Goal: Task Accomplishment & Management: Use online tool/utility

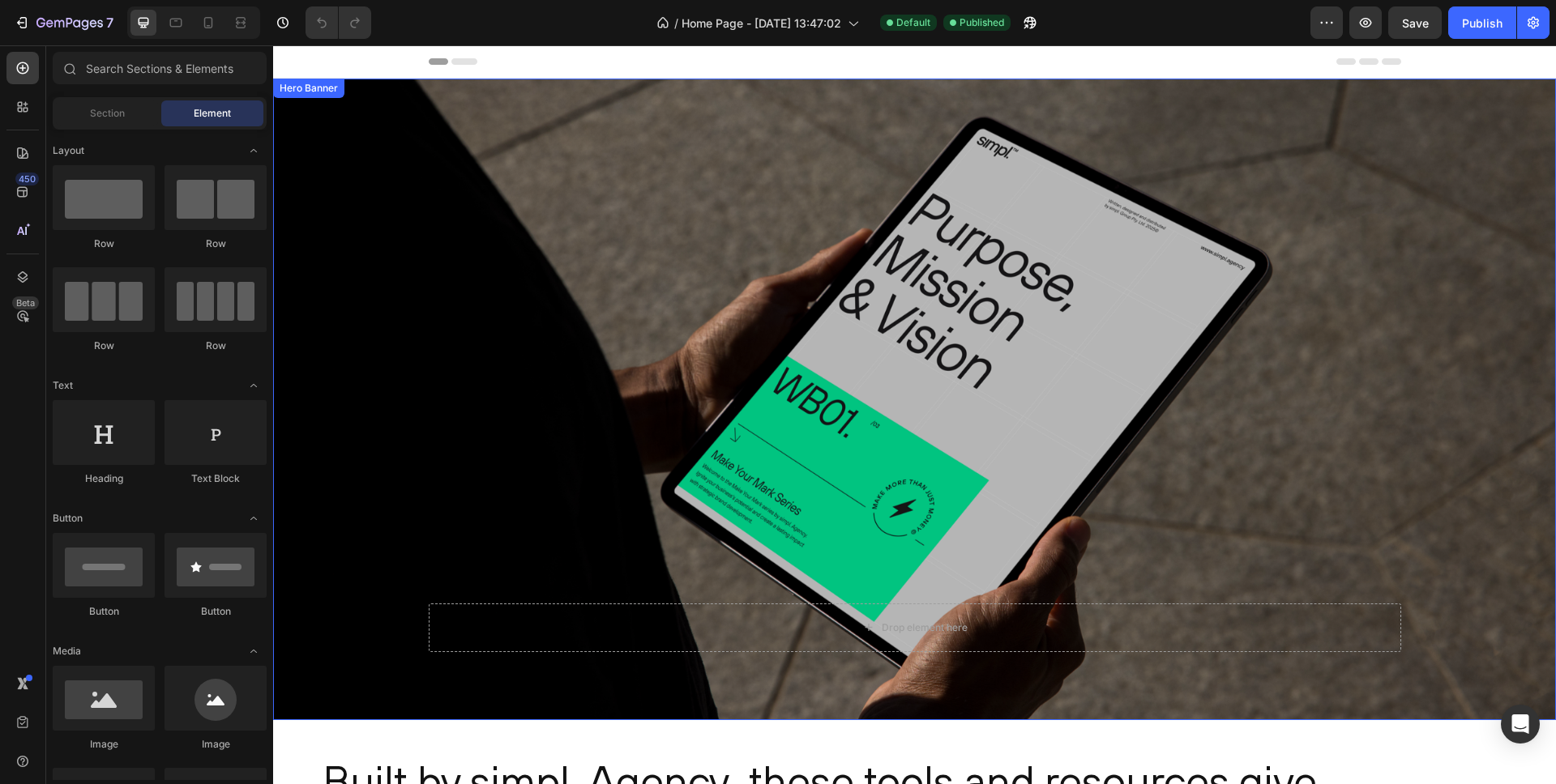
click at [685, 238] on div "Overlay" at bounding box center [915, 399] width 1283 height 642
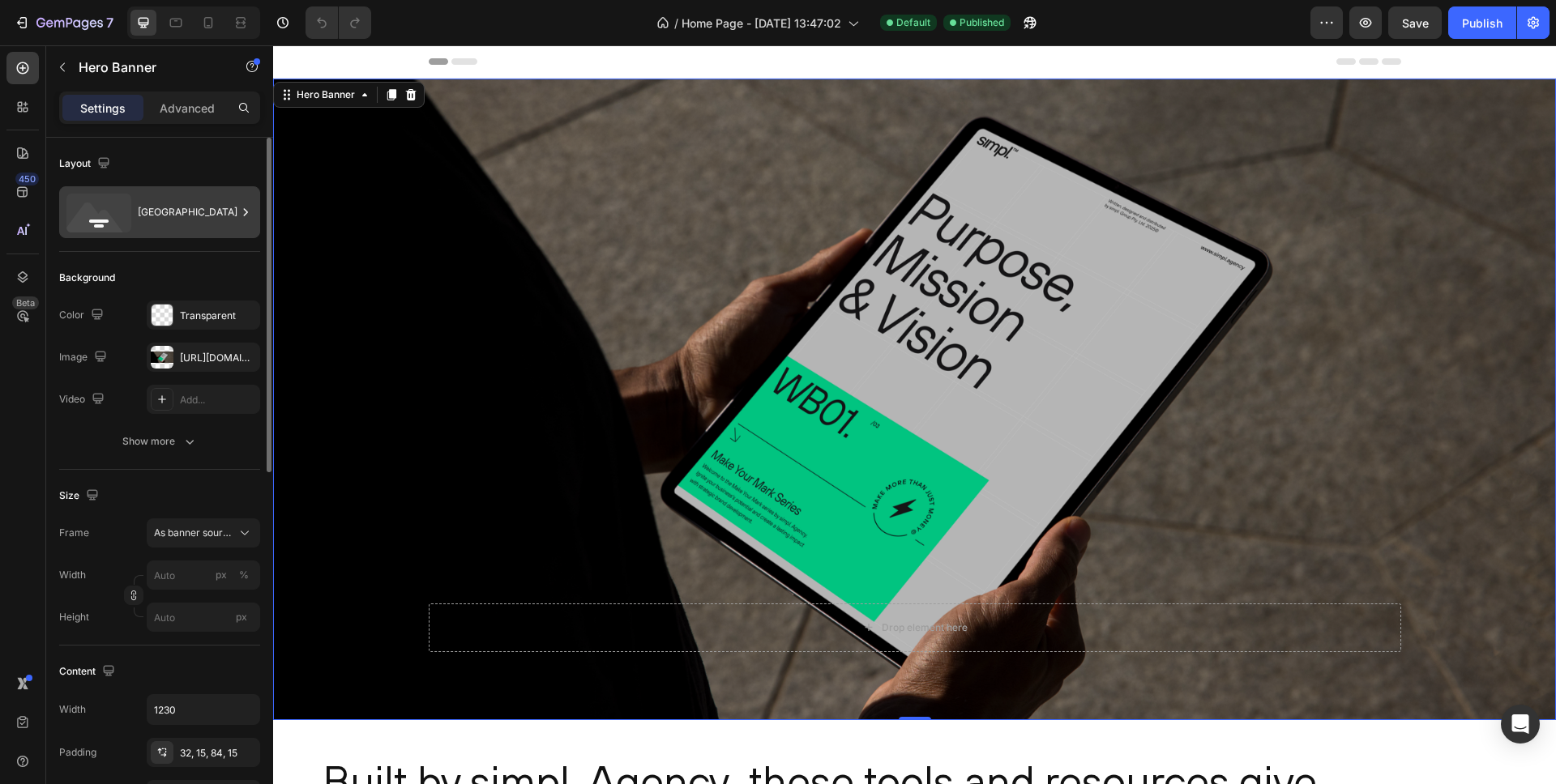
click at [181, 213] on div "[GEOGRAPHIC_DATA]" at bounding box center [187, 212] width 99 height 37
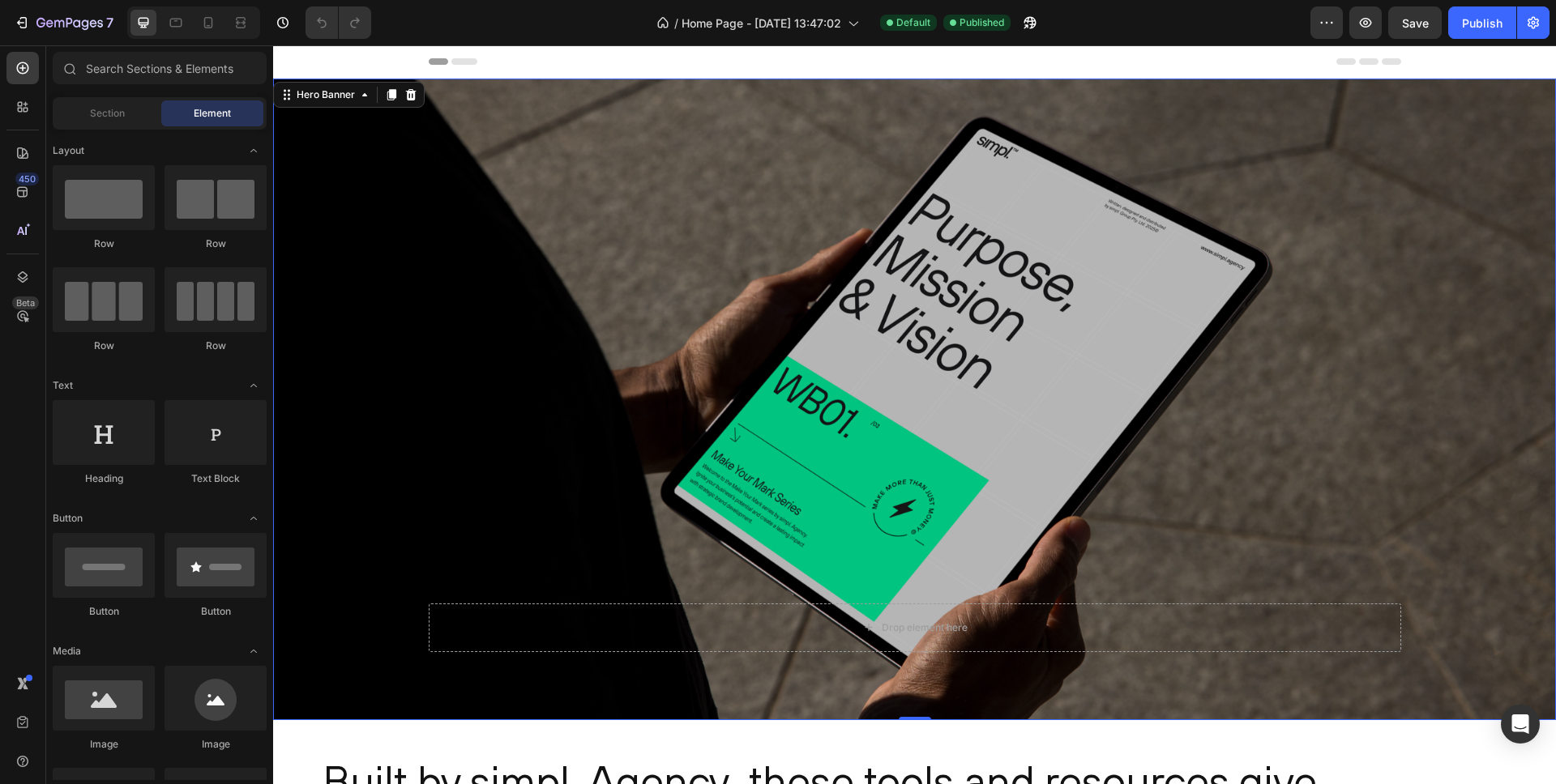
click at [327, 57] on span "Header" at bounding box center [322, 61] width 36 height 16
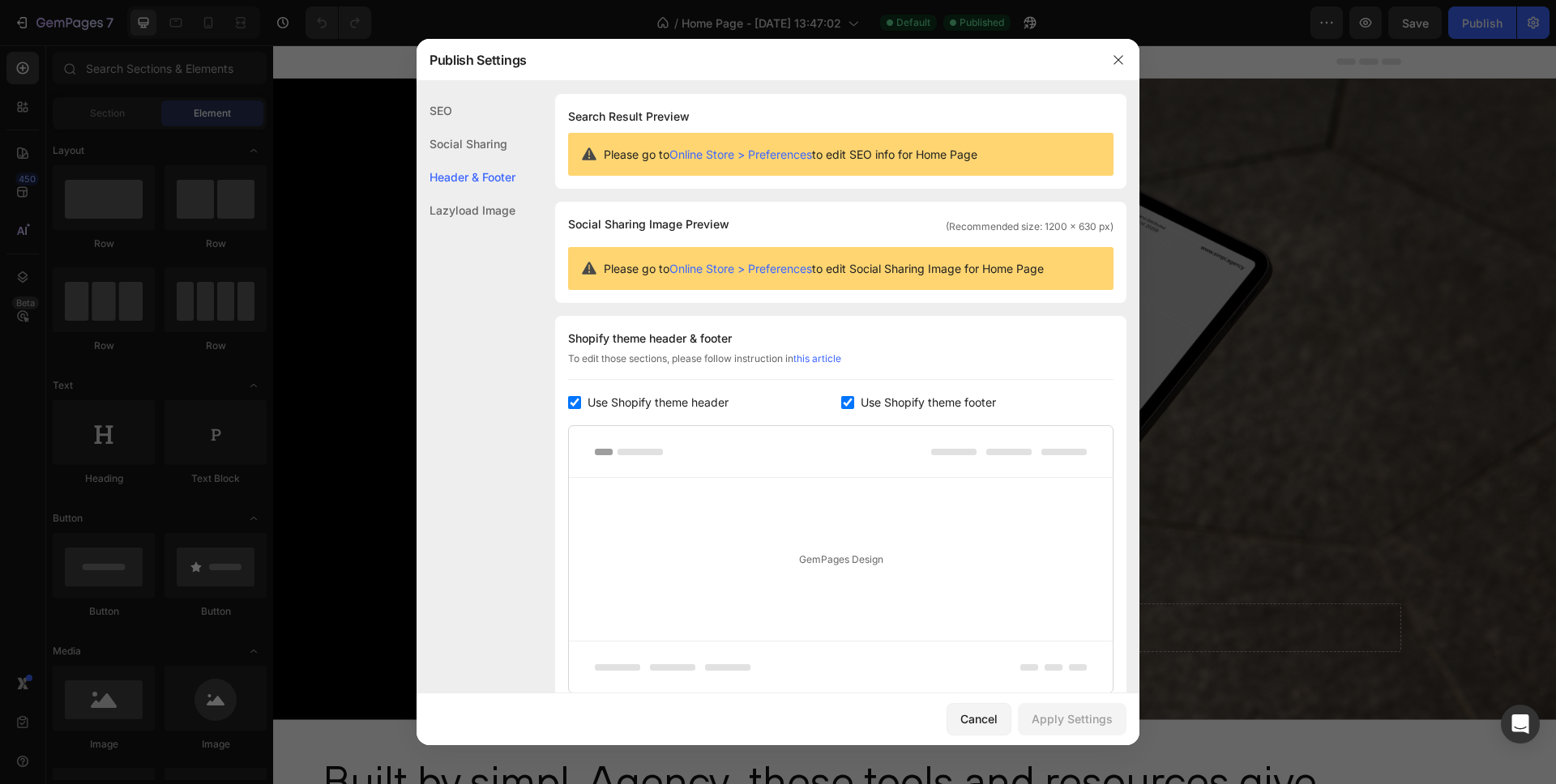
scroll to position [133, 0]
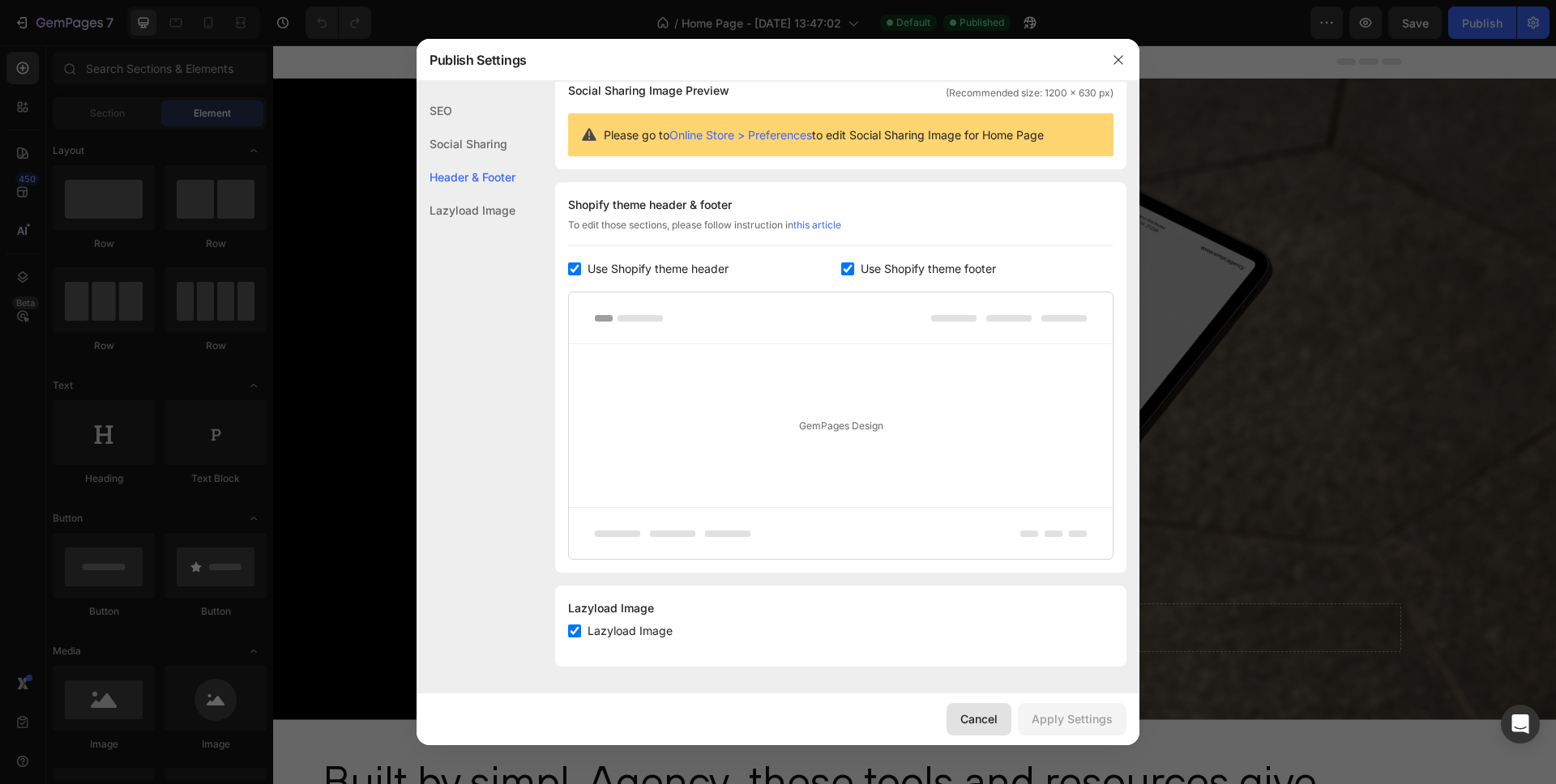
drag, startPoint x: 721, startPoint y: 678, endPoint x: 993, endPoint y: 723, distance: 275.7
click at [993, 723] on div "Cancel" at bounding box center [978, 719] width 38 height 17
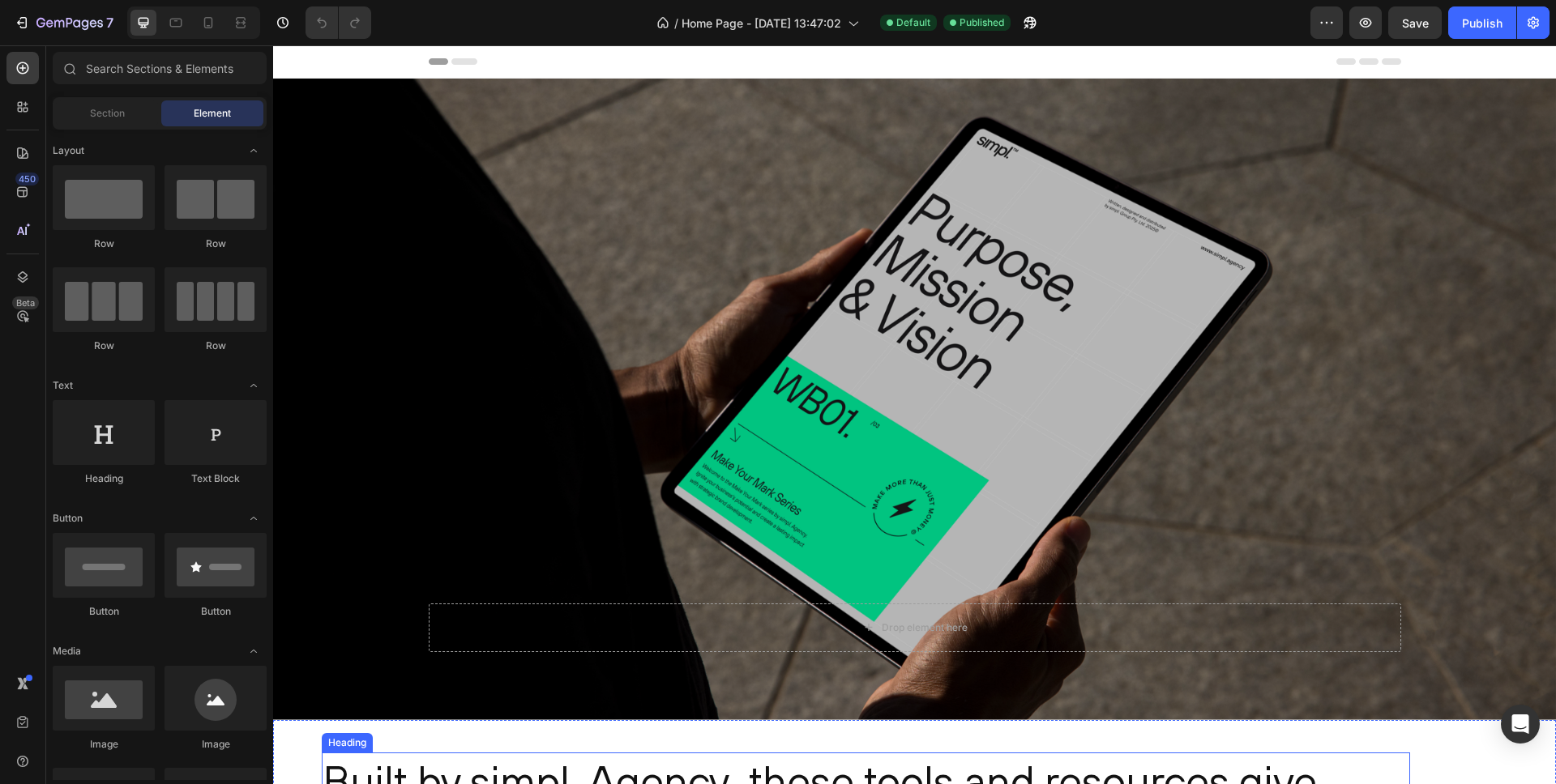
scroll to position [469, 0]
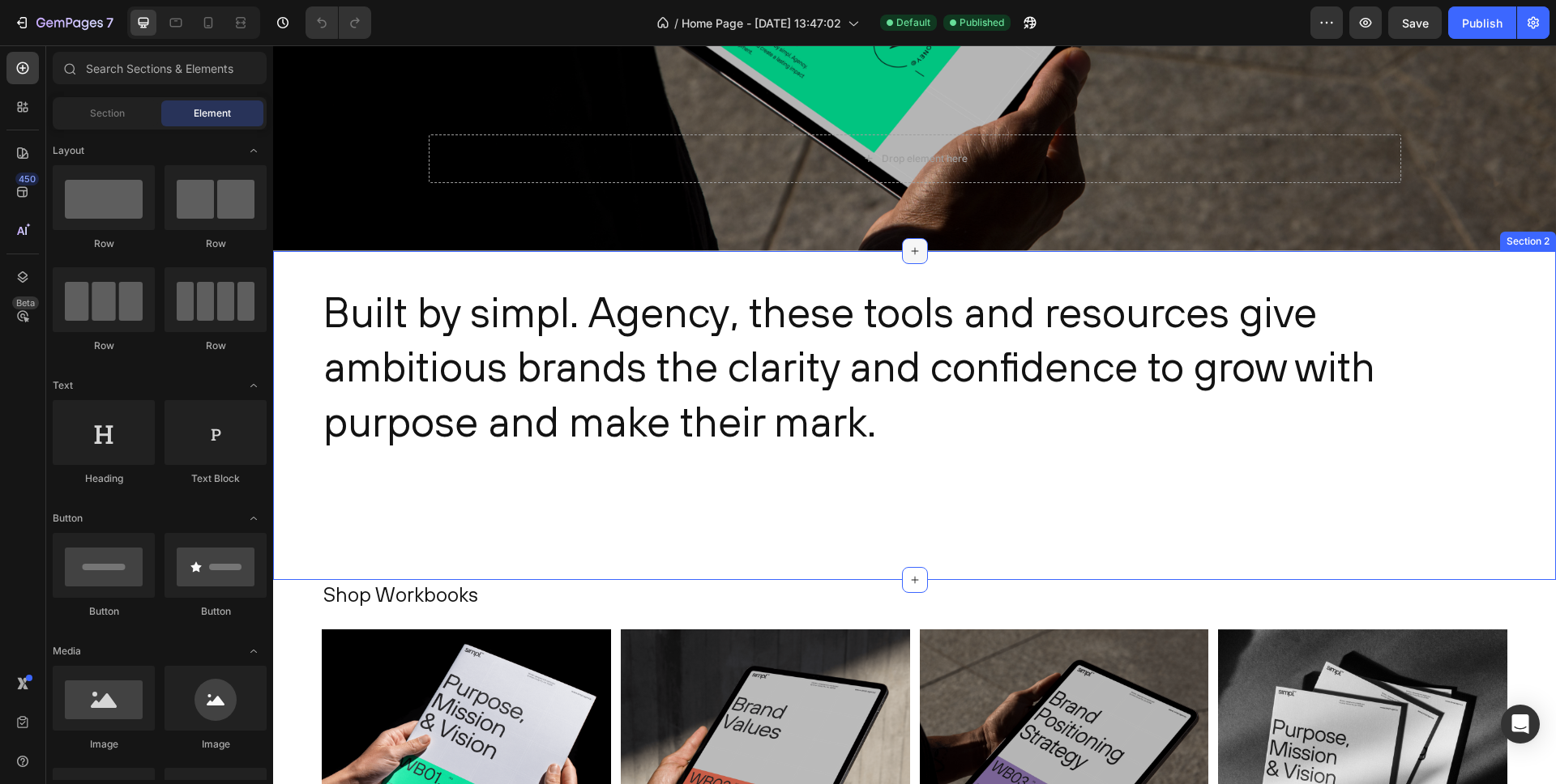
click at [914, 254] on icon at bounding box center [915, 252] width 13 height 13
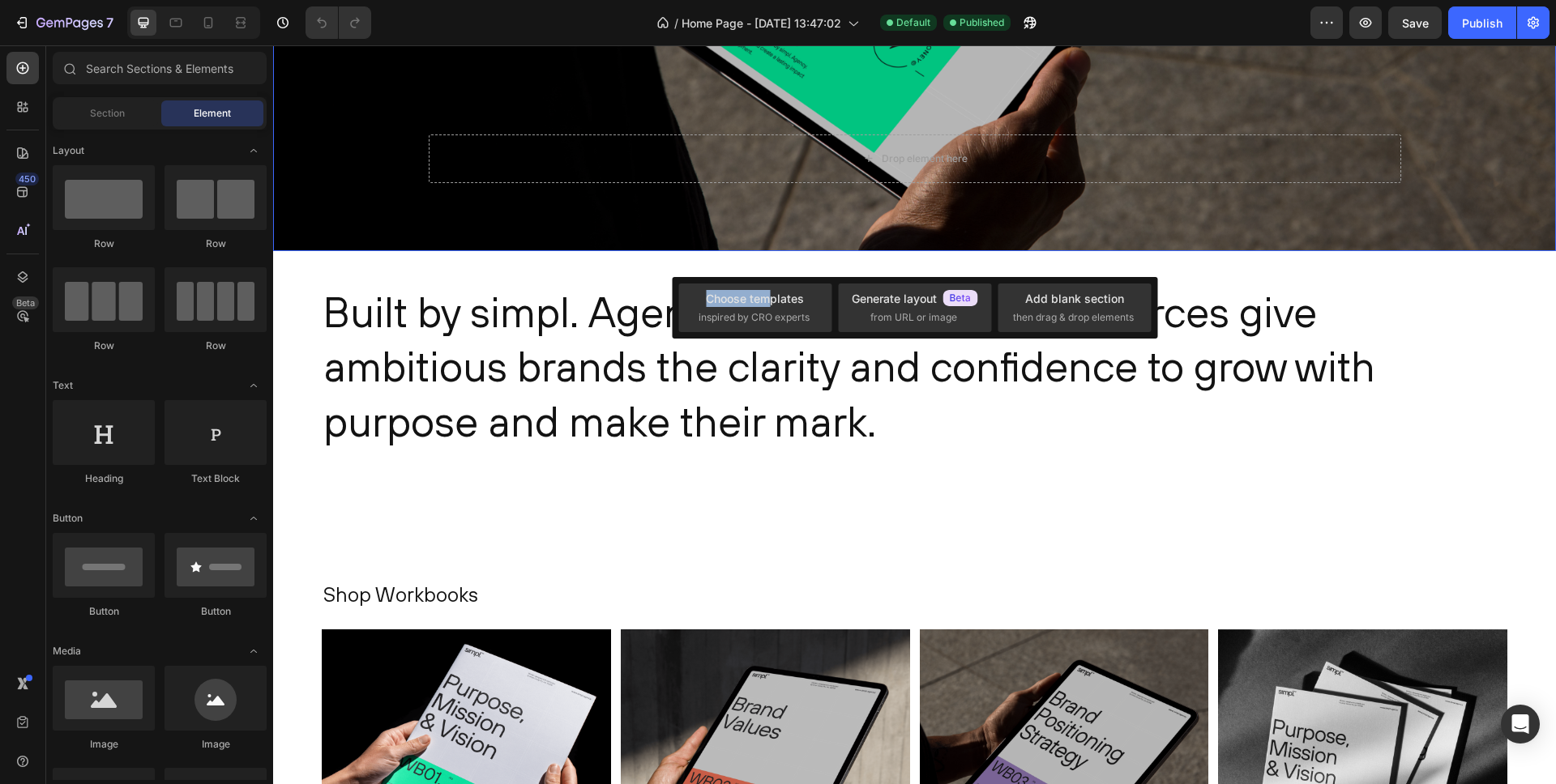
drag, startPoint x: 1047, startPoint y: 350, endPoint x: 654, endPoint y: 247, distance: 406.3
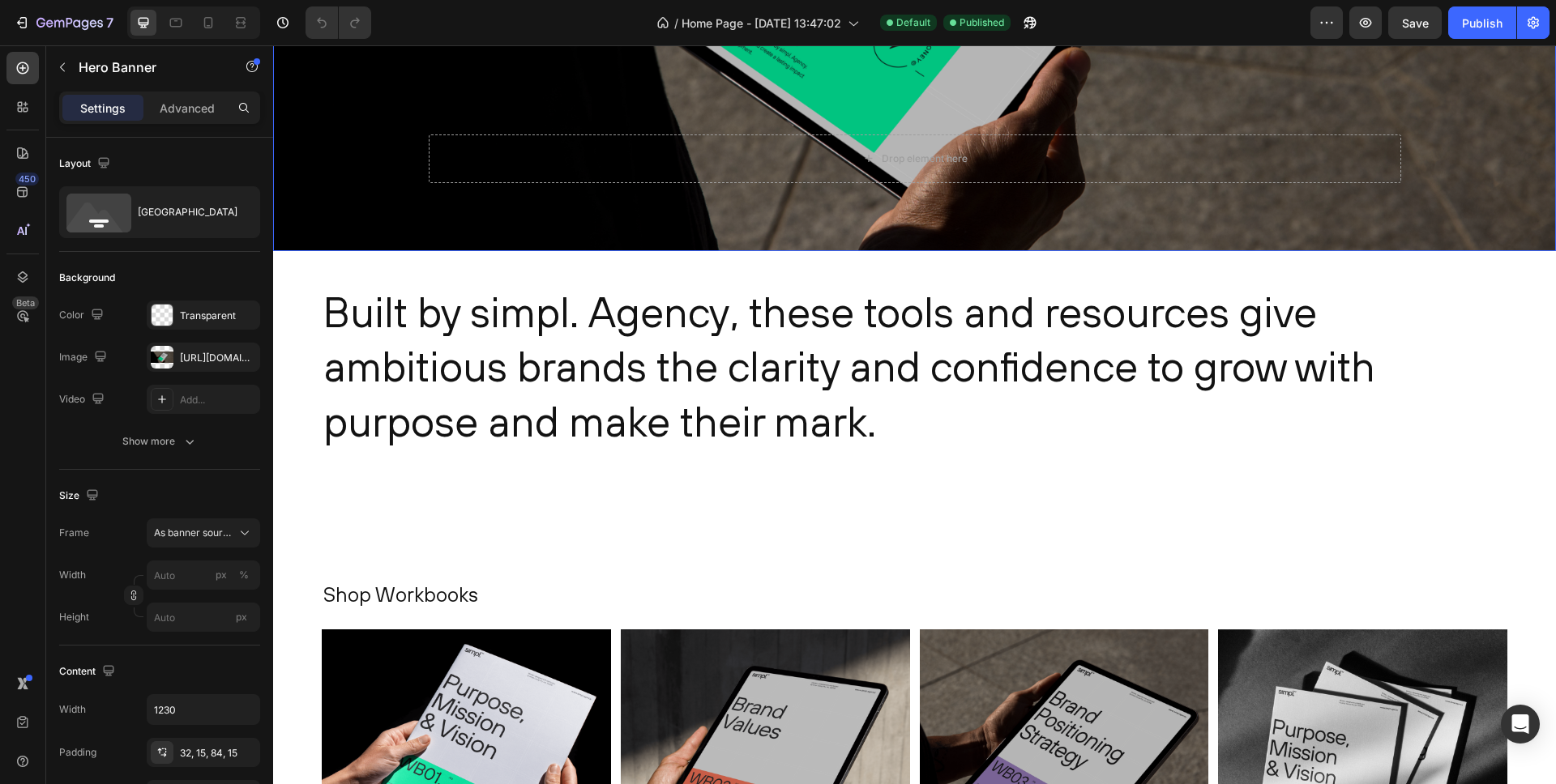
click at [598, 212] on div "Drop element here" at bounding box center [915, 179] width 997 height 142
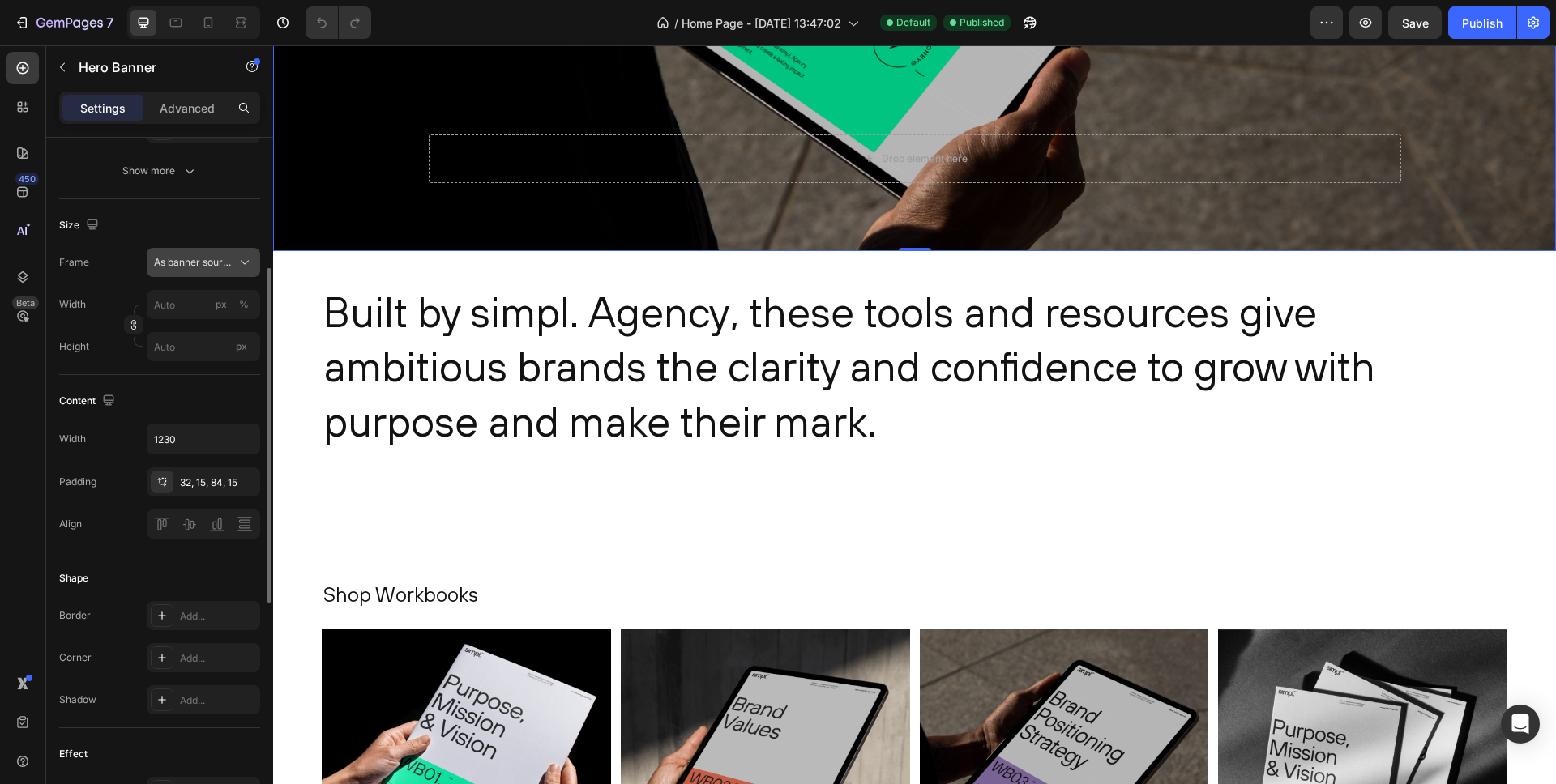
scroll to position [0, 0]
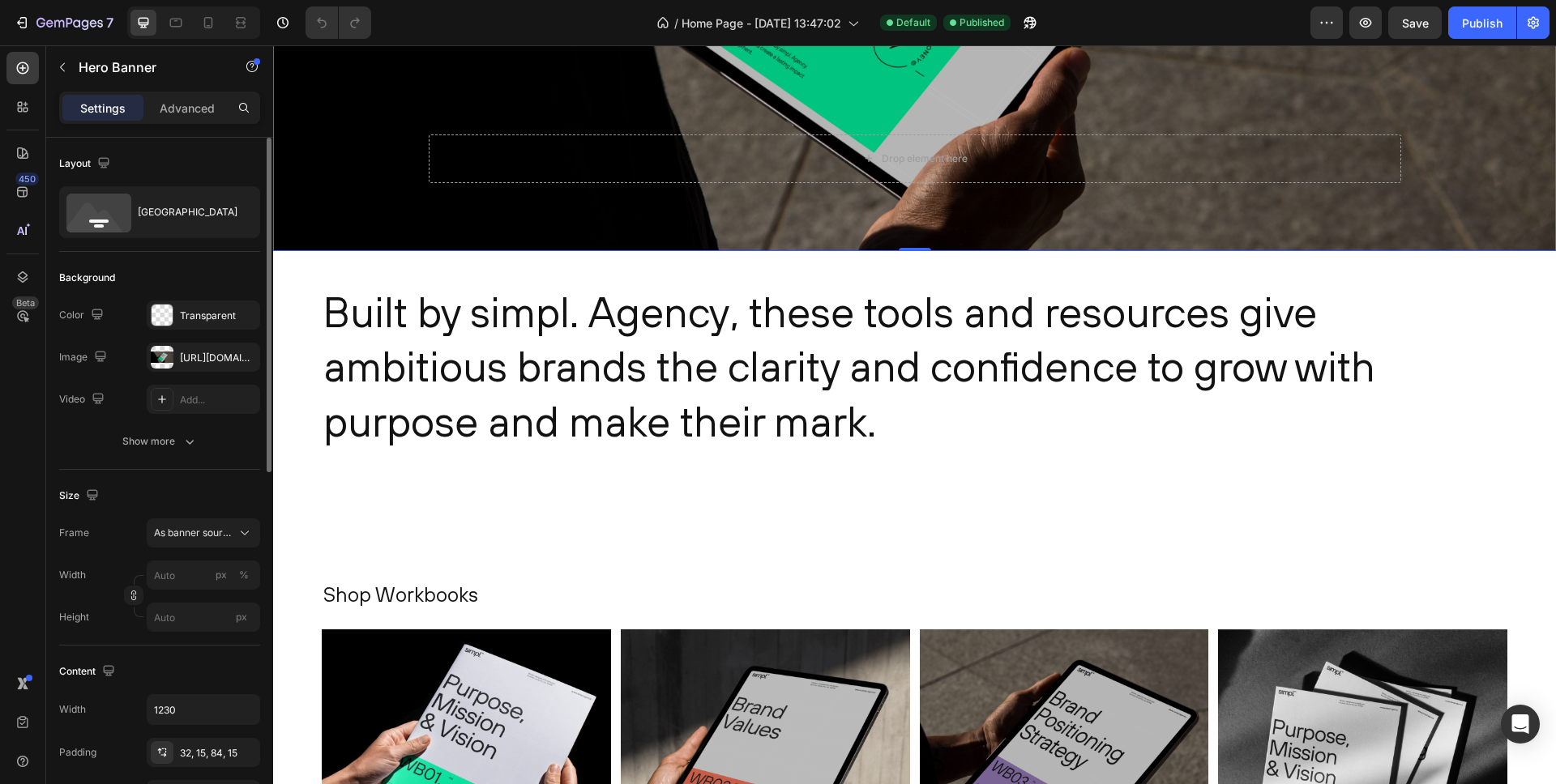
click at [768, 197] on div "Drop element here" at bounding box center [915, 179] width 997 height 142
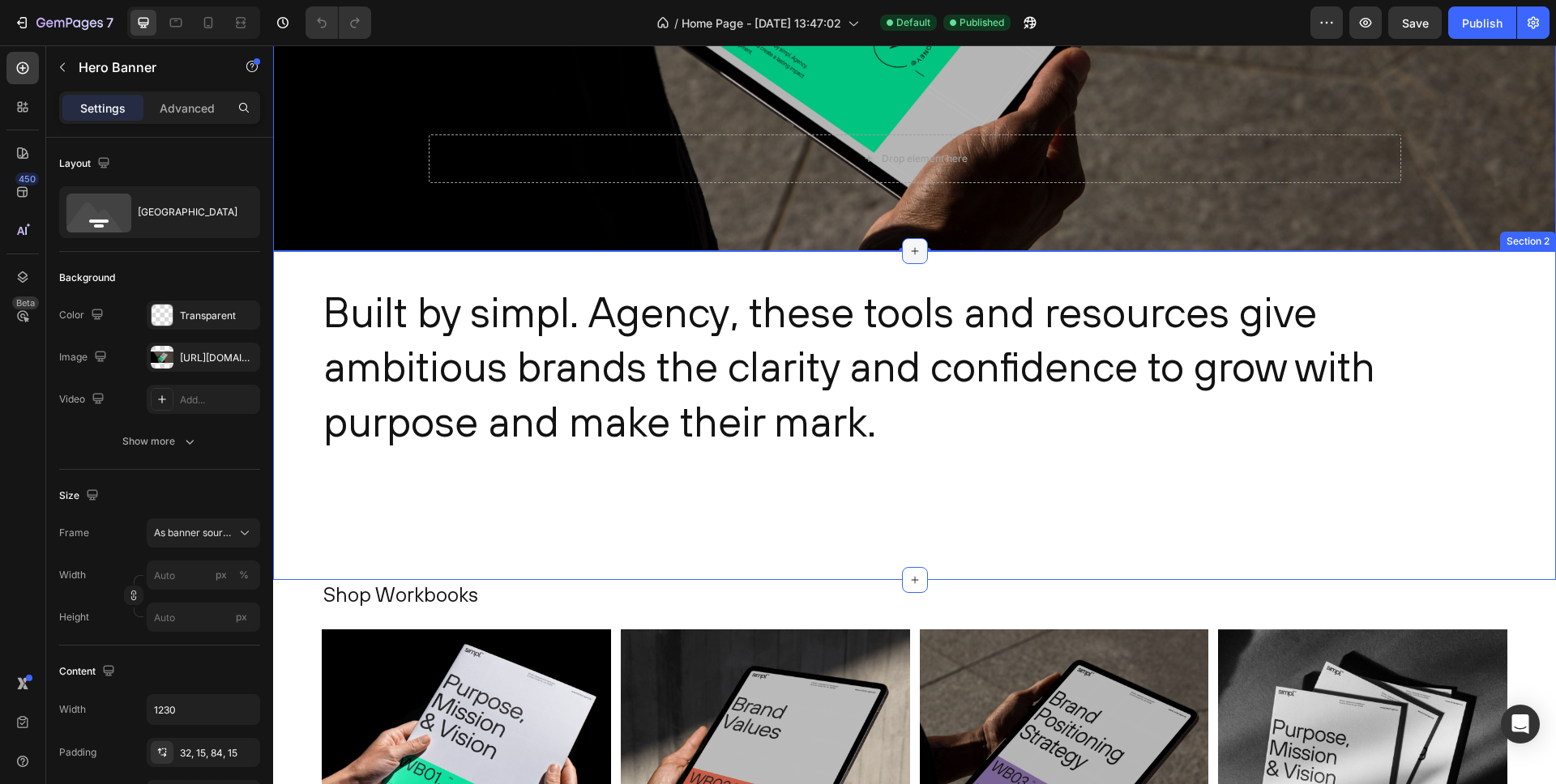
click at [913, 247] on icon at bounding box center [915, 252] width 13 height 13
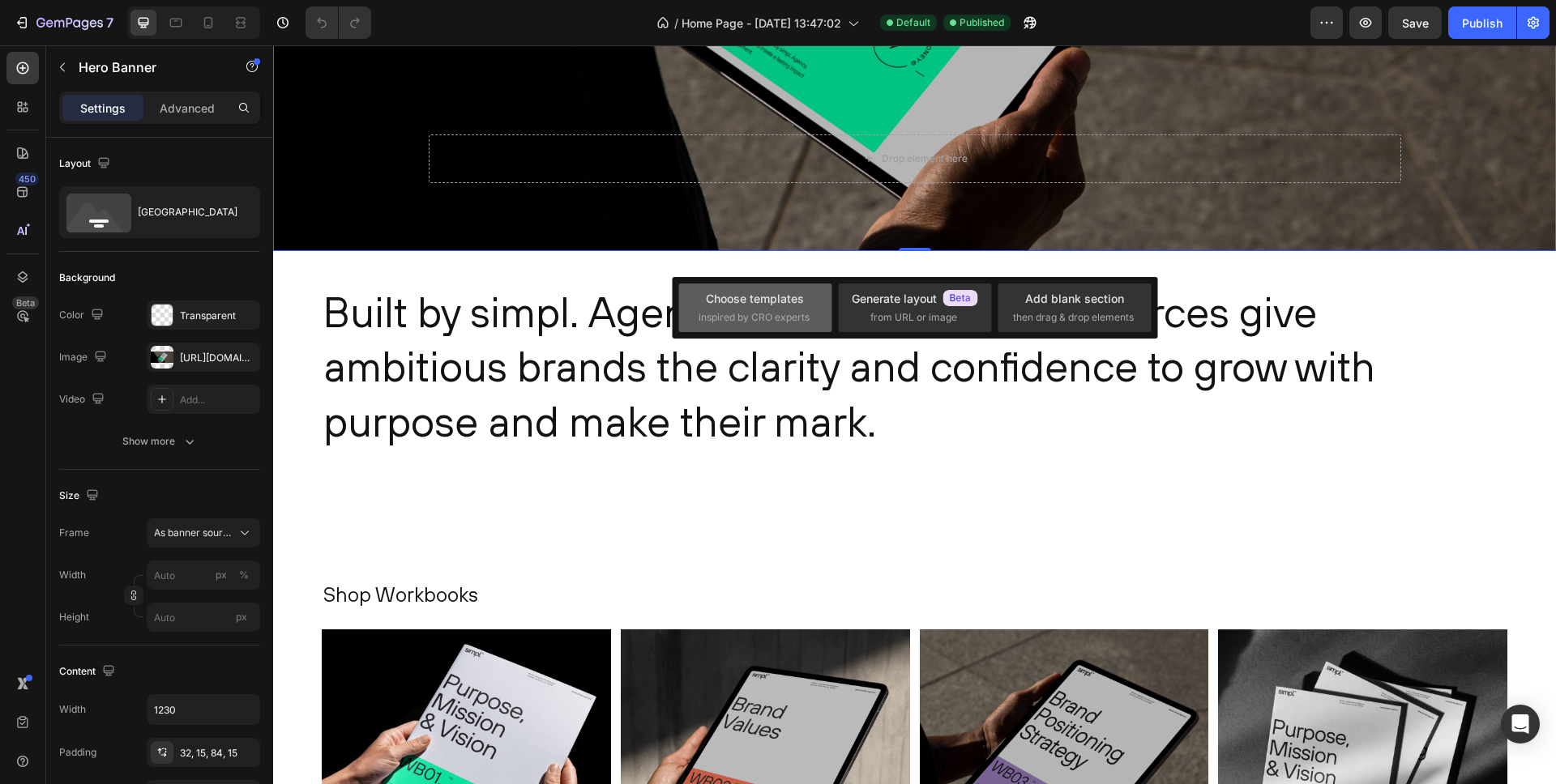
click at [762, 312] on span "inspired by CRO experts" at bounding box center [753, 317] width 111 height 15
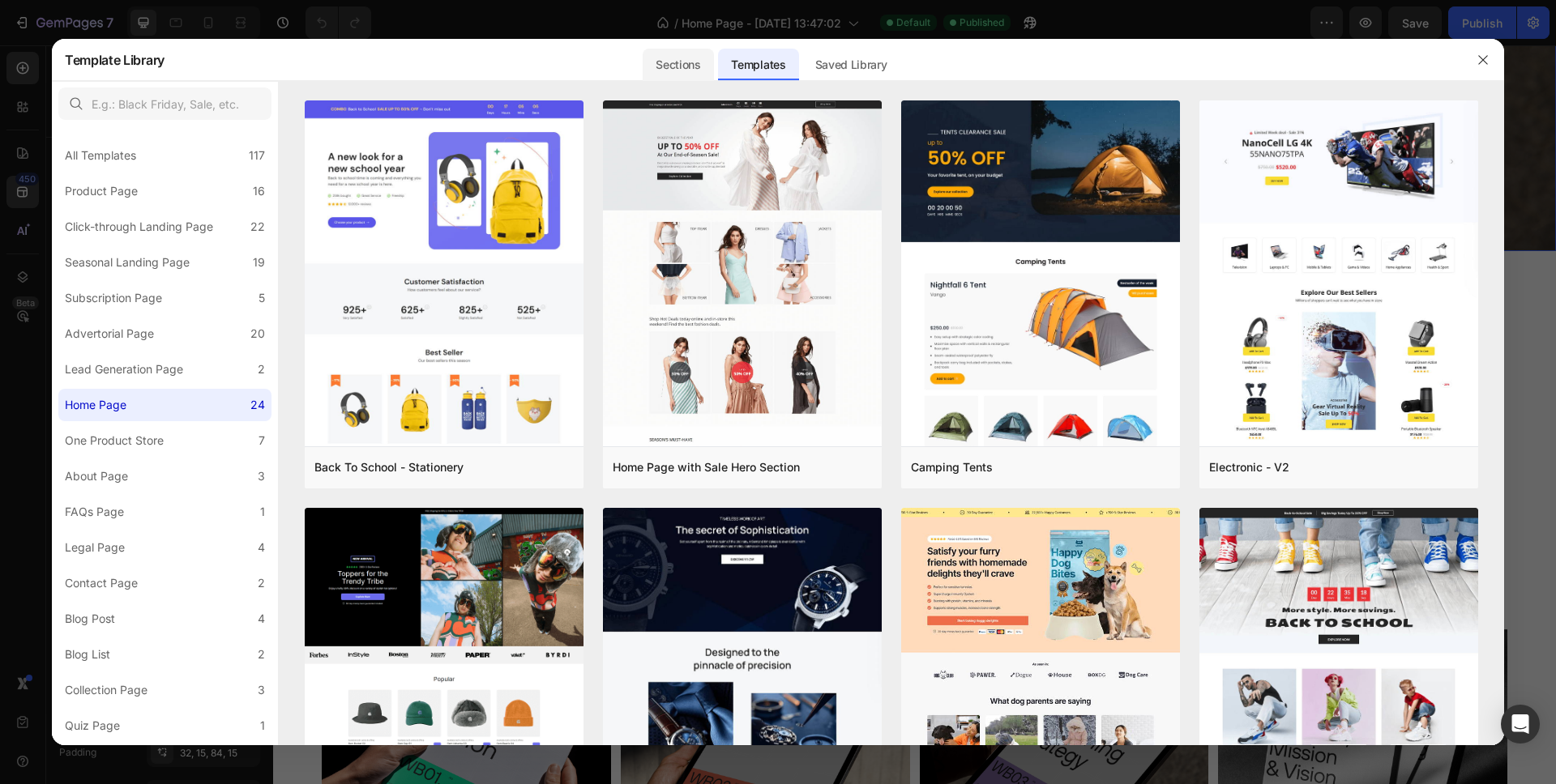
click at [694, 68] on div "Sections" at bounding box center [678, 64] width 71 height 32
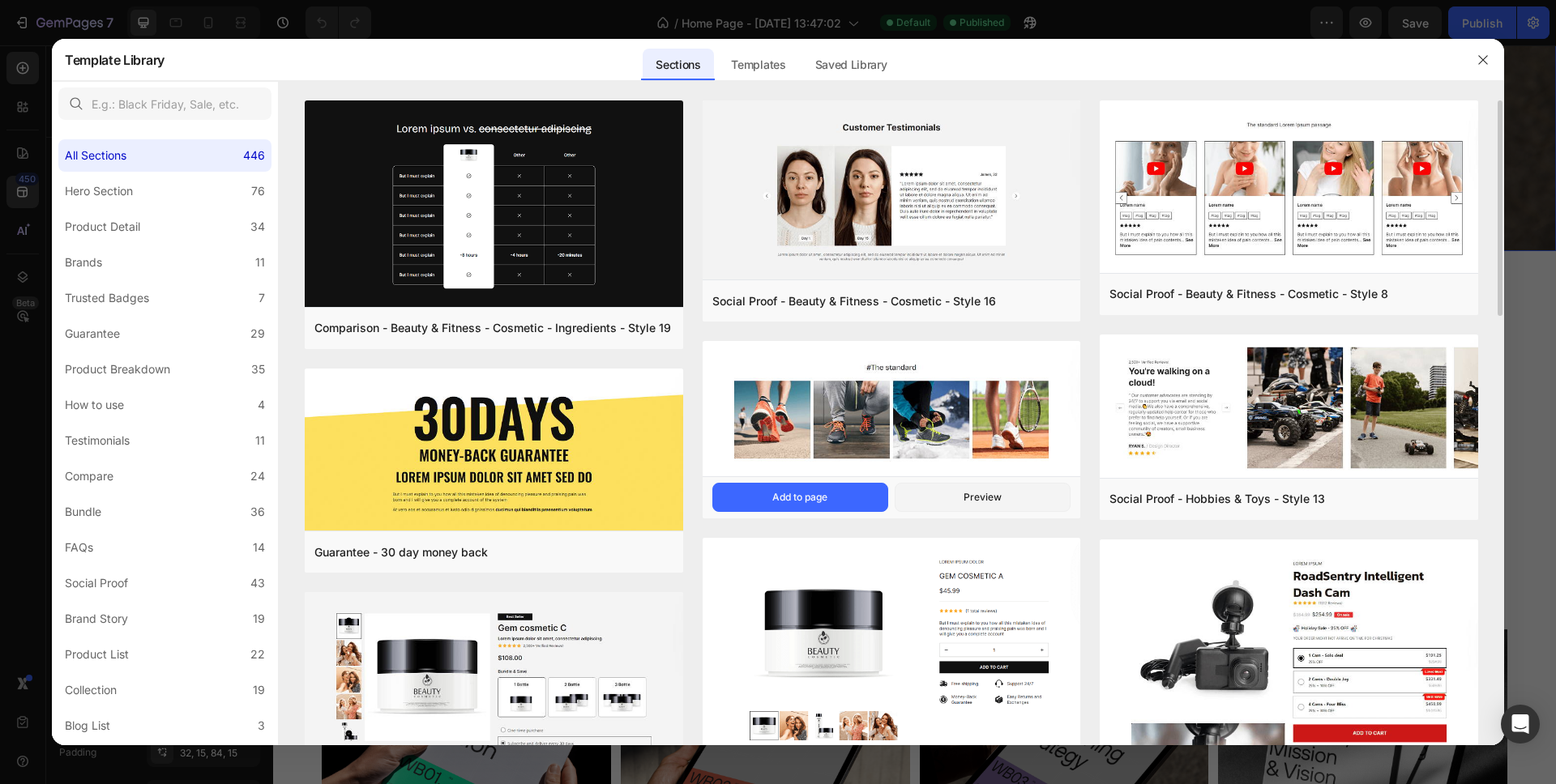
scroll to position [20, 0]
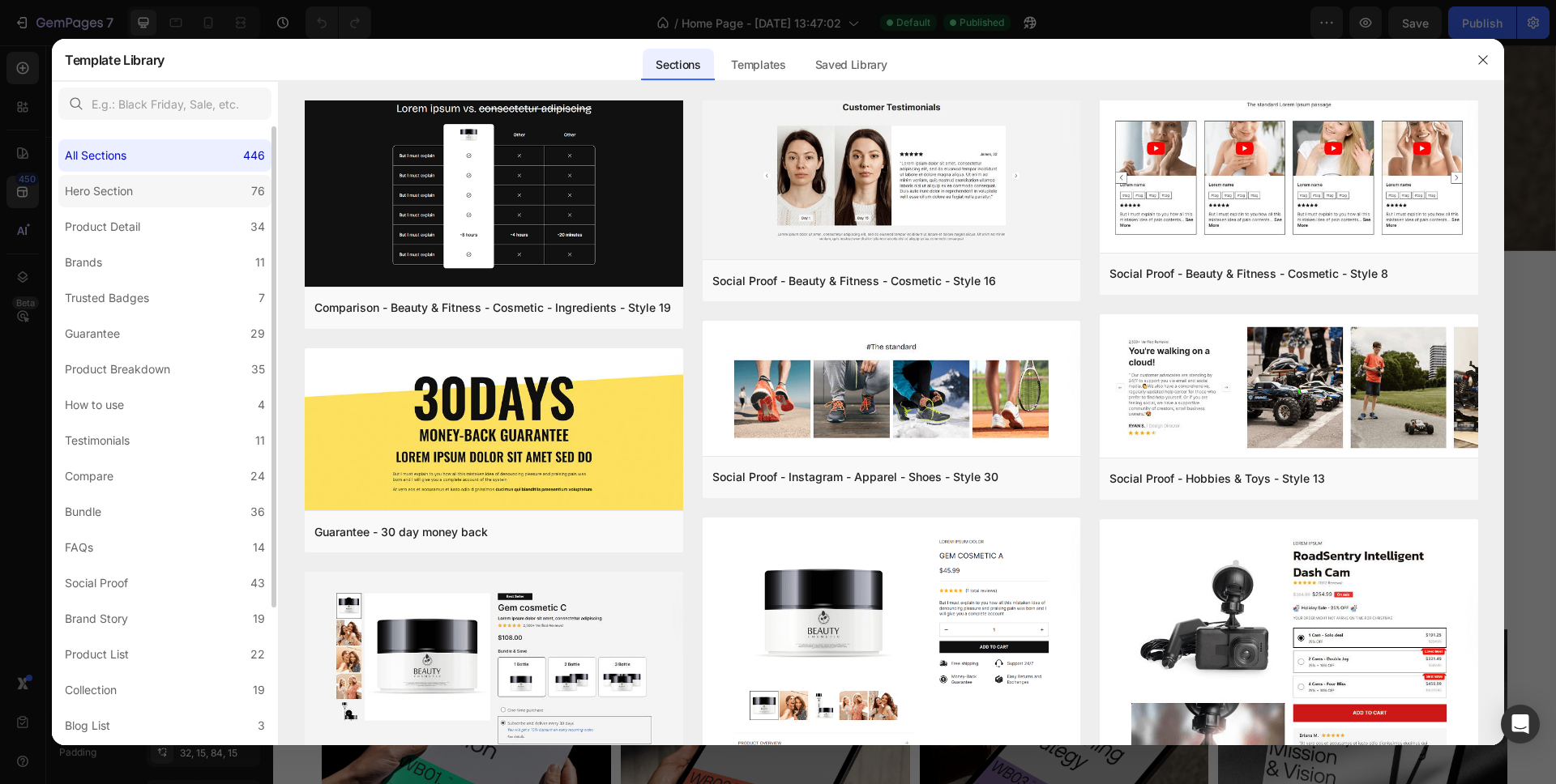
click at [118, 188] on div "Hero Section" at bounding box center [99, 191] width 68 height 19
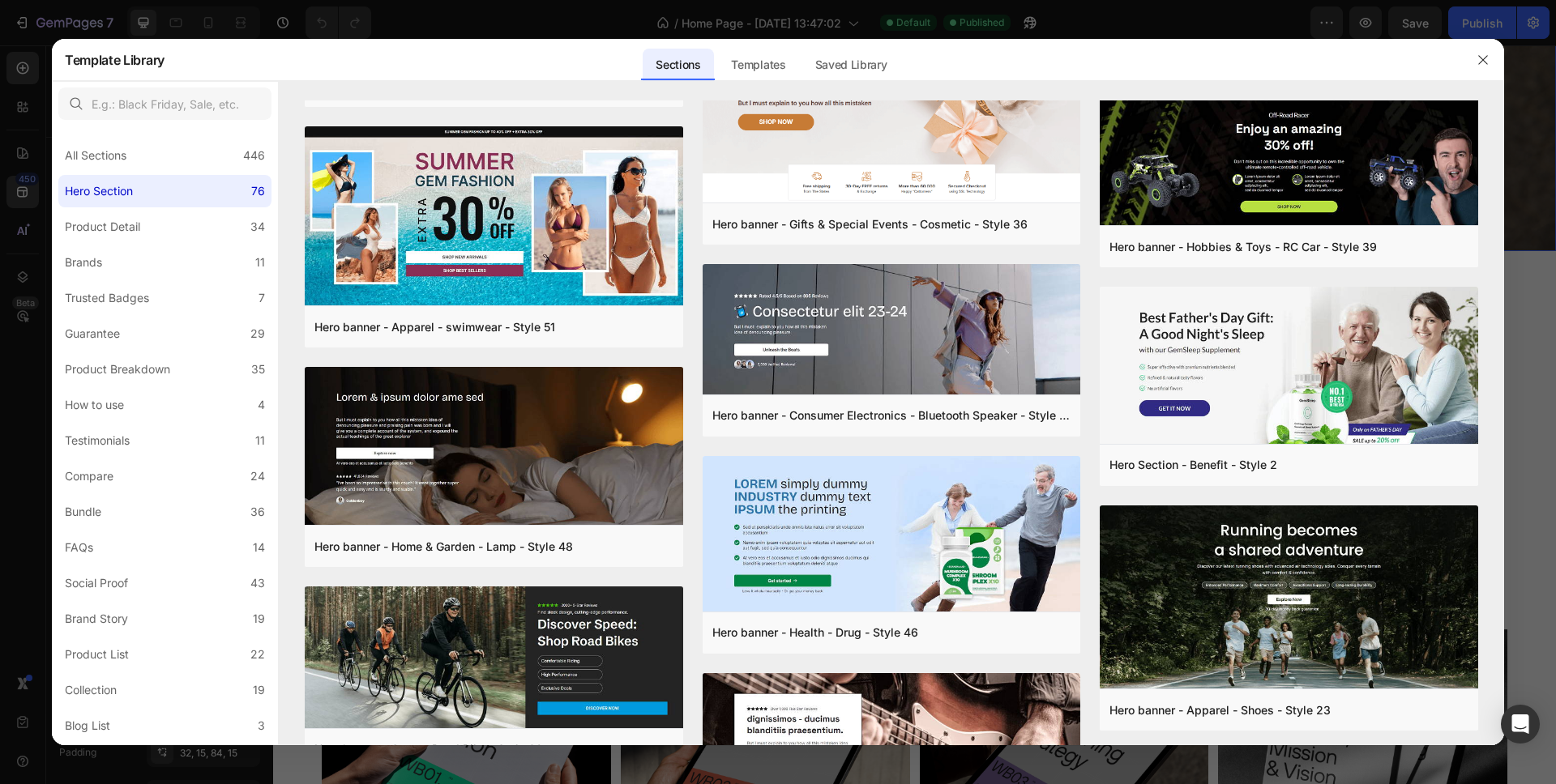
scroll to position [0, 0]
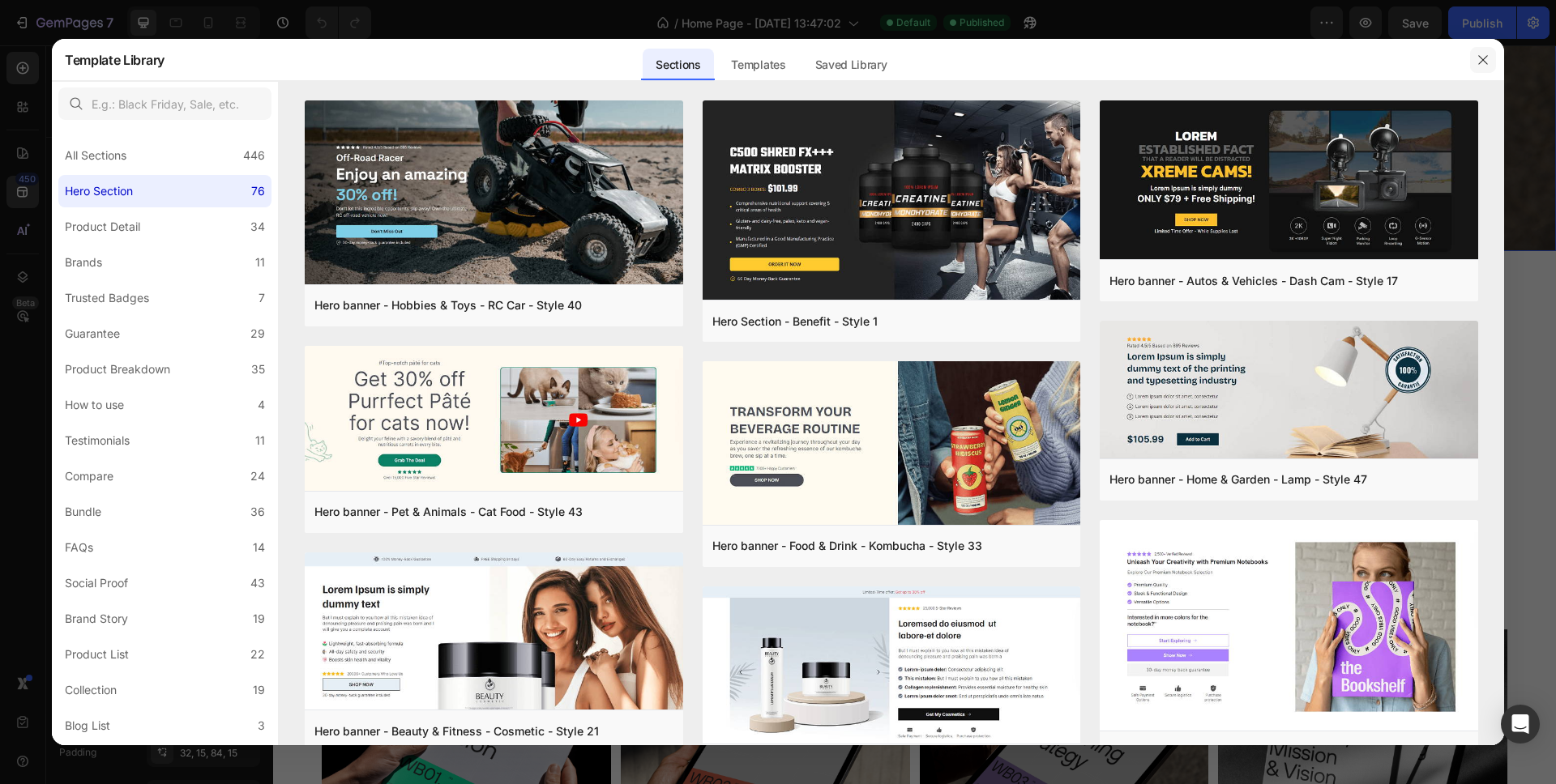
click at [1484, 59] on icon "button" at bounding box center [1483, 60] width 13 height 13
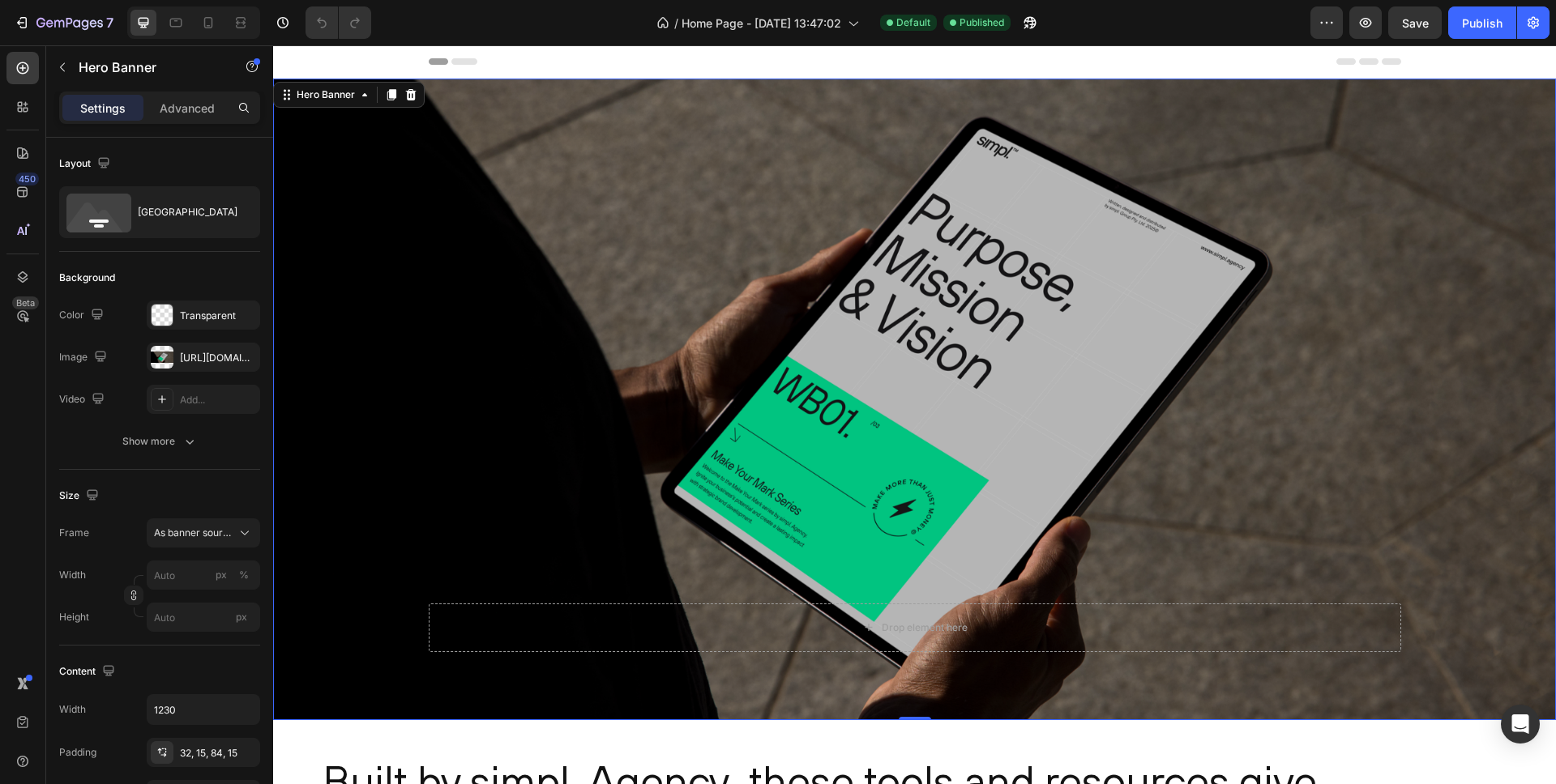
click at [541, 128] on div "Overlay" at bounding box center [915, 399] width 1283 height 642
click at [176, 111] on p "Advanced" at bounding box center [188, 108] width 55 height 17
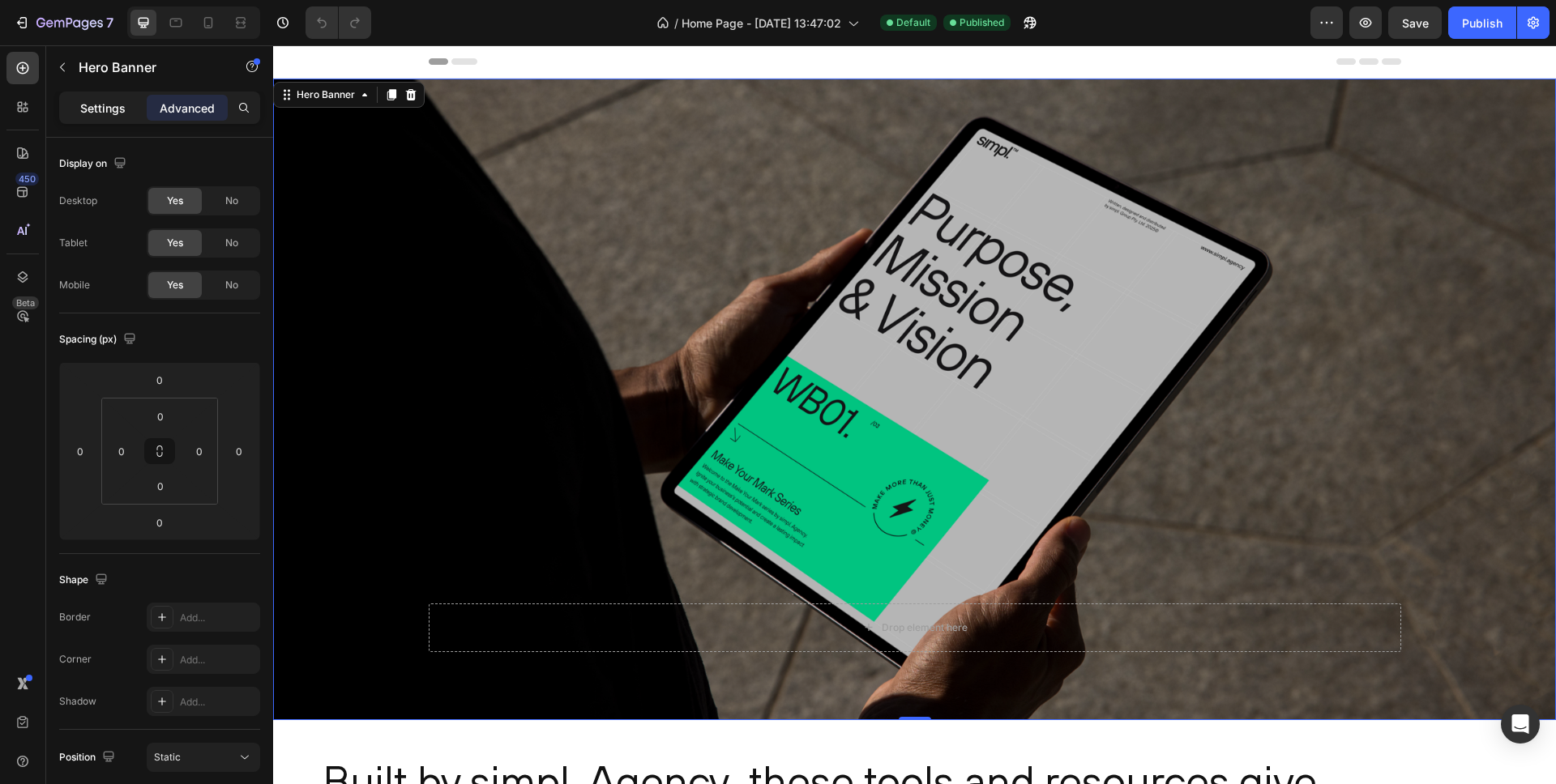
click at [118, 112] on p "Settings" at bounding box center [103, 108] width 45 height 17
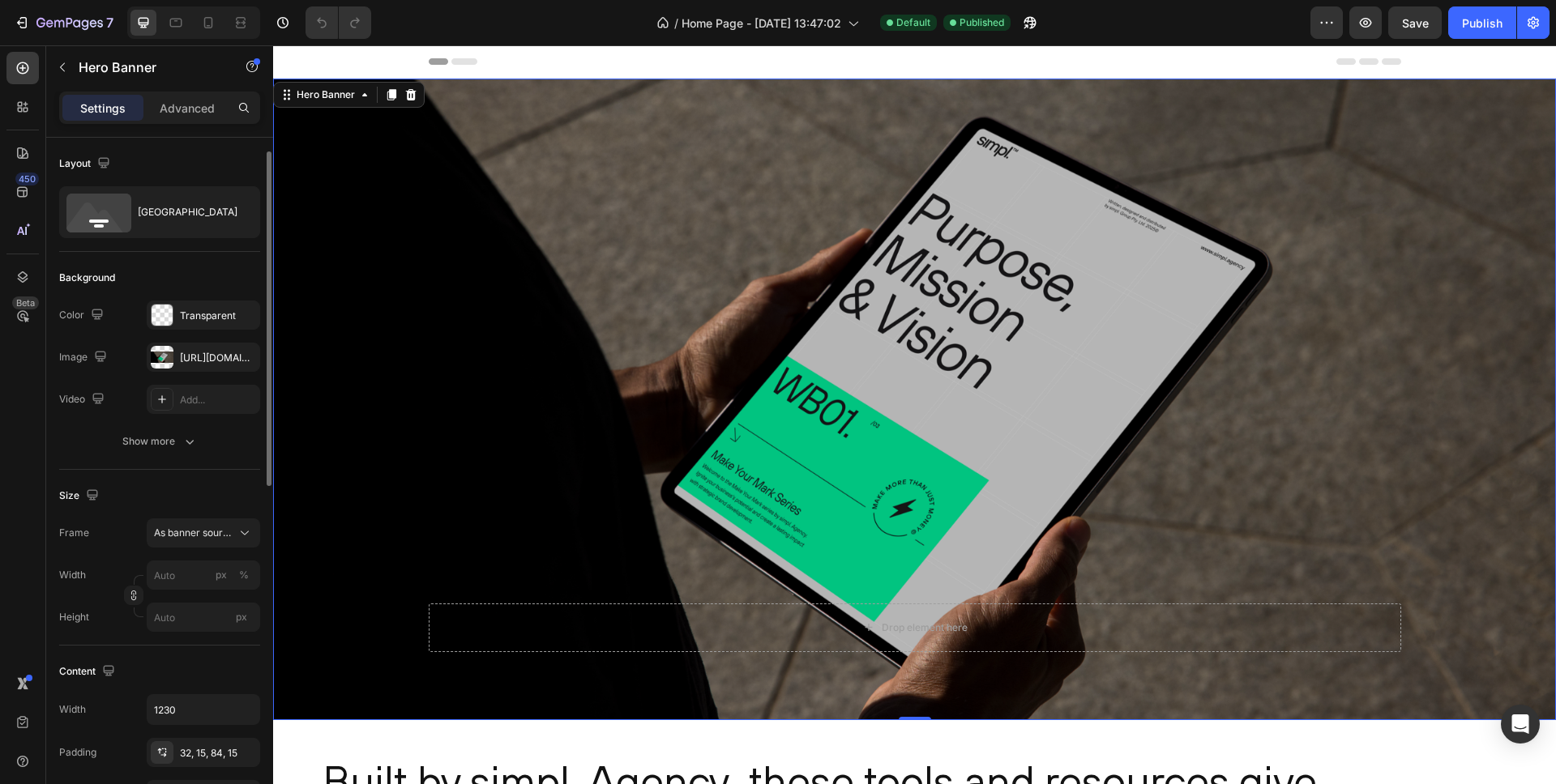
scroll to position [10, 0]
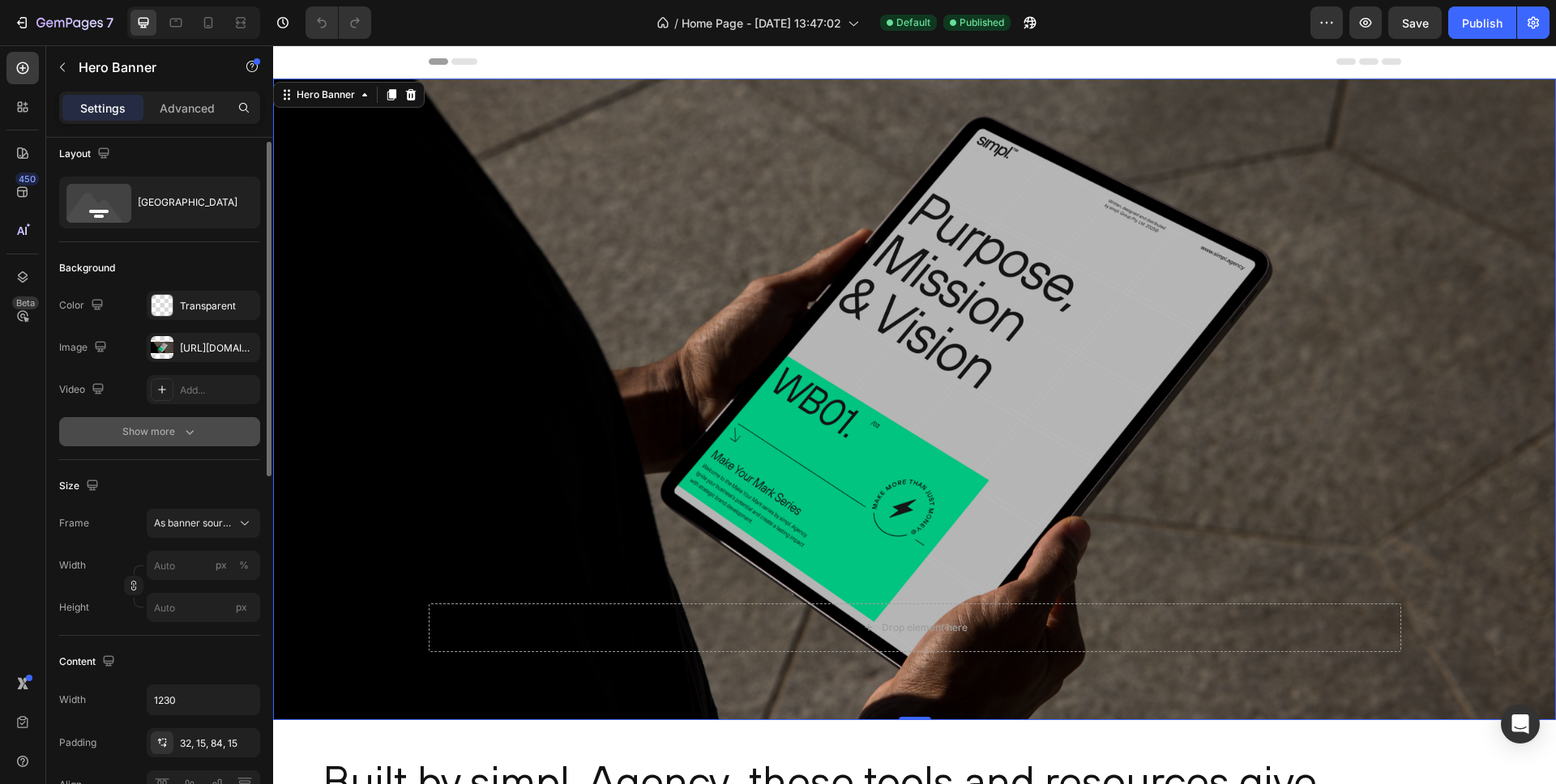
click at [138, 428] on div "Show more" at bounding box center [160, 432] width 75 height 16
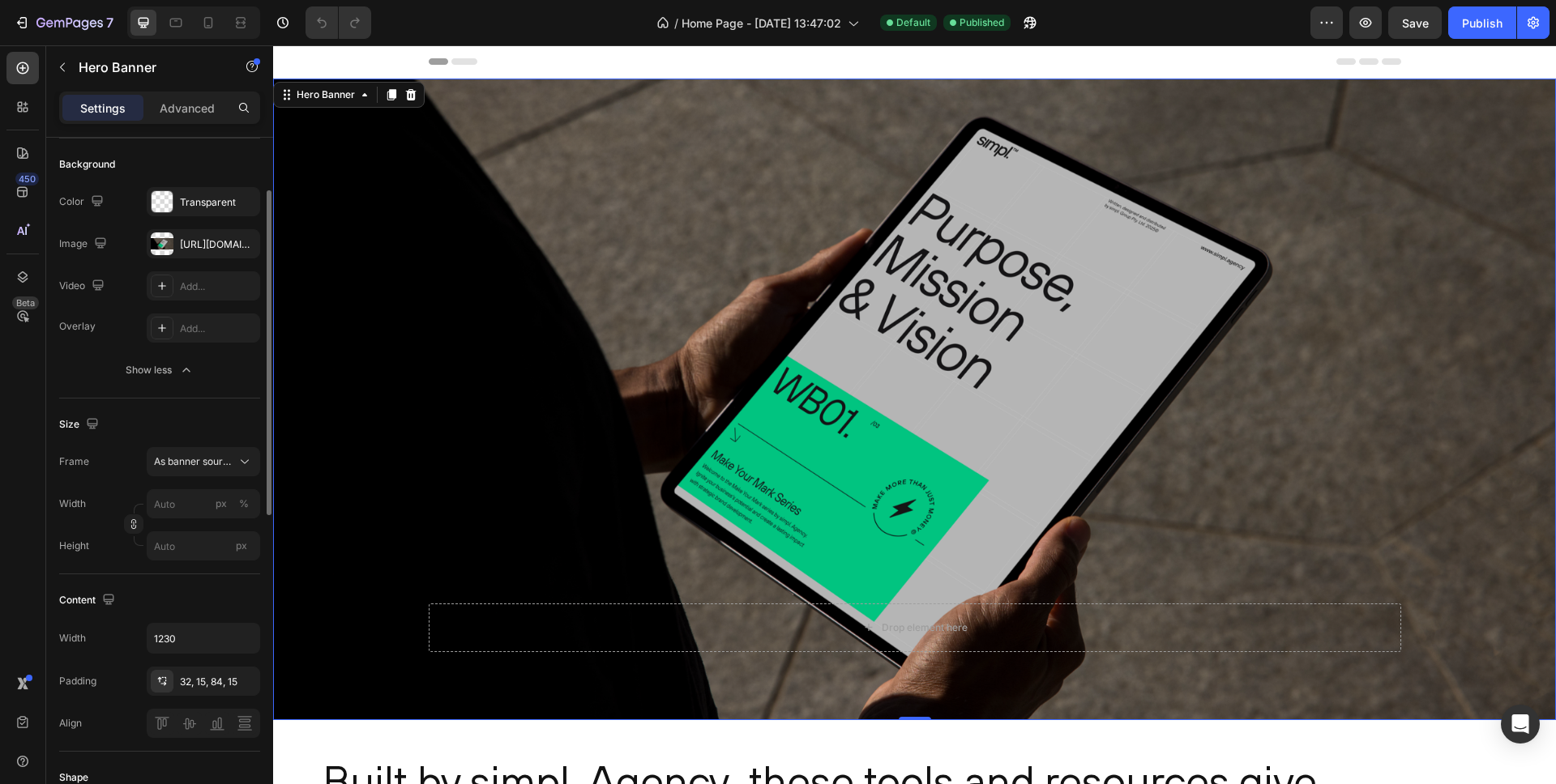
scroll to position [183, 0]
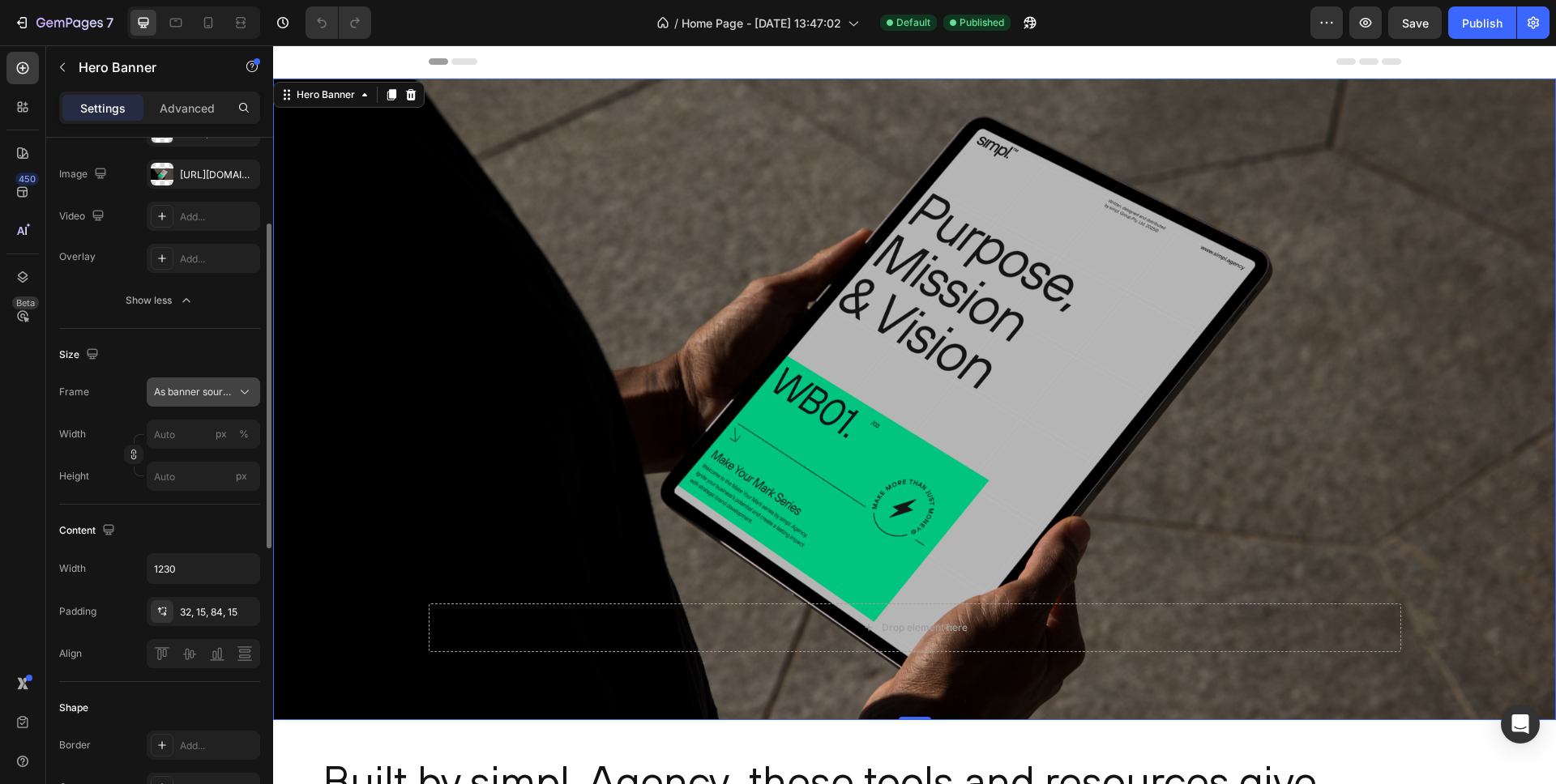
click at [209, 390] on span "As banner source" at bounding box center [193, 392] width 79 height 15
click at [182, 339] on div "Size Frame As banner source As banner source Custom Width px % Height px" at bounding box center [159, 417] width 201 height 176
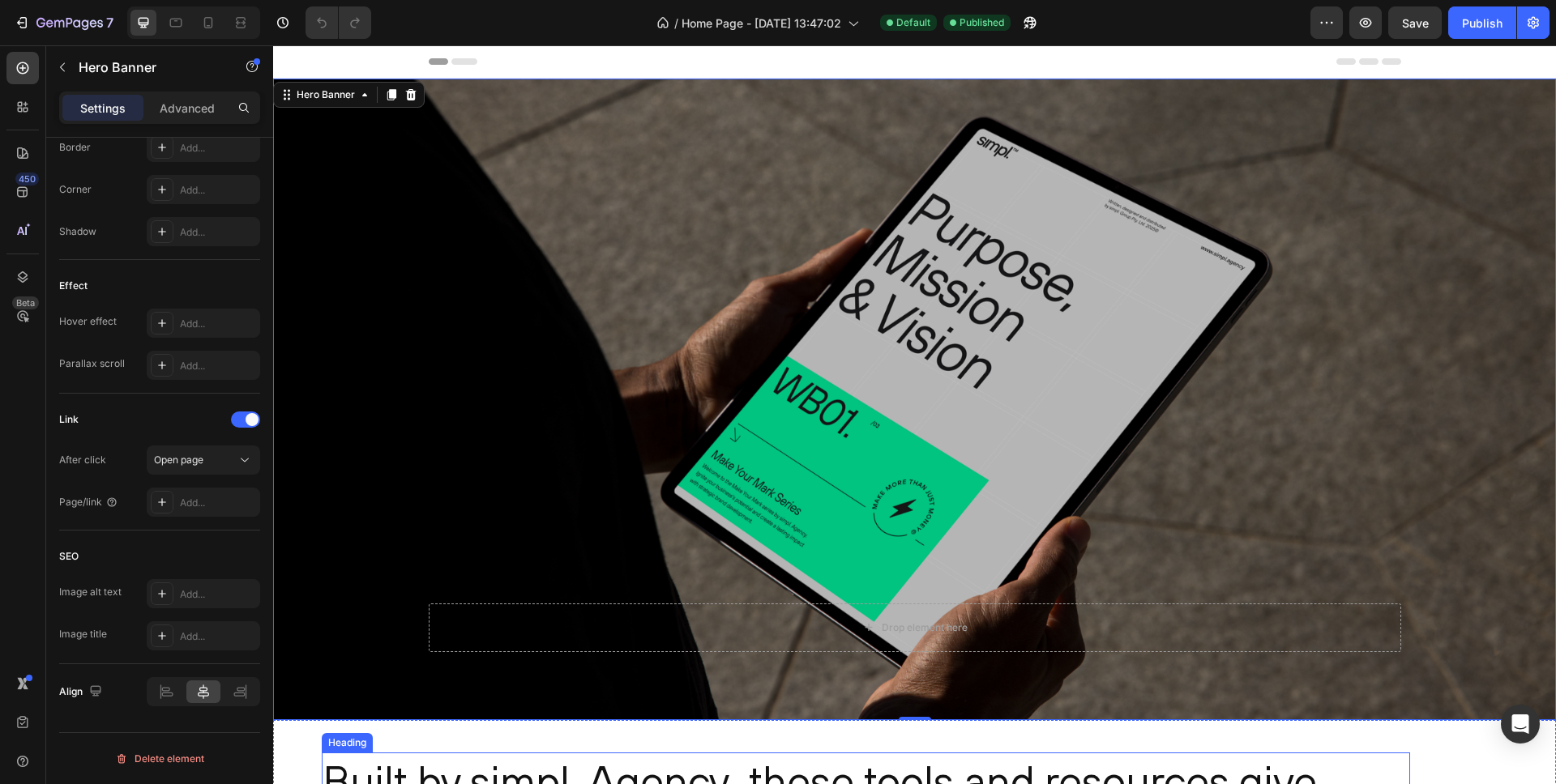
scroll to position [402, 0]
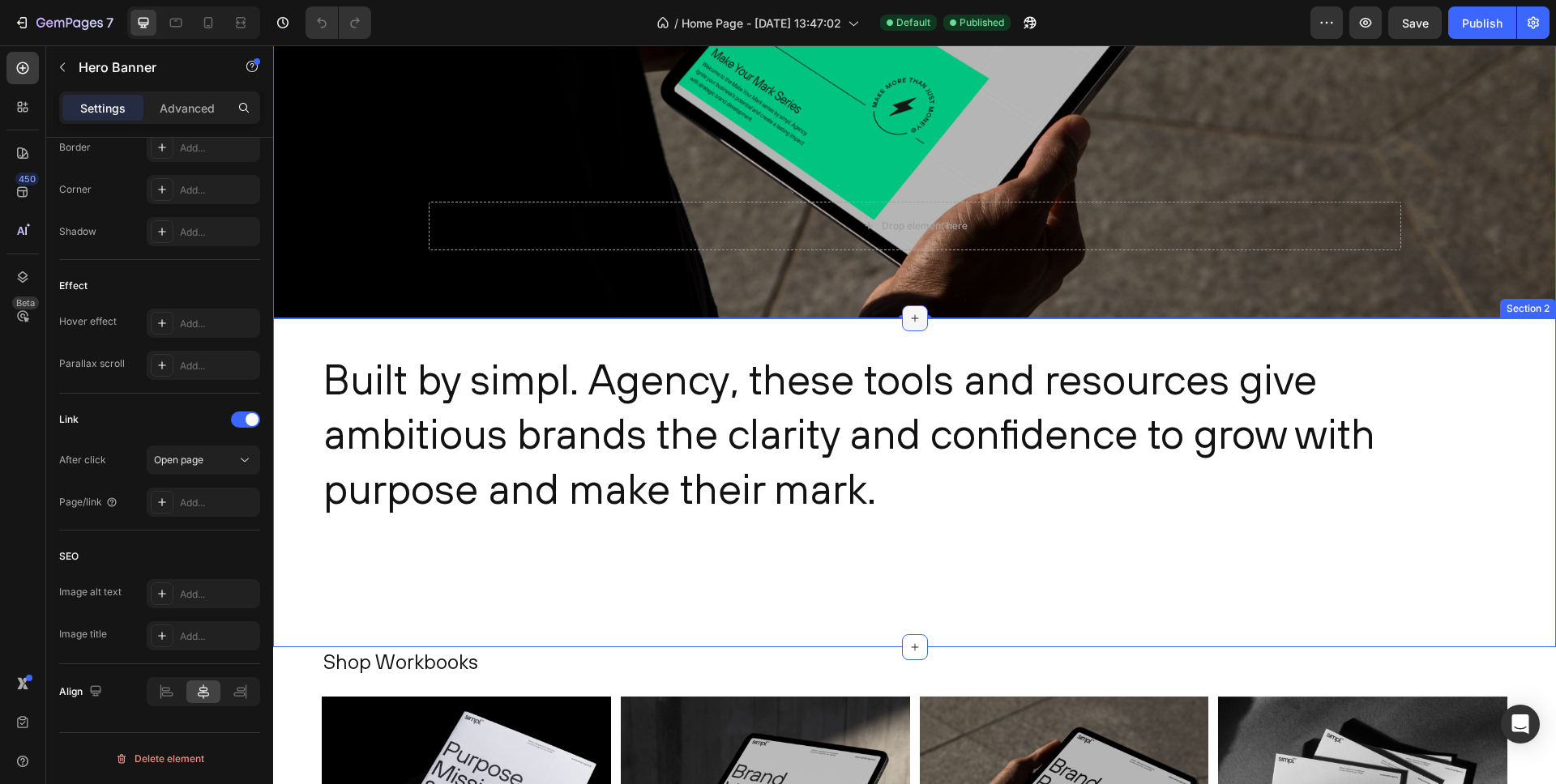
click at [918, 318] on icon at bounding box center [915, 318] width 13 height 13
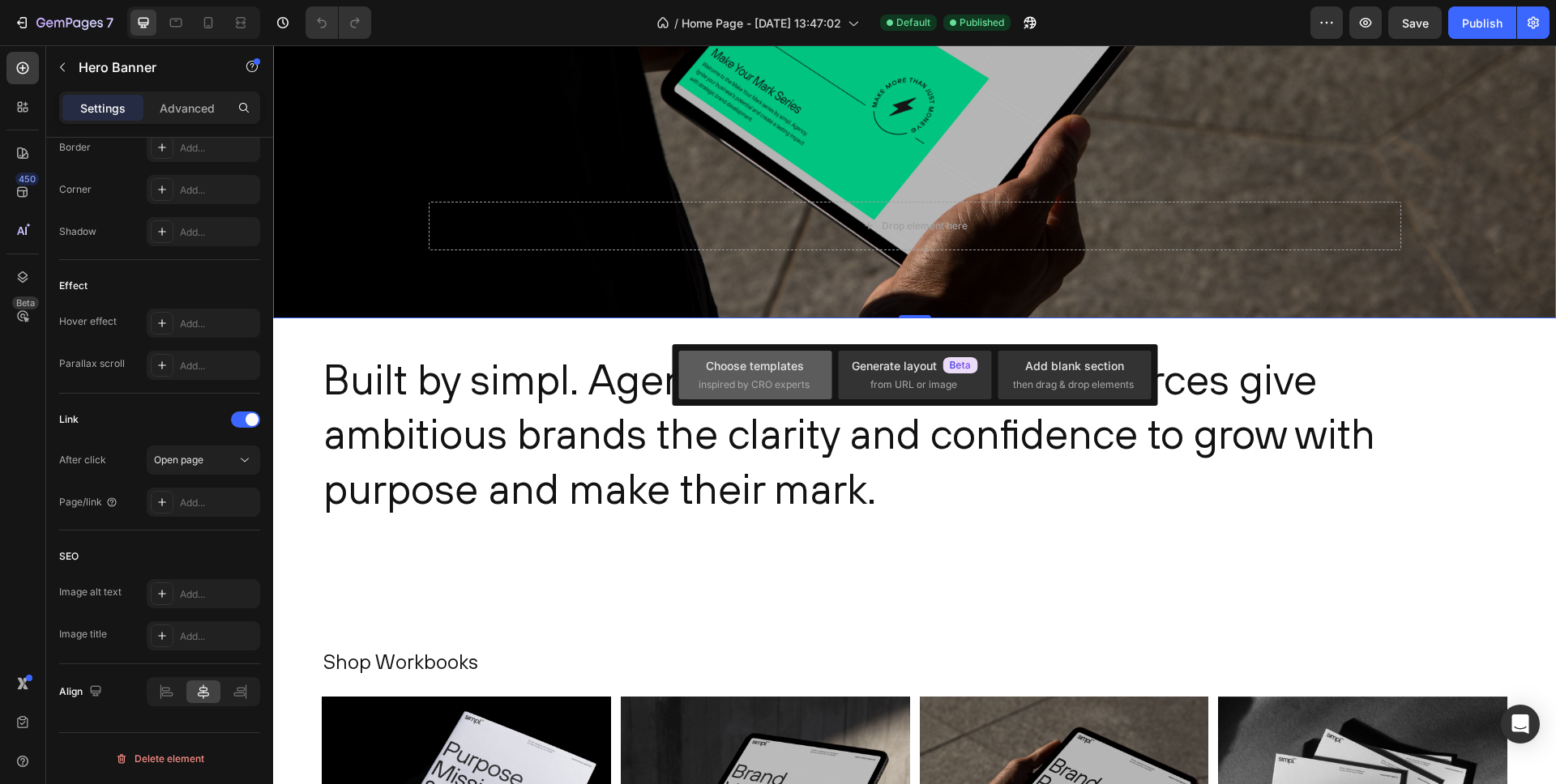
click at [776, 374] on div "Choose templates inspired by CRO experts" at bounding box center [755, 375] width 113 height 35
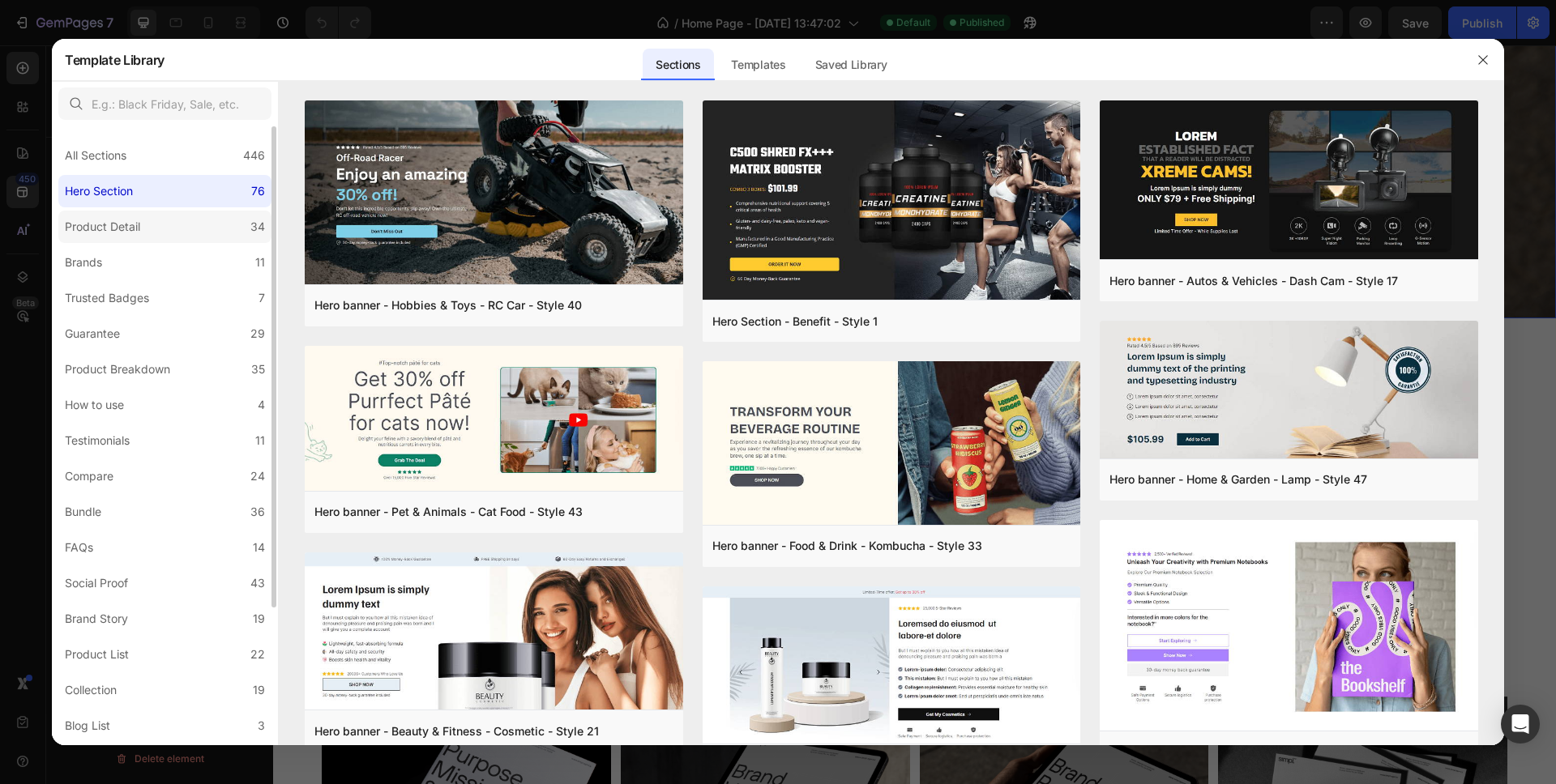
click at [178, 222] on label "Product Detail 34" at bounding box center [165, 227] width 213 height 32
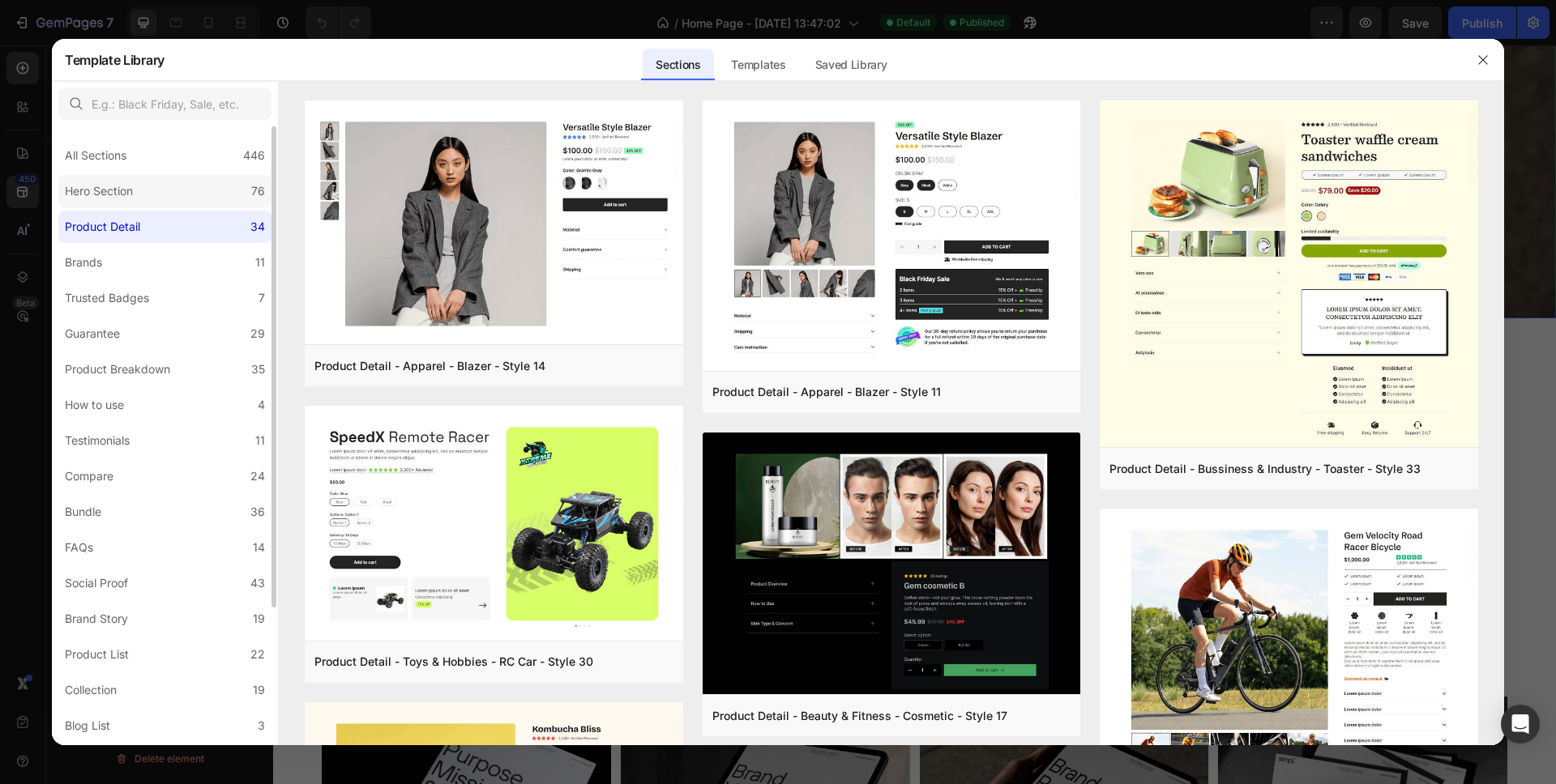
click at [178, 195] on label "Hero Section 76" at bounding box center [165, 191] width 213 height 32
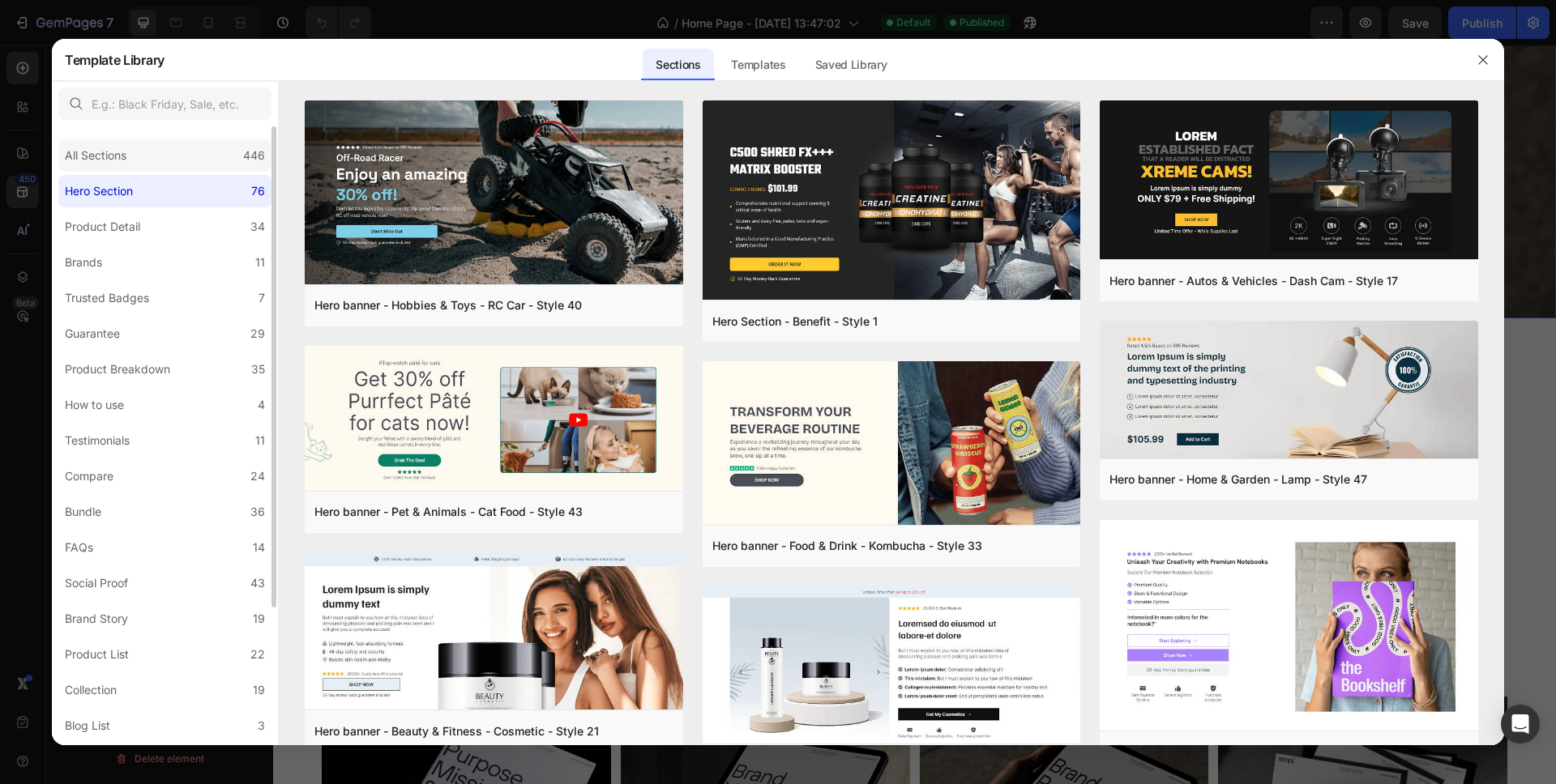
click at [171, 167] on div "All Sections 446" at bounding box center [165, 155] width 213 height 32
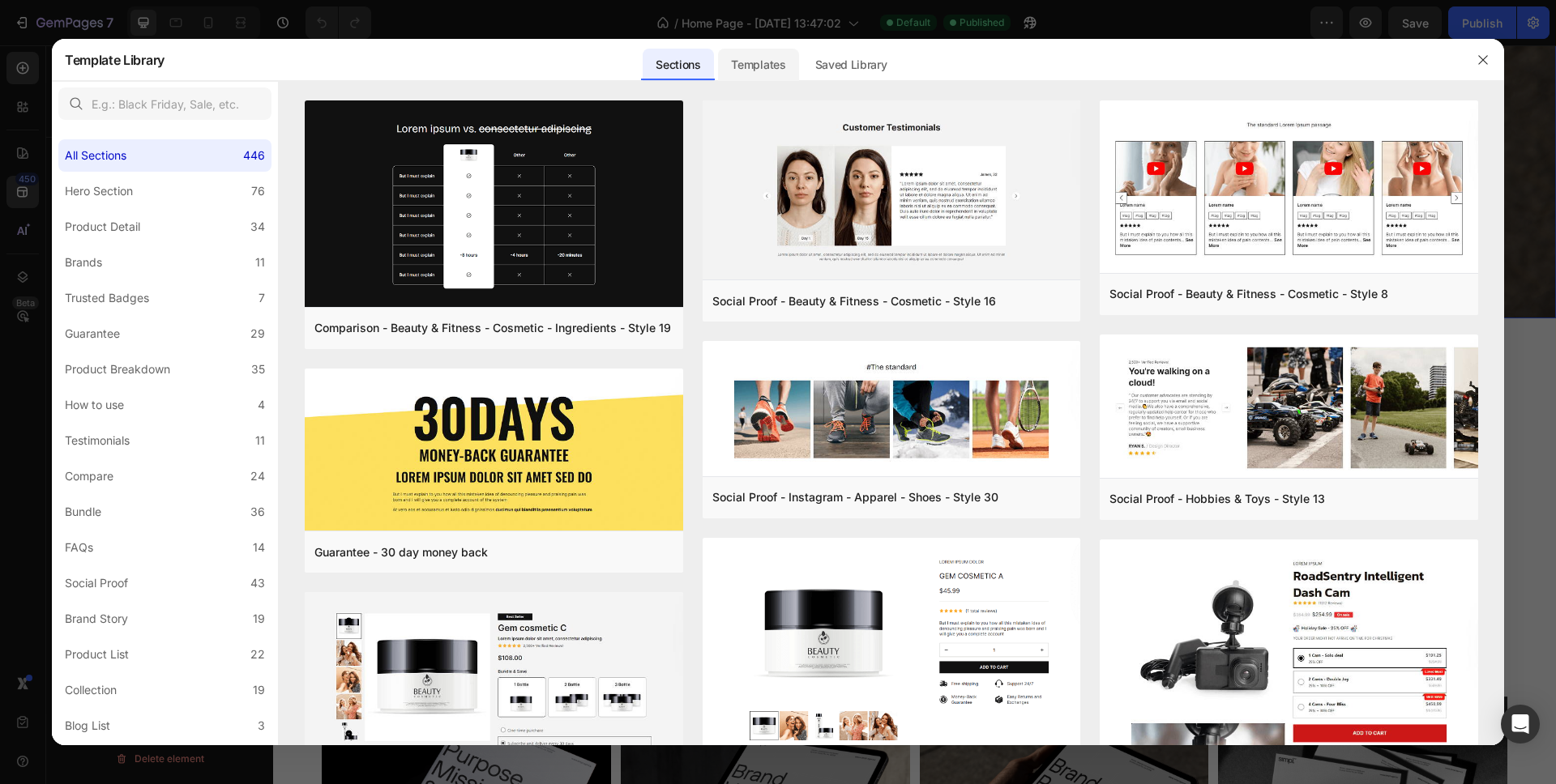
click at [753, 66] on div "Templates" at bounding box center [758, 64] width 80 height 32
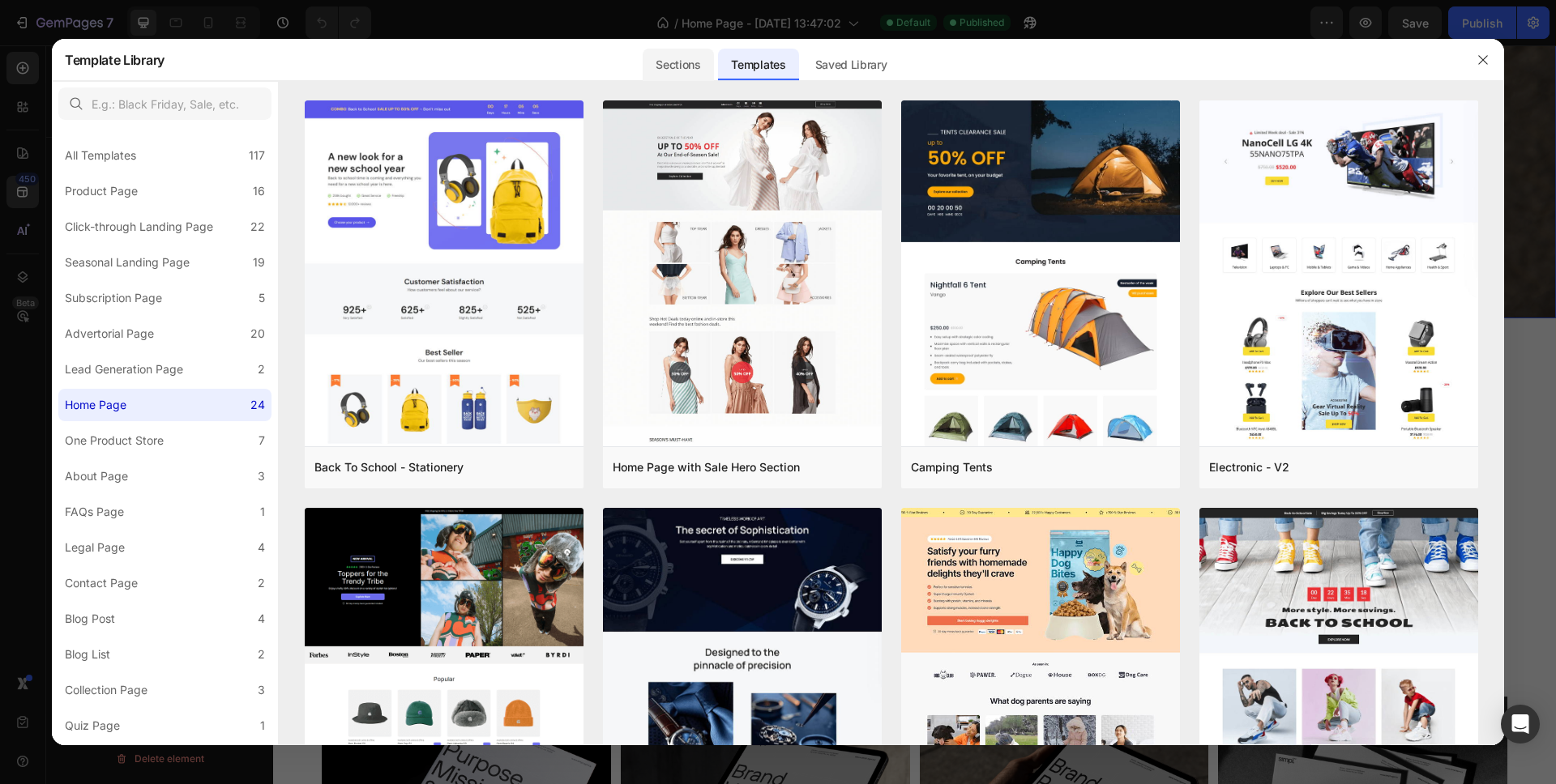
click at [680, 63] on div "Sections" at bounding box center [678, 64] width 71 height 32
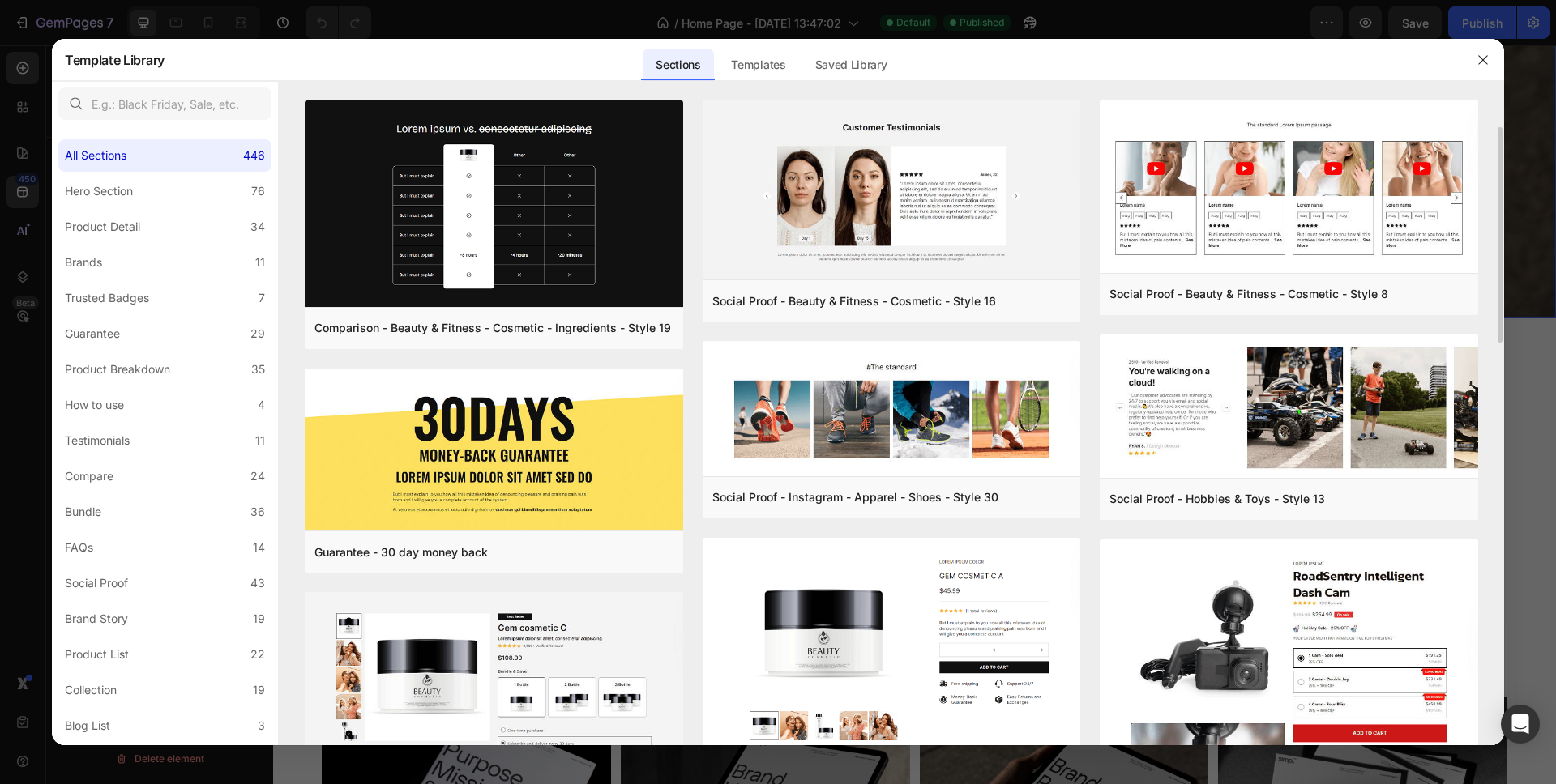
scroll to position [203, 0]
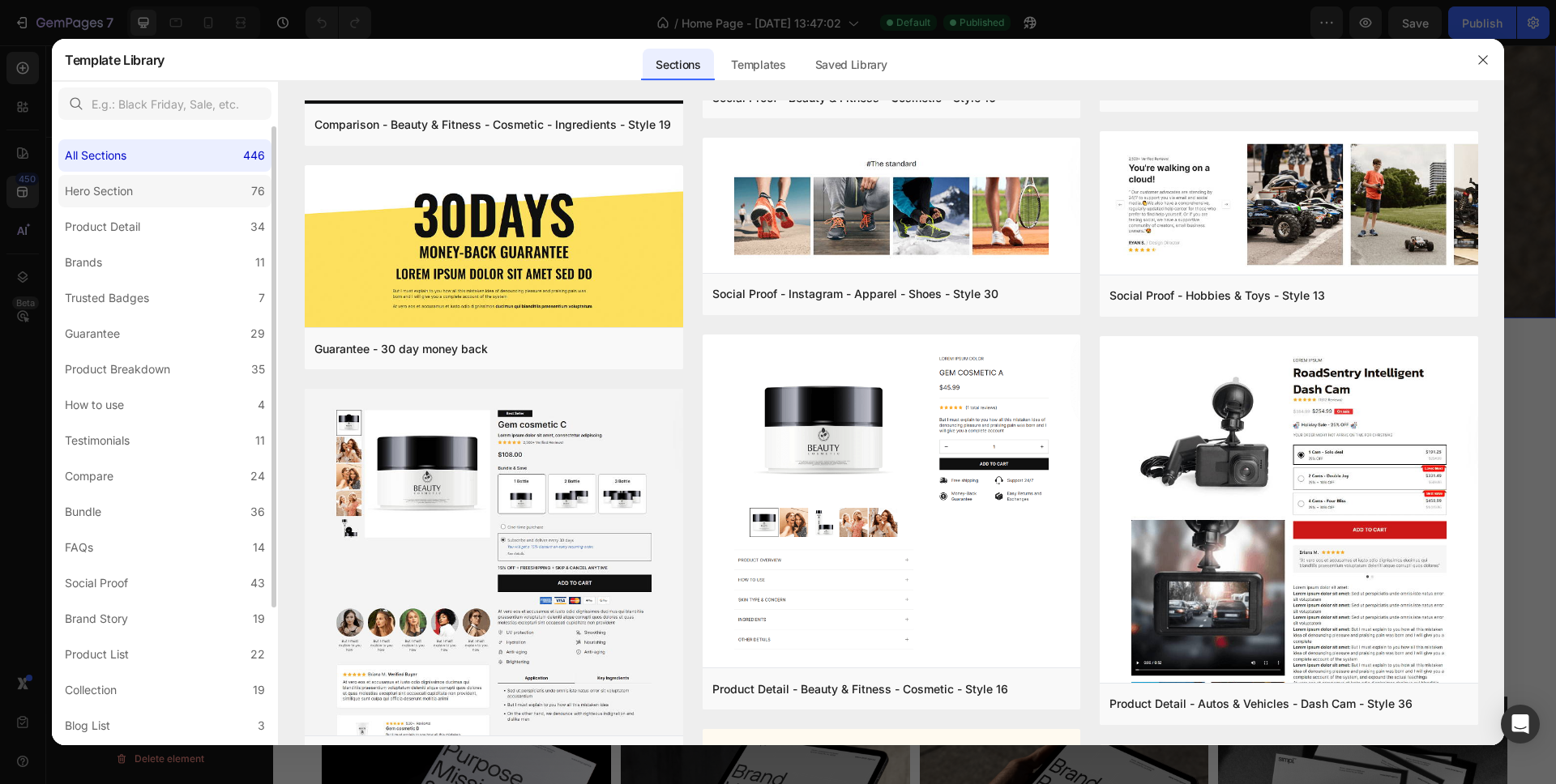
click at [145, 197] on label "Hero Section 76" at bounding box center [165, 191] width 213 height 32
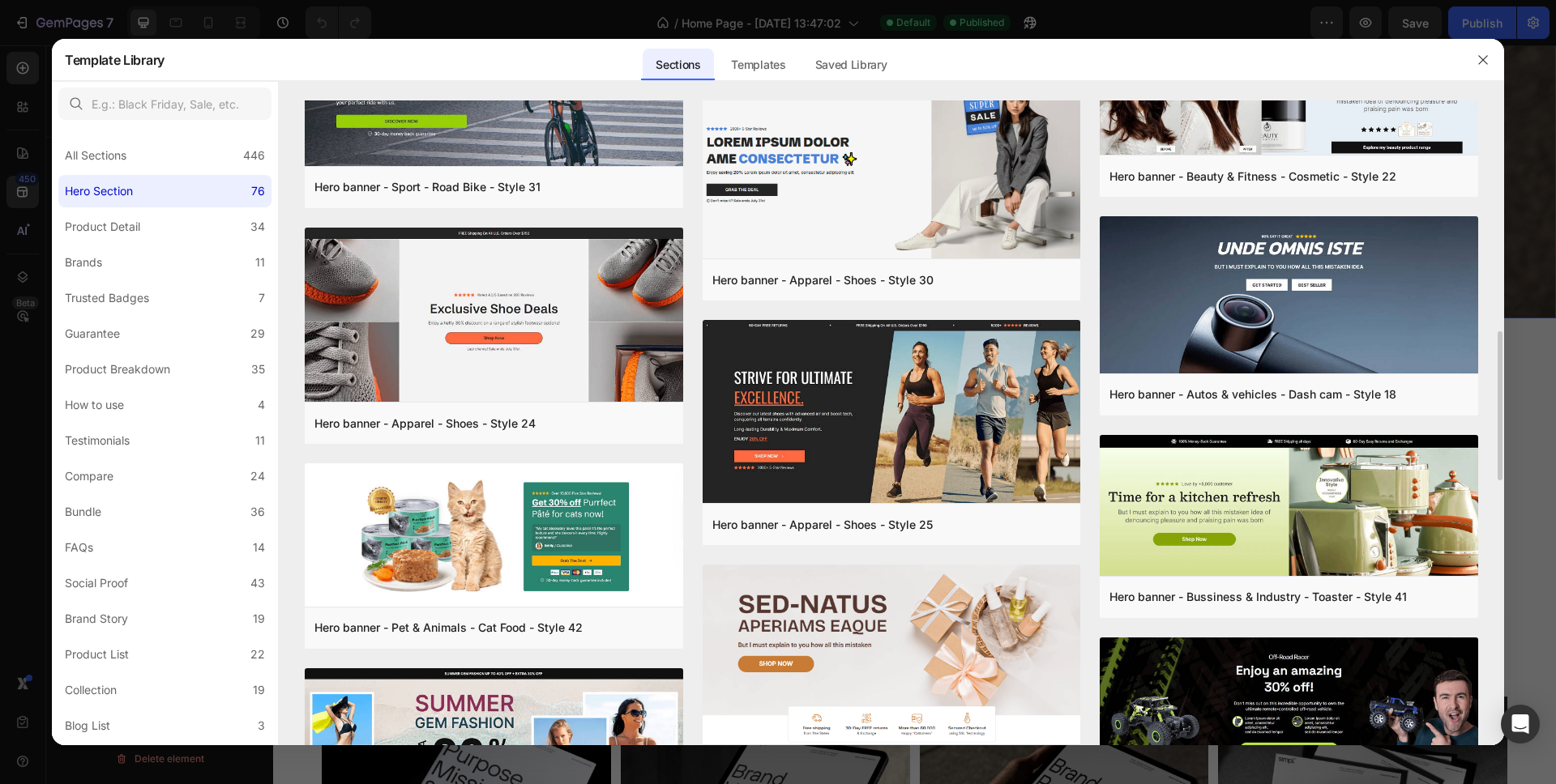
scroll to position [1509, 0]
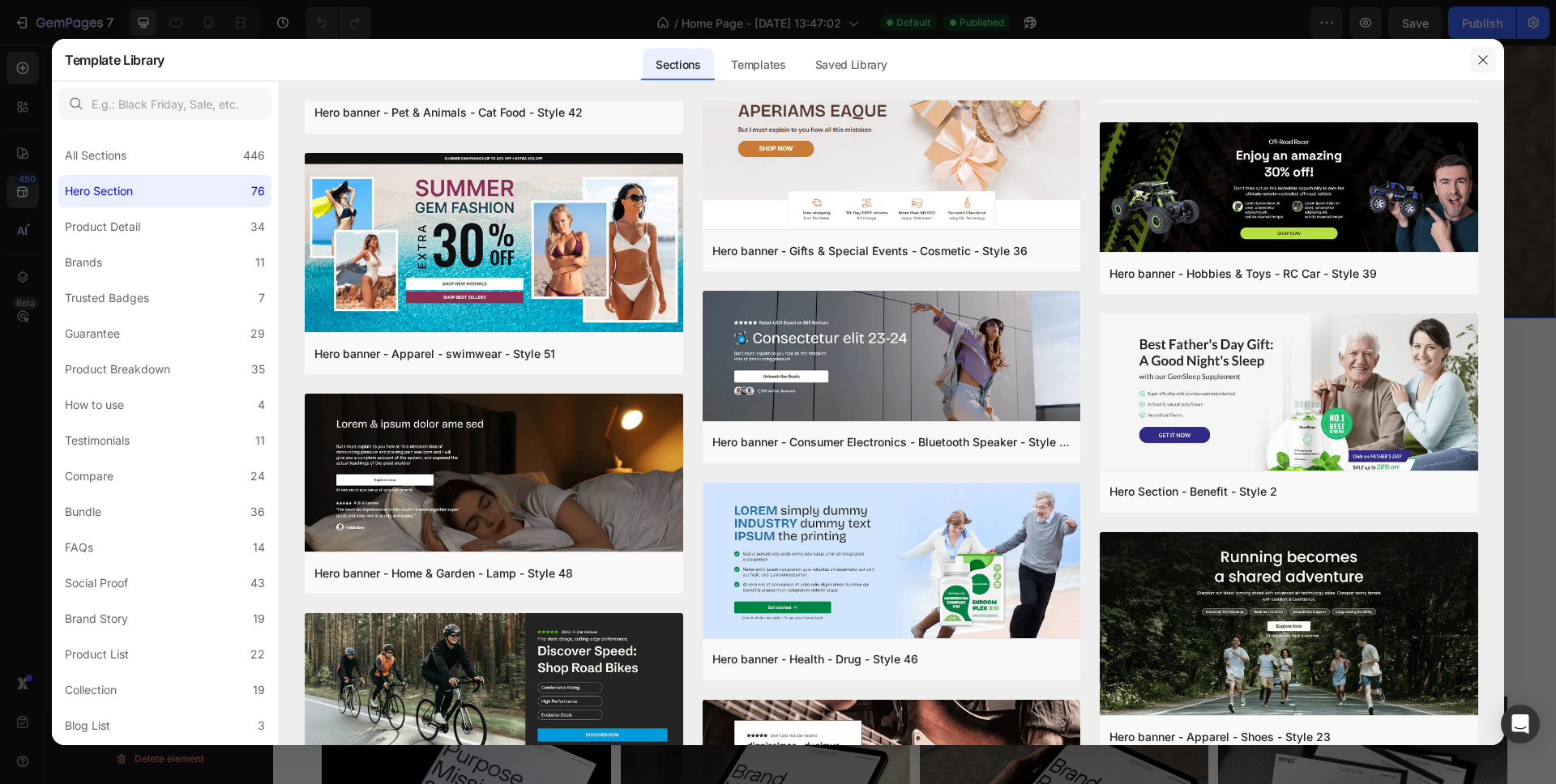
click at [1483, 59] on icon "button" at bounding box center [1483, 59] width 9 height 9
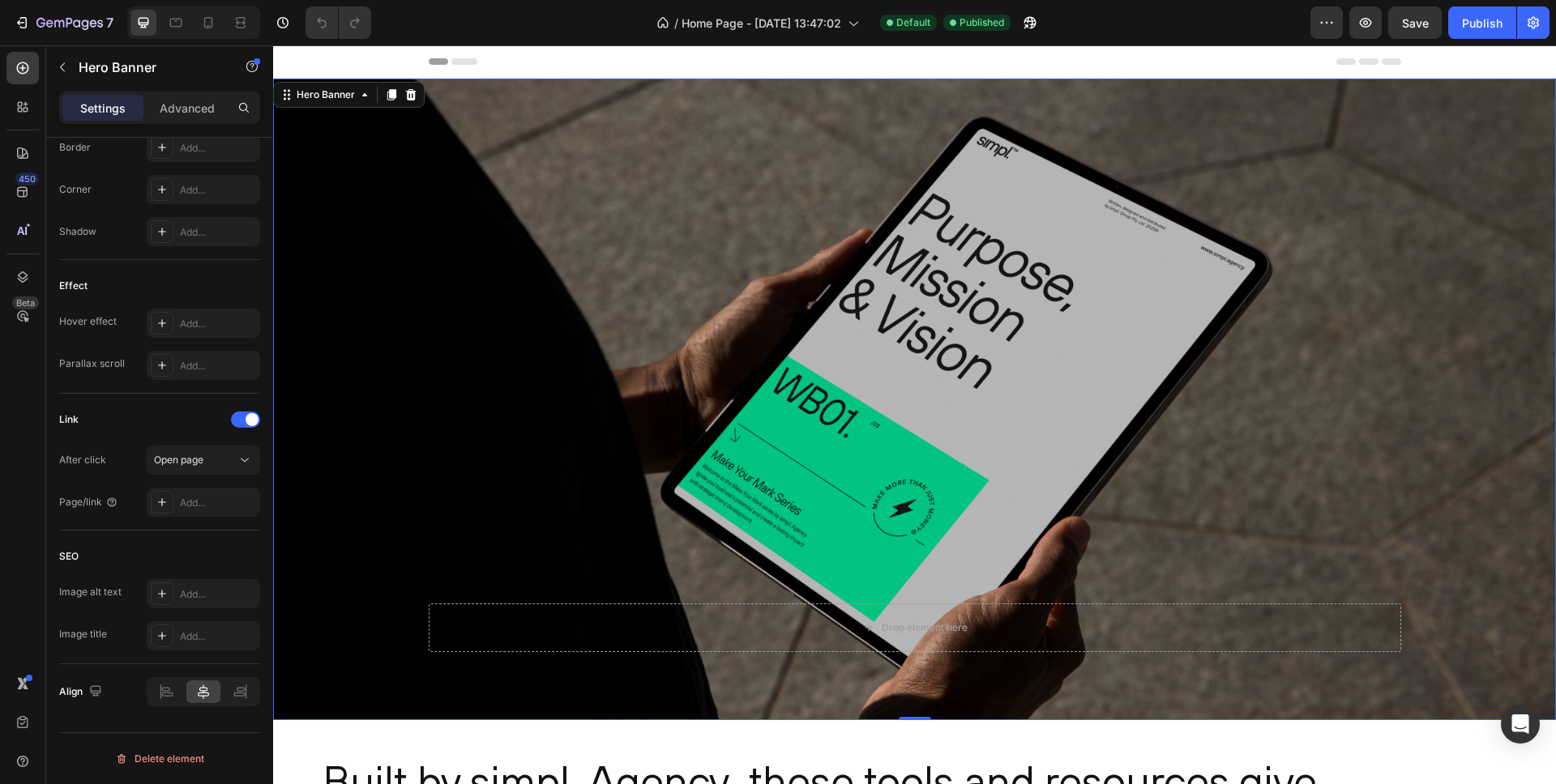
scroll to position [36, 0]
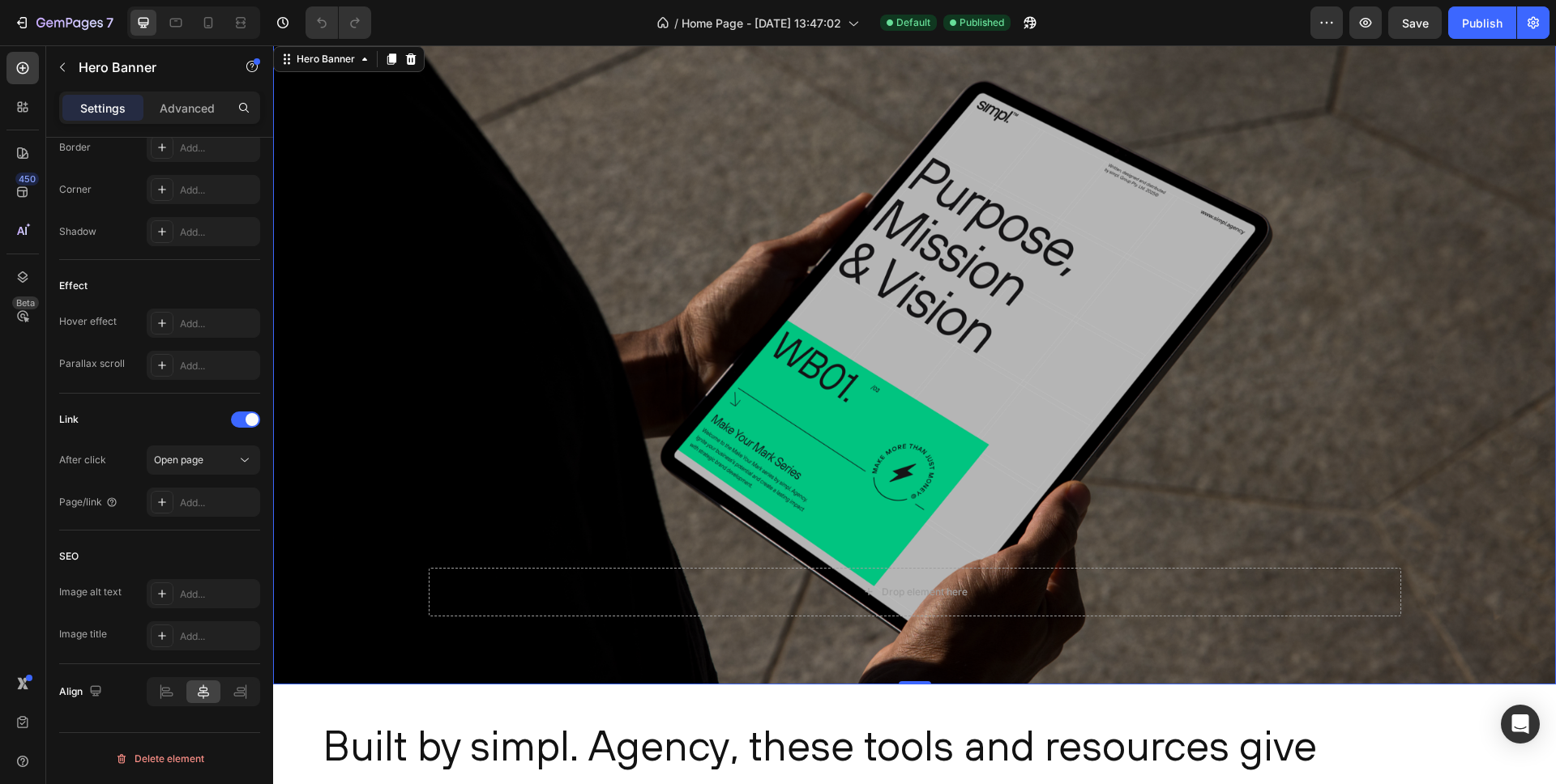
click at [576, 157] on div "Overlay" at bounding box center [915, 364] width 1283 height 642
click at [339, 59] on div "Hero Banner" at bounding box center [326, 59] width 65 height 15
click at [363, 62] on icon at bounding box center [365, 59] width 13 height 13
click at [363, 60] on icon at bounding box center [365, 59] width 5 height 3
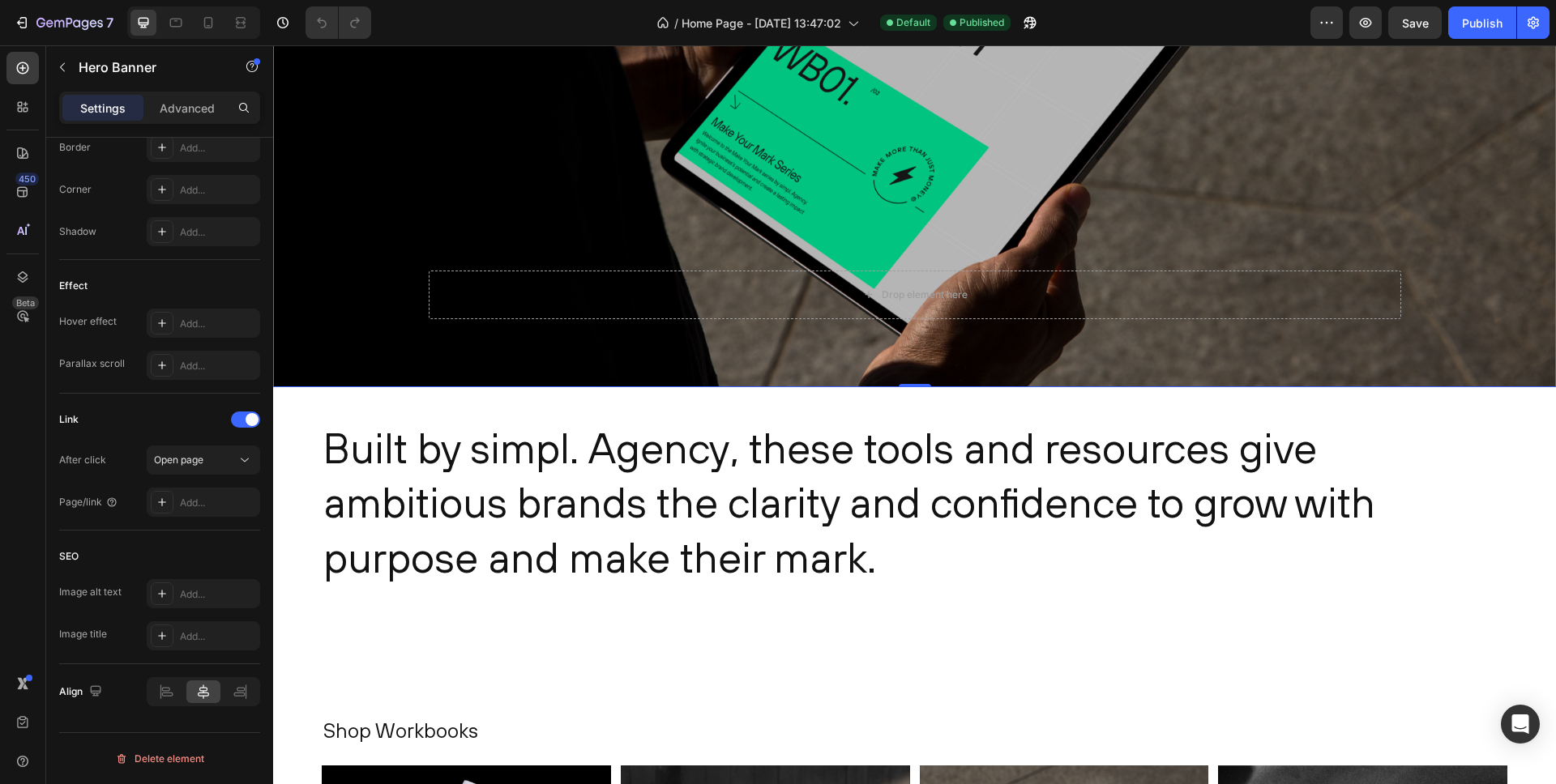
scroll to position [0, 0]
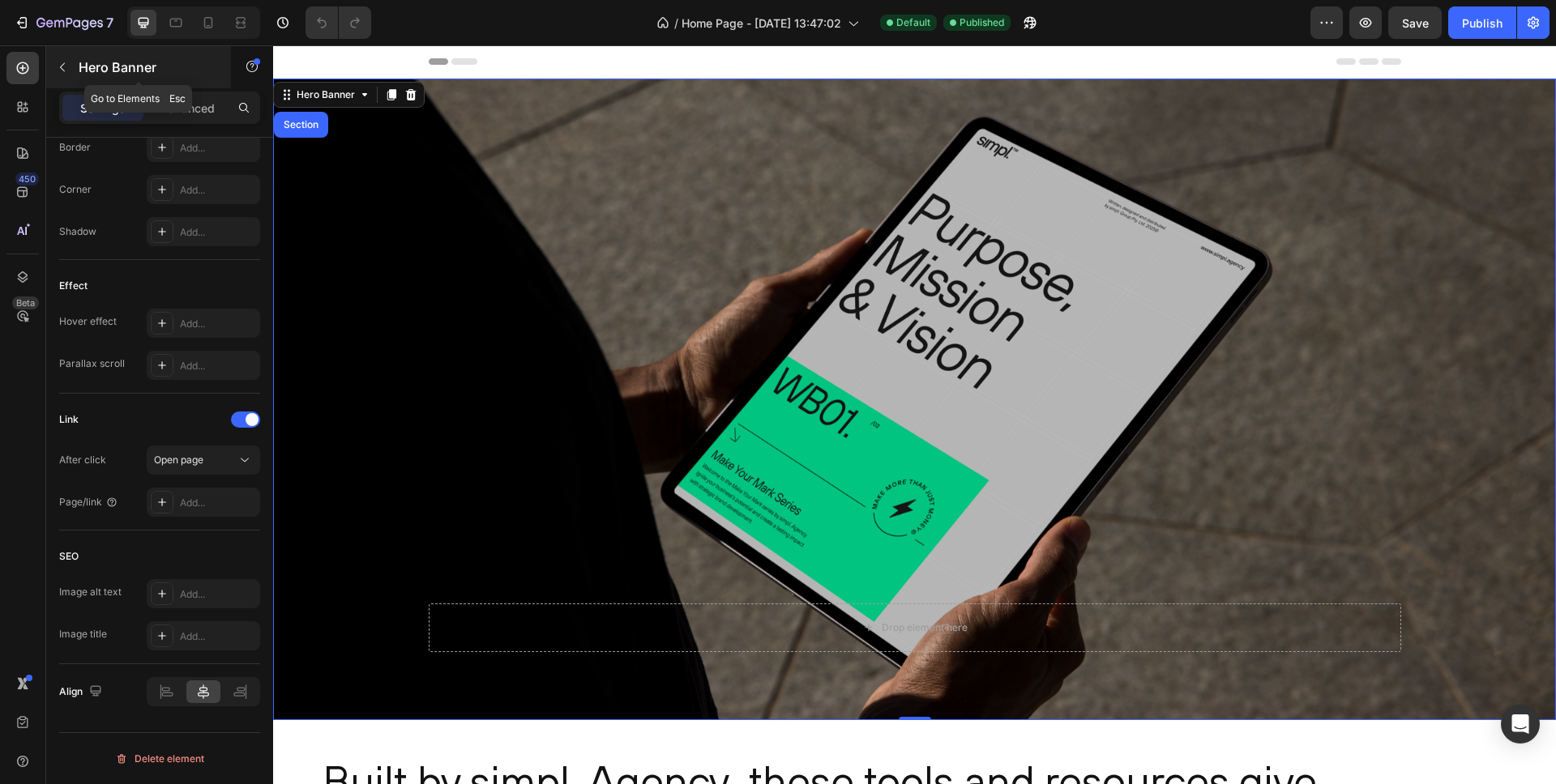
click at [58, 62] on icon "button" at bounding box center [63, 67] width 13 height 13
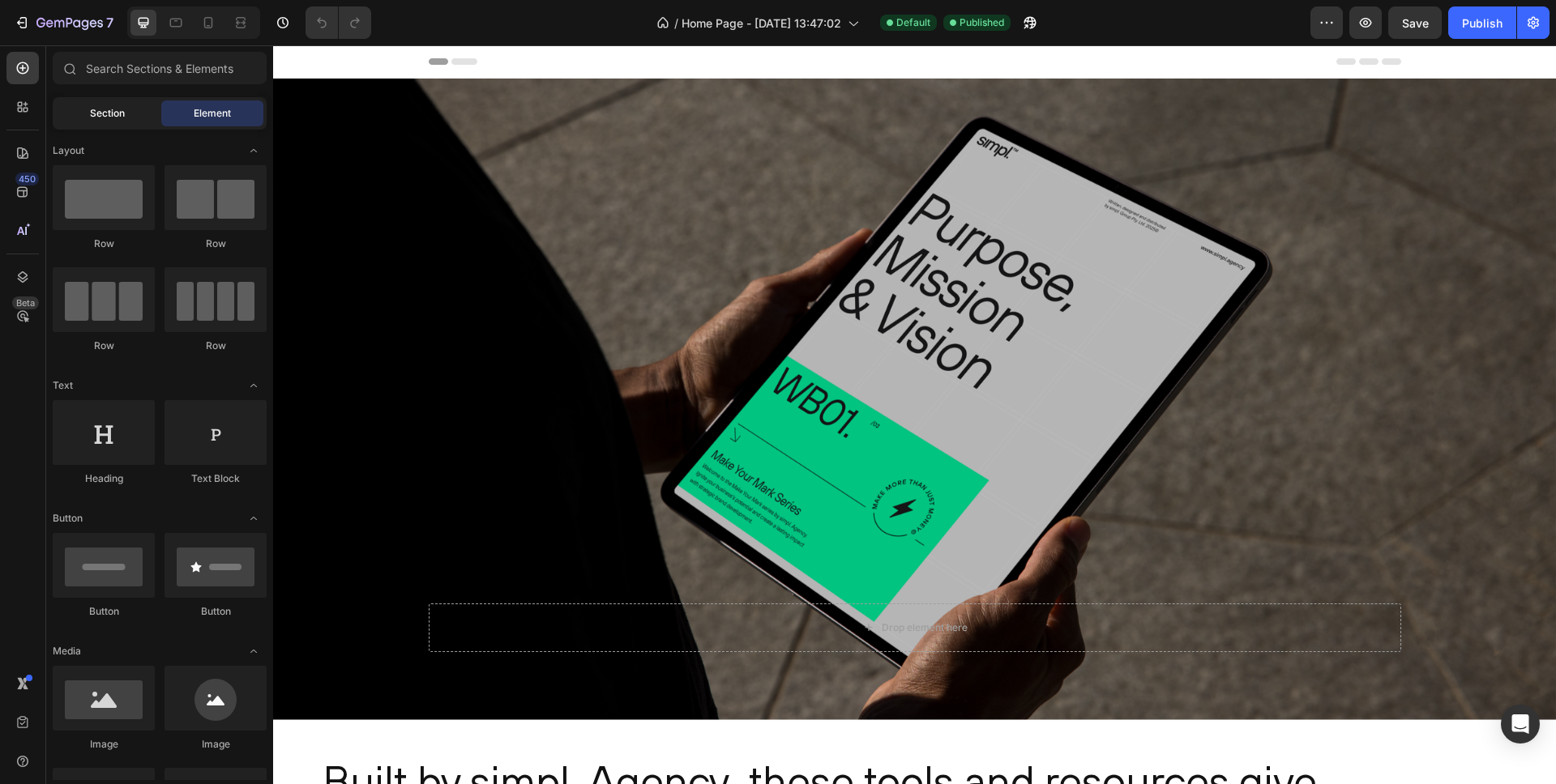
click at [108, 115] on span "Section" at bounding box center [108, 113] width 35 height 15
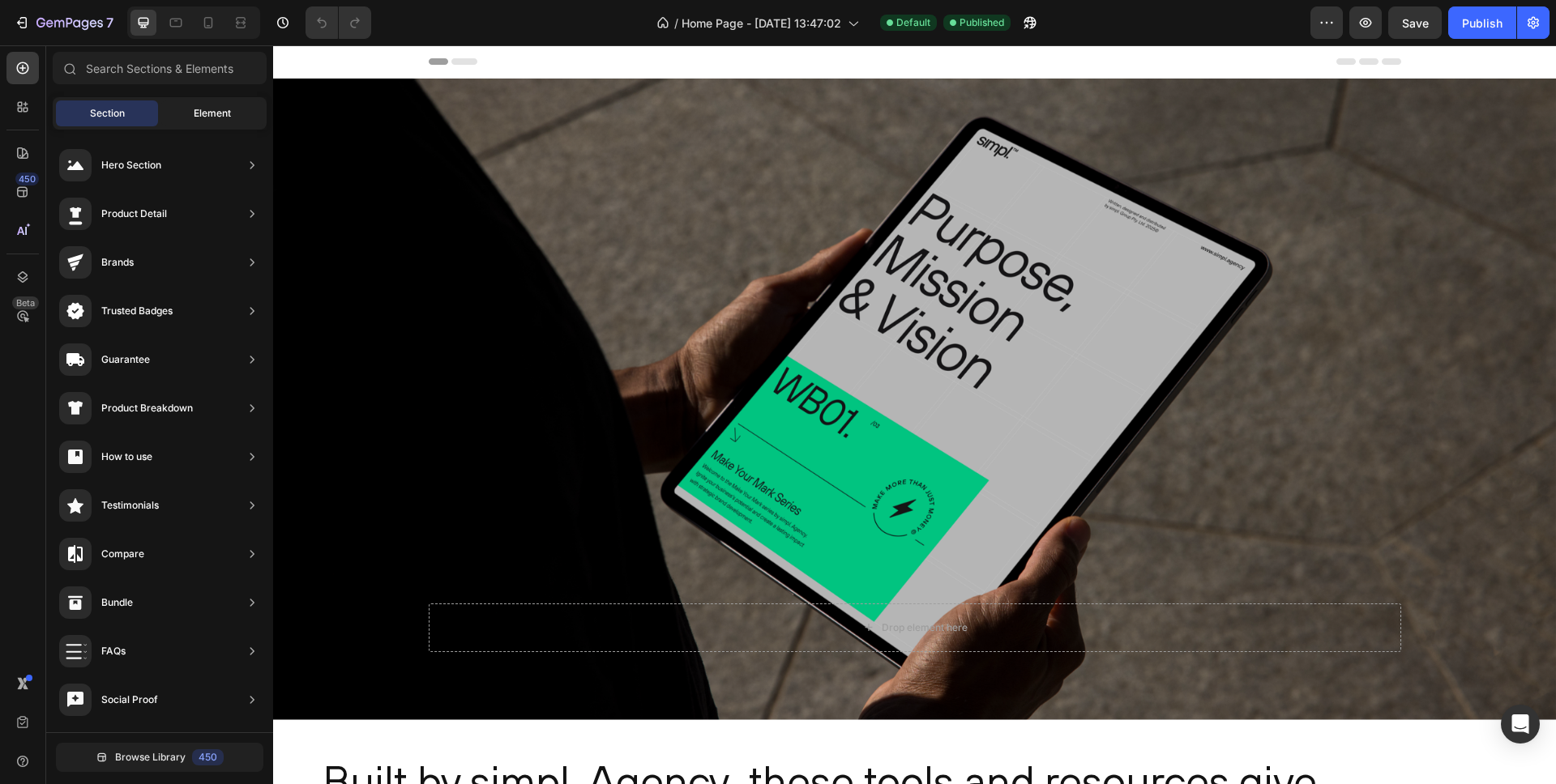
click at [203, 106] on span "Element" at bounding box center [212, 113] width 38 height 15
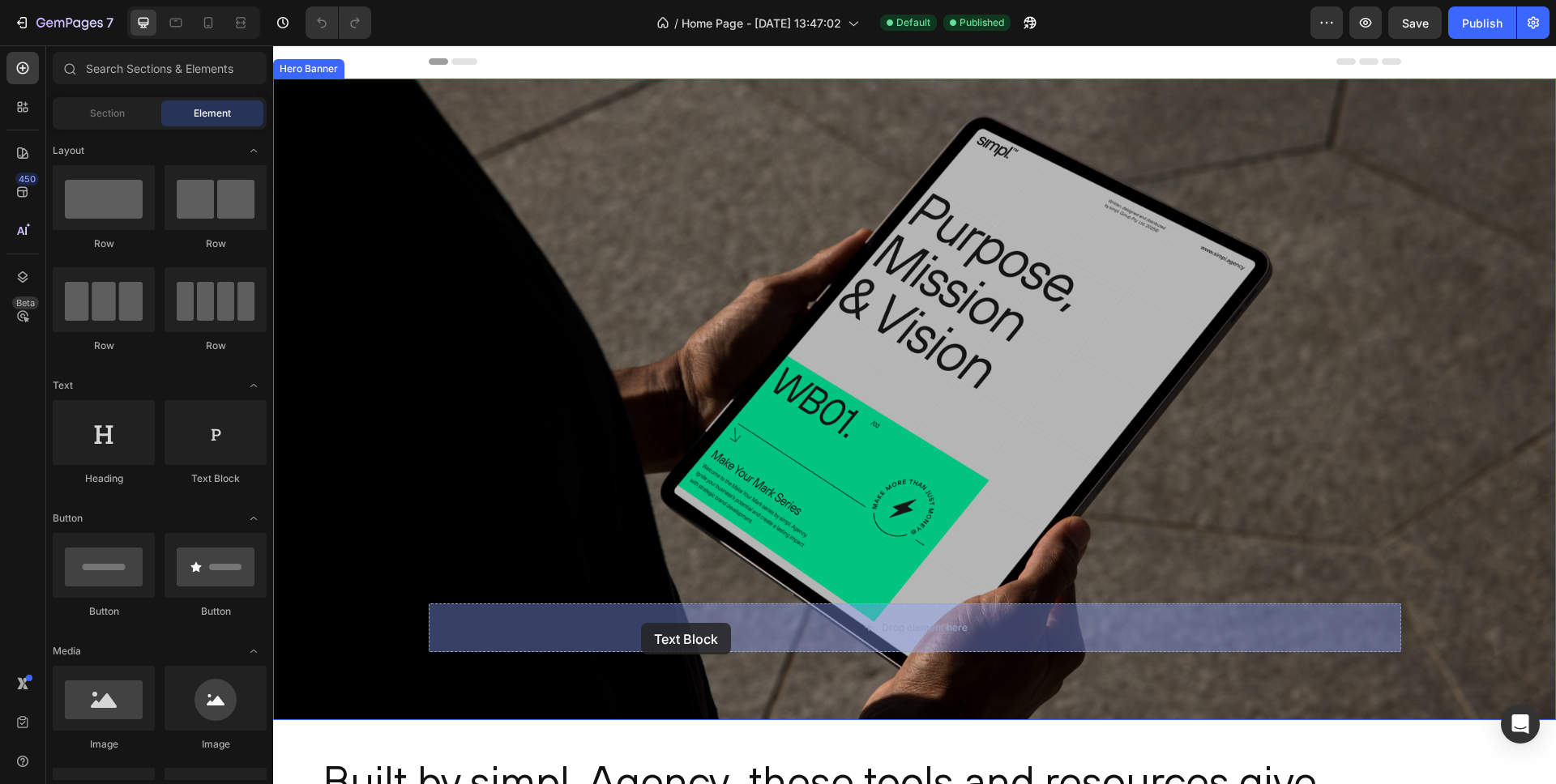
drag, startPoint x: 492, startPoint y: 482, endPoint x: 641, endPoint y: 622, distance: 204.5
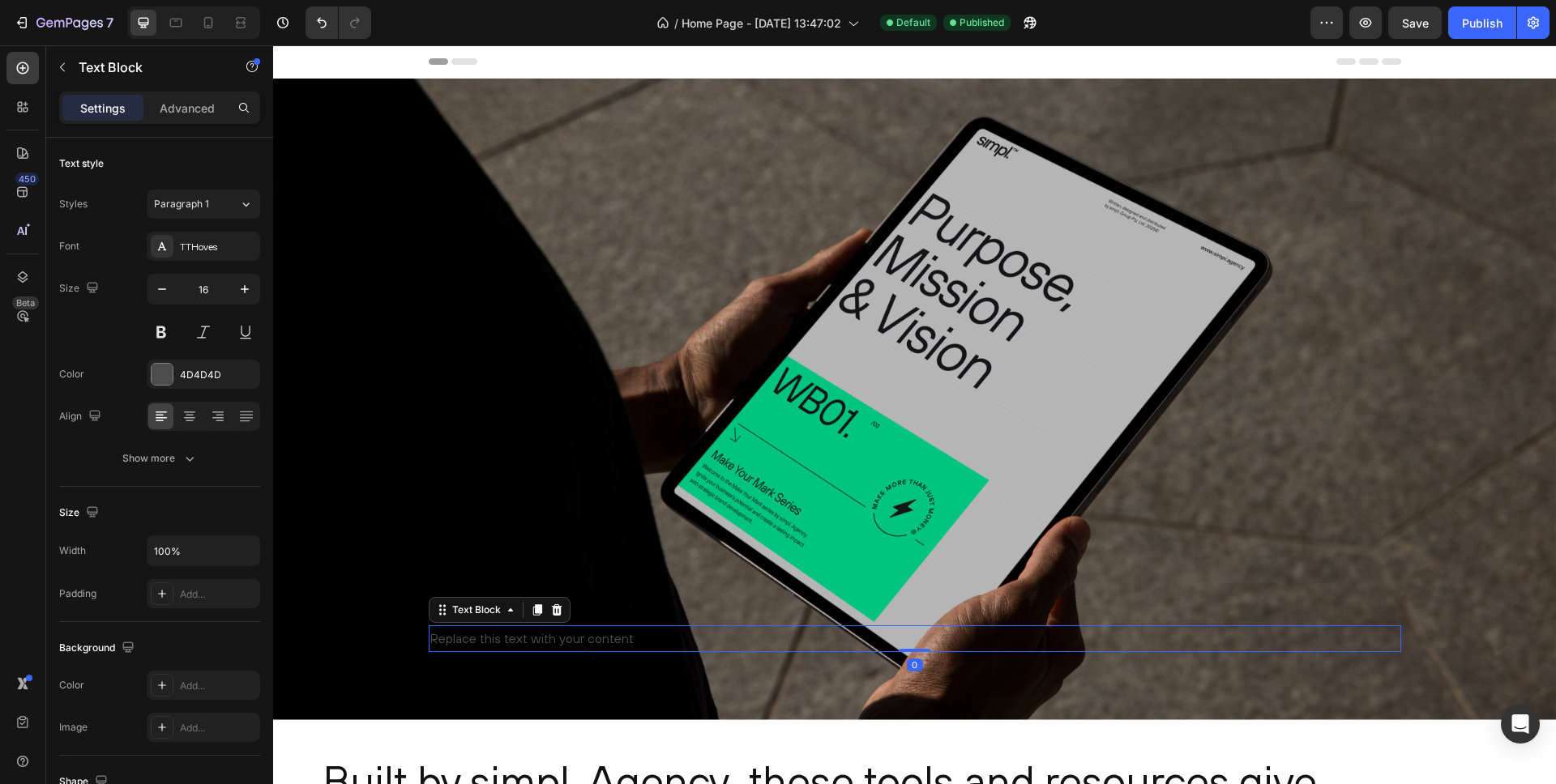
click at [502, 640] on div "Replace this text with your content" at bounding box center [914, 639] width 973 height 27
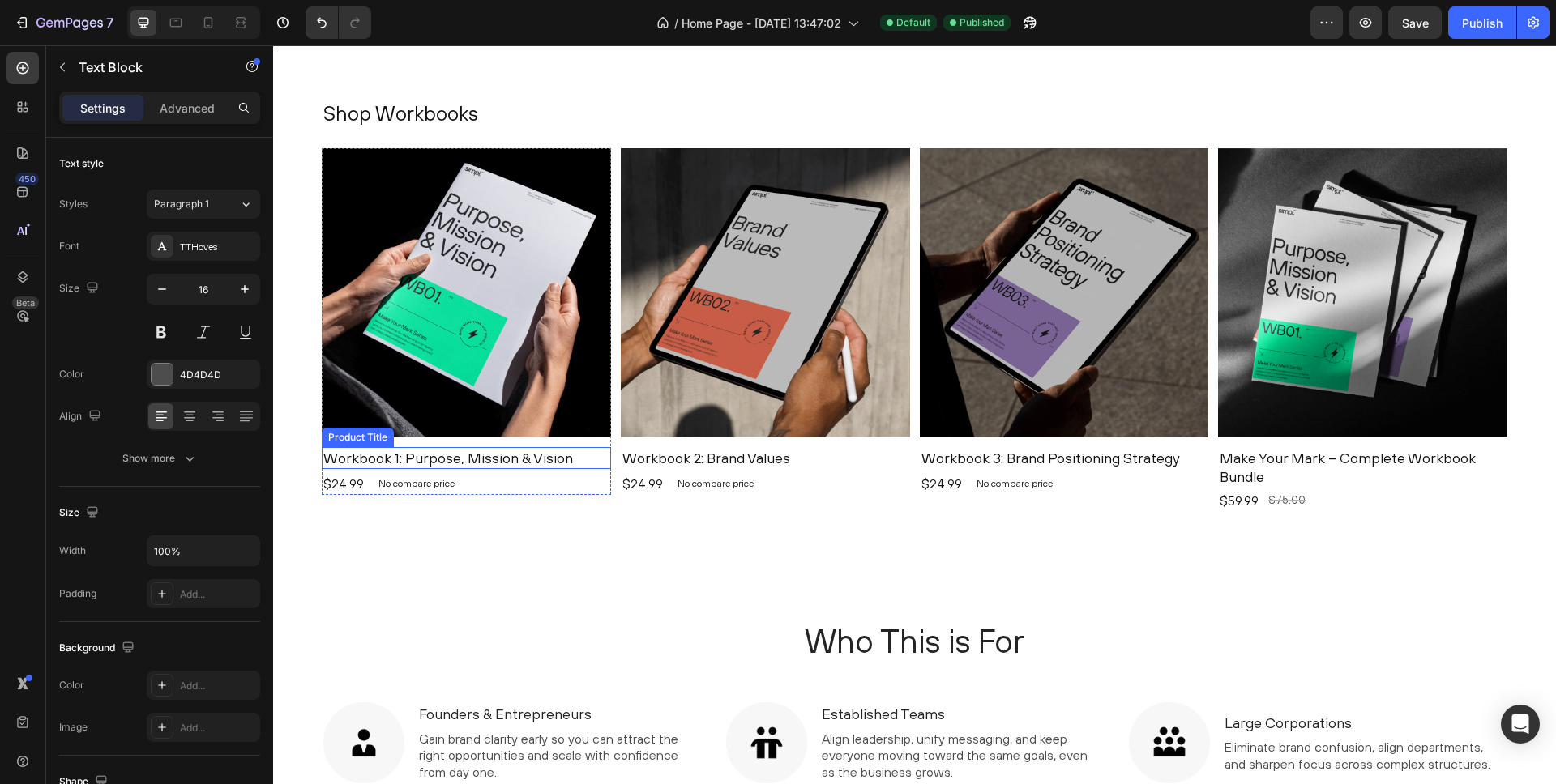
scroll to position [1041, 0]
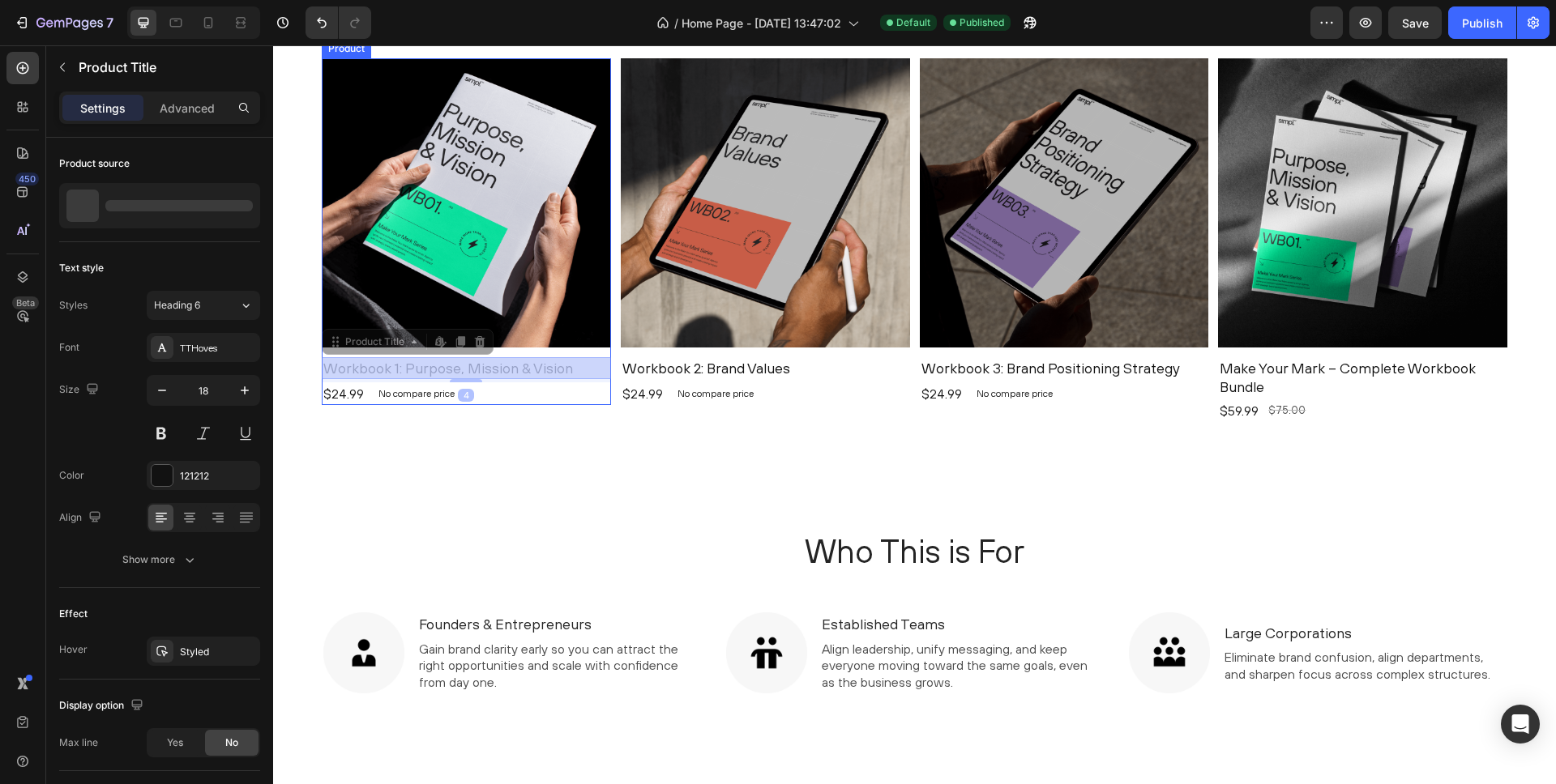
drag, startPoint x: 568, startPoint y: 367, endPoint x: 485, endPoint y: 370, distance: 83.1
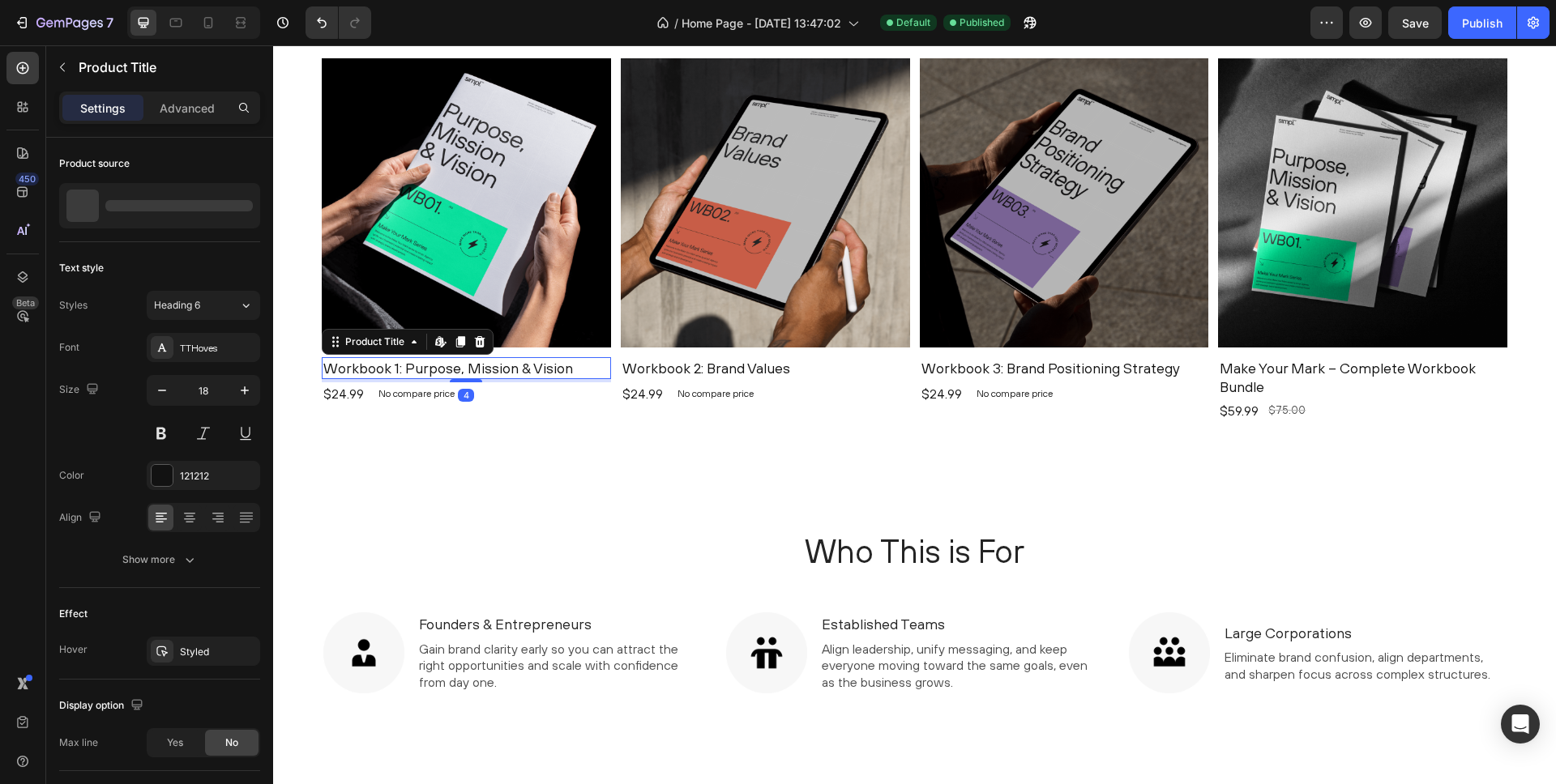
click at [485, 370] on h1 "Workbook 1: Purpose, Mission & Vision" at bounding box center [466, 368] width 289 height 22
click at [506, 369] on h1 "Workbook 1: Purpose, Mission & Vision" at bounding box center [466, 368] width 289 height 22
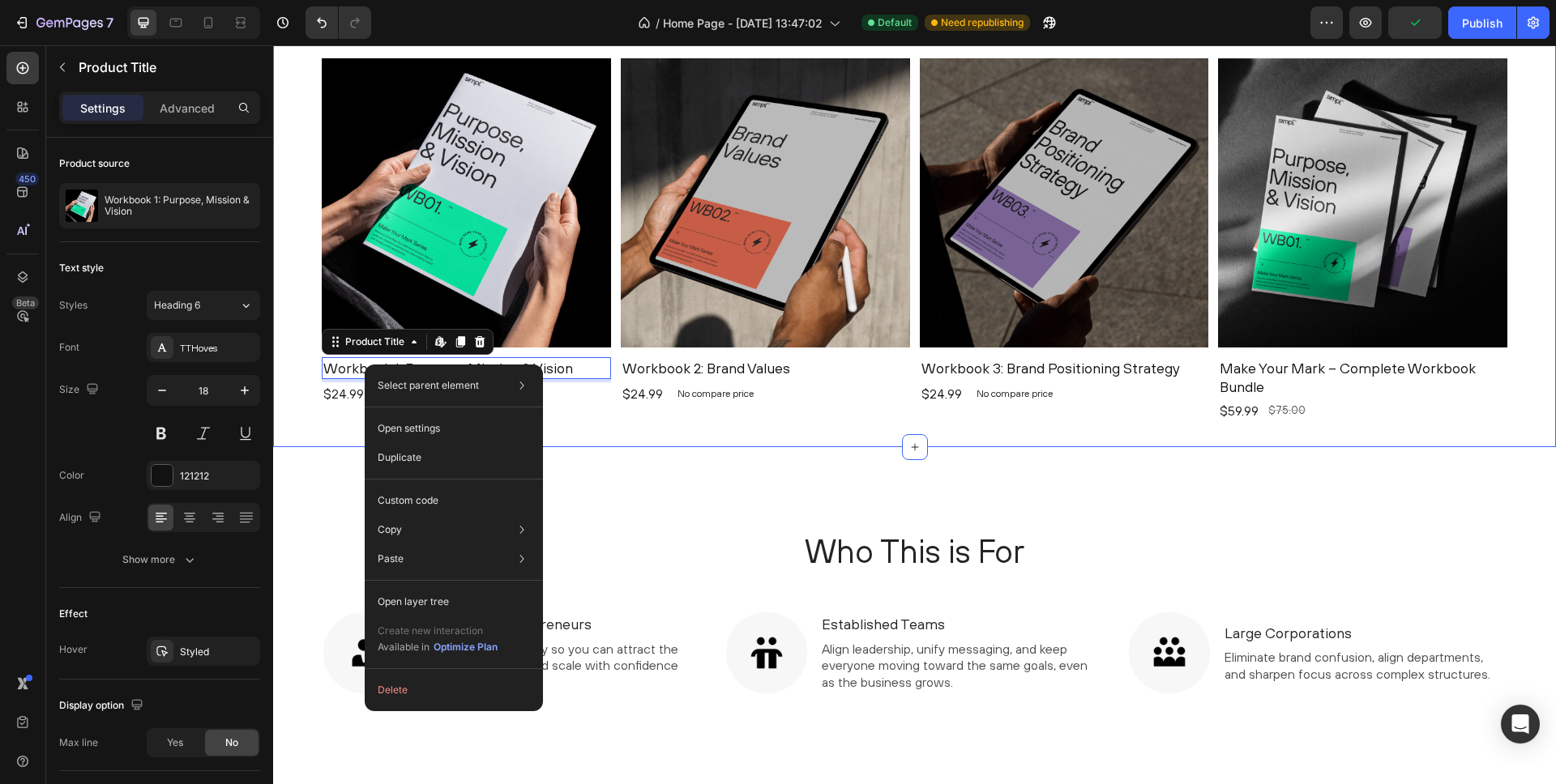
click at [294, 444] on div "Shop Workbooks Heading Product Images Workbook 1: Purpose, Mission & Vision Pro…" at bounding box center [915, 228] width 1283 height 438
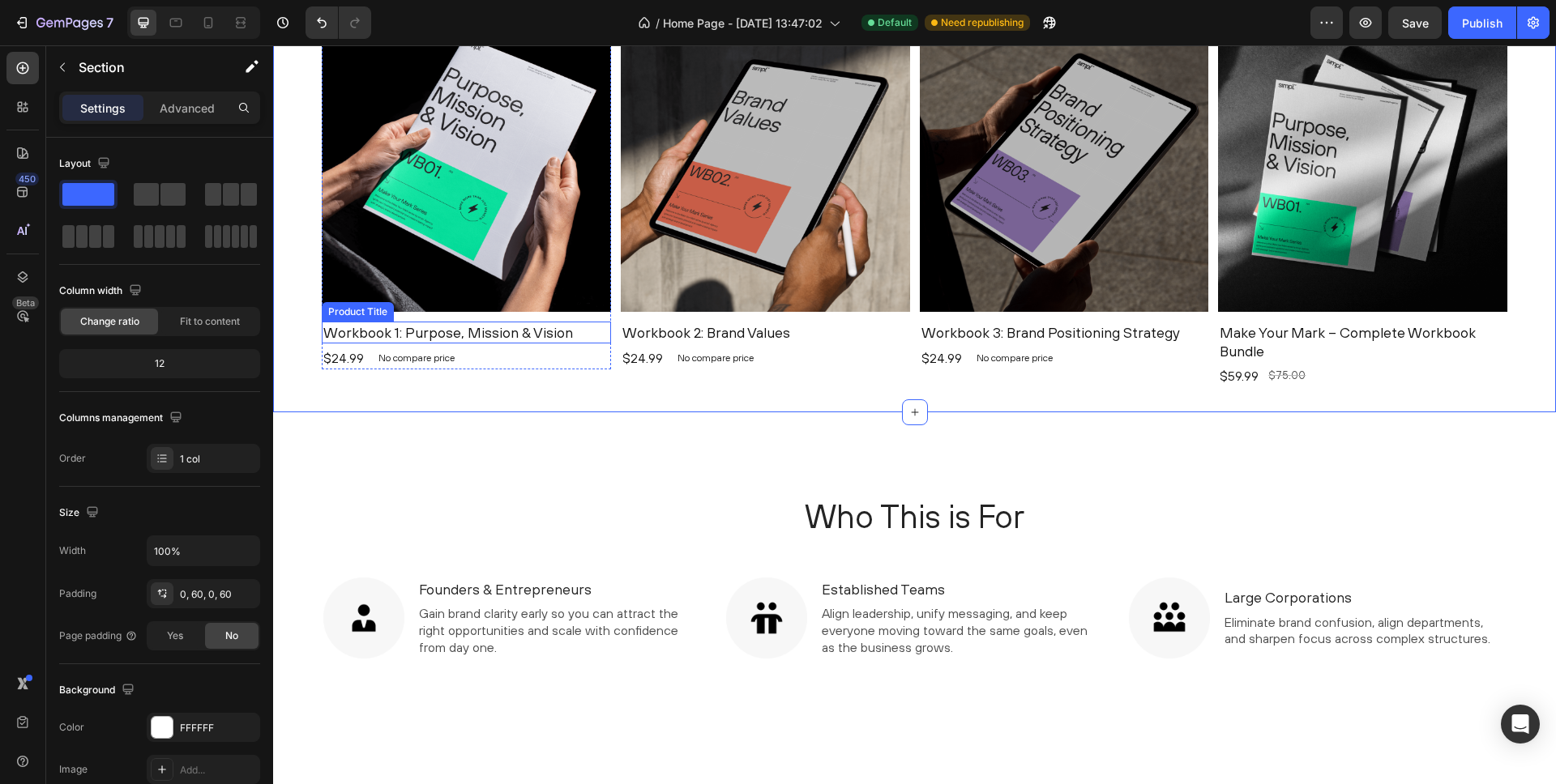
scroll to position [0, 0]
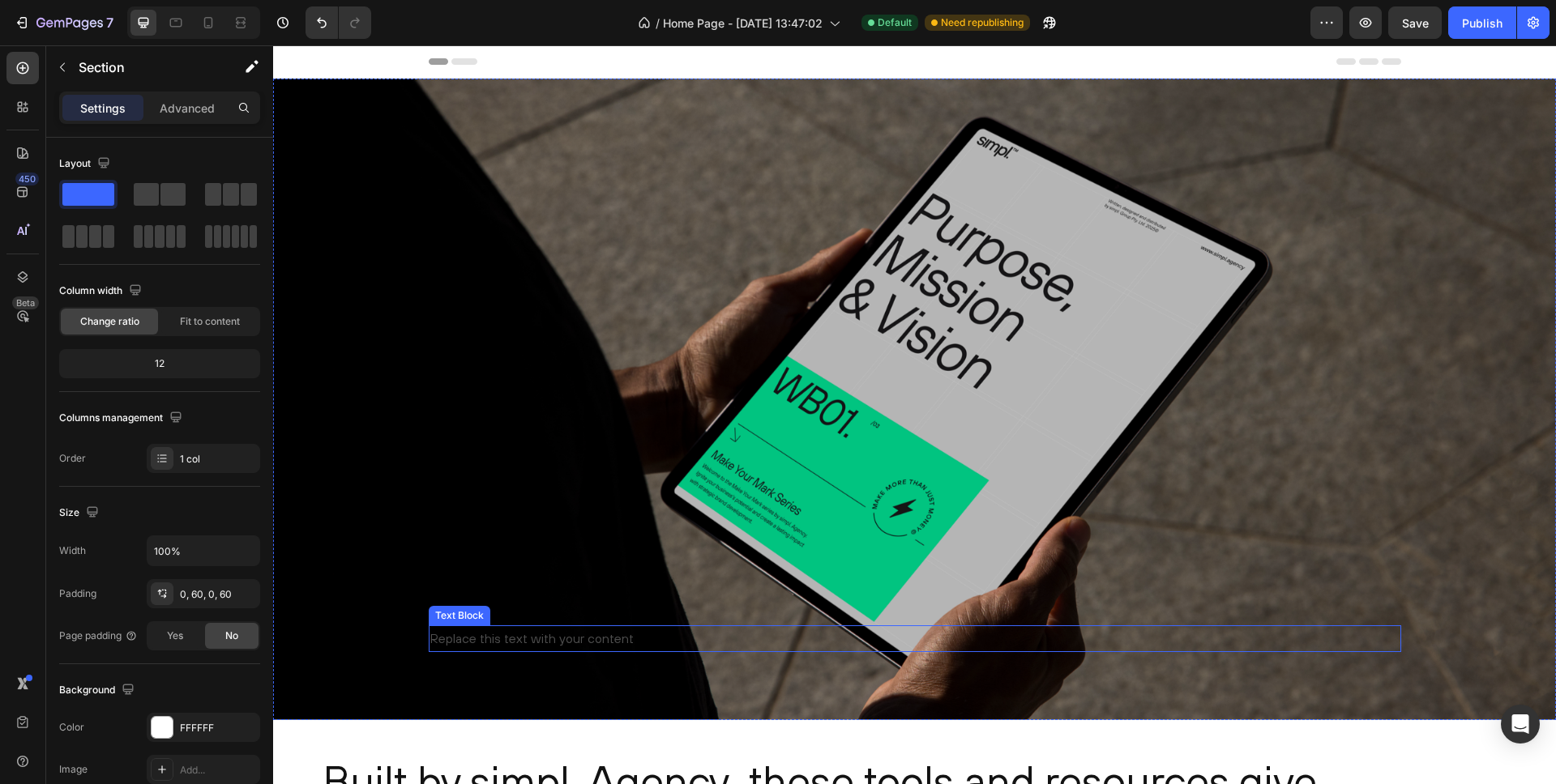
click at [518, 627] on div "Replace this text with your content" at bounding box center [914, 639] width 973 height 27
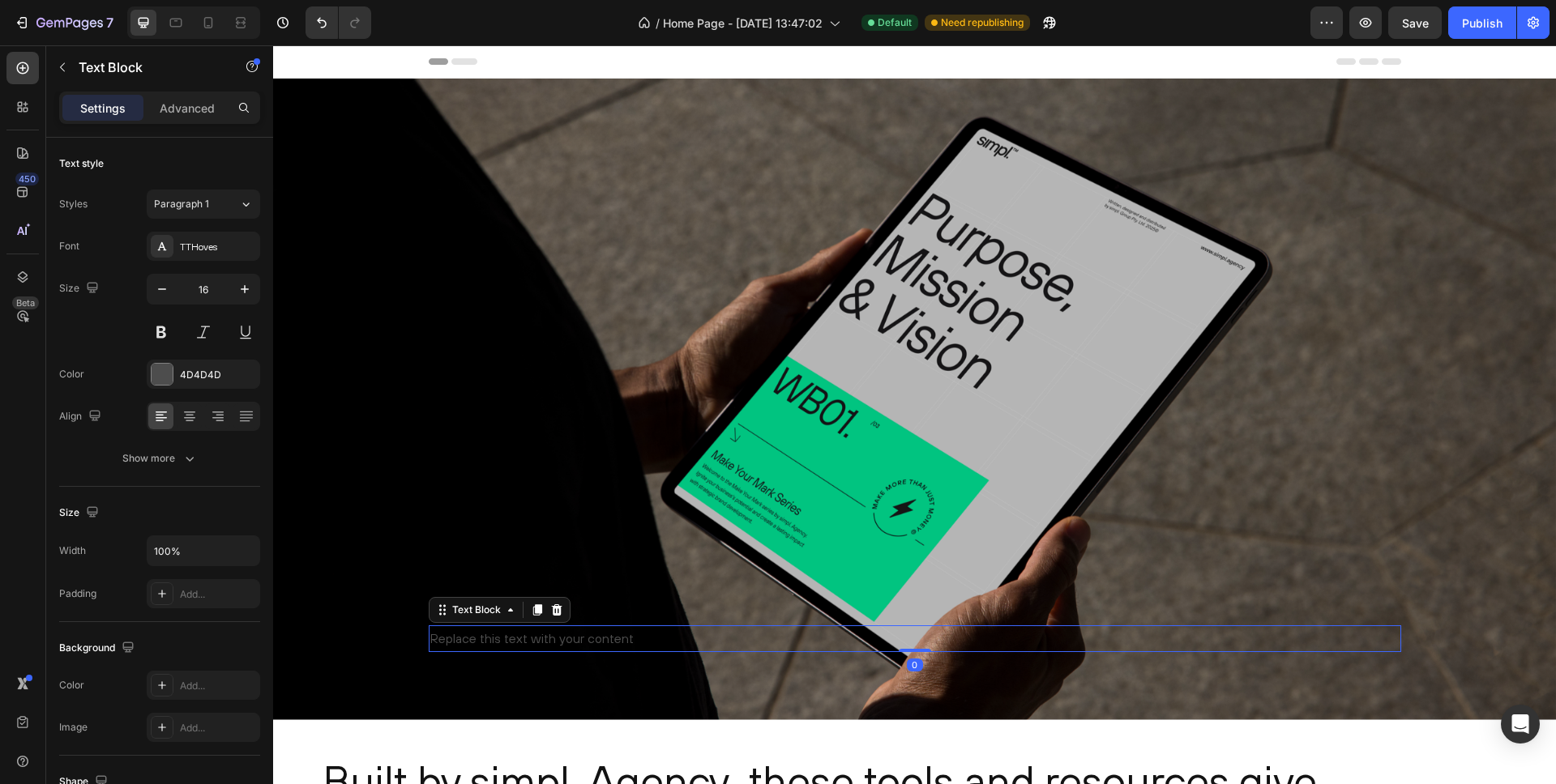
click at [507, 636] on div "Replace this text with your content" at bounding box center [914, 639] width 973 height 27
click at [535, 638] on p "Workbook 1: Purpose, Mission & Vision" at bounding box center [914, 639] width 969 height 23
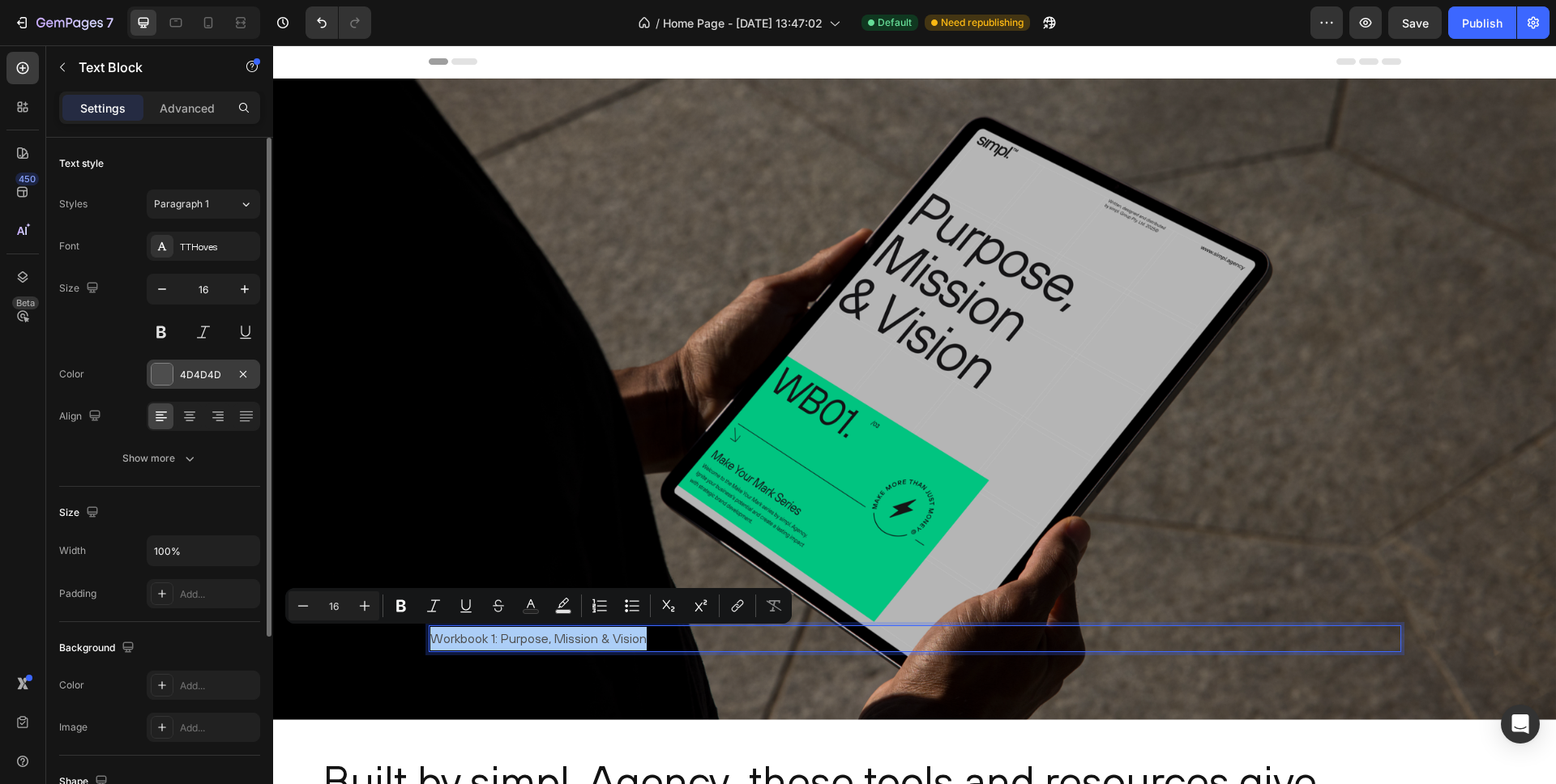
click at [169, 373] on div at bounding box center [162, 374] width 21 height 21
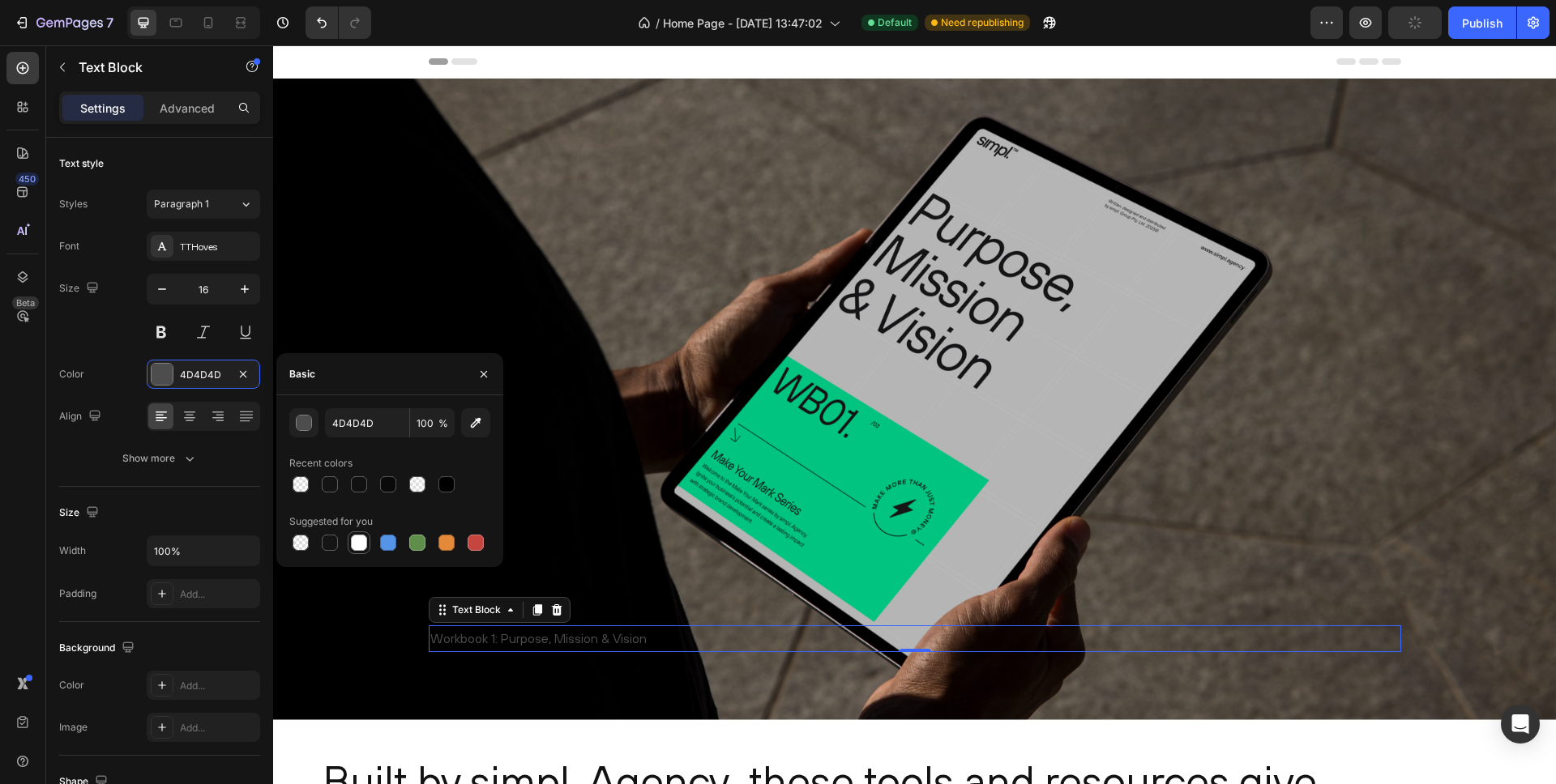
click at [352, 544] on div at bounding box center [358, 542] width 16 height 16
type input "FFFFFF"
drag, startPoint x: 487, startPoint y: 748, endPoint x: 494, endPoint y: 700, distance: 48.5
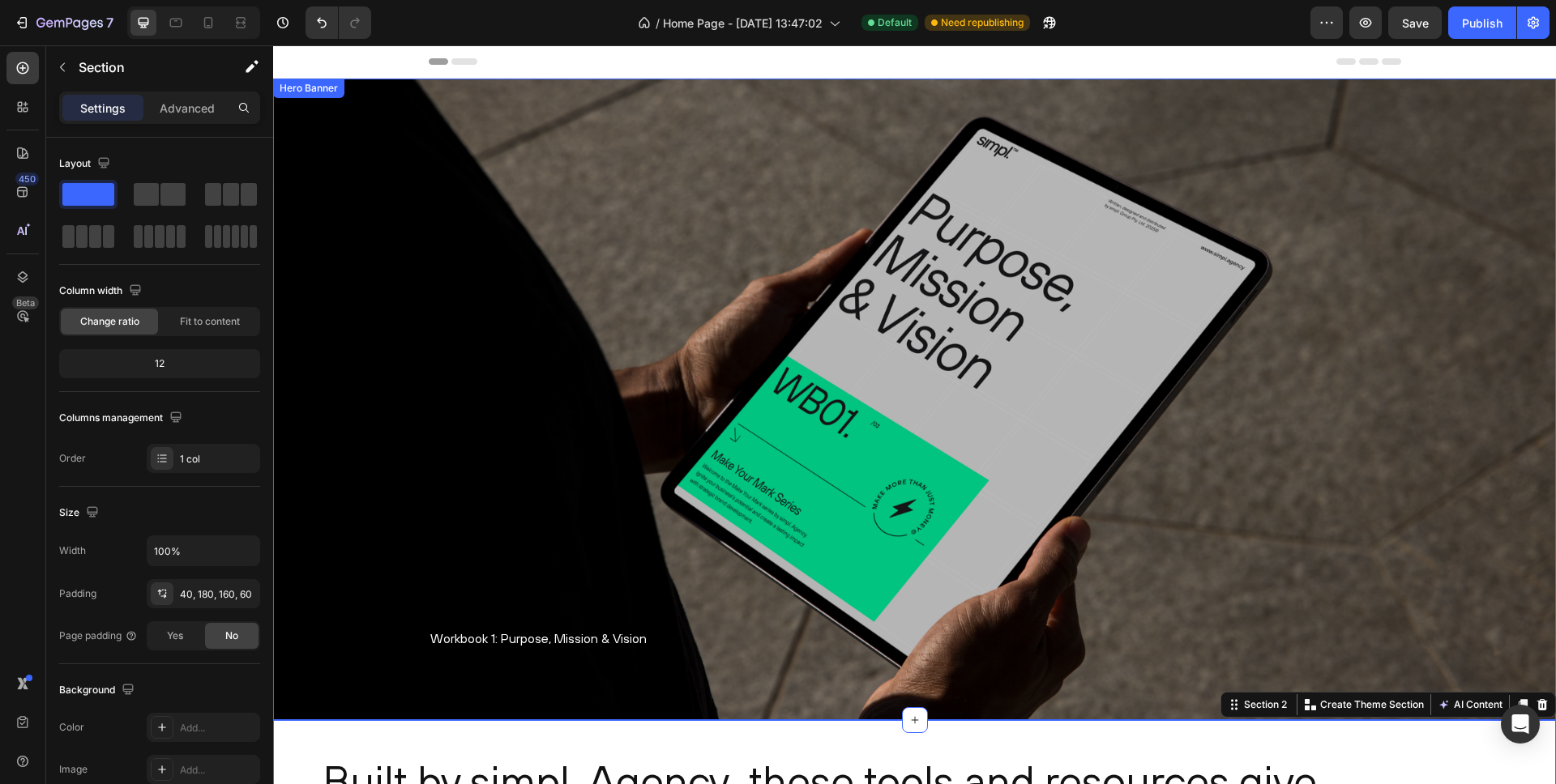
click at [497, 532] on div "Overlay" at bounding box center [915, 399] width 1283 height 642
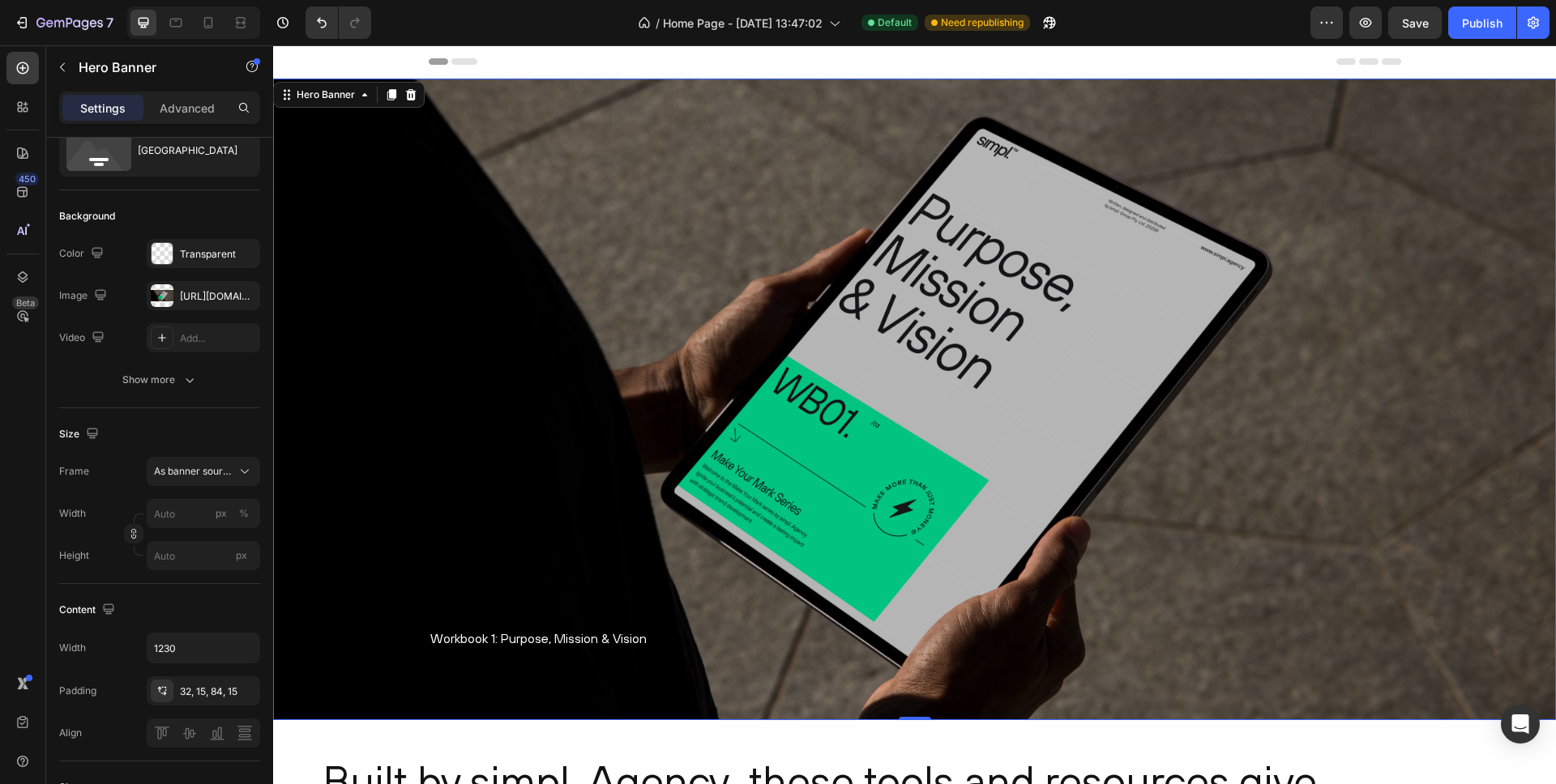
scroll to position [21, 0]
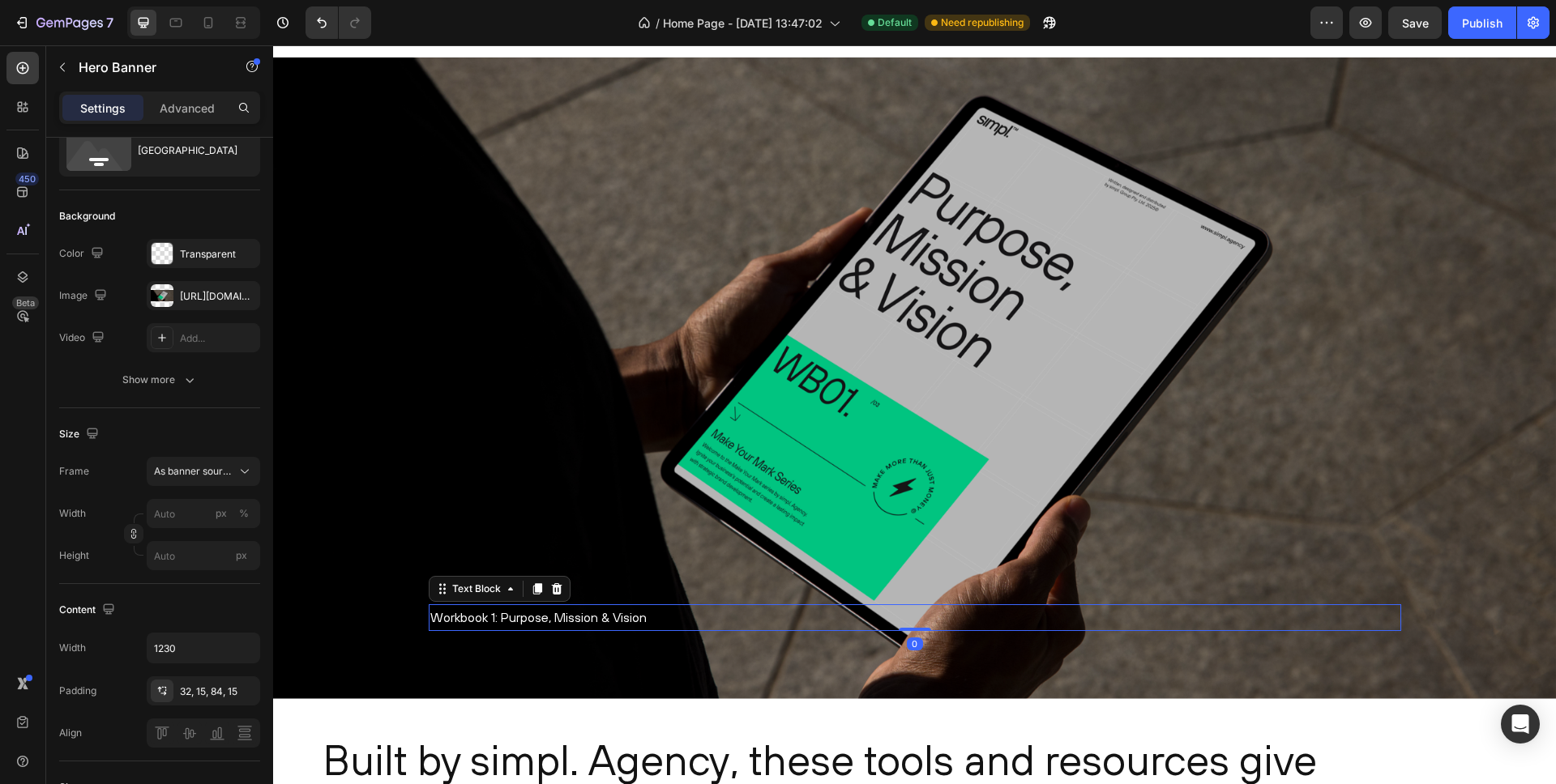
click at [468, 623] on p "Workbook 1: Purpose, Mission & Vision" at bounding box center [914, 617] width 969 height 23
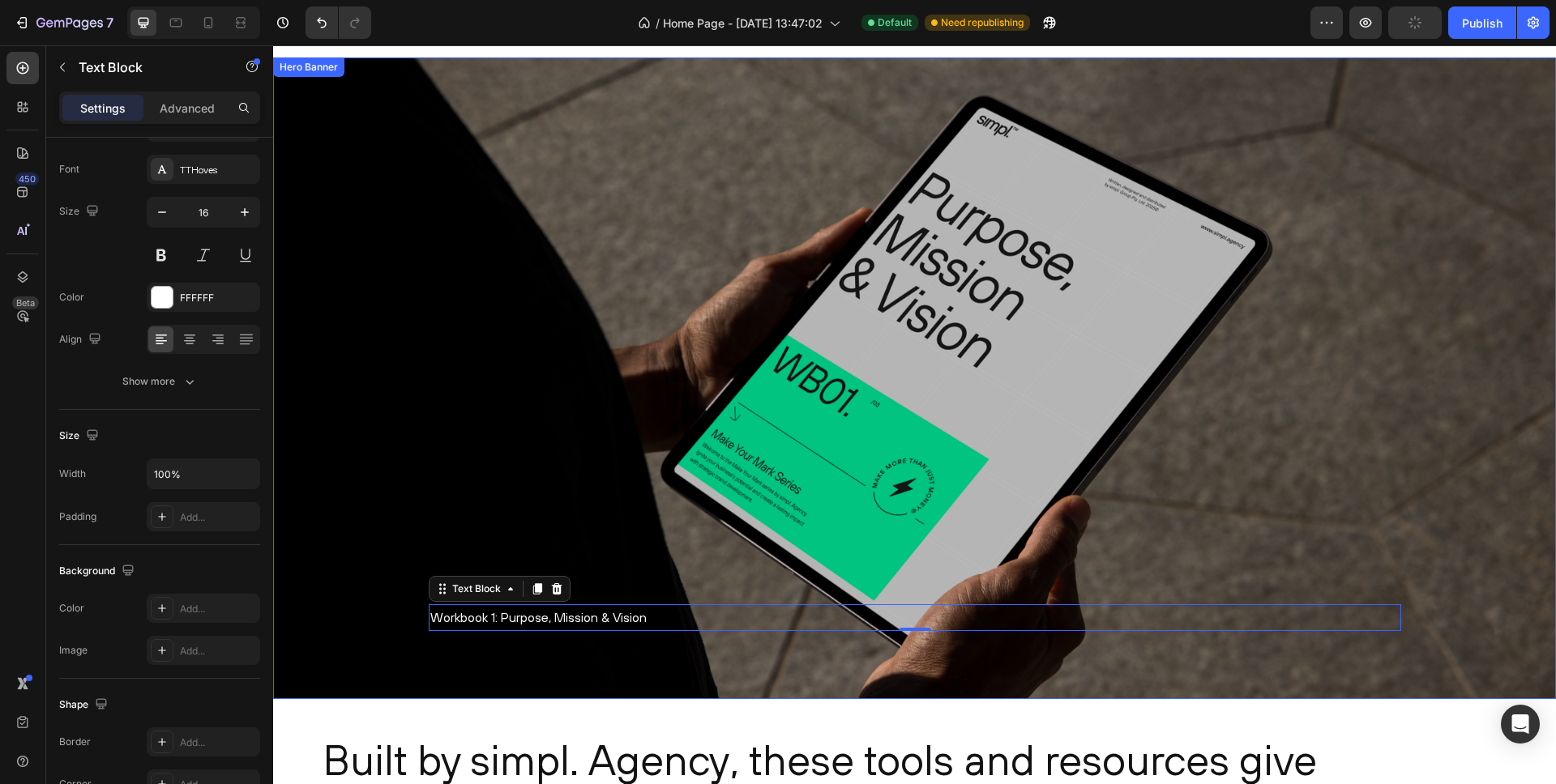
scroll to position [202, 0]
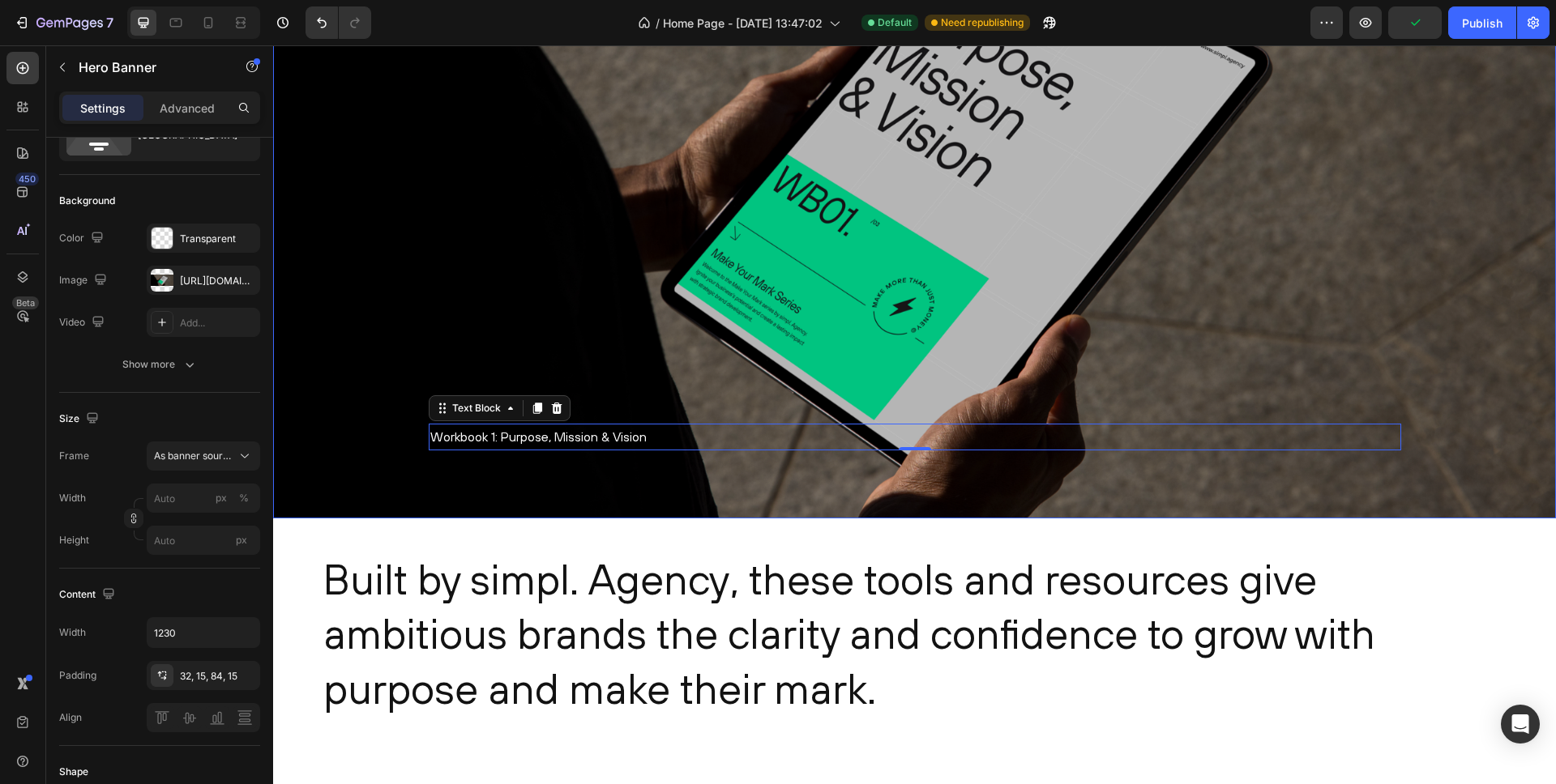
click at [388, 393] on div "Overlay" at bounding box center [915, 197] width 1283 height 642
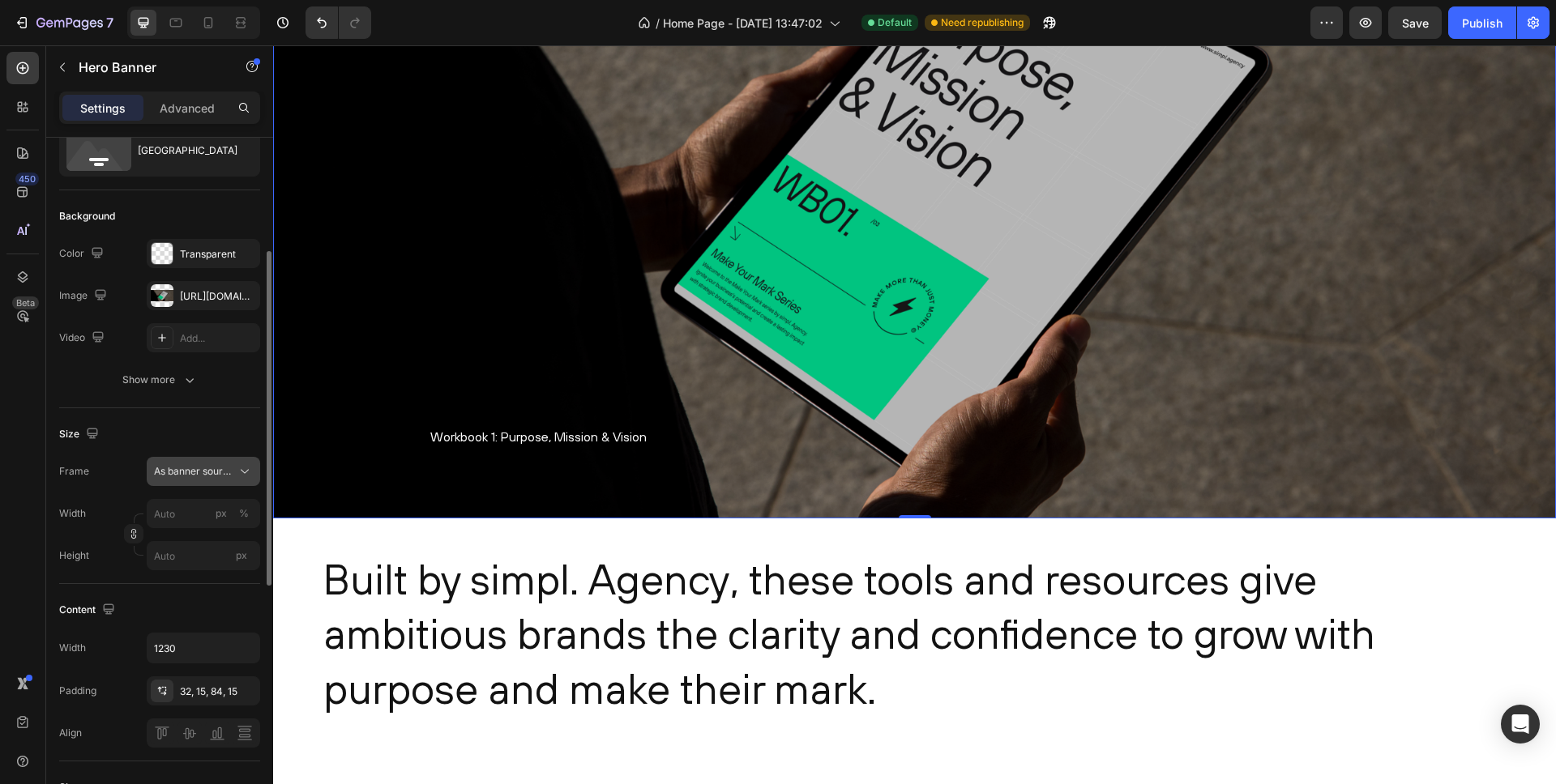
scroll to position [118, 0]
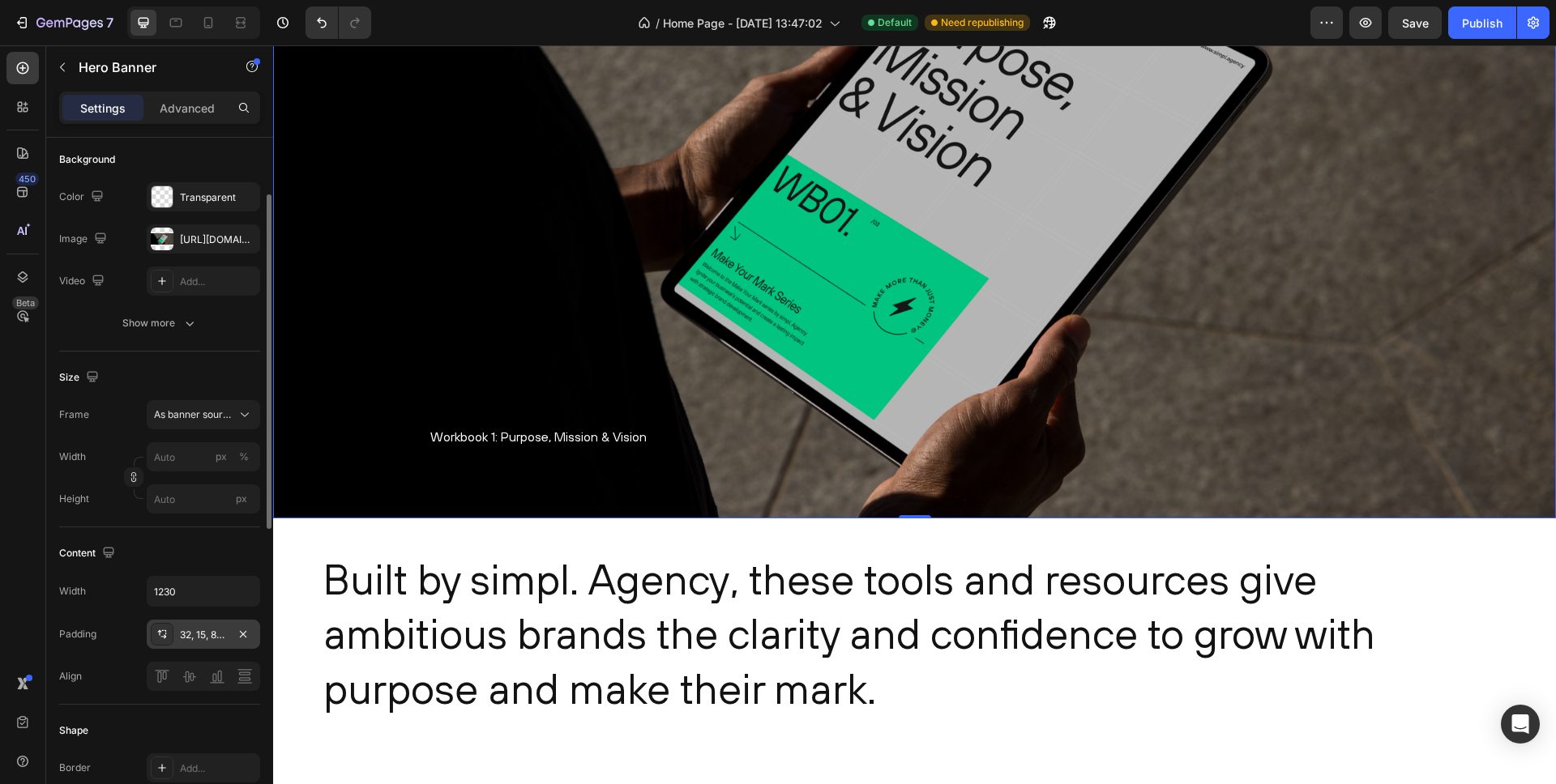
click at [203, 635] on div "32, 15, 84, 15" at bounding box center [203, 636] width 47 height 15
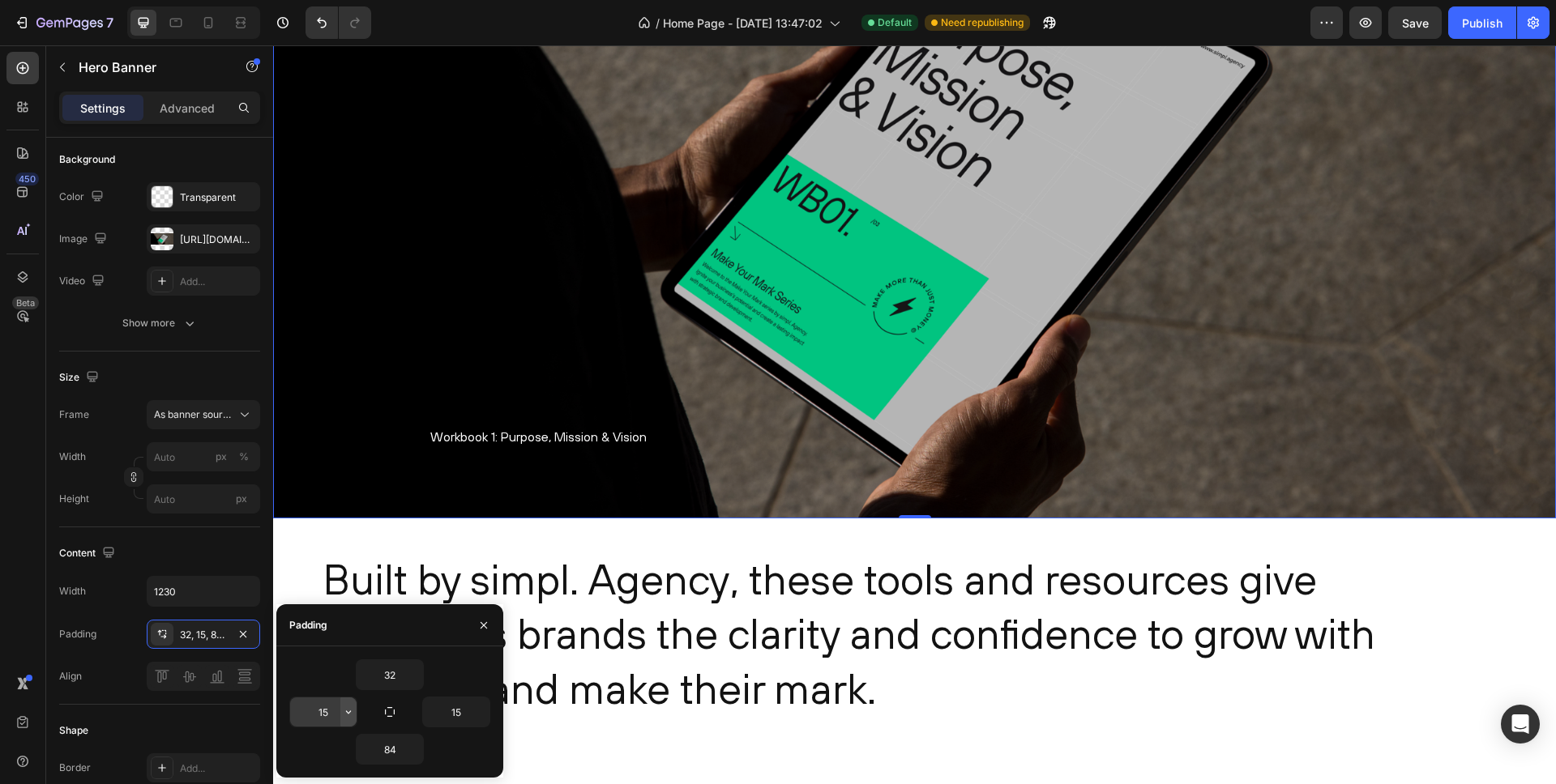
click at [343, 712] on icon "button" at bounding box center [348, 712] width 13 height 13
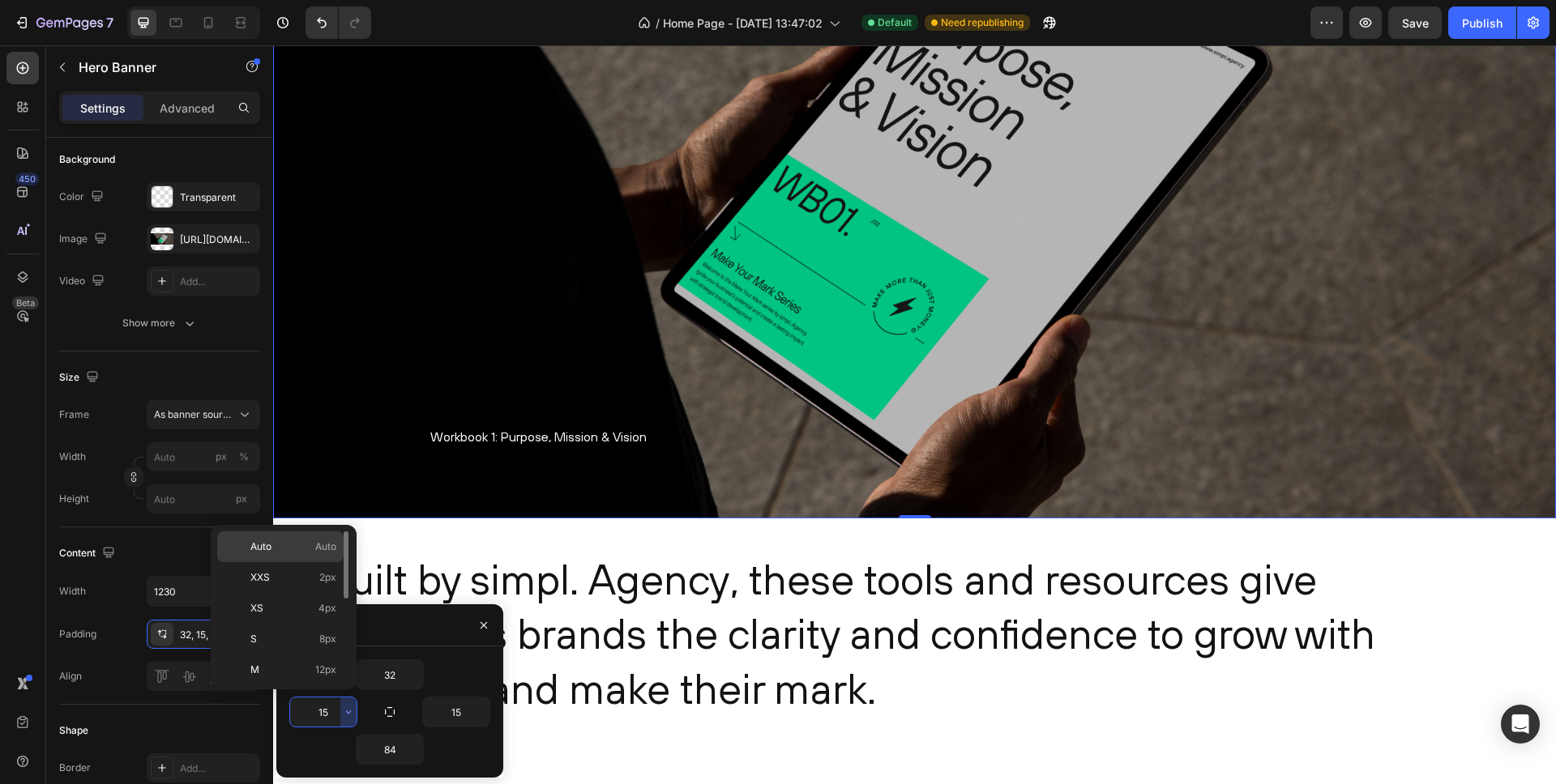
click at [328, 547] on span "Auto" at bounding box center [325, 547] width 21 height 15
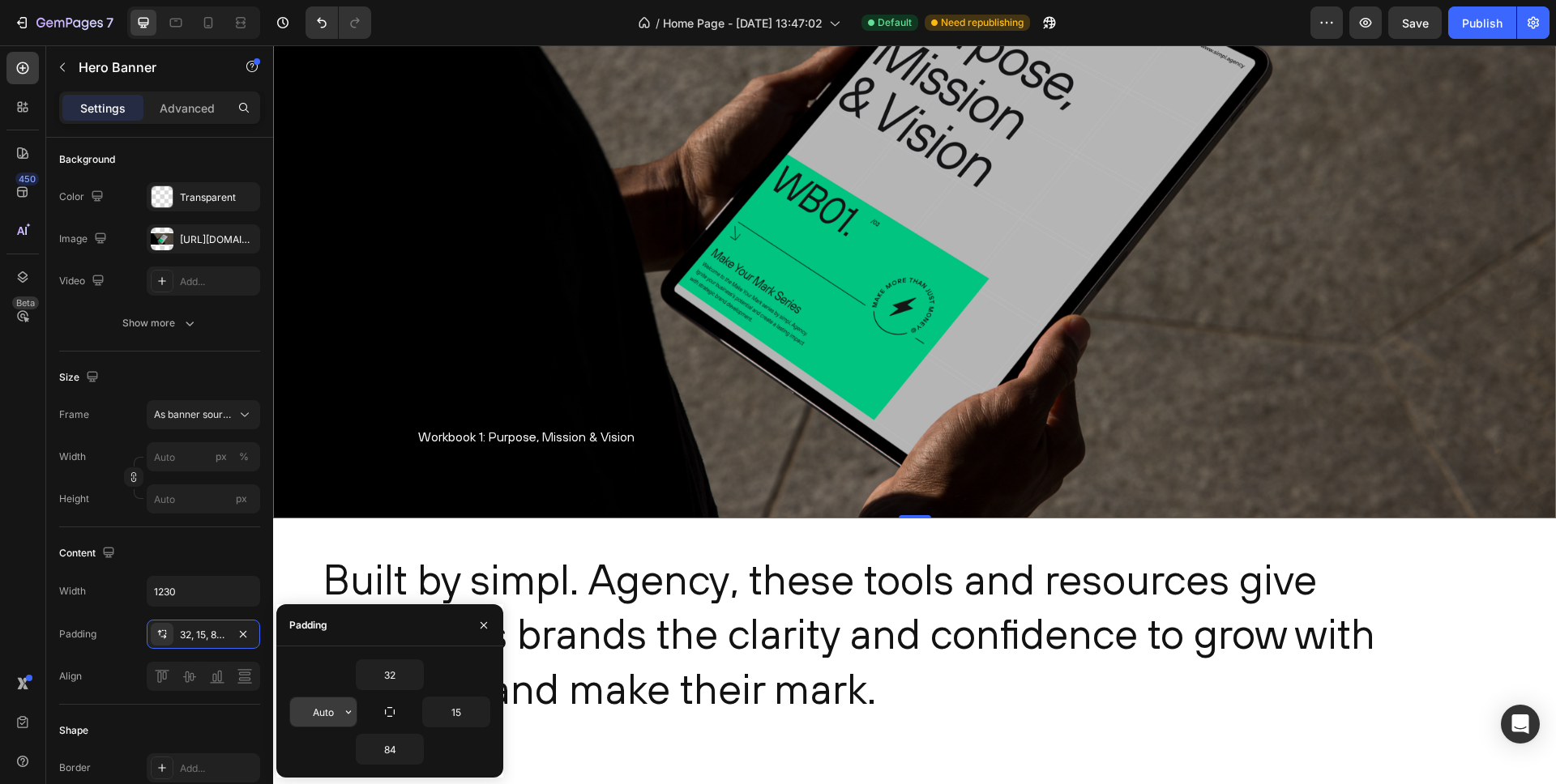
click at [327, 707] on input "Auto" at bounding box center [323, 712] width 67 height 29
type input "0"
click at [457, 711] on input "15" at bounding box center [457, 712] width 67 height 29
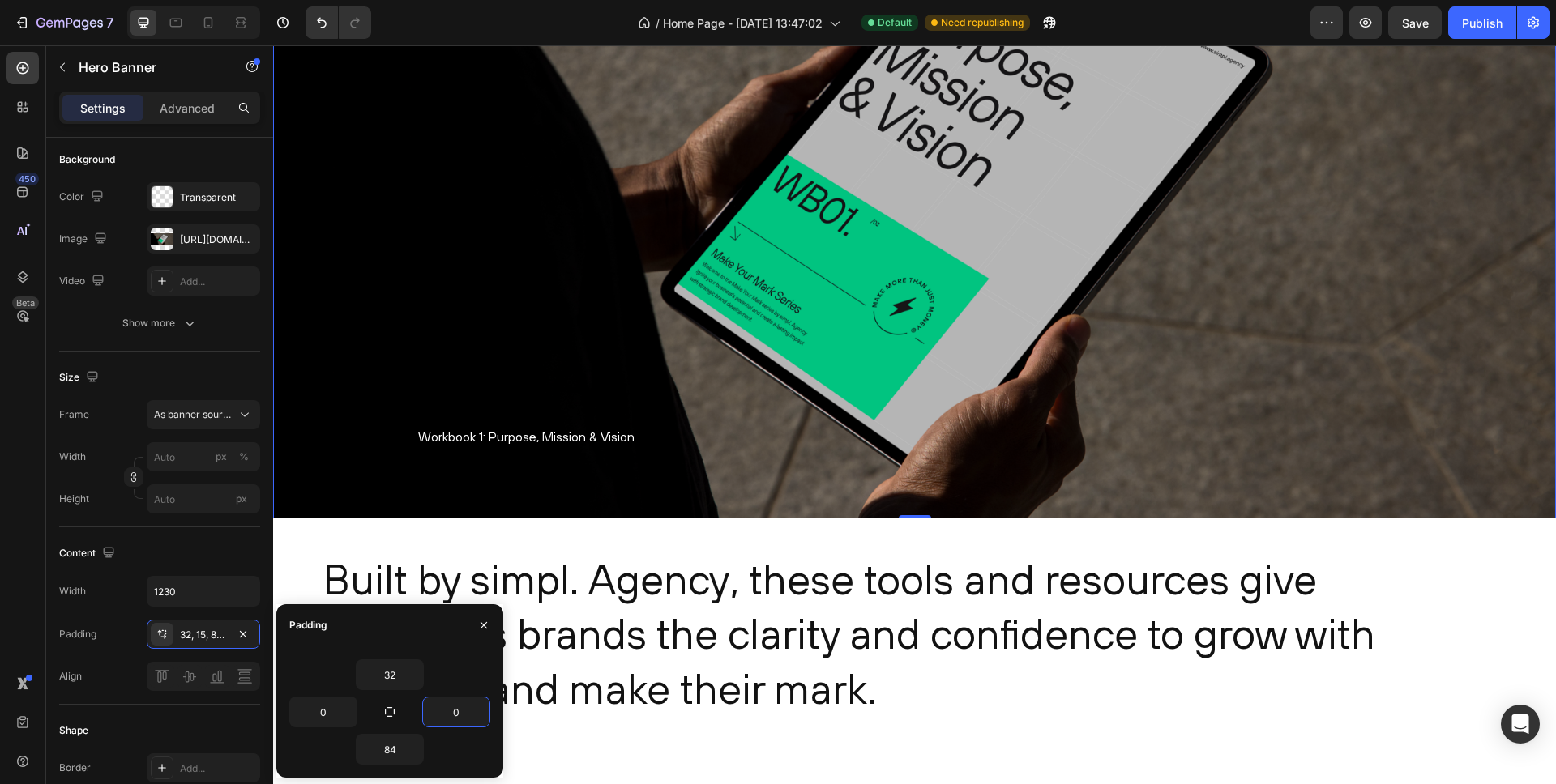
type input "0"
click at [469, 757] on div "84" at bounding box center [389, 749] width 201 height 31
click at [384, 752] on input "84" at bounding box center [390, 749] width 67 height 29
type input "60"
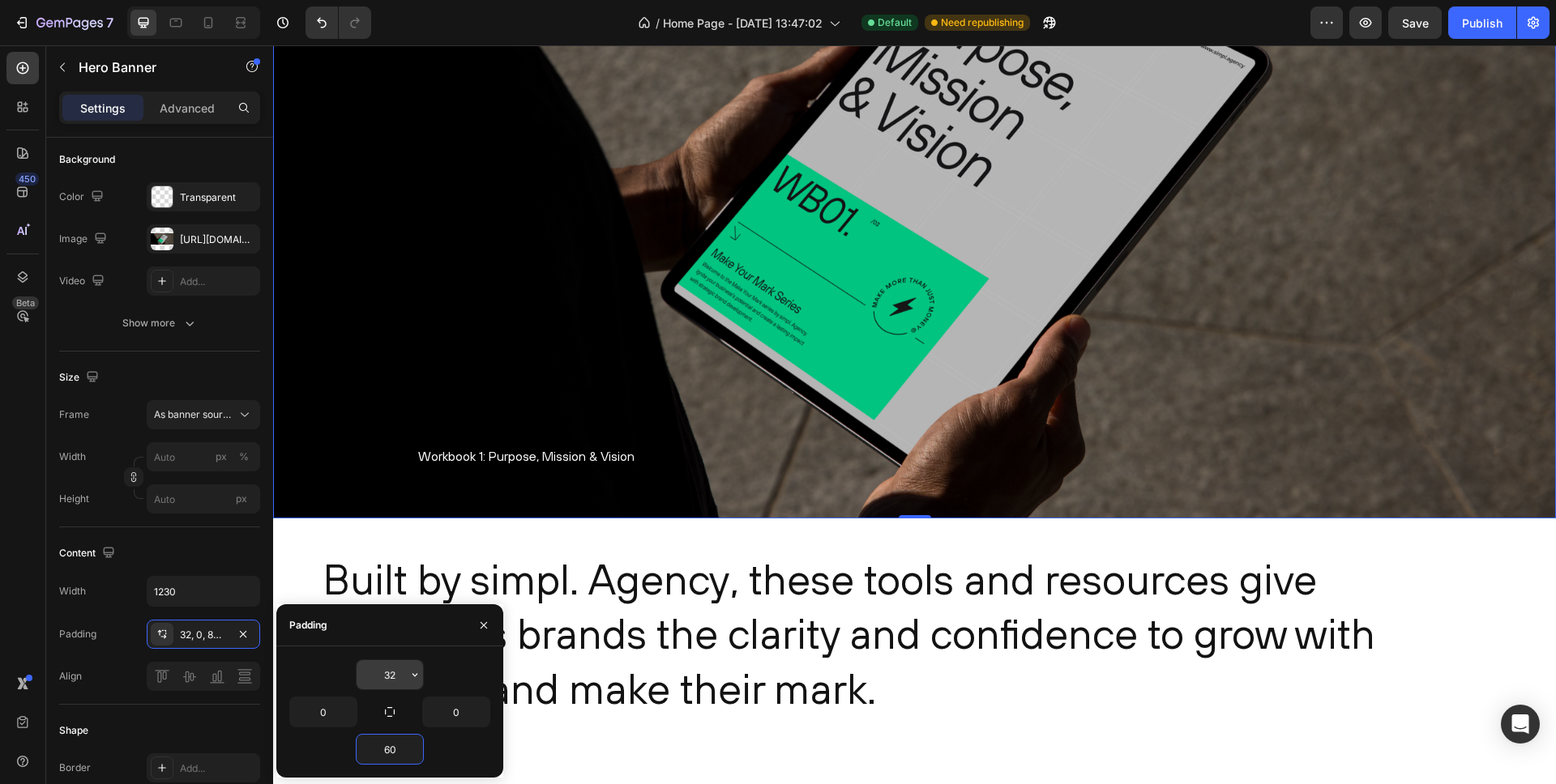
click at [387, 672] on input "32" at bounding box center [390, 675] width 67 height 29
type input "0"
click at [388, 527] on div "Built by simpl. Agency, these tools and resources give ambitious brands the cla…" at bounding box center [915, 683] width 1283 height 330
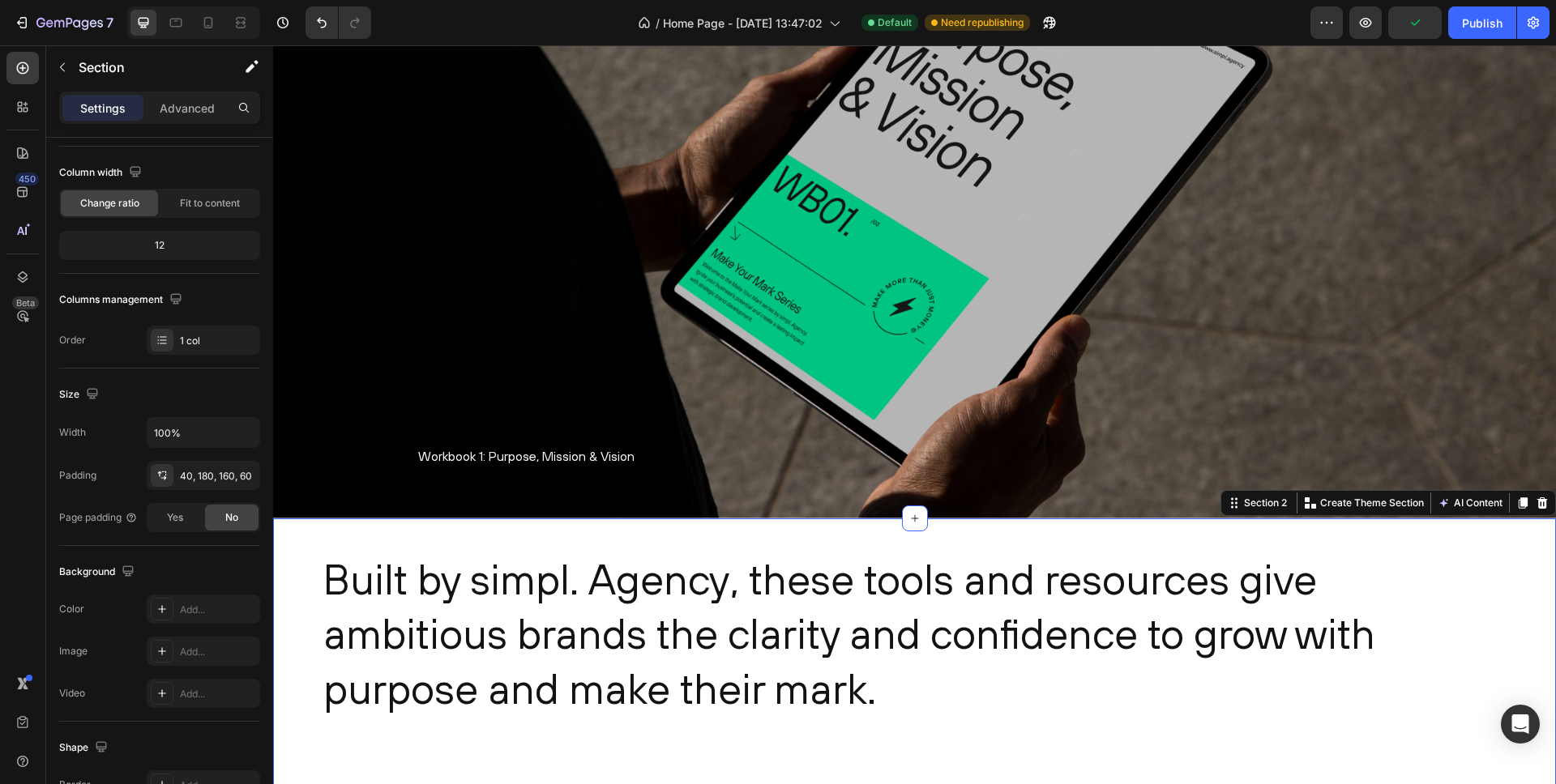
scroll to position [0, 0]
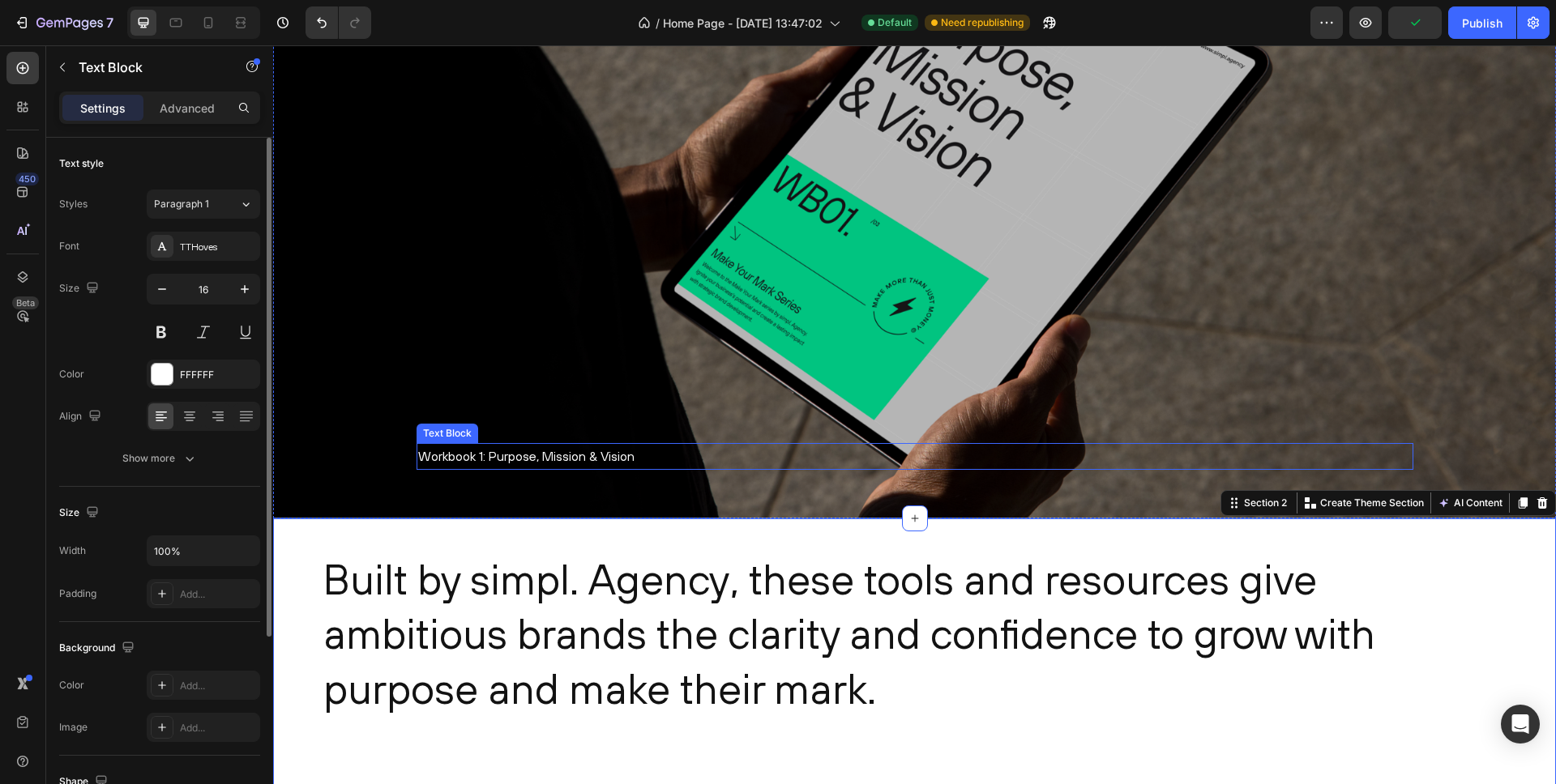
click at [503, 457] on p "Workbook 1: Purpose, Mission & Vision" at bounding box center [915, 457] width 993 height 23
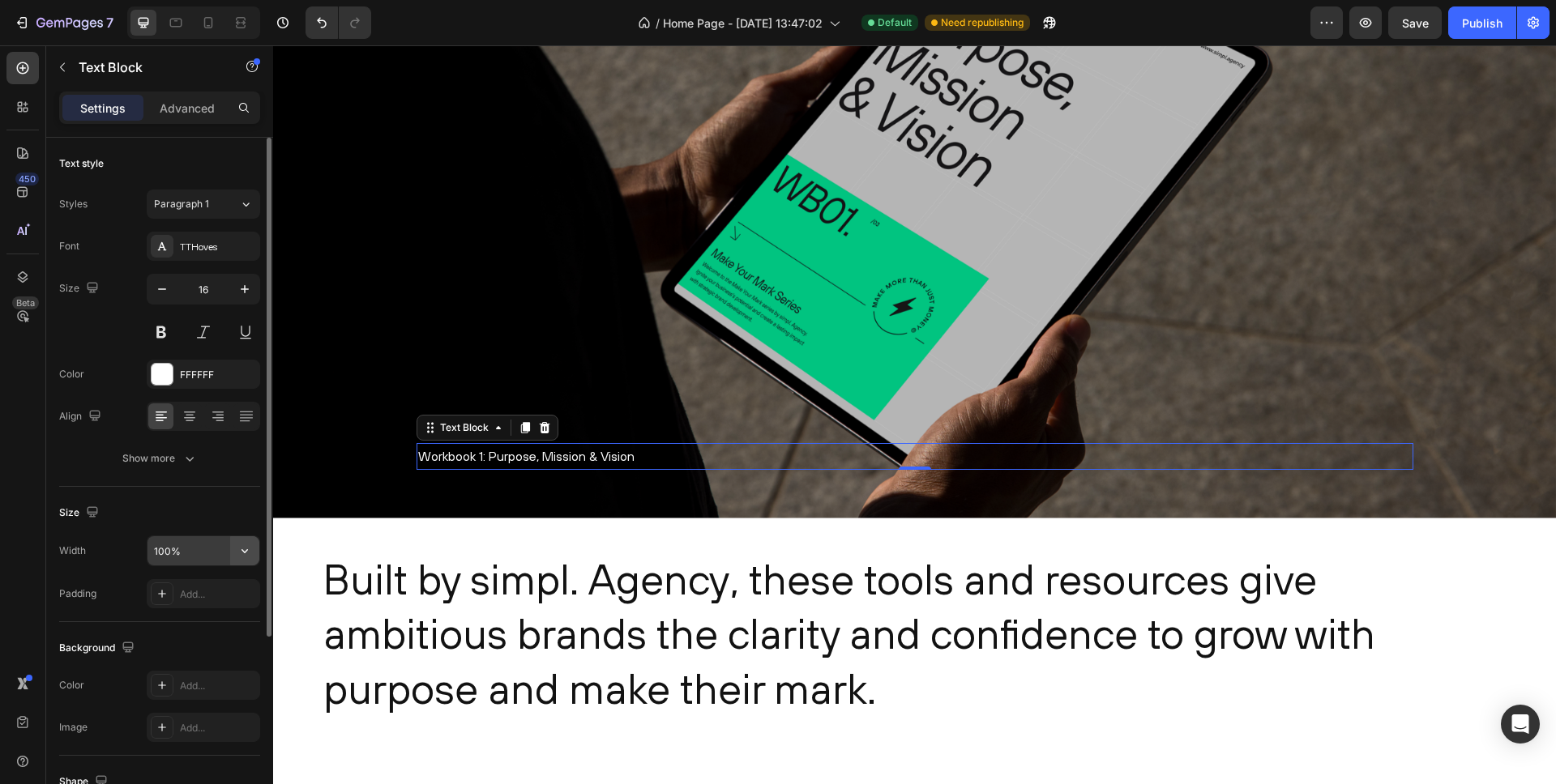
click at [248, 548] on icon "button" at bounding box center [244, 551] width 16 height 16
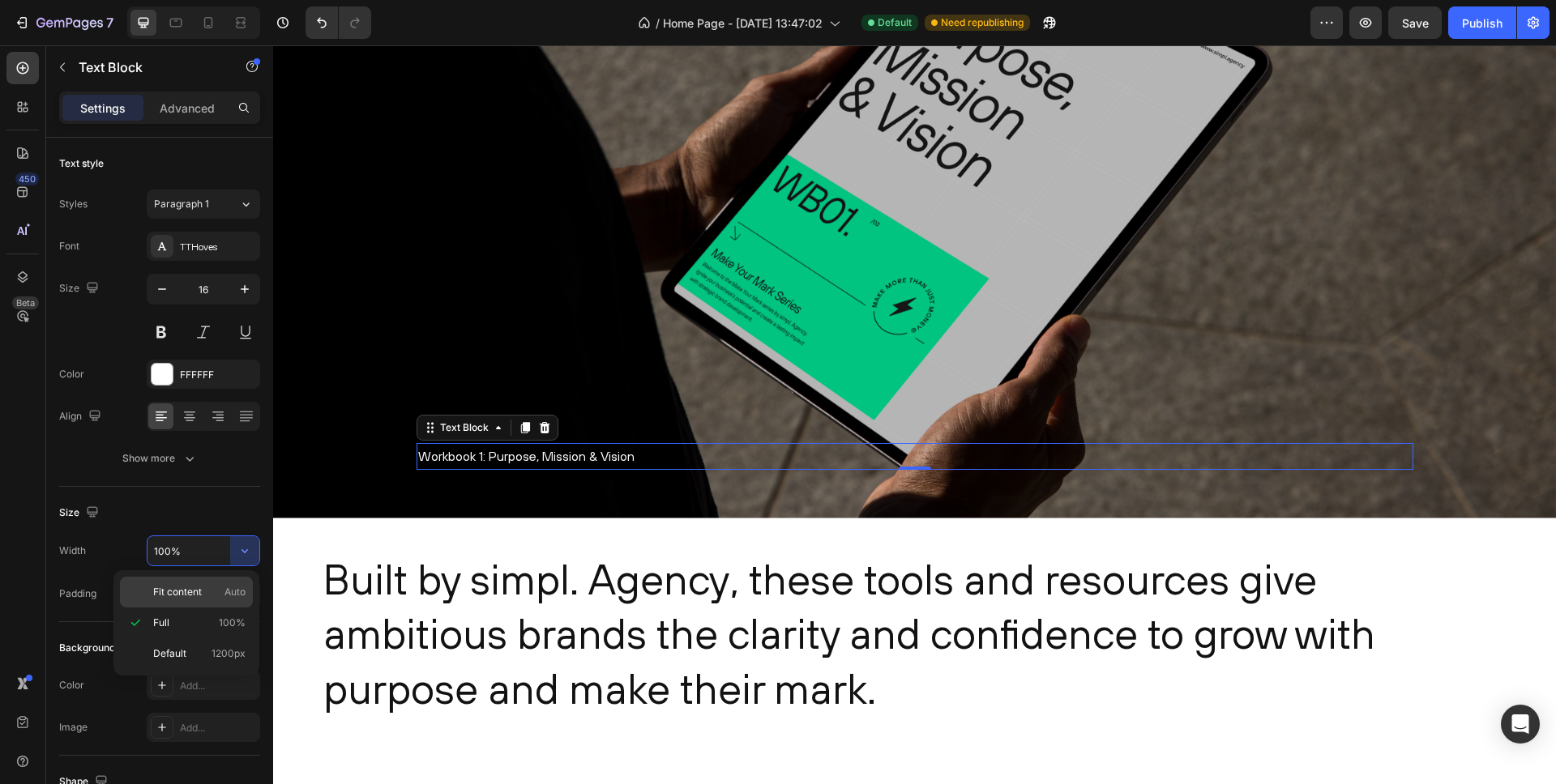
click at [193, 595] on span "Fit content" at bounding box center [178, 592] width 48 height 15
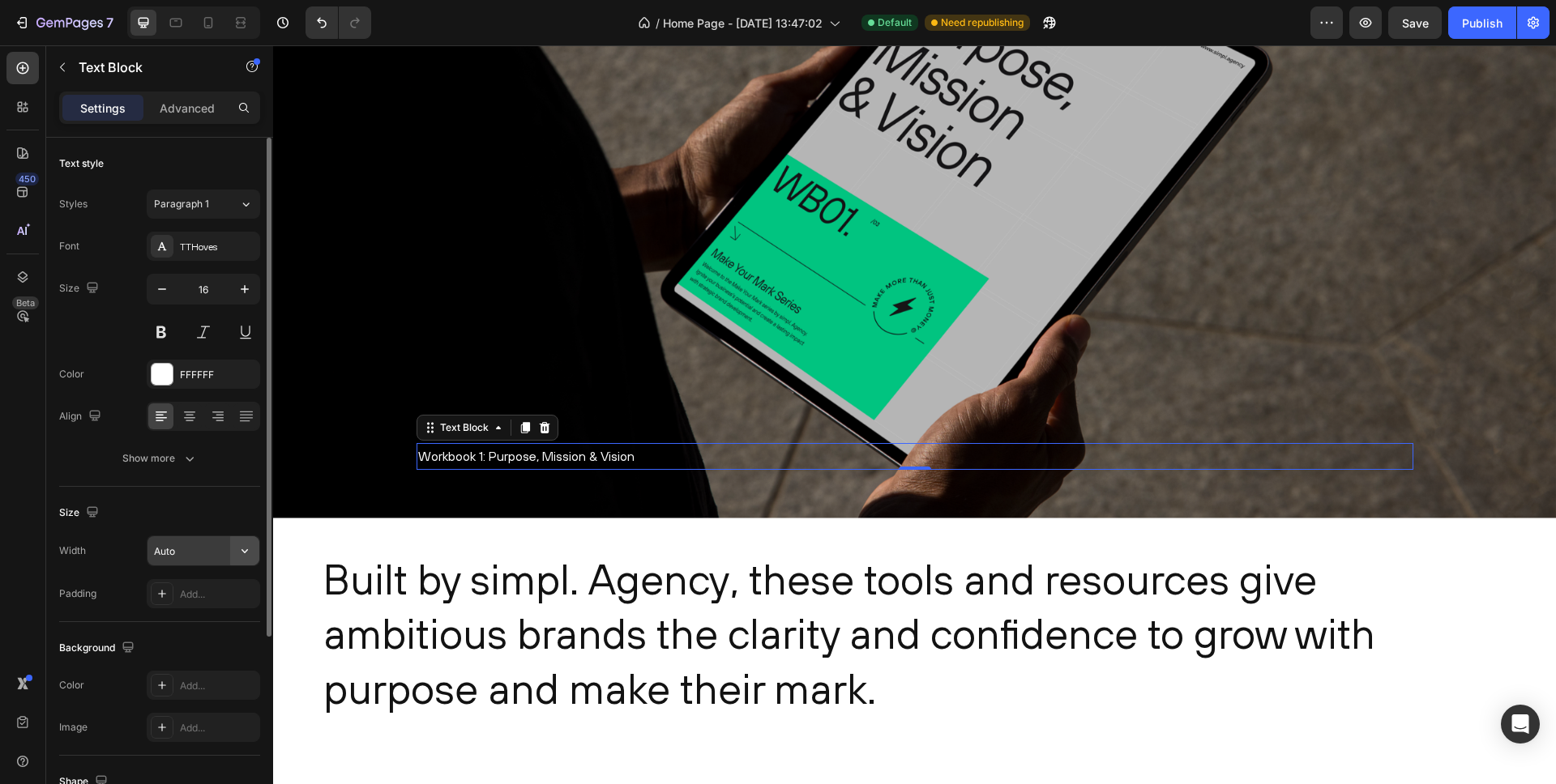
click at [240, 552] on icon "button" at bounding box center [244, 551] width 16 height 16
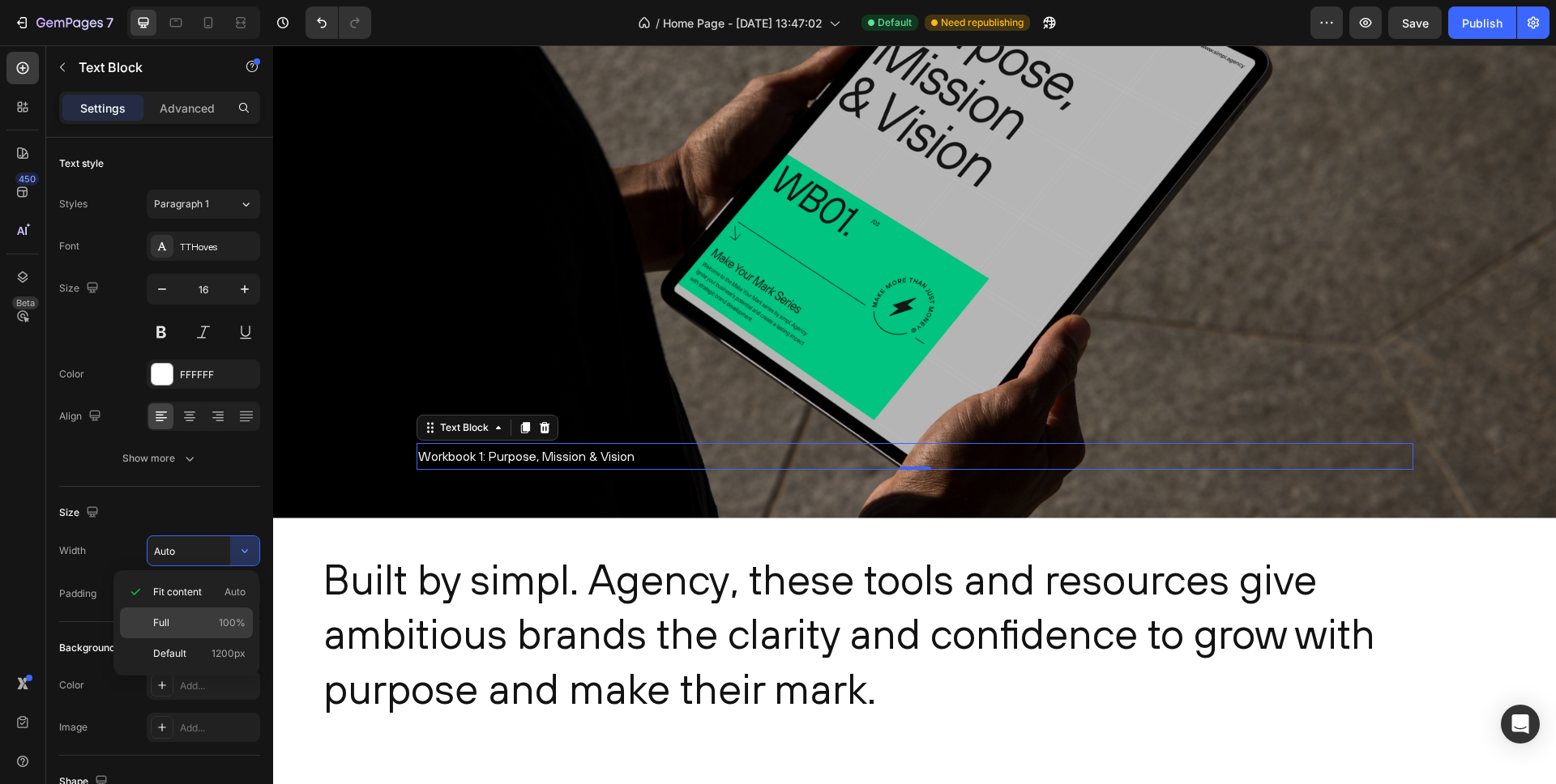
click at [188, 619] on p "Full 100%" at bounding box center [199, 623] width 93 height 15
type input "100%"
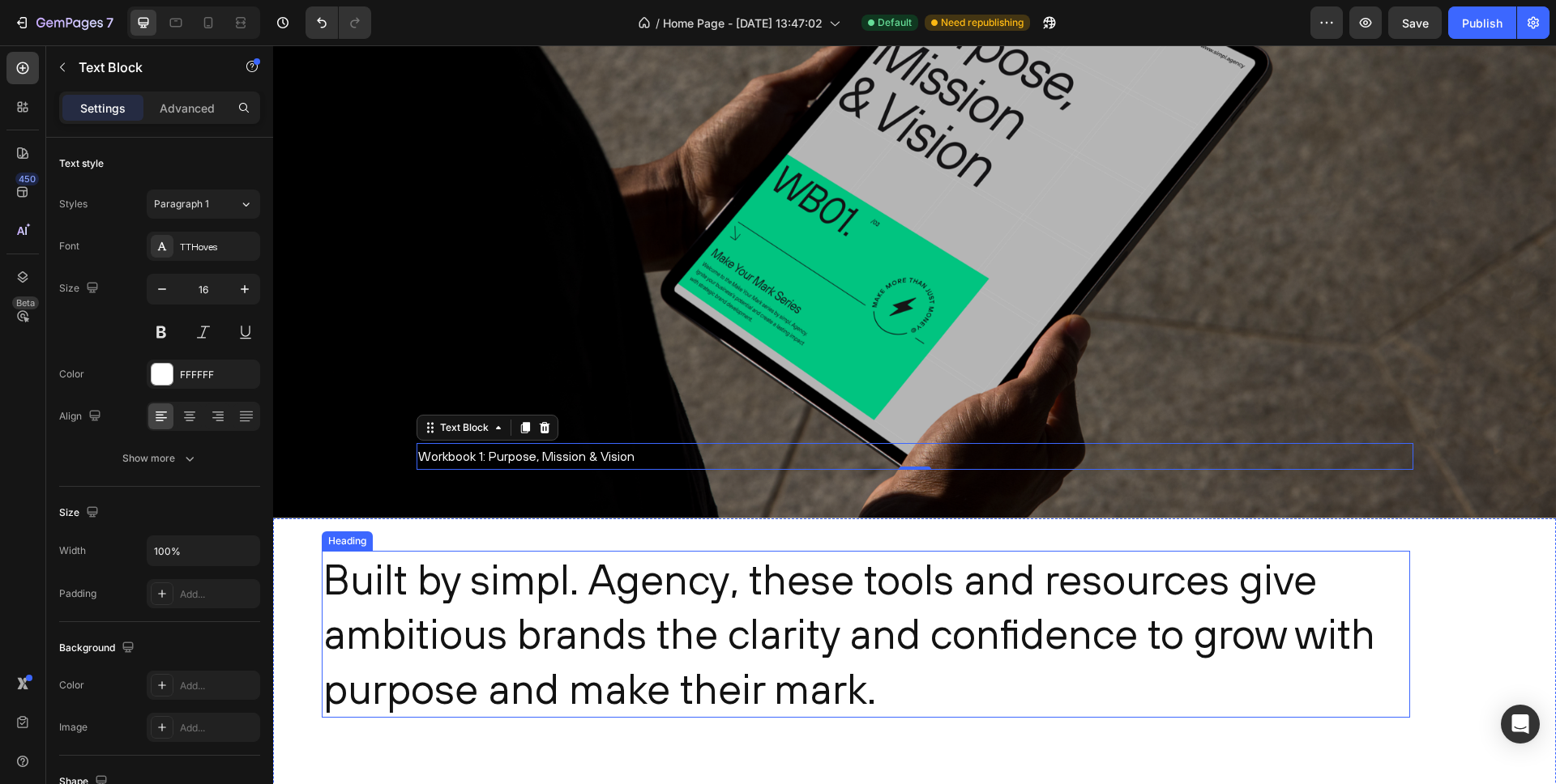
click at [359, 557] on h2 "Built by simpl. Agency, these tools and resources give ambitious brands the cla…" at bounding box center [866, 634] width 1088 height 167
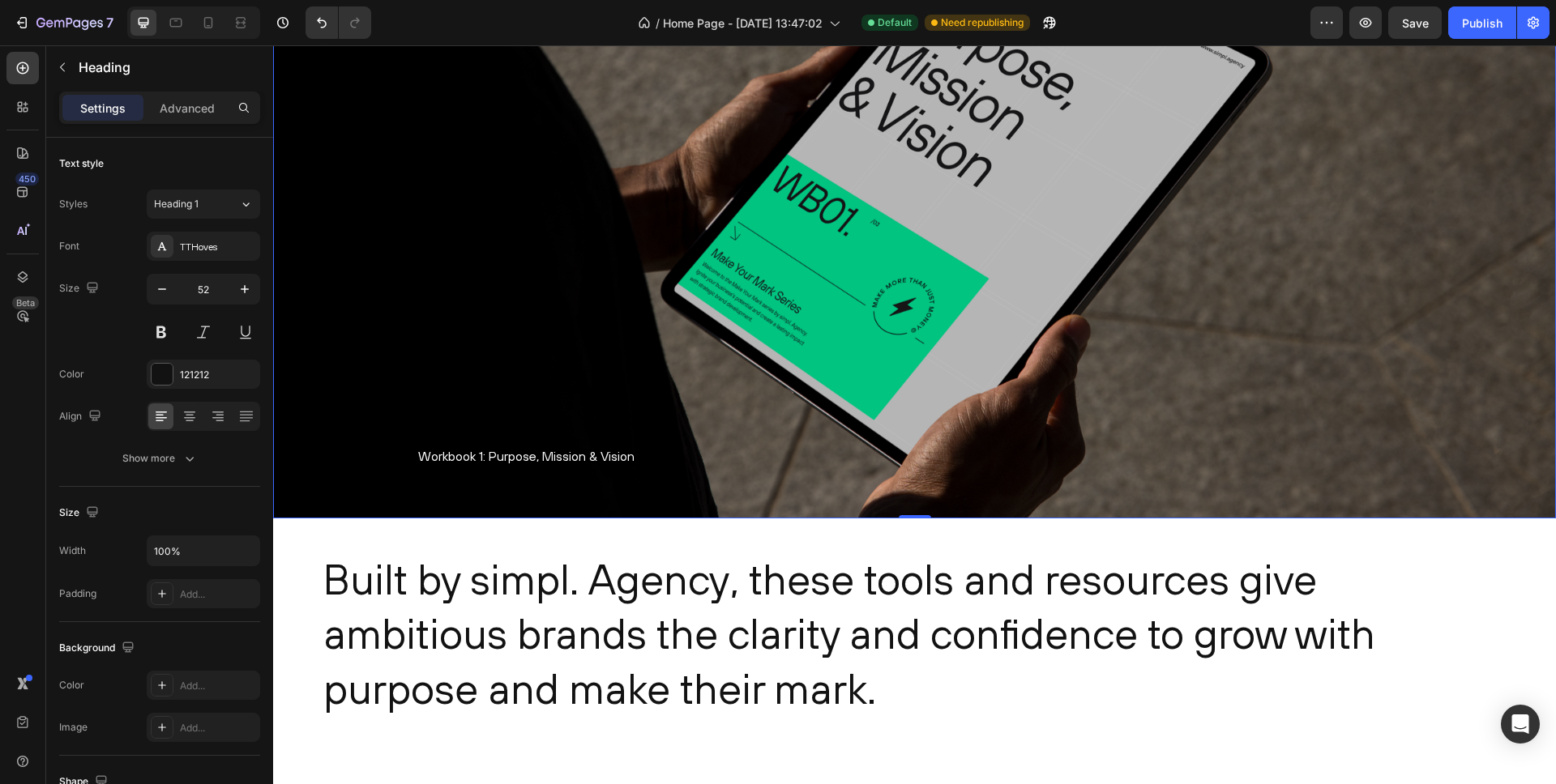
click at [363, 464] on div "Overlay" at bounding box center [915, 197] width 1283 height 642
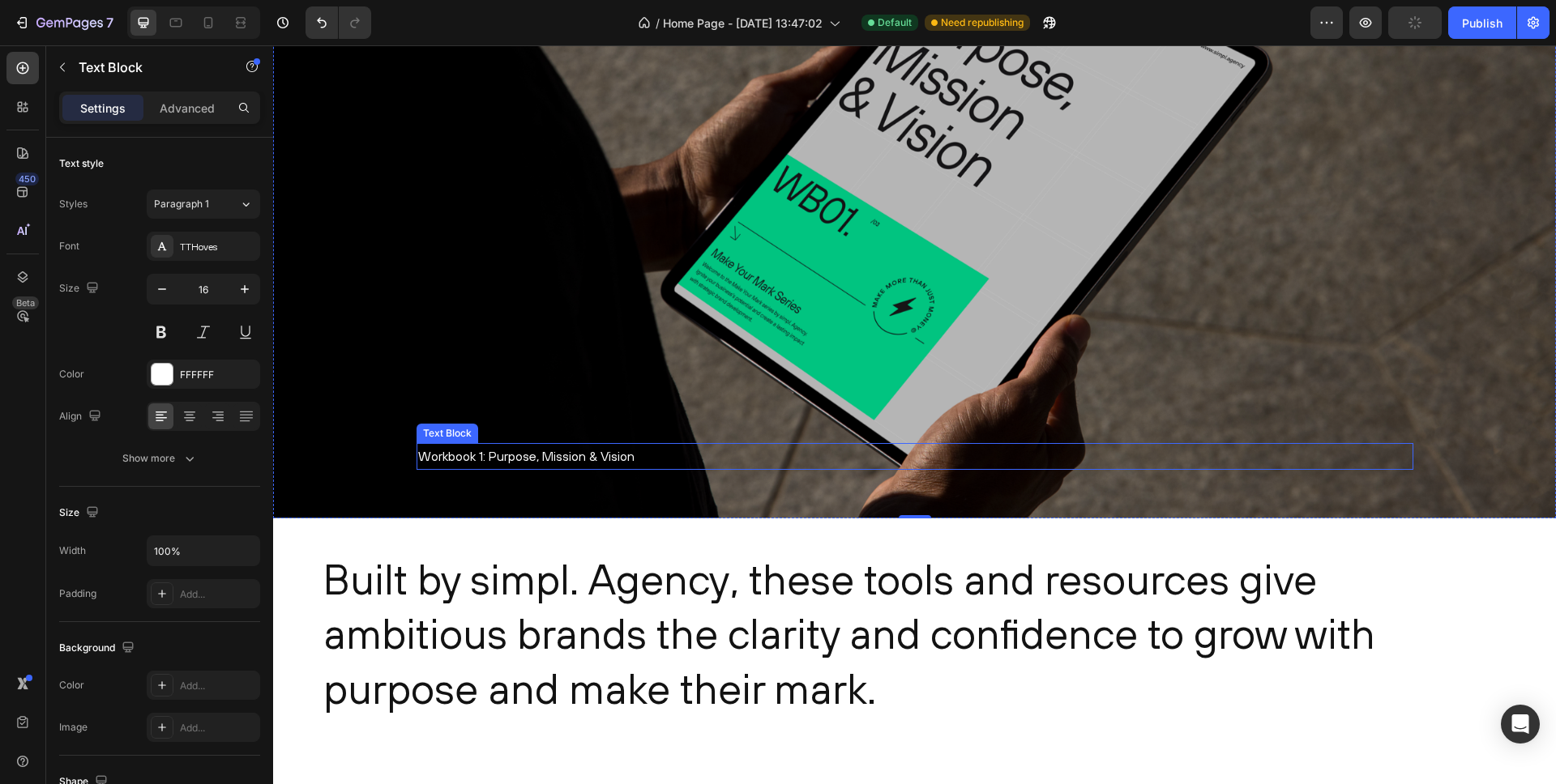
click at [458, 452] on p "Workbook 1: Purpose, Mission & Vision" at bounding box center [915, 457] width 993 height 23
click at [514, 544] on div "Built by simpl. Agency, these tools and resources give ambitious brands the cla…" at bounding box center [915, 683] width 1283 height 330
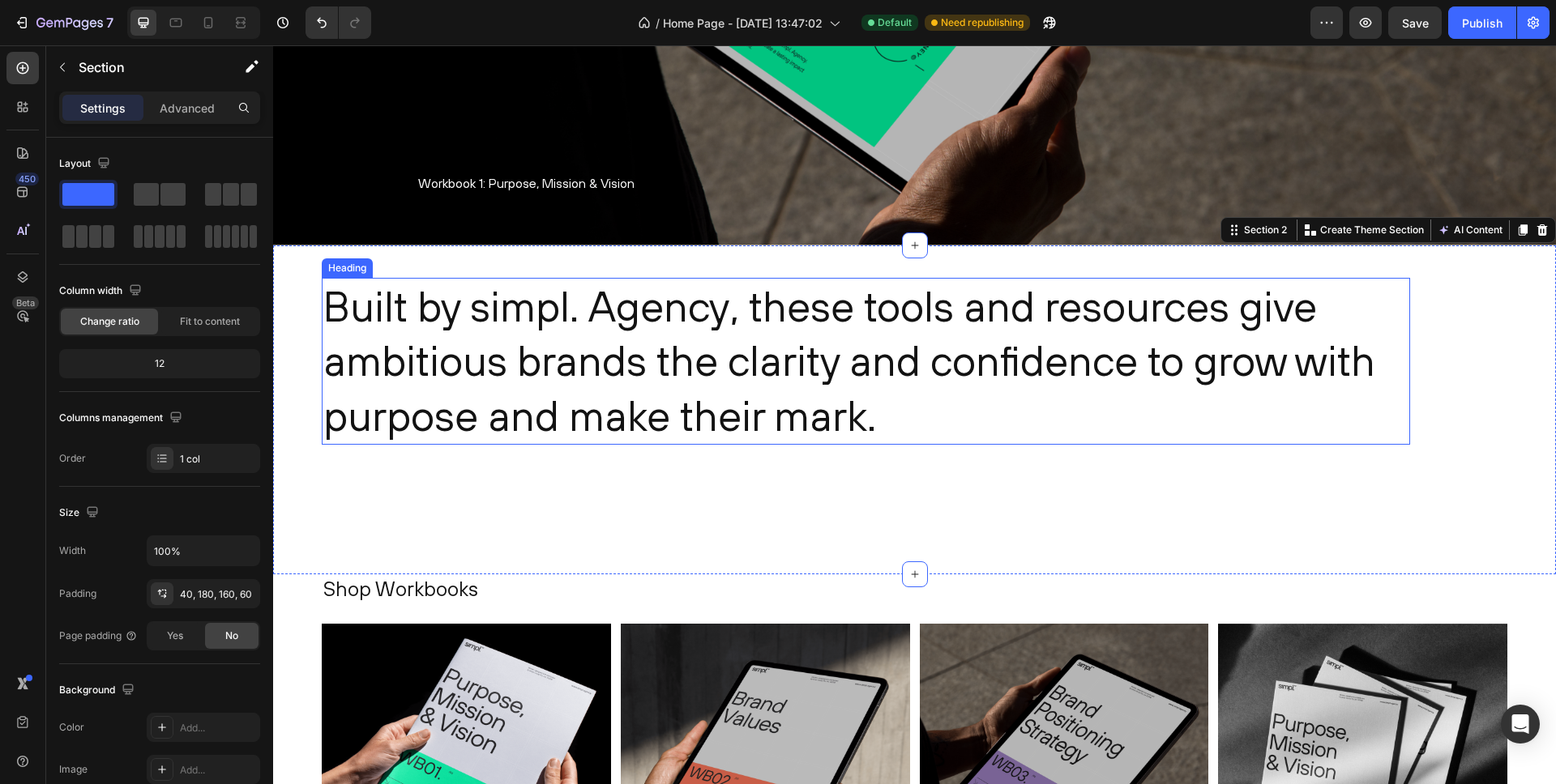
scroll to position [272, 0]
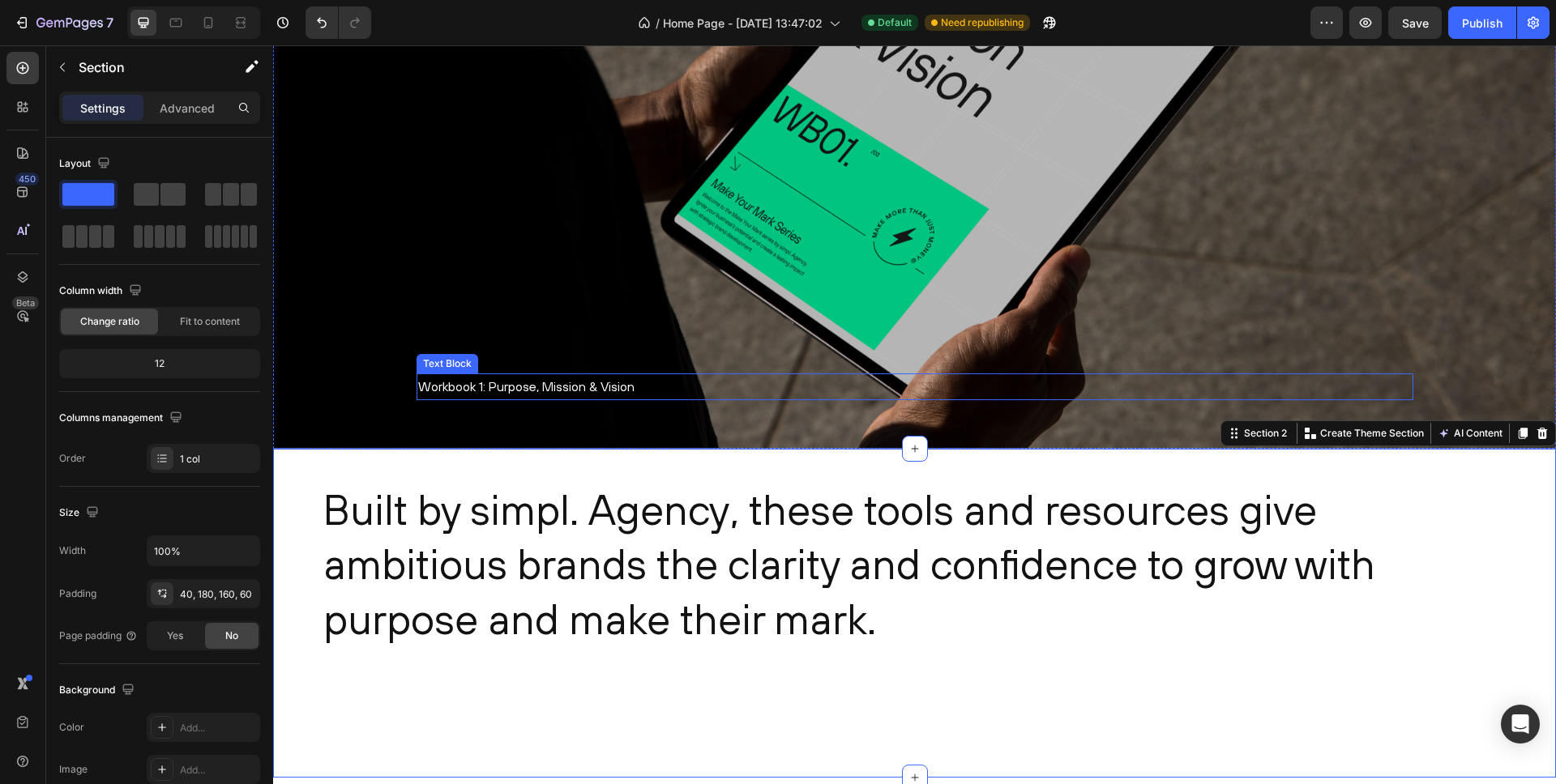
click at [483, 382] on p "Workbook 1: Purpose, Mission & Vision" at bounding box center [915, 387] width 993 height 23
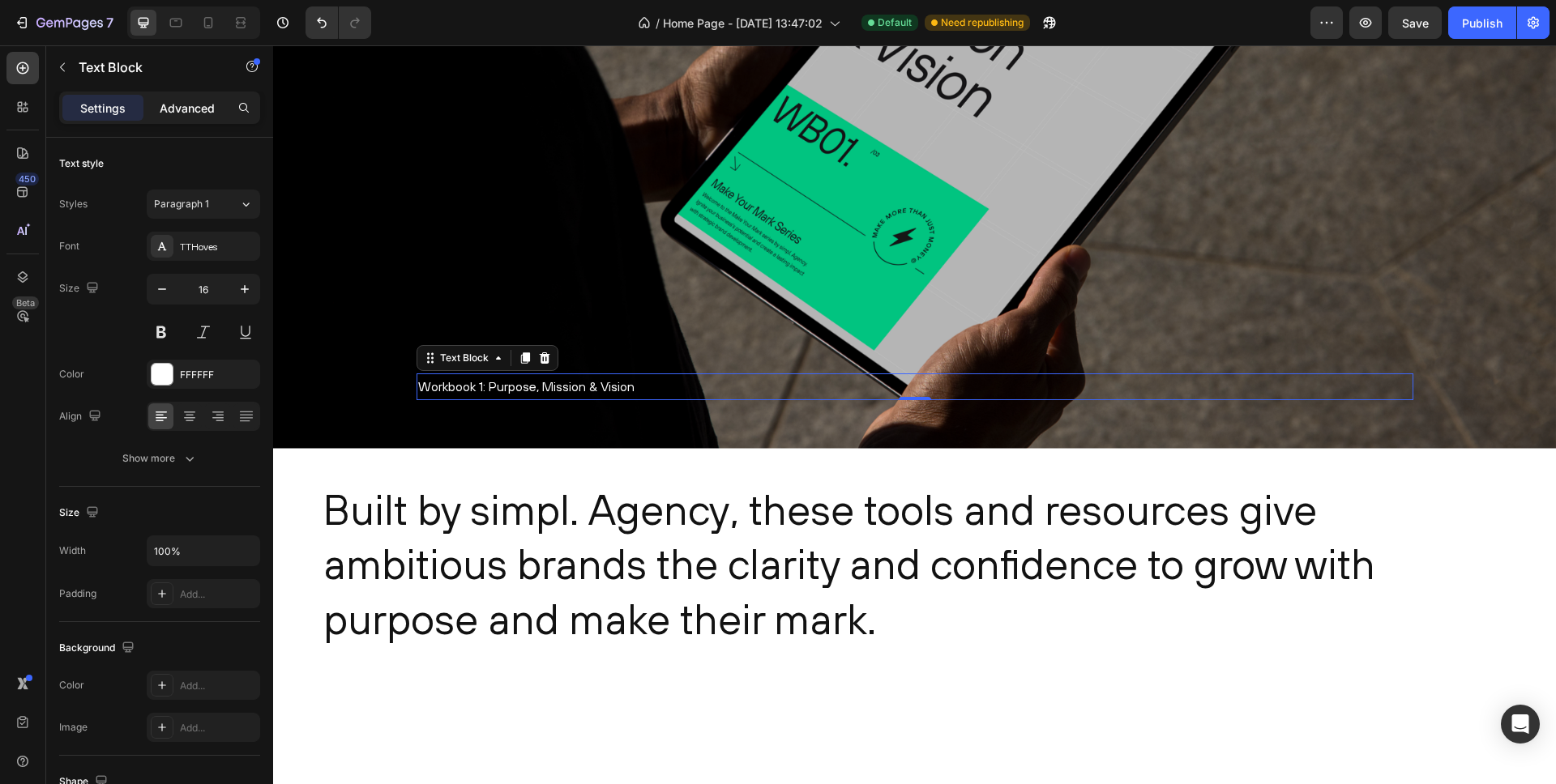
click at [192, 112] on p "Advanced" at bounding box center [188, 108] width 55 height 17
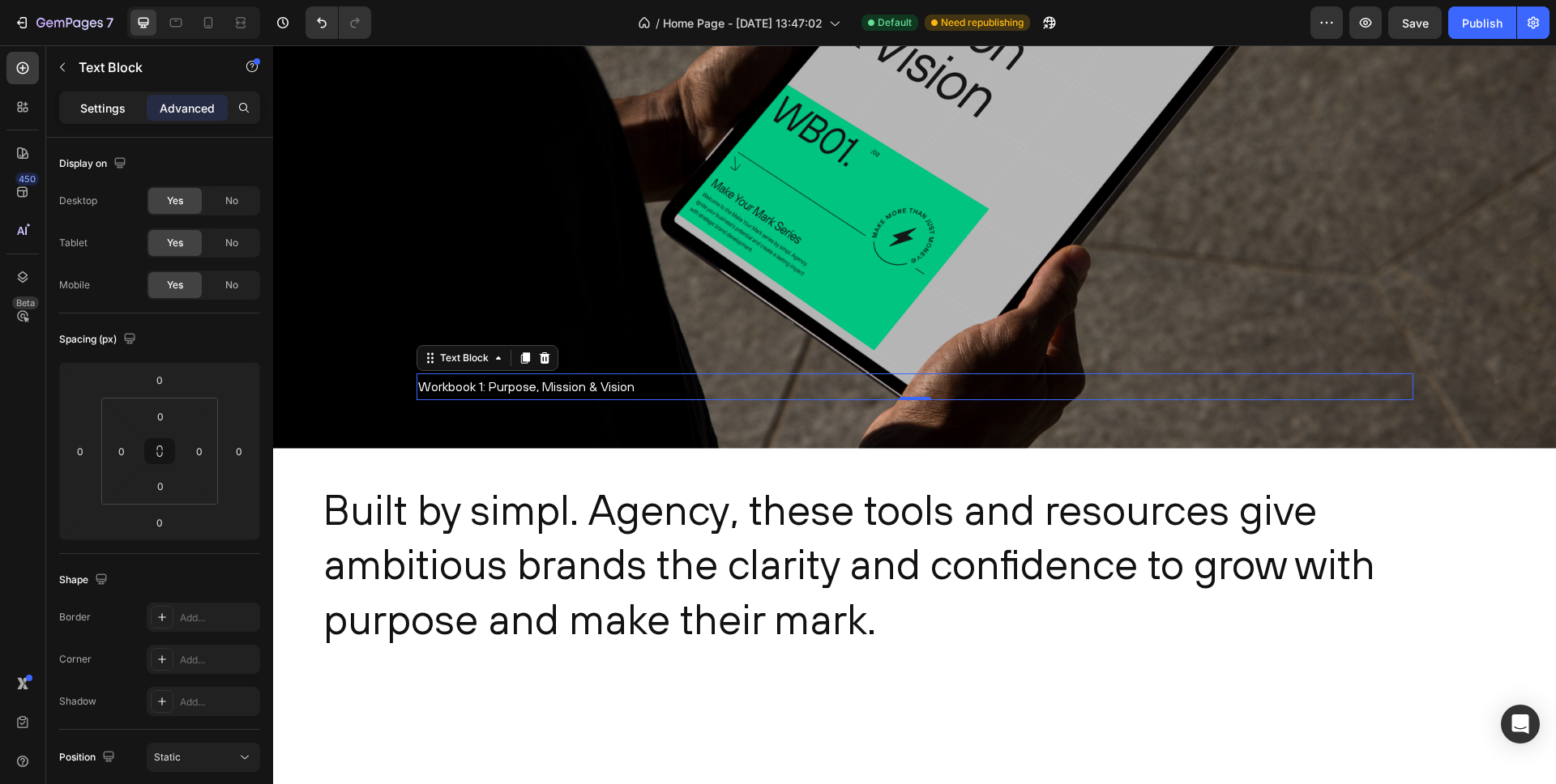
click at [95, 107] on p "Settings" at bounding box center [103, 108] width 45 height 17
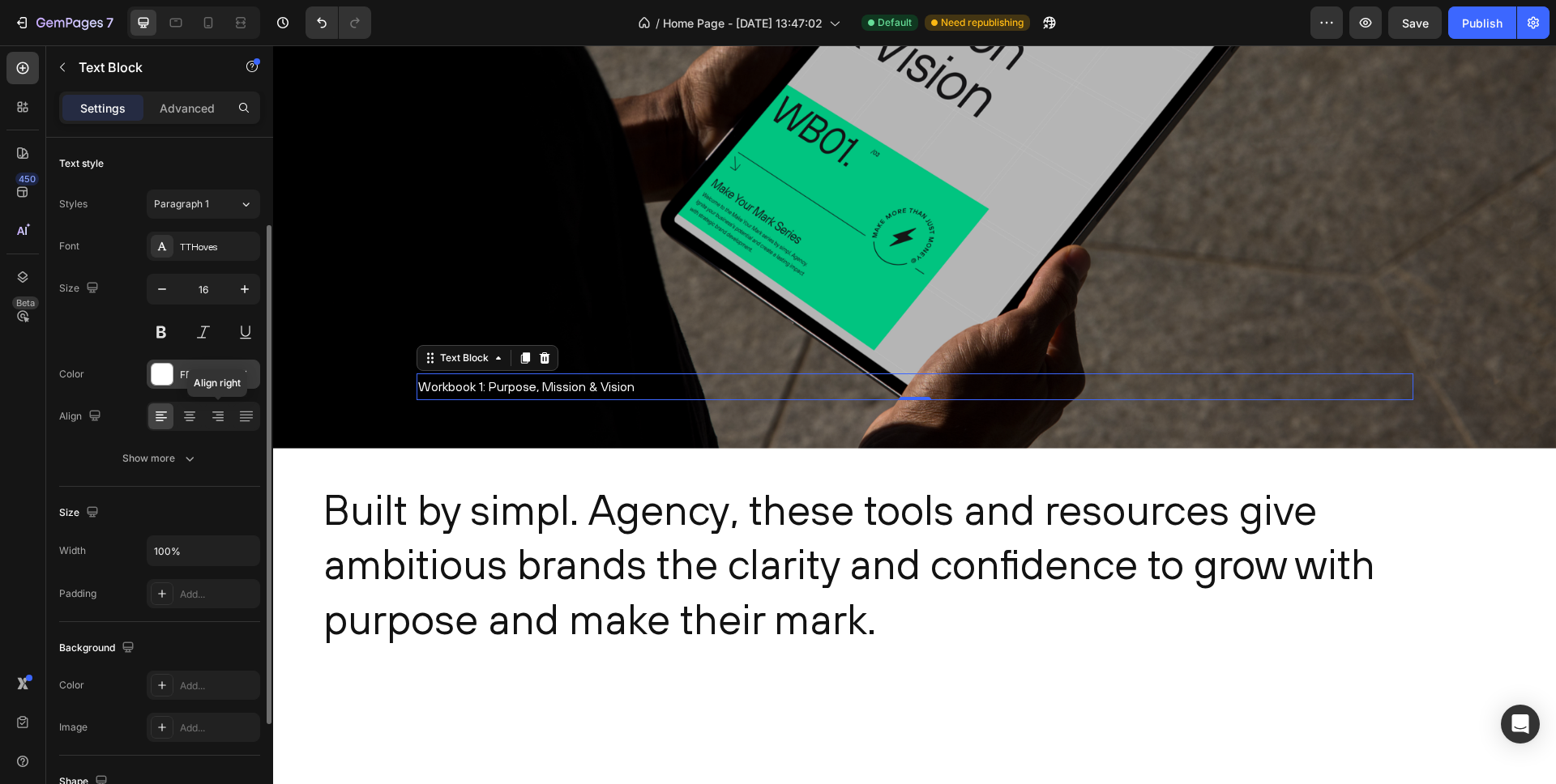
scroll to position [51, 0]
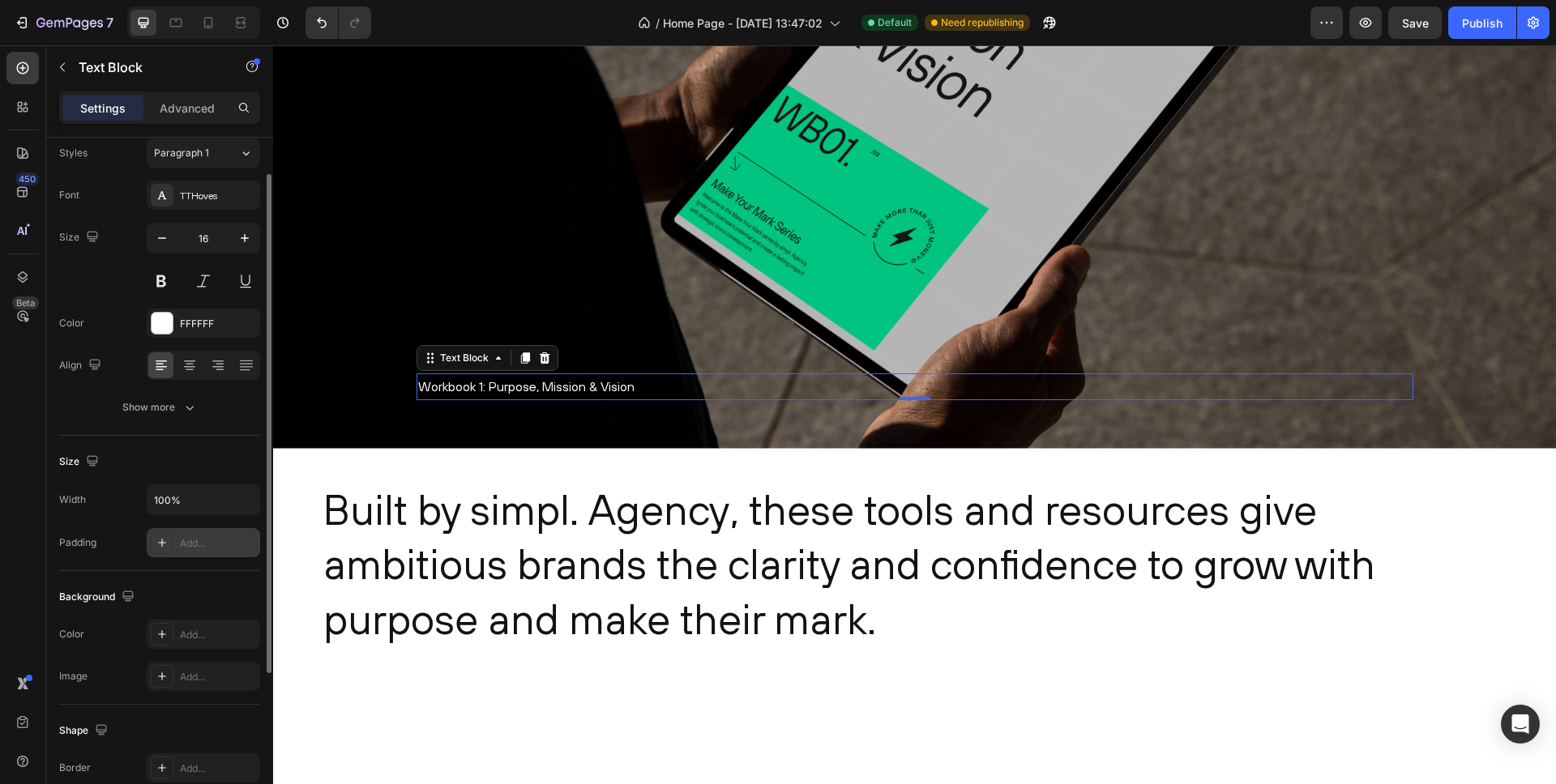
click at [216, 552] on div "Add..." at bounding box center [203, 542] width 113 height 29
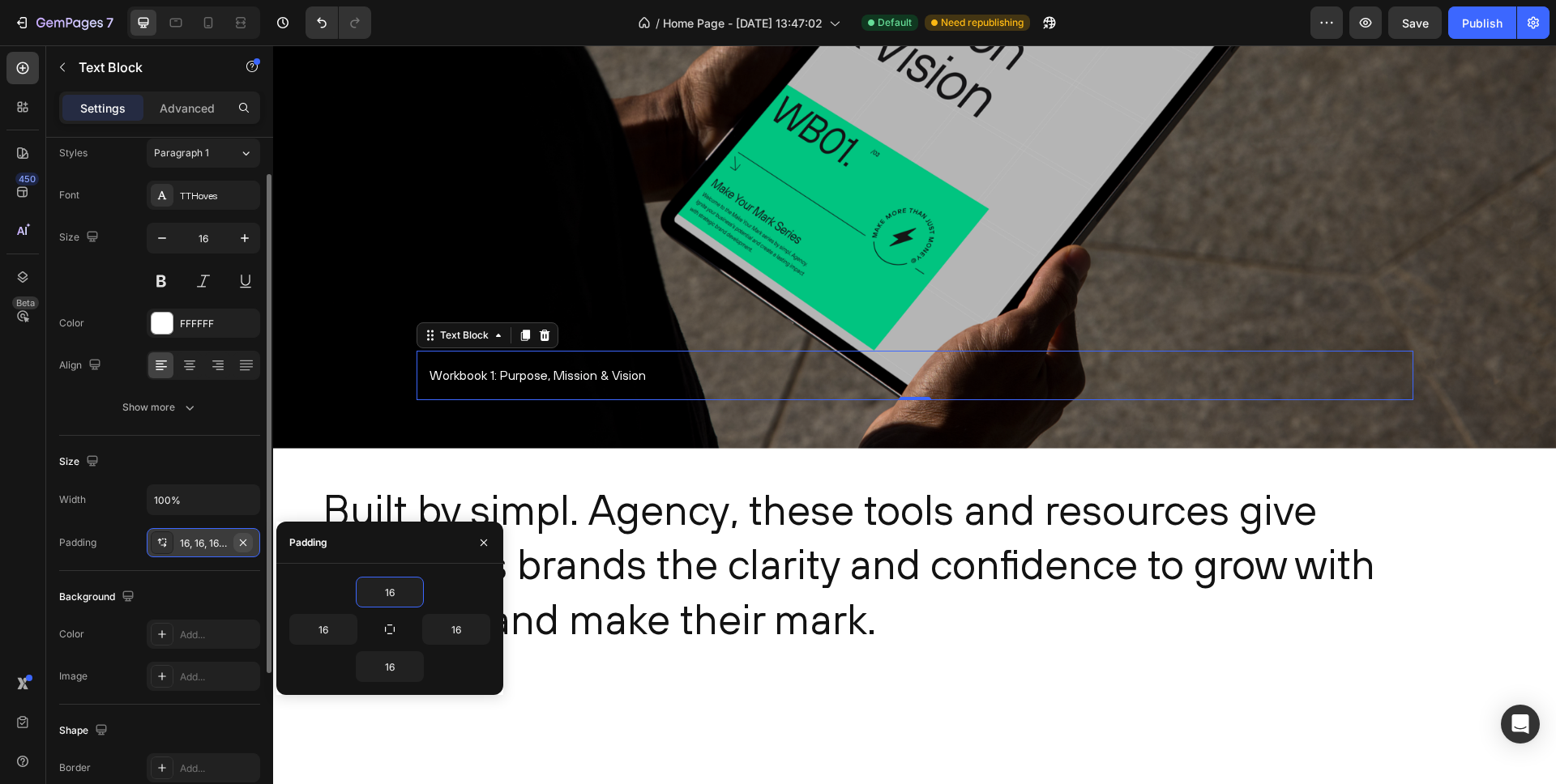
click at [245, 542] on icon "button" at bounding box center [243, 543] width 13 height 13
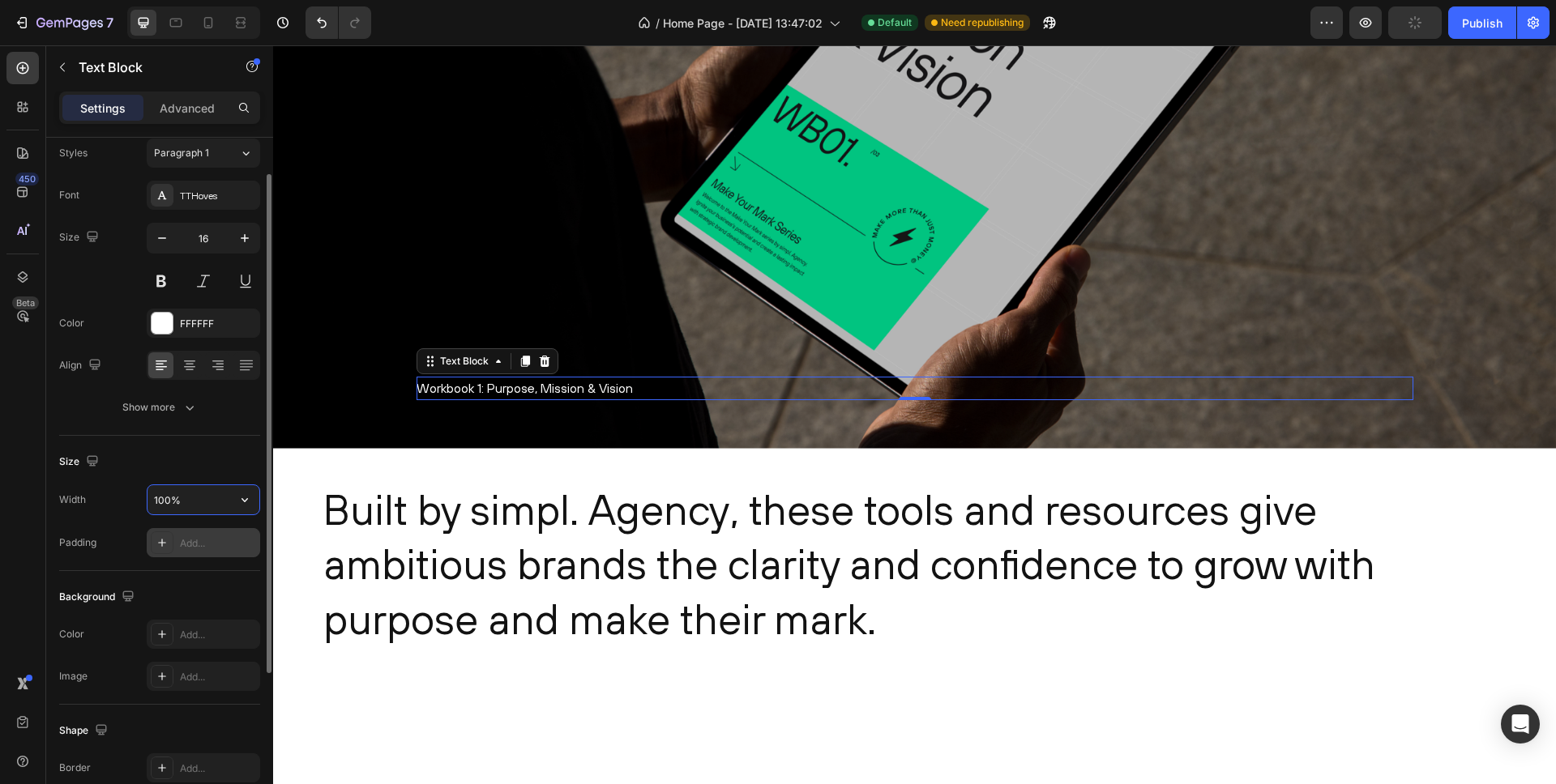
click at [206, 505] on input "100%" at bounding box center [203, 500] width 112 height 29
click at [243, 501] on icon "button" at bounding box center [244, 499] width 16 height 16
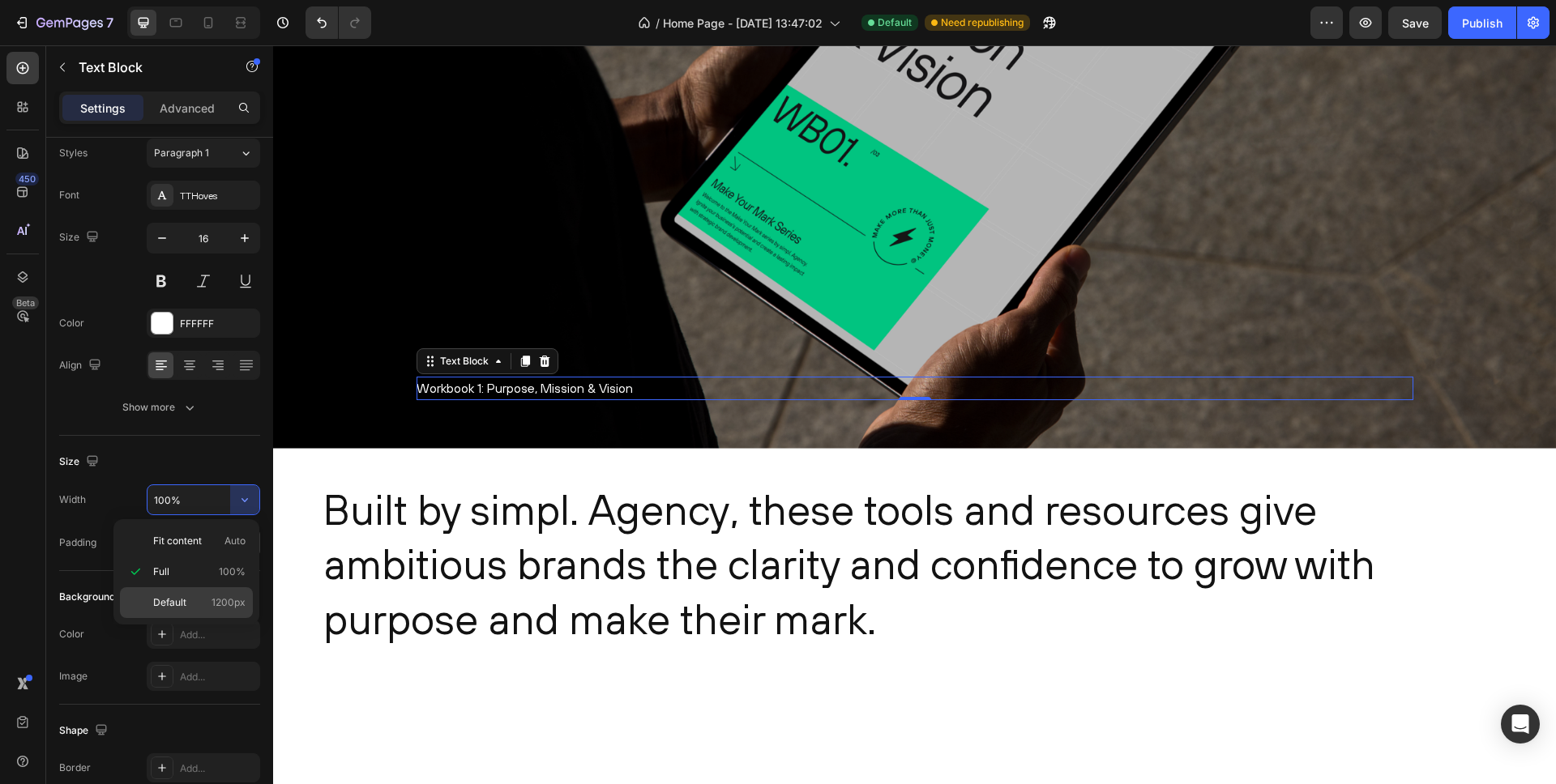
click at [202, 598] on p "Default 1200px" at bounding box center [199, 603] width 93 height 15
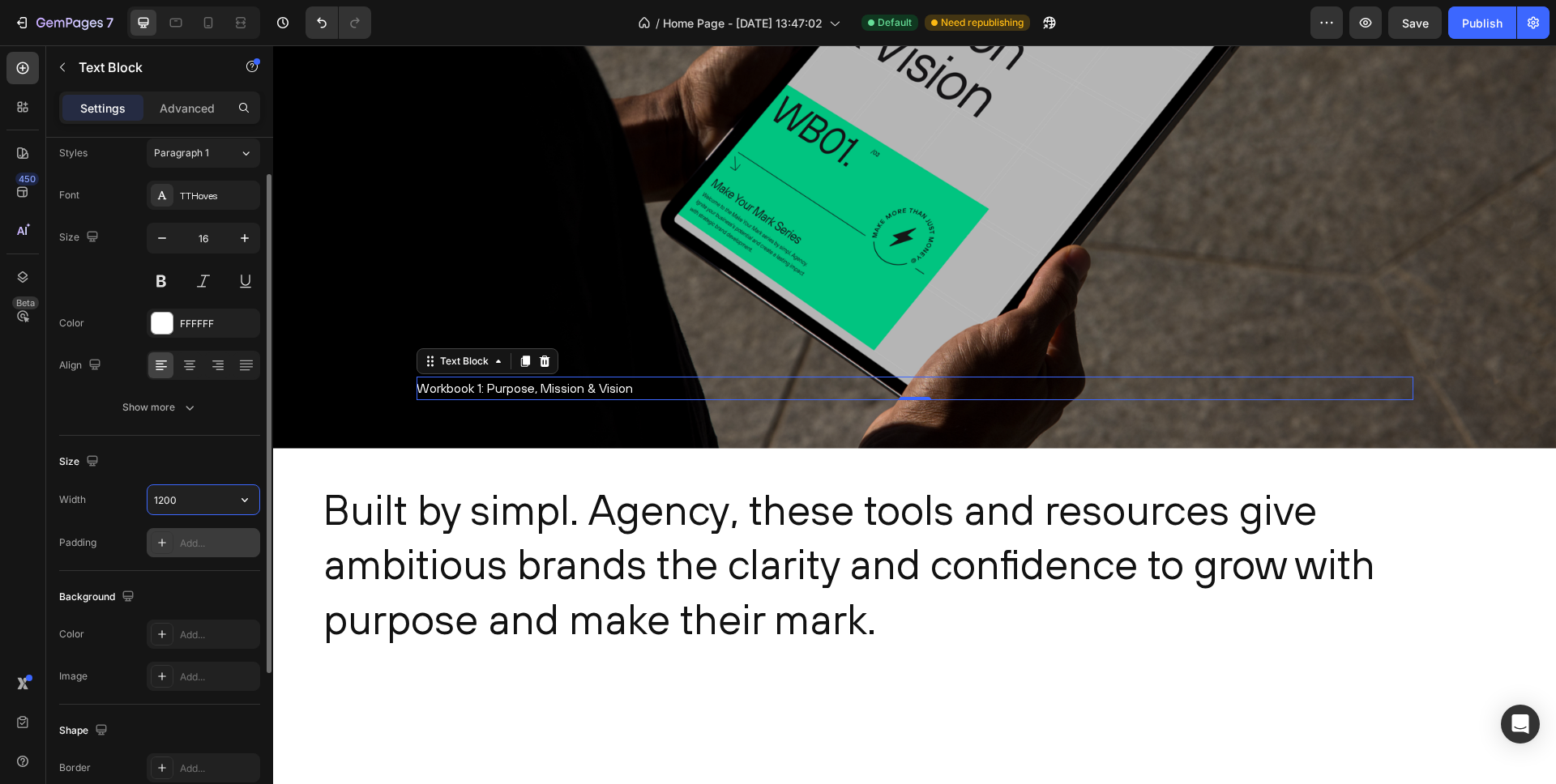
drag, startPoint x: 179, startPoint y: 500, endPoint x: 127, endPoint y: 497, distance: 52.1
click at [127, 497] on div "Width 1200" at bounding box center [159, 500] width 201 height 31
click at [95, 462] on icon "button" at bounding box center [92, 461] width 16 height 16
click at [128, 457] on div "Size" at bounding box center [159, 462] width 201 height 26
click at [218, 502] on input "1600" at bounding box center [203, 500] width 112 height 29
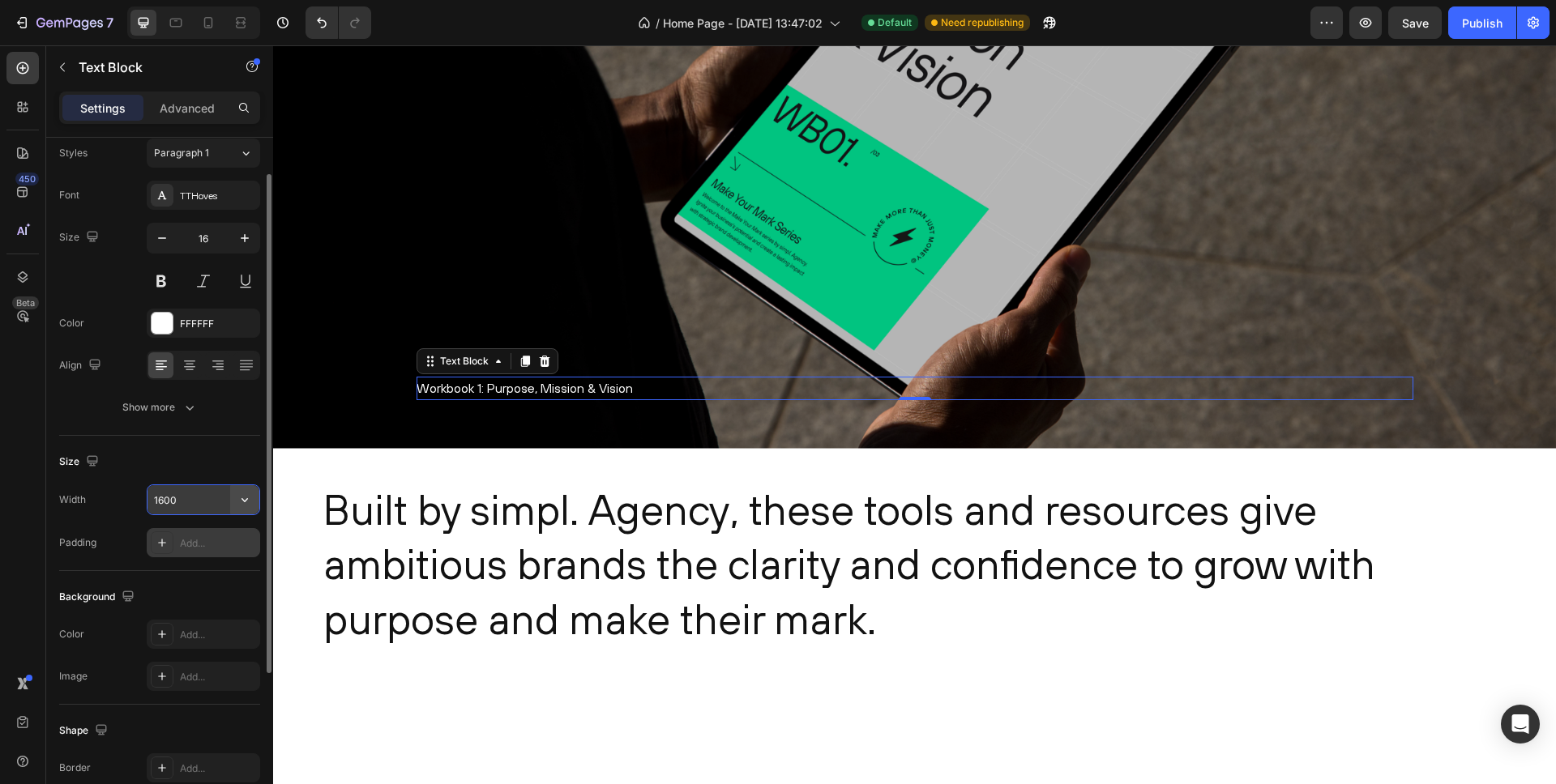
click at [247, 502] on icon "button" at bounding box center [244, 499] width 16 height 16
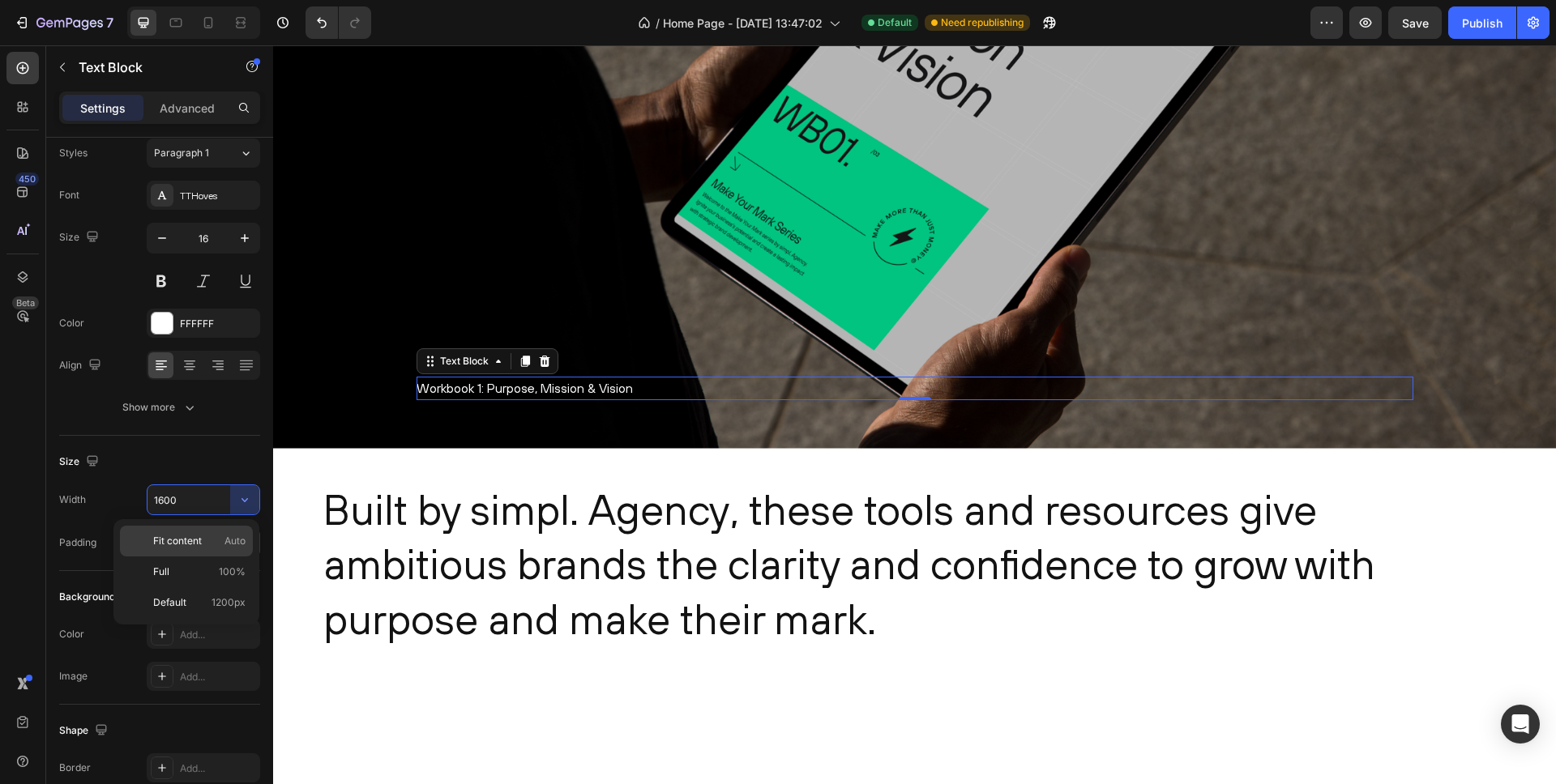
click at [185, 546] on span "Fit content" at bounding box center [178, 542] width 48 height 15
type input "Auto"
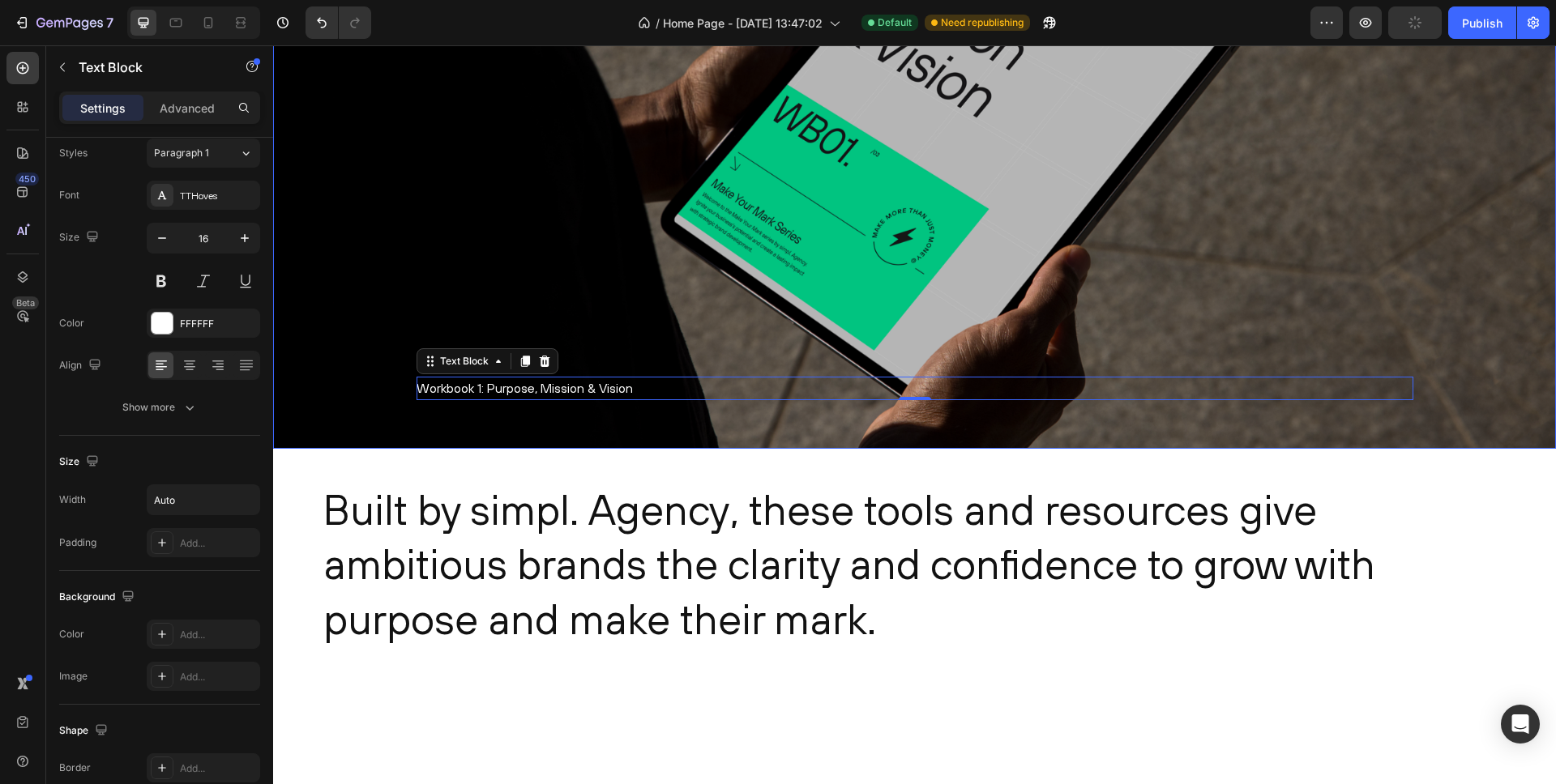
click at [360, 432] on div "Overlay" at bounding box center [915, 128] width 1283 height 642
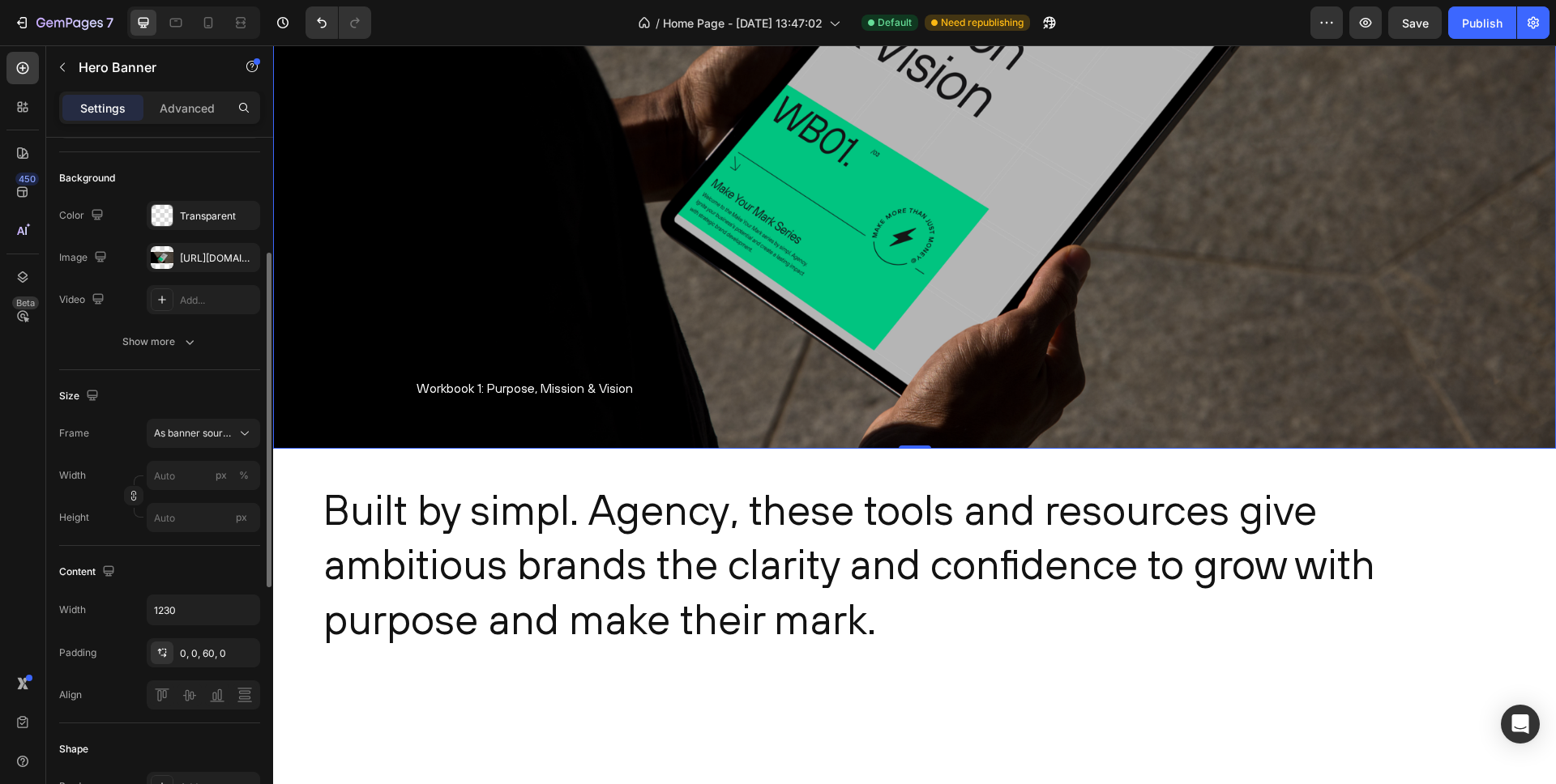
scroll to position [235, 0]
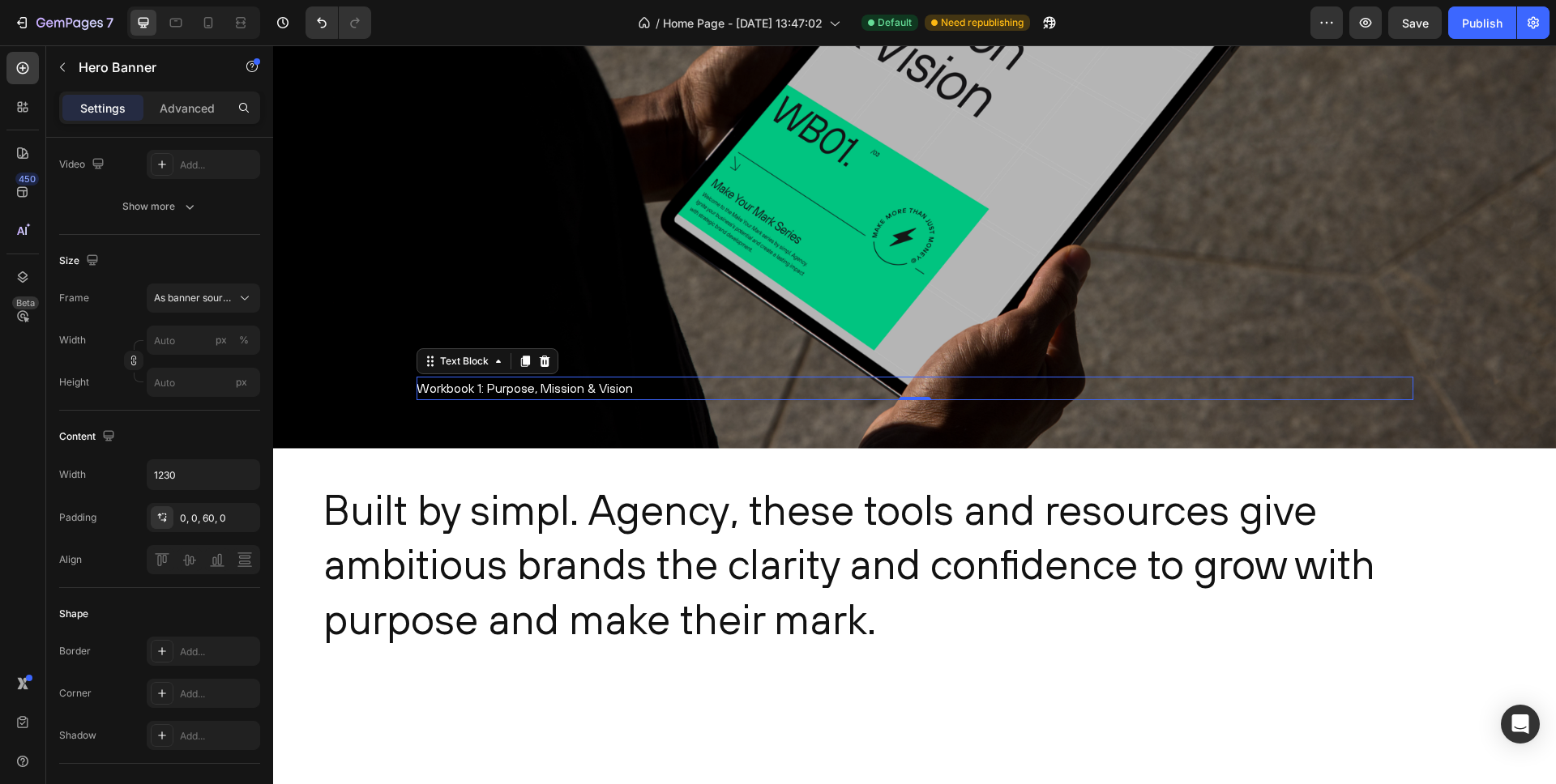
click at [472, 387] on p "Workbook 1: Purpose, Mission & Vision" at bounding box center [525, 388] width 217 height 23
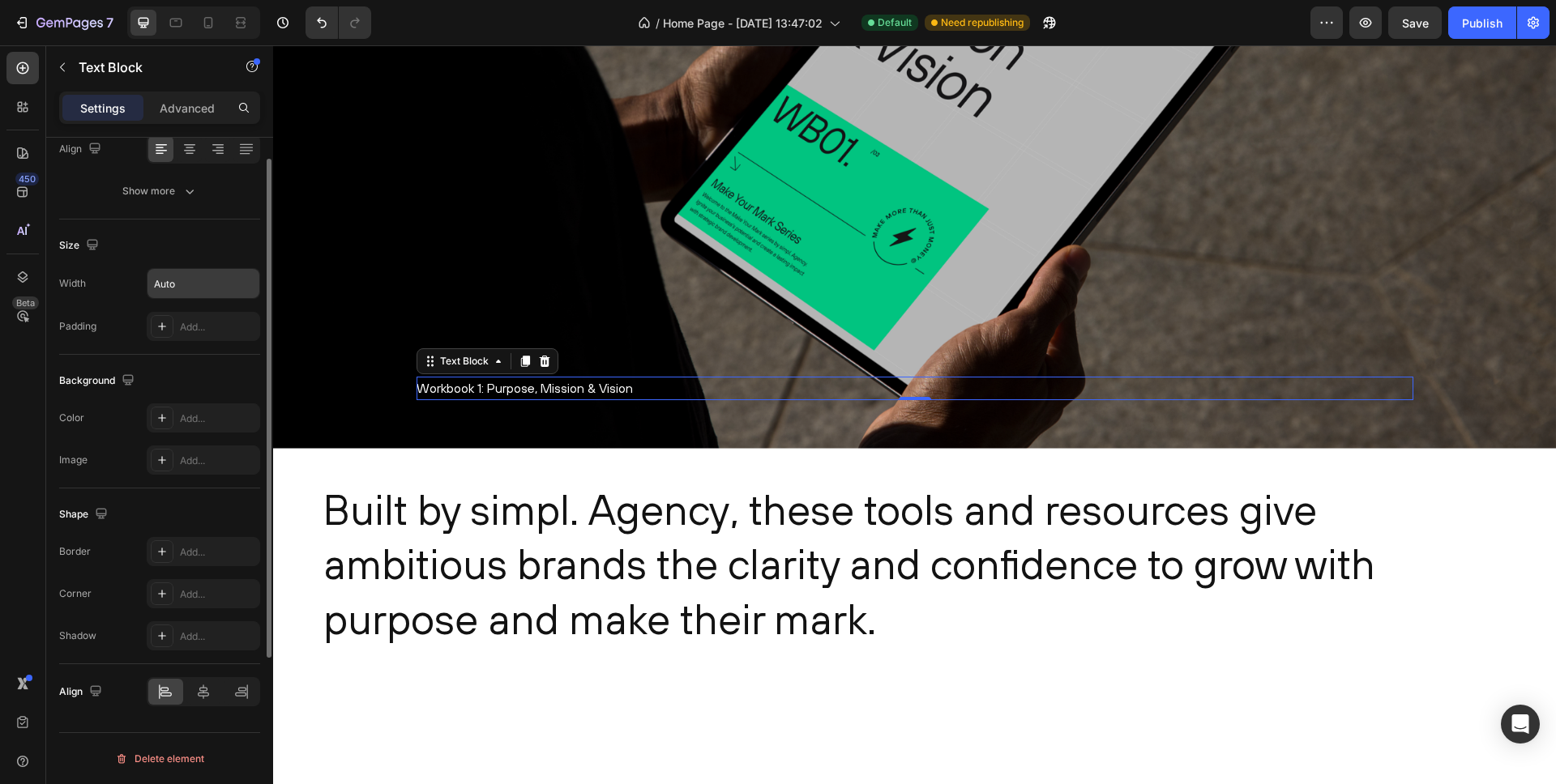
scroll to position [0, 0]
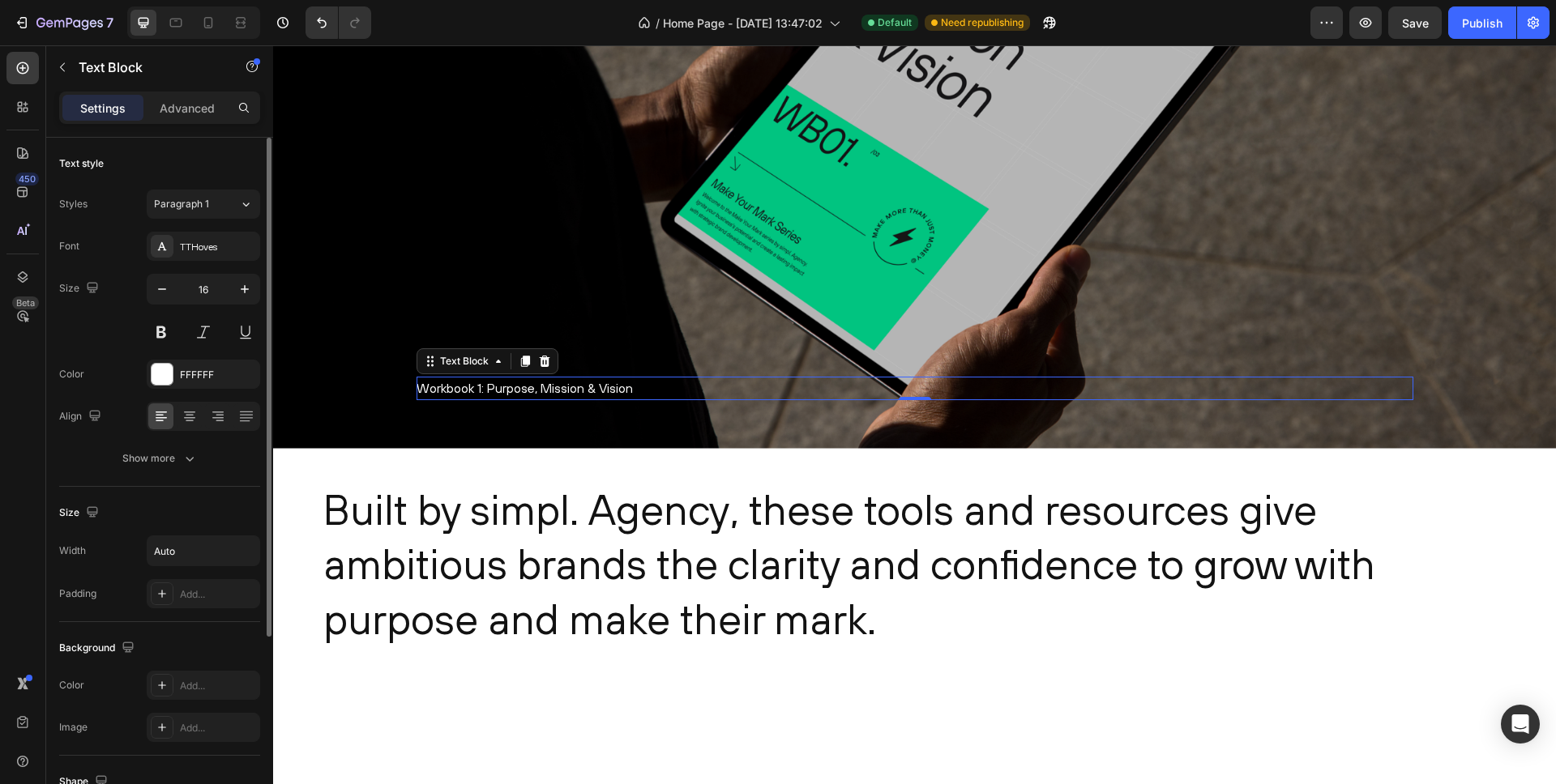
click at [163, 622] on div "Text style Styles Paragraph 1 Font TTHoves Size 16 Color FFFFFF Align Show more" at bounding box center [159, 689] width 201 height 133
click at [165, 467] on button "Show more" at bounding box center [159, 458] width 201 height 29
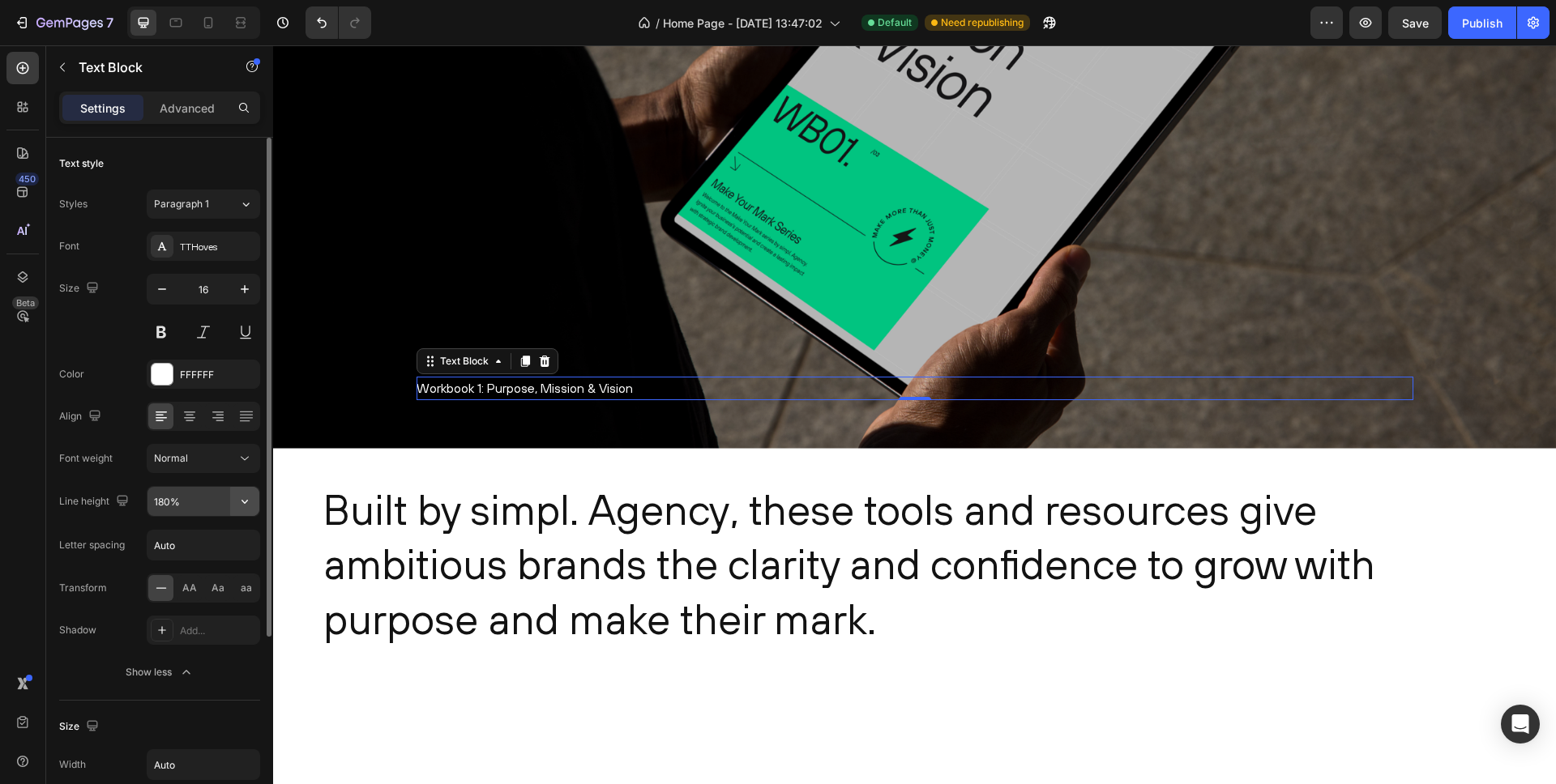
click at [243, 500] on icon "button" at bounding box center [244, 501] width 16 height 16
click at [93, 475] on div "Font TTHoves Size 16 Color FFFFFF Align Font weight Normal Line height 180% Let…" at bounding box center [159, 459] width 201 height 456
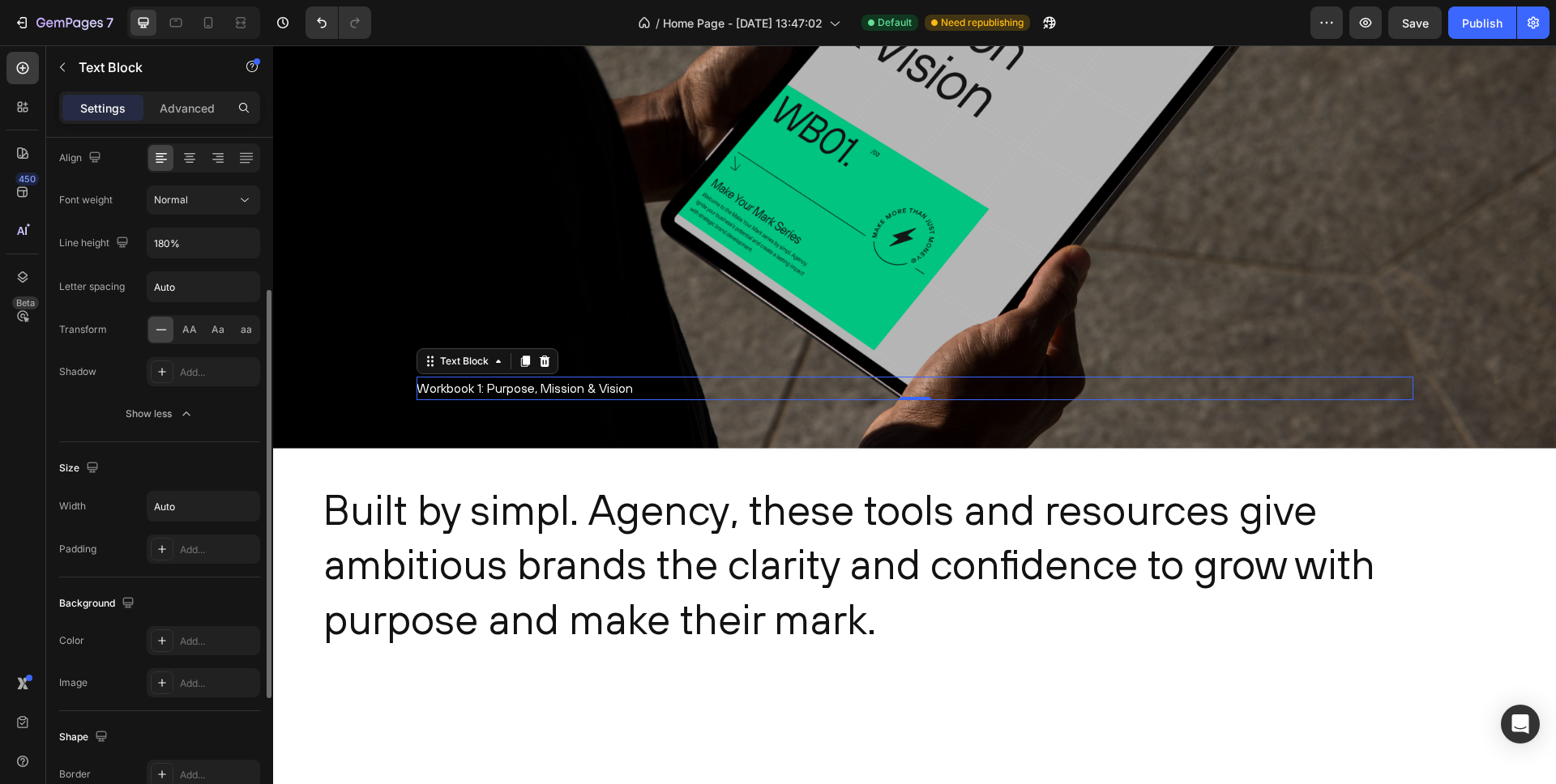
scroll to position [290, 0]
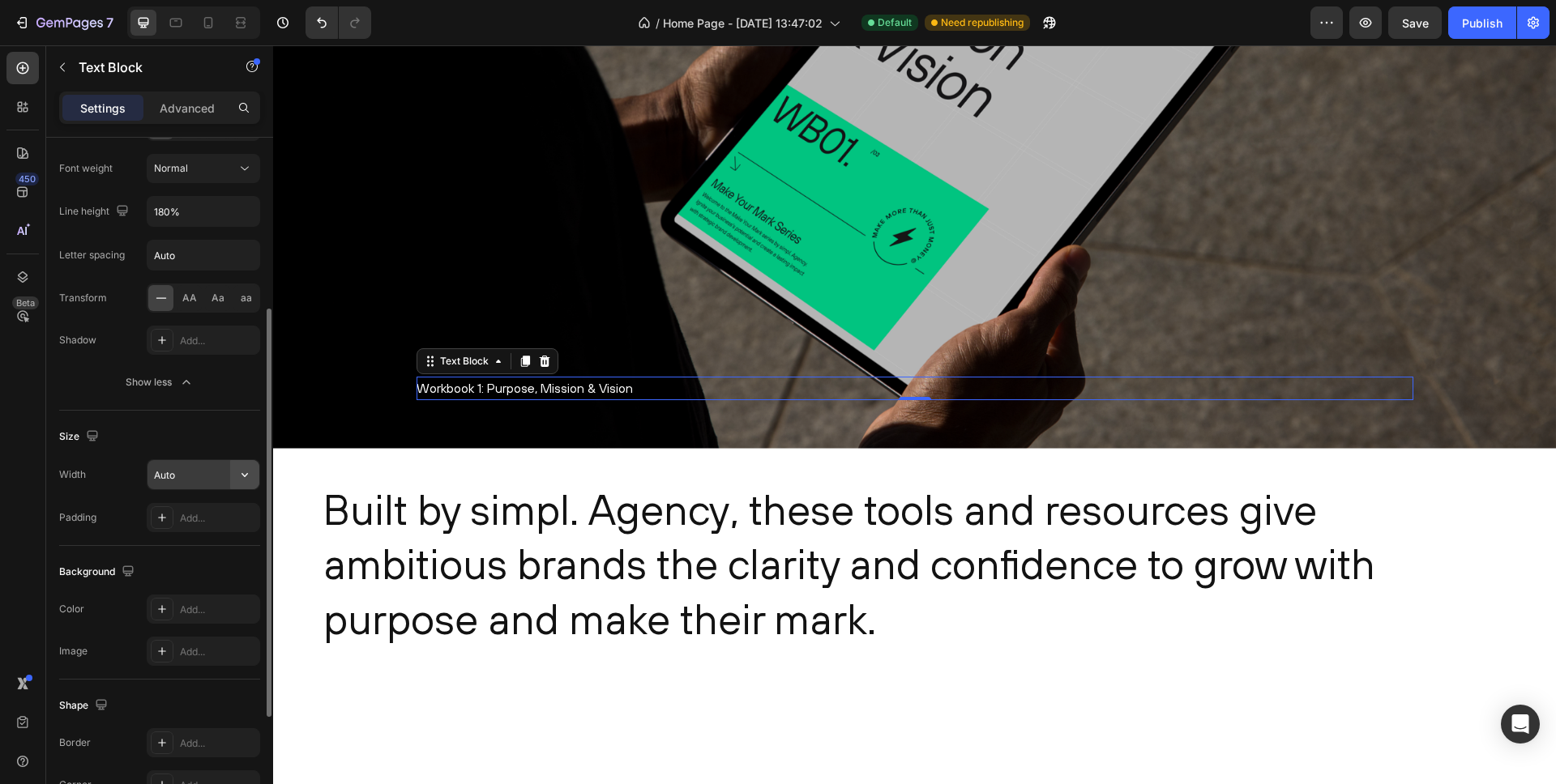
click at [246, 471] on icon "button" at bounding box center [244, 474] width 16 height 16
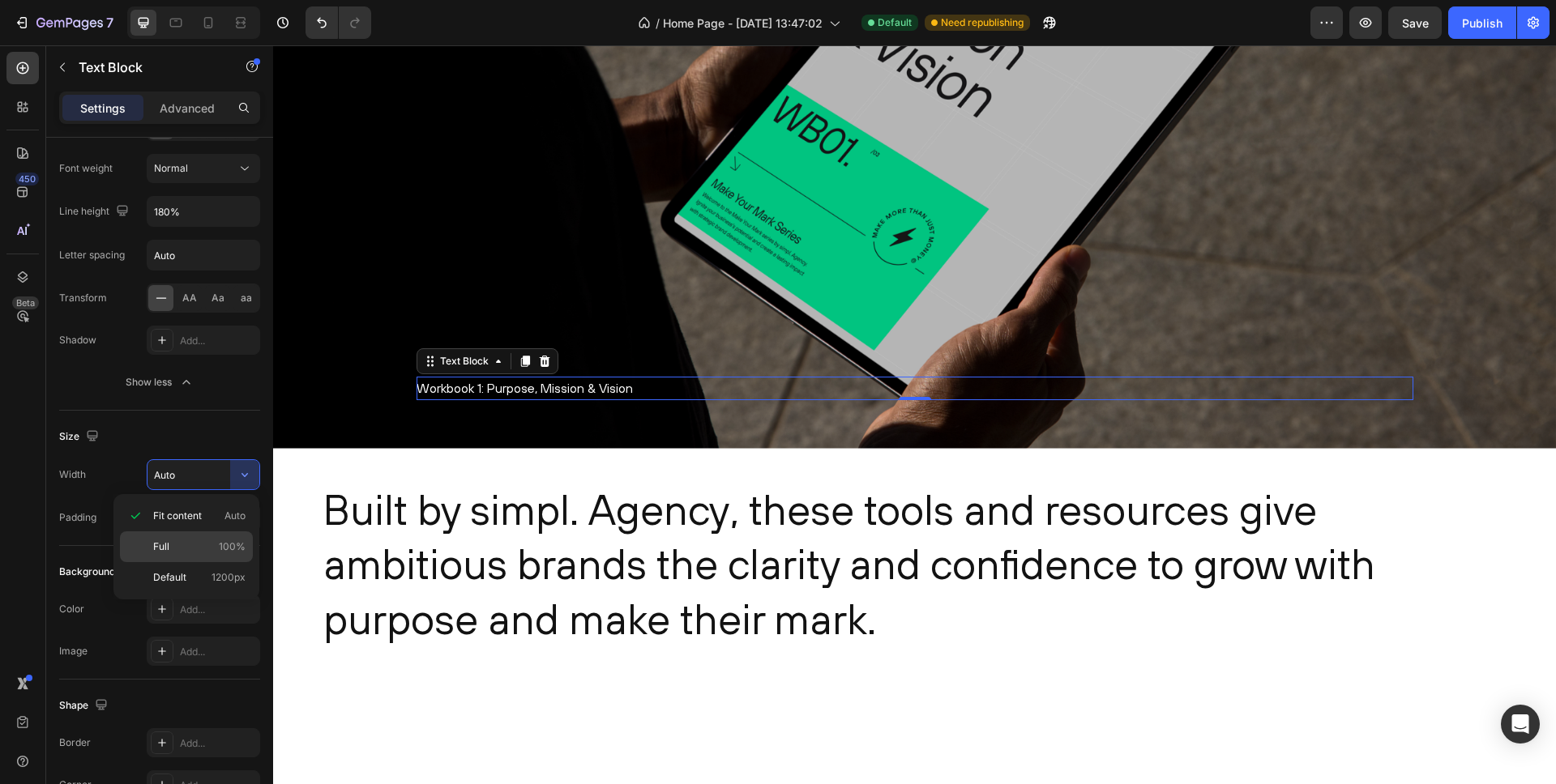
click at [183, 541] on p "Full 100%" at bounding box center [199, 547] width 93 height 15
type input "100%"
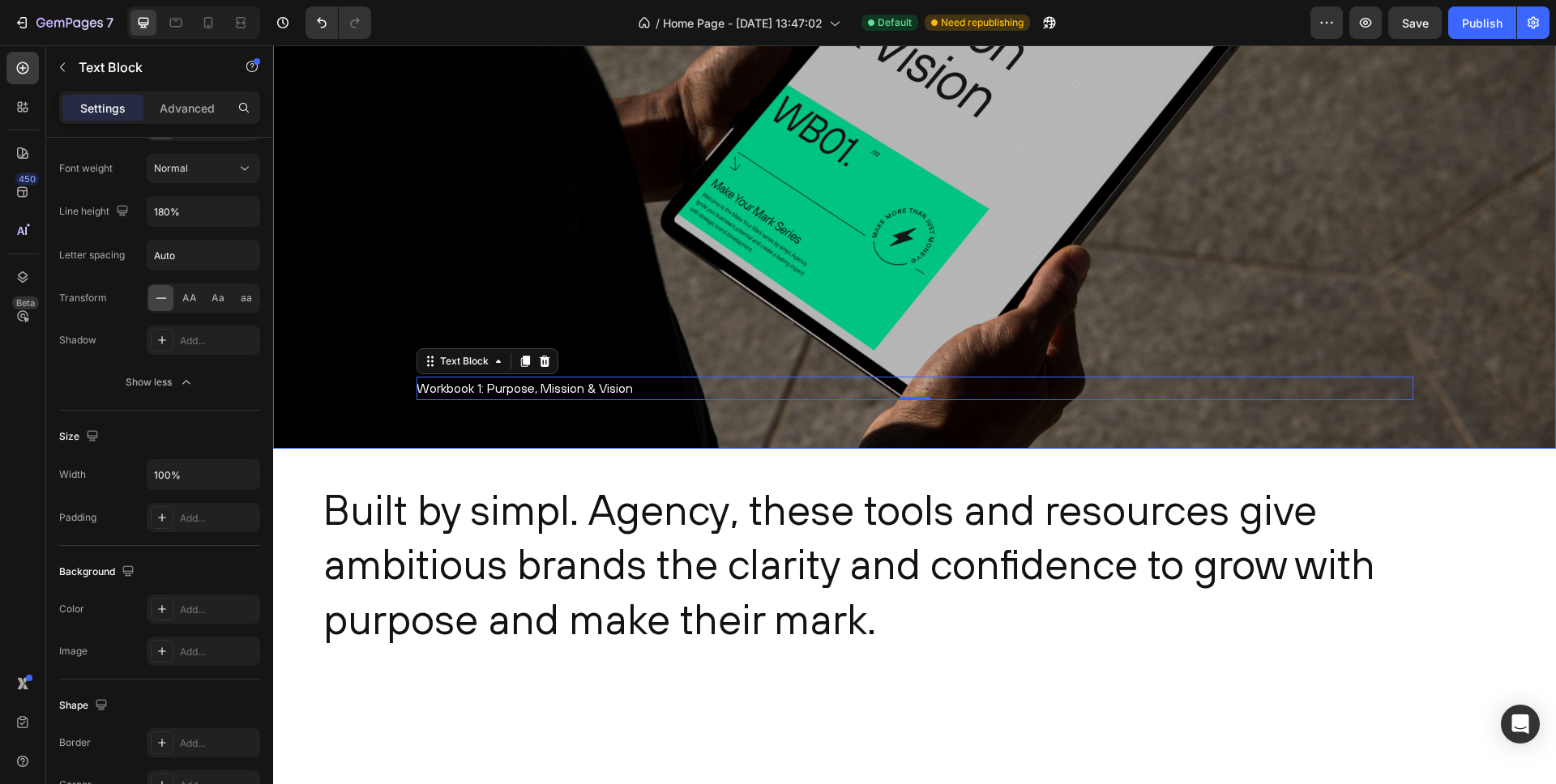
click at [342, 412] on div "Overlay" at bounding box center [915, 128] width 1283 height 642
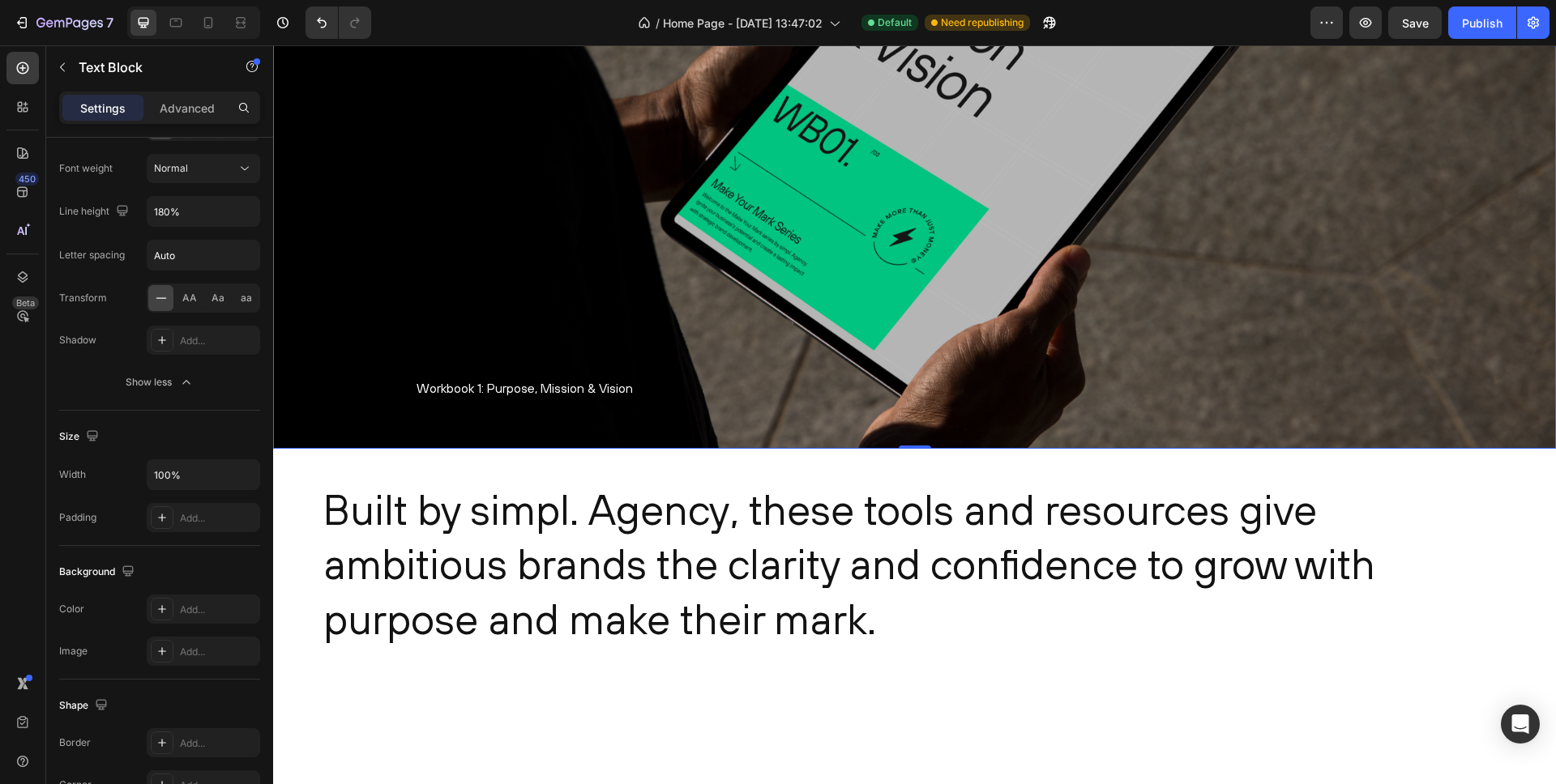
scroll to position [0, 0]
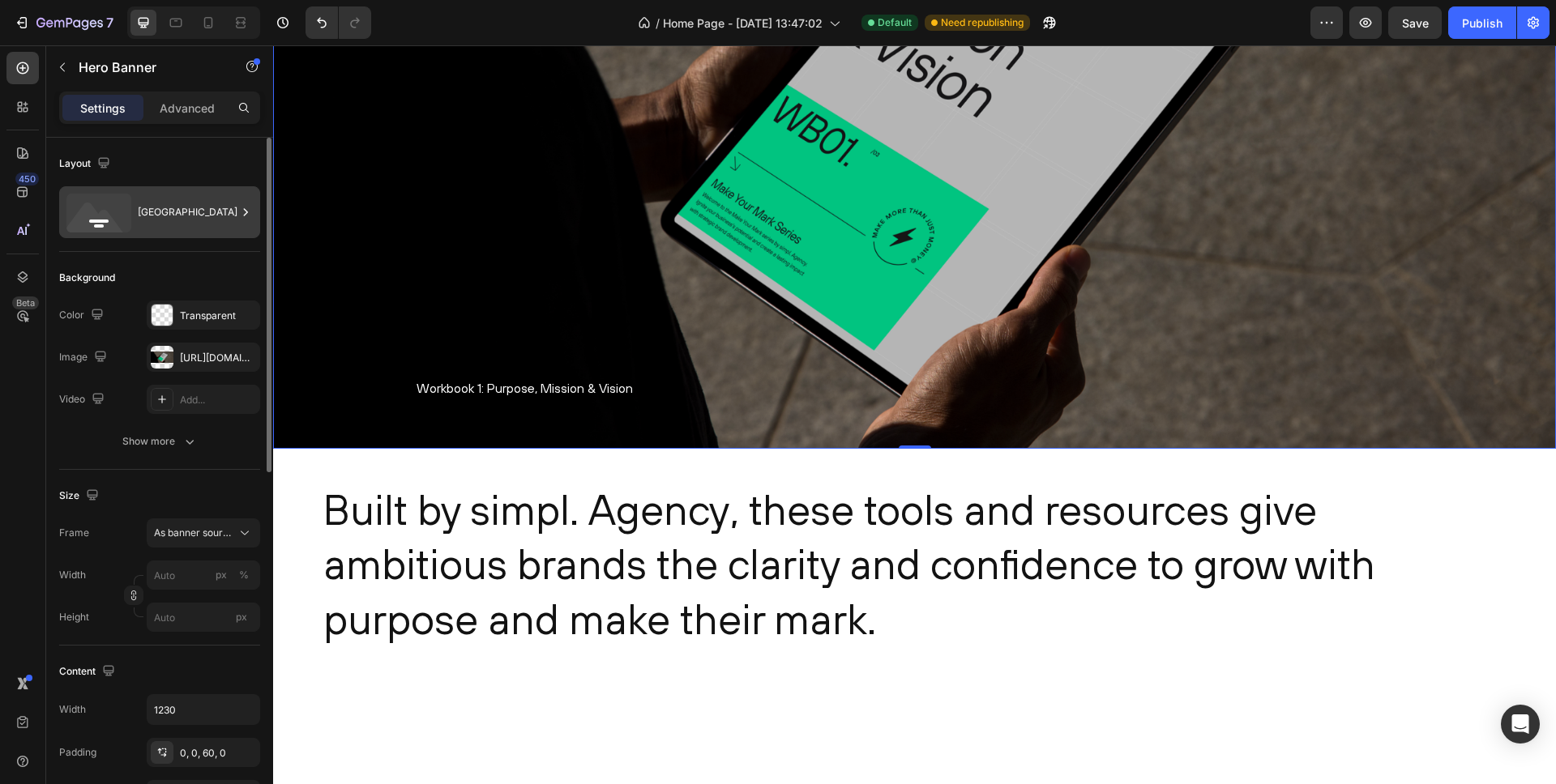
click at [173, 214] on div "Bottom center" at bounding box center [187, 212] width 99 height 37
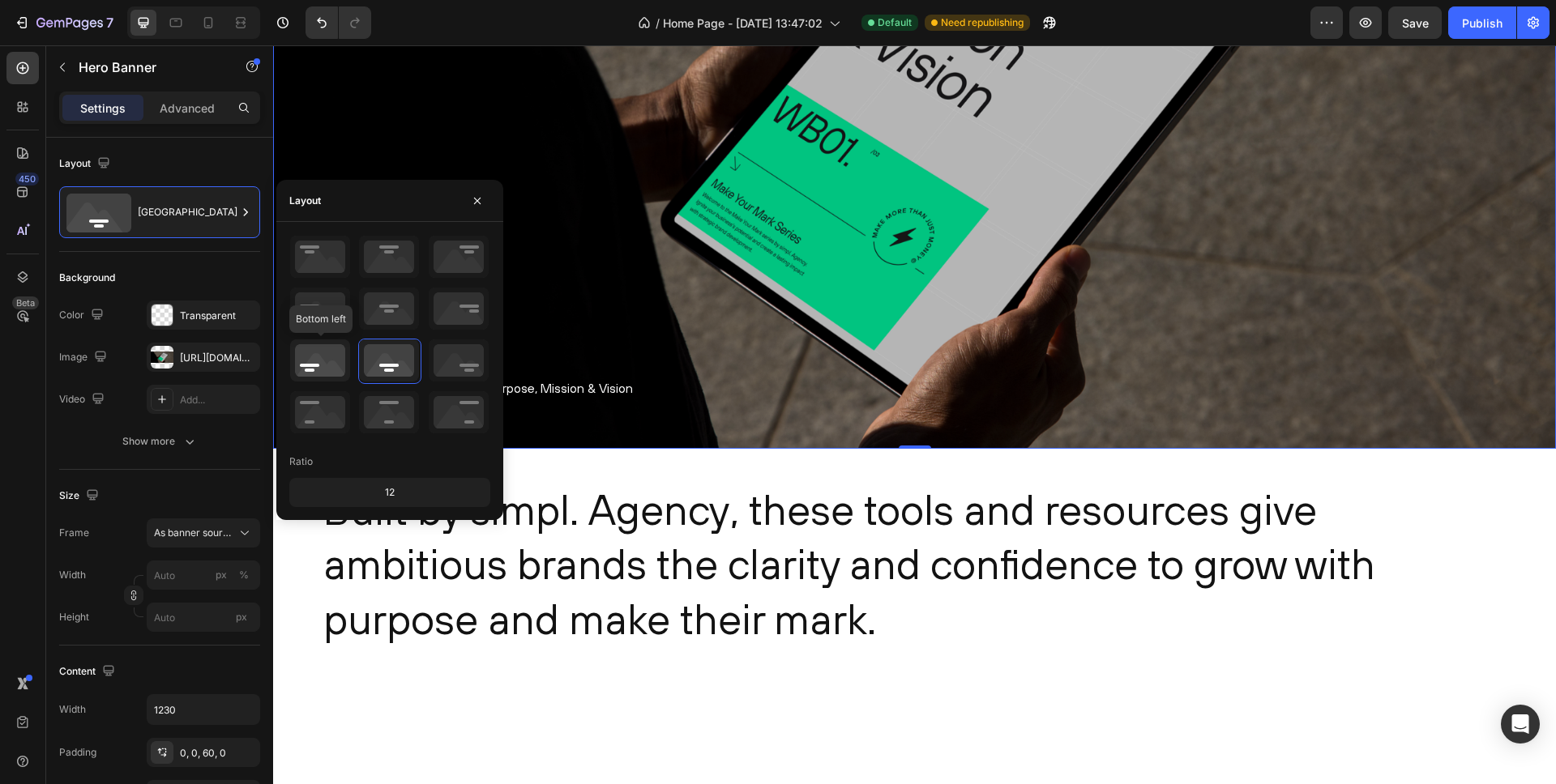
click at [321, 367] on icon at bounding box center [320, 360] width 60 height 42
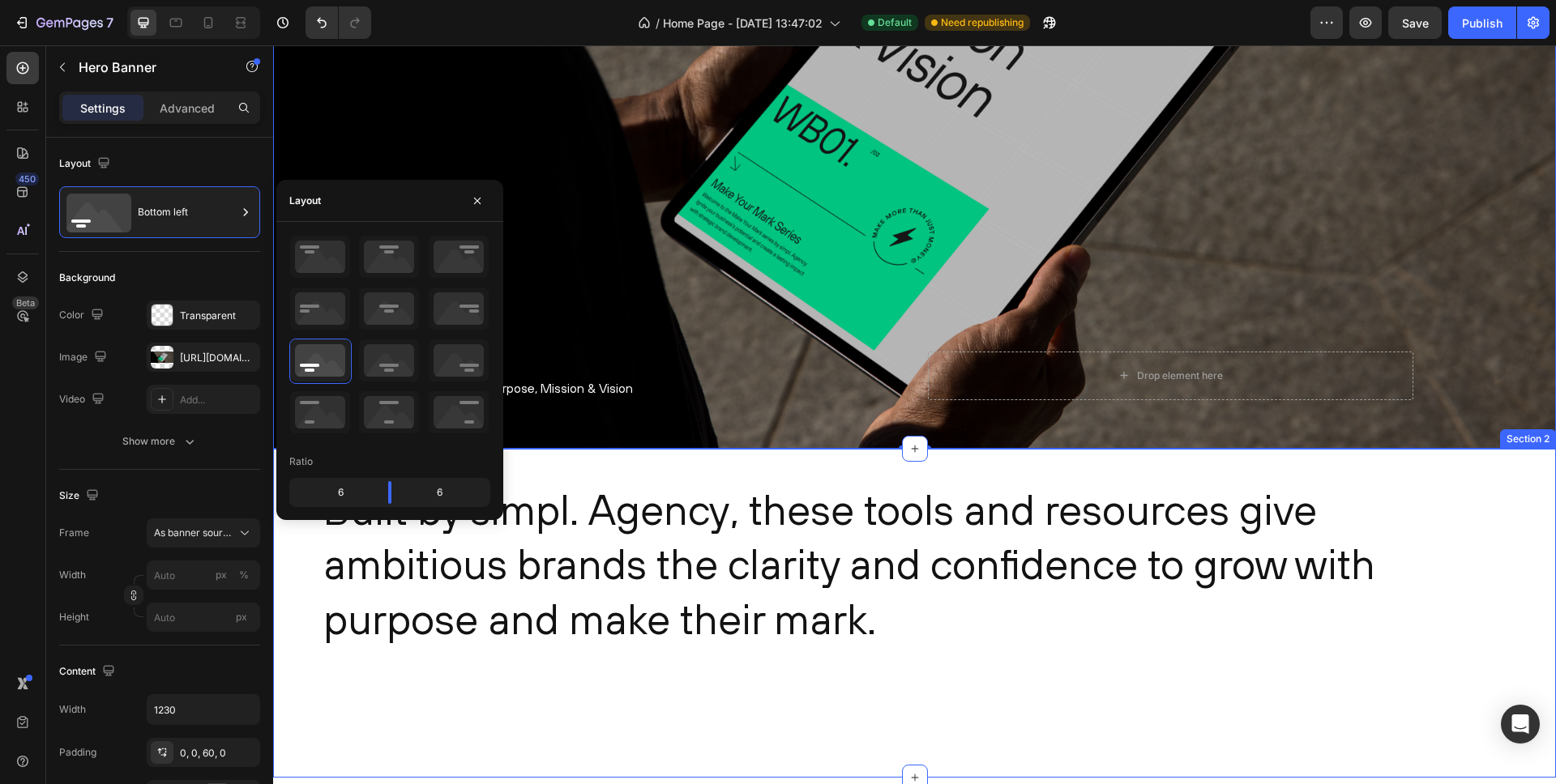
click at [528, 450] on div "Built by simpl. Agency, these tools and resources give ambitious brands the cla…" at bounding box center [915, 614] width 1283 height 330
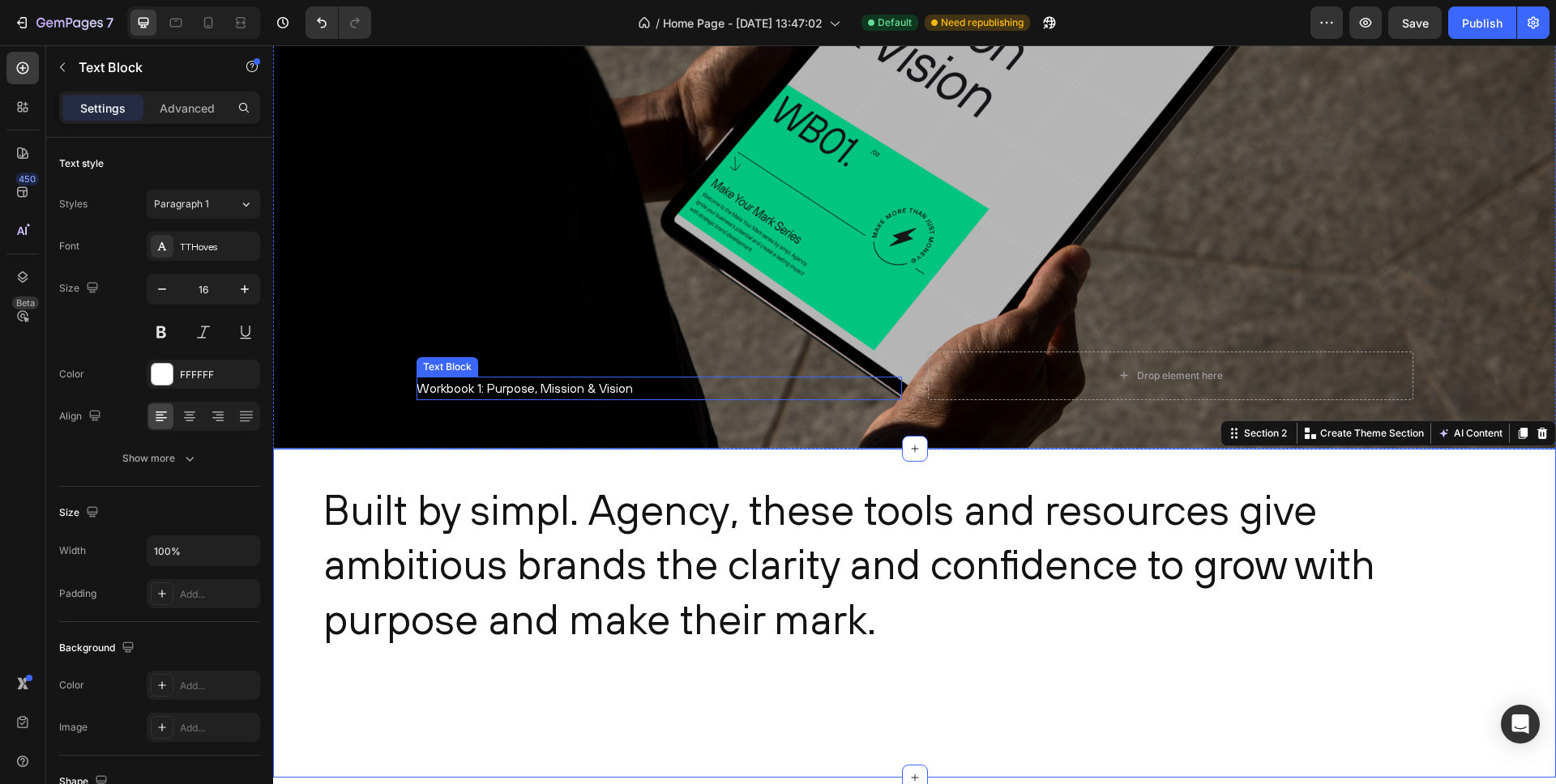
click at [493, 386] on p "Workbook 1: Purpose, Mission & Vision" at bounding box center [659, 388] width 486 height 23
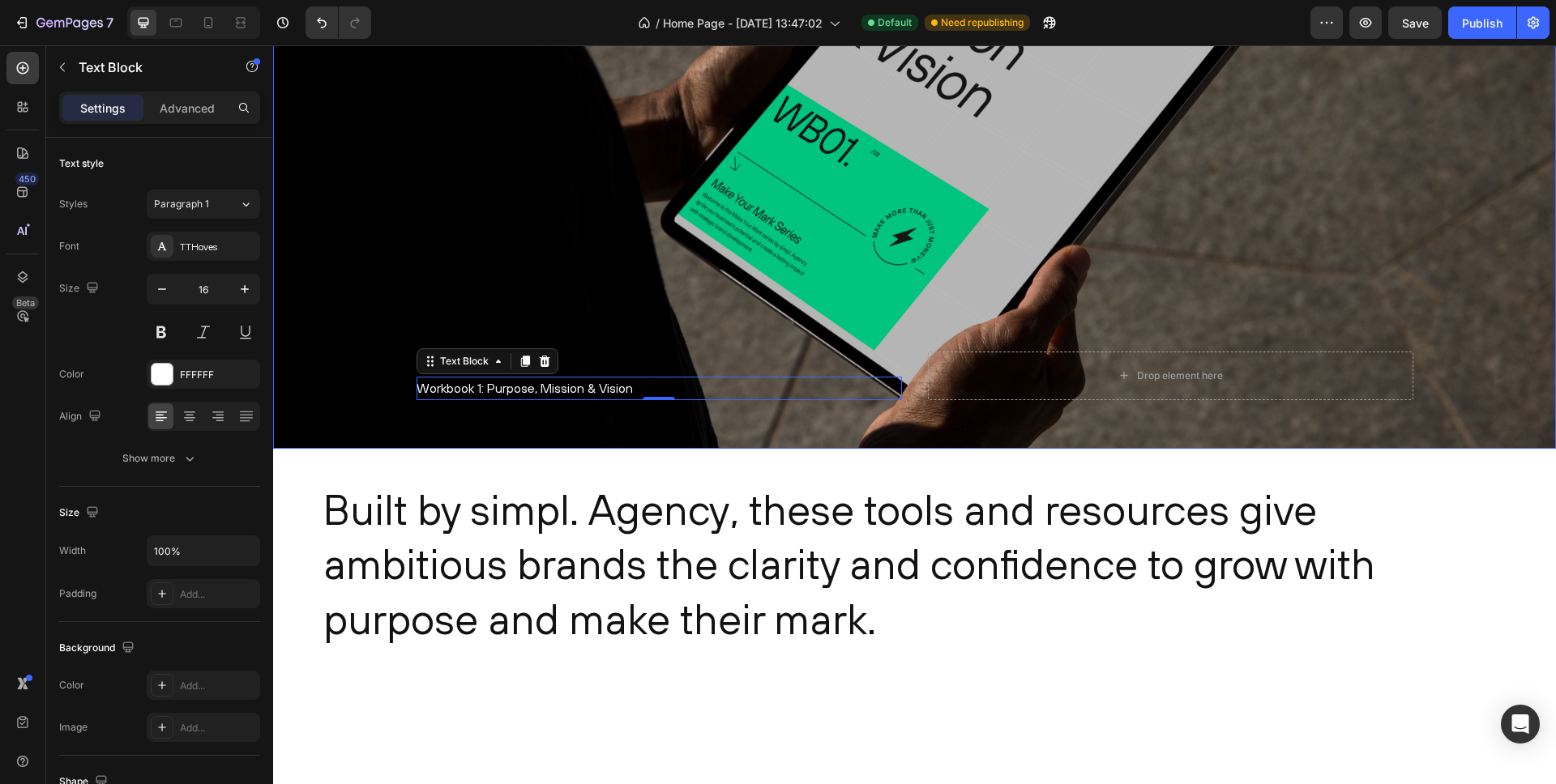
click at [371, 377] on div "Overlay" at bounding box center [915, 128] width 1283 height 642
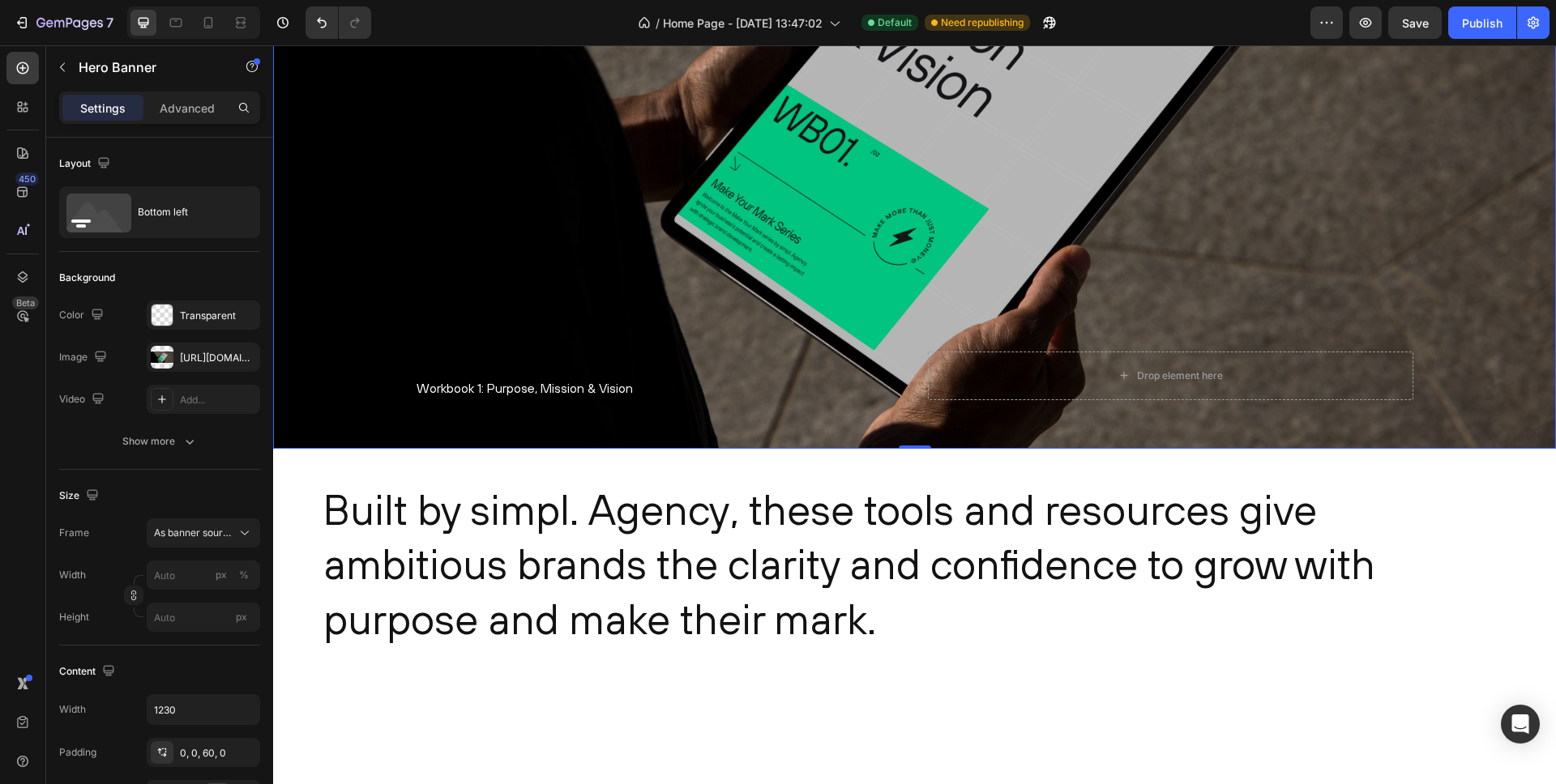
click at [366, 369] on div "Overlay" at bounding box center [915, 128] width 1283 height 642
click at [183, 536] on span "As banner source" at bounding box center [193, 533] width 79 height 15
click at [199, 489] on div "Size" at bounding box center [159, 496] width 201 height 26
click at [153, 215] on div "Bottom left" at bounding box center [187, 212] width 99 height 37
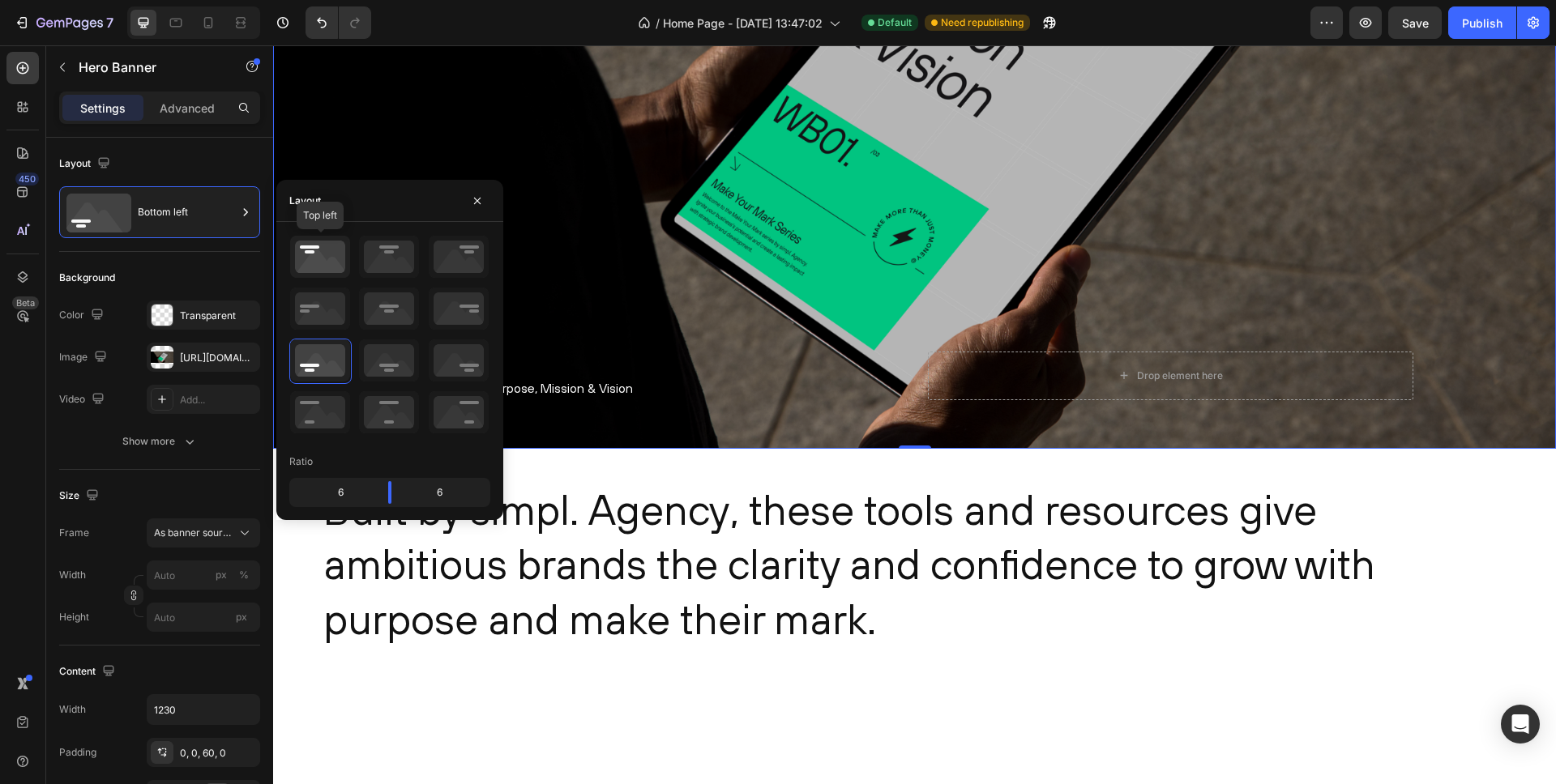
click at [323, 248] on icon at bounding box center [320, 257] width 60 height 42
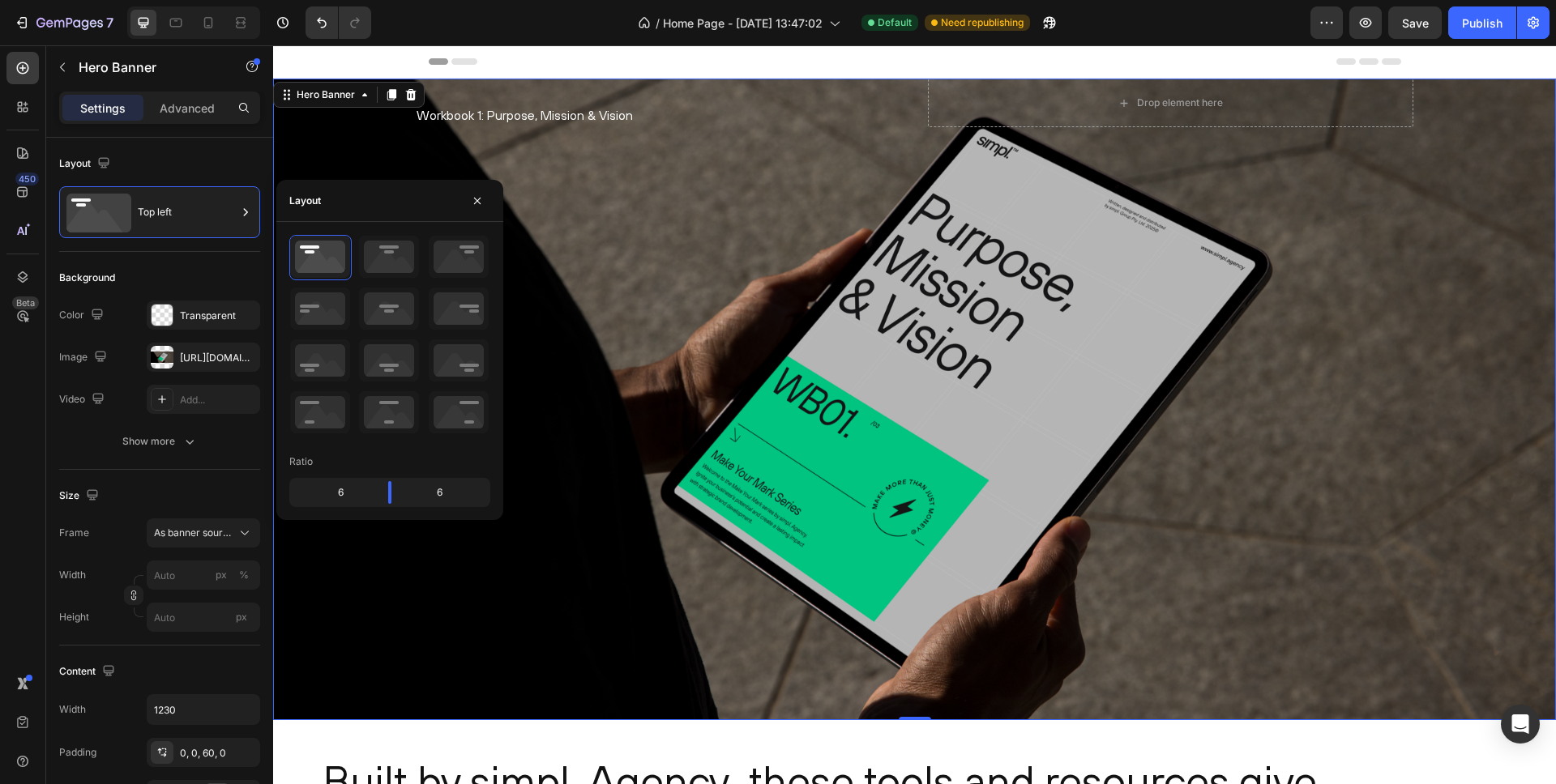
scroll to position [10, 0]
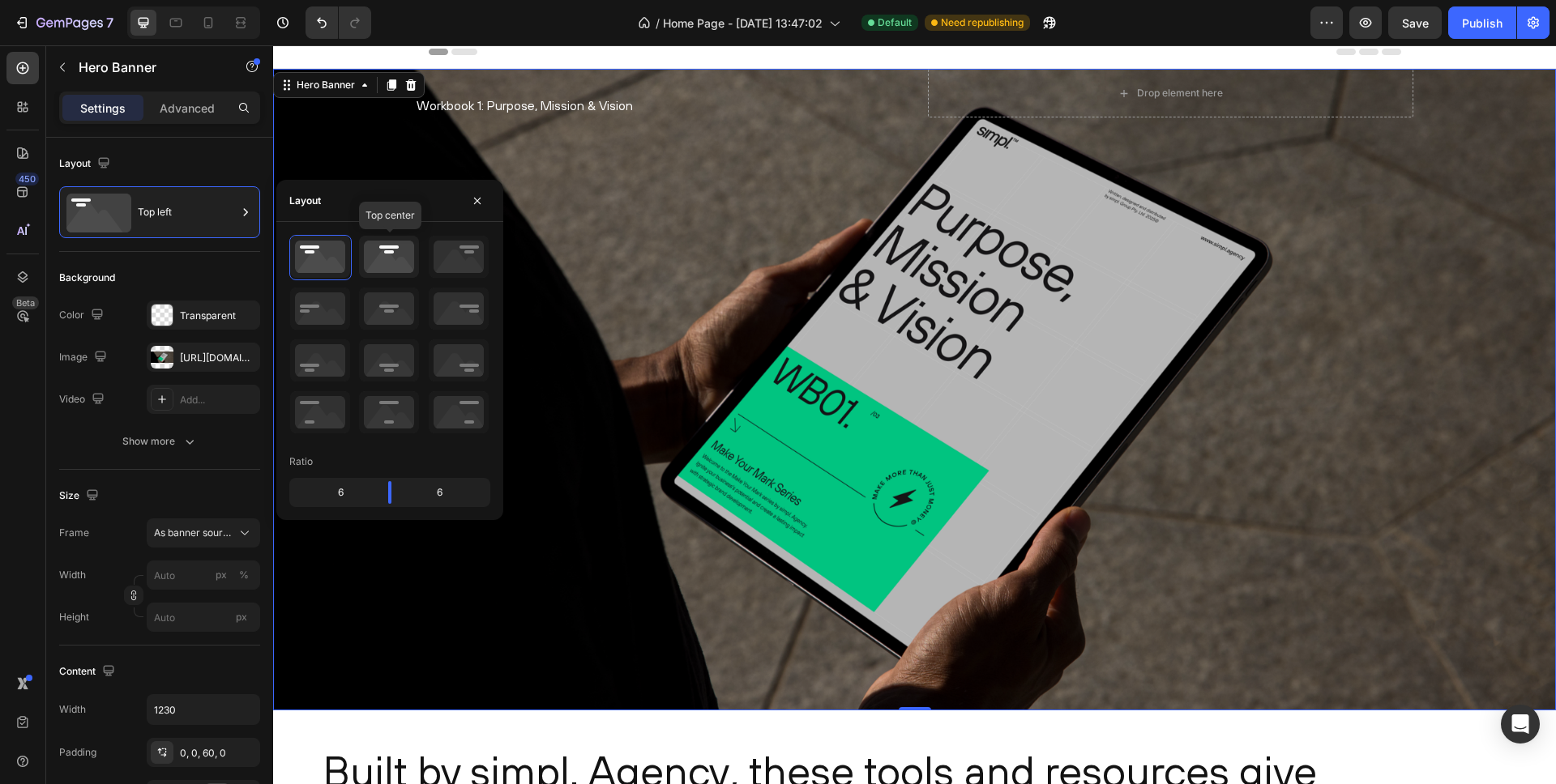
click at [383, 257] on icon at bounding box center [389, 257] width 60 height 42
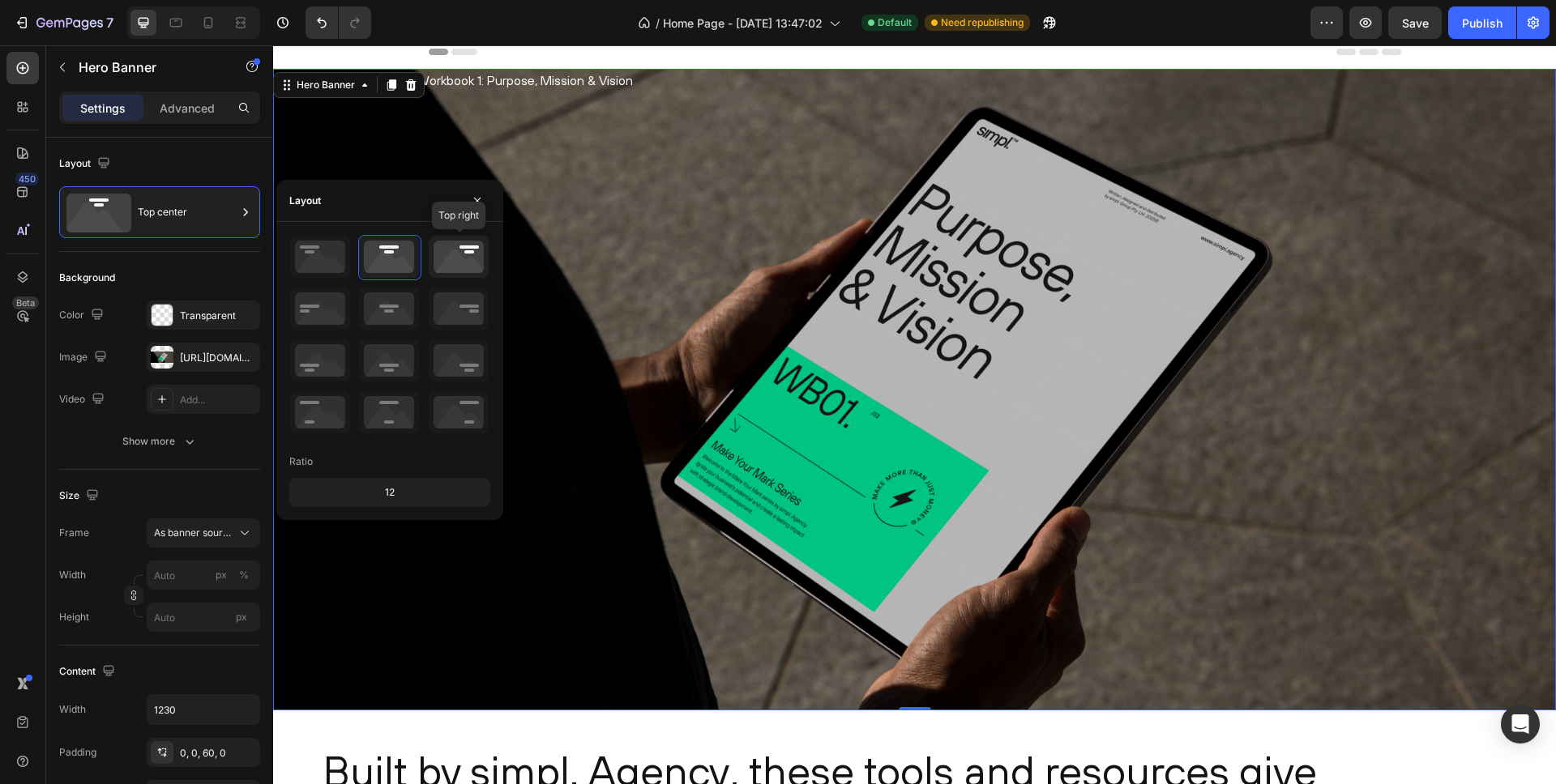
click at [460, 257] on icon at bounding box center [458, 257] width 60 height 42
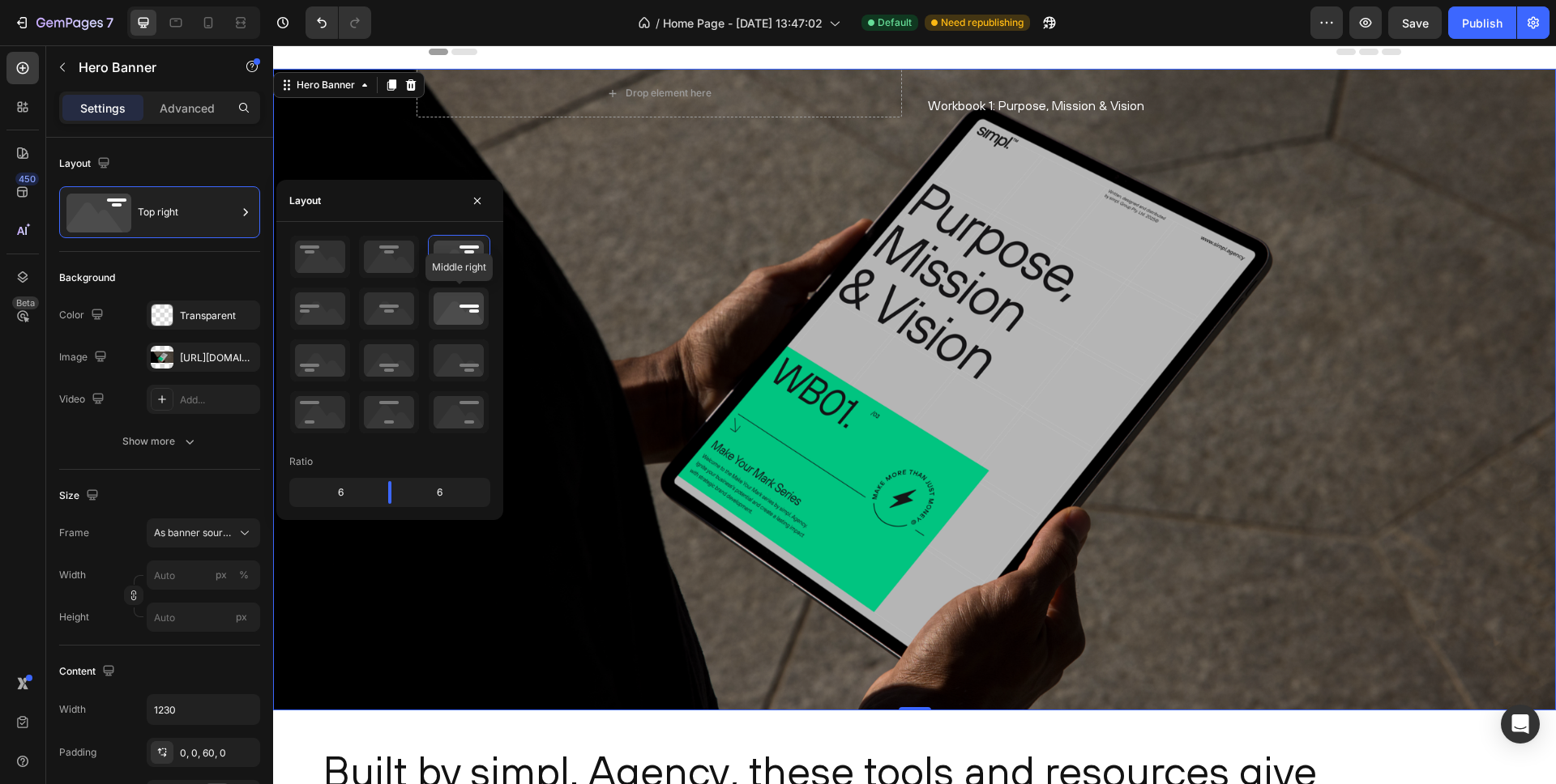
click at [459, 322] on icon at bounding box center [458, 308] width 60 height 42
click at [458, 349] on icon at bounding box center [458, 360] width 60 height 42
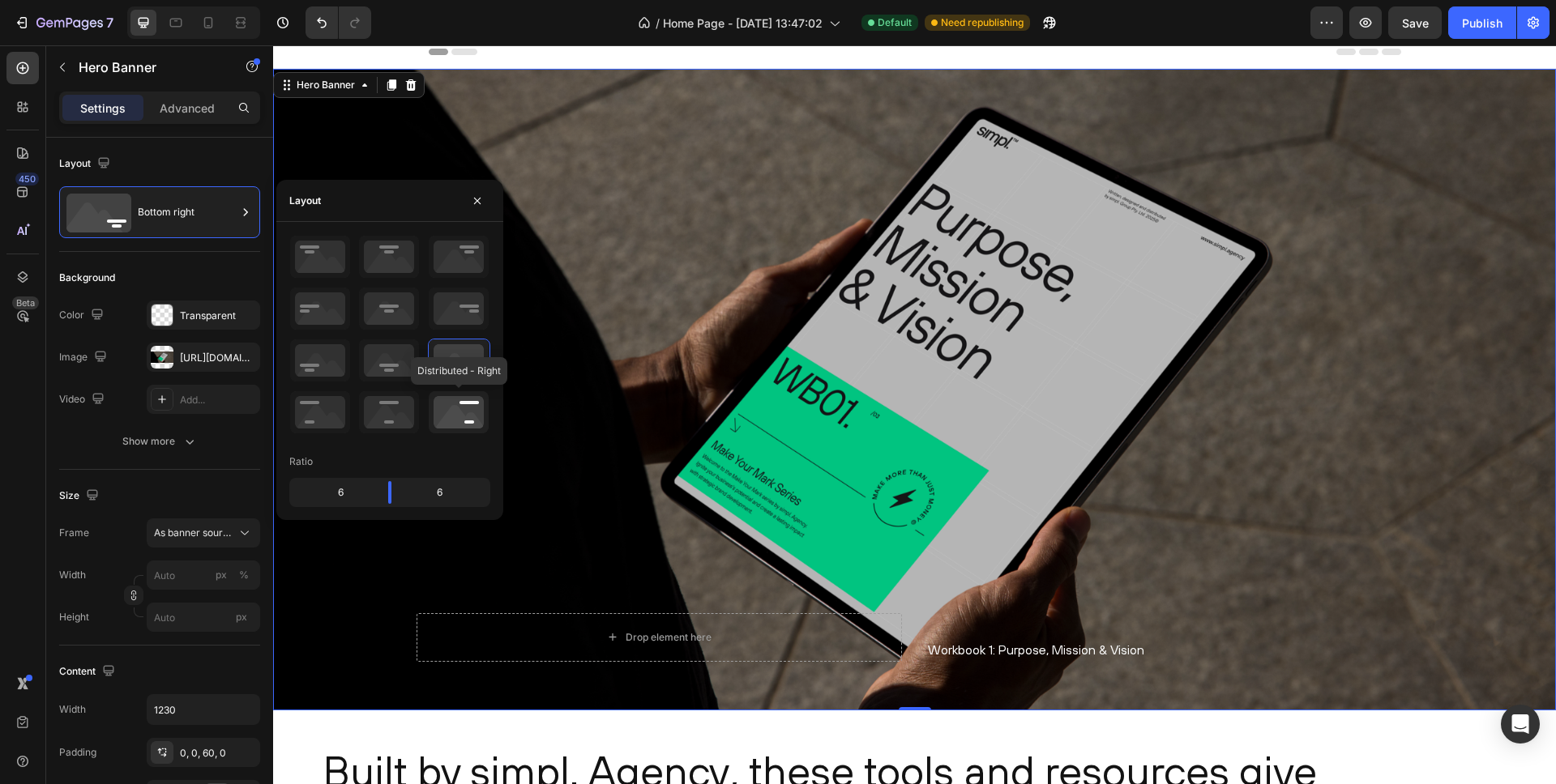
click at [463, 402] on icon at bounding box center [458, 412] width 60 height 42
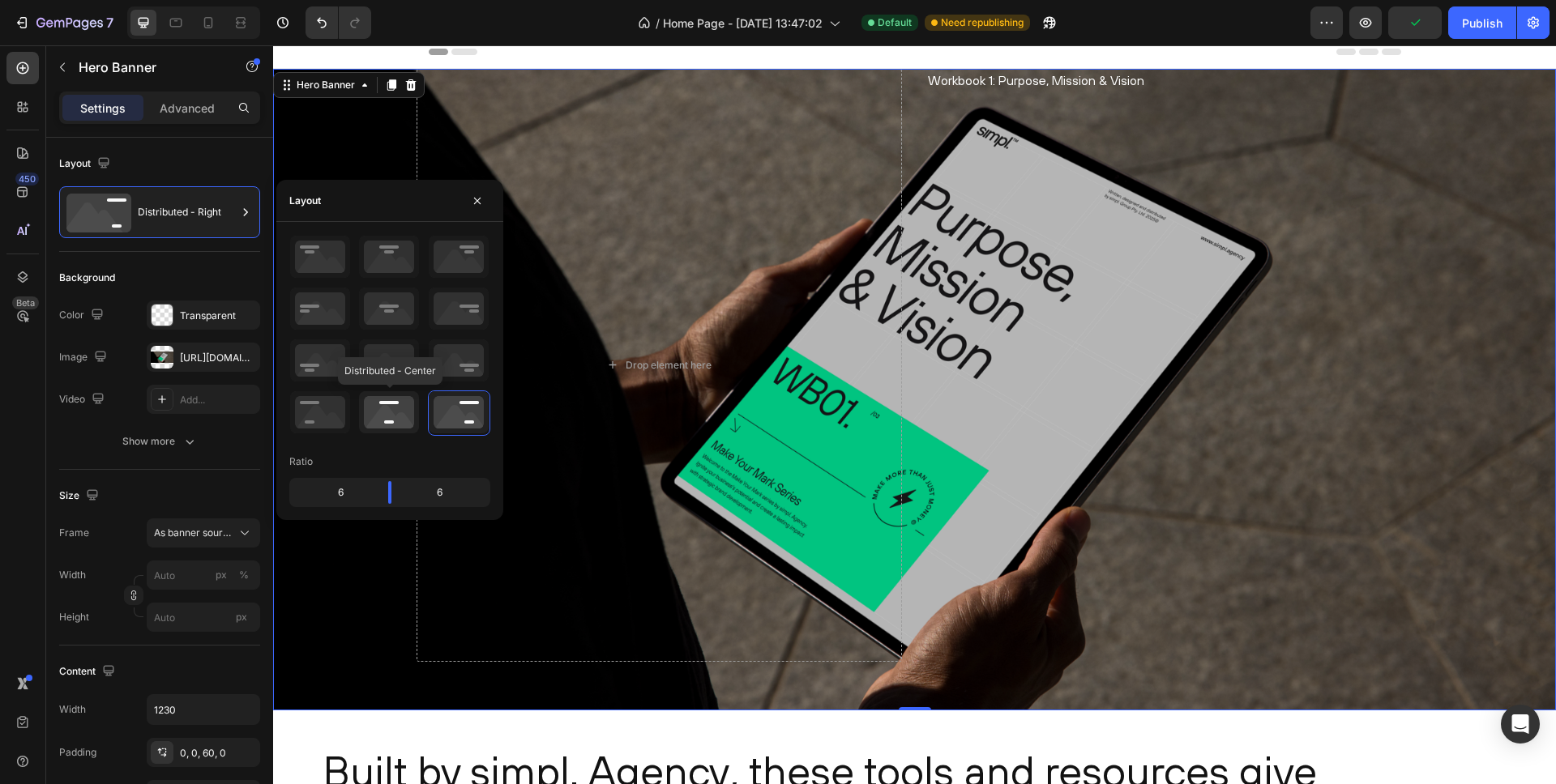
click at [391, 409] on icon at bounding box center [389, 412] width 60 height 42
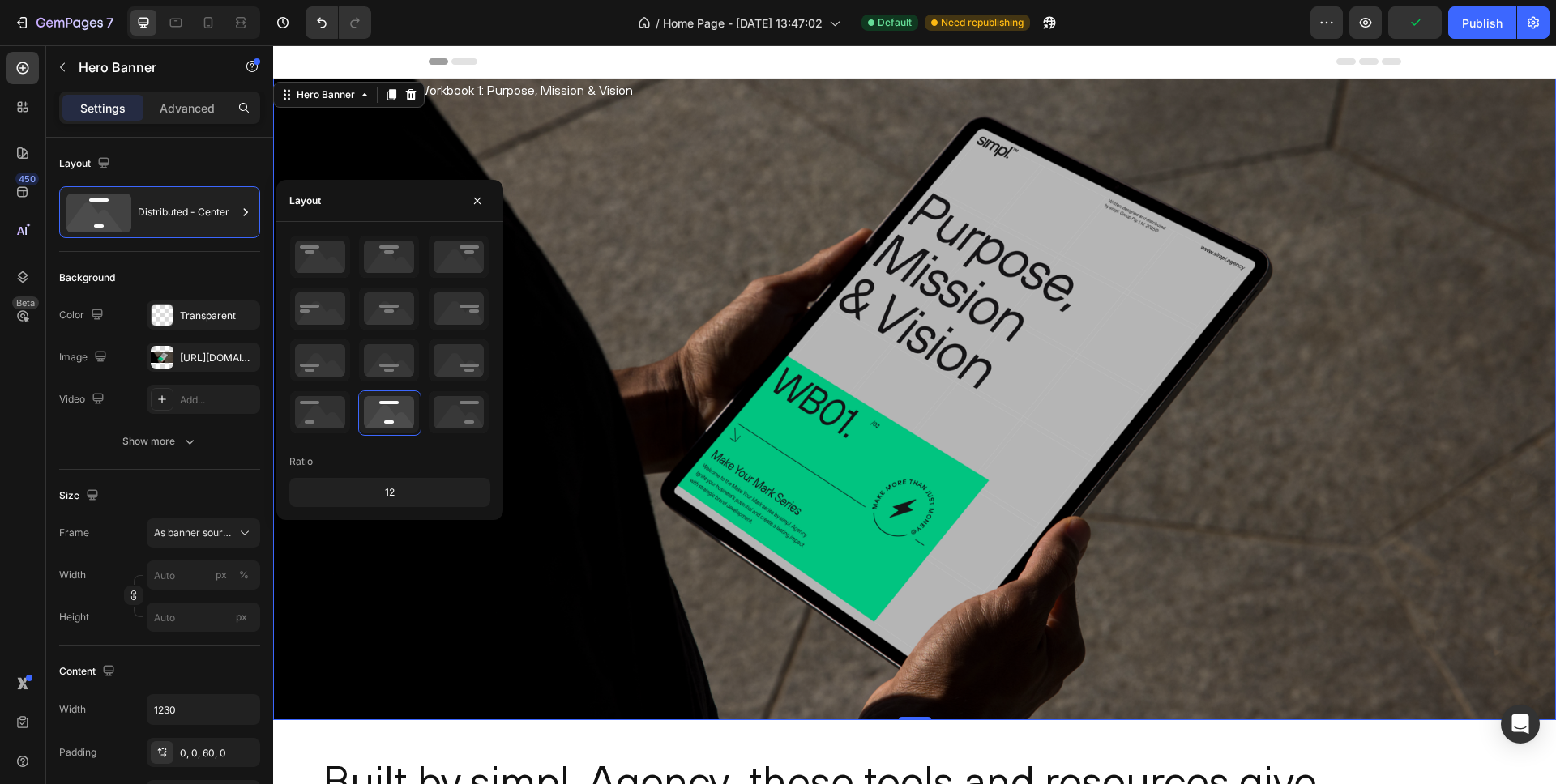
scroll to position [20, 0]
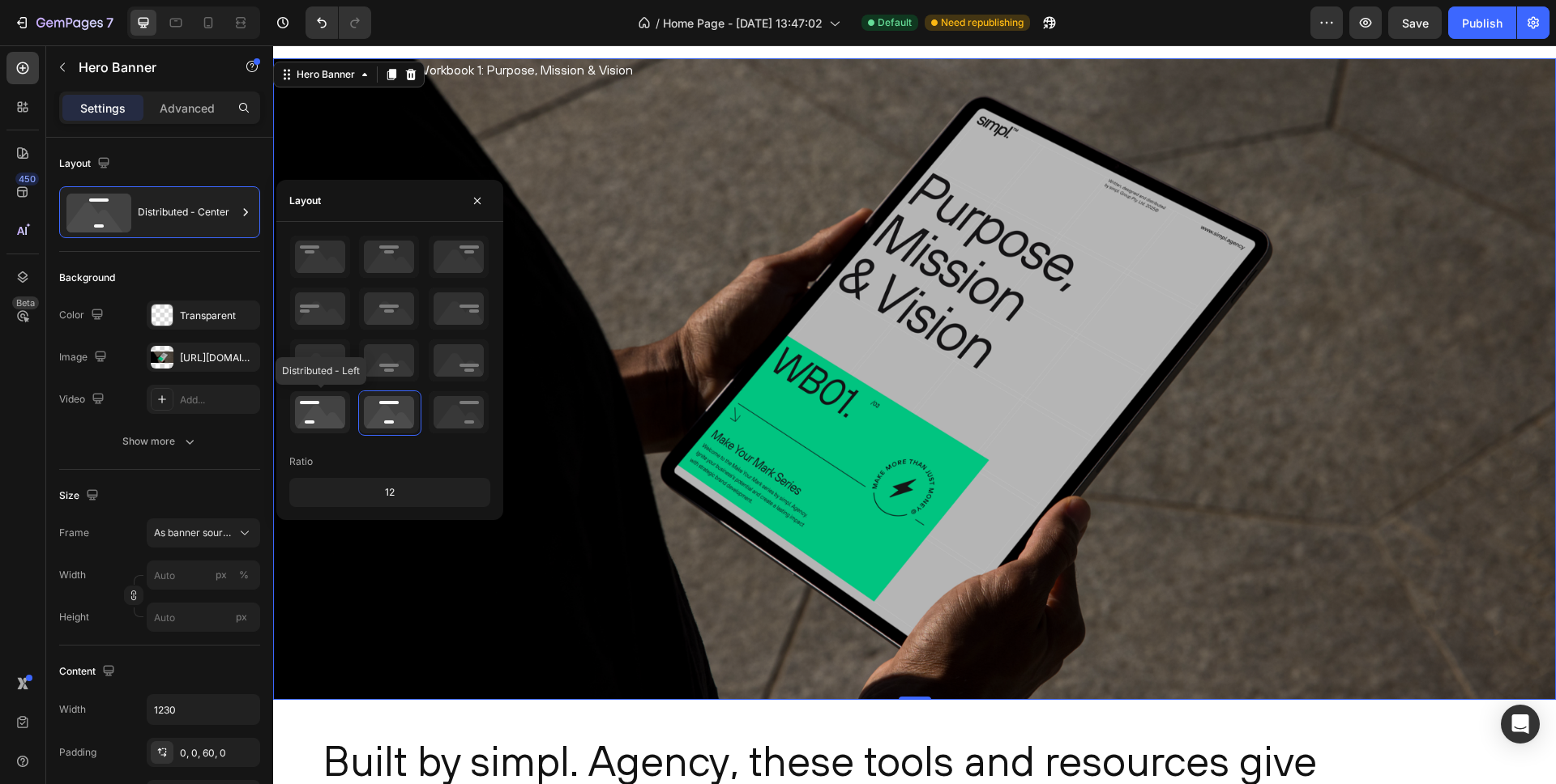
click at [312, 403] on icon at bounding box center [320, 412] width 60 height 42
click at [313, 412] on icon at bounding box center [320, 412] width 60 height 42
click at [339, 342] on icon at bounding box center [320, 360] width 60 height 42
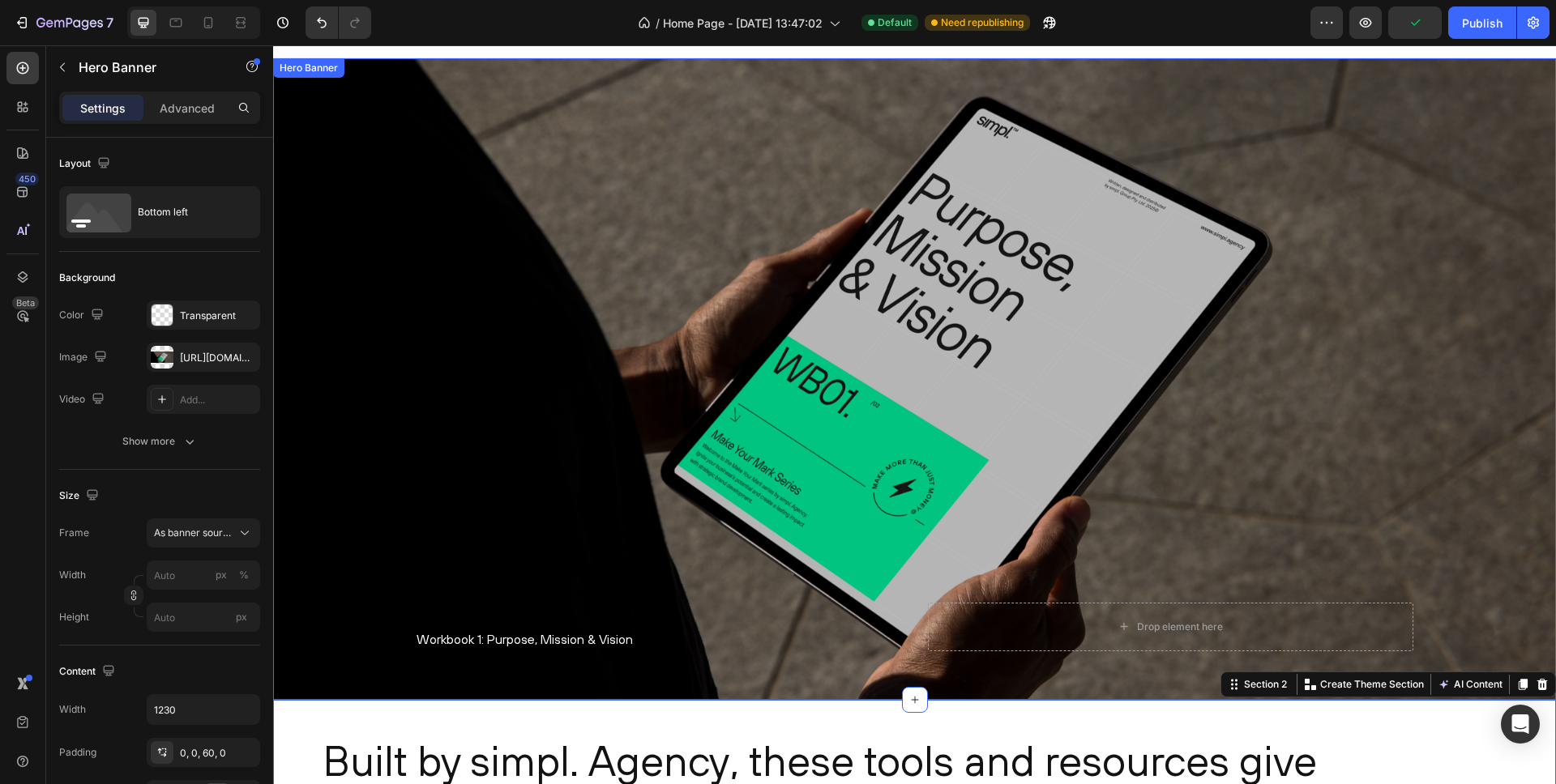
click at [380, 624] on div "Overlay" at bounding box center [915, 379] width 1283 height 642
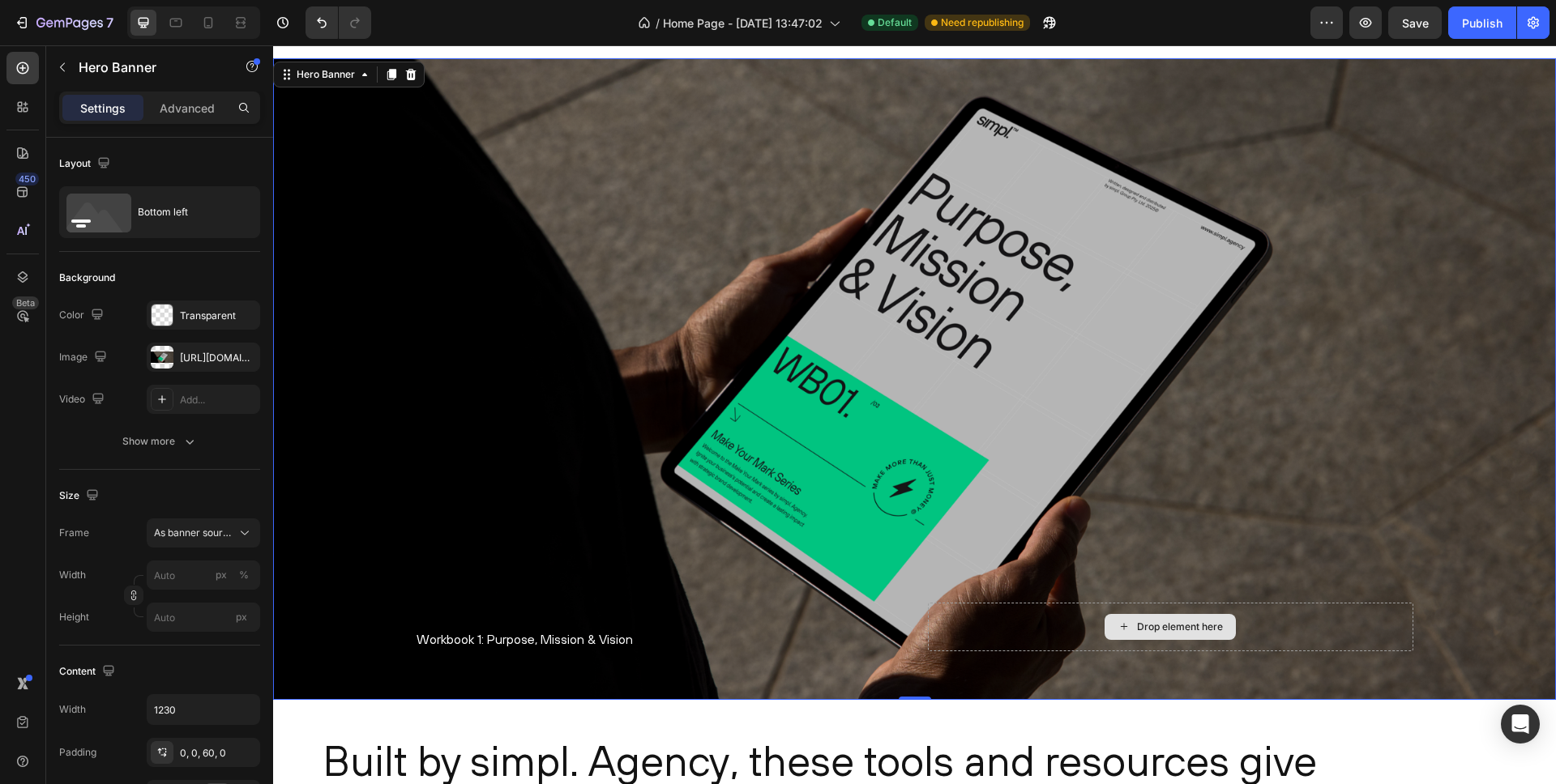
click at [1108, 632] on div "Drop element here" at bounding box center [1171, 627] width 132 height 26
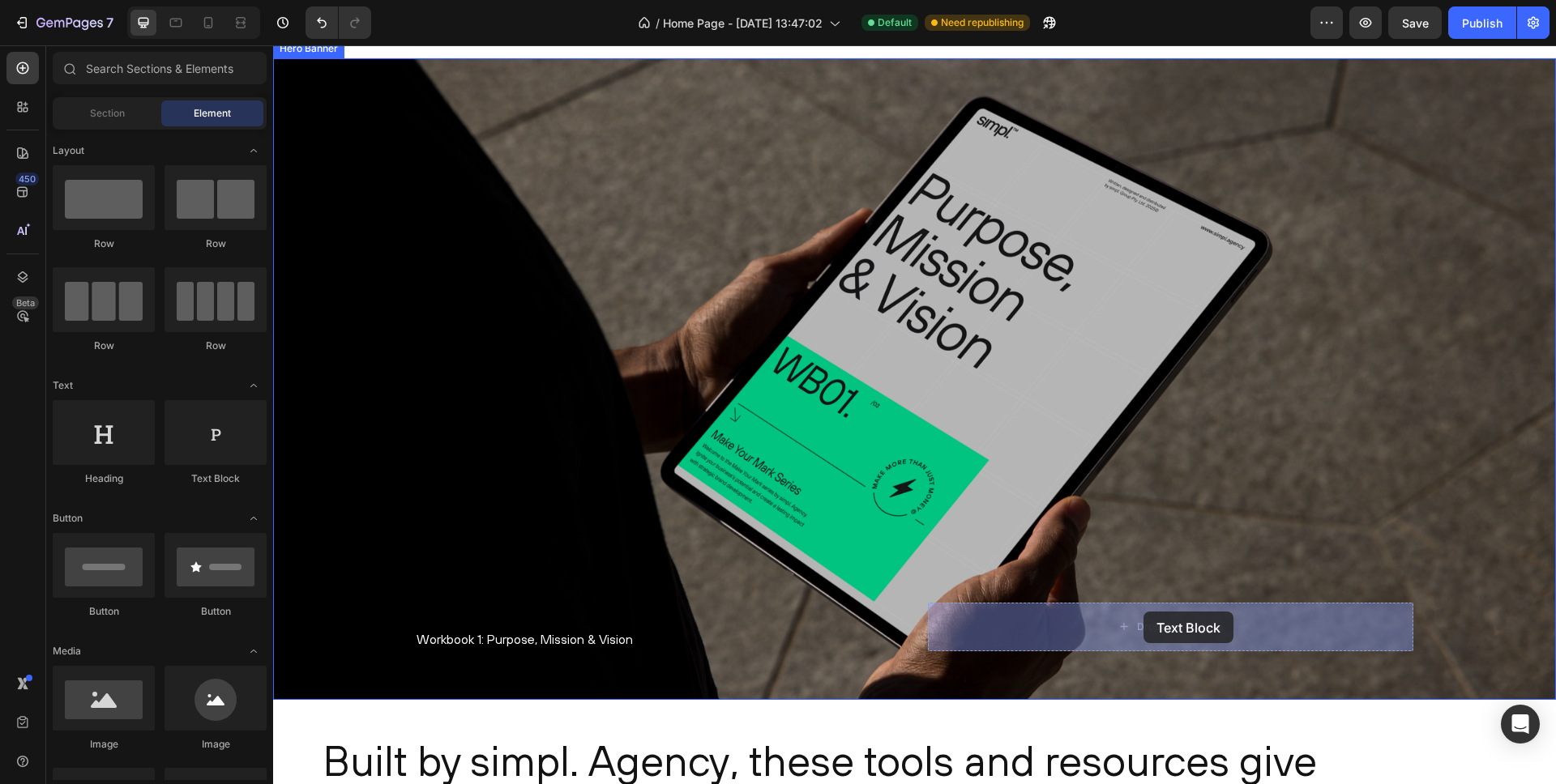
drag, startPoint x: 512, startPoint y: 488, endPoint x: 1144, endPoint y: 613, distance: 644.2
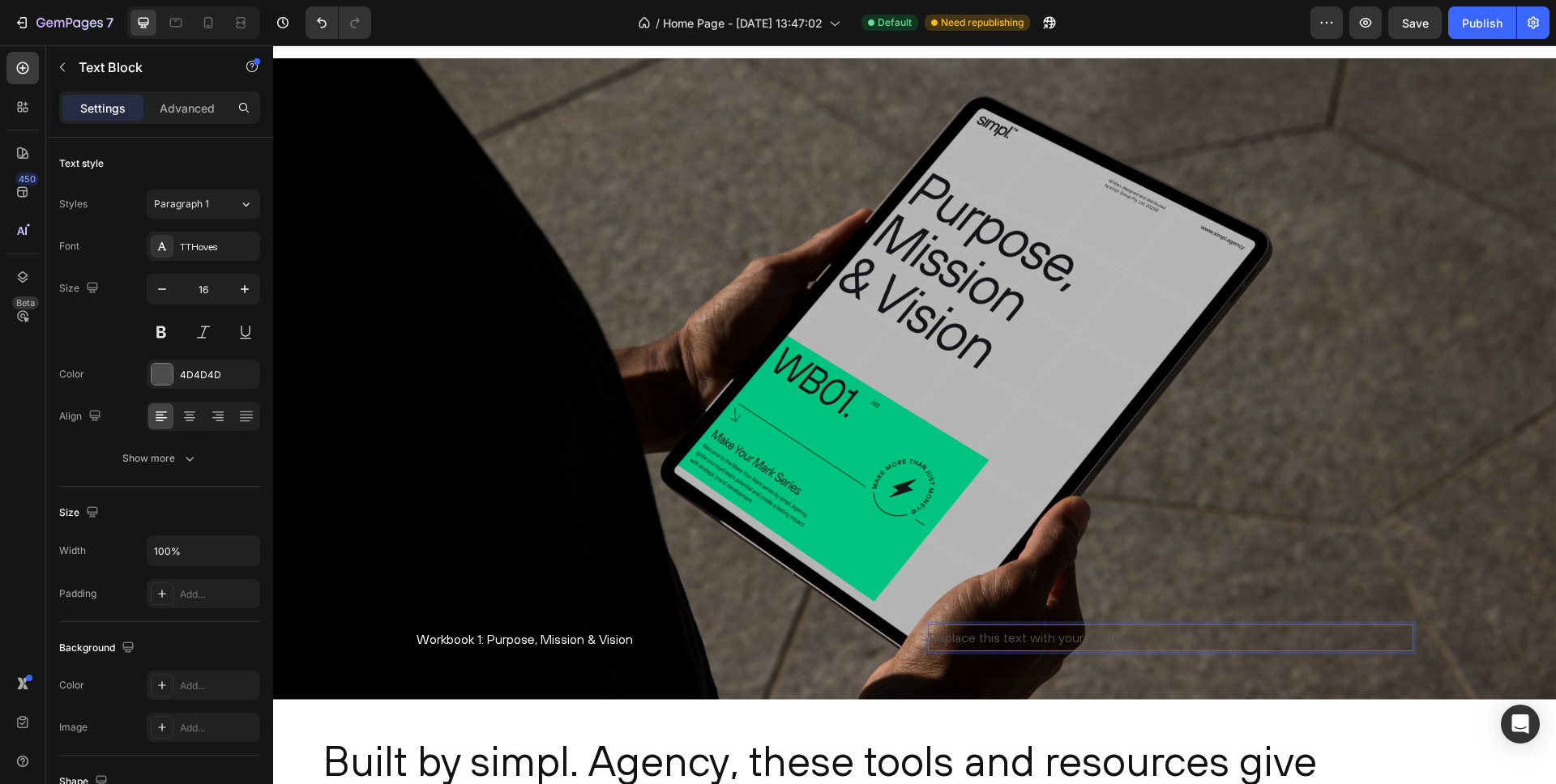
click at [958, 636] on div "Replace this text with your content" at bounding box center [1171, 638] width 486 height 27
click at [952, 638] on p "Replace this text with your content" at bounding box center [1170, 638] width 483 height 23
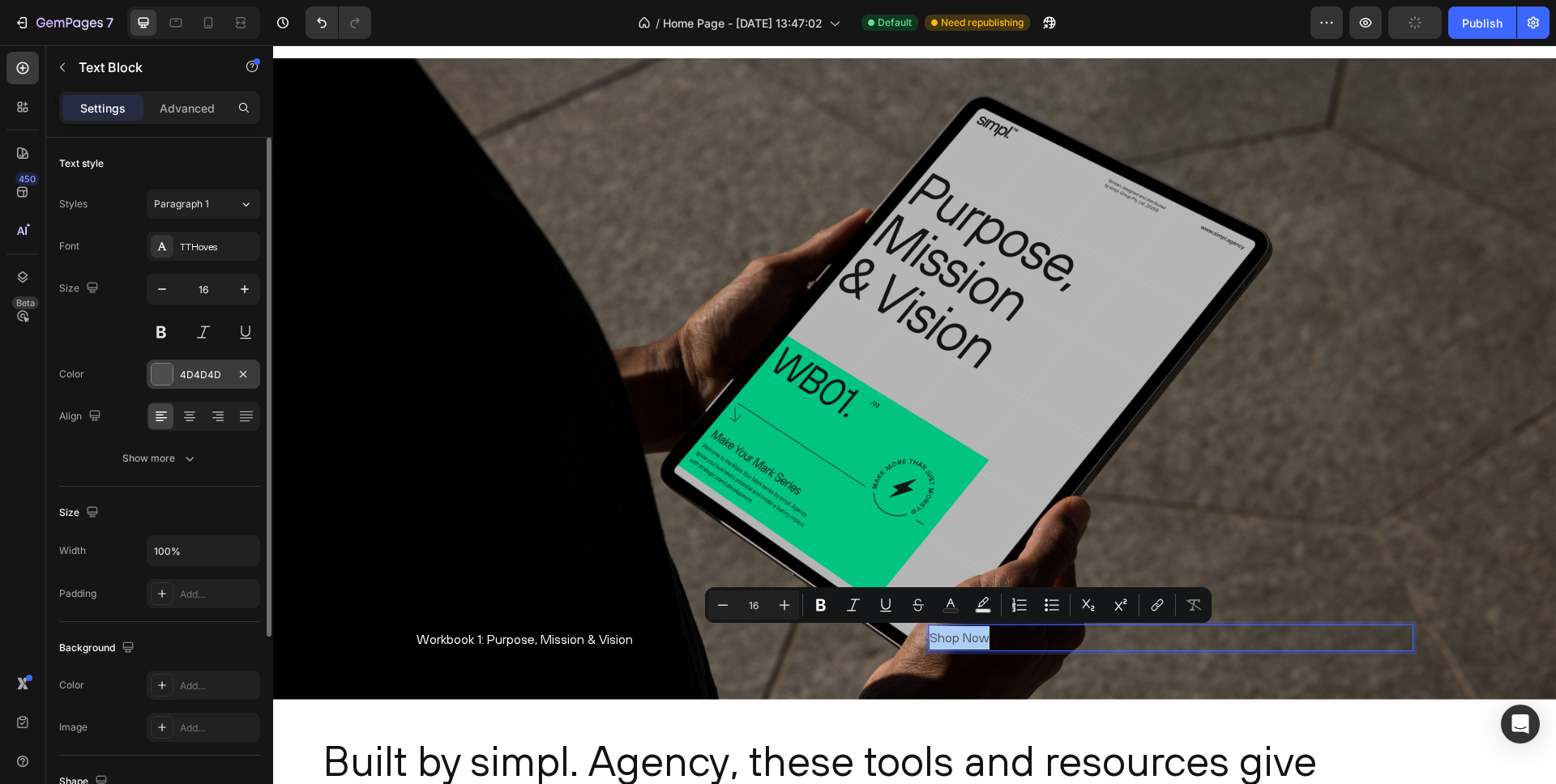
click at [161, 378] on div at bounding box center [162, 374] width 21 height 21
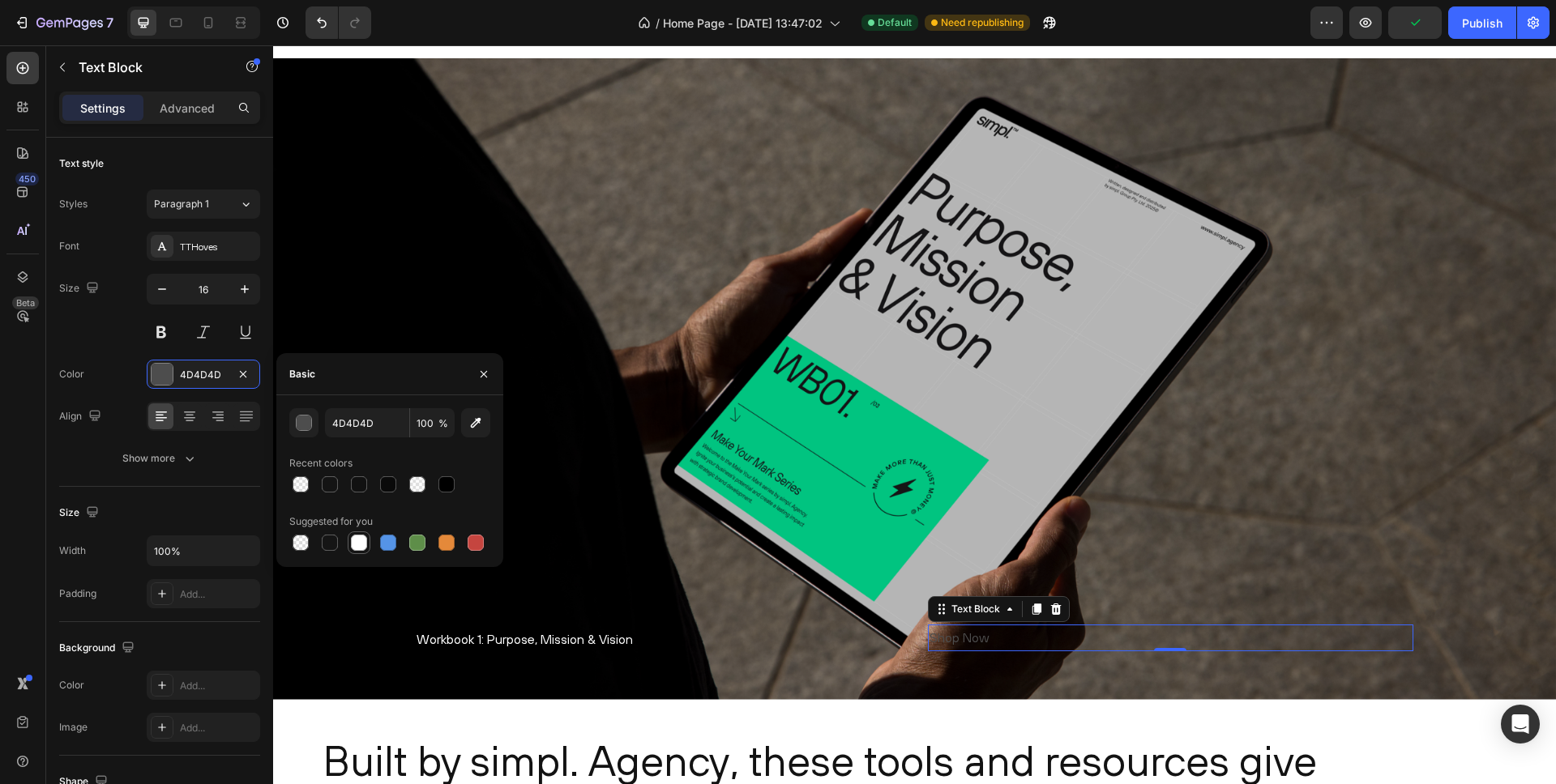
click at [364, 546] on div at bounding box center [358, 542] width 16 height 16
type input "FFFFFF"
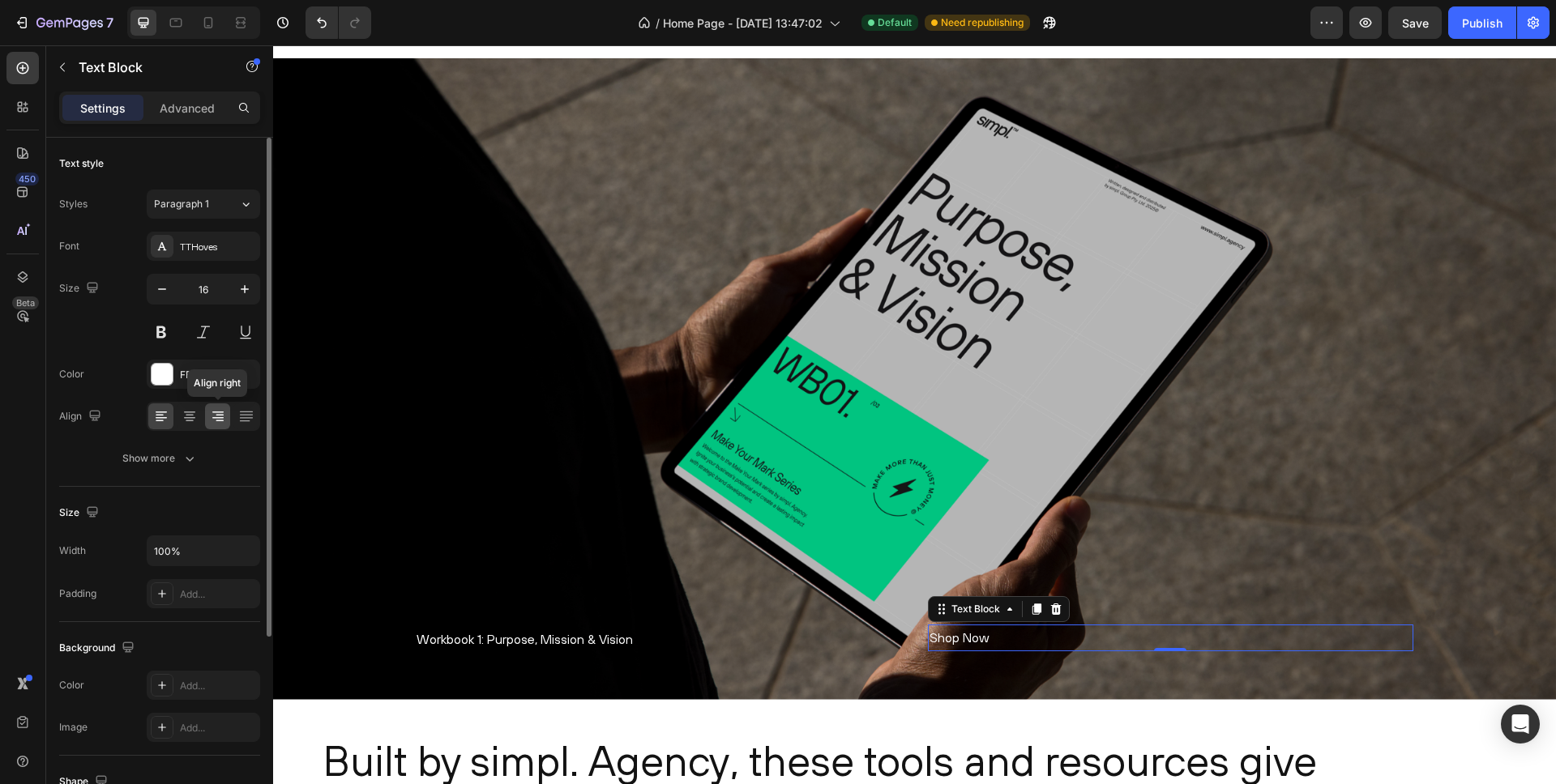
click at [224, 416] on icon at bounding box center [218, 416] width 16 height 16
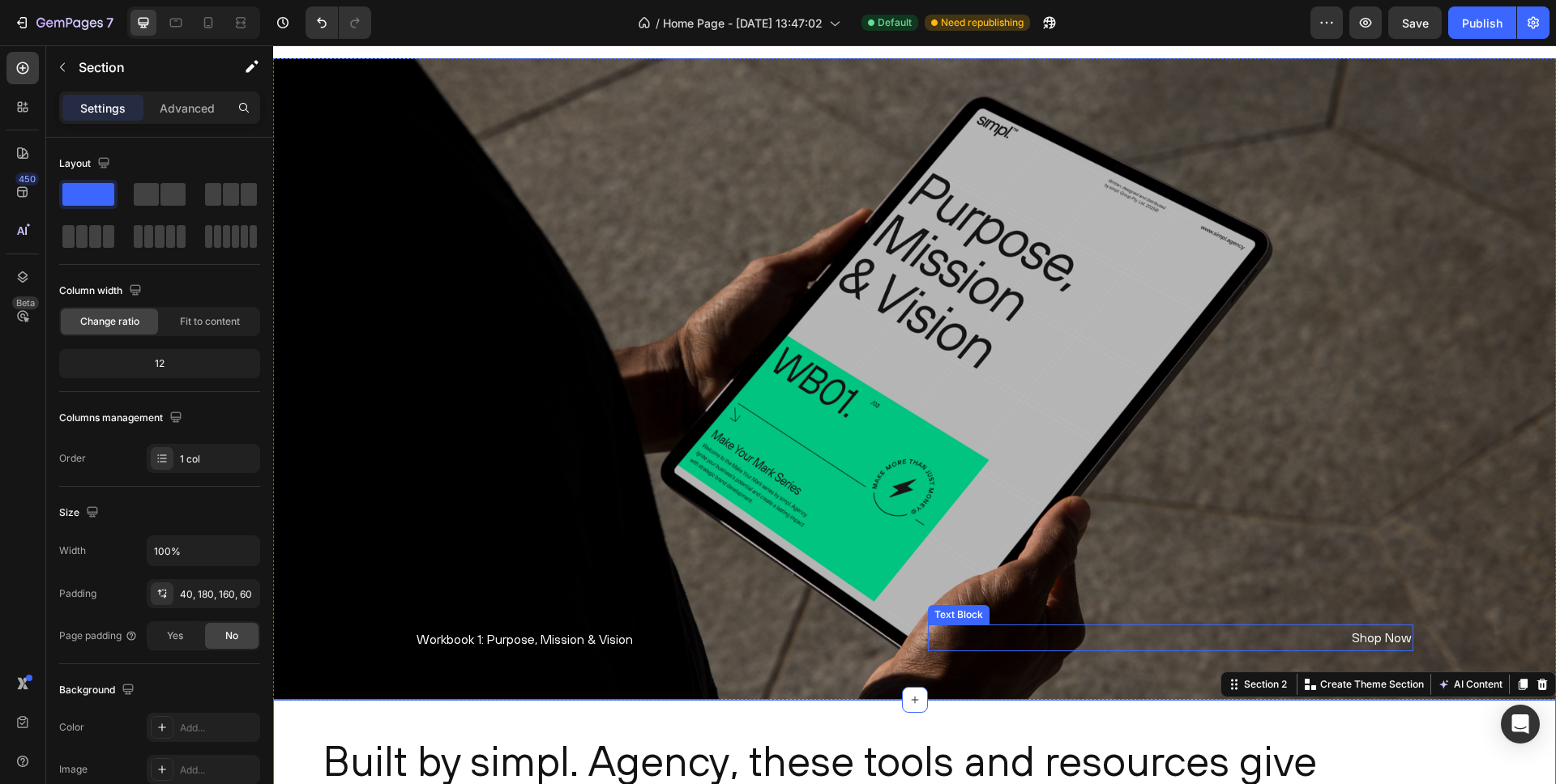
click at [1393, 637] on p "Shop Now" at bounding box center [1170, 638] width 483 height 23
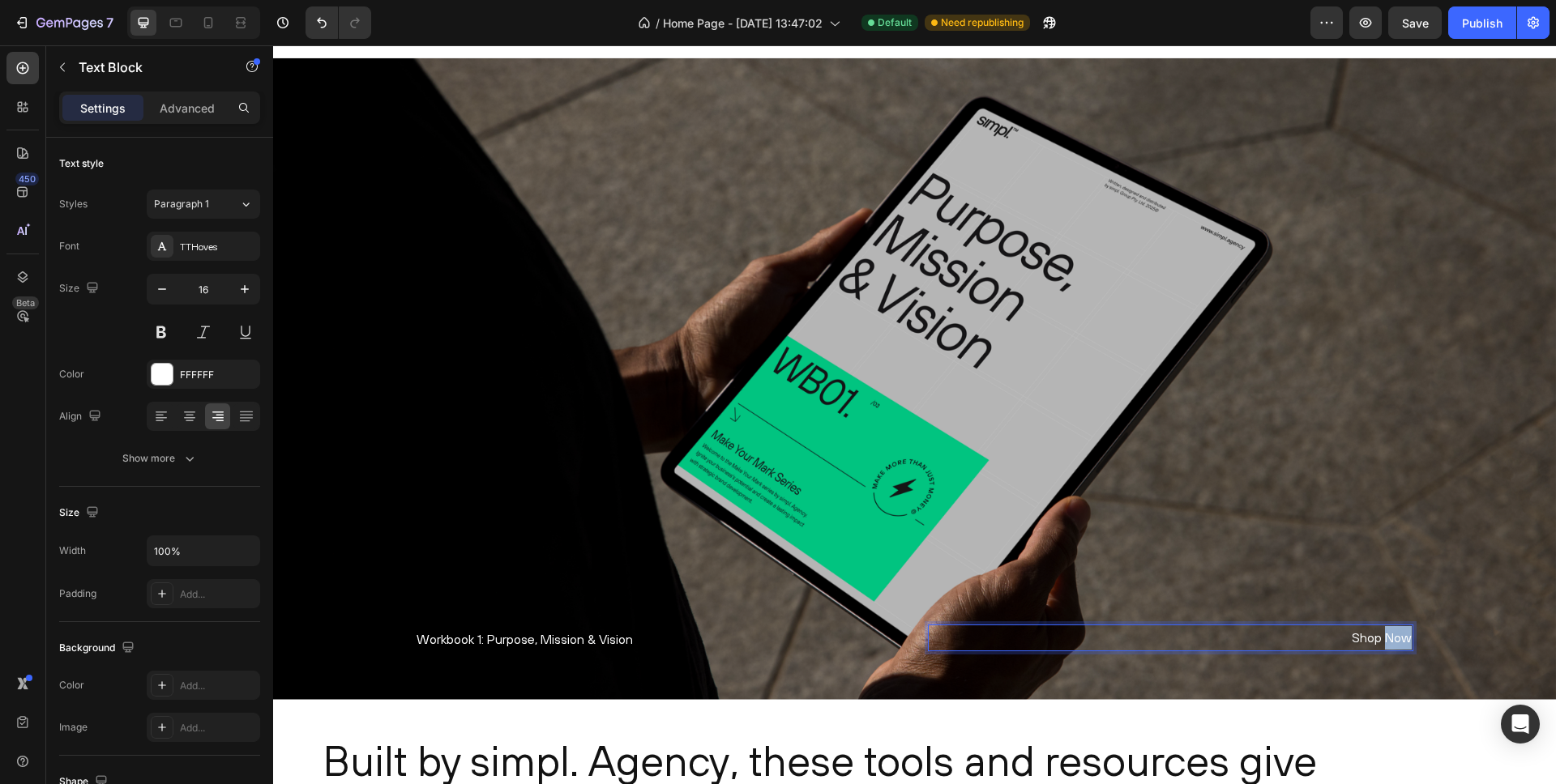
click at [1394, 636] on p "Shop Now" at bounding box center [1170, 638] width 483 height 23
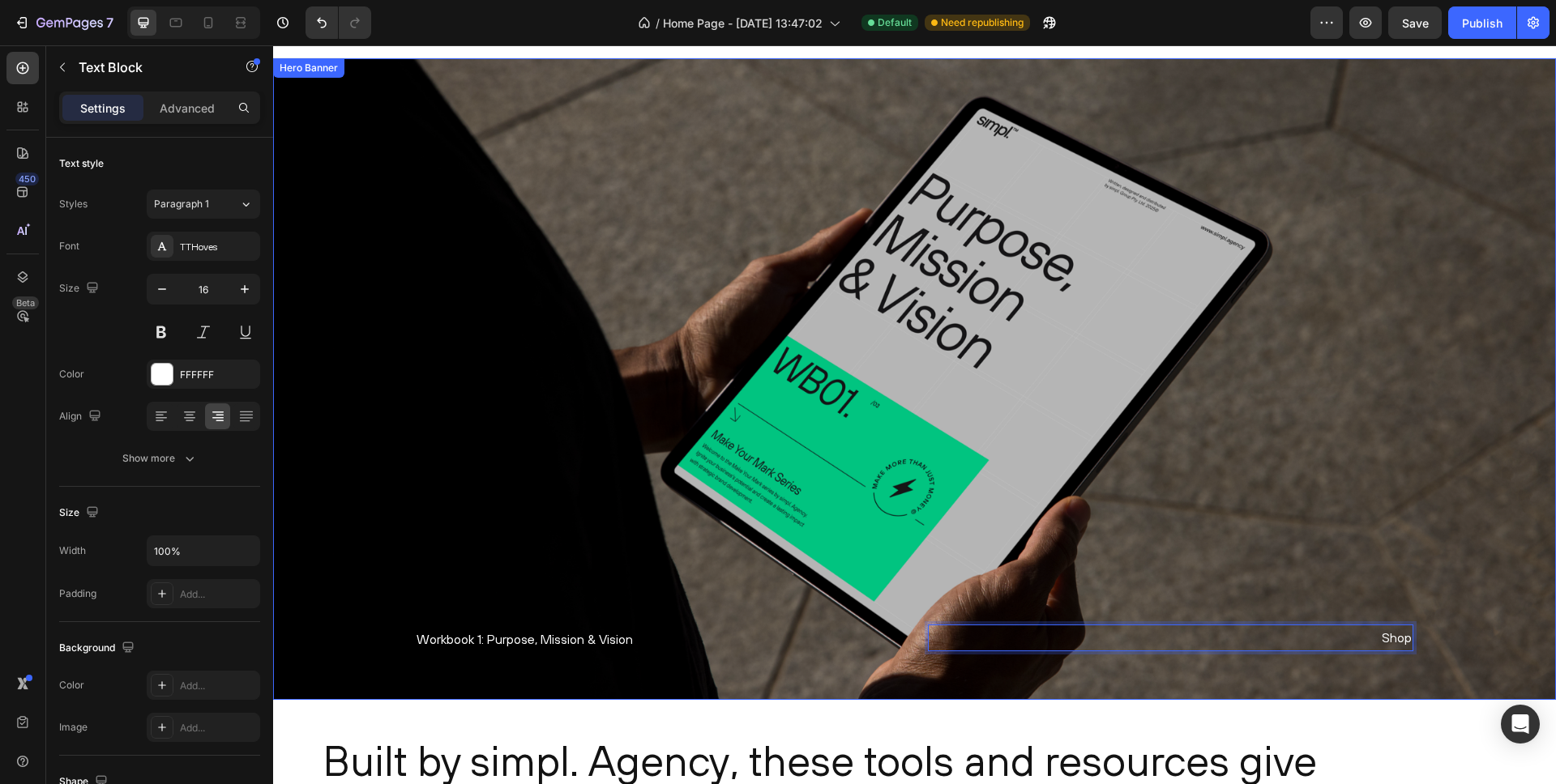
click at [1107, 516] on div "Overlay" at bounding box center [915, 379] width 1283 height 642
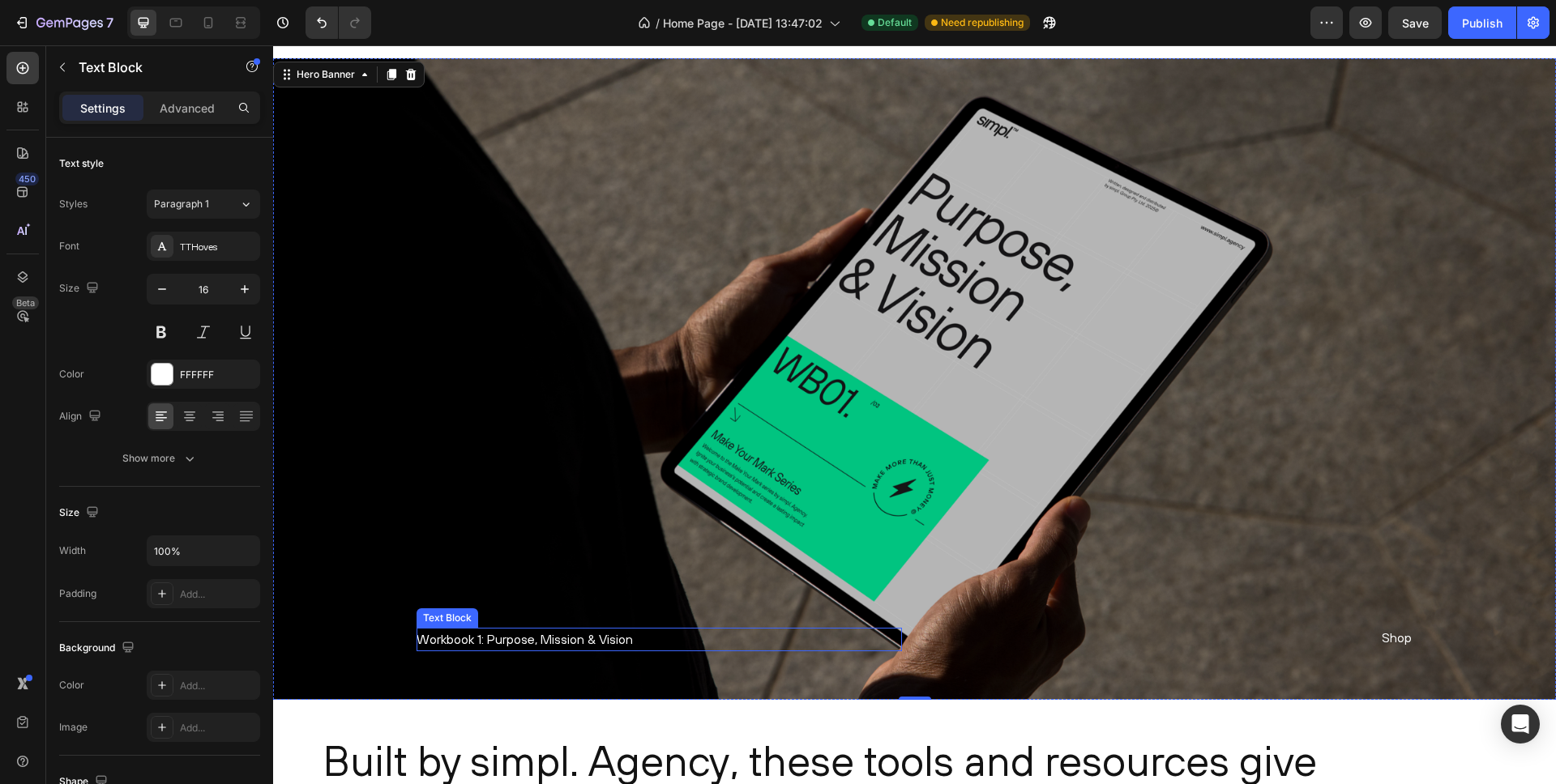
click at [508, 638] on p "Workbook 1: Purpose, Mission & Vision" at bounding box center [659, 640] width 486 height 23
click at [359, 631] on div "Overlay" at bounding box center [915, 379] width 1283 height 642
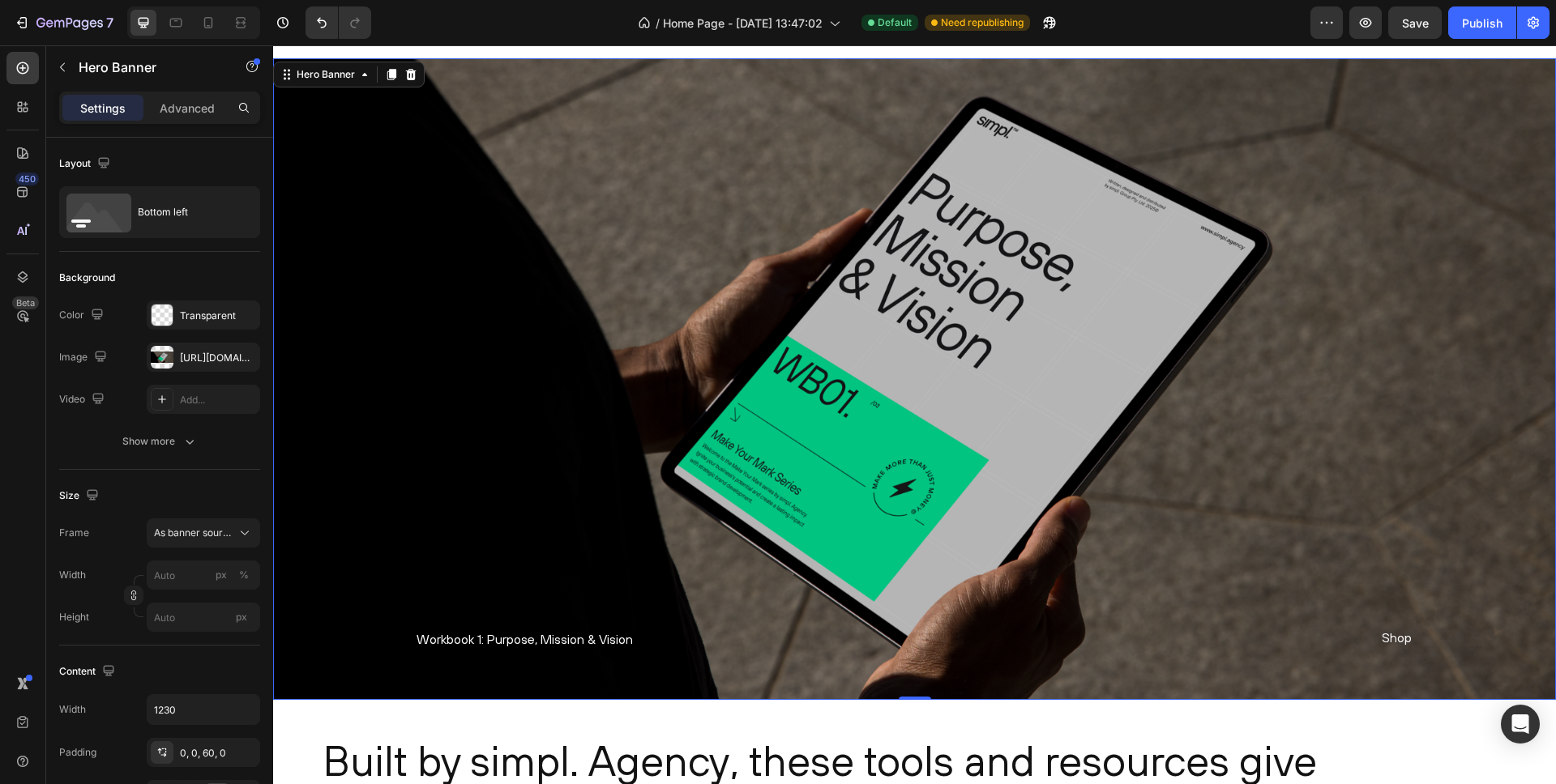
click at [357, 627] on div "Overlay" at bounding box center [915, 379] width 1283 height 642
click at [201, 572] on input "px %" at bounding box center [203, 575] width 113 height 29
click at [383, 543] on div "Overlay" at bounding box center [915, 379] width 1283 height 642
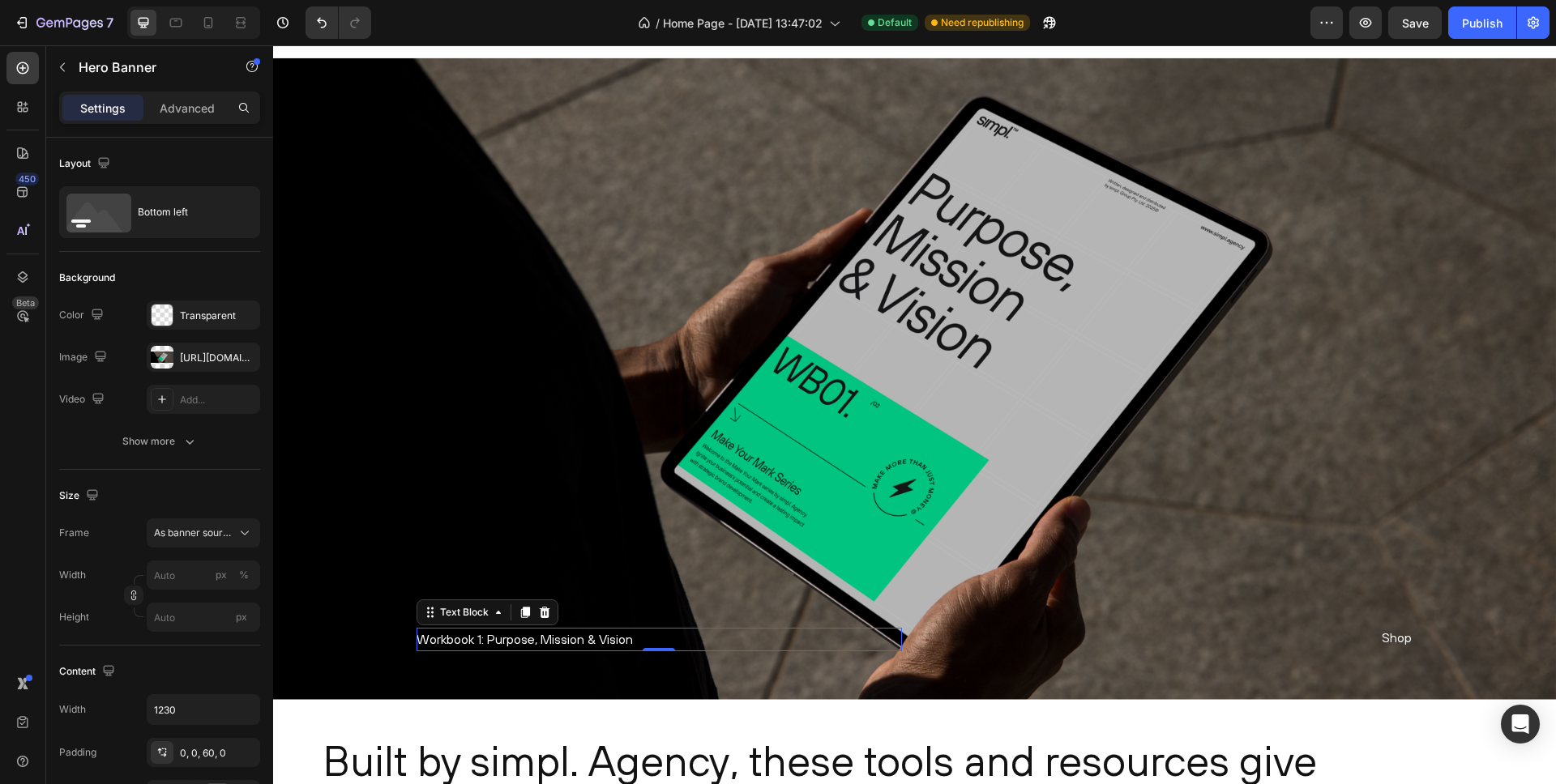
click at [431, 638] on p "Workbook 1: Purpose, Mission & Vision" at bounding box center [659, 640] width 486 height 23
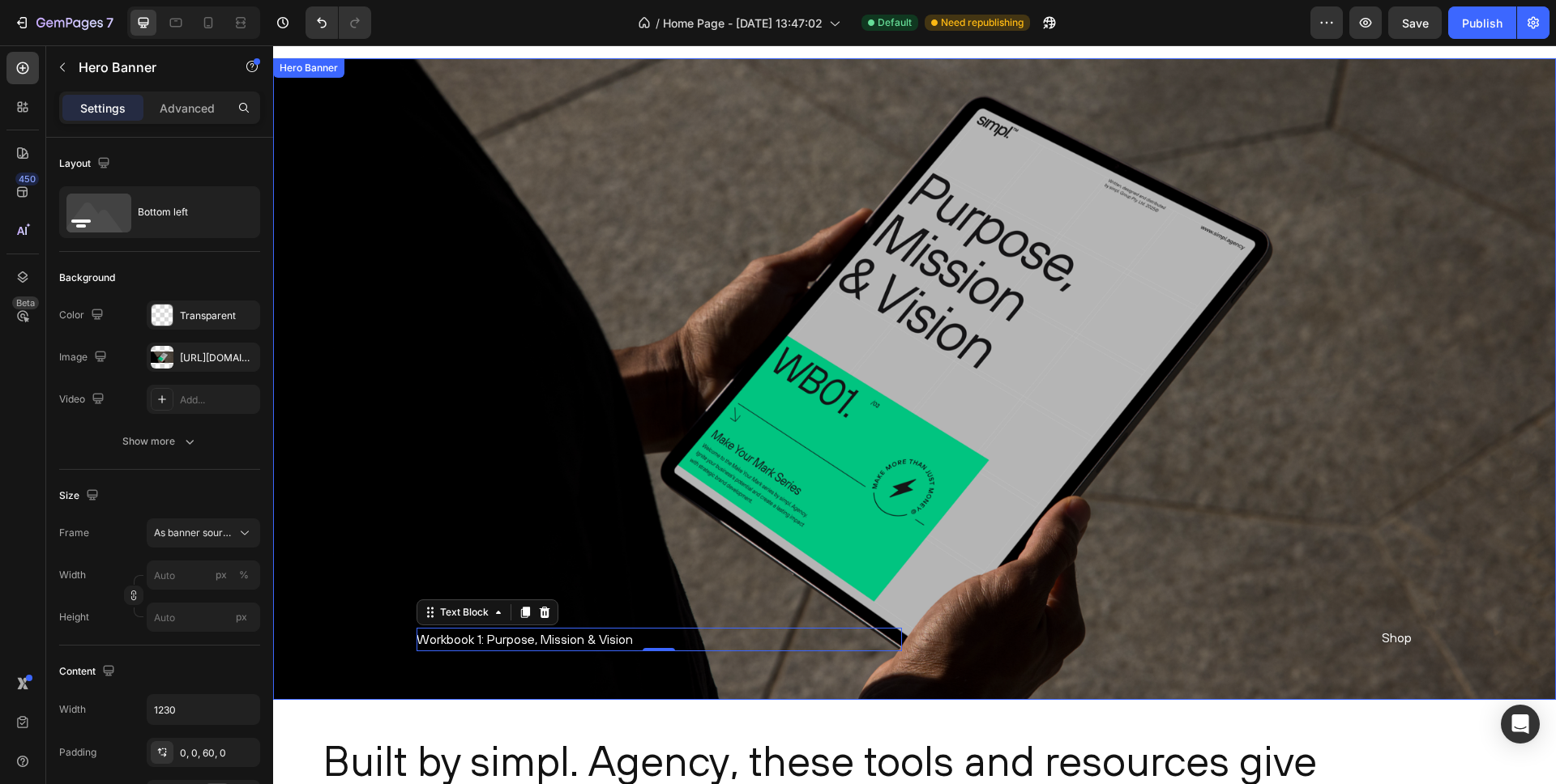
click at [313, 297] on div "Overlay" at bounding box center [915, 379] width 1283 height 642
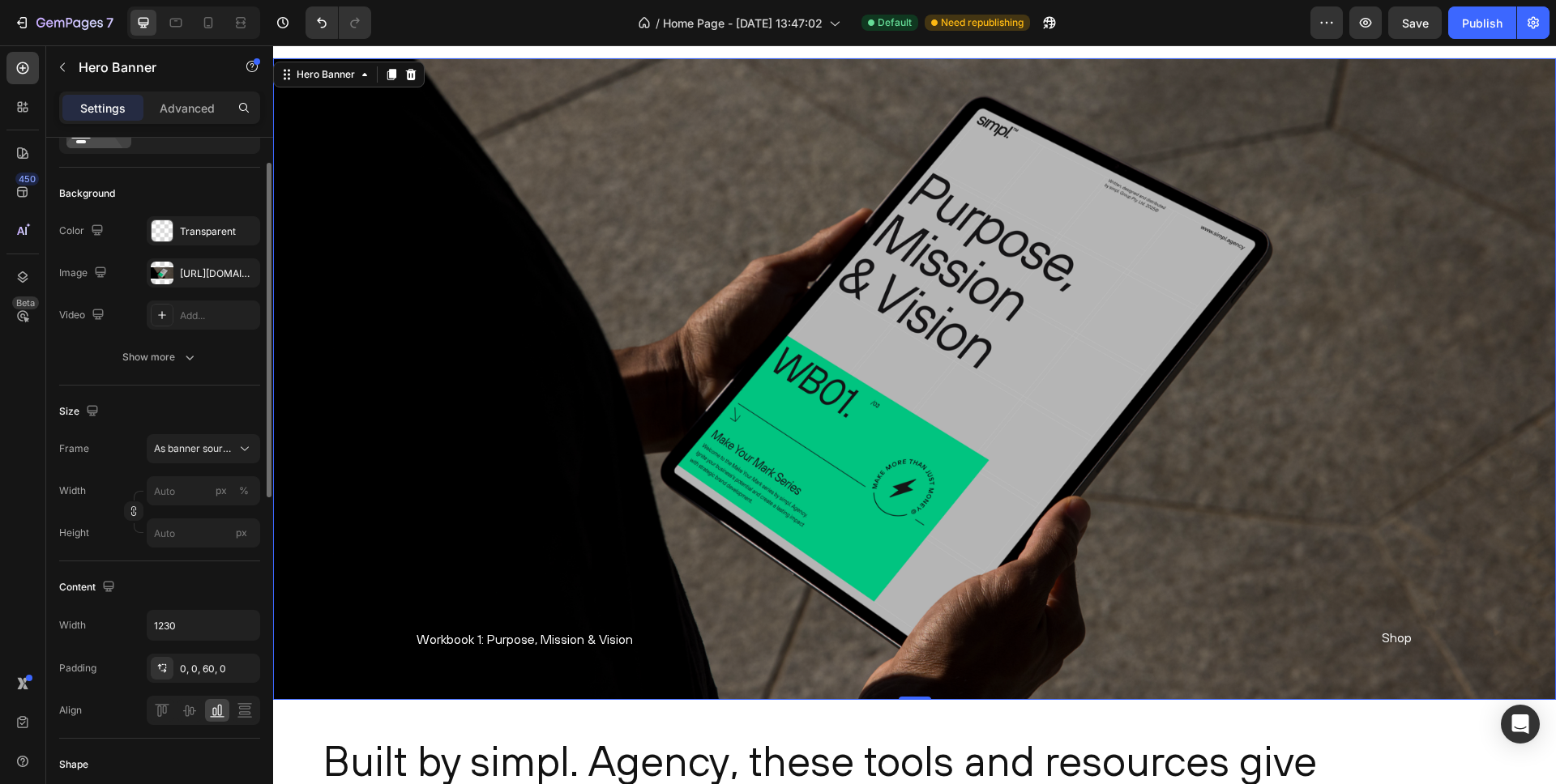
scroll to position [110, 0]
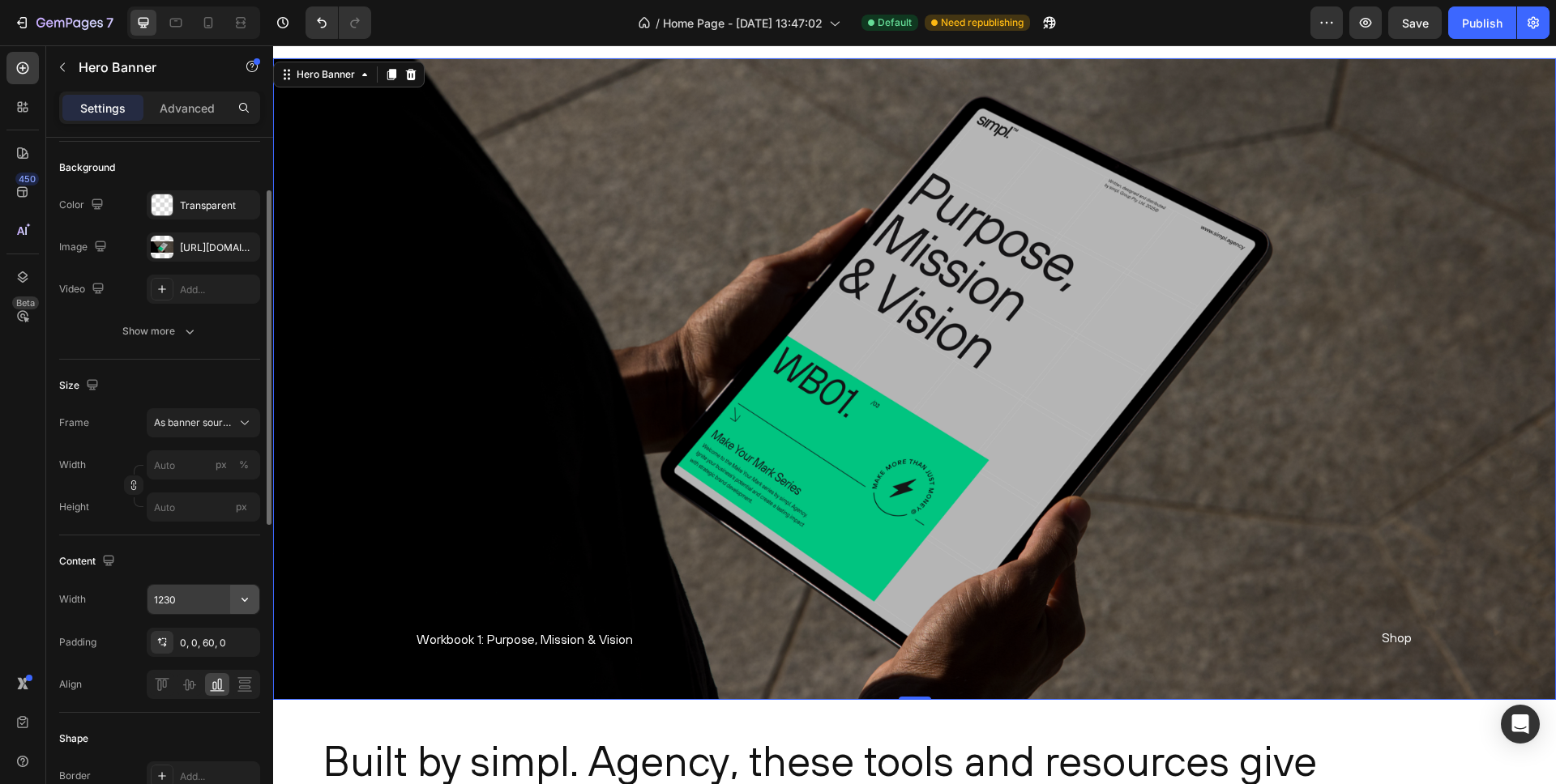
click at [245, 599] on icon "button" at bounding box center [244, 599] width 16 height 16
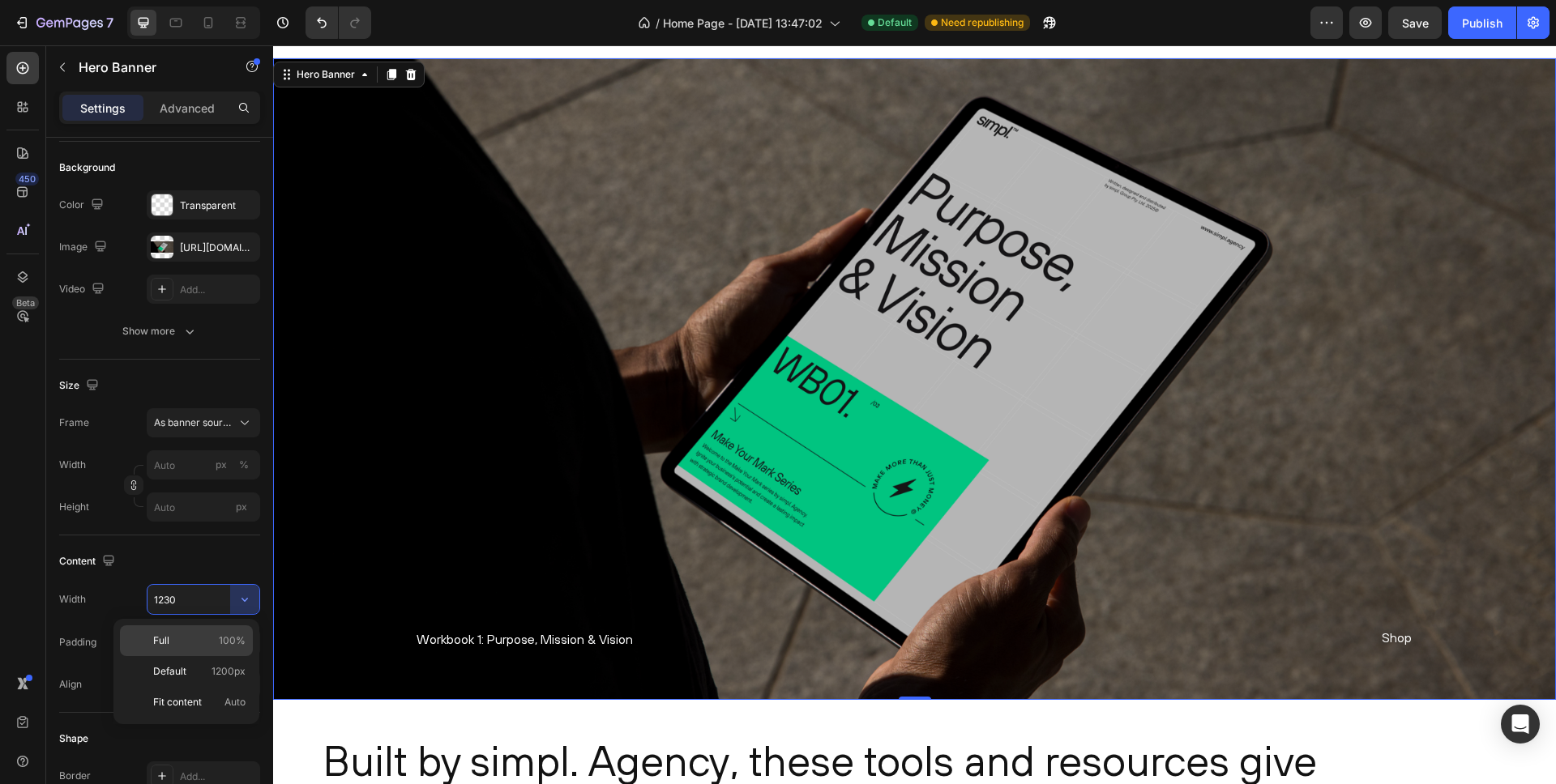
click at [207, 657] on div "Full 100%" at bounding box center [186, 672] width 133 height 31
type input "100%"
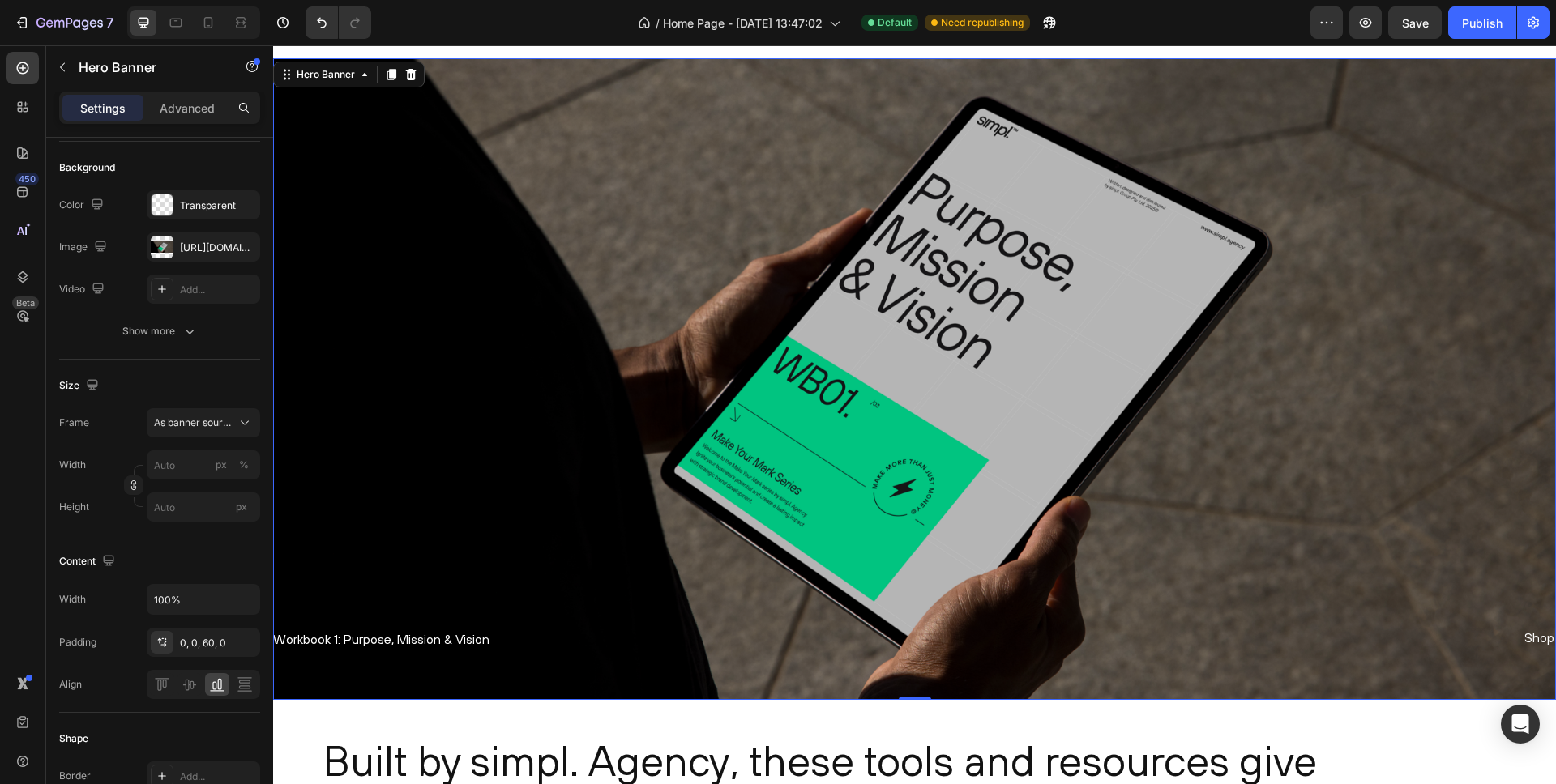
click at [375, 524] on div "Overlay" at bounding box center [915, 379] width 1283 height 642
click at [208, 637] on div "0, 0, 60, 0" at bounding box center [203, 643] width 47 height 15
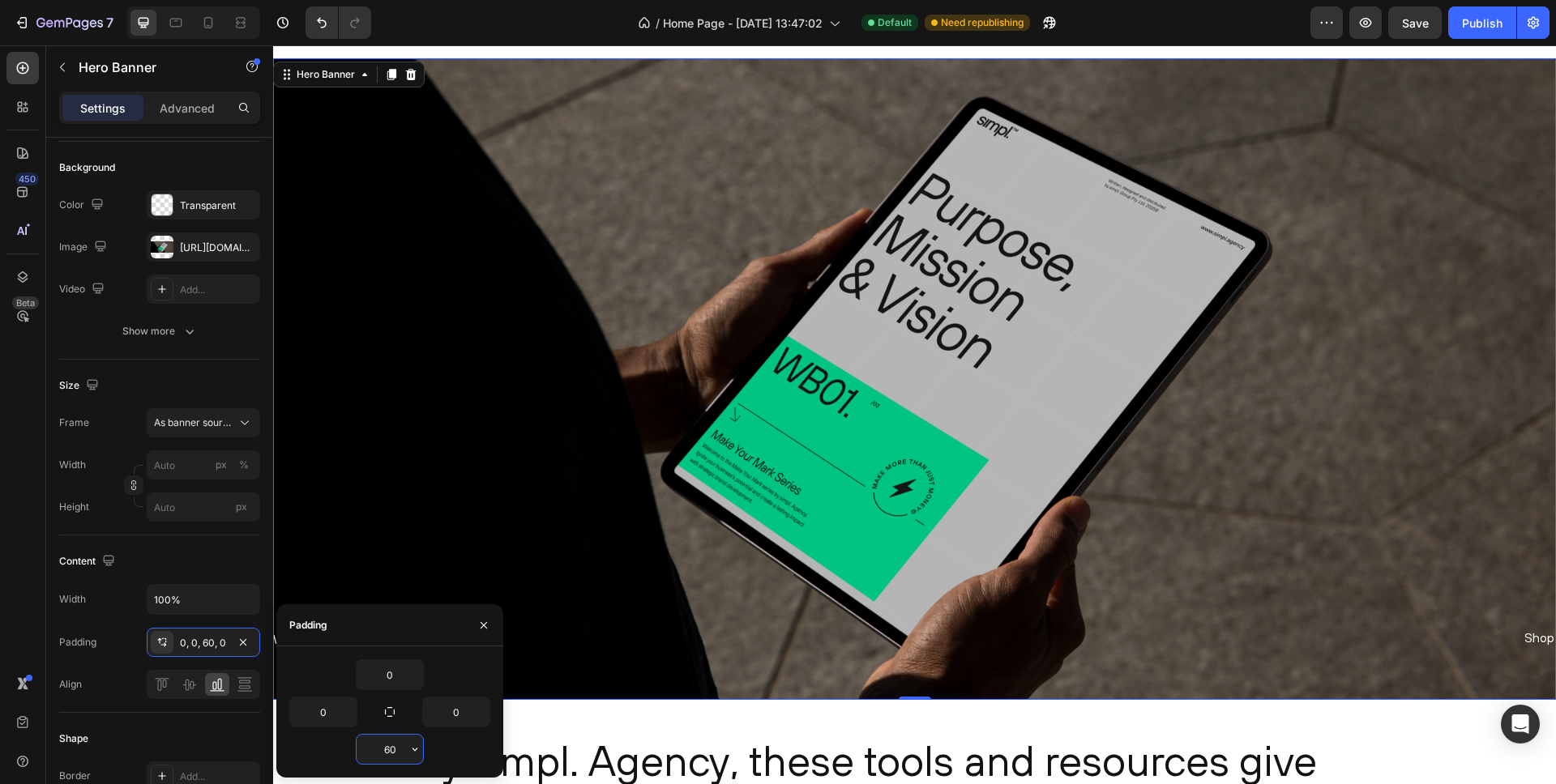
click at [388, 747] on input "60" at bounding box center [390, 749] width 67 height 29
type input "40"
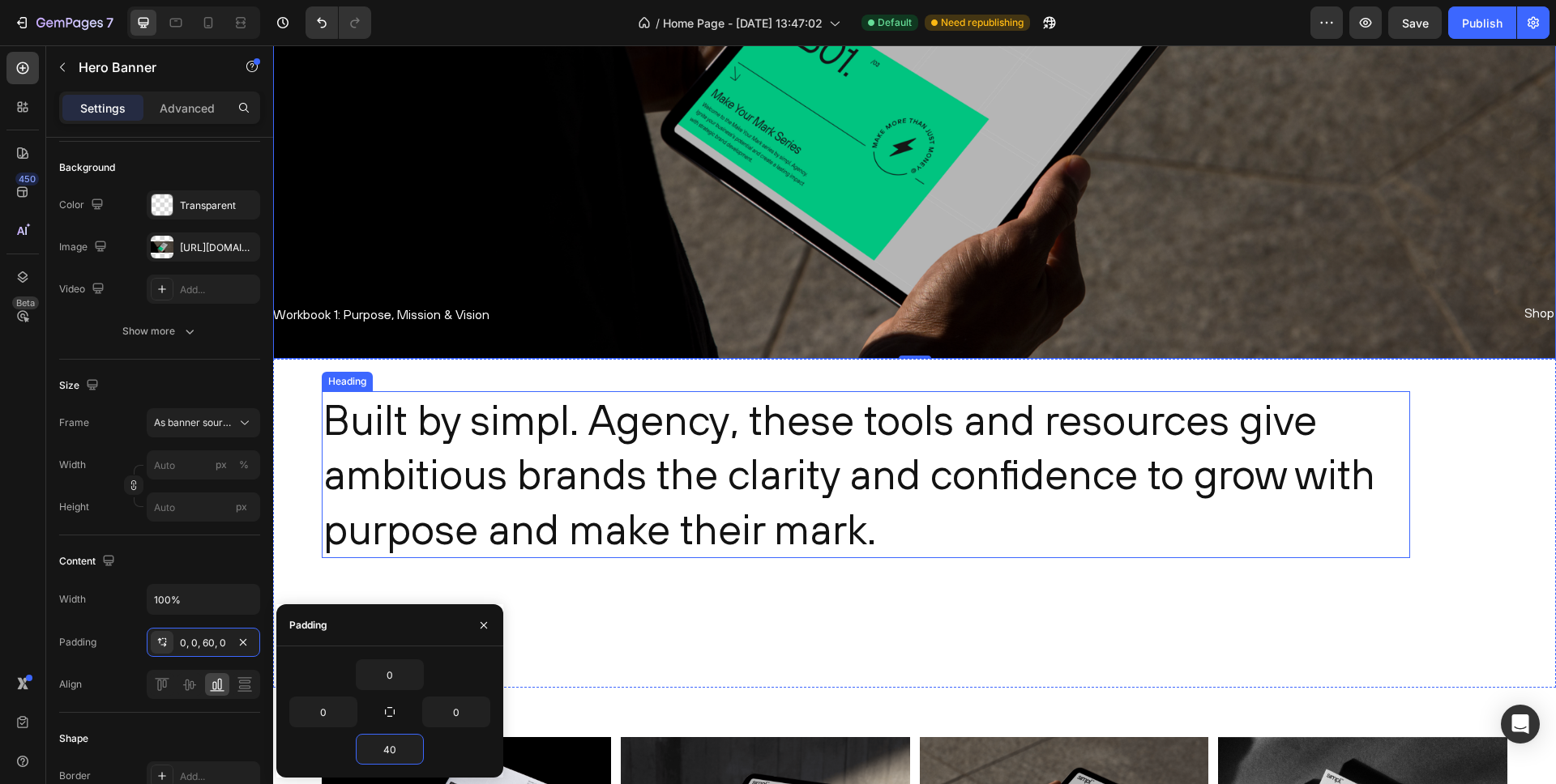
scroll to position [322, 0]
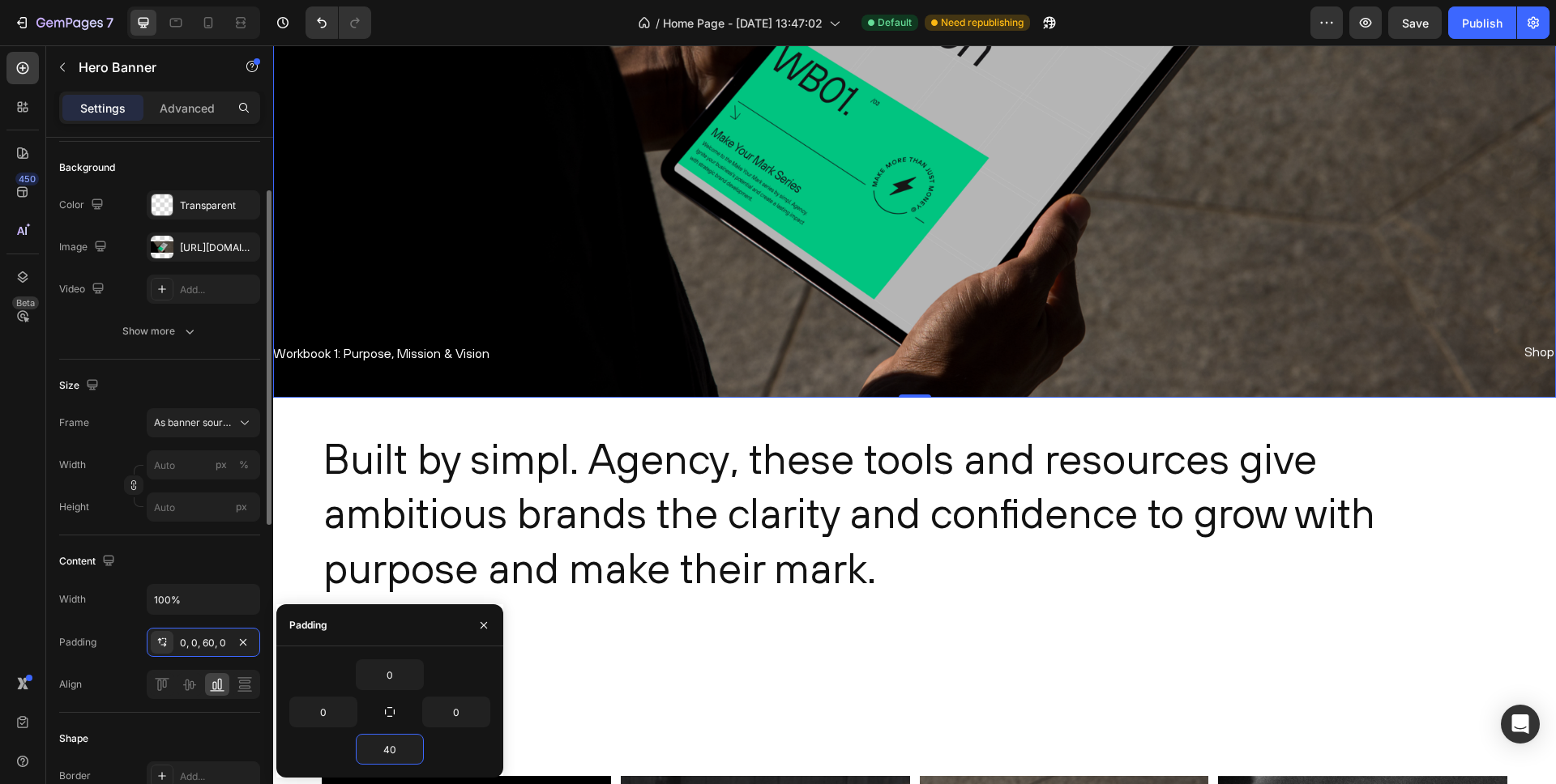
click at [204, 559] on div "Content" at bounding box center [159, 561] width 201 height 26
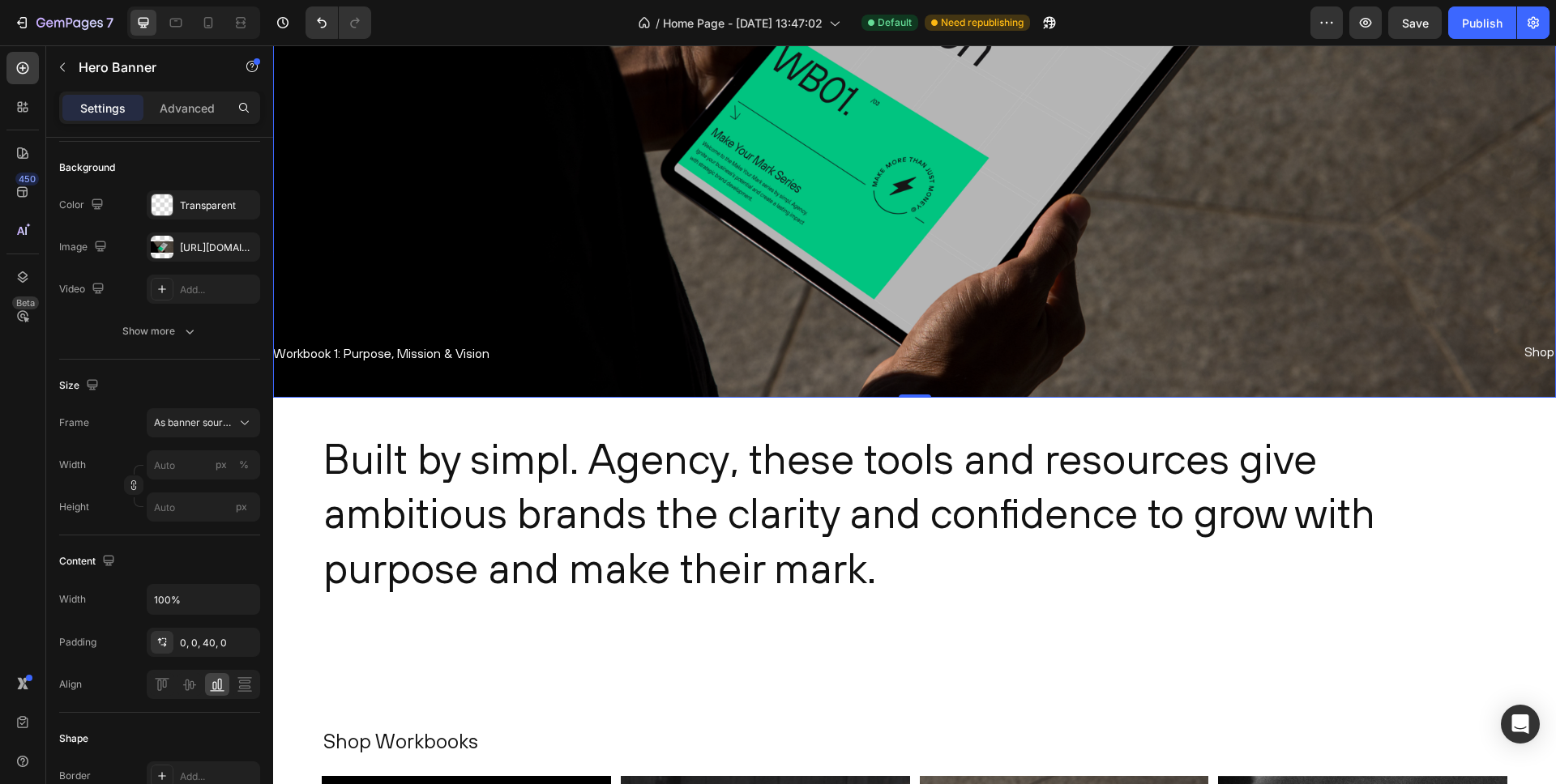
click at [375, 317] on div "Overlay" at bounding box center [915, 77] width 1283 height 642
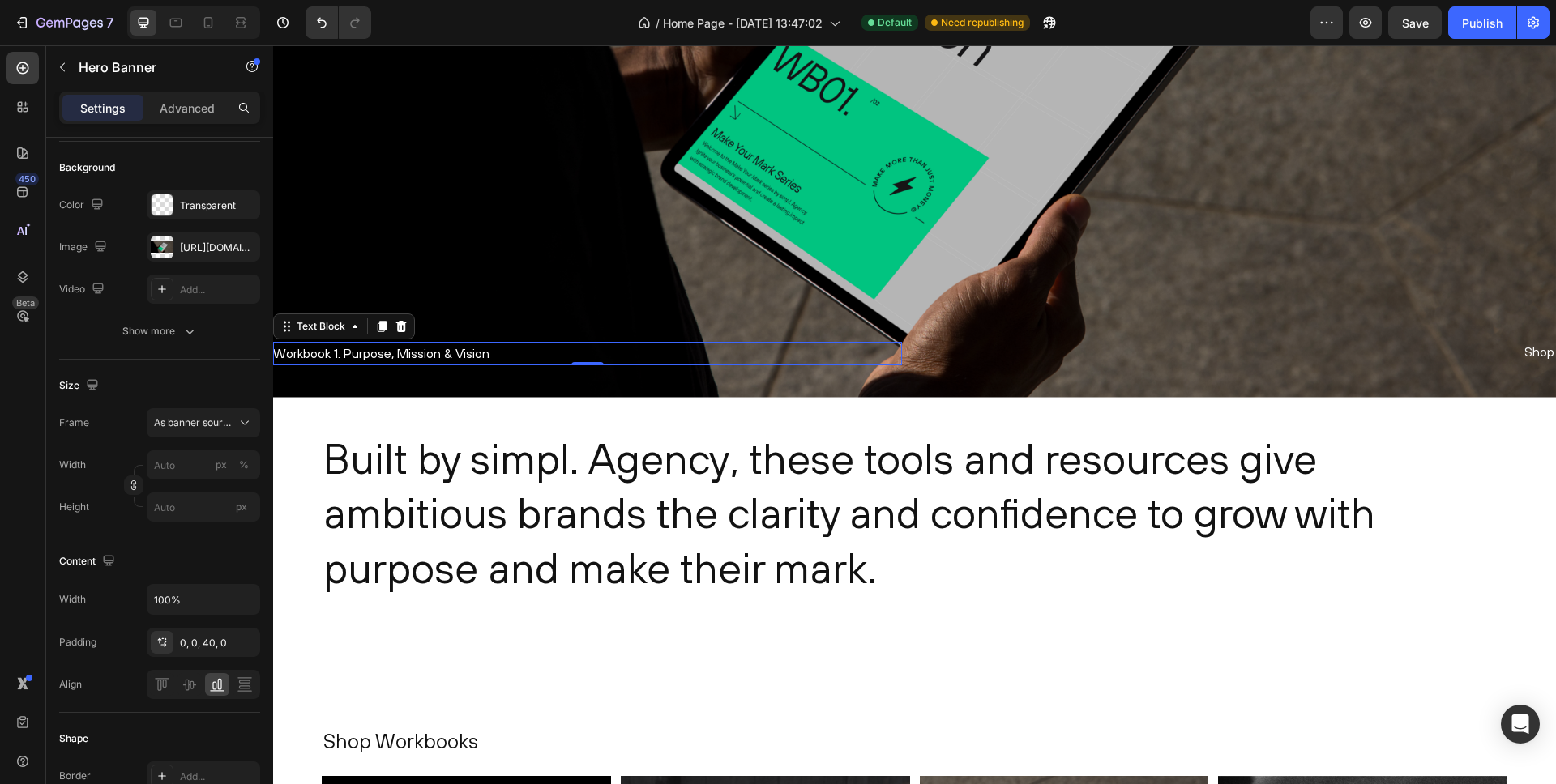
click at [335, 353] on p "Workbook 1: Purpose, Mission & Vision" at bounding box center [588, 353] width 629 height 23
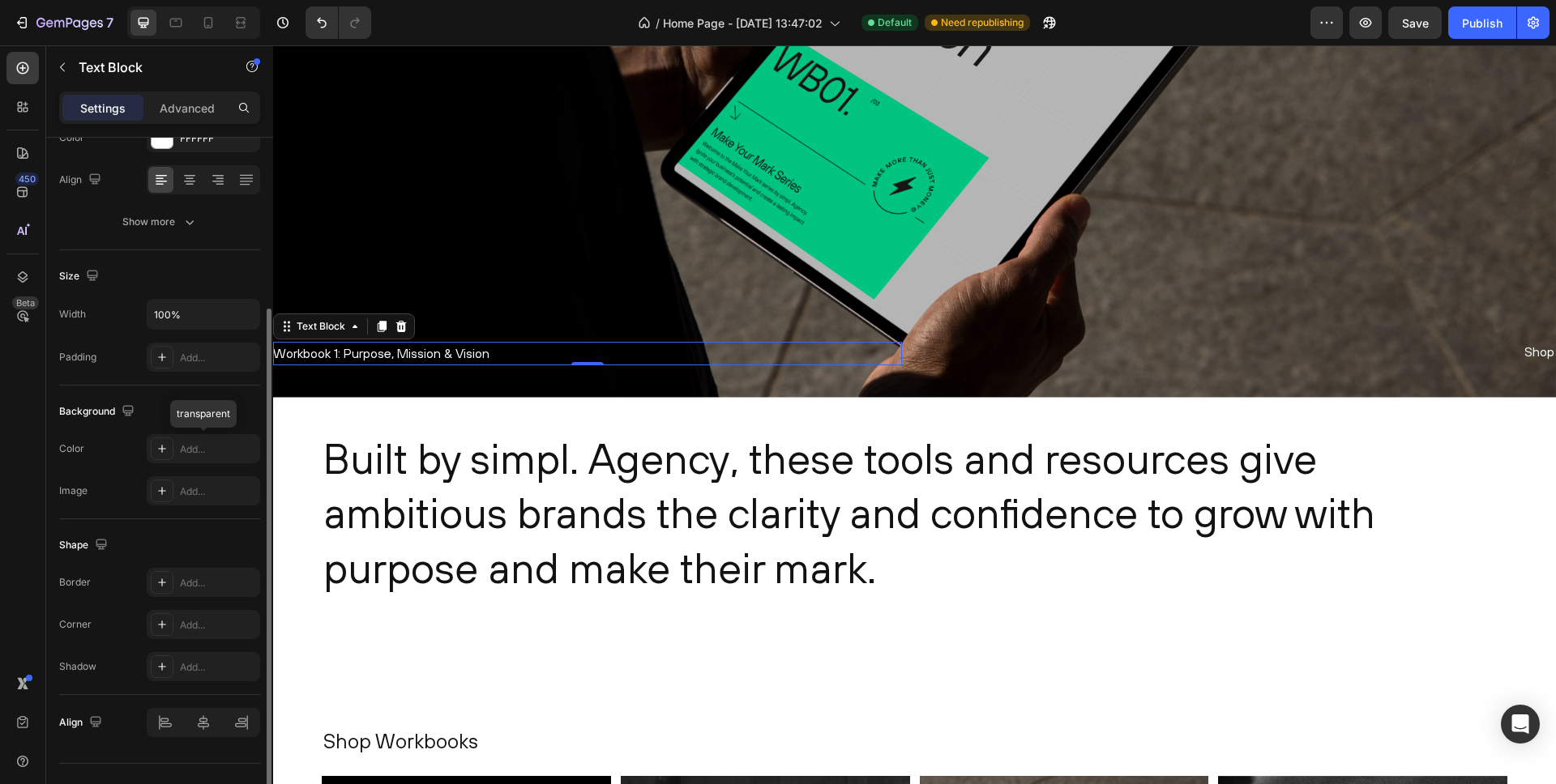
scroll to position [226, 0]
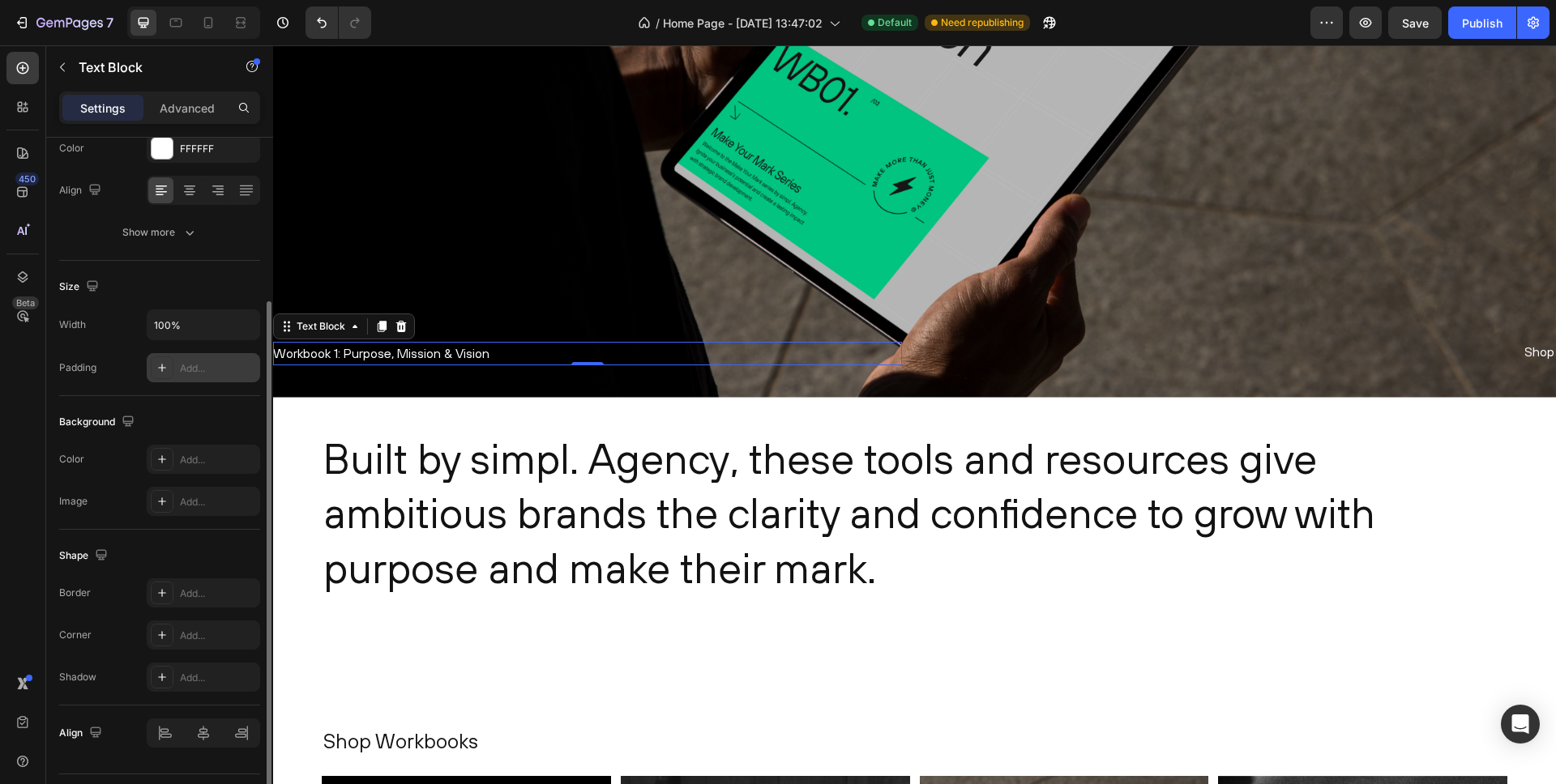
click at [202, 372] on div "Add..." at bounding box center [218, 369] width 76 height 15
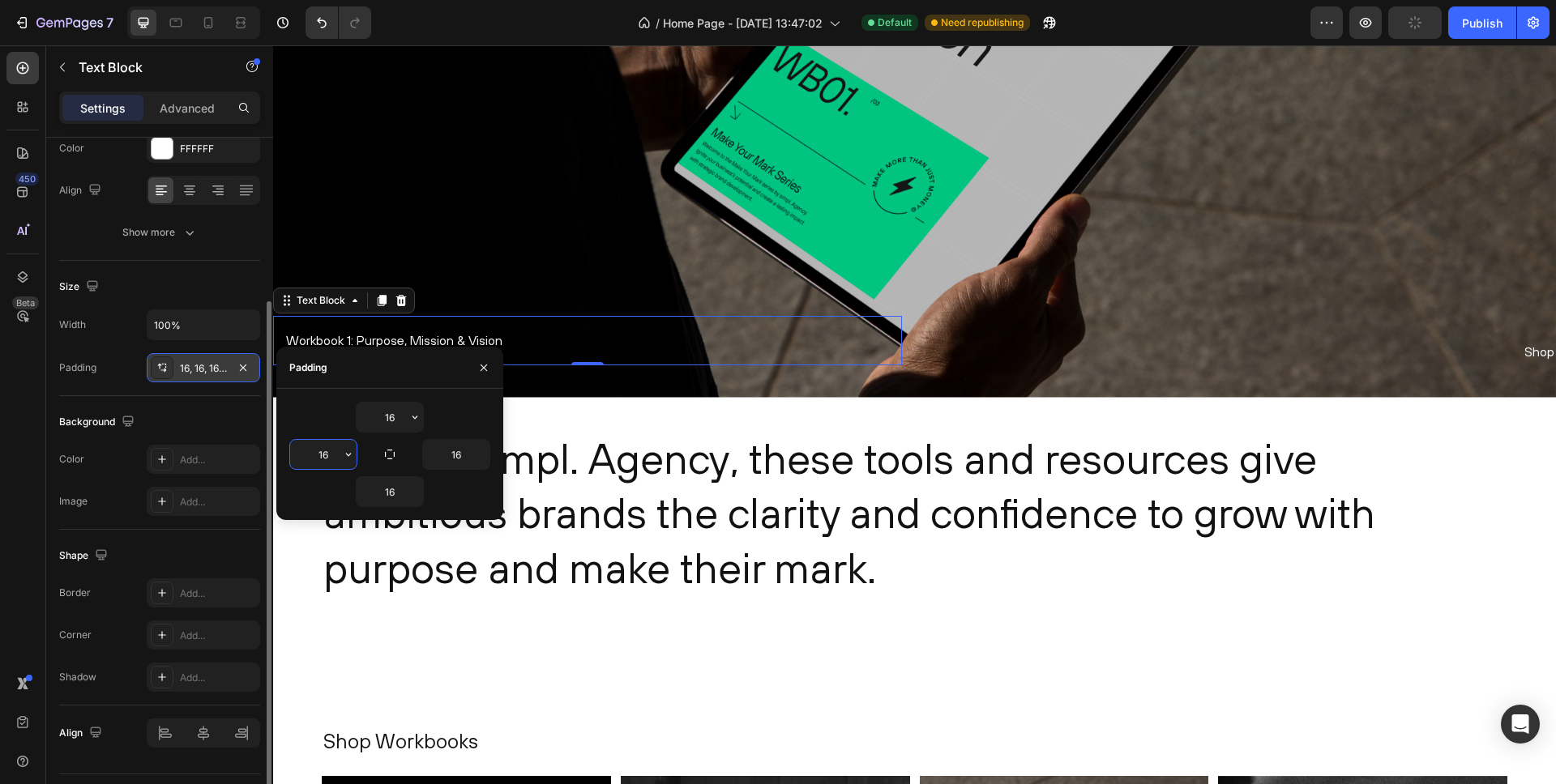
click at [330, 452] on input "16" at bounding box center [323, 454] width 67 height 29
type input "40"
click at [464, 457] on input "16" at bounding box center [457, 454] width 67 height 29
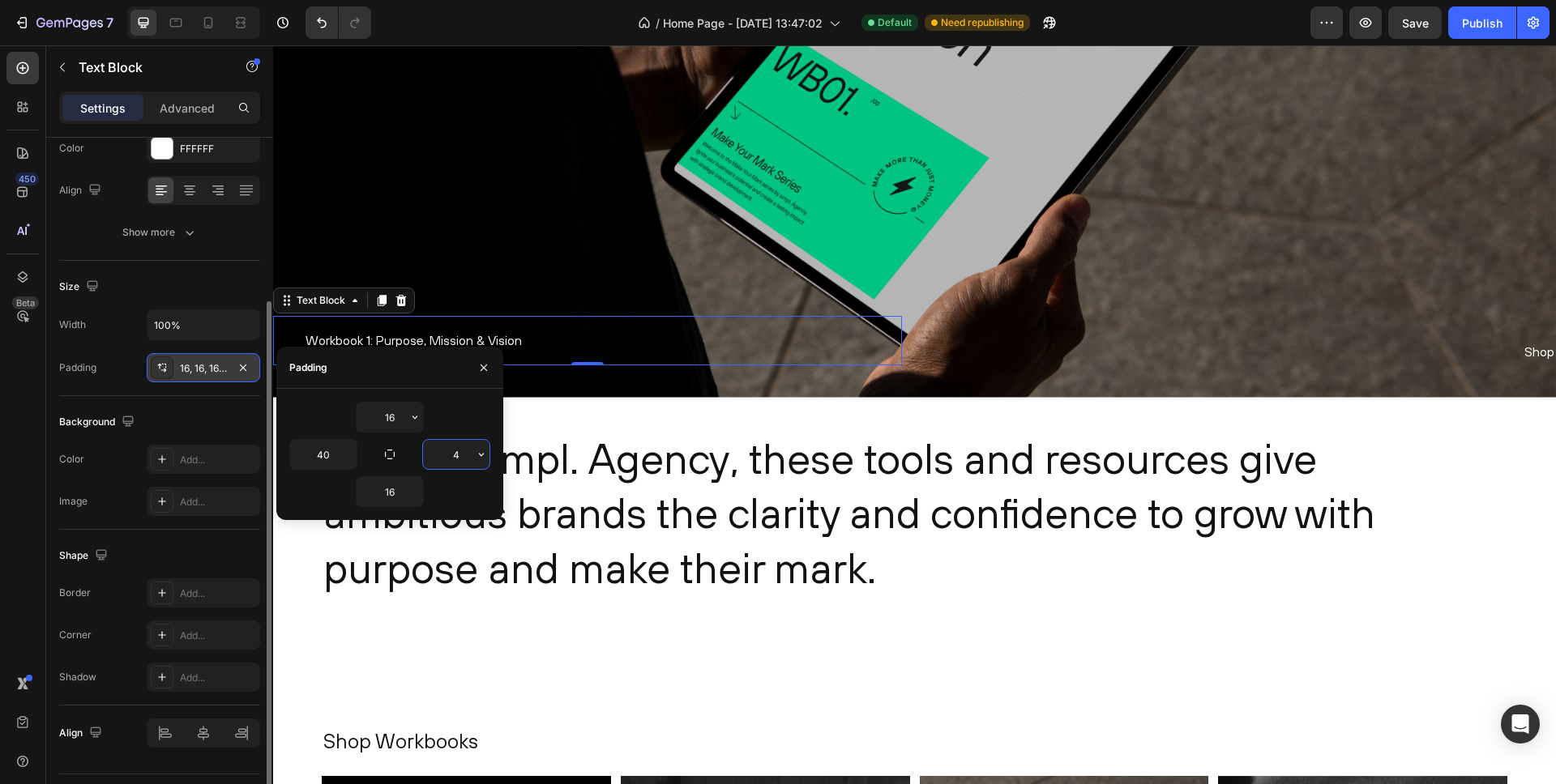
type input "40"
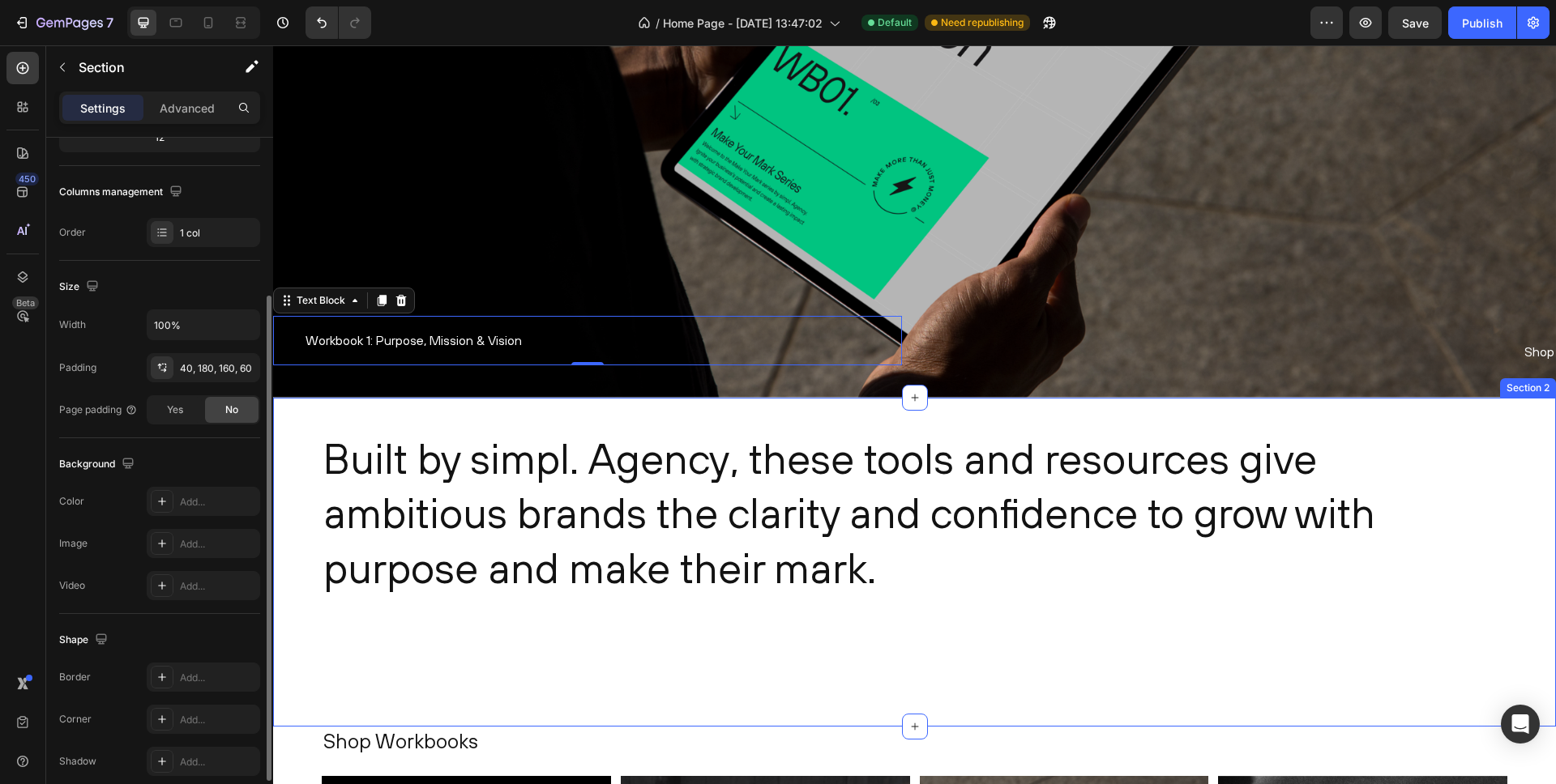
click at [634, 657] on div "Built by simpl. Agency, these tools and resources give ambitious brands the cla…" at bounding box center [915, 563] width 1283 height 330
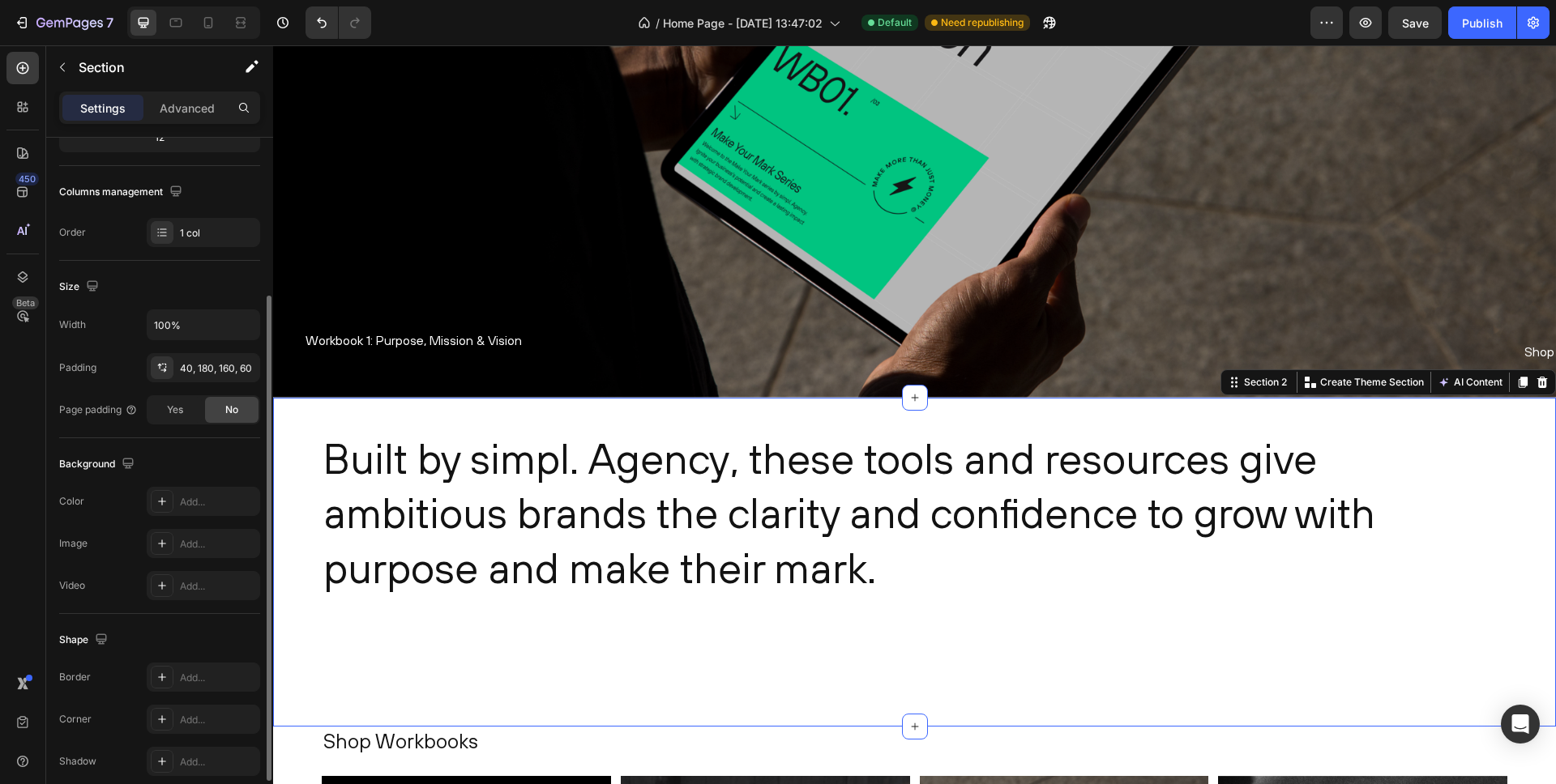
scroll to position [0, 0]
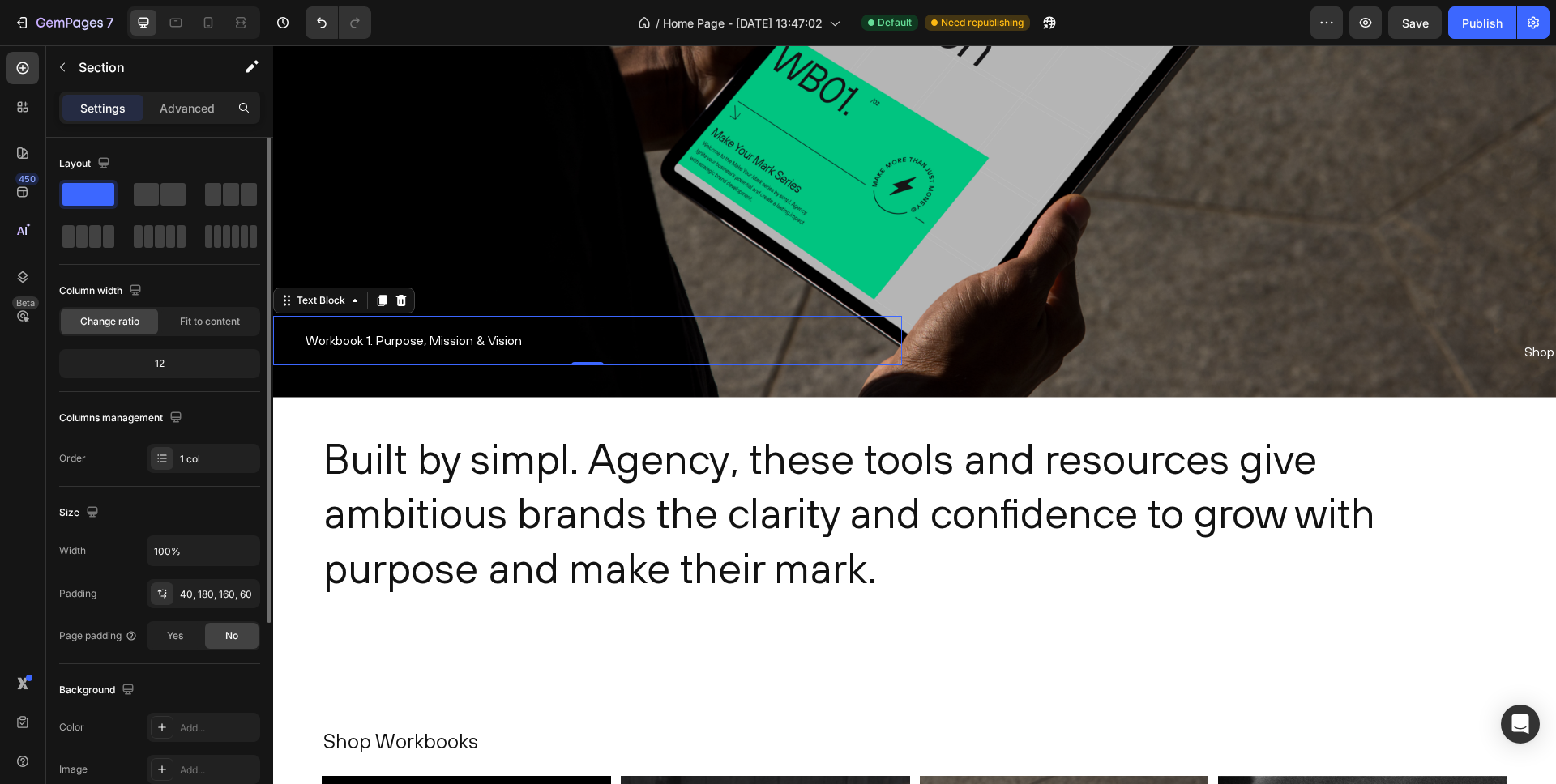
click at [494, 353] on div "Workbook 1: Purpose, Mission & Vision" at bounding box center [588, 340] width 629 height 49
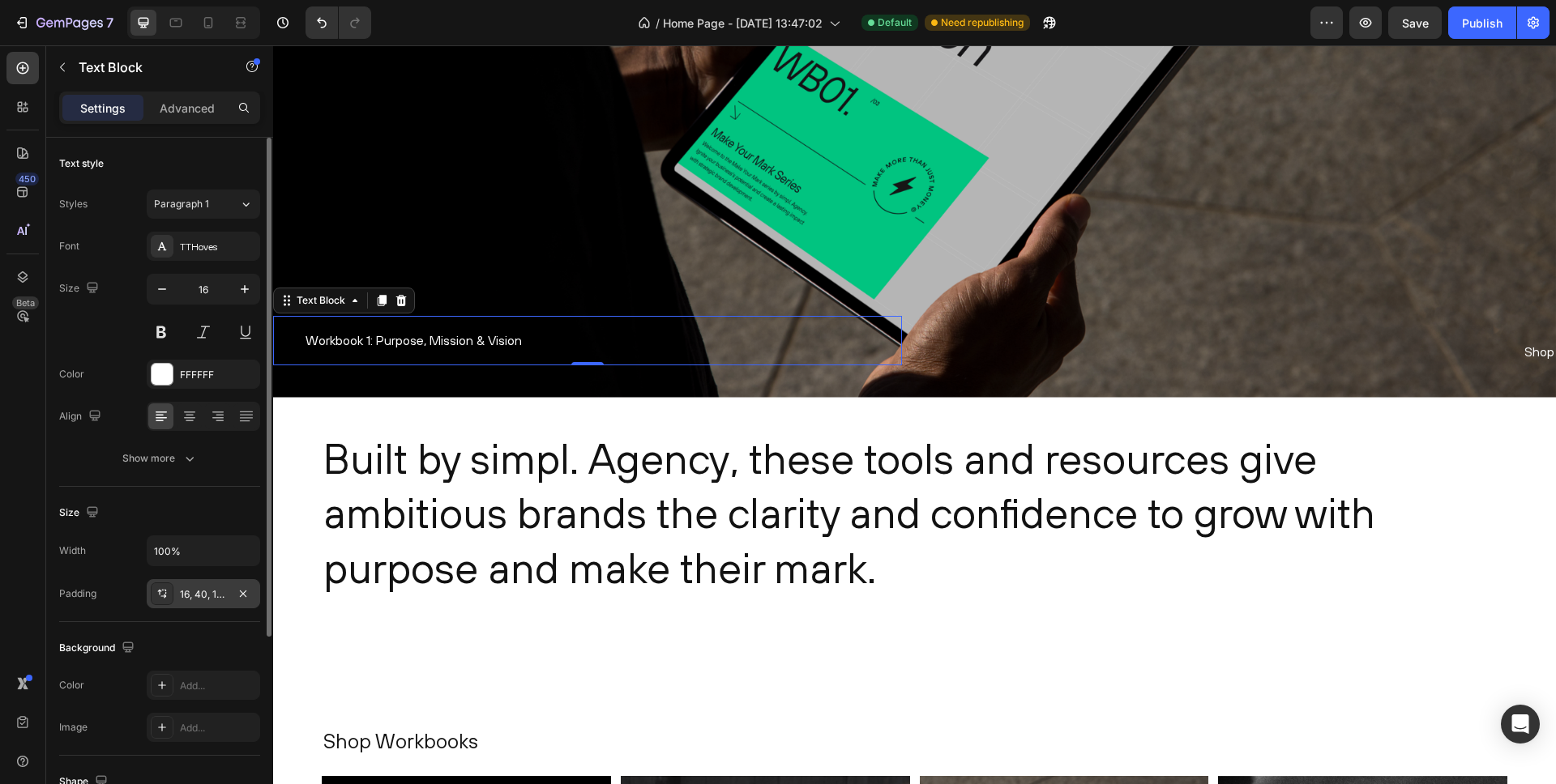
click at [211, 591] on div "16, 40, 16, 40" at bounding box center [203, 595] width 47 height 15
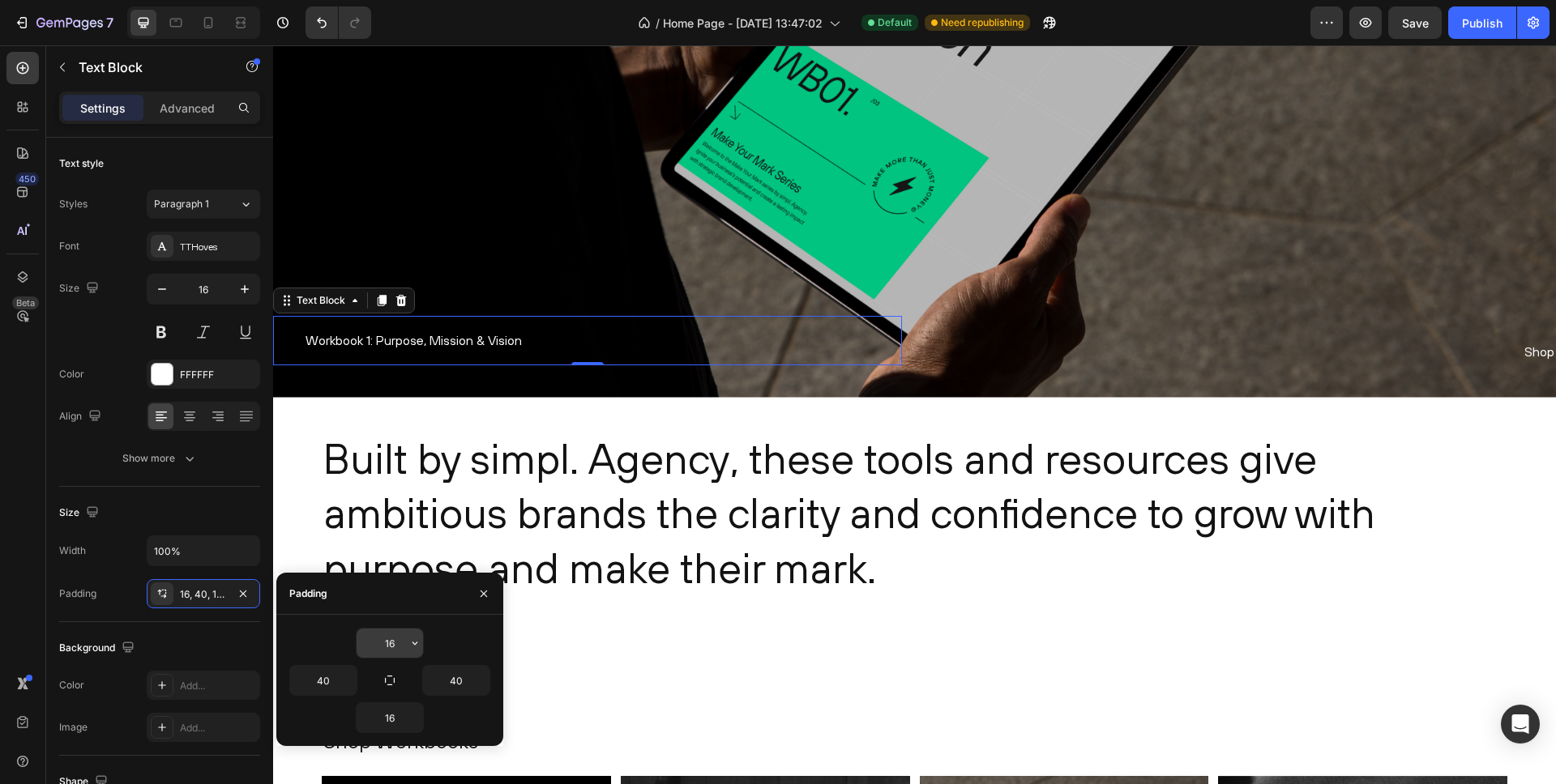
click at [399, 644] on input "16" at bounding box center [390, 643] width 67 height 29
type input "0"
click at [397, 721] on input "16" at bounding box center [390, 717] width 67 height 29
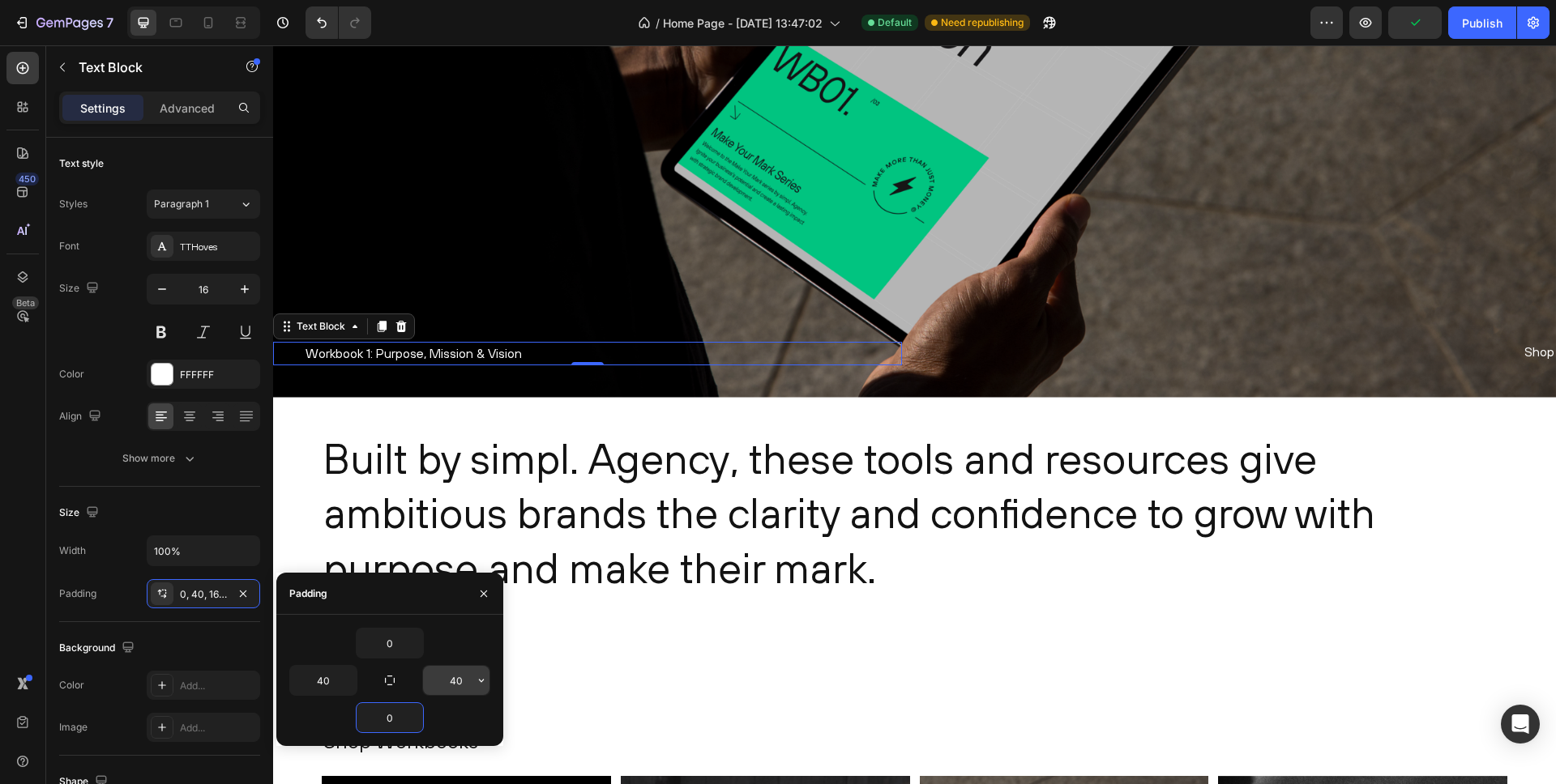
type input "0"
click at [454, 682] on input "40" at bounding box center [457, 680] width 67 height 29
type input "0"
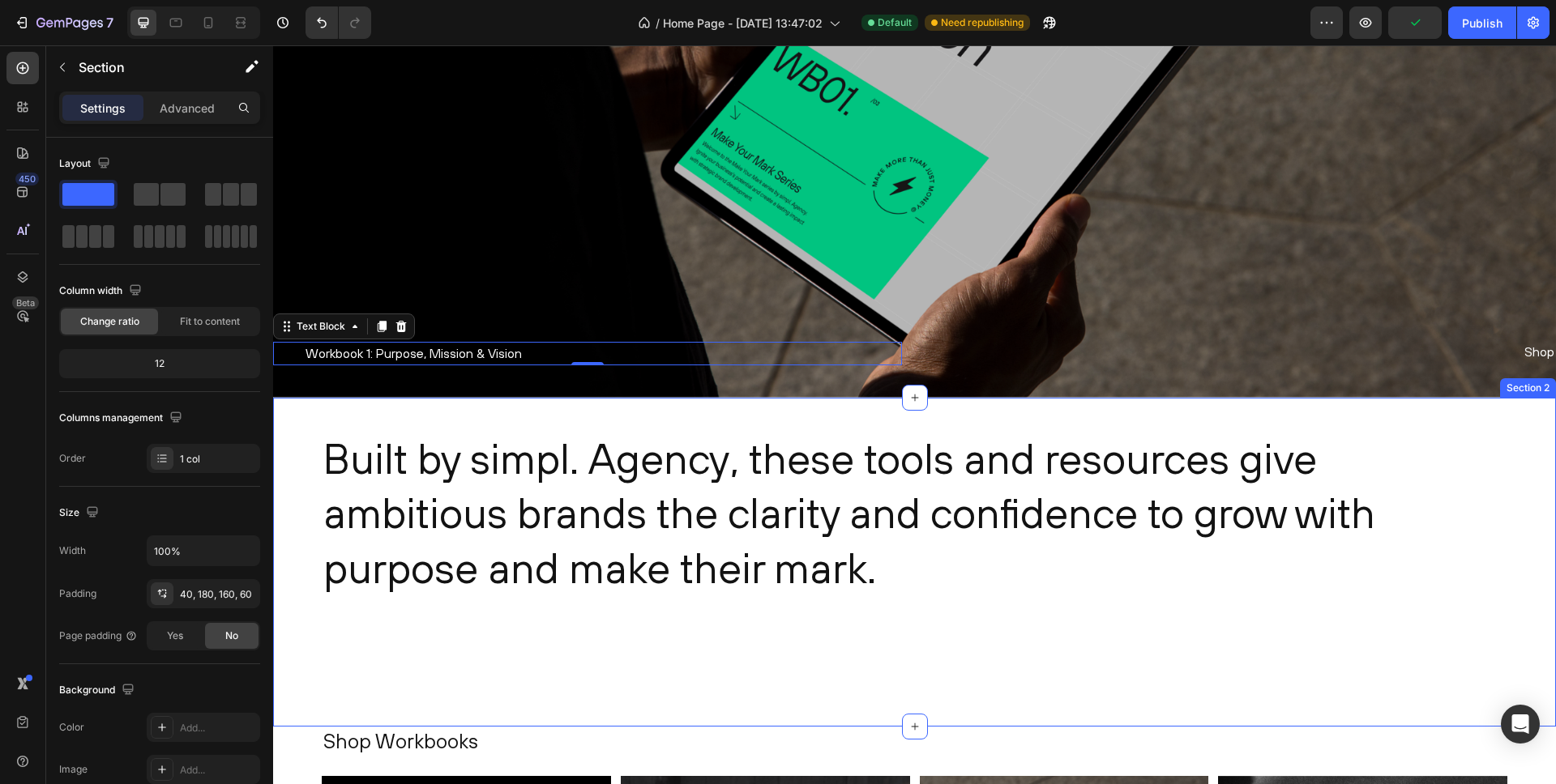
click at [553, 698] on div "Built by simpl. Agency, these tools and resources give ambitious brands the cla…" at bounding box center [915, 563] width 1283 height 330
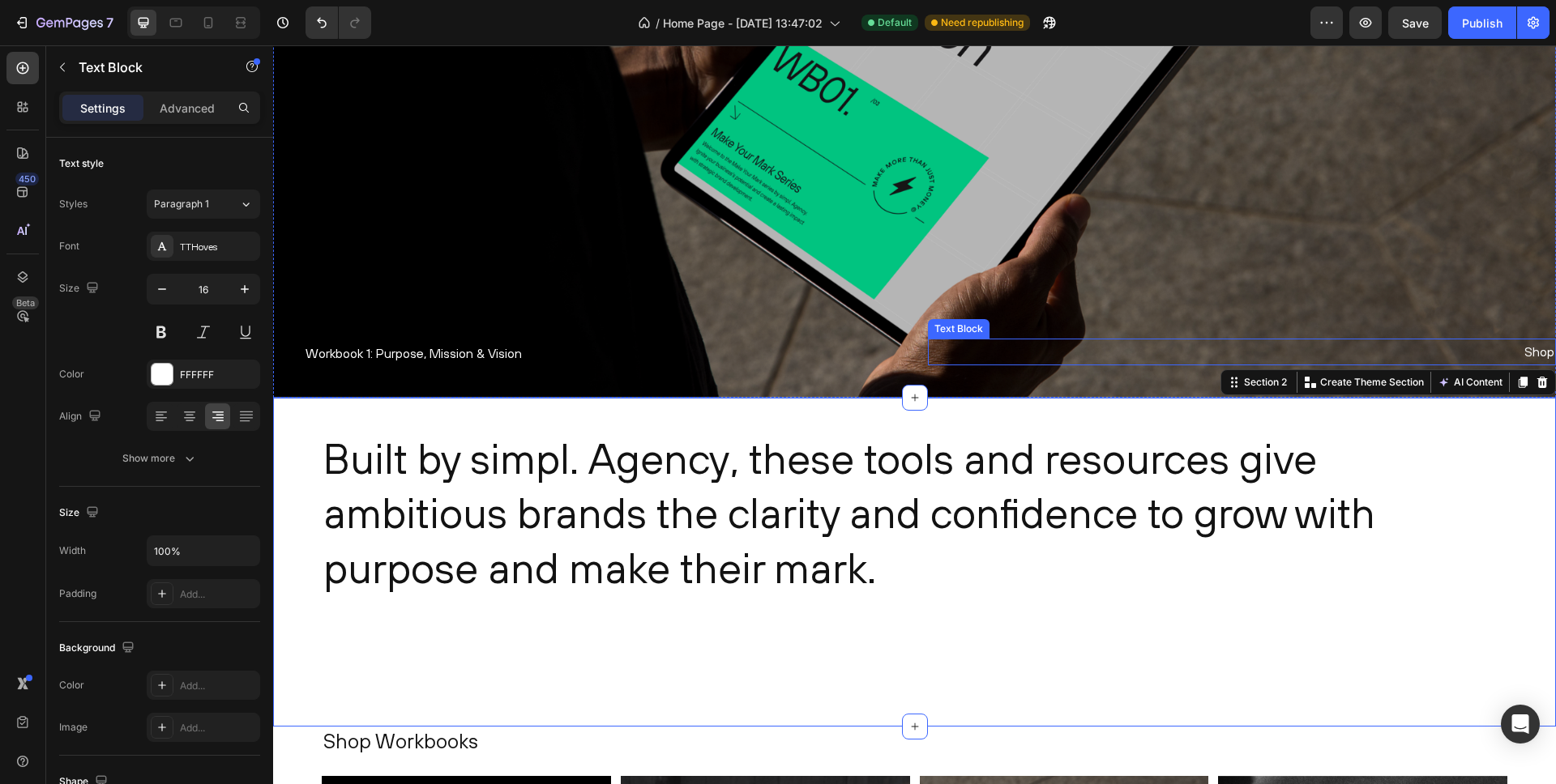
click at [1506, 352] on p "Shop" at bounding box center [1242, 352] width 626 height 23
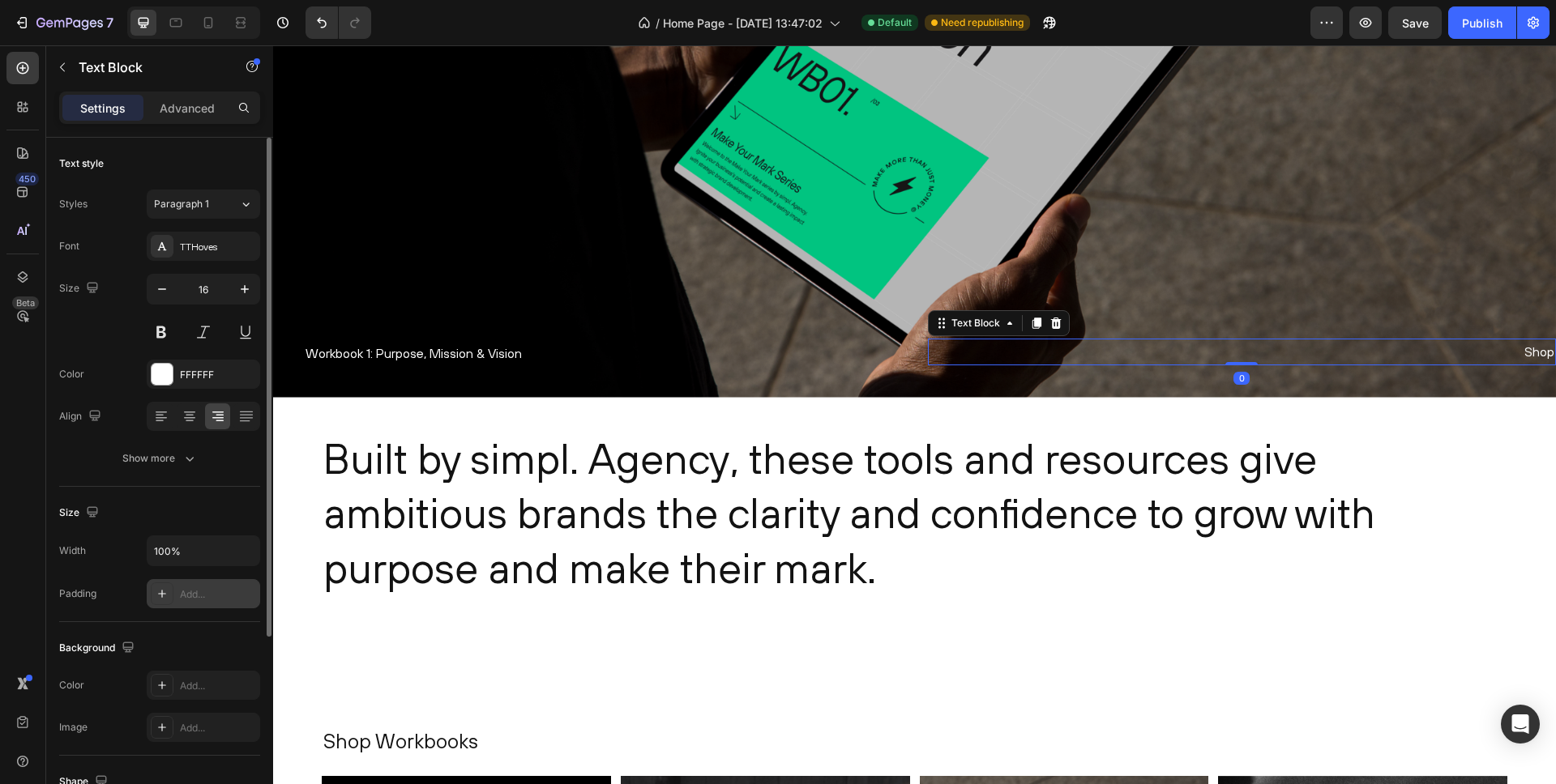
click at [204, 598] on div "Add..." at bounding box center [218, 595] width 76 height 15
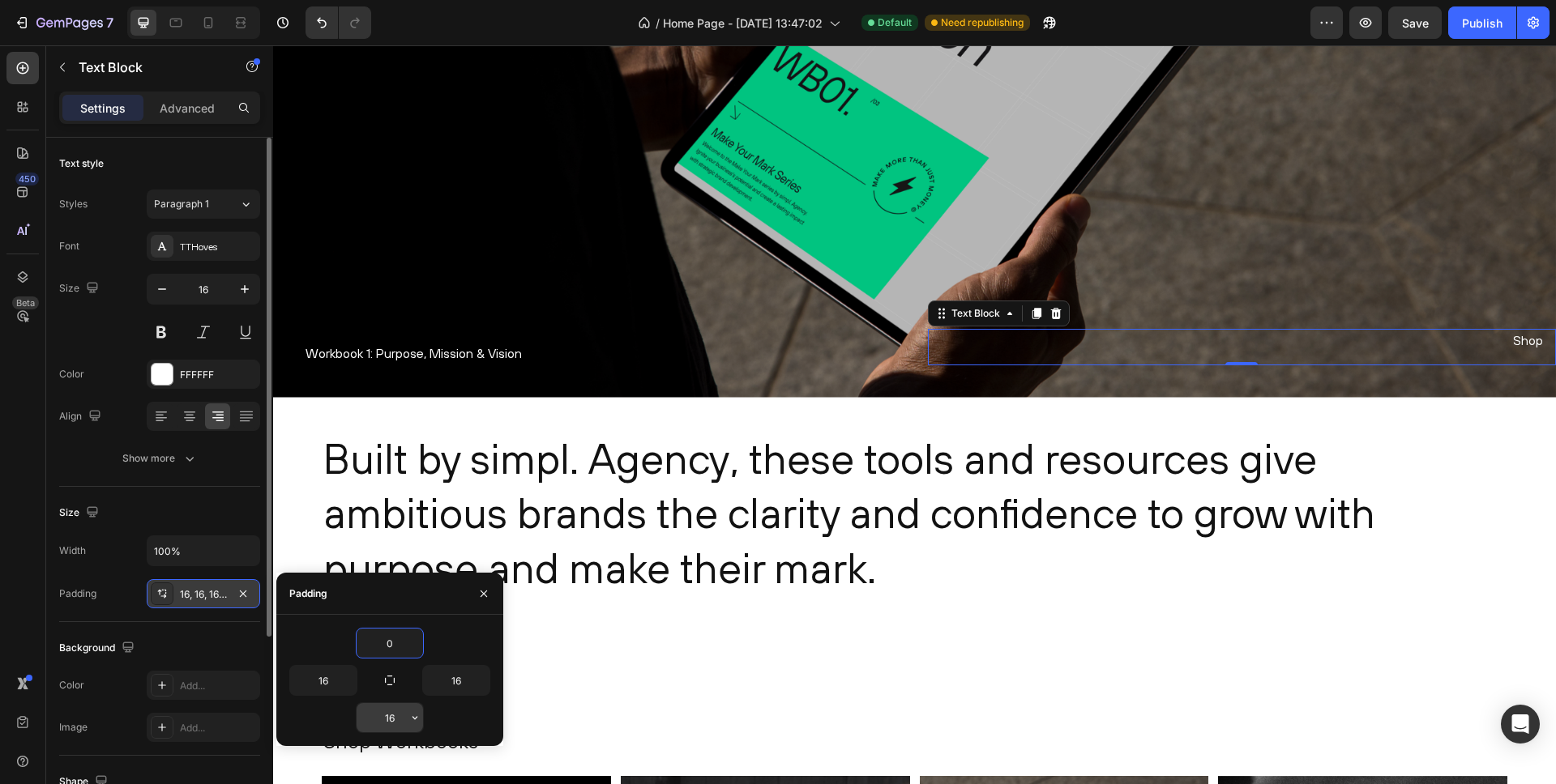
type input "0"
click at [398, 718] on input "16" at bounding box center [390, 717] width 67 height 29
type input "0"
click at [329, 676] on input "16" at bounding box center [323, 680] width 67 height 29
click at [329, 677] on input "16" at bounding box center [323, 680] width 67 height 29
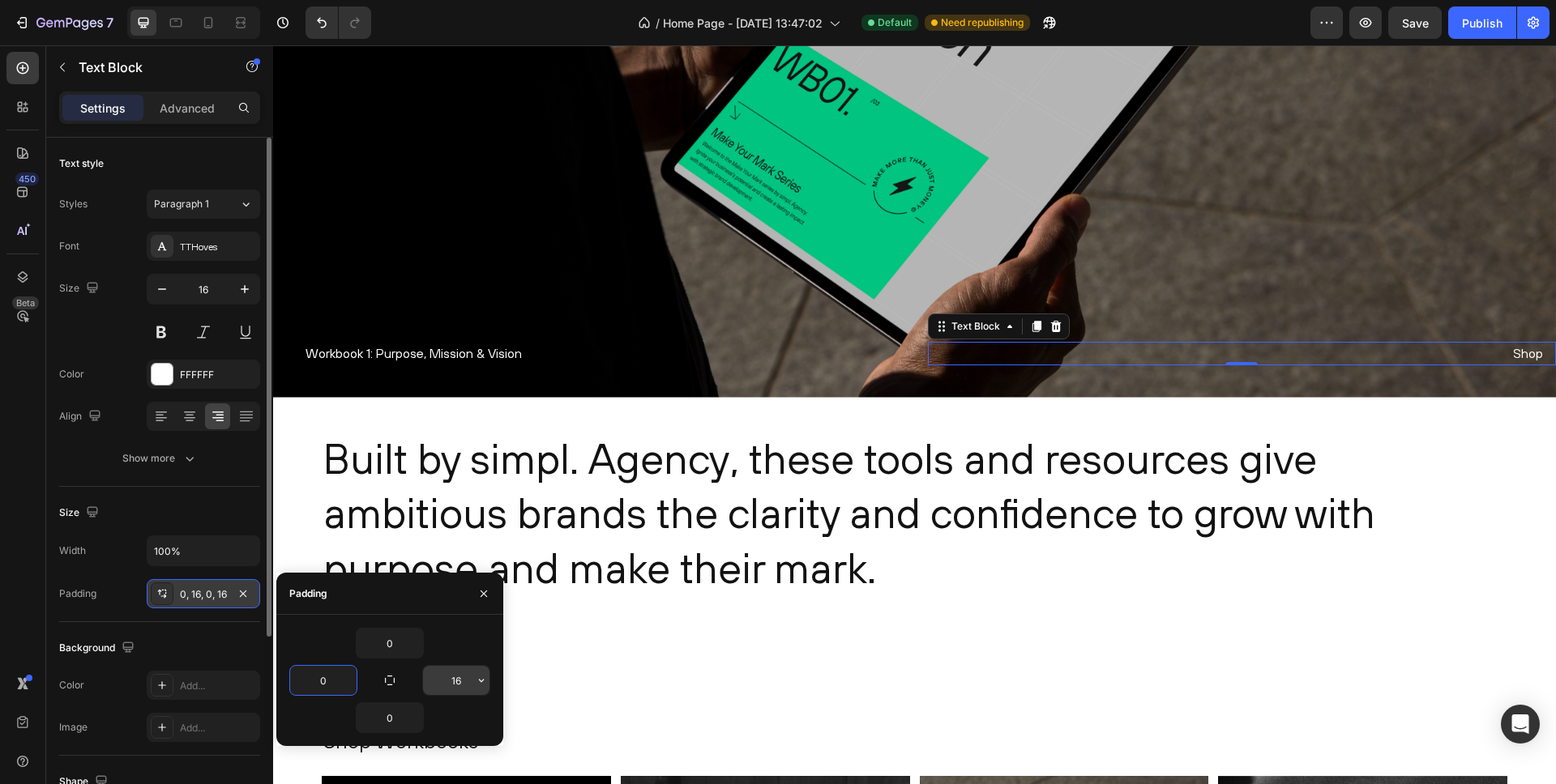
type input "0"
click at [453, 675] on input "16" at bounding box center [457, 680] width 67 height 29
type input "40"
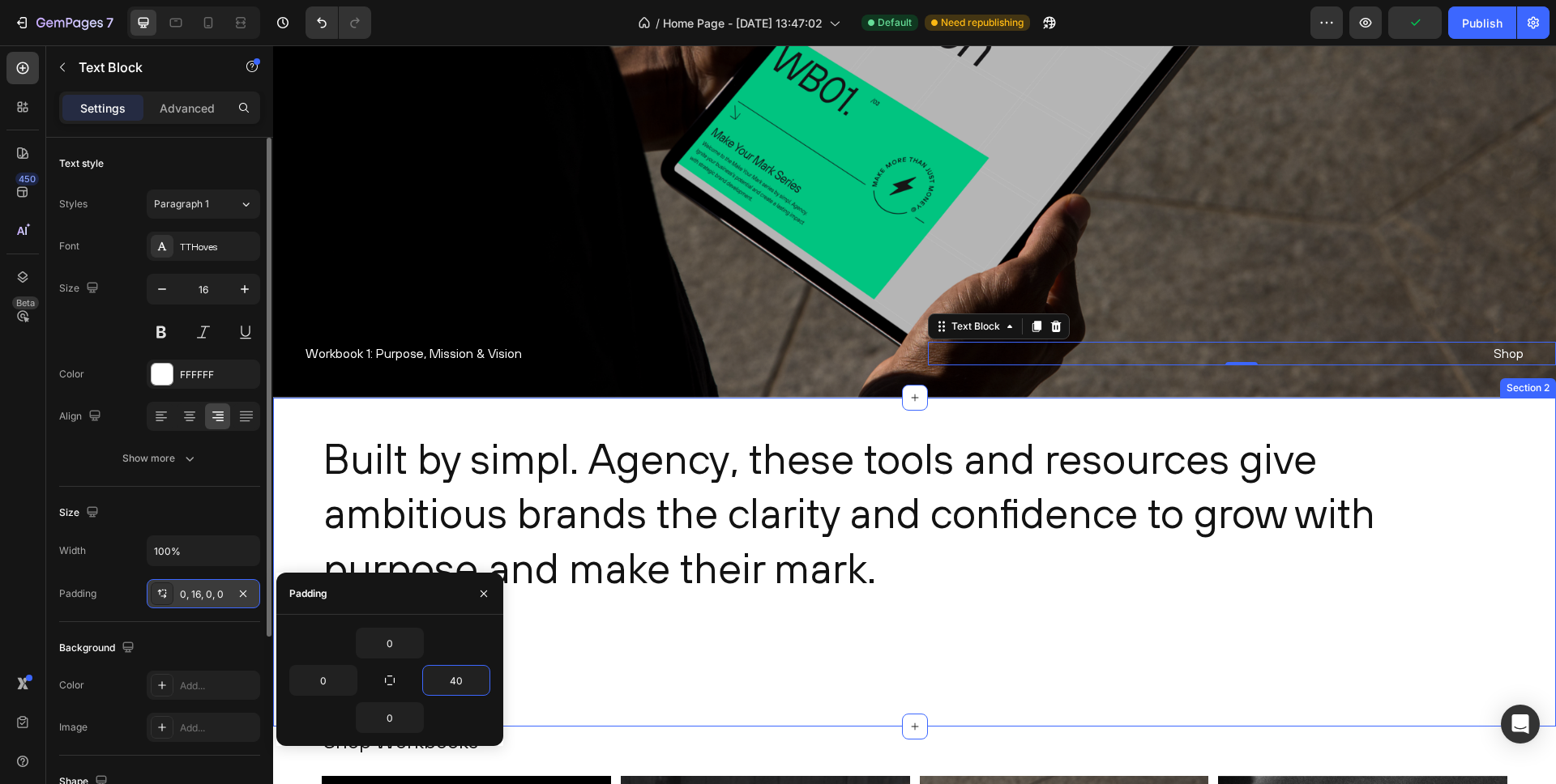
click at [969, 679] on div "Built by simpl. Agency, these tools and resources give ambitious brands the cla…" at bounding box center [915, 563] width 1283 height 330
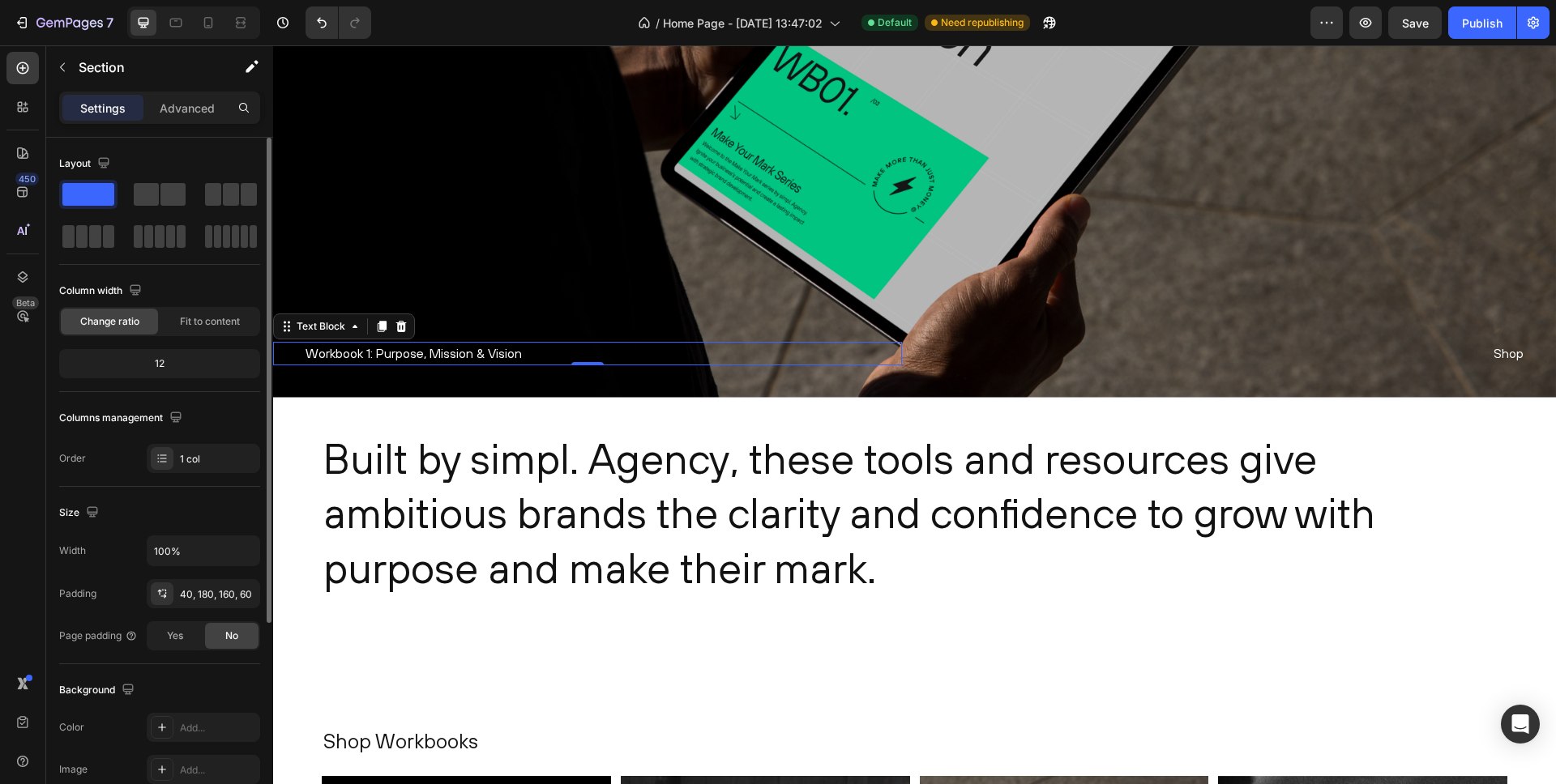
click at [374, 352] on p "Workbook 1: Purpose, Mission & Vision" at bounding box center [604, 353] width 597 height 23
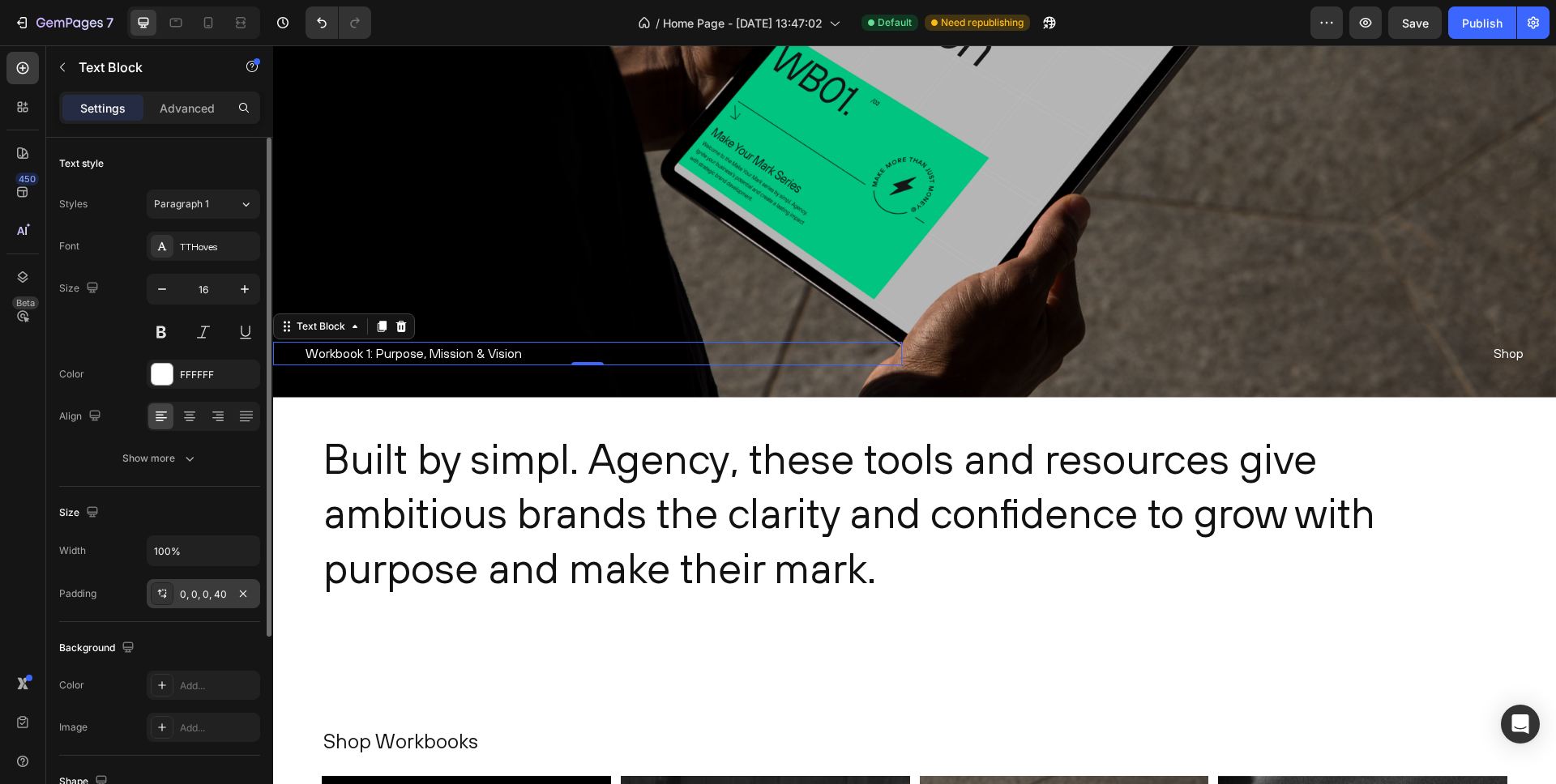
click at [209, 598] on div "0, 0, 0, 40" at bounding box center [203, 595] width 47 height 15
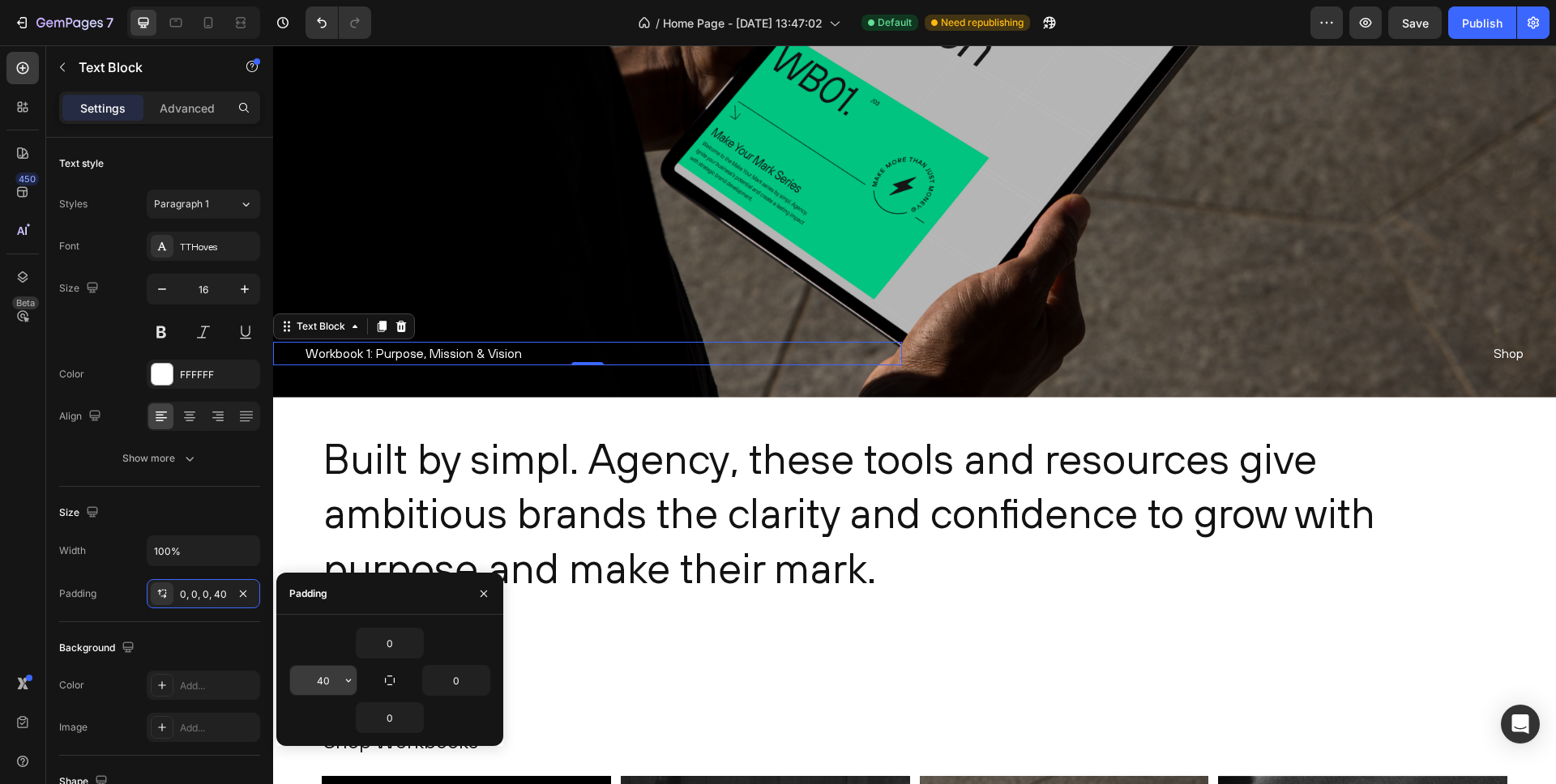
click at [323, 677] on input "40" at bounding box center [323, 680] width 67 height 29
type input "60"
click at [1489, 349] on p "Shop" at bounding box center [1227, 353] width 597 height 23
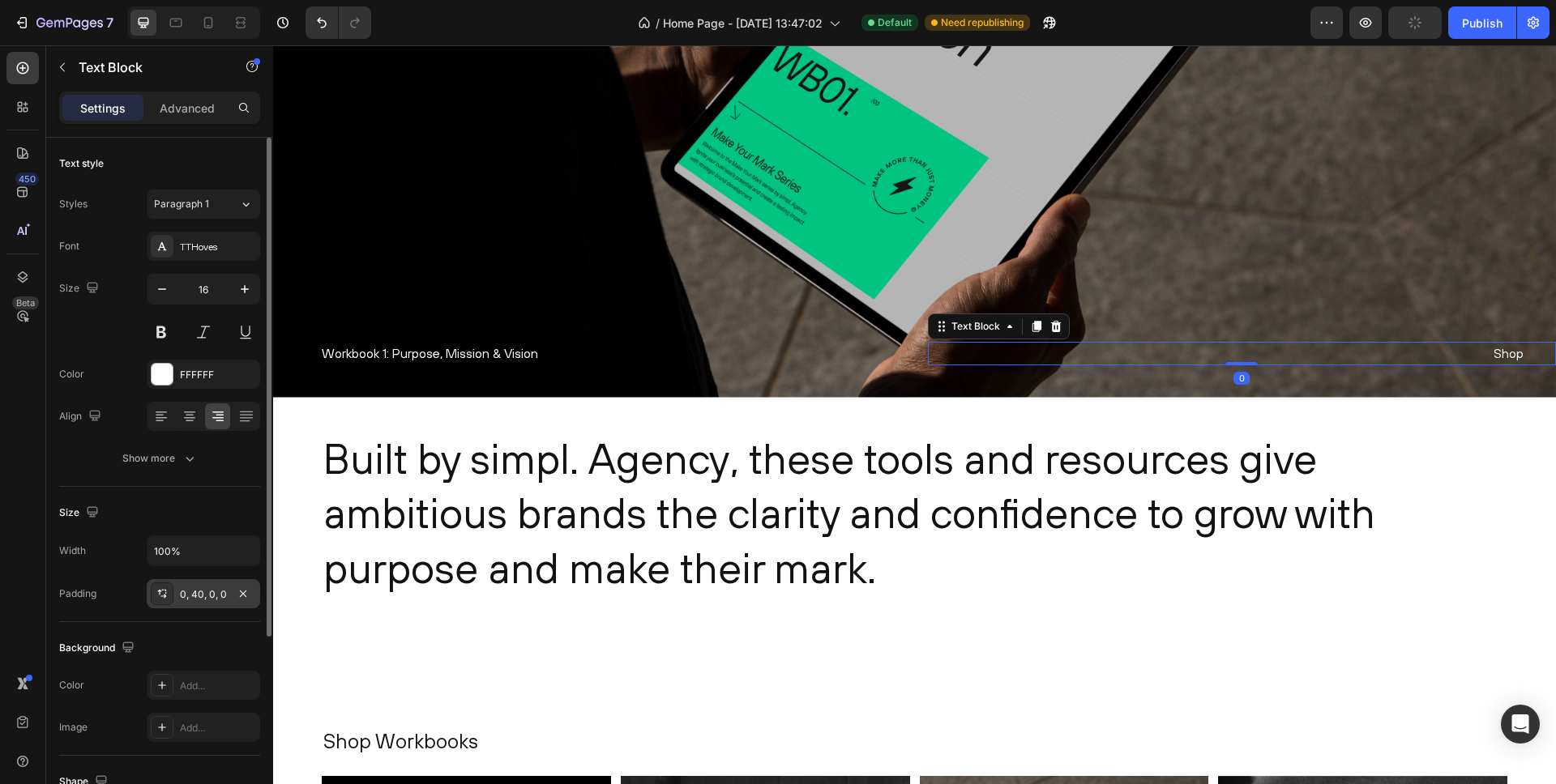
click at [201, 589] on div "0, 40, 0, 0" at bounding box center [203, 595] width 47 height 15
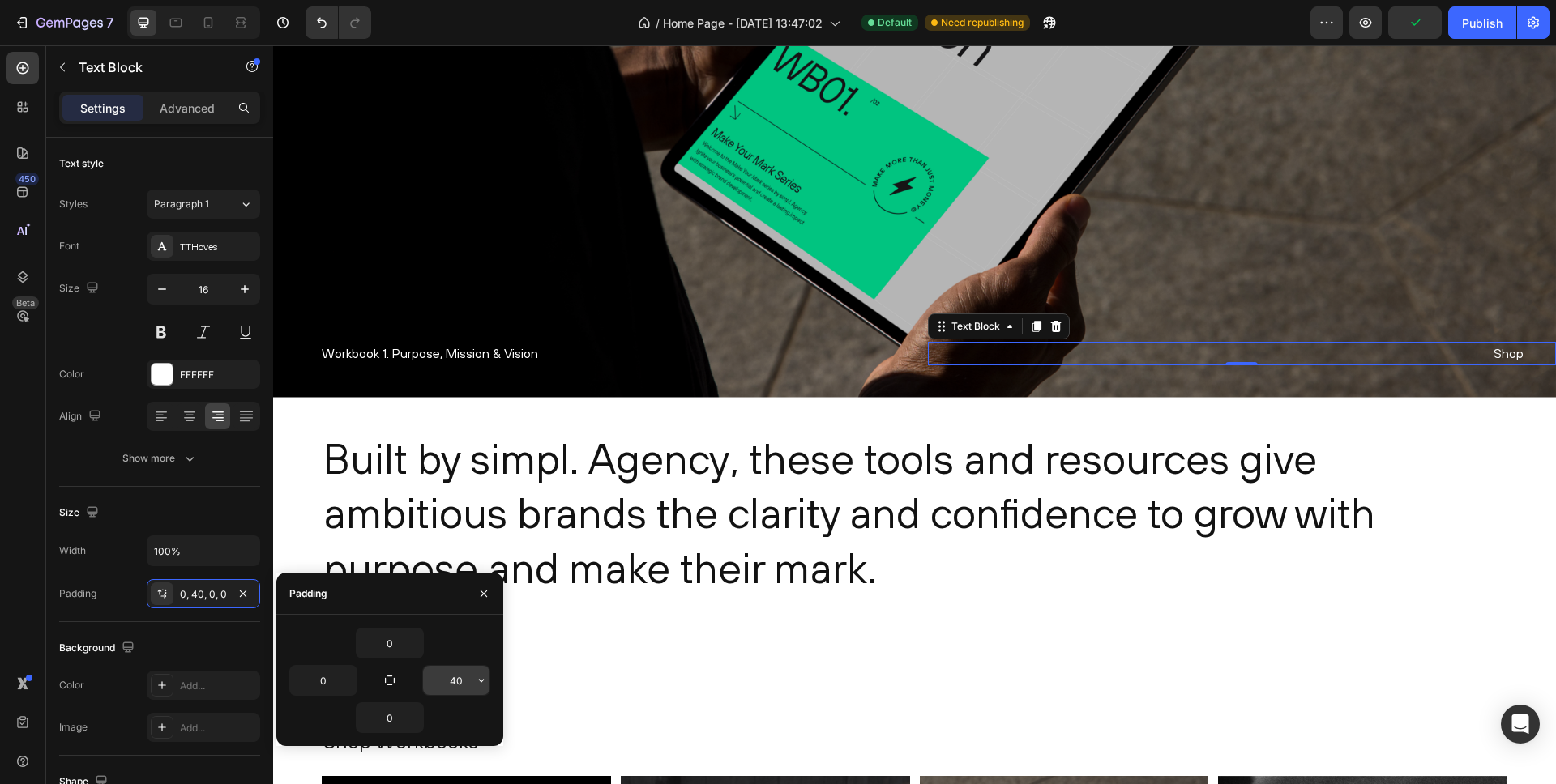
drag, startPoint x: 455, startPoint y: 677, endPoint x: 457, endPoint y: 695, distance: 18.1
click at [456, 678] on input "40" at bounding box center [457, 680] width 67 height 29
type input "60"
click at [1482, 352] on p "Shop" at bounding box center [1218, 353] width 580 height 23
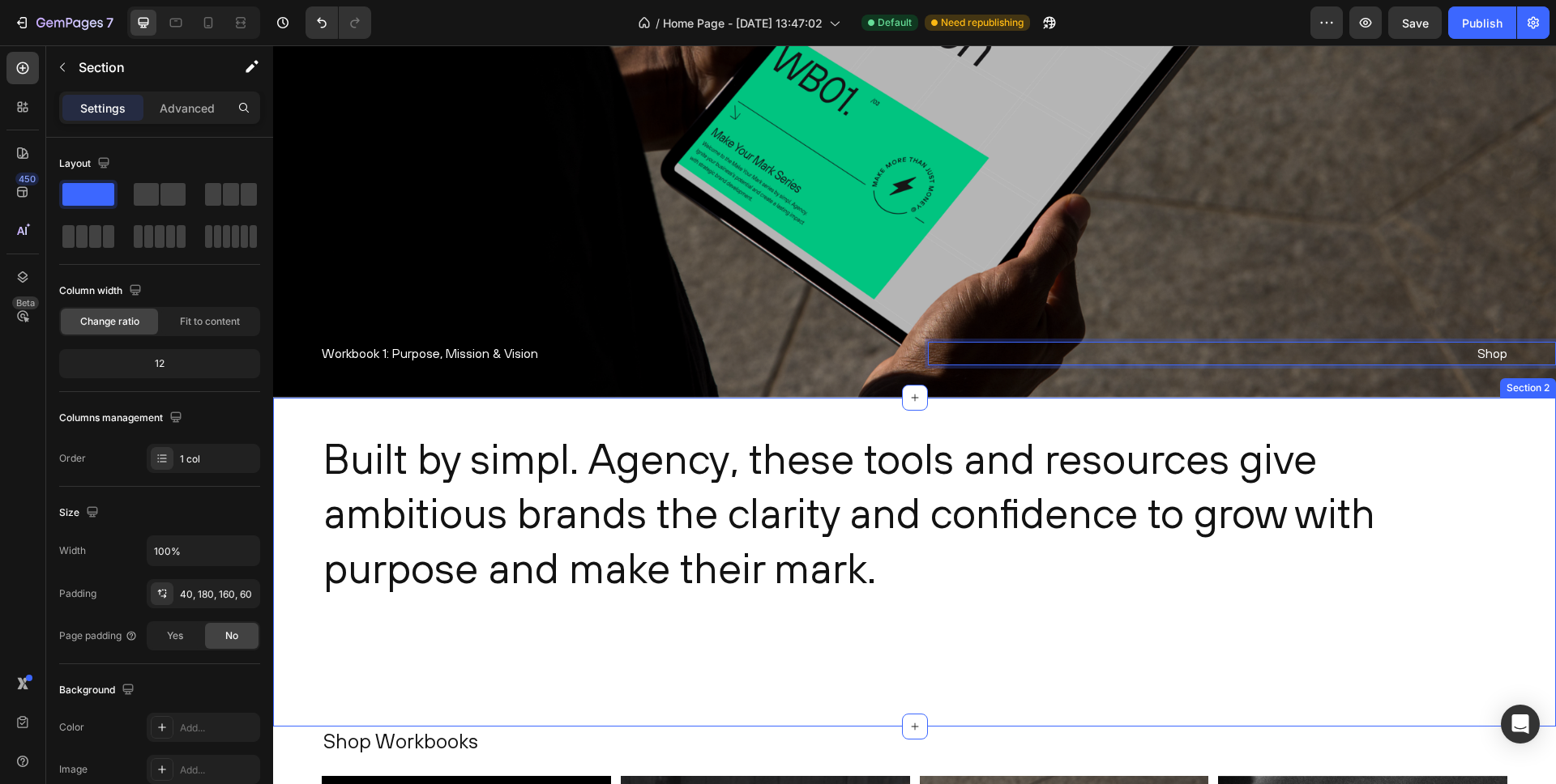
click at [478, 411] on div "Built by simpl. Agency, these tools and resources give ambitious brands the cla…" at bounding box center [915, 563] width 1283 height 330
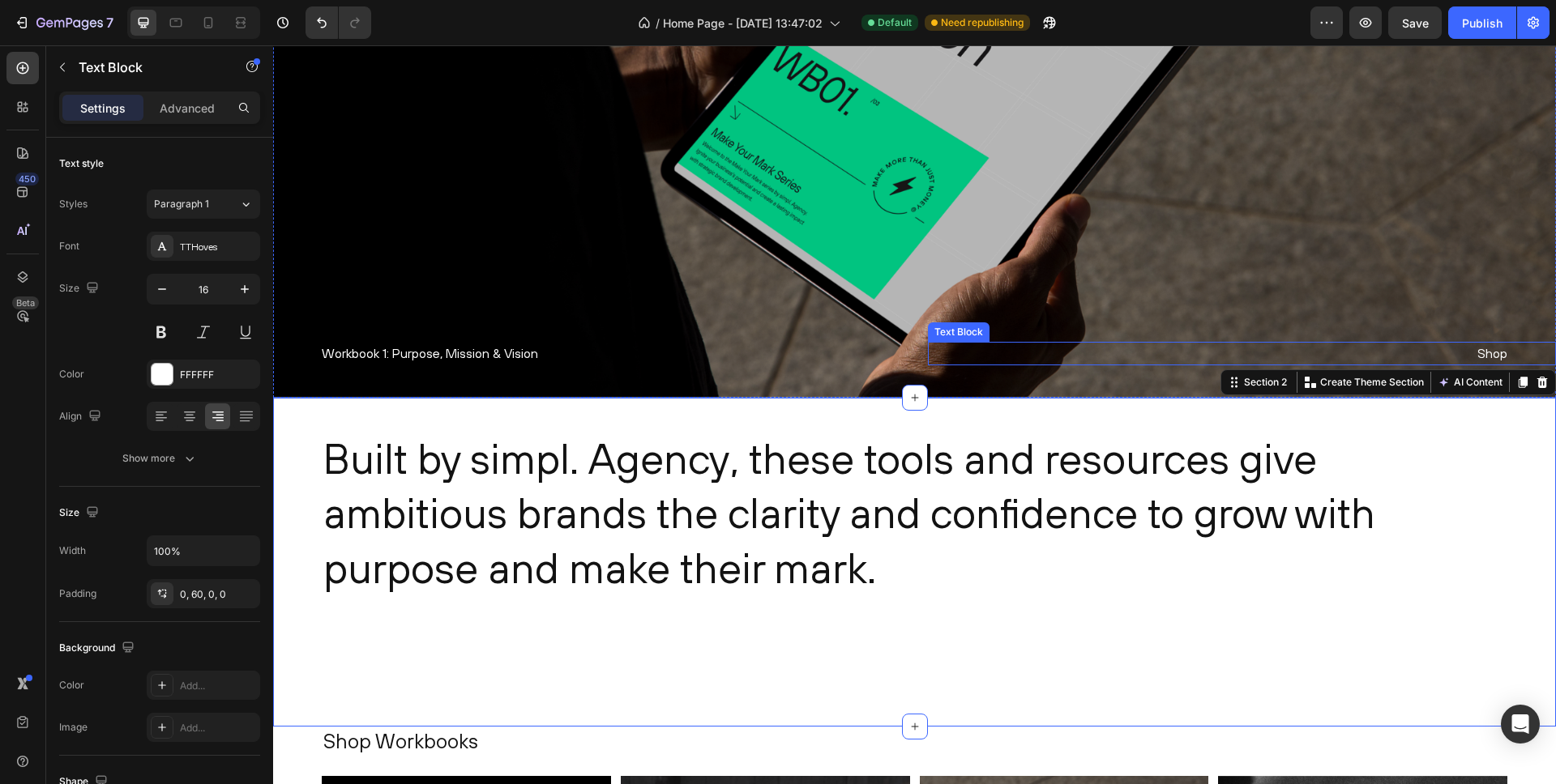
click at [1327, 348] on p "Shop" at bounding box center [1218, 353] width 580 height 23
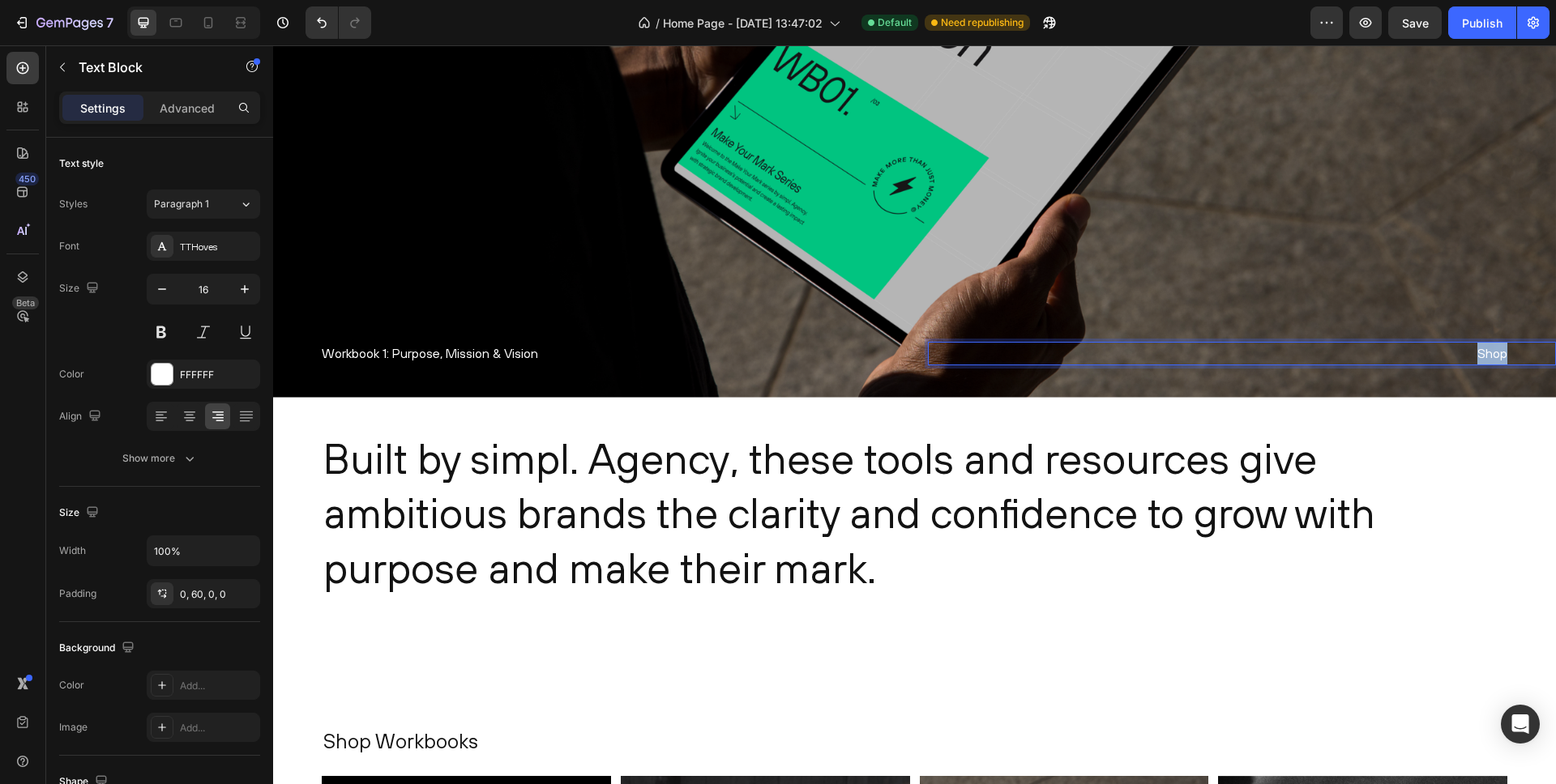
click at [1483, 354] on p "Shop" at bounding box center [1218, 353] width 580 height 23
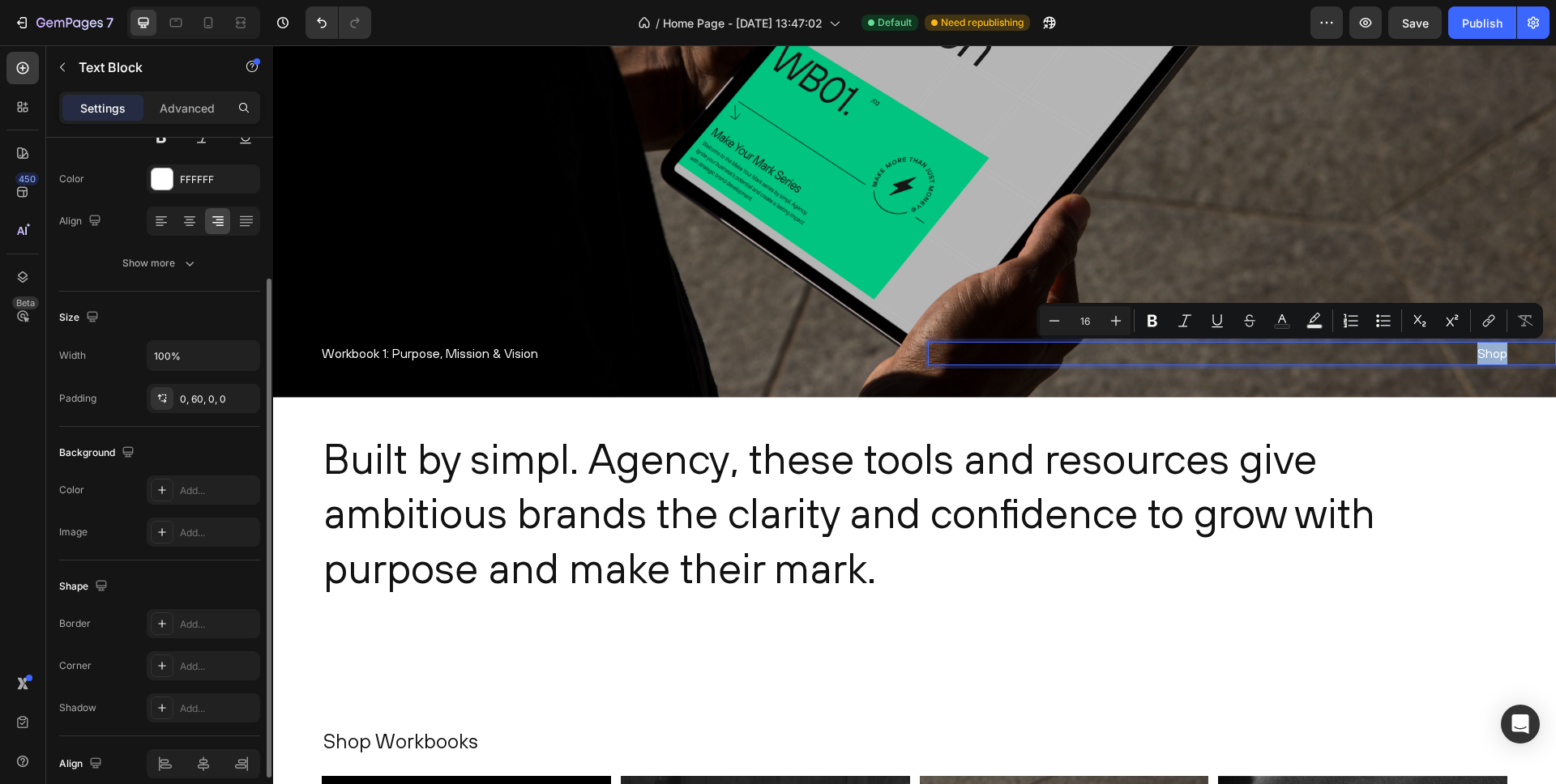
scroll to position [185, 0]
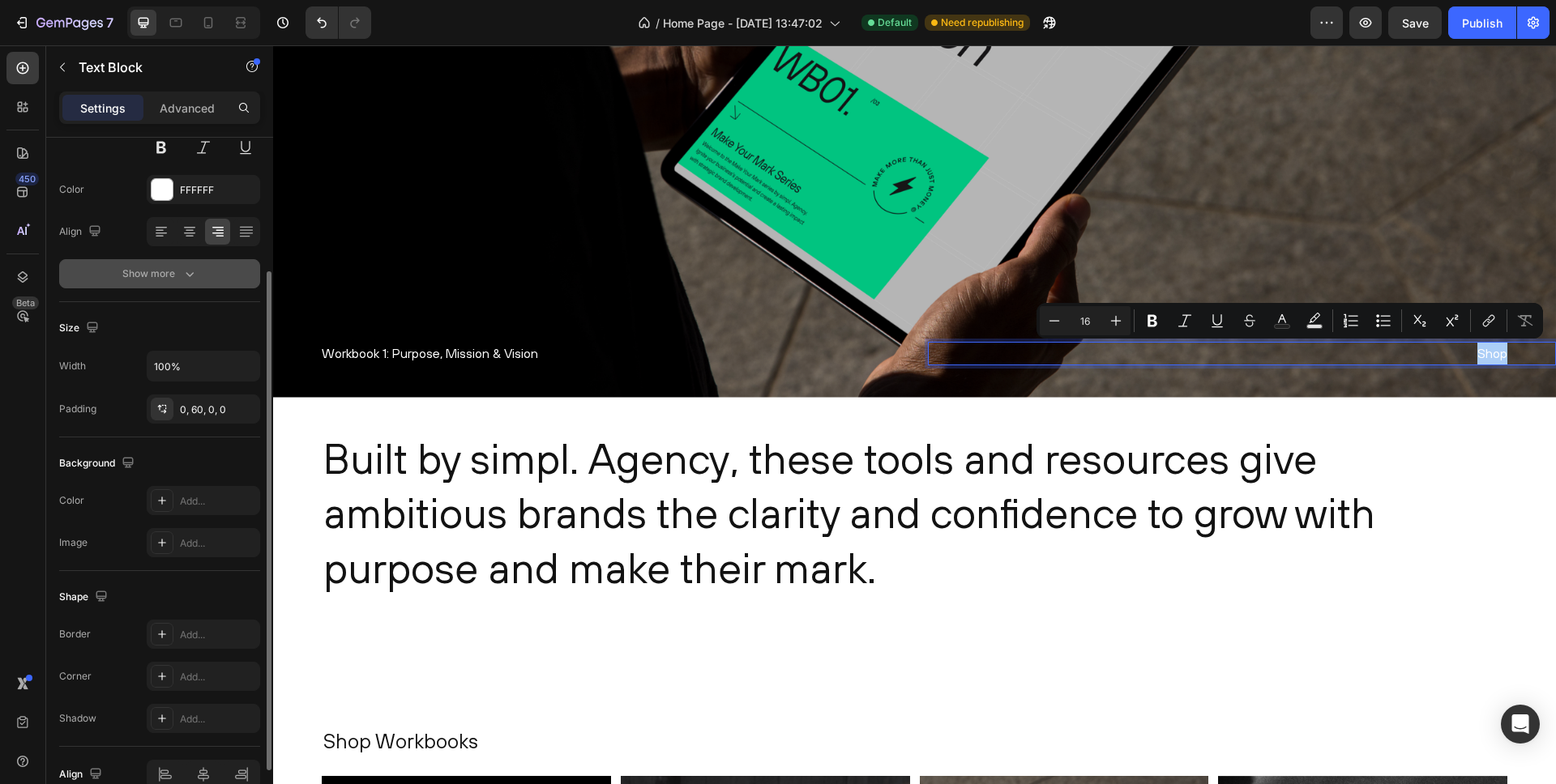
click at [155, 267] on div "Show more" at bounding box center [160, 273] width 75 height 16
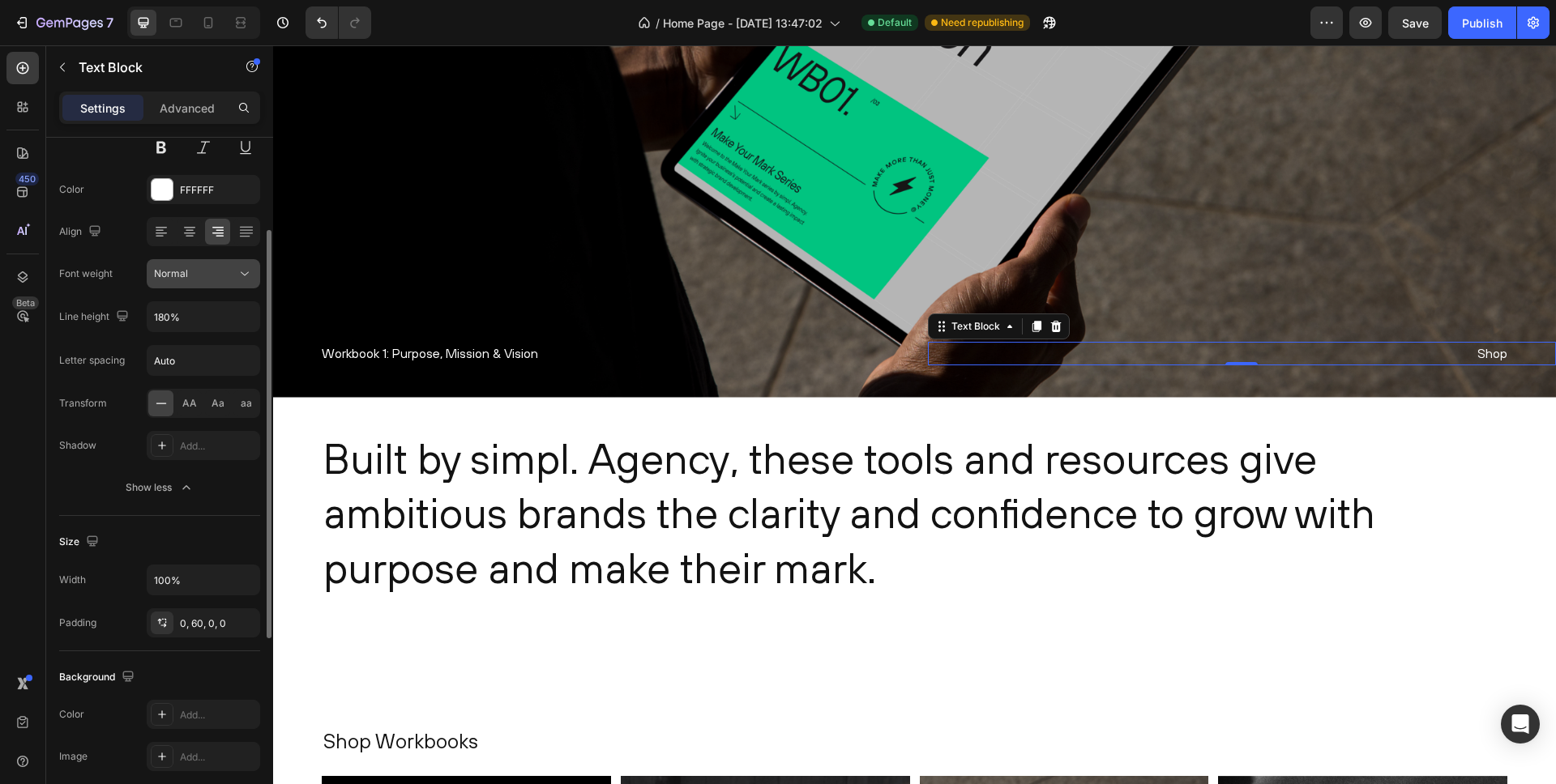
scroll to position [0, 0]
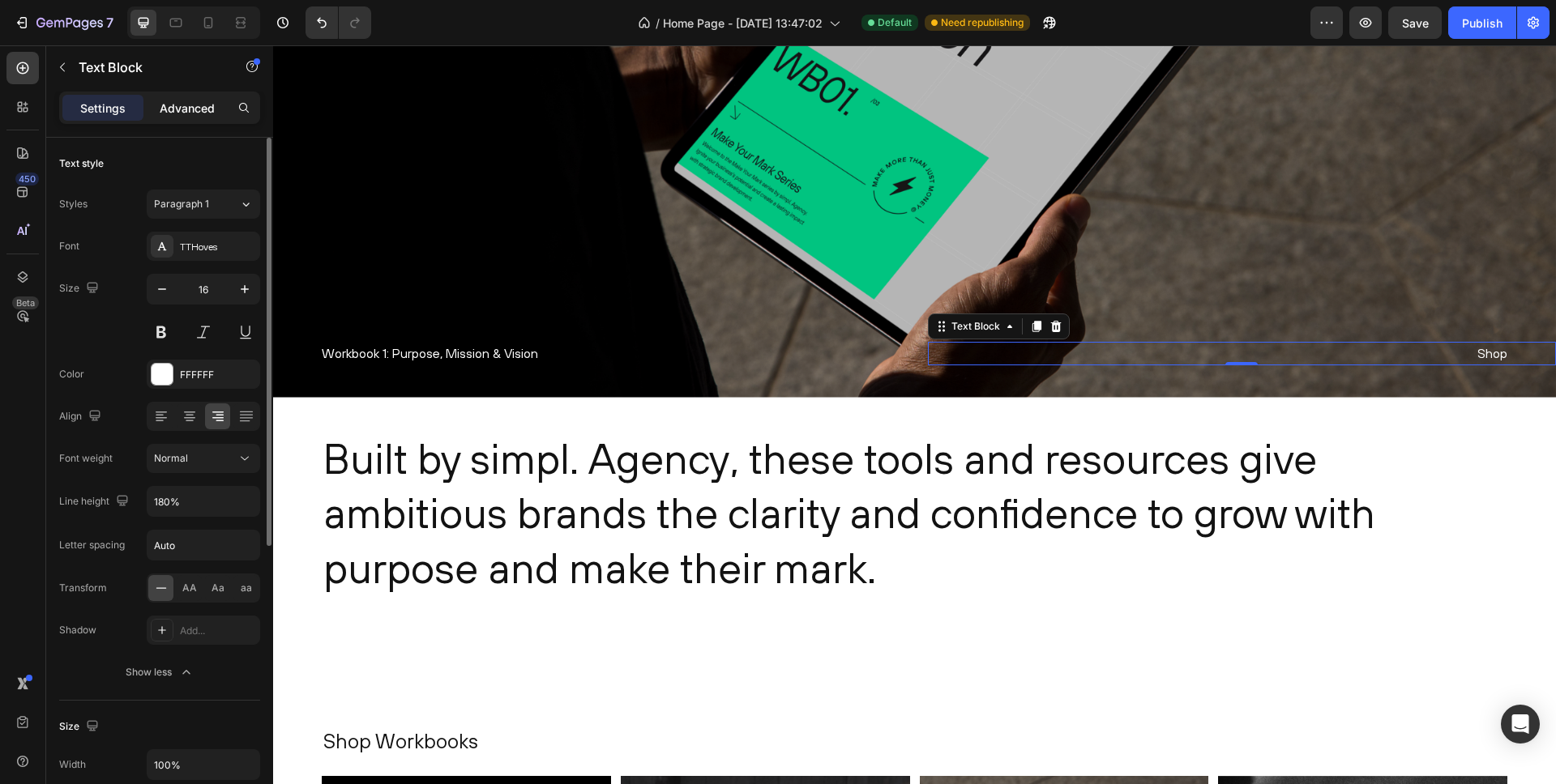
click at [181, 110] on p "Advanced" at bounding box center [188, 108] width 55 height 17
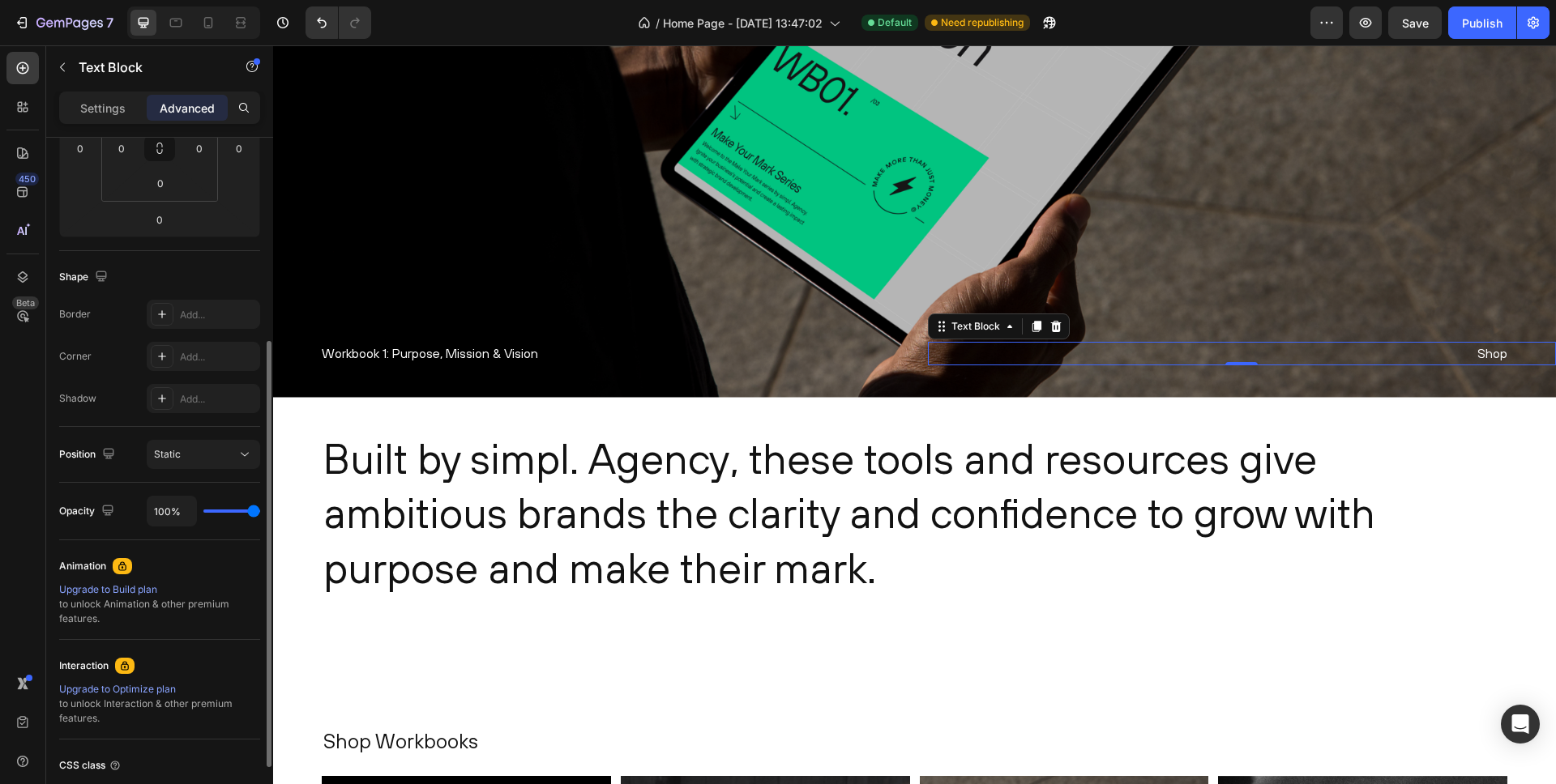
scroll to position [432, 0]
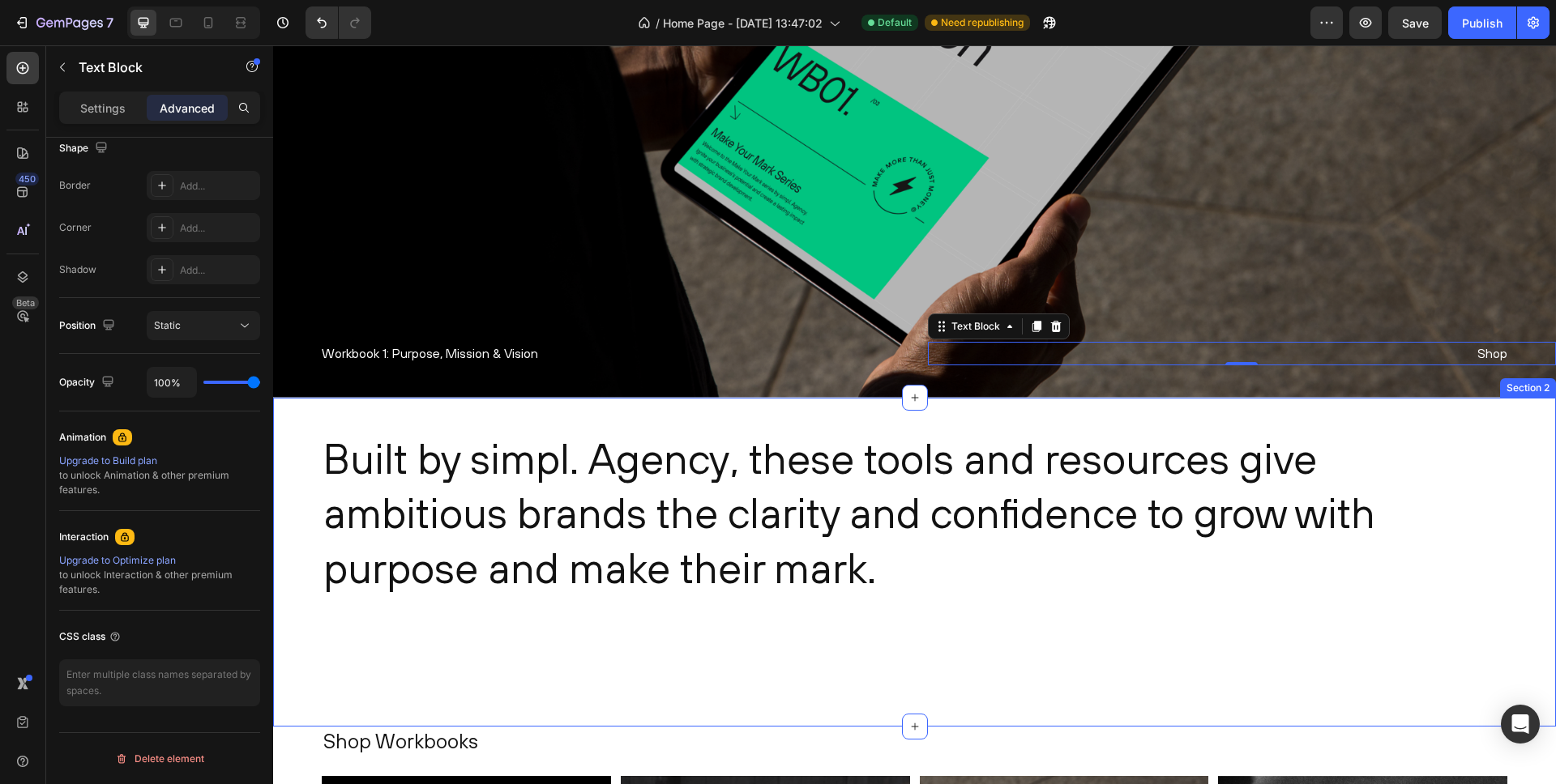
click at [806, 417] on div "Built by simpl. Agency, these tools and resources give ambitious brands the cla…" at bounding box center [915, 563] width 1283 height 330
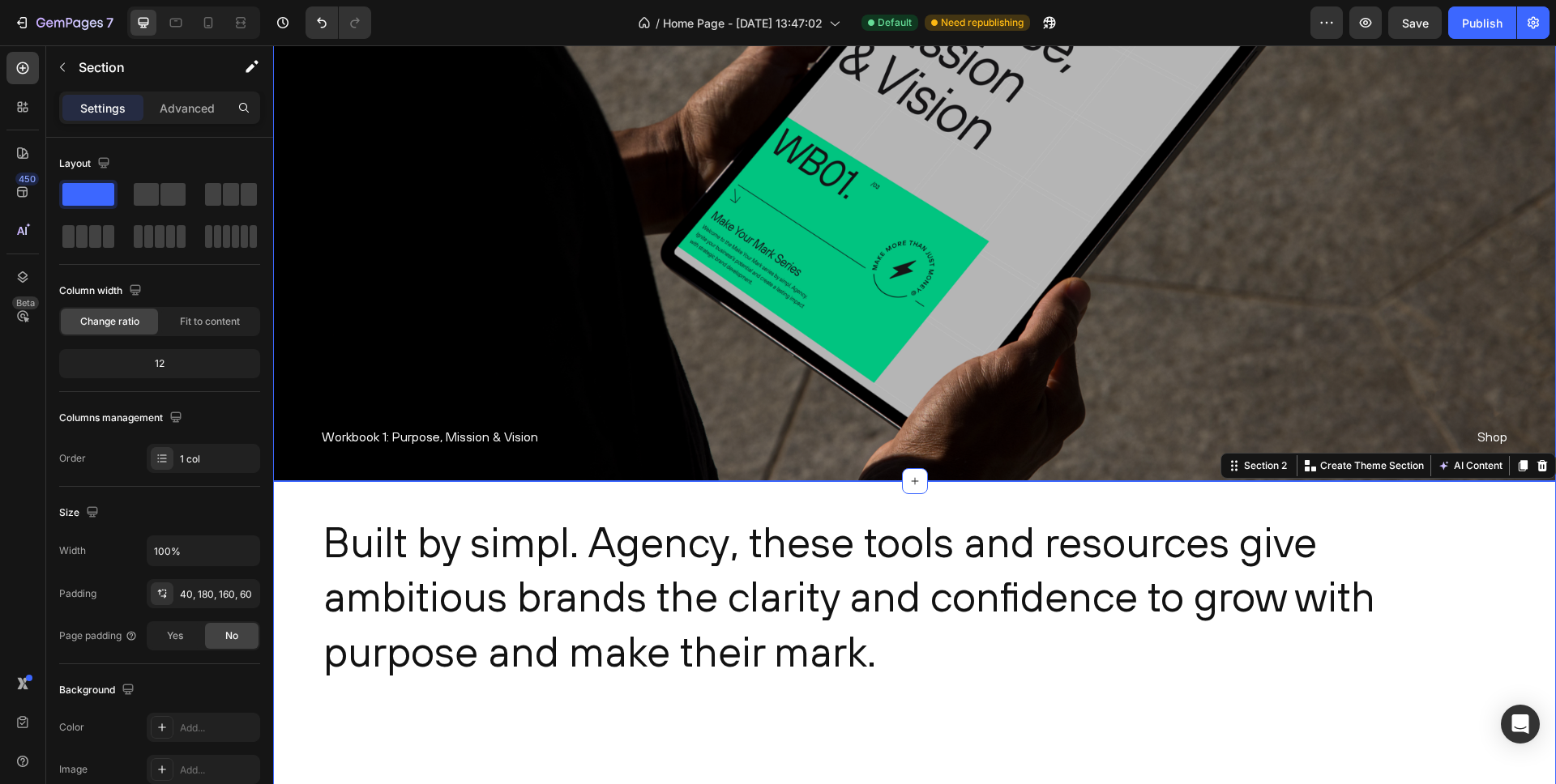
scroll to position [72, 0]
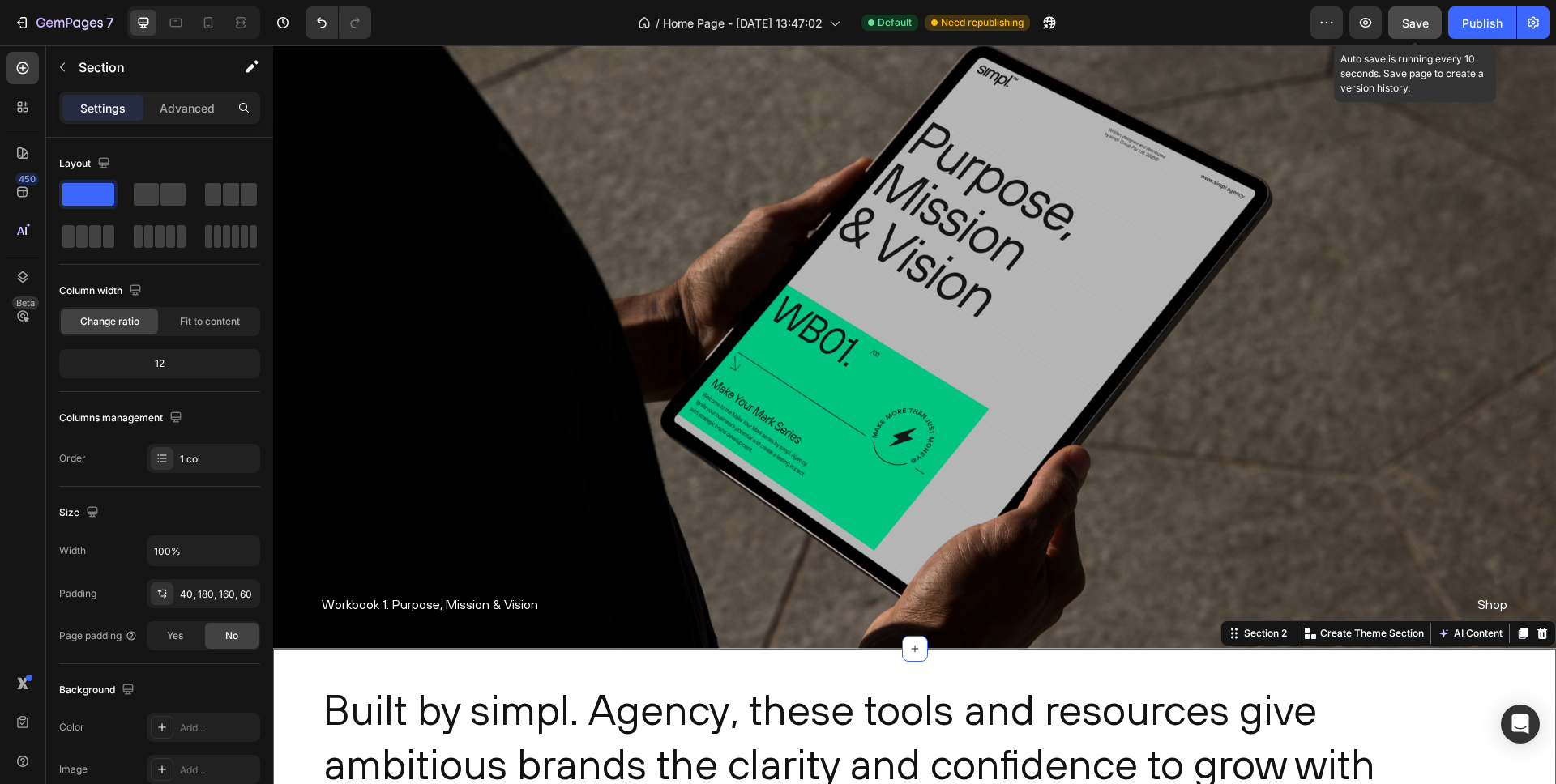
click at [1417, 27] on span "Save" at bounding box center [1415, 22] width 27 height 14
click at [1473, 24] on div "Publish" at bounding box center [1482, 23] width 41 height 17
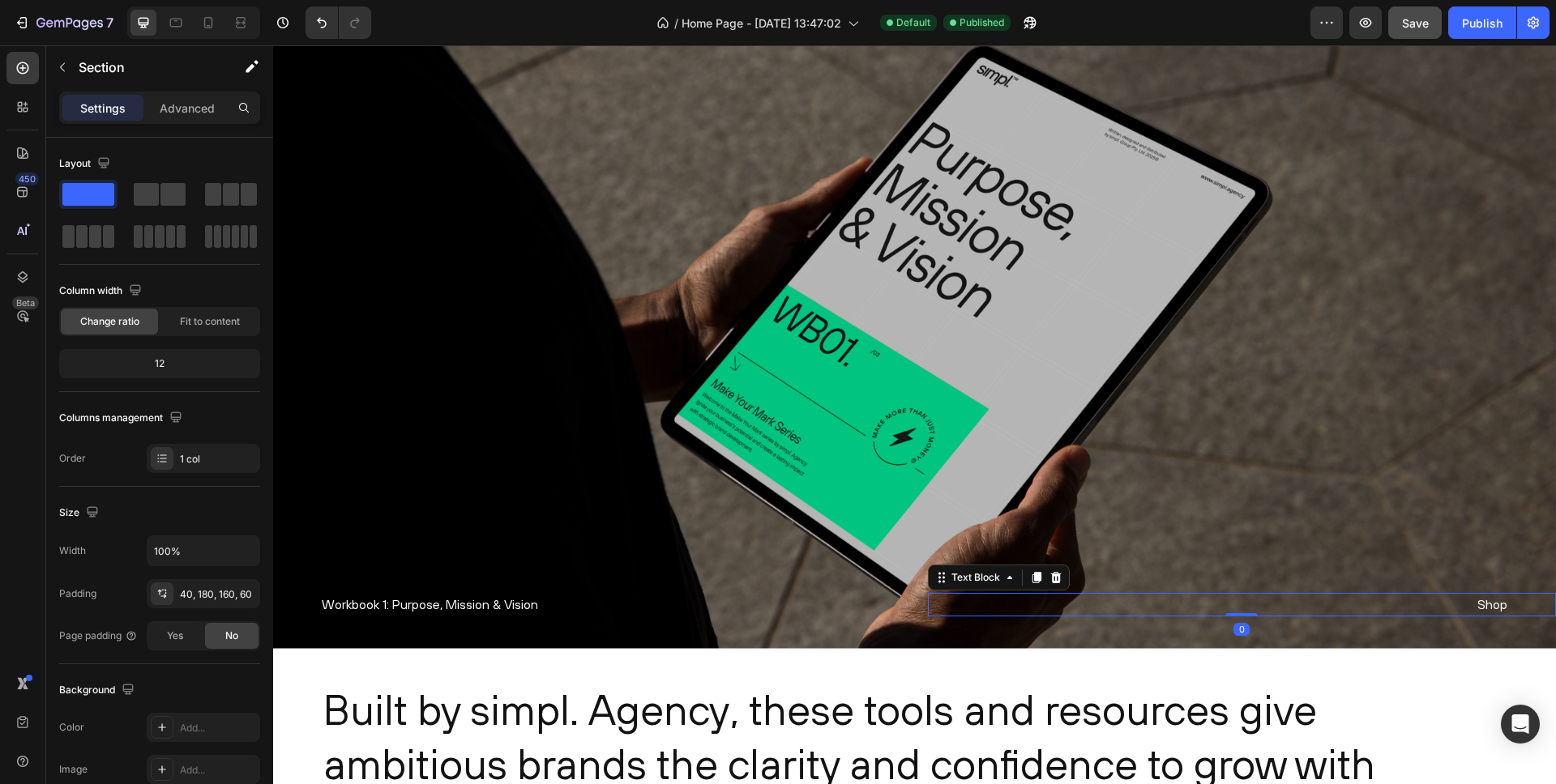
click at [1488, 605] on p "Shop" at bounding box center [1218, 605] width 580 height 23
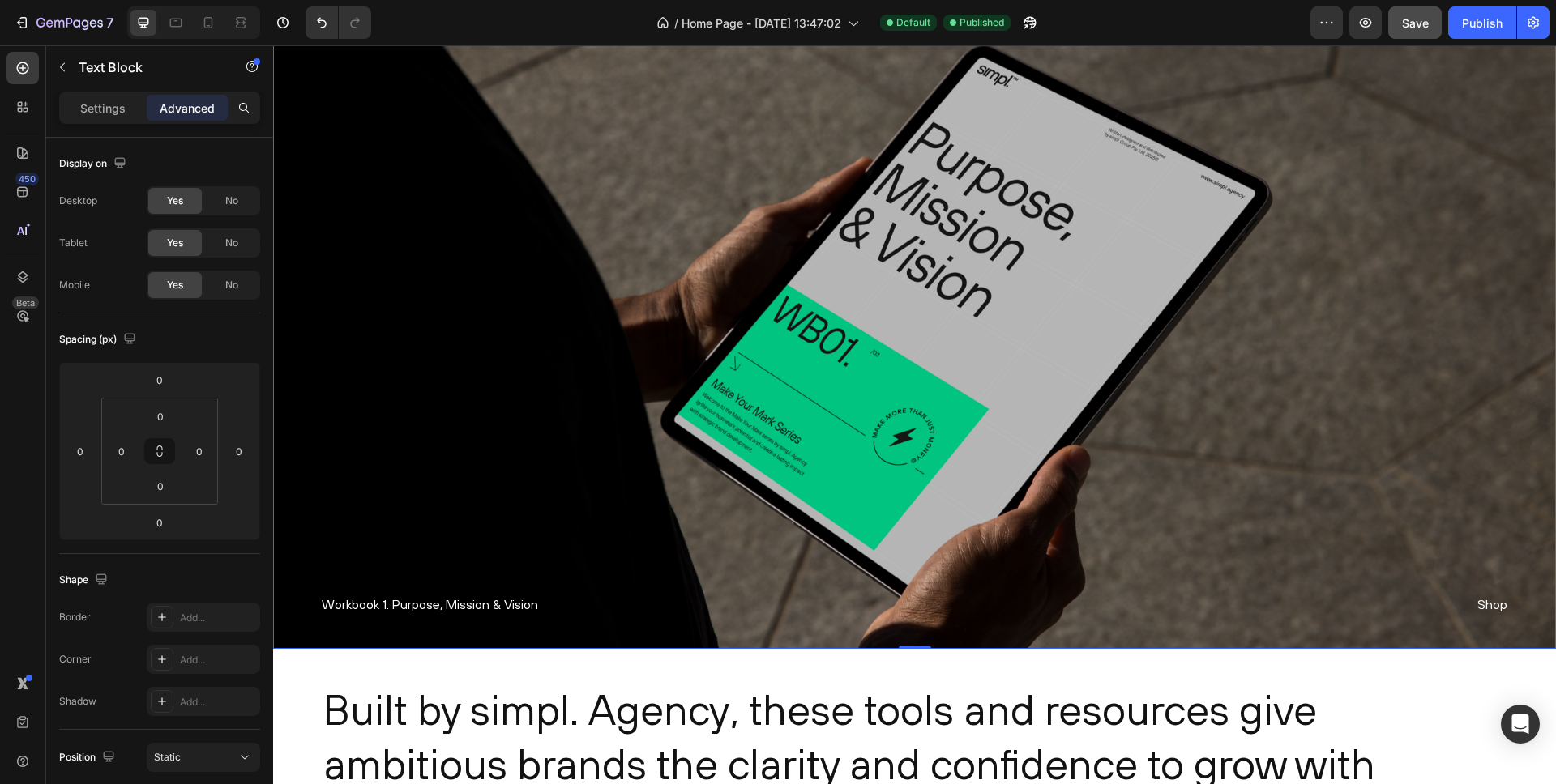
click at [477, 616] on div "Workbook 1: Purpose, Mission & Vision Text Block Shop Text Block" at bounding box center [915, 621] width 1283 height 56
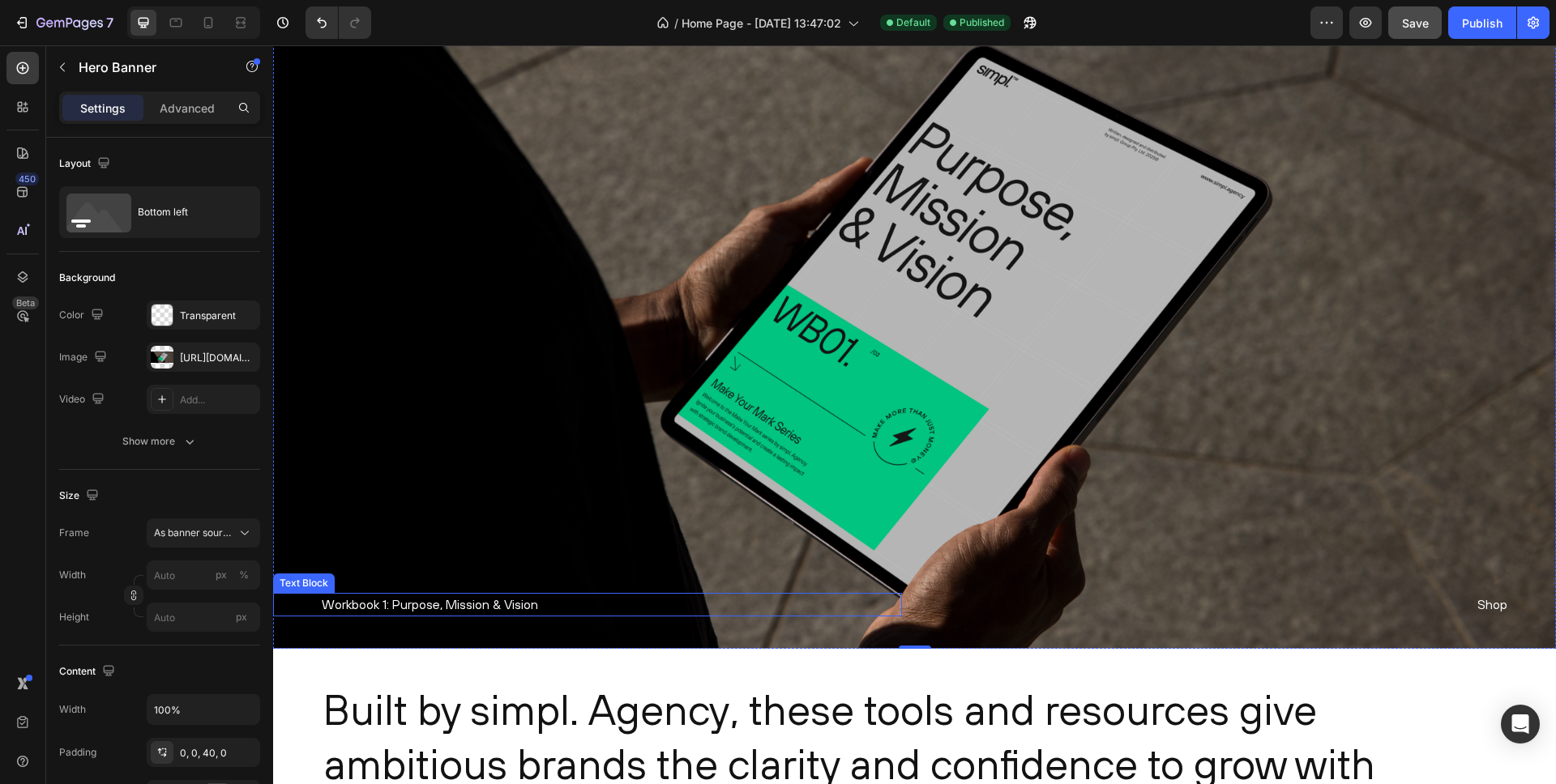
click at [477, 610] on p "Workbook 1: Purpose, Mission & Vision" at bounding box center [612, 605] width 580 height 23
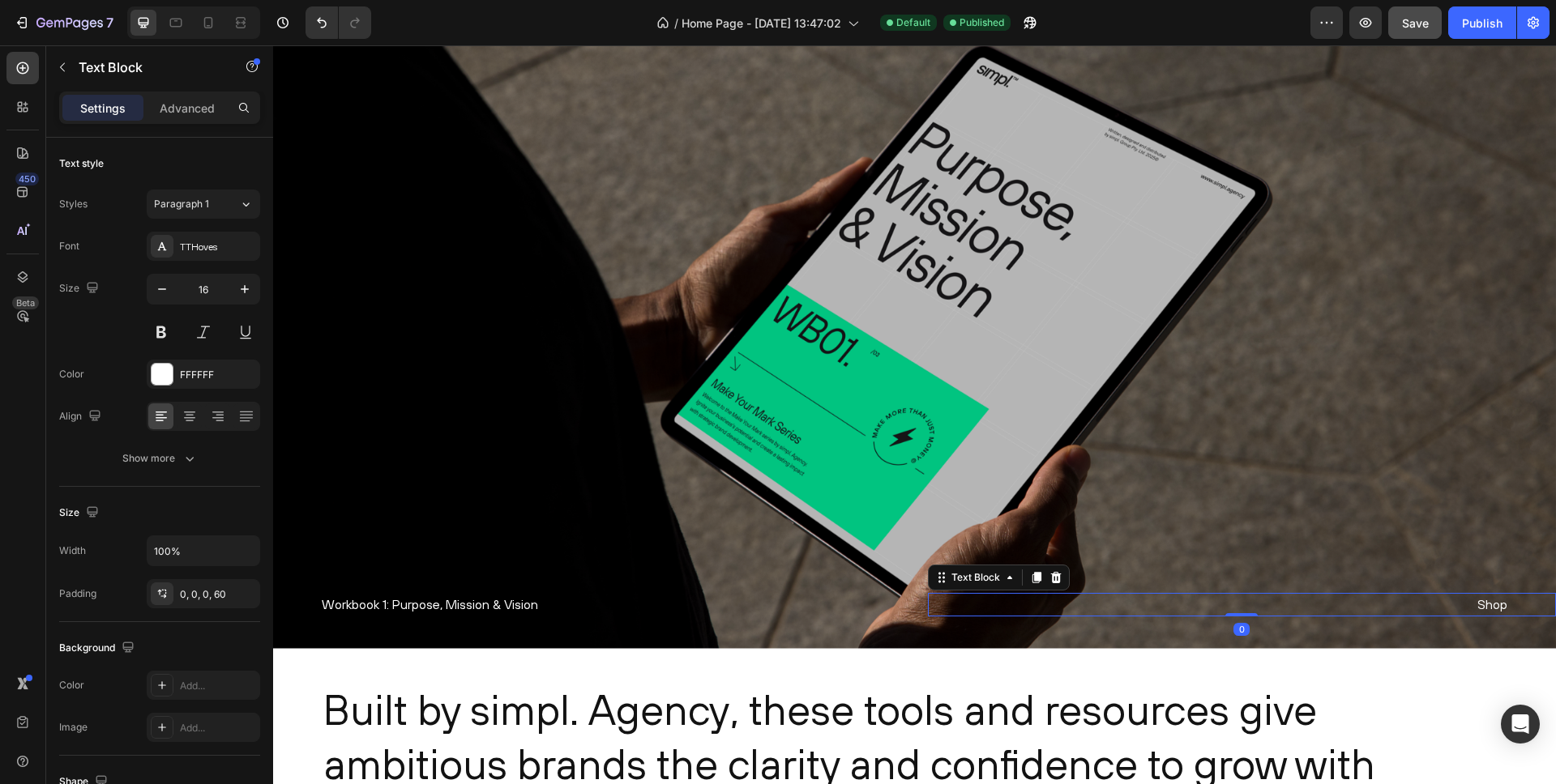
click at [1048, 604] on p "Shop" at bounding box center [1218, 605] width 580 height 23
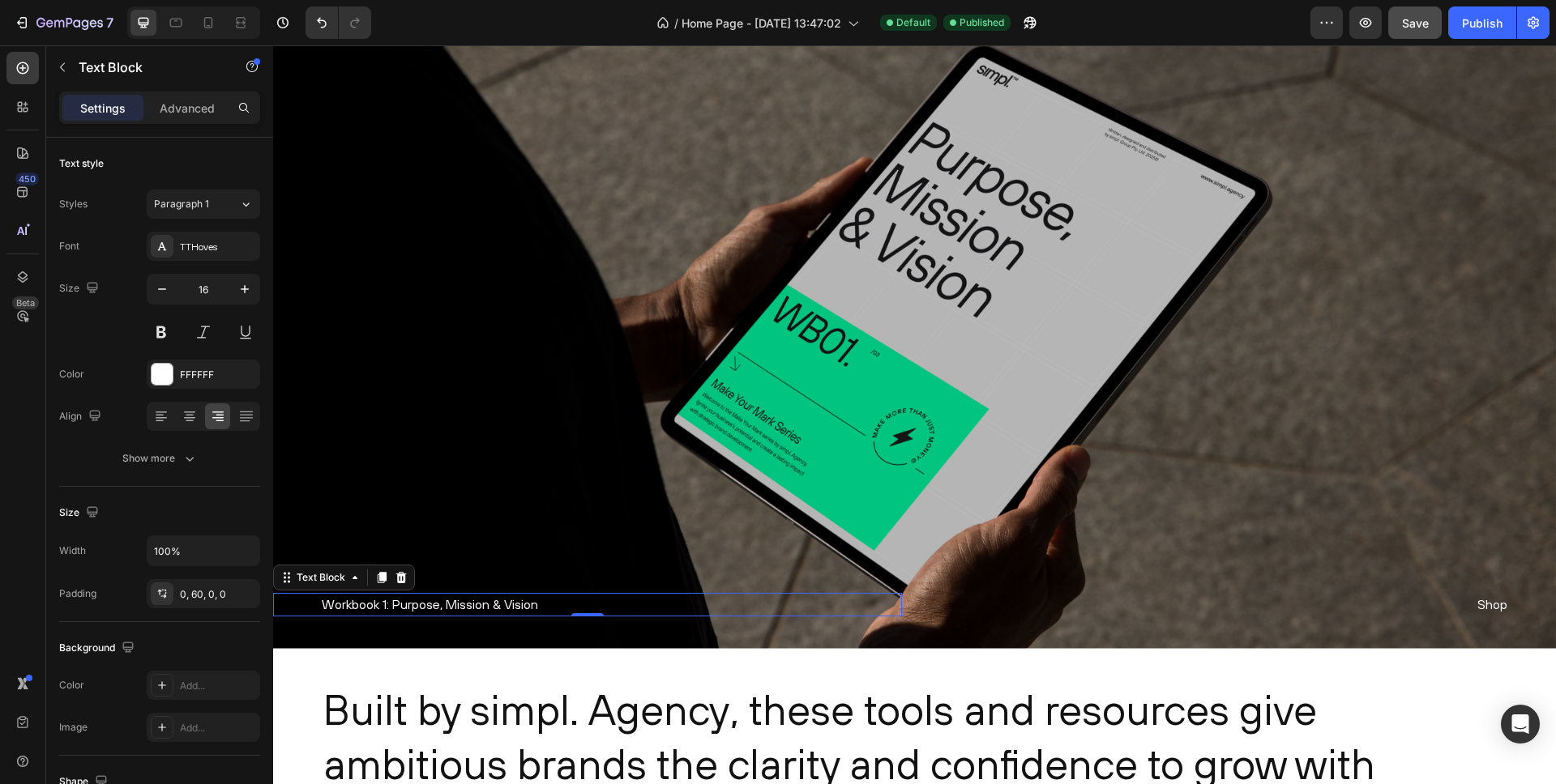
click at [511, 606] on p "Workbook 1: Purpose, Mission & Vision" at bounding box center [612, 605] width 580 height 23
click at [1187, 597] on p "Shop" at bounding box center [1218, 605] width 580 height 23
click at [568, 609] on p "Workbook 1: Purpose, Mission & Vision" at bounding box center [612, 605] width 580 height 23
click at [398, 487] on div "Overlay" at bounding box center [915, 328] width 1283 height 642
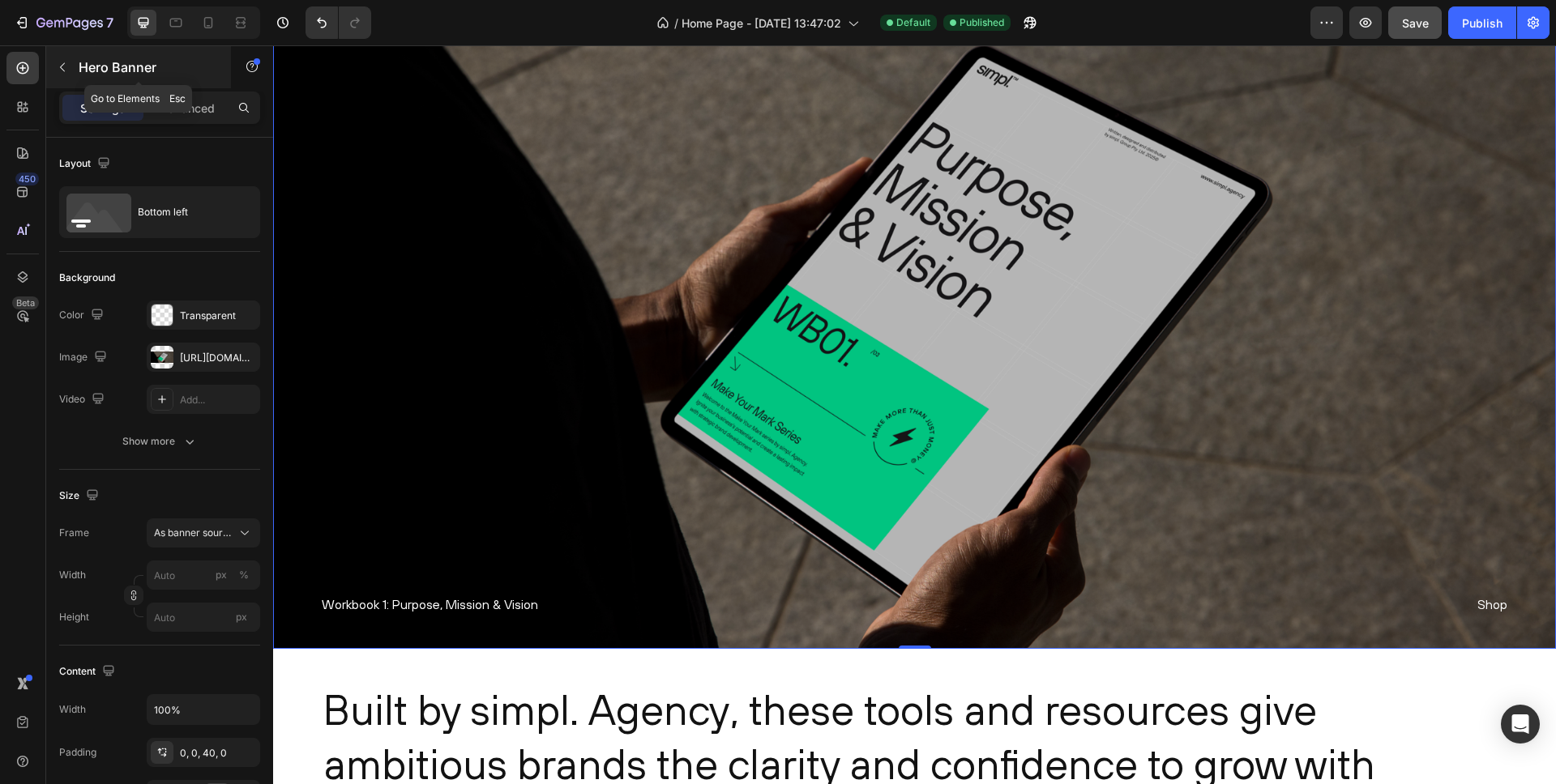
click at [59, 65] on icon "button" at bounding box center [63, 67] width 13 height 13
click at [423, 552] on div "Overlay" at bounding box center [915, 328] width 1283 height 642
click at [108, 157] on icon "button" at bounding box center [103, 162] width 16 height 16
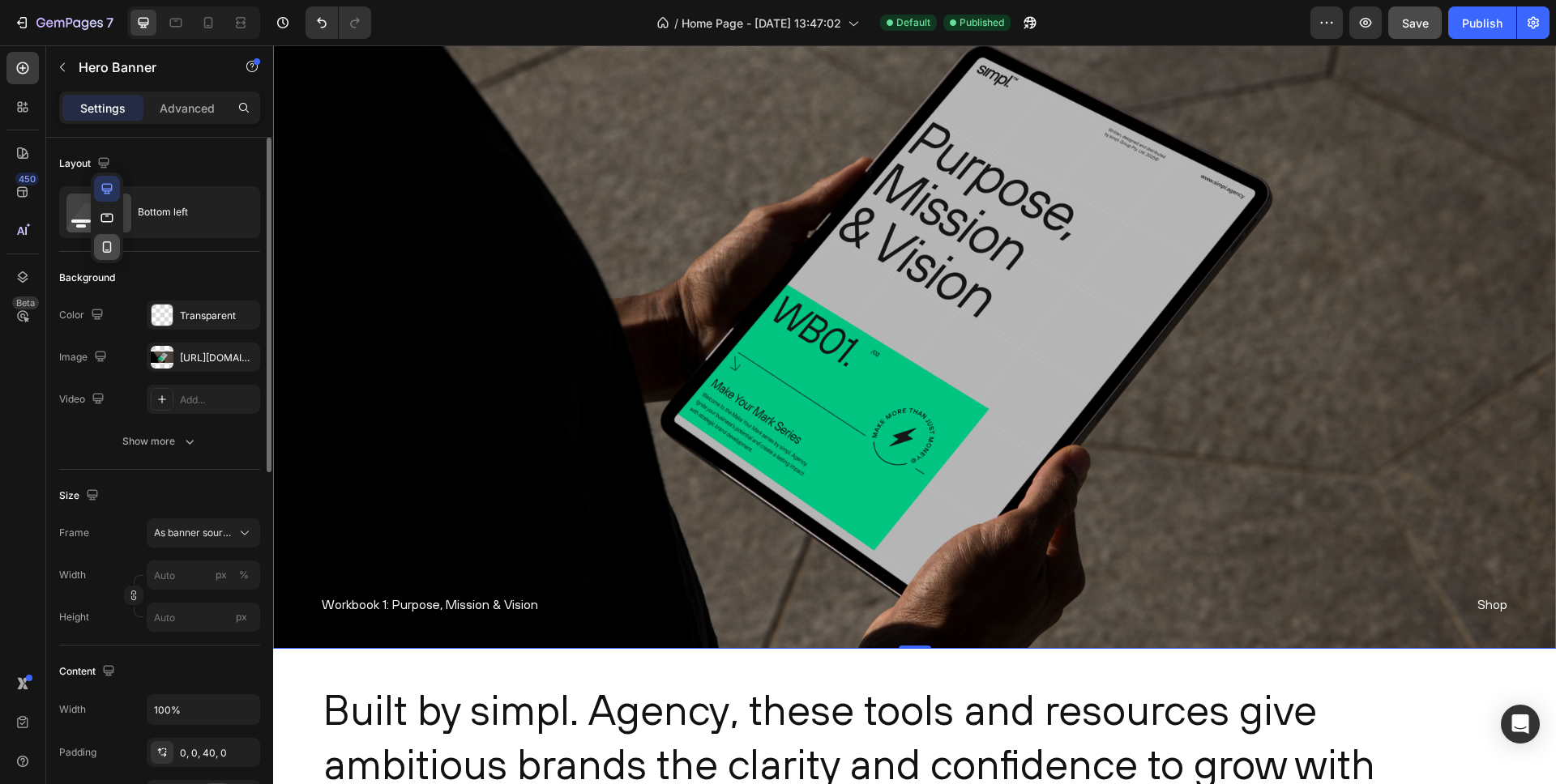
click at [106, 239] on icon "button" at bounding box center [107, 247] width 16 height 16
type input "100"
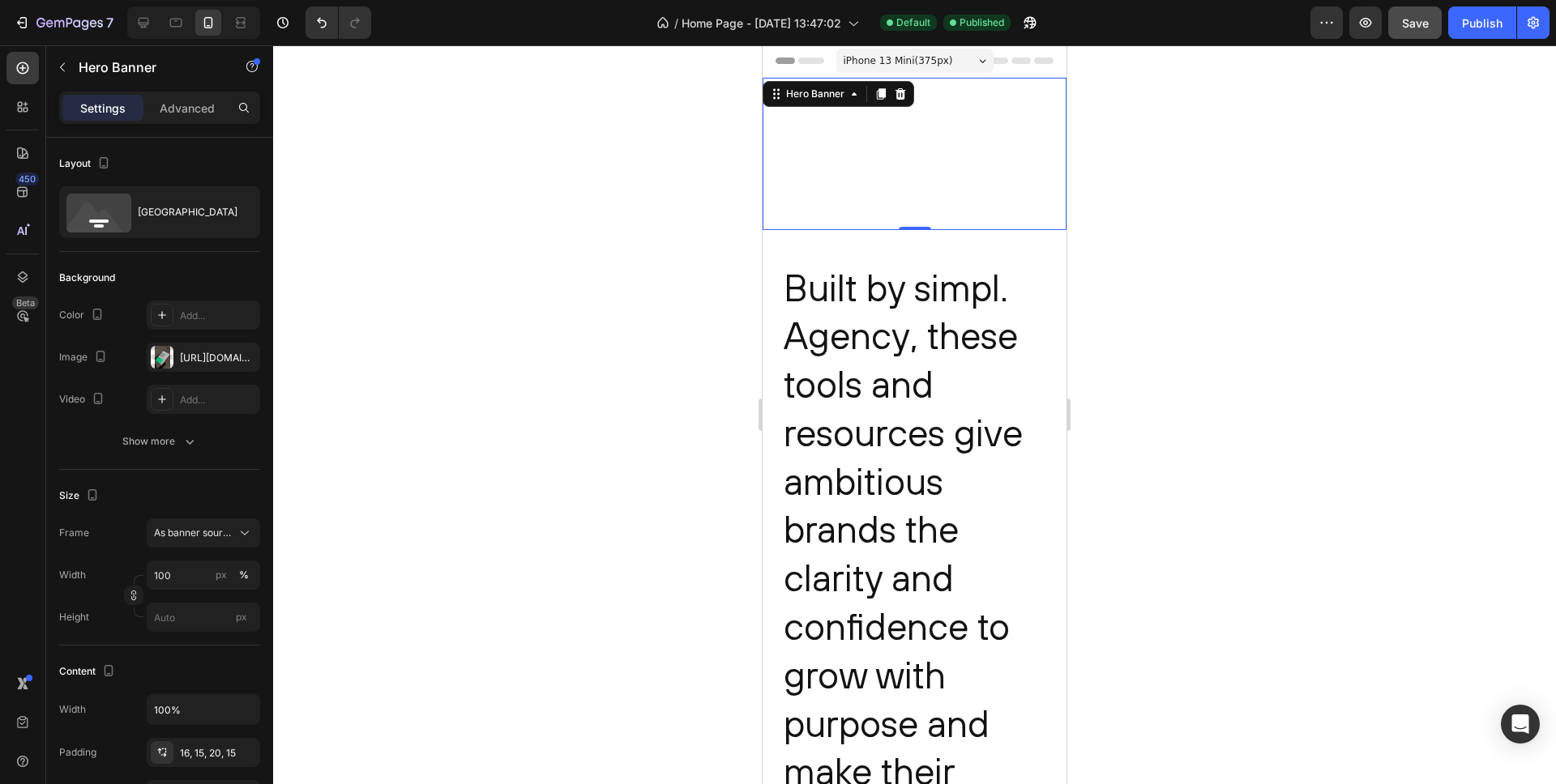
scroll to position [0, 0]
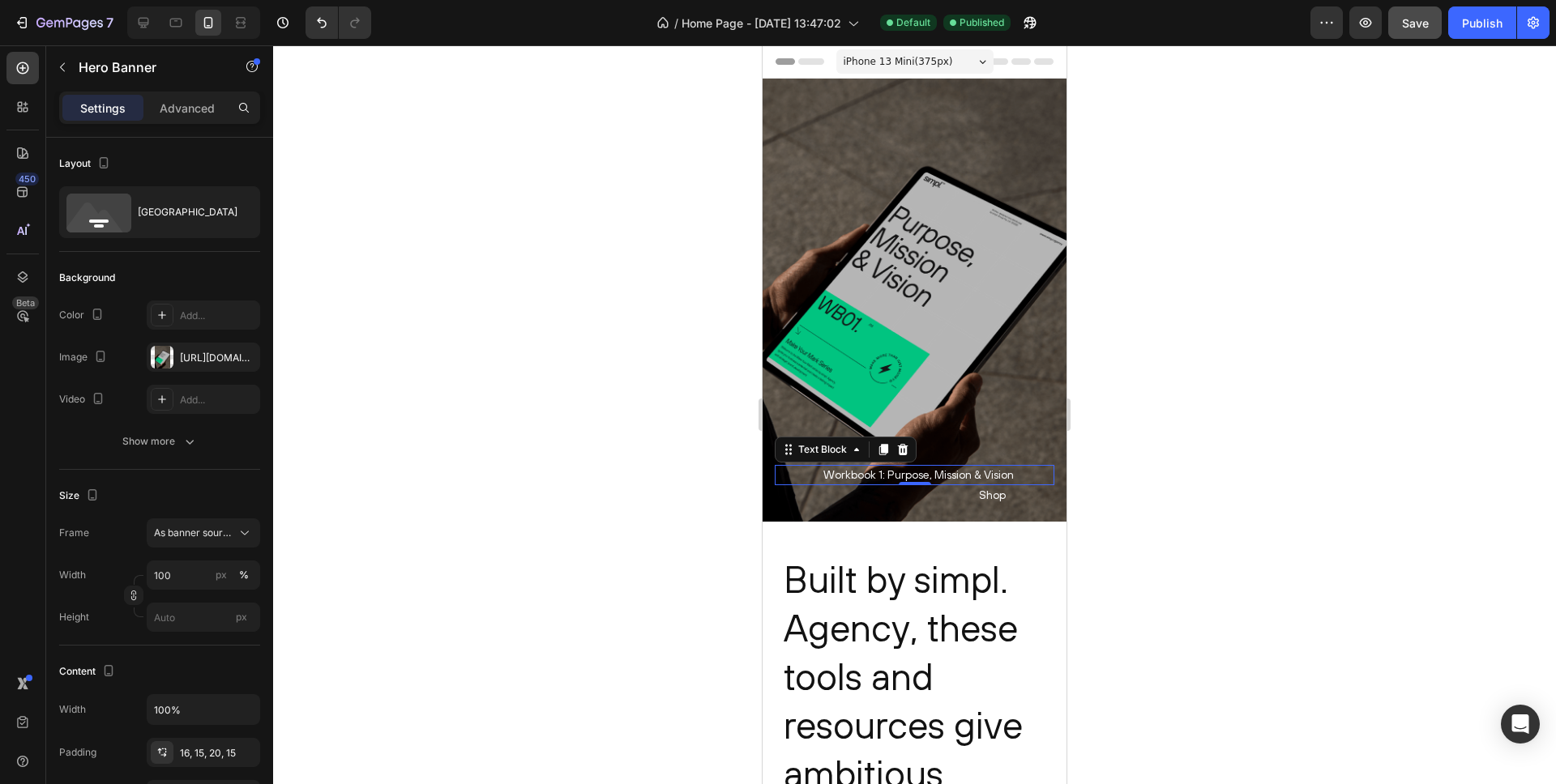
click at [968, 479] on p "Workbook 1: Purpose, Mission & Vision" at bounding box center [938, 475] width 231 height 20
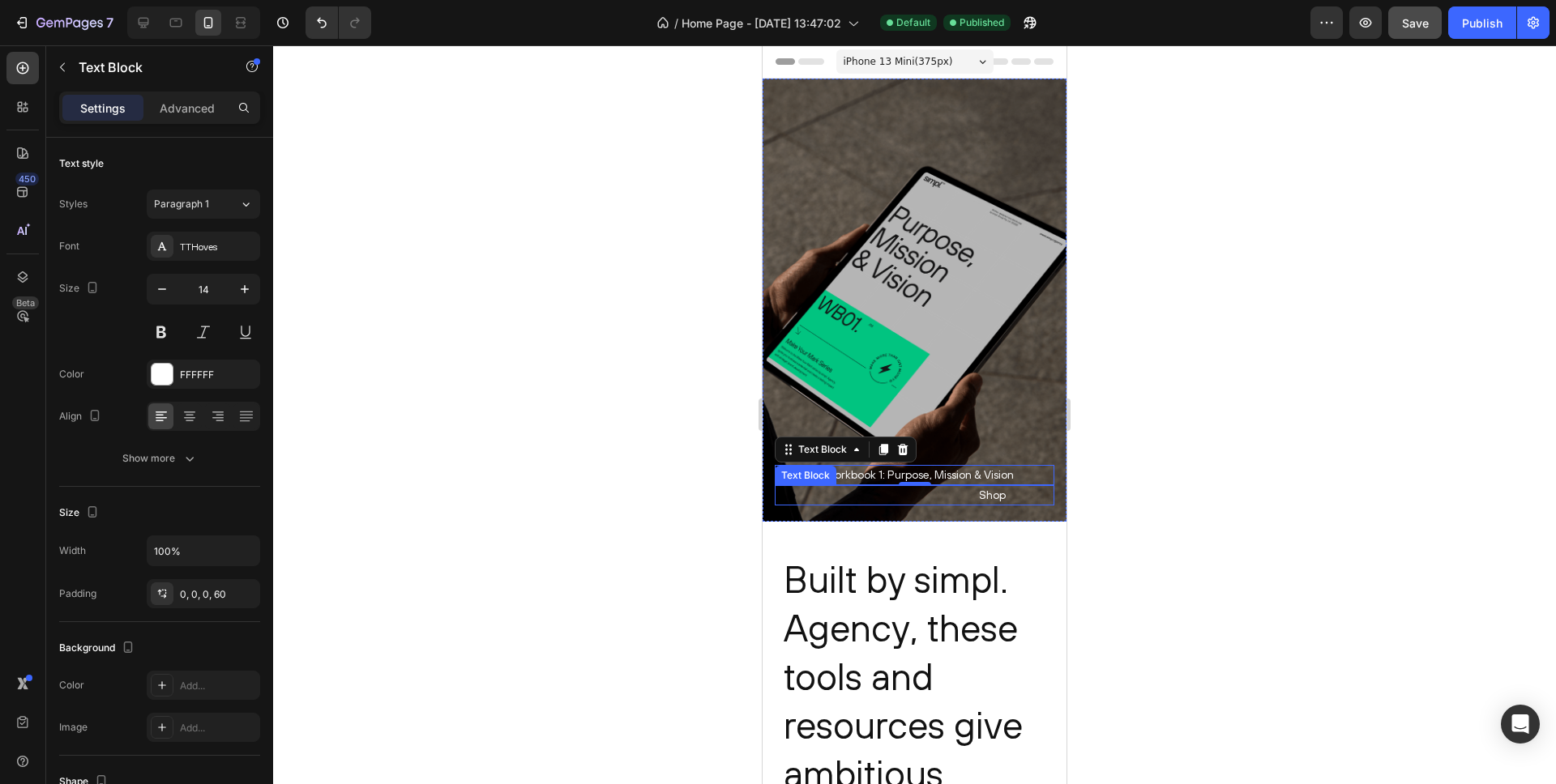
click at [993, 501] on p "Shop" at bounding box center [890, 496] width 231 height 20
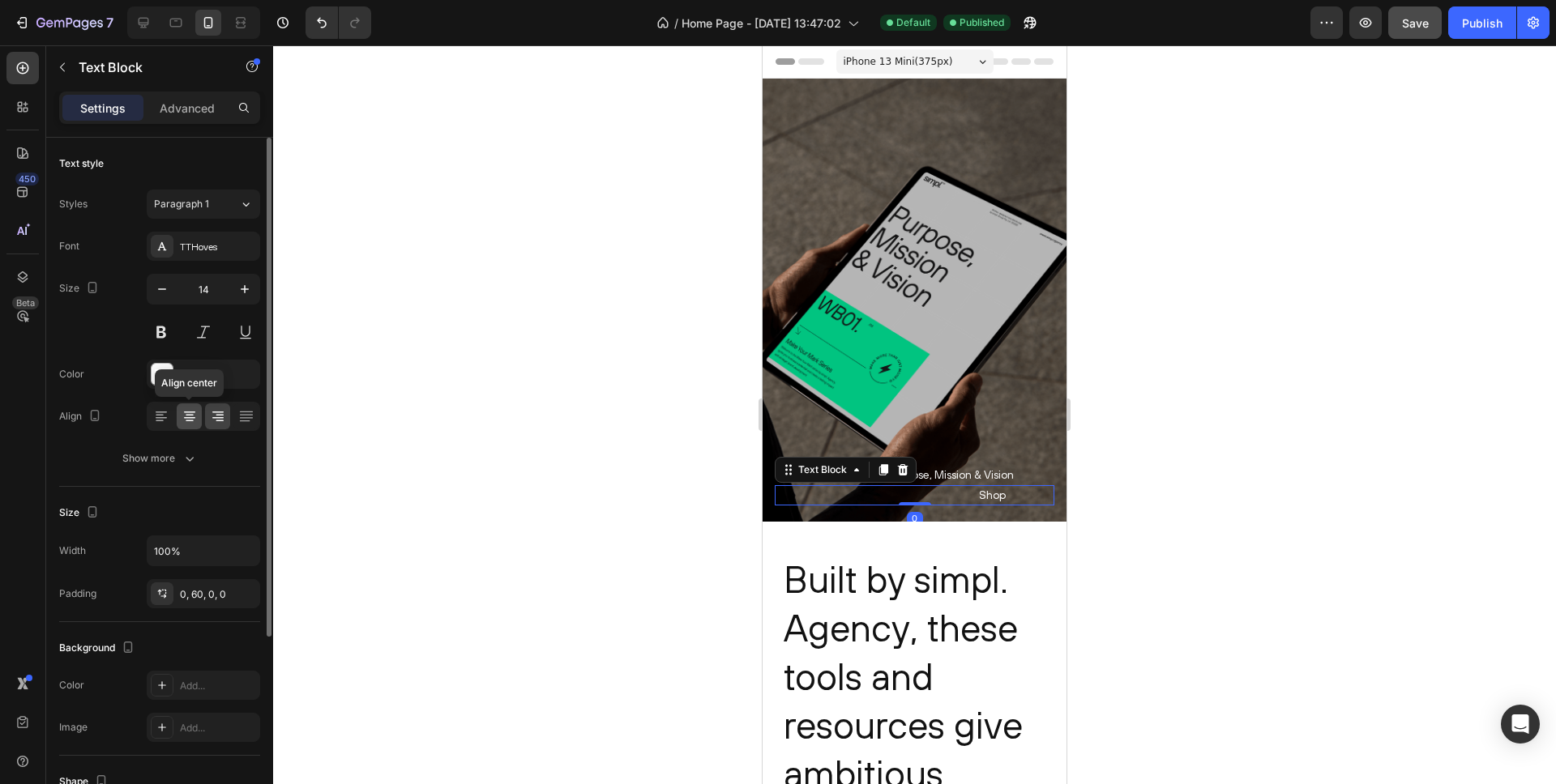
click at [192, 418] on icon at bounding box center [190, 418] width 12 height 2
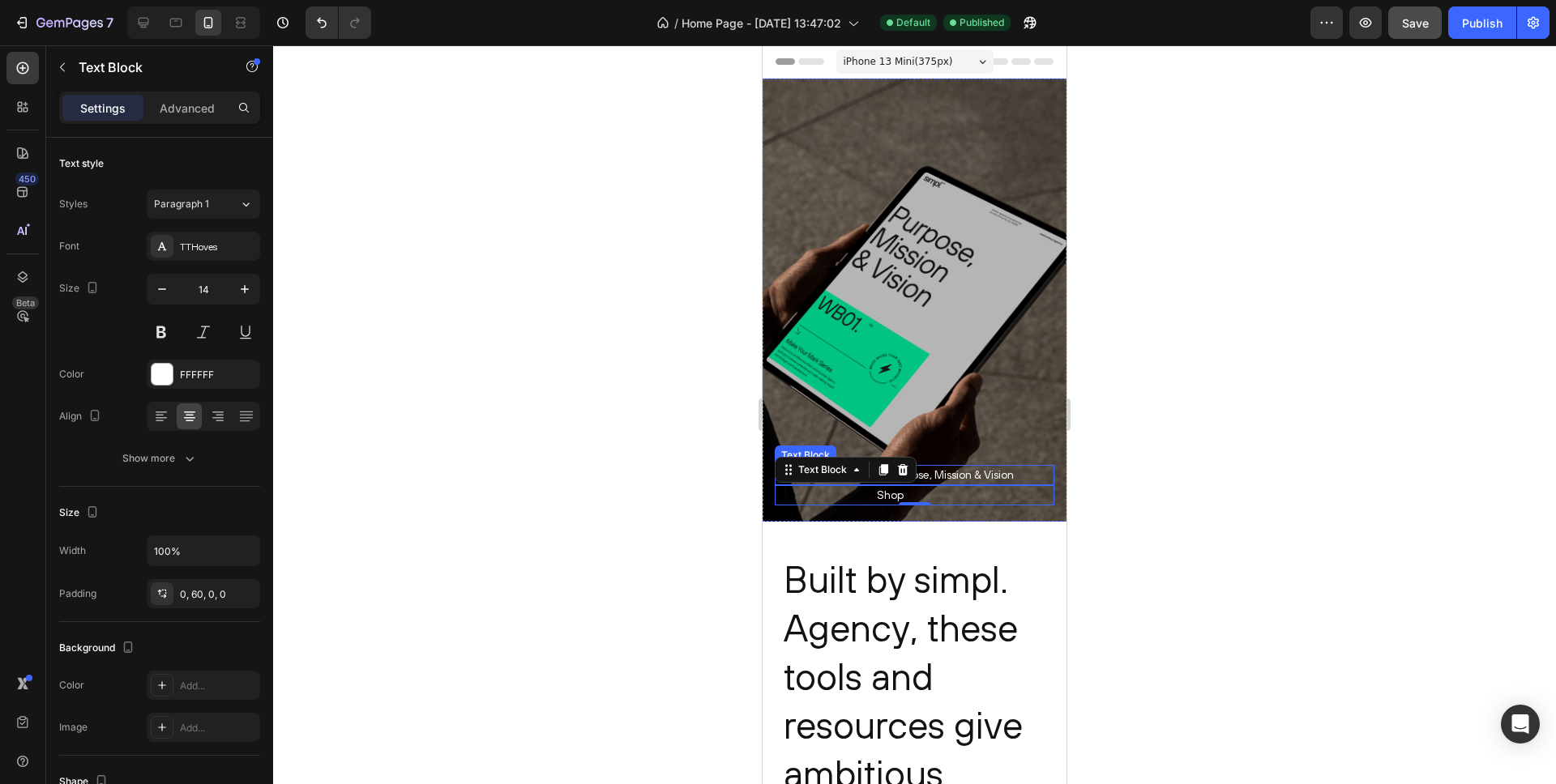
click at [942, 472] on p "Workbook 1: Purpose, Mission & Vision" at bounding box center [938, 475] width 231 height 20
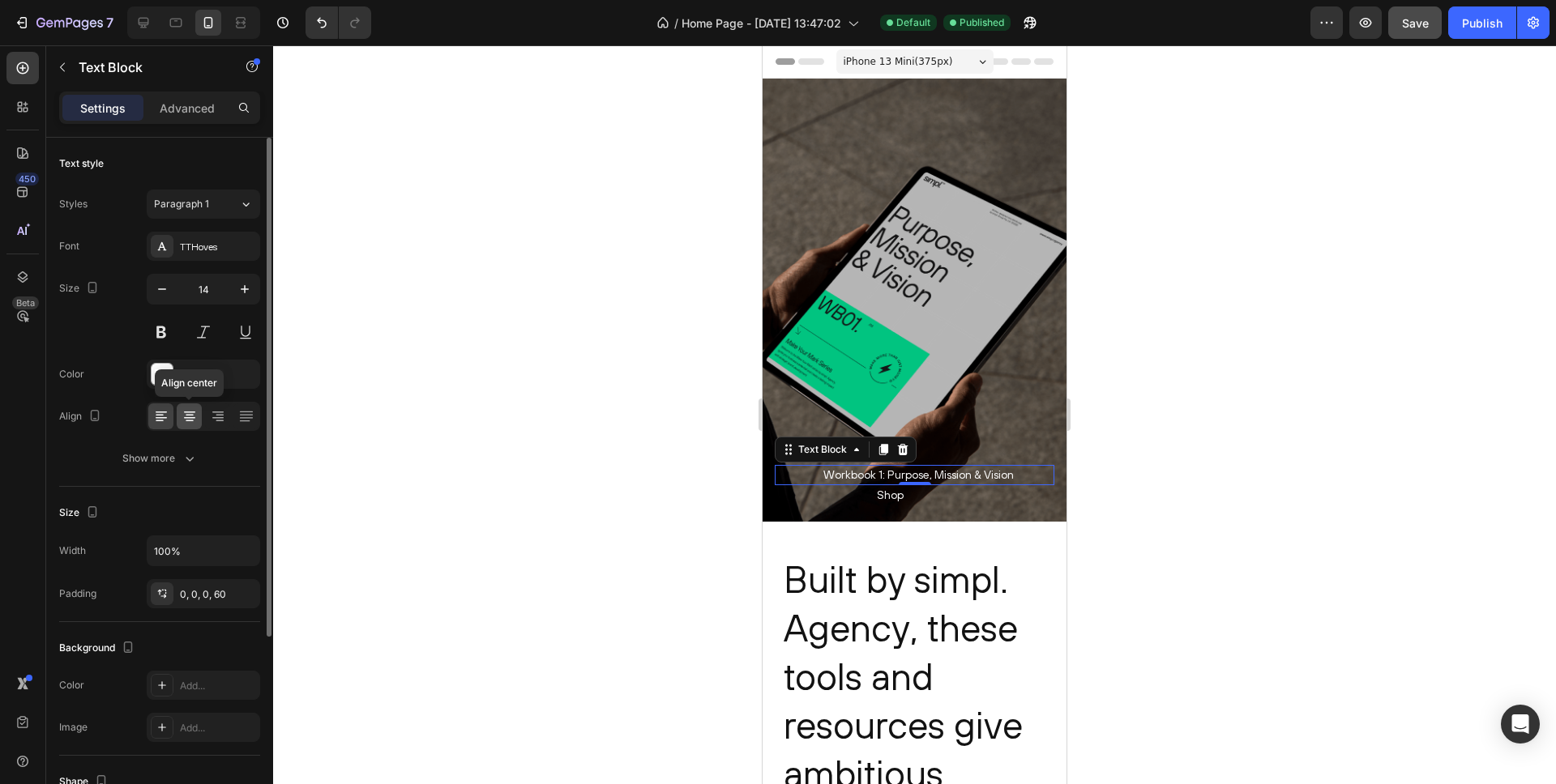
click at [195, 418] on icon at bounding box center [189, 416] width 16 height 16
click at [894, 497] on p "Shop" at bounding box center [890, 496] width 231 height 20
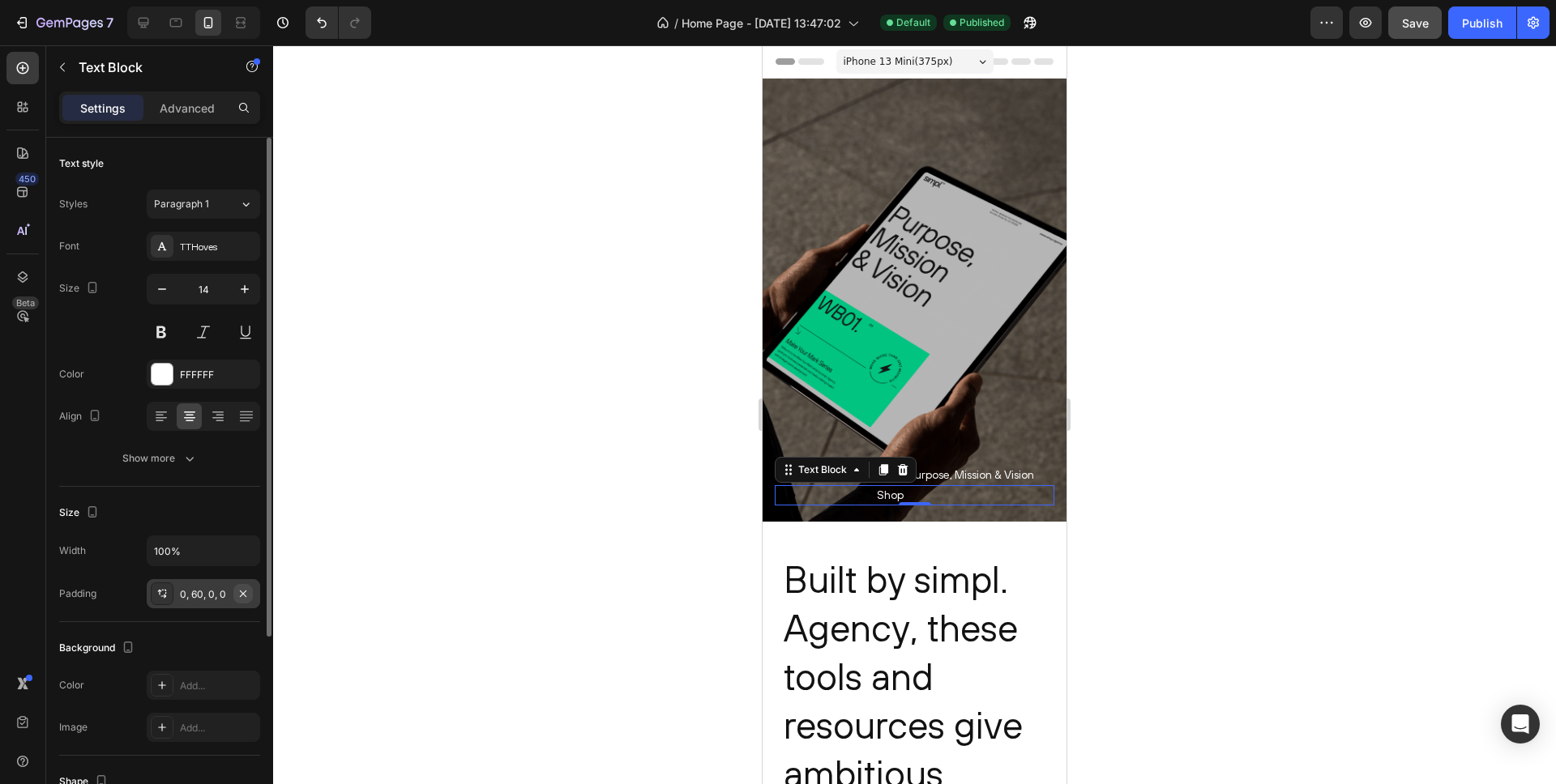
click at [242, 595] on icon "button" at bounding box center [243, 593] width 7 height 7
click at [966, 478] on p "Workbook 1: Purpose, Mission & Vision" at bounding box center [938, 475] width 231 height 20
click at [244, 592] on icon "button" at bounding box center [243, 593] width 7 height 7
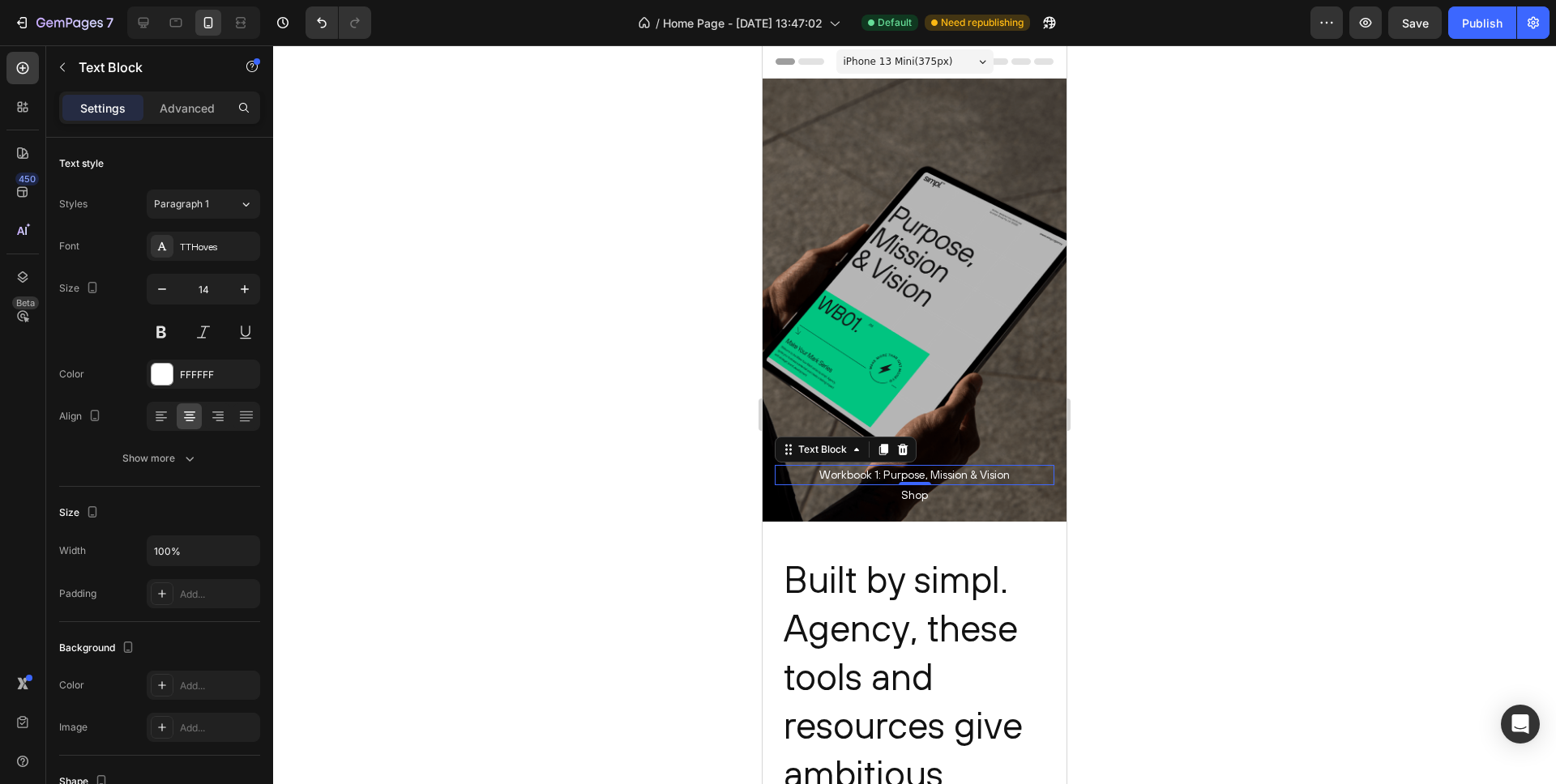
click at [627, 547] on div at bounding box center [915, 414] width 1283 height 739
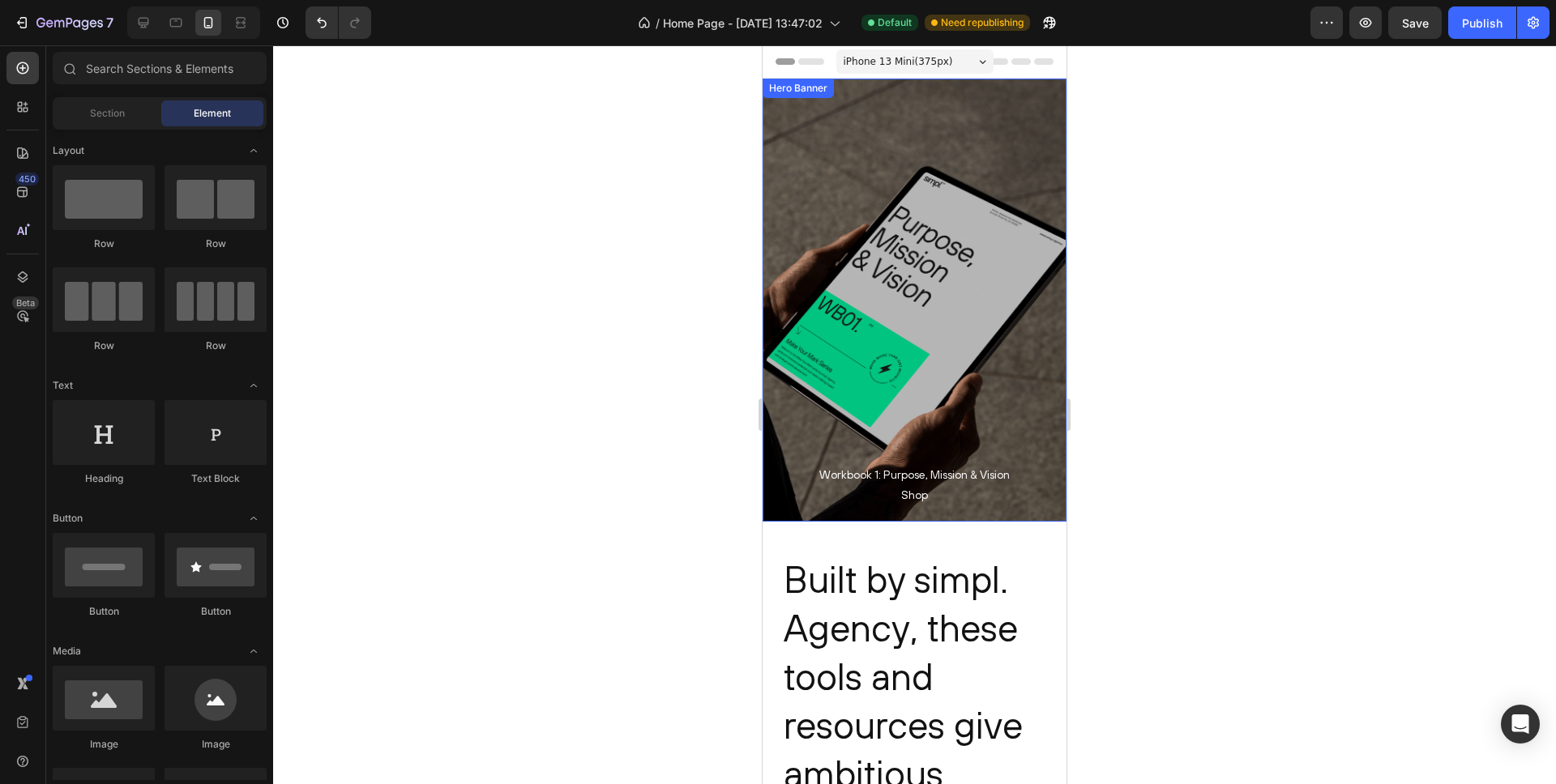
click at [864, 209] on div "Overlay" at bounding box center [914, 300] width 304 height 443
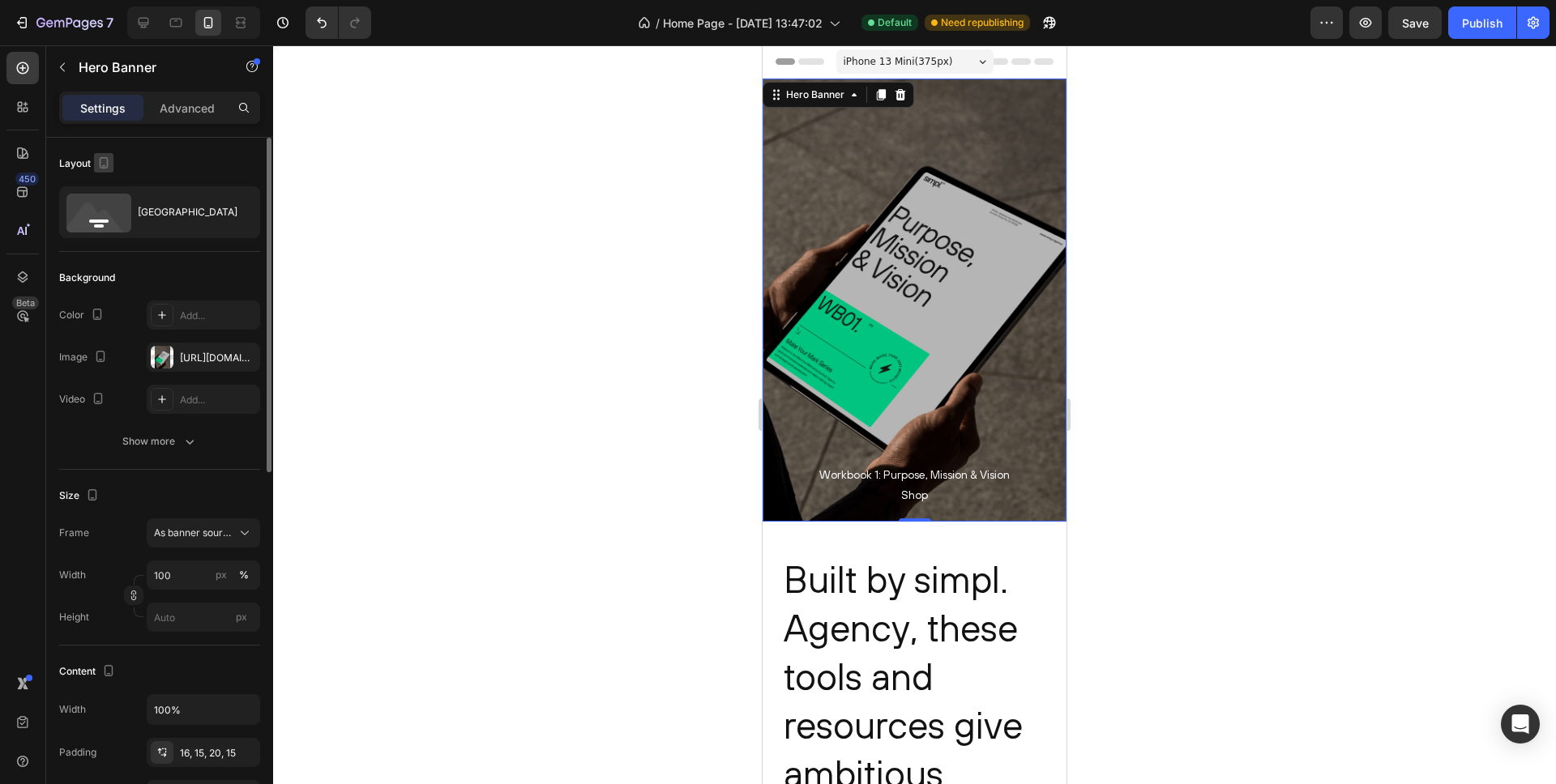
click at [103, 159] on icon "button" at bounding box center [103, 162] width 16 height 16
click at [104, 181] on icon "button" at bounding box center [107, 188] width 16 height 16
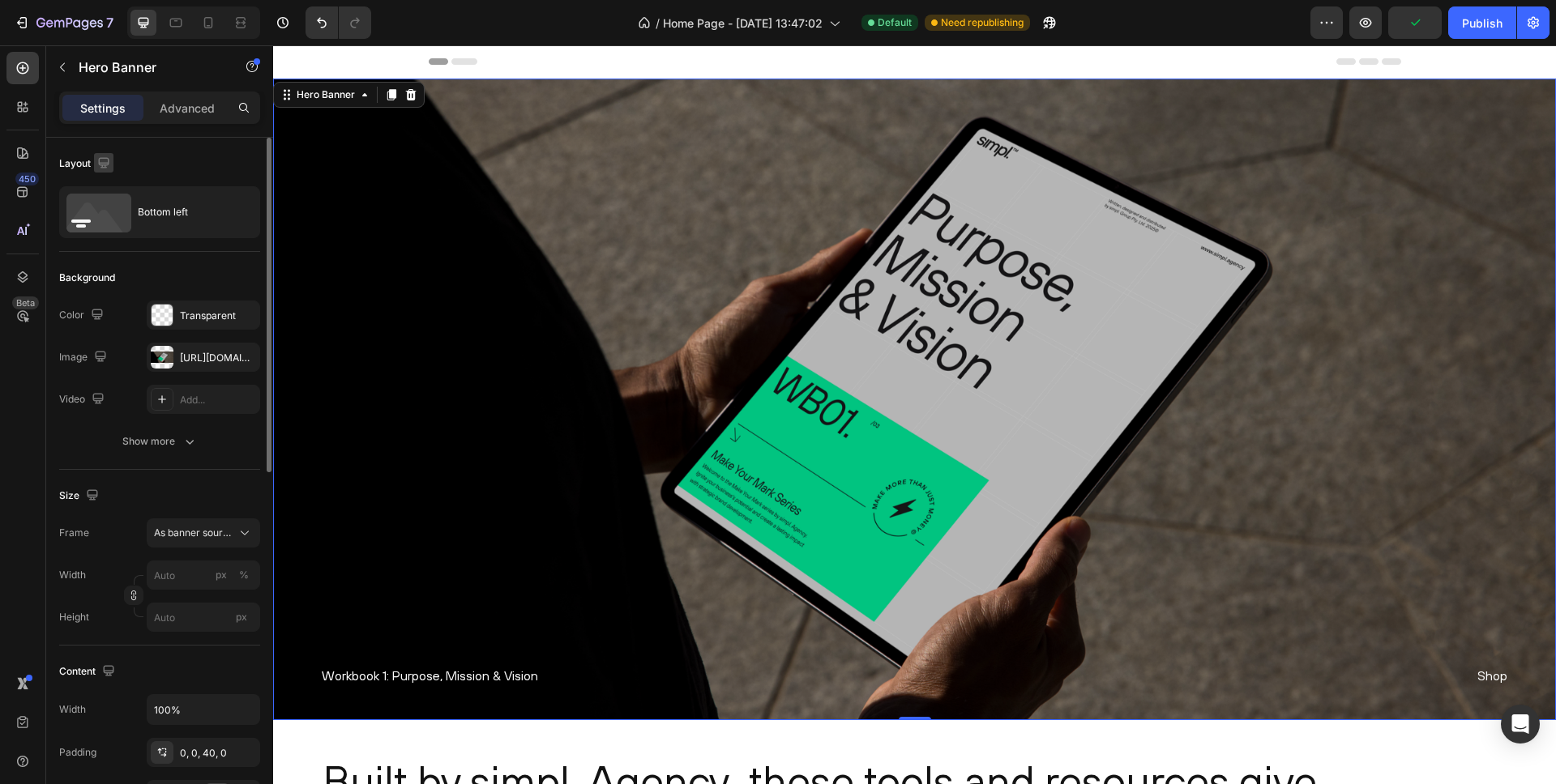
click at [103, 161] on icon "button" at bounding box center [103, 162] width 16 height 16
click at [104, 247] on icon "button" at bounding box center [107, 247] width 16 height 16
type input "100"
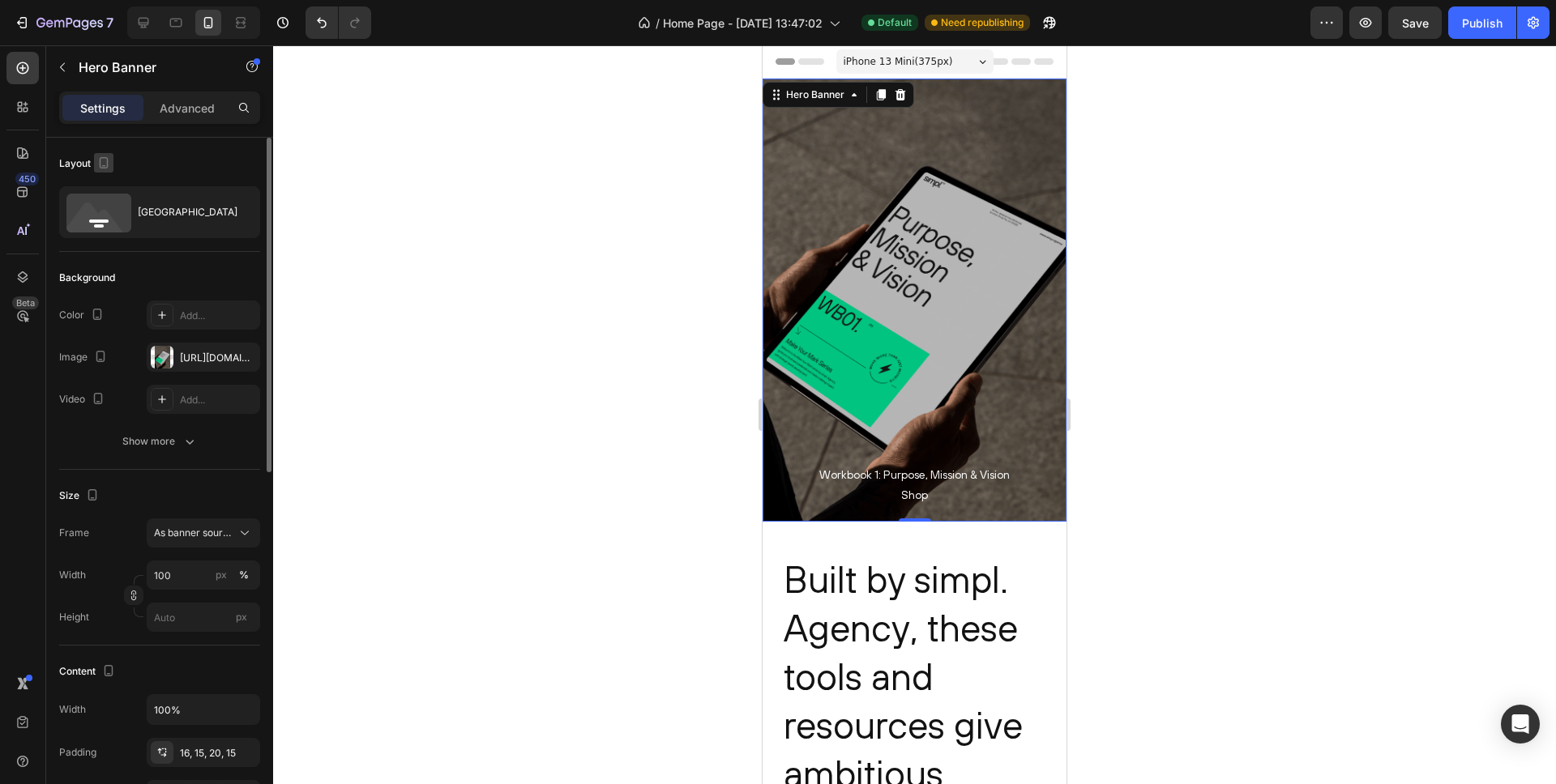
click at [103, 162] on icon "button" at bounding box center [103, 162] width 16 height 16
click at [111, 212] on icon "button" at bounding box center [107, 217] width 16 height 16
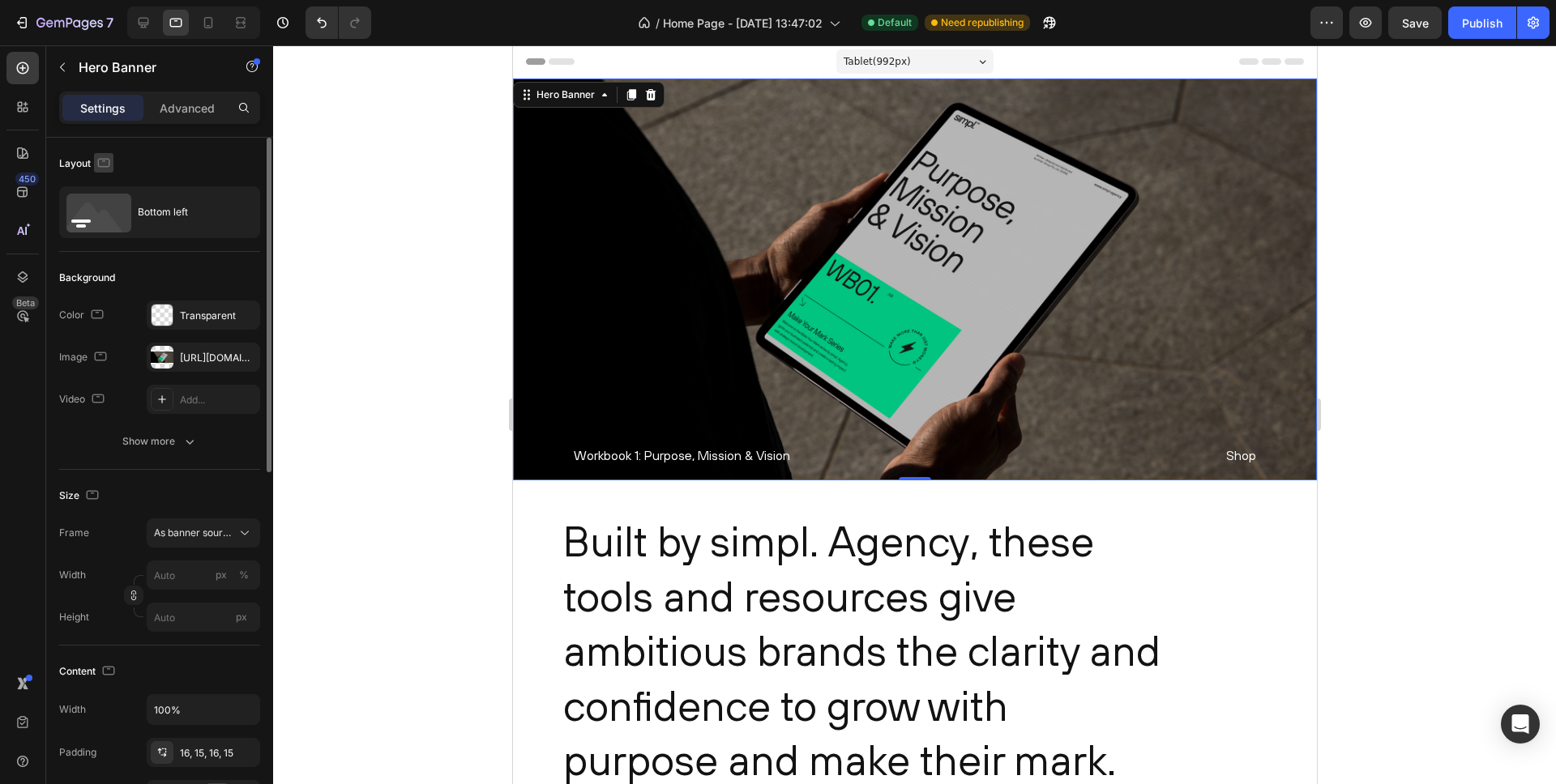
click at [105, 166] on icon "button" at bounding box center [104, 162] width 13 height 9
click at [104, 185] on icon "button" at bounding box center [107, 188] width 16 height 16
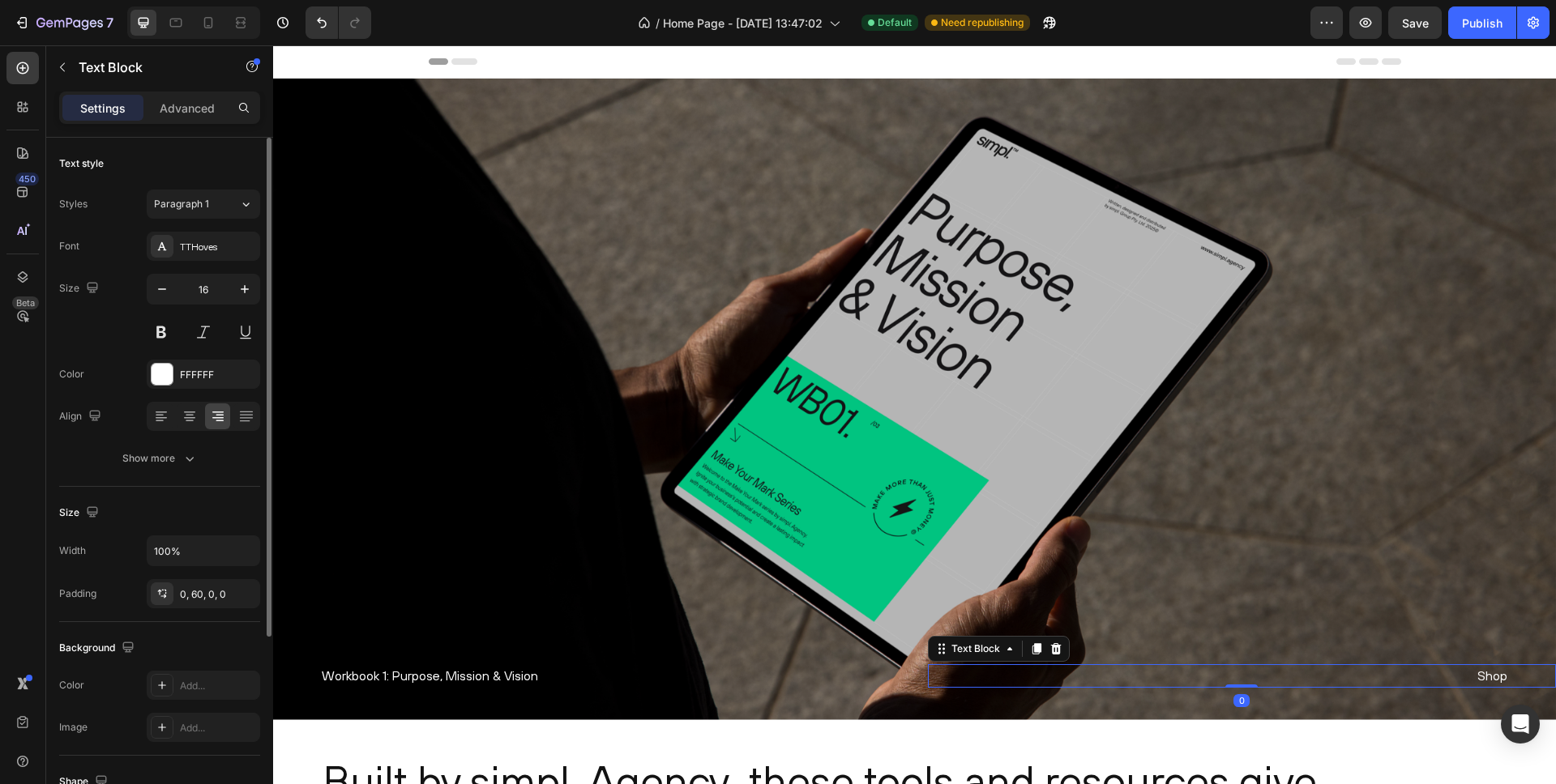
click at [1483, 671] on p "Shop" at bounding box center [1218, 676] width 580 height 23
click at [198, 458] on button "Show more" at bounding box center [159, 458] width 201 height 29
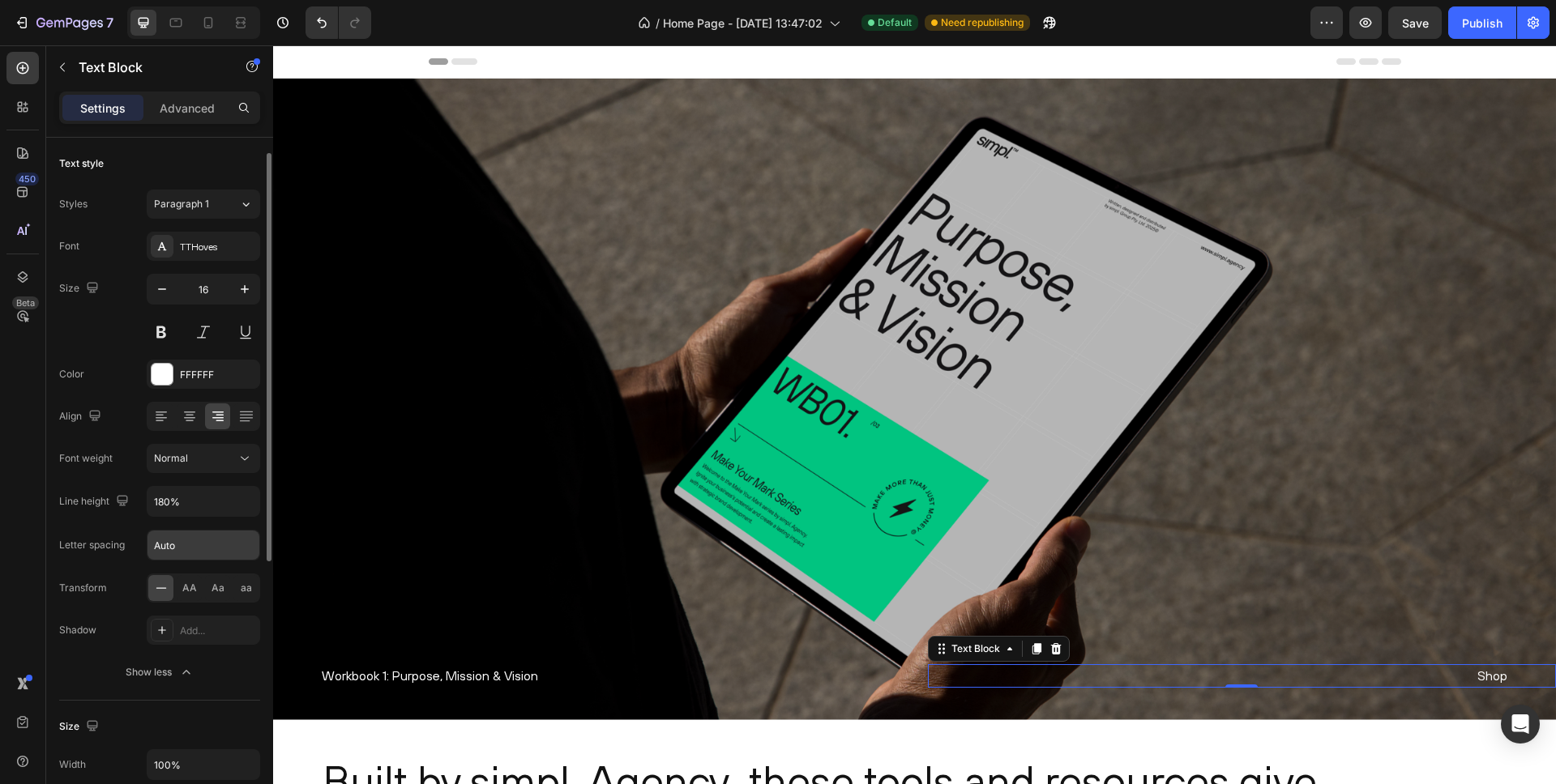
scroll to position [10, 0]
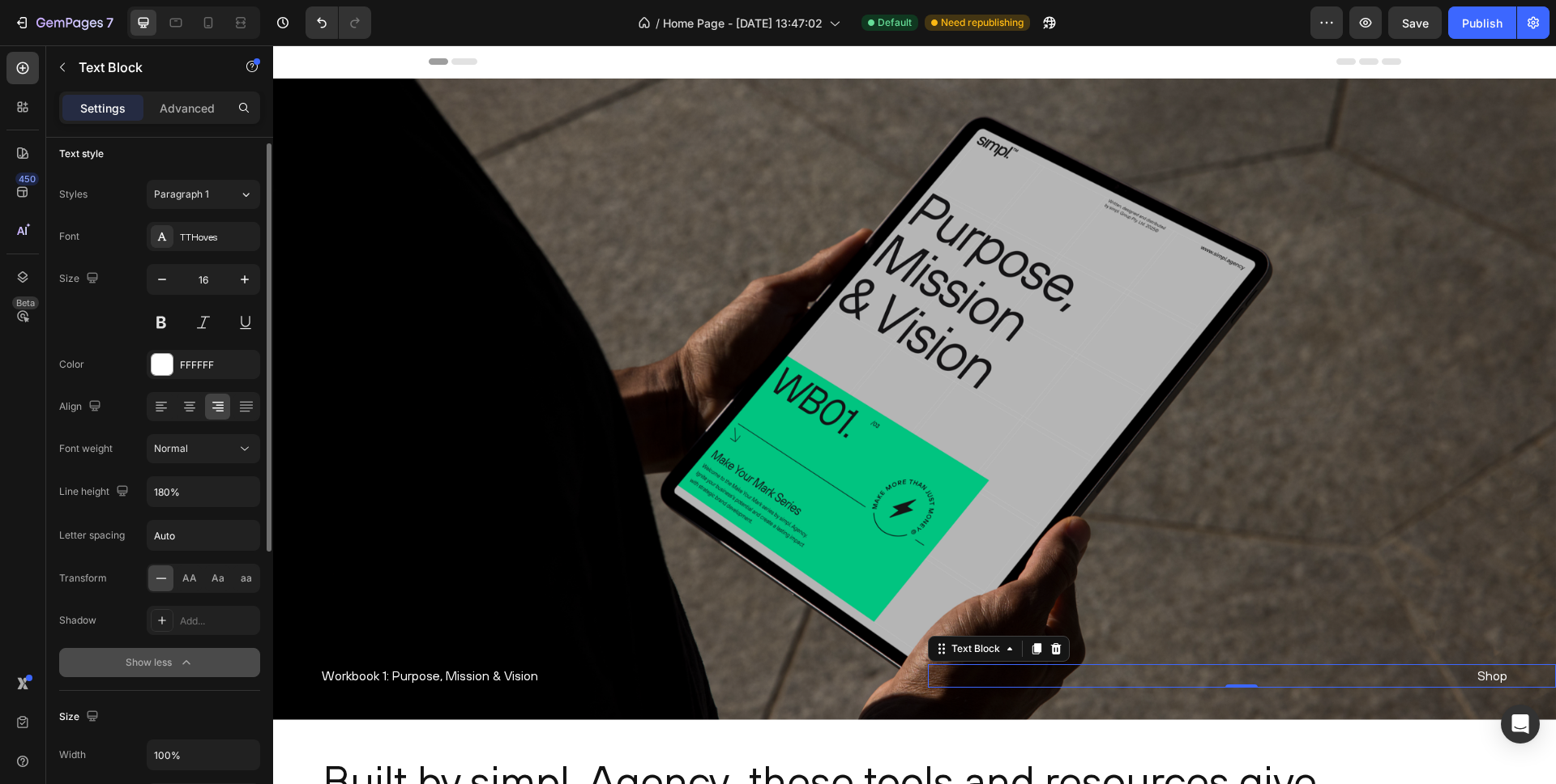
click at [181, 667] on icon "button" at bounding box center [186, 662] width 16 height 16
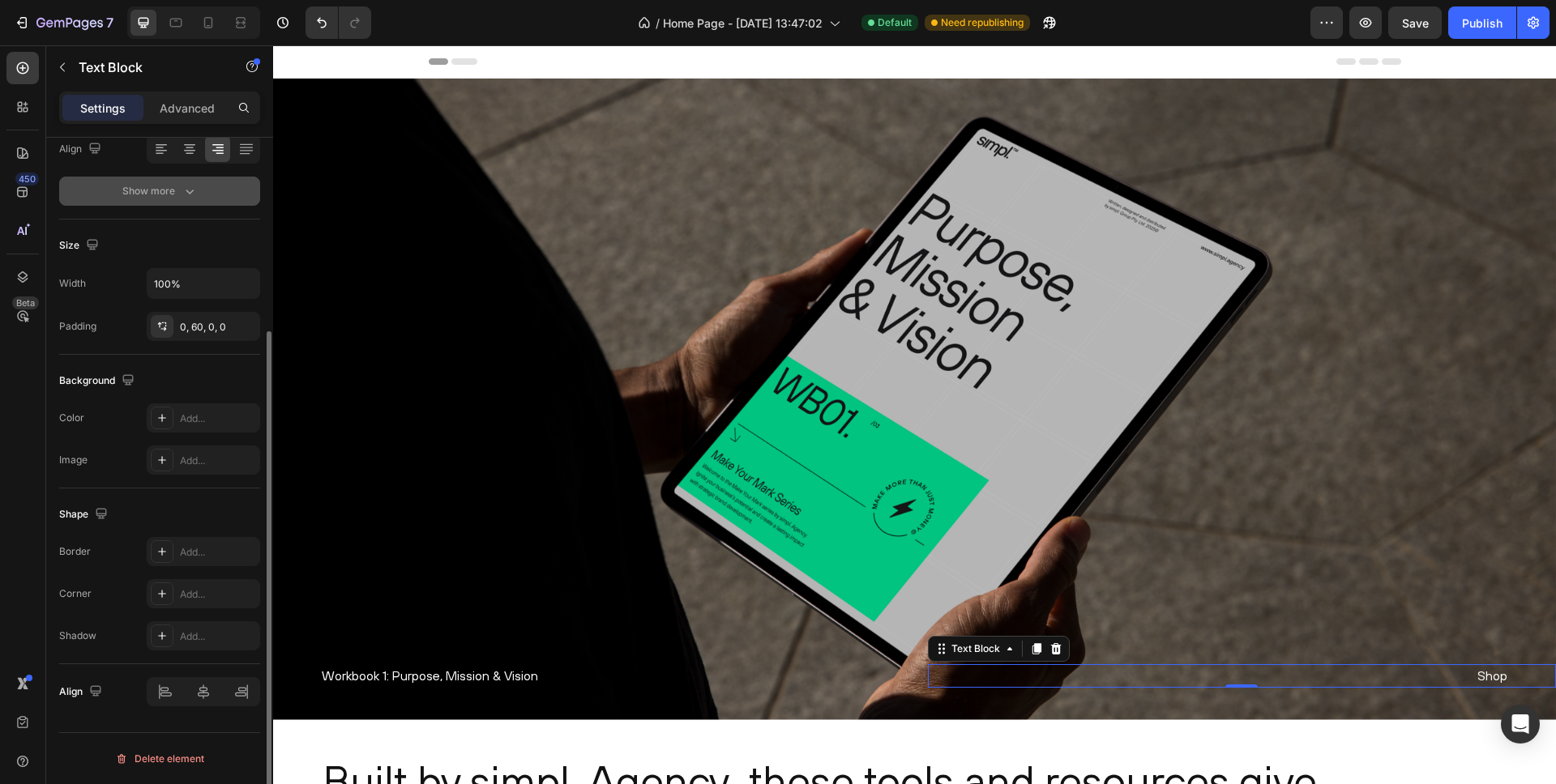
scroll to position [0, 0]
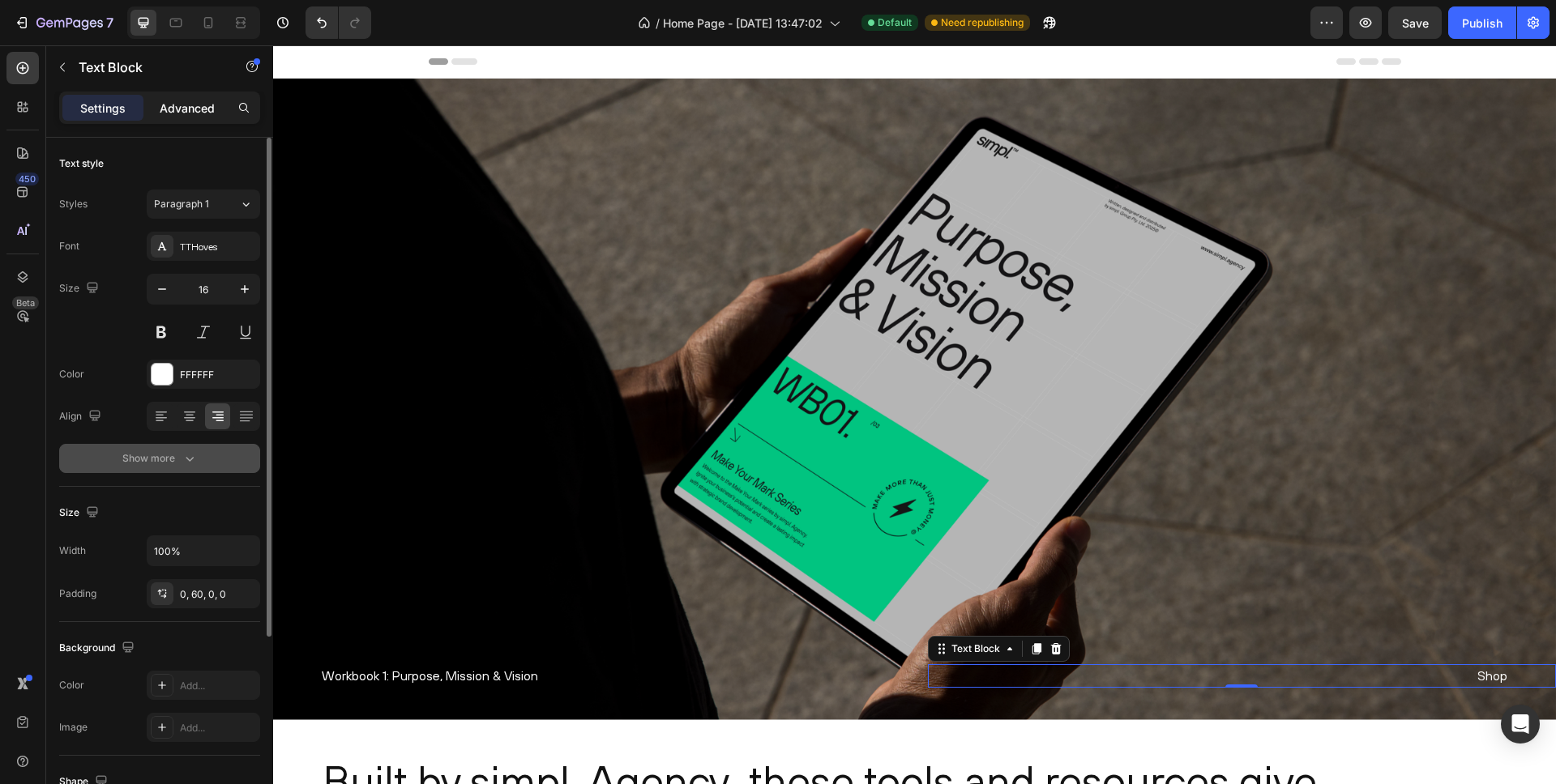
click at [179, 107] on p "Advanced" at bounding box center [188, 108] width 55 height 17
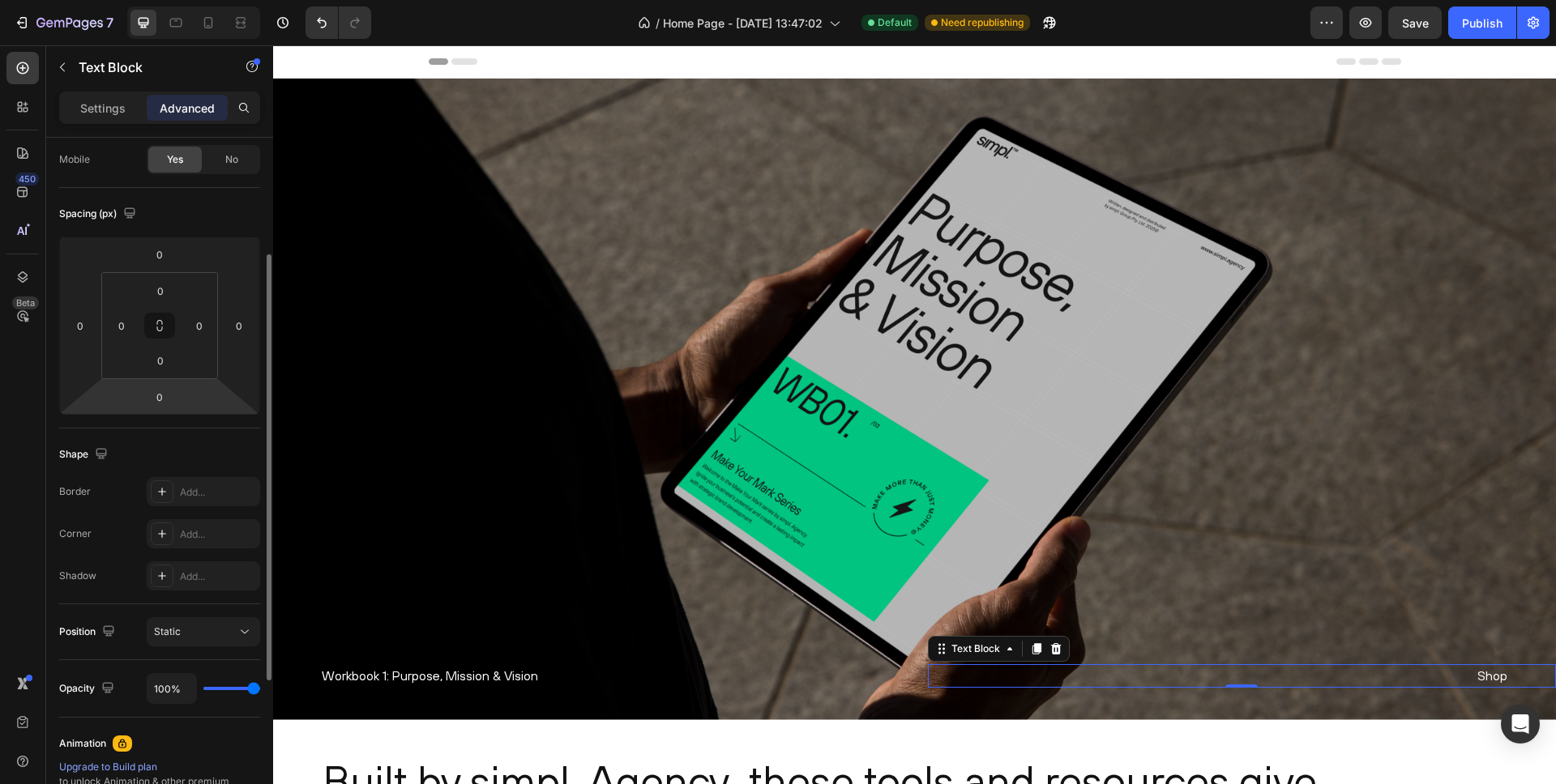
scroll to position [150, 0]
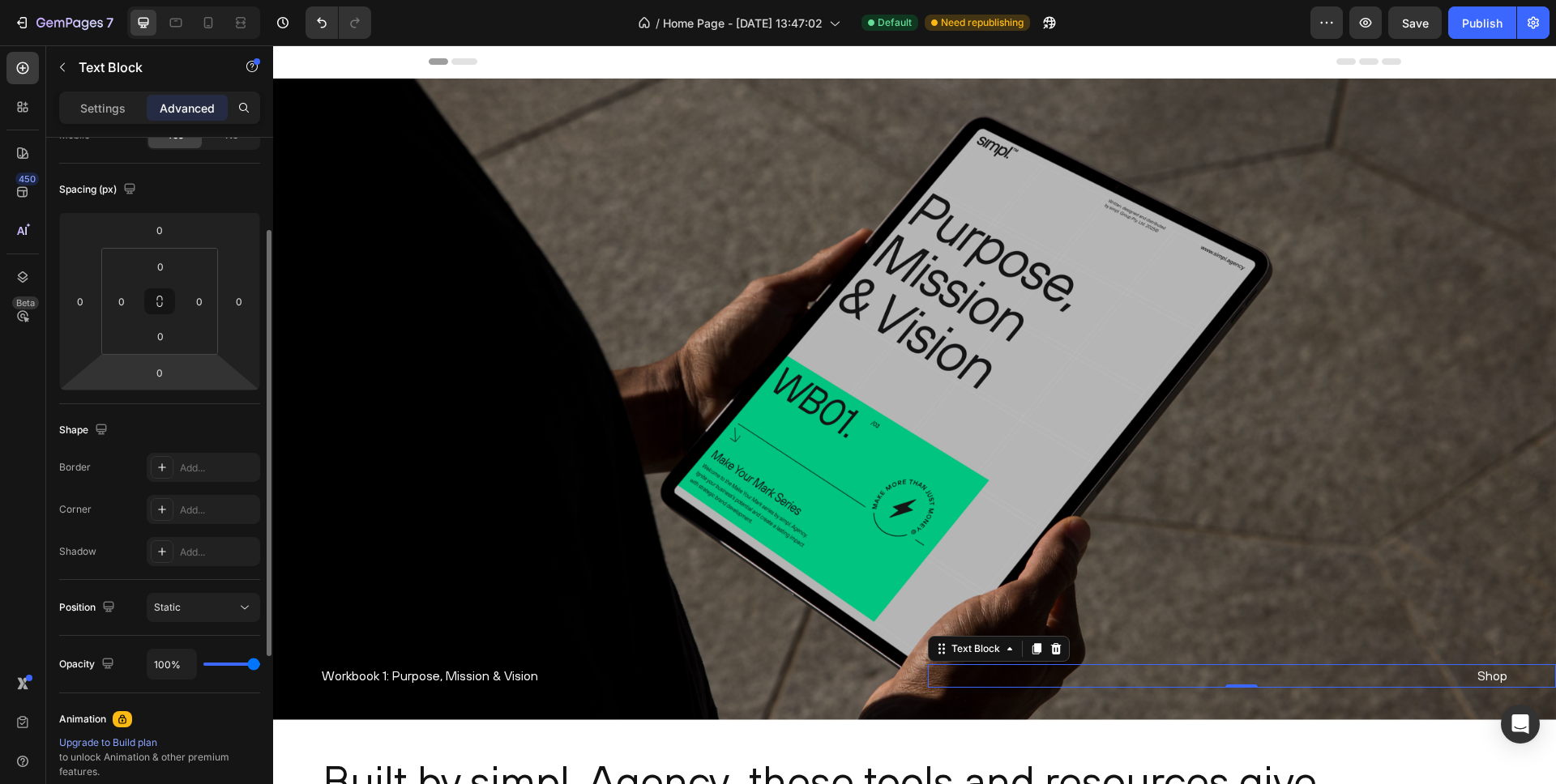
type input "82%"
type input "82"
type input "73%"
type input "73"
type input "69%"
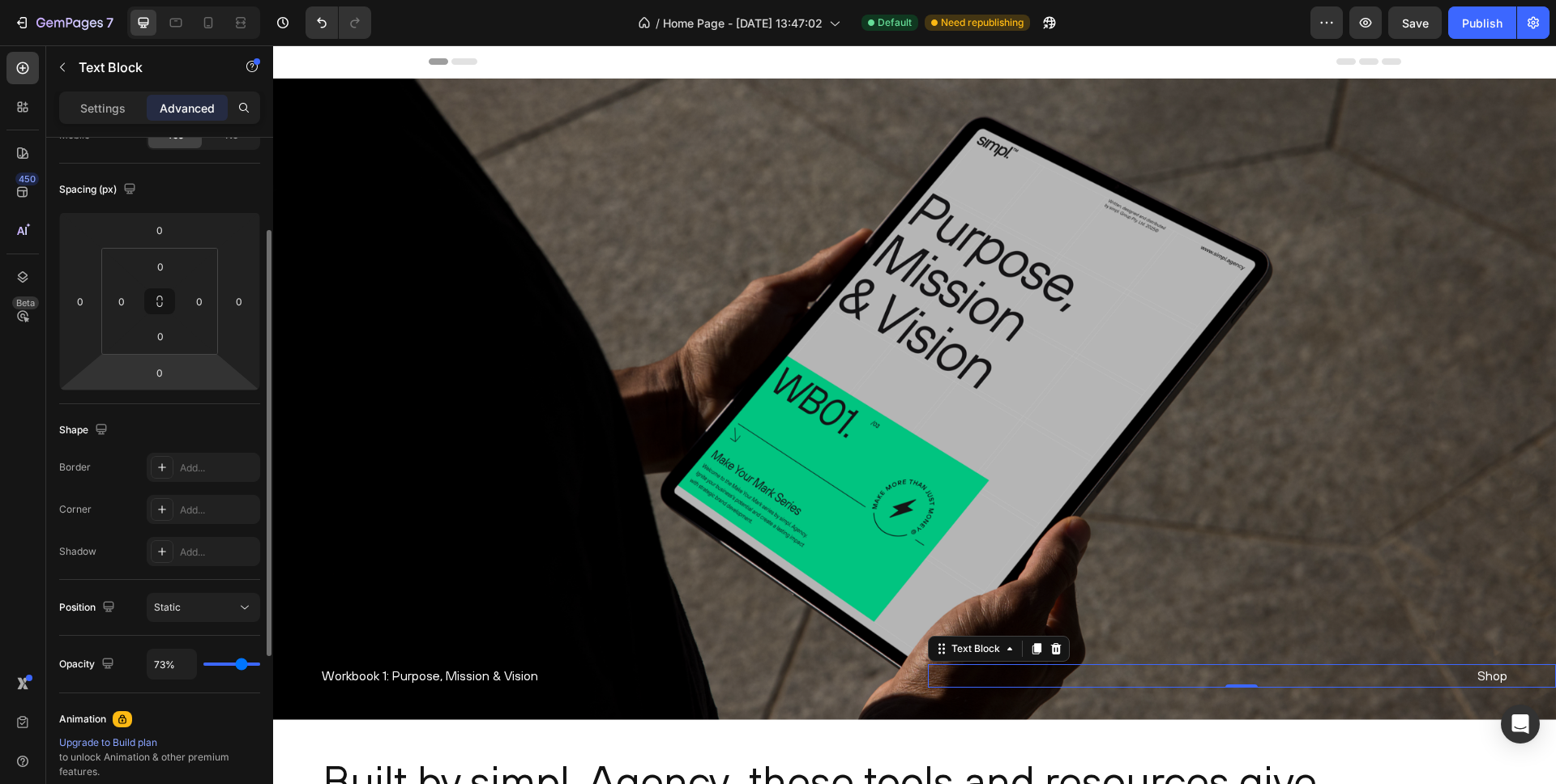
type input "69"
type input "64%"
type input "64"
type input "60%"
type input "60"
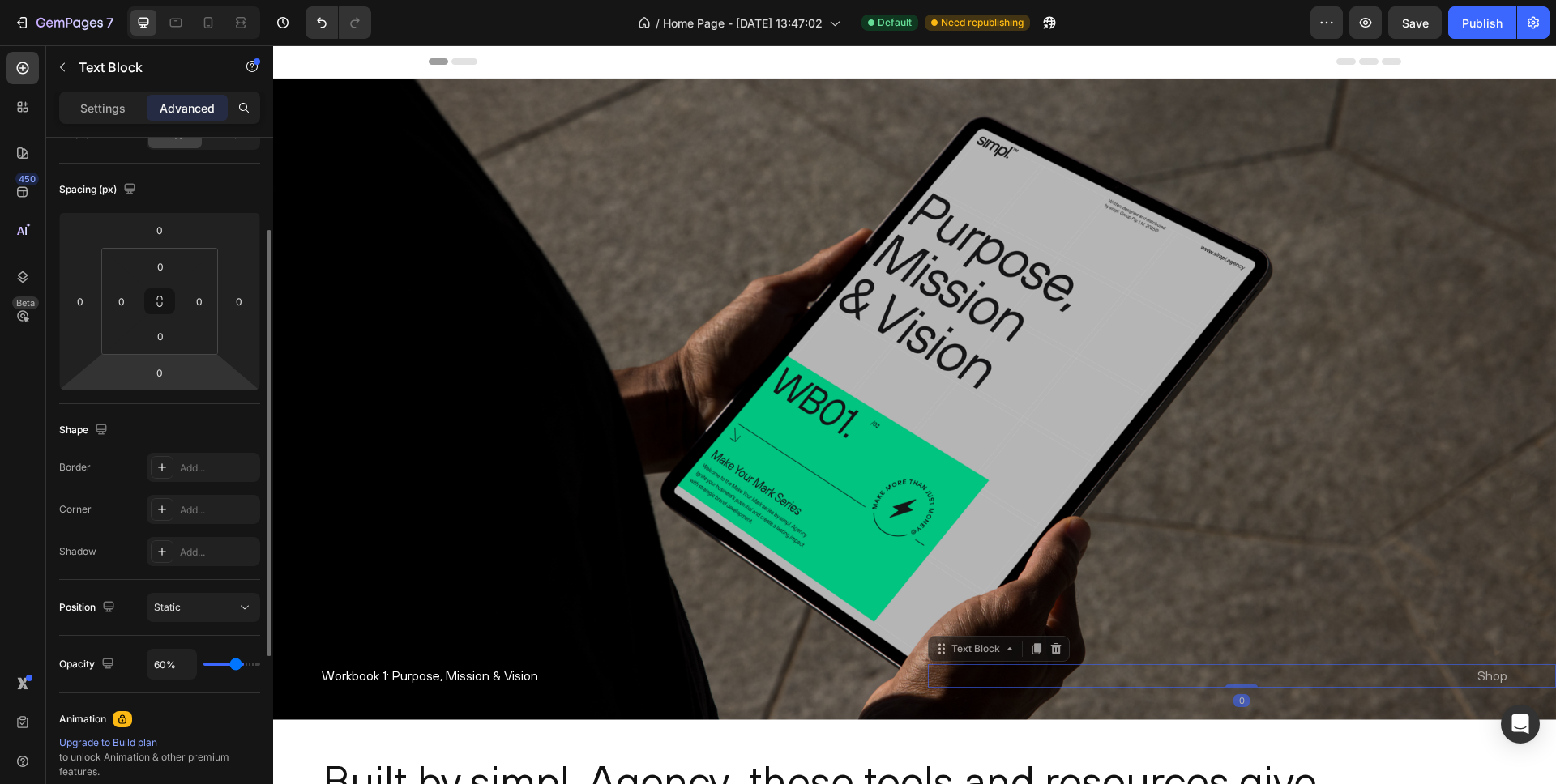
type input "59%"
type input "59"
type input "58%"
type input "58"
type input "57%"
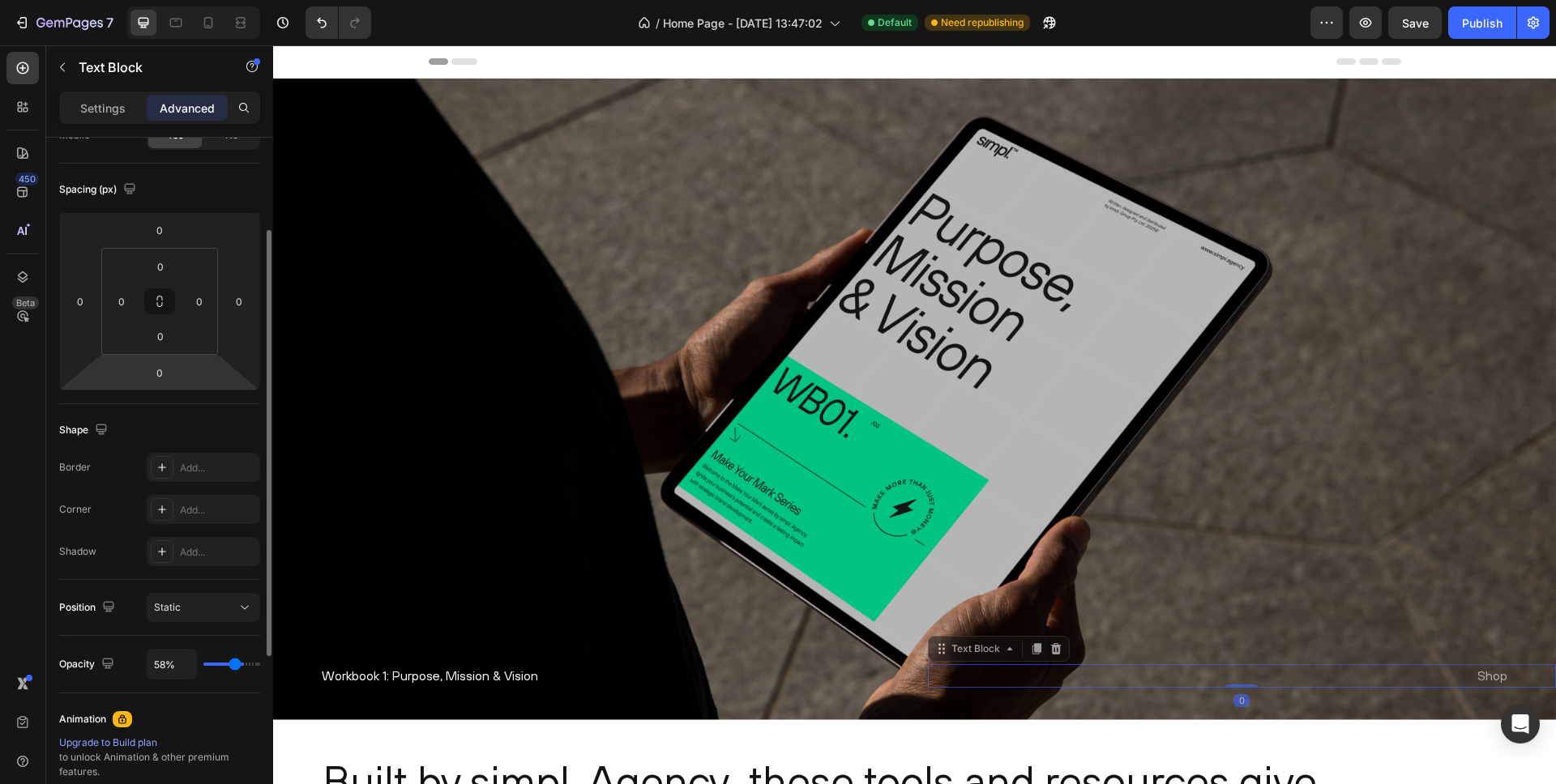
type input "57"
type input "56%"
type input "56"
type input "54%"
type input "54"
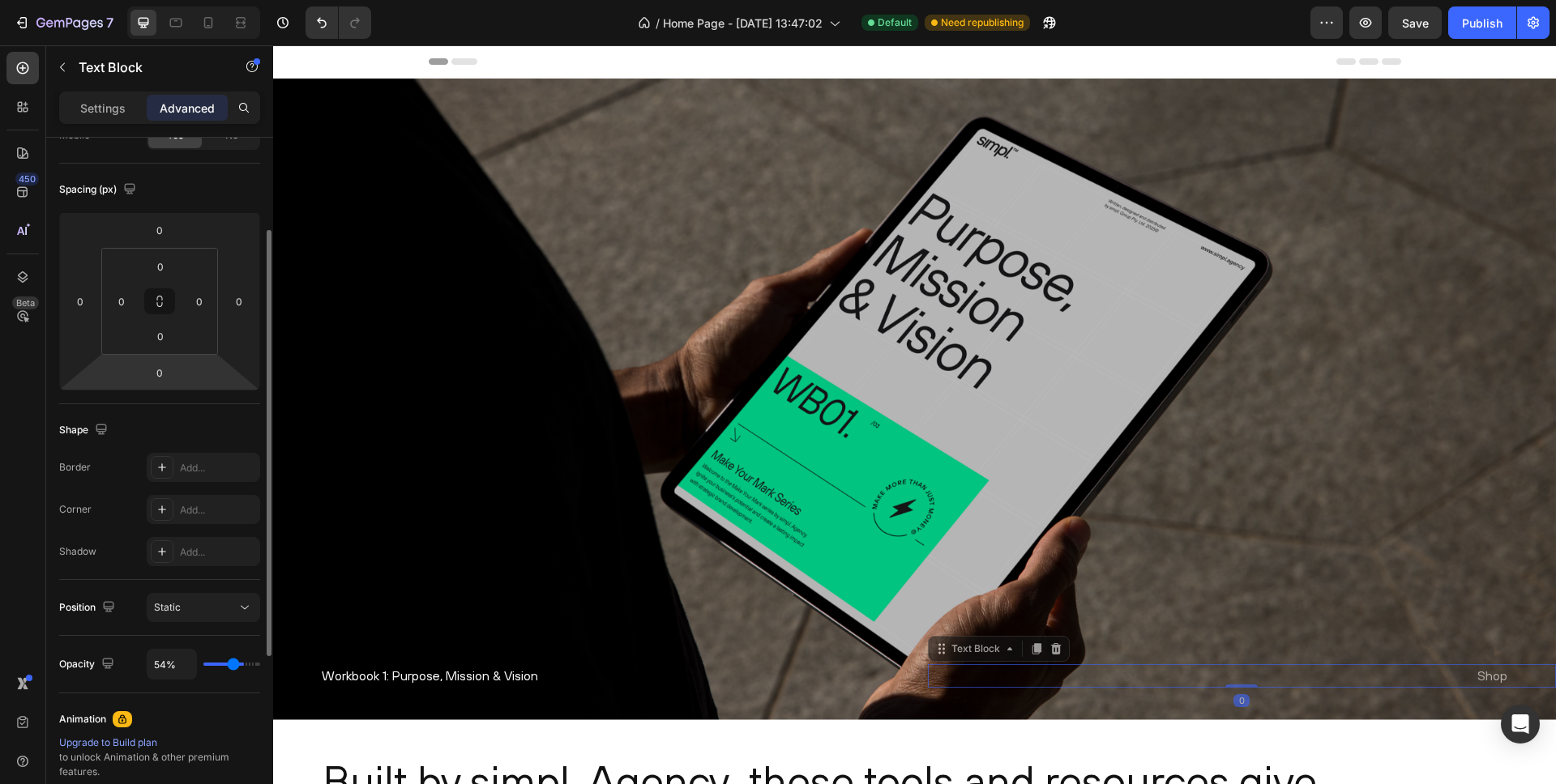
type input "50%"
type input "50"
type input "46%"
type input "46"
type input "45%"
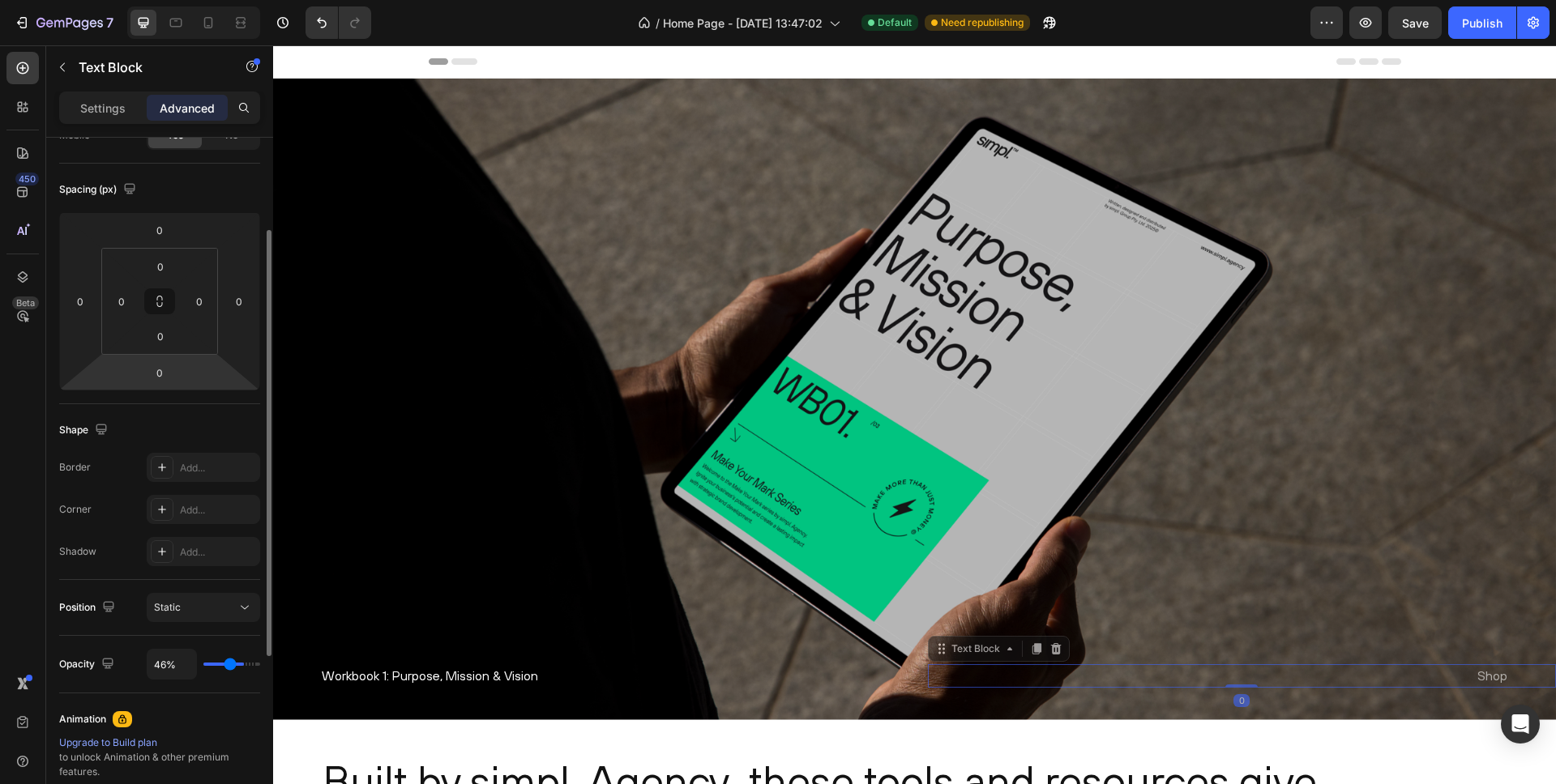
type input "45"
type input "43%"
type input "43"
type input "42%"
type input "42"
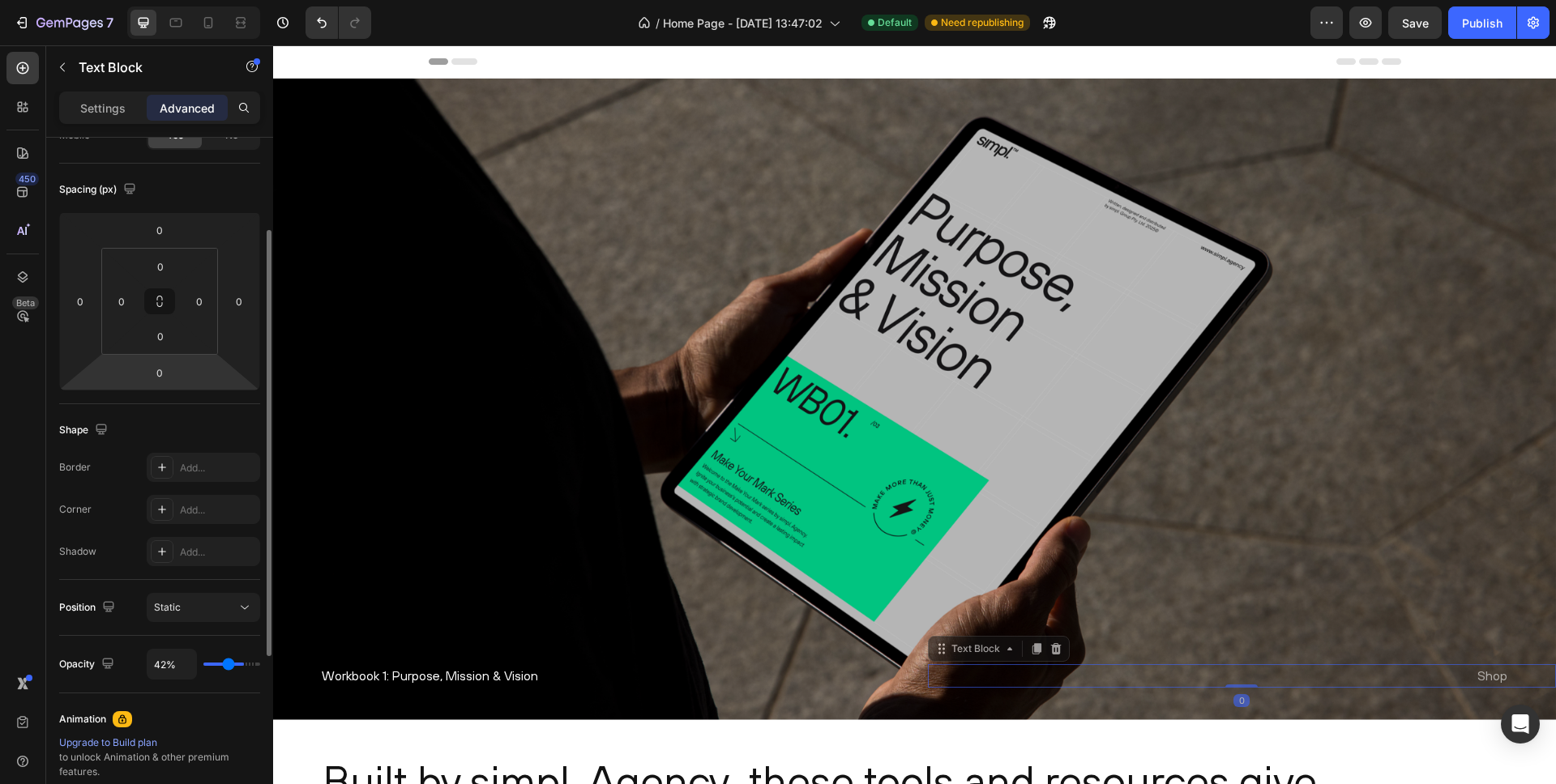
type input "41%"
type input "41"
type input "42%"
type input "42"
type input "50%"
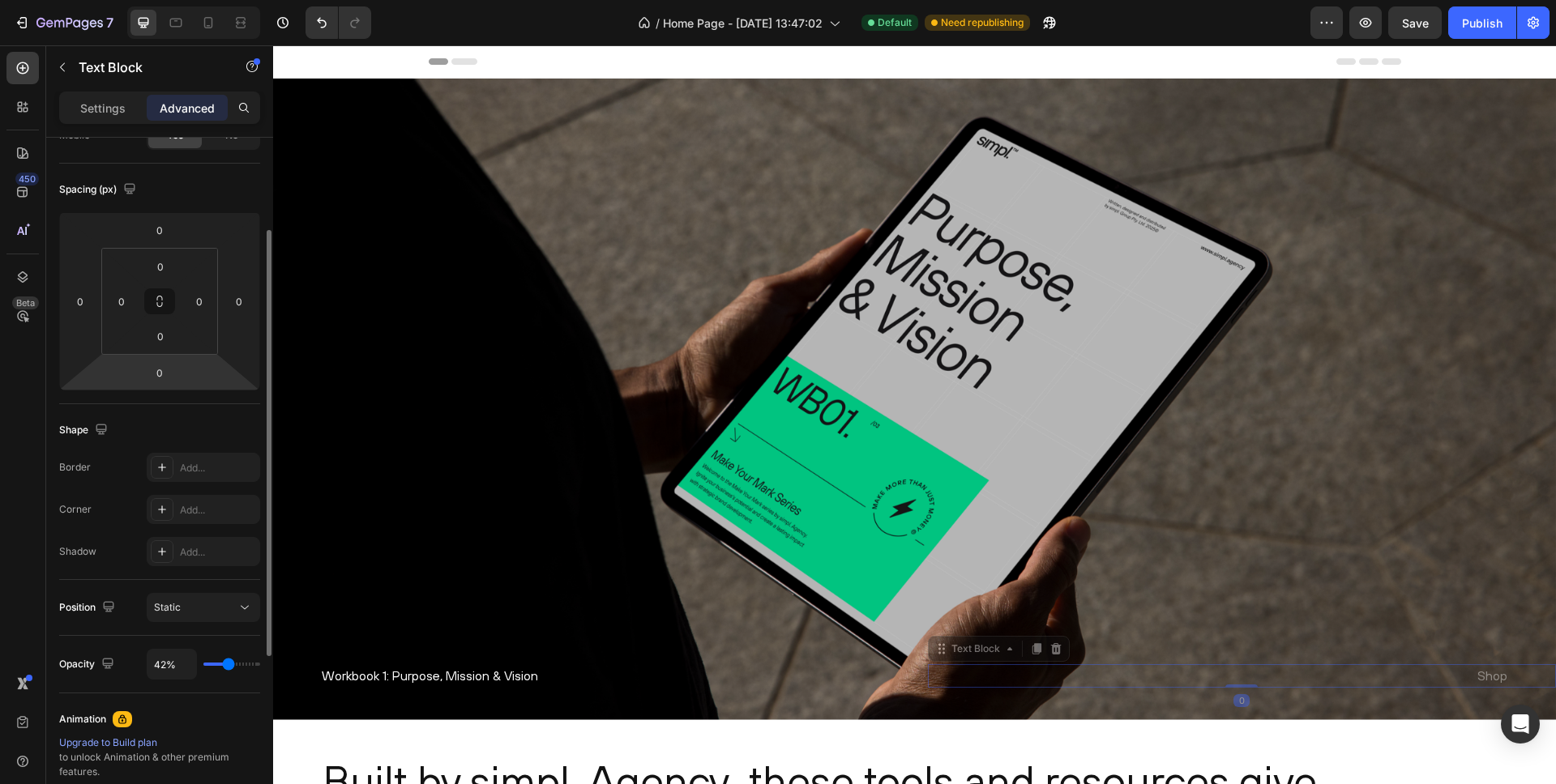
type input "50"
type input "70%"
type input "70"
type input "100%"
type input "100"
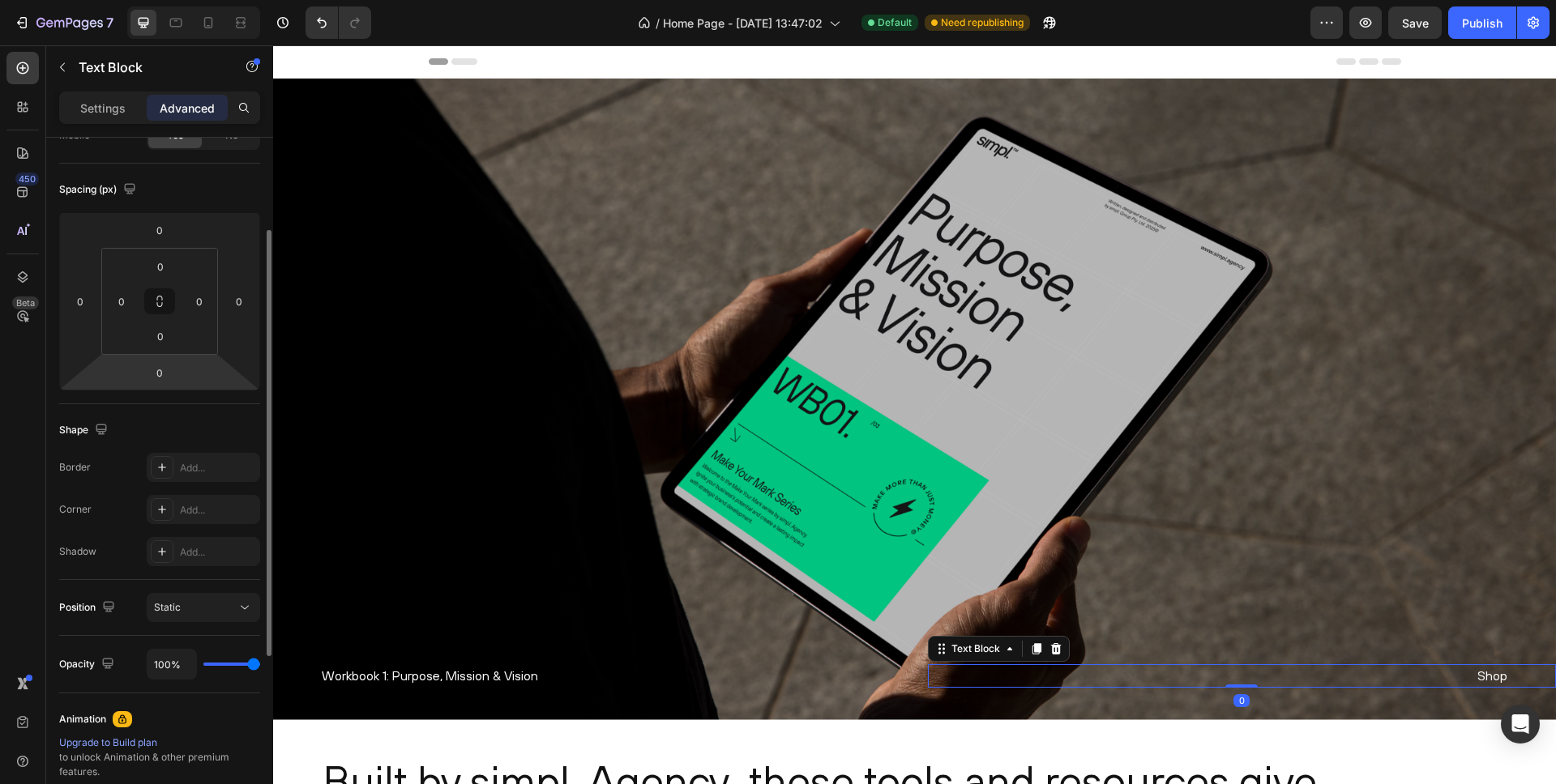
drag, startPoint x: 246, startPoint y: 664, endPoint x: 313, endPoint y: 664, distance: 67.0
click at [260, 664] on input "range" at bounding box center [232, 665] width 57 height 3
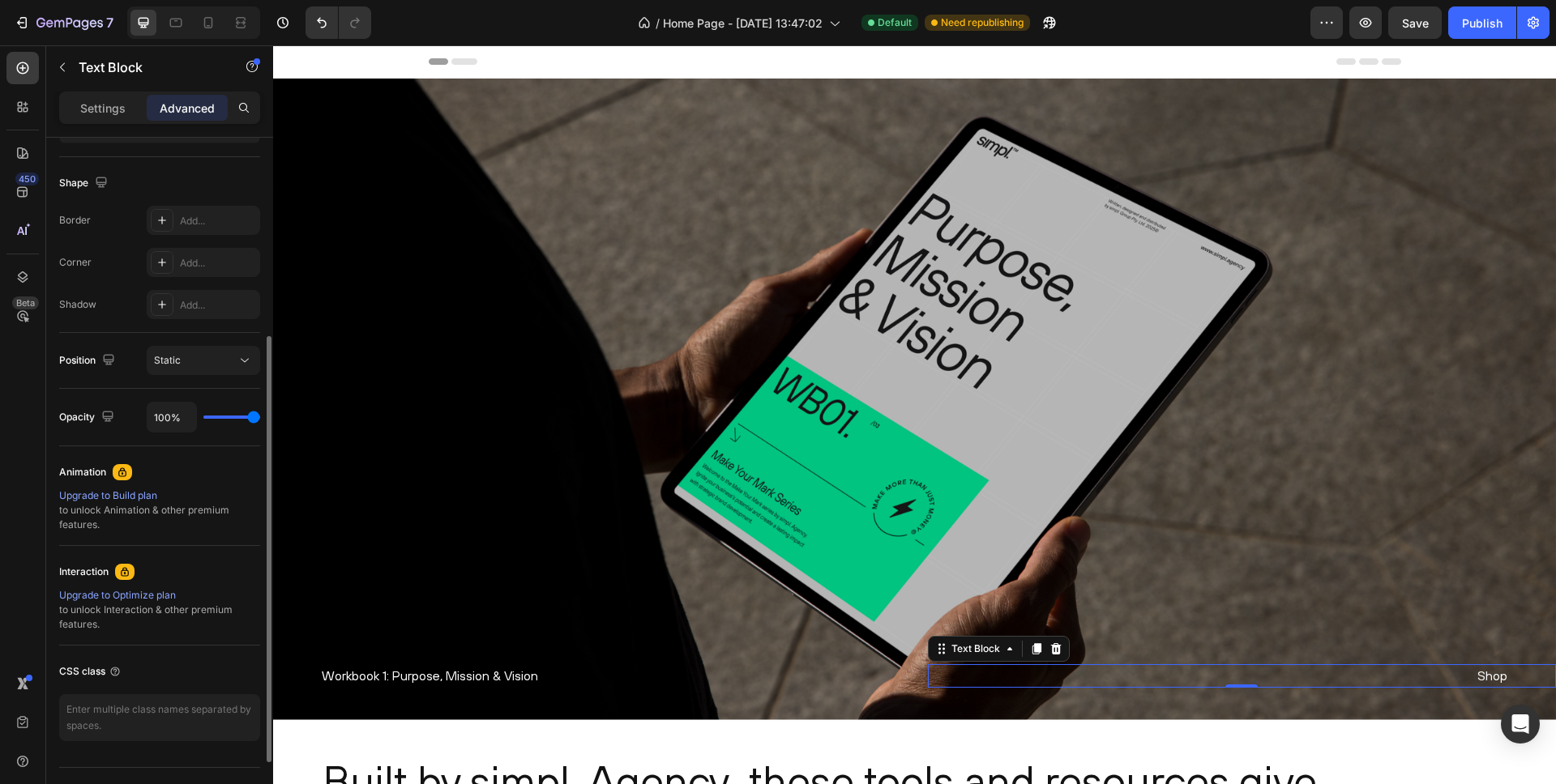
scroll to position [432, 0]
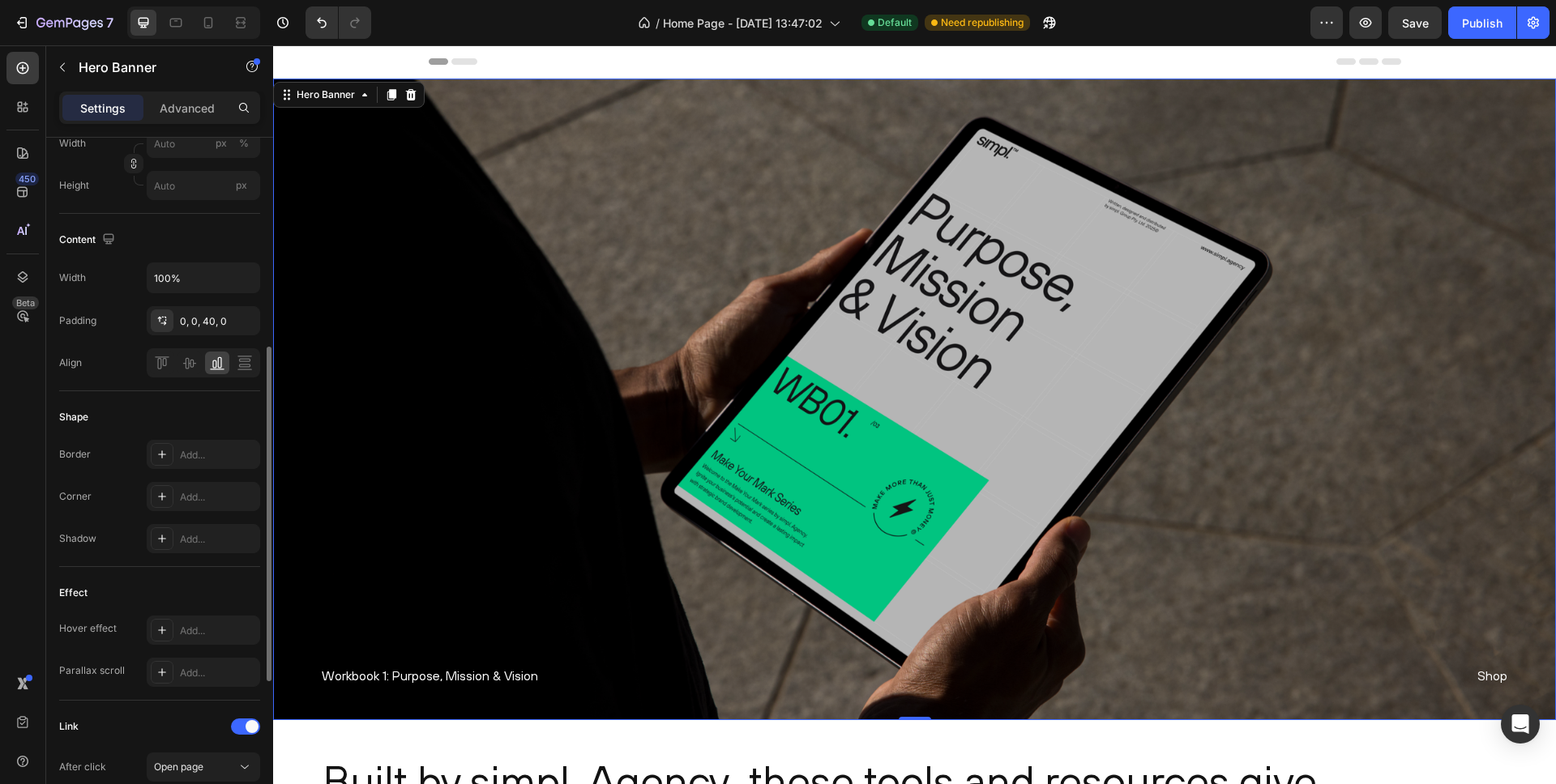
click at [512, 479] on div "Overlay" at bounding box center [915, 399] width 1283 height 642
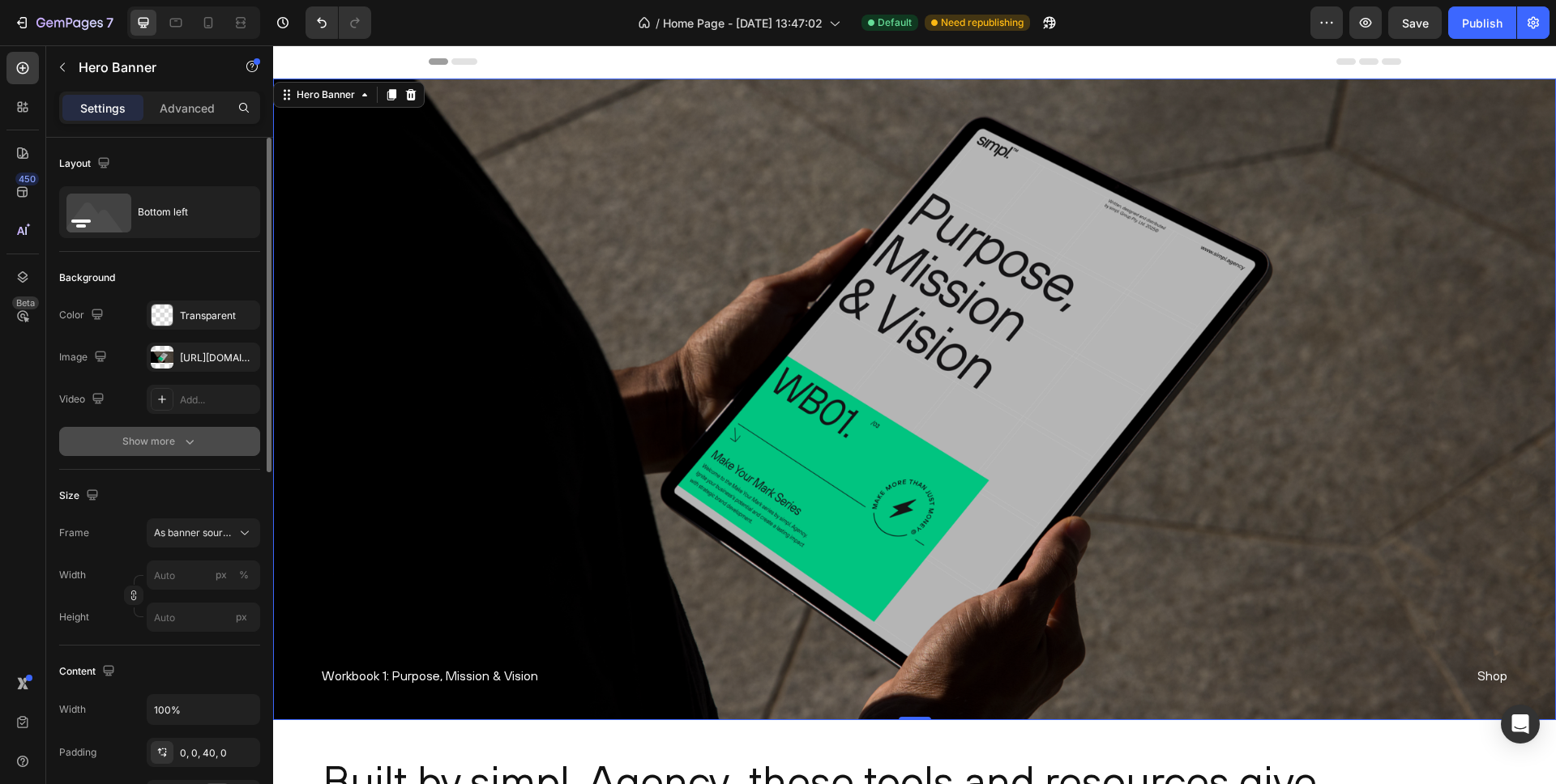
click at [195, 442] on icon "button" at bounding box center [189, 441] width 16 height 16
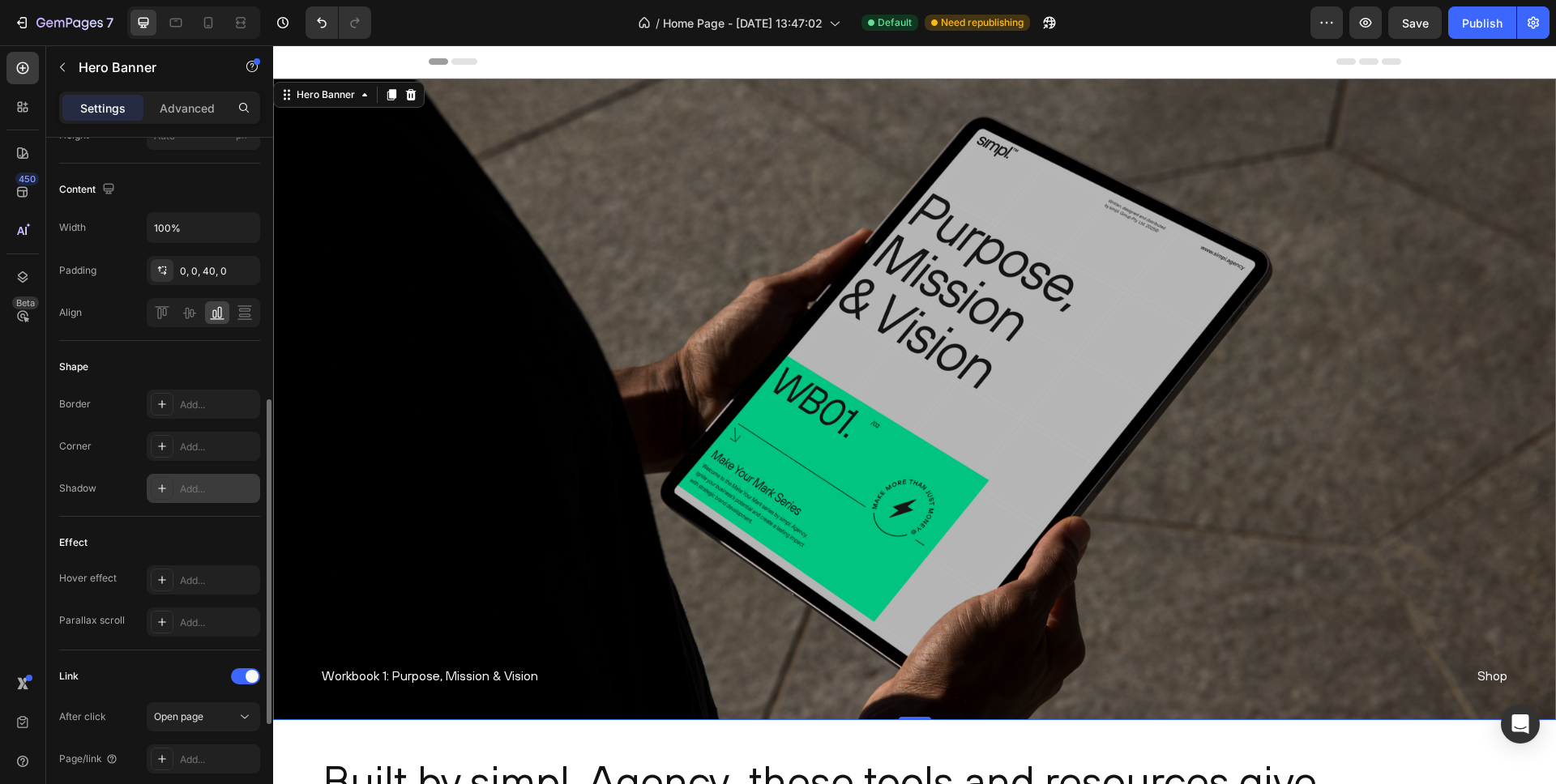
scroll to position [621, 0]
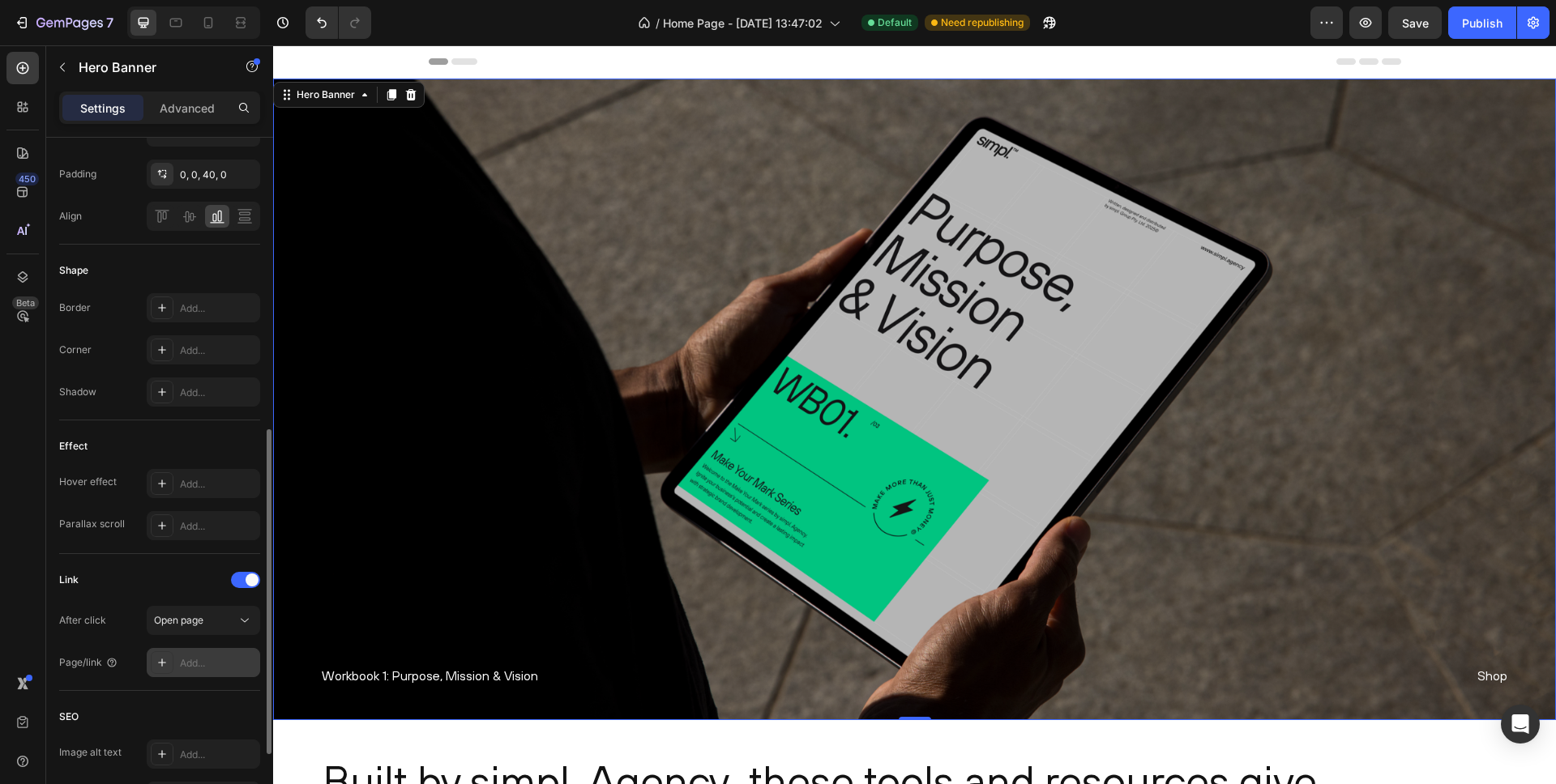
click at [218, 667] on div "Add..." at bounding box center [218, 664] width 76 height 15
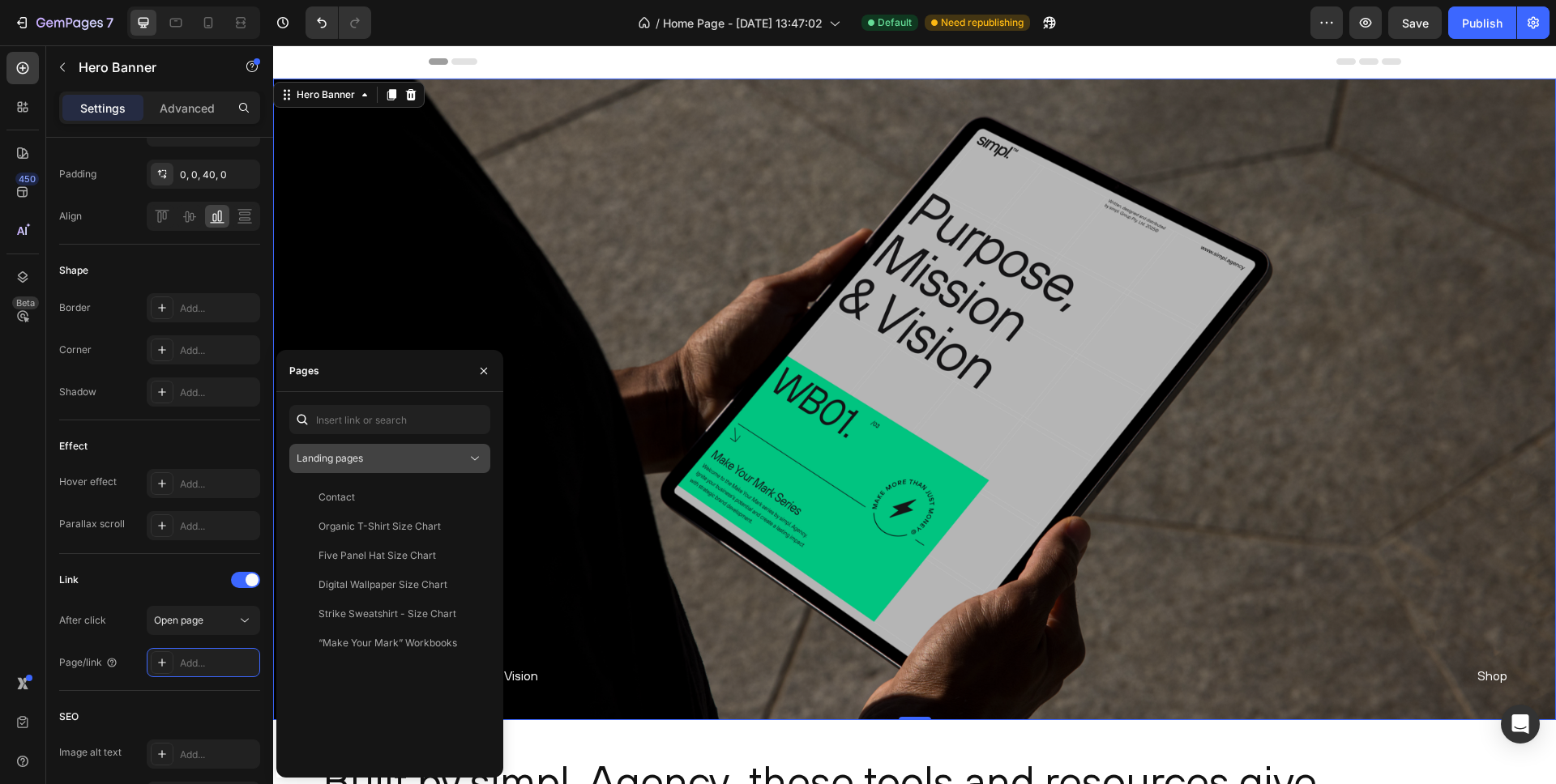
click at [401, 449] on button "Landing pages" at bounding box center [389, 458] width 201 height 29
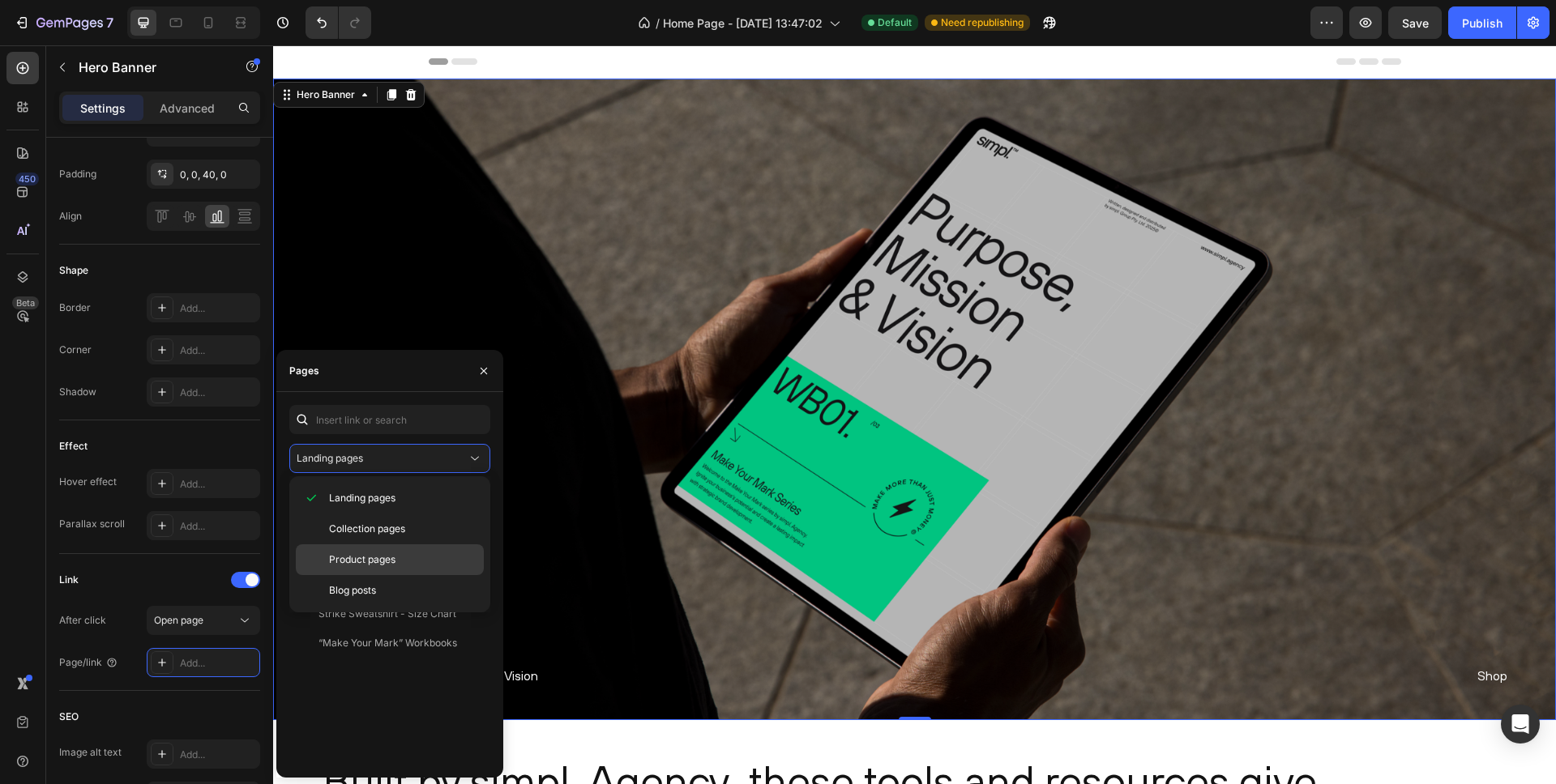
click at [363, 554] on span "Product pages" at bounding box center [363, 560] width 67 height 15
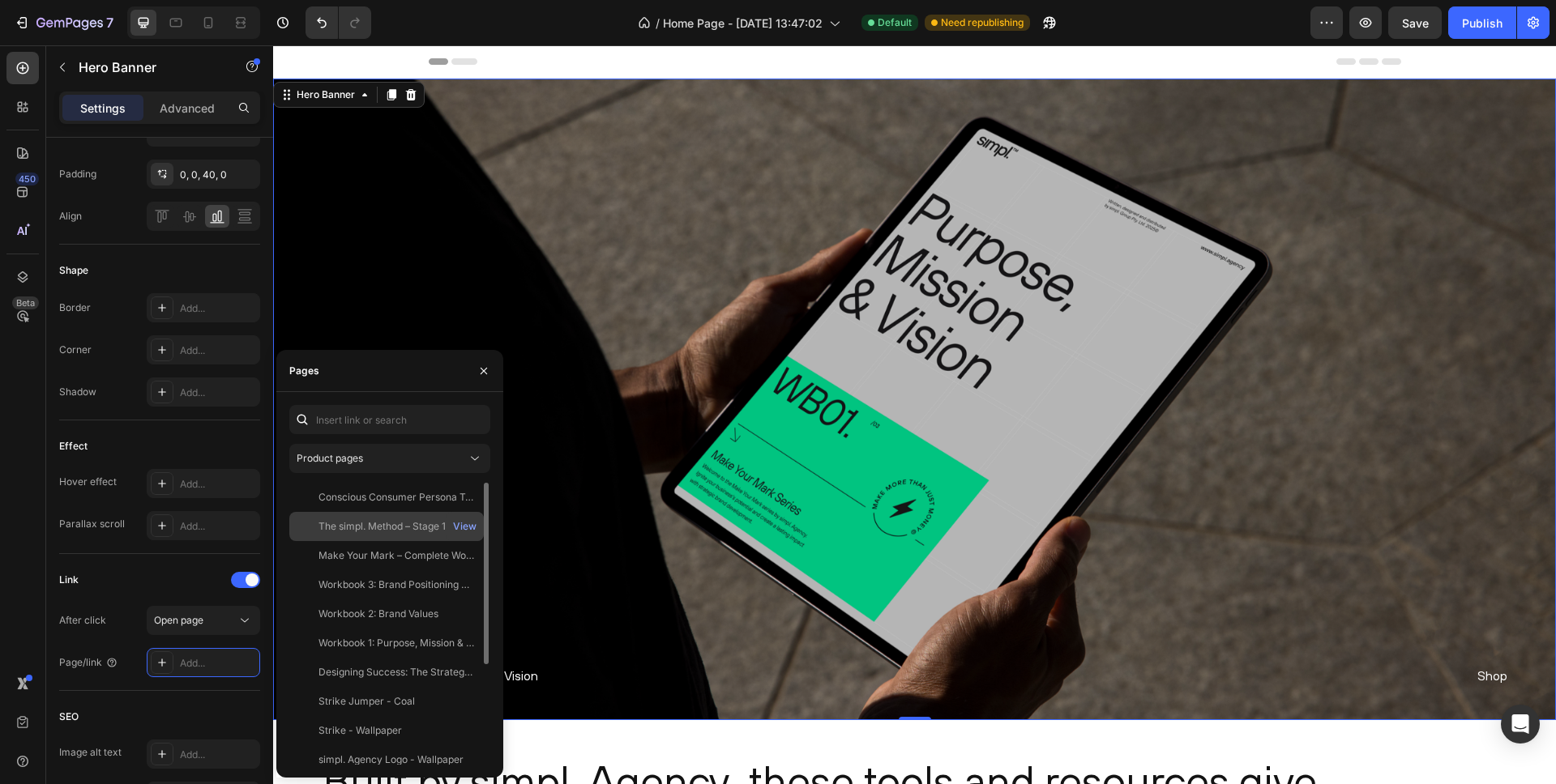
click at [409, 526] on div "The simpl. Method – Stage 1: Get Clear Poster (Free Download)" at bounding box center [396, 527] width 156 height 15
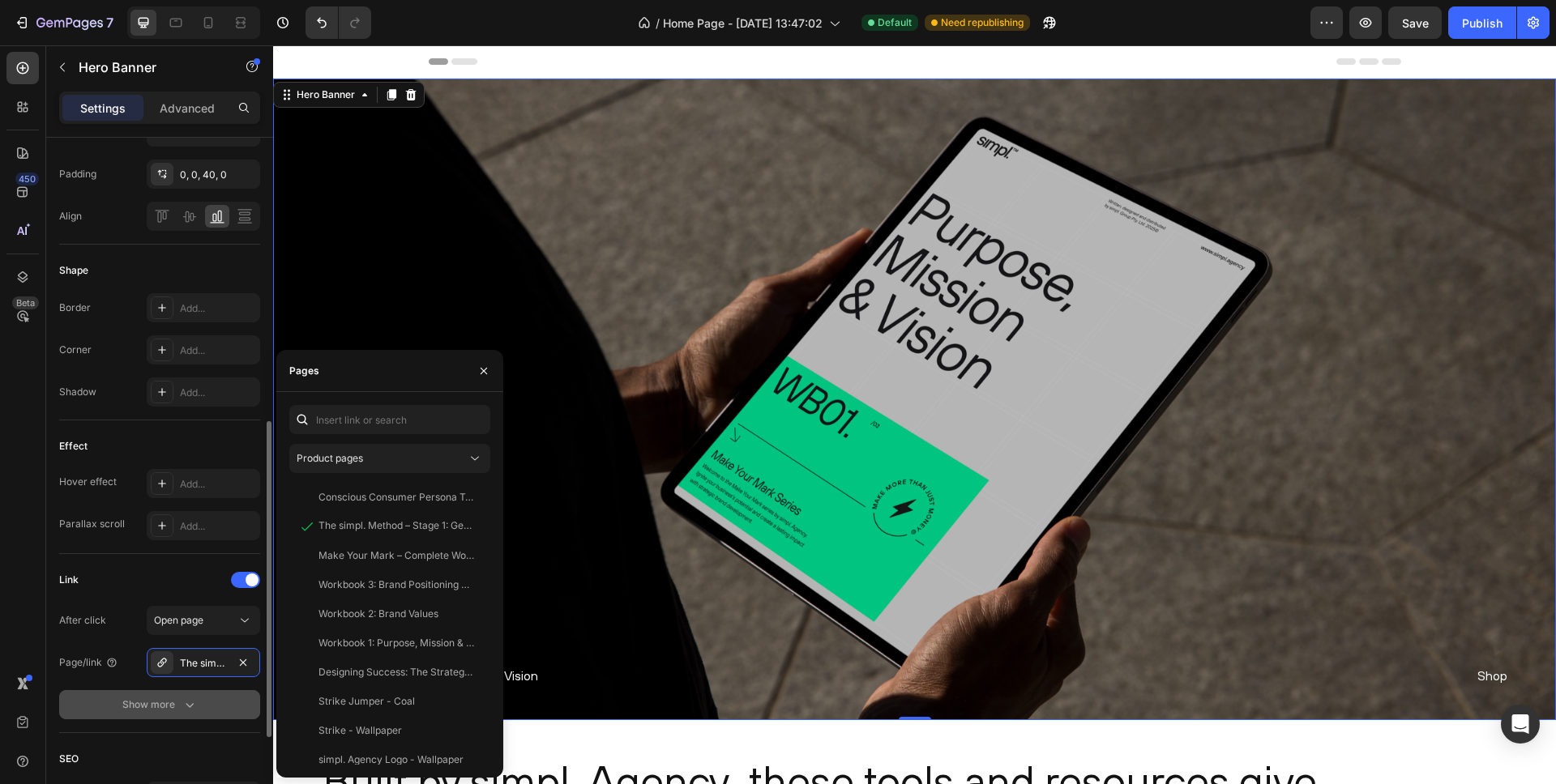
click at [182, 711] on icon "button" at bounding box center [189, 704] width 16 height 16
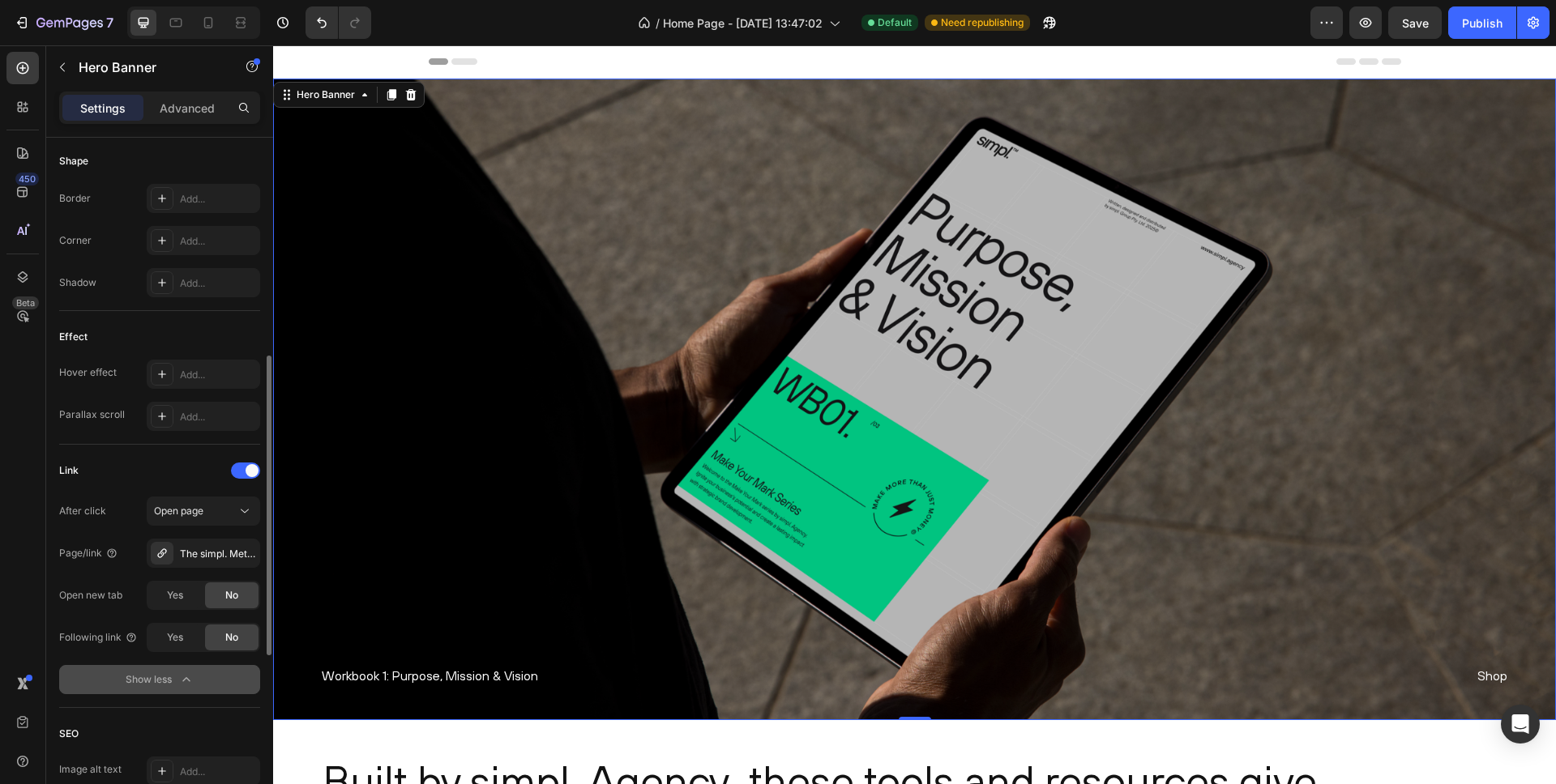
scroll to position [808, 0]
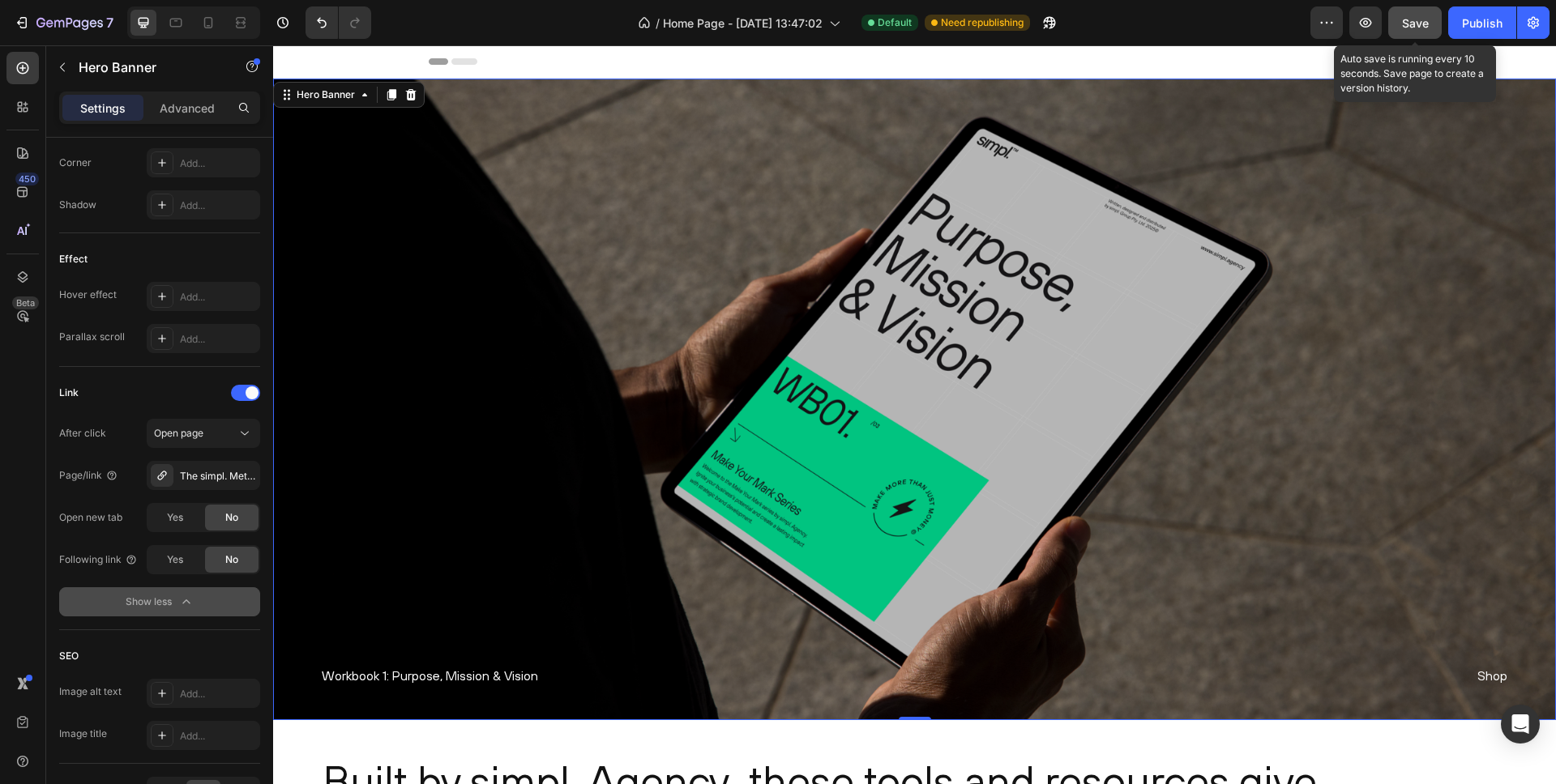
click at [1423, 23] on span "Save" at bounding box center [1415, 22] width 27 height 14
click at [1476, 23] on div "Publish" at bounding box center [1482, 23] width 41 height 17
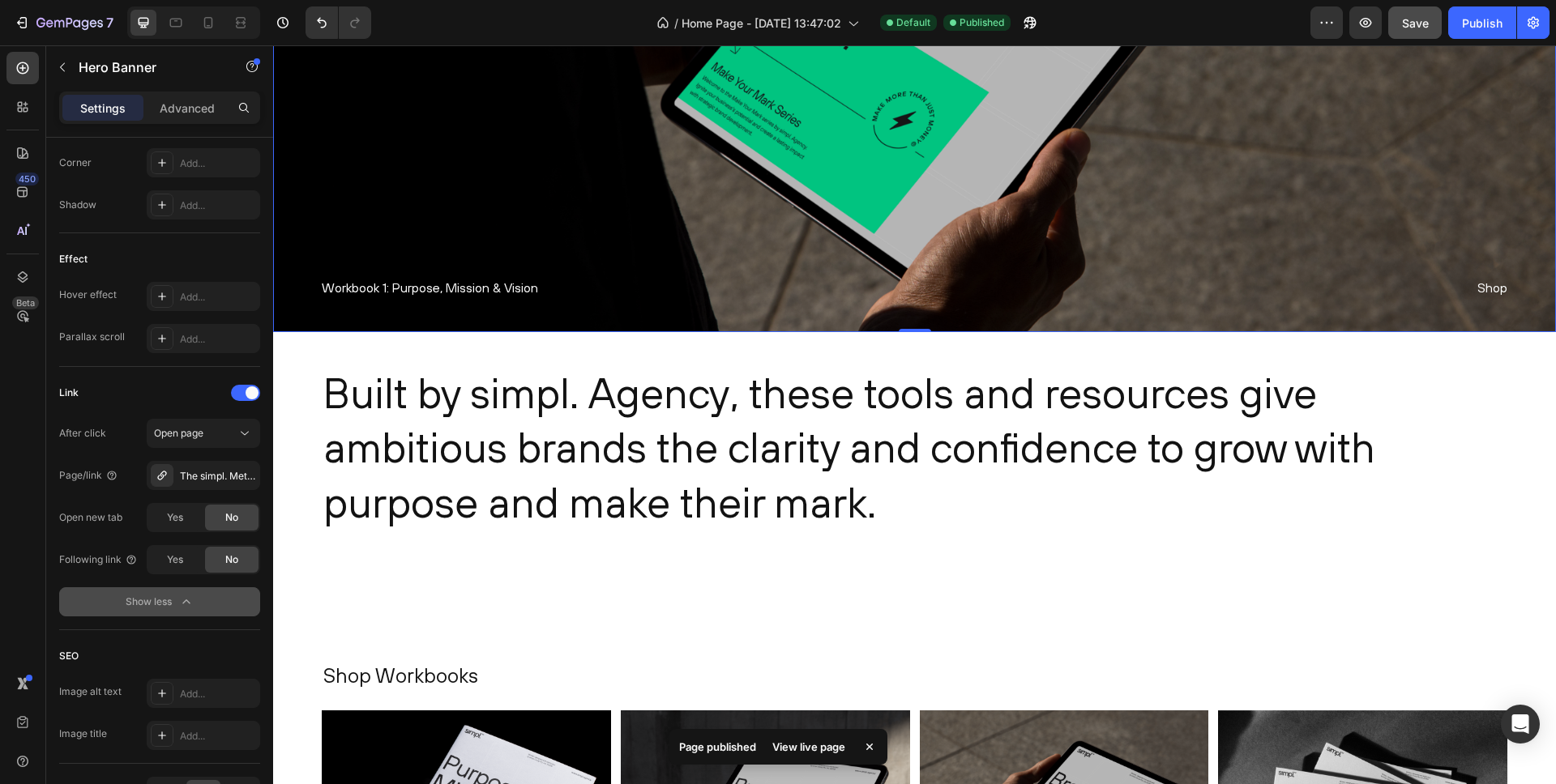
scroll to position [0, 0]
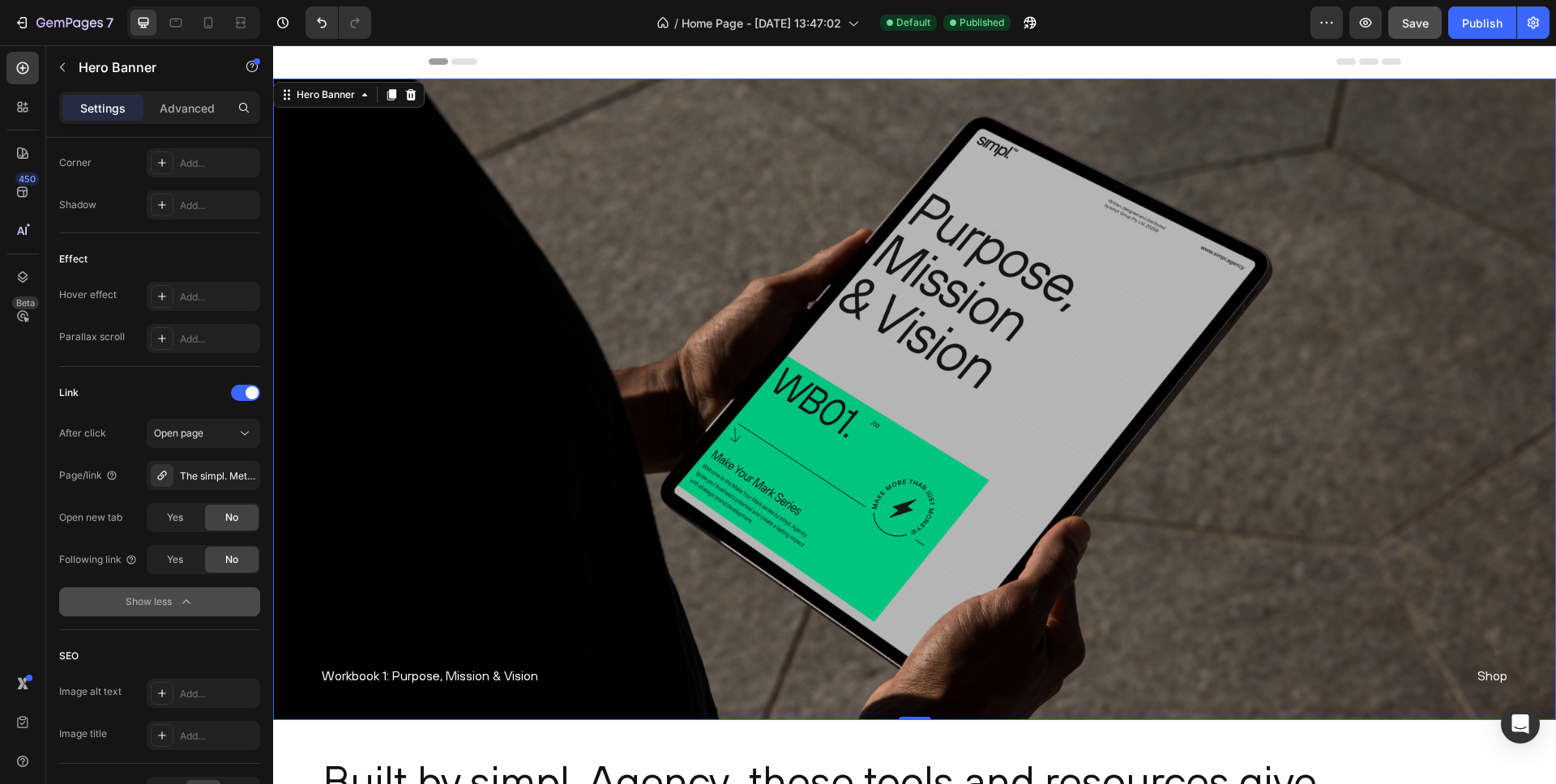
click at [442, 452] on div "Overlay" at bounding box center [915, 399] width 1283 height 642
click at [244, 472] on icon "button" at bounding box center [243, 476] width 13 height 13
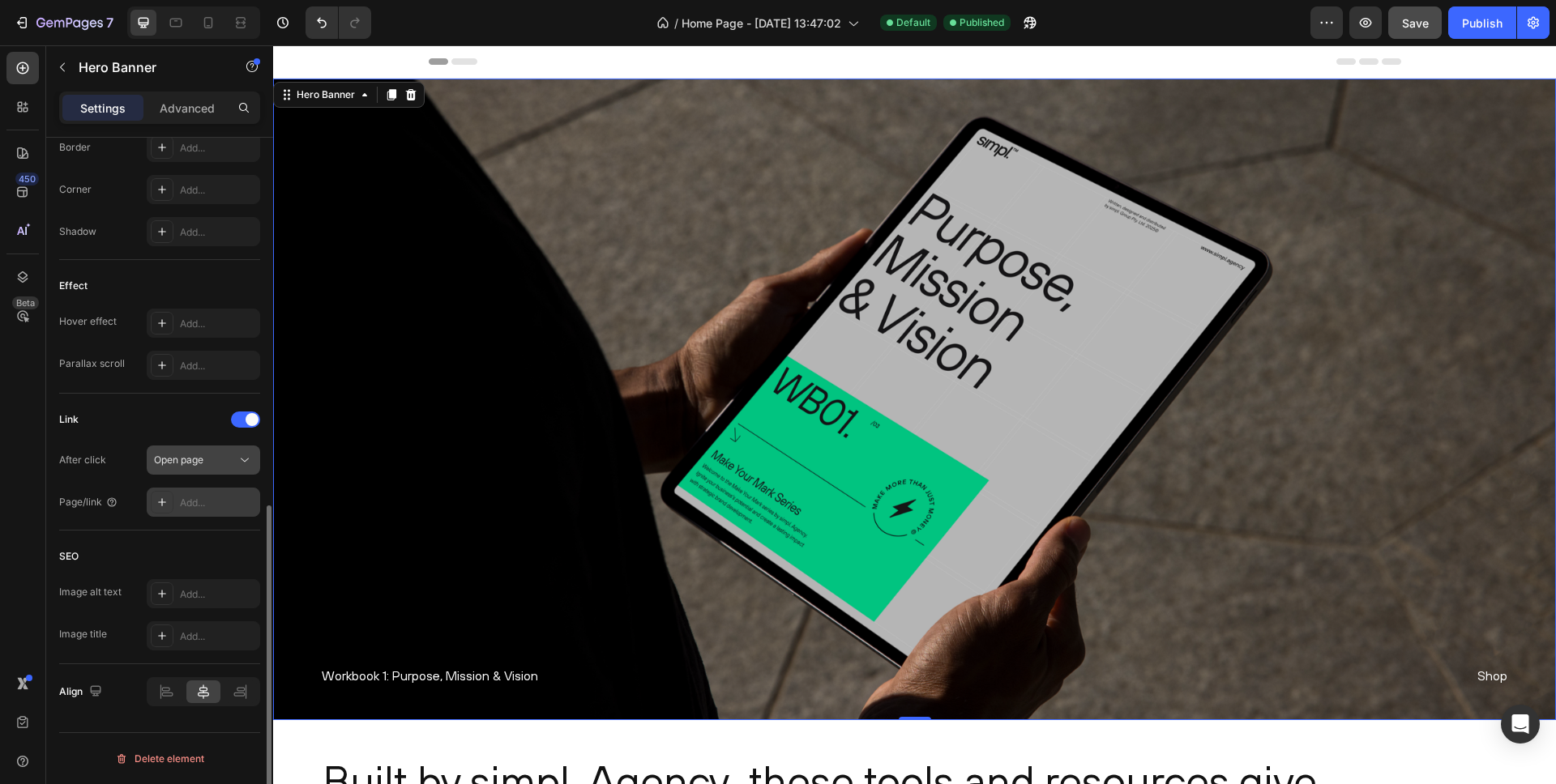
scroll to position [782, 0]
click at [215, 462] on div "Open page" at bounding box center [195, 461] width 83 height 15
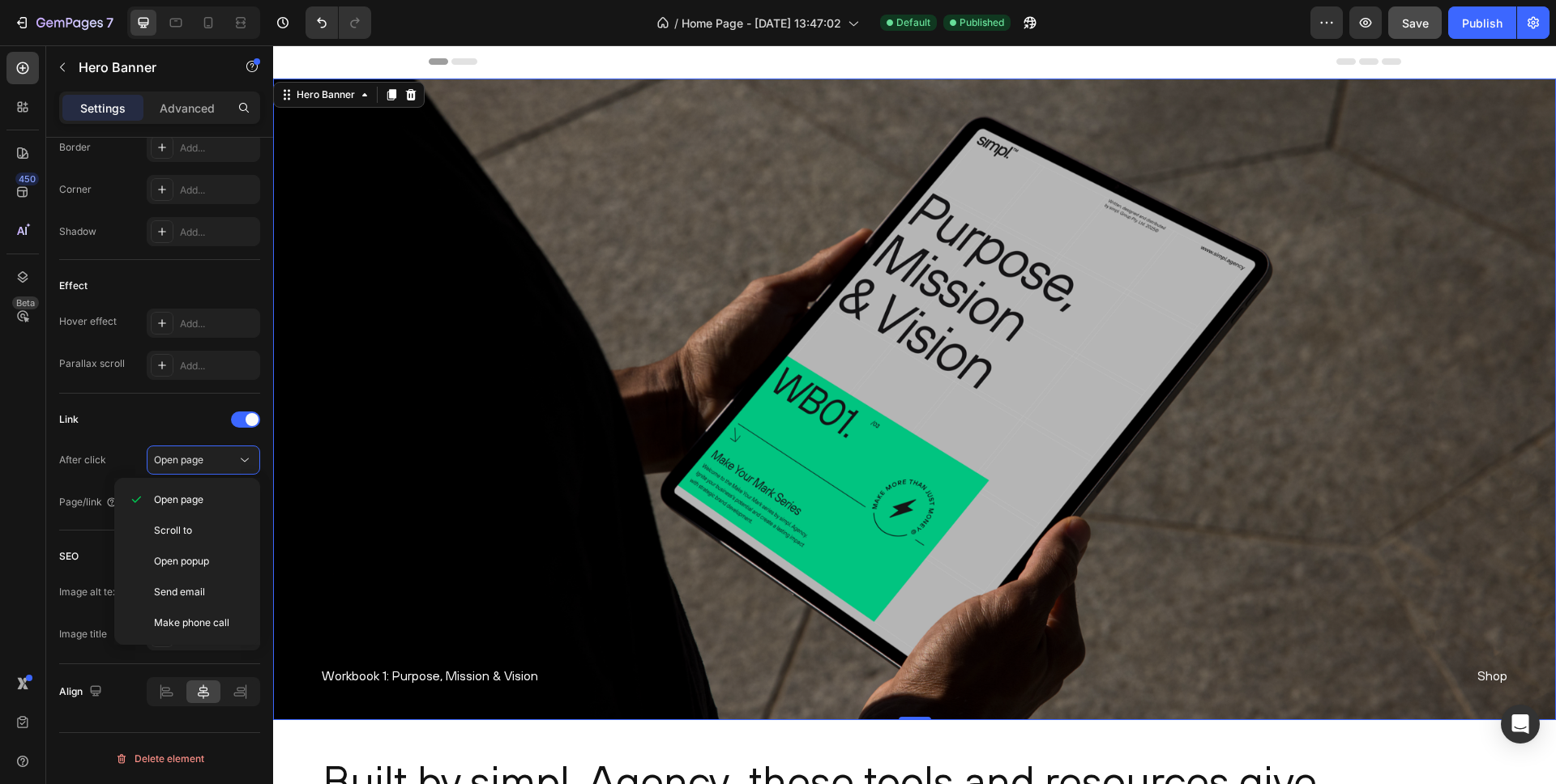
click at [158, 404] on div "Link After click Open page Page/link Add..." at bounding box center [159, 462] width 201 height 137
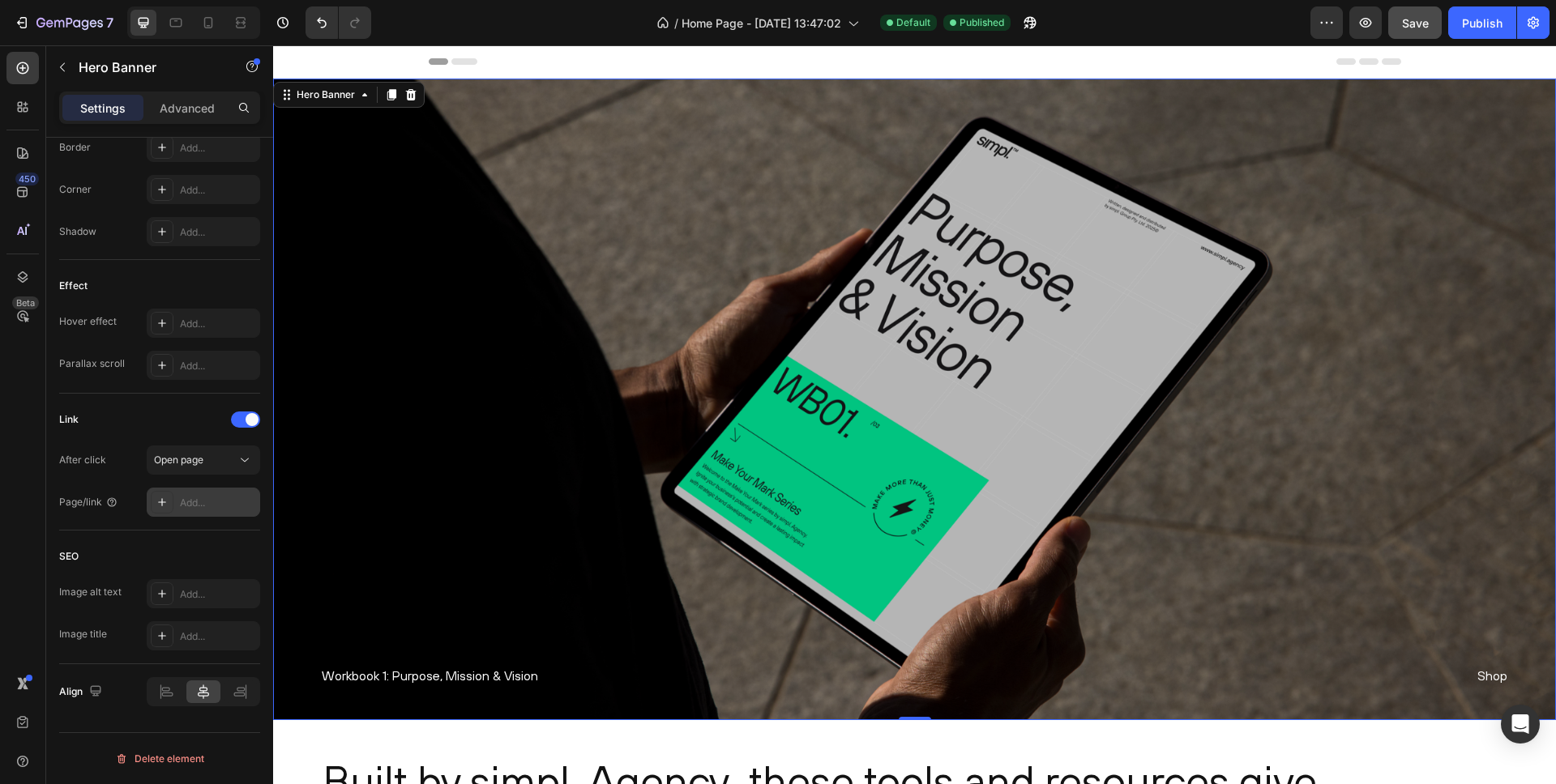
click at [198, 494] on div "Add..." at bounding box center [203, 502] width 113 height 29
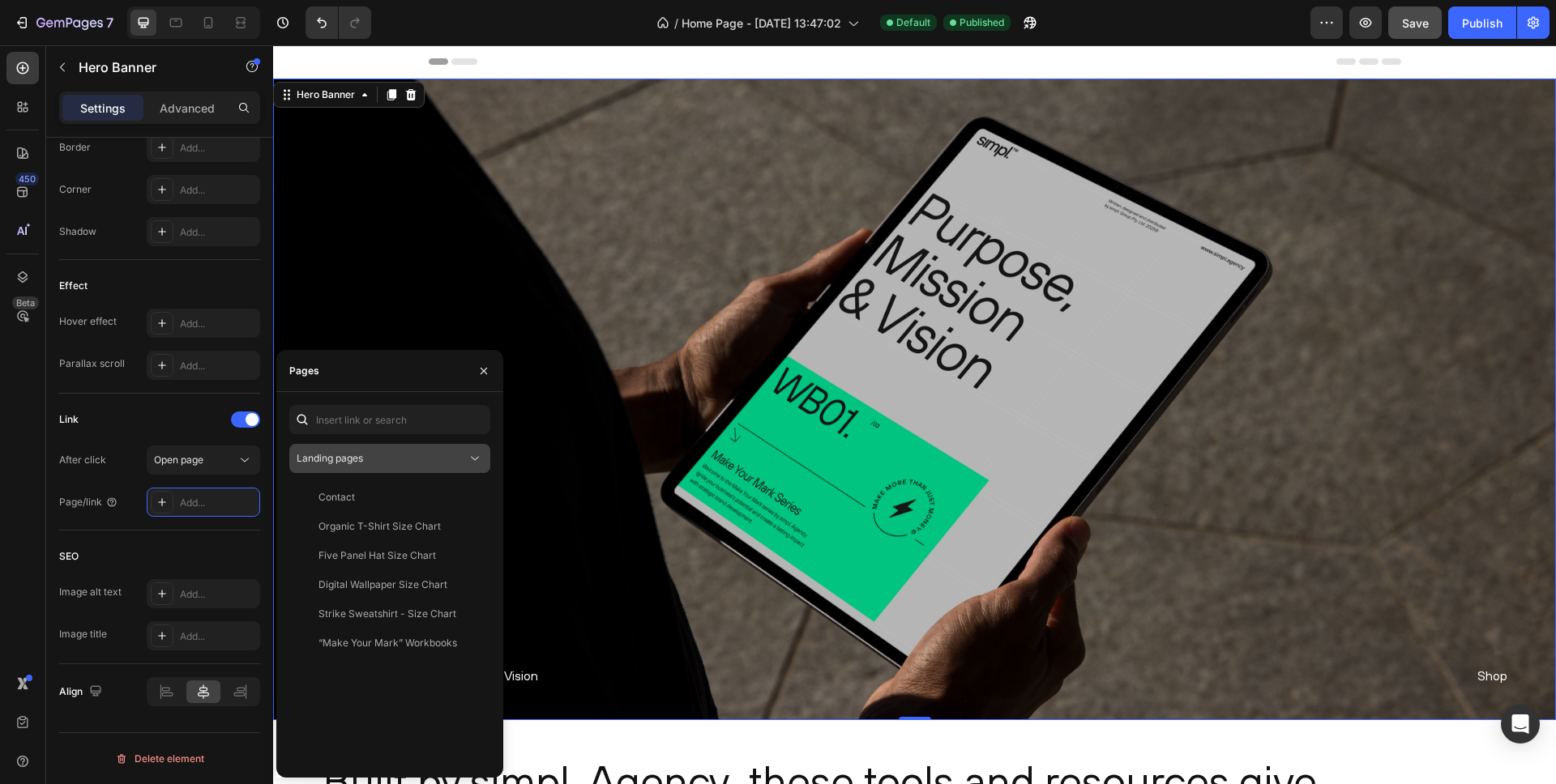
click at [402, 457] on div "Landing pages" at bounding box center [382, 459] width 170 height 15
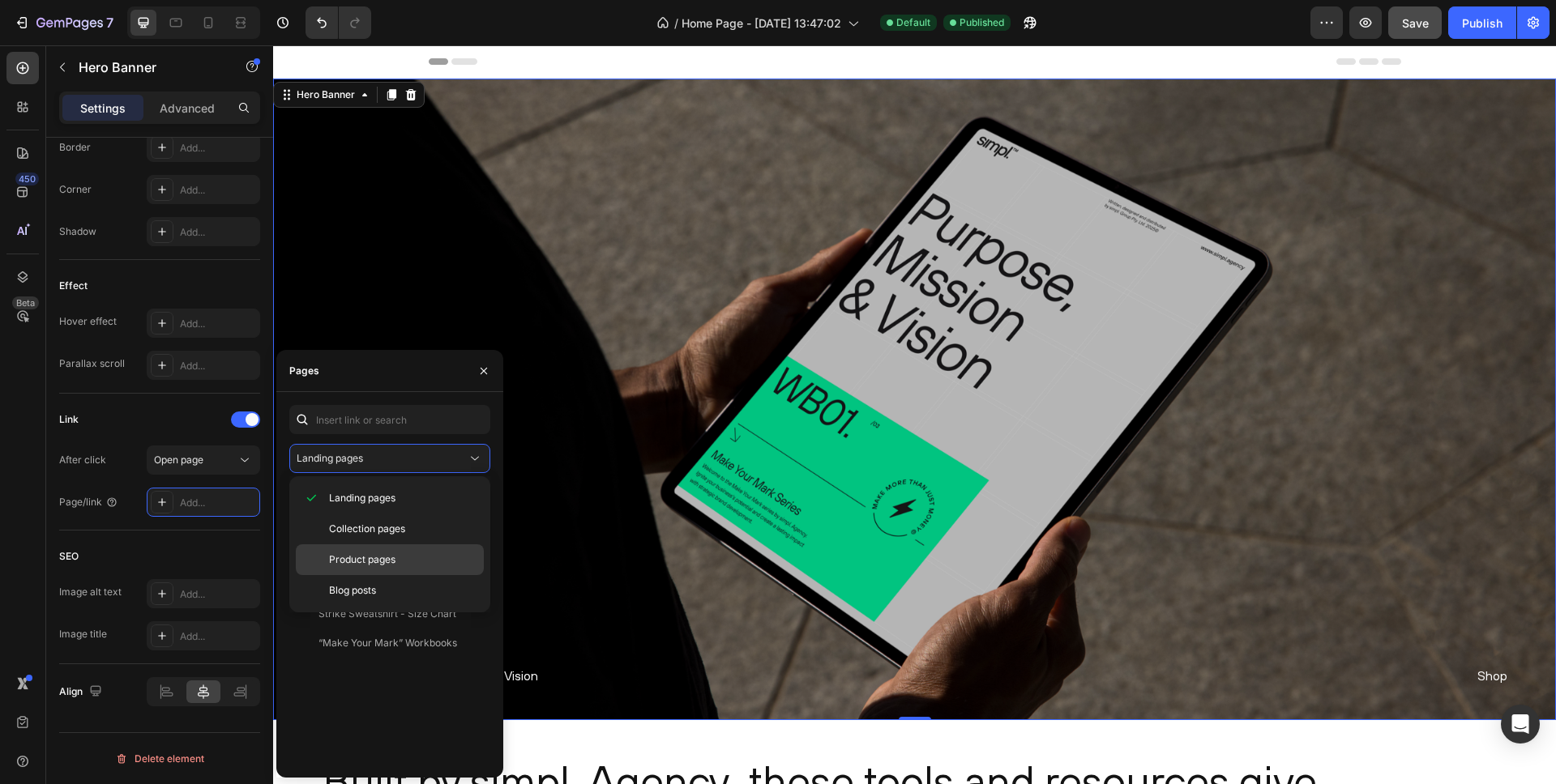
click at [367, 562] on span "Product pages" at bounding box center [363, 560] width 67 height 15
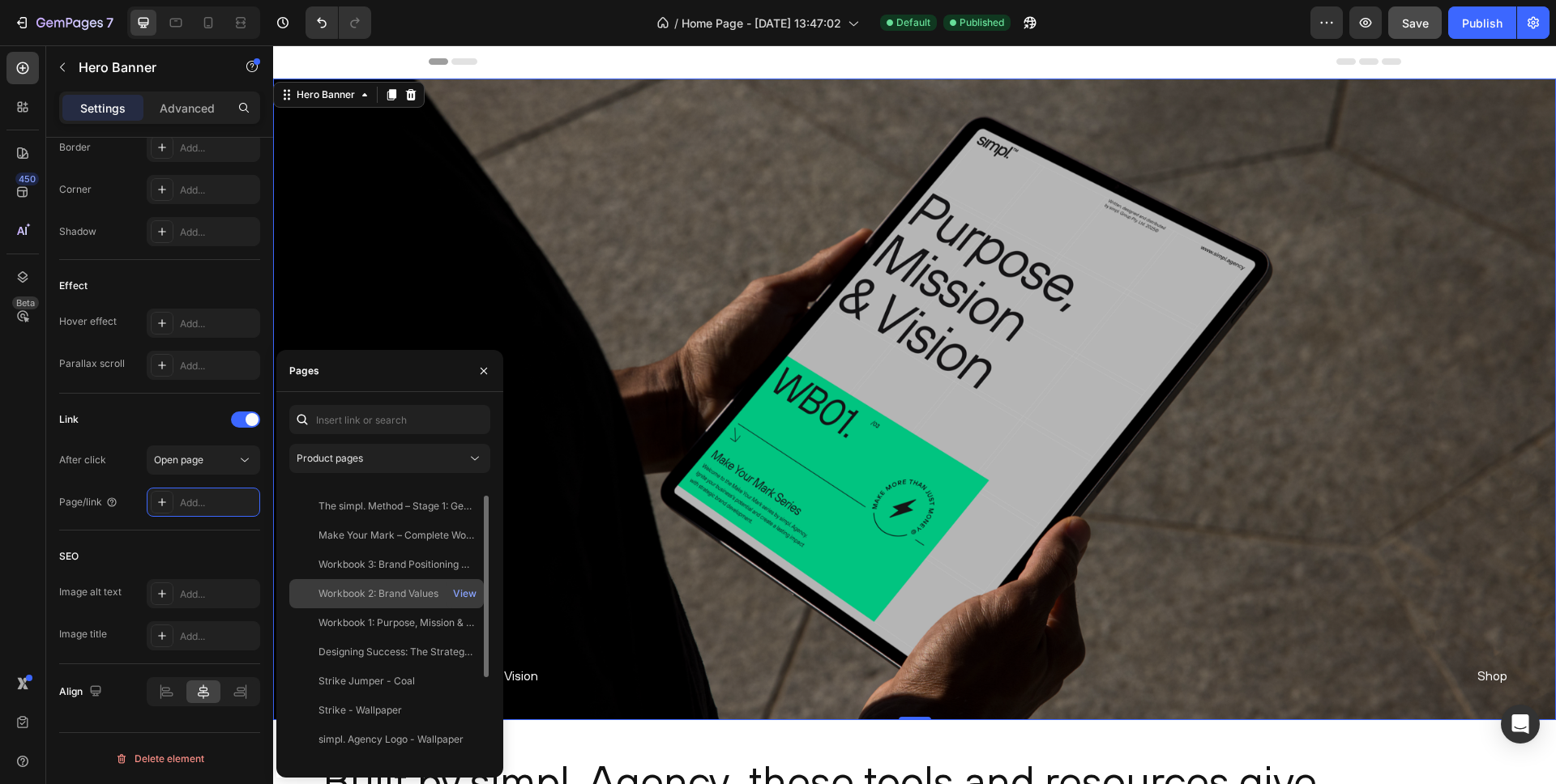
scroll to position [31, 0]
click at [408, 612] on div "Workbook 1: Purpose, Mission & Vision" at bounding box center [396, 612] width 156 height 15
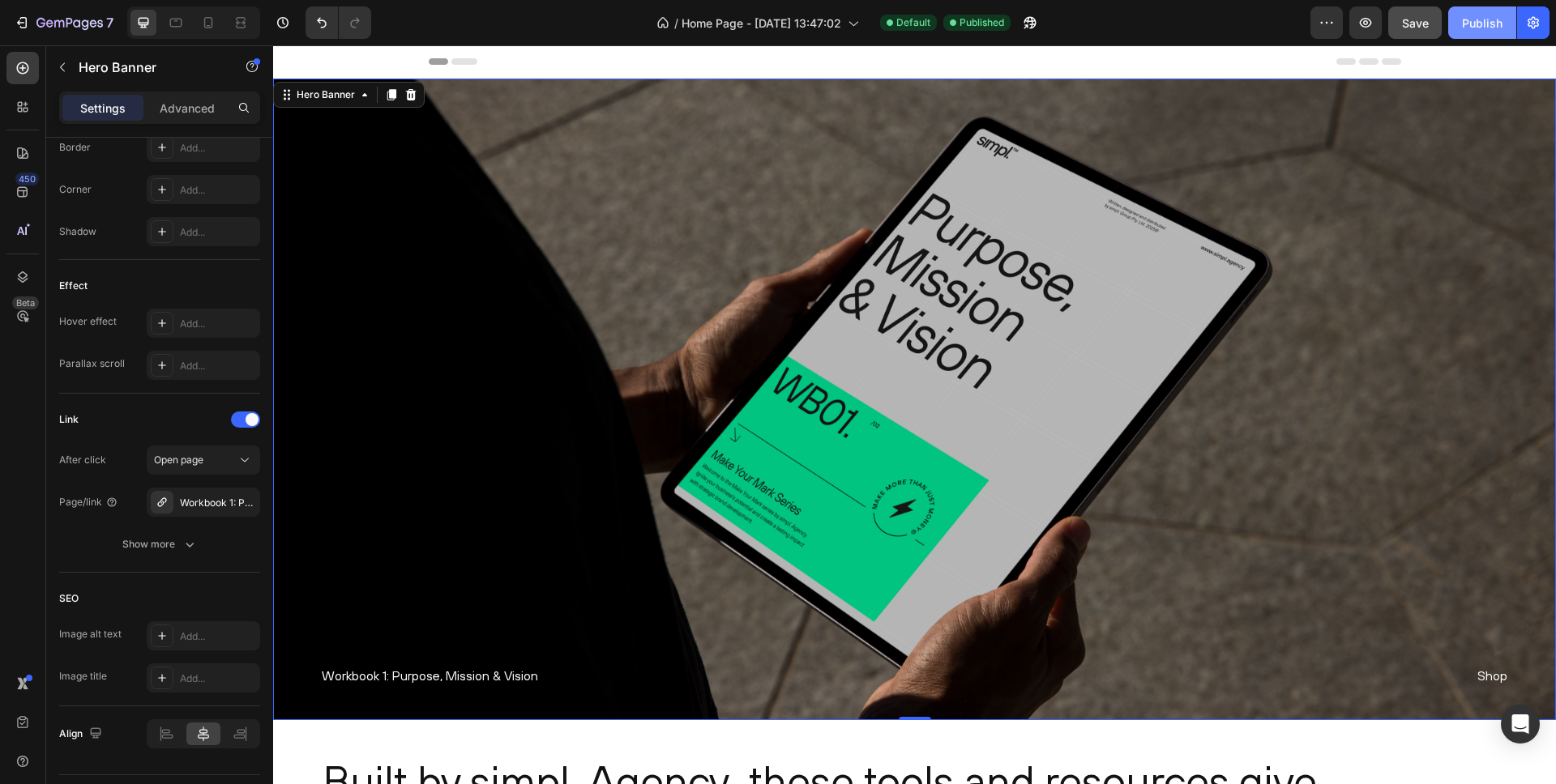
click at [1474, 24] on div "Publish" at bounding box center [1482, 23] width 41 height 17
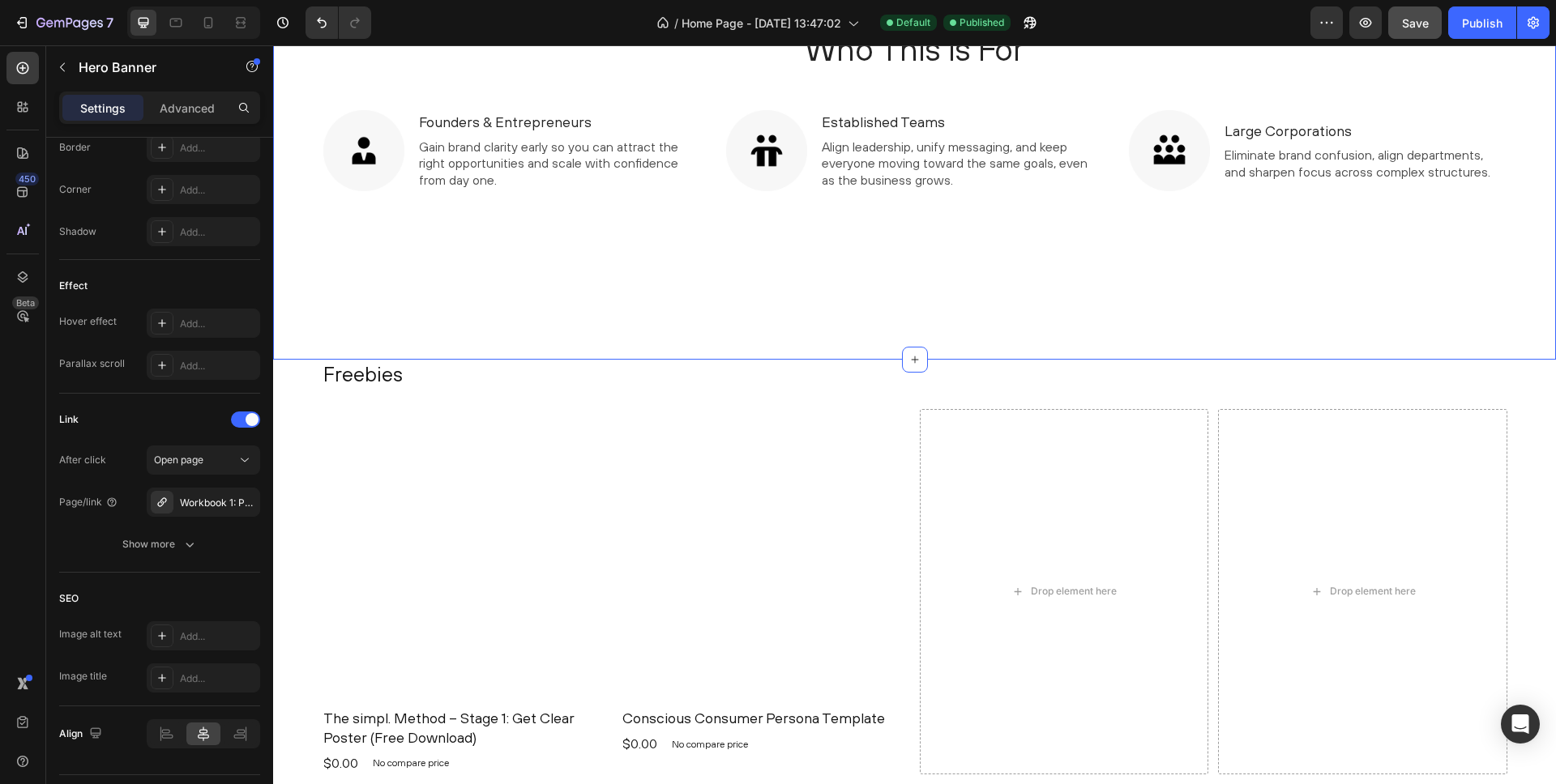
scroll to position [1750, 0]
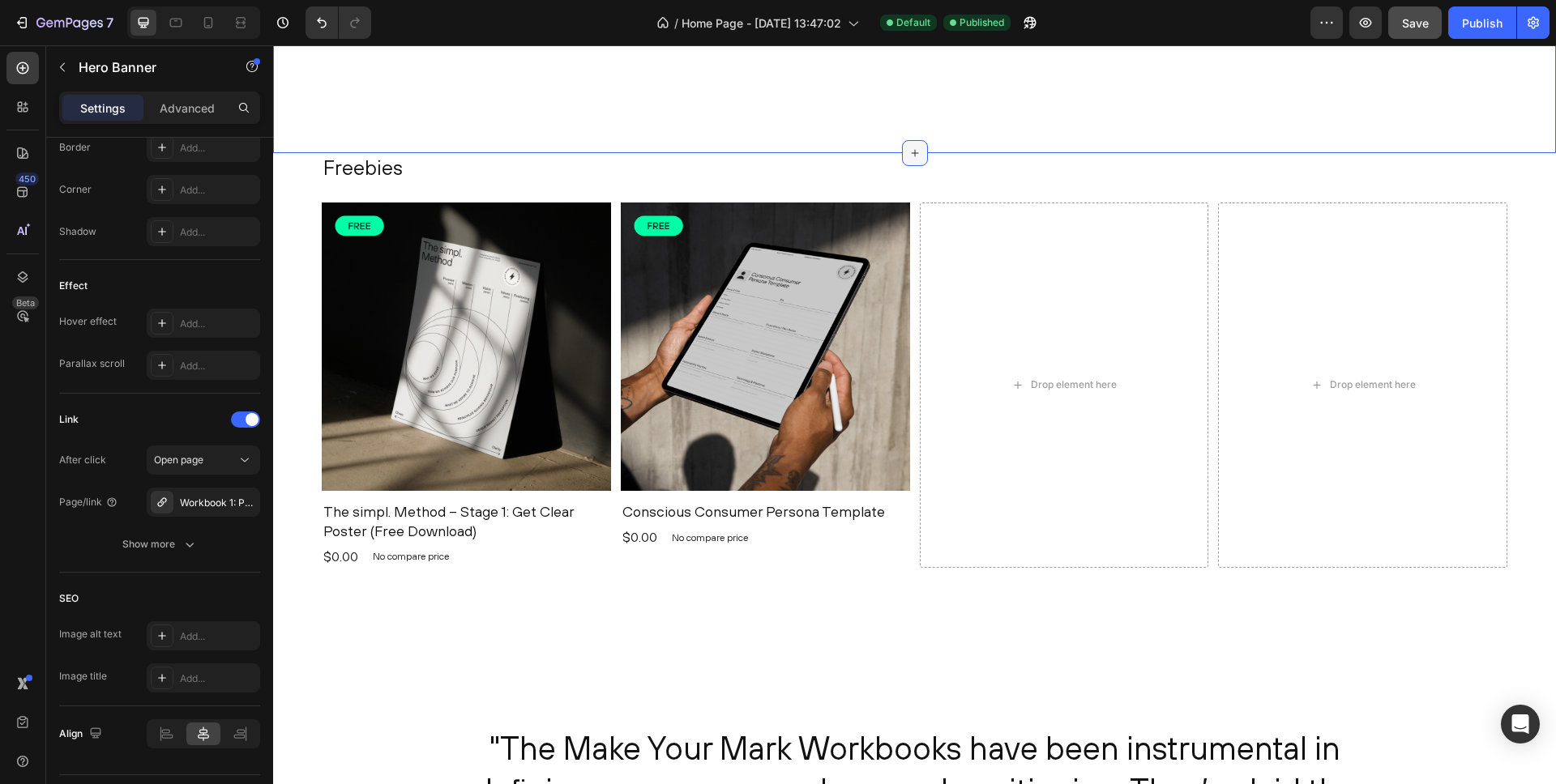
click at [918, 147] on icon at bounding box center [915, 153] width 13 height 13
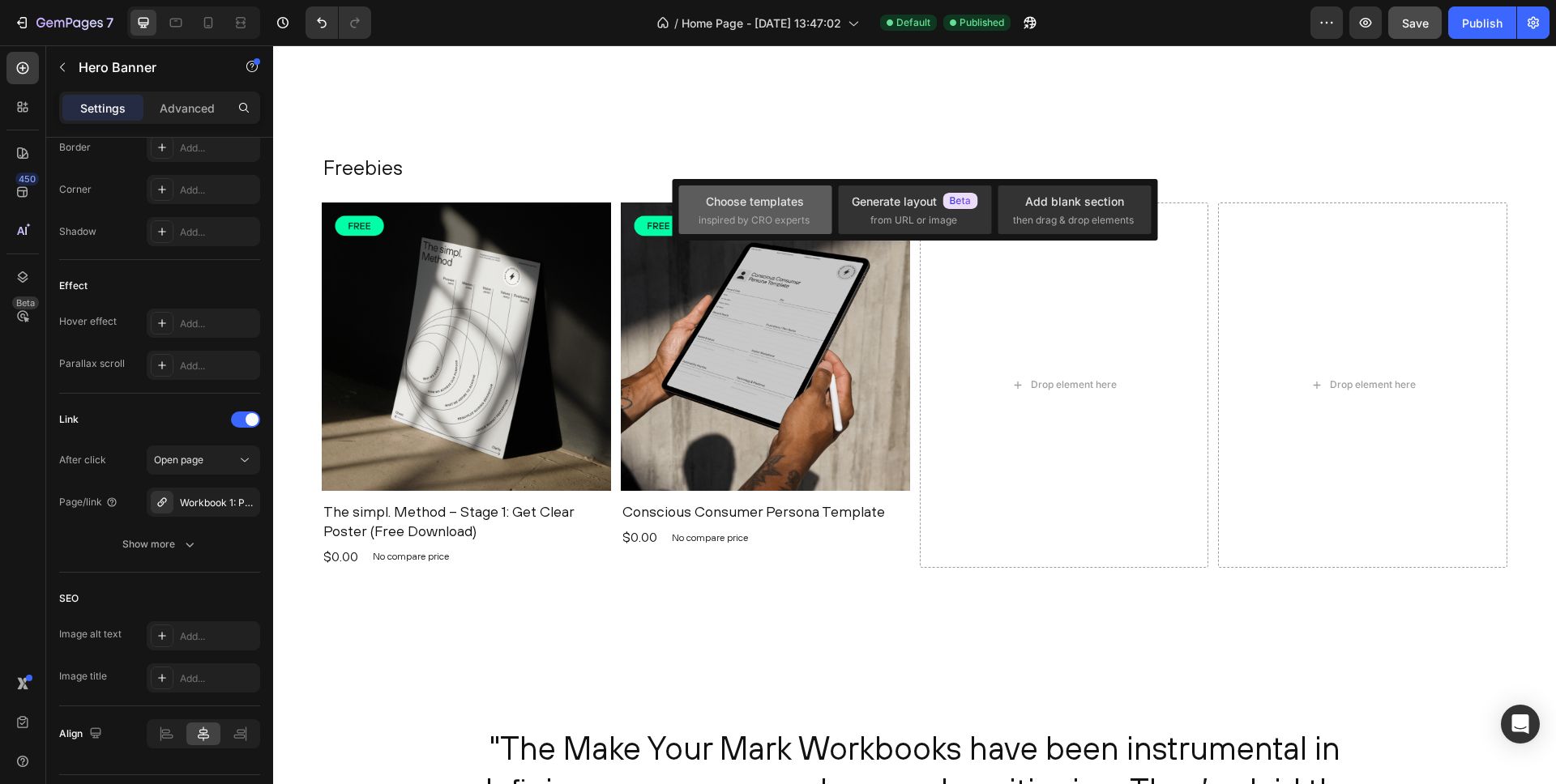
click at [769, 207] on div "Choose templates" at bounding box center [755, 201] width 98 height 17
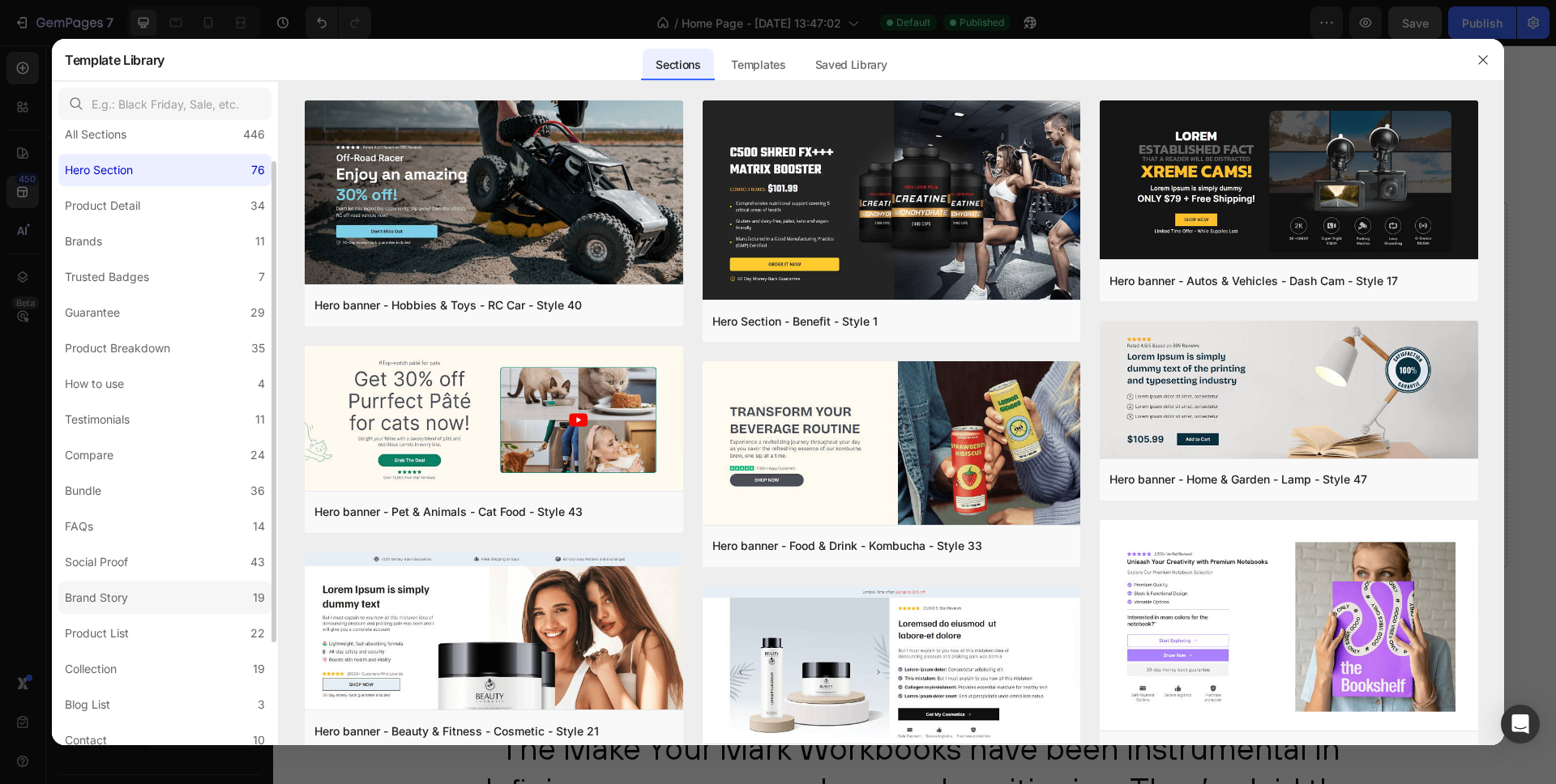
scroll to position [176, 0]
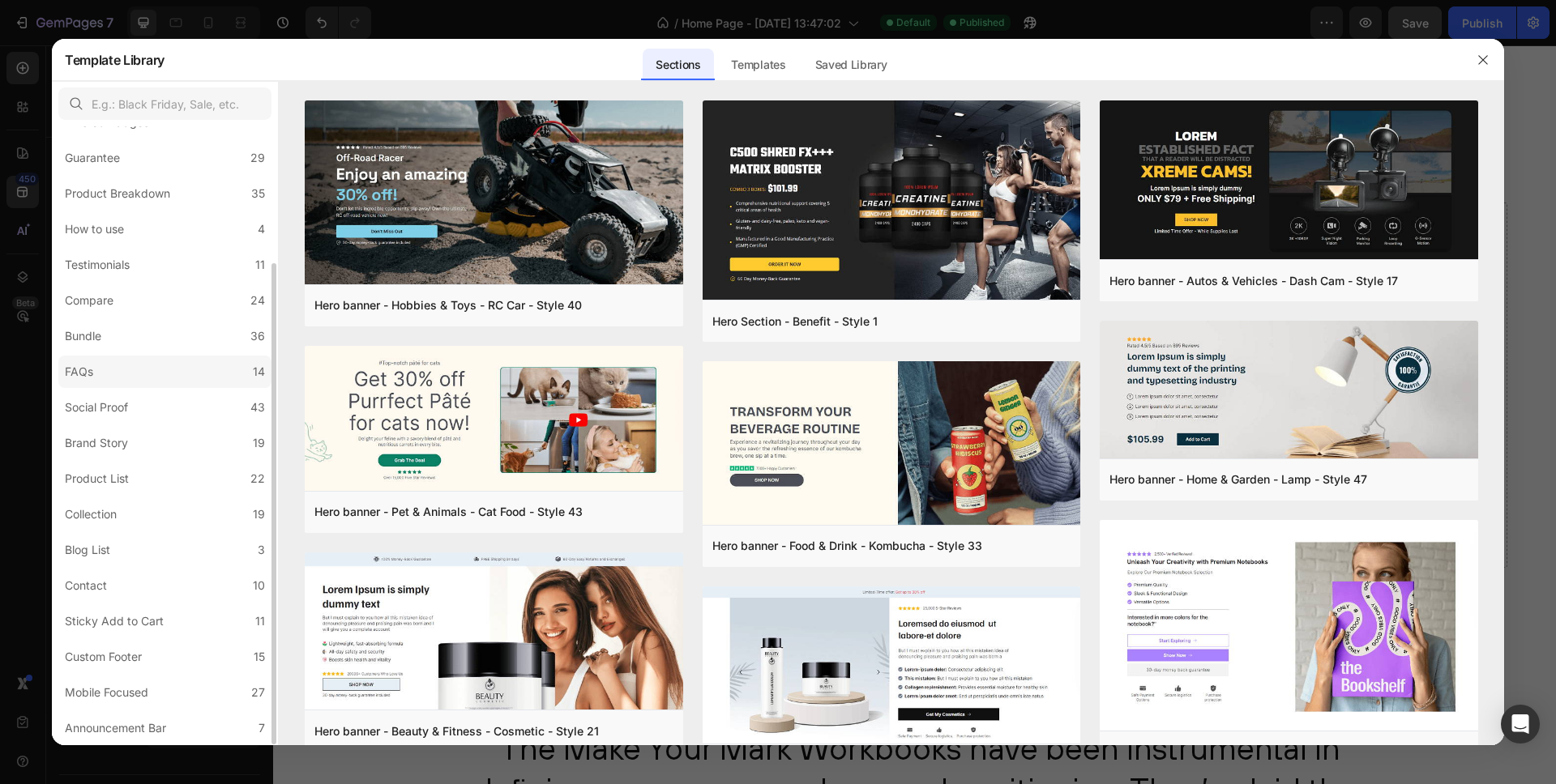
click at [124, 367] on label "FAQs 14" at bounding box center [165, 372] width 213 height 32
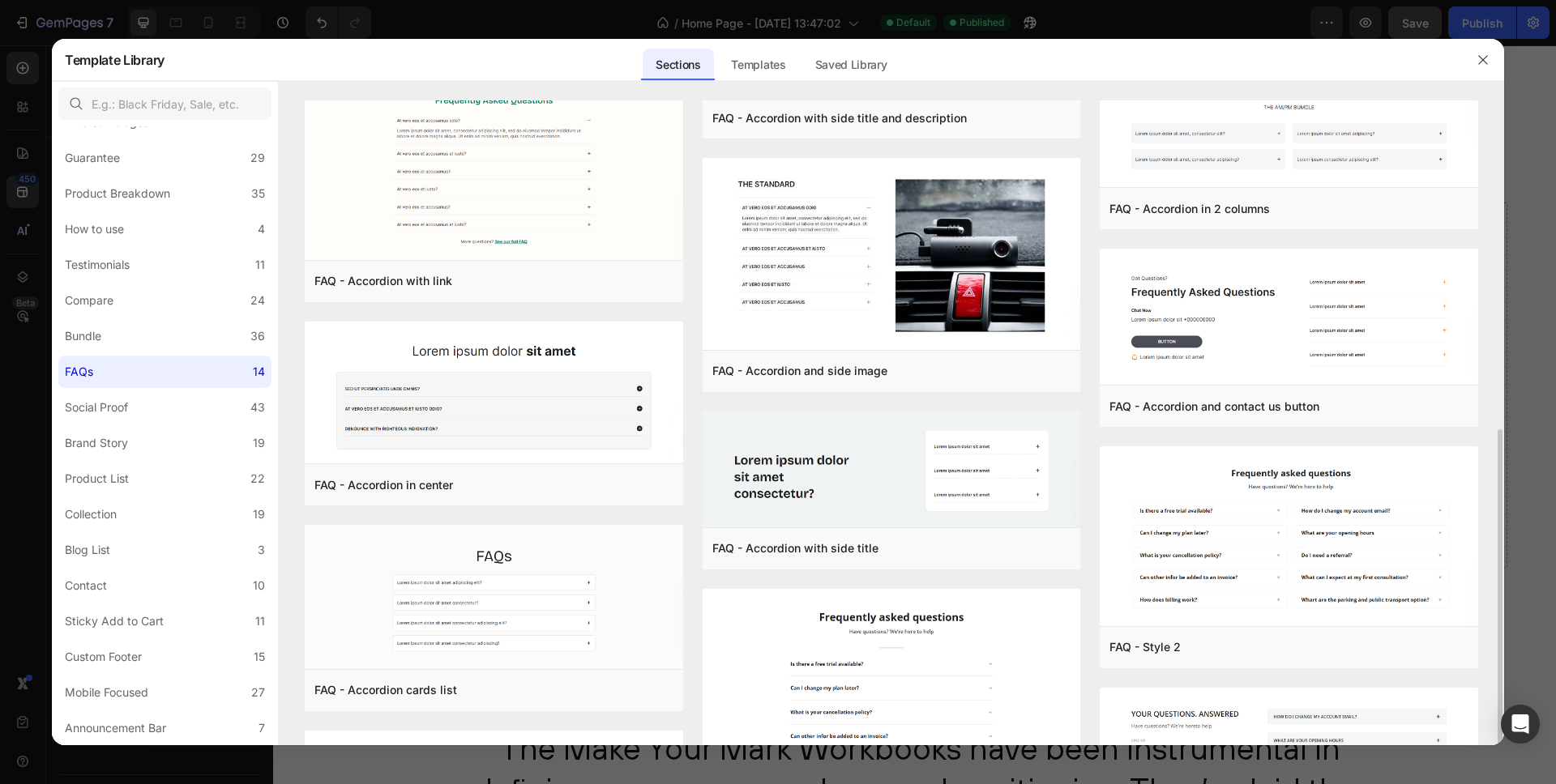
scroll to position [585, 0]
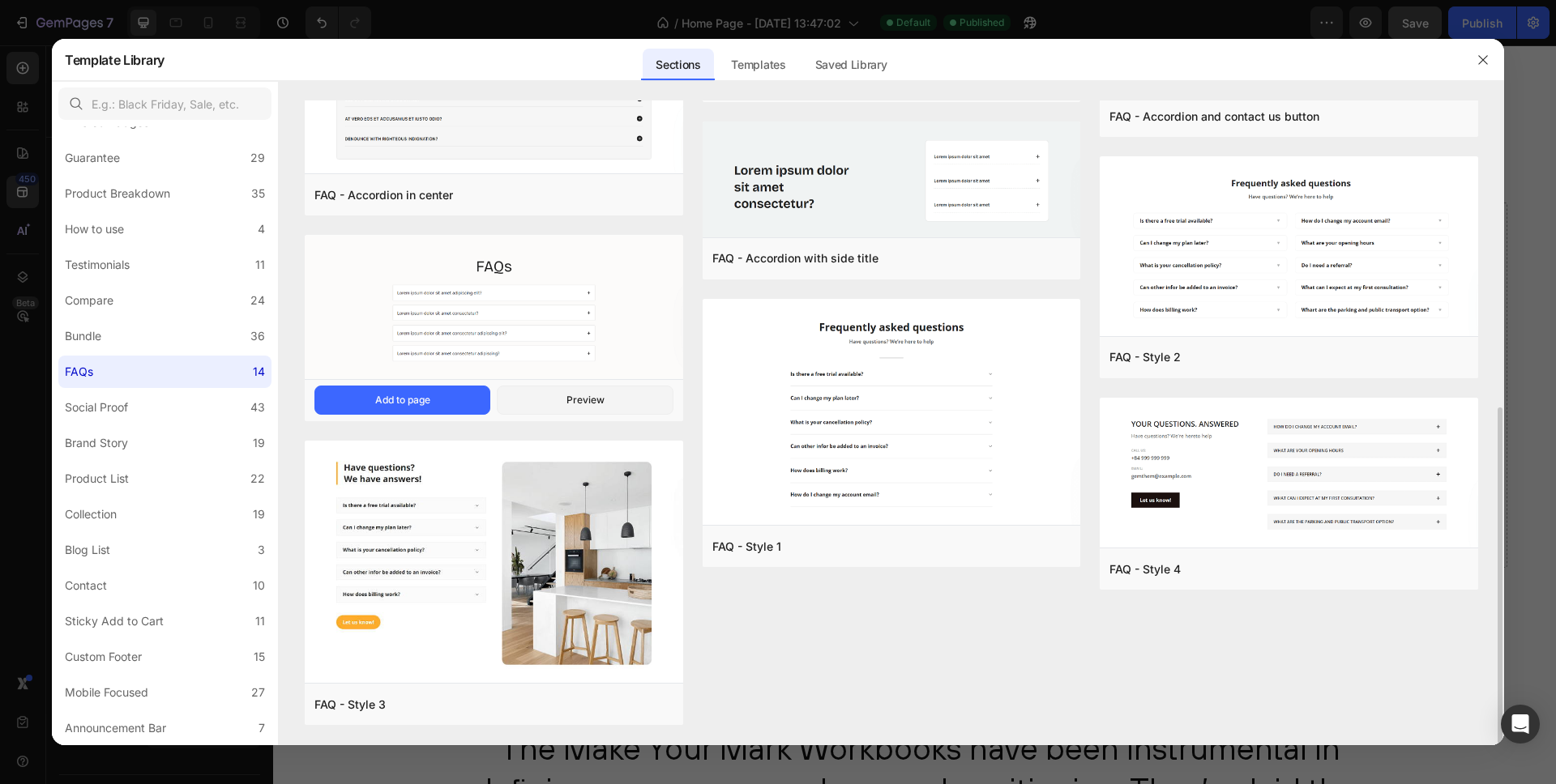
click at [638, 292] on img at bounding box center [494, 309] width 378 height 147
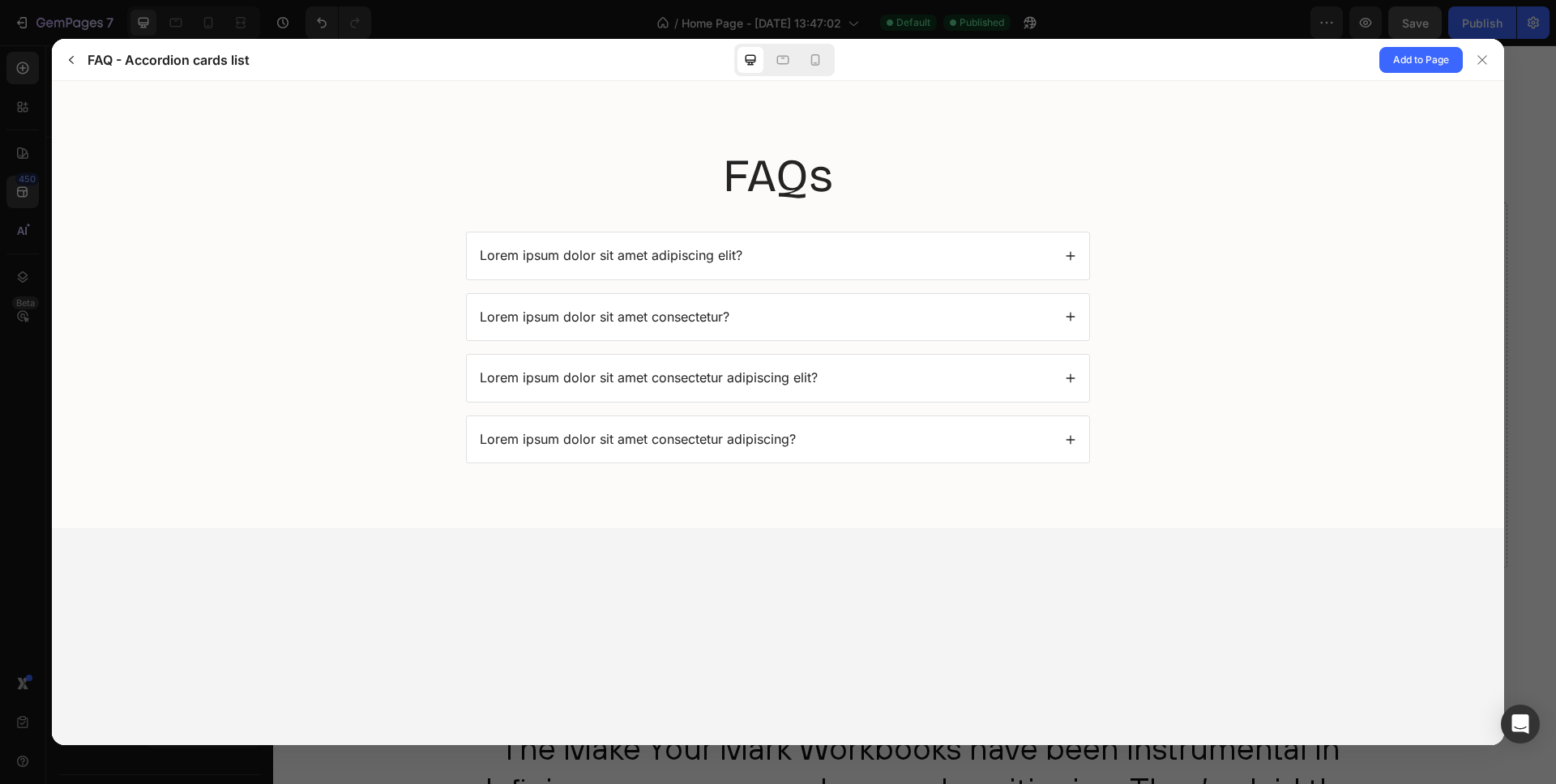
scroll to position [0, 0]
click at [1418, 61] on span "Add to Page" at bounding box center [1421, 59] width 56 height 19
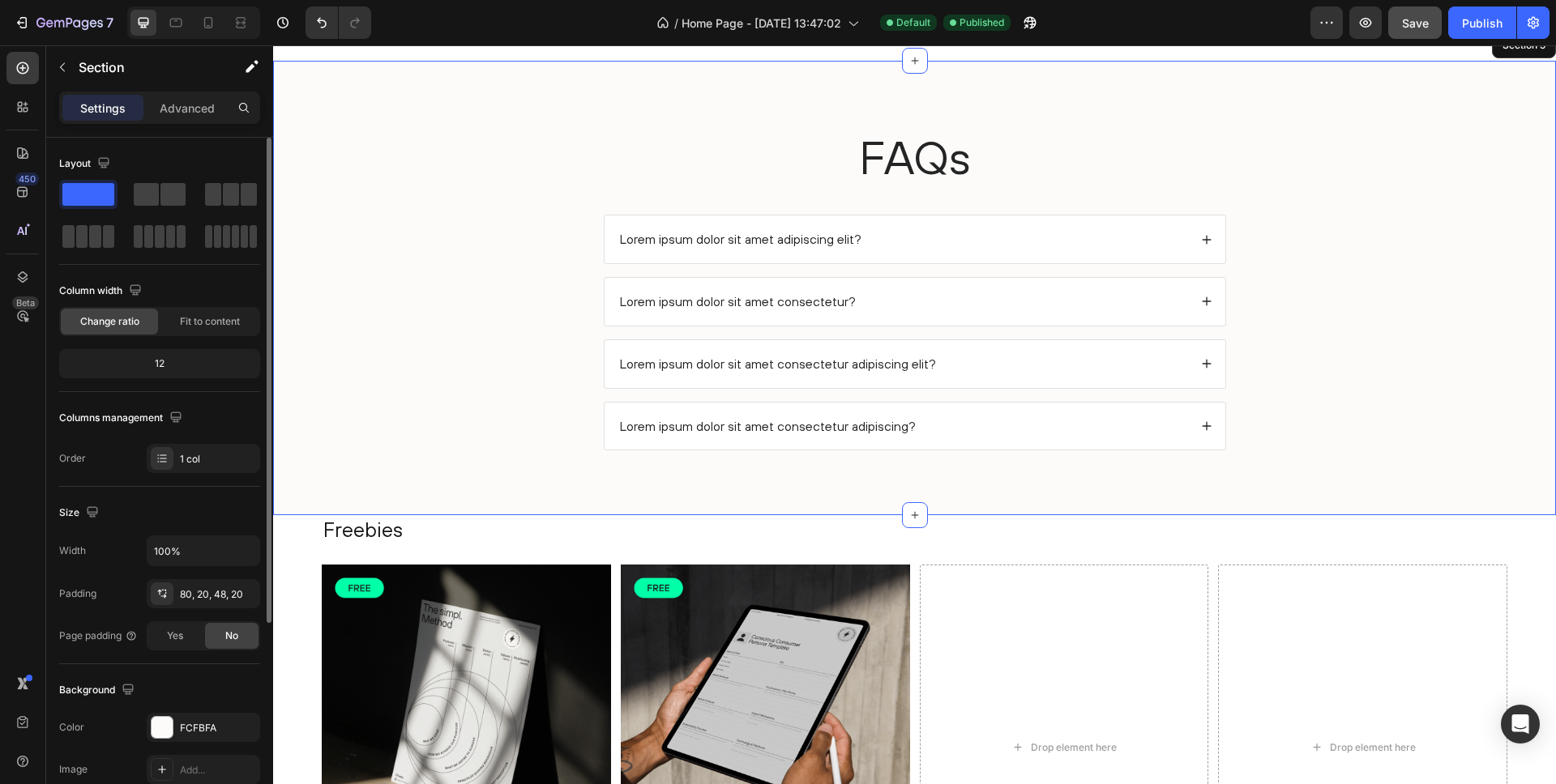
scroll to position [1857, 0]
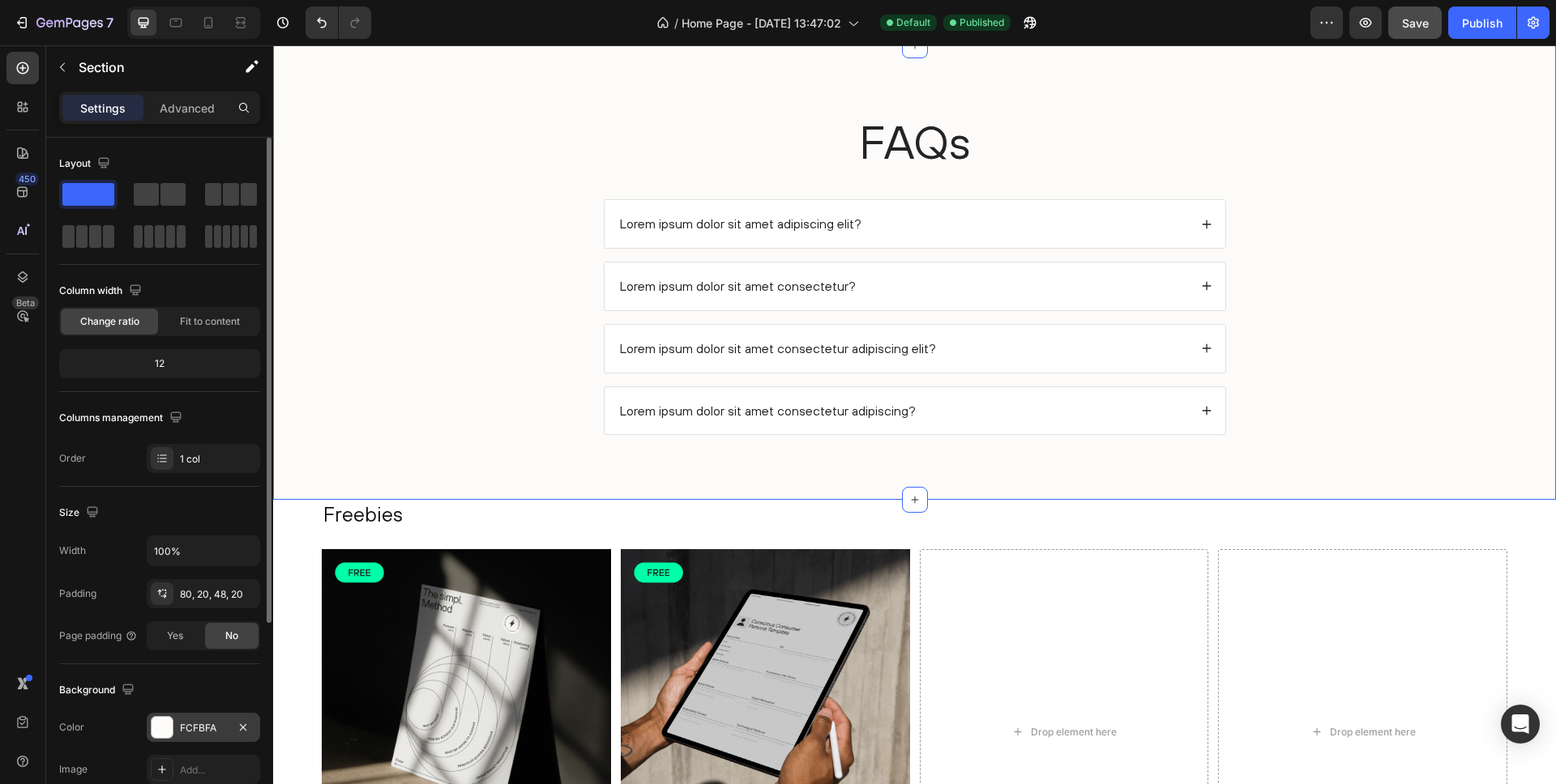
click at [157, 732] on div at bounding box center [162, 727] width 21 height 21
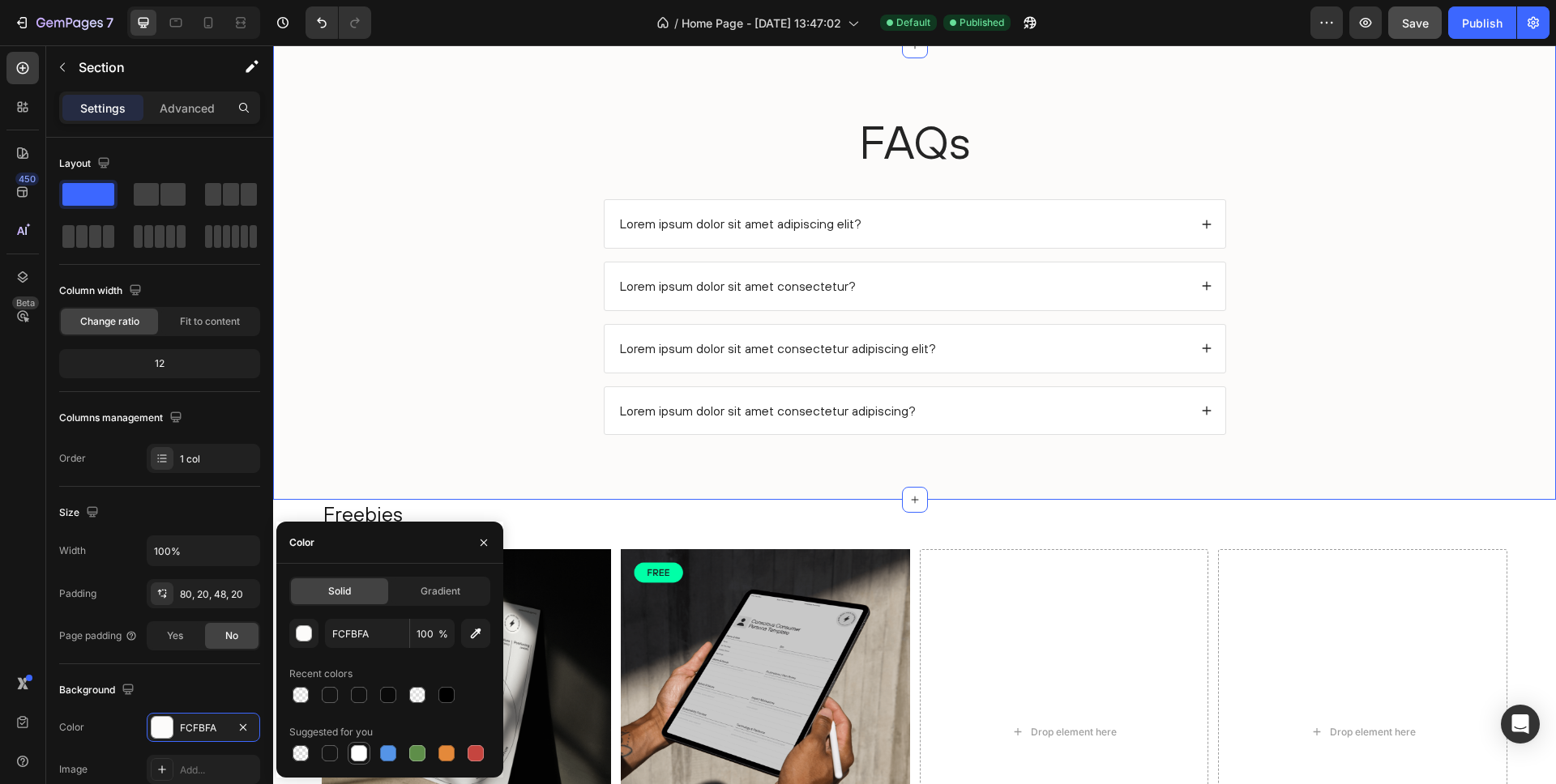
click at [358, 756] on div at bounding box center [358, 753] width 16 height 16
click at [366, 641] on input "FFFFFF" at bounding box center [367, 633] width 84 height 29
paste input "7F7F7"
type input "F7F7F7"
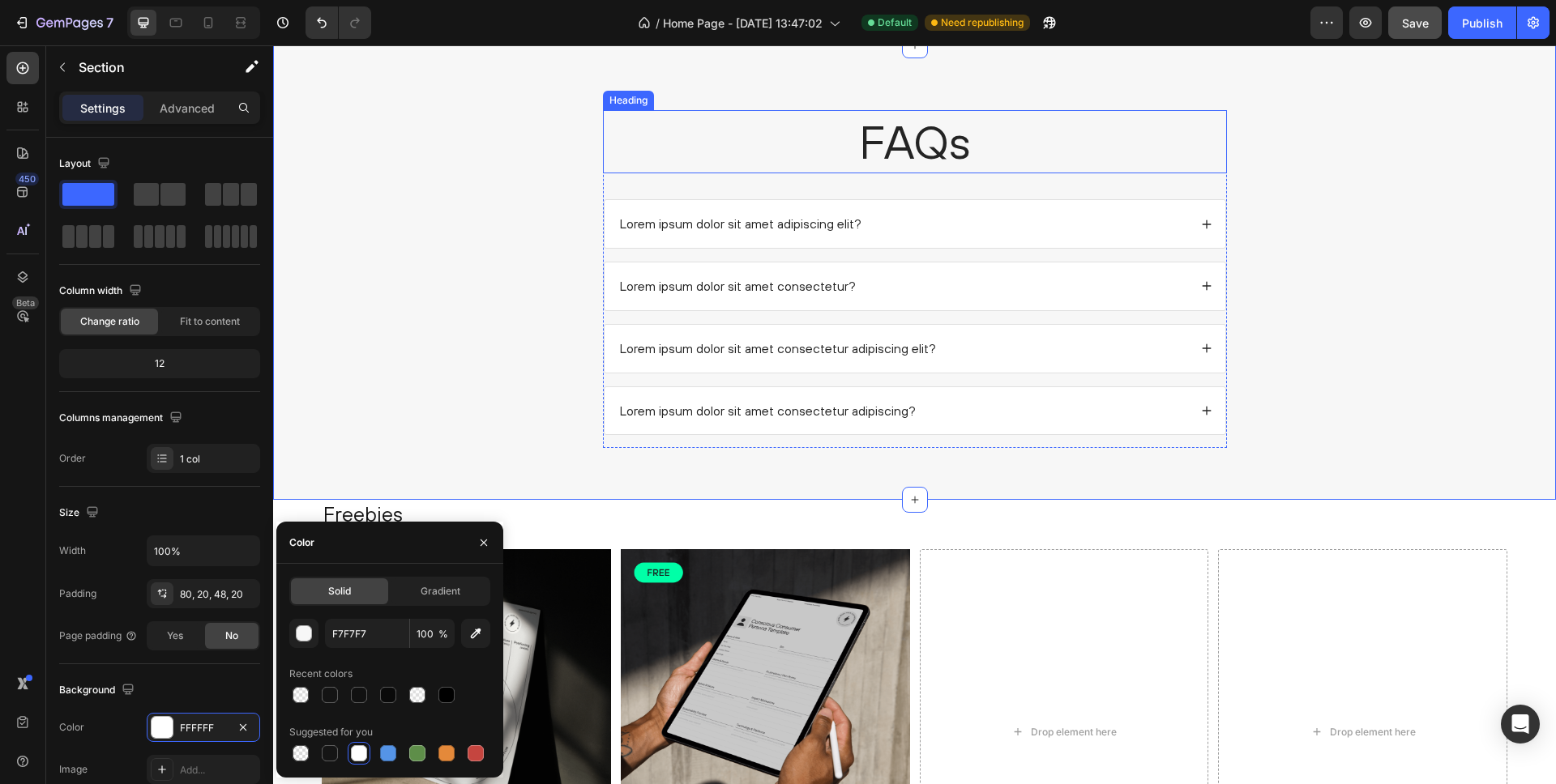
click at [915, 145] on h2 "FAQs" at bounding box center [915, 142] width 624 height 63
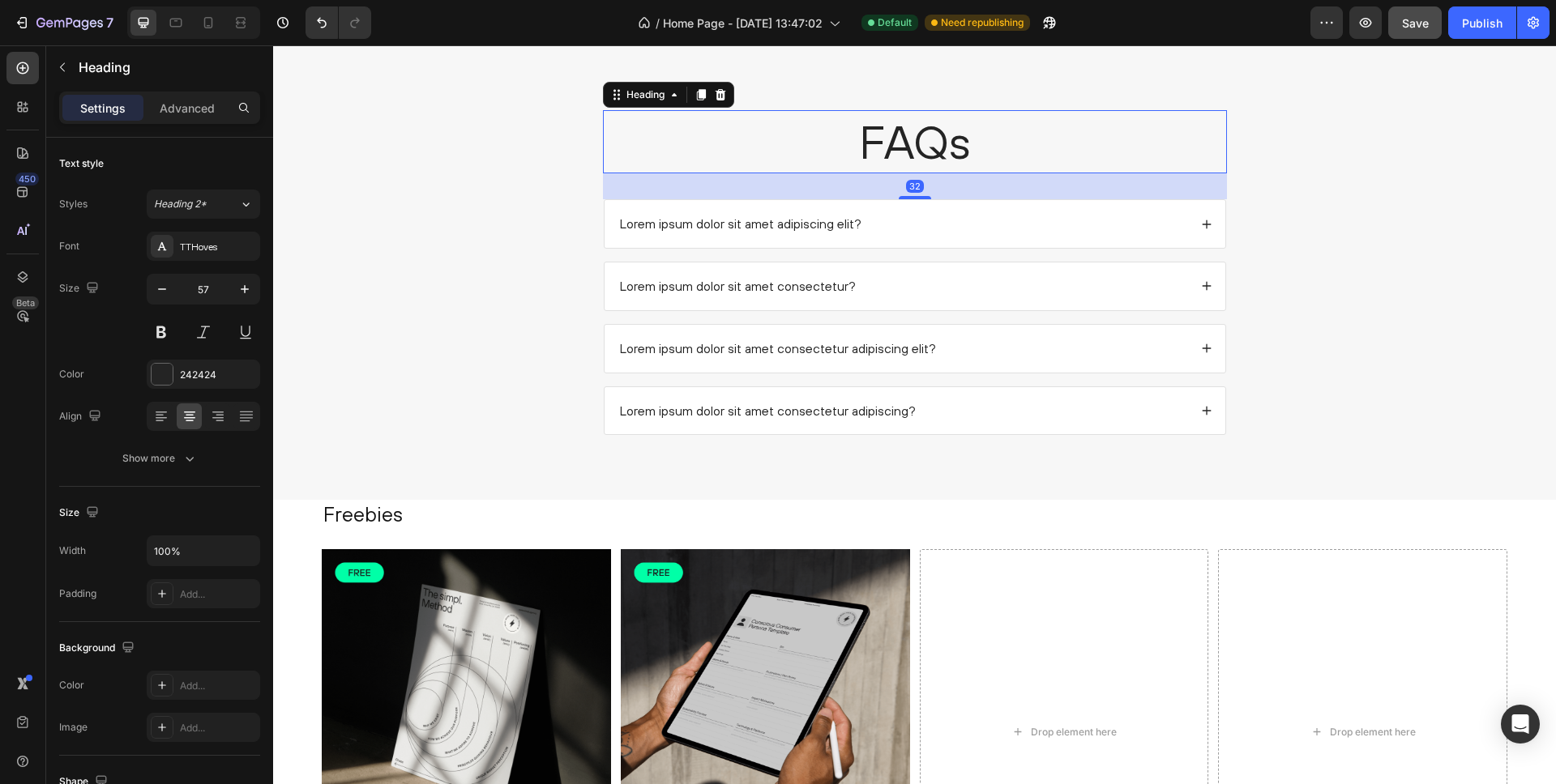
click at [915, 145] on h2 "FAQs" at bounding box center [915, 142] width 624 height 63
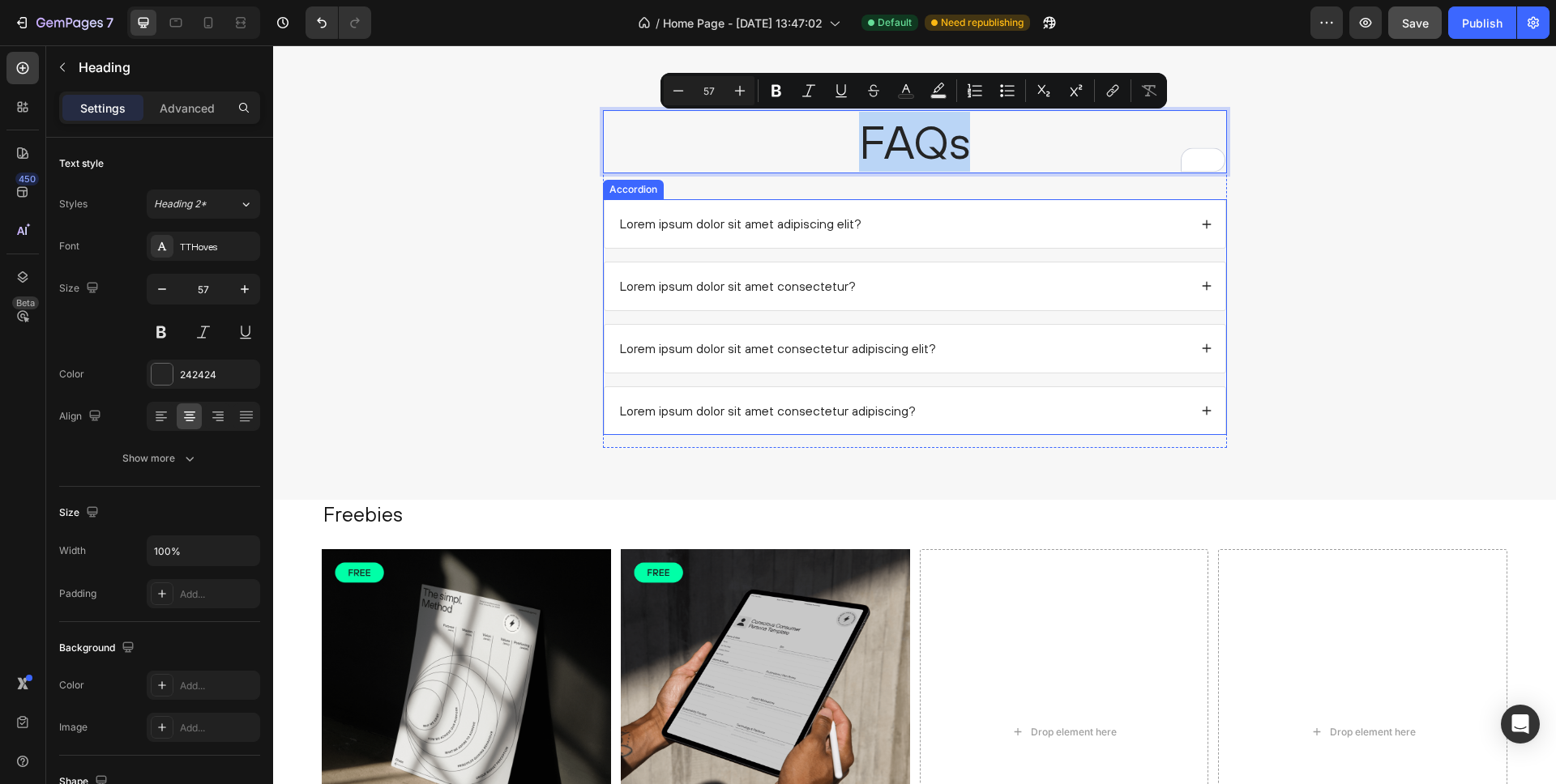
click at [682, 225] on p "Lorem ipsum dolor sit amet adipiscing elit?" at bounding box center [741, 224] width 242 height 17
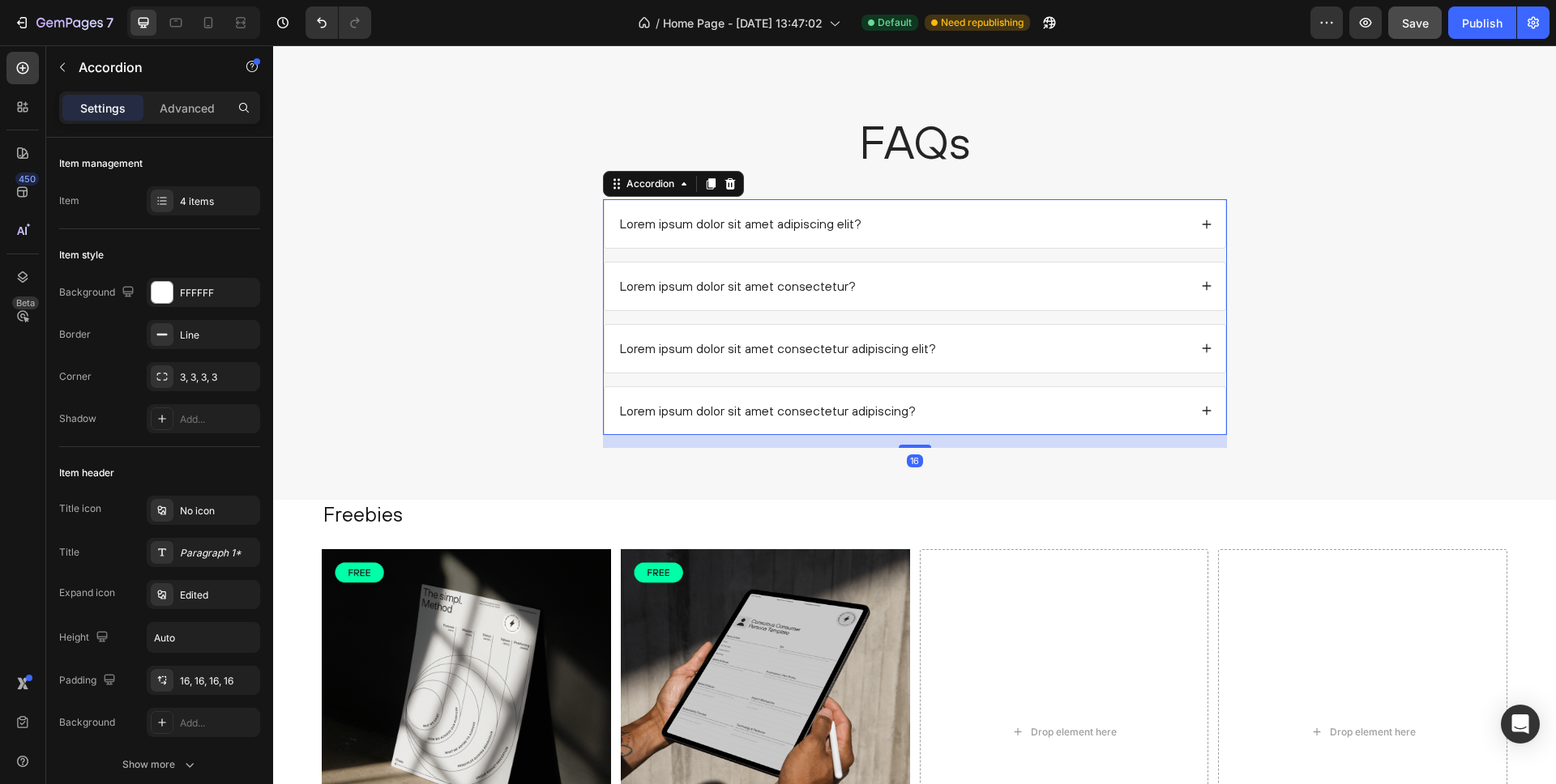
click at [682, 225] on p "Lorem ipsum dolor sit amet adipiscing elit?" at bounding box center [741, 224] width 242 height 17
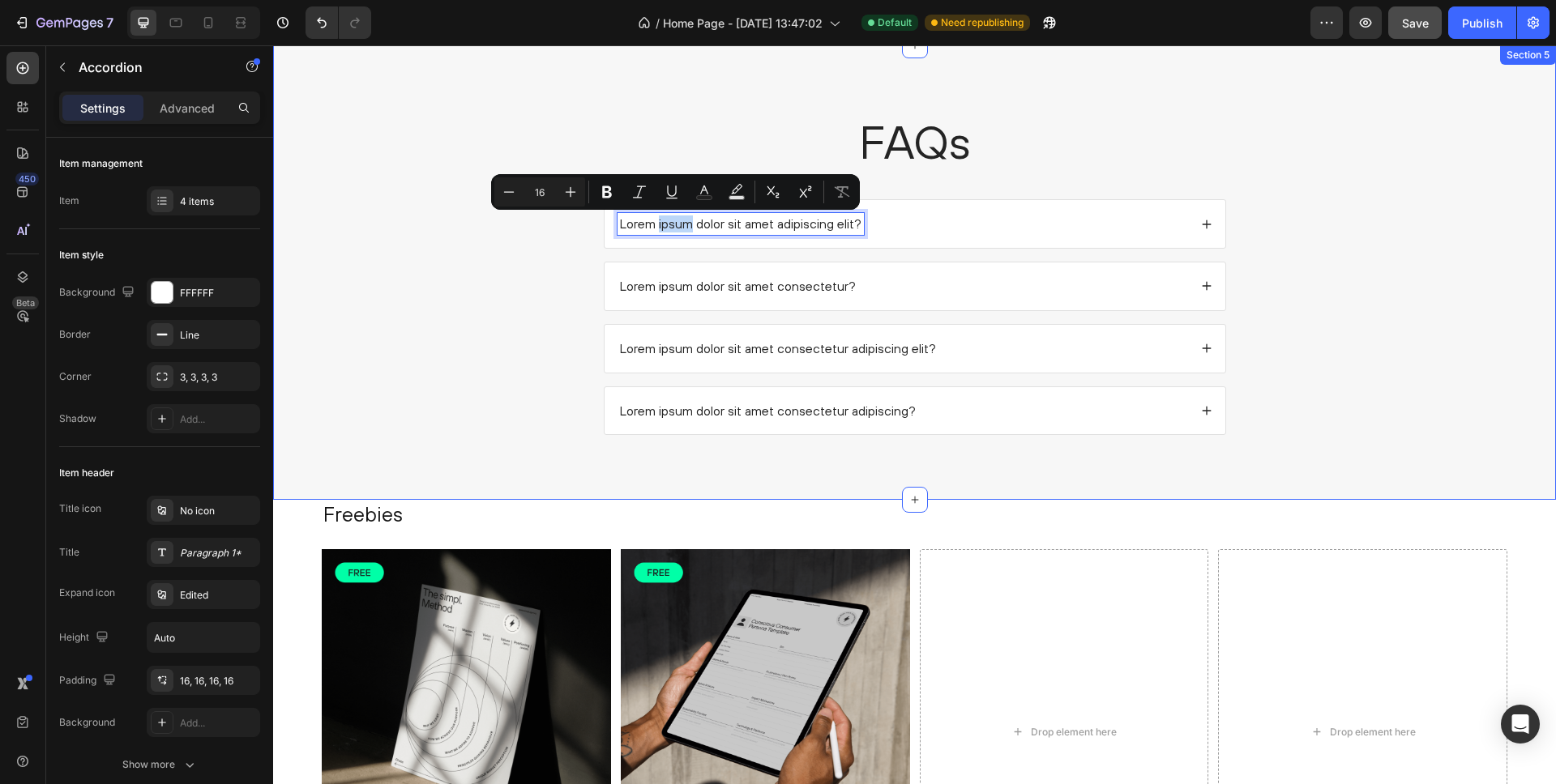
click at [530, 242] on div "FAQs Heading Lorem ipsum dolor sit amet adipiscing elit? Lorem ipsum dolor sit …" at bounding box center [914, 285] width 1251 height 351
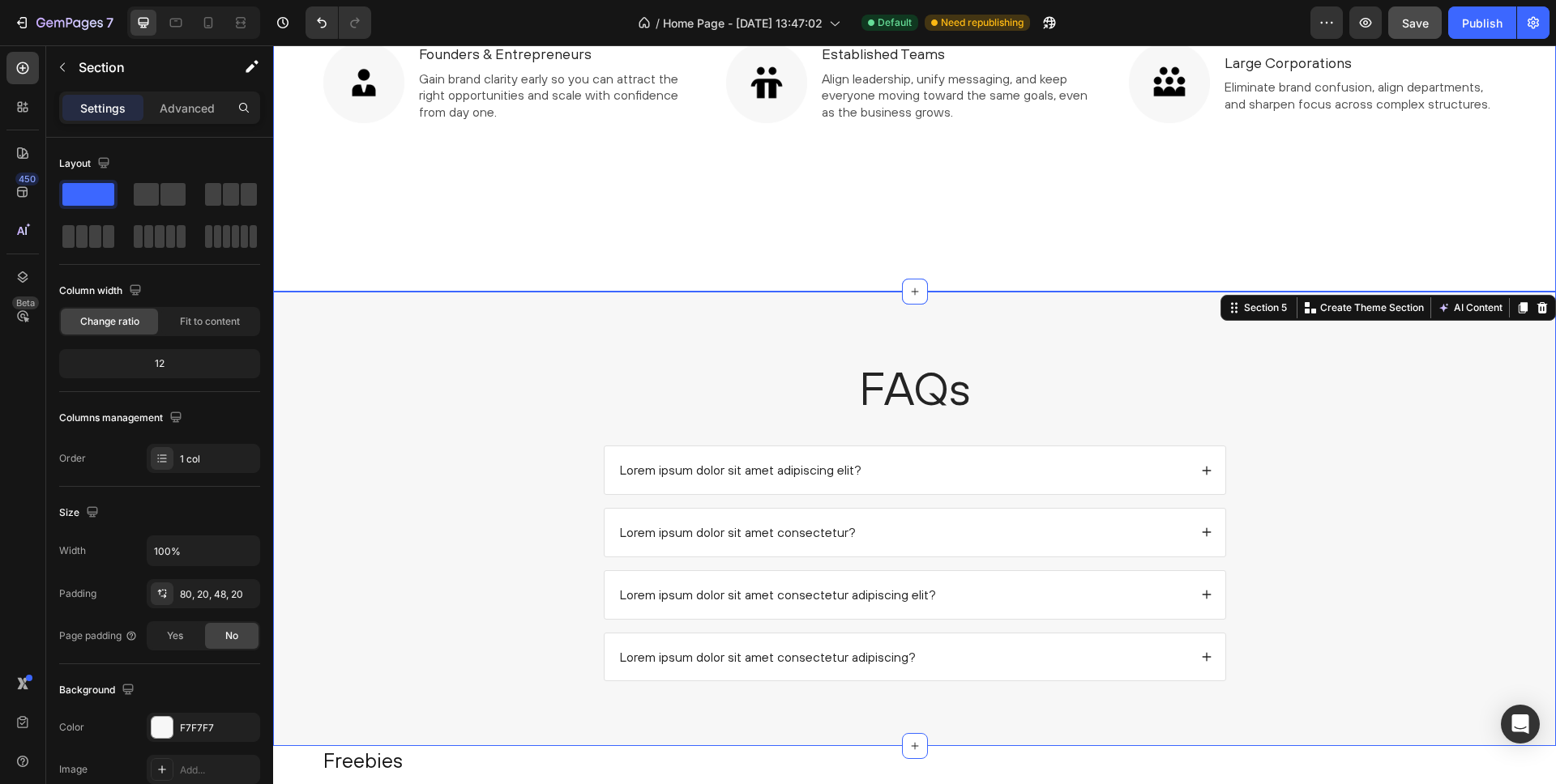
scroll to position [1700, 0]
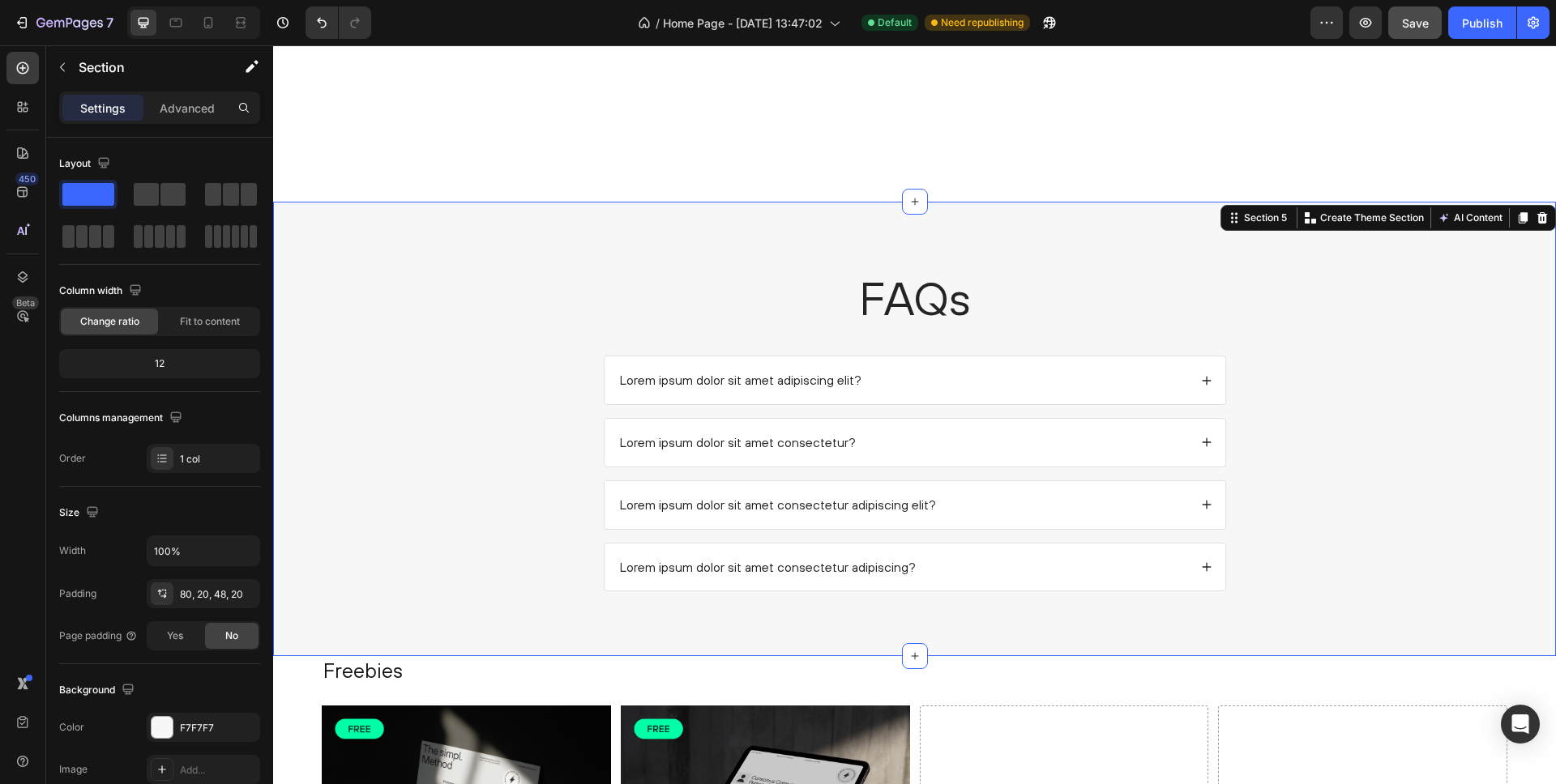
click at [532, 276] on div "FAQs Heading Lorem ipsum dolor sit amet adipiscing elit? Lorem ipsum dolor sit …" at bounding box center [914, 442] width 1251 height 351
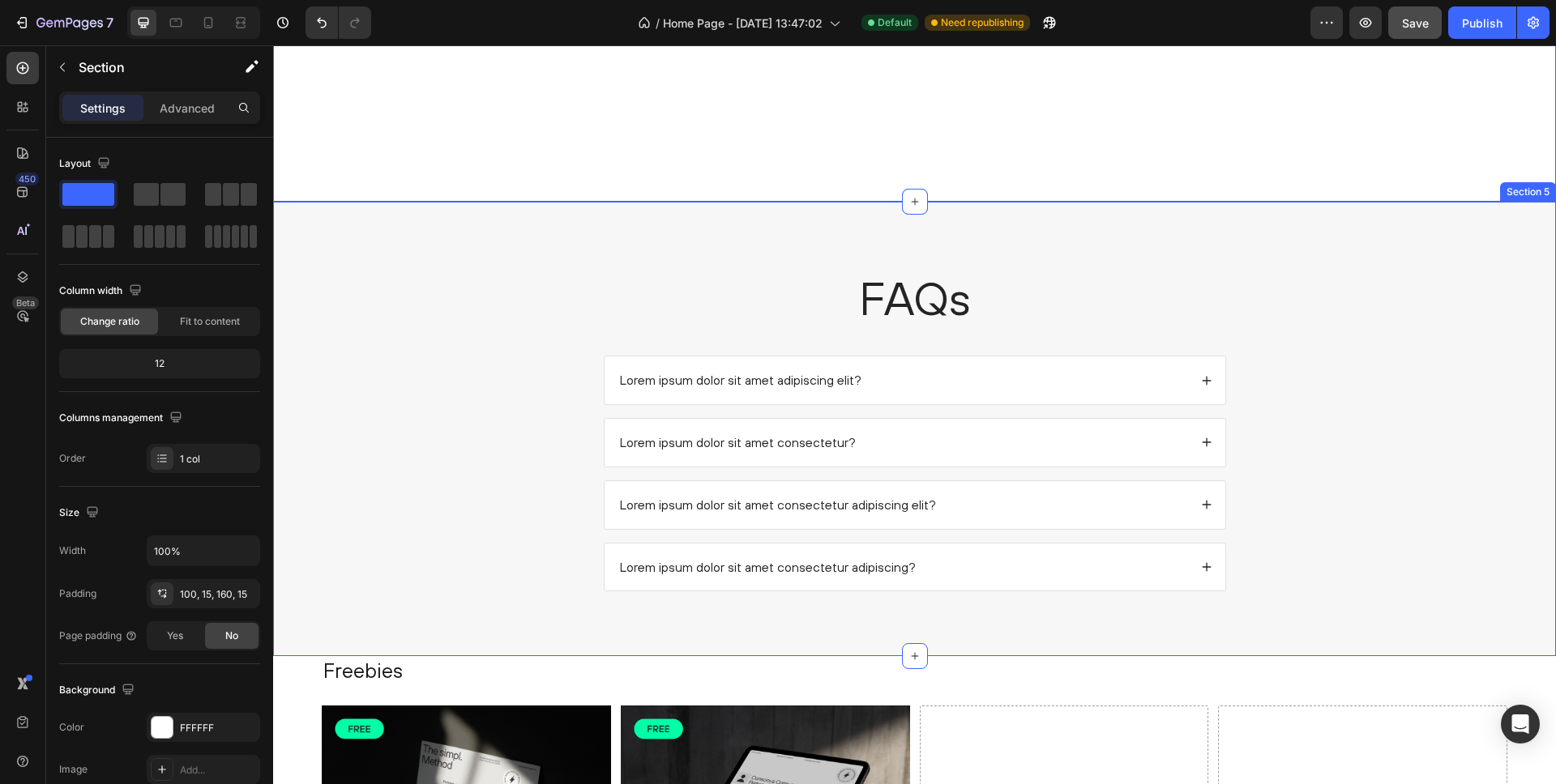
click at [455, 434] on div "FAQs Heading Lorem ipsum dolor sit amet adipiscing elit? Lorem ipsum dolor sit …" at bounding box center [914, 442] width 1251 height 351
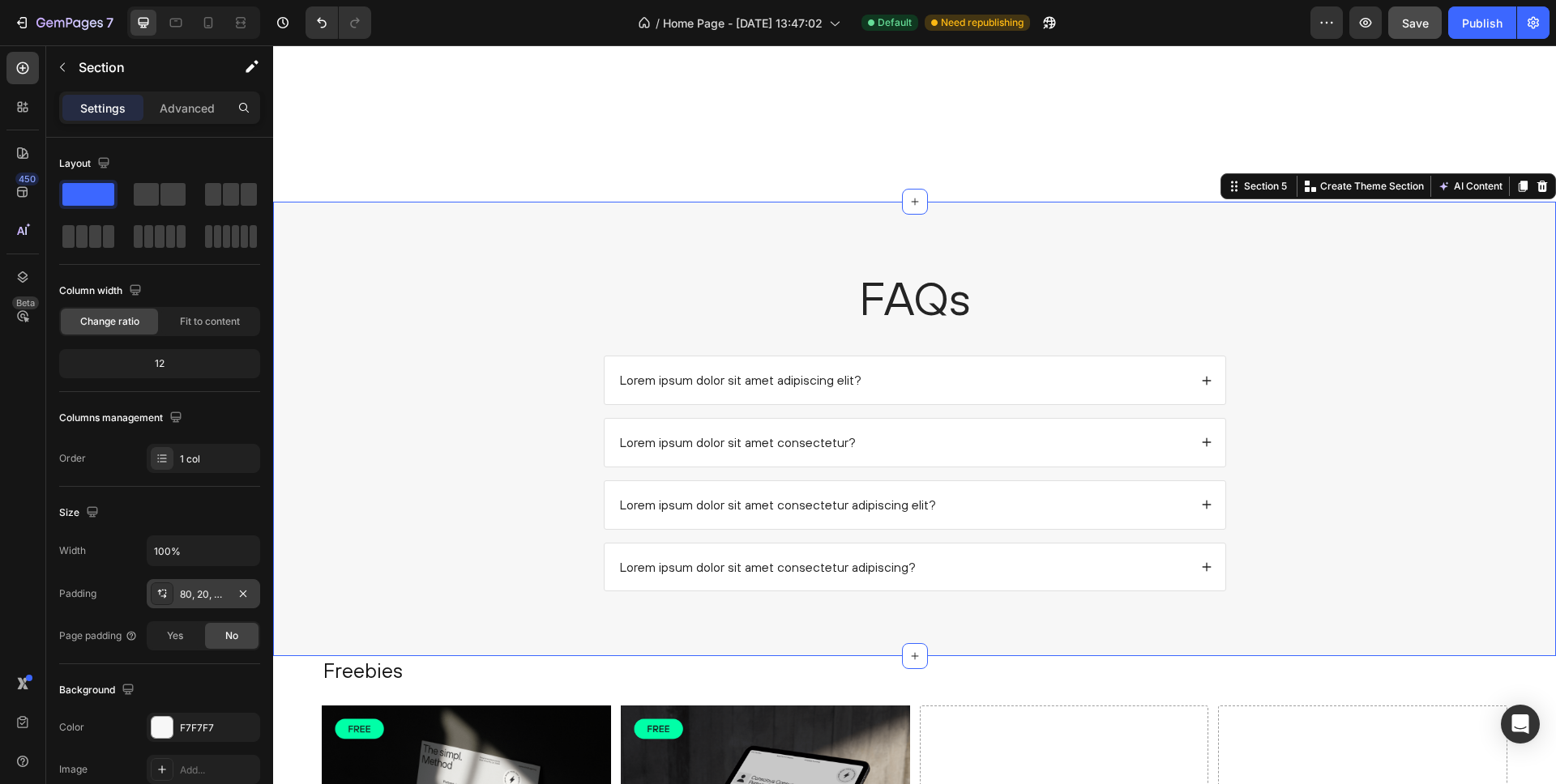
click at [216, 592] on div "80, 20, 48, 20" at bounding box center [203, 595] width 47 height 15
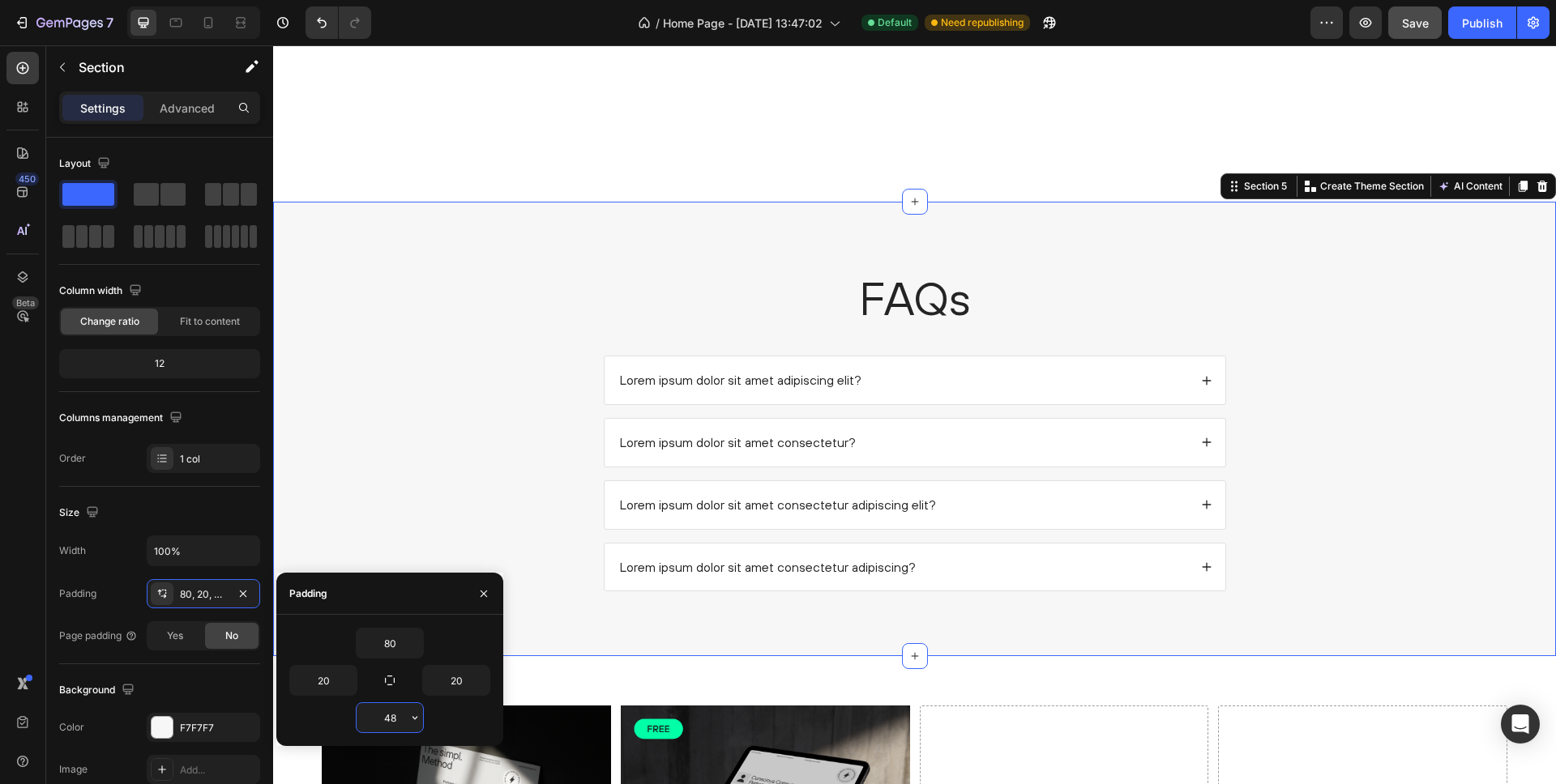
click at [398, 718] on input "48" at bounding box center [390, 717] width 67 height 29
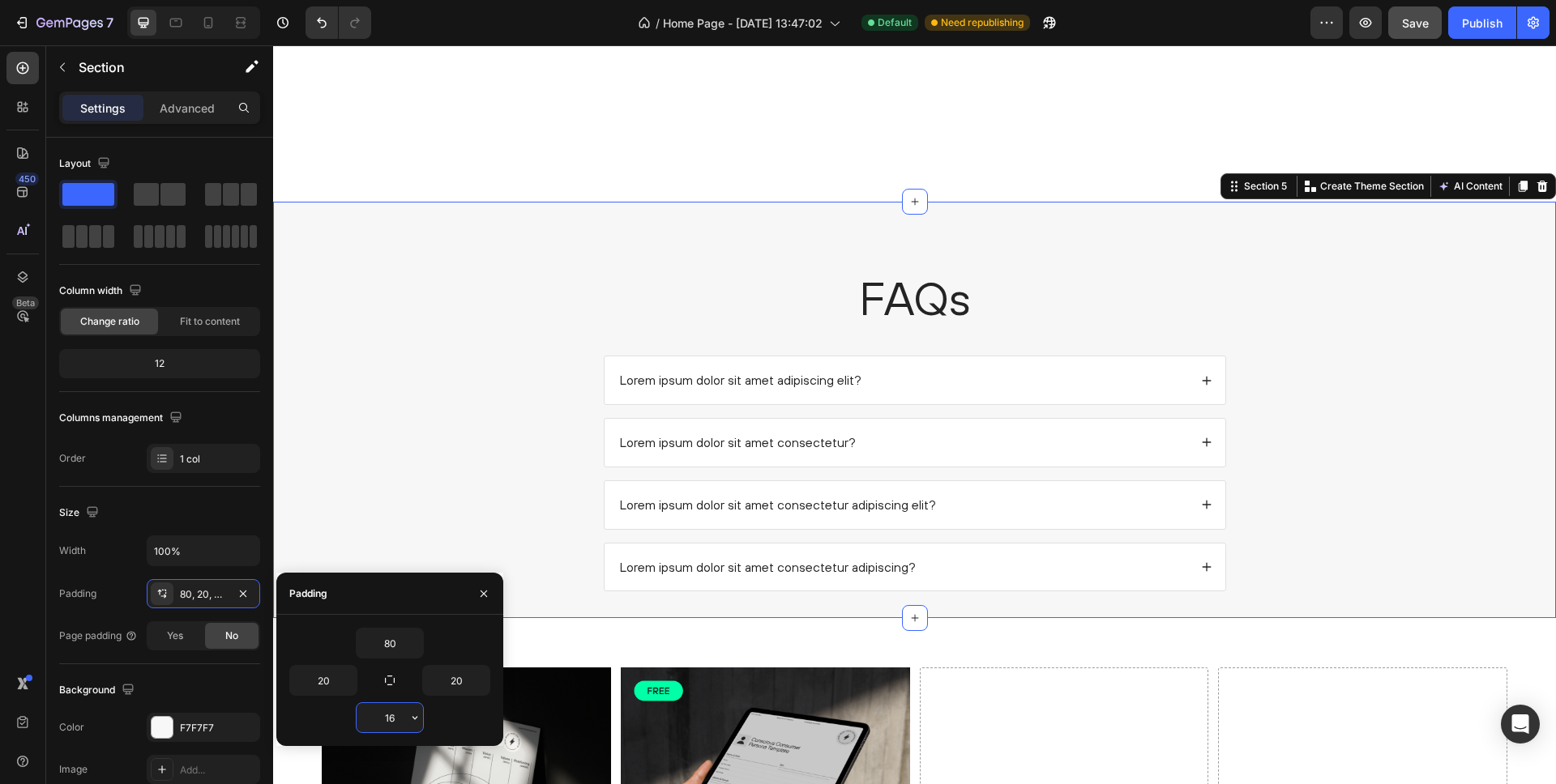
type input "160"
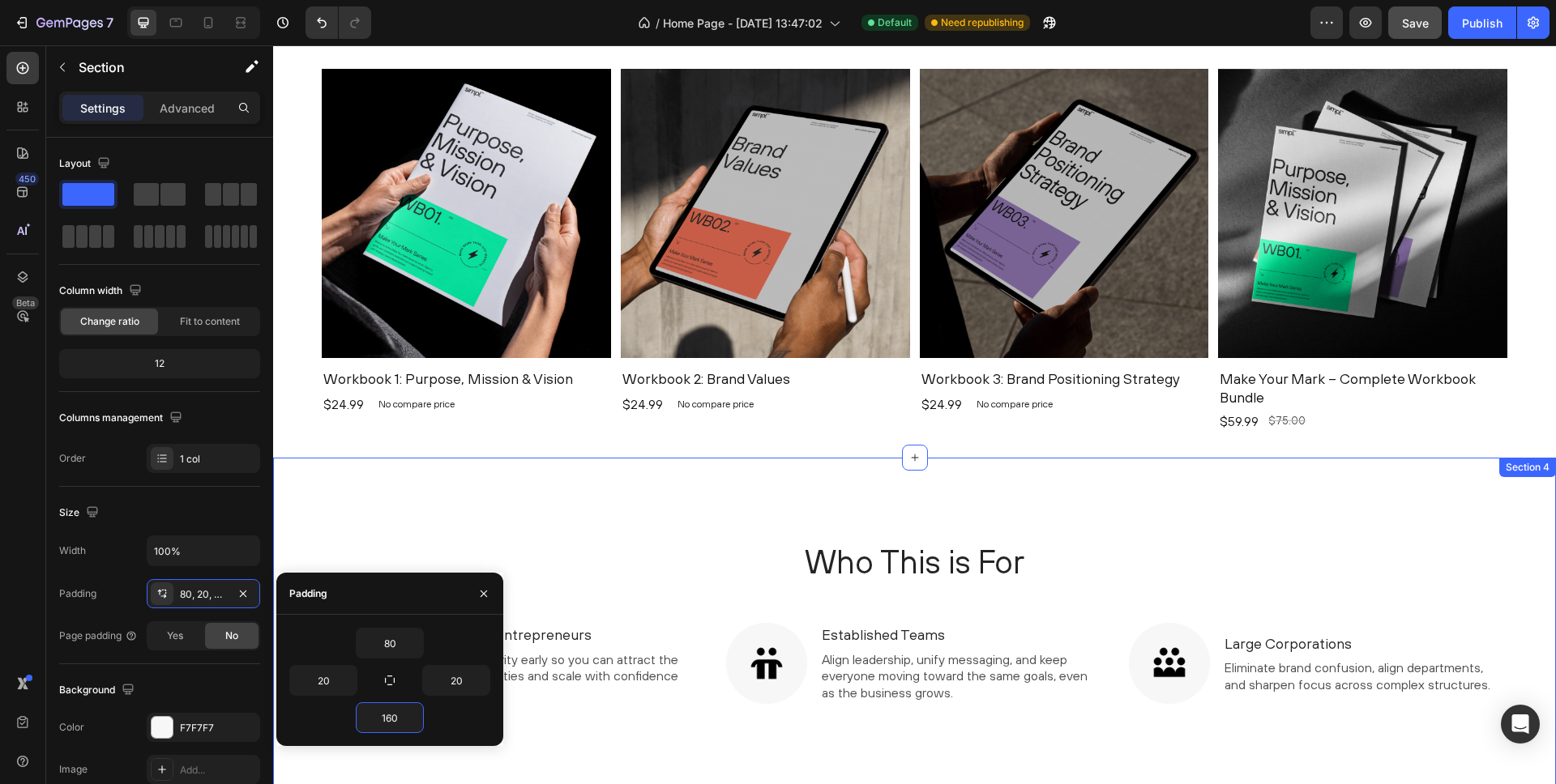
scroll to position [1019, 0]
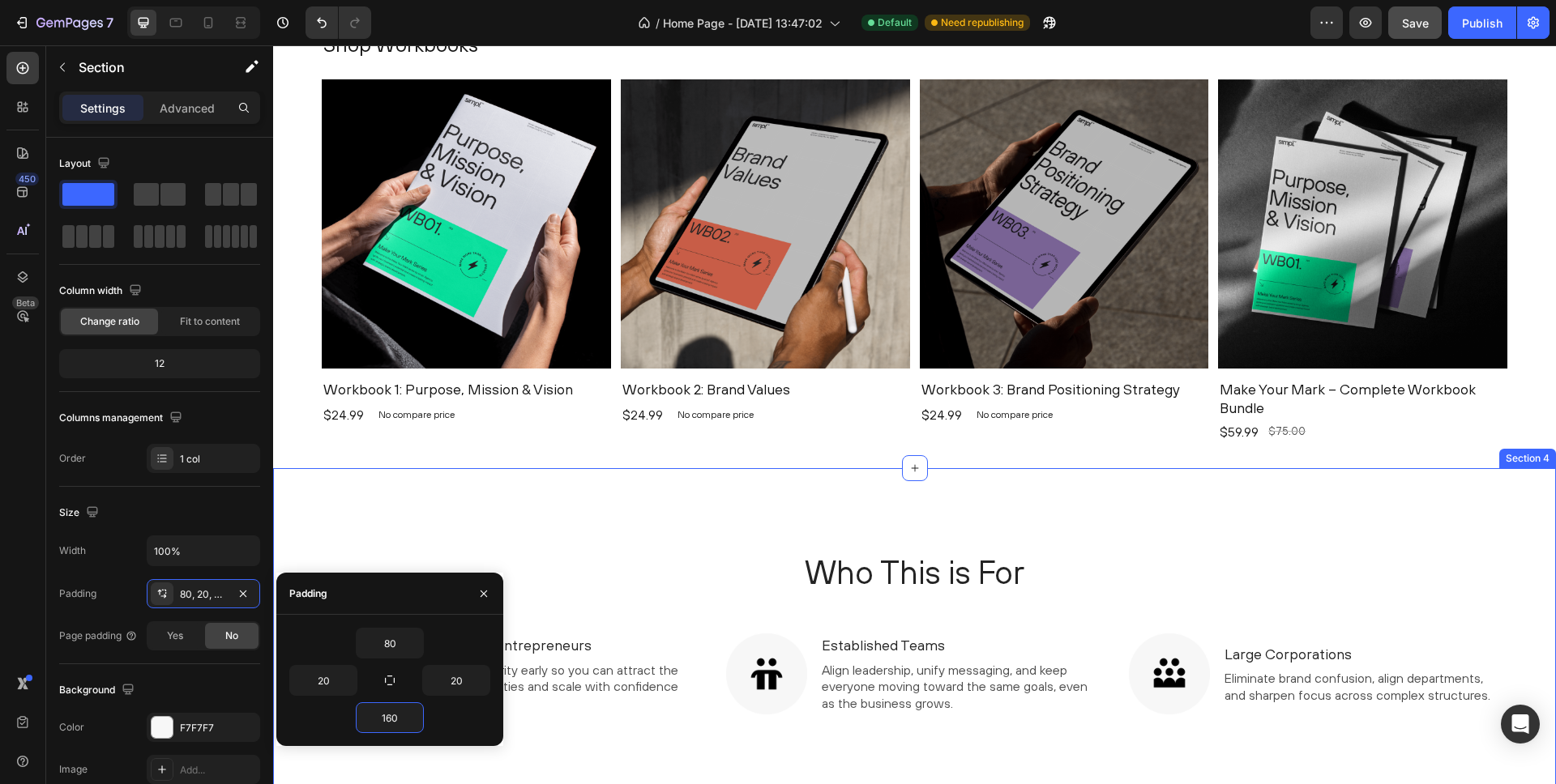
click at [478, 480] on div "Who This is For Heading Image Founders & Entrepreneurs Text Block Gain brand cl…" at bounding box center [915, 676] width 1283 height 415
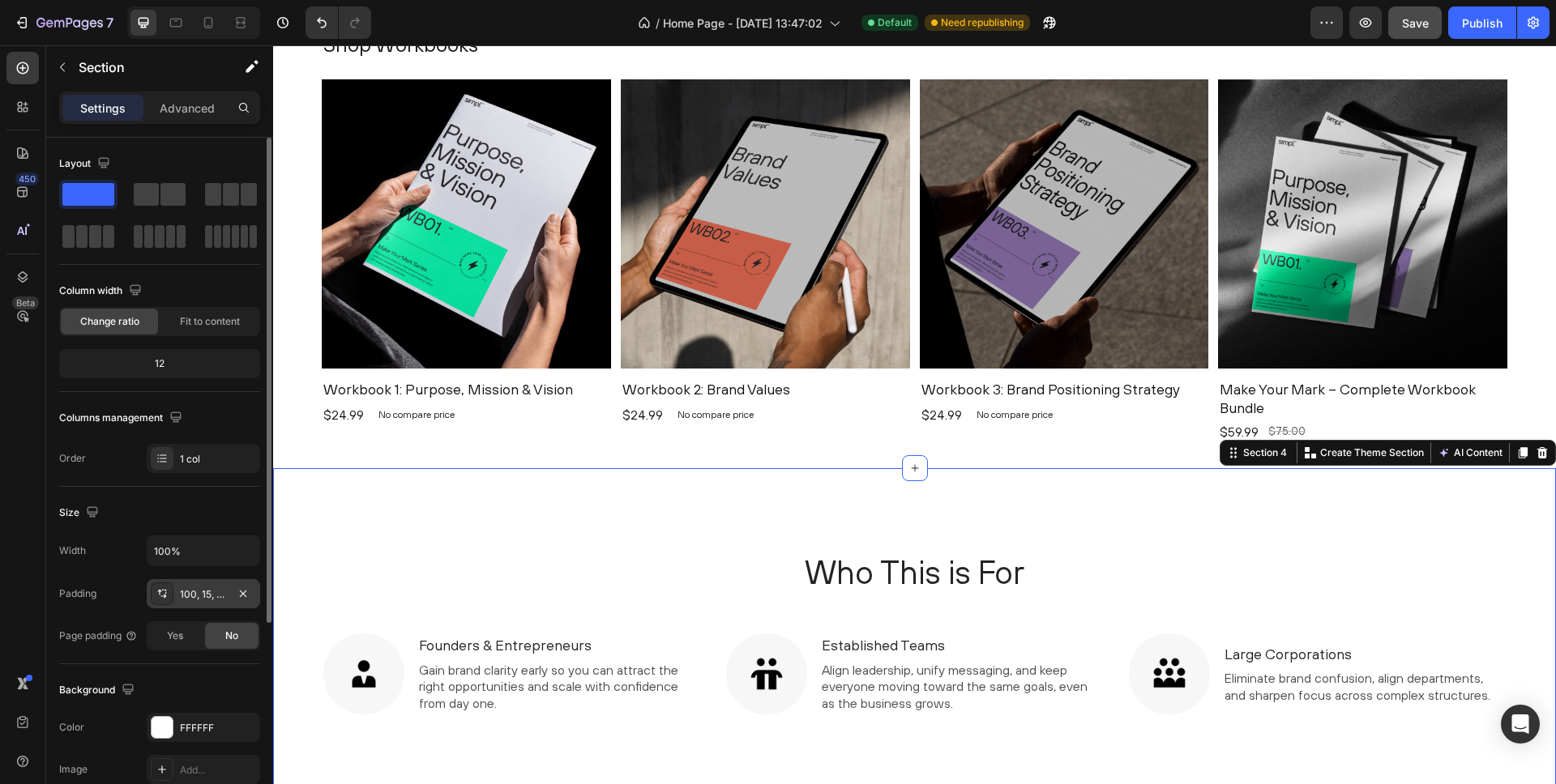
click at [222, 592] on div "100, 15, 160, 15" at bounding box center [203, 595] width 47 height 15
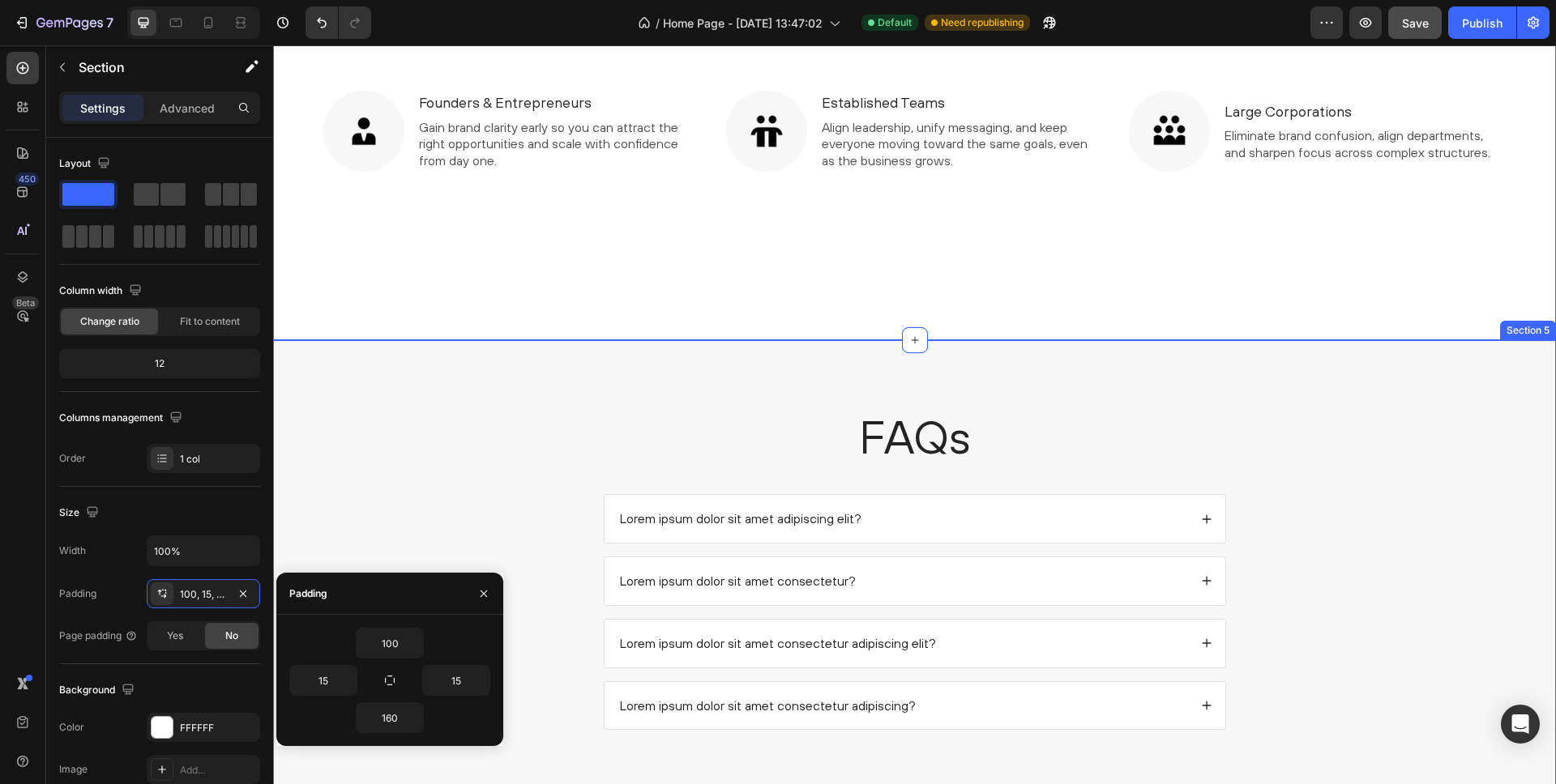
scroll to position [1652, 0]
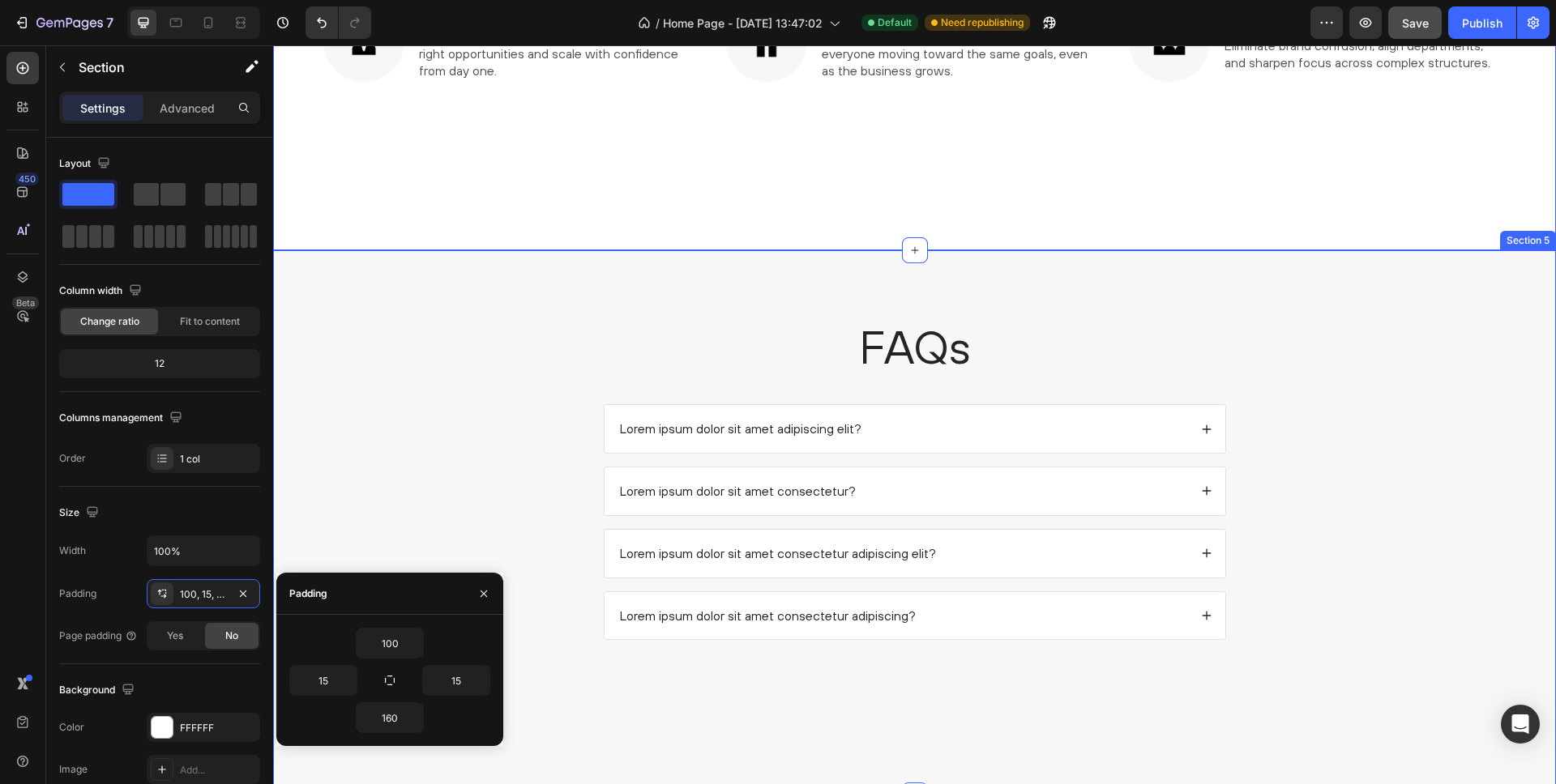
click at [471, 340] on div "FAQs Heading Lorem ipsum dolor sit amet adipiscing elit? Lorem ipsum dolor sit …" at bounding box center [914, 490] width 1251 height 351
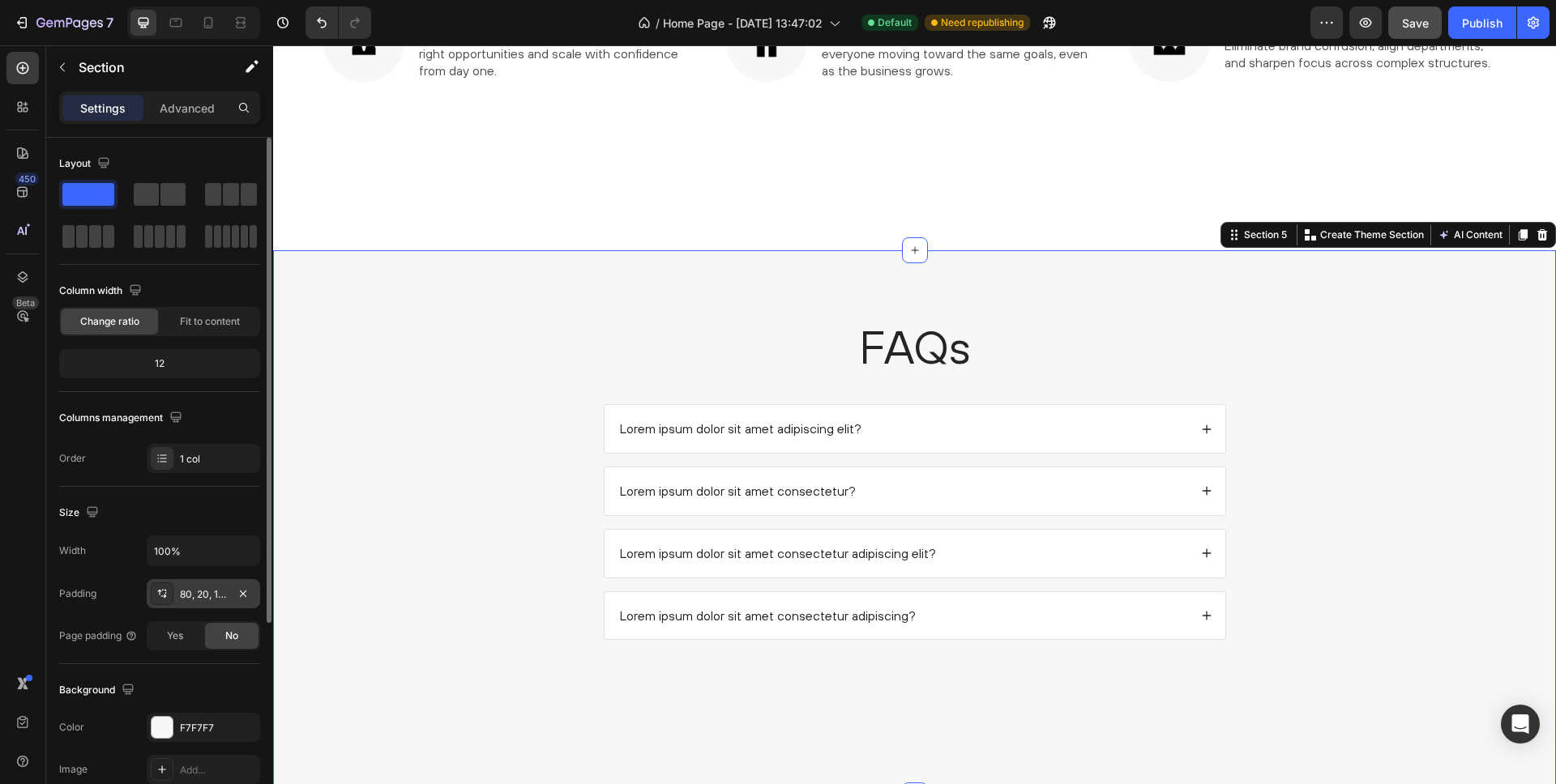
click at [218, 591] on div "80, 20, 160, 20" at bounding box center [203, 595] width 47 height 15
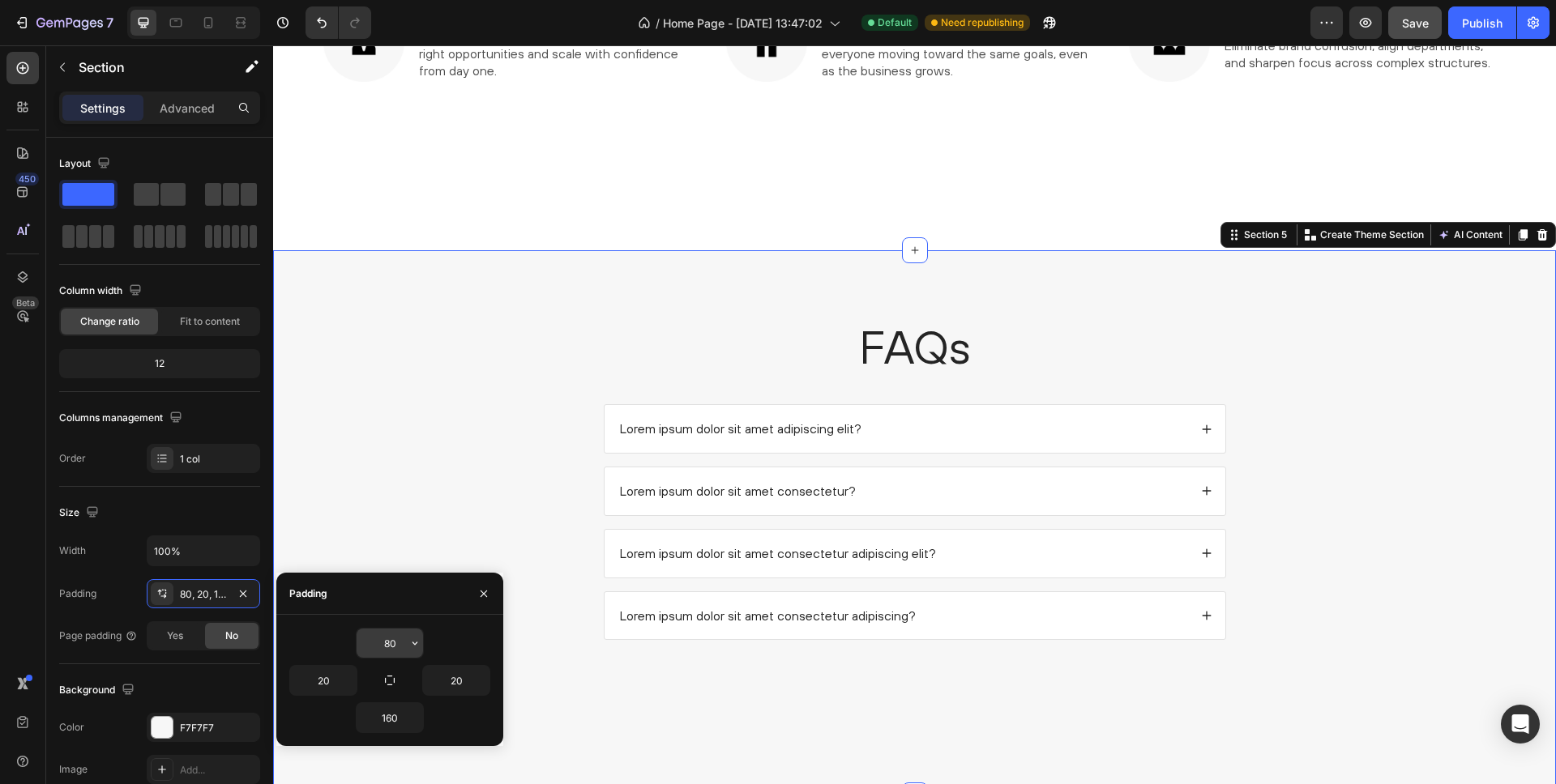
click at [390, 645] on input "80" at bounding box center [390, 643] width 67 height 29
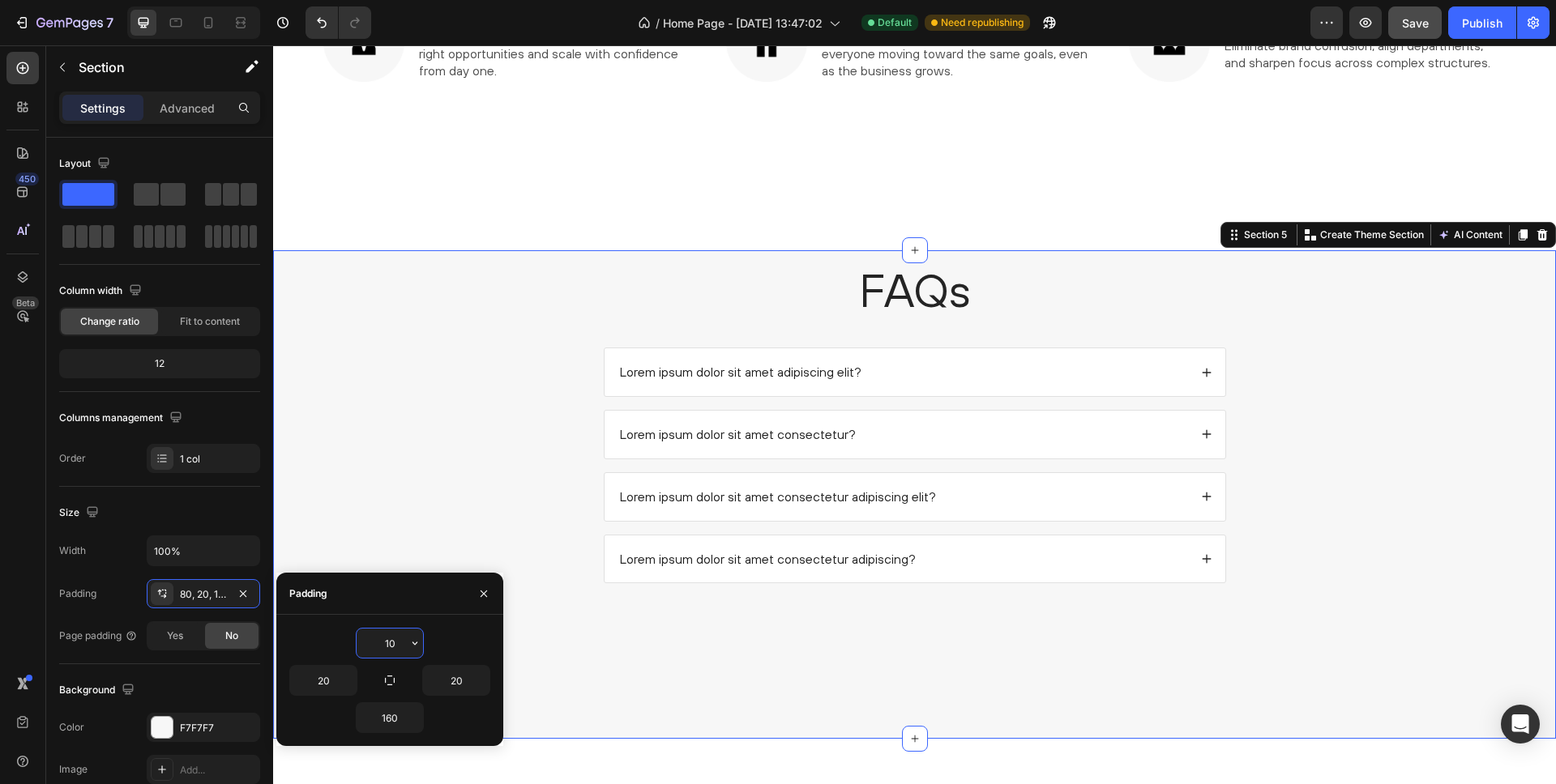
type input "100"
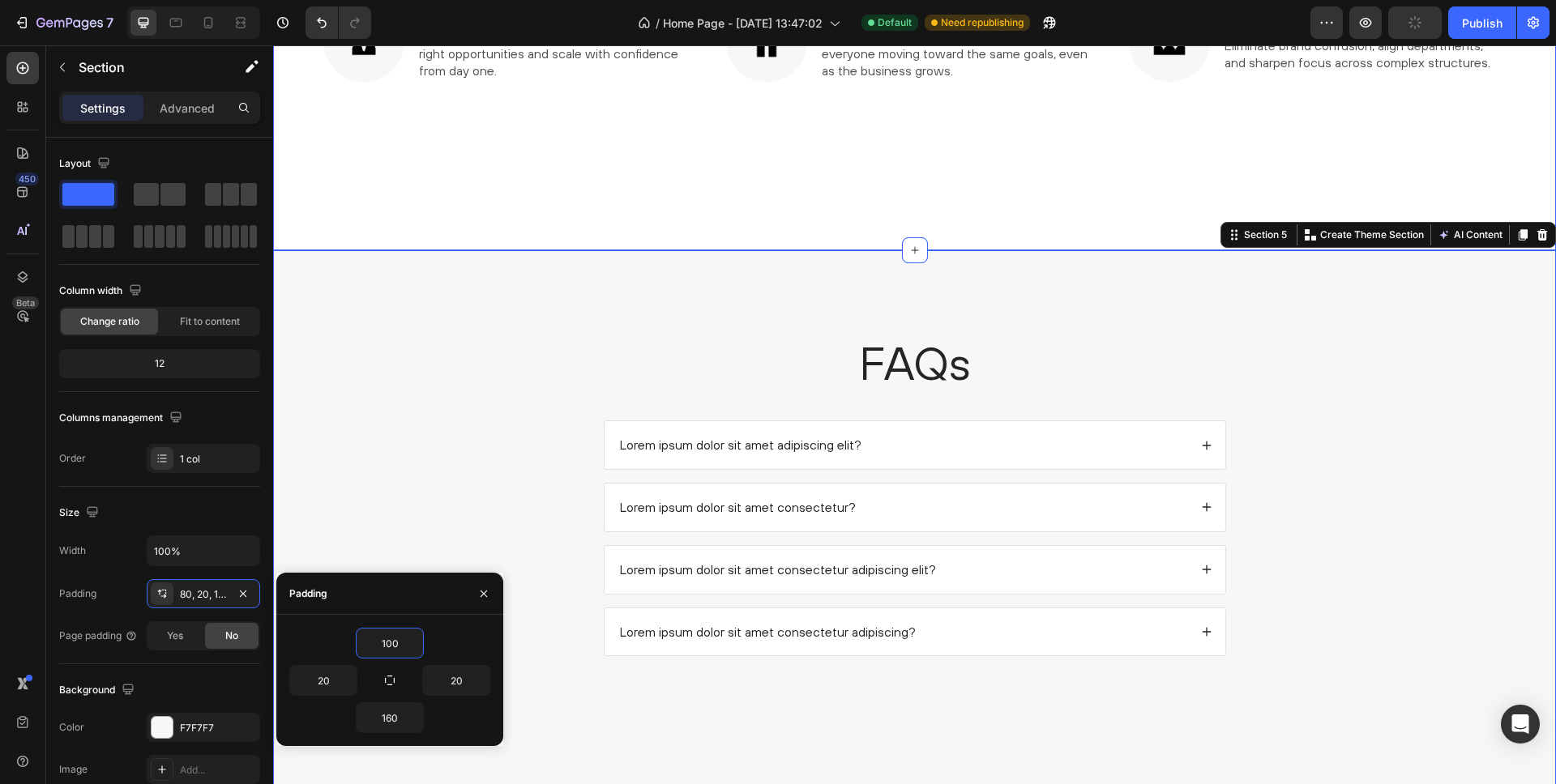
click at [475, 215] on div "Who This is For Heading Image Founders & Entrepreneurs Text Block Gain brand cl…" at bounding box center [915, 43] width 1283 height 415
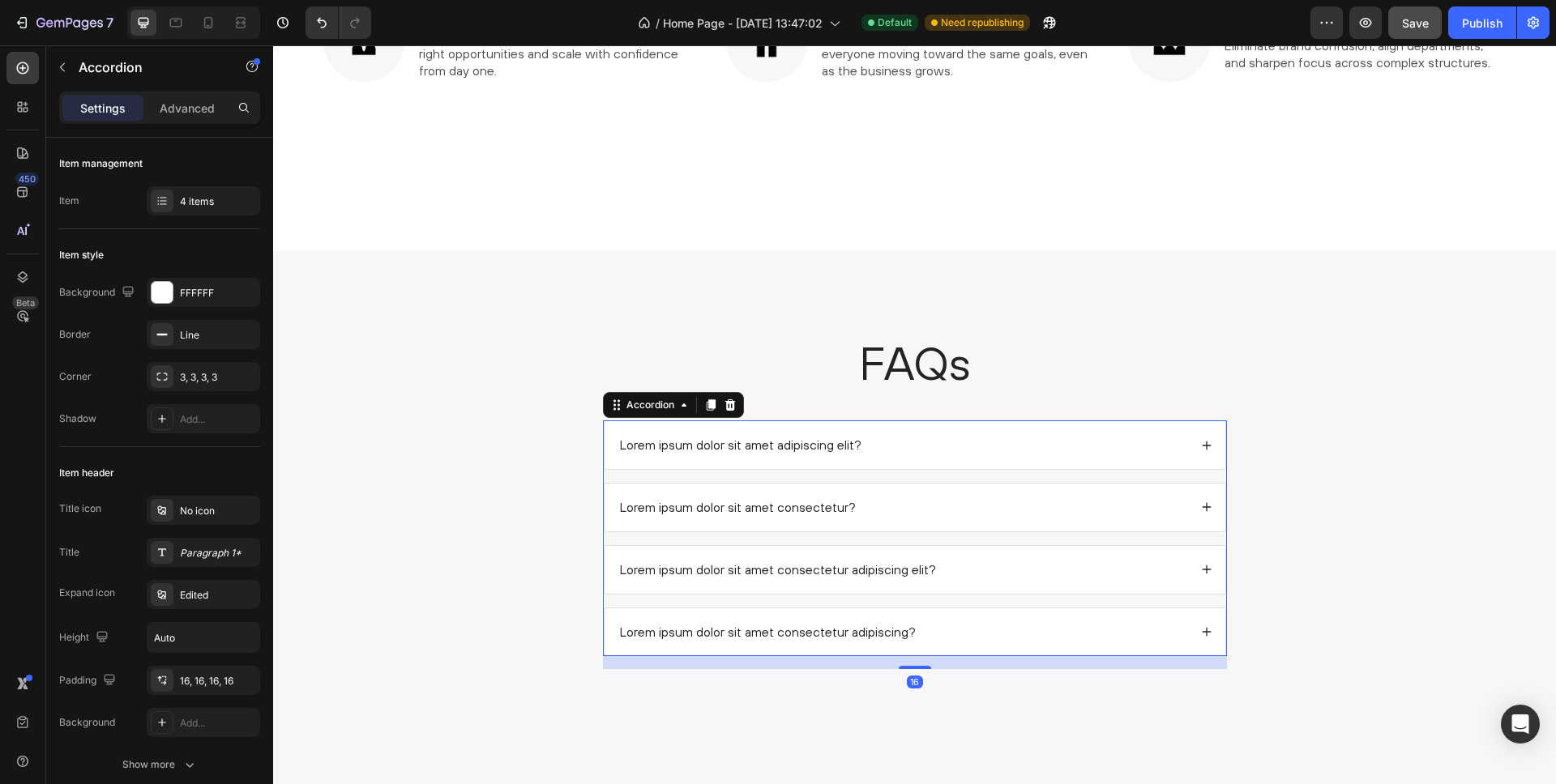
click at [793, 437] on p "Lorem ipsum dolor sit amet adipiscing elit?" at bounding box center [741, 445] width 242 height 17
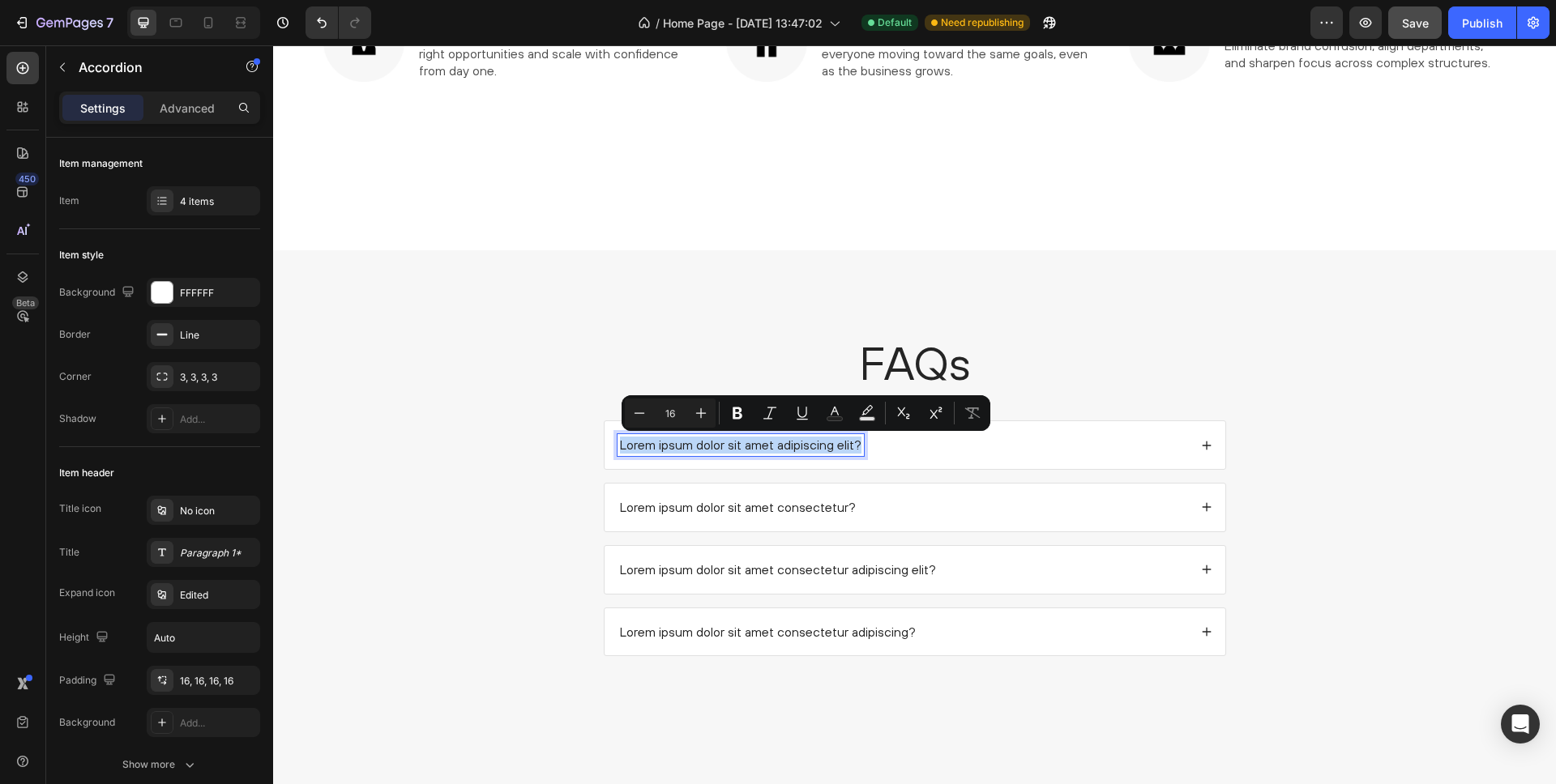
click at [795, 438] on p "Lorem ipsum dolor sit amet adipiscing elit?" at bounding box center [741, 445] width 242 height 17
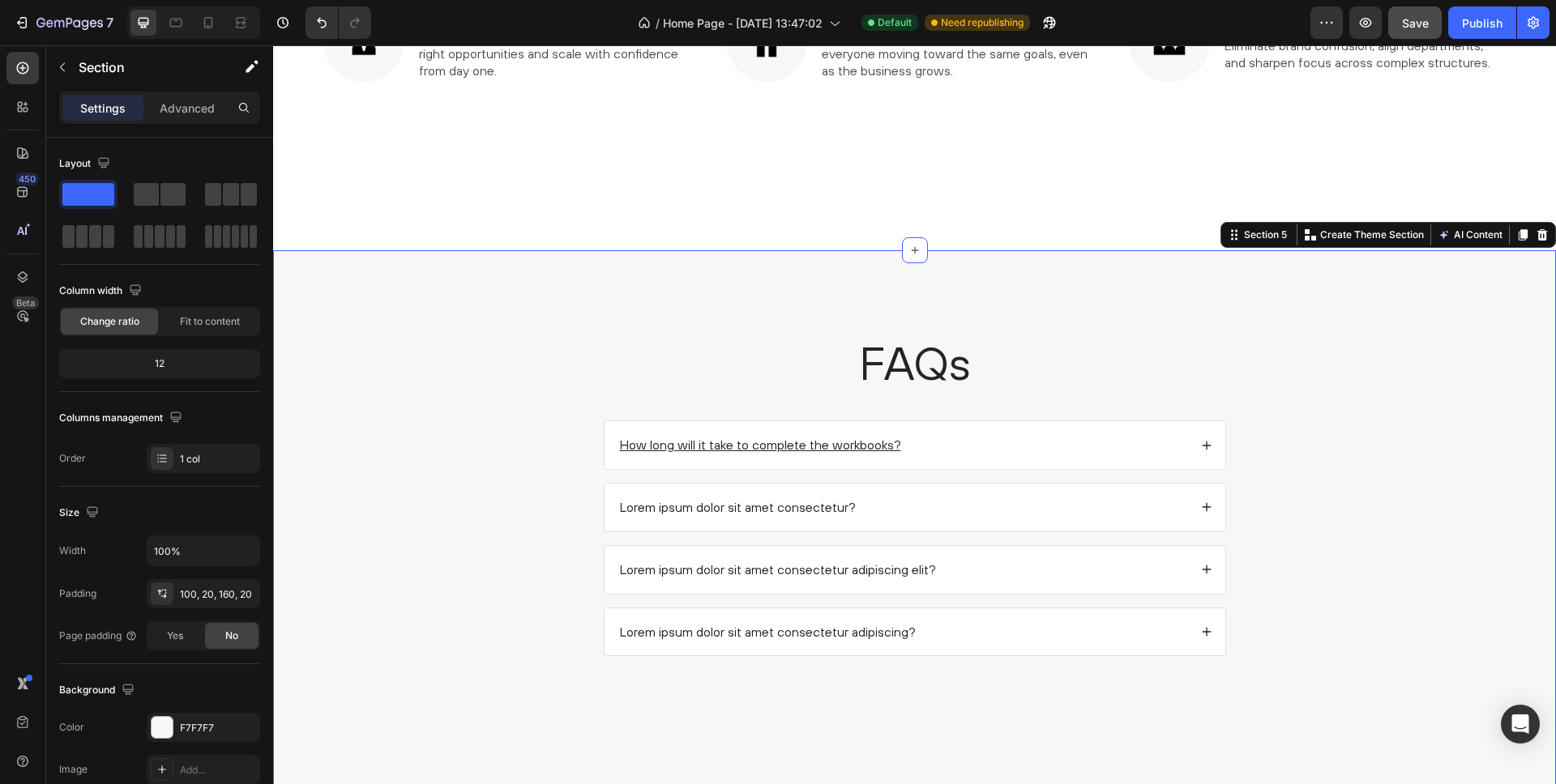
click at [508, 357] on div "FAQs Heading How long will it take to complete the workbooks? Lorem ipsum dolor…" at bounding box center [914, 507] width 1251 height 351
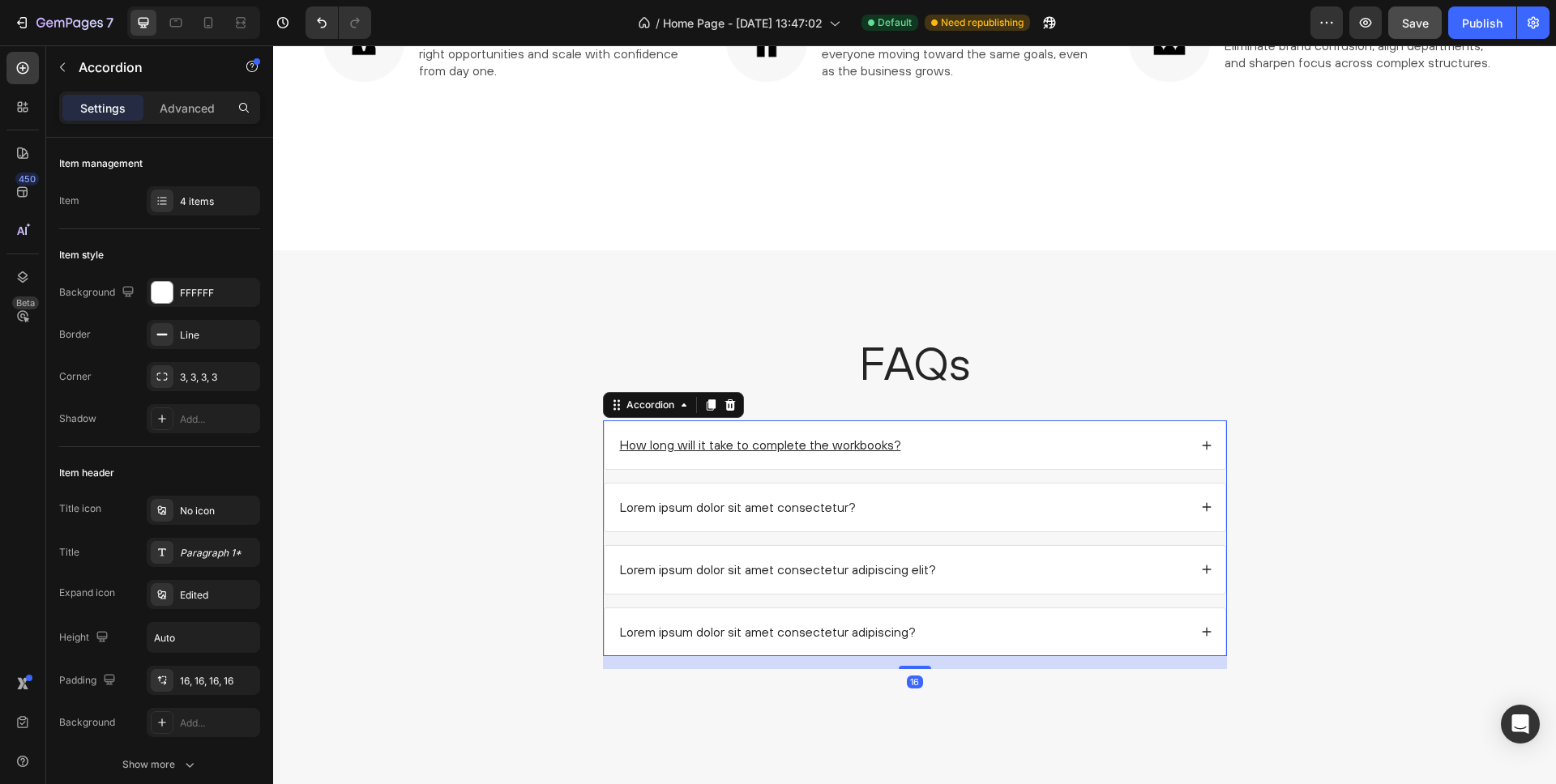
click at [983, 447] on div "How long will it take to complete the workbooks?" at bounding box center [903, 445] width 571 height 22
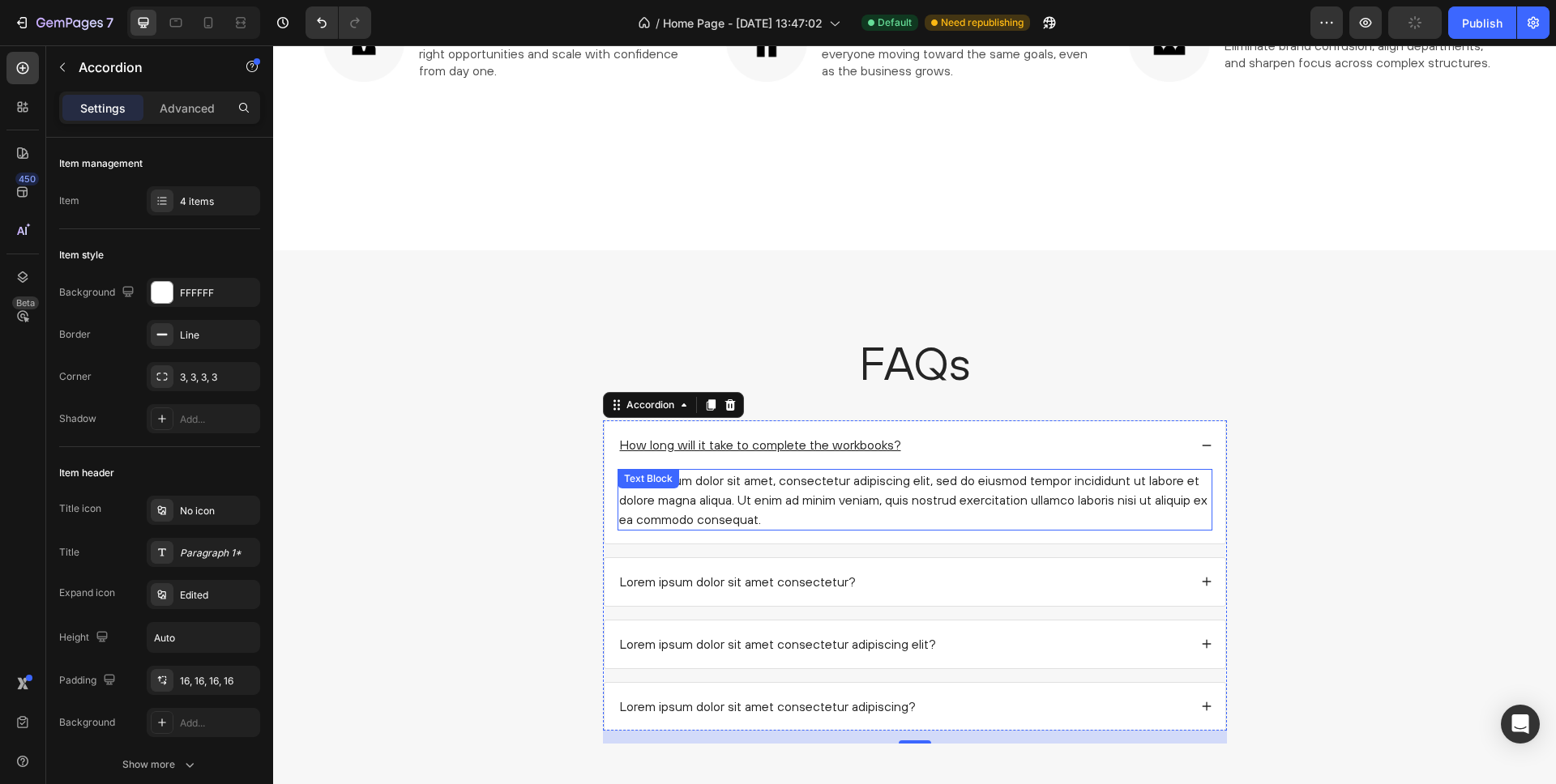
click at [779, 486] on div "Lorem ipsum dolor sit amet, consectetur adipiscing elit, sed do eiusmod tempor …" at bounding box center [915, 500] width 595 height 62
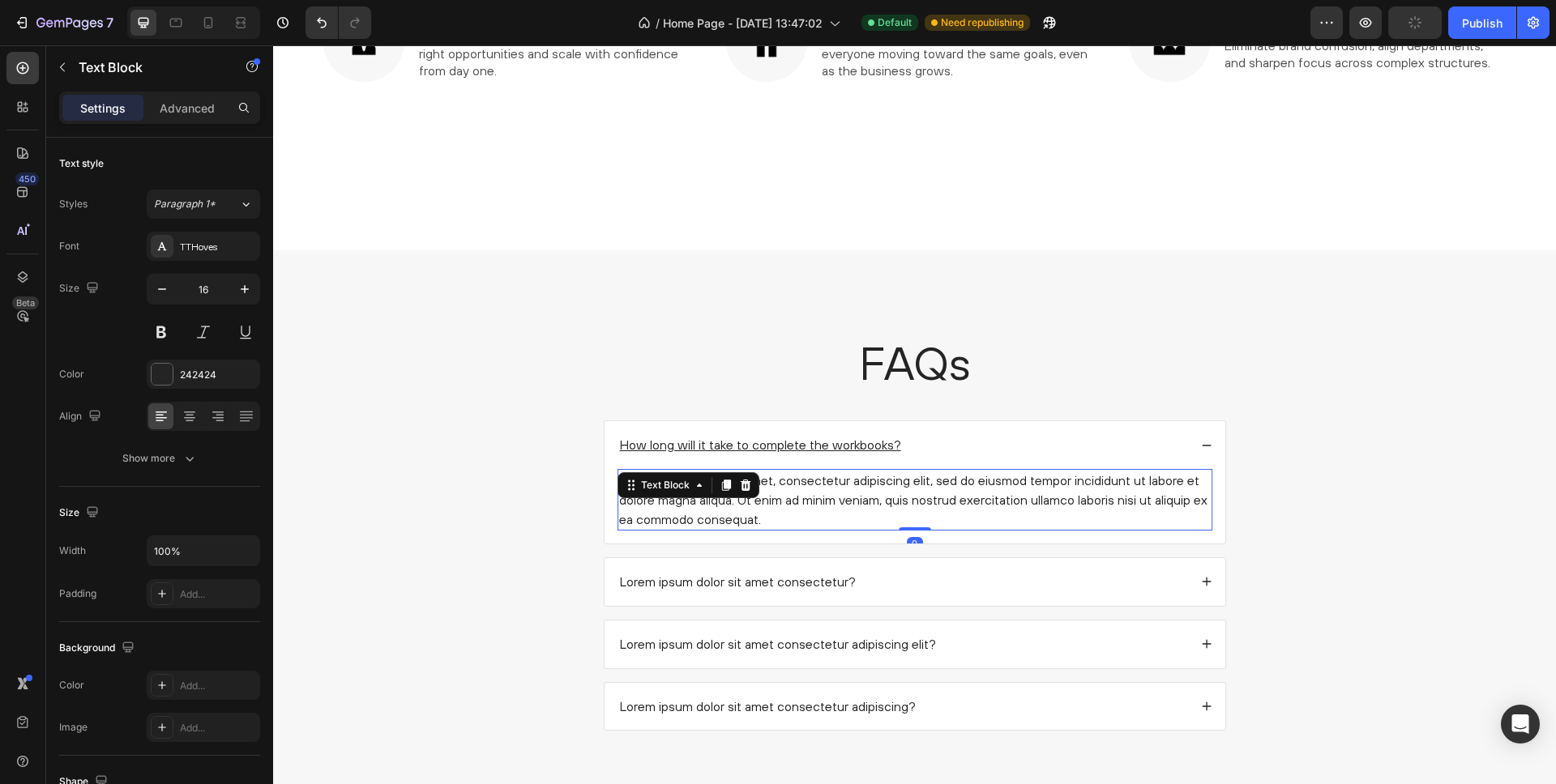
click at [779, 486] on div "Lorem ipsum dolor sit amet, consectetur adipiscing elit, sed do eiusmod tempor …" at bounding box center [915, 500] width 595 height 62
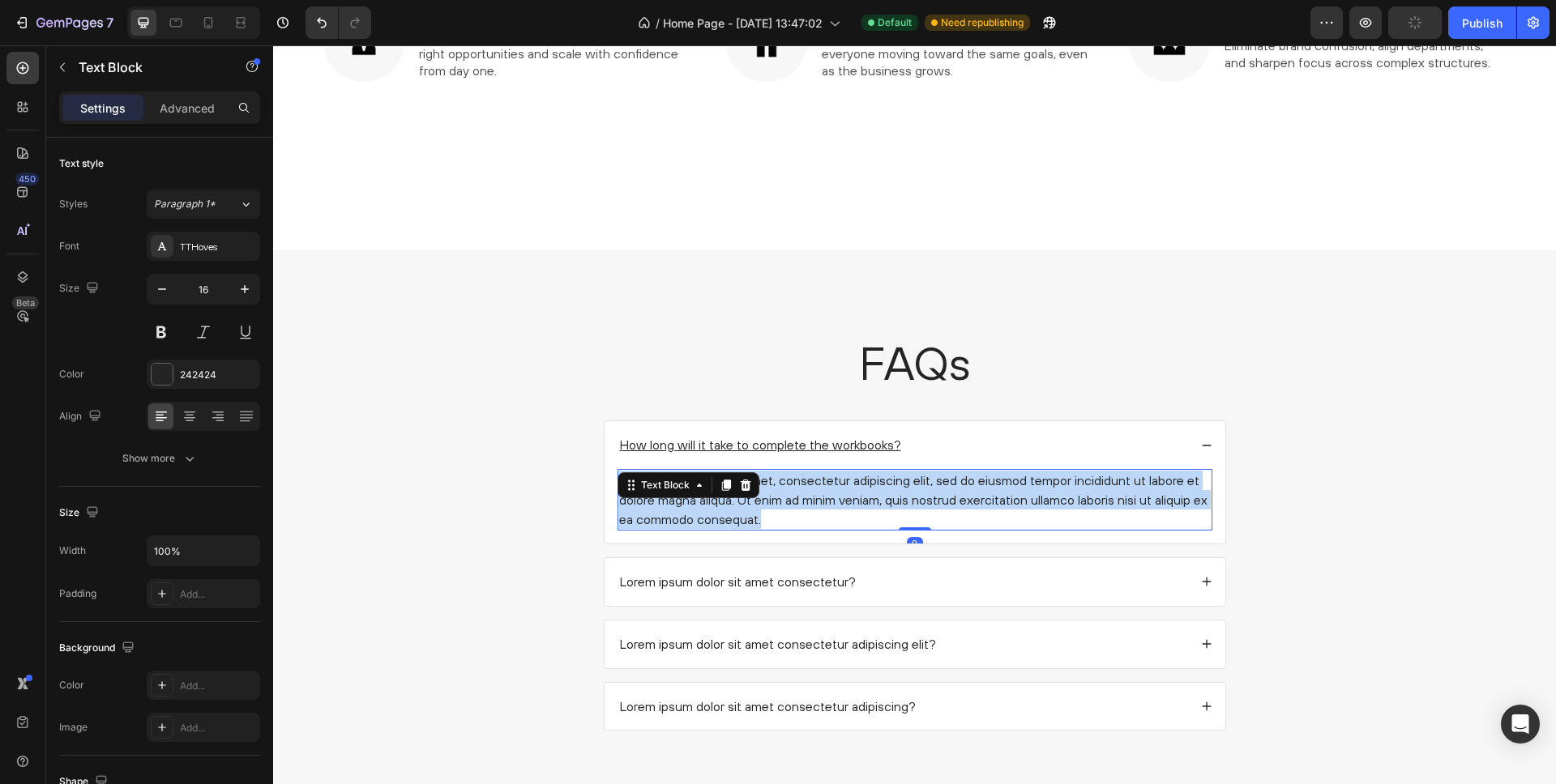
click at [779, 486] on p "Lorem ipsum dolor sit amet, consectetur adipiscing elit, sed do eiusmod tempor …" at bounding box center [915, 500] width 592 height 58
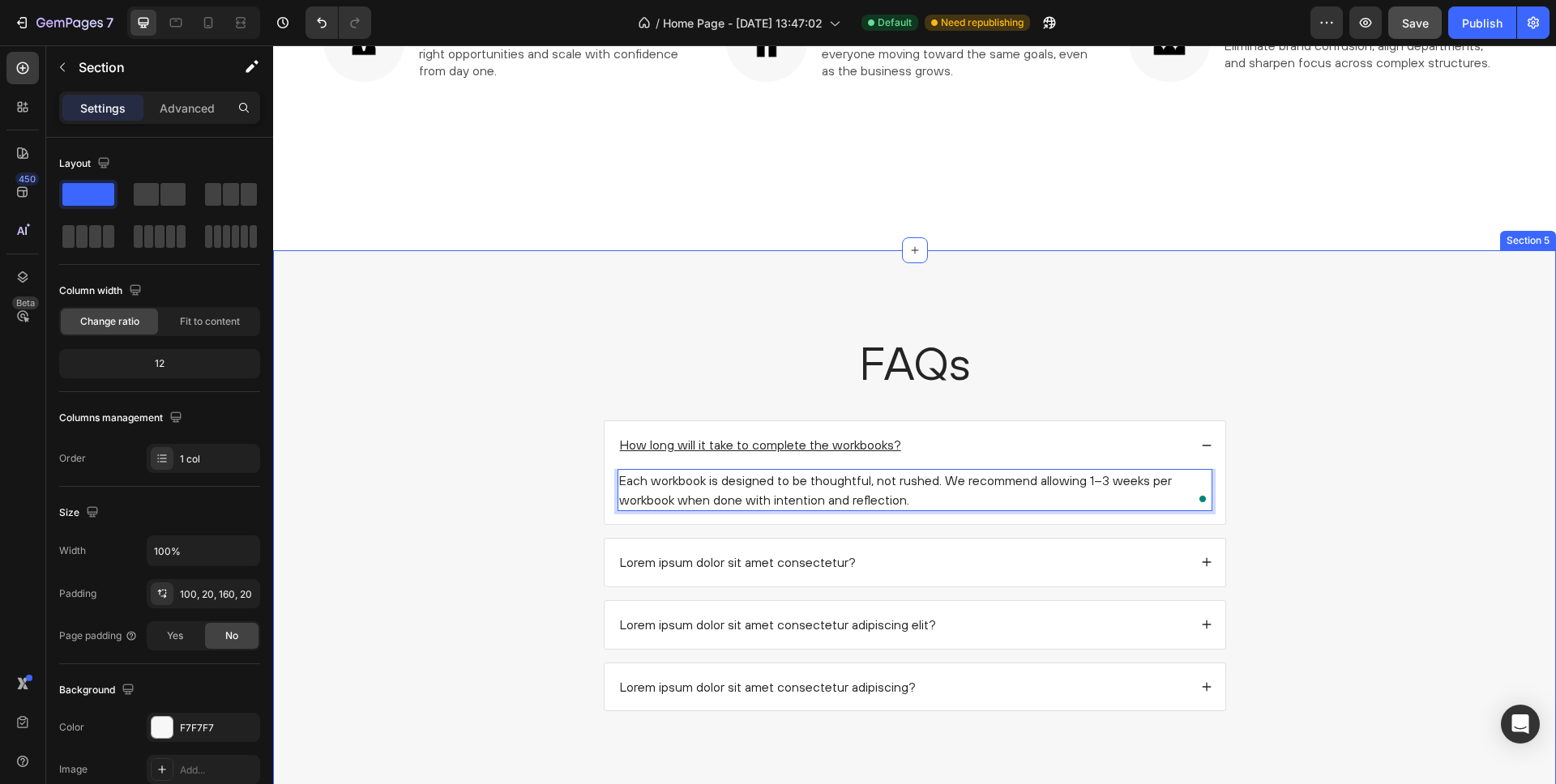
click at [549, 397] on div "FAQs Heading How long will it take to complete the workbooks? Each workbook is …" at bounding box center [914, 534] width 1251 height 406
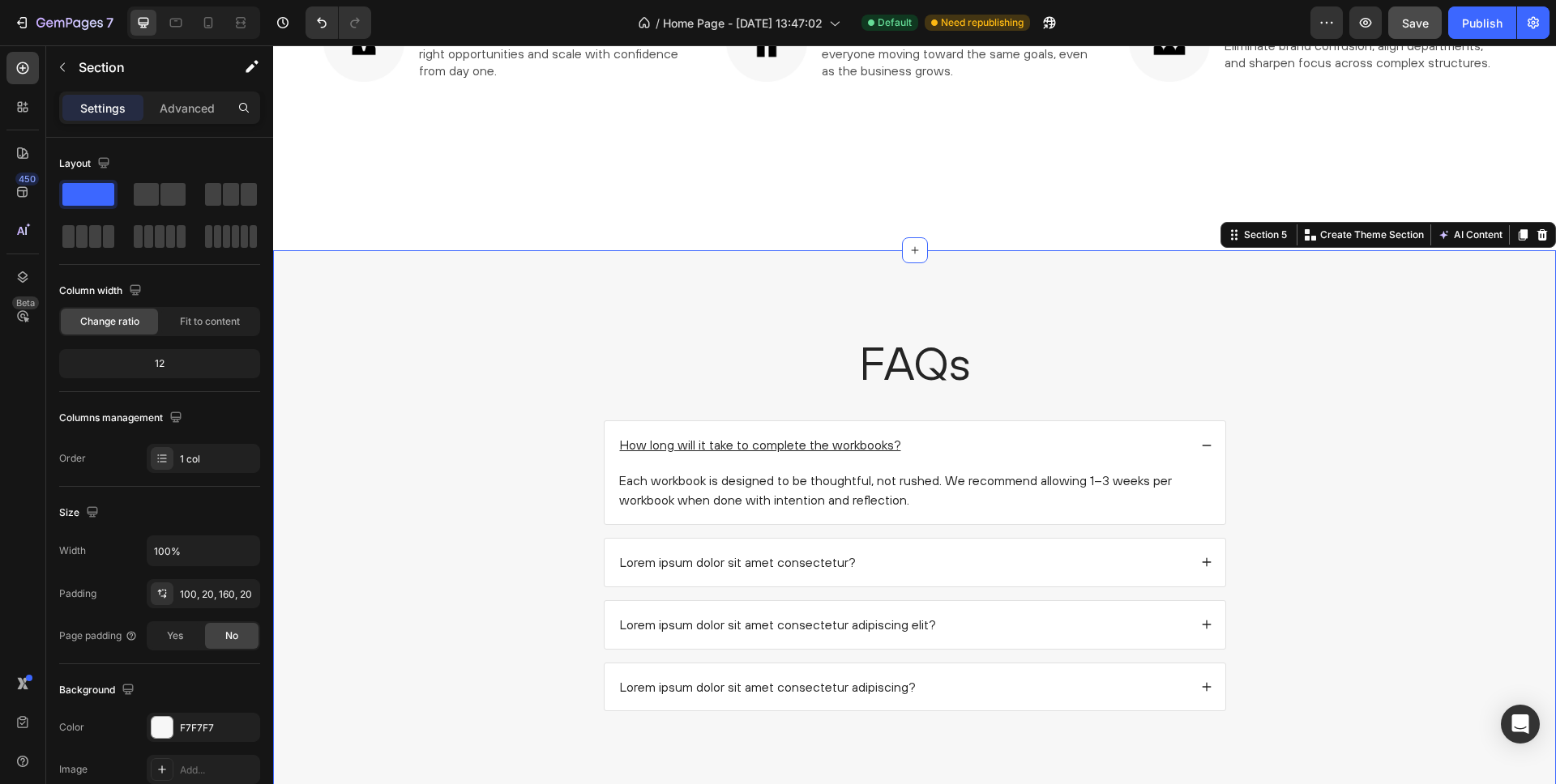
scroll to position [1673, 0]
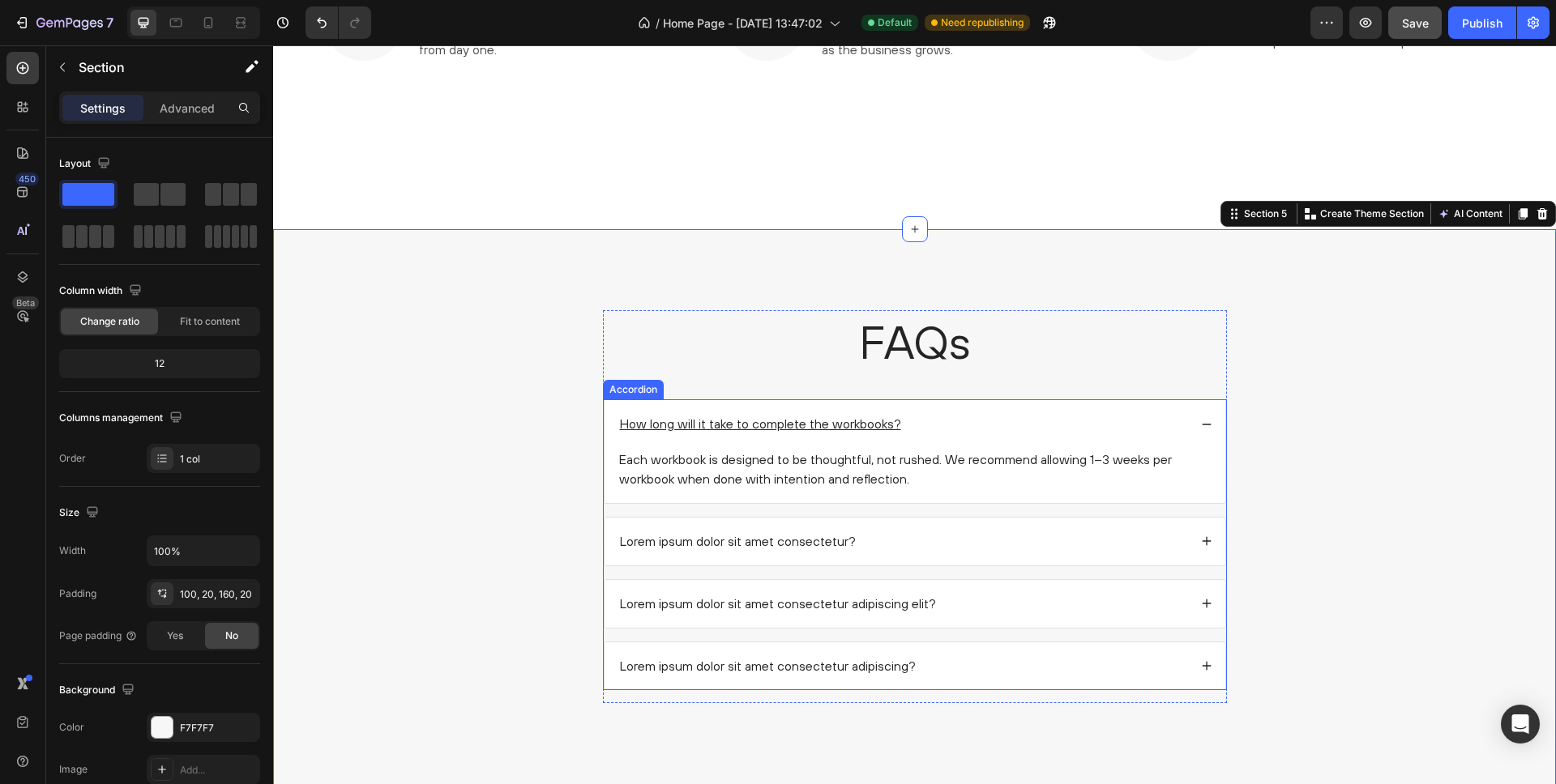
click at [1214, 427] on div "How long will it take to complete the workbooks?" at bounding box center [915, 423] width 621 height 47
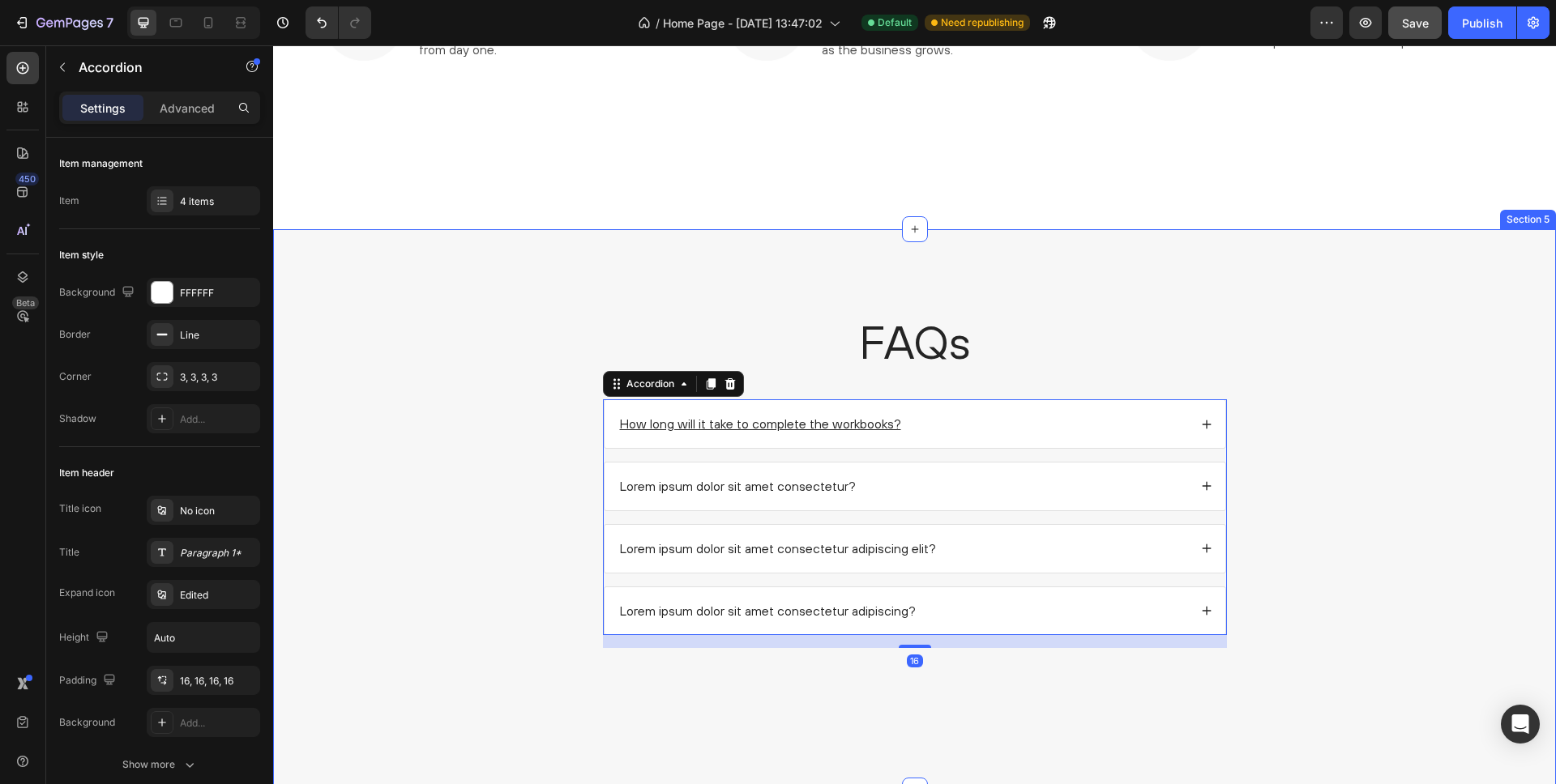
click at [1310, 441] on div "FAQs Heading How long will it take to complete the workbooks? Lorem ipsum dolor…" at bounding box center [914, 485] width 1251 height 351
click at [955, 427] on div "How long will it take to complete the workbooks?" at bounding box center [903, 424] width 571 height 22
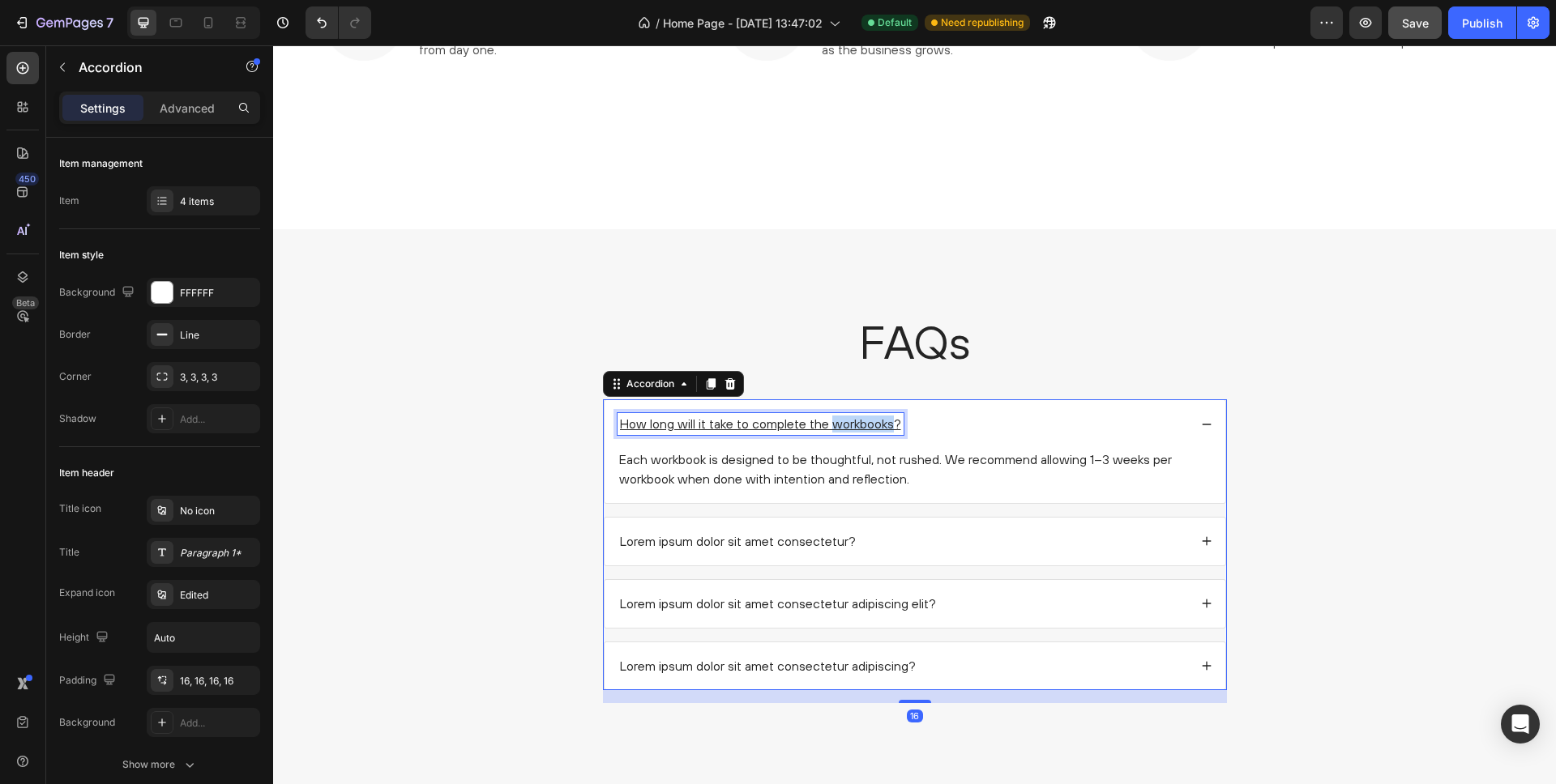
click at [840, 427] on u "How long will it take to complete the workbooks?" at bounding box center [760, 424] width 281 height 15
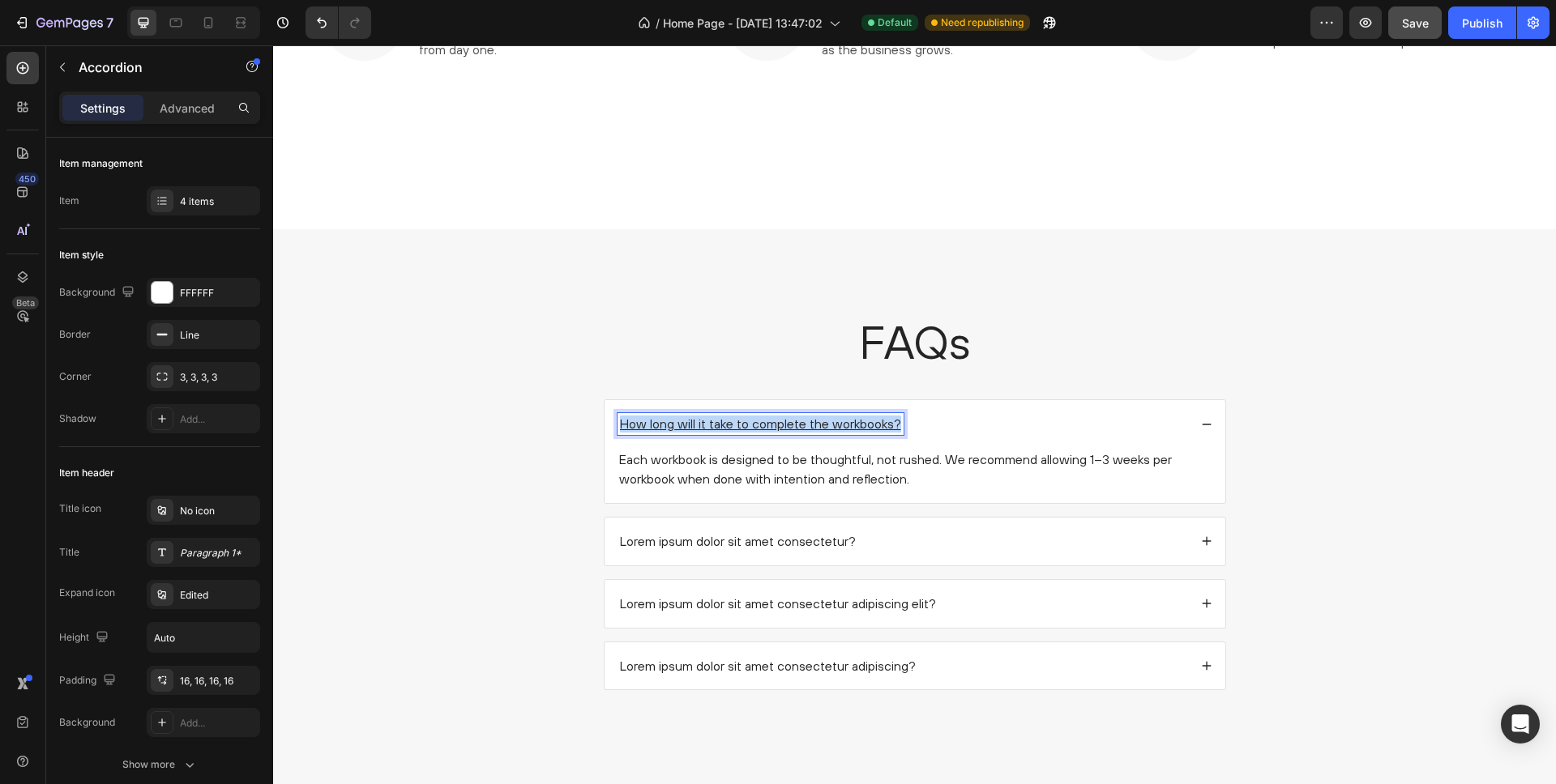
click at [840, 427] on u "How long will it take to complete the workbooks?" at bounding box center [760, 424] width 281 height 15
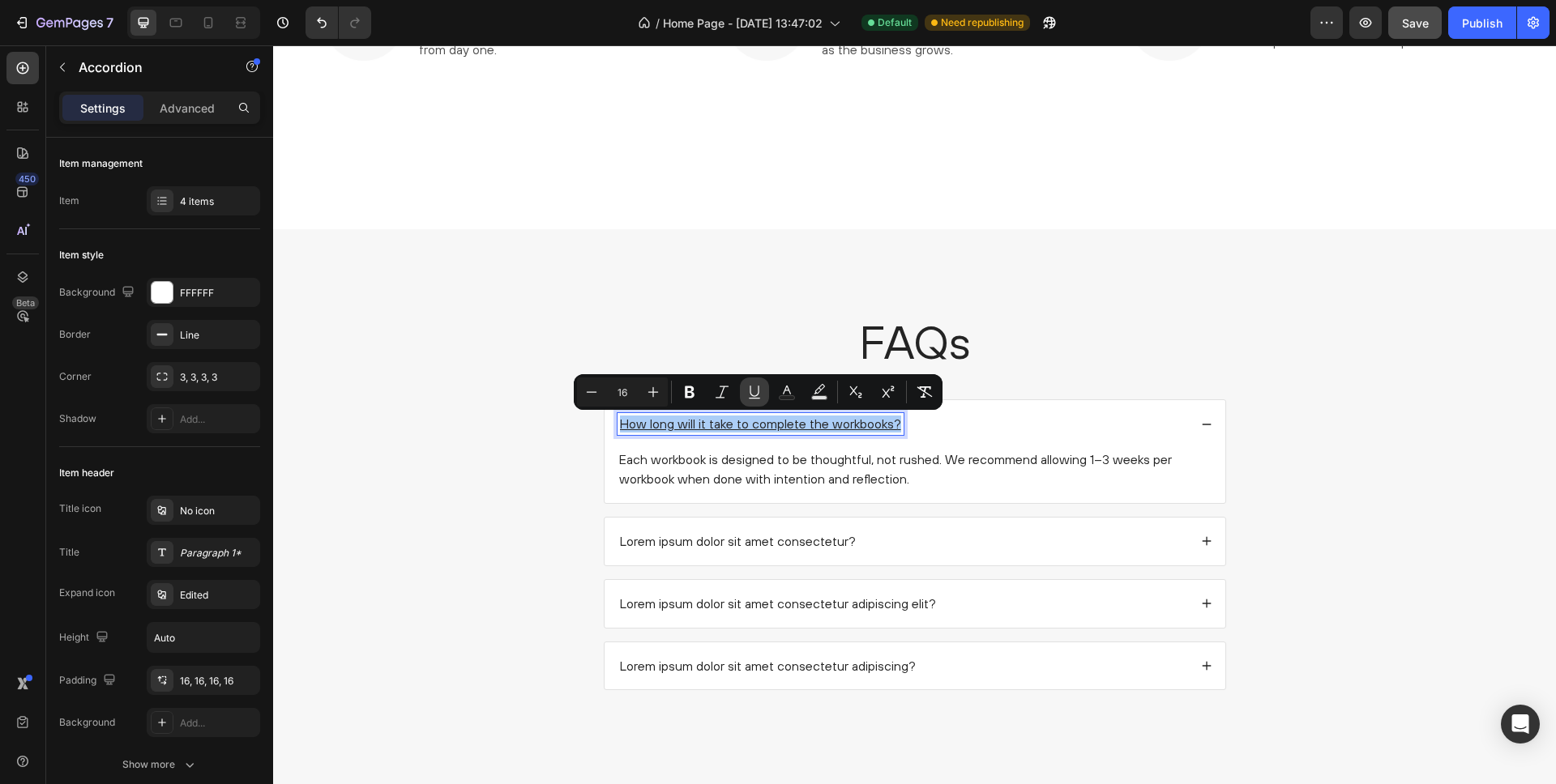
click at [756, 390] on icon "Editor contextual toolbar" at bounding box center [754, 392] width 16 height 16
click at [497, 442] on div "FAQs Heading How long will it take to complete the workbooks? Each workbook is …" at bounding box center [914, 512] width 1251 height 406
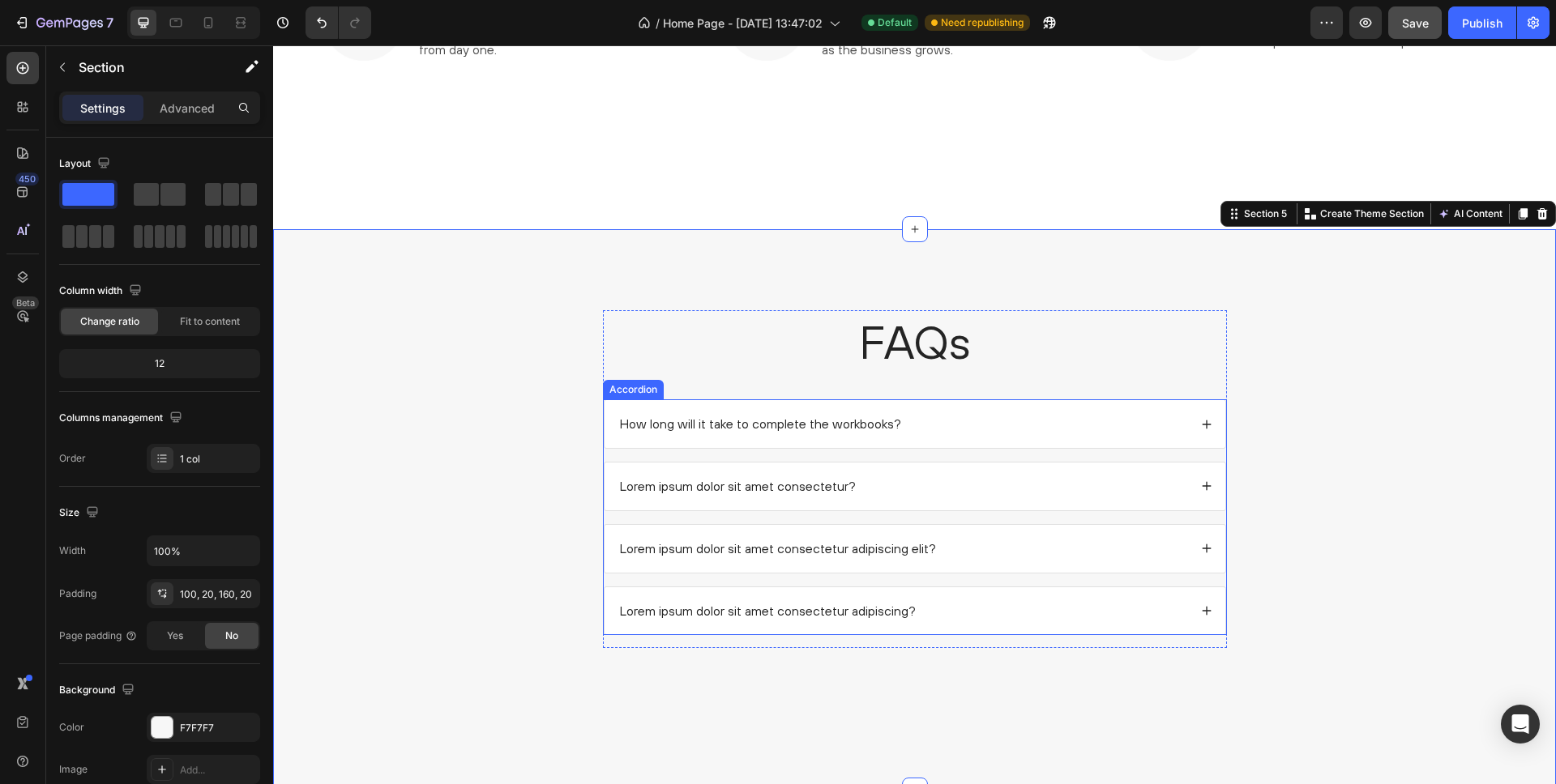
click at [918, 449] on div "How long will it take to complete the workbooks? Lorem ipsum dolor sit amet con…" at bounding box center [915, 517] width 624 height 236
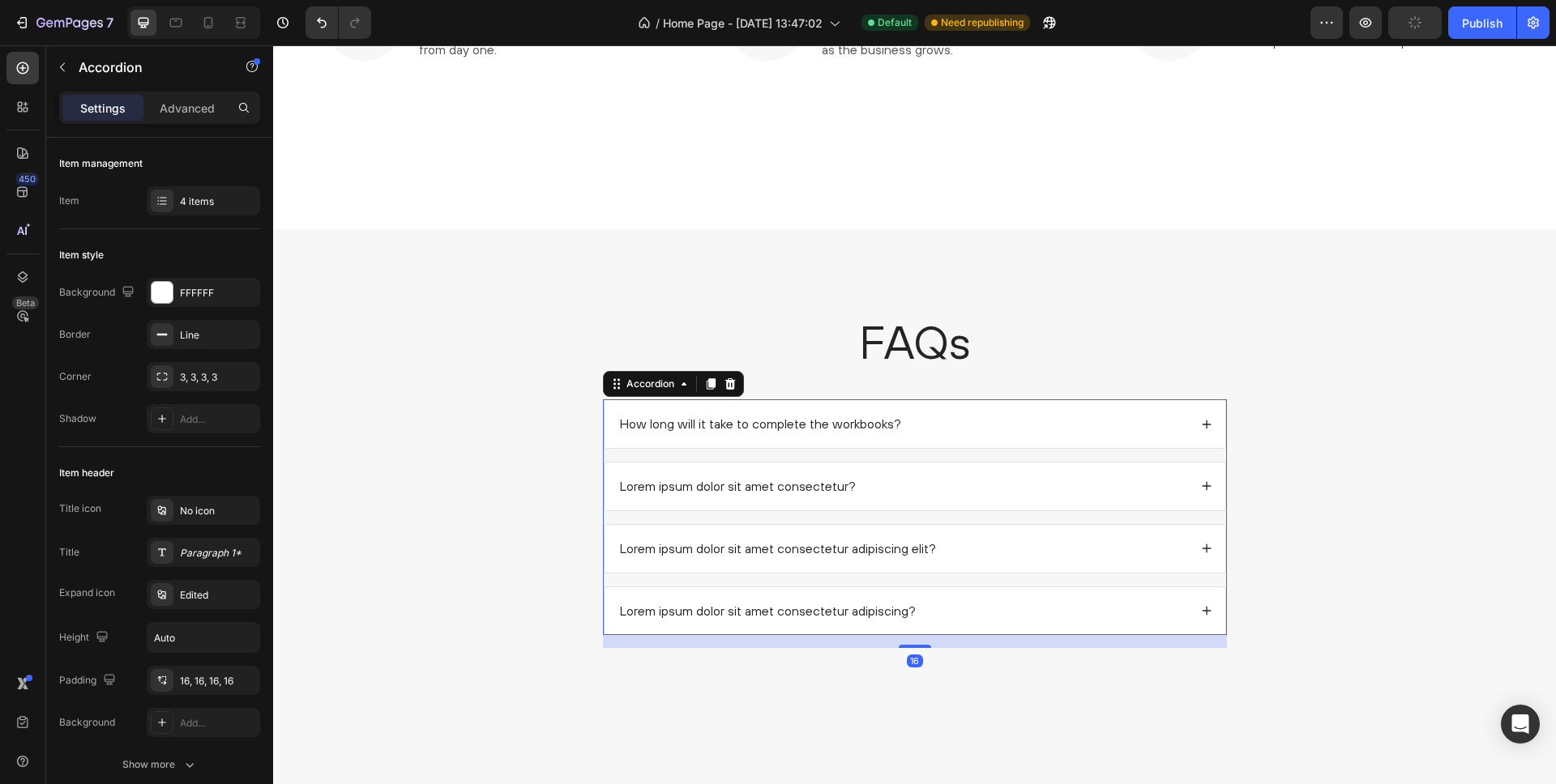
click at [948, 428] on div "How long will it take to complete the workbooks?" at bounding box center [903, 424] width 571 height 22
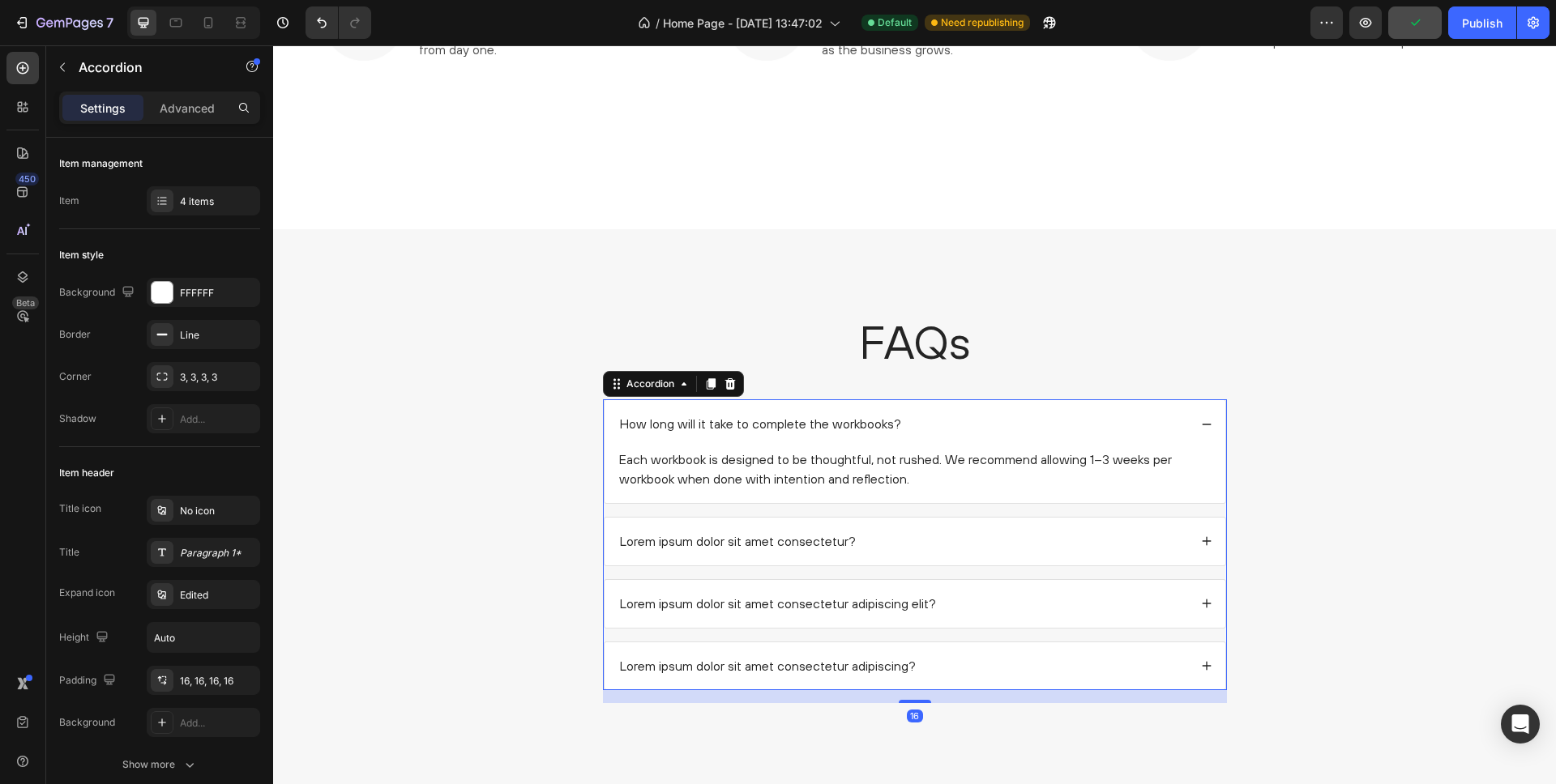
click at [964, 426] on div "How long will it take to complete the workbooks?" at bounding box center [903, 424] width 571 height 22
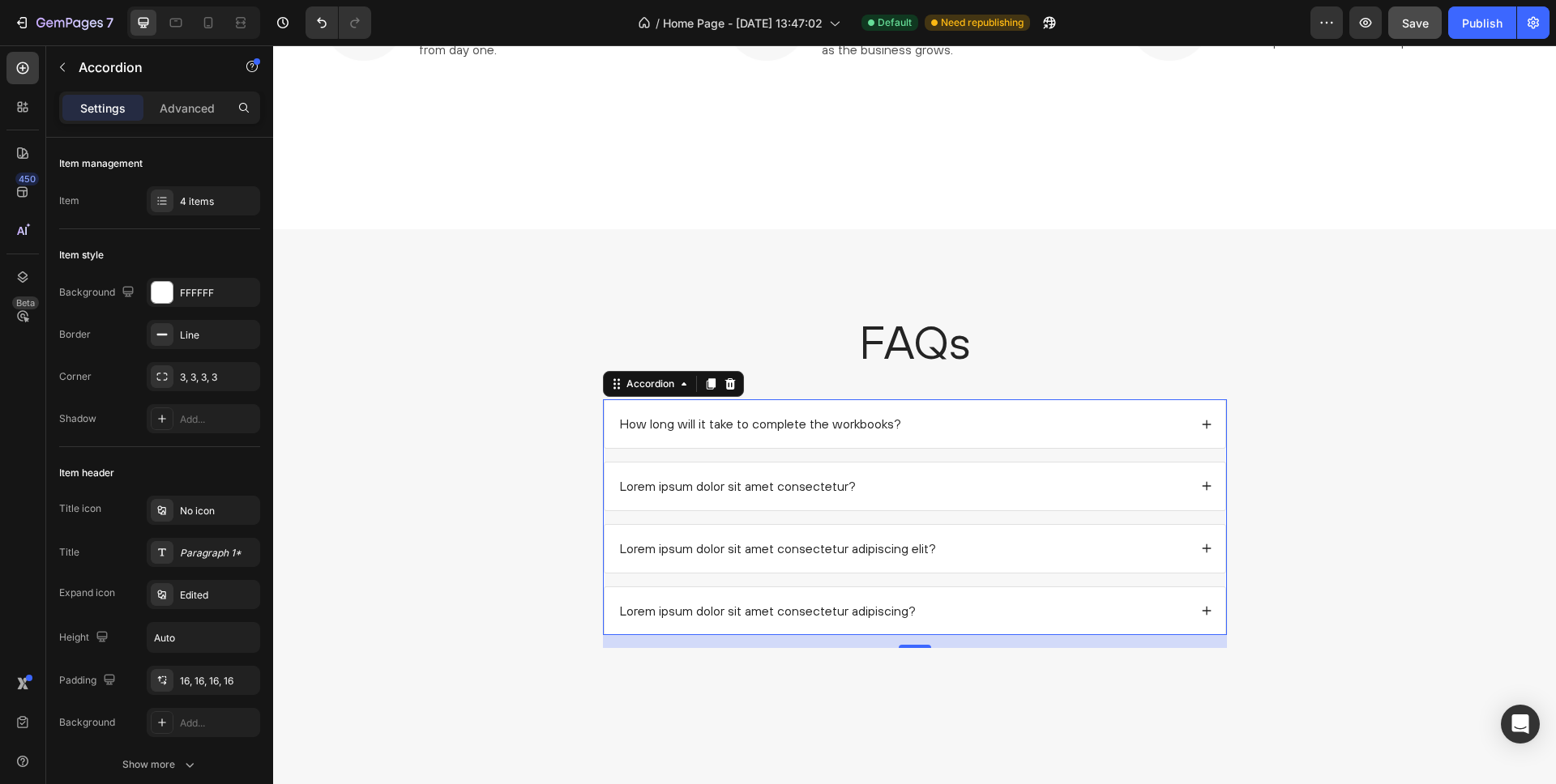
click at [933, 484] on div "Lorem ipsum dolor sit amet consectetur?" at bounding box center [903, 487] width 571 height 22
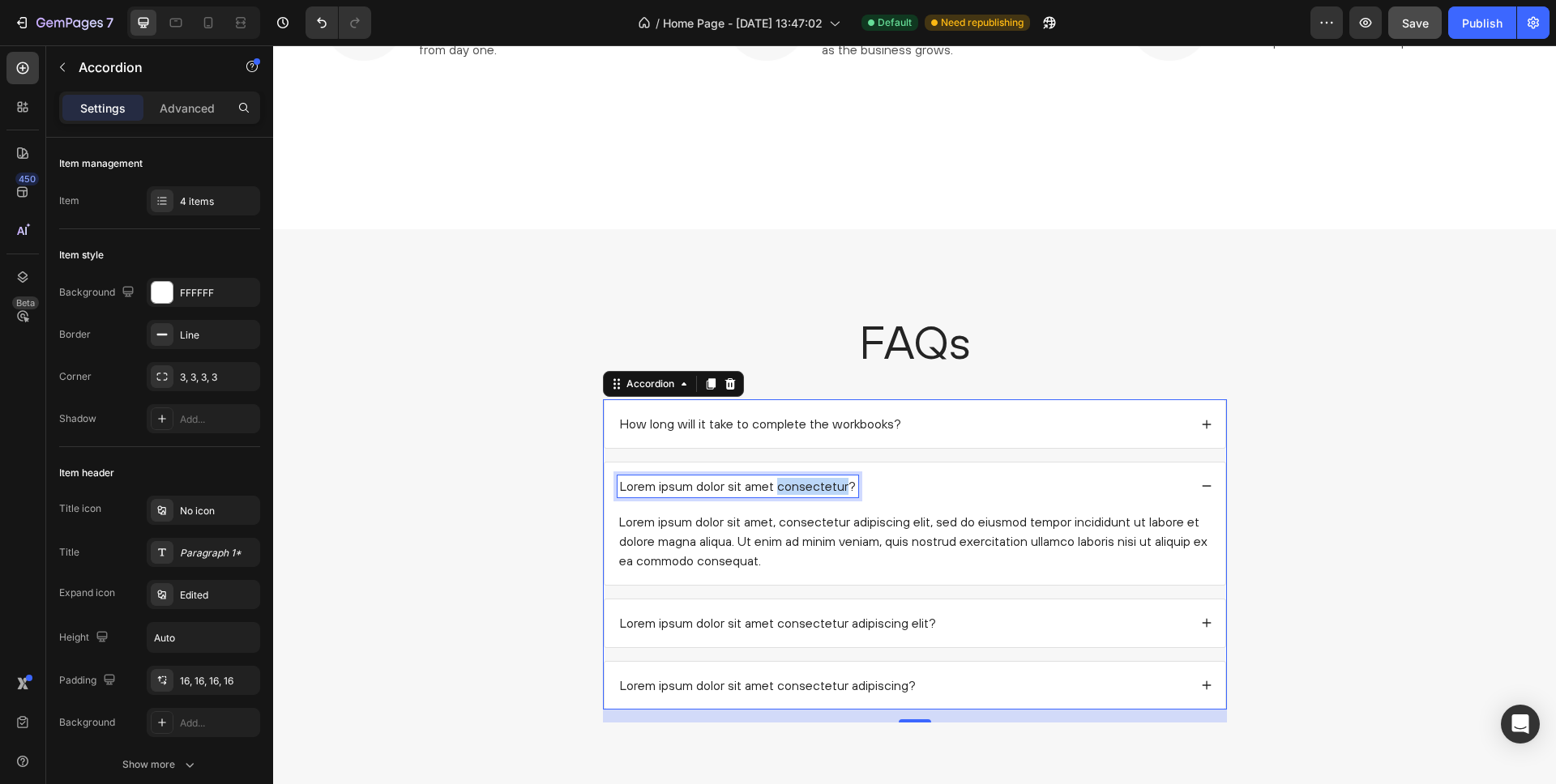
click at [825, 487] on p "Lorem ipsum dolor sit amet consectetur?" at bounding box center [738, 487] width 236 height 17
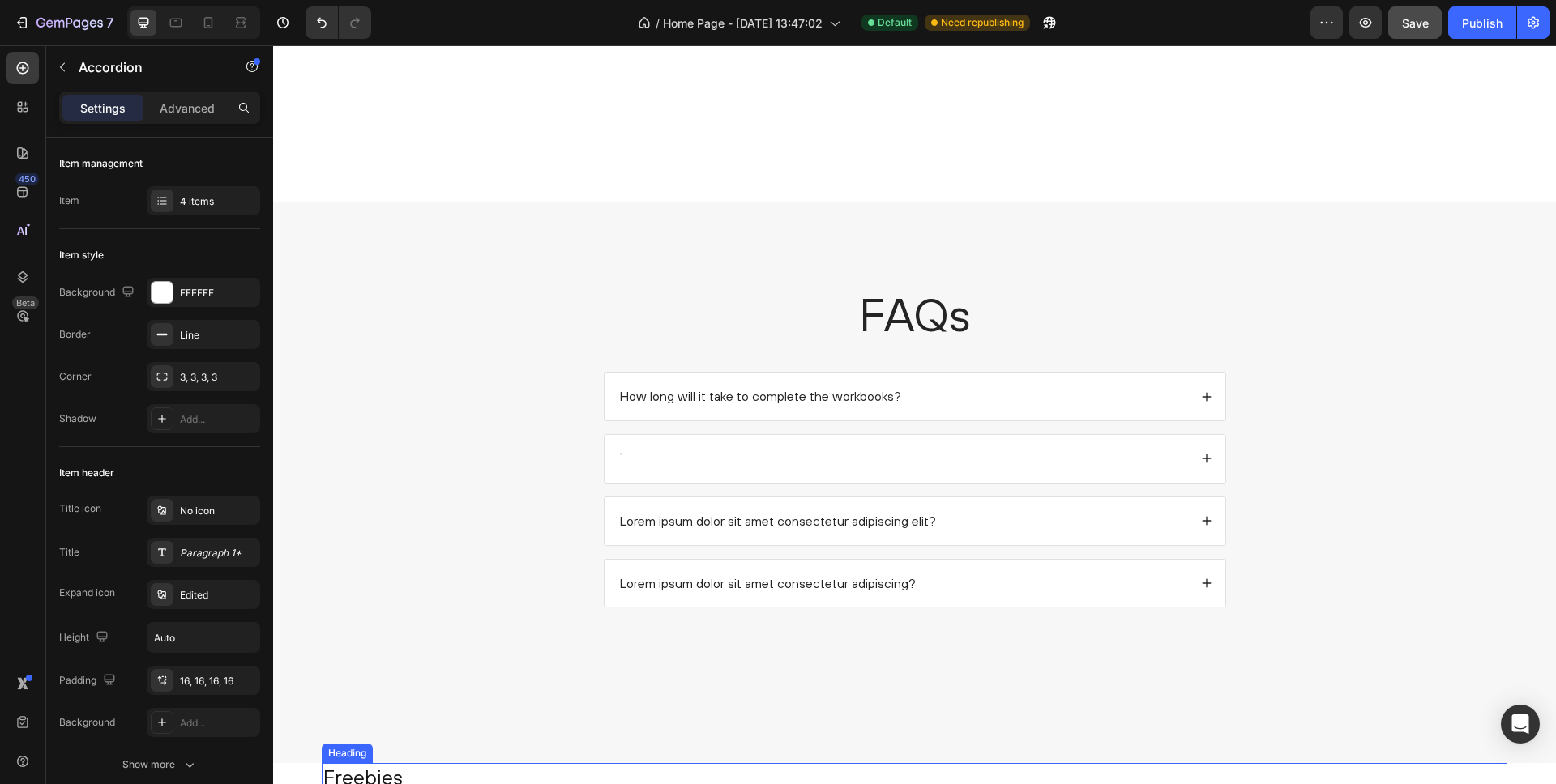
scroll to position [1610, 0]
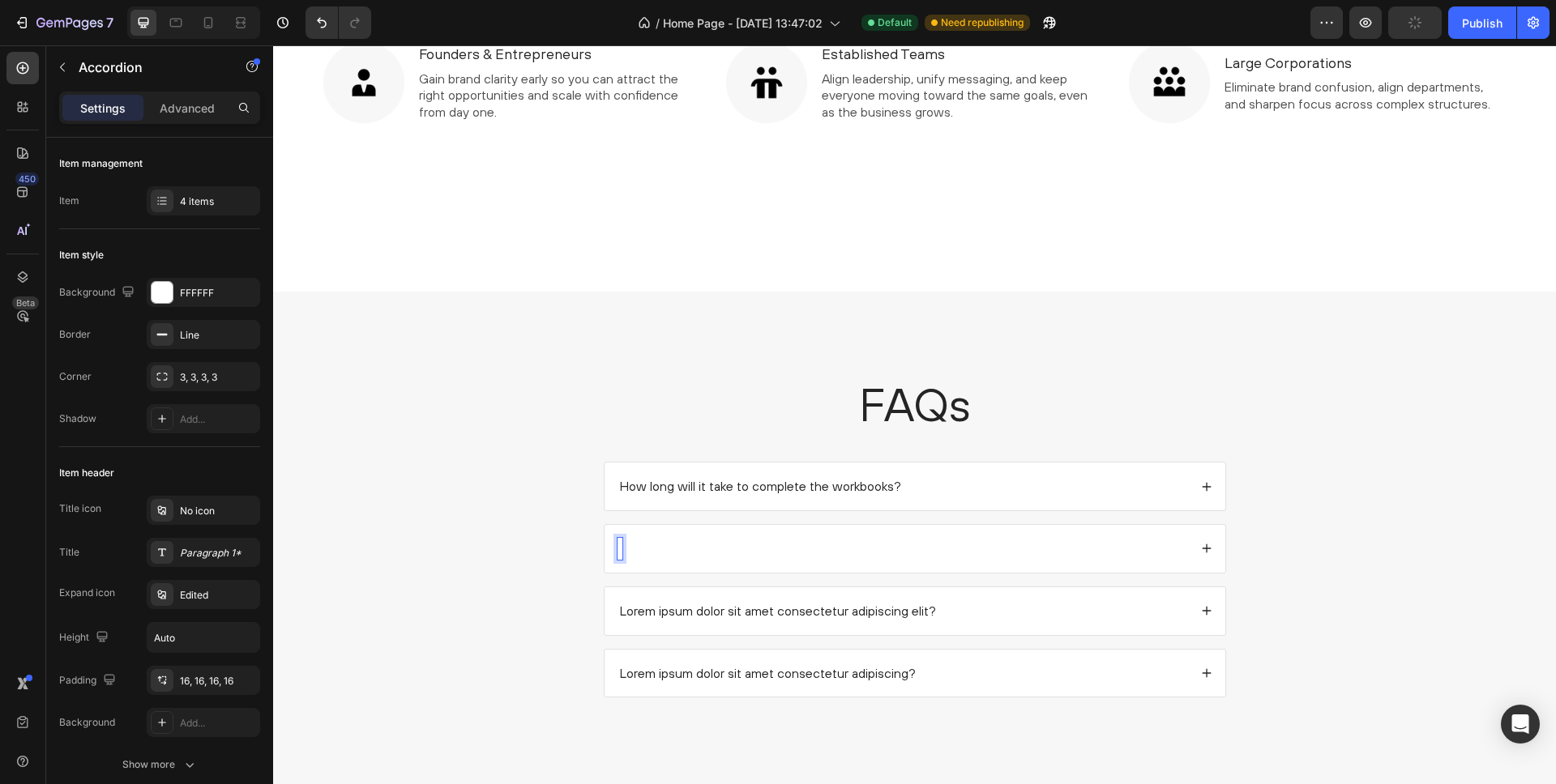
click at [625, 547] on div at bounding box center [903, 549] width 571 height 22
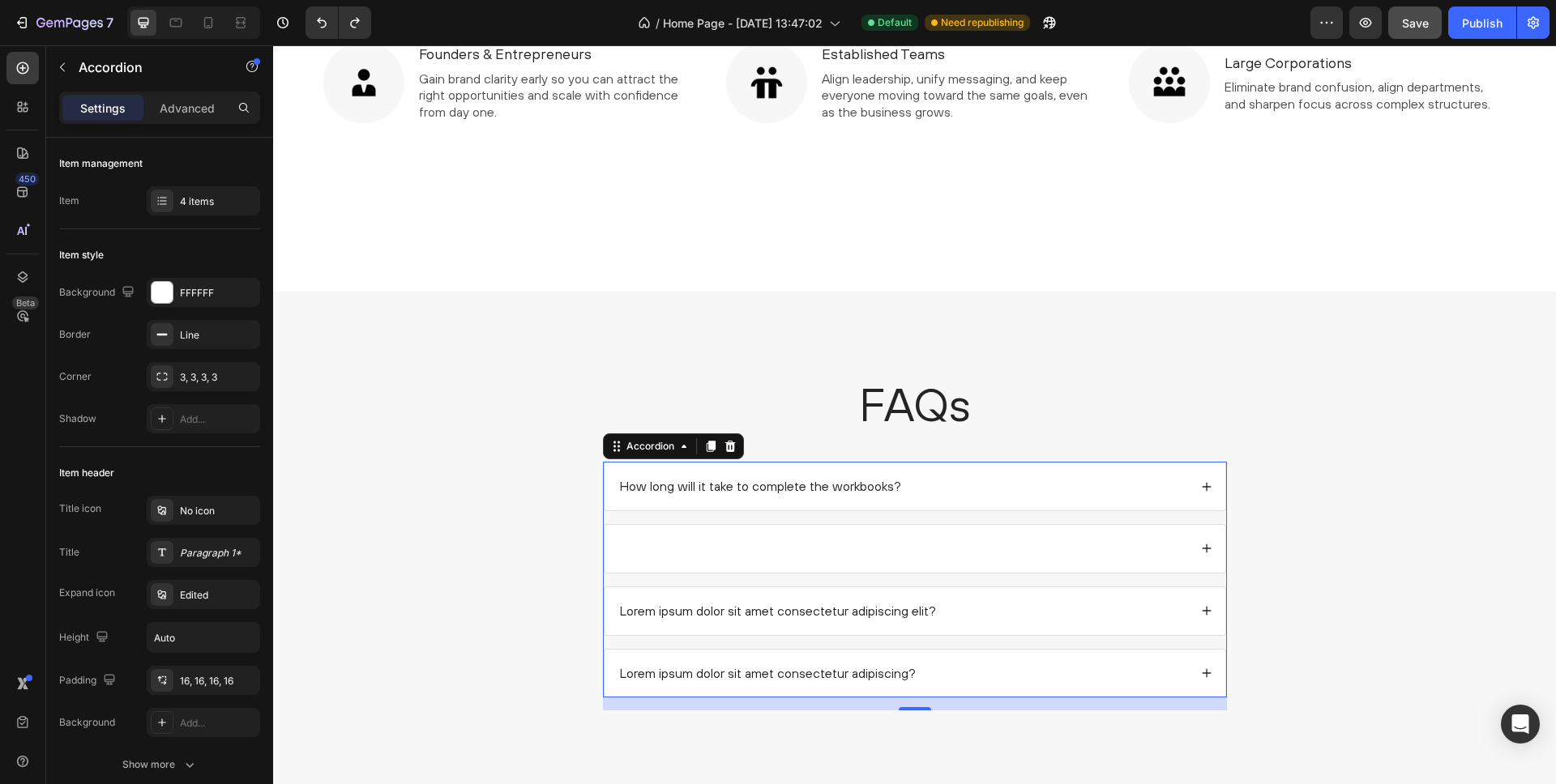
click at [625, 557] on div at bounding box center [903, 549] width 571 height 22
click at [623, 551] on div at bounding box center [903, 549] width 571 height 22
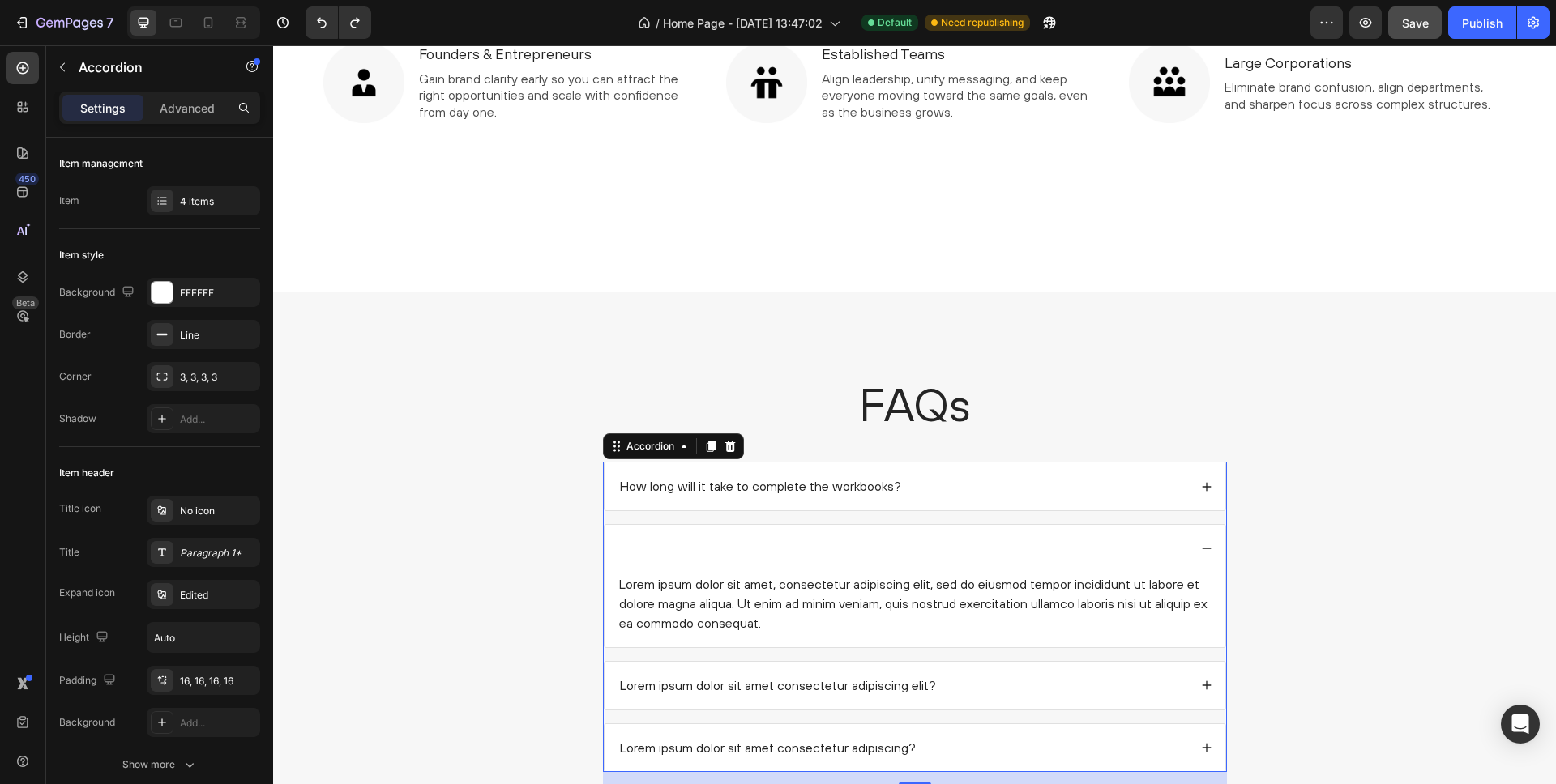
click at [623, 551] on div at bounding box center [903, 549] width 571 height 22
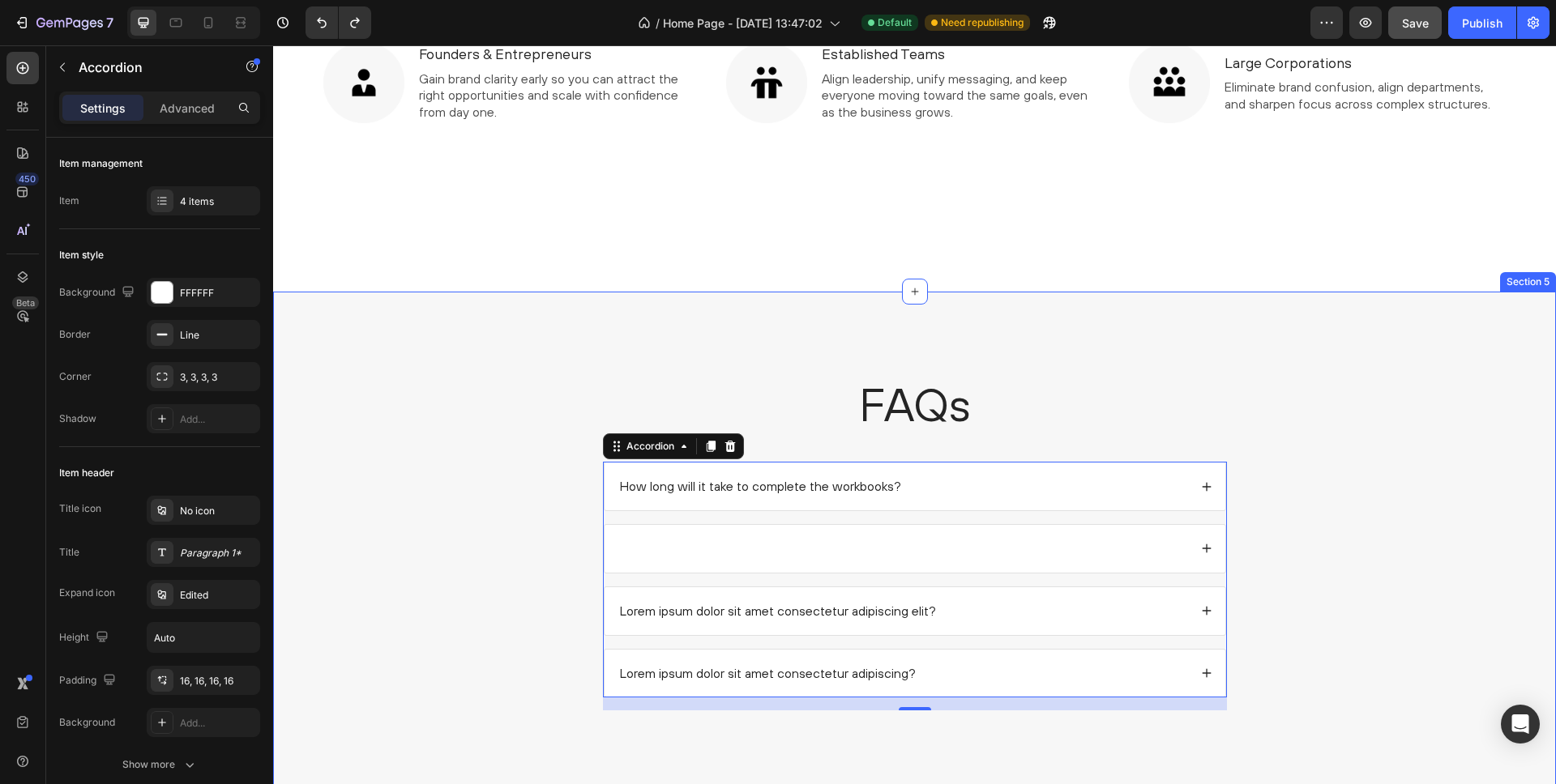
click at [515, 544] on div "FAQs Heading How long will it take to complete the workbooks? Lorem ipsum dolor…" at bounding box center [914, 547] width 1251 height 351
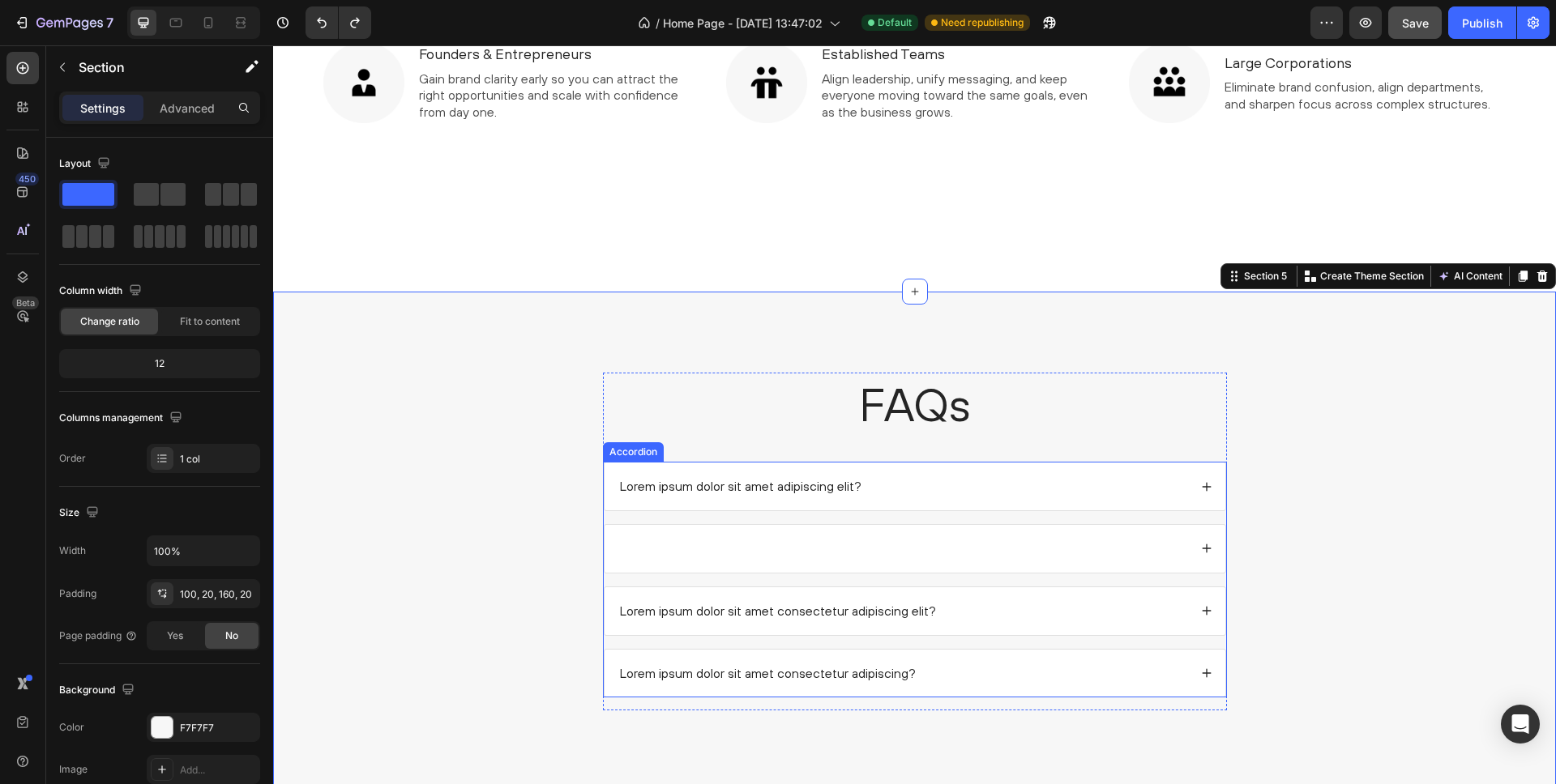
click at [687, 552] on div at bounding box center [903, 549] width 571 height 22
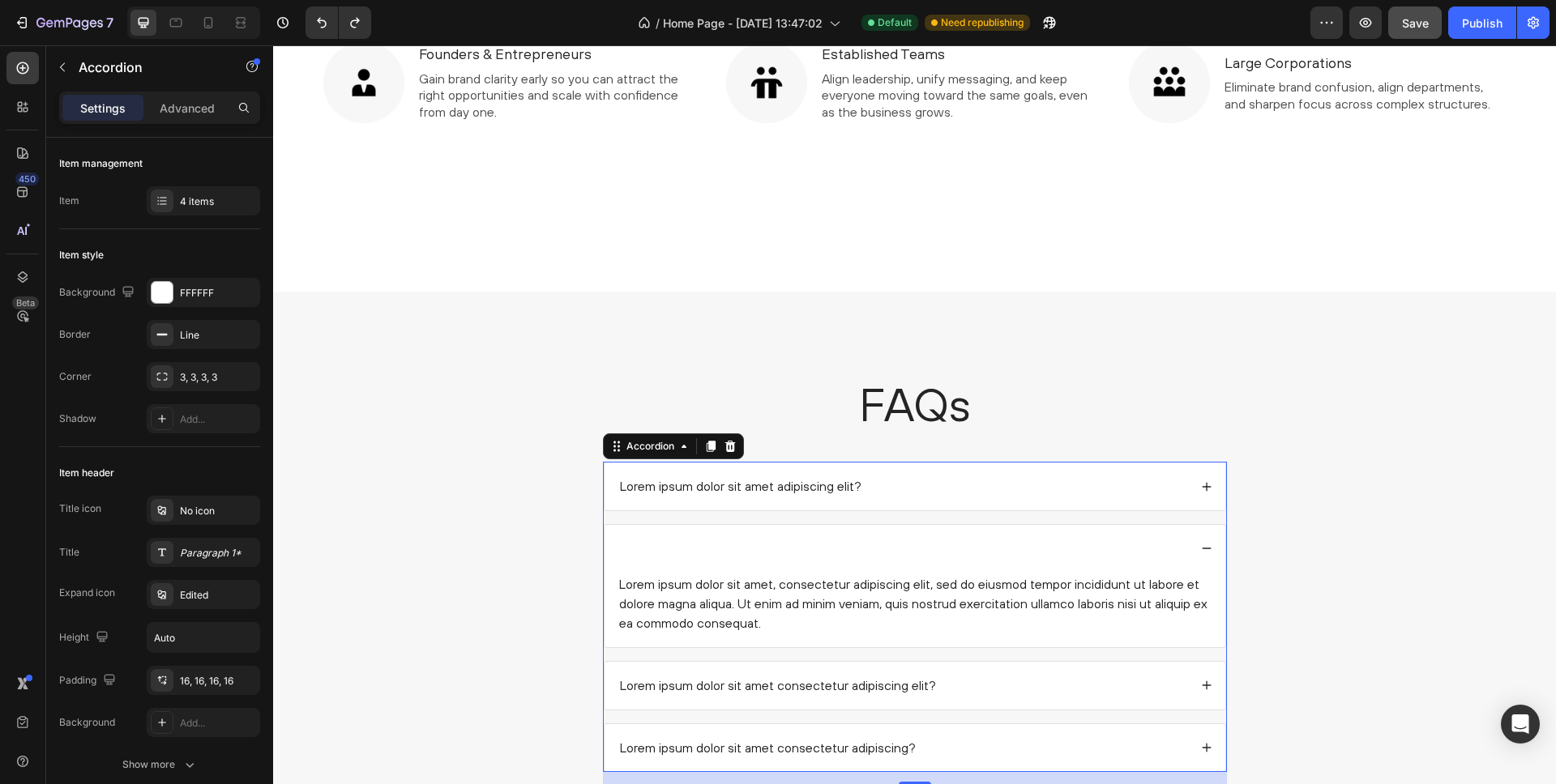
click at [687, 552] on div at bounding box center [903, 549] width 571 height 22
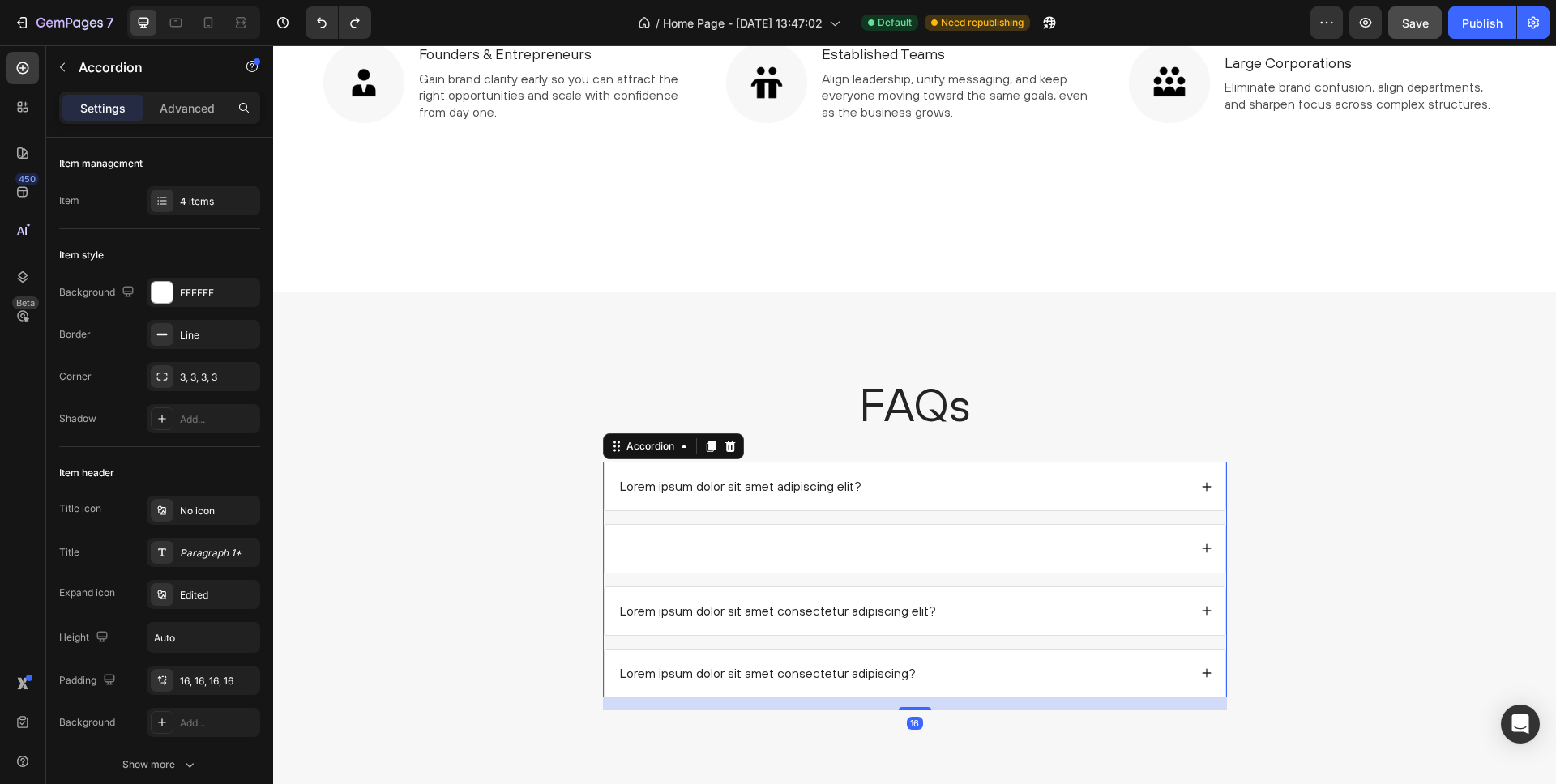
click at [628, 552] on div at bounding box center [903, 549] width 571 height 22
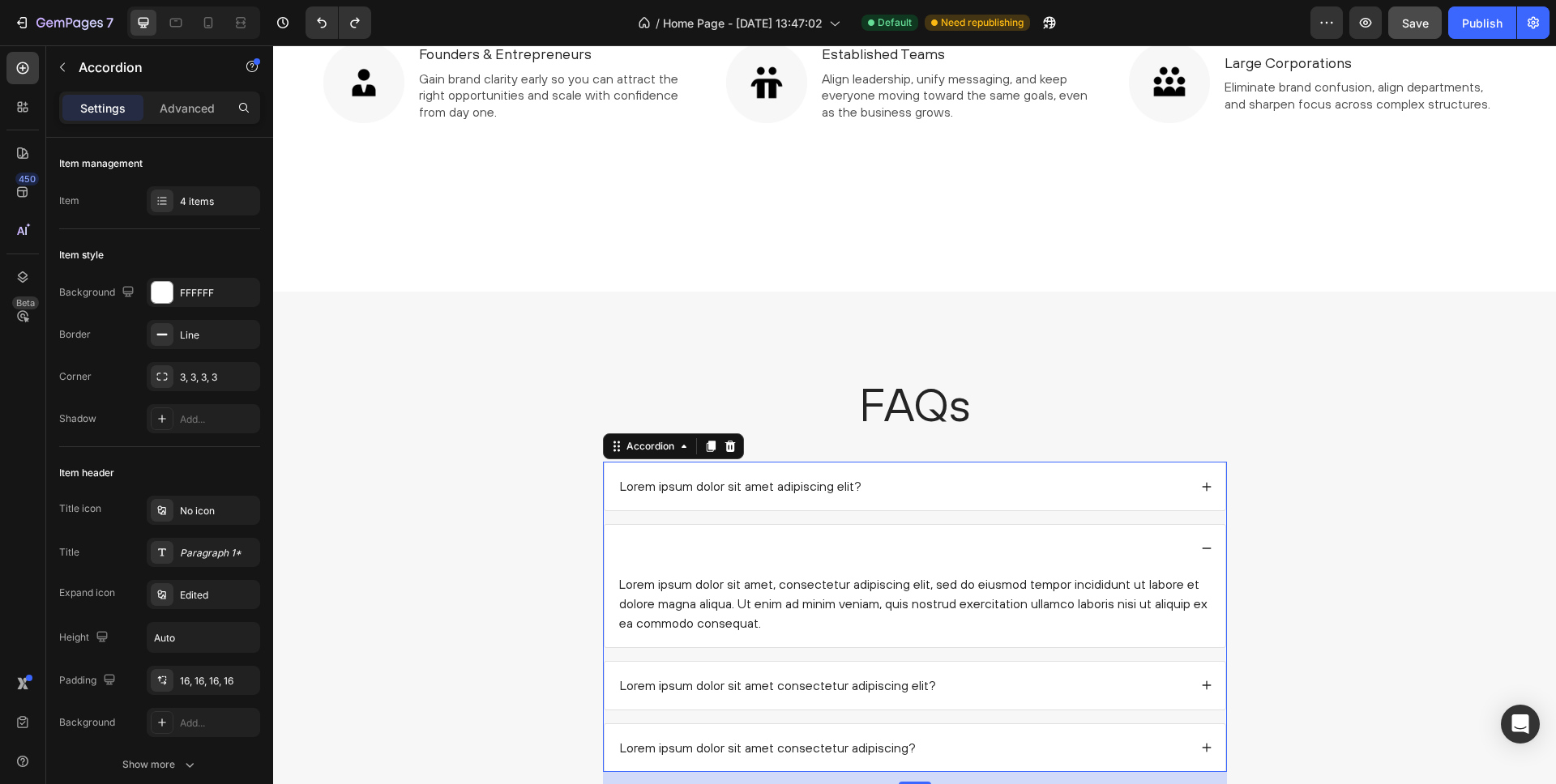
click at [627, 547] on div at bounding box center [903, 549] width 571 height 22
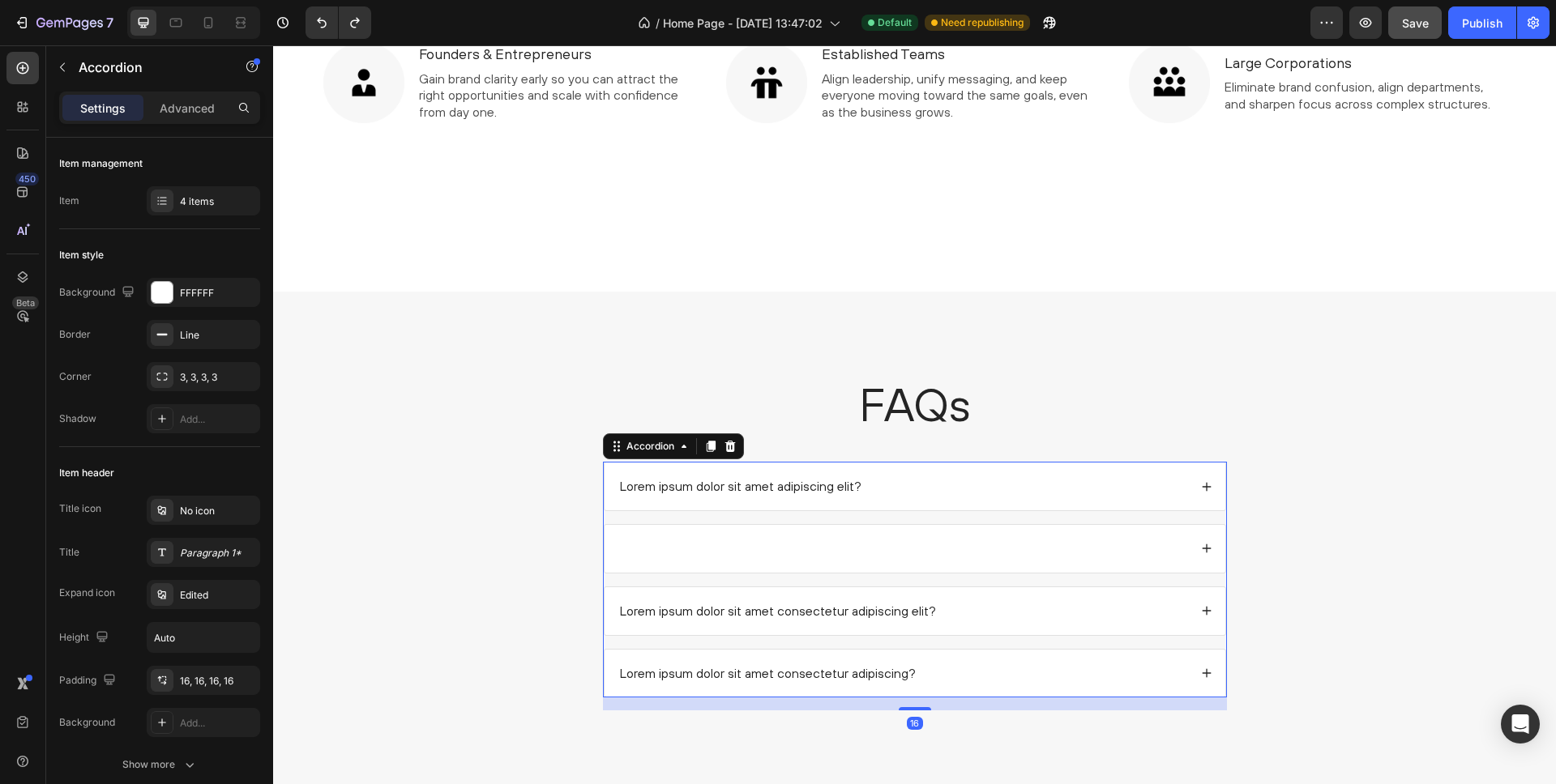
click at [624, 546] on div at bounding box center [903, 549] width 571 height 22
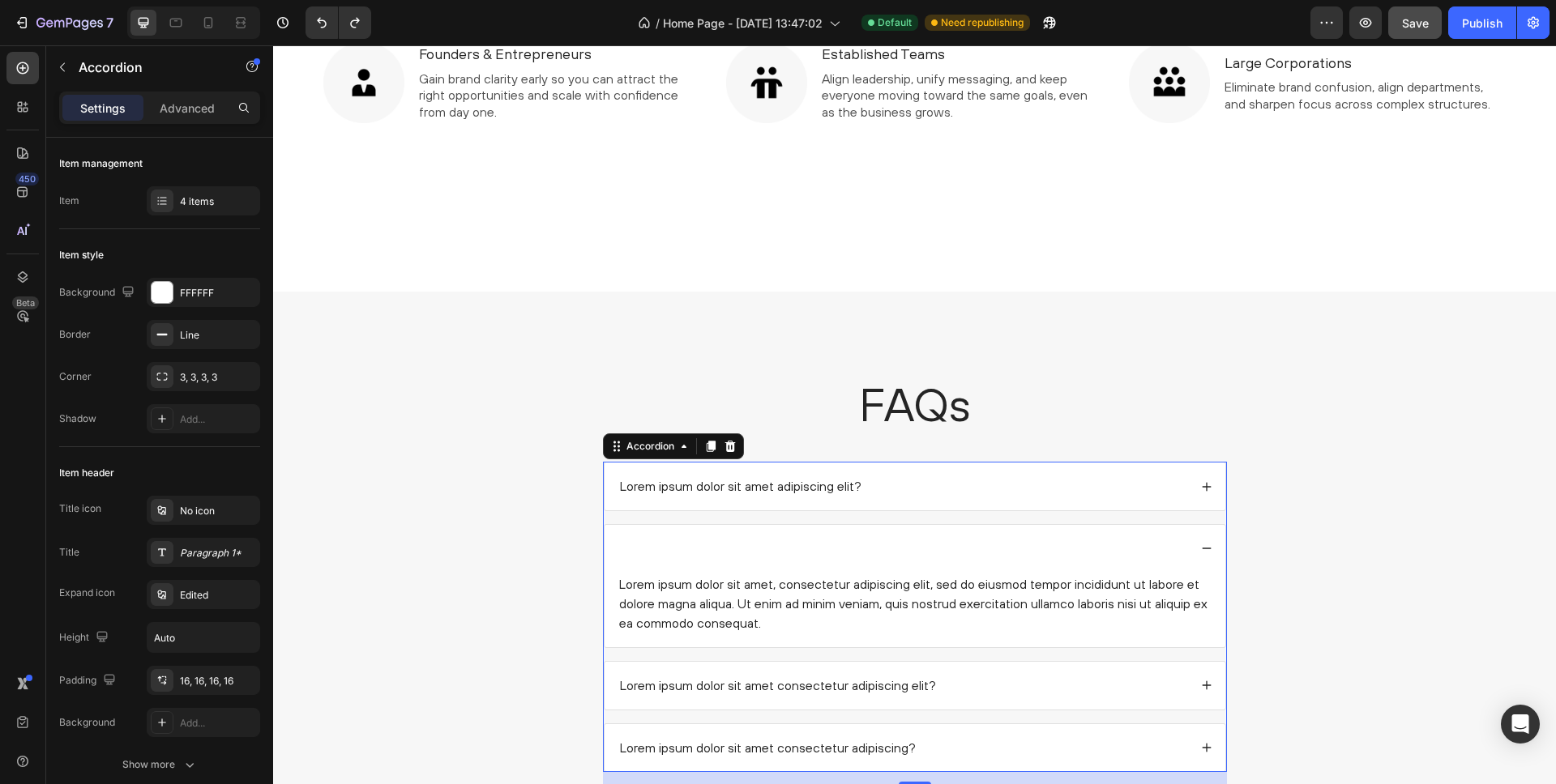
click at [624, 545] on div at bounding box center [903, 549] width 571 height 22
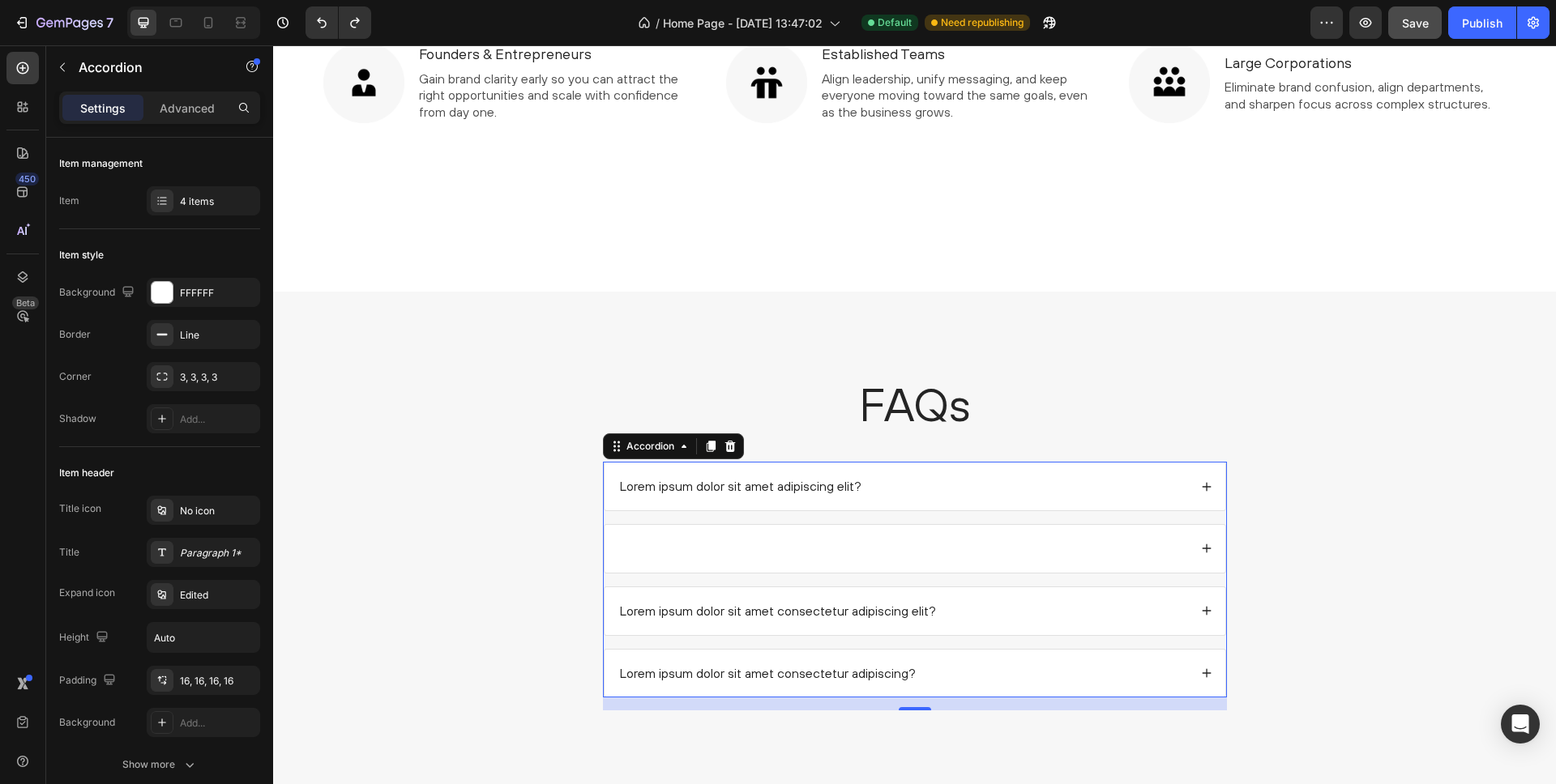
click at [618, 545] on div "Rich Text Editor. Editing area: main" at bounding box center [620, 549] width 5 height 22
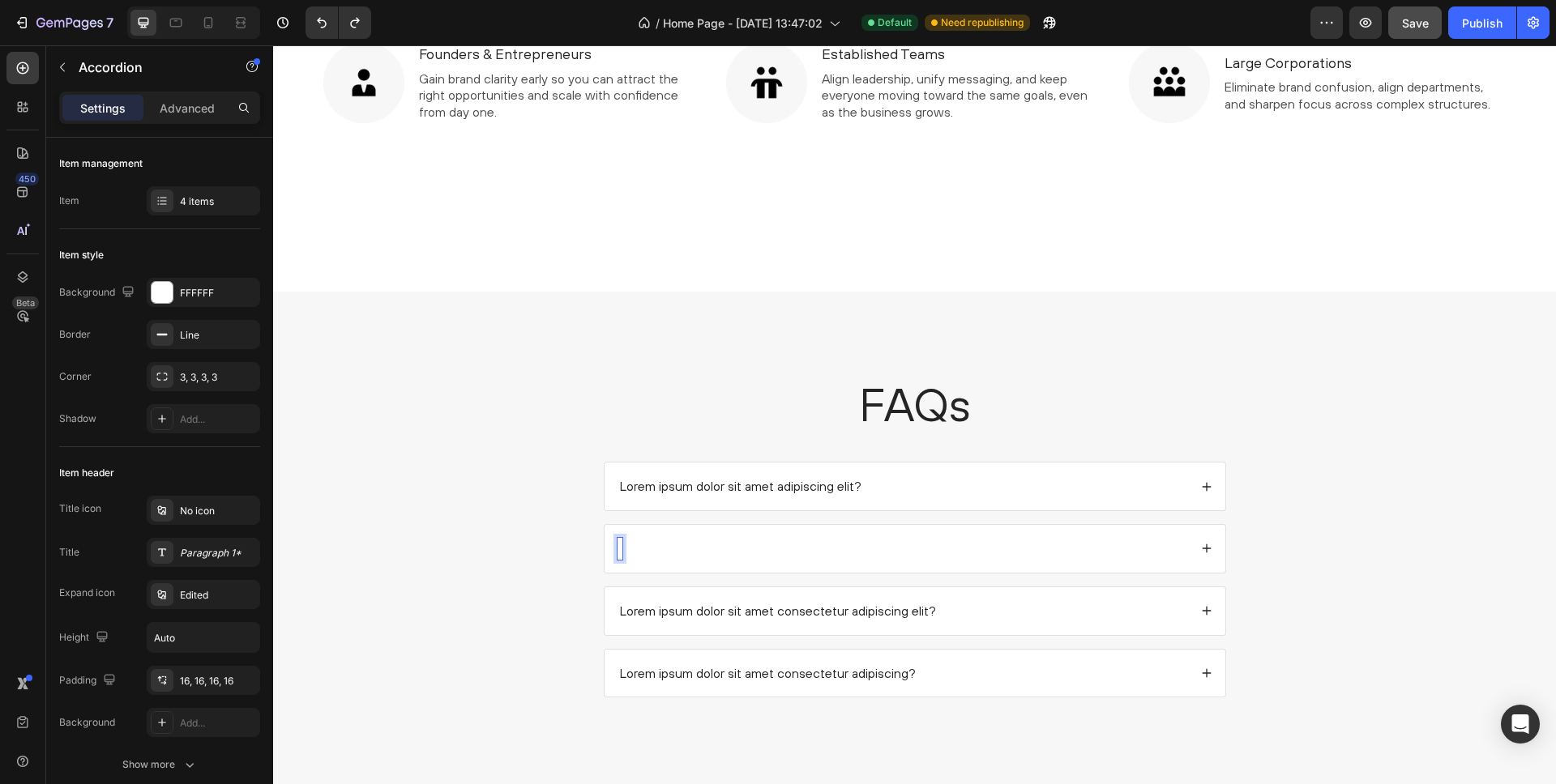
click at [618, 545] on div "Rich Text Editor. Editing area: main" at bounding box center [620, 549] width 5 height 22
click at [618, 546] on div "Rich Text Editor. Editing area: main" at bounding box center [620, 549] width 5 height 22
click at [929, 545] on div "Can I complete them solo, or do I need a team?" at bounding box center [903, 549] width 571 height 22
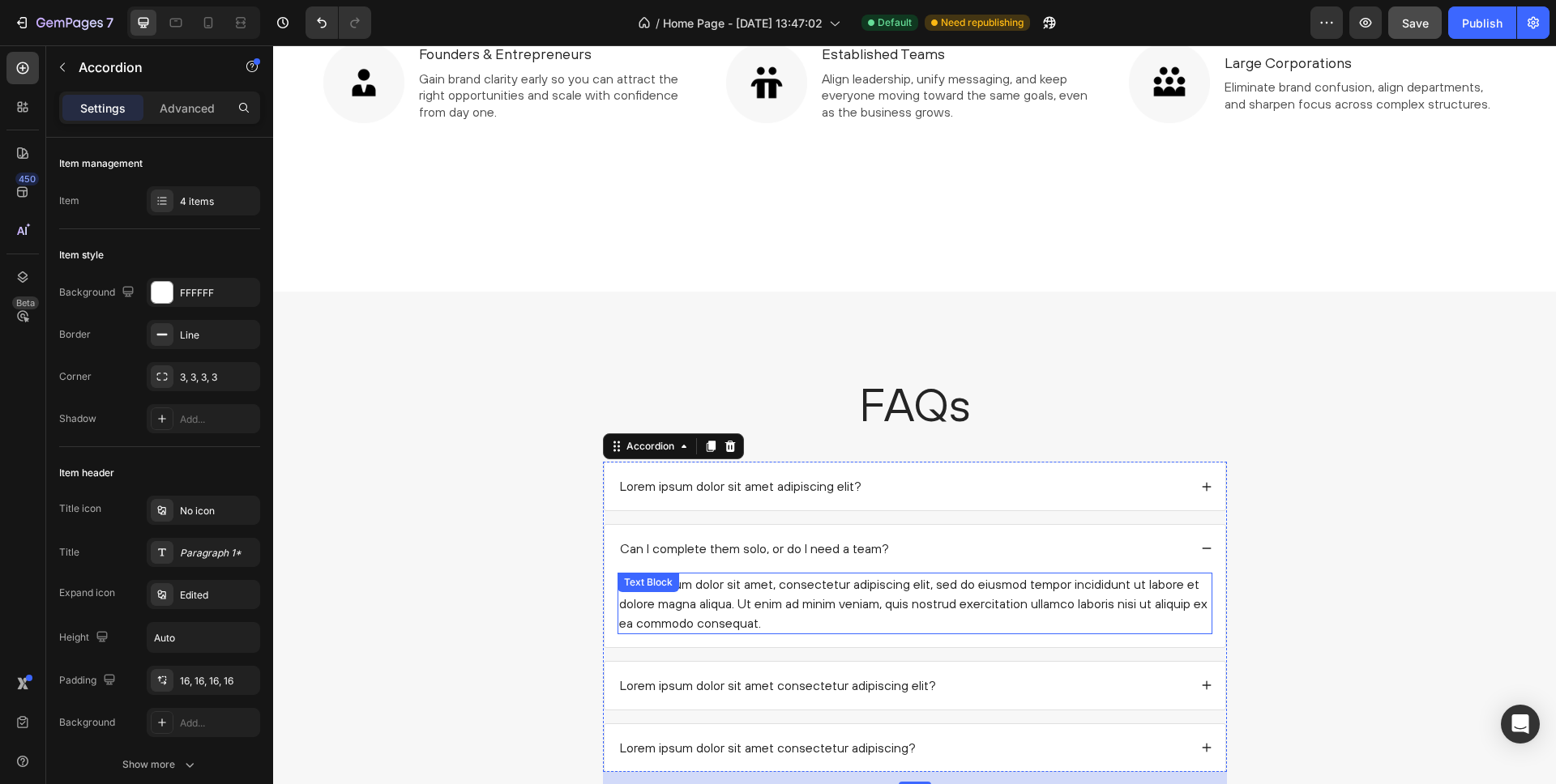
click at [722, 597] on div "Lorem ipsum dolor sit amet, consectetur adipiscing elit, sed do eiusmod tempor …" at bounding box center [915, 604] width 595 height 62
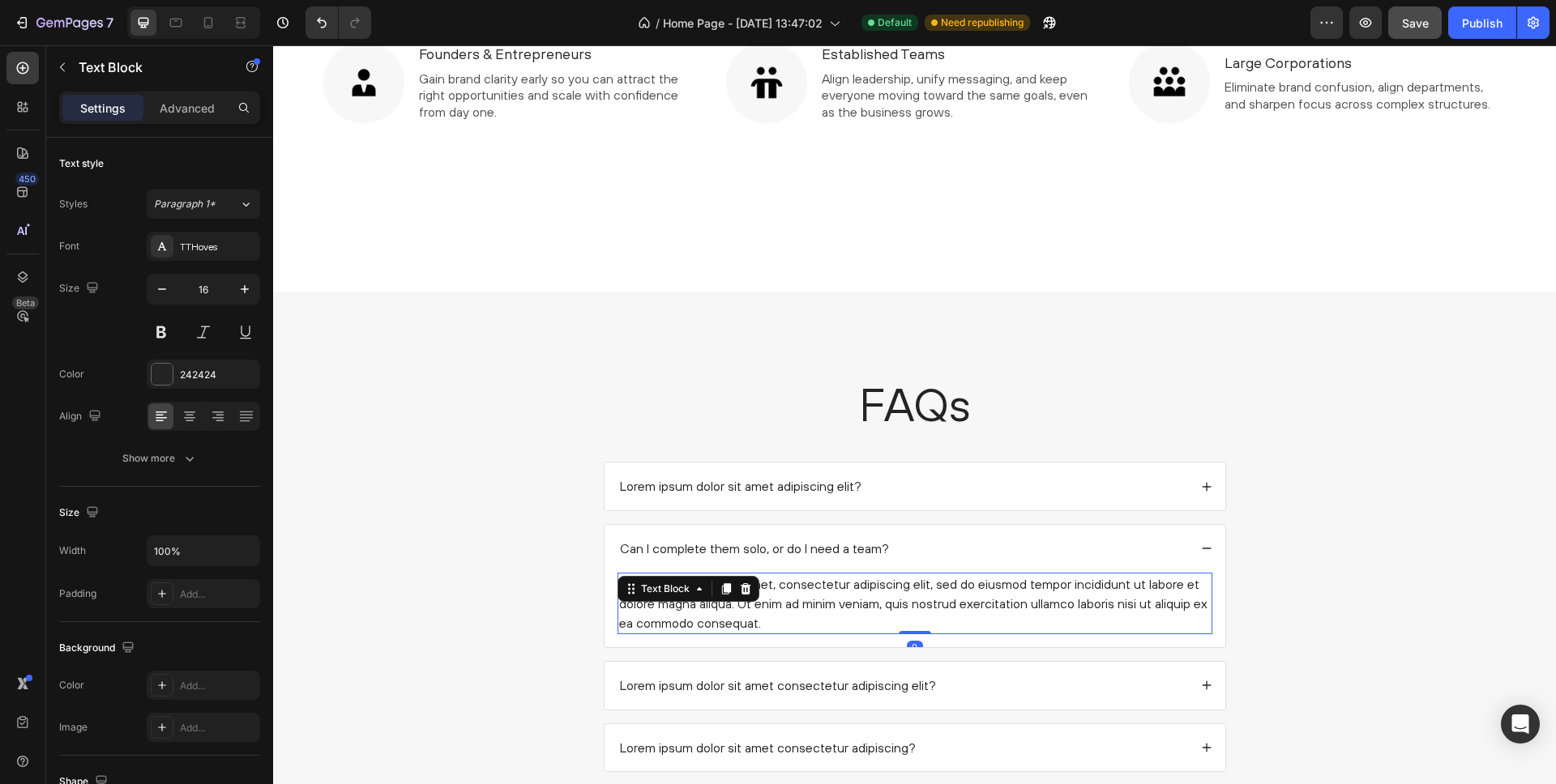
click at [722, 597] on div at bounding box center [726, 588] width 19 height 19
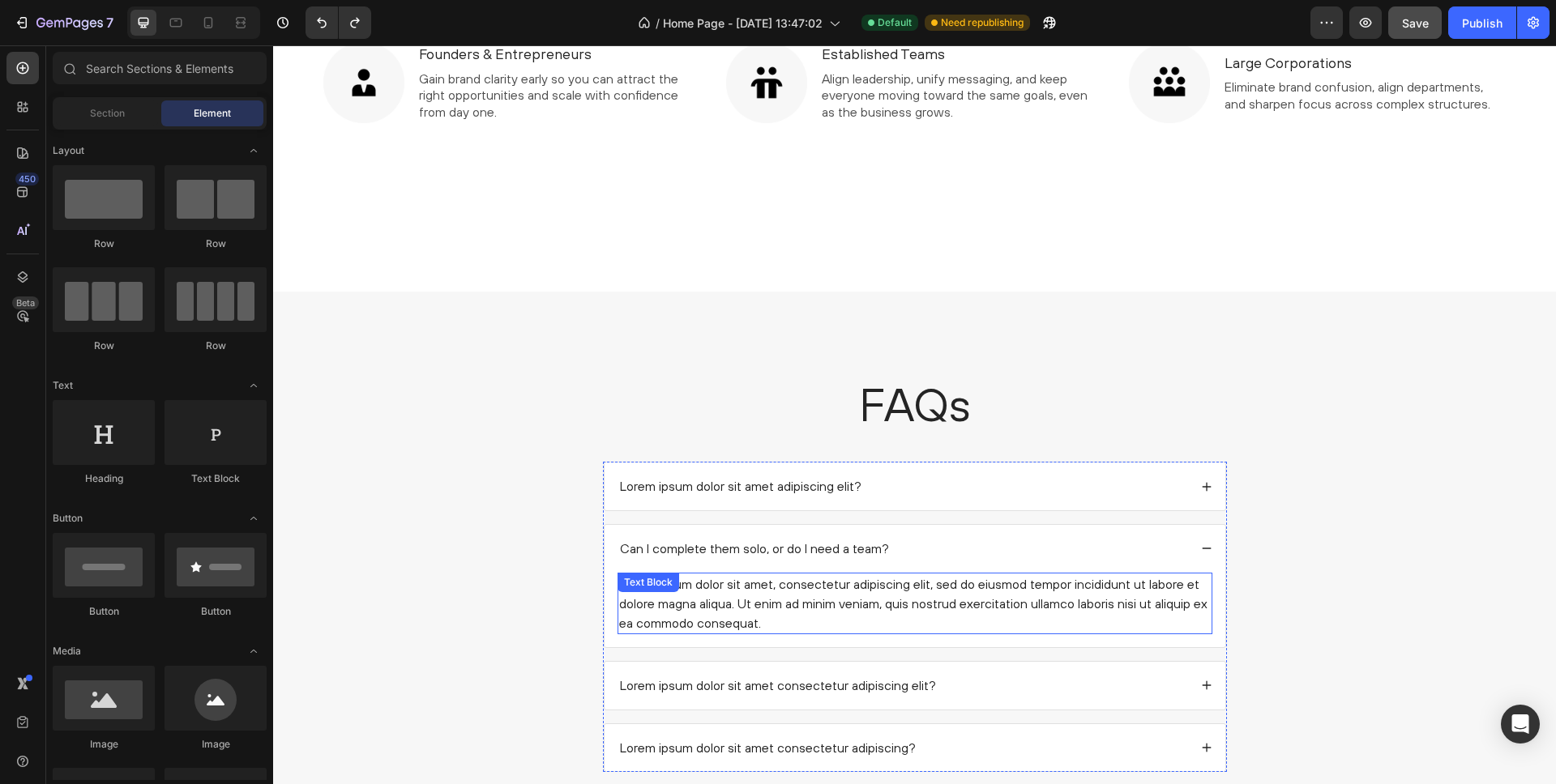
click at [793, 598] on div "Lorem ipsum dolor sit amet, consectetur adipiscing elit, sed do eiusmod tempor …" at bounding box center [915, 604] width 595 height 62
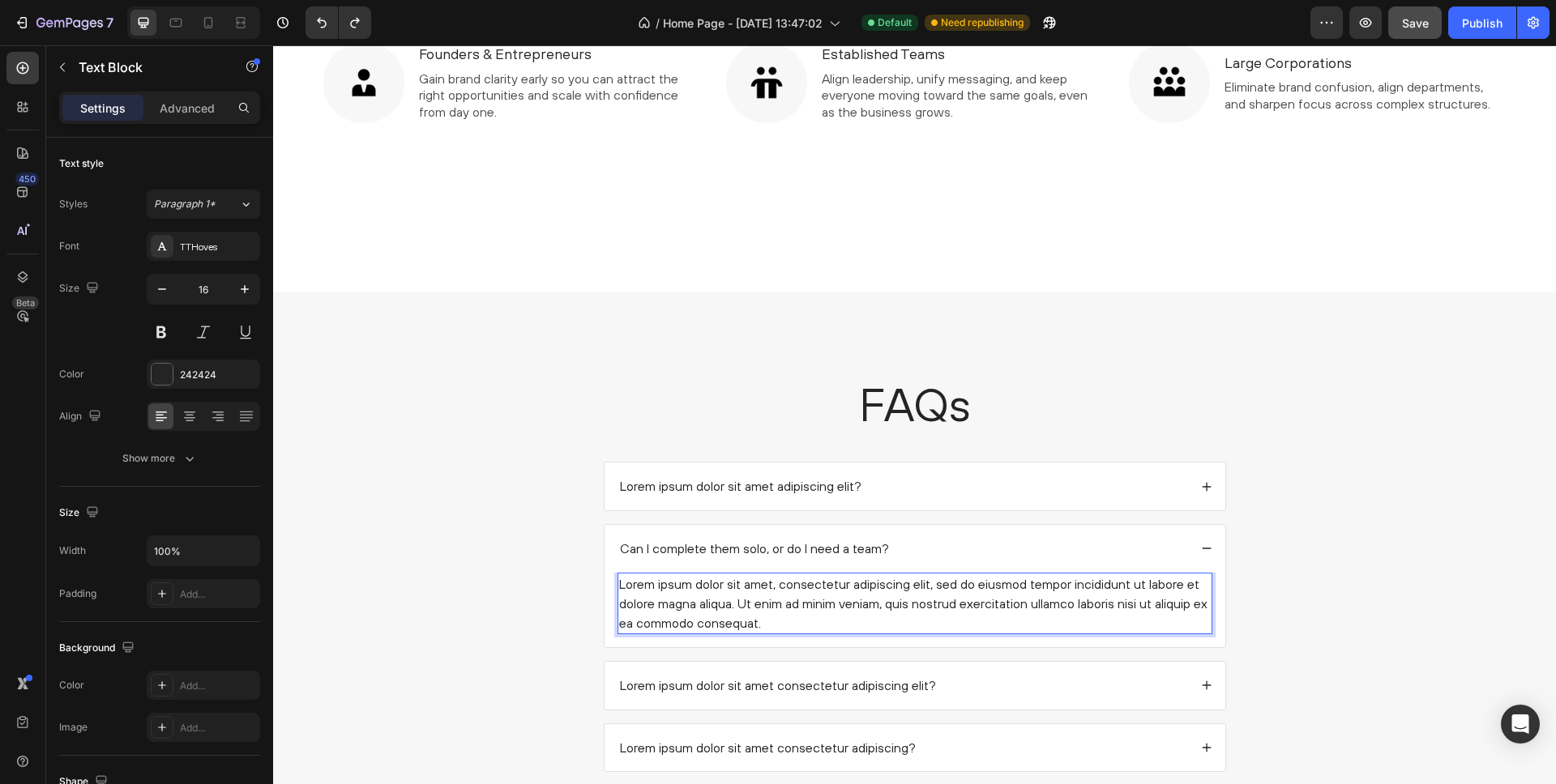
click at [793, 598] on div "Lorem ipsum dolor sit amet, consectetur adipiscing elit, sed do eiusmod tempor …" at bounding box center [915, 604] width 595 height 62
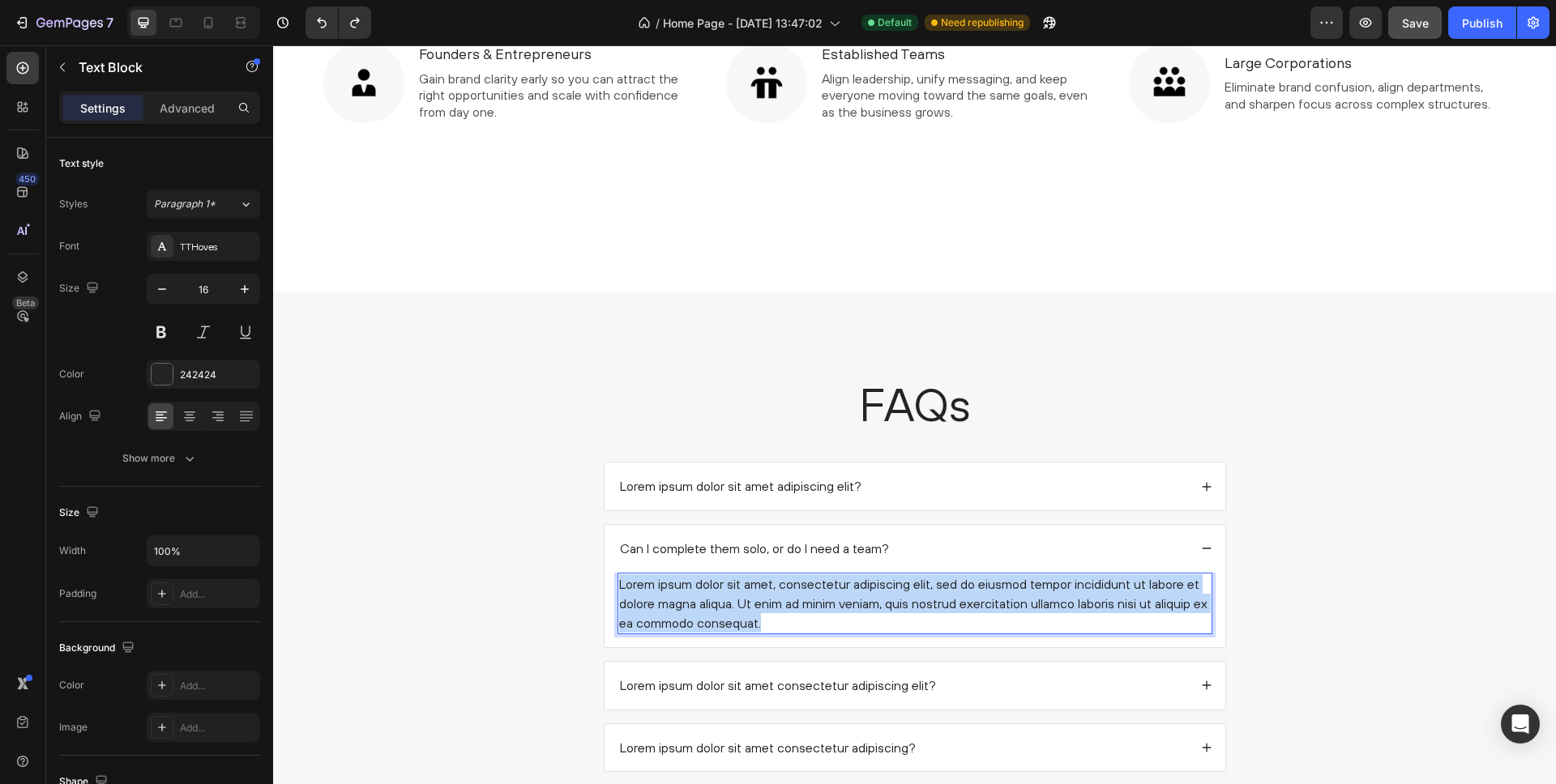
click at [793, 598] on p "Lorem ipsum dolor sit amet, consectetur adipiscing elit, sed do eiusmod tempor …" at bounding box center [915, 604] width 592 height 58
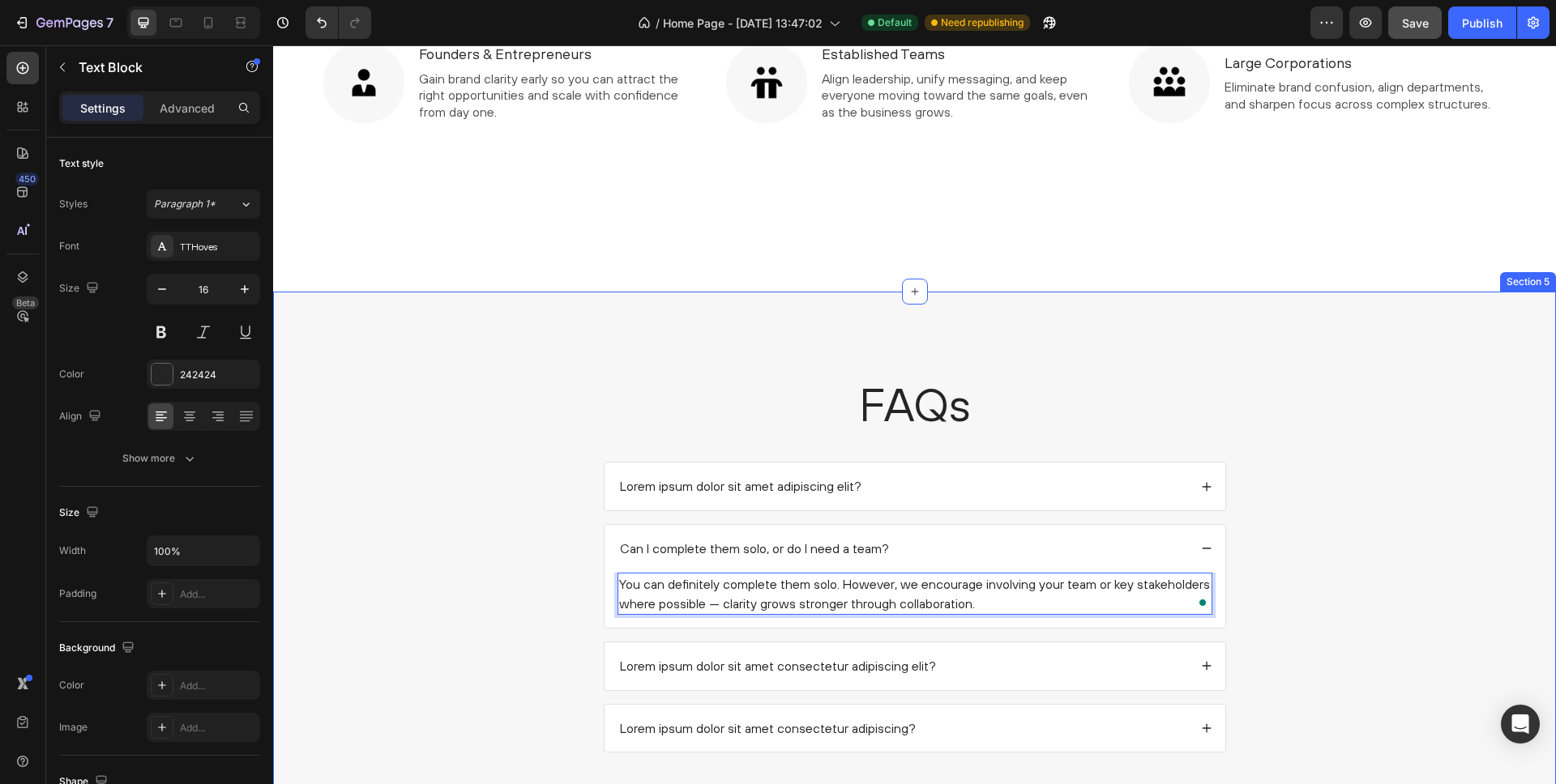
scroll to position [1631, 0]
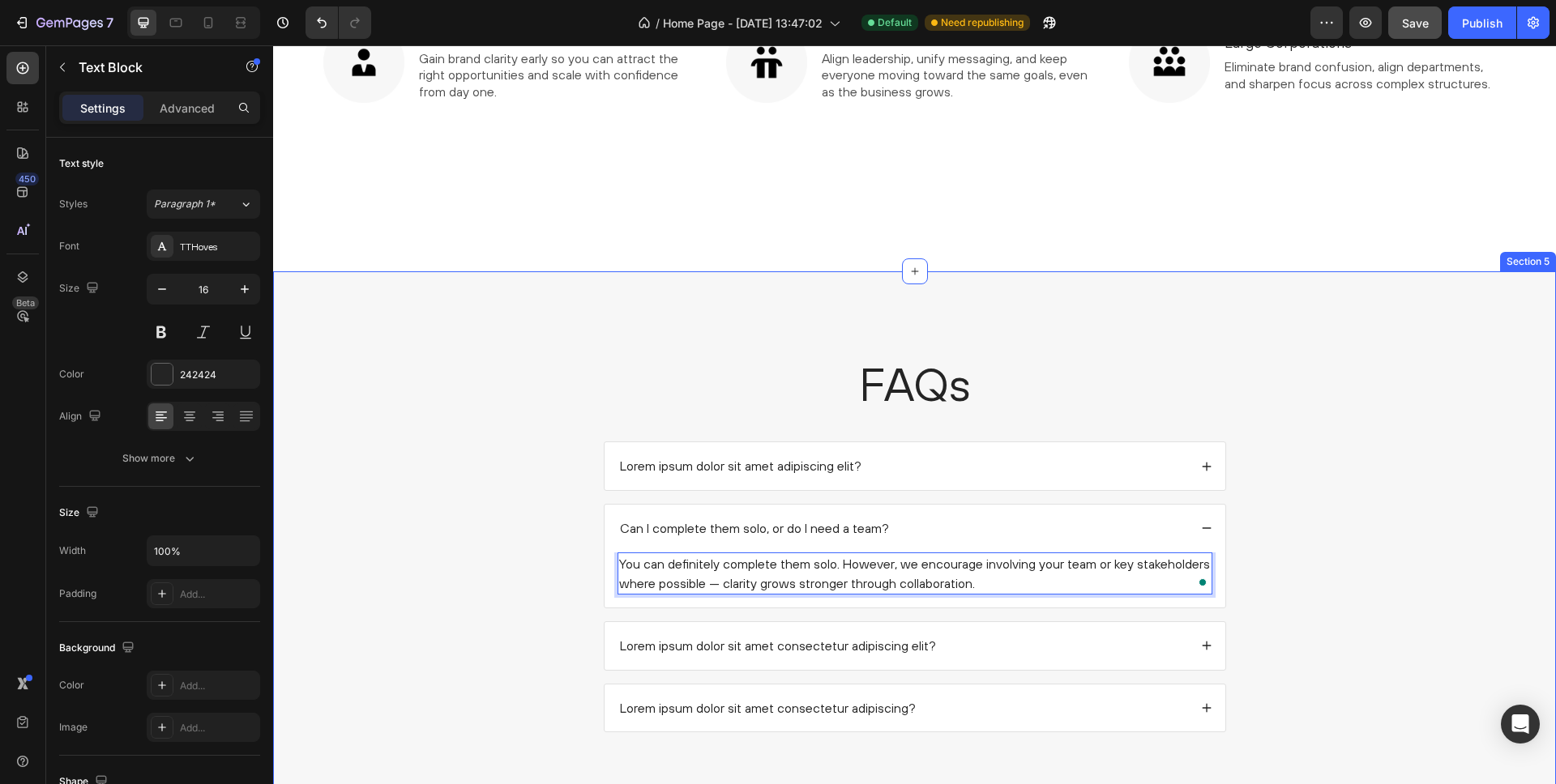
click at [1303, 555] on div "FAQs Heading Lorem ipsum dolor sit amet adipiscing elit? Can I complete them so…" at bounding box center [914, 555] width 1251 height 406
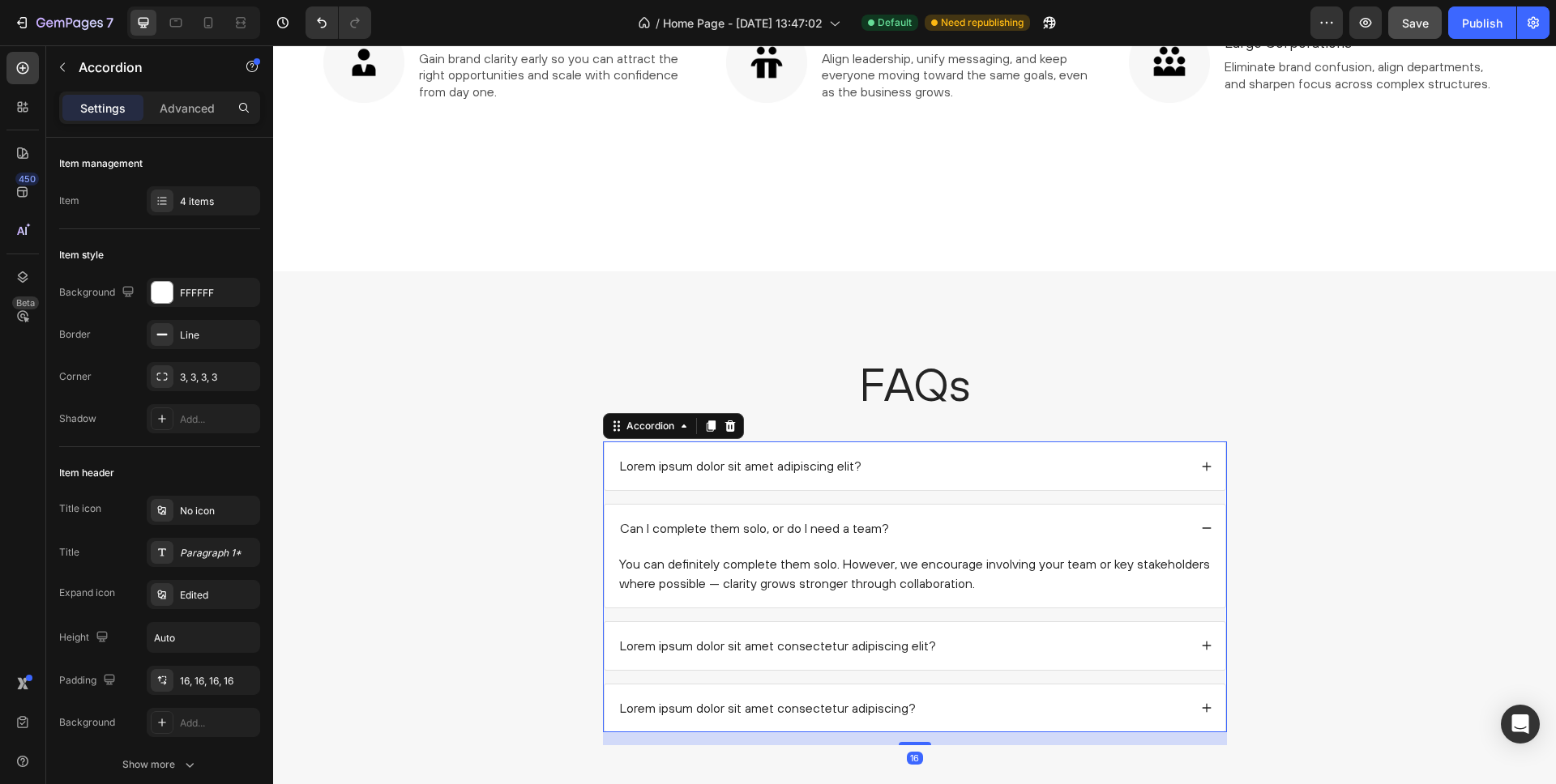
click at [1184, 632] on div "Lorem ipsum dolor sit amet consectetur adipiscing elit?" at bounding box center [915, 646] width 621 height 47
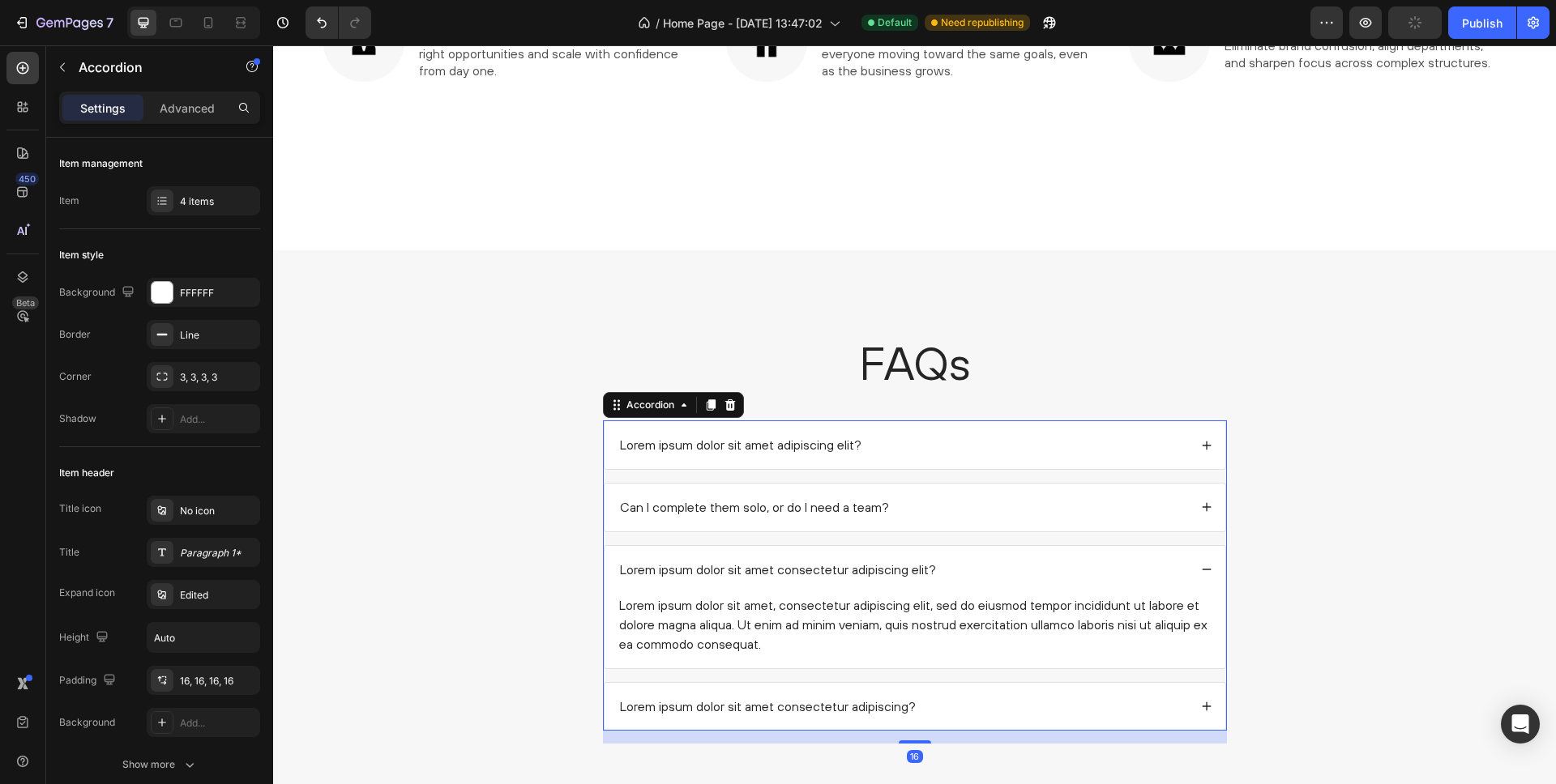
scroll to position [1663, 0]
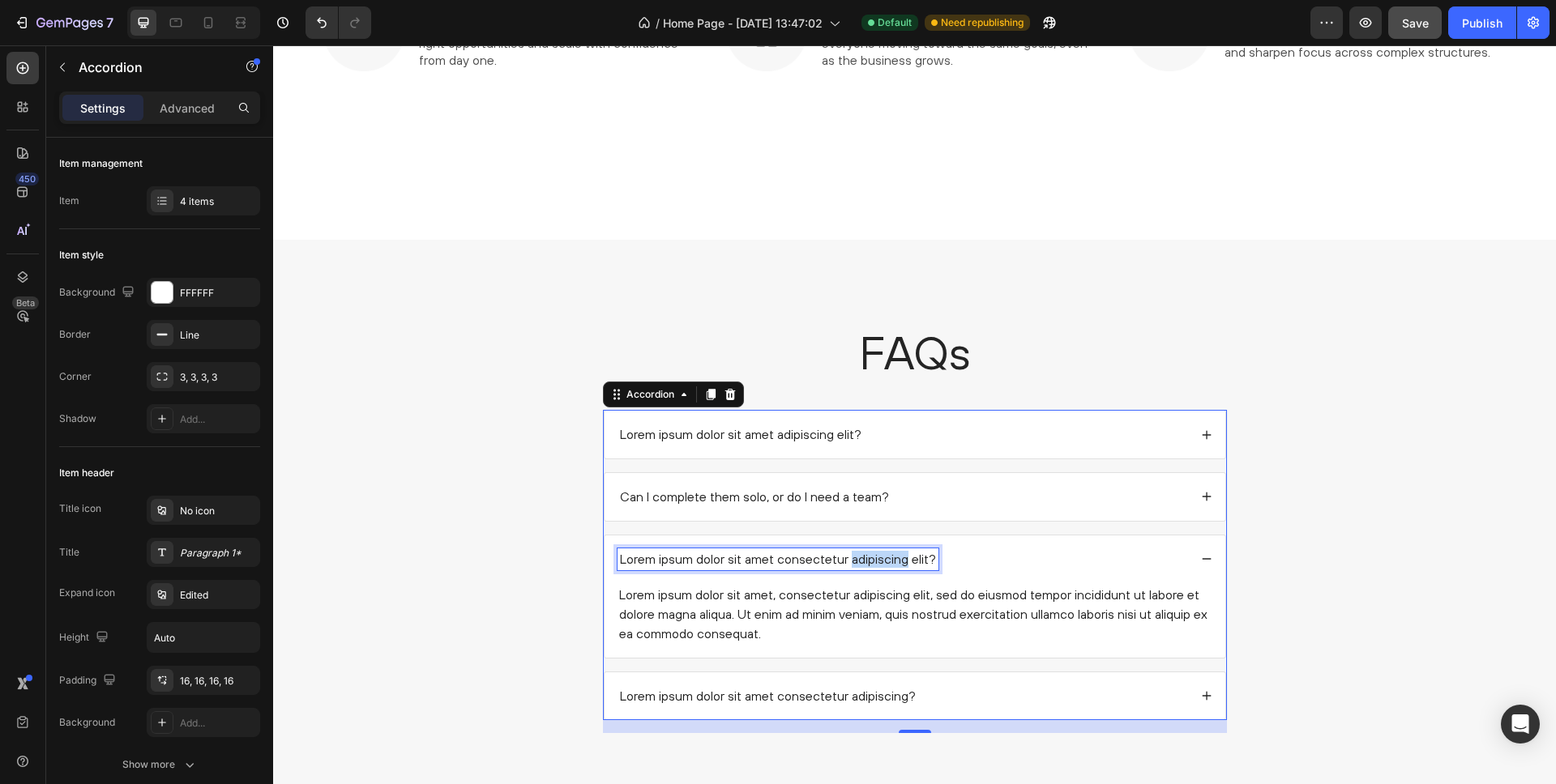
click at [867, 562] on p "Lorem ipsum dolor sit amet consectetur adipiscing elit?" at bounding box center [778, 559] width 316 height 17
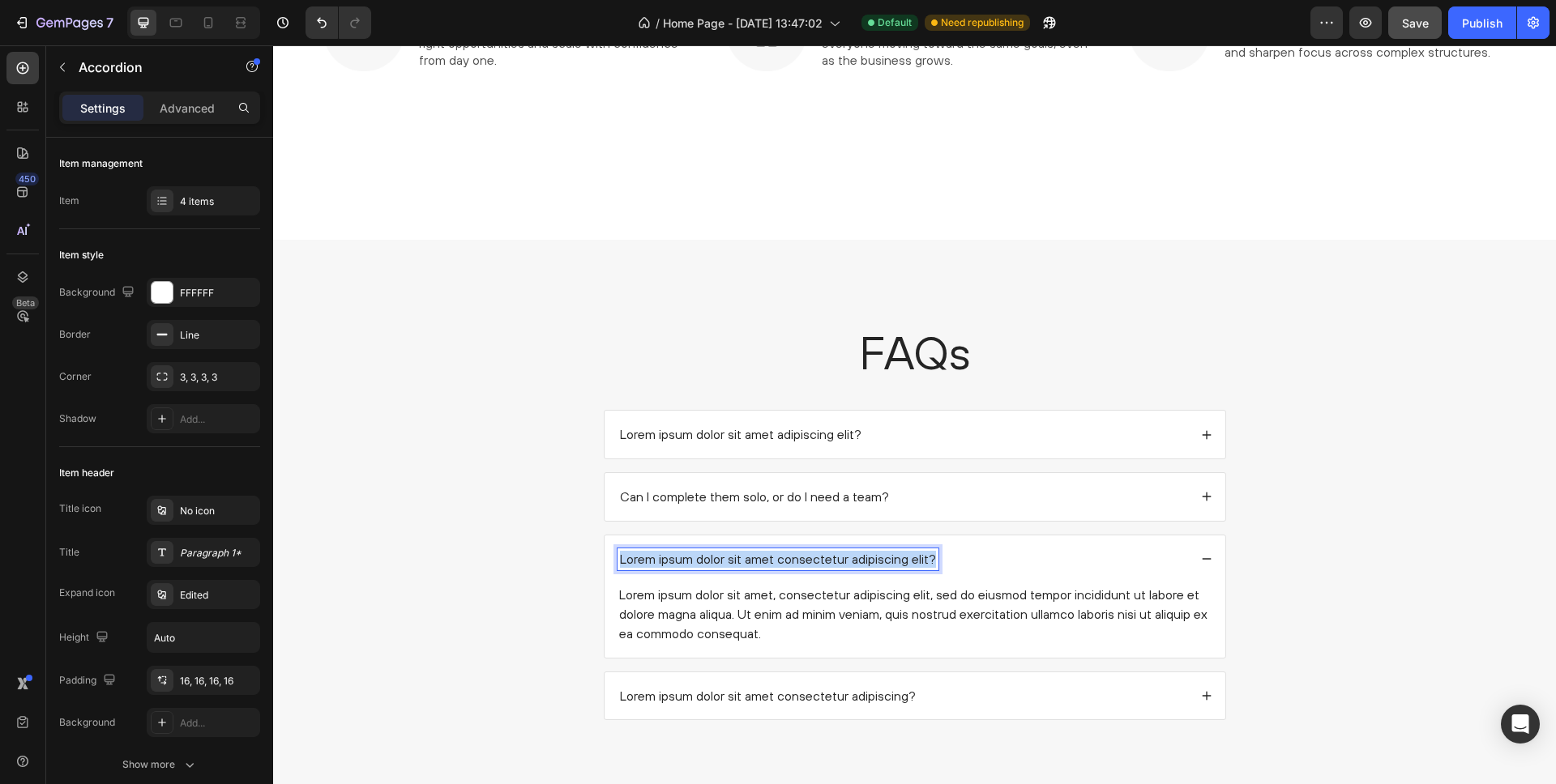
click at [867, 562] on p "Lorem ipsum dolor sit amet consectetur adipiscing elit?" at bounding box center [778, 559] width 316 height 17
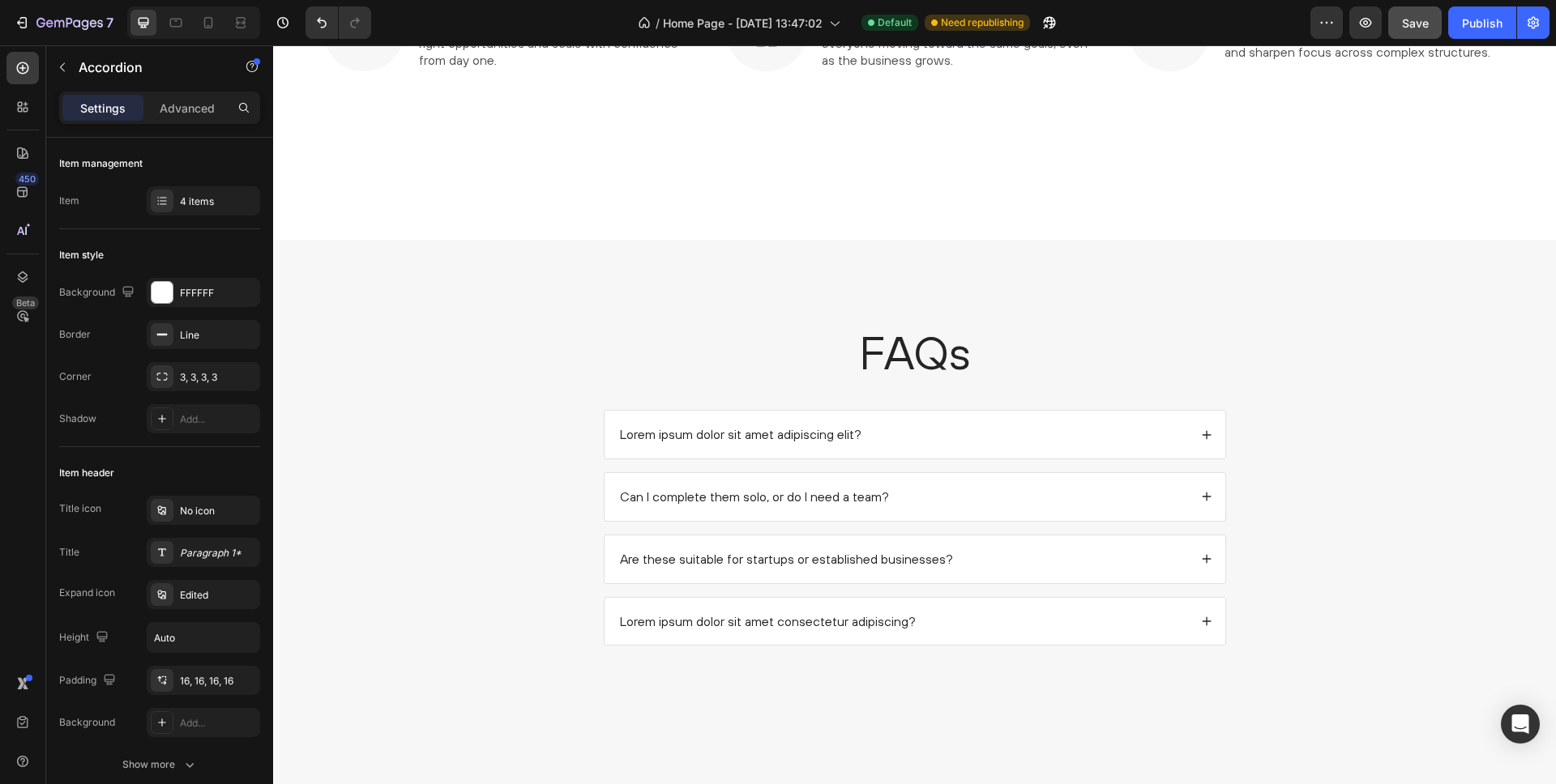
click at [1013, 559] on div "Are these suitable for startups or established businesses?" at bounding box center [903, 559] width 571 height 22
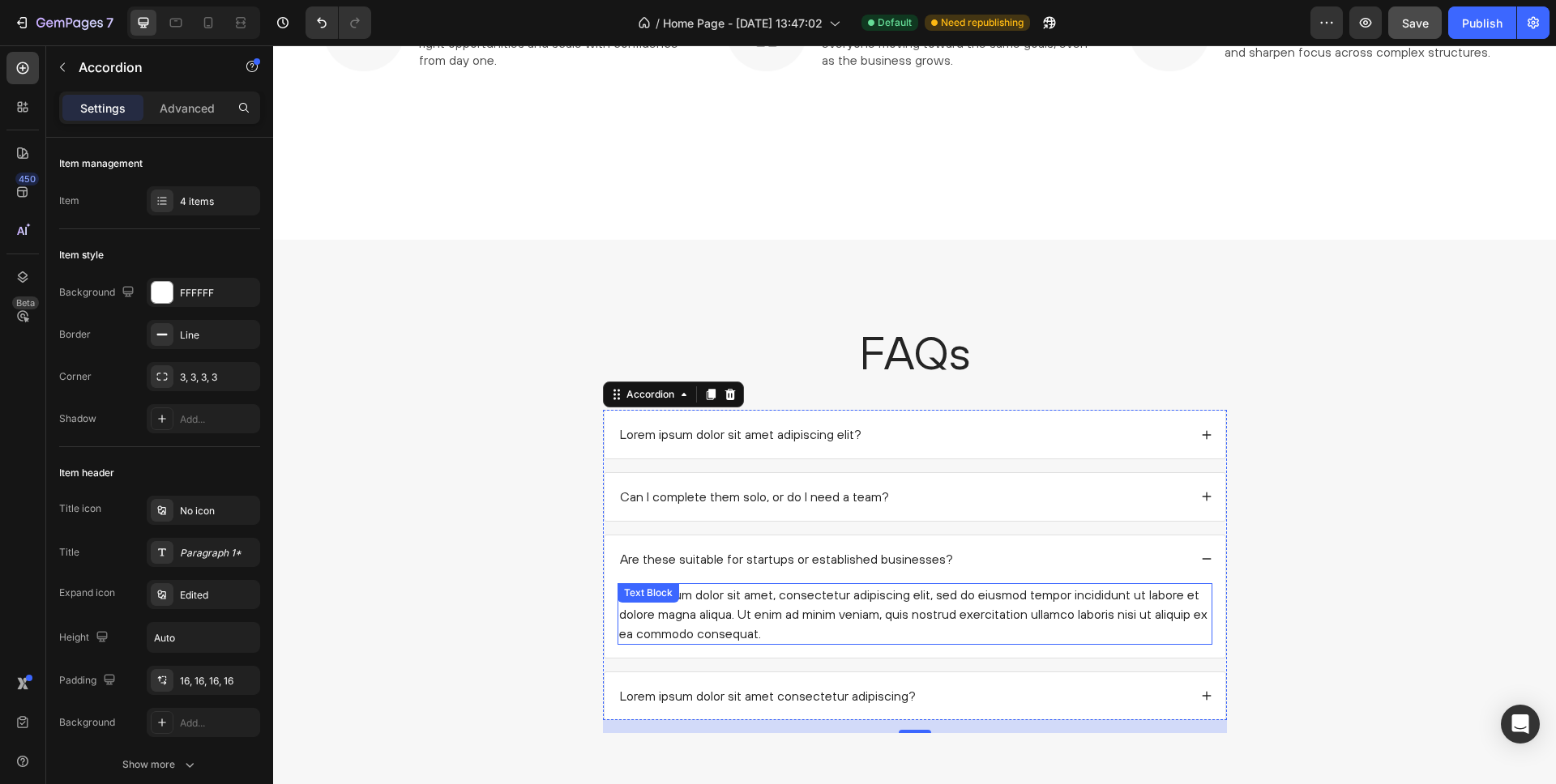
click at [828, 598] on div "Lorem ipsum dolor sit amet, consectetur adipiscing elit, sed do eiusmod tempor …" at bounding box center [915, 614] width 595 height 62
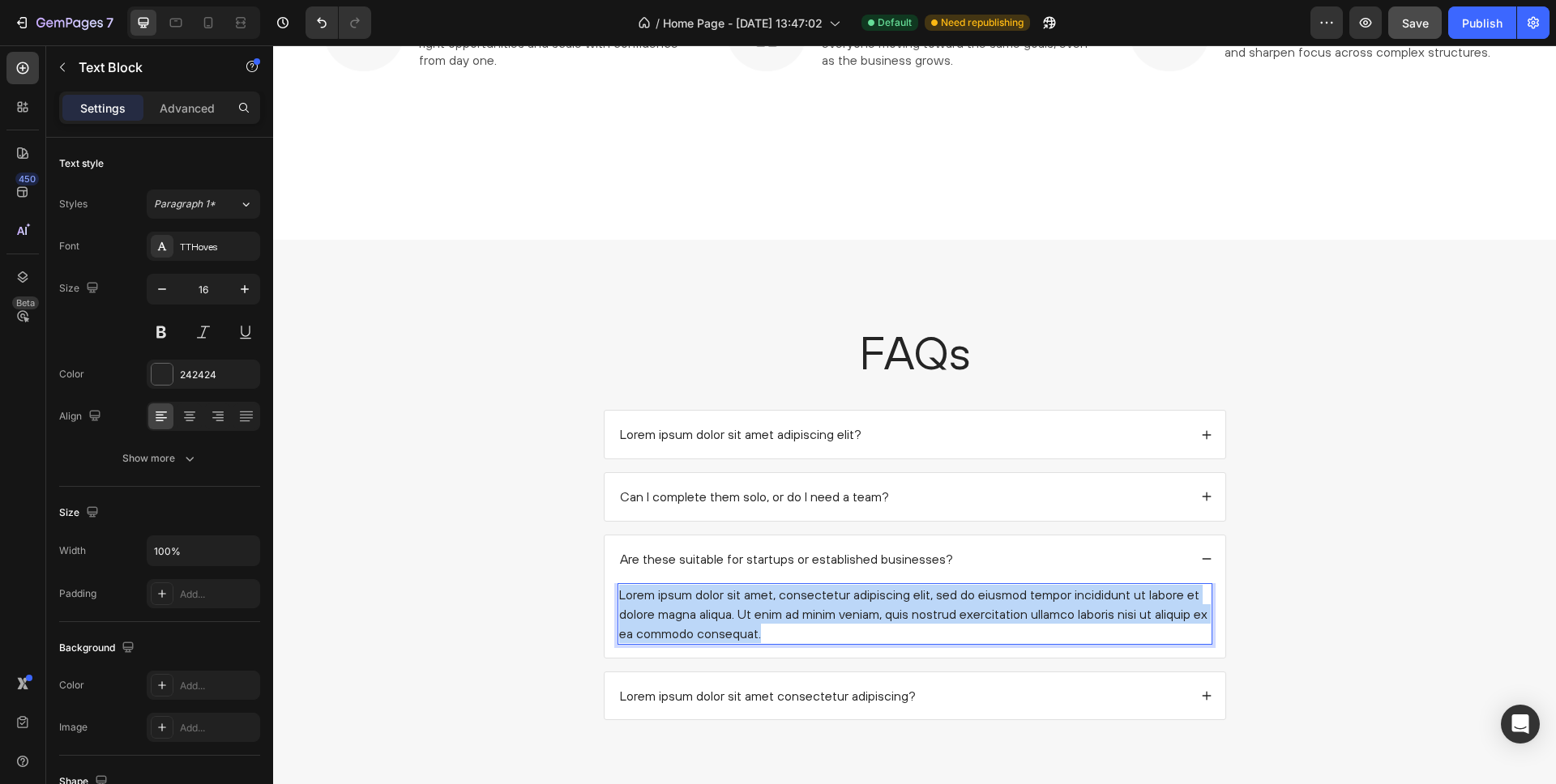
click at [828, 598] on p "Lorem ipsum dolor sit amet, consectetur adipiscing elit, sed do eiusmod tempor …" at bounding box center [915, 614] width 592 height 58
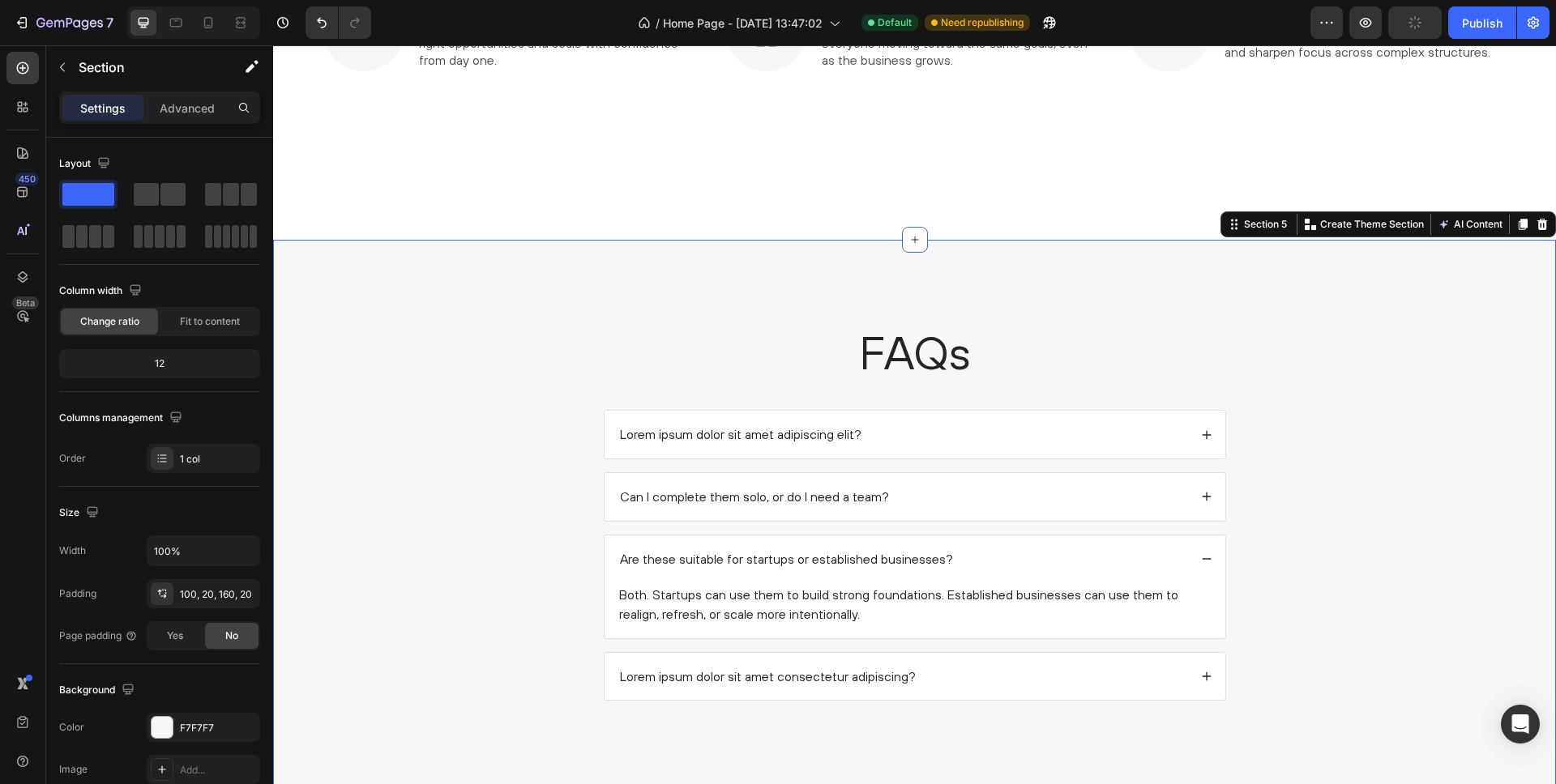
click at [543, 489] on div "FAQs Heading Lorem ipsum dolor sit amet adipiscing elit? Can I complete them so…" at bounding box center [914, 523] width 1251 height 406
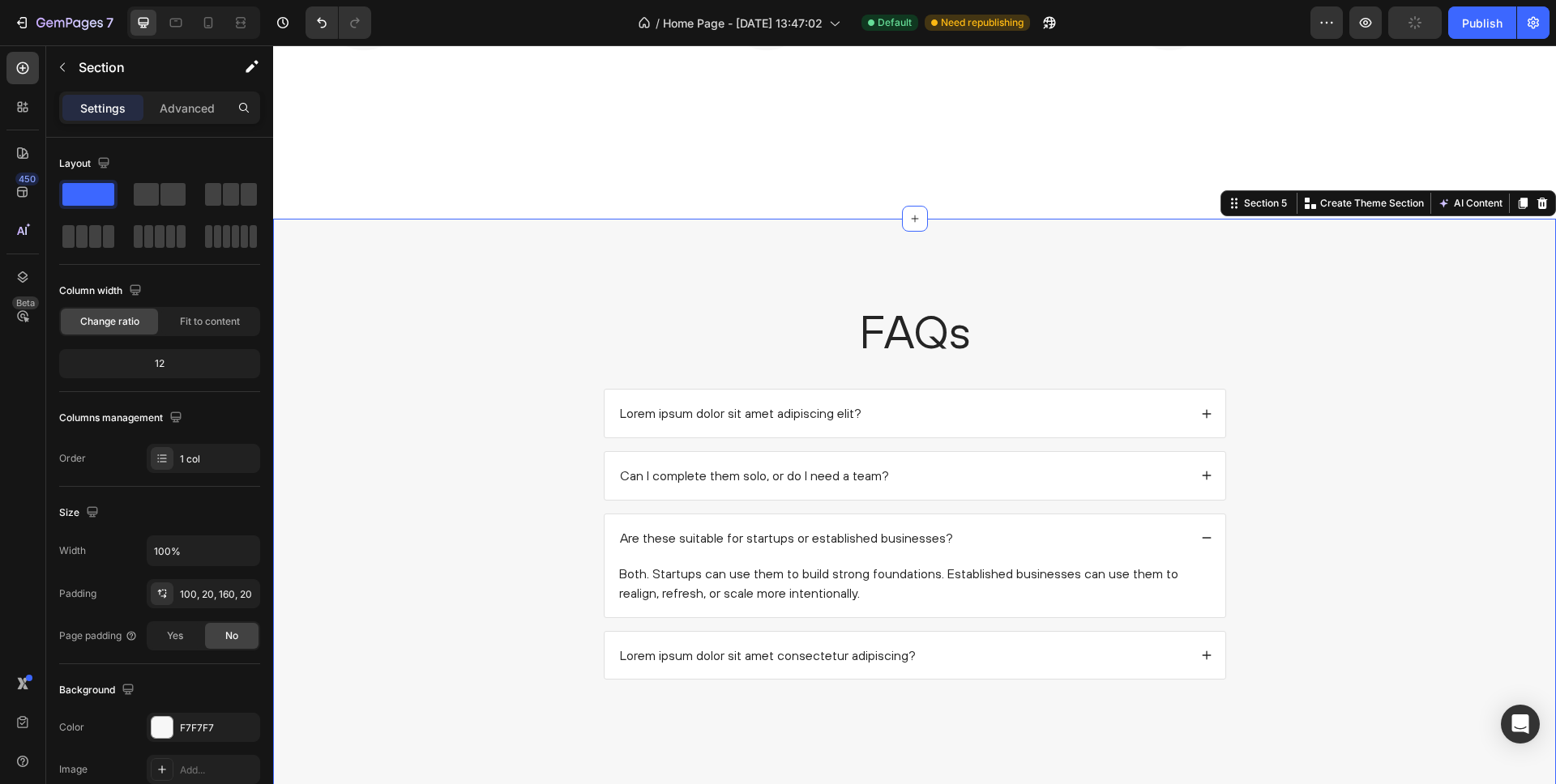
scroll to position [1695, 0]
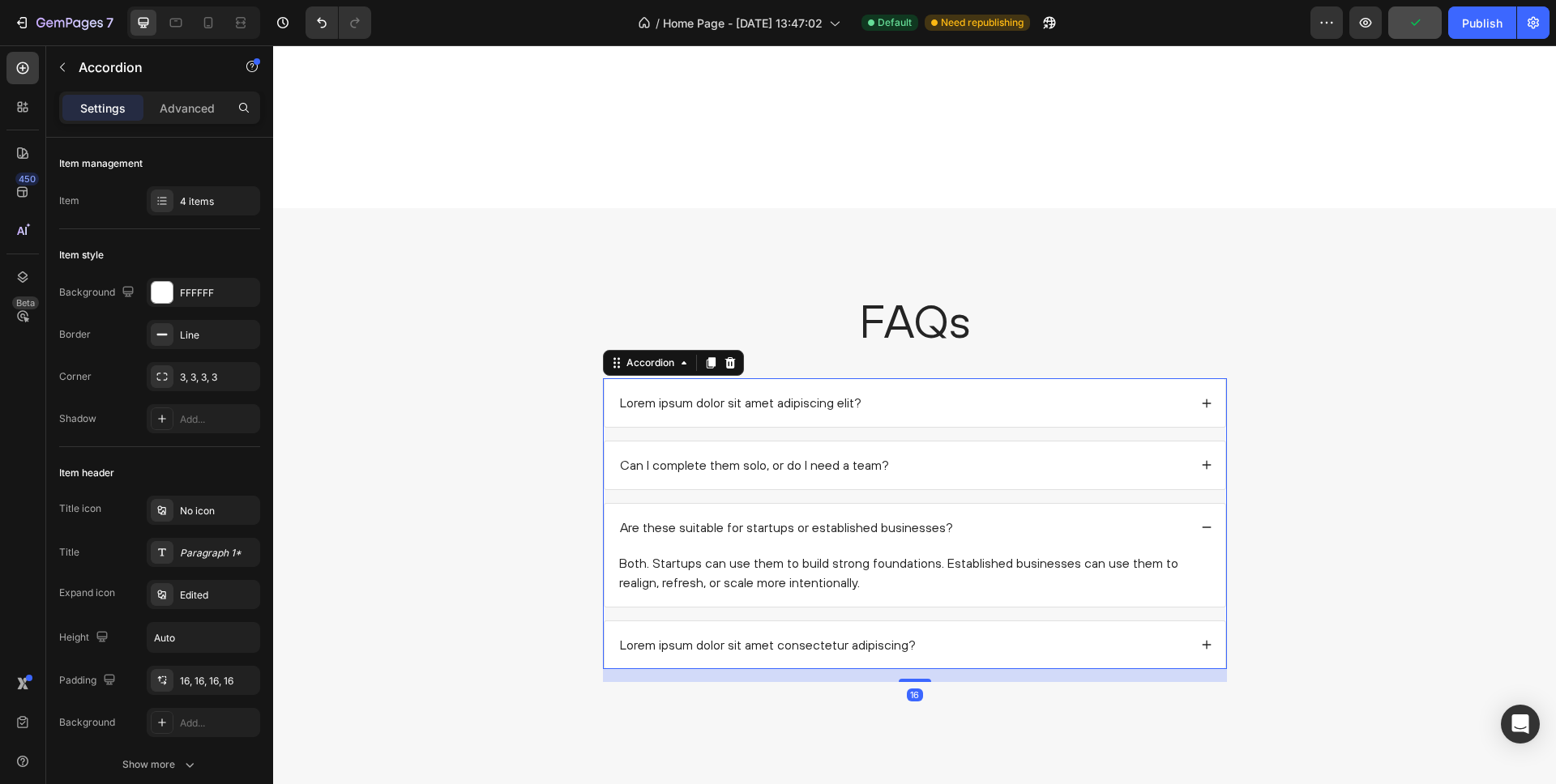
click at [1062, 526] on div "Are these suitable for startups or established businesses?" at bounding box center [903, 527] width 571 height 22
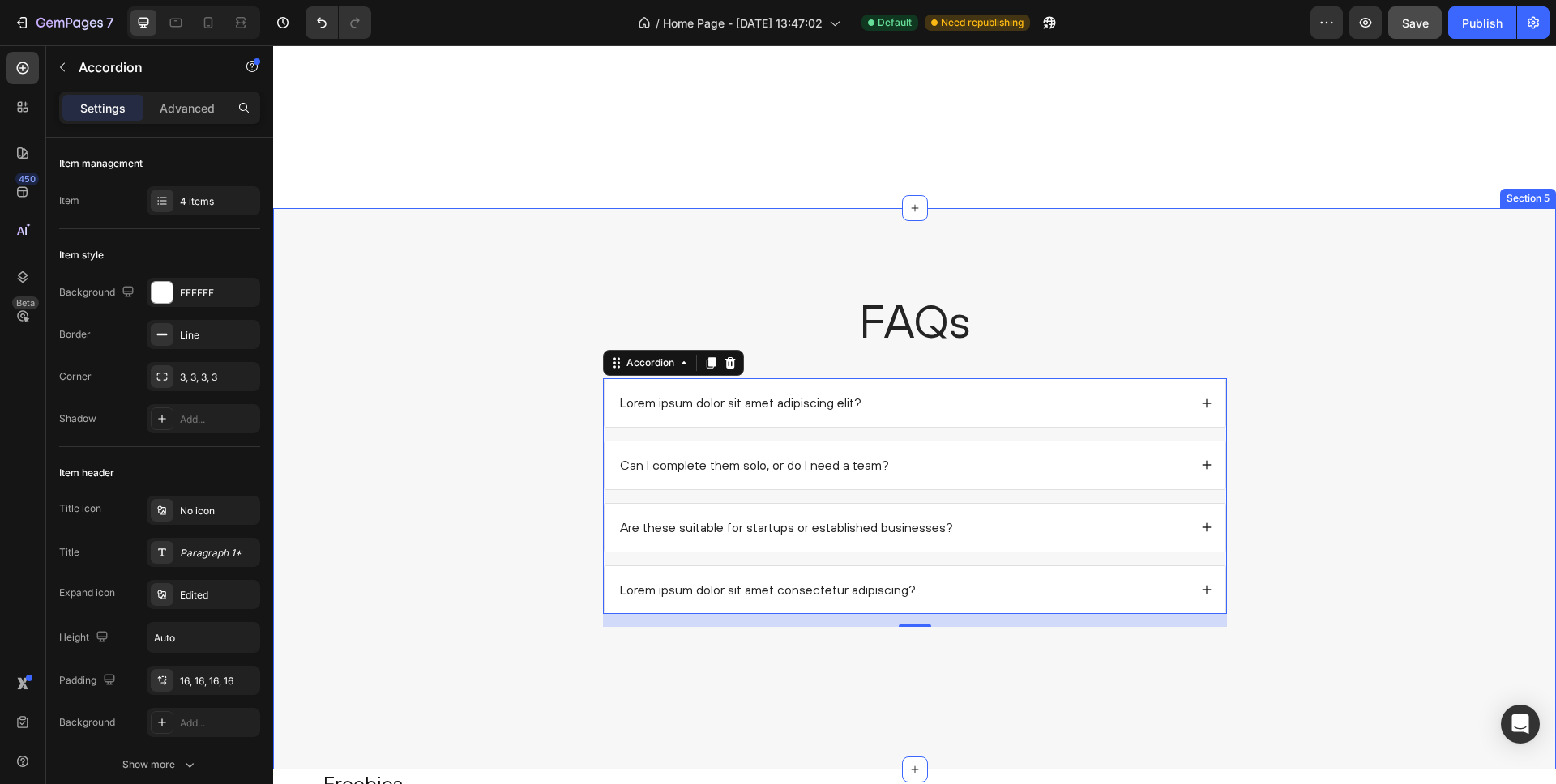
scroll to position [1715, 0]
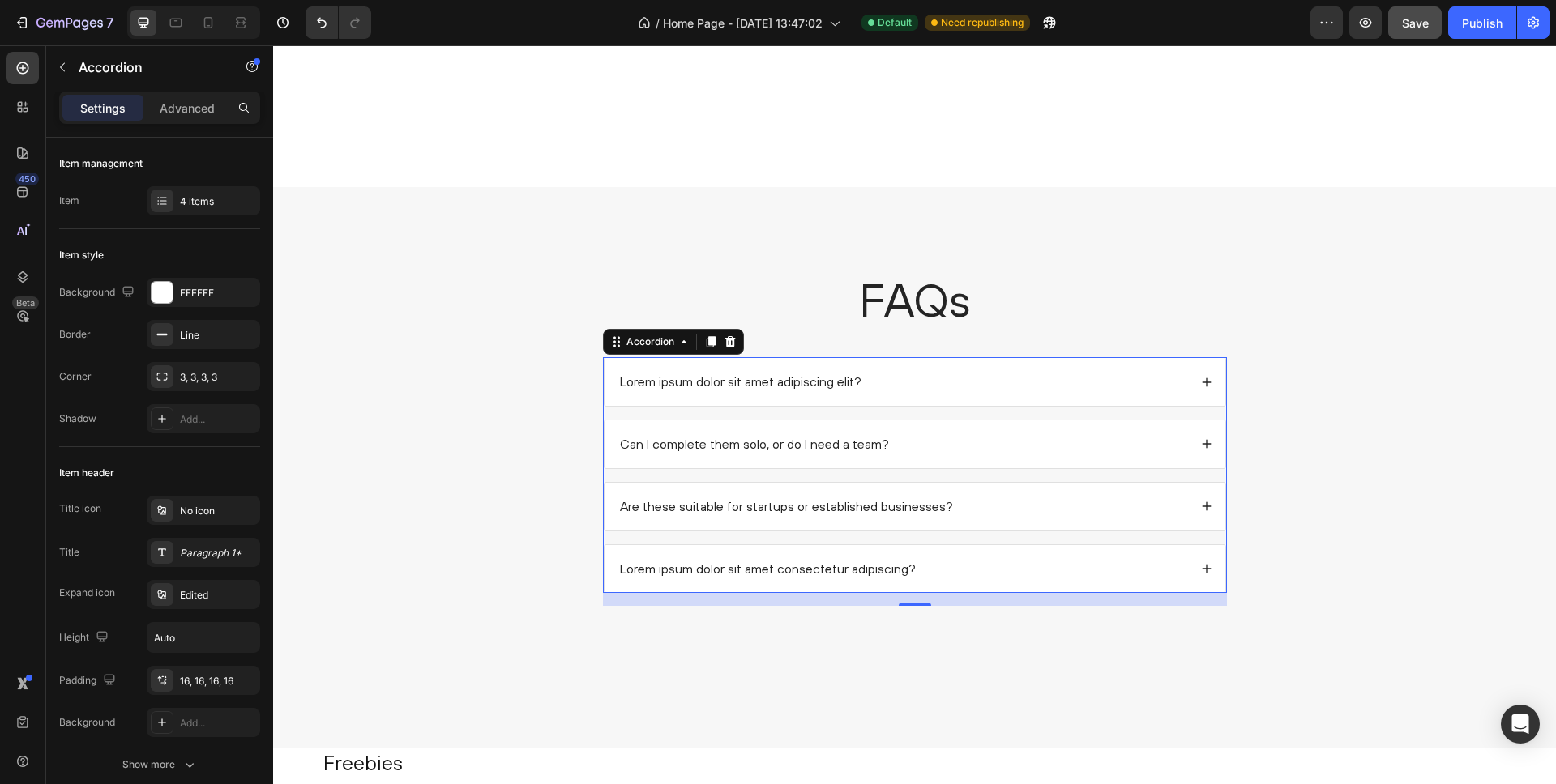
click at [1017, 558] on div "Lorem ipsum dolor sit amet consectetur adipiscing?" at bounding box center [903, 569] width 571 height 22
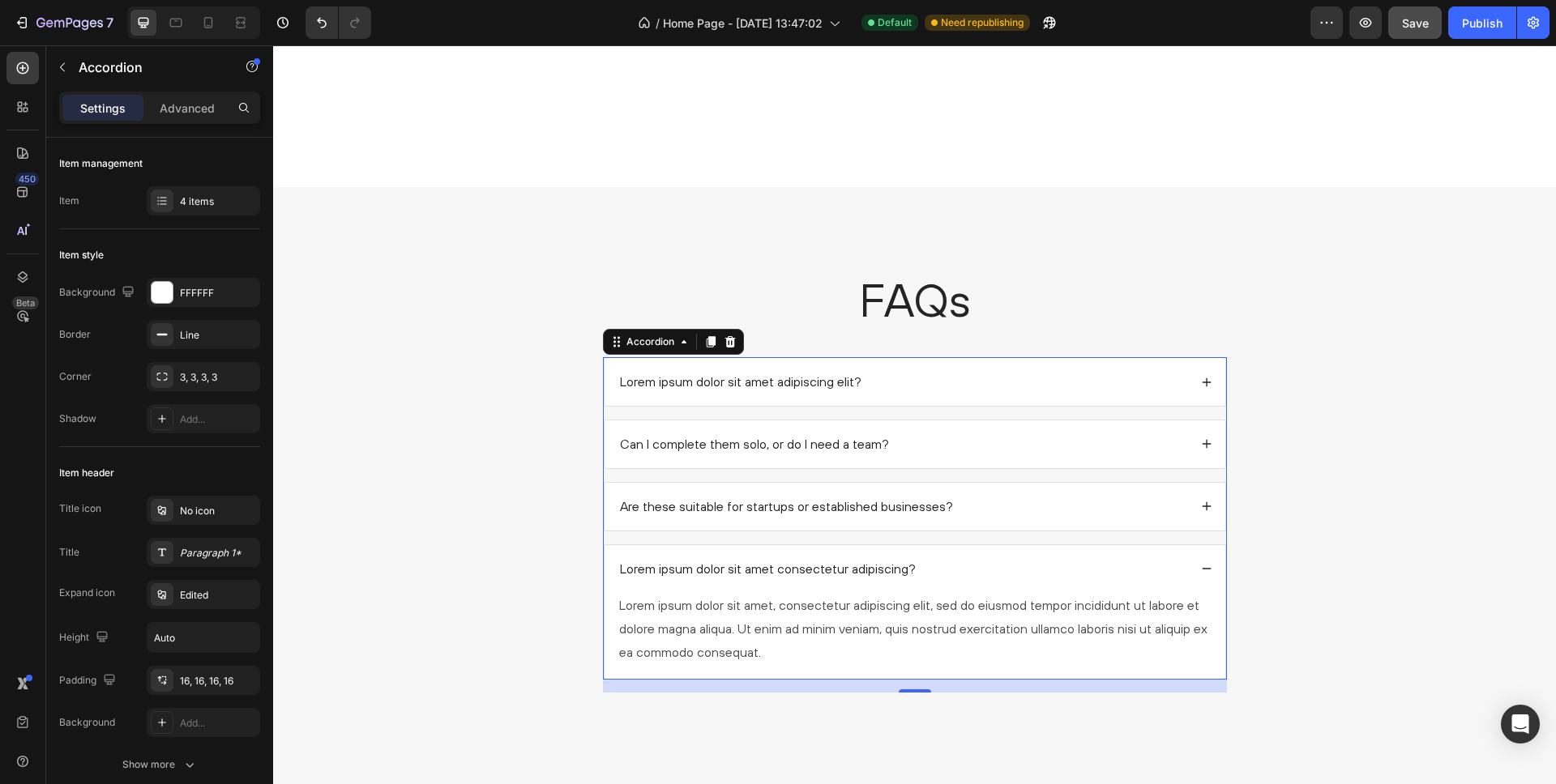
scroll to position [1736, 0]
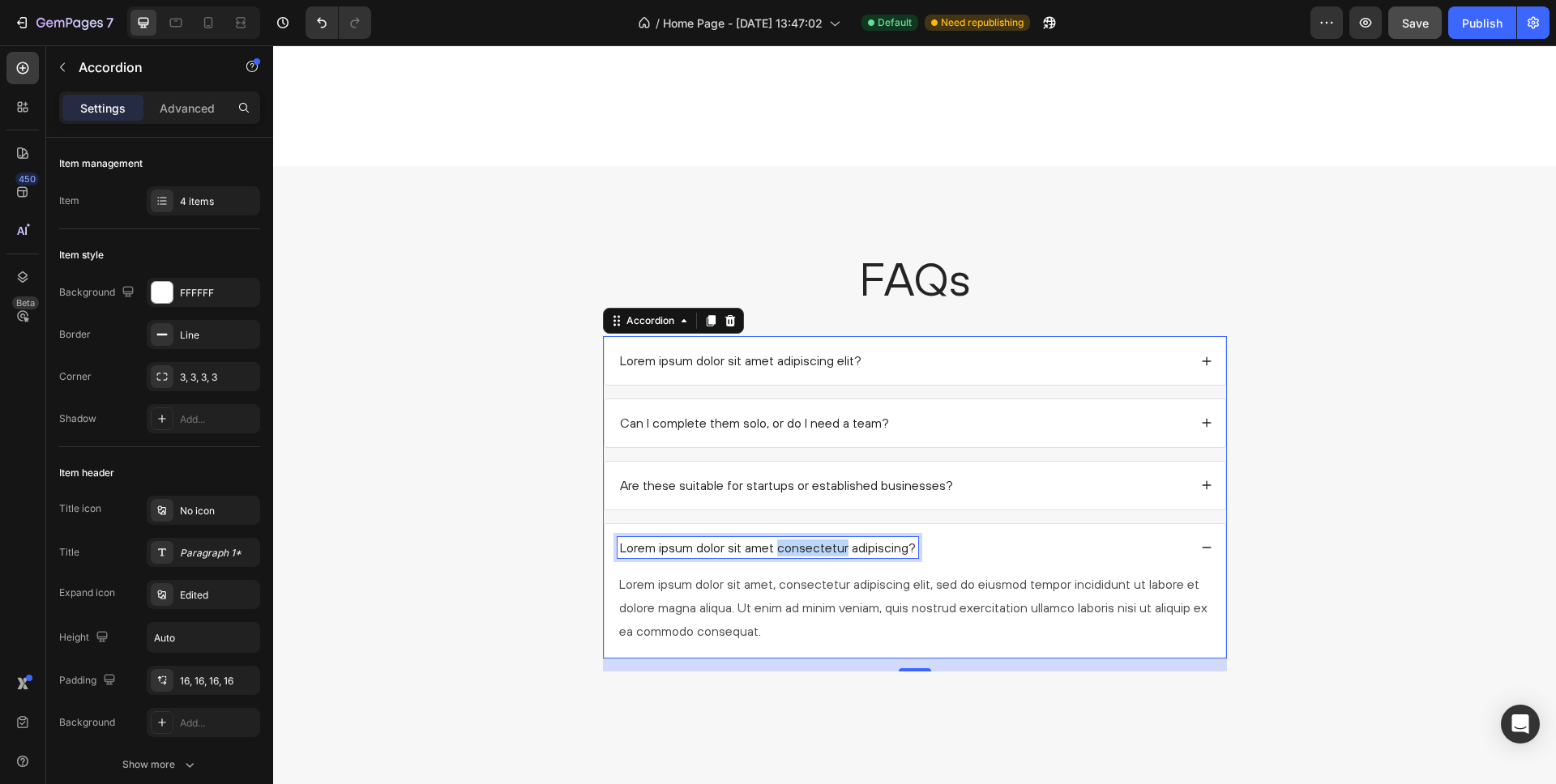
click at [791, 546] on p "Lorem ipsum dolor sit amet consectetur adipiscing?" at bounding box center [768, 548] width 296 height 17
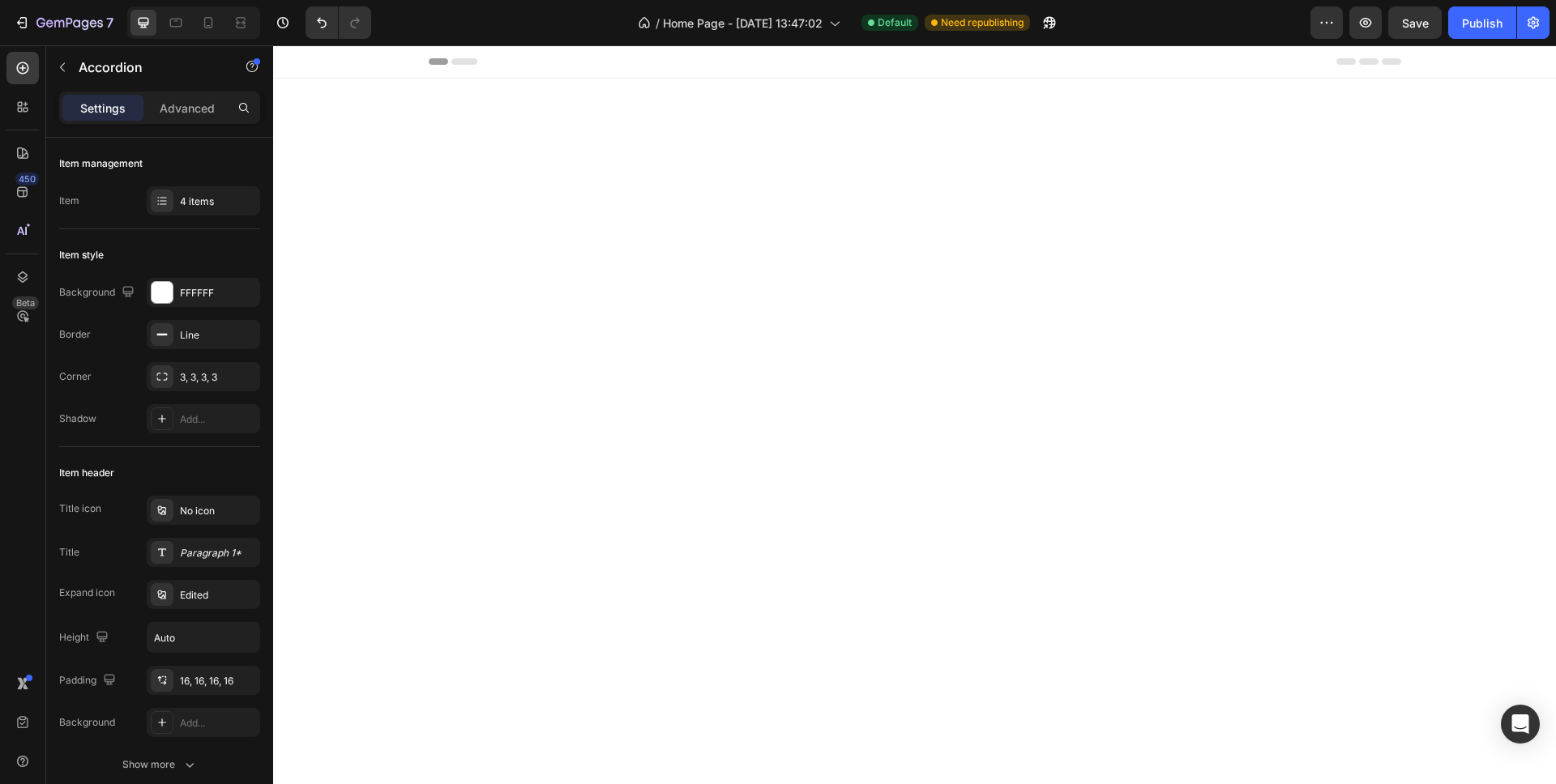
scroll to position [1736, 0]
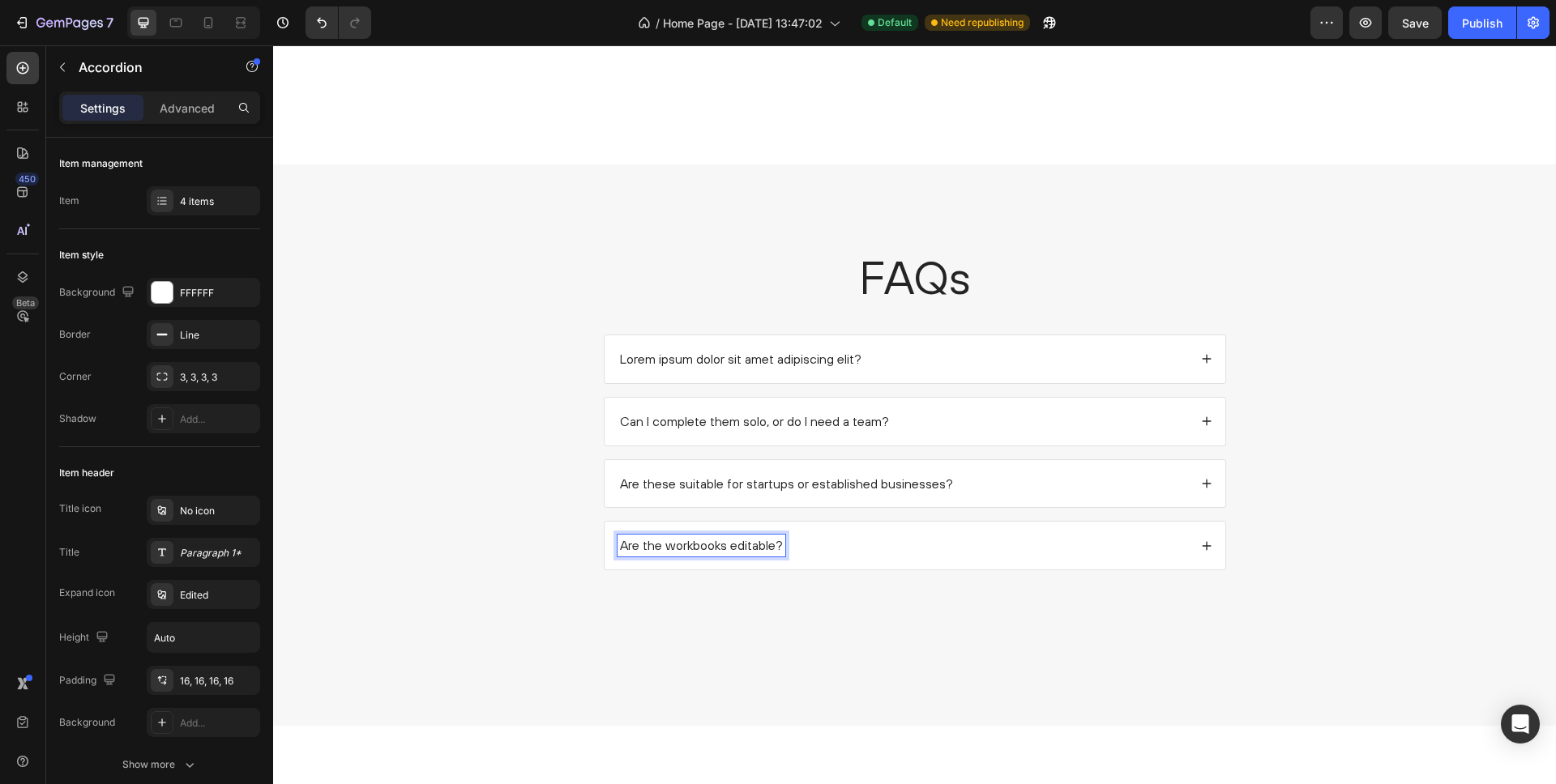
click at [856, 550] on div "Are the workbooks editable?" at bounding box center [903, 546] width 571 height 22
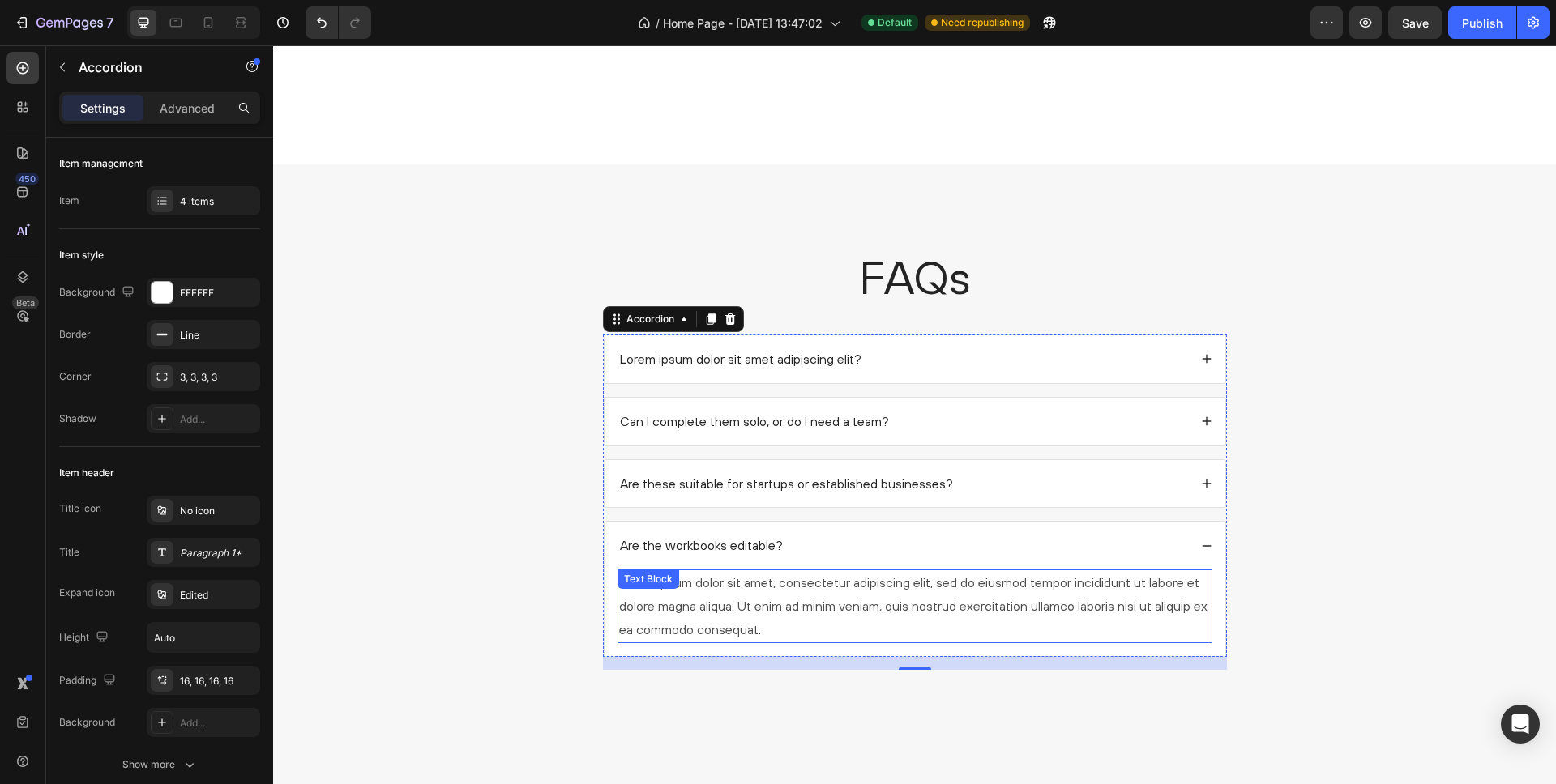
click at [766, 602] on div "Lorem ipsum dolor sit amet, consectetur adipiscing elit, sed do eiusmod tempor …" at bounding box center [915, 607] width 595 height 73
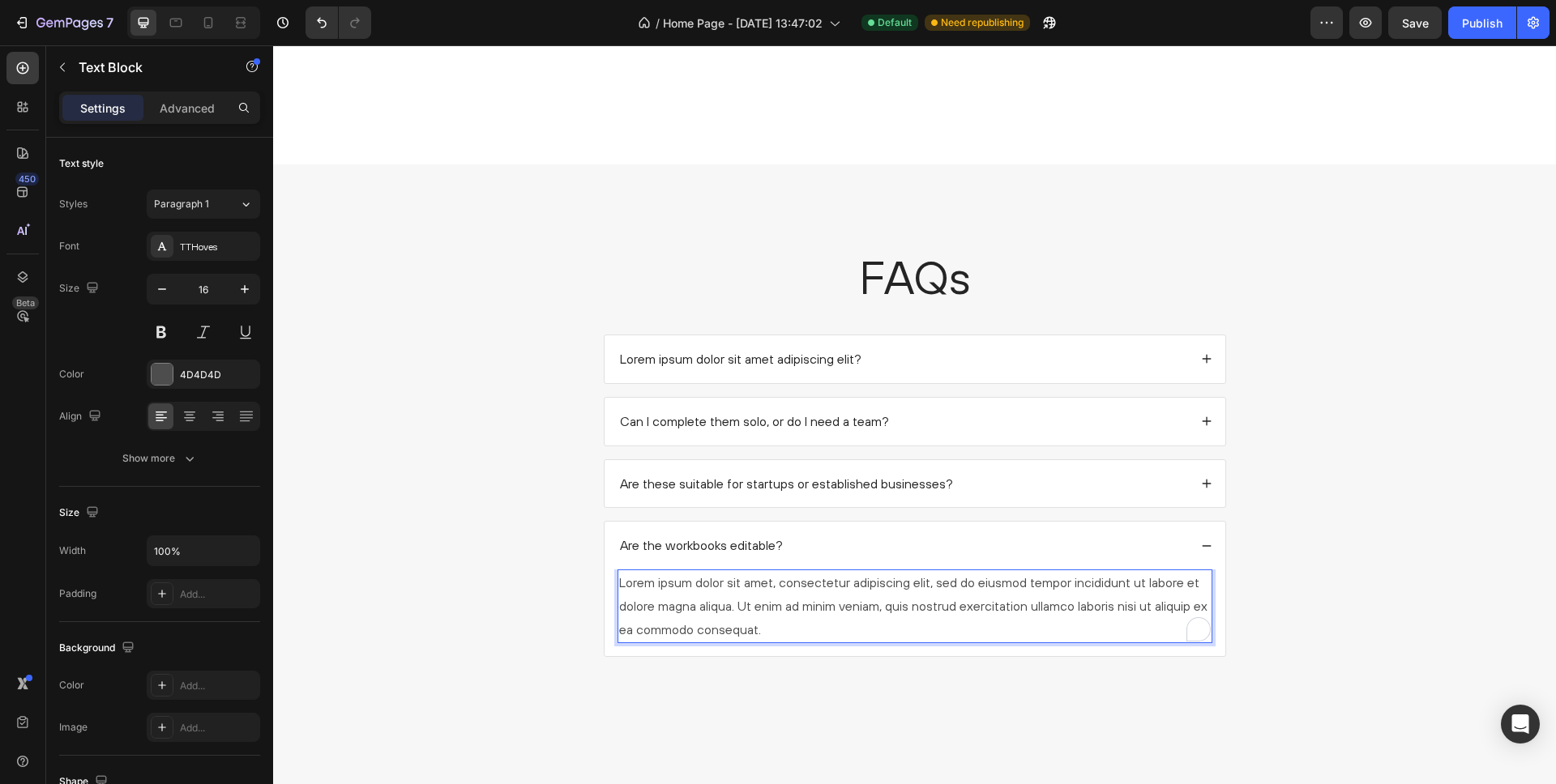
click at [766, 602] on div "Lorem ipsum dolor sit amet, consectetur adipiscing elit, sed do eiusmod tempor …" at bounding box center [915, 607] width 595 height 73
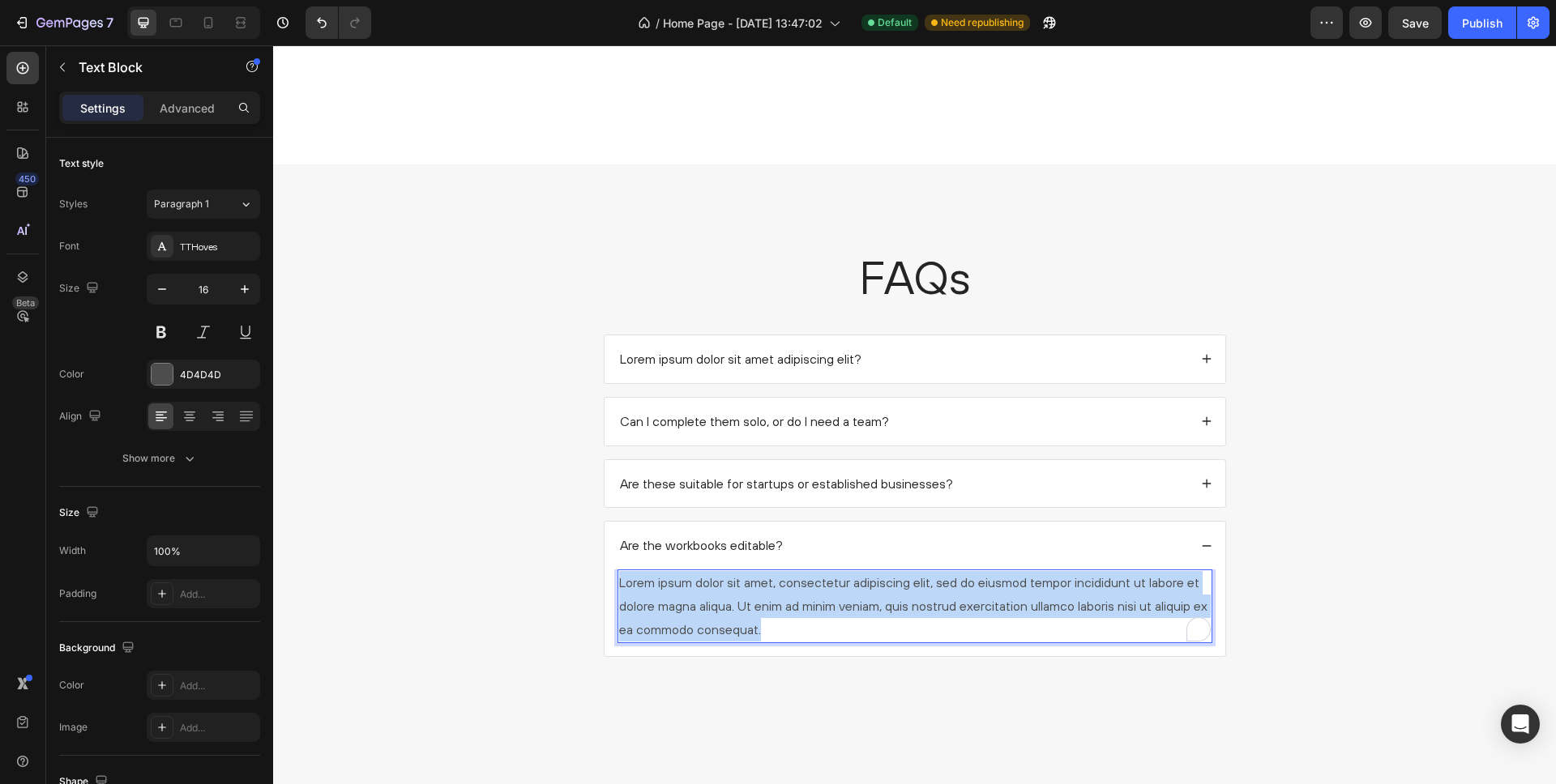
click at [766, 602] on p "Lorem ipsum dolor sit amet, consectetur adipiscing elit, sed do eiusmod tempor …" at bounding box center [915, 607] width 592 height 70
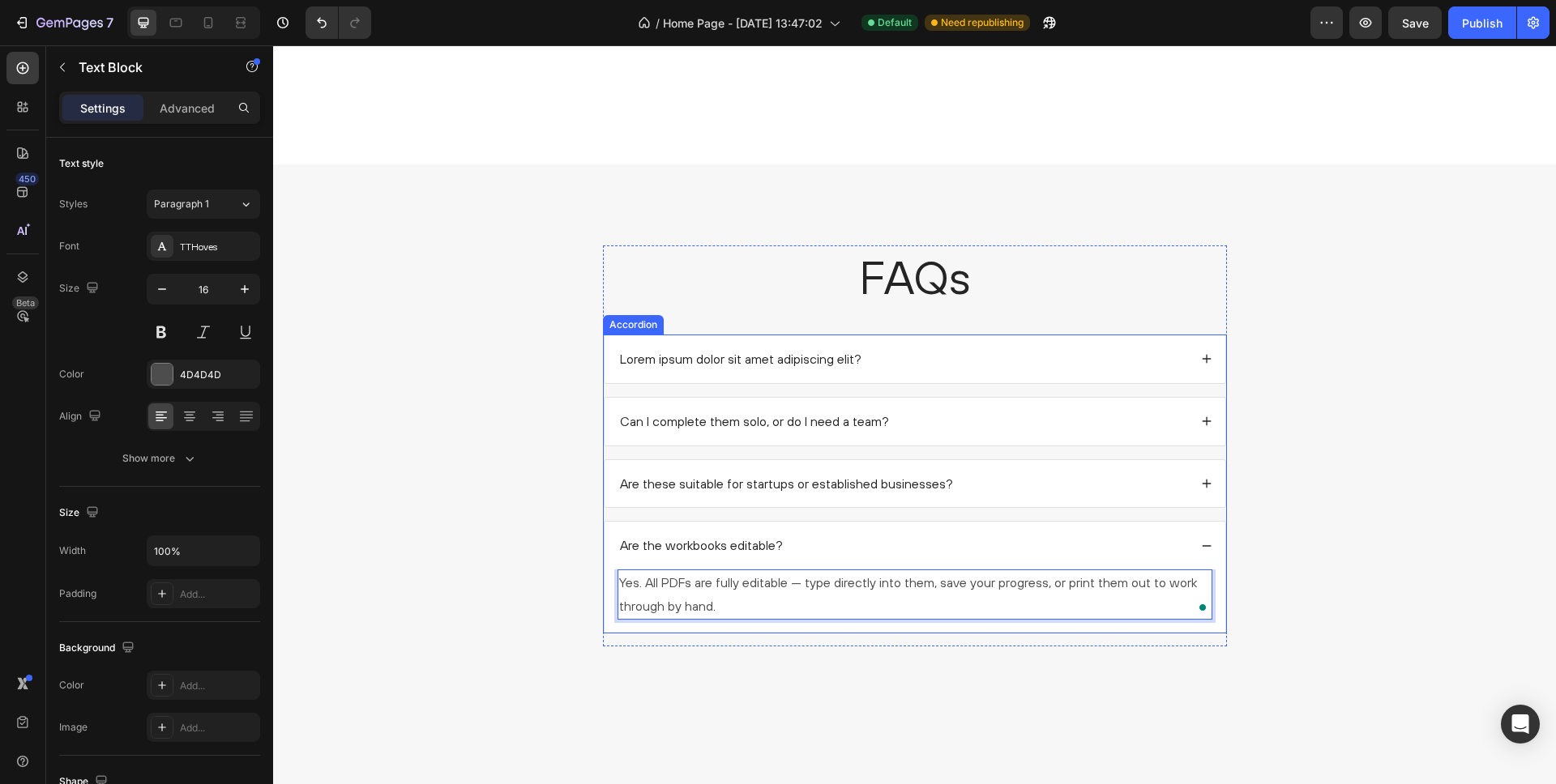
drag, startPoint x: 570, startPoint y: 534, endPoint x: 627, endPoint y: 539, distance: 57.2
click at [571, 534] on div "FAQs Heading Lorem ipsum dolor sit amet adipiscing elit? Can I complete them so…" at bounding box center [914, 452] width 1251 height 414
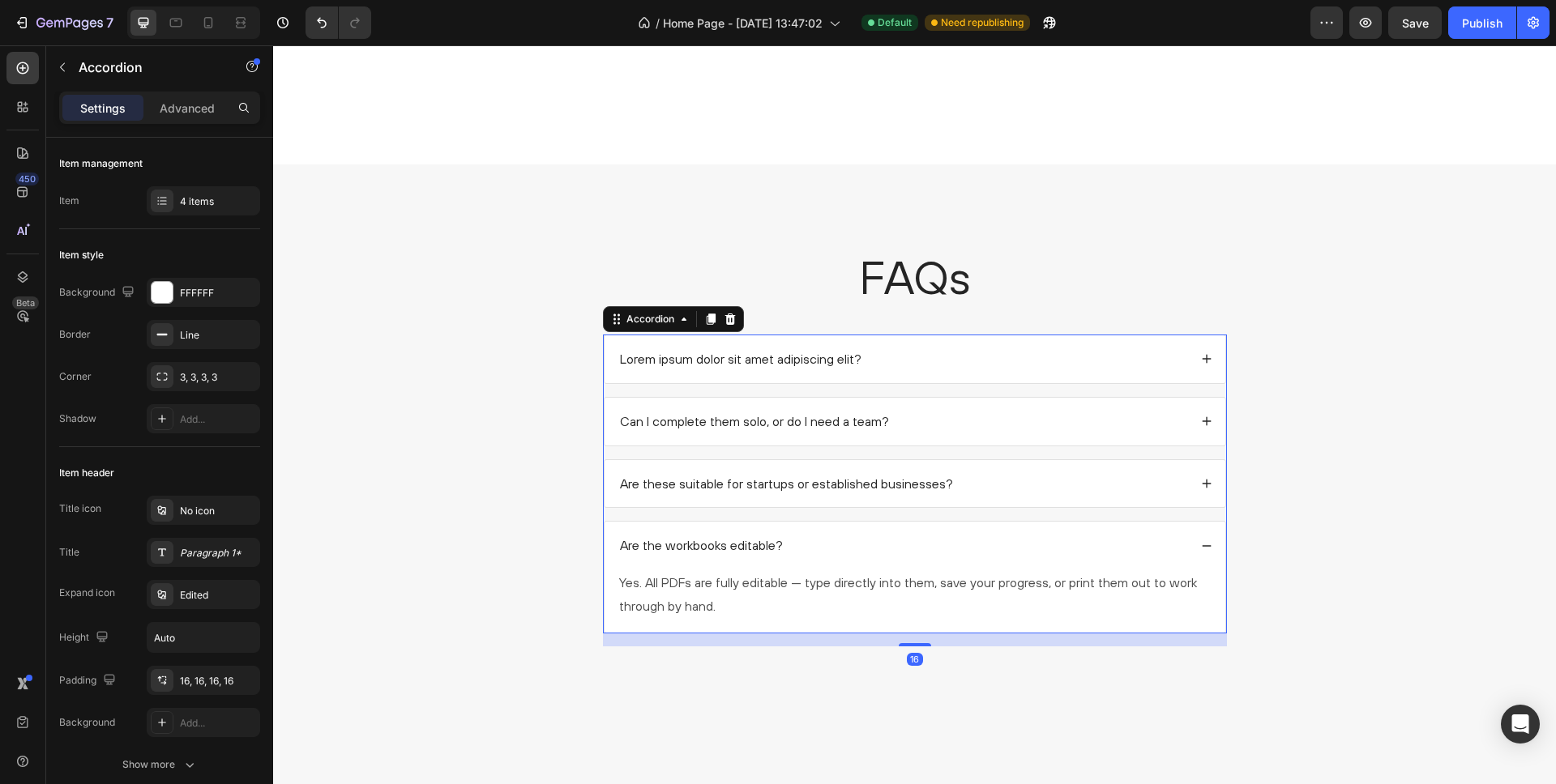
click at [694, 537] on div "Are the workbooks editable?" at bounding box center [701, 546] width 168 height 22
click at [837, 533] on div "Are the workbooks editable?" at bounding box center [915, 545] width 621 height 47
click at [867, 531] on div "Are the workbooks editable?" at bounding box center [915, 545] width 621 height 47
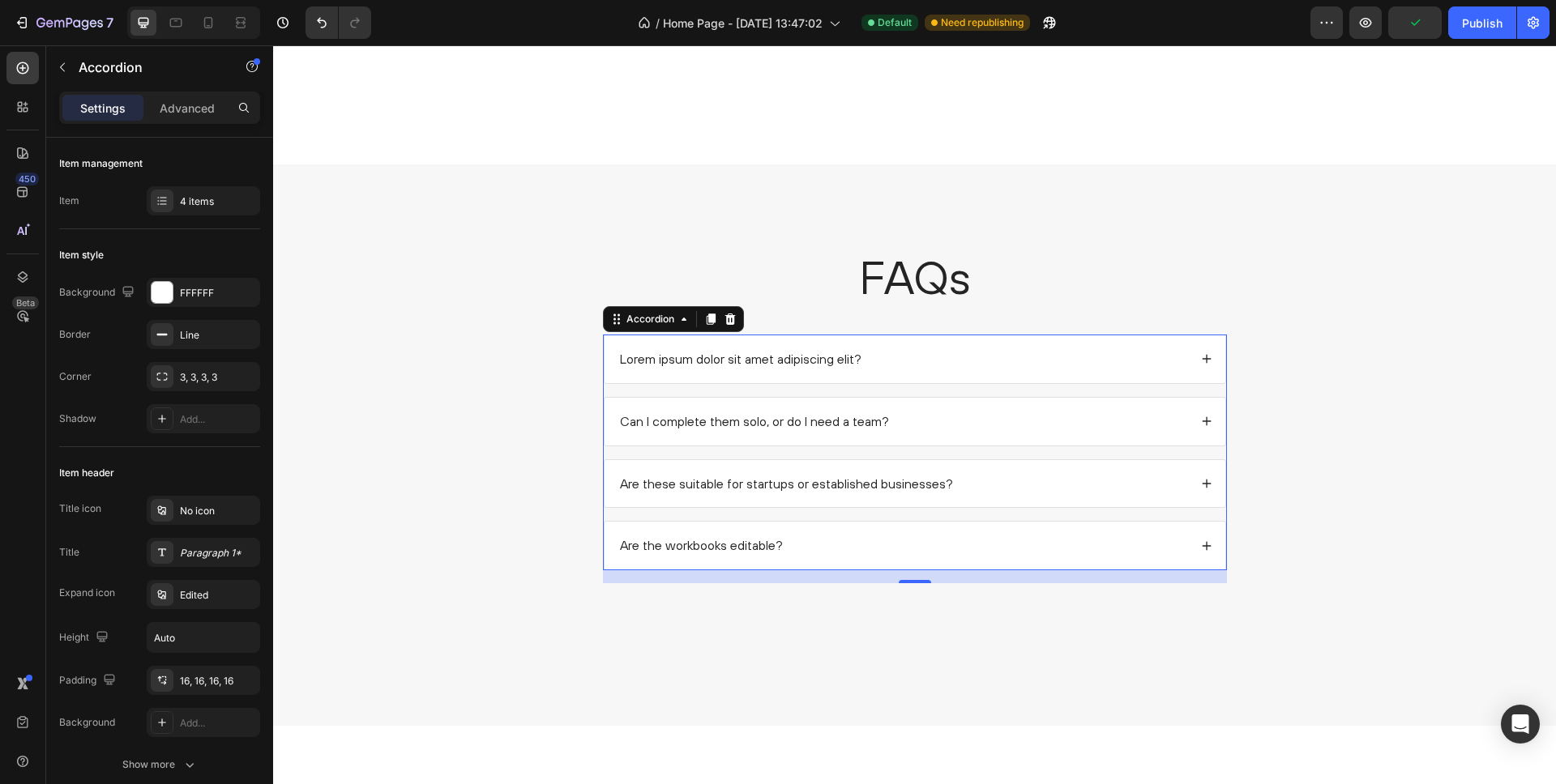
click at [1103, 540] on div "Are the workbooks editable?" at bounding box center [903, 546] width 571 height 22
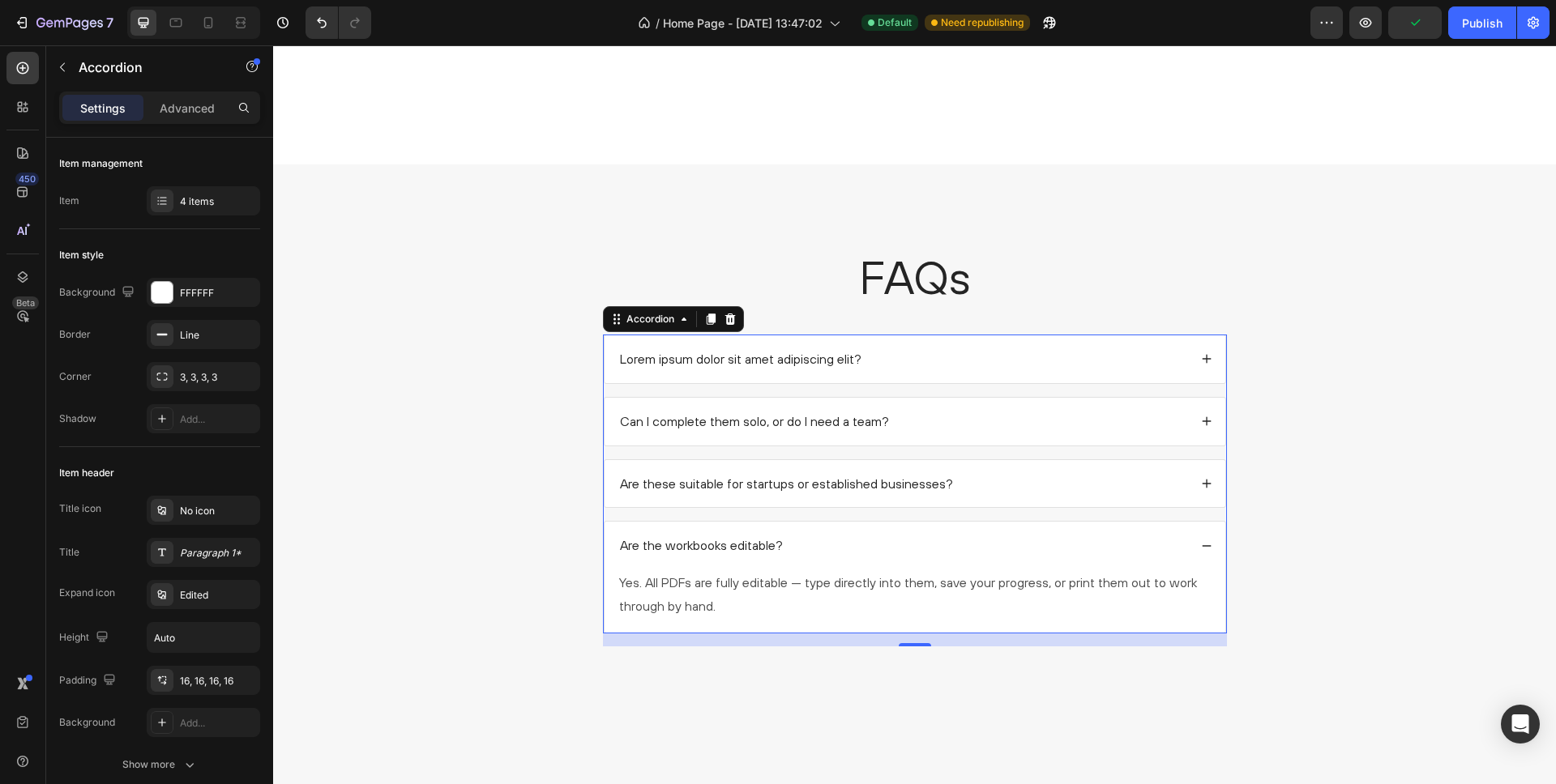
click at [891, 537] on div "Are the workbooks editable?" at bounding box center [903, 546] width 571 height 22
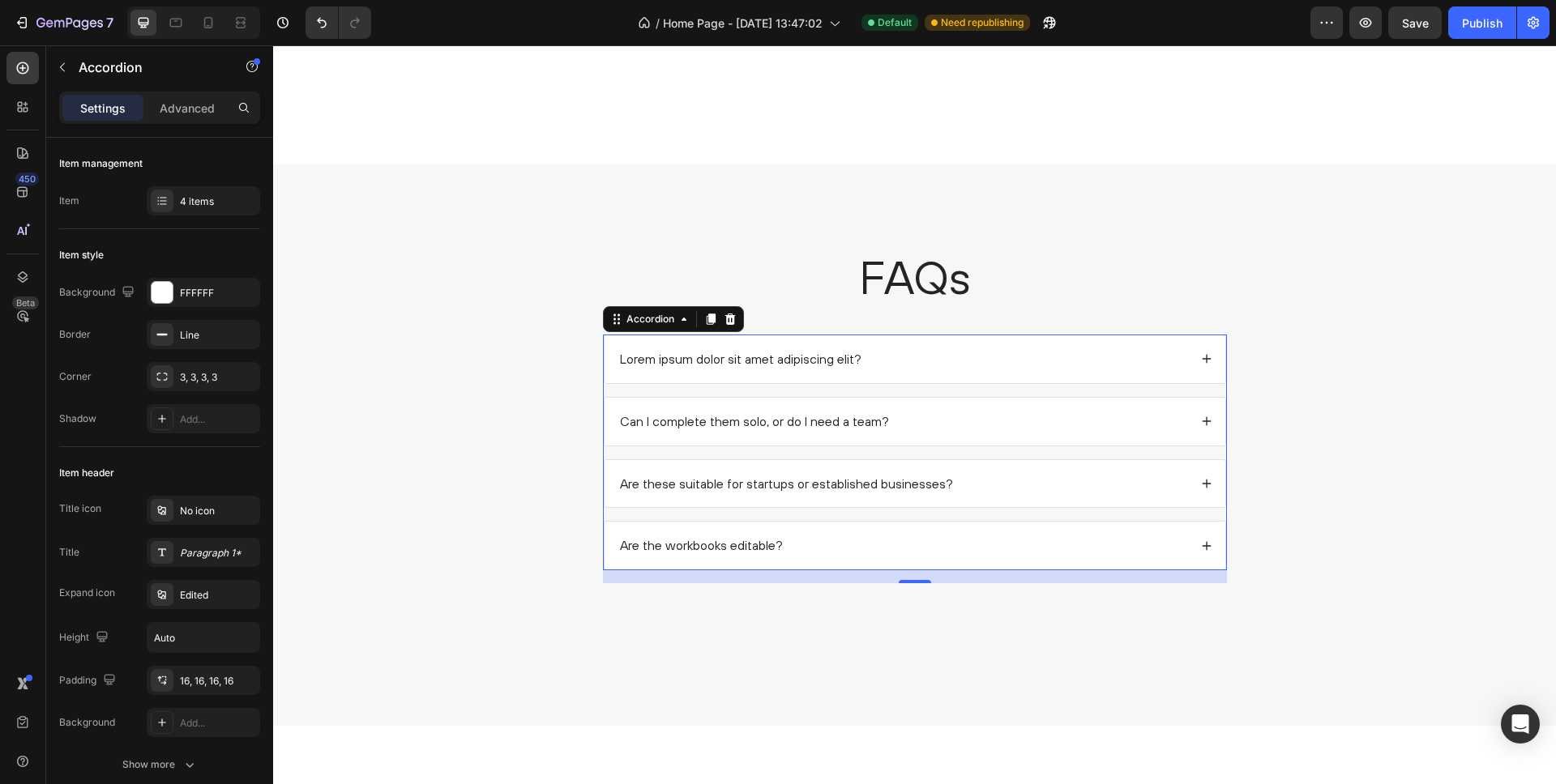
click at [891, 536] on div "Are the workbooks editable?" at bounding box center [915, 545] width 621 height 47
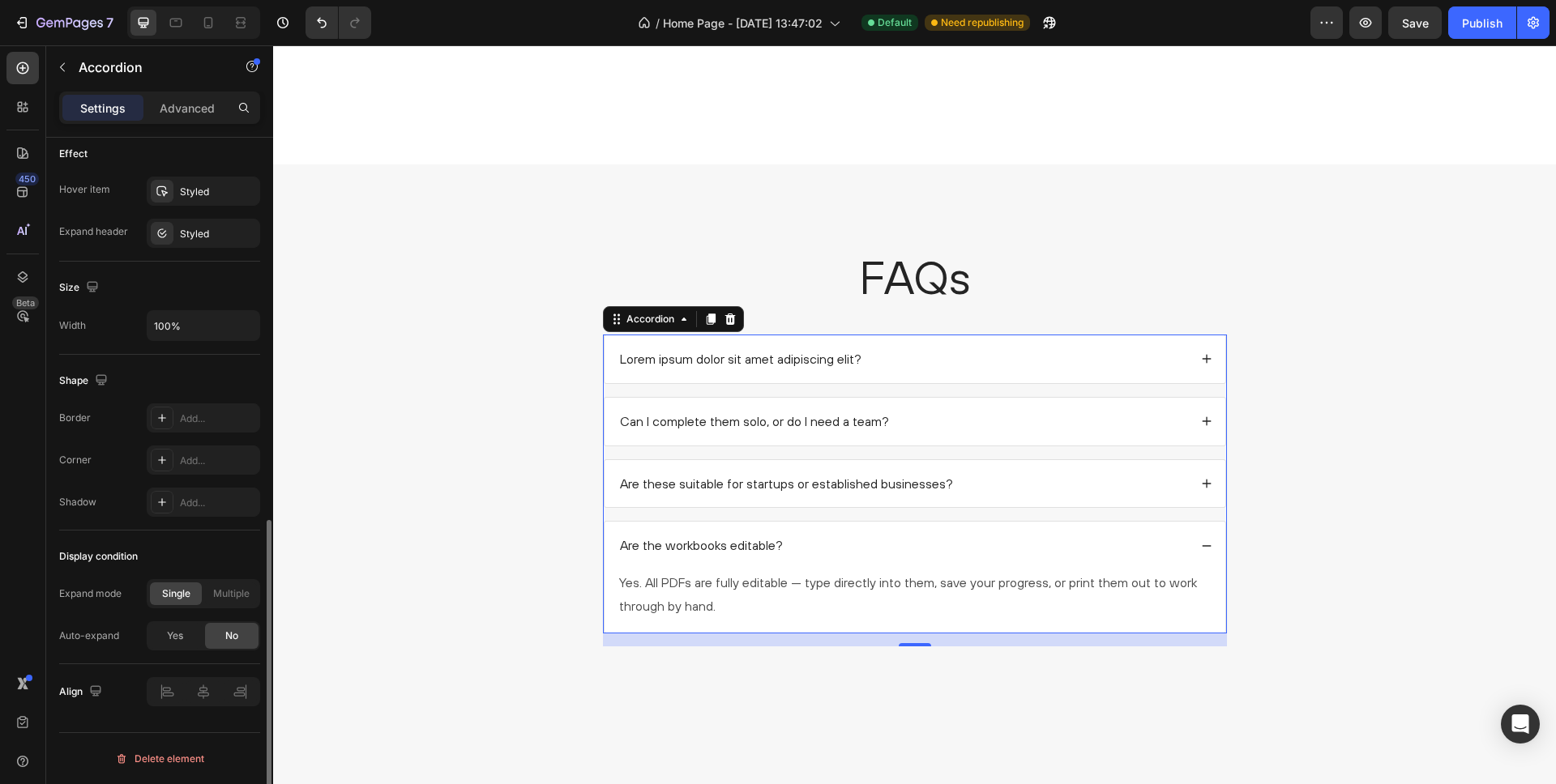
scroll to position [1853, 0]
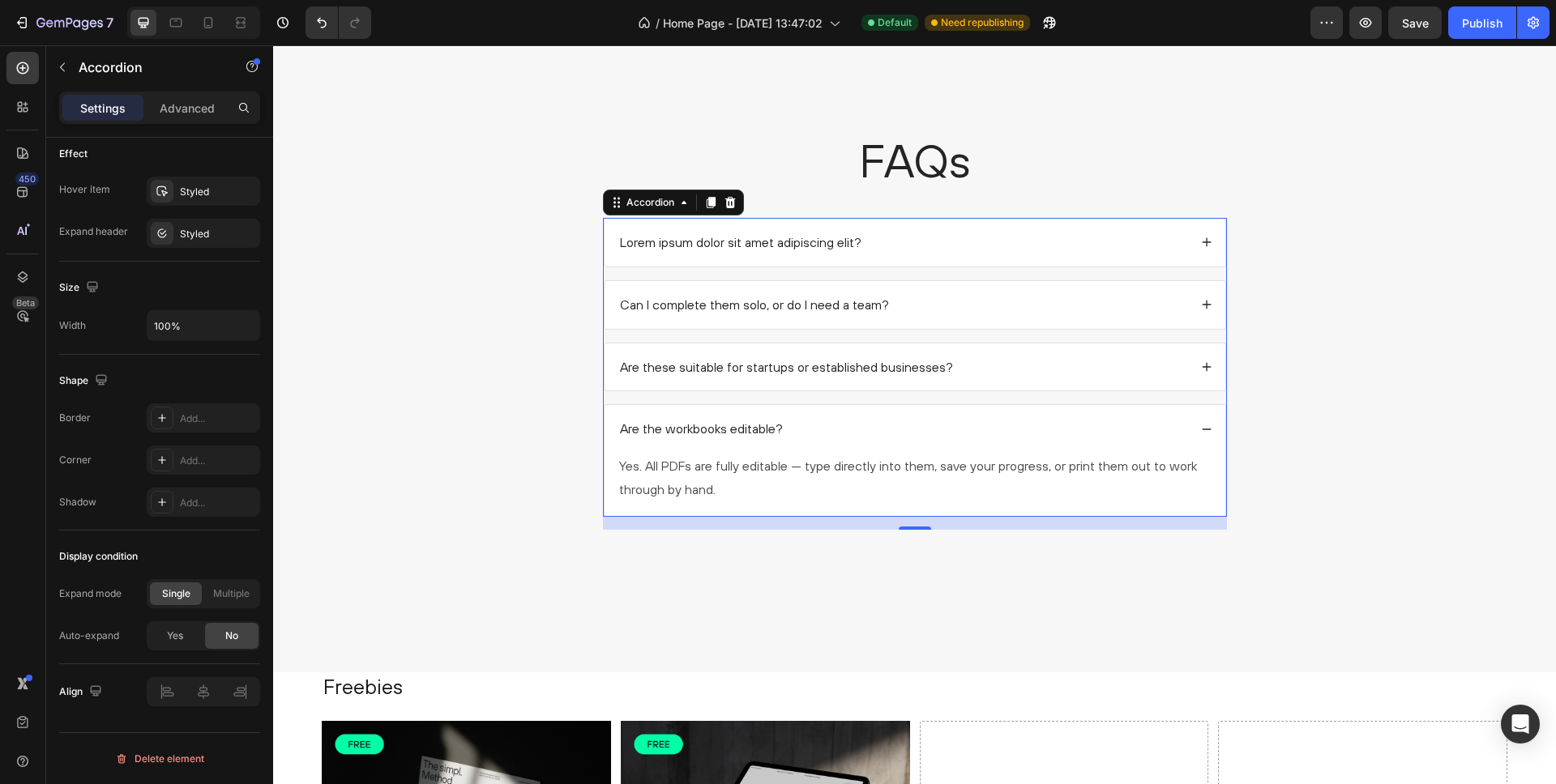
click at [1188, 420] on div "Are the workbooks editable?" at bounding box center [903, 429] width 571 height 22
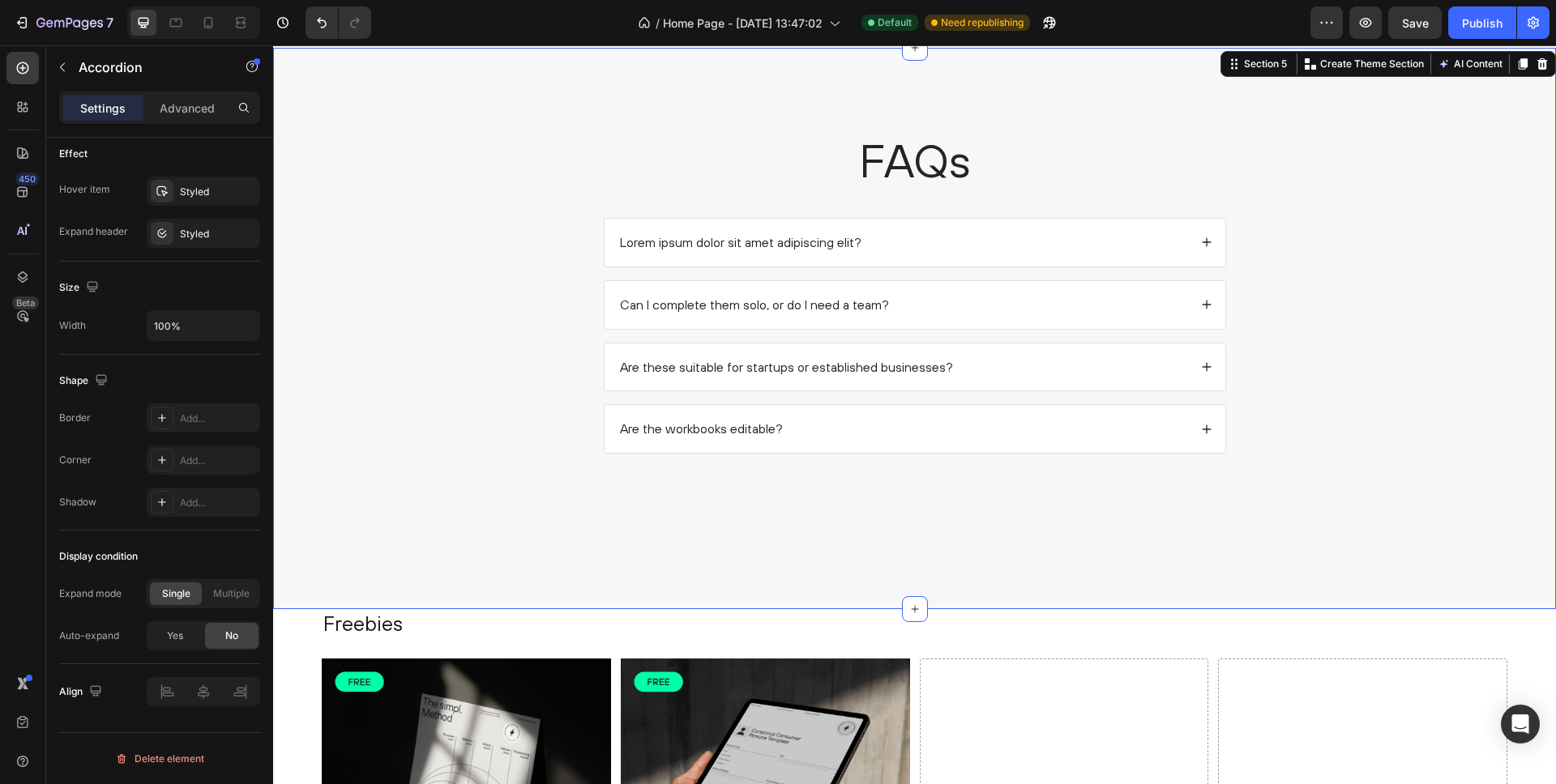
click at [533, 232] on div "FAQs Heading Lorem ipsum dolor sit amet adipiscing elit? Can I complete them so…" at bounding box center [914, 304] width 1251 height 351
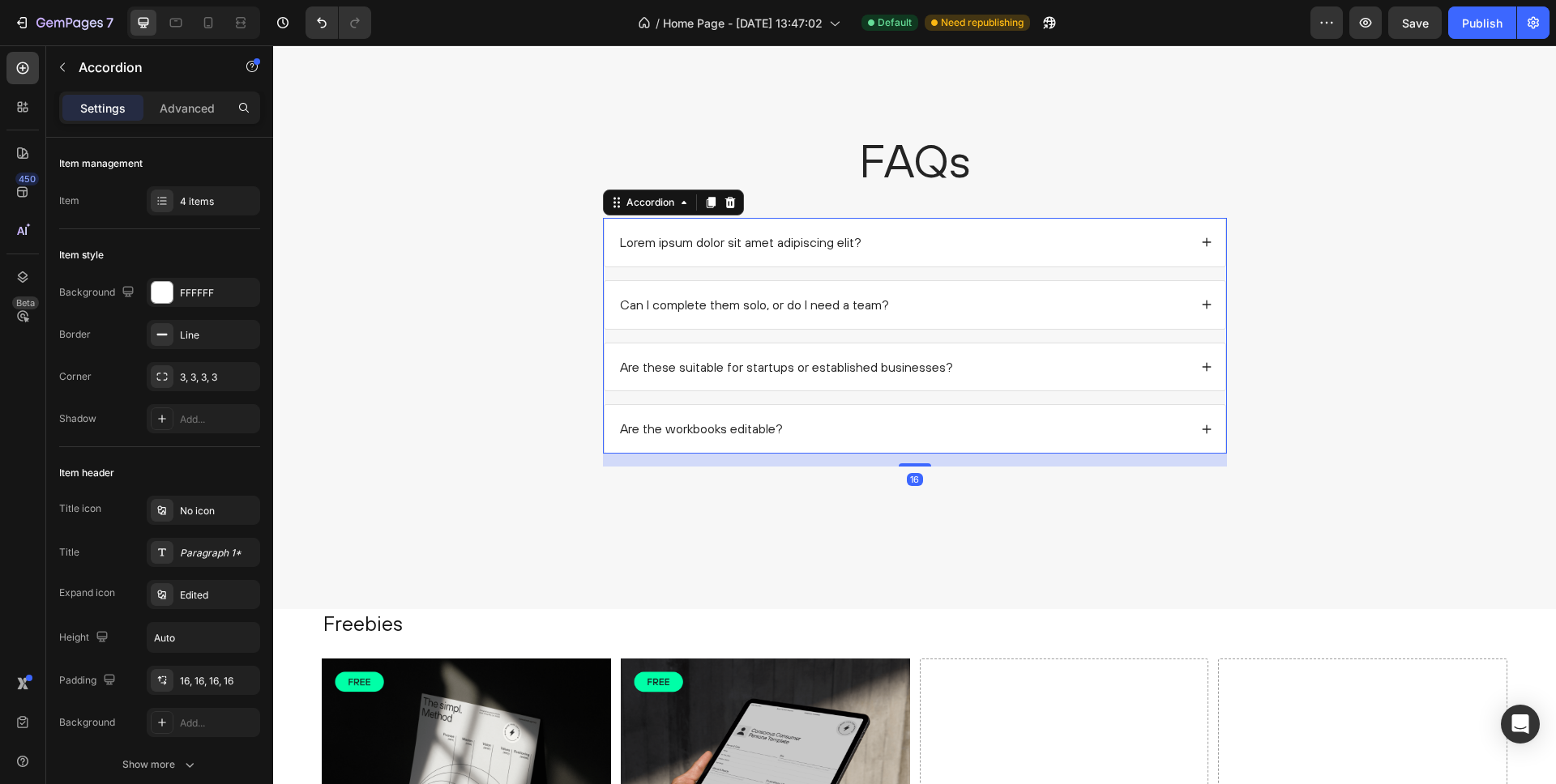
click at [913, 235] on div "Lorem ipsum dolor sit amet adipiscing elit?" at bounding box center [903, 242] width 571 height 22
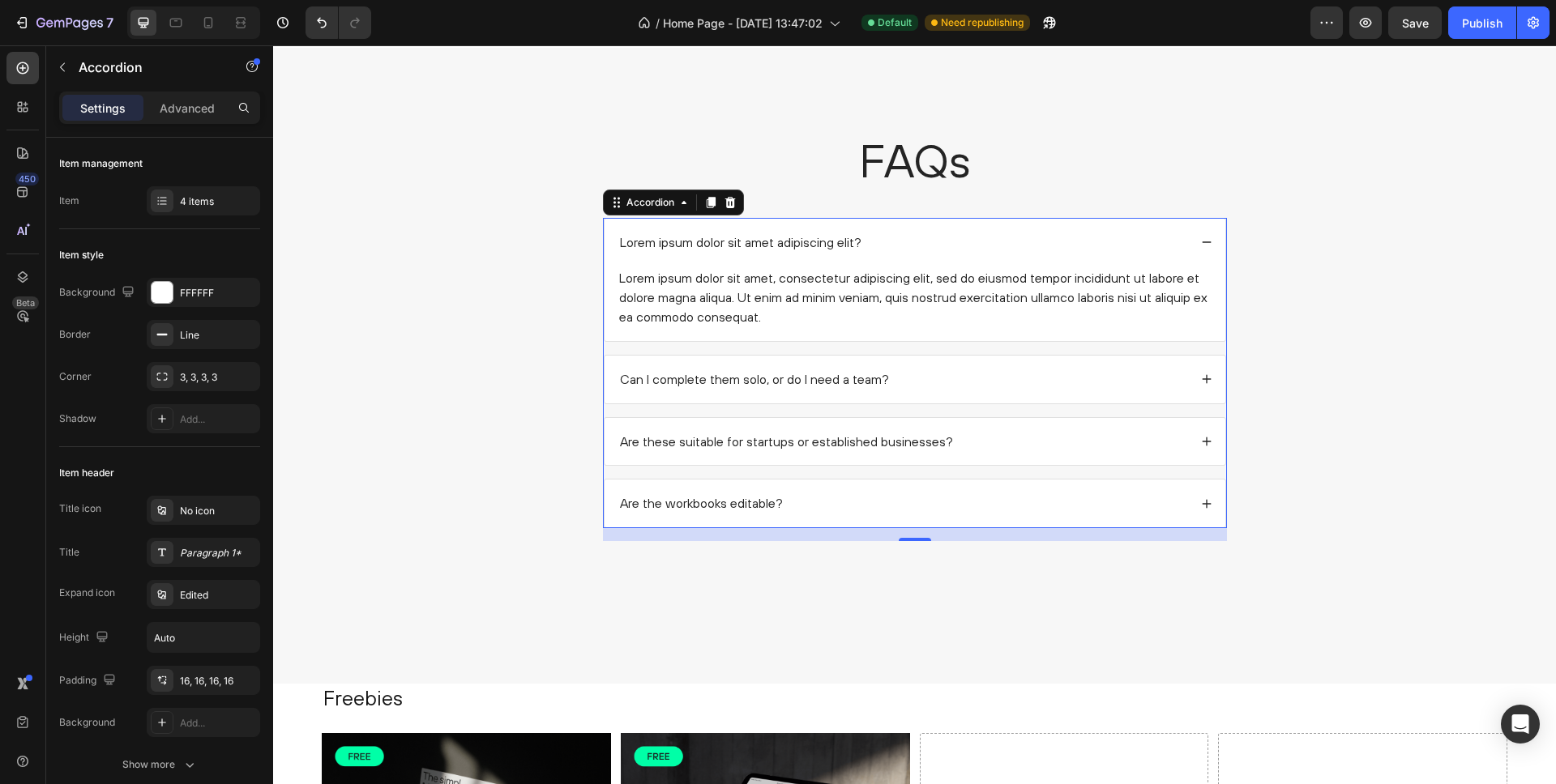
click at [610, 240] on div "Lorem ipsum dolor sit amet adipiscing elit?" at bounding box center [915, 242] width 621 height 47
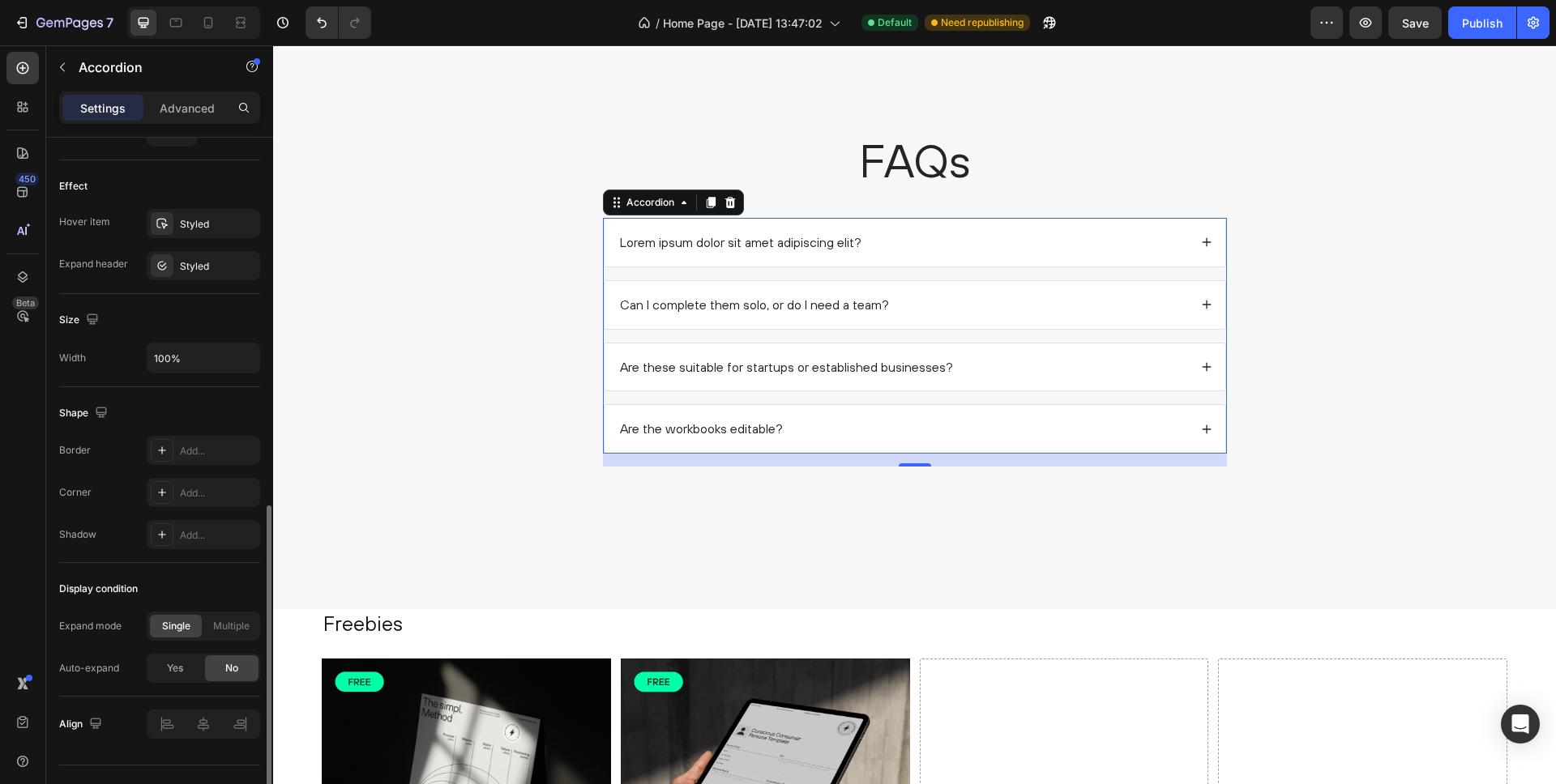
scroll to position [850, 0]
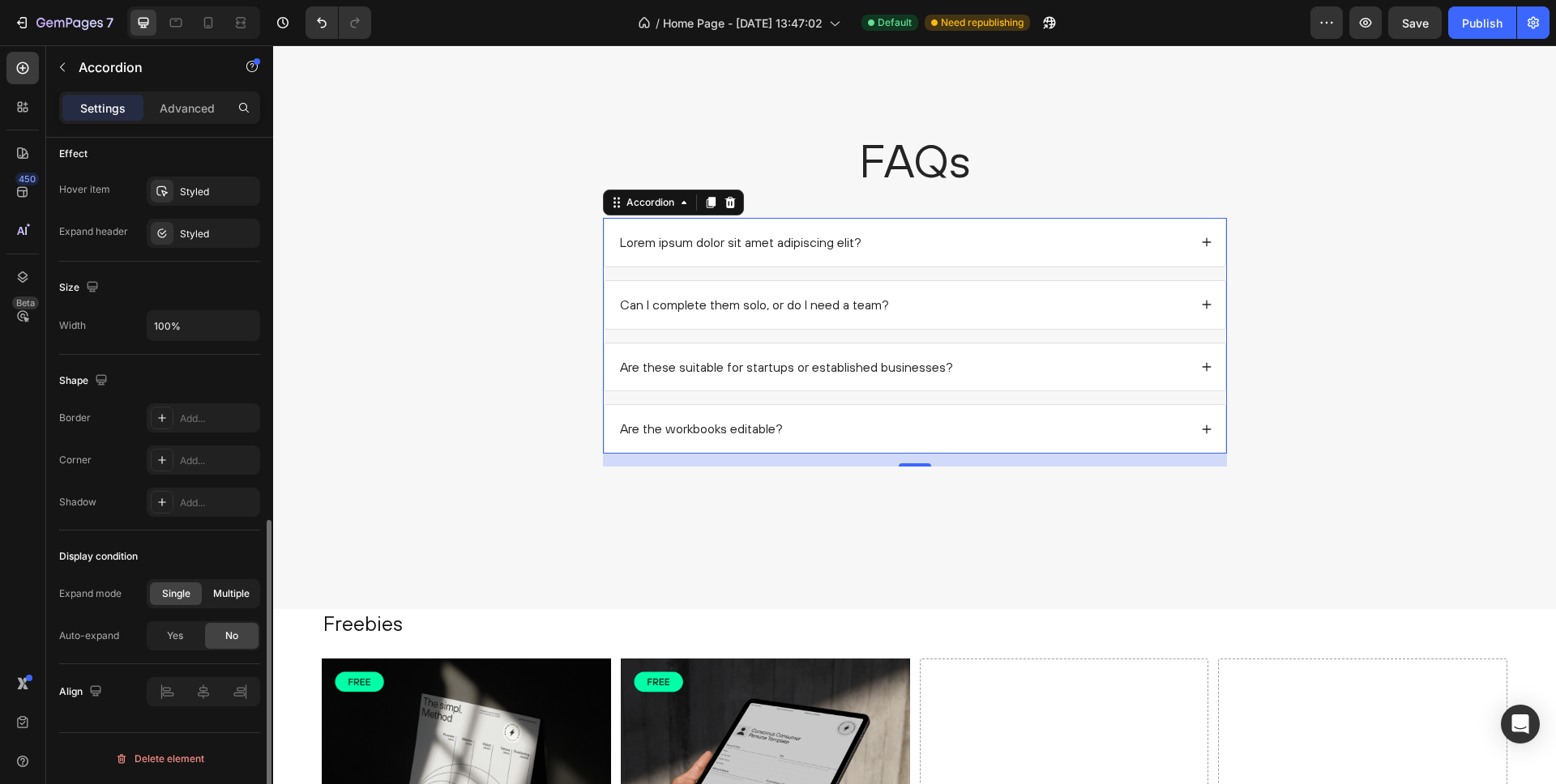
click at [235, 597] on span "Multiple" at bounding box center [232, 594] width 37 height 15
click at [173, 593] on span "Single" at bounding box center [177, 594] width 28 height 15
drag, startPoint x: 177, startPoint y: 639, endPoint x: 206, endPoint y: 637, distance: 29.1
click at [177, 639] on span "Yes" at bounding box center [174, 637] width 16 height 15
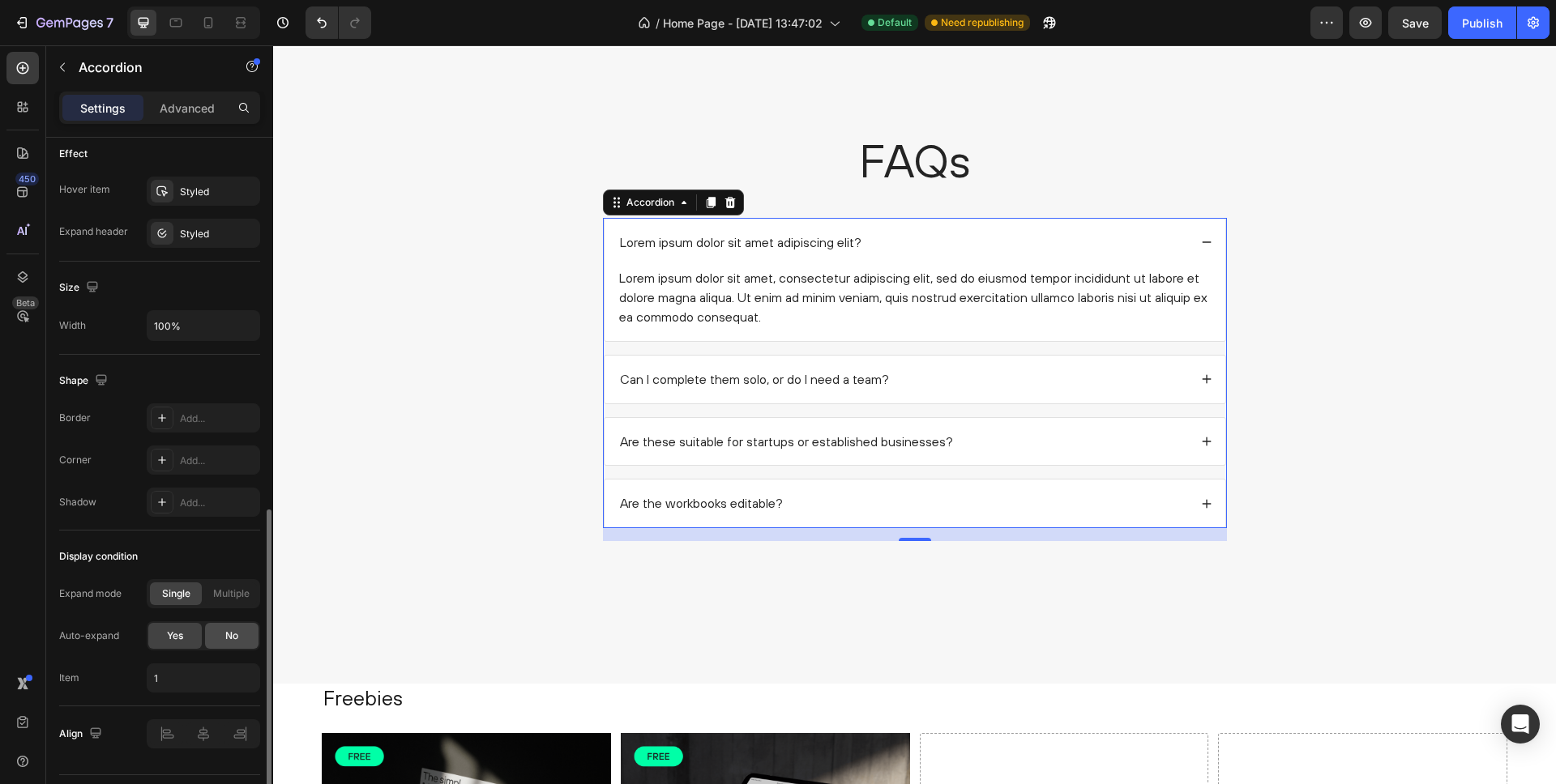
click at [229, 635] on span "No" at bounding box center [232, 637] width 13 height 15
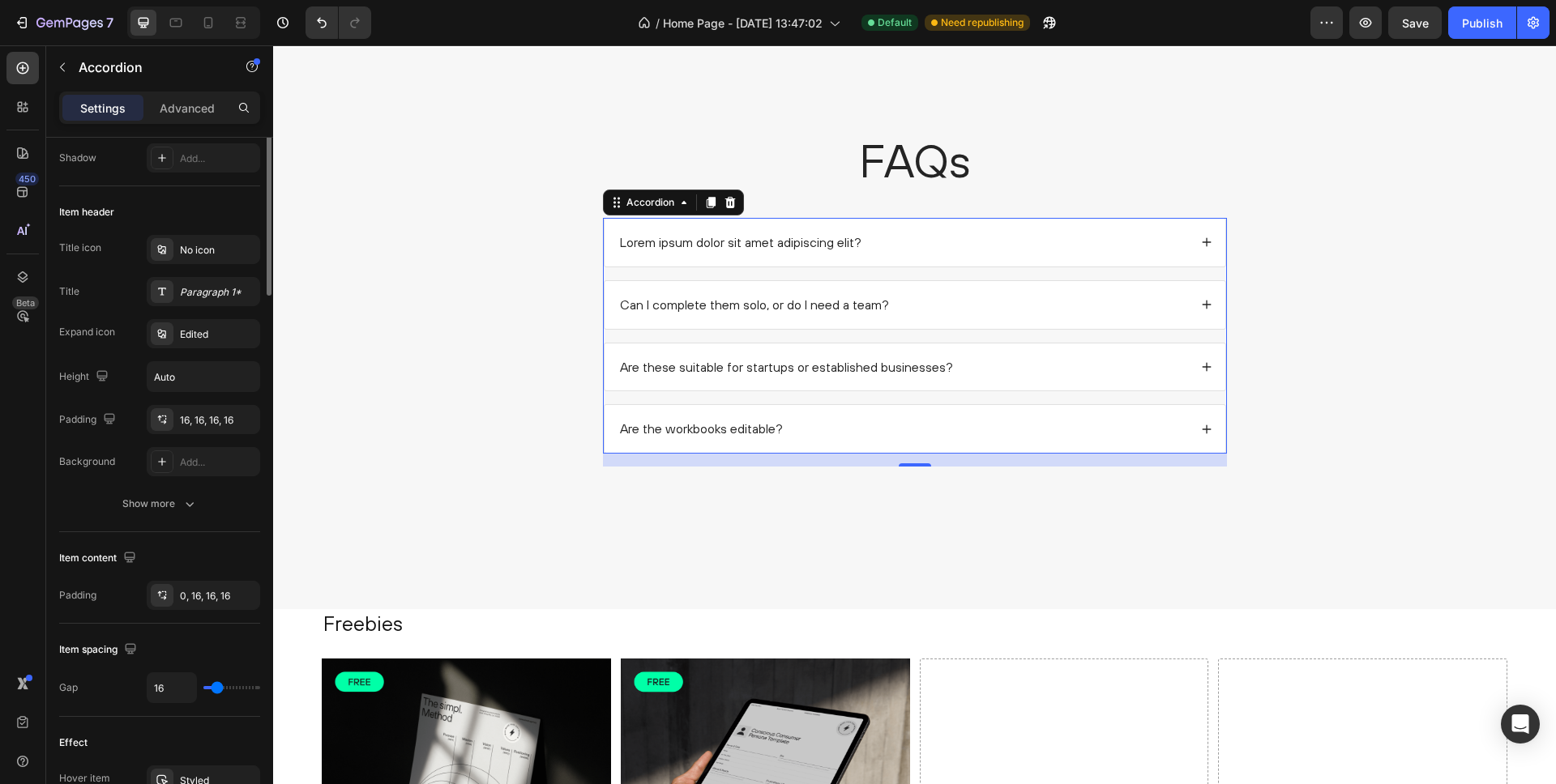
scroll to position [0, 0]
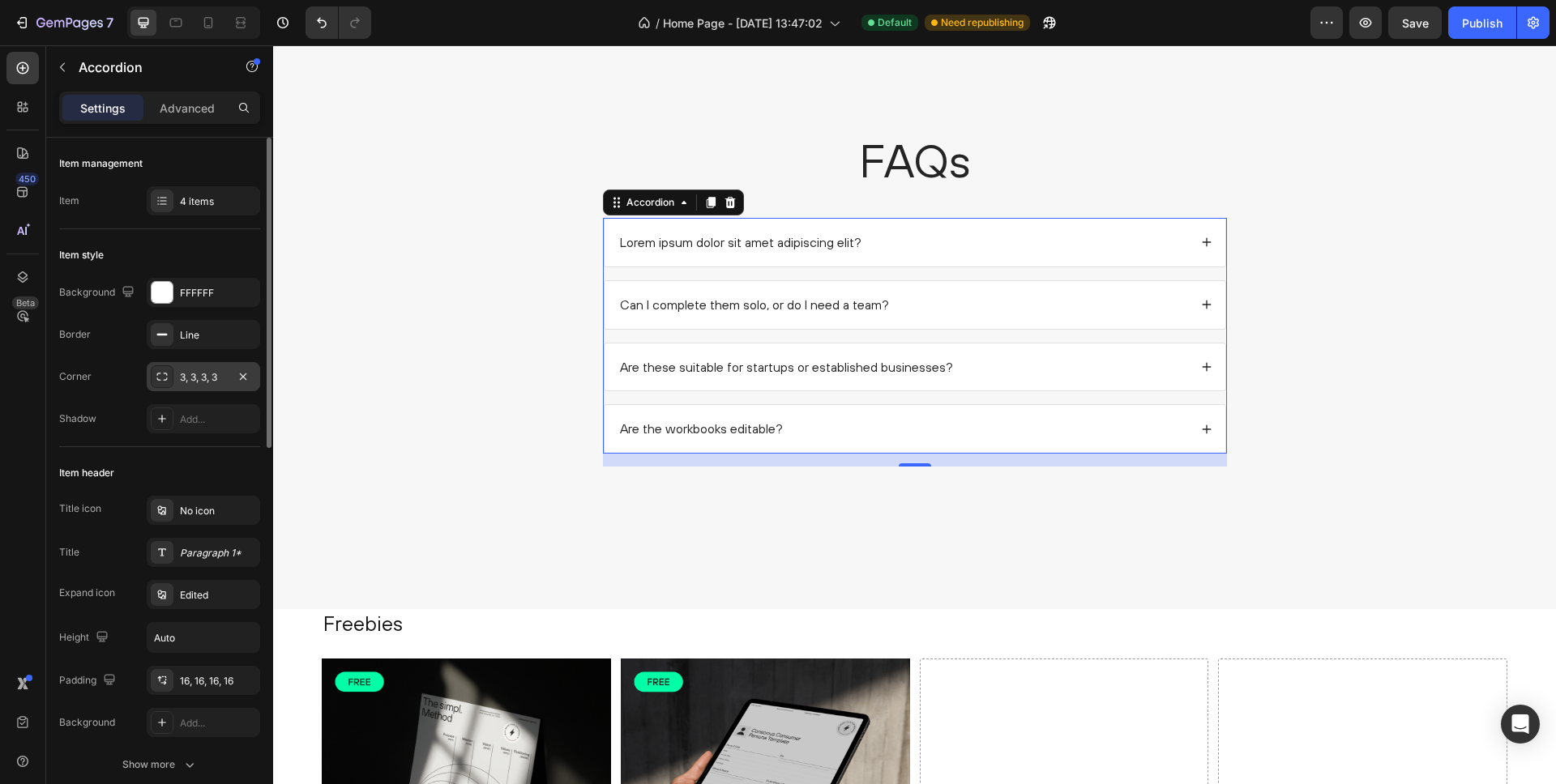
click at [218, 375] on div "3, 3, 3, 3" at bounding box center [203, 377] width 47 height 15
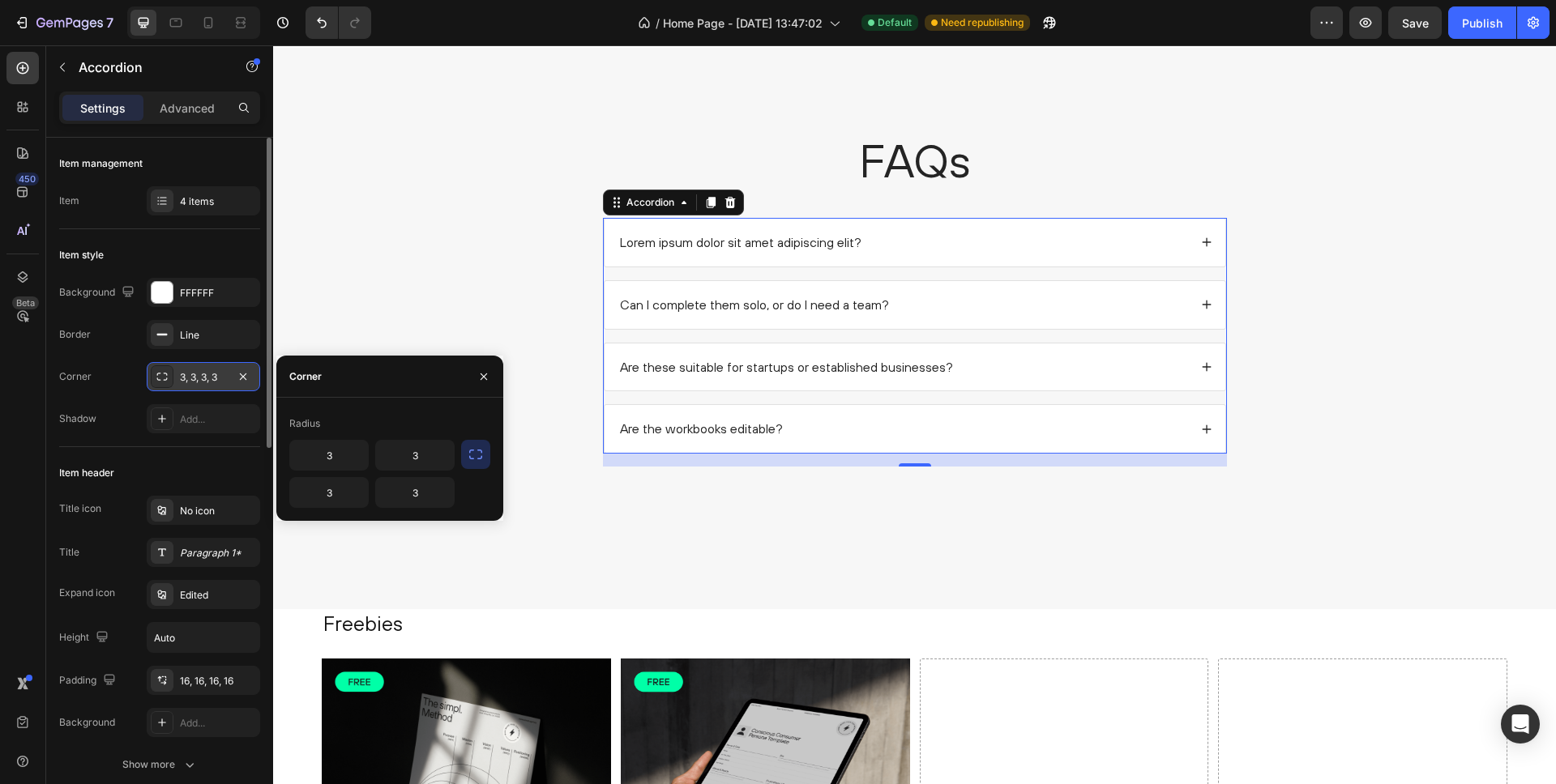
click at [221, 374] on div "3, 3, 3, 3" at bounding box center [203, 377] width 47 height 15
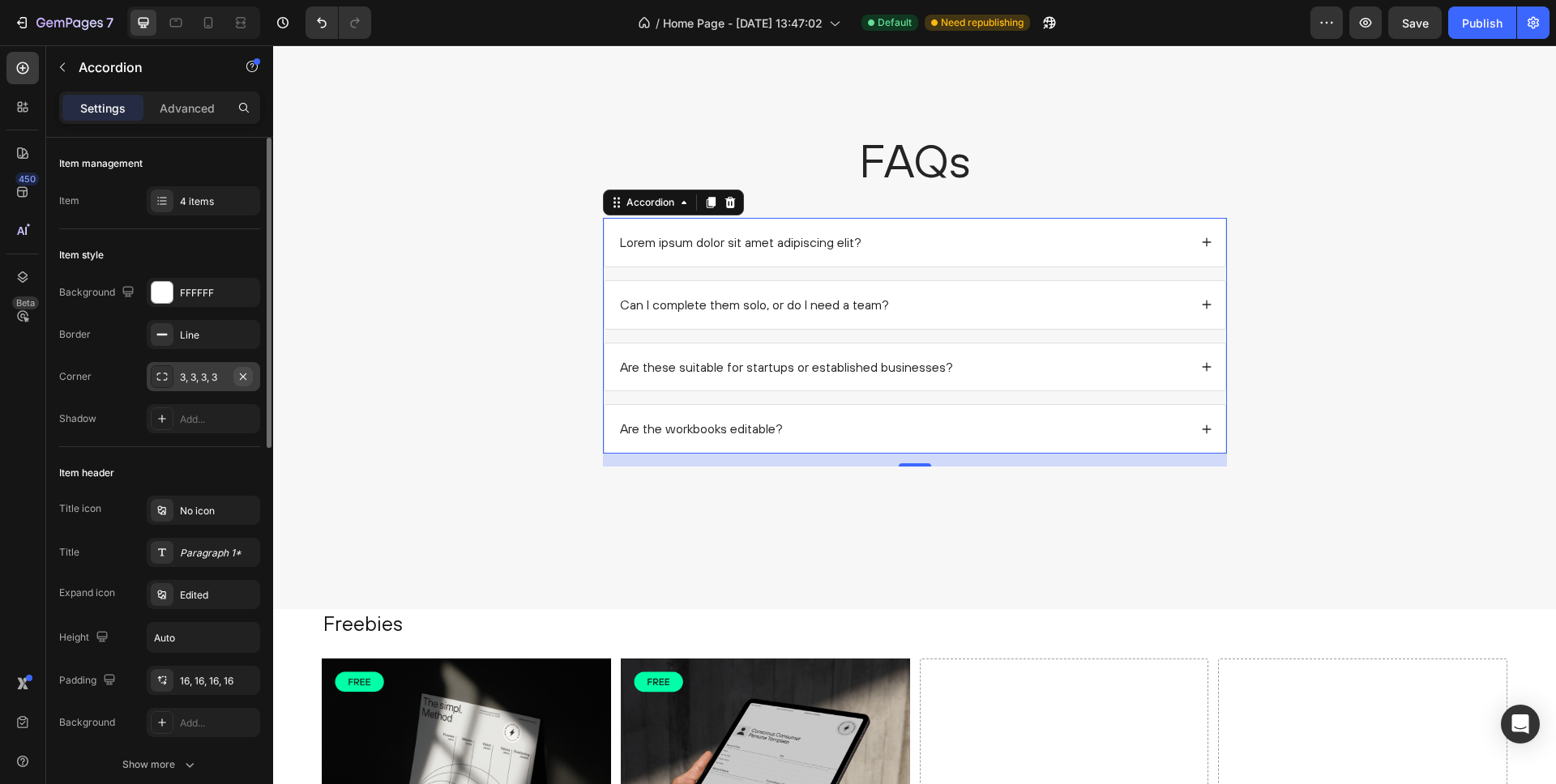
click at [242, 375] on icon "button" at bounding box center [243, 376] width 7 height 7
click at [388, 386] on div "FAQs Heading Lorem ipsum dolor sit amet adipiscing elit? Can I complete them so…" at bounding box center [914, 304] width 1251 height 351
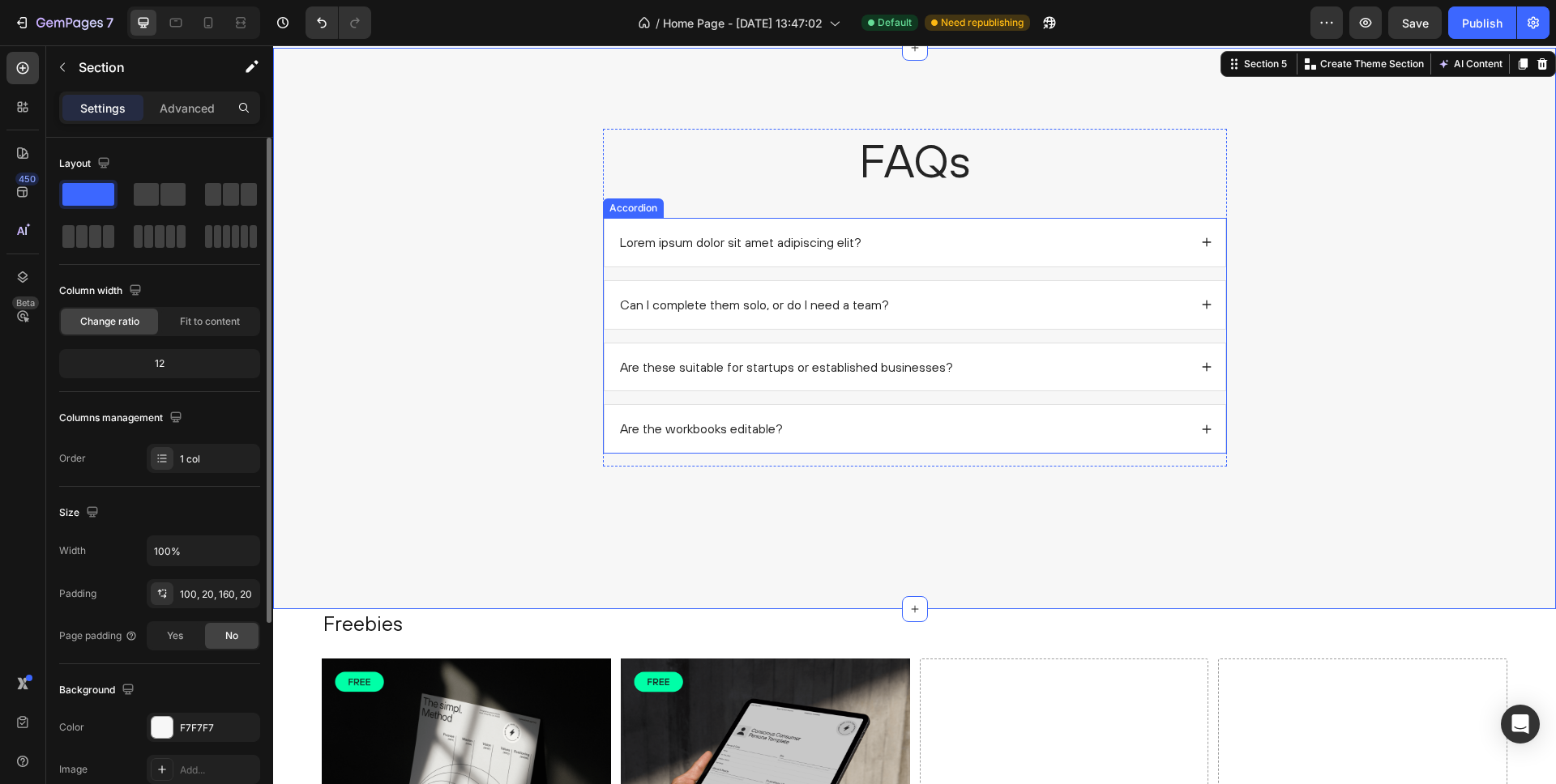
click at [925, 239] on div "Lorem ipsum dolor sit amet adipiscing elit?" at bounding box center [903, 242] width 571 height 22
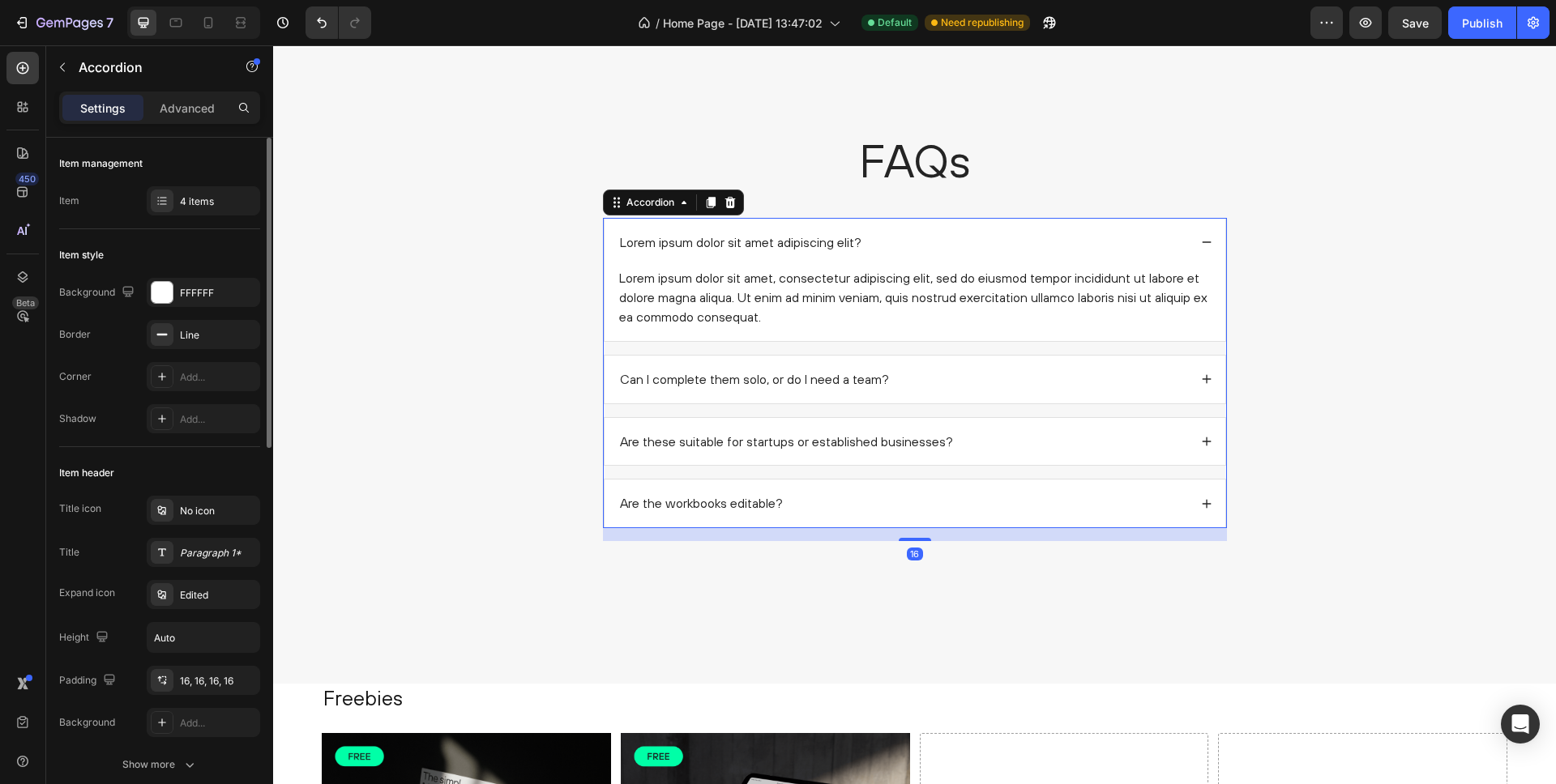
click at [1152, 485] on div "Are the workbooks editable?" at bounding box center [915, 503] width 621 height 47
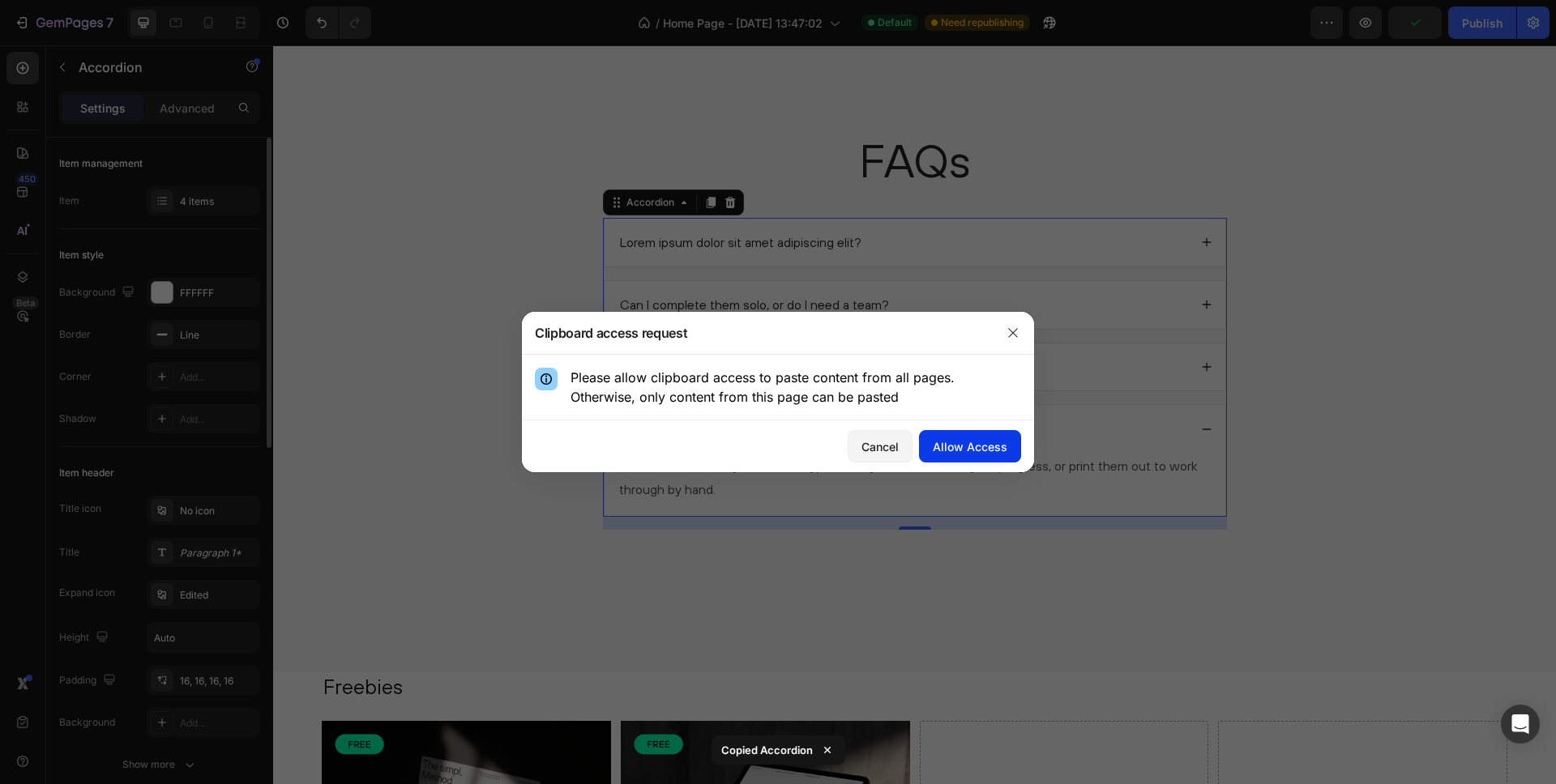
click at [948, 445] on div "Allow Access" at bounding box center [969, 447] width 74 height 17
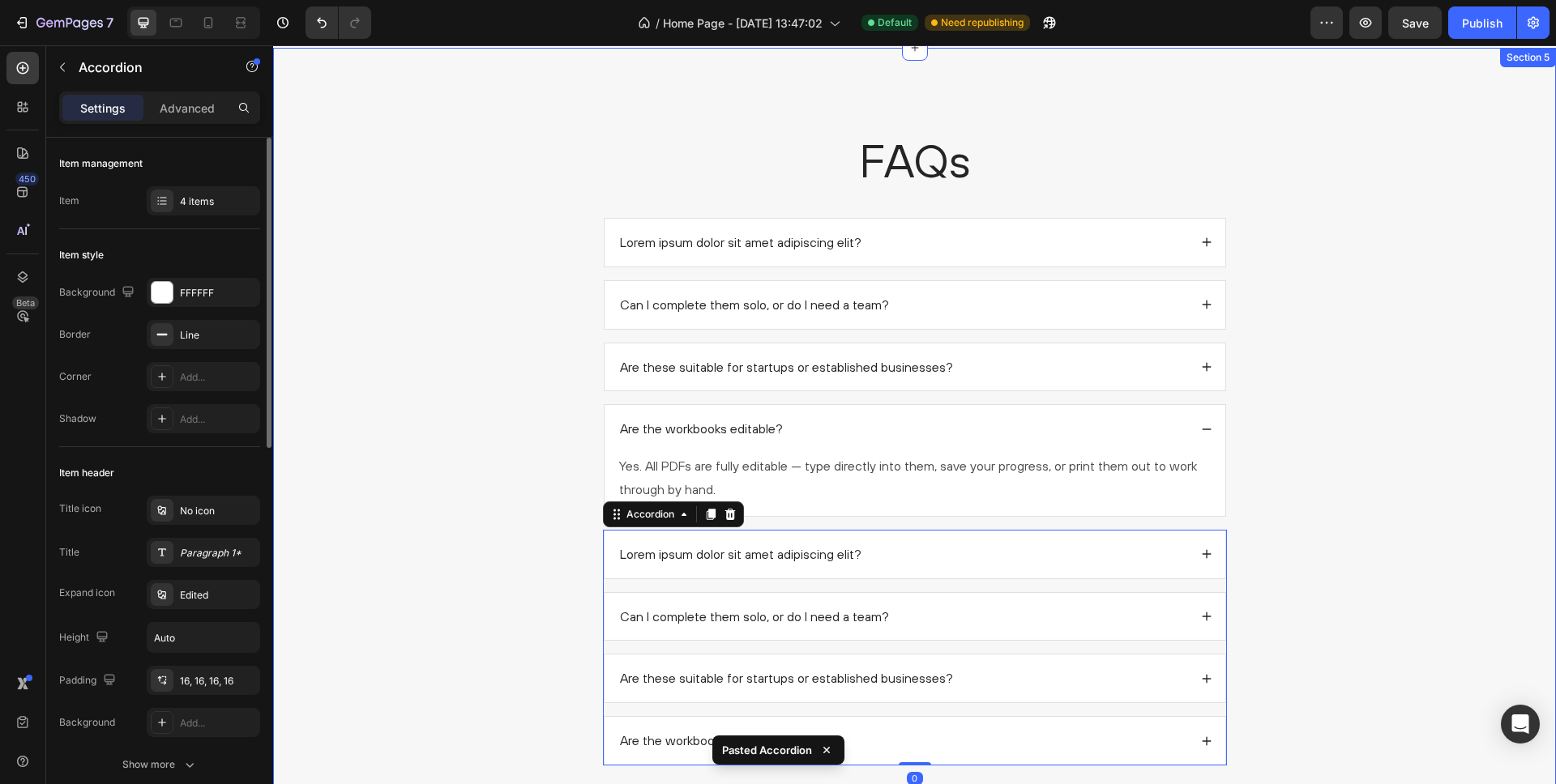
click at [531, 427] on div "FAQs Heading Lorem ipsum dolor sit amet adipiscing elit? Can I complete them so…" at bounding box center [914, 454] width 1251 height 650
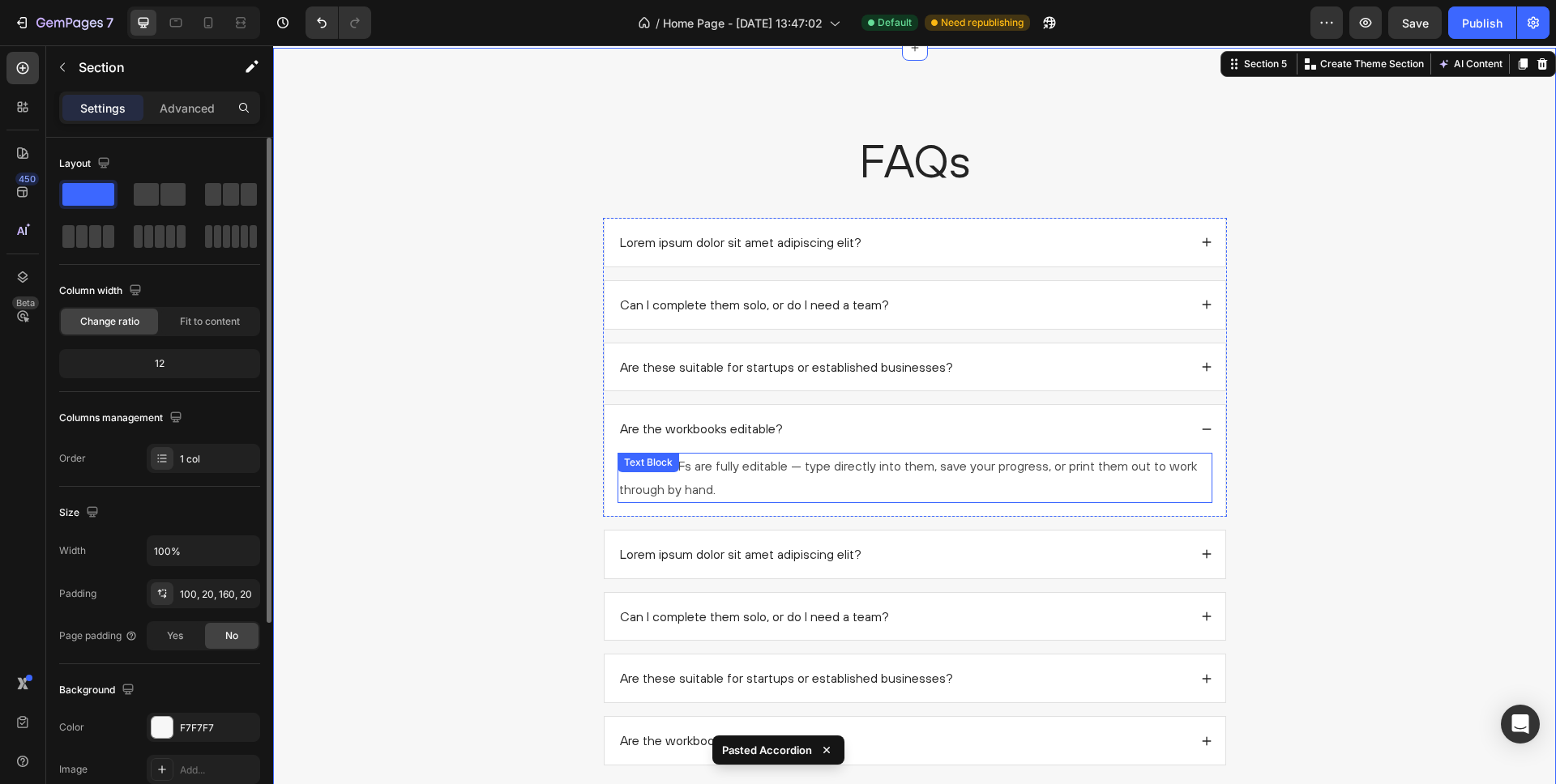
click at [1108, 542] on div "Lorem ipsum dolor sit amet adipiscing elit?" at bounding box center [915, 554] width 621 height 47
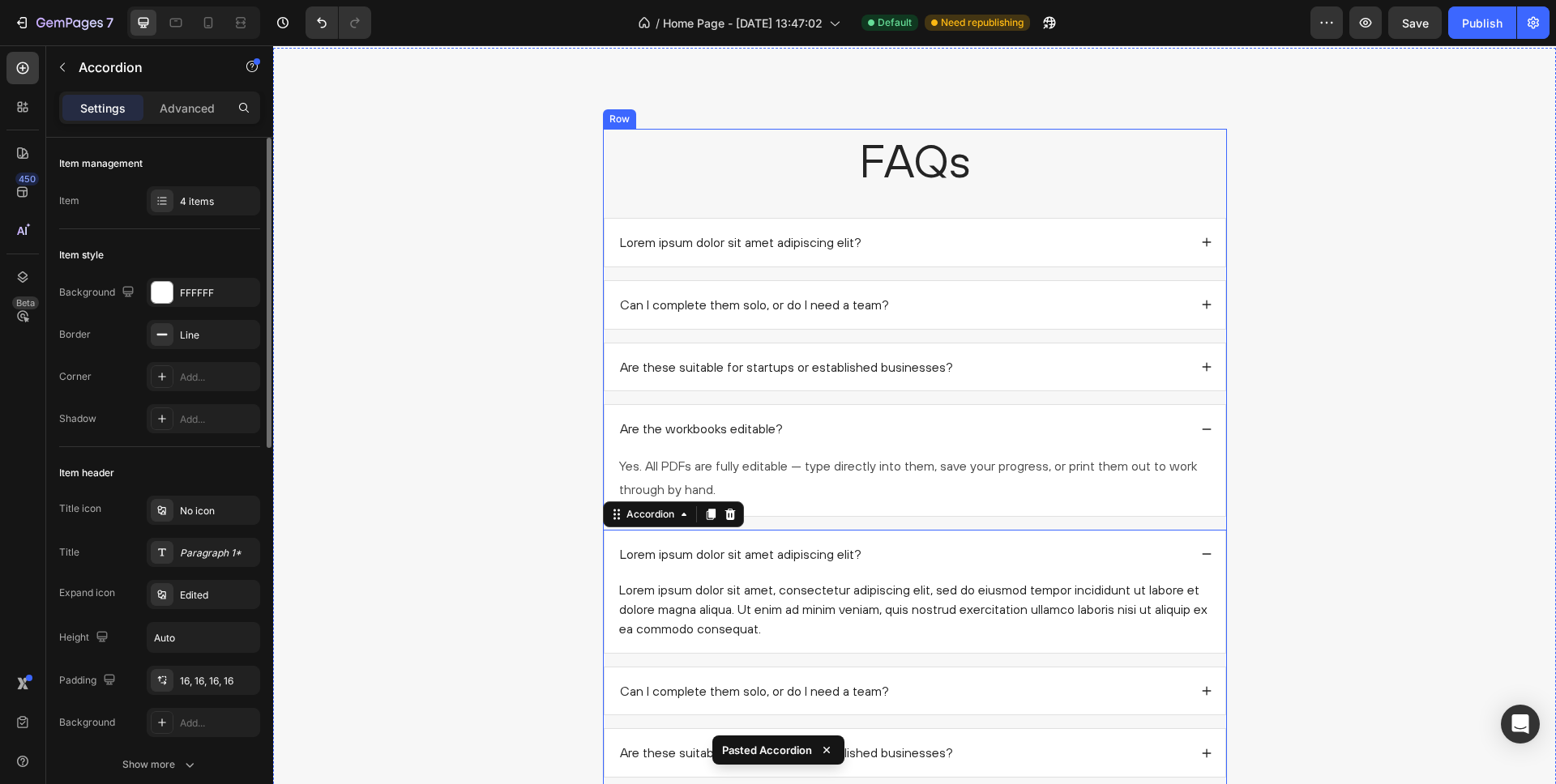
click at [1120, 493] on p "Yes. All PDFs are fully editable — type directly into them, save your progress,…" at bounding box center [915, 478] width 592 height 47
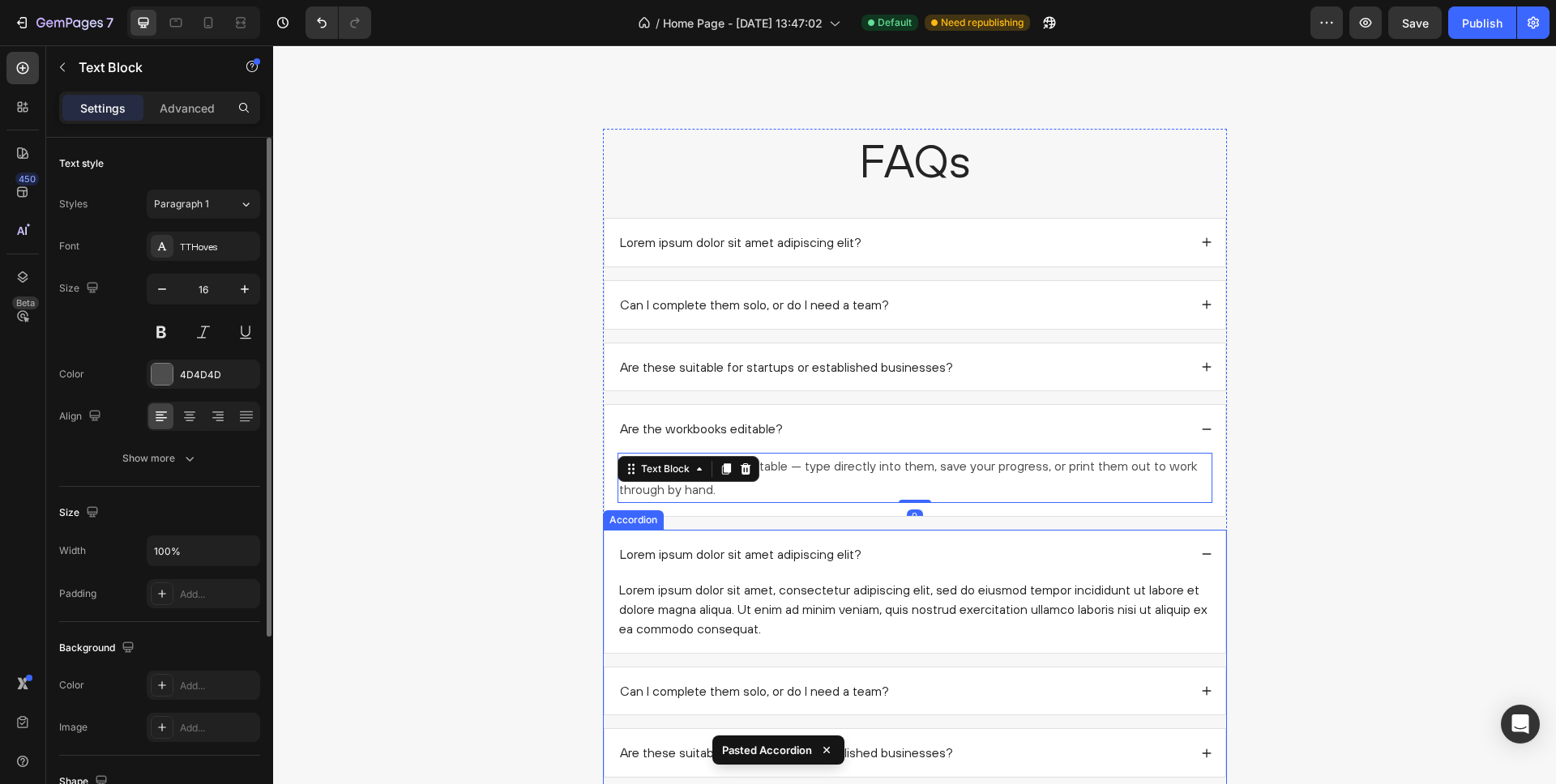
click at [1113, 555] on div "Lorem ipsum dolor sit amet adipiscing elit?" at bounding box center [903, 555] width 571 height 22
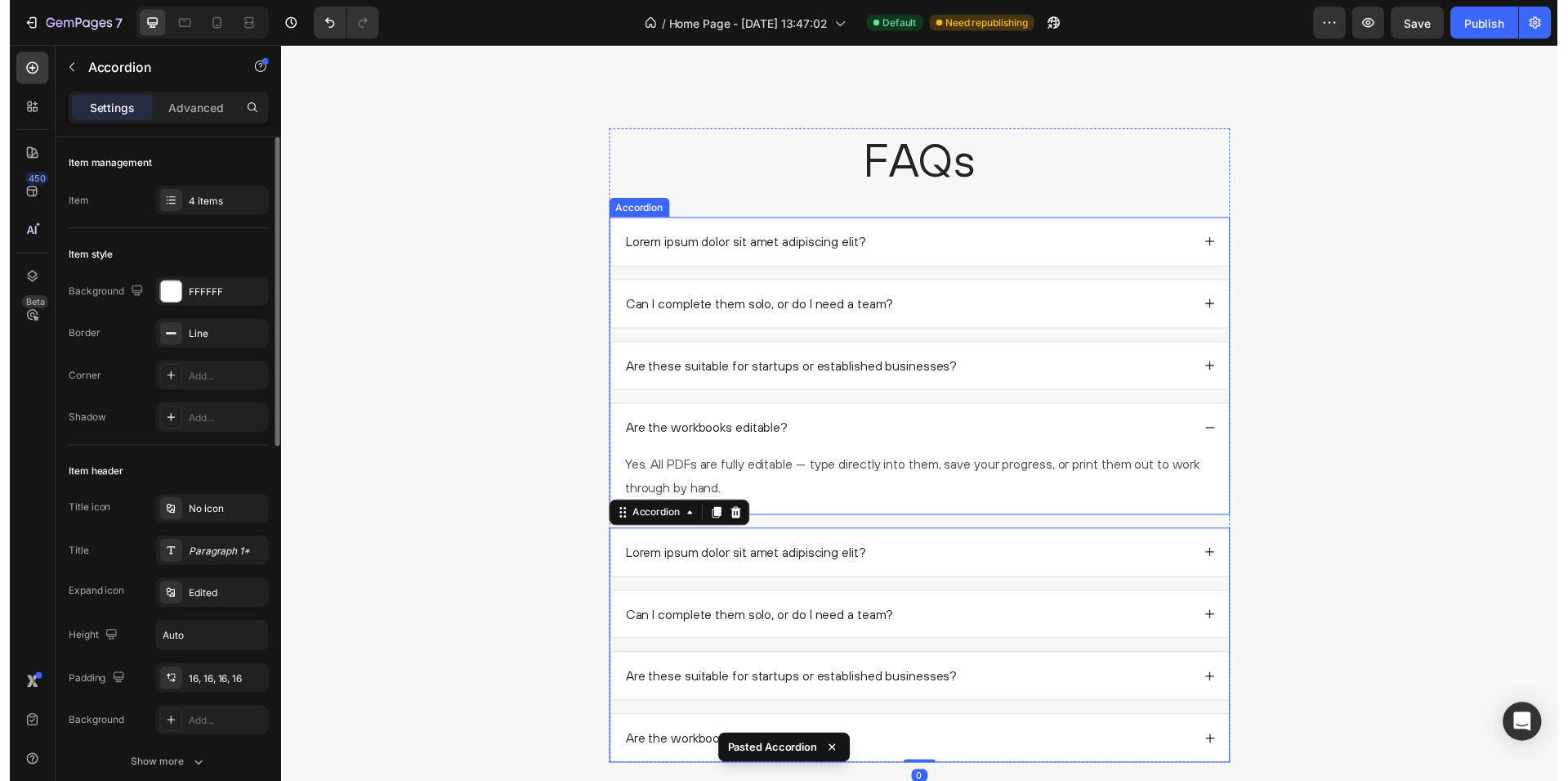
scroll to position [1902, 0]
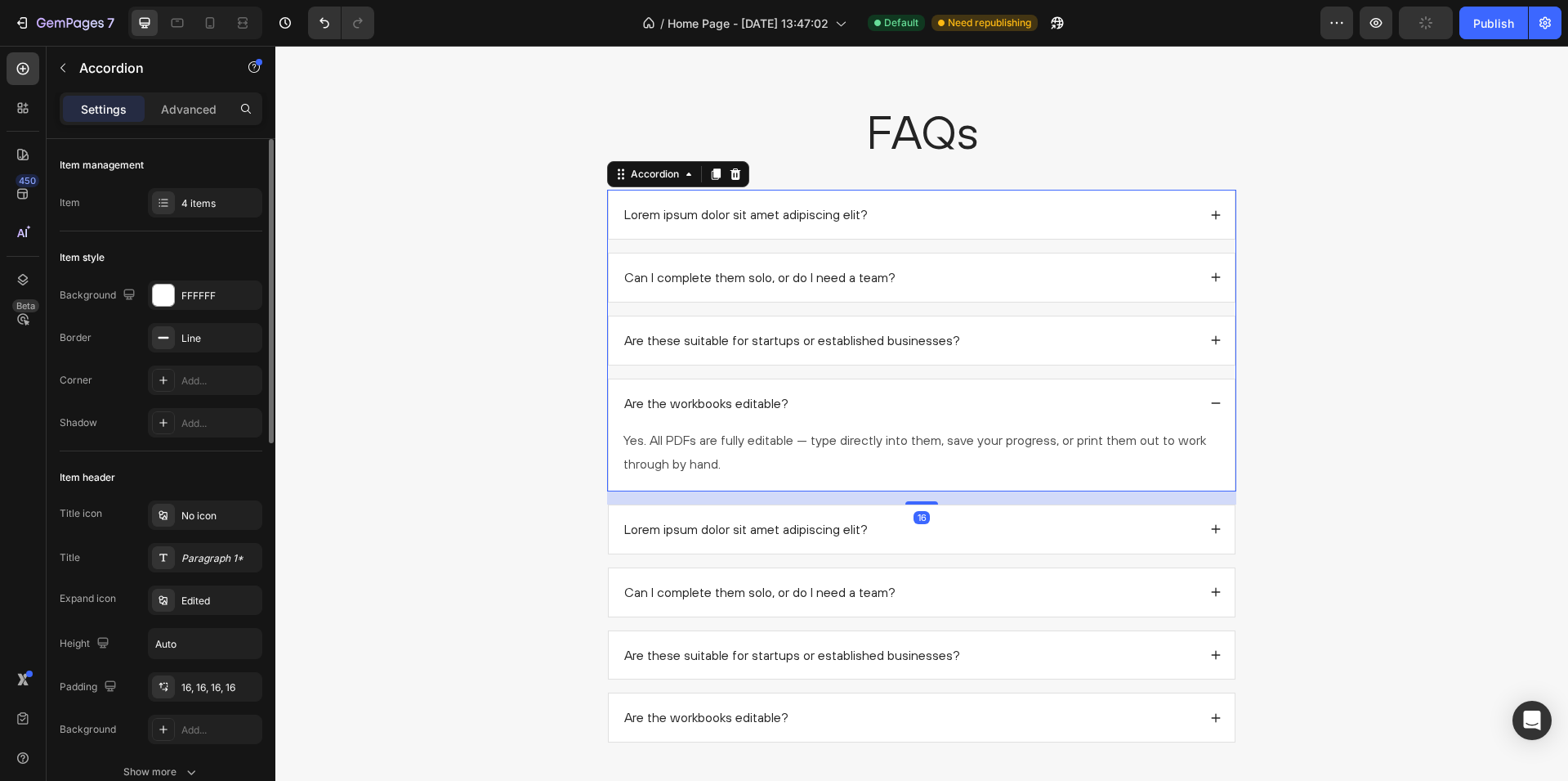
click at [1111, 409] on div "Are the workbooks editable?" at bounding box center [909, 404] width 576 height 22
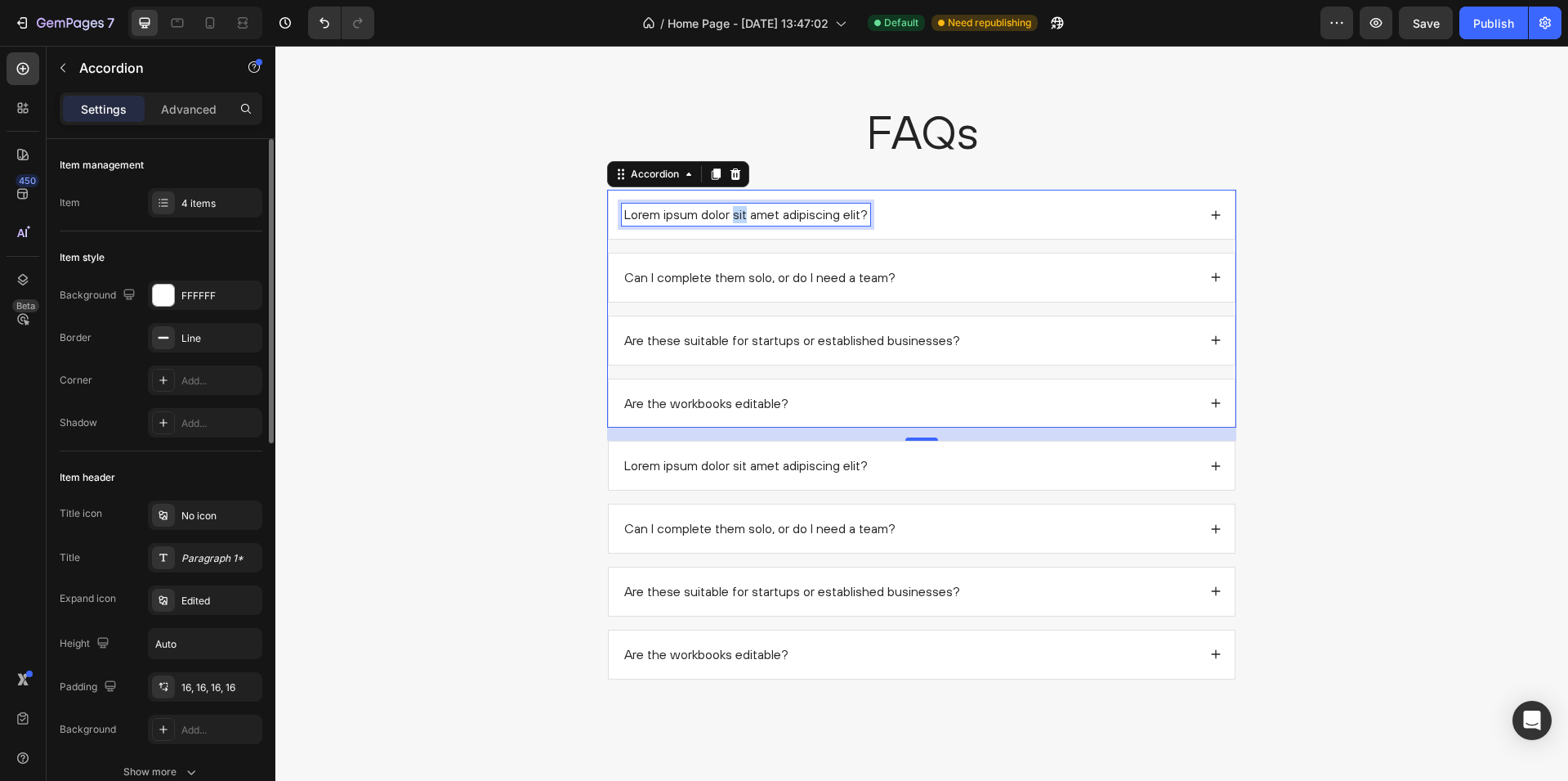
click at [743, 219] on p "Lorem ipsum dolor sit amet adipiscing elit?" at bounding box center [746, 214] width 244 height 17
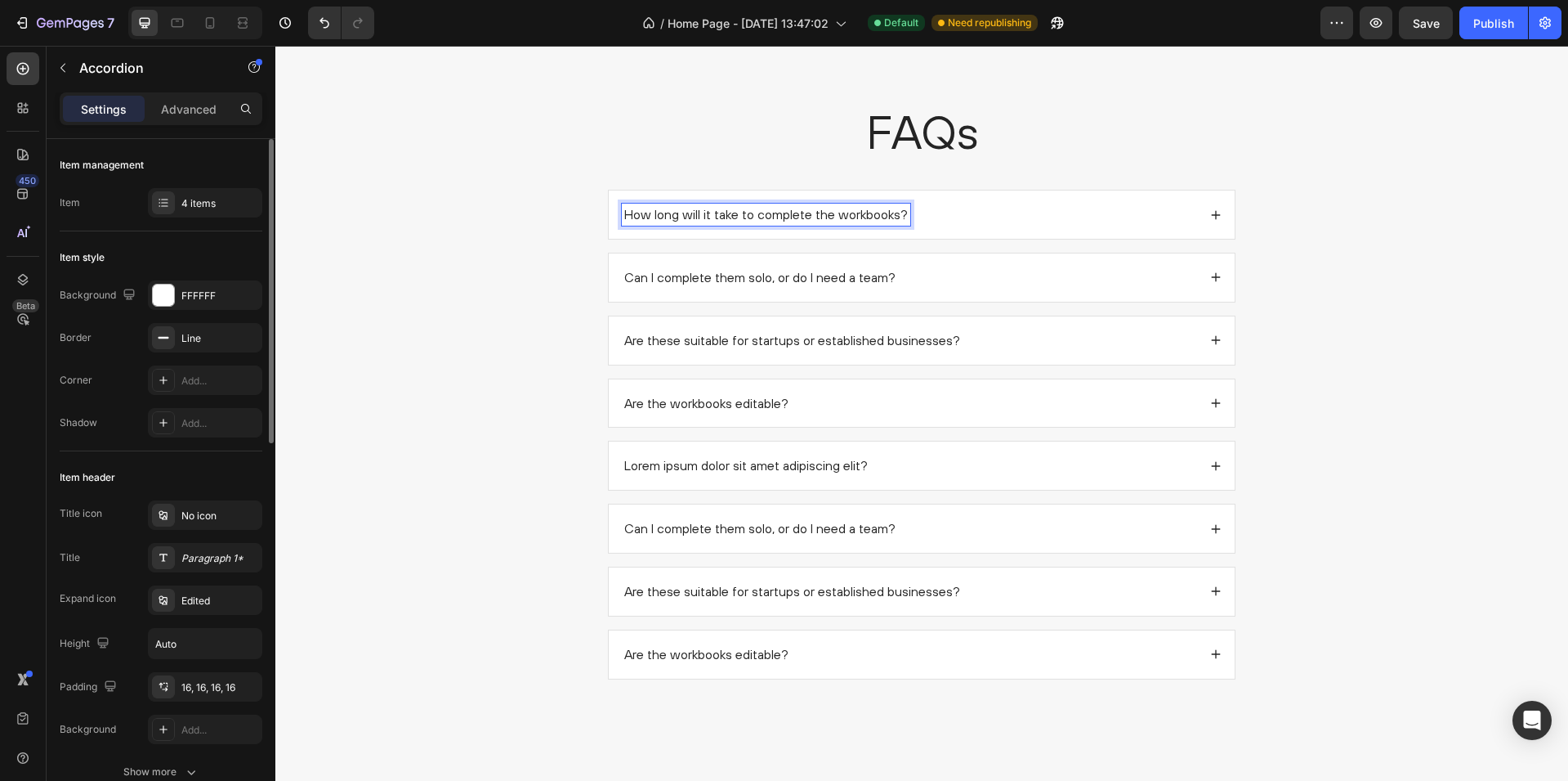
click at [1009, 215] on div "How long will it take to complete the workbooks?" at bounding box center [909, 214] width 576 height 22
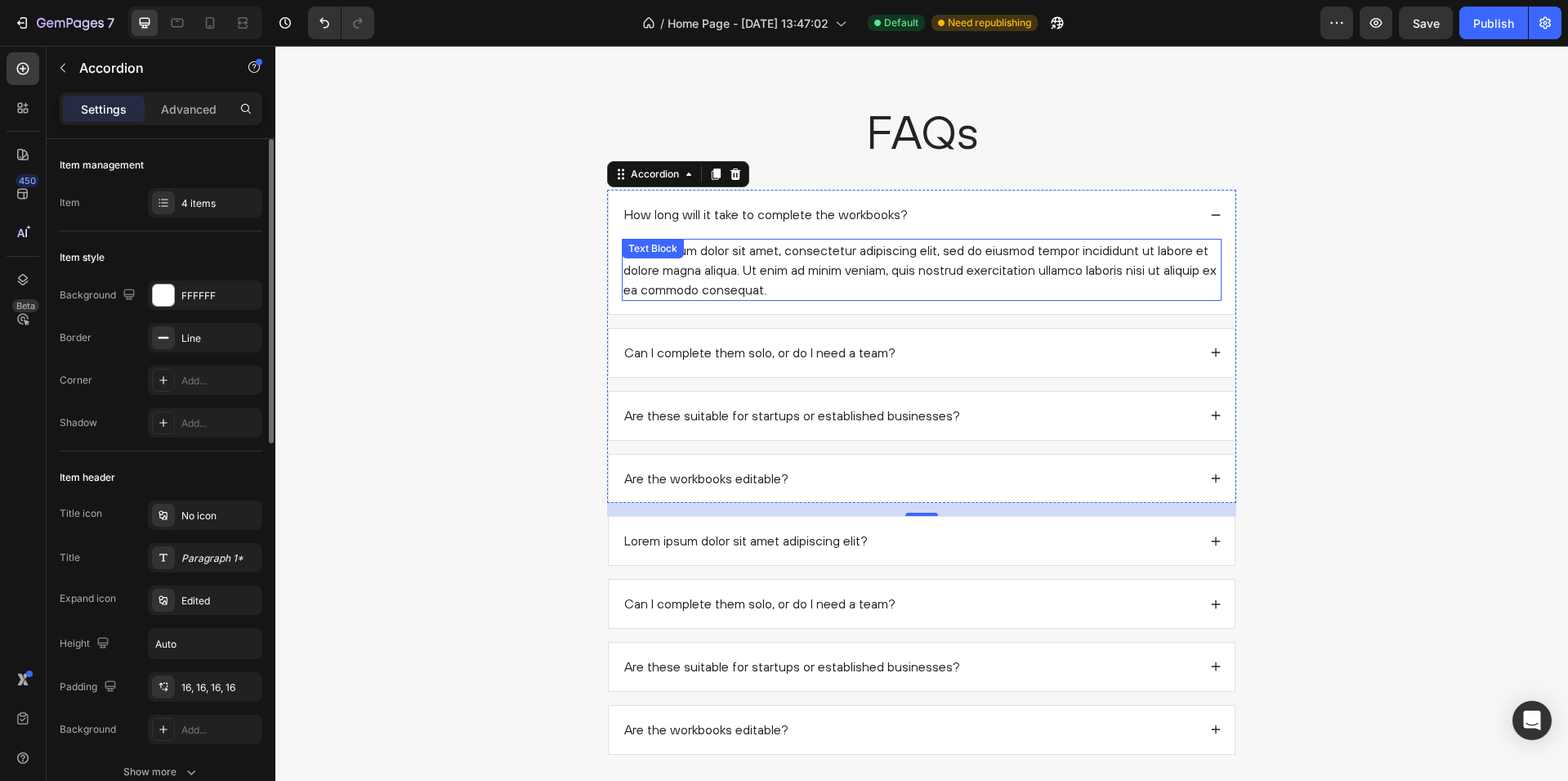
click at [846, 264] on div "Lorem ipsum dolor sit amet, consectetur adipiscing elit, sed do eiusmod tempor …" at bounding box center [922, 270] width 600 height 62
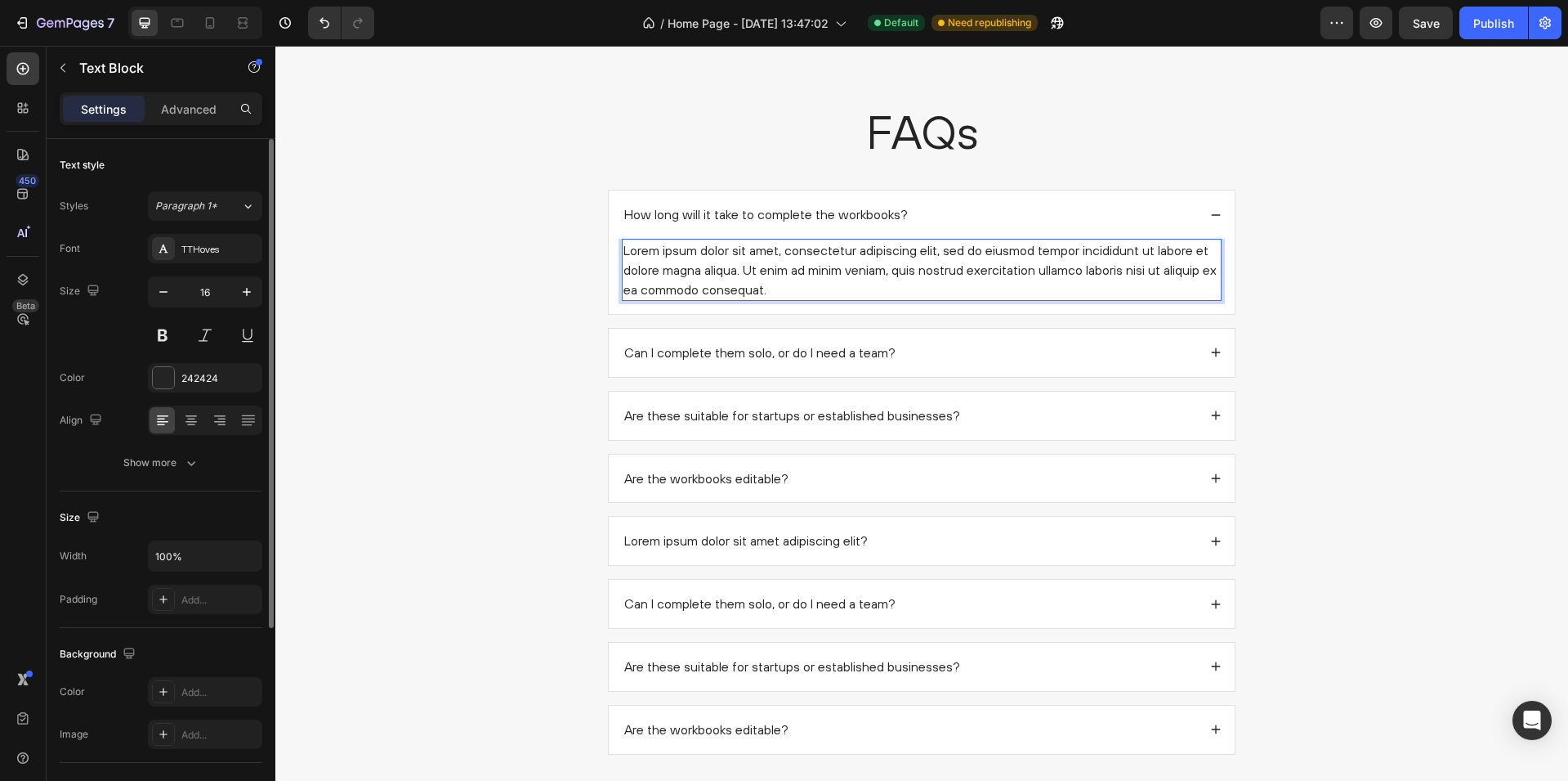
click at [846, 264] on div "Lorem ipsum dolor sit amet, consectetur adipiscing elit, sed do eiusmod tempor …" at bounding box center [922, 270] width 600 height 62
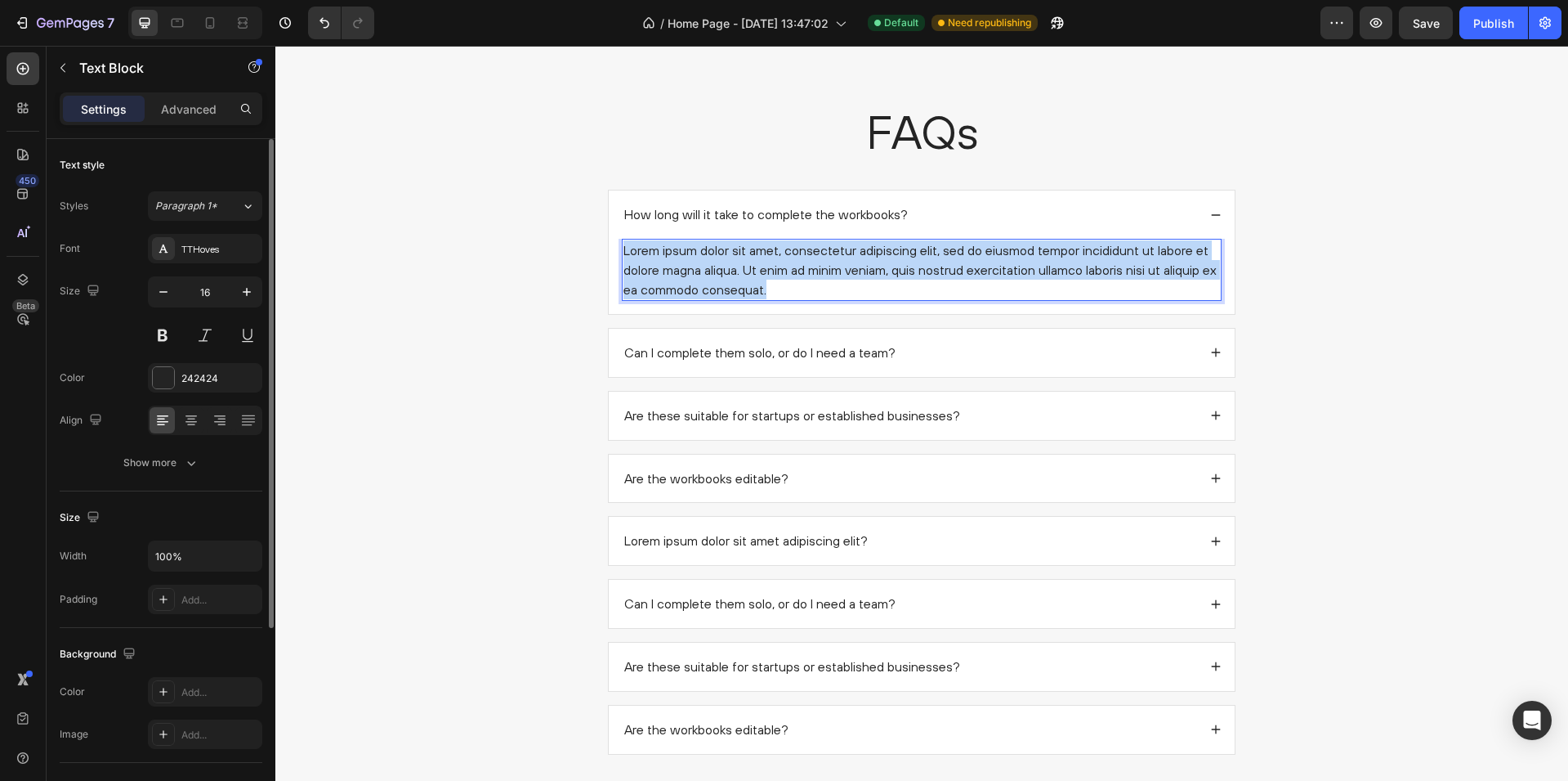
click at [846, 264] on p "Lorem ipsum dolor sit amet, consectetur adipiscing elit, sed do eiusmod tempor …" at bounding box center [922, 270] width 597 height 59
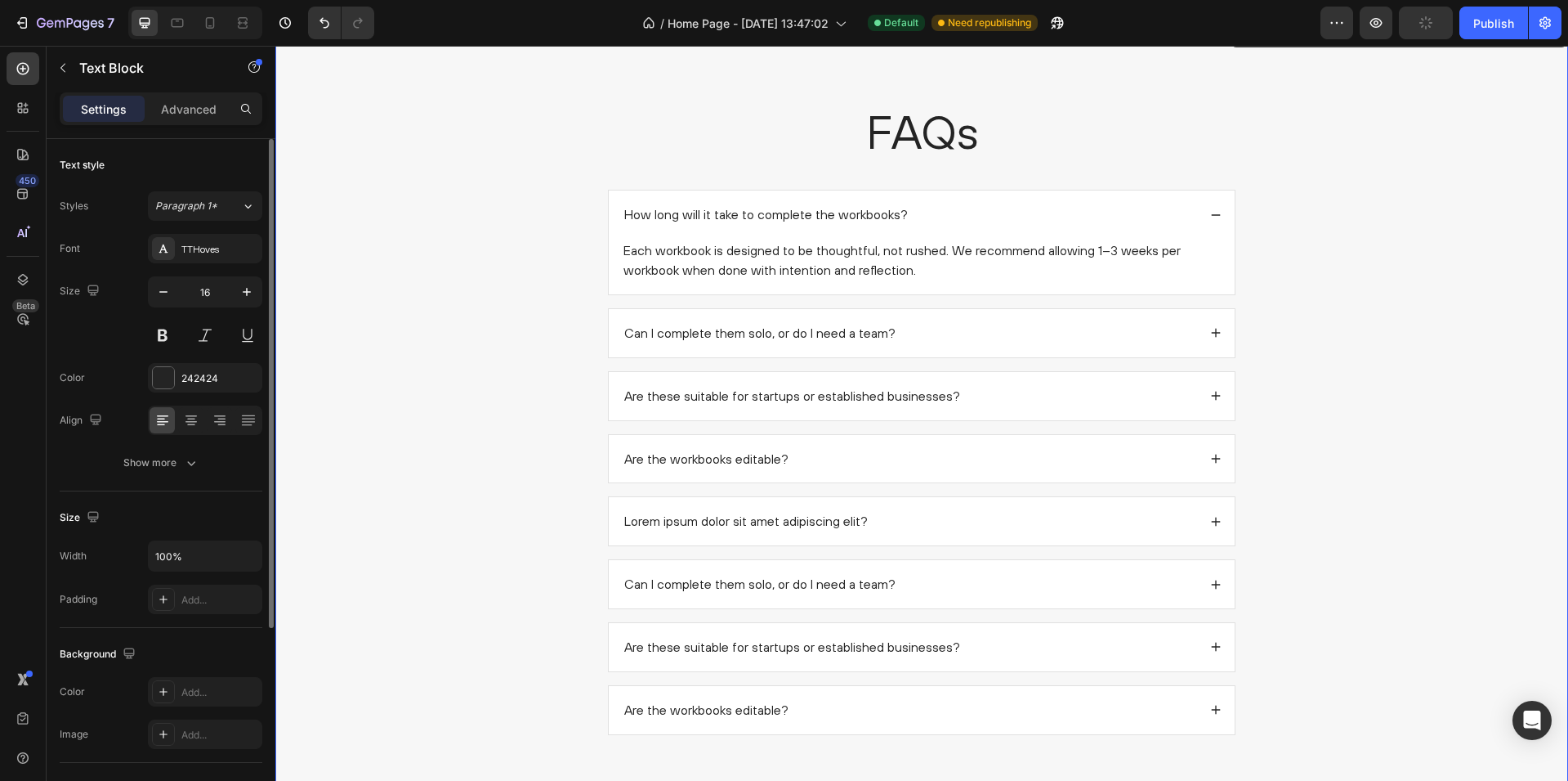
click at [539, 288] on div "FAQs Heading How long will it take to complete the workbooks? Each workbook is …" at bounding box center [922, 424] width 1260 height 647
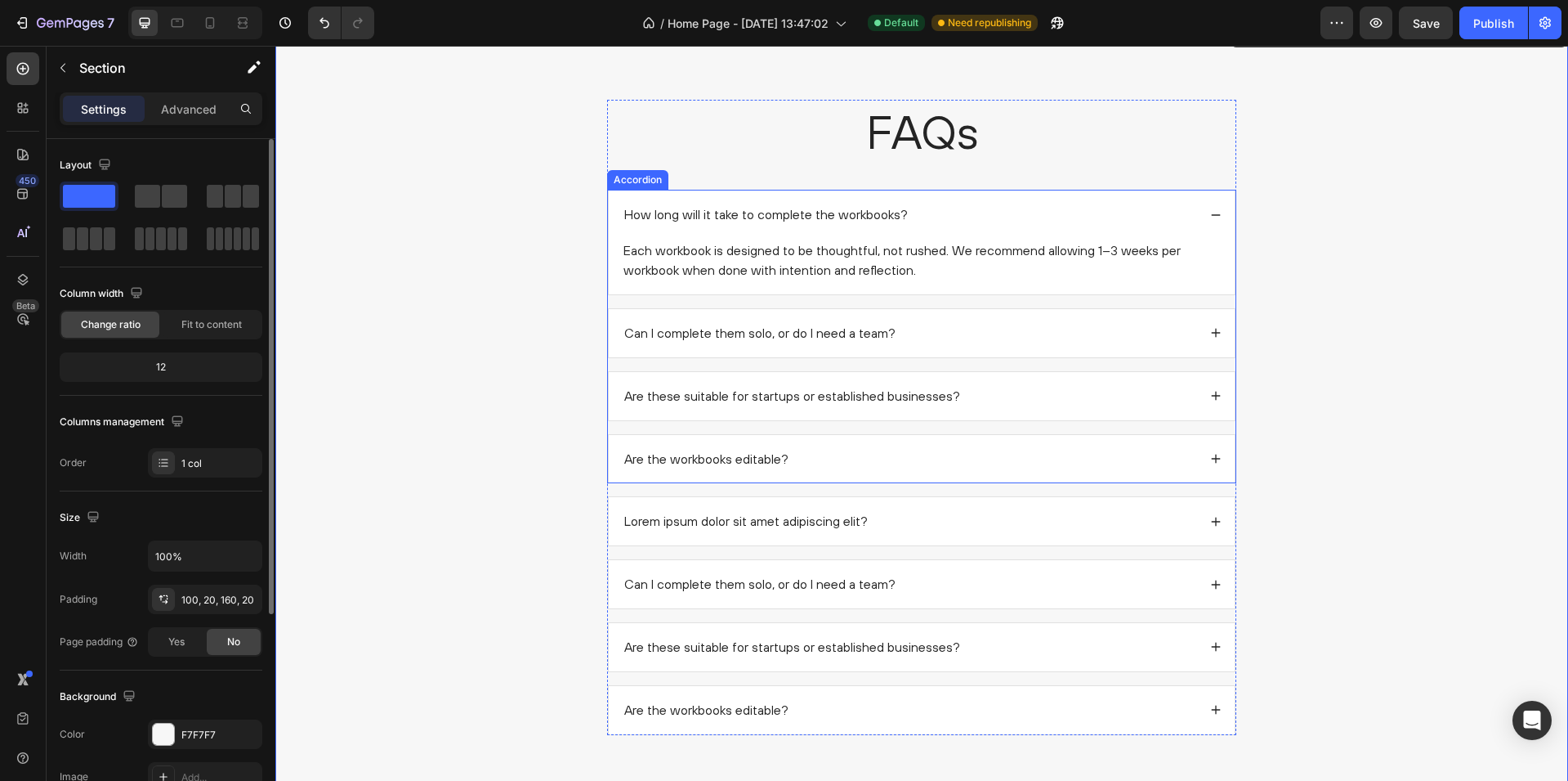
click at [1183, 207] on div "How long will it take to complete the workbooks?" at bounding box center [909, 214] width 576 height 22
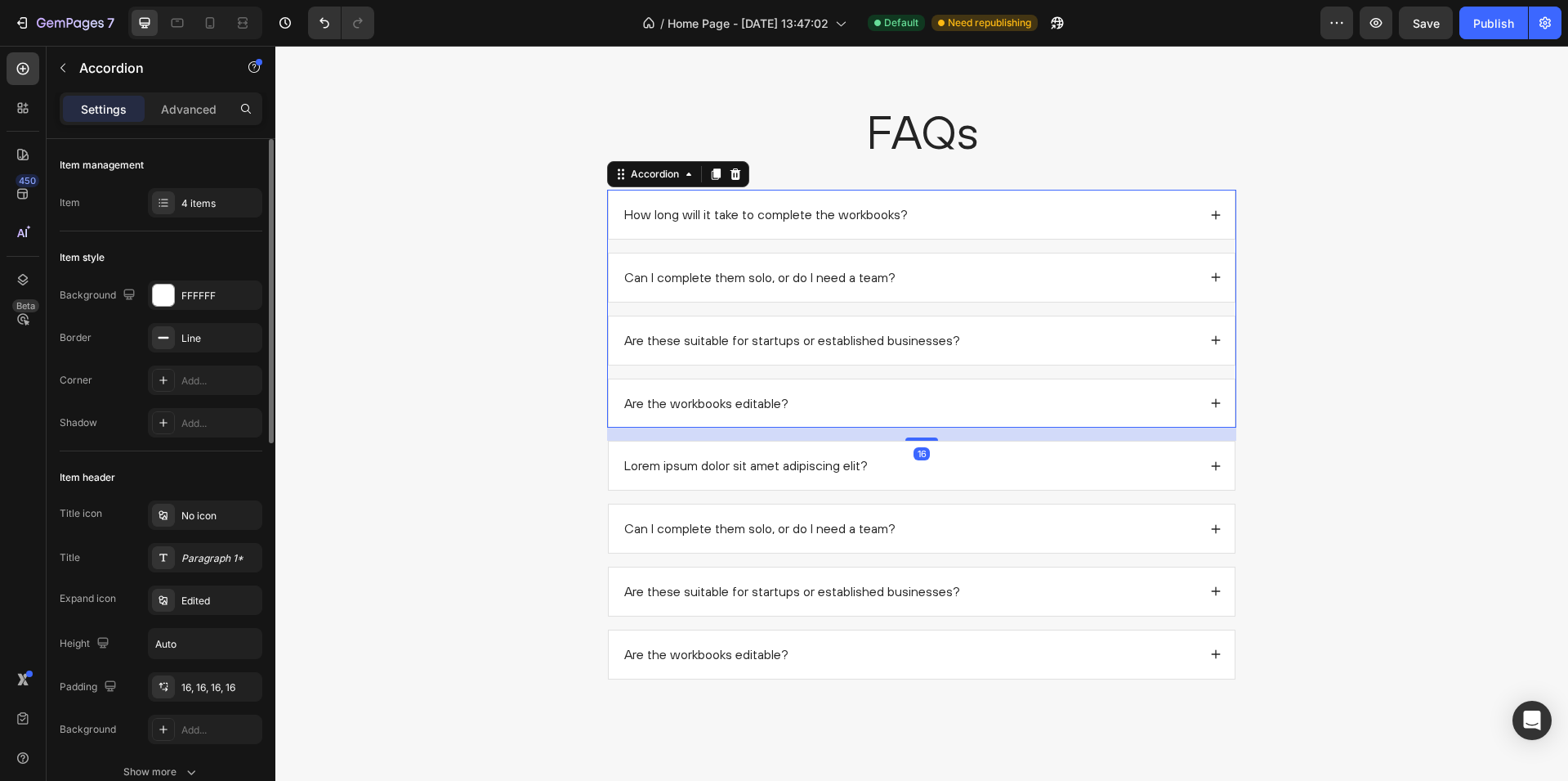
click at [1092, 275] on div "Can I complete them solo, or do I need a team?" at bounding box center [909, 277] width 576 height 22
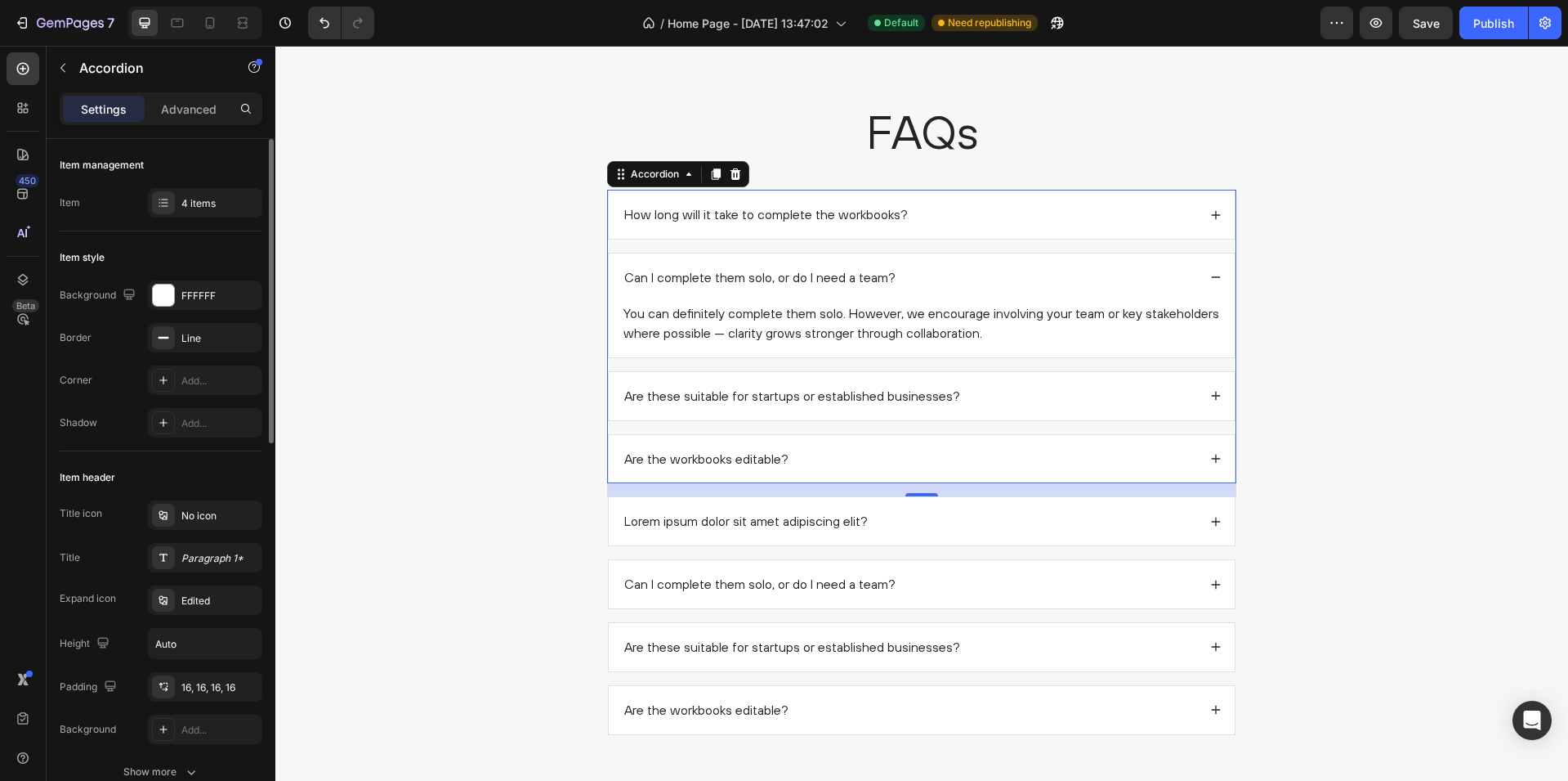
click at [1098, 270] on div "Can I complete them solo, or do I need a team?" at bounding box center [909, 277] width 576 height 22
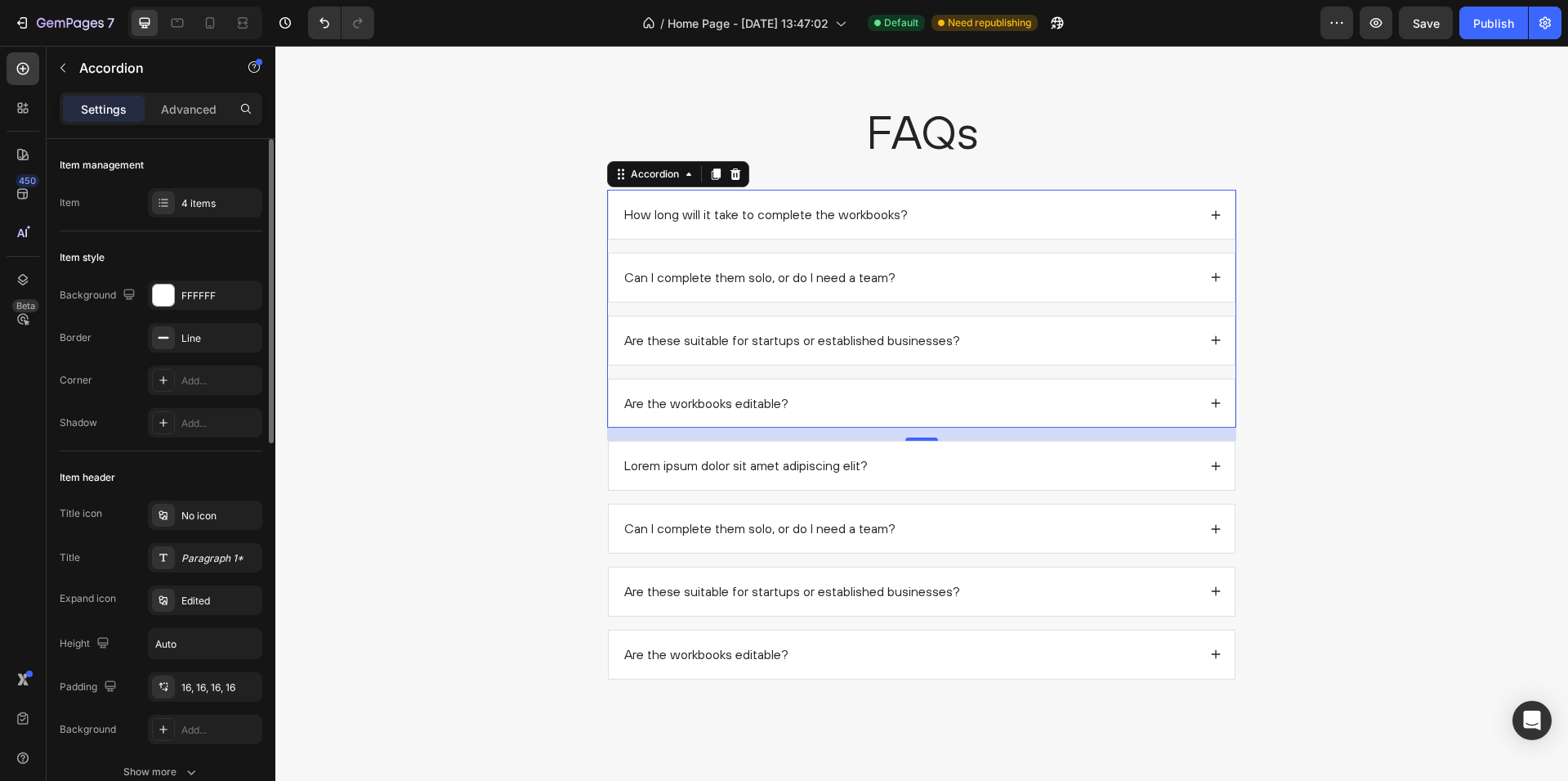
click at [1055, 340] on div "Are these suitable for startups or established businesses?" at bounding box center [909, 340] width 576 height 22
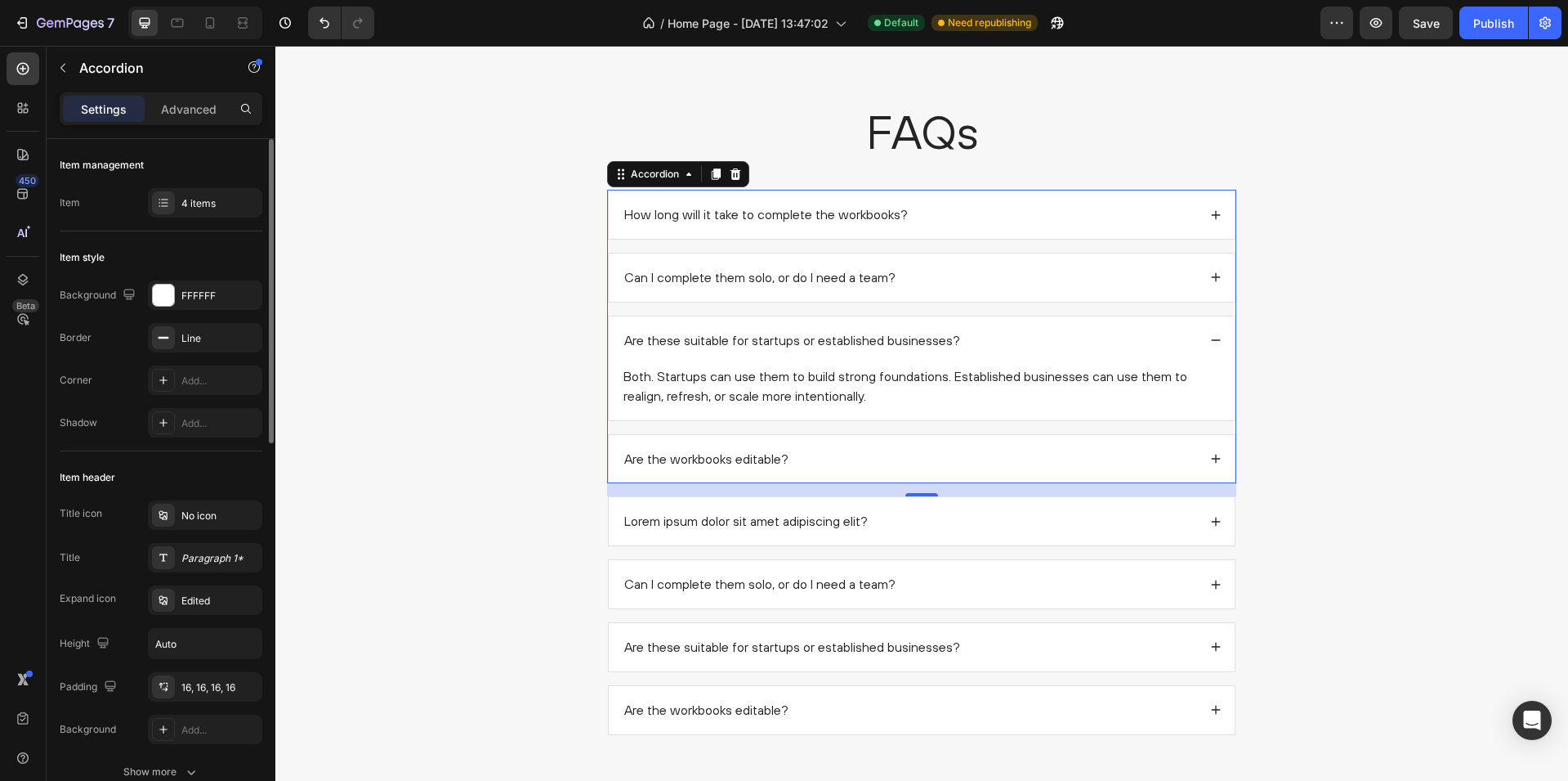
click at [1106, 341] on div "Are these suitable for startups or established businesses?" at bounding box center [909, 340] width 576 height 22
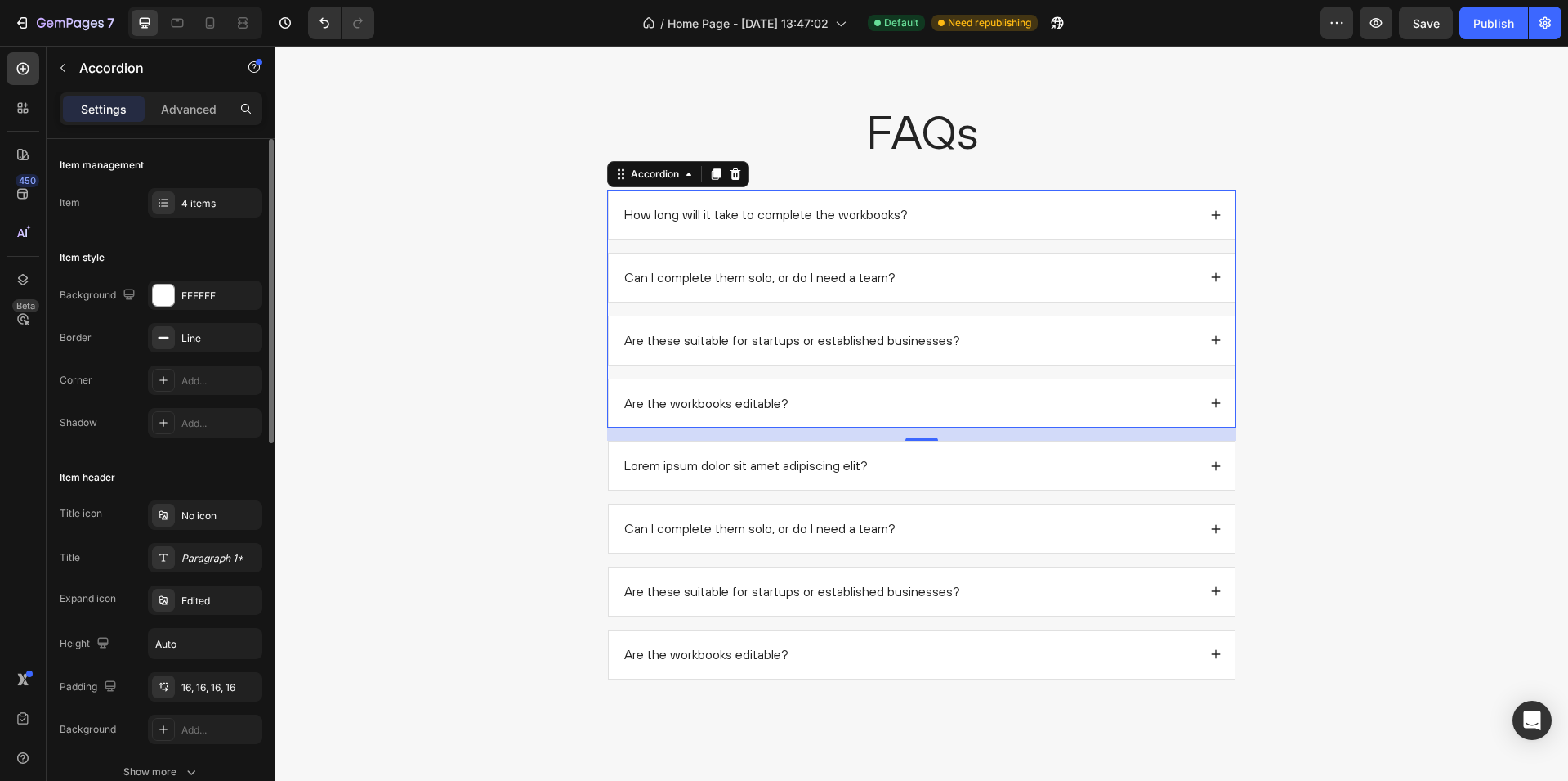
click at [932, 404] on div "Are the workbooks editable?" at bounding box center [909, 404] width 576 height 22
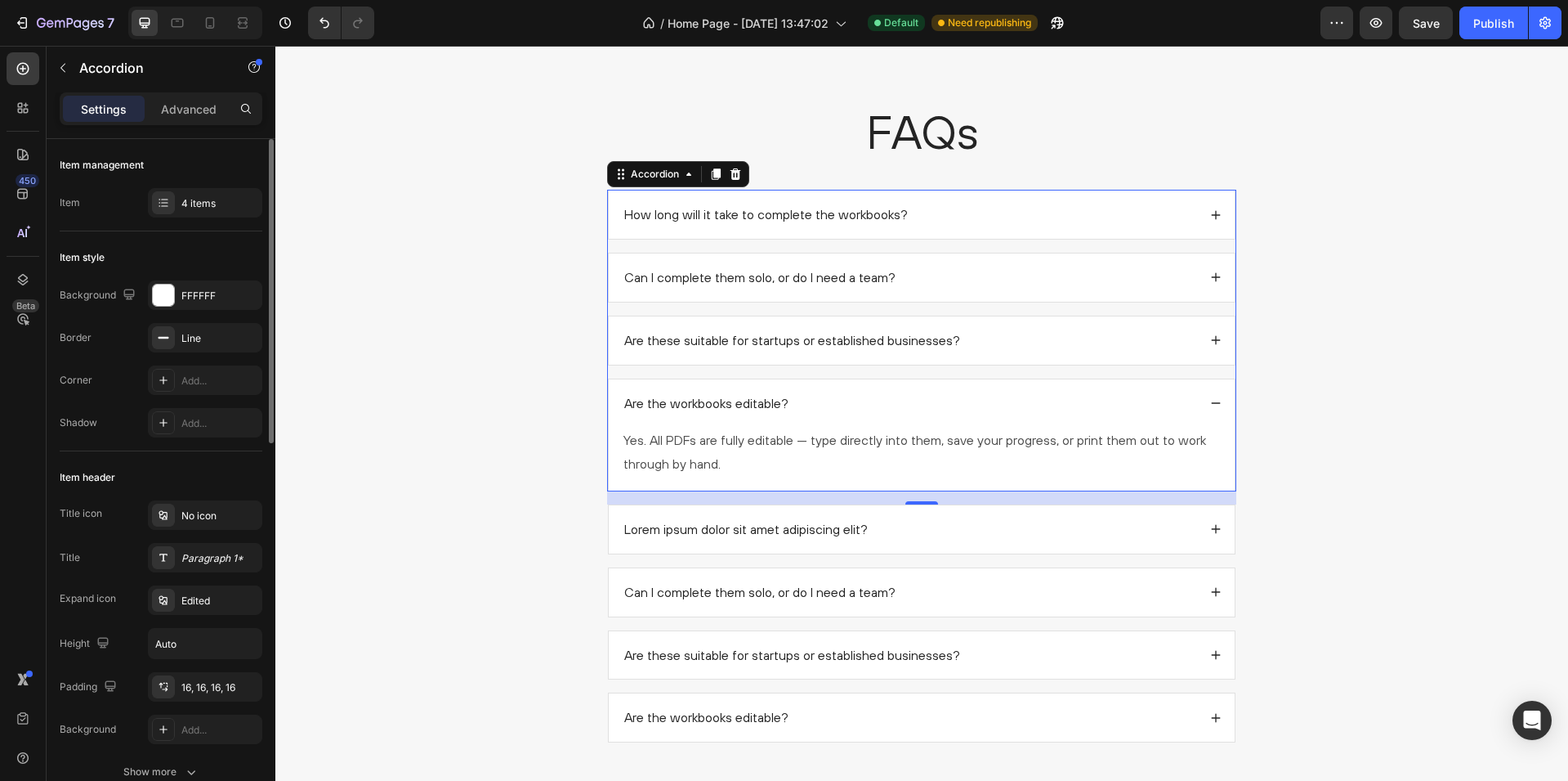
click at [934, 404] on div "Are the workbooks editable?" at bounding box center [909, 404] width 576 height 22
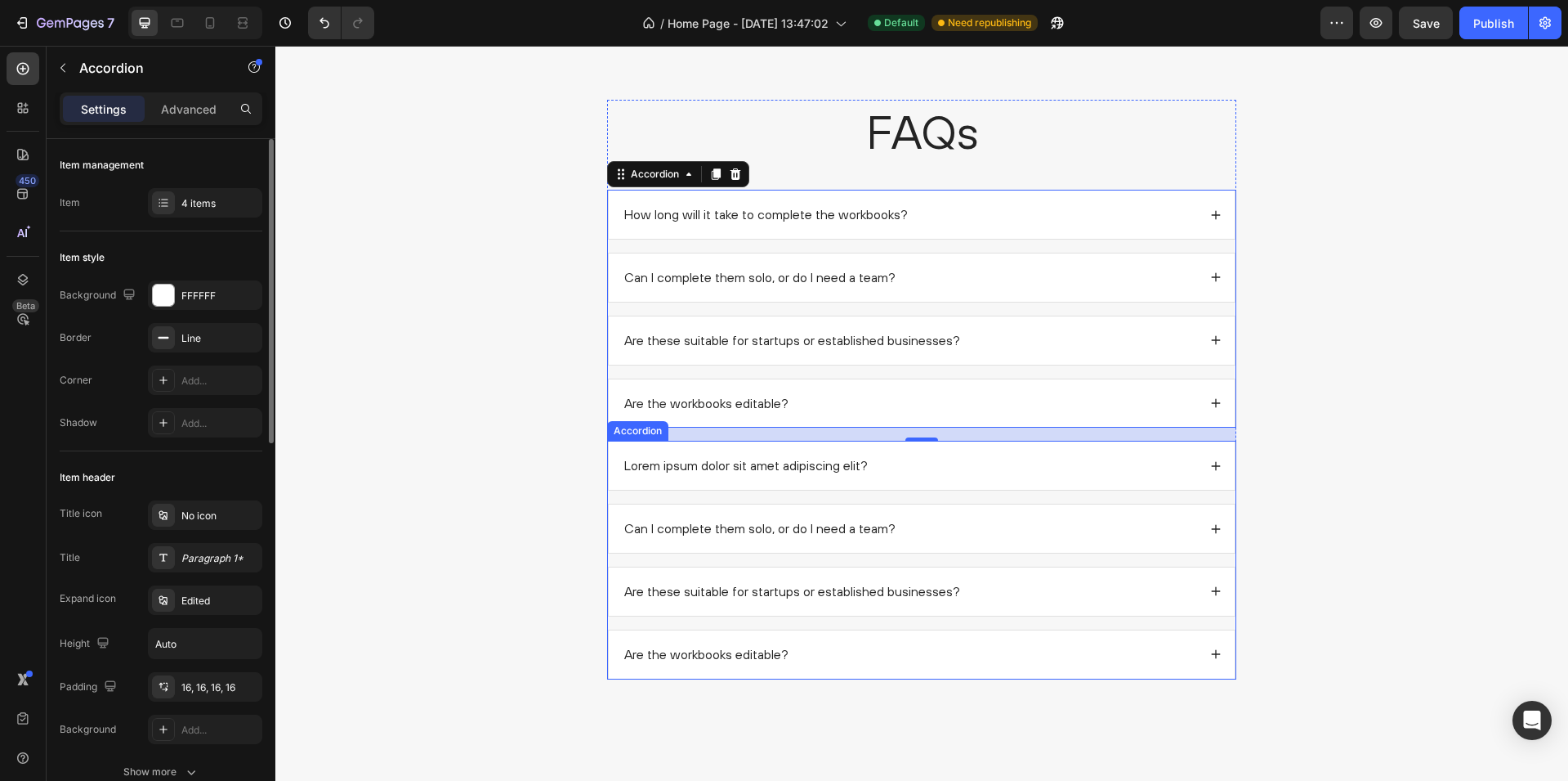
click at [811, 462] on p "Lorem ipsum dolor sit amet adipiscing elit?" at bounding box center [746, 466] width 244 height 17
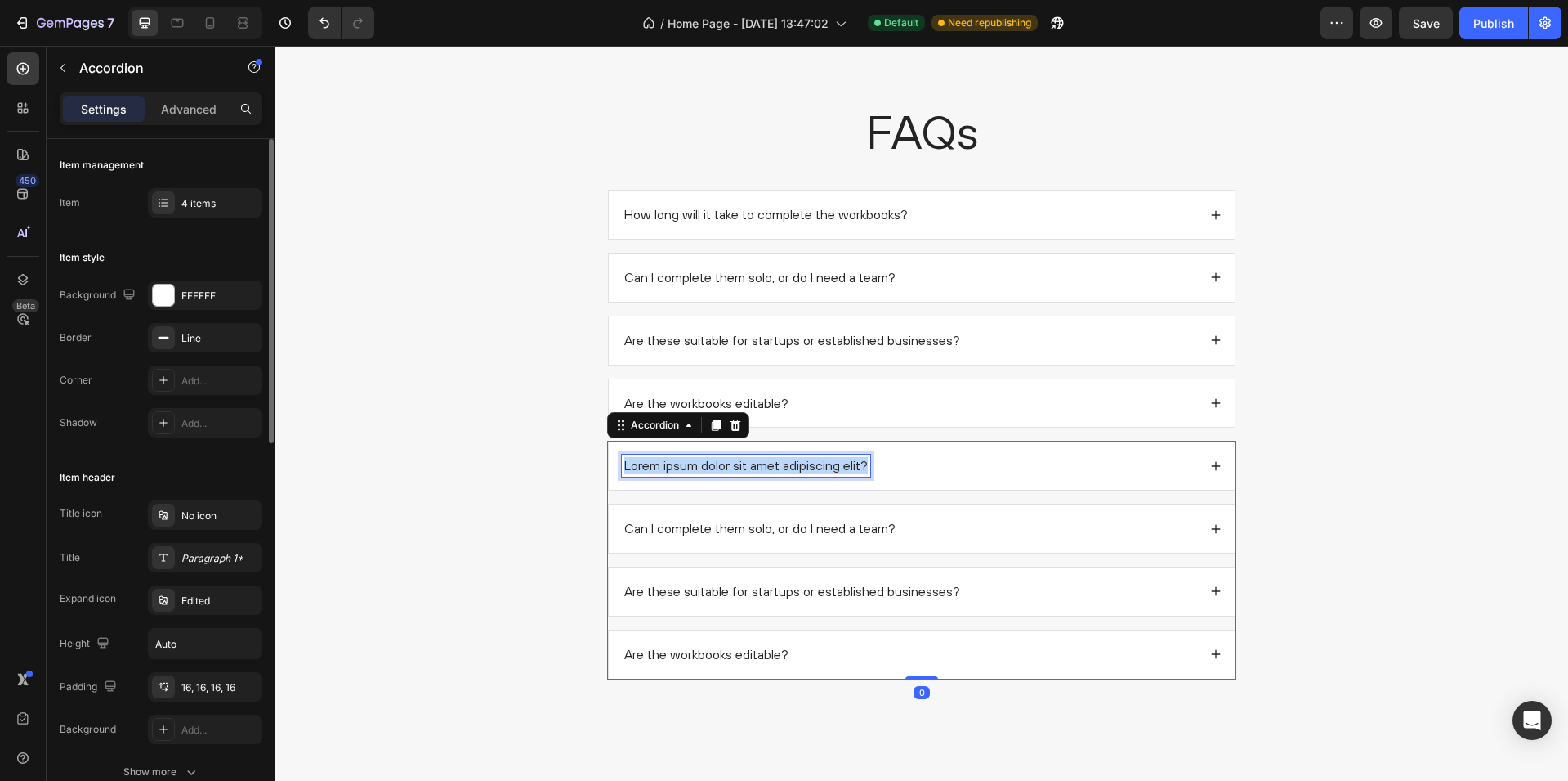
click at [811, 462] on p "Lorem ipsum dolor sit amet adipiscing elit?" at bounding box center [746, 466] width 244 height 17
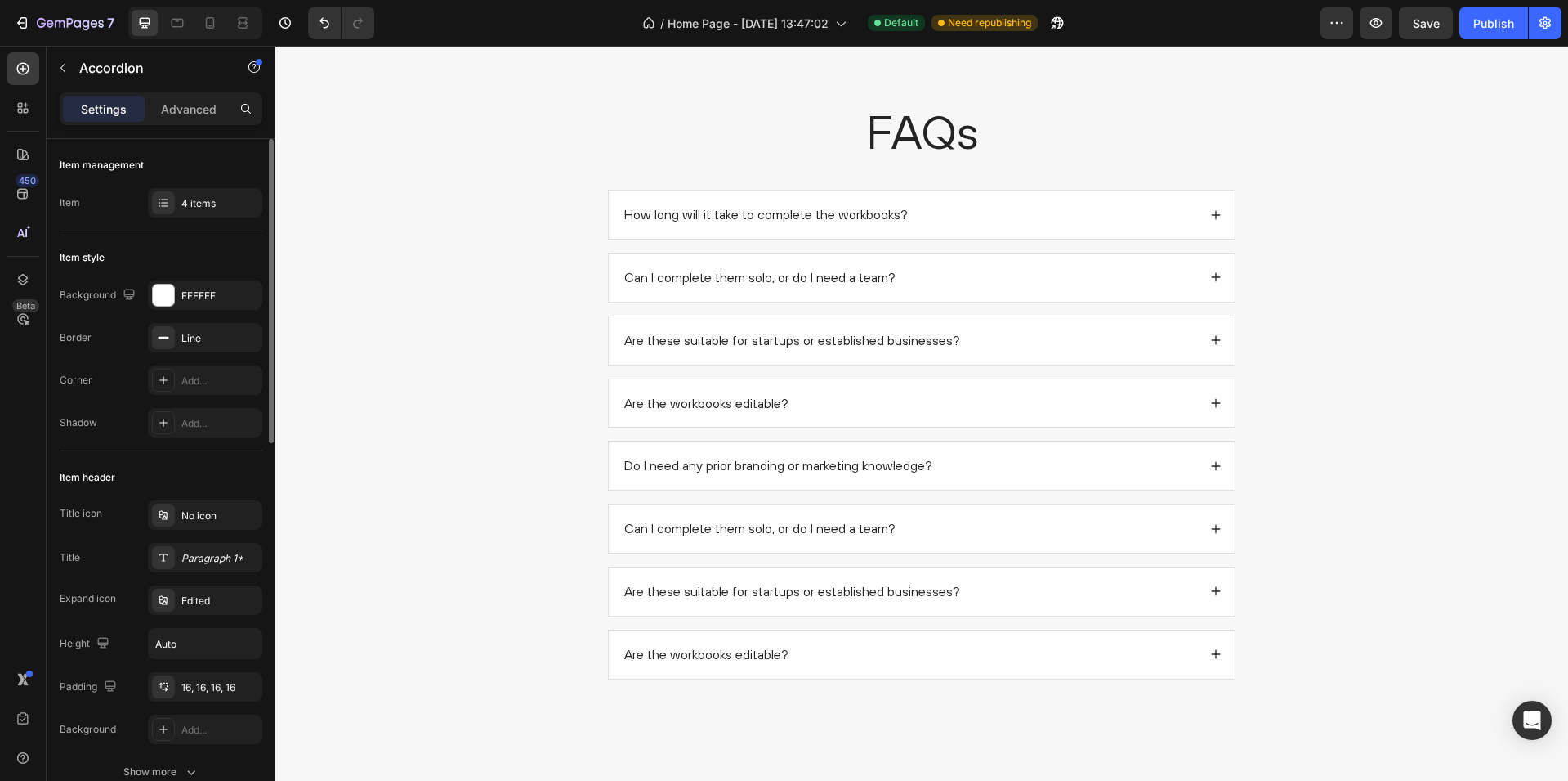
click at [1001, 475] on div "Do I need any prior branding or marketing knowledge?" at bounding box center [909, 466] width 576 height 22
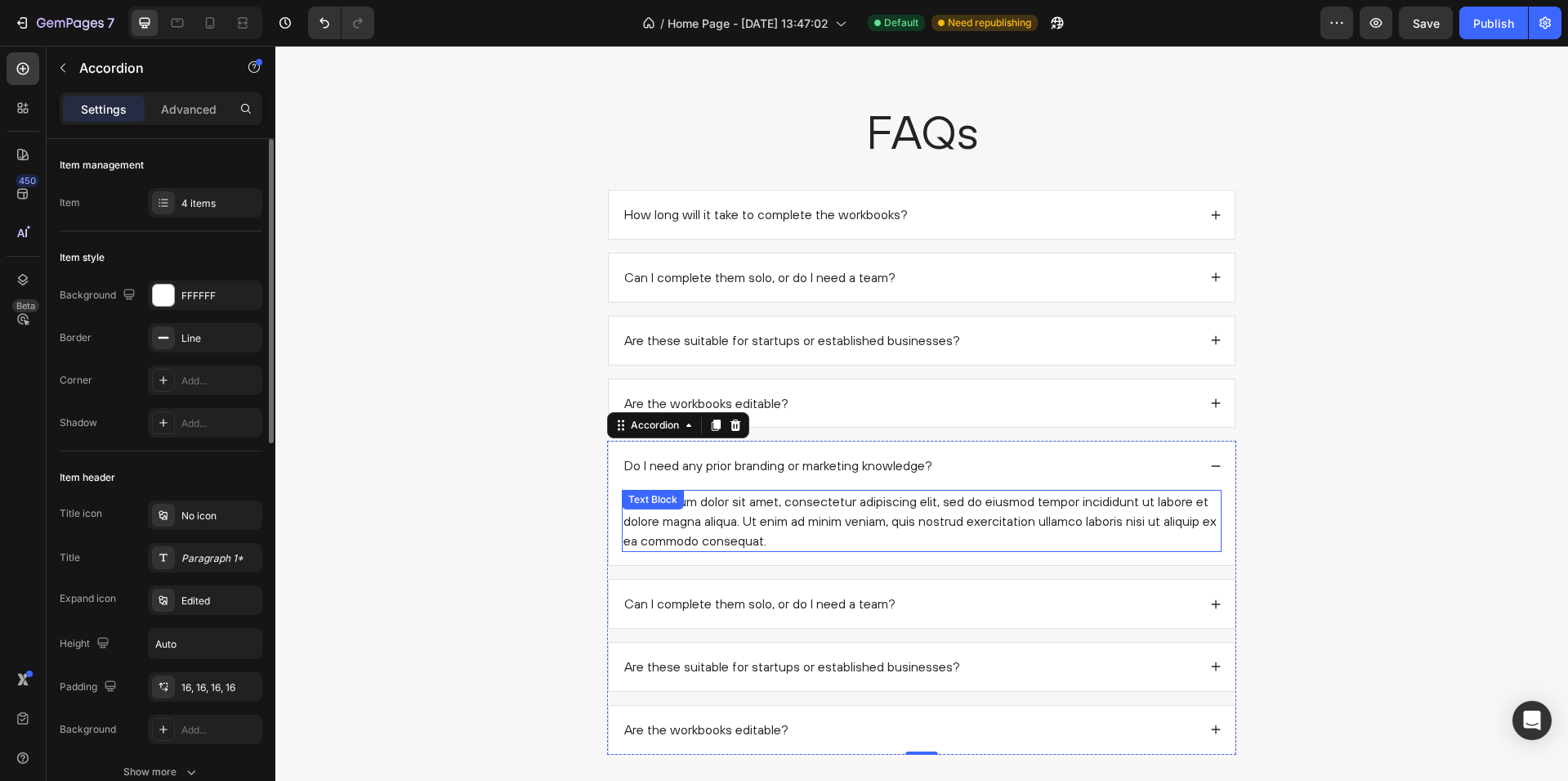
click at [748, 525] on div "Lorem ipsum dolor sit amet, consectetur adipiscing elit, sed do eiusmod tempor …" at bounding box center [922, 521] width 600 height 62
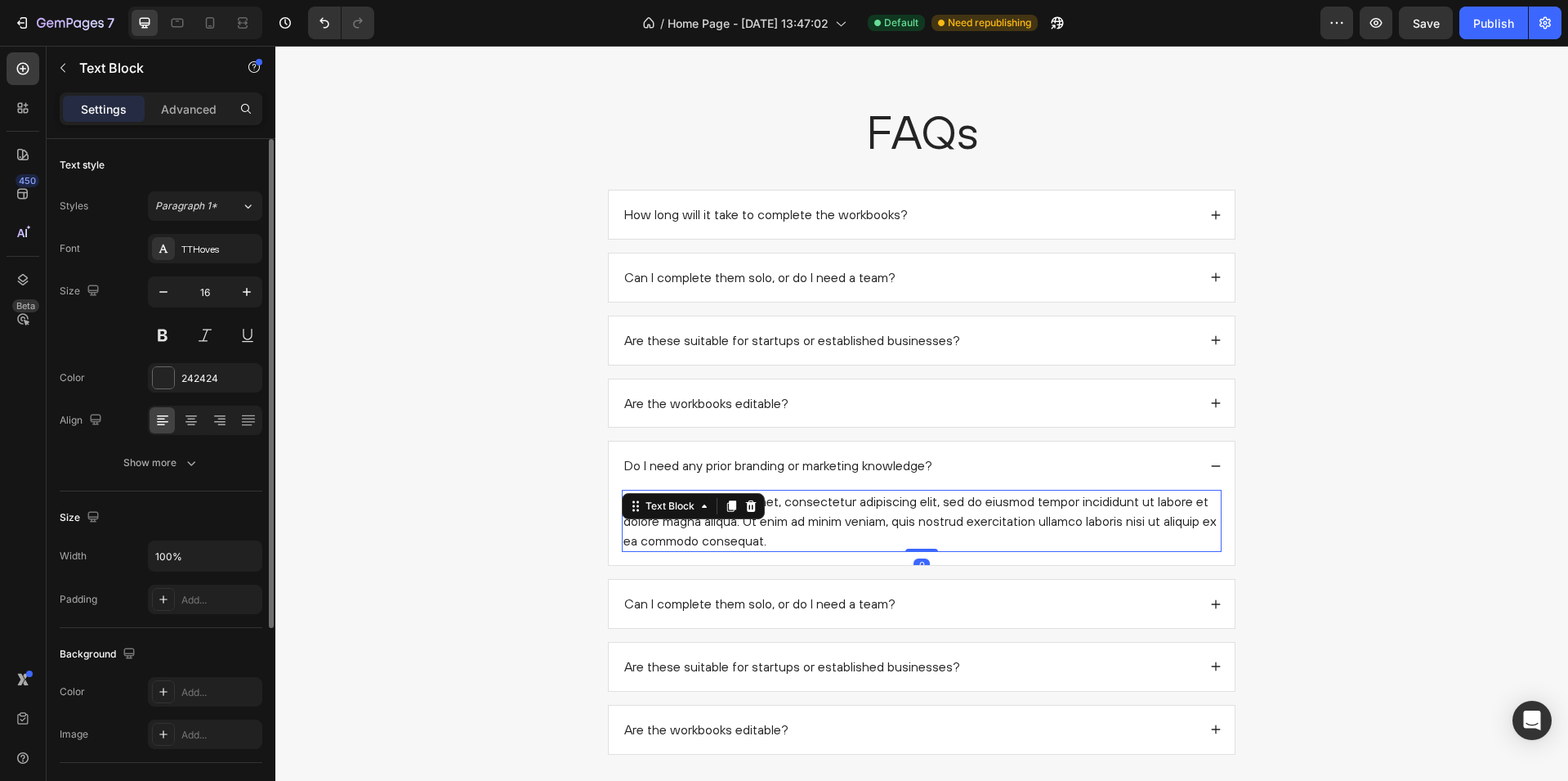
click at [748, 525] on div "Lorem ipsum dolor sit amet, consectetur adipiscing elit, sed do eiusmod tempor …" at bounding box center [922, 521] width 600 height 62
click at [748, 525] on p "Lorem ipsum dolor sit amet, consectetur adipiscing elit, sed do eiusmod tempor …" at bounding box center [922, 520] width 597 height 59
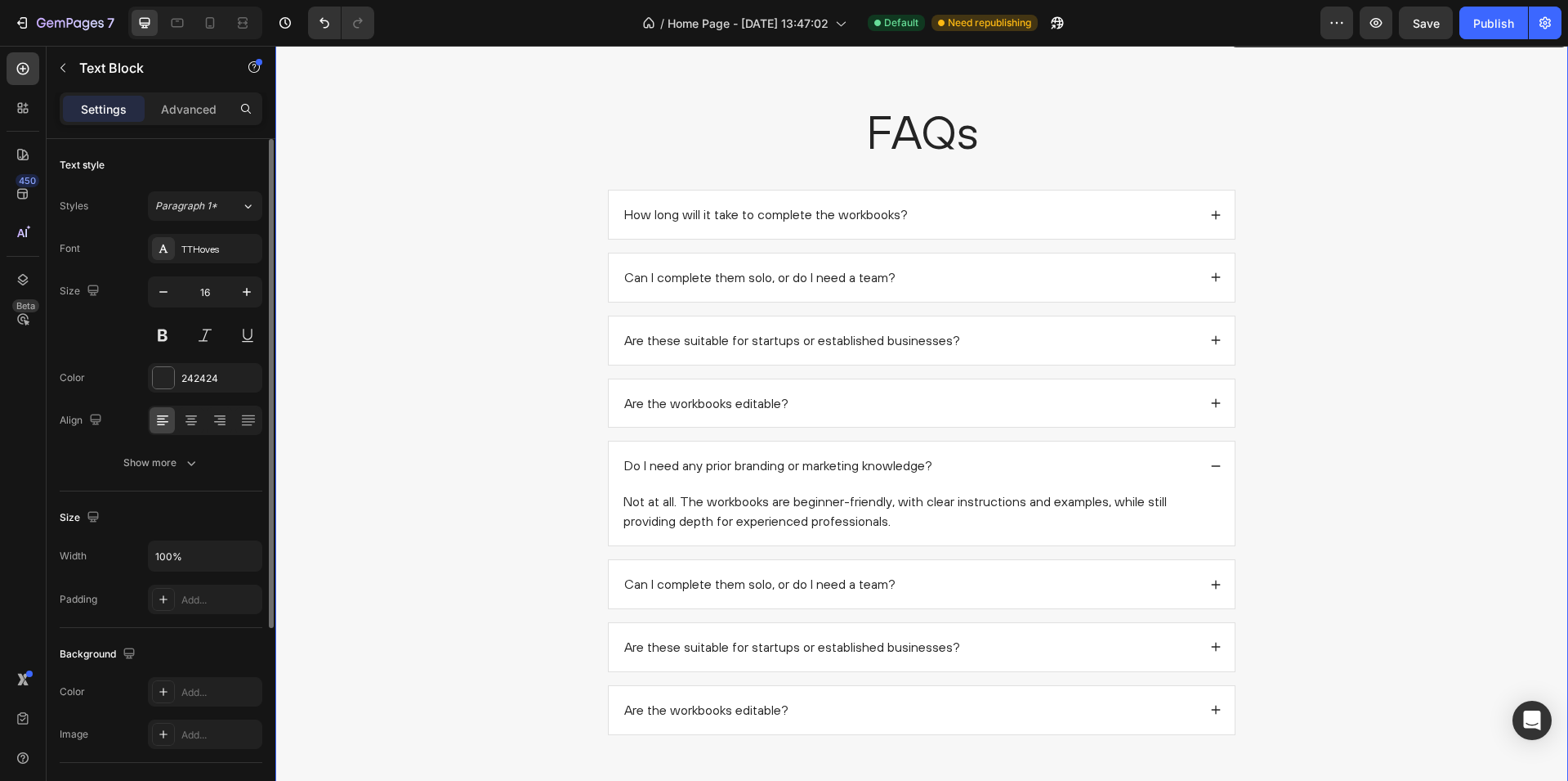
drag, startPoint x: 481, startPoint y: 506, endPoint x: 683, endPoint y: 567, distance: 211.0
click at [481, 506] on div "FAQs Heading How long will it take to complete the workbooks? Can I complete th…" at bounding box center [922, 424] width 1260 height 647
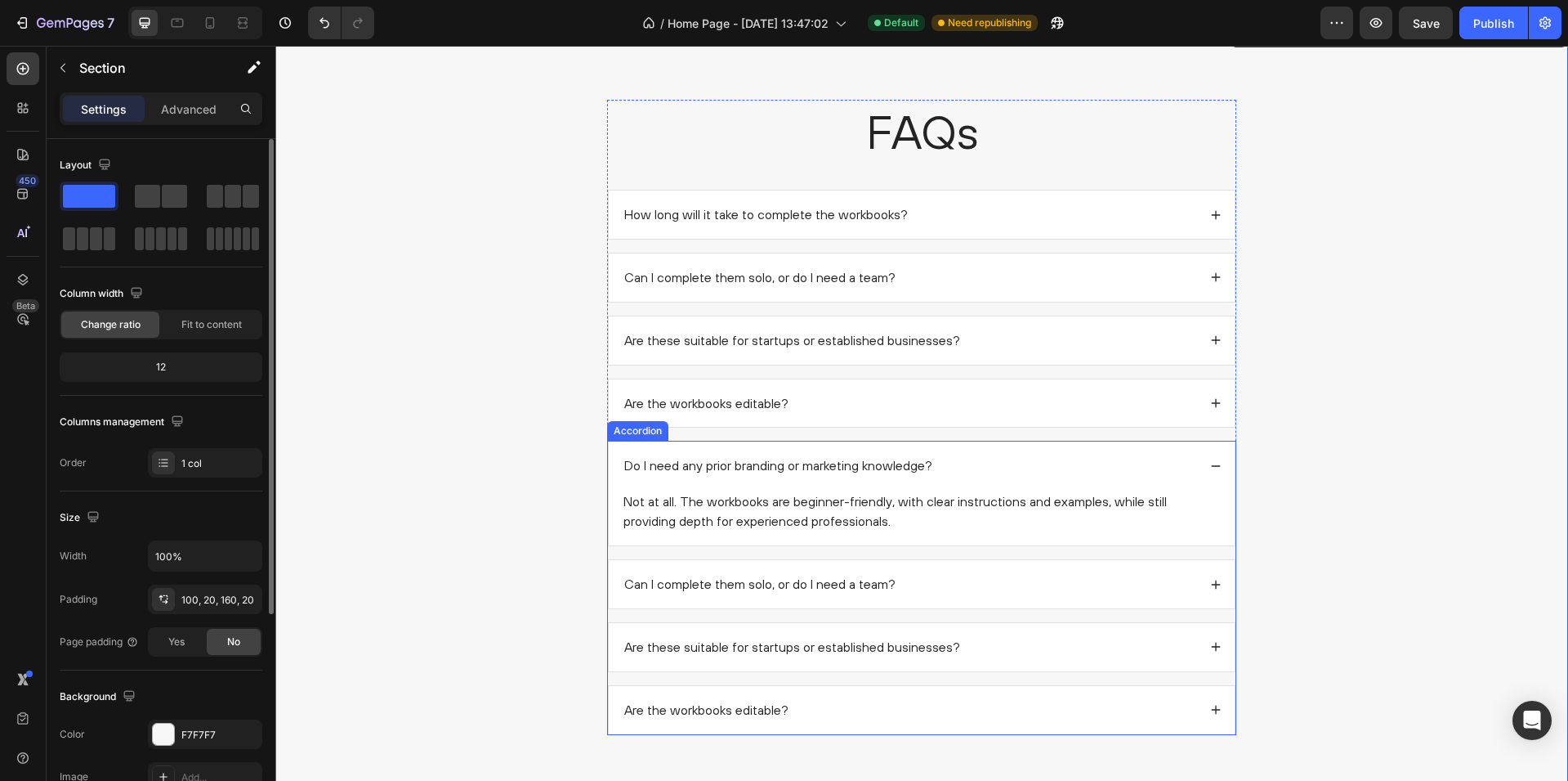
click at [968, 567] on div "Can I complete them solo, or do I need a team?" at bounding box center [922, 583] width 626 height 48
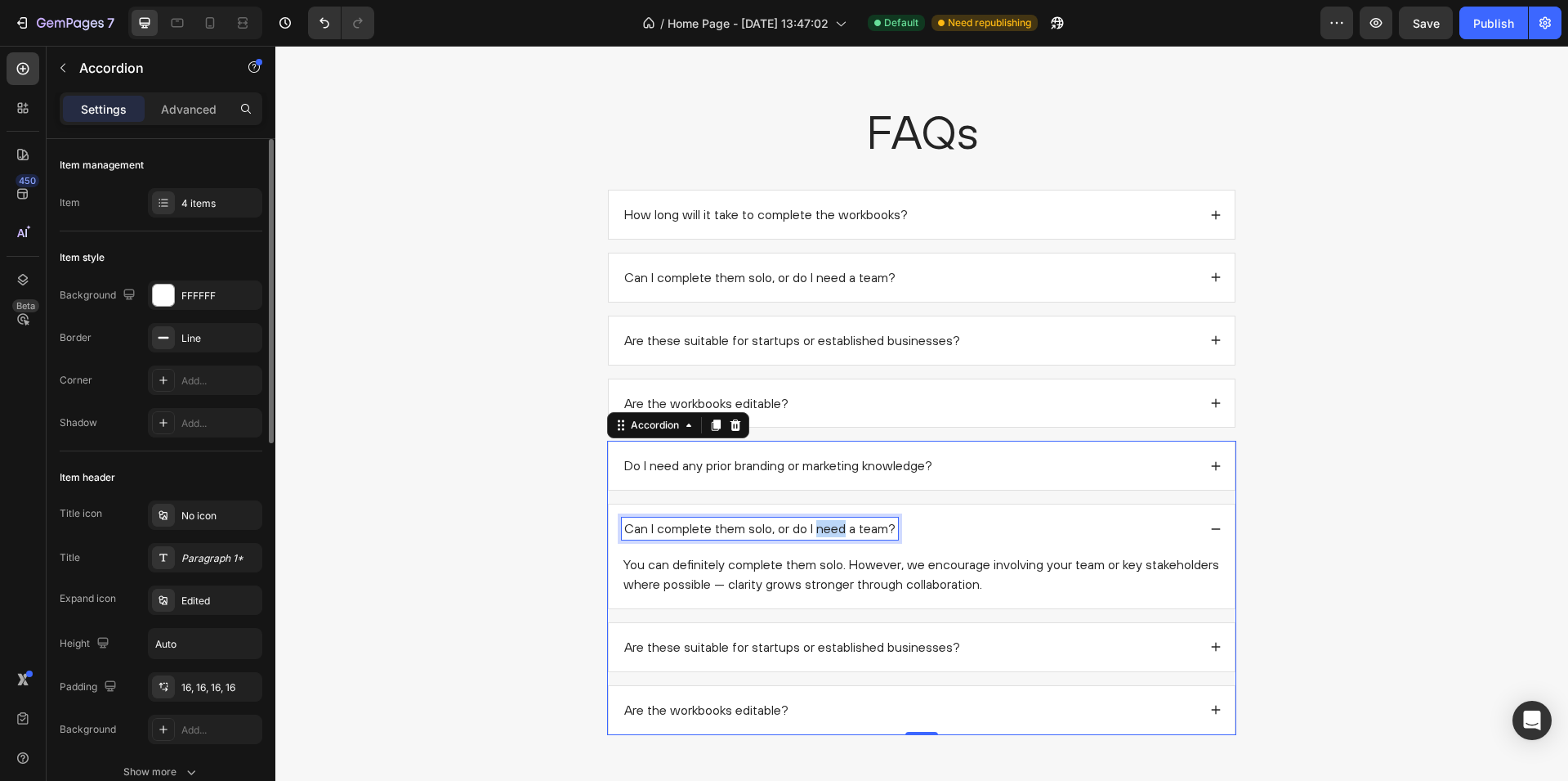
click at [816, 527] on p "Can I complete them solo, or do I need a team?" at bounding box center [760, 529] width 271 height 17
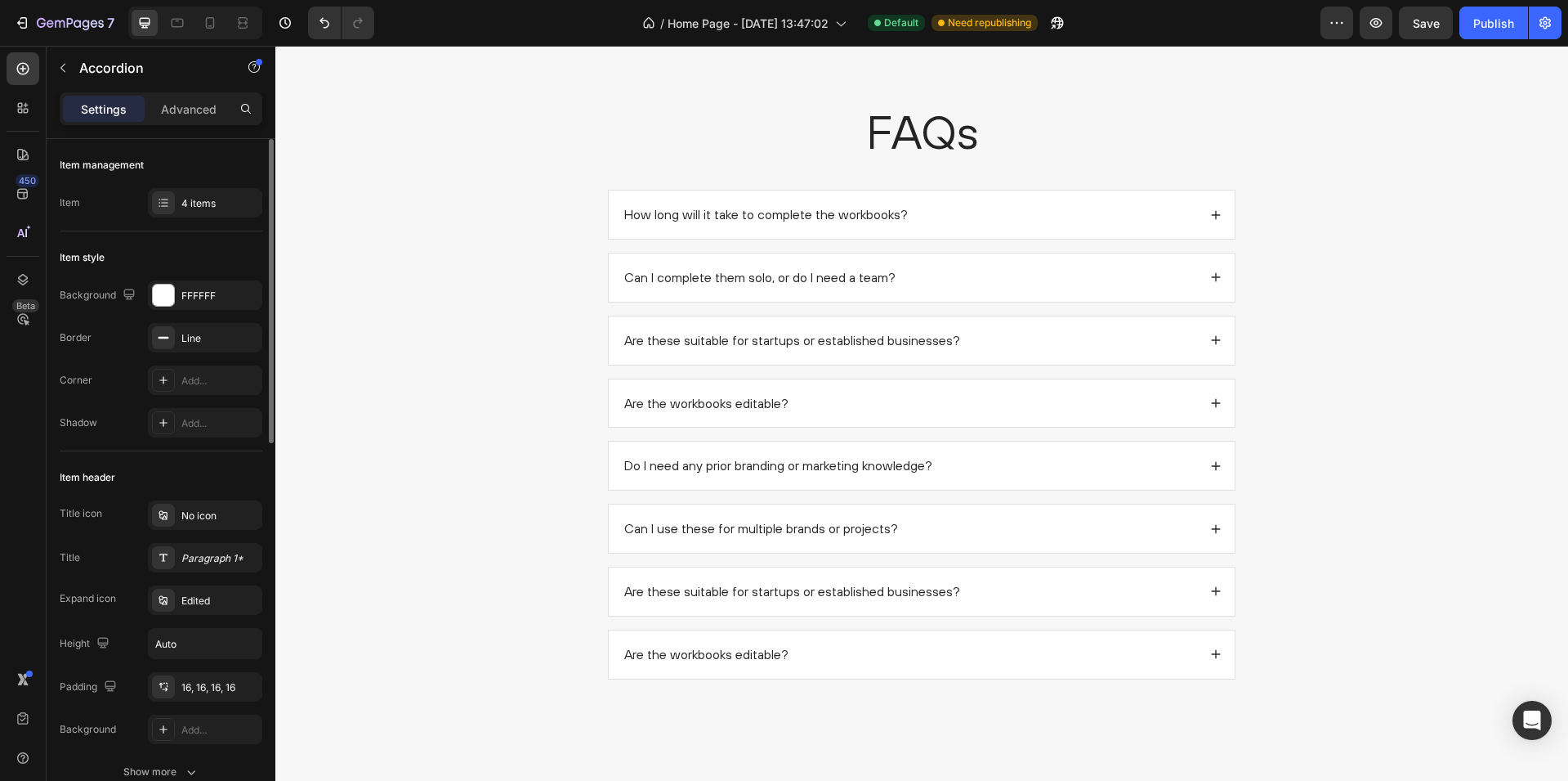
click at [920, 544] on div "Can I use these for multiple brands or projects?" at bounding box center [922, 528] width 626 height 48
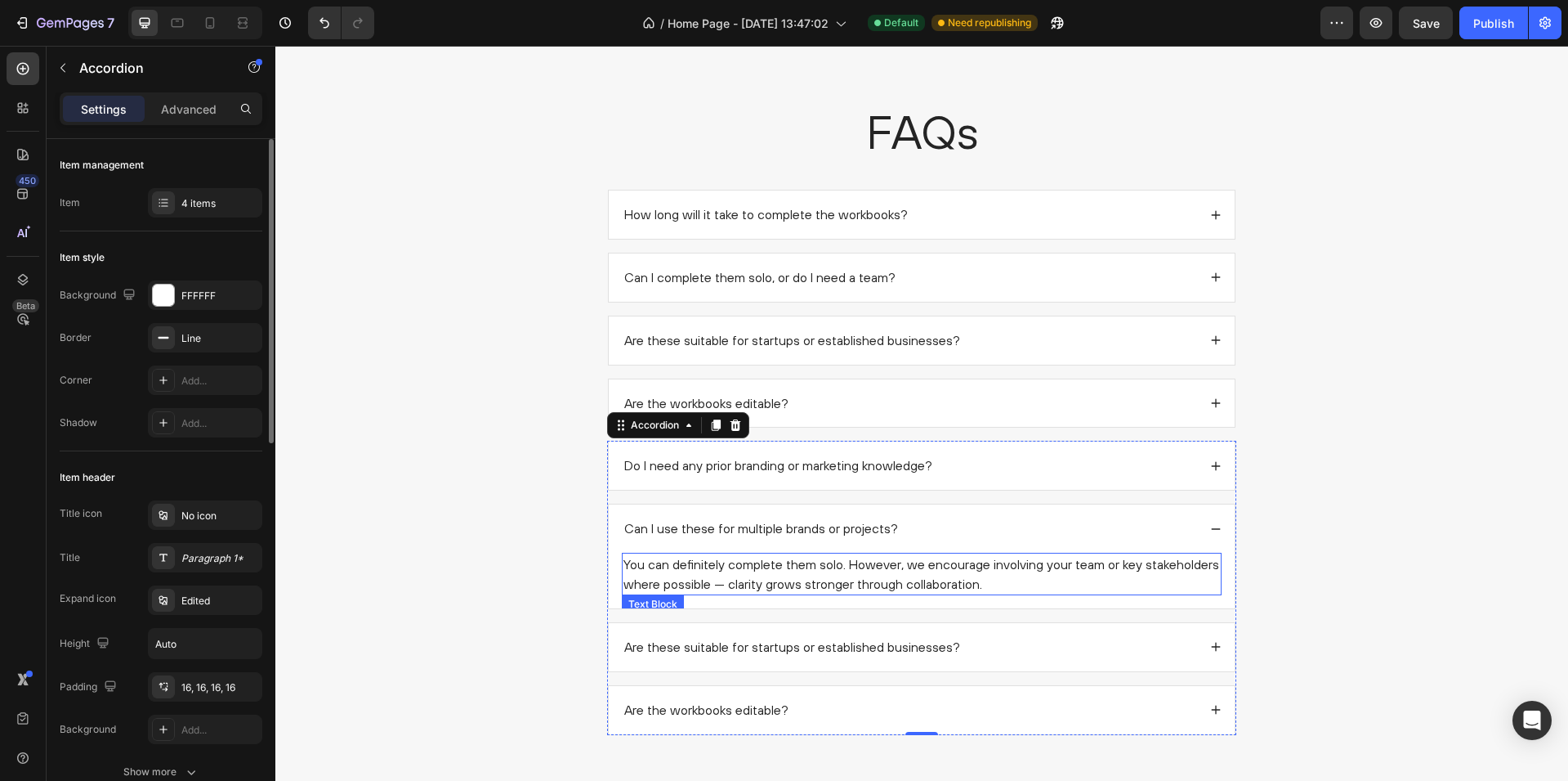
click at [771, 577] on p "You can definitely complete them solo. However, we encourage involving your tea…" at bounding box center [922, 573] width 597 height 40
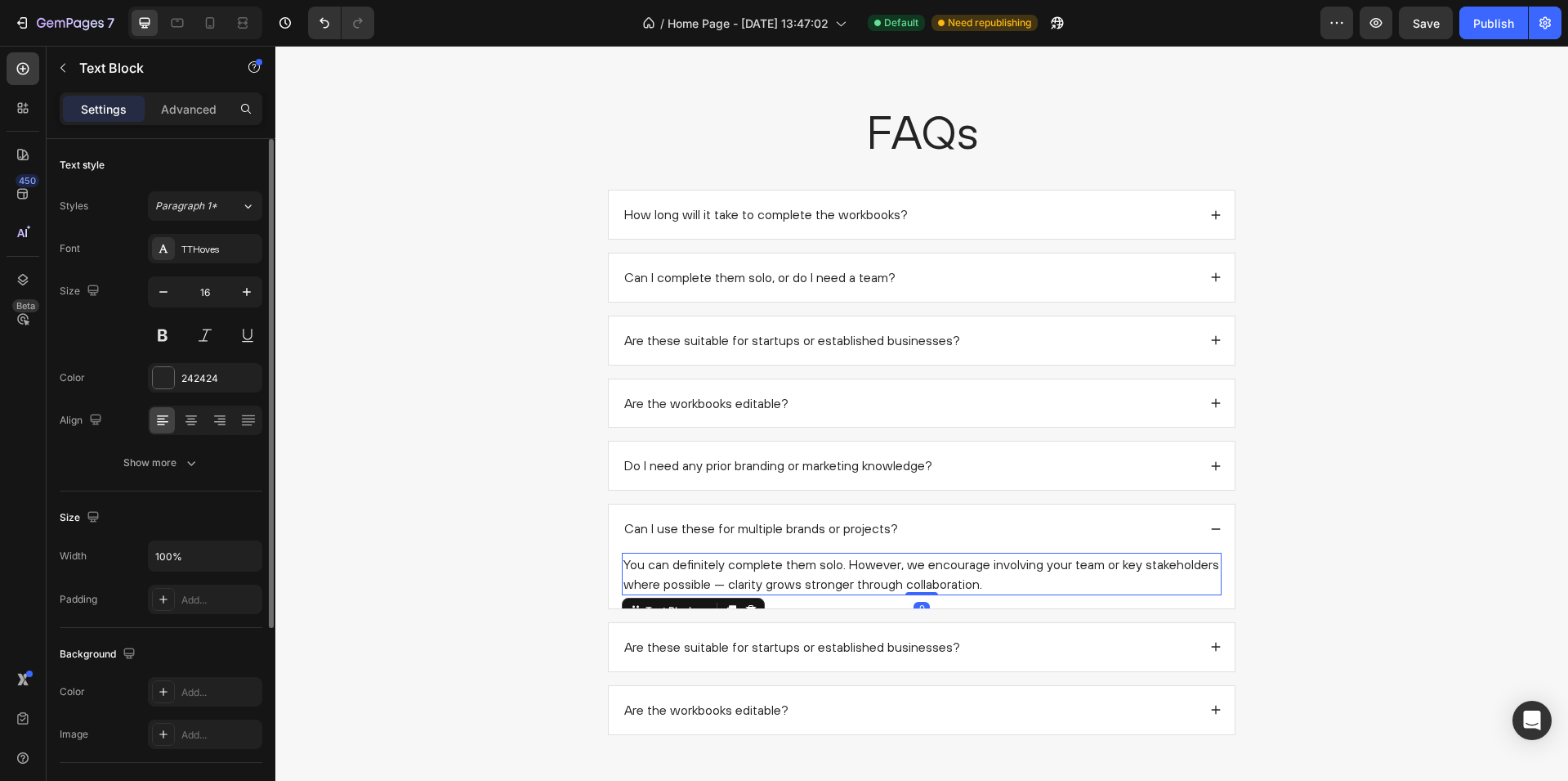
click at [771, 577] on p "You can definitely complete them solo. However, we encourage involving your tea…" at bounding box center [922, 573] width 597 height 40
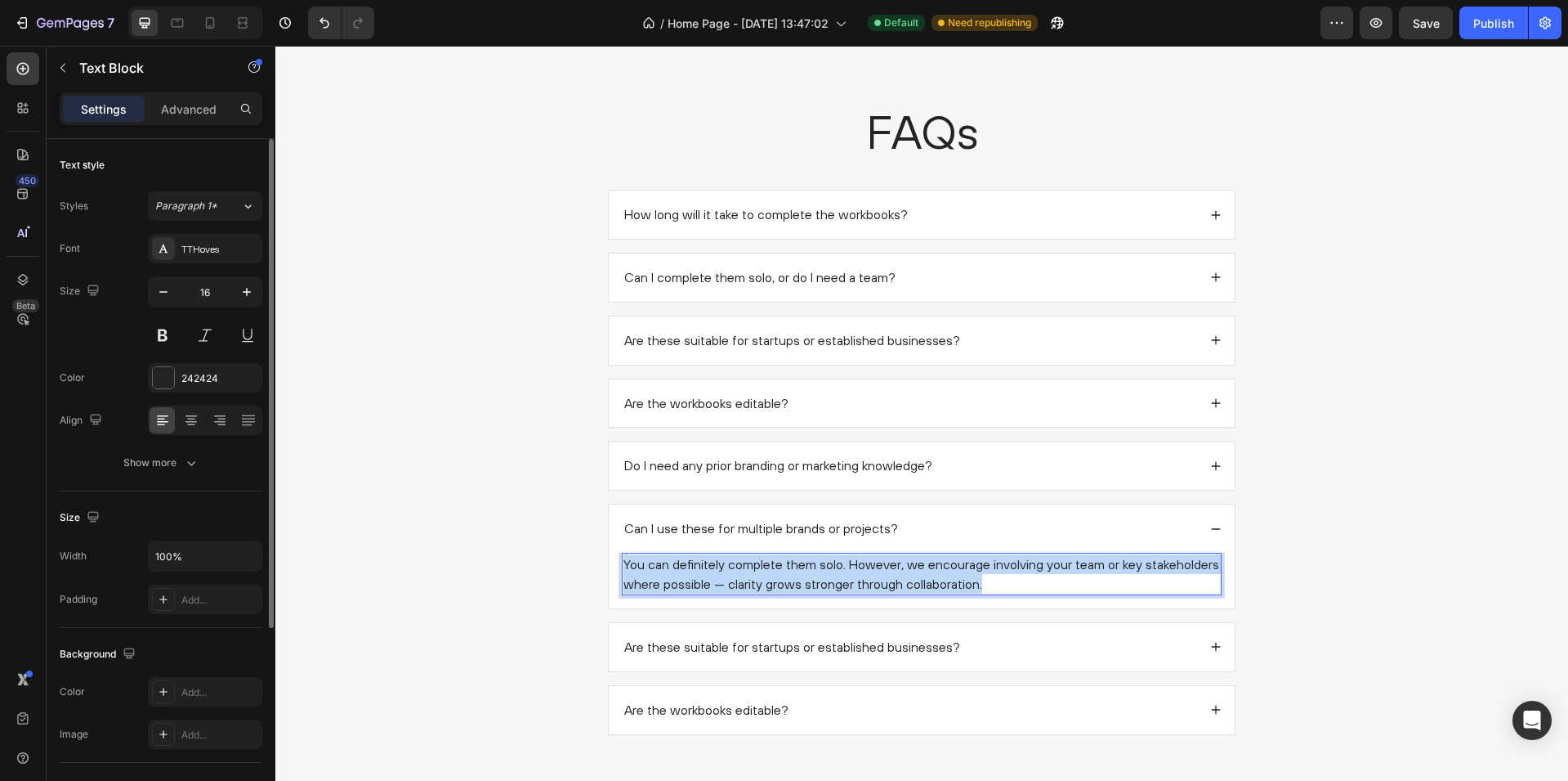
click at [771, 577] on p "You can definitely complete them solo. However, we encourage involving your tea…" at bounding box center [922, 573] width 597 height 40
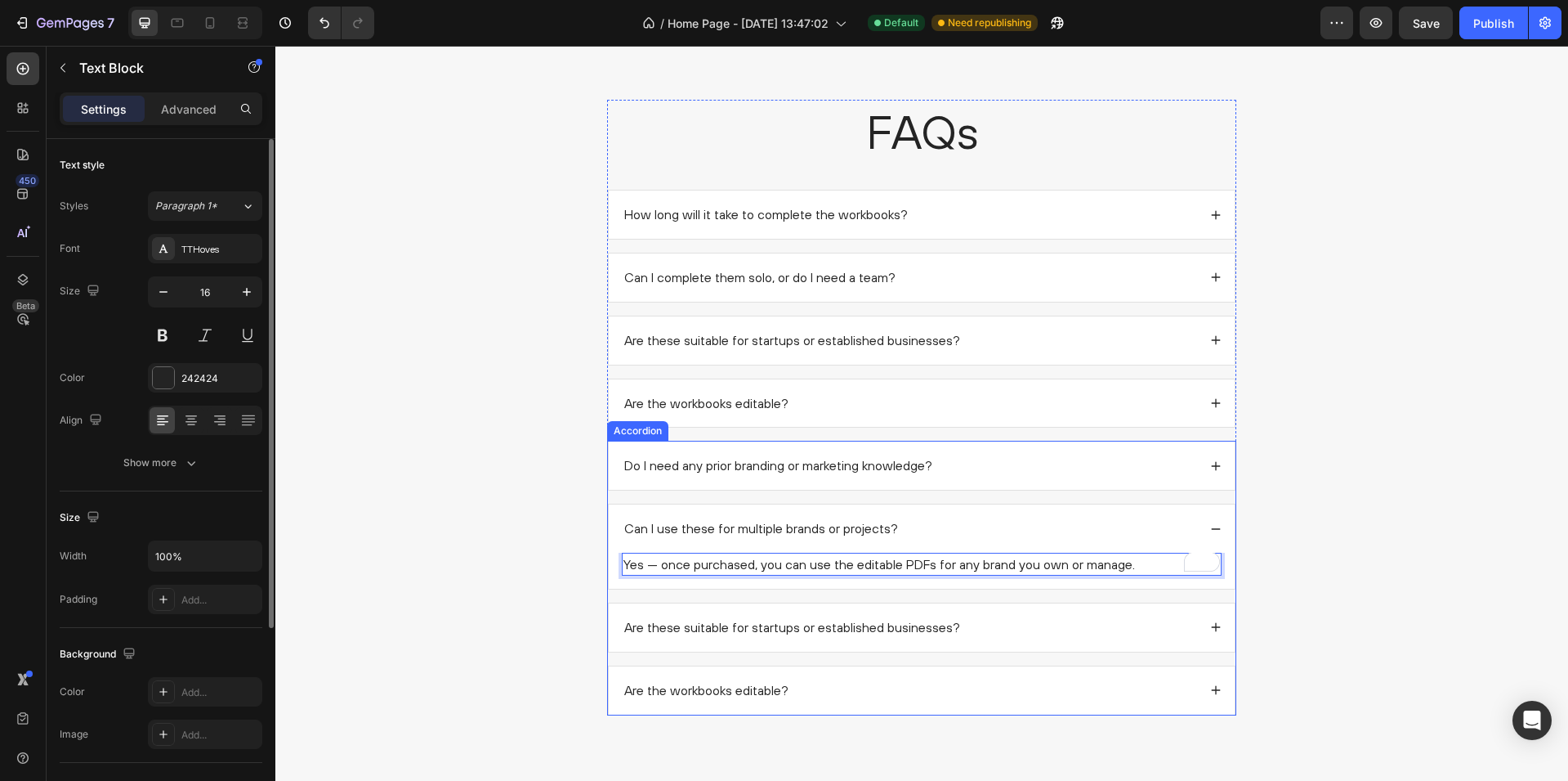
click at [1019, 619] on div "Are these suitable for startups or established businesses?" at bounding box center [909, 627] width 576 height 22
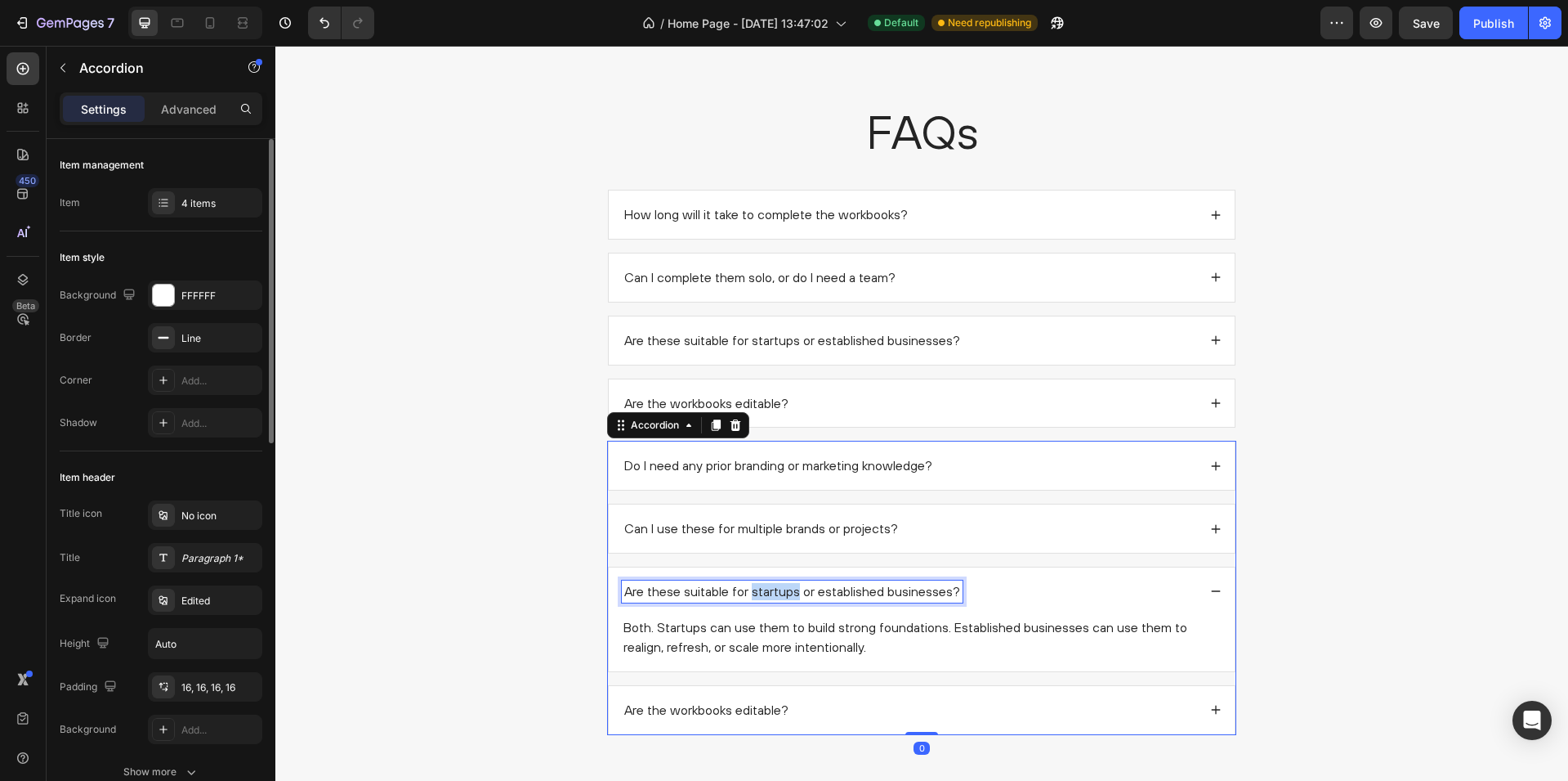
click at [768, 588] on p "Are these suitable for startups or established businesses?" at bounding box center [792, 591] width 336 height 17
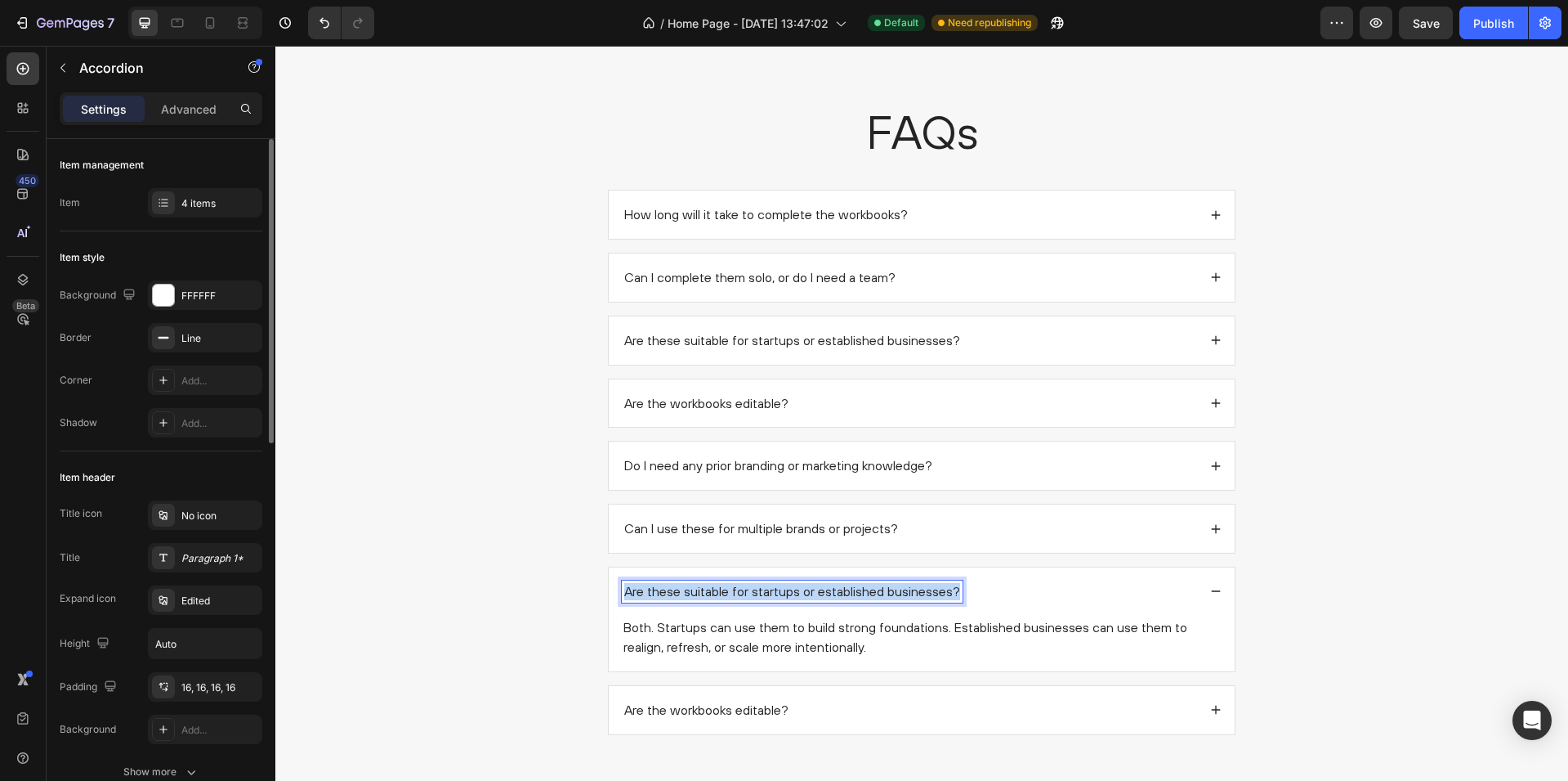
click at [768, 588] on p "Are these suitable for startups or established businesses?" at bounding box center [792, 591] width 336 height 17
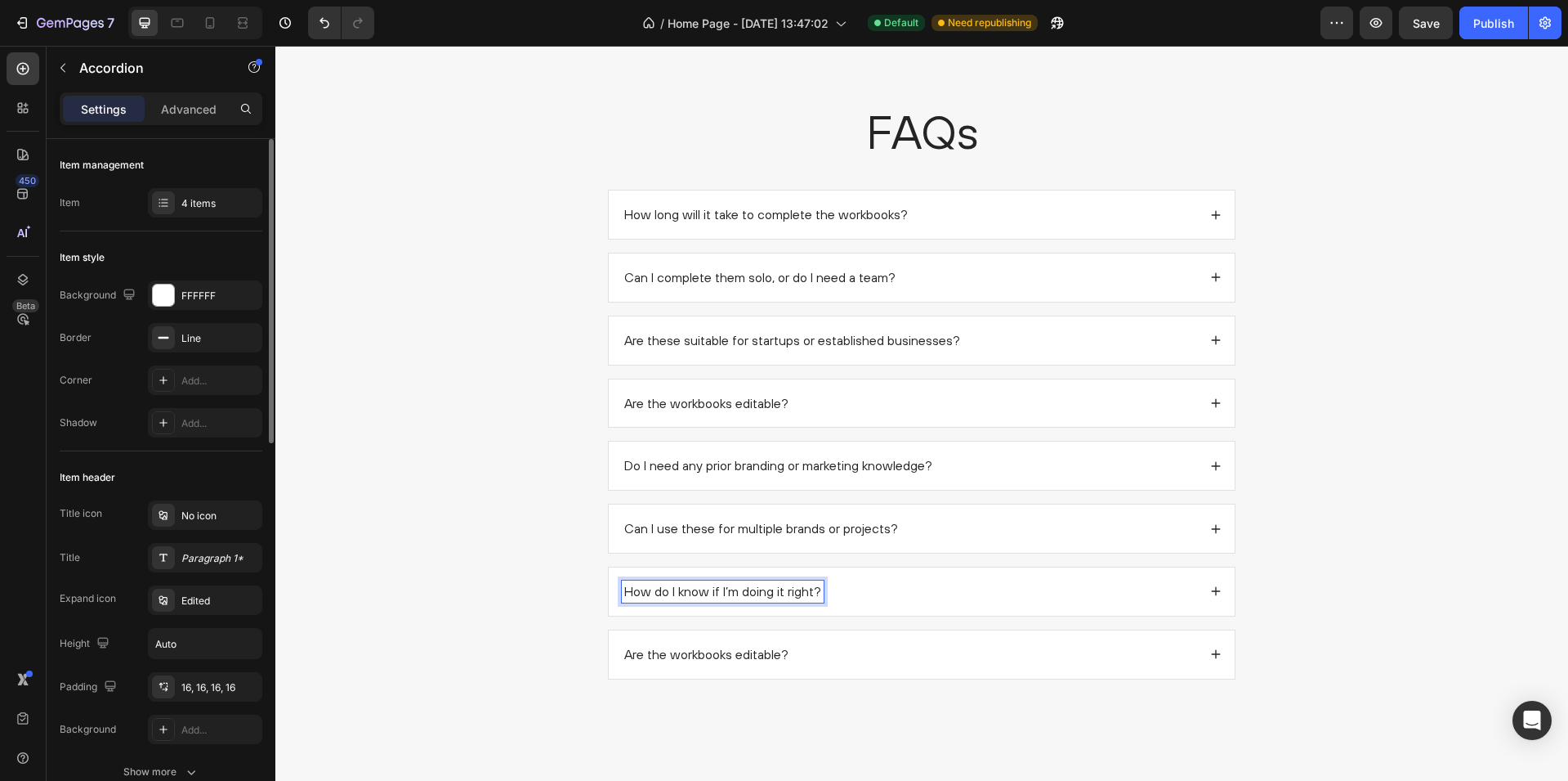
click at [902, 588] on div "How do I know if I’m doing it right?" at bounding box center [909, 591] width 576 height 22
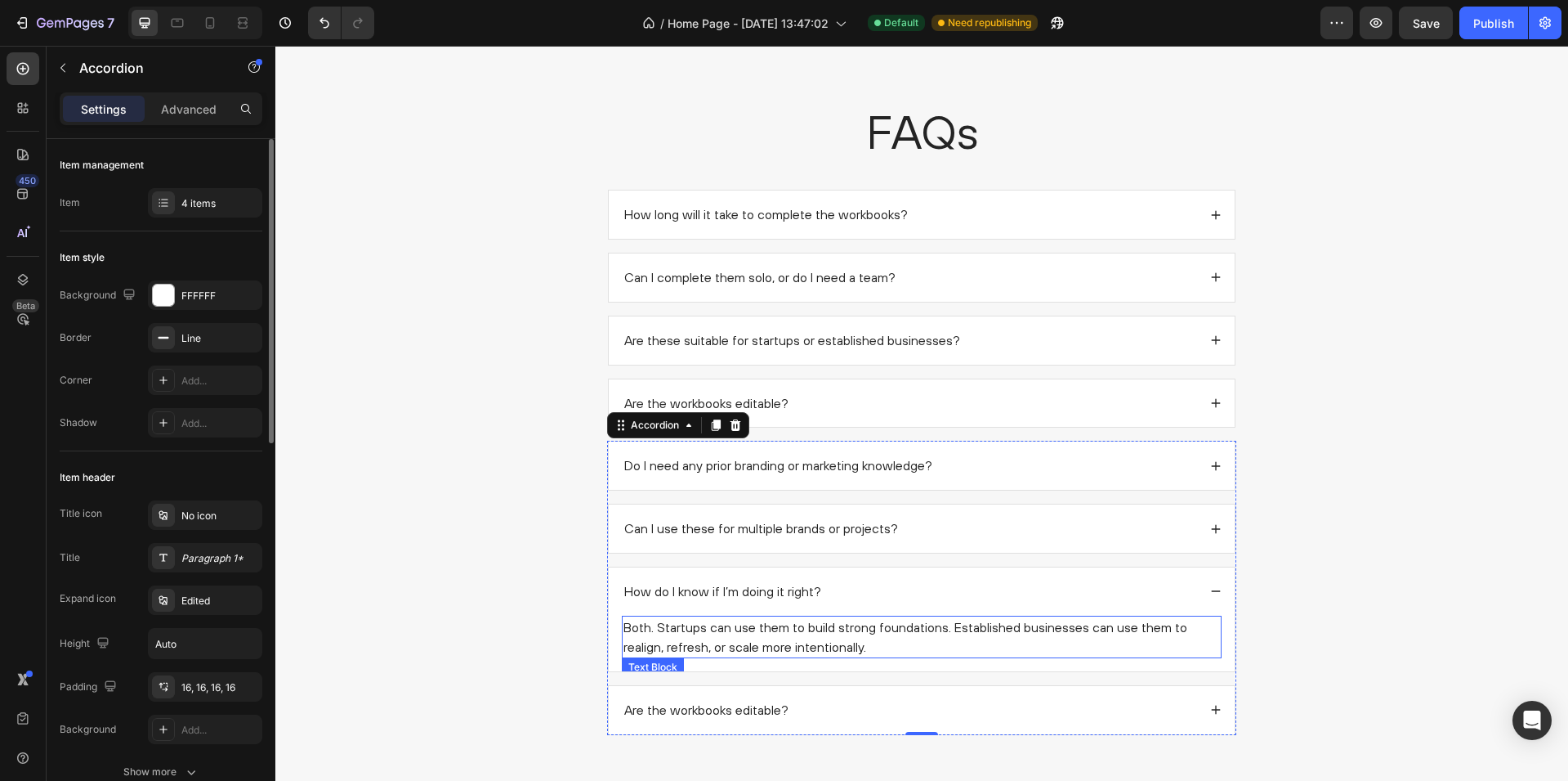
click at [756, 640] on p "Both. Startups can use them to build strong foundations. Established businesses…" at bounding box center [922, 636] width 597 height 40
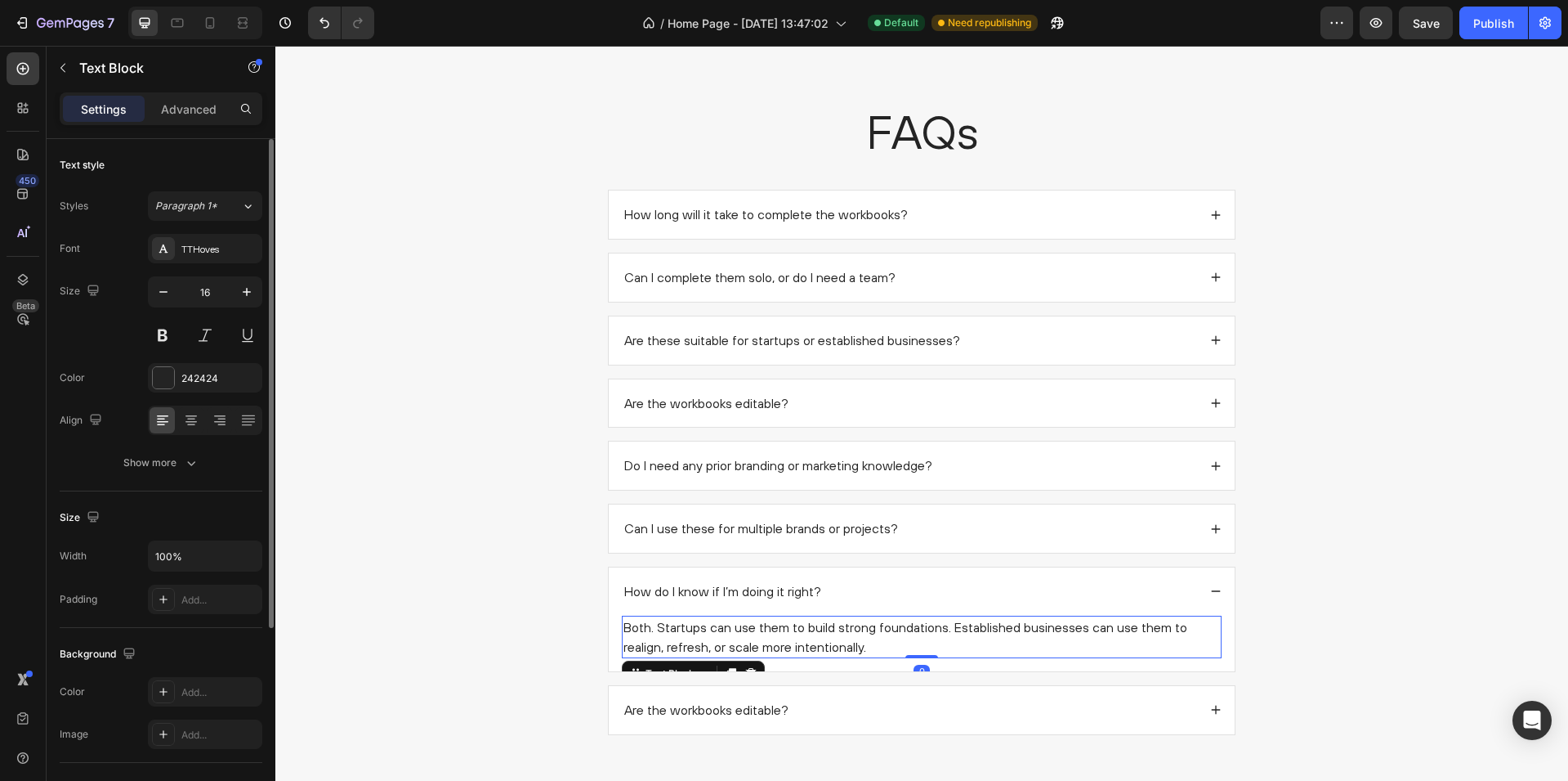
click at [756, 640] on p "Both. Startups can use them to build strong foundations. Established businesses…" at bounding box center [922, 636] width 597 height 40
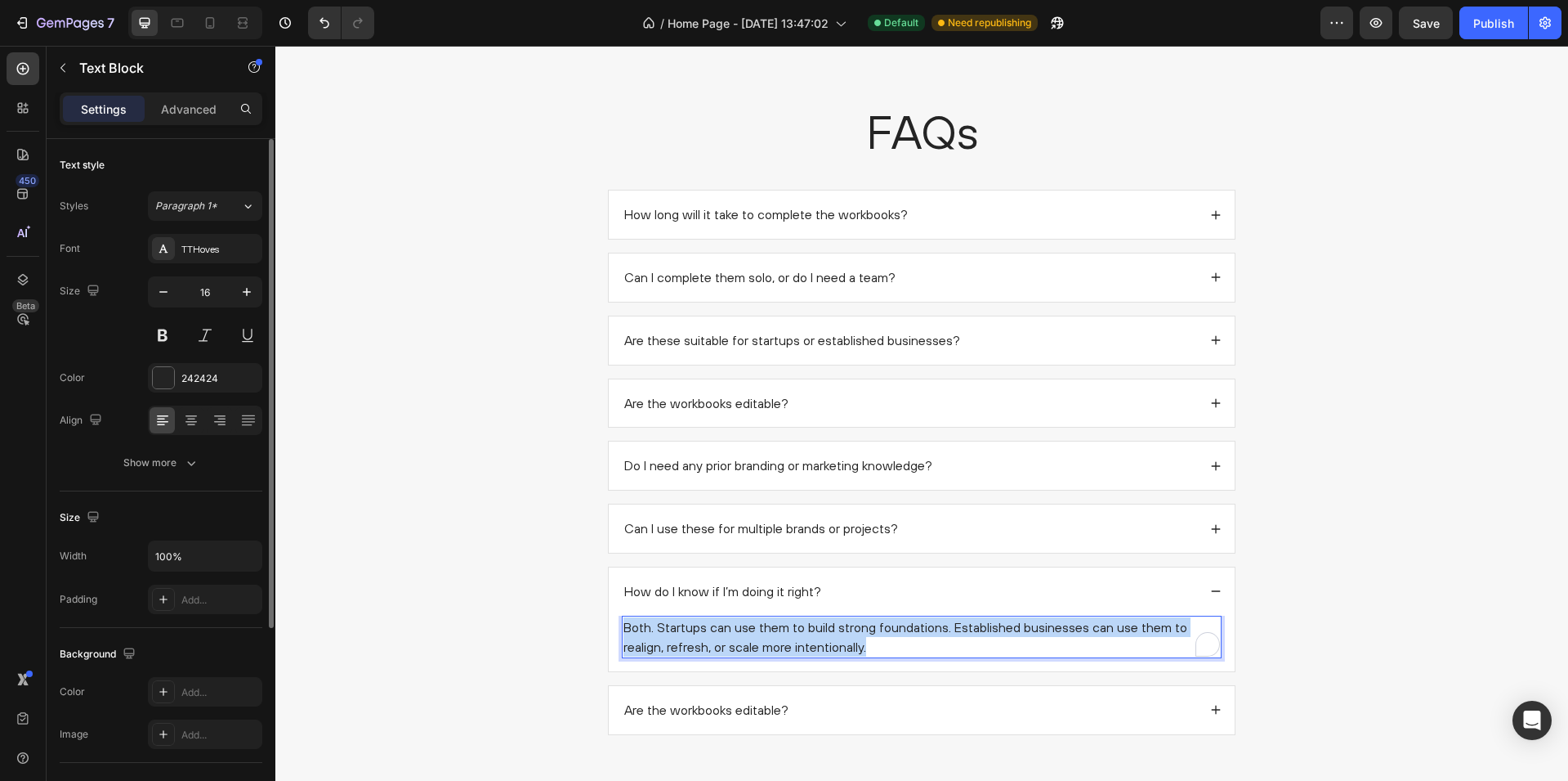
click at [756, 640] on p "Both. Startups can use them to build strong foundations. Established businesses…" at bounding box center [922, 636] width 597 height 40
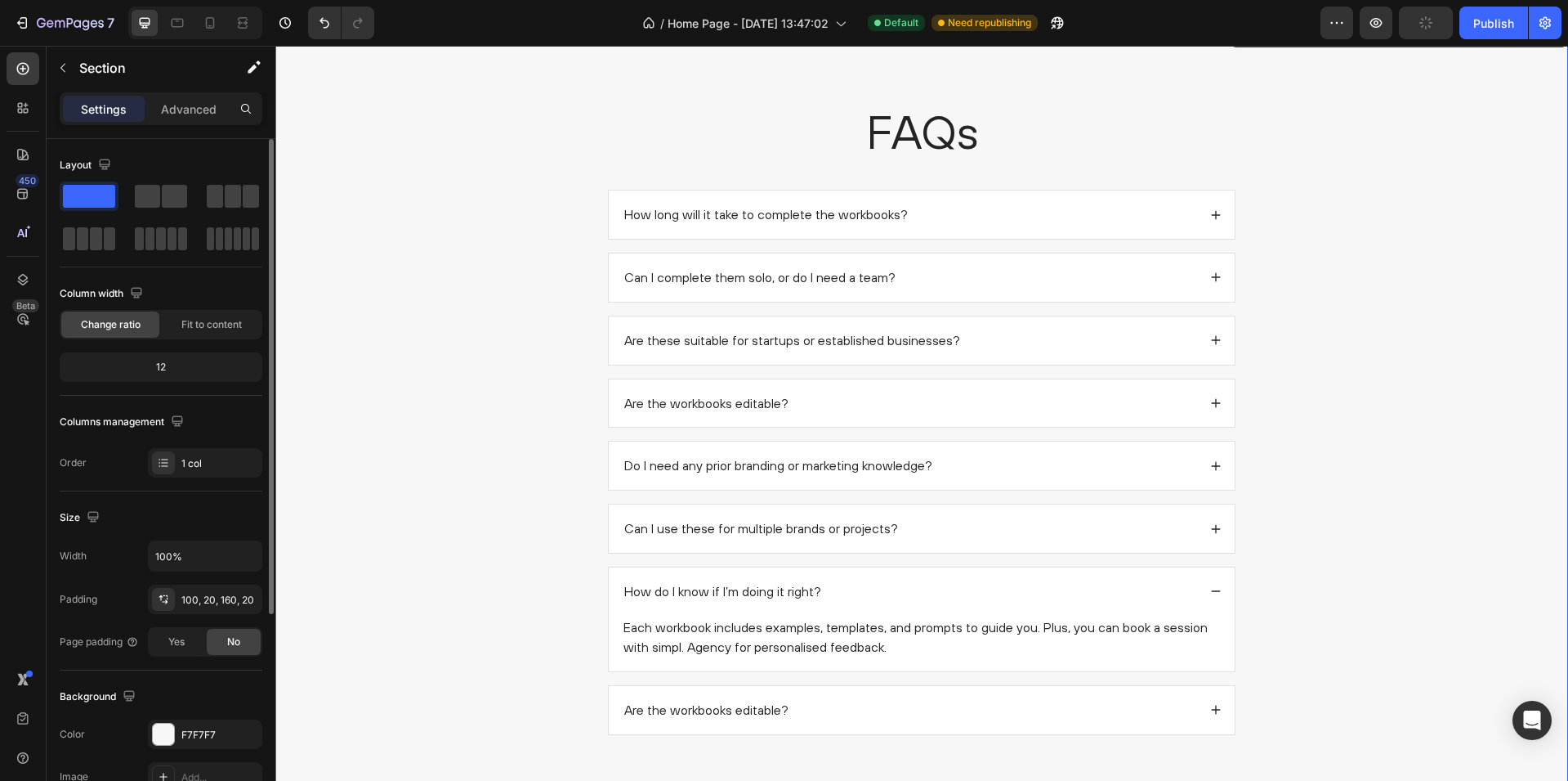
click at [524, 511] on div "FAQs Heading How long will it take to complete the workbooks? Can I complete th…" at bounding box center [922, 424] width 1260 height 647
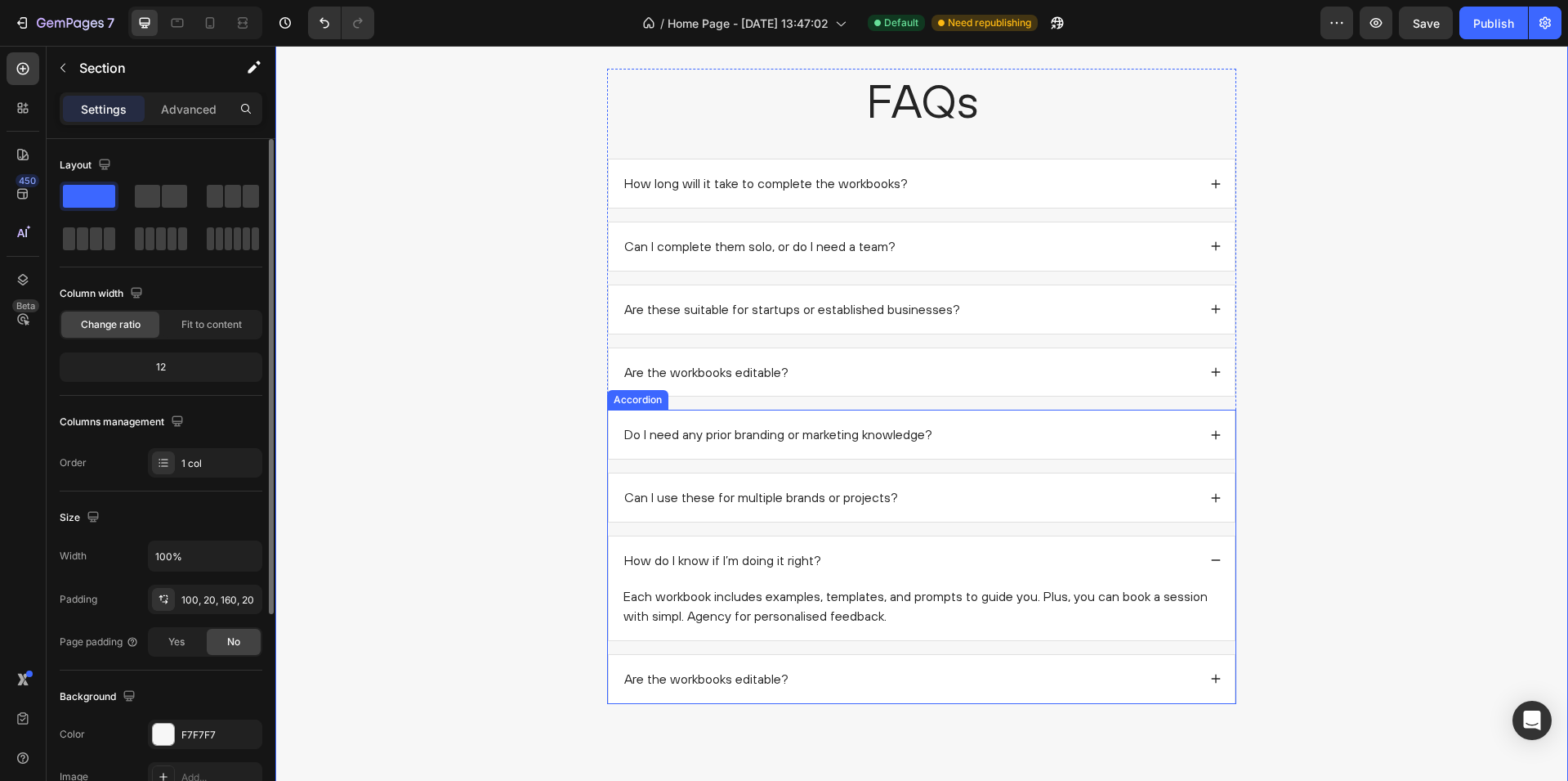
click at [863, 668] on div "Are the workbooks editable?" at bounding box center [909, 679] width 576 height 22
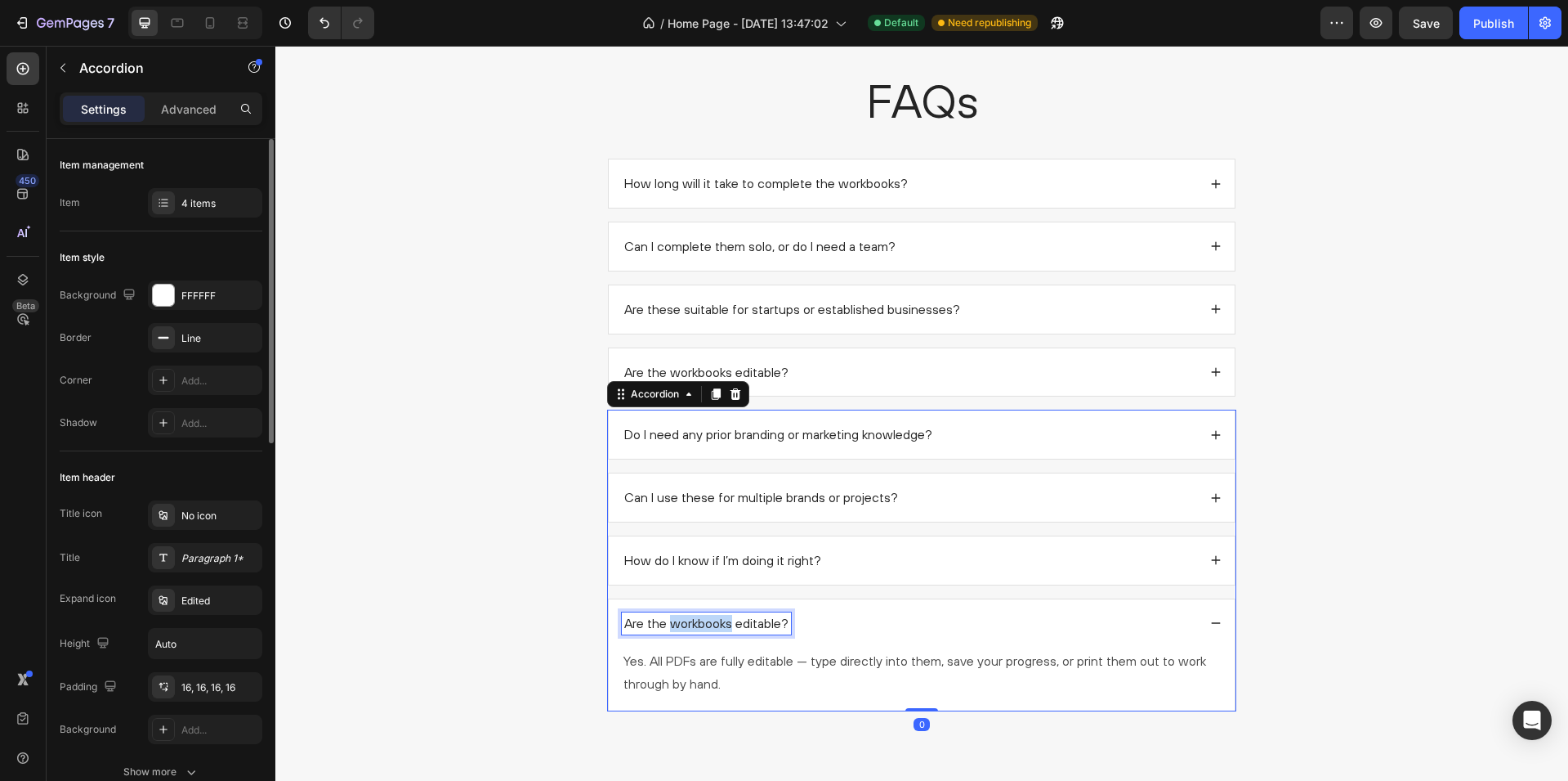
click at [717, 624] on p "Are the workbooks editable?" at bounding box center [706, 623] width 164 height 17
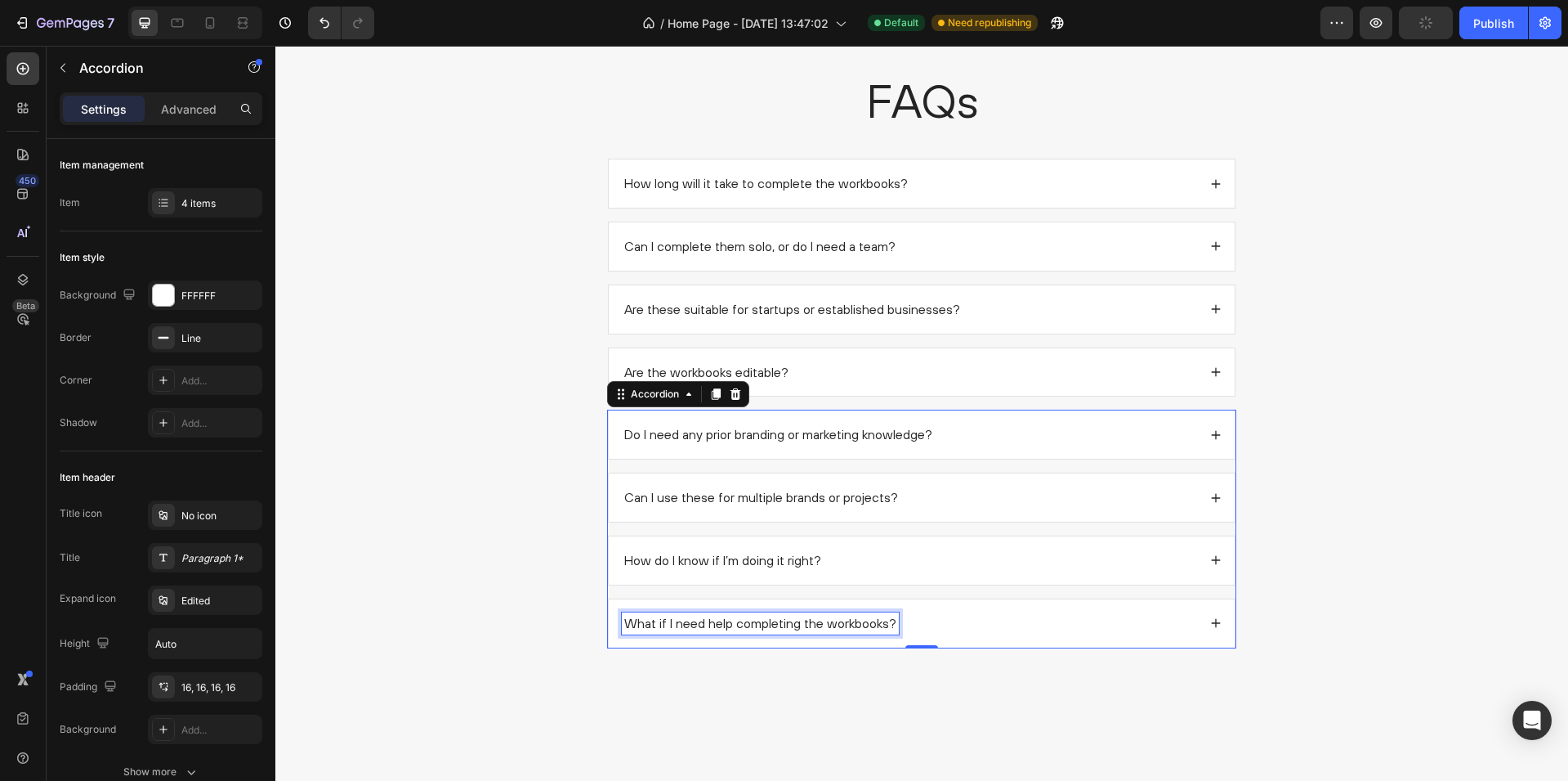
scroll to position [1933, 0]
click at [944, 626] on div "What if I need help completing the workbooks?" at bounding box center [909, 623] width 576 height 22
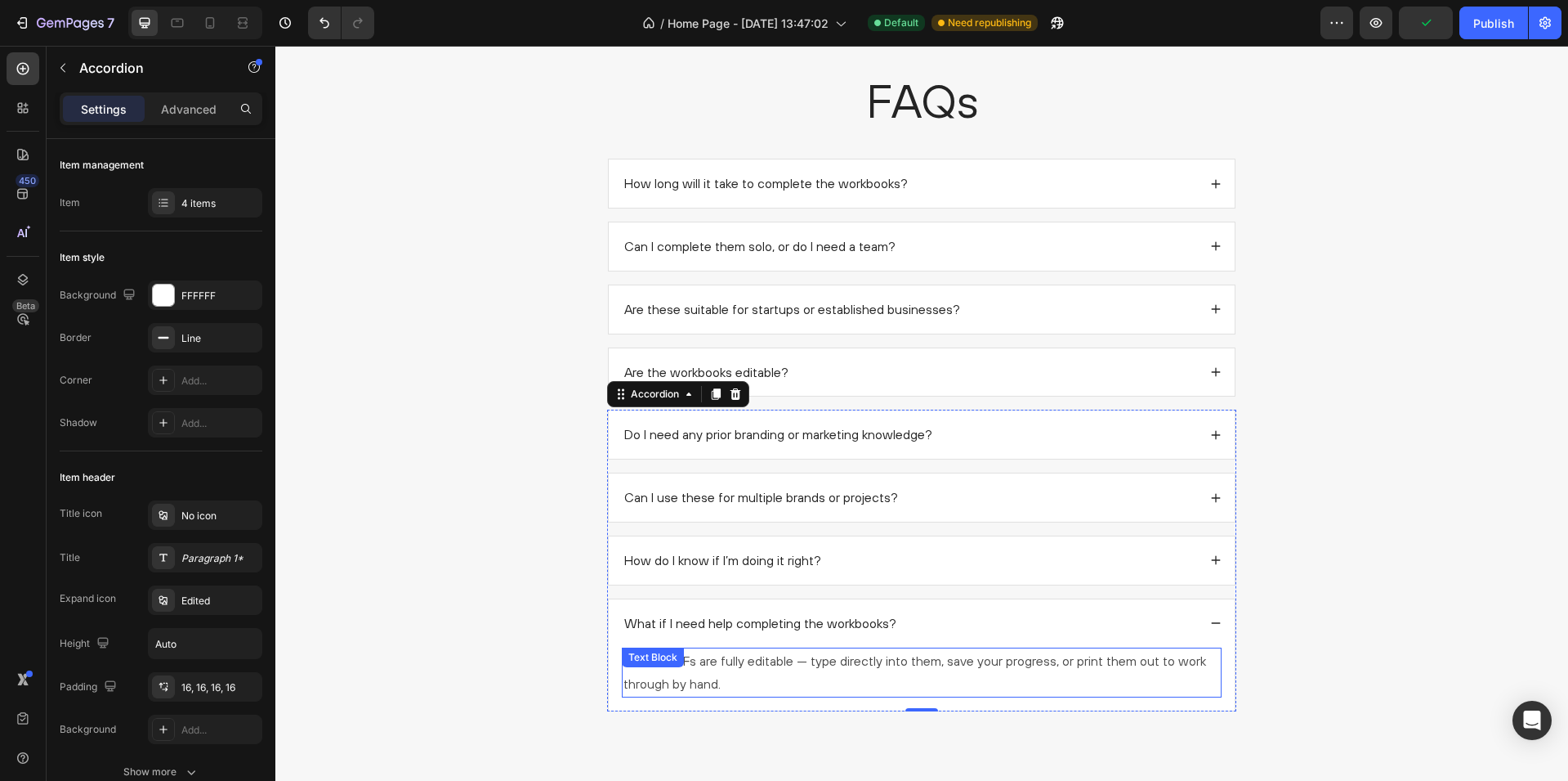
click at [773, 656] on p "Yes. All PDFs are fully editable — type directly into them, save your progress,…" at bounding box center [922, 673] width 597 height 47
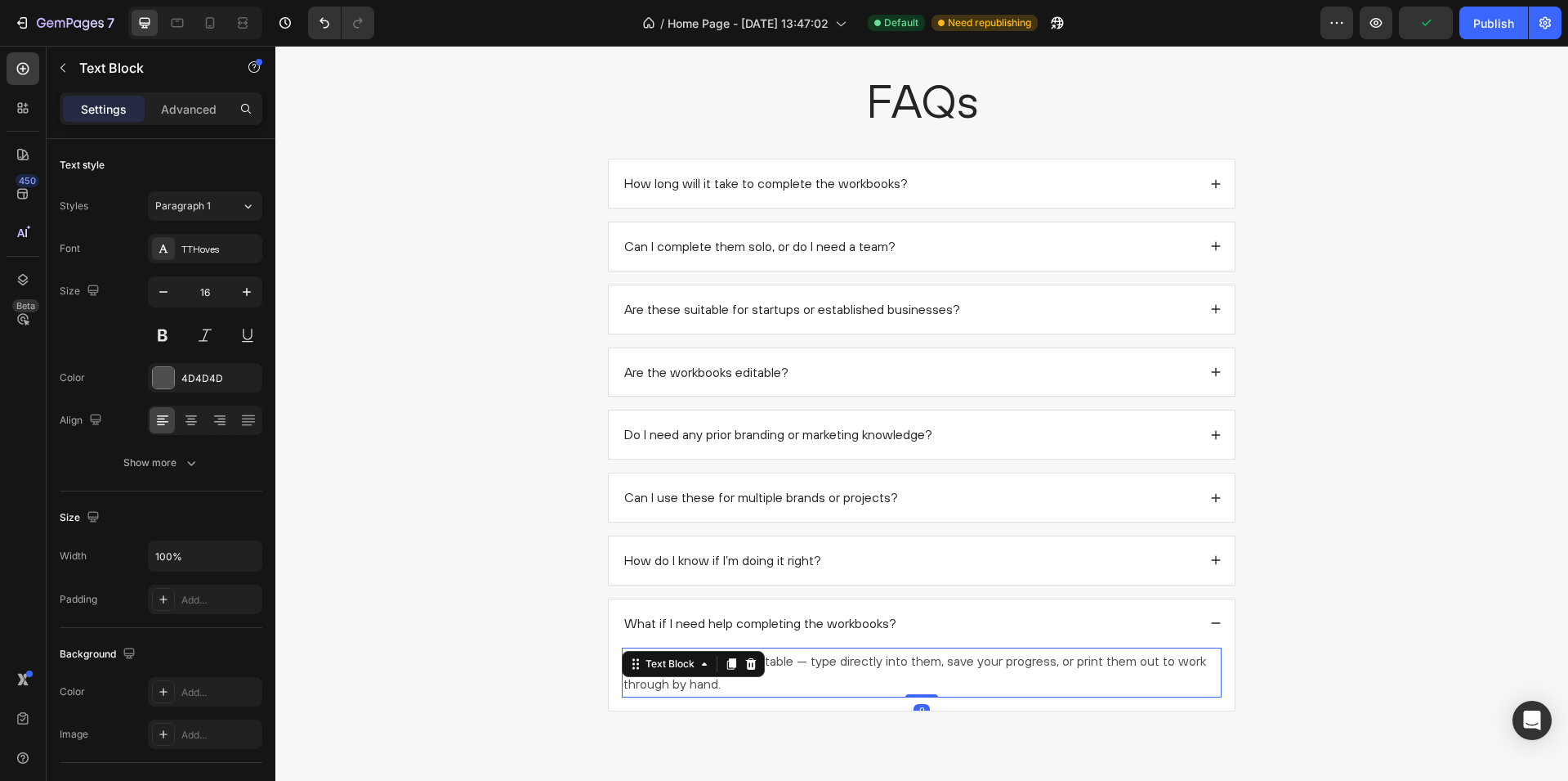
click at [773, 656] on p "Yes. All PDFs are fully editable — type directly into them, save your progress,…" at bounding box center [922, 673] width 597 height 47
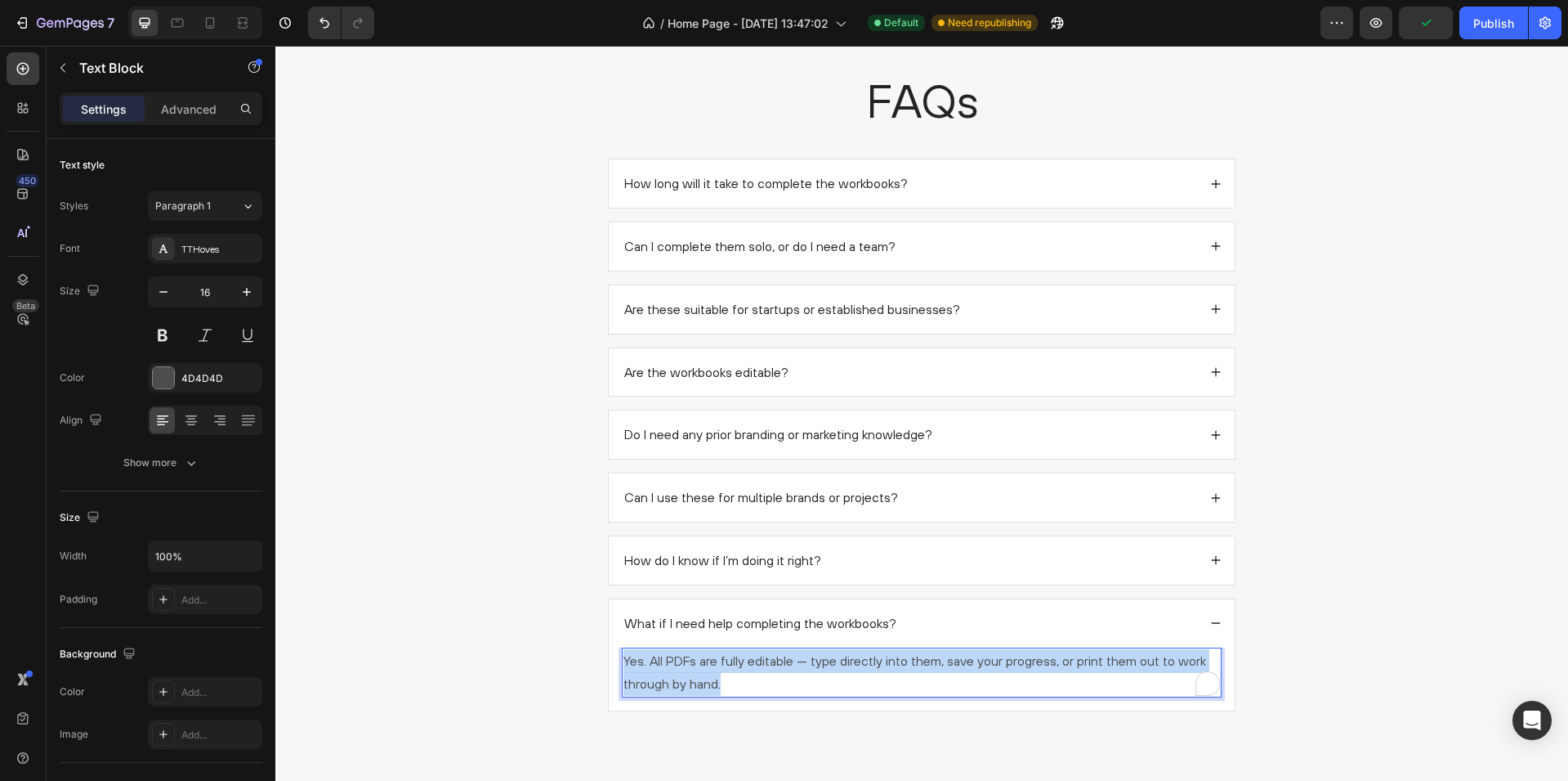
click at [773, 656] on p "Yes. All PDFs are fully editable — type directly into them, save your progress,…" at bounding box center [922, 673] width 597 height 47
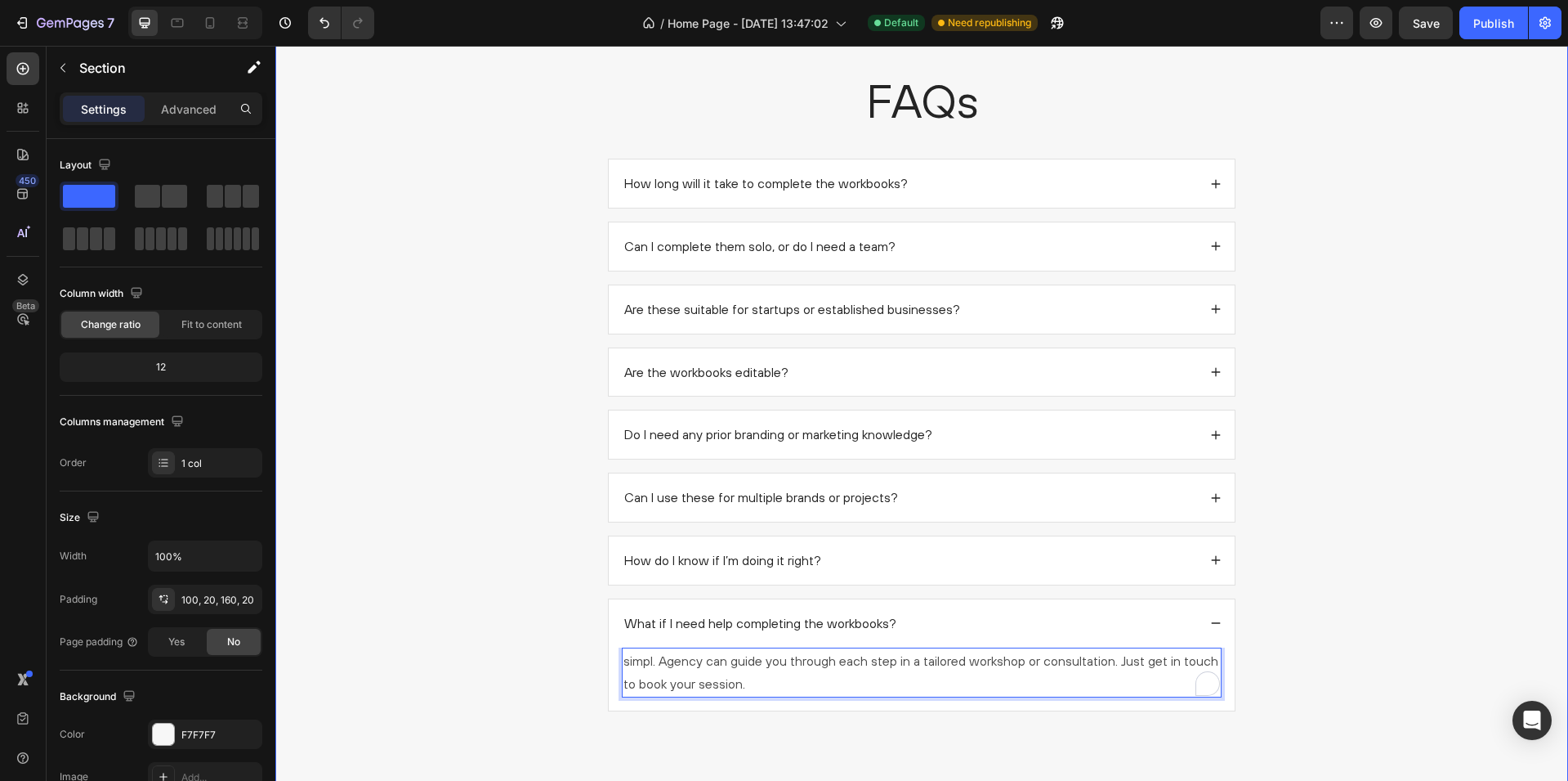
click at [527, 530] on div "FAQs Heading How long will it take to complete the workbooks? Can I complete th…" at bounding box center [922, 397] width 1260 height 656
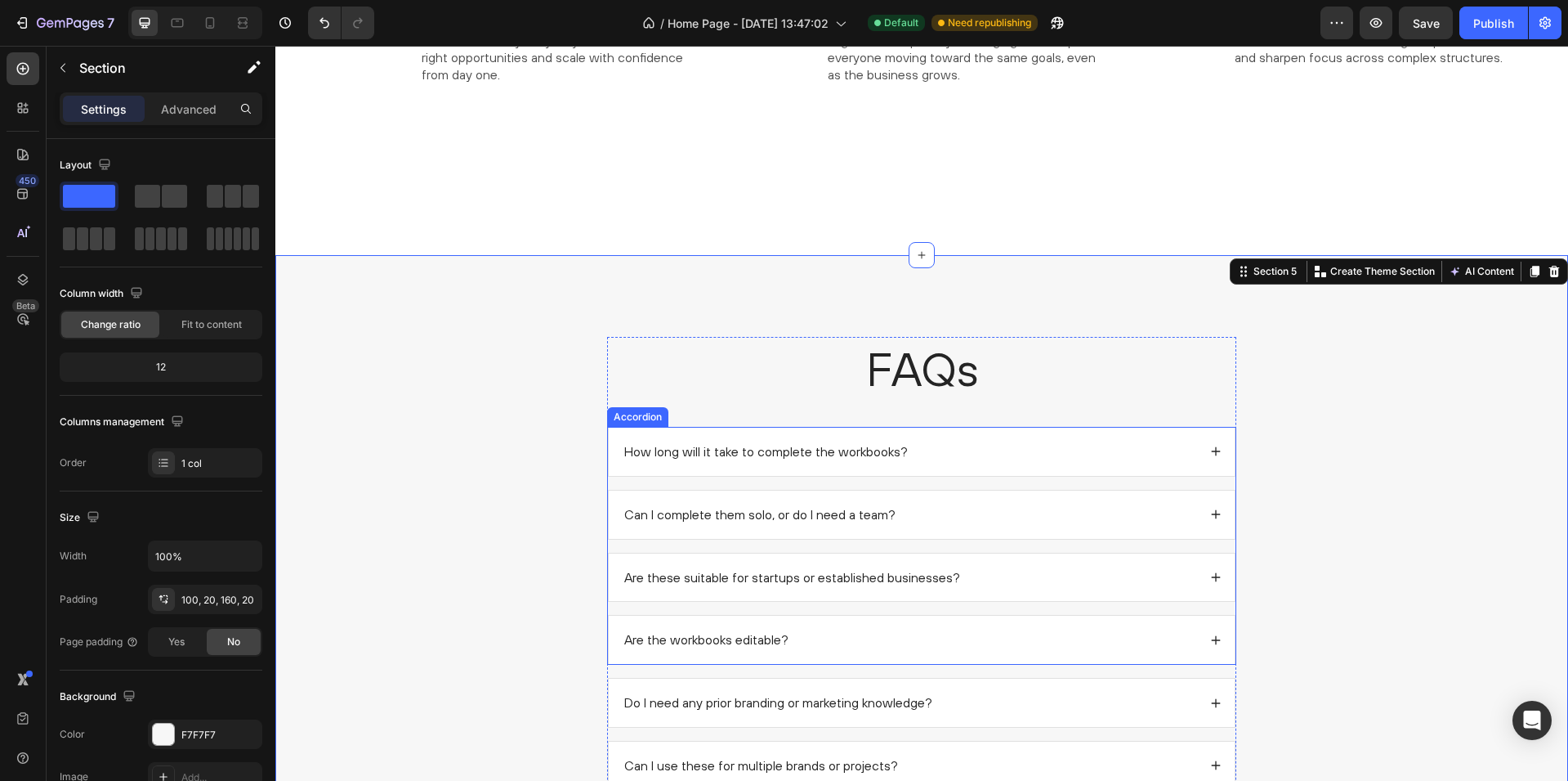
scroll to position [1481, 0]
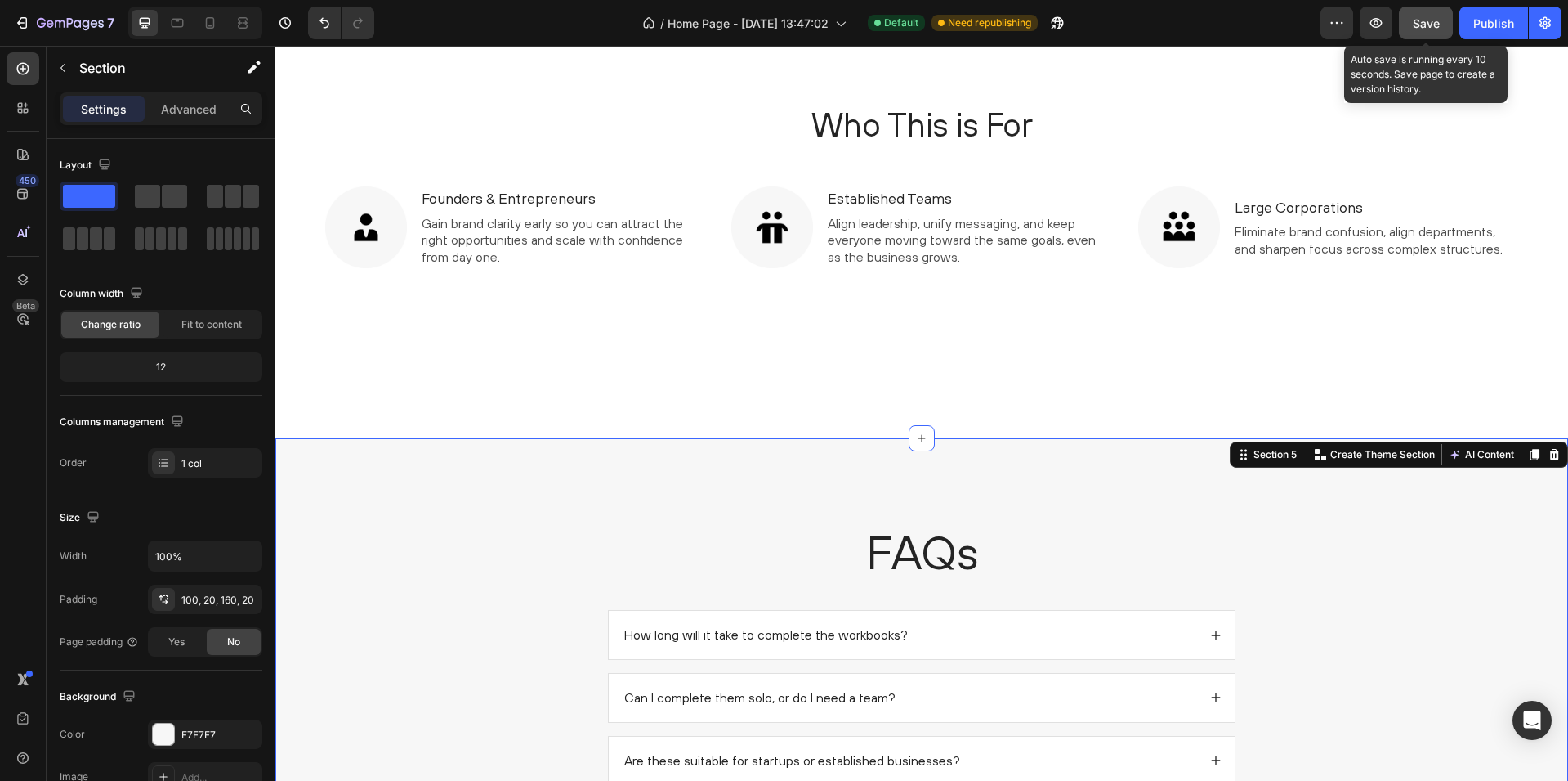
click at [1421, 21] on span "Save" at bounding box center [1427, 23] width 27 height 14
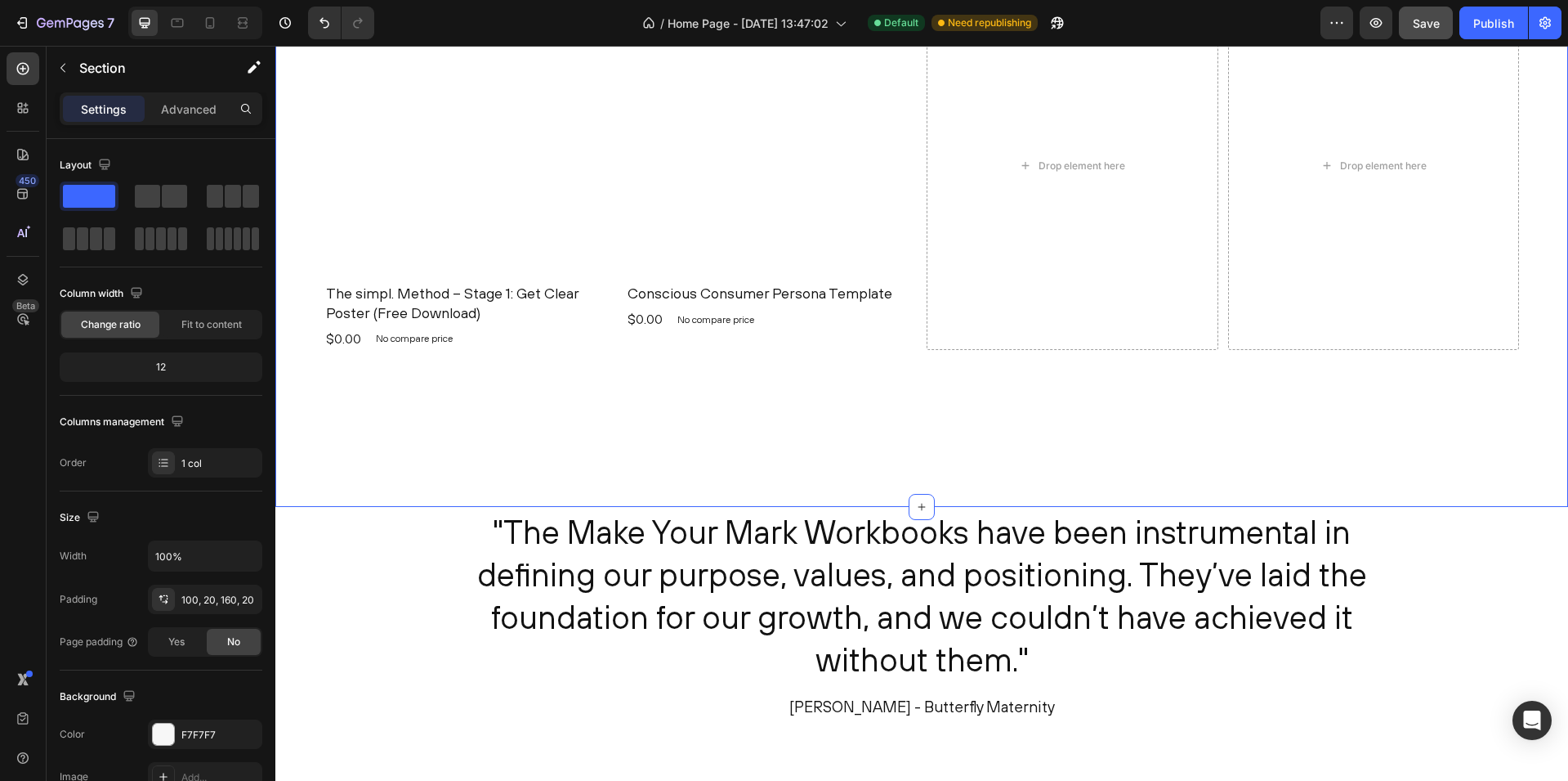
scroll to position [2524, 0]
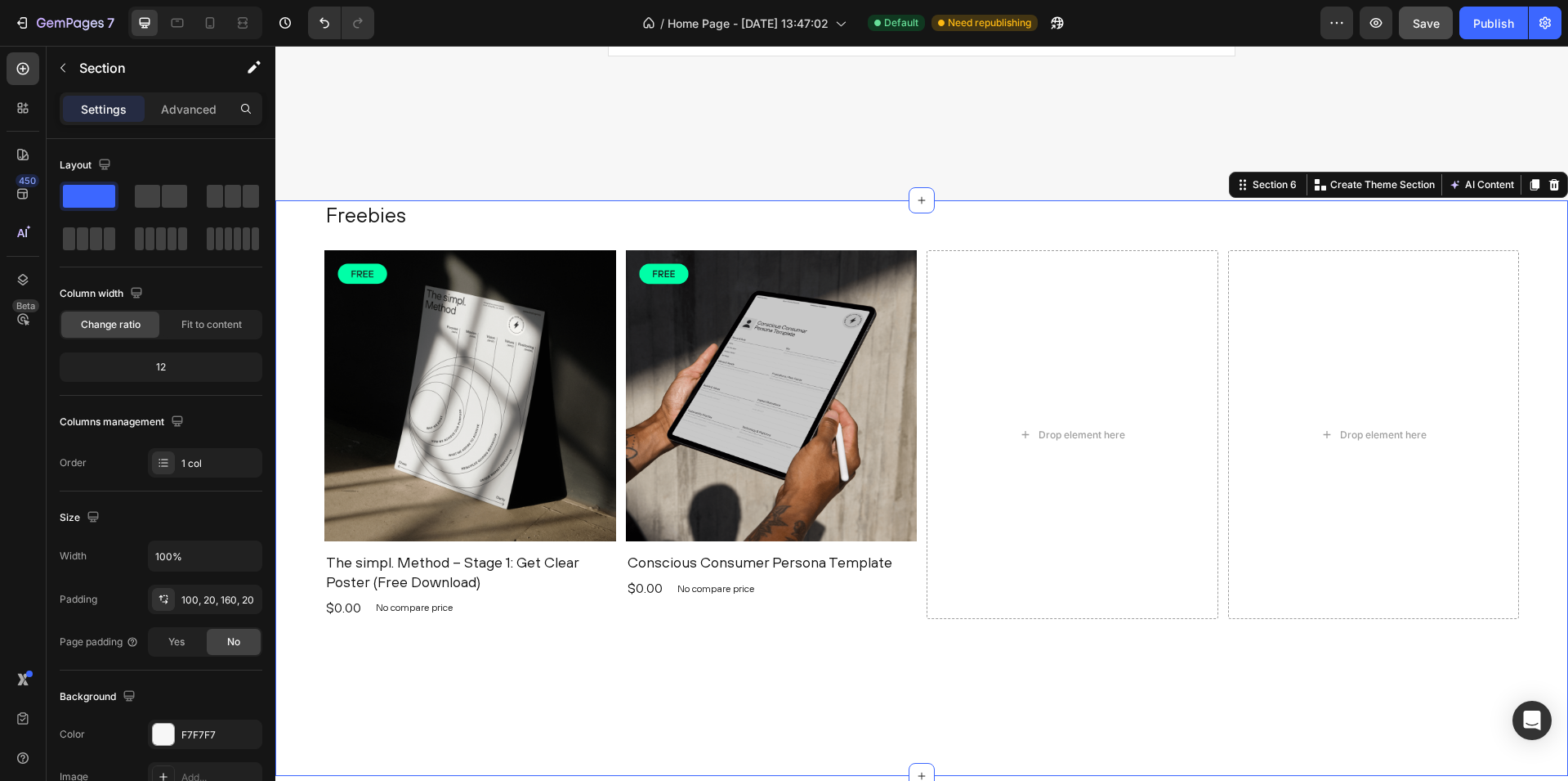
click at [303, 230] on div "Freebies Heading Product Images The simpl. Method – Stage 1: Get Clear Poster (…" at bounding box center [922, 488] width 1293 height 576
click at [1550, 187] on icon at bounding box center [1555, 185] width 11 height 12
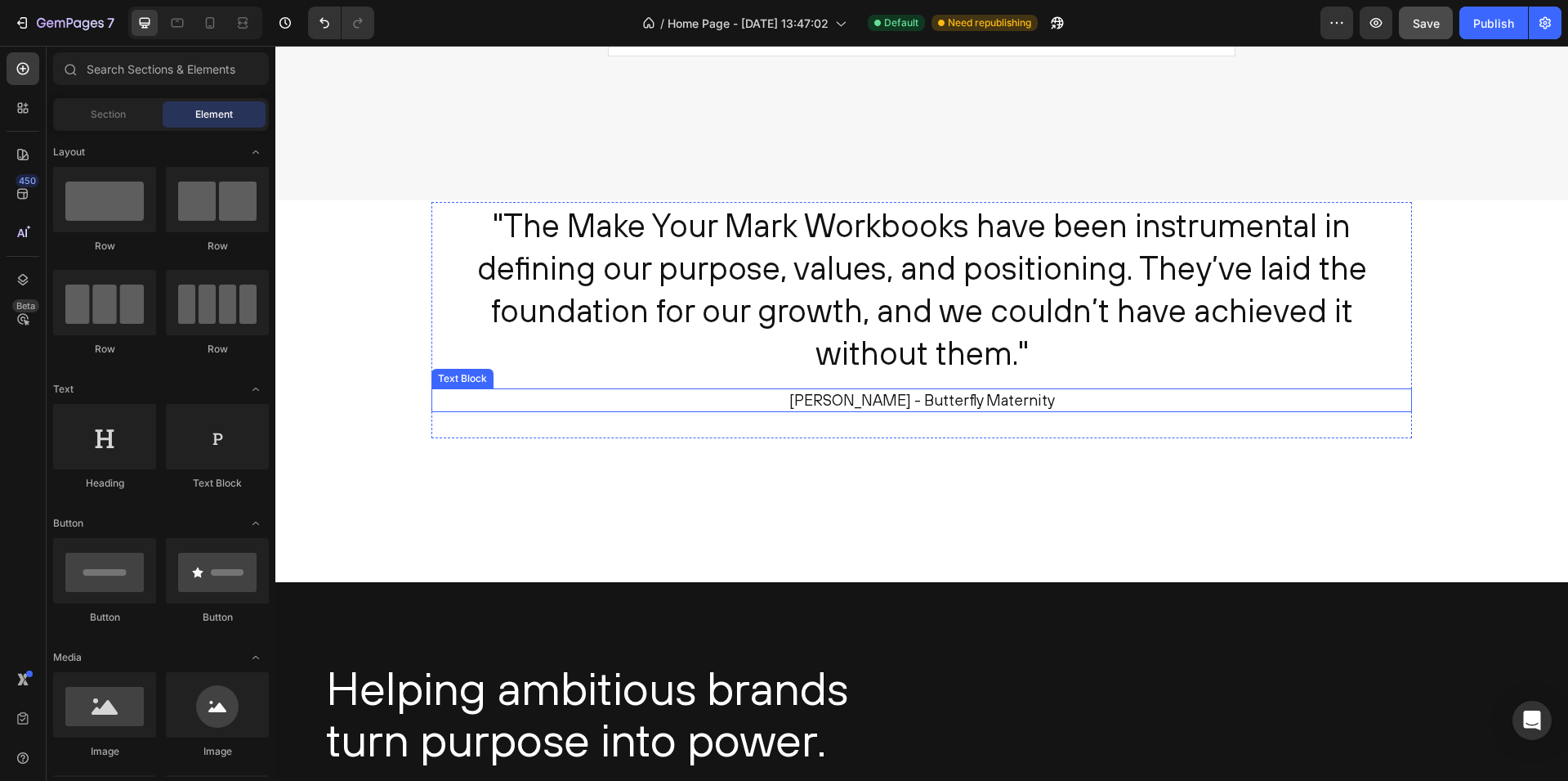
scroll to position [2503, 0]
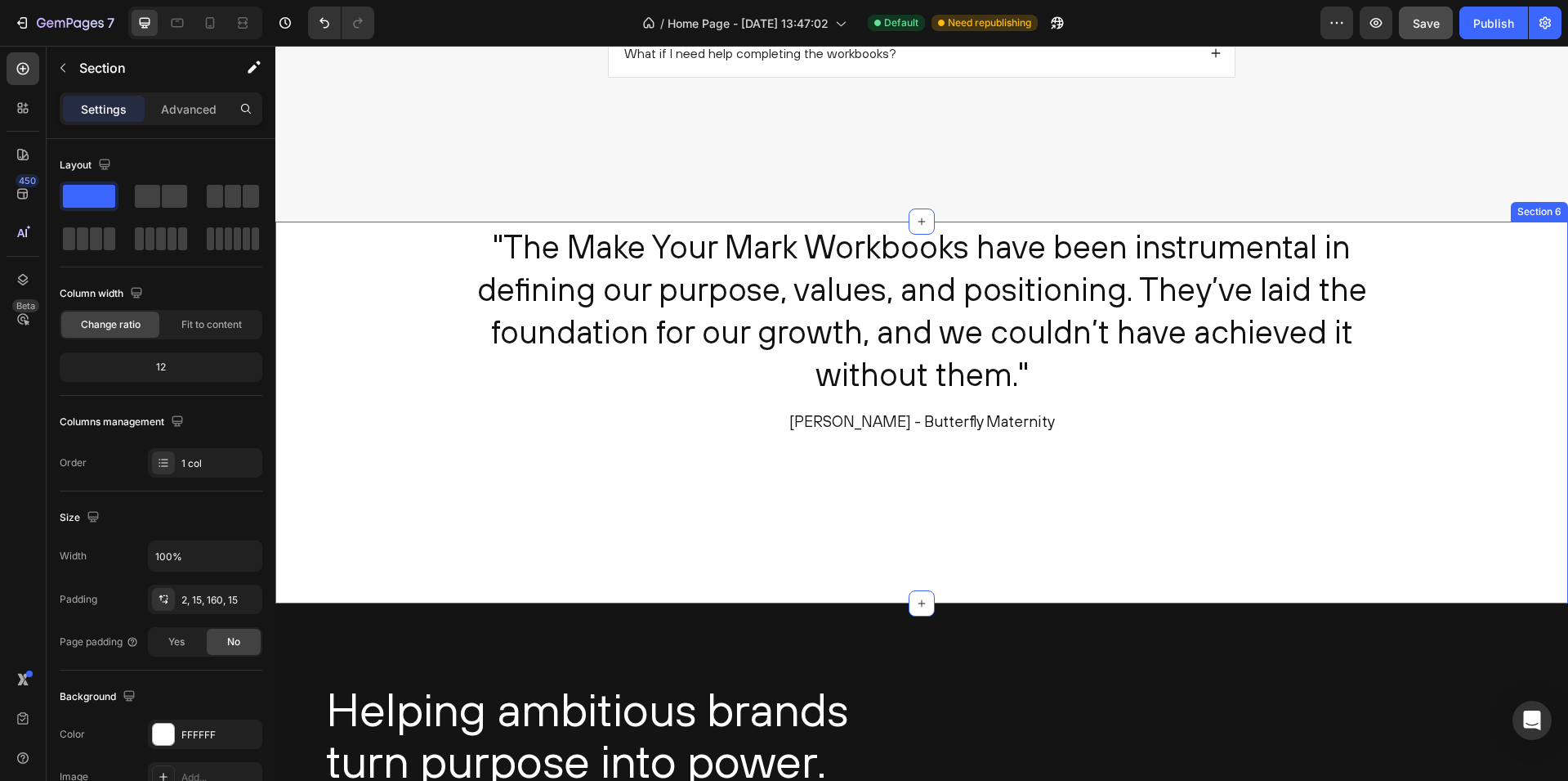
click at [395, 309] on div ""The Make Your Mark Workbooks have been instrumental in defining our purpose, v…" at bounding box center [921, 348] width 1268 height 250
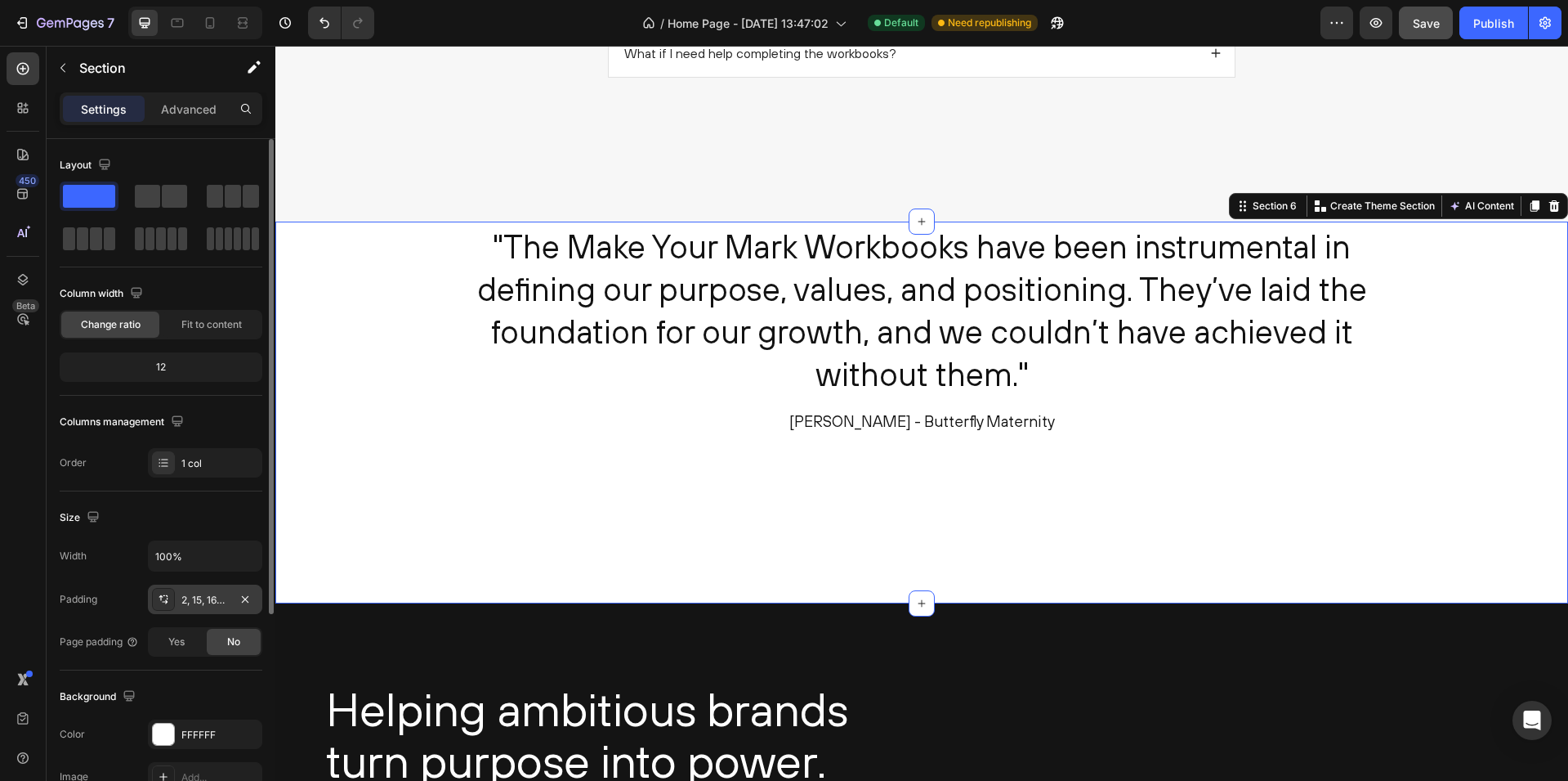
click at [211, 601] on div "2, 15, 160, 15" at bounding box center [205, 600] width 47 height 15
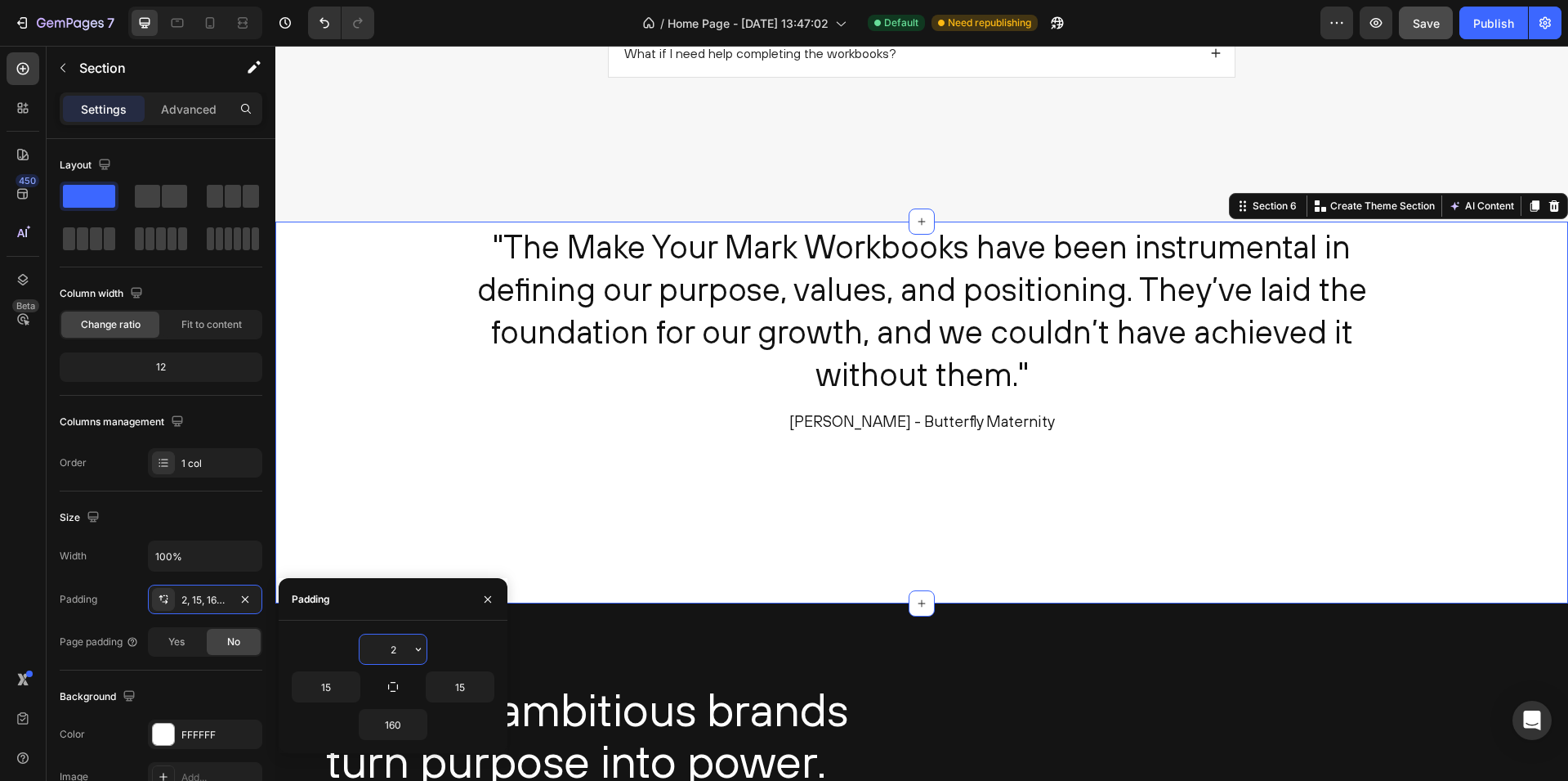
click at [402, 650] on input "2" at bounding box center [393, 649] width 67 height 29
type input "100"
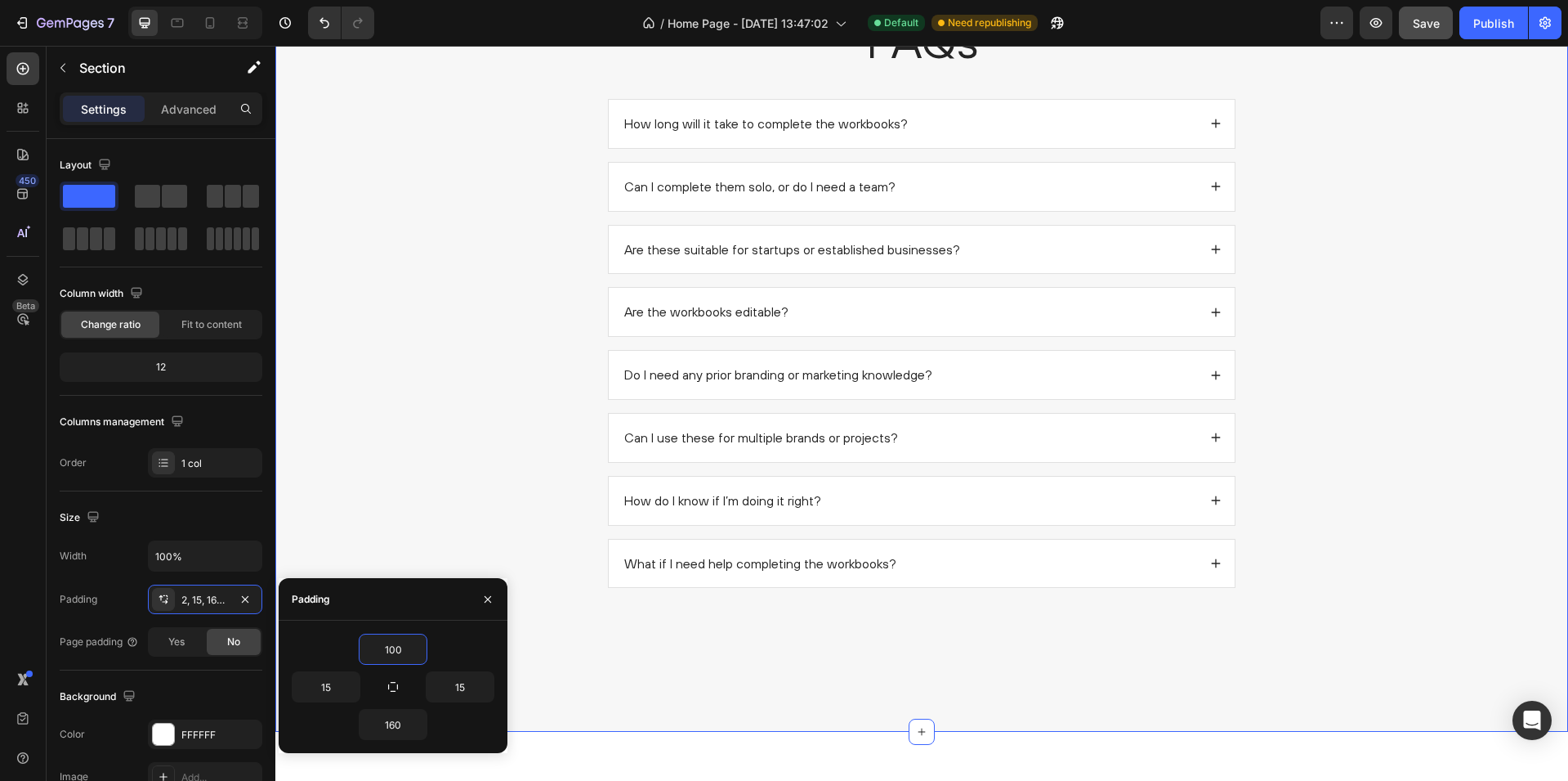
scroll to position [1811, 0]
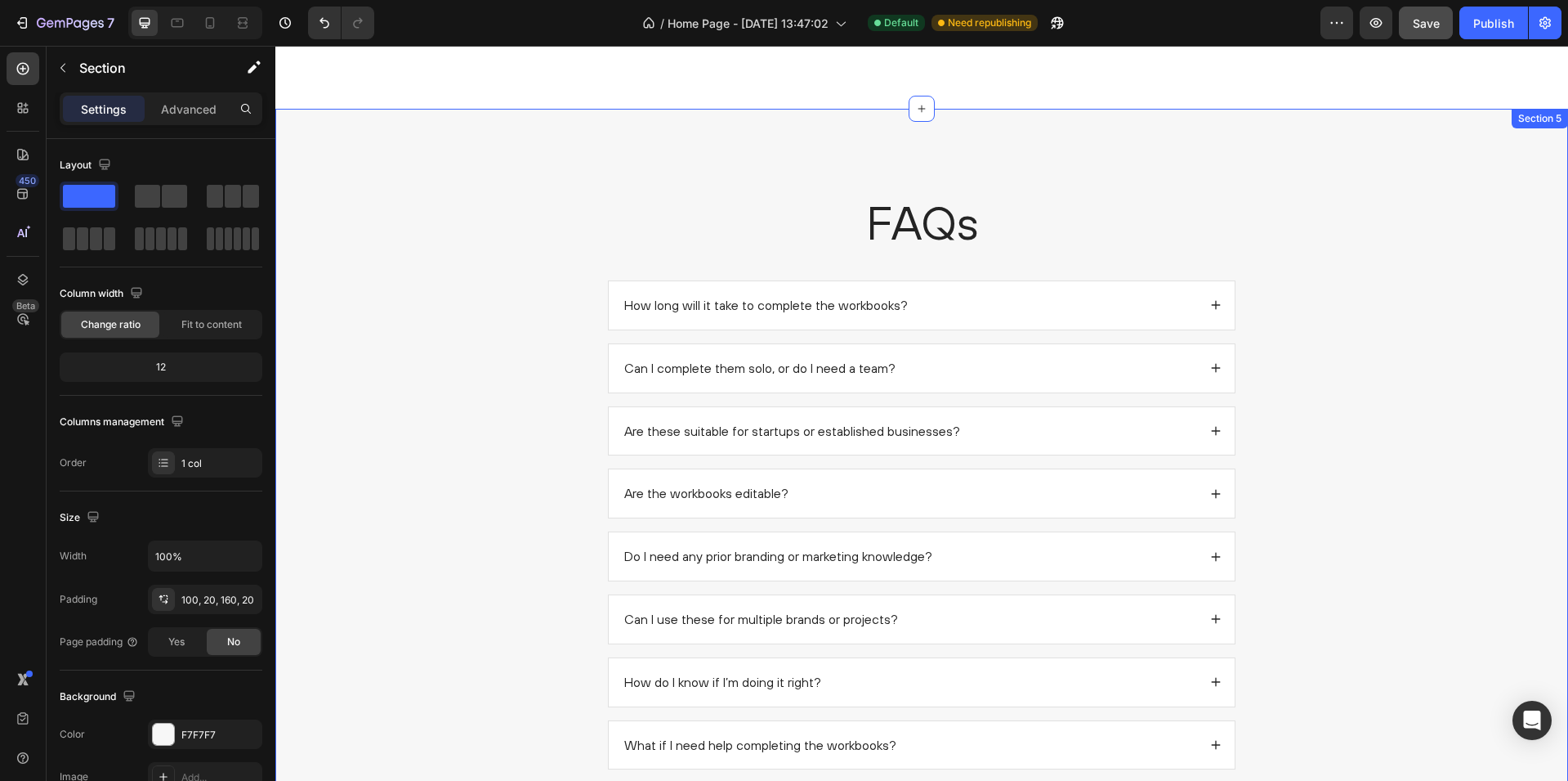
click at [517, 232] on div "FAQs Heading How long will it take to complete the workbooks? Can I complete th…" at bounding box center [922, 487] width 1260 height 592
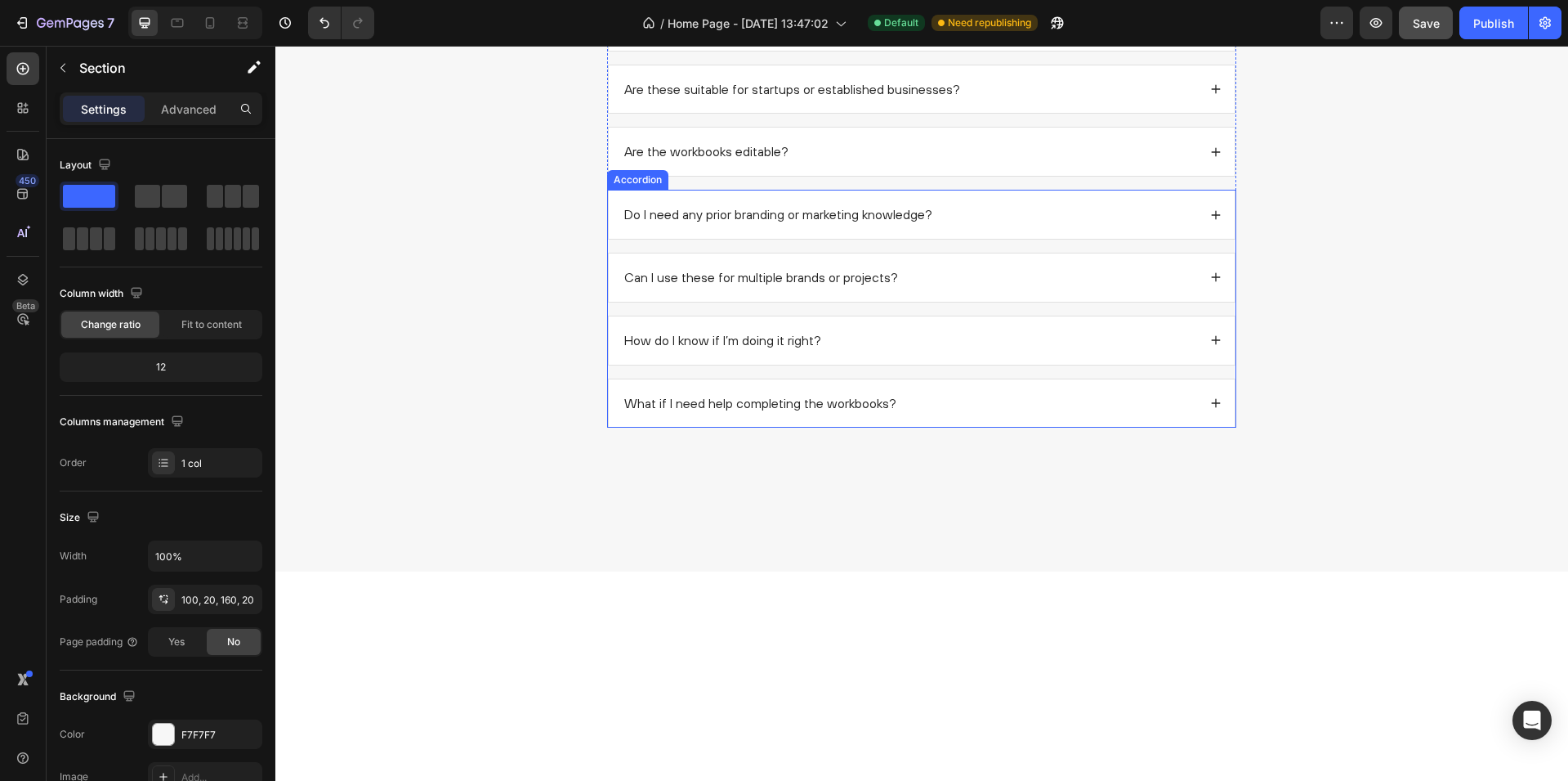
scroll to position [0, 0]
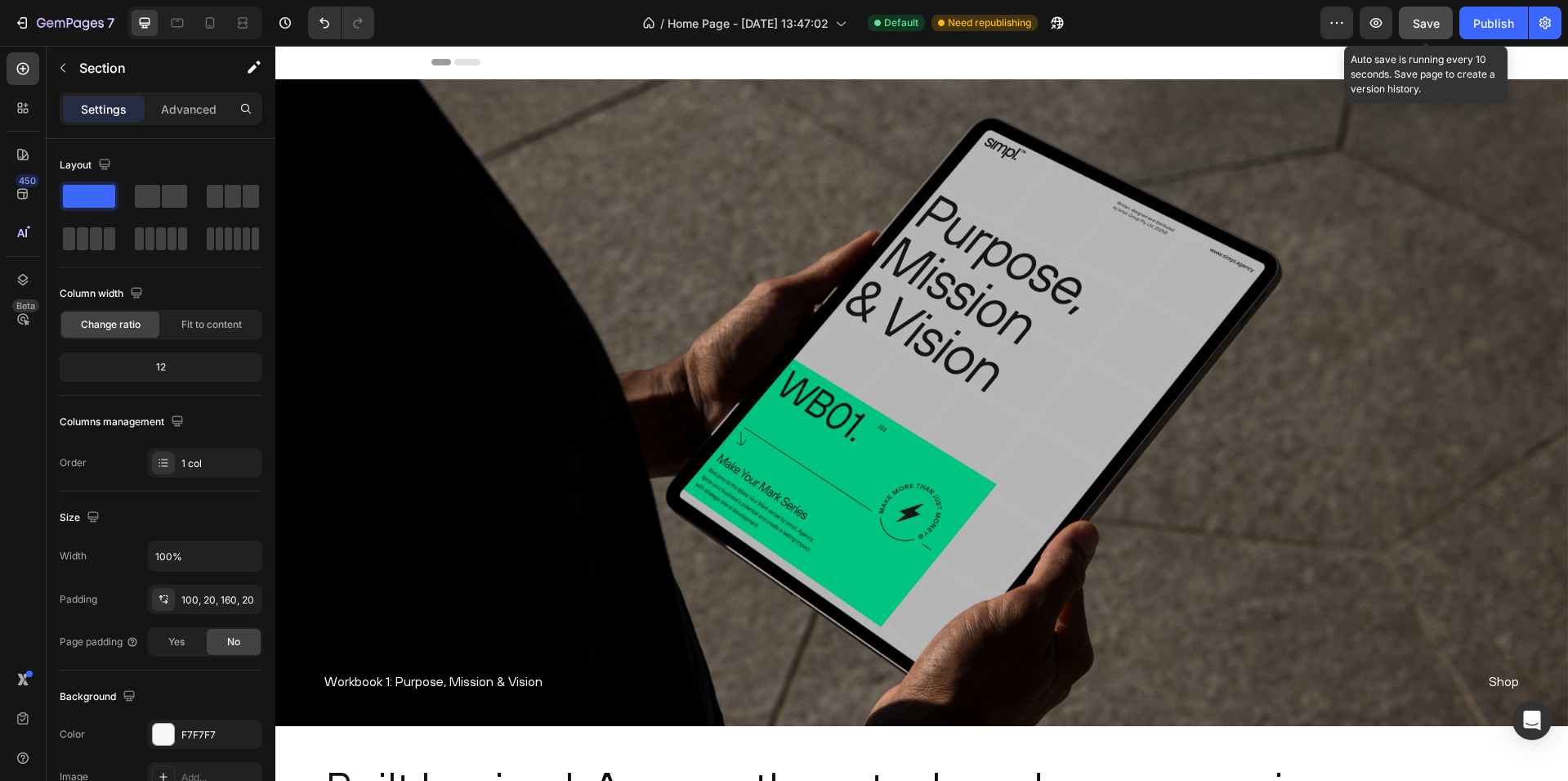
click at [1433, 22] on span "Save" at bounding box center [1427, 23] width 27 height 14
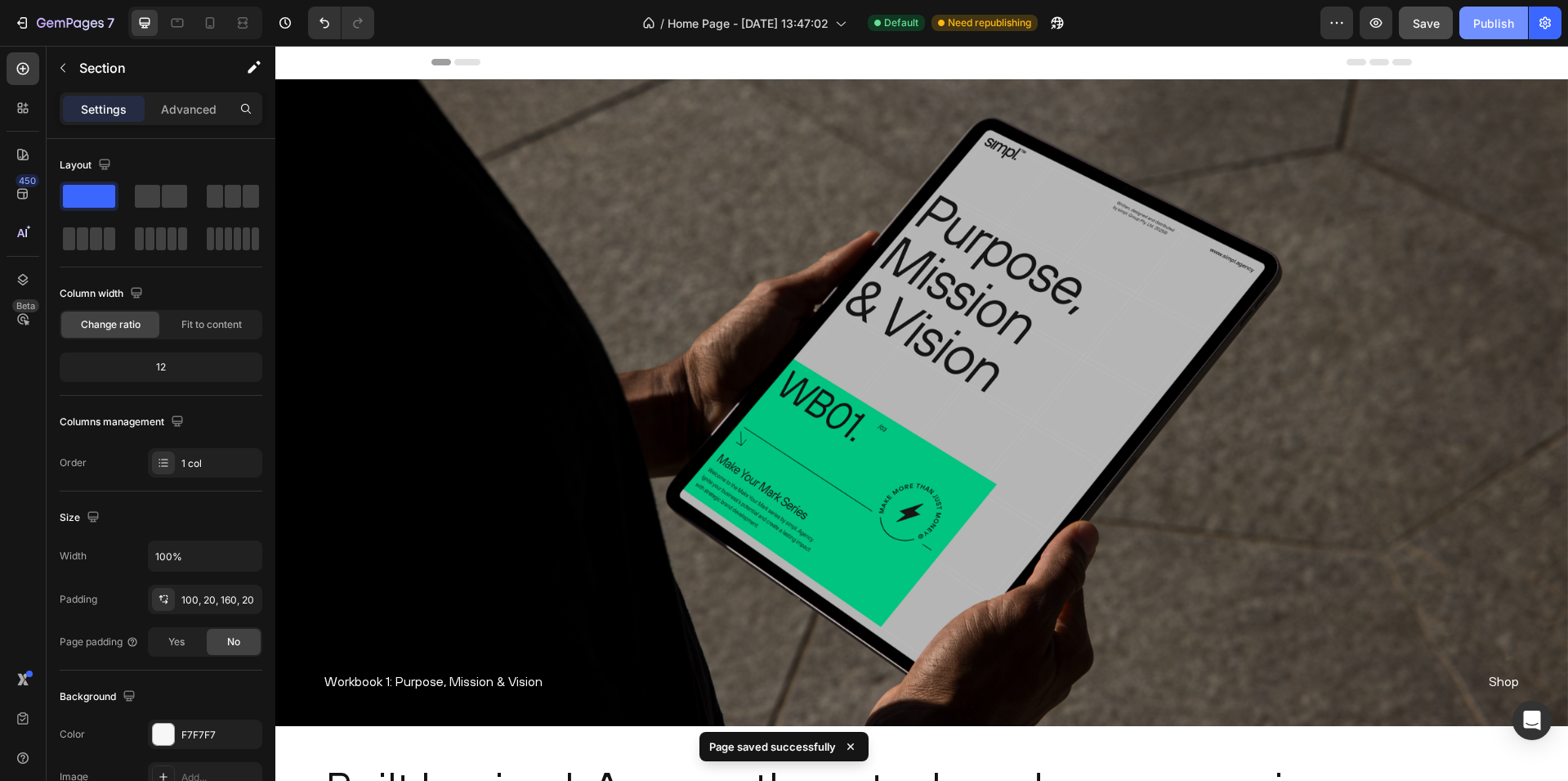
click at [1493, 15] on div "Publish" at bounding box center [1493, 24] width 41 height 17
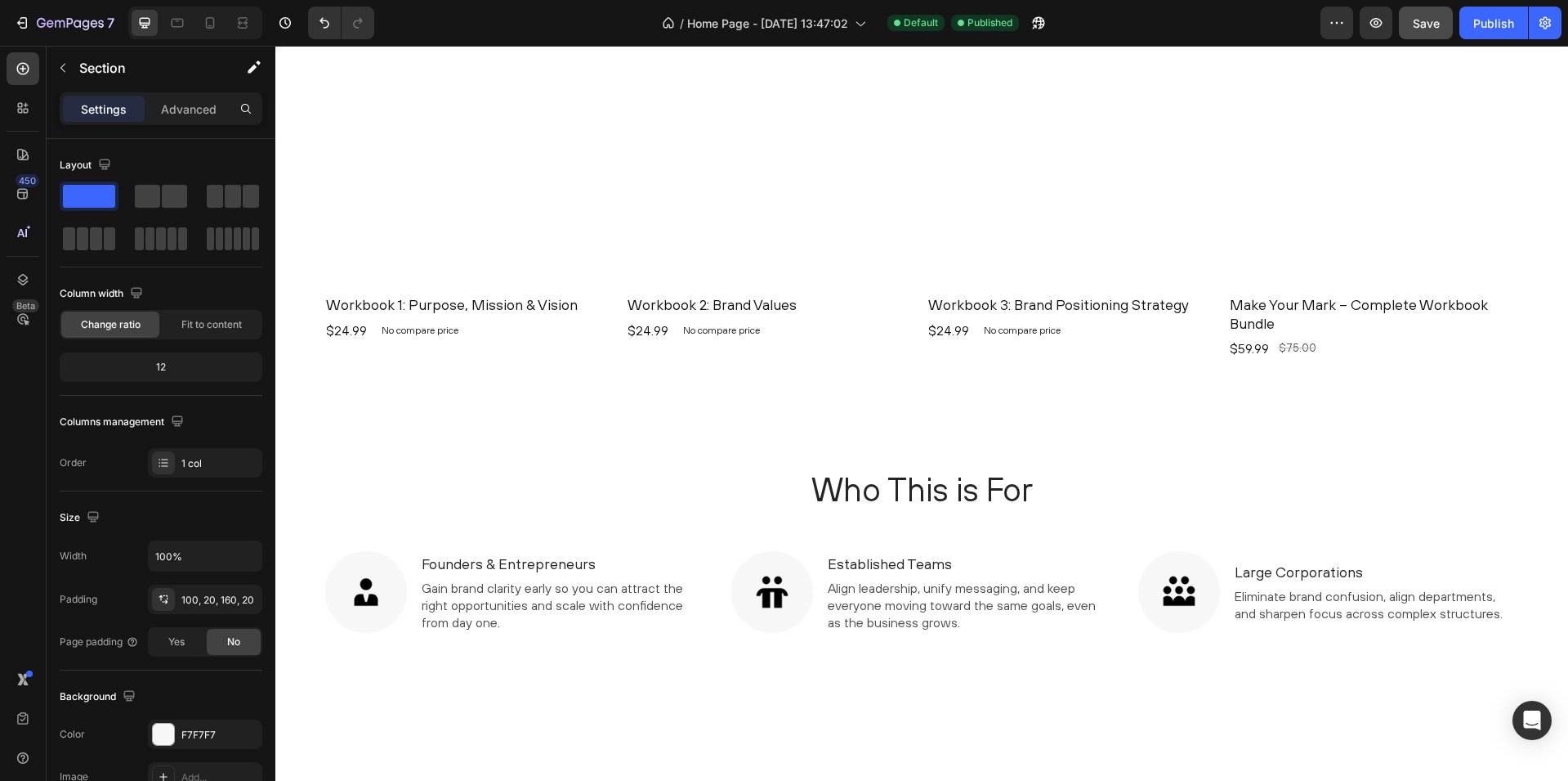
scroll to position [1515, 0]
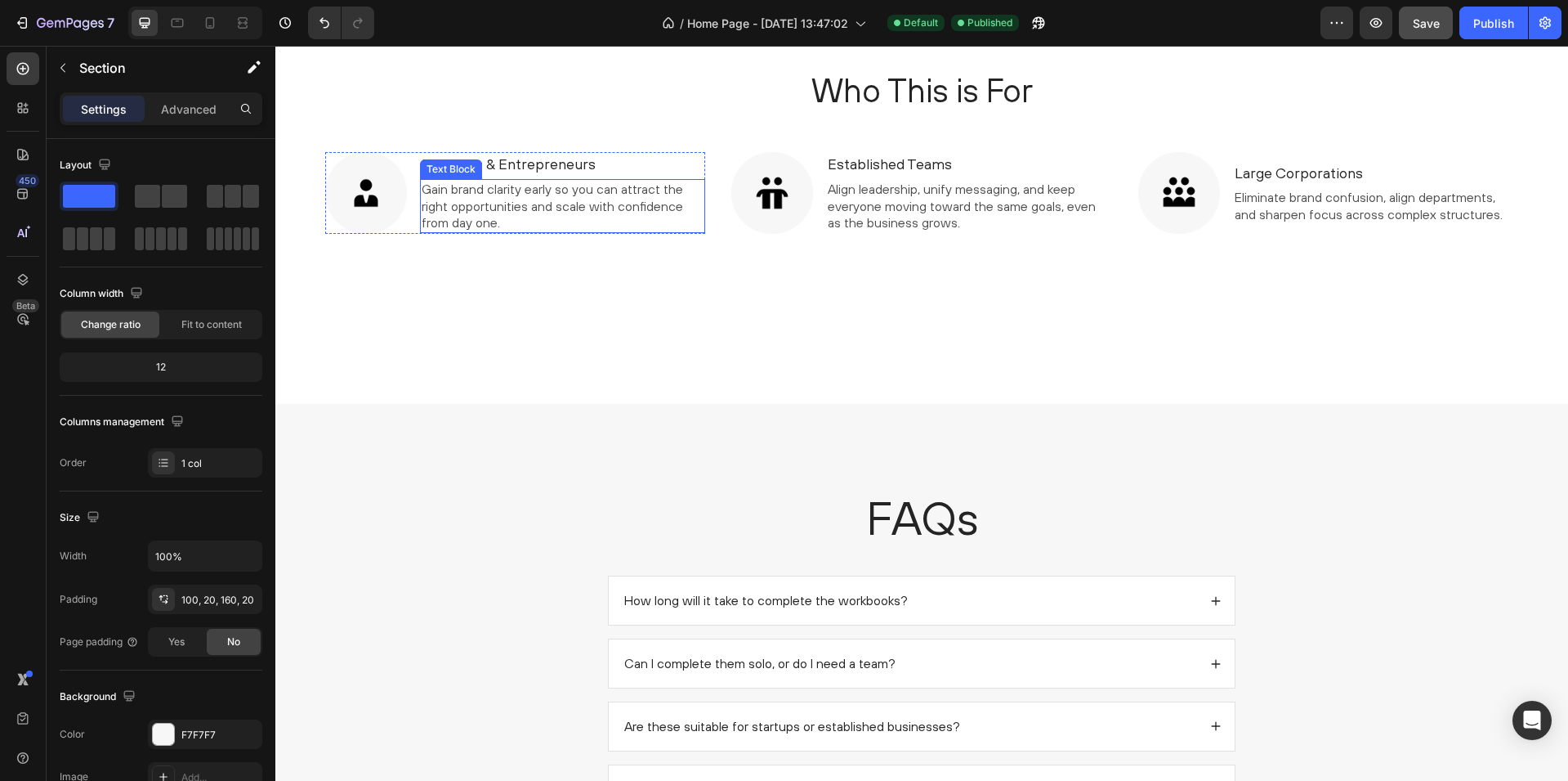
click at [532, 192] on span "Gain brand clarity early so you can attract the right opportunities and scale w…" at bounding box center [552, 206] width 261 height 49
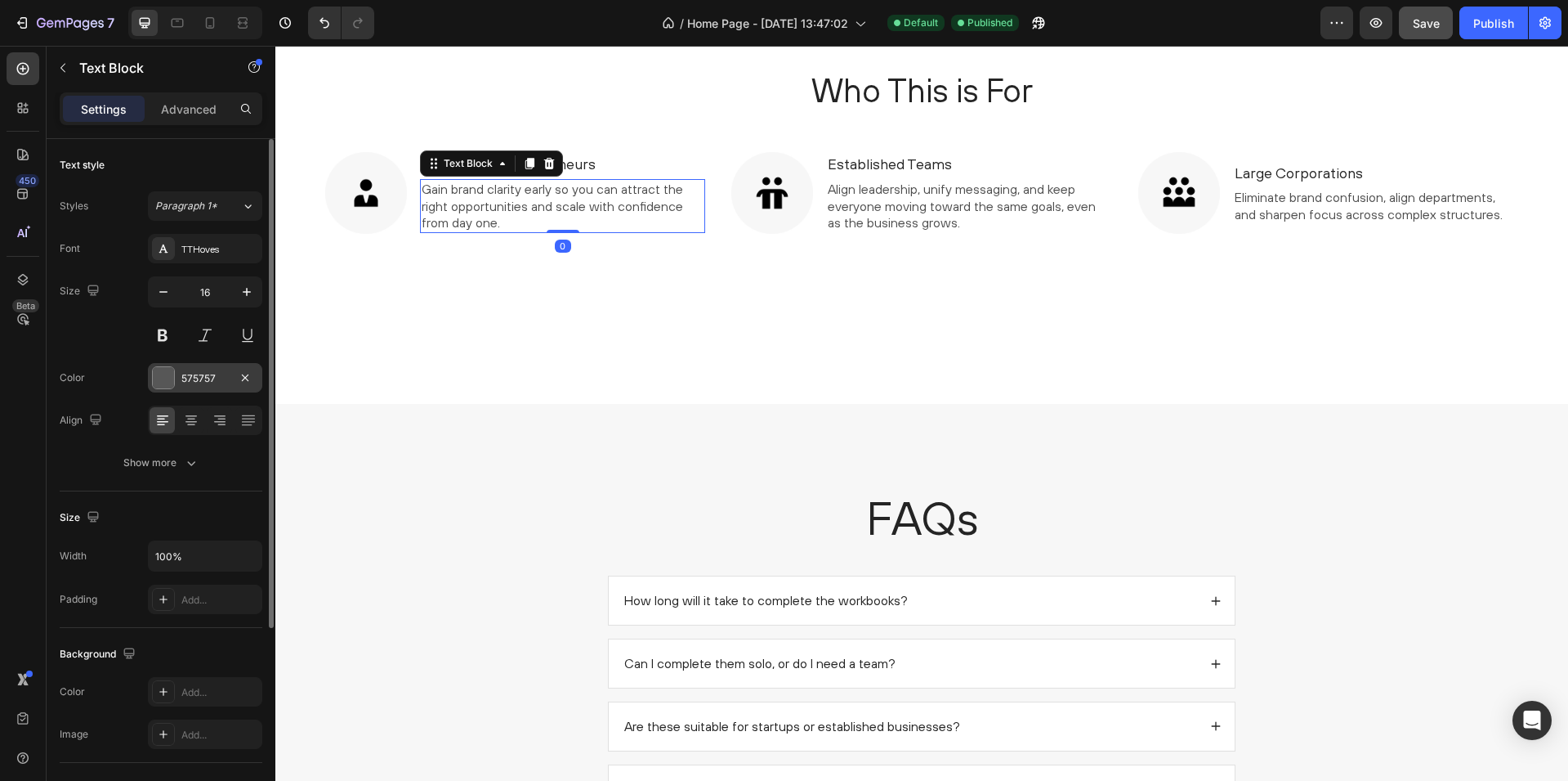
click at [160, 373] on div at bounding box center [163, 377] width 21 height 21
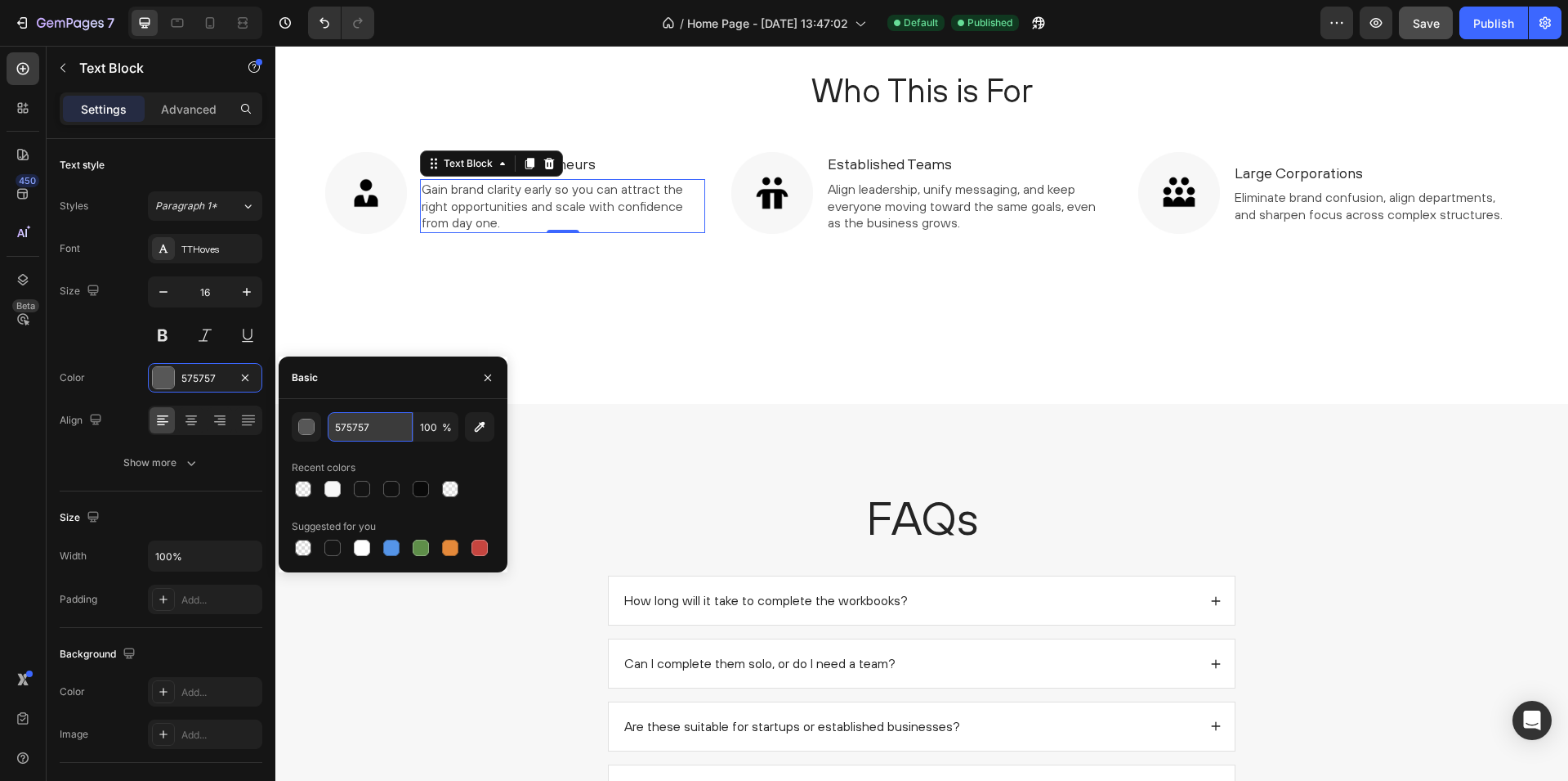
click at [348, 424] on input "575757" at bounding box center [370, 426] width 85 height 29
click at [649, 304] on div "Who This is For Heading Image Founders & Entrepreneurs Text Block Gain brand cl…" at bounding box center [922, 194] width 1293 height 419
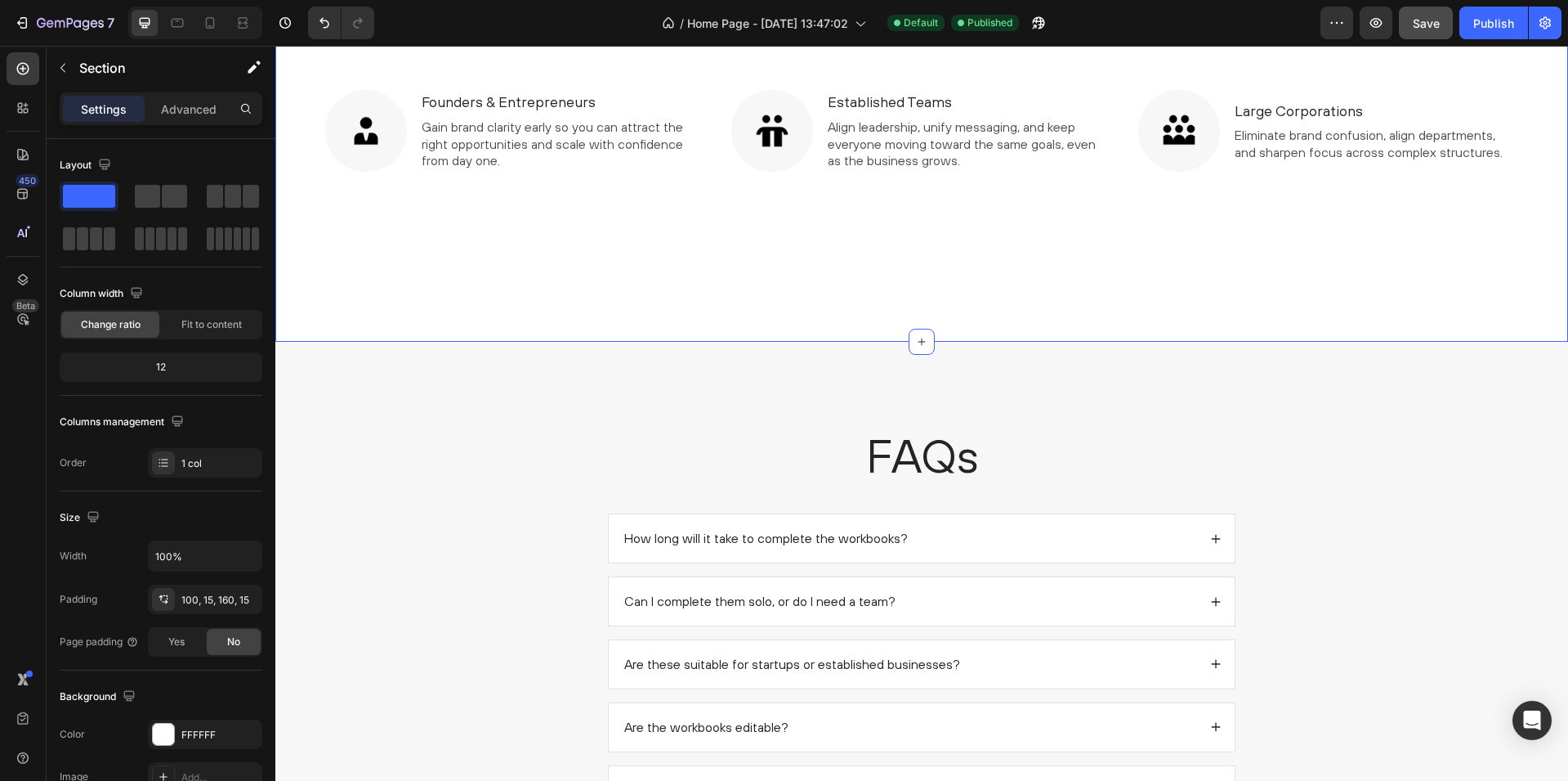
scroll to position [1746, 0]
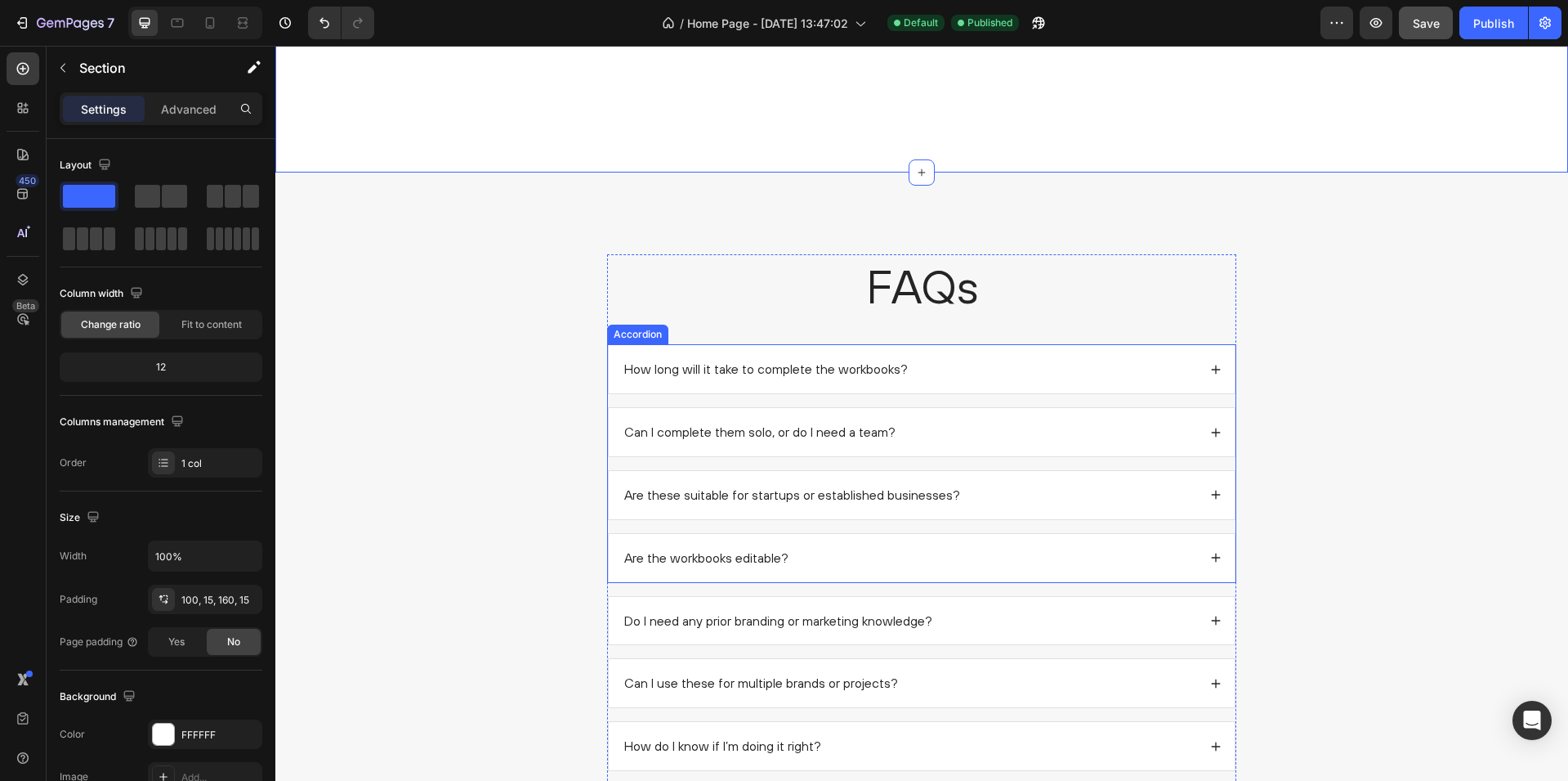
click at [753, 365] on p "How long will it take to complete the workbooks?" at bounding box center [766, 369] width 283 height 17
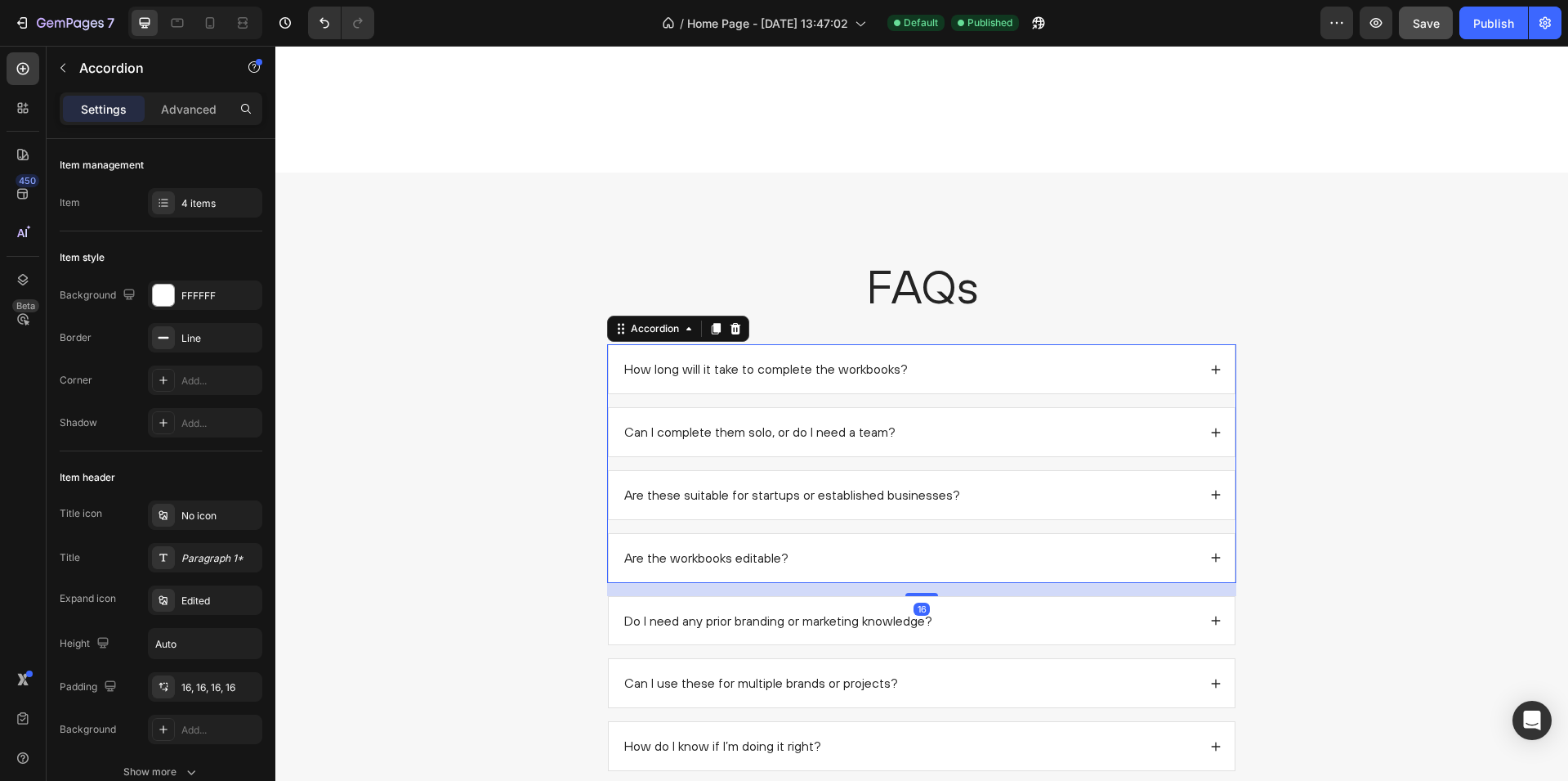
click at [994, 367] on div "How long will it take to complete the workbooks?" at bounding box center [909, 369] width 576 height 22
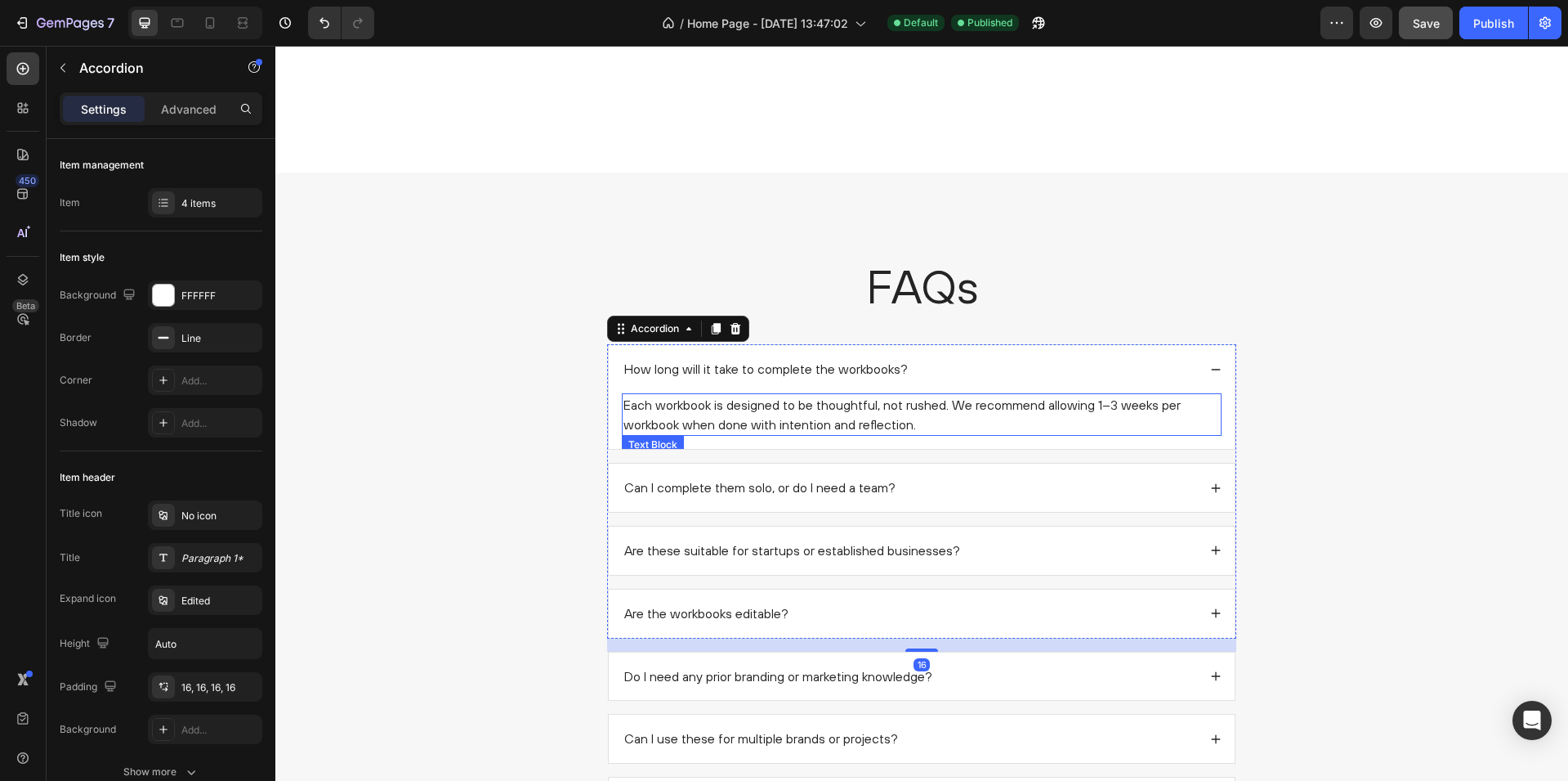
click at [842, 421] on p "Each workbook is designed to be thoughtful, not rushed. We recommend allowing 1…" at bounding box center [922, 414] width 597 height 40
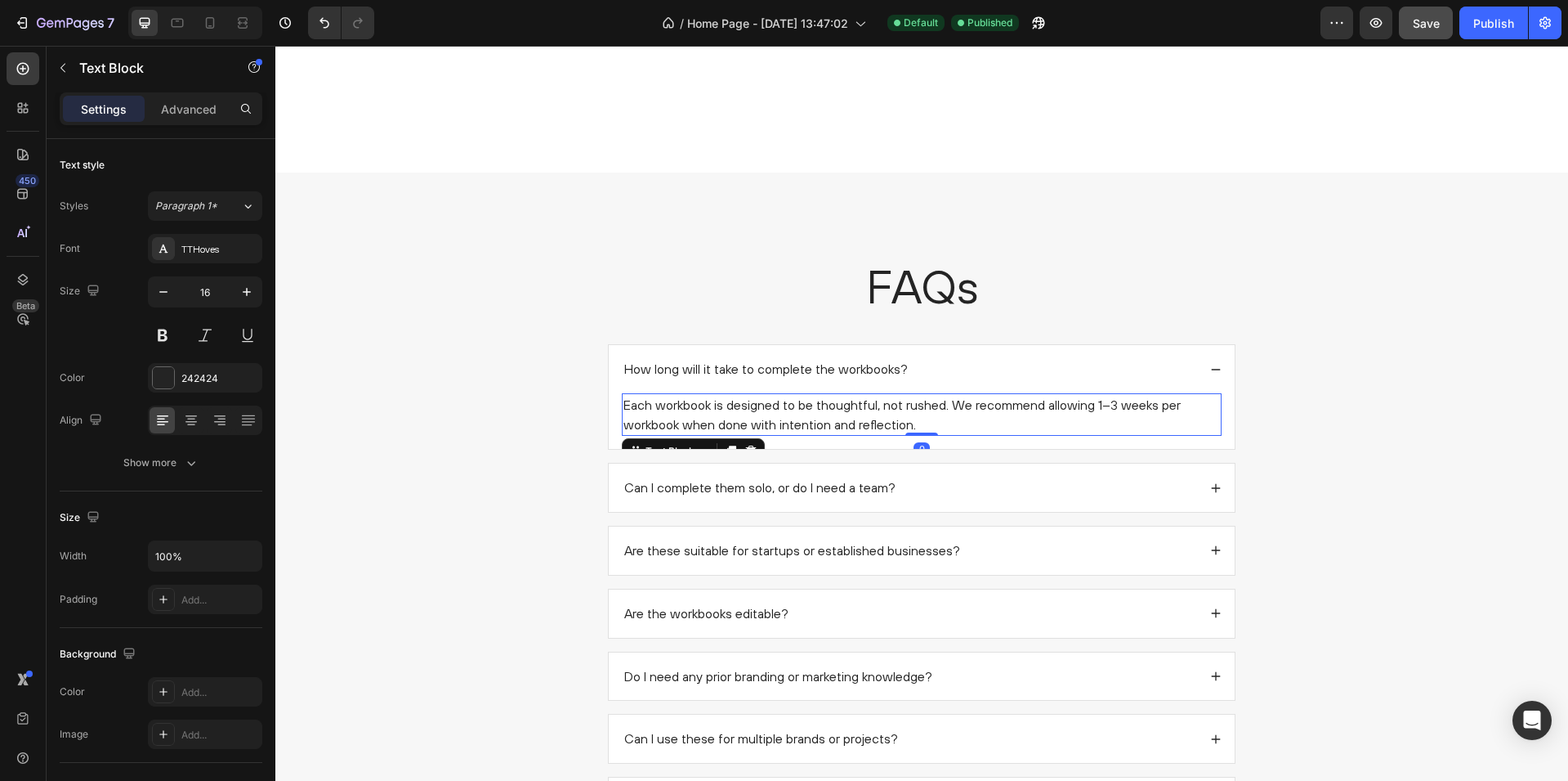
click at [842, 421] on p "Each workbook is designed to be thoughtful, not rushed. We recommend allowing 1…" at bounding box center [922, 414] width 597 height 40
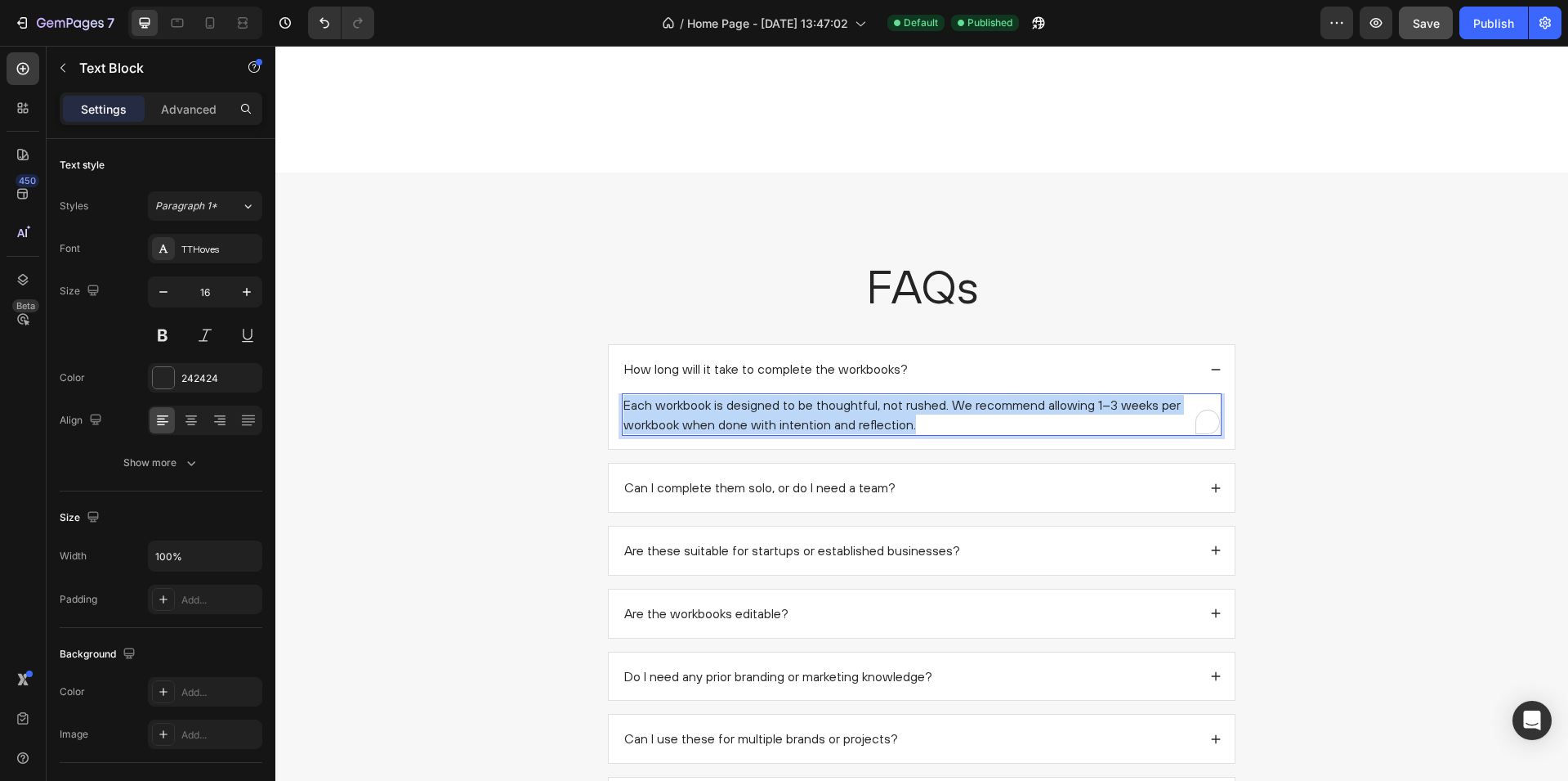
click at [842, 421] on p "Each workbook is designed to be thoughtful, not rushed. We recommend allowing 1…" at bounding box center [922, 414] width 597 height 40
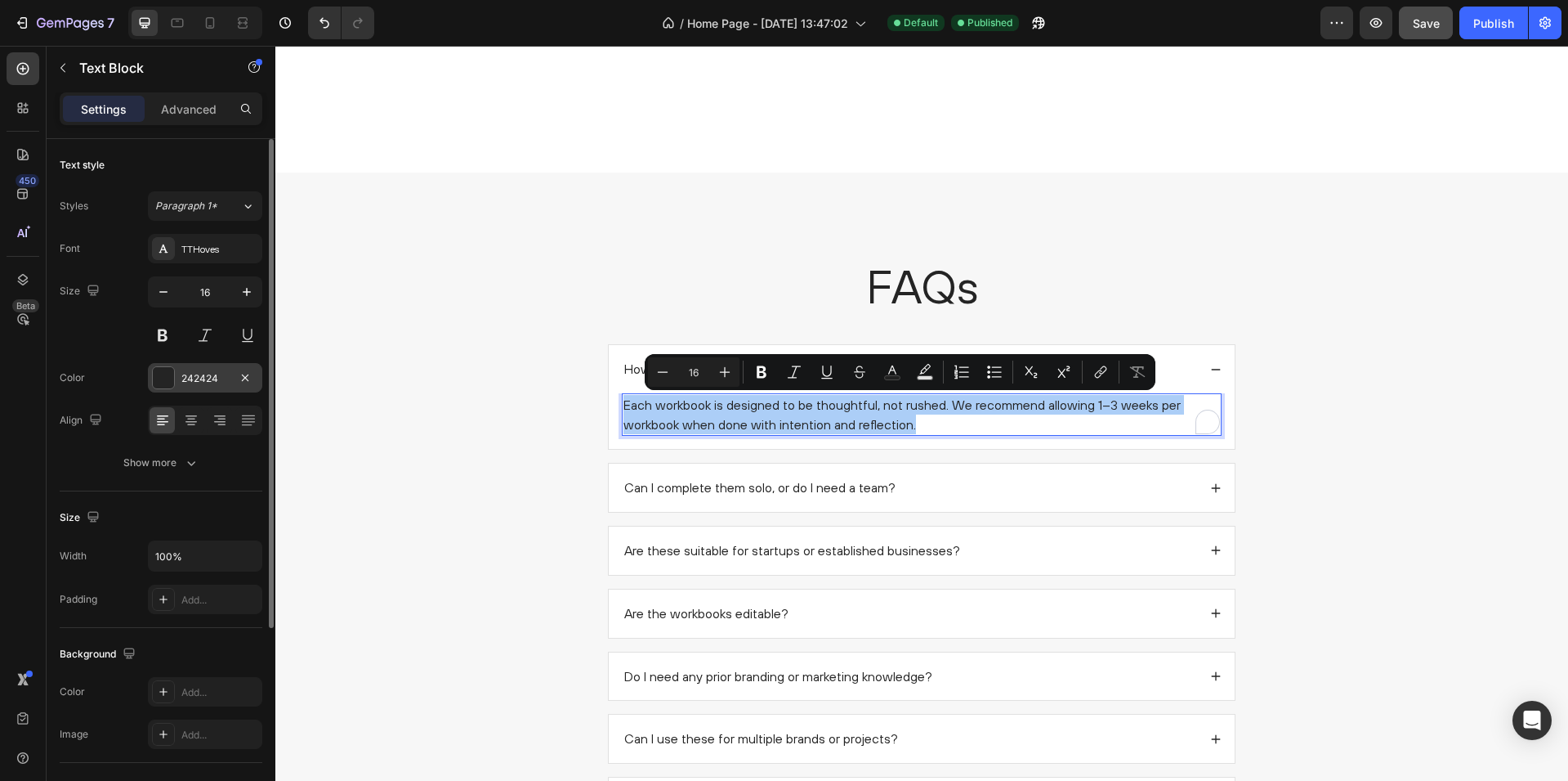
click at [192, 374] on div "242424" at bounding box center [205, 379] width 47 height 15
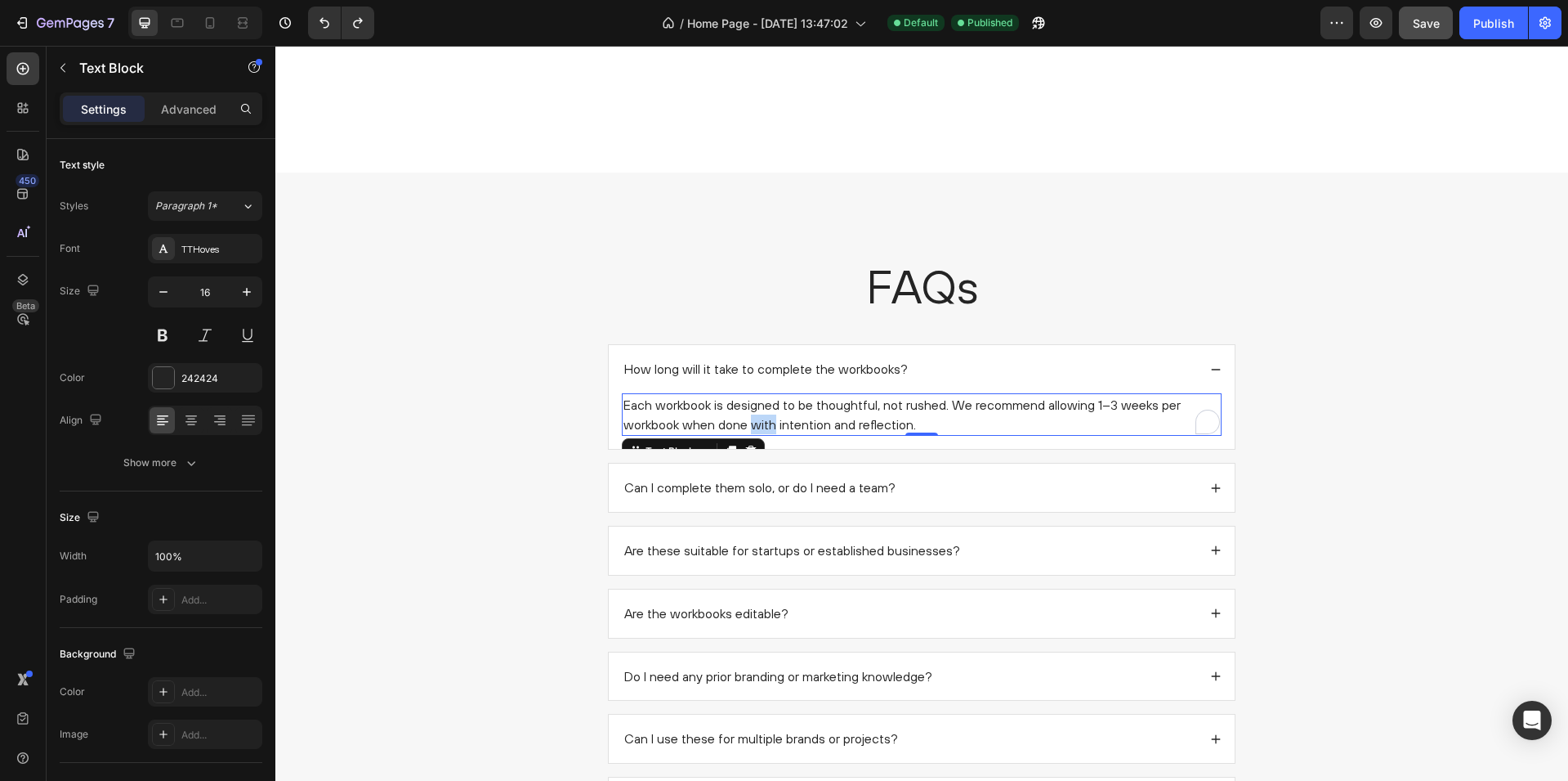
click at [757, 417] on p "Each workbook is designed to be thoughtful, not rushed. We recommend allowing 1…" at bounding box center [922, 414] width 597 height 40
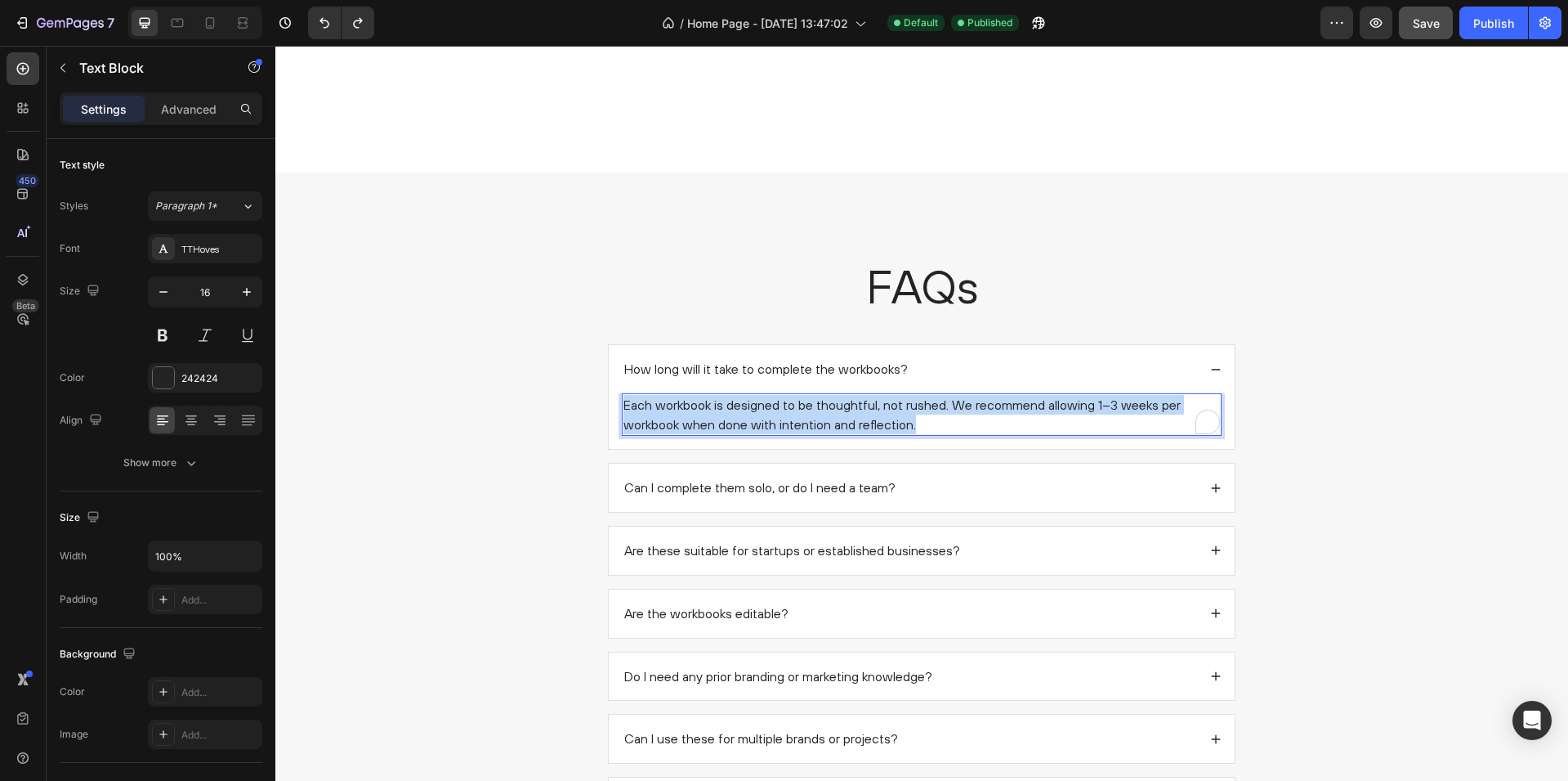
click at [757, 417] on p "Each workbook is designed to be thoughtful, not rushed. We recommend allowing 1…" at bounding box center [922, 414] width 597 height 40
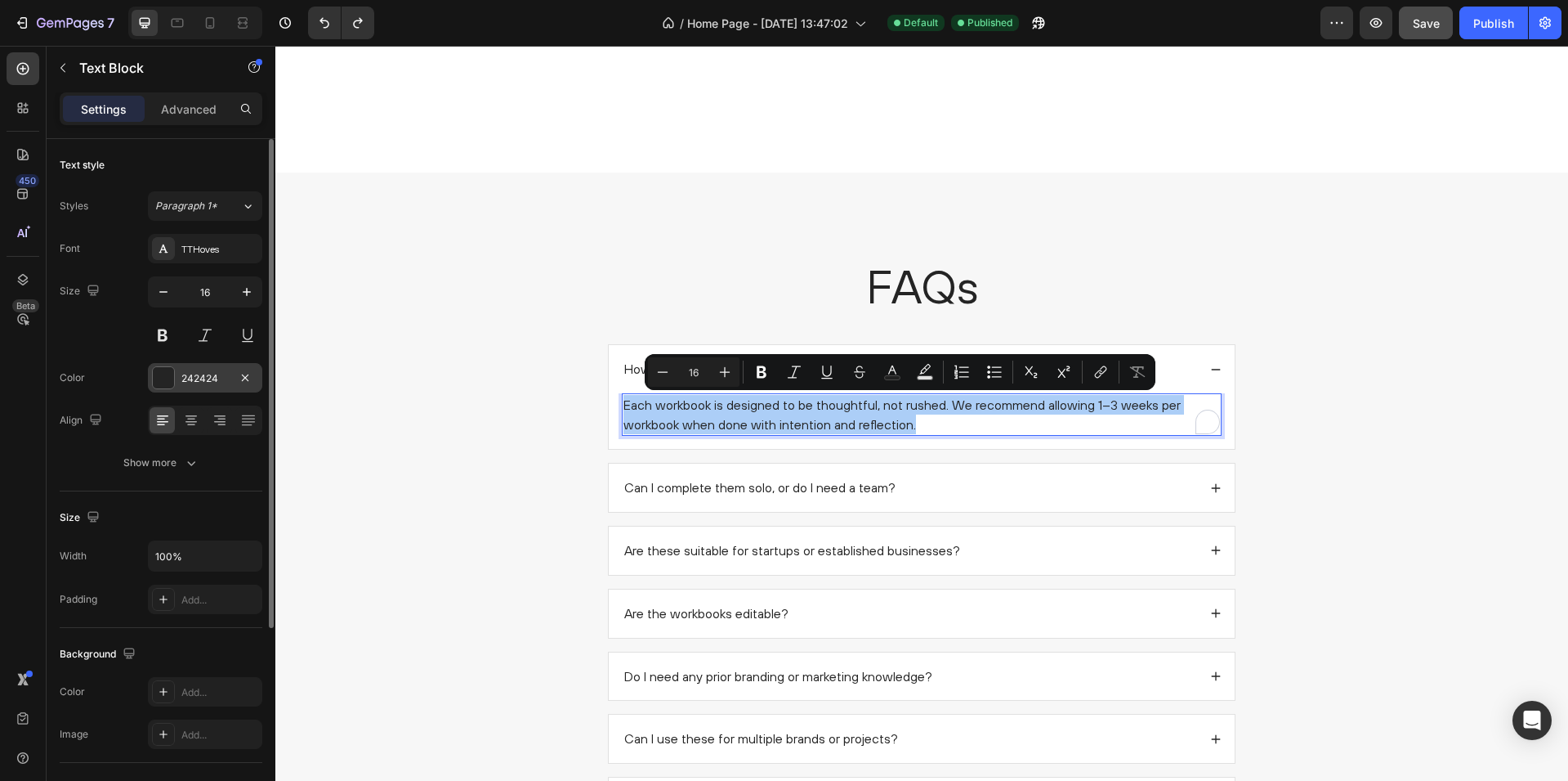
click at [164, 386] on div at bounding box center [163, 377] width 21 height 21
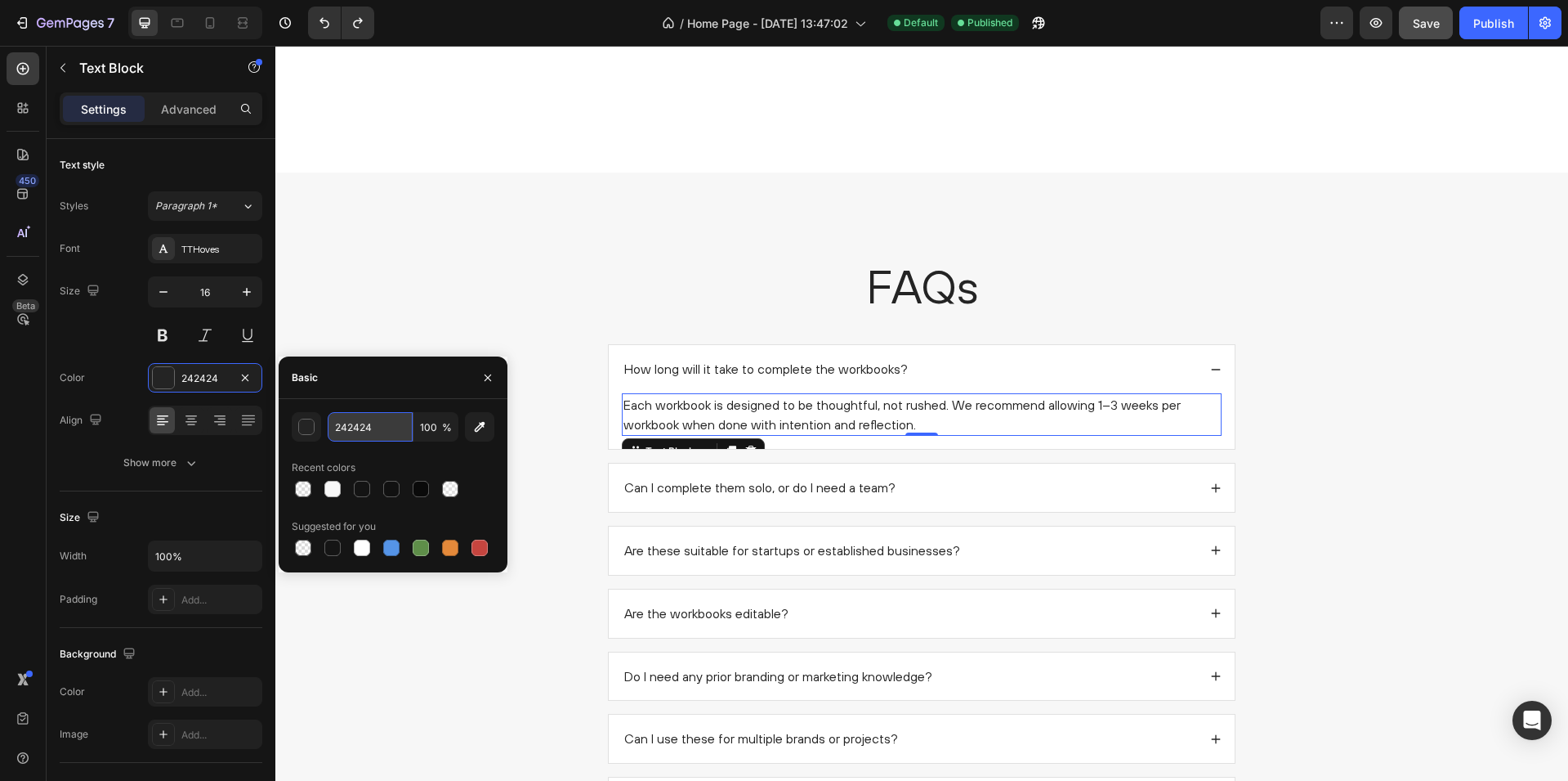
click at [360, 420] on input "242424" at bounding box center [370, 426] width 85 height 29
paste input "575757"
type input "575757"
click at [448, 303] on div "FAQs Heading How long will it take to complete the workbooks? Each workbook is …" at bounding box center [922, 578] width 1260 height 647
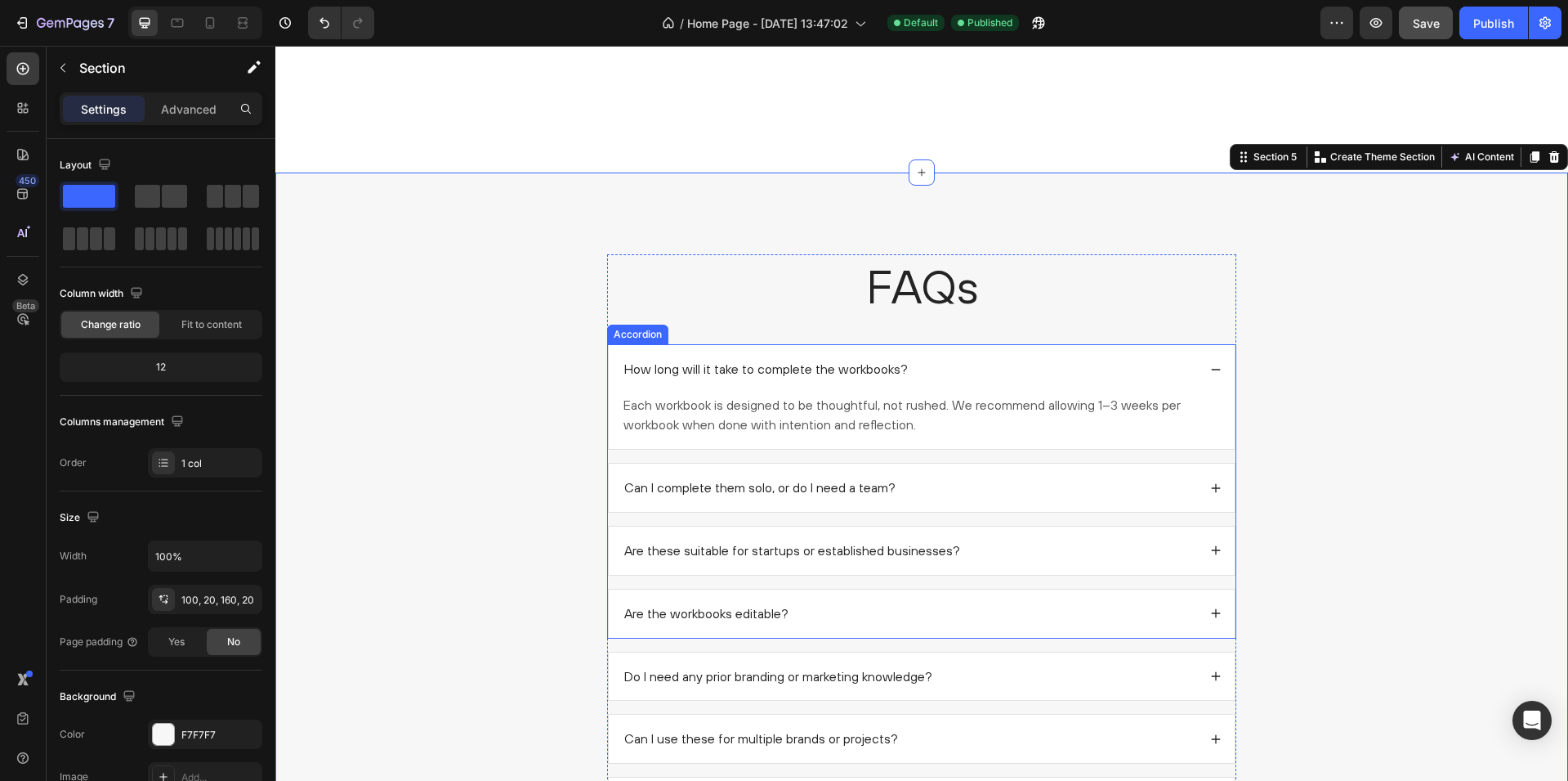
click at [713, 491] on p "Can I complete them solo, or do I need a team?" at bounding box center [760, 488] width 271 height 17
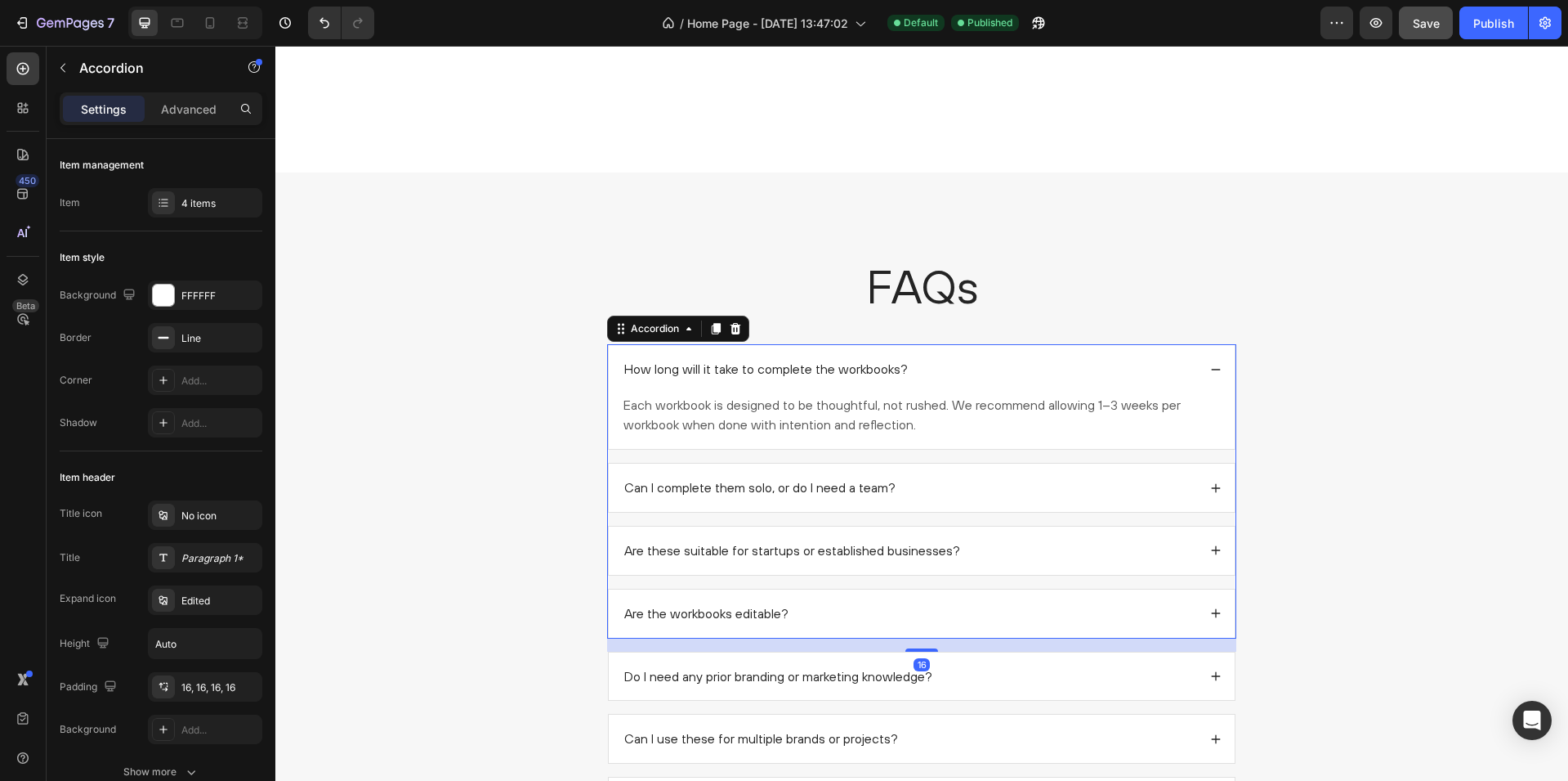
click at [968, 483] on div "Can I complete them solo, or do I need a team?" at bounding box center [909, 488] width 576 height 22
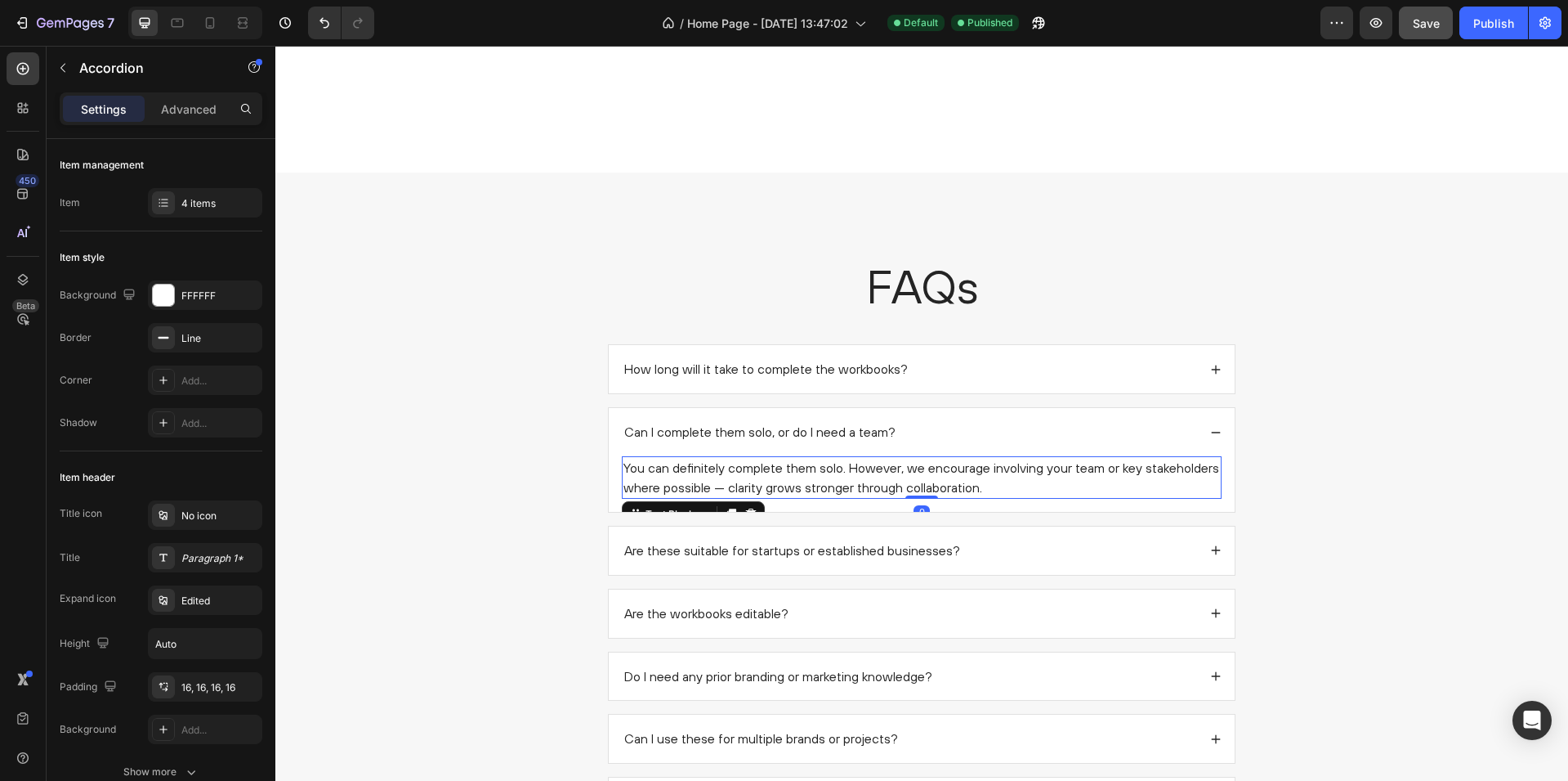
click at [805, 475] on p "You can definitely complete them solo. However, we encourage involving your tea…" at bounding box center [922, 478] width 597 height 40
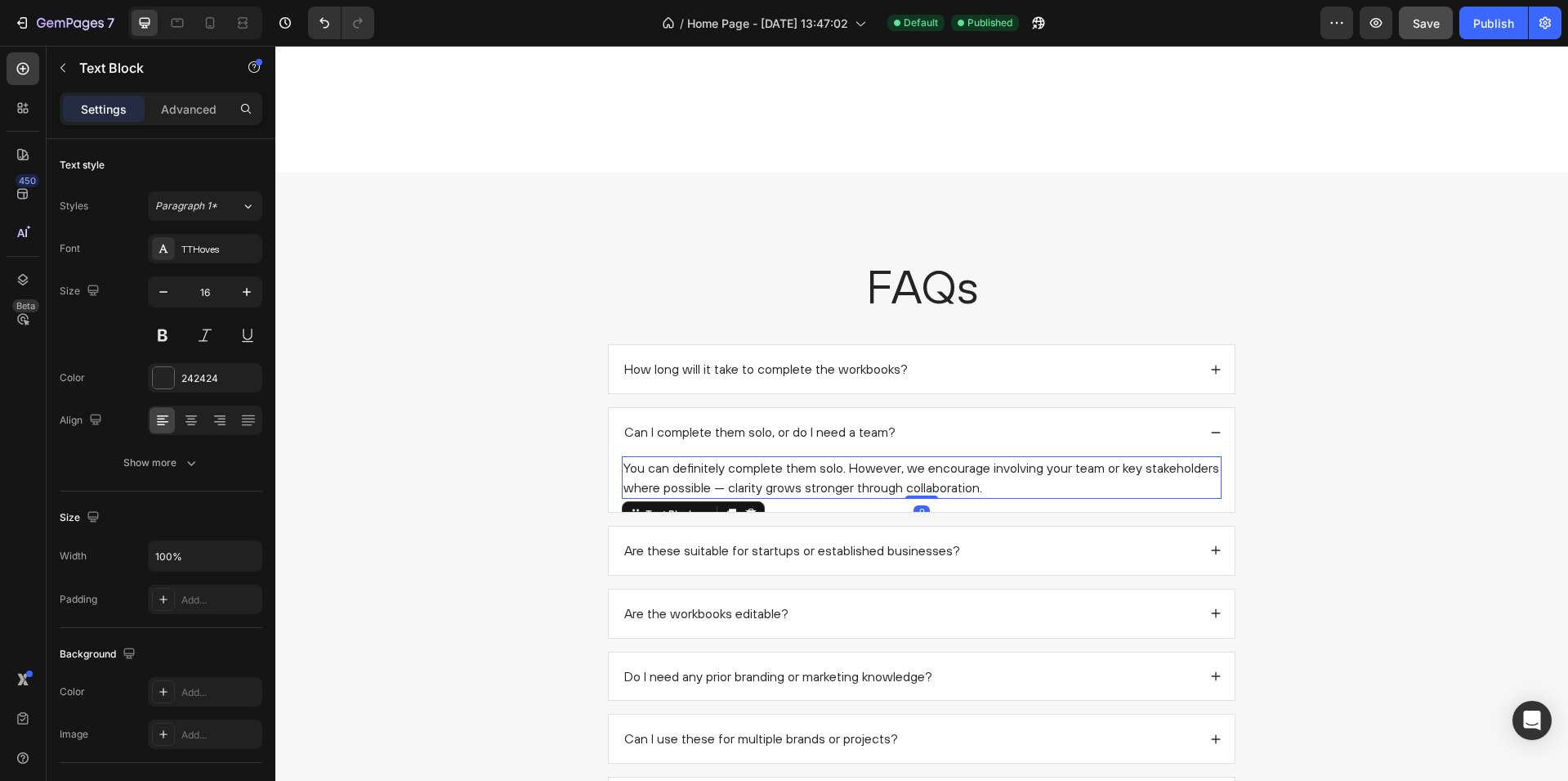
click at [805, 475] on p "You can definitely complete them solo. However, we encourage involving your tea…" at bounding box center [922, 478] width 597 height 40
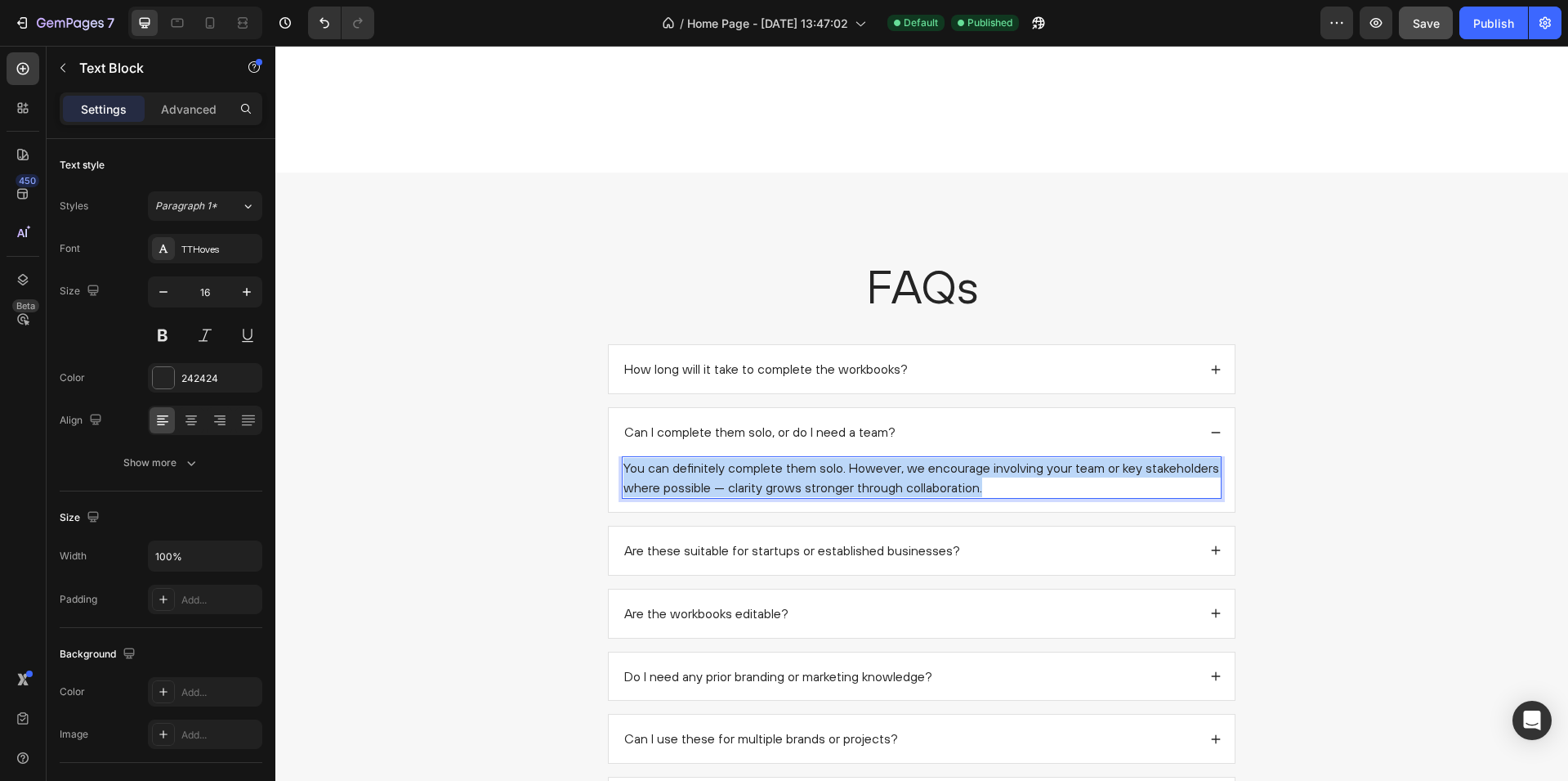
click at [805, 475] on p "You can definitely complete them solo. However, we encourage involving your tea…" at bounding box center [922, 478] width 597 height 40
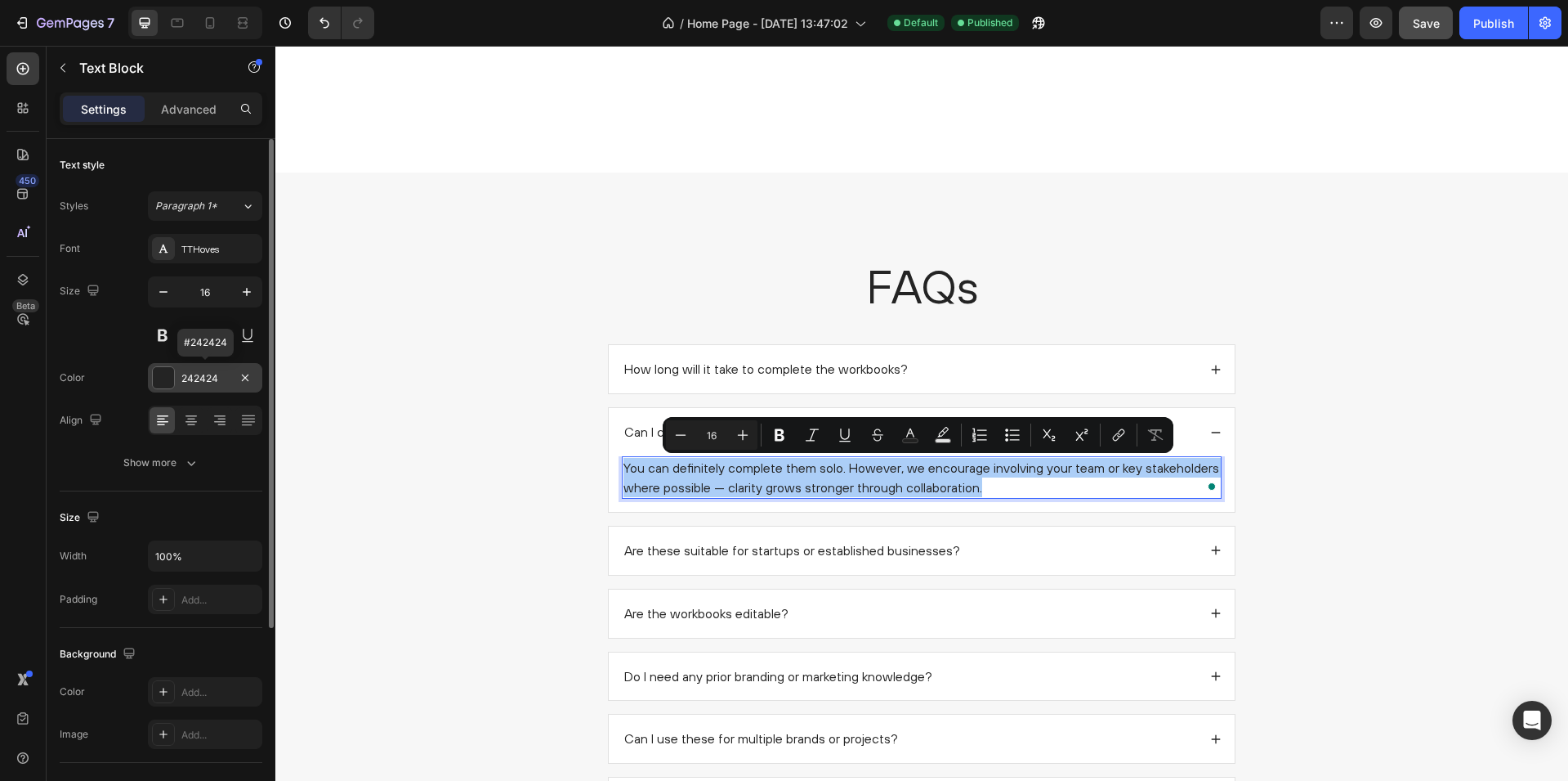
click at [165, 377] on div at bounding box center [163, 377] width 21 height 21
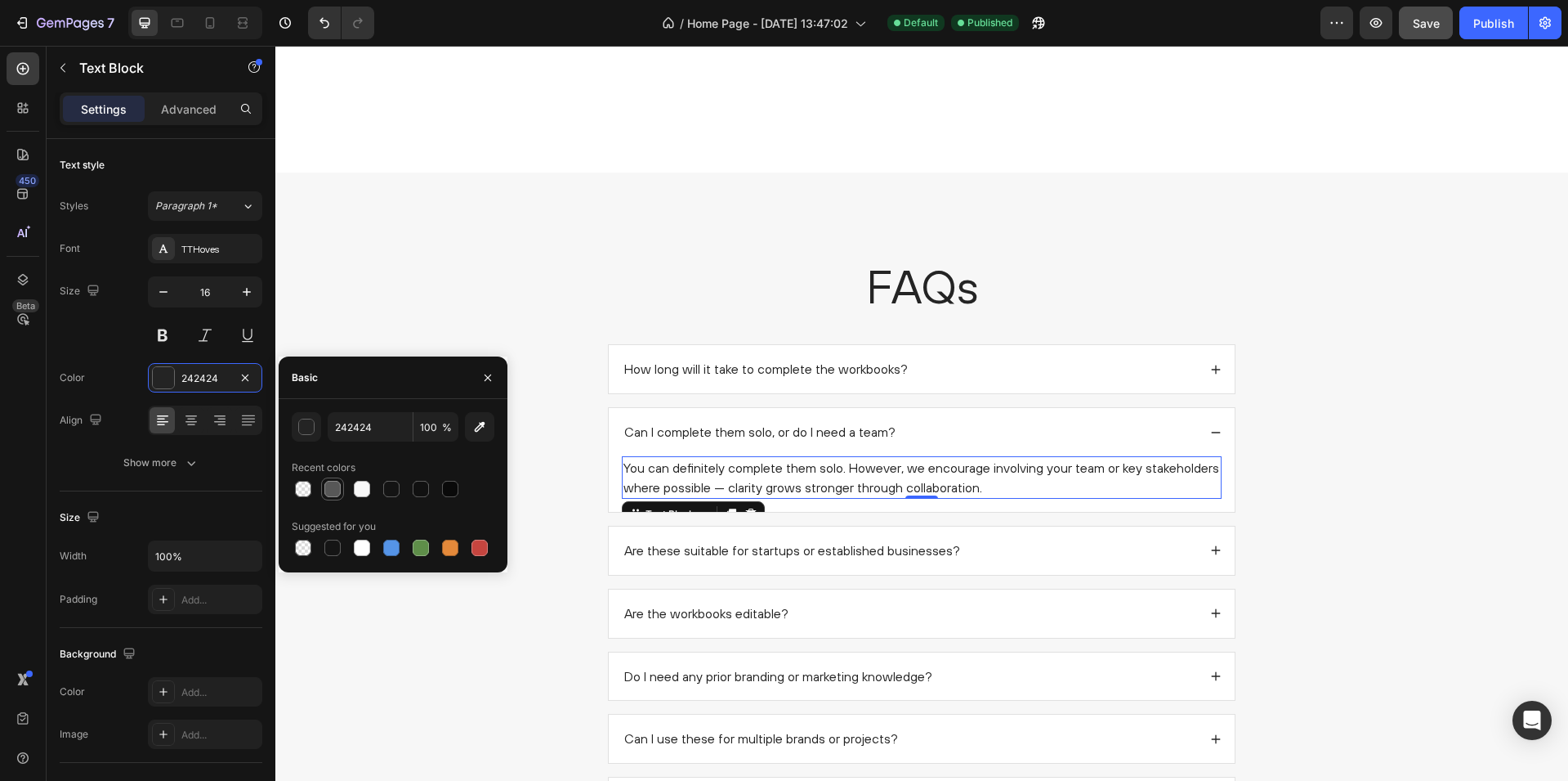
click at [331, 488] on div at bounding box center [332, 488] width 16 height 16
type input "575757"
click at [514, 342] on div "FAQs Heading How long will it take to complete the workbooks? Can I complete th…" at bounding box center [922, 578] width 1260 height 647
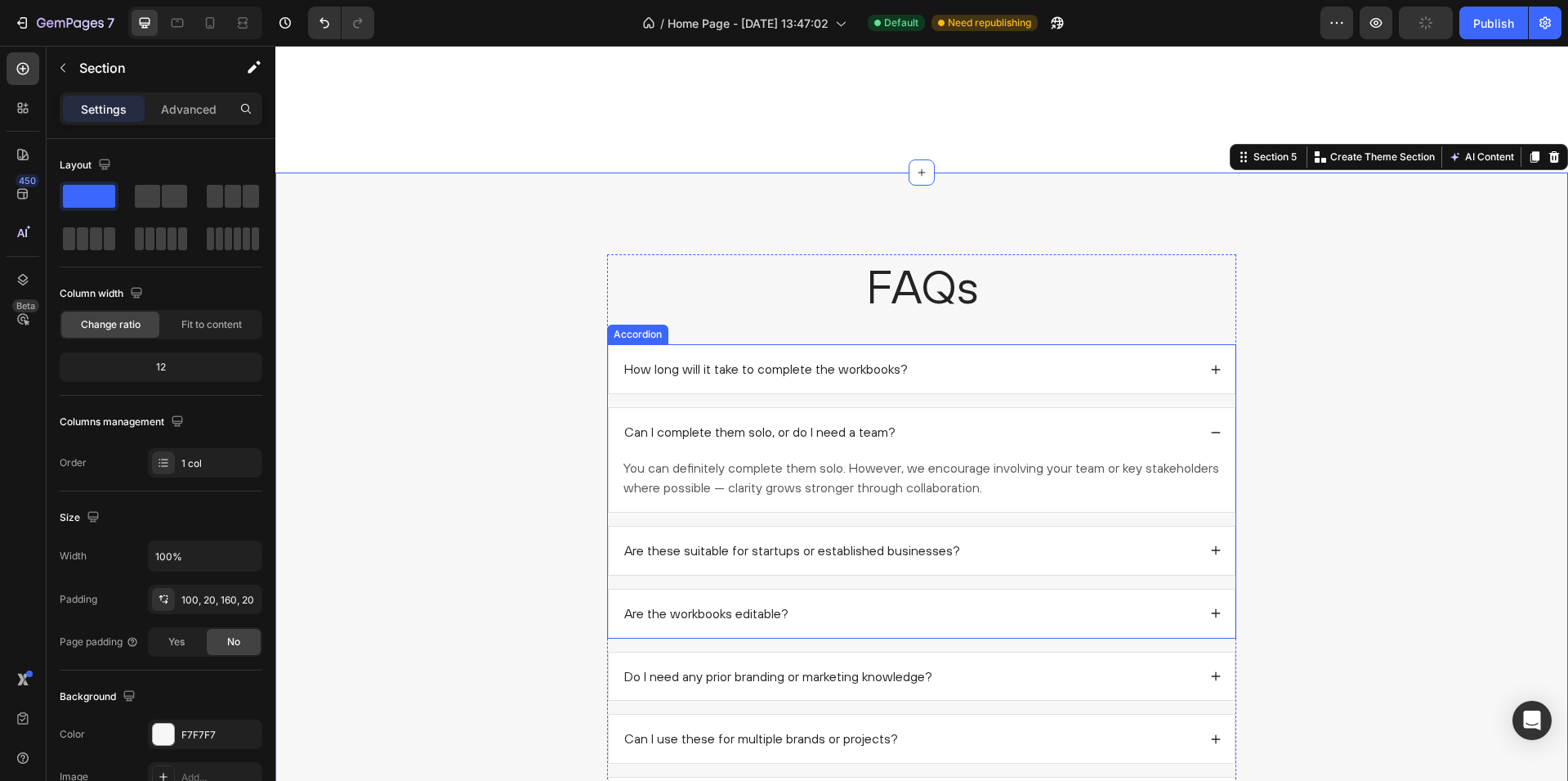
click at [1019, 536] on div "Are these suitable for startups or established businesses?" at bounding box center [922, 550] width 626 height 48
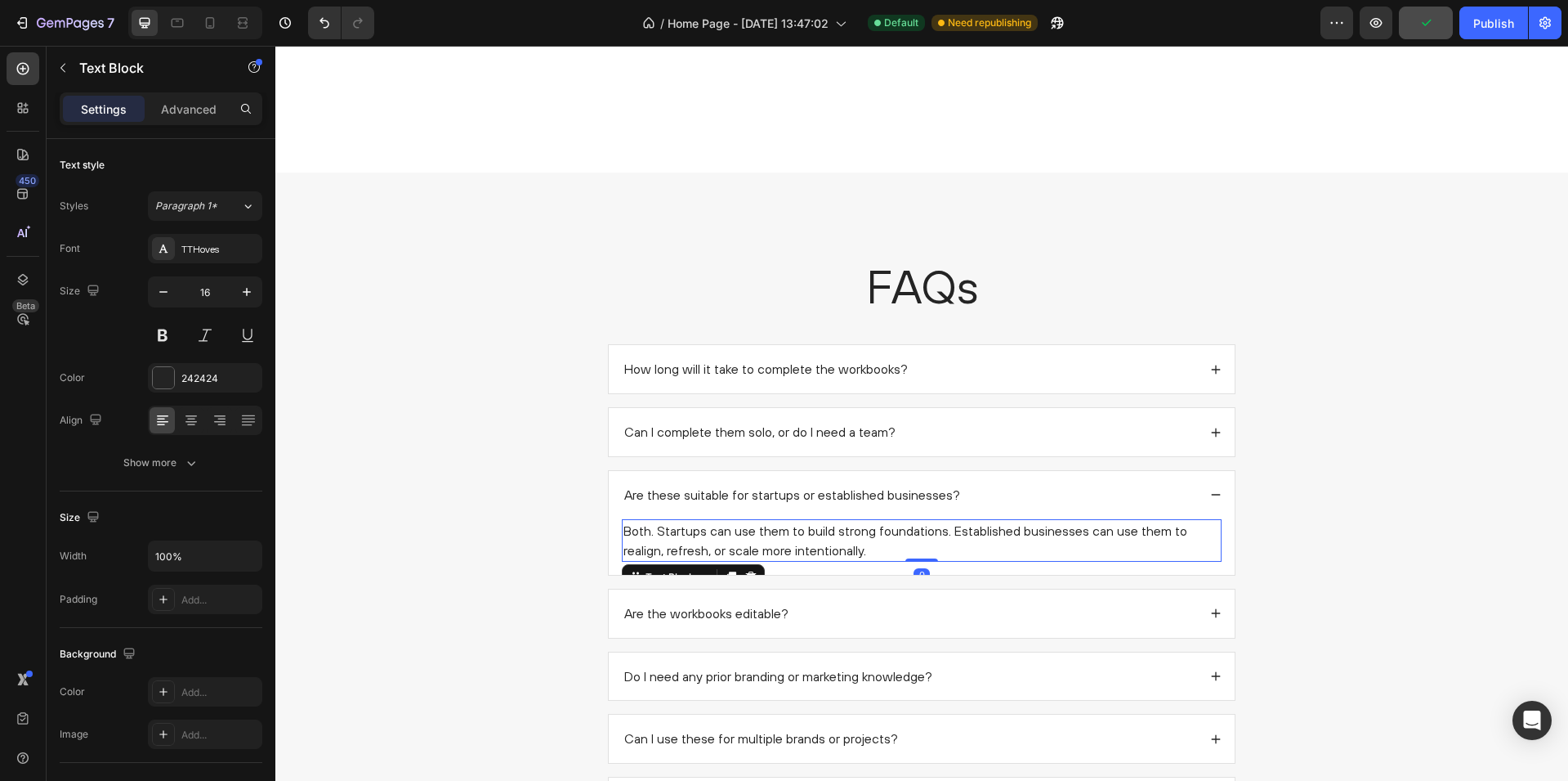
click at [735, 533] on p "Both. Startups can use them to build strong foundations. Established businesses…" at bounding box center [922, 541] width 597 height 40
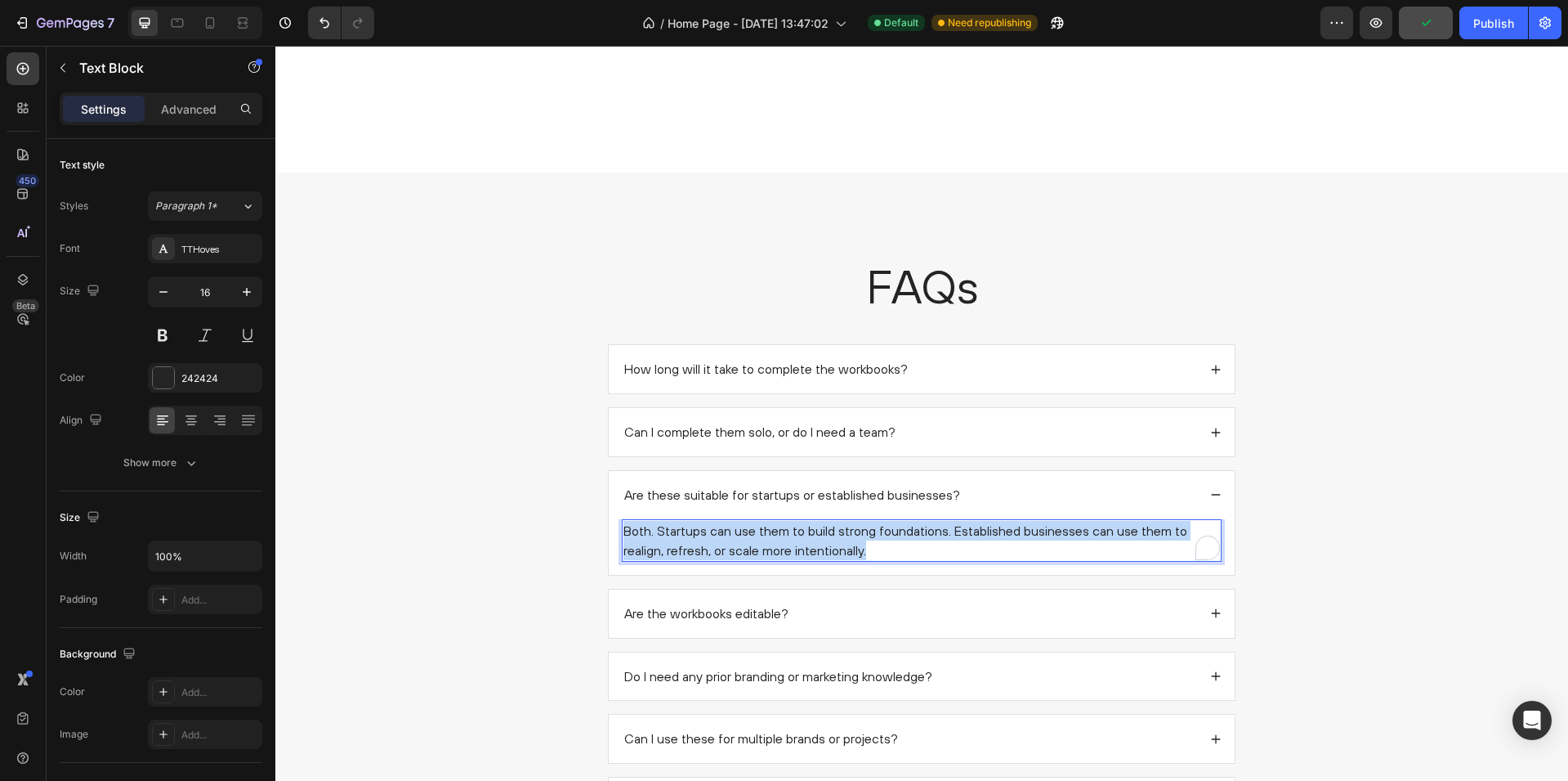
click at [735, 533] on p "Both. Startups can use them to build strong foundations. Established businesses…" at bounding box center [922, 541] width 597 height 40
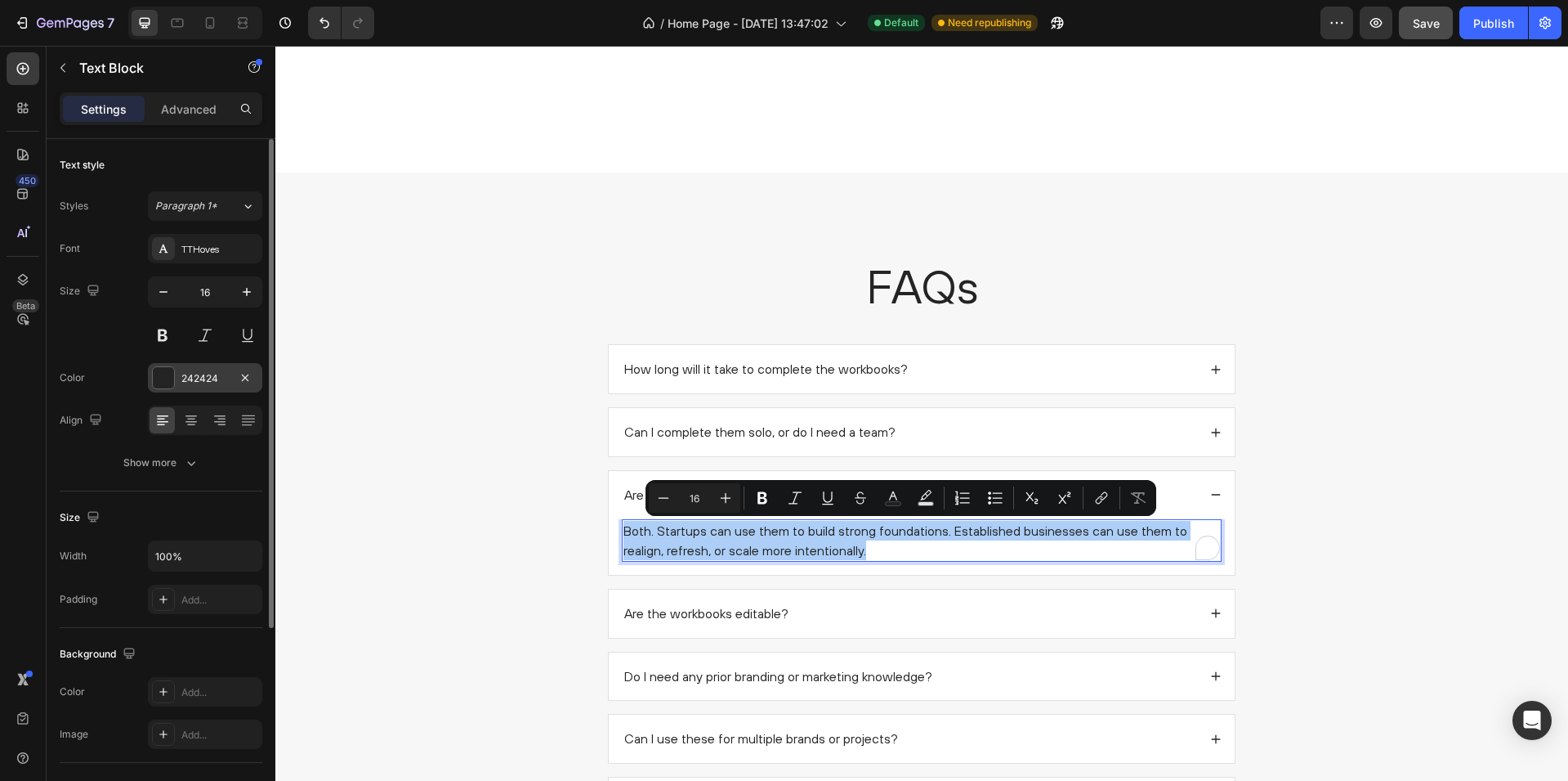
click at [158, 381] on div at bounding box center [163, 377] width 21 height 21
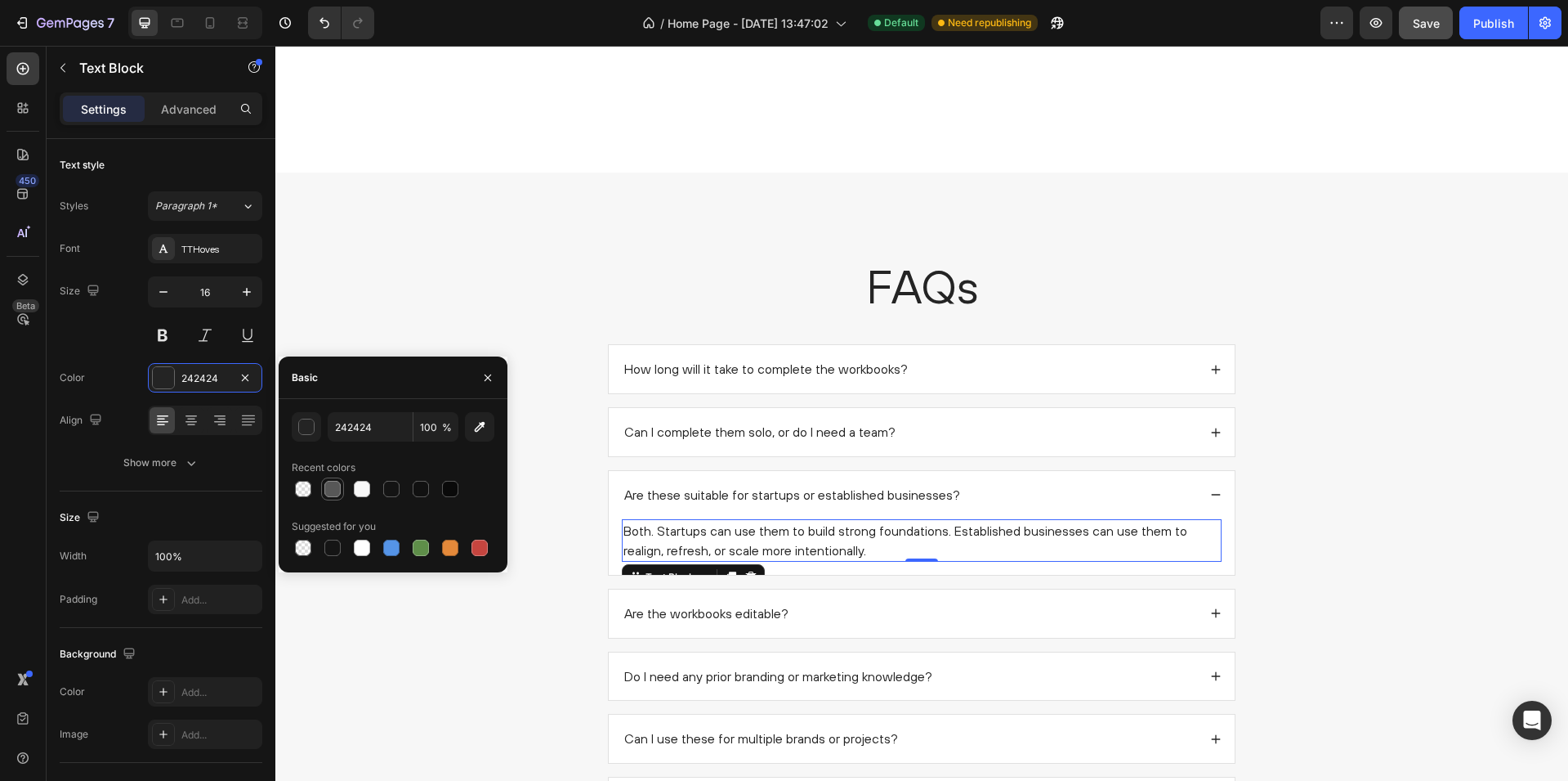
click at [332, 485] on div at bounding box center [332, 488] width 16 height 16
type input "575757"
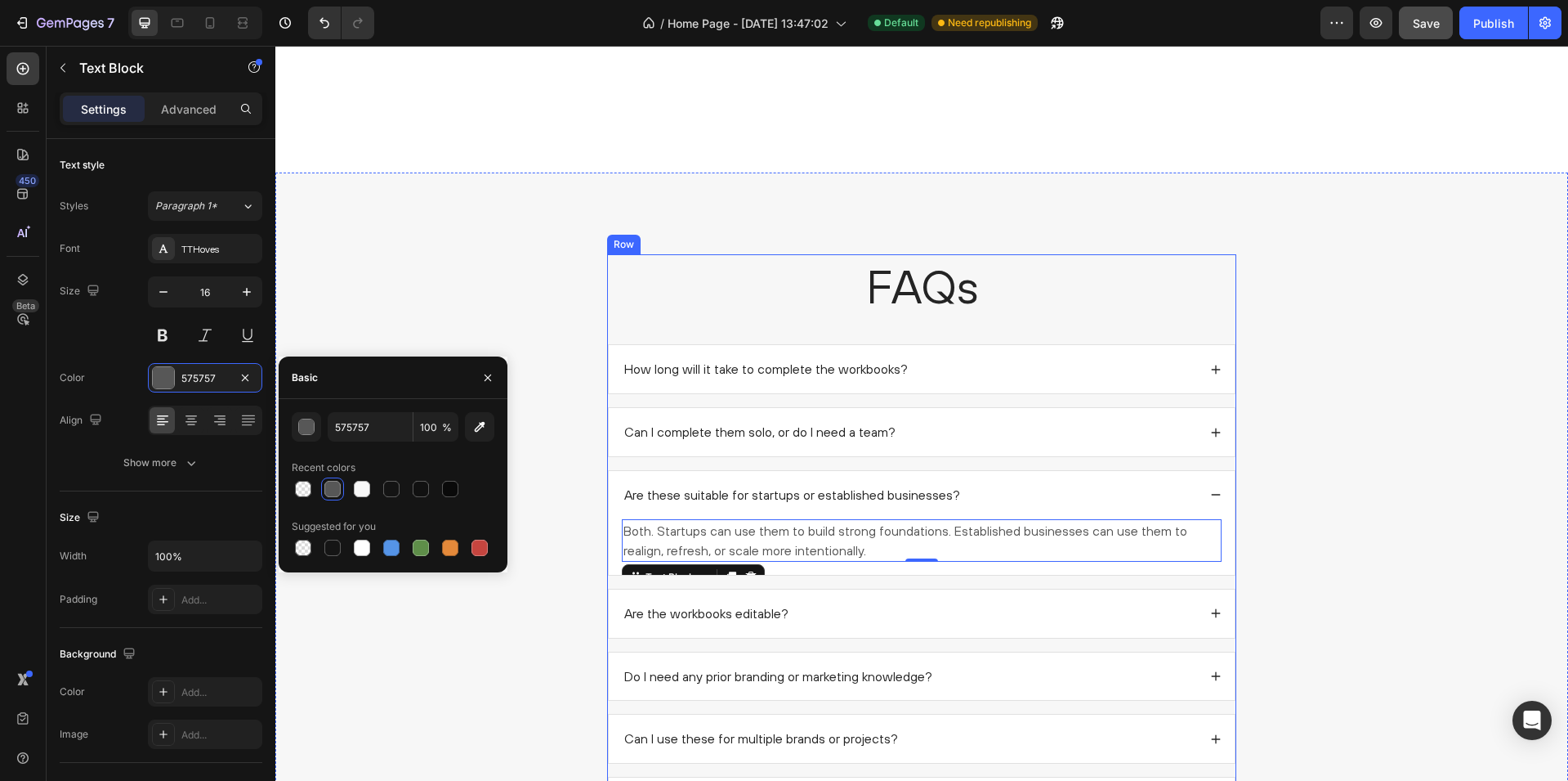
scroll to position [1778, 0]
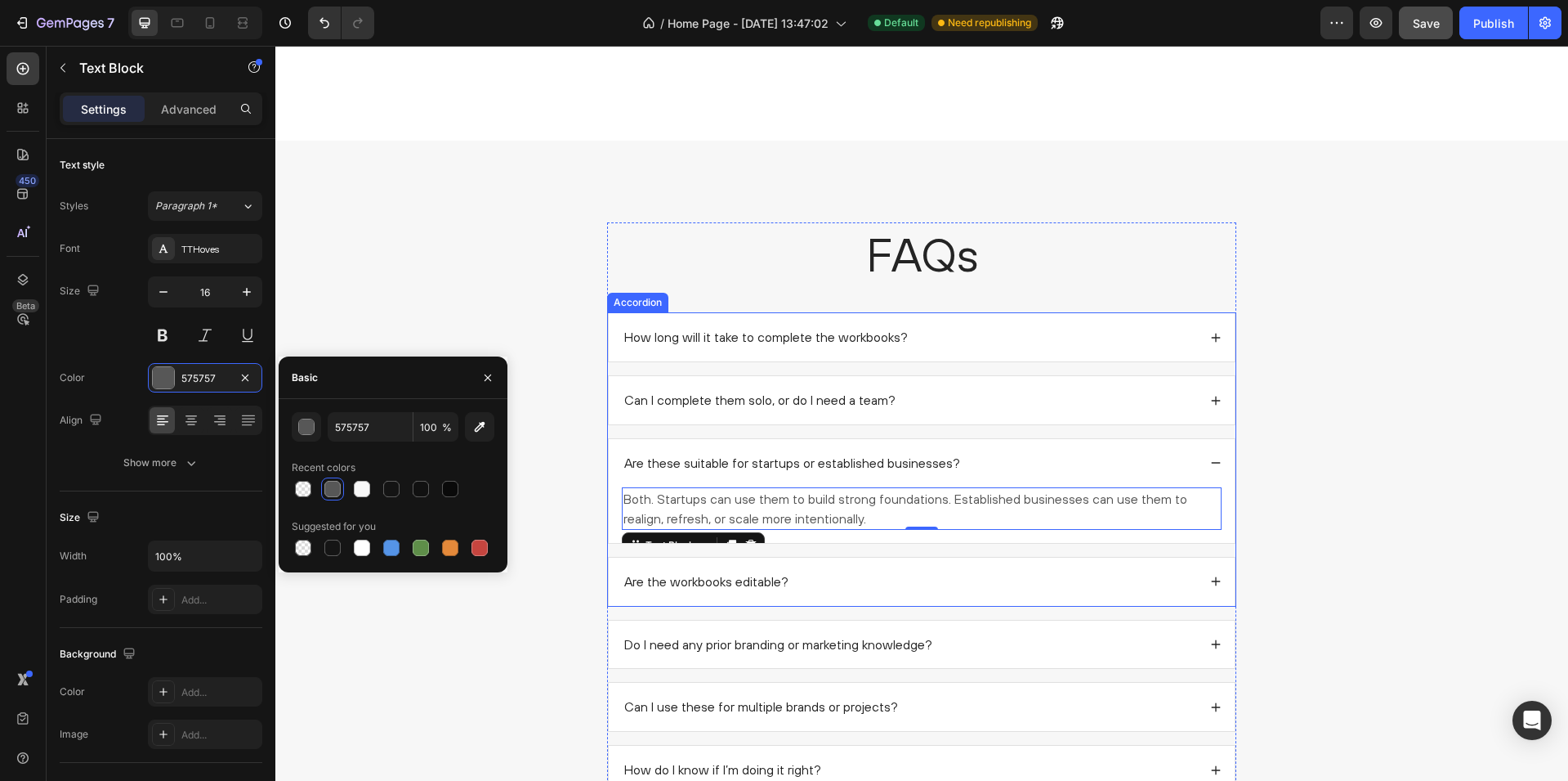
click at [910, 559] on div "Are the workbooks editable?" at bounding box center [922, 581] width 626 height 48
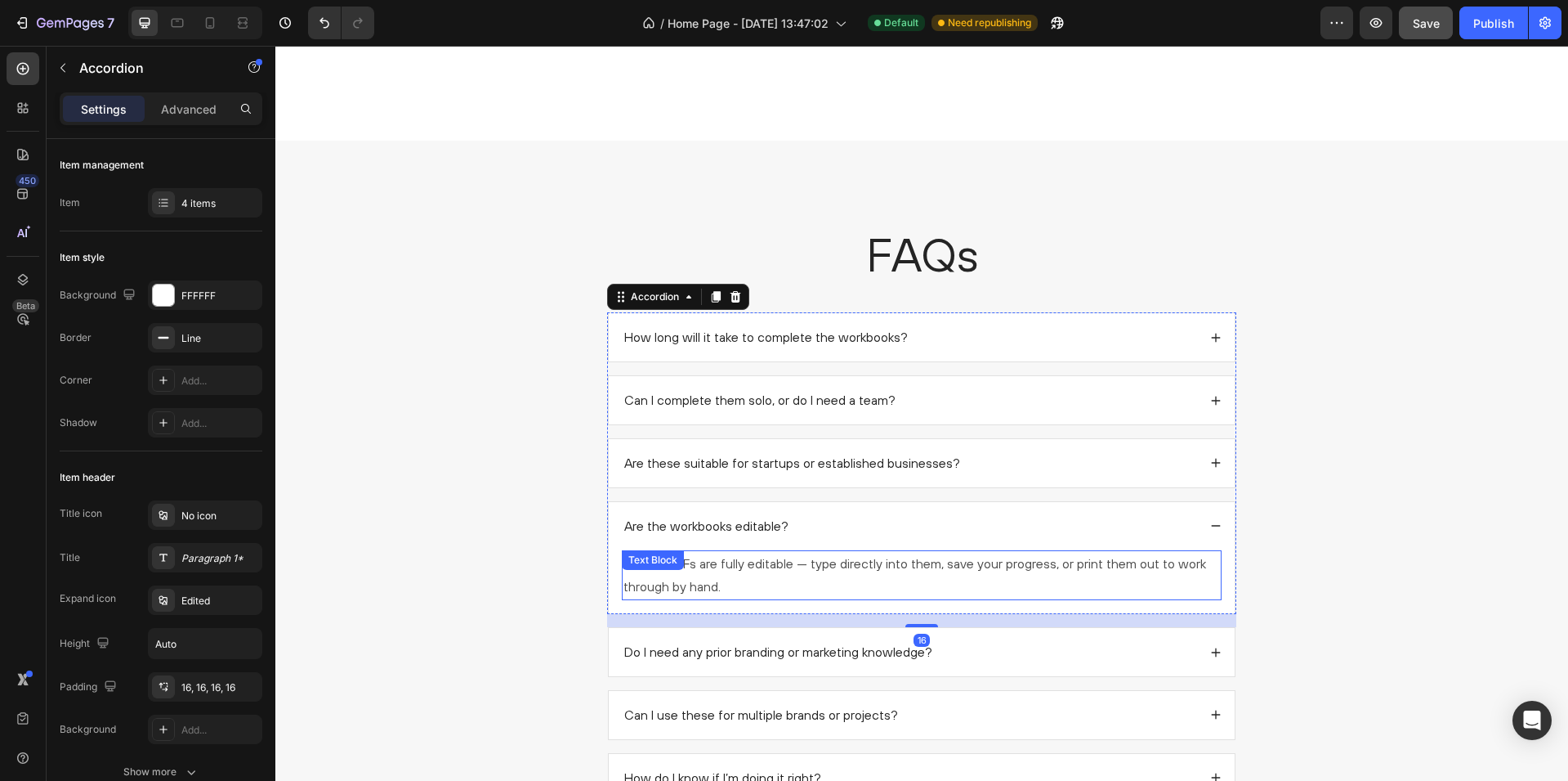
click at [709, 567] on div "Yes. All PDFs are fully editable — type directly into them, save your progress,…" at bounding box center [922, 576] width 600 height 50
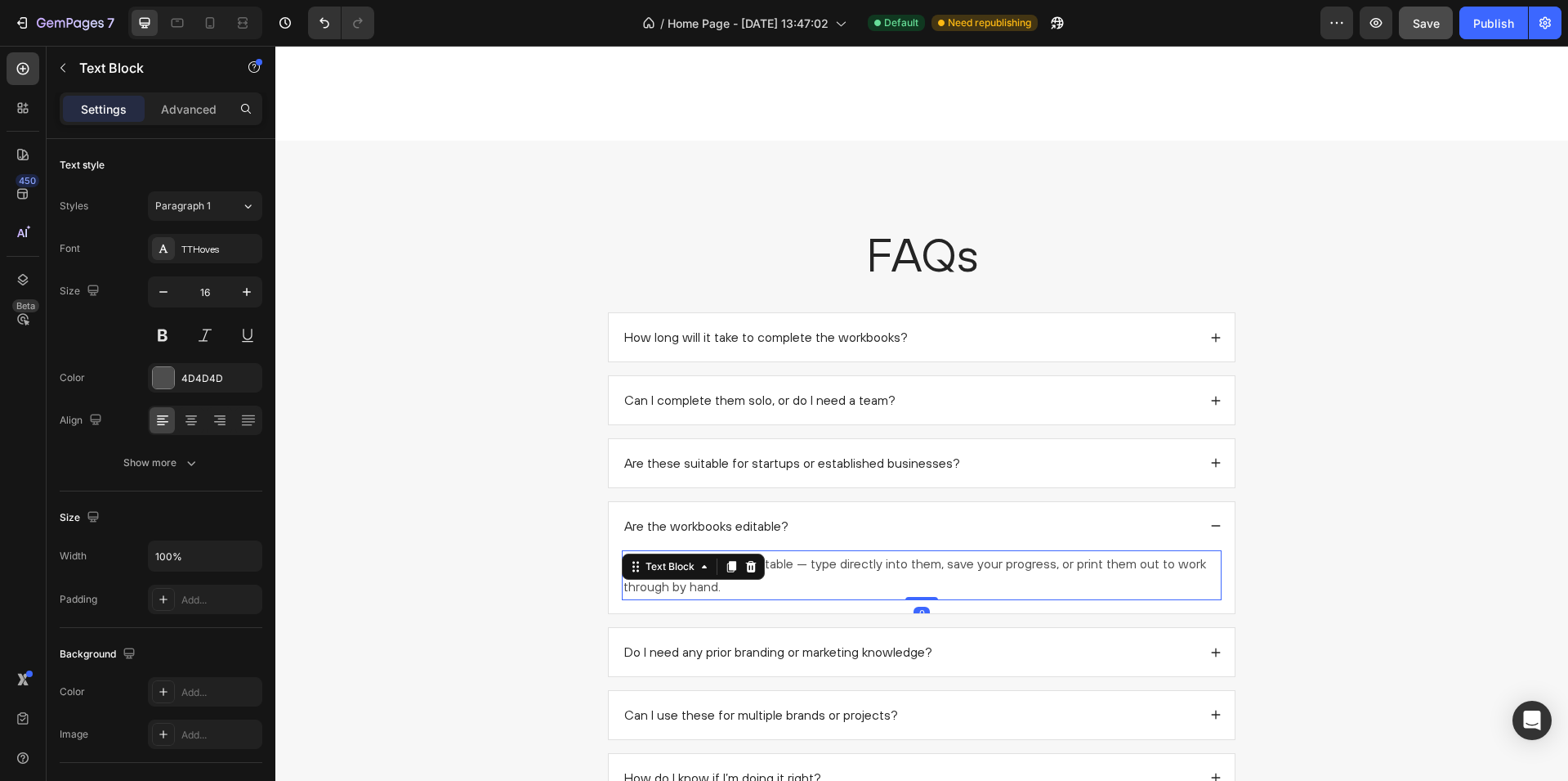
click at [709, 567] on icon at bounding box center [705, 567] width 13 height 13
click at [844, 569] on p "Yes. All PDFs are fully editable — type directly into them, save your progress,…" at bounding box center [922, 575] width 597 height 47
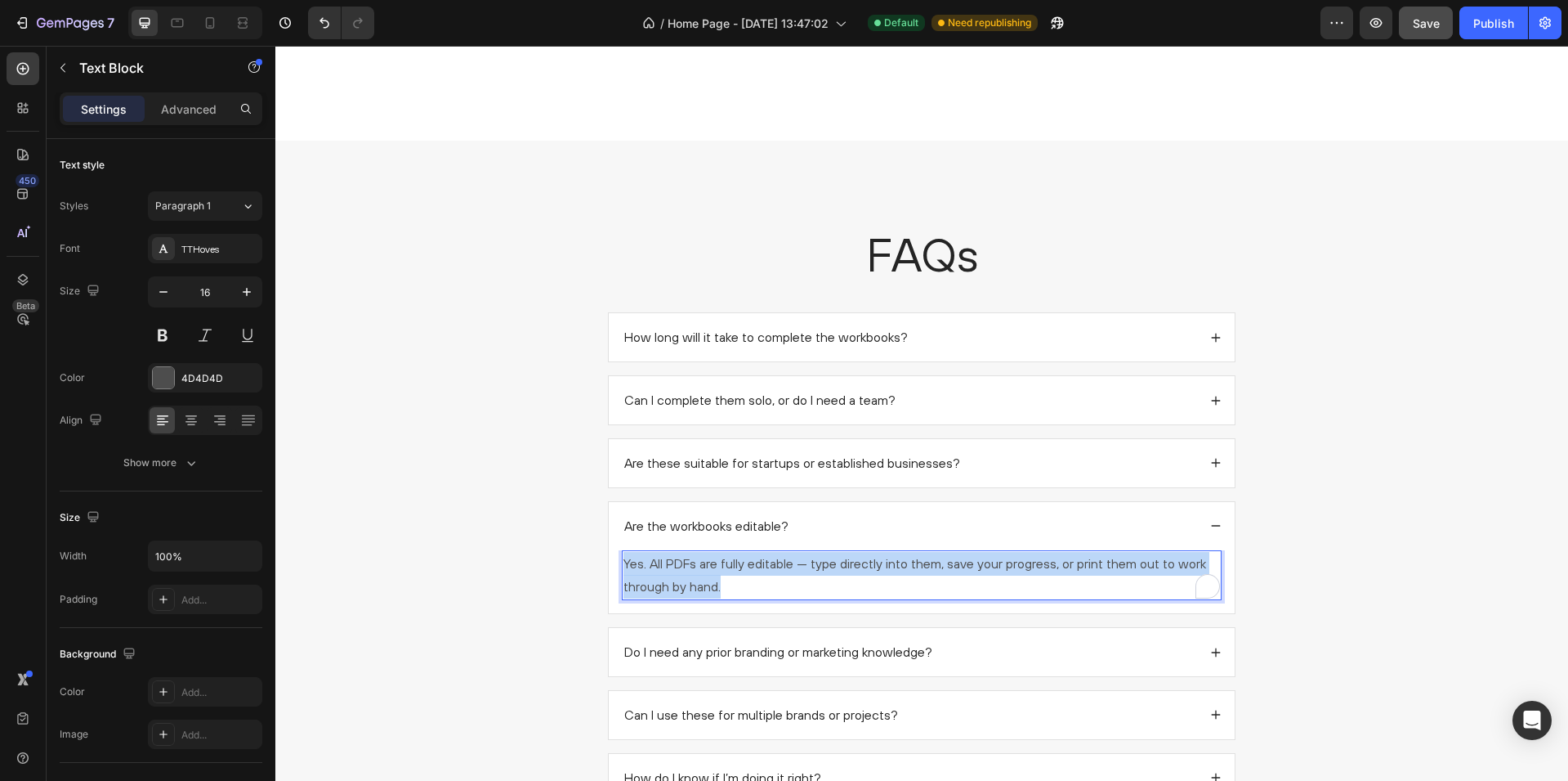
click at [844, 569] on p "Yes. All PDFs are fully editable — type directly into them, save your progress,…" at bounding box center [922, 575] width 597 height 47
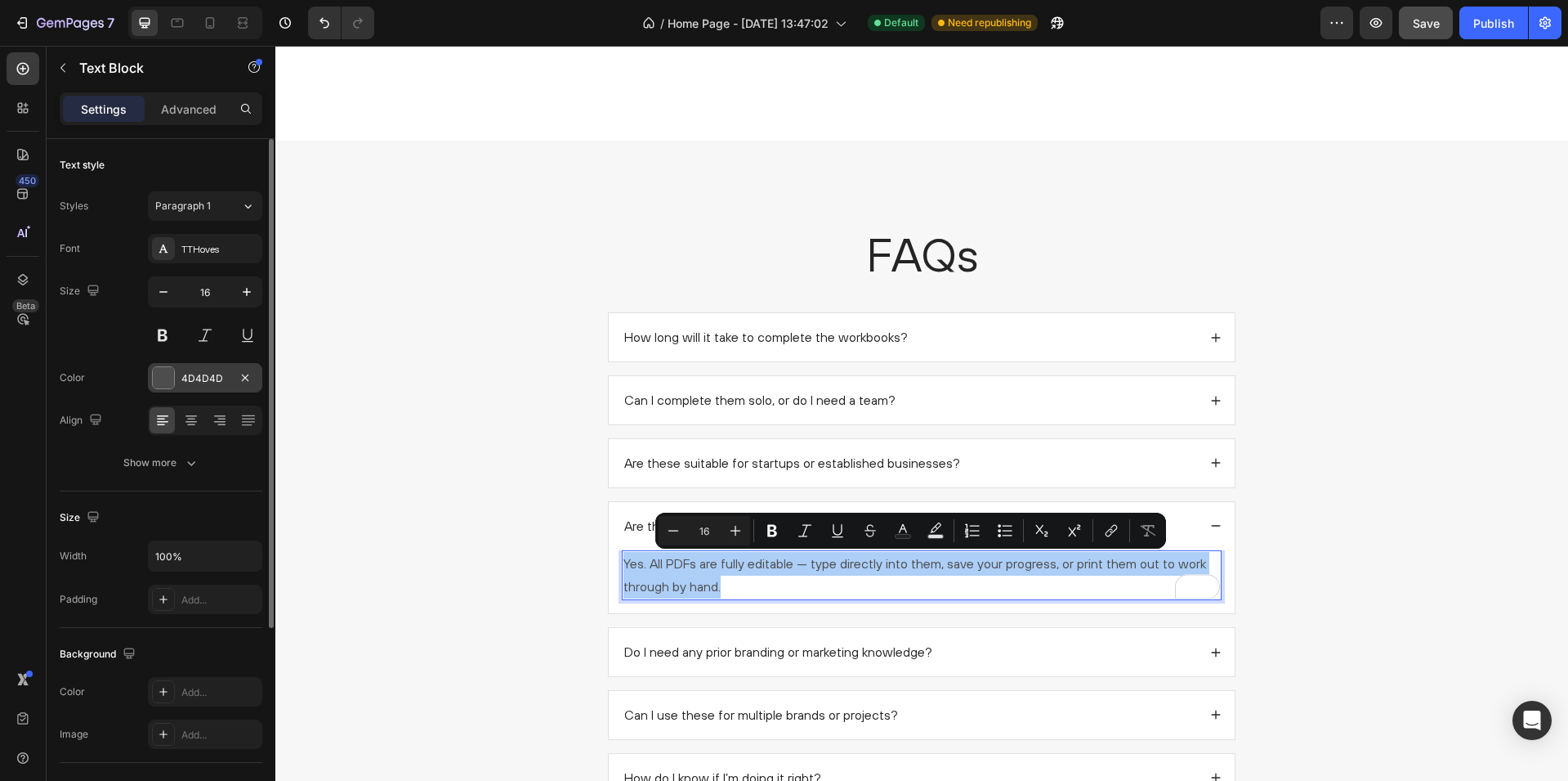
click at [166, 372] on div at bounding box center [163, 377] width 21 height 21
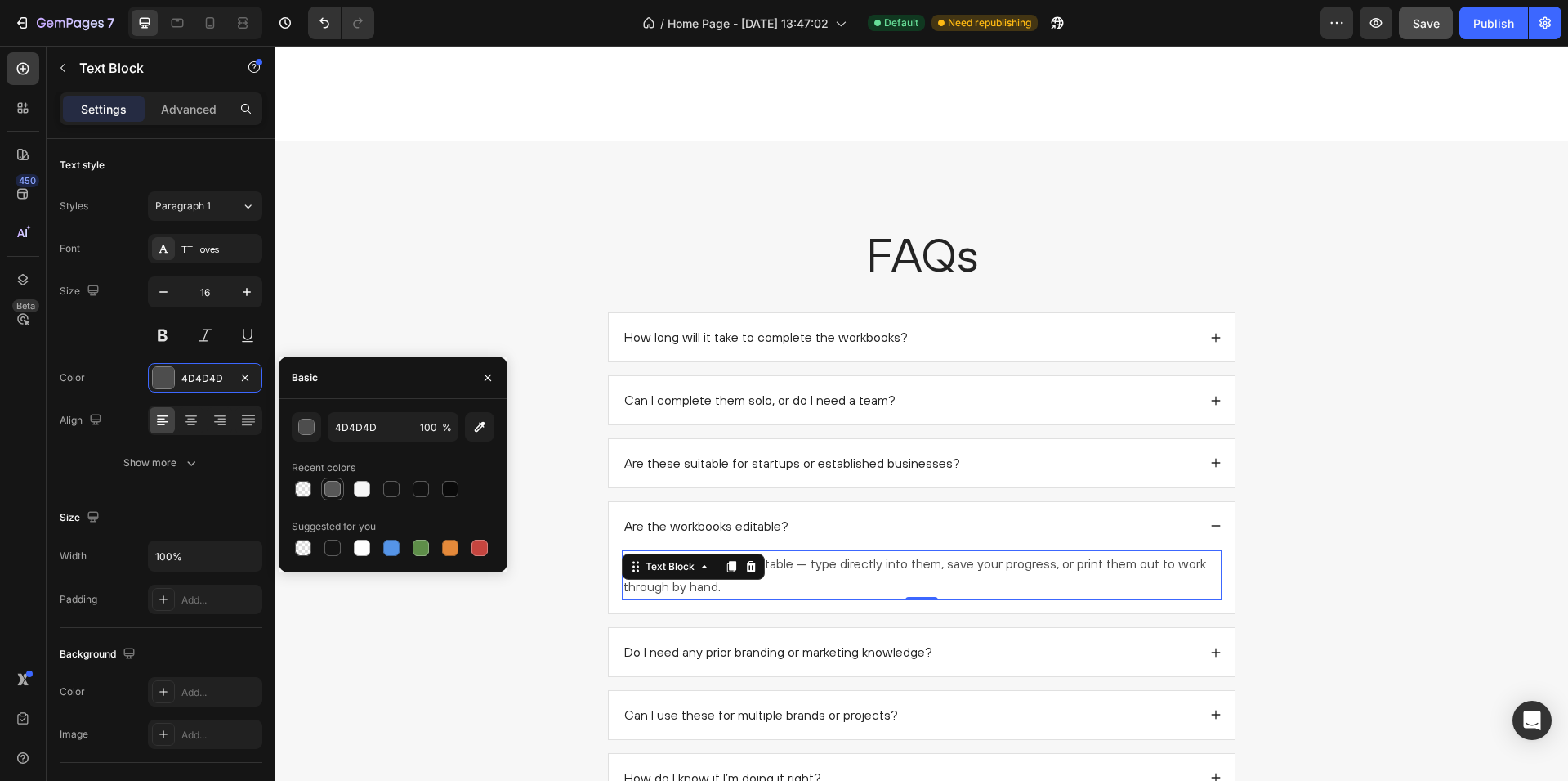
click at [335, 493] on div at bounding box center [332, 488] width 16 height 16
type input "575757"
click at [502, 309] on div "FAQs Heading How long will it take to complete the workbooks? Can I complete th…" at bounding box center [922, 551] width 1260 height 656
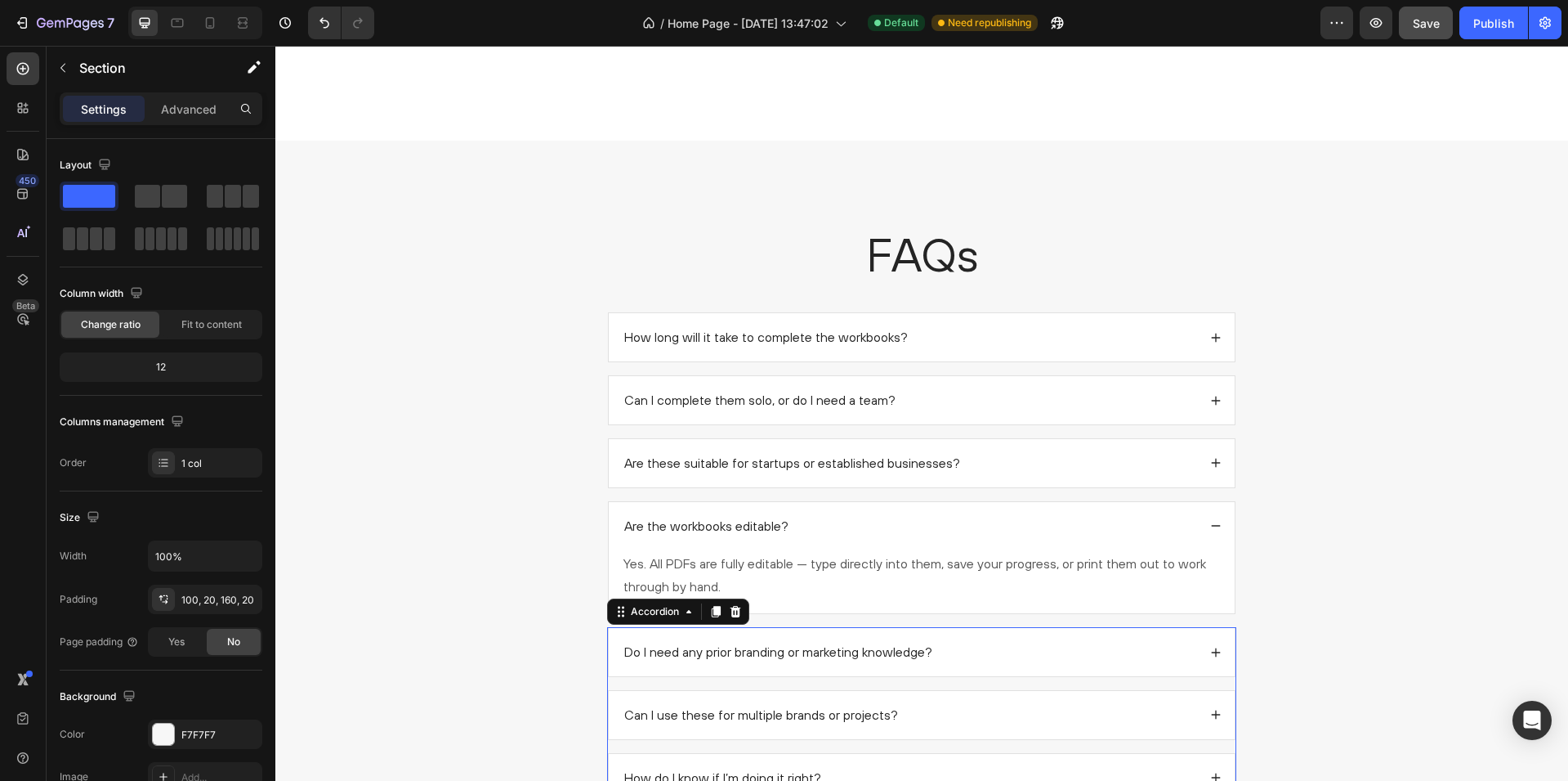
click at [978, 651] on div "Do I need any prior branding or marketing knowledge?" at bounding box center [909, 652] width 576 height 22
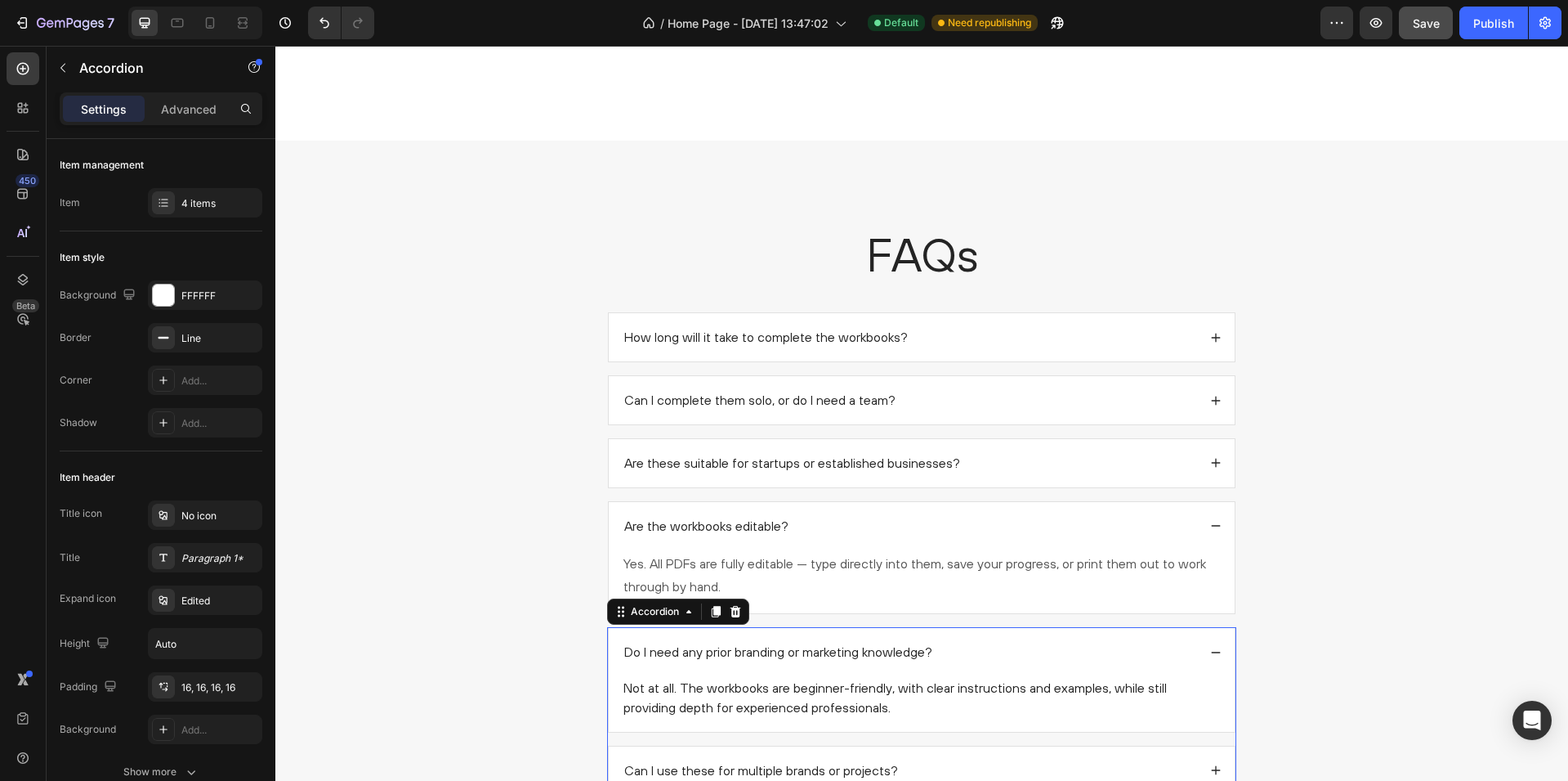
scroll to position [1869, 0]
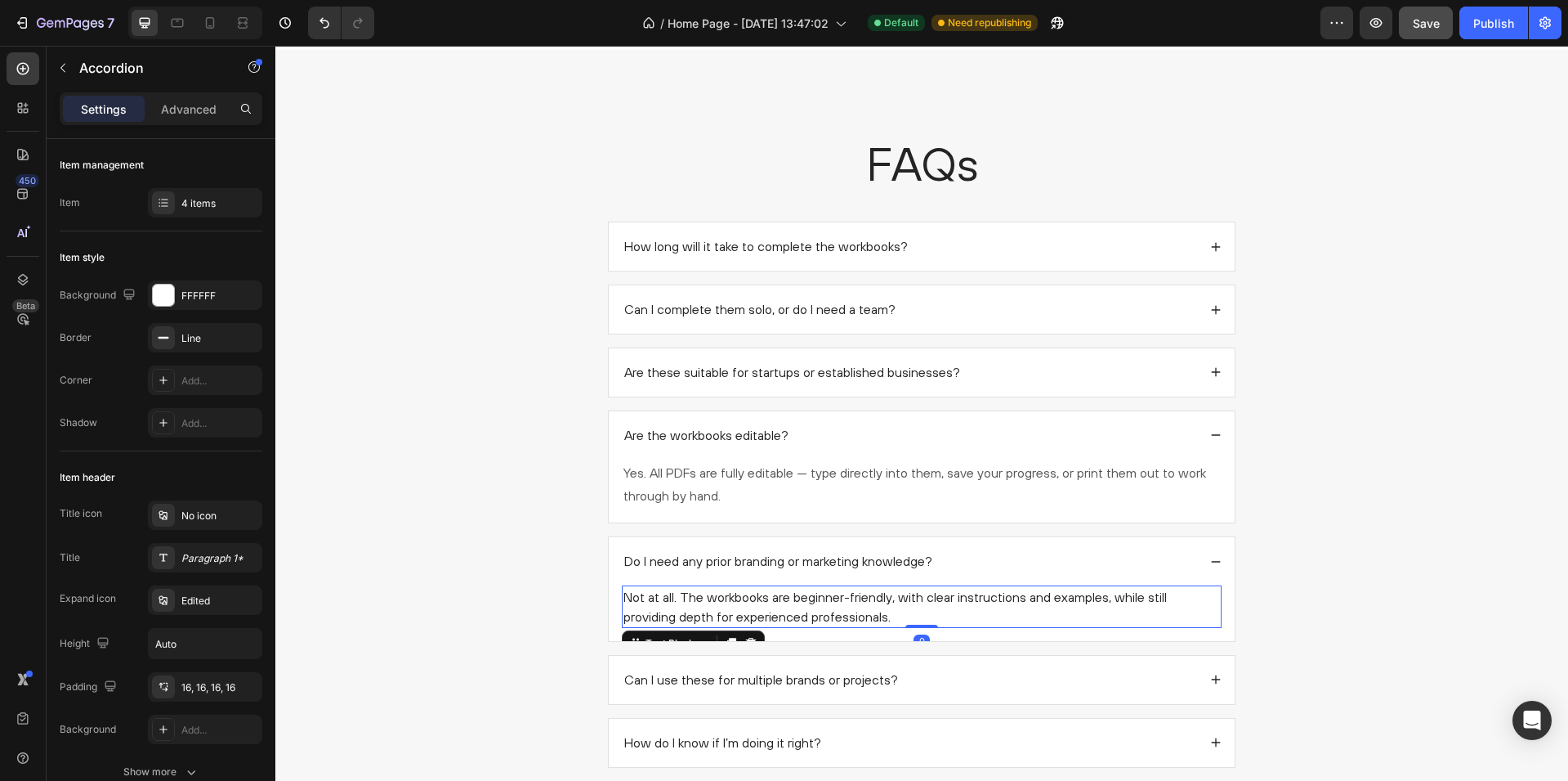
click at [809, 605] on p "Not at all. The workbooks are beginner-friendly, with clear instructions and ex…" at bounding box center [922, 606] width 597 height 40
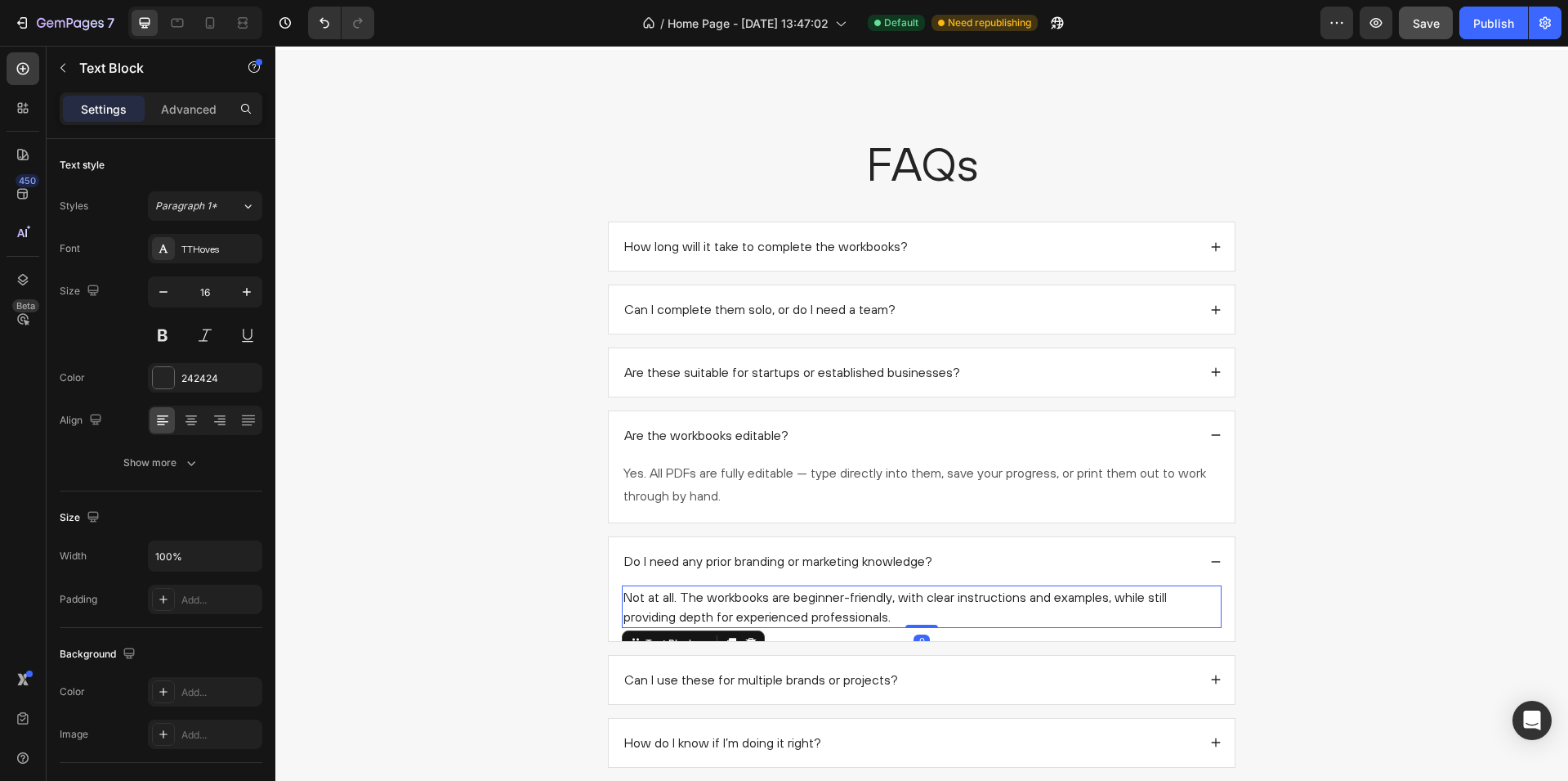
click at [809, 605] on p "Not at all. The workbooks are beginner-friendly, with clear instructions and ex…" at bounding box center [922, 606] width 597 height 40
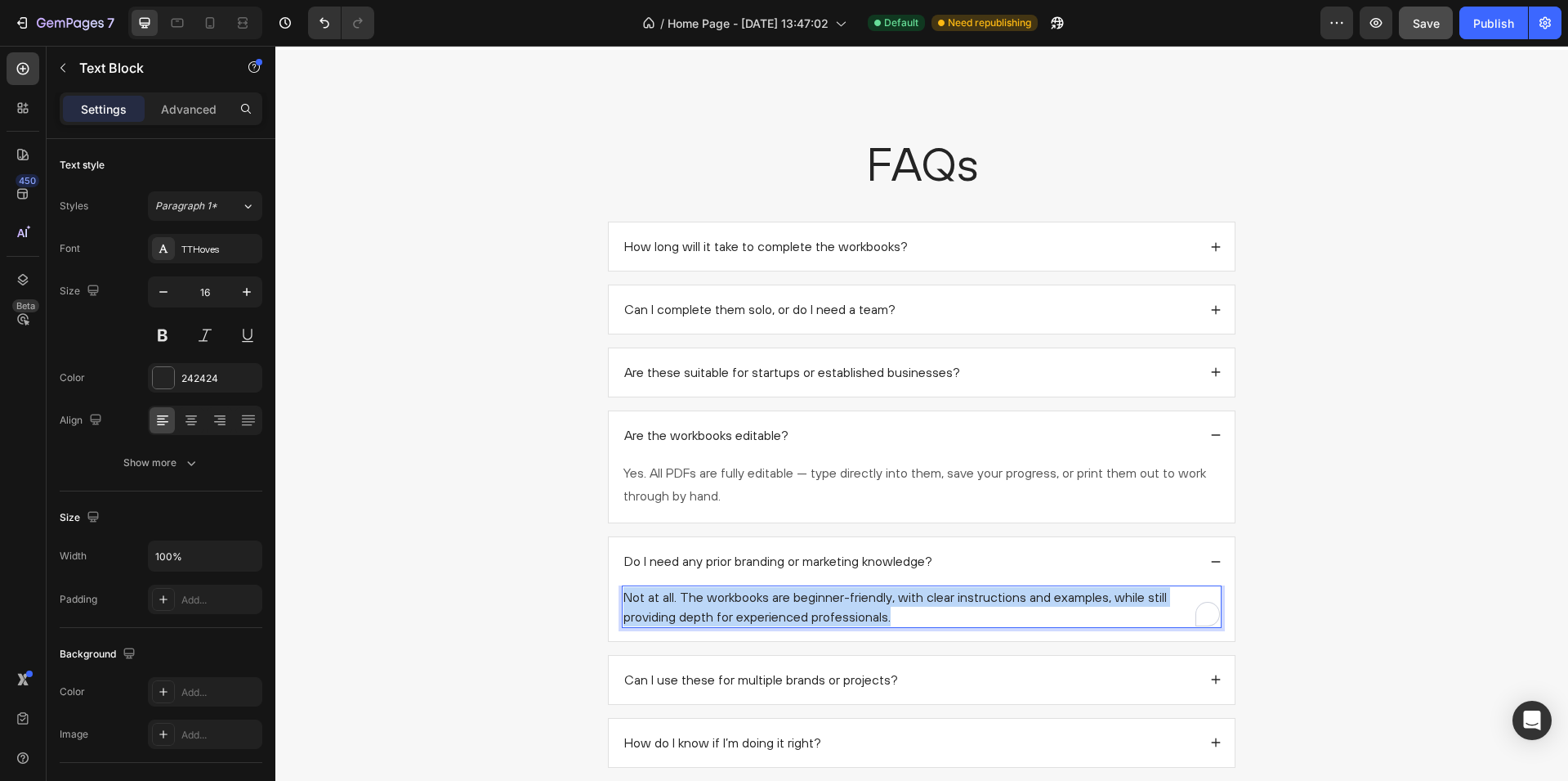
click at [809, 605] on p "Not at all. The workbooks are beginner-friendly, with clear instructions and ex…" at bounding box center [922, 606] width 597 height 40
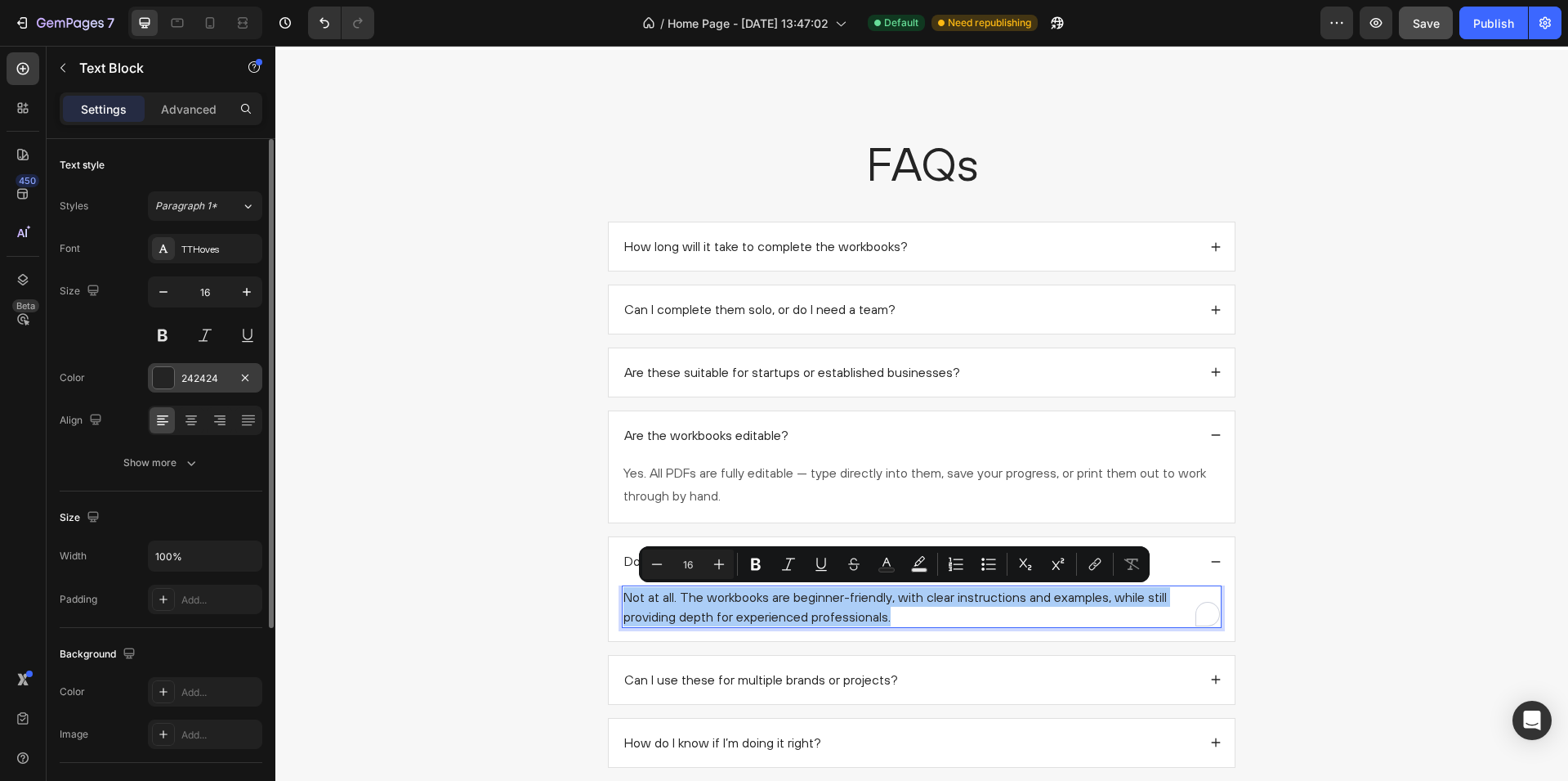
click at [161, 375] on div at bounding box center [163, 377] width 21 height 21
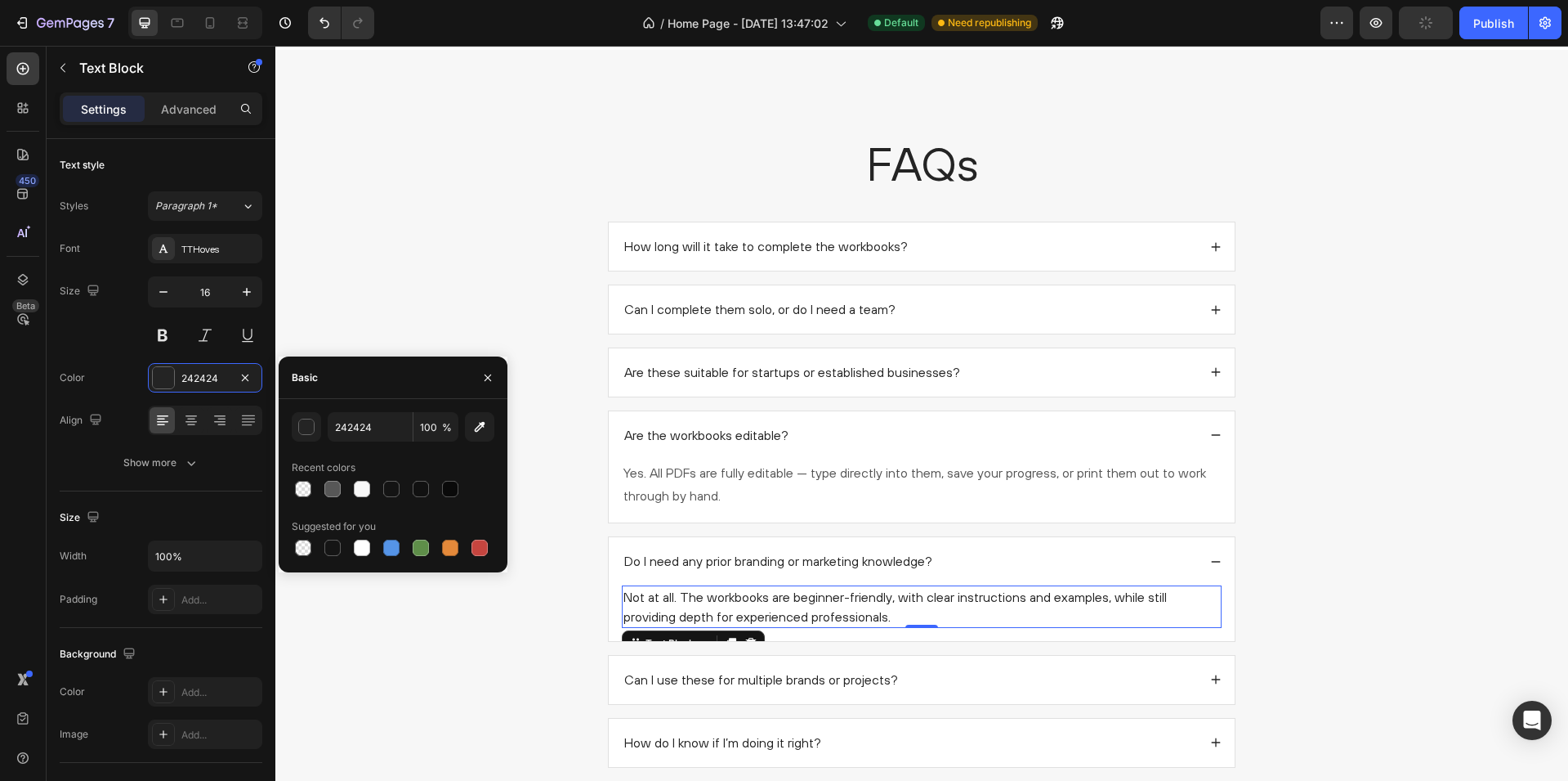
drag, startPoint x: 331, startPoint y: 490, endPoint x: 504, endPoint y: 552, distance: 183.8
click at [332, 490] on div at bounding box center [332, 488] width 16 height 16
type input "575757"
click at [954, 683] on div "Can I use these for multiple brands or projects?" at bounding box center [909, 680] width 576 height 22
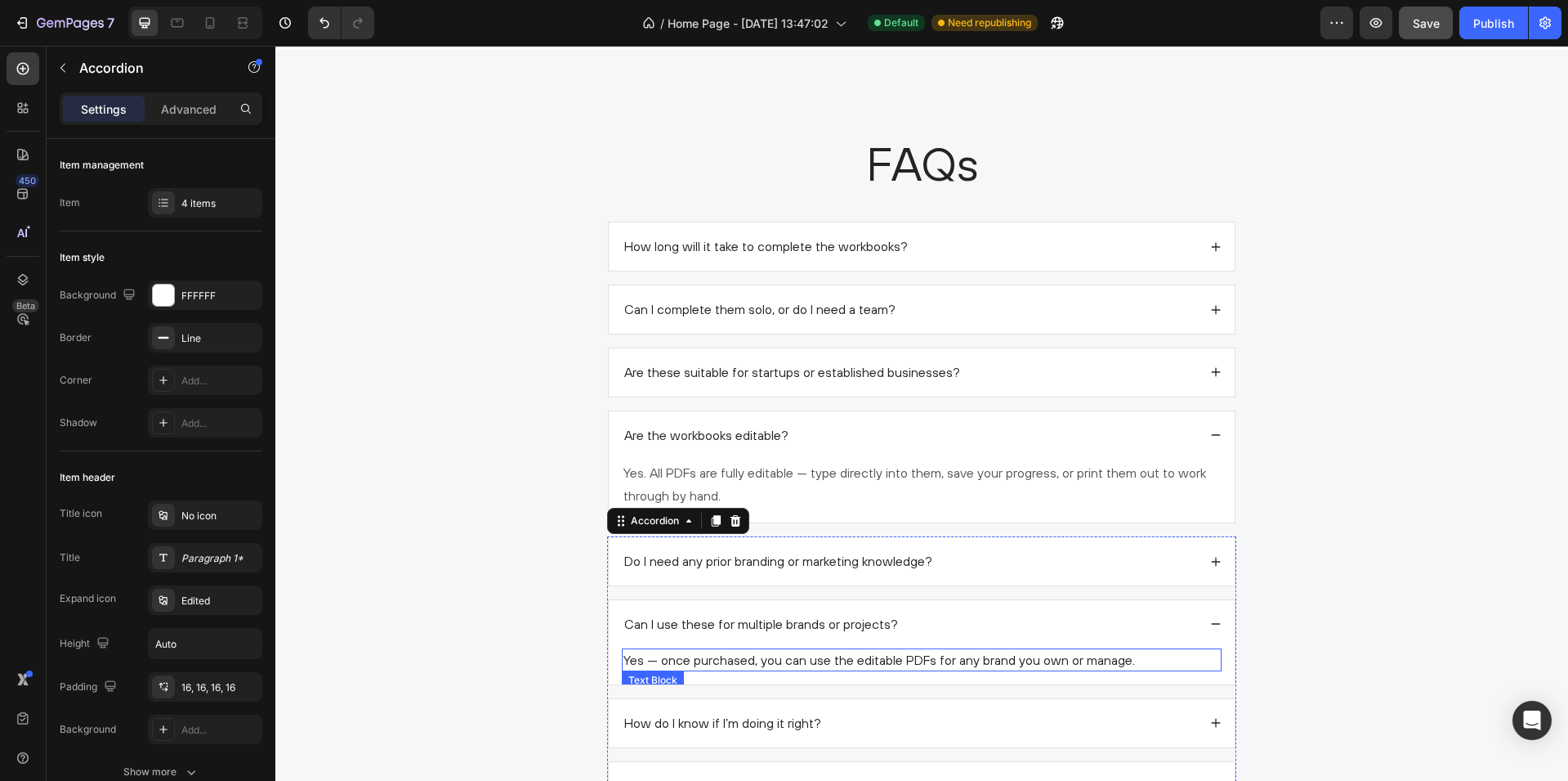
scroll to position [1923, 0]
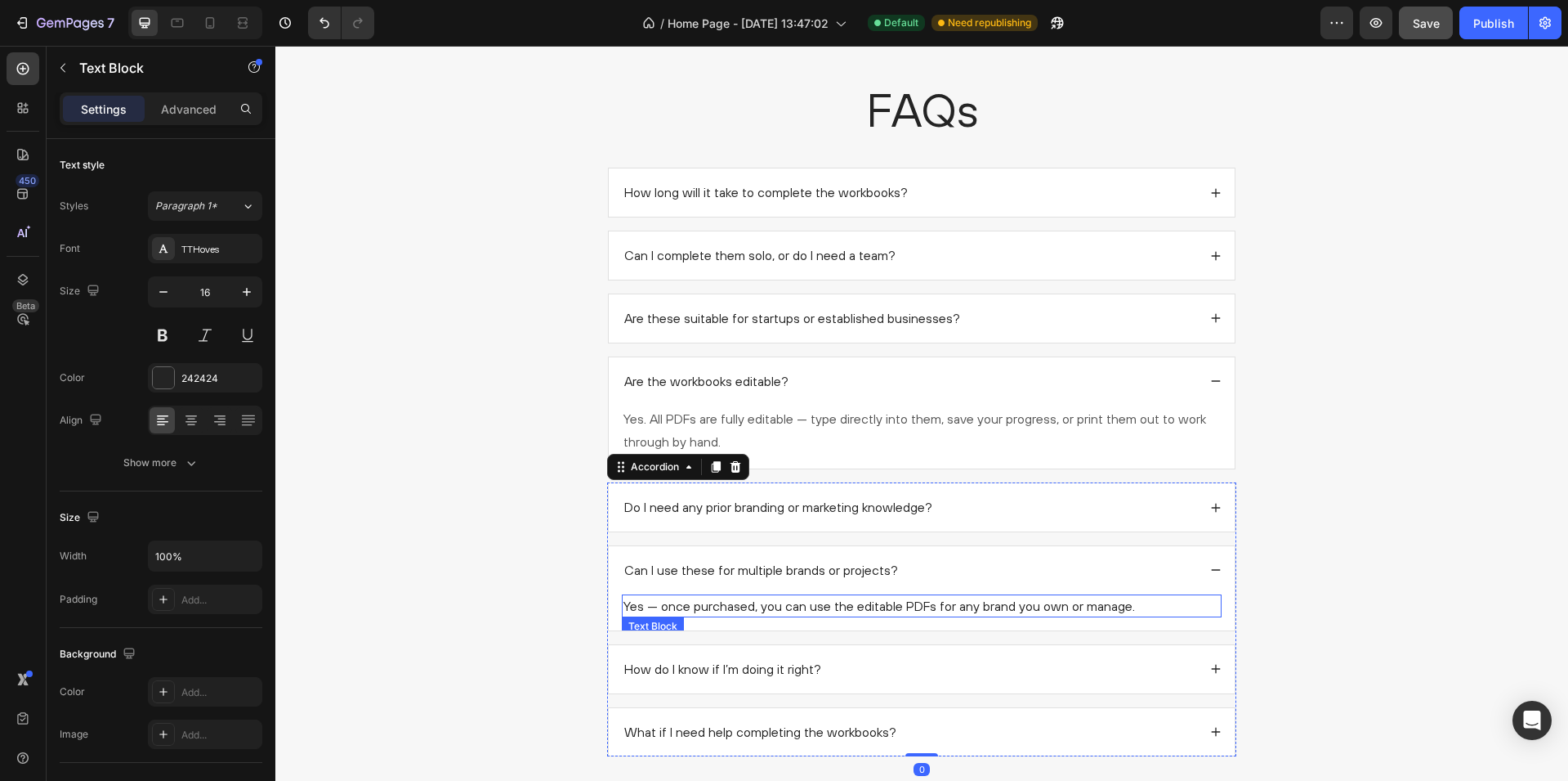
click at [810, 606] on p "Yes — once purchased, you can use the editable PDFs for any brand you own or ma…" at bounding box center [922, 605] width 597 height 19
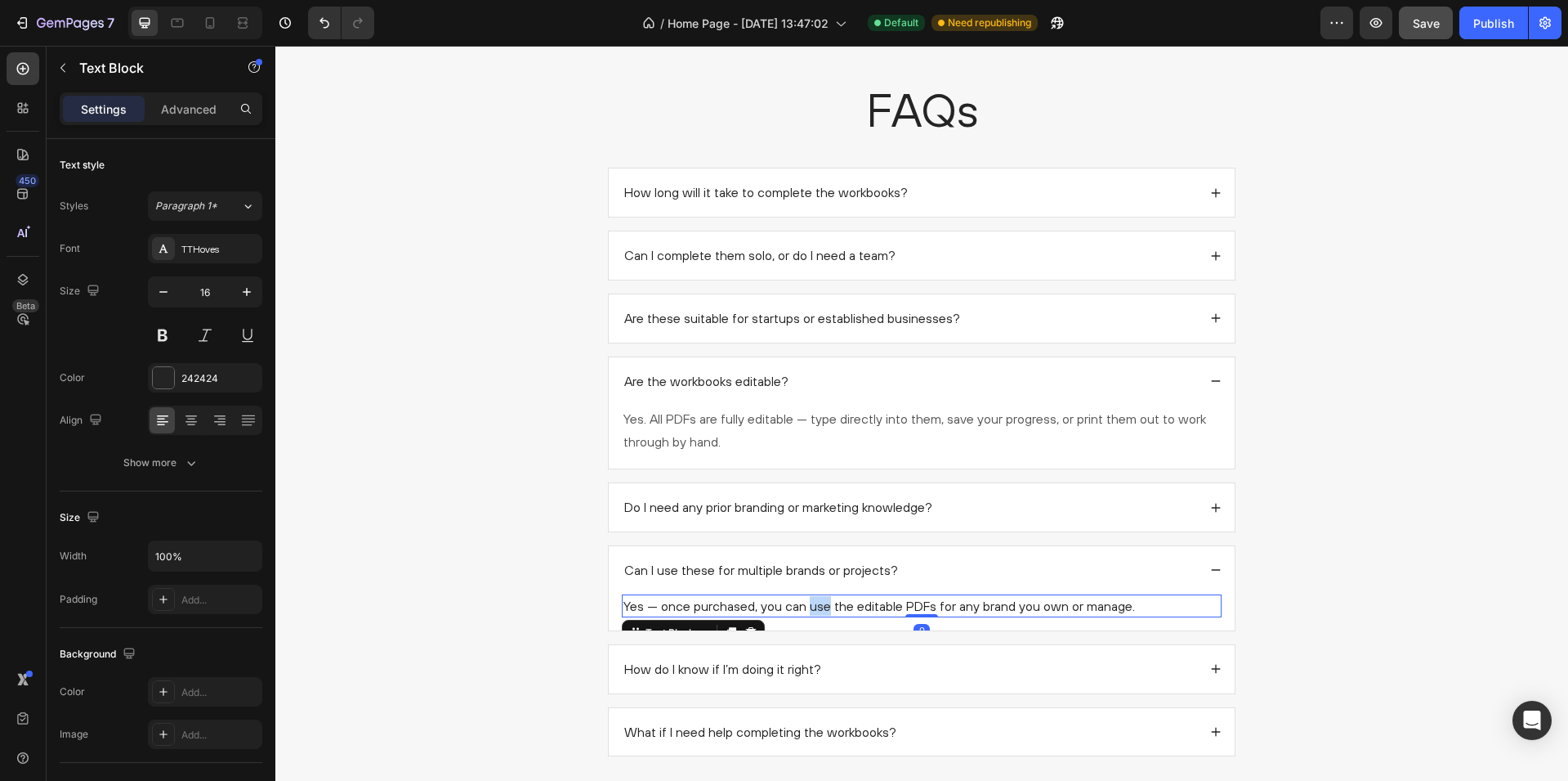
click at [810, 606] on p "Yes — once purchased, you can use the editable PDFs for any brand you own or ma…" at bounding box center [922, 605] width 597 height 19
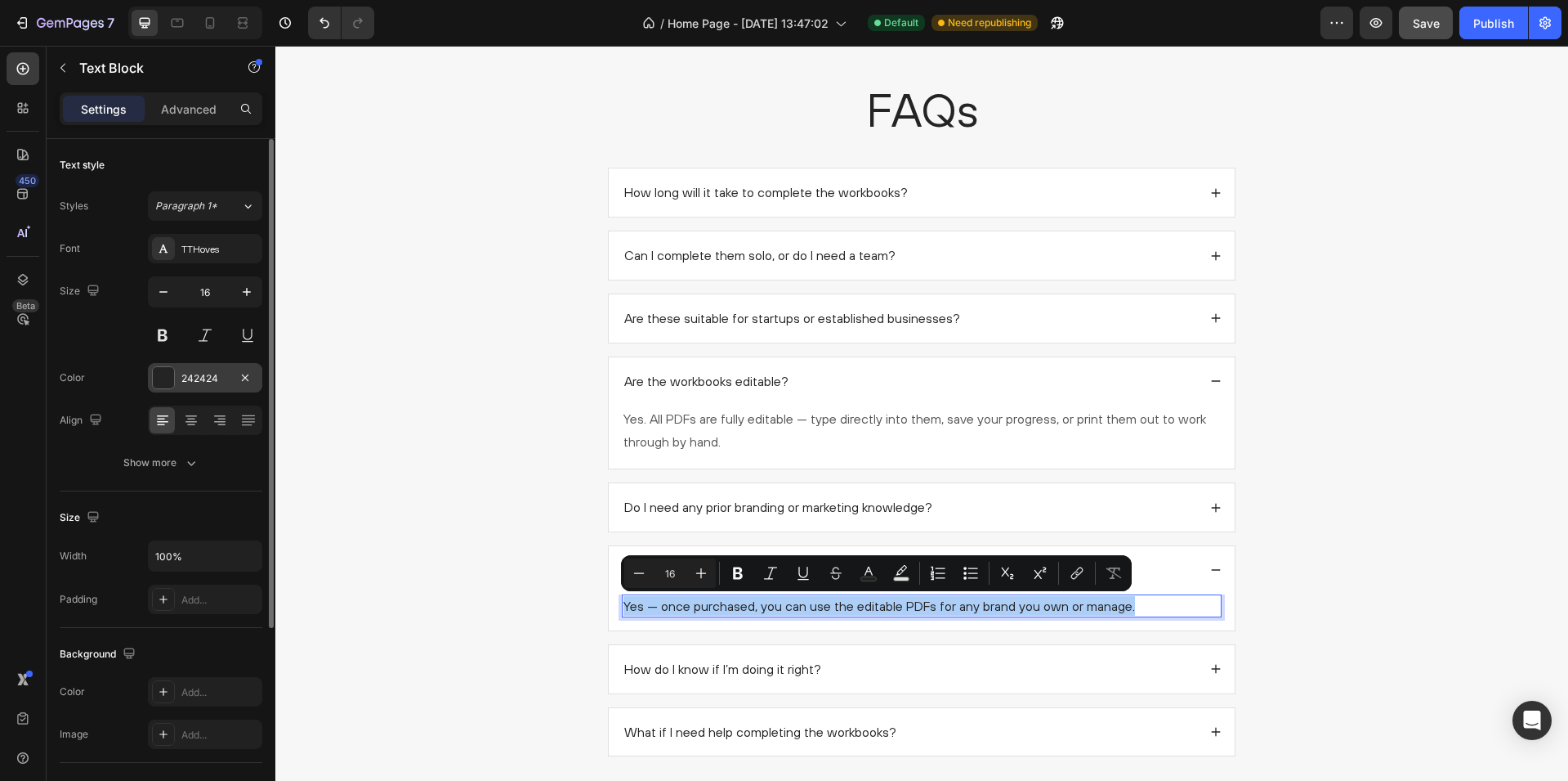
click at [166, 374] on div at bounding box center [163, 377] width 21 height 21
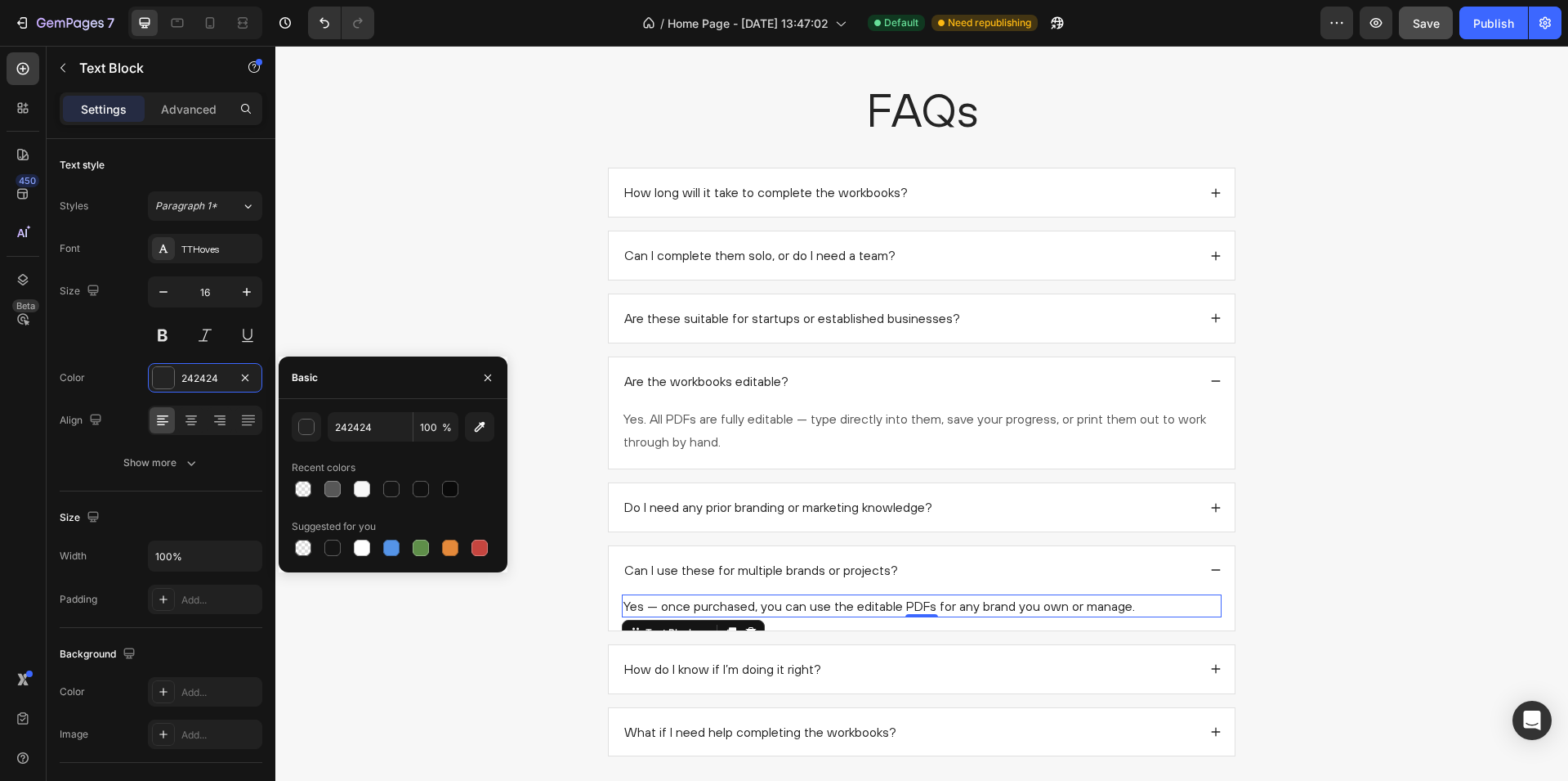
drag, startPoint x: 339, startPoint y: 488, endPoint x: 422, endPoint y: 517, distance: 87.9
click at [339, 488] on div at bounding box center [332, 488] width 16 height 16
type input "575757"
click at [928, 670] on div "How do I know if I’m doing it right?" at bounding box center [909, 669] width 576 height 22
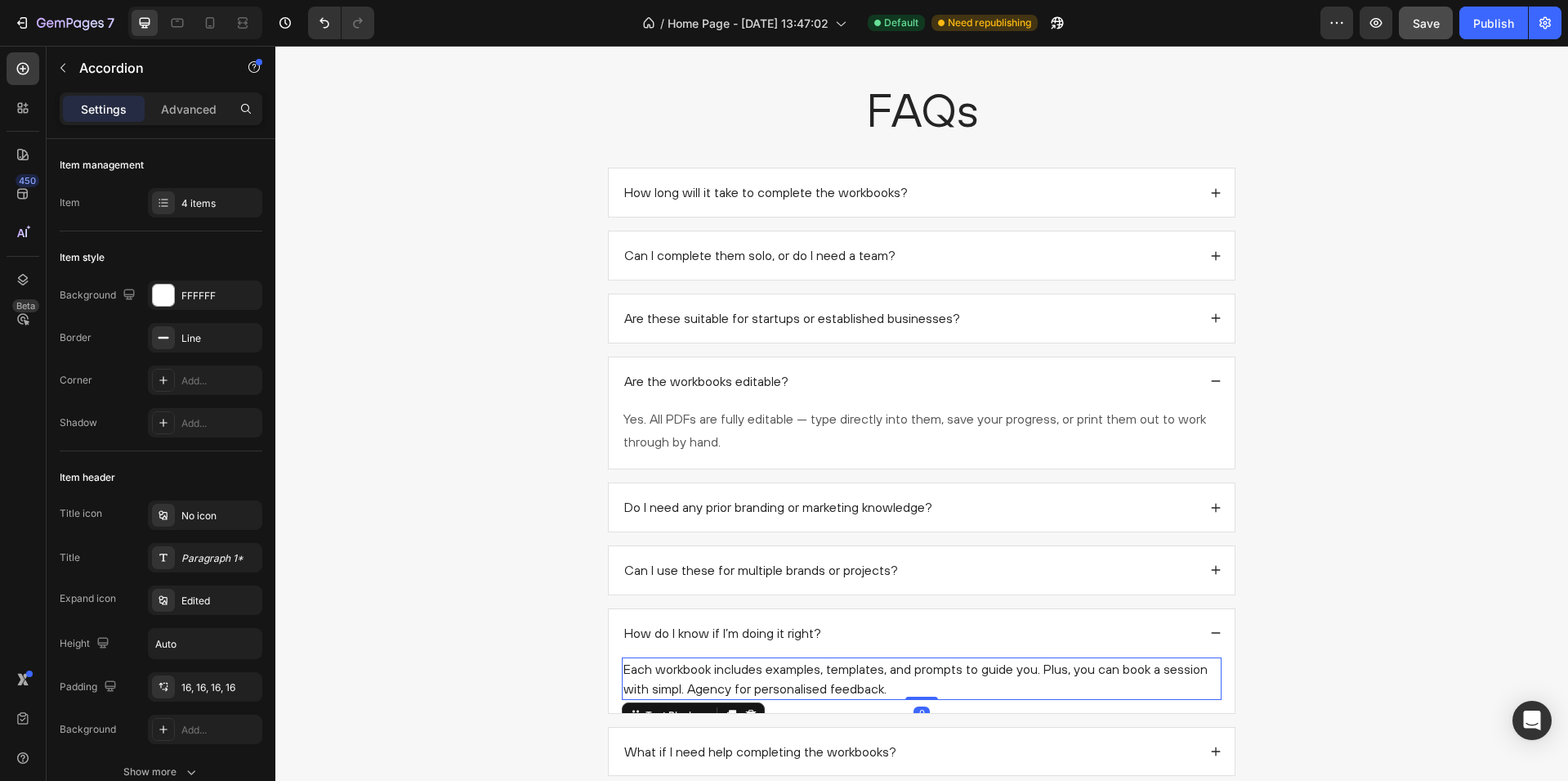
click at [792, 679] on p "Each workbook includes examples, templates, and prompts to guide you. Plus, you…" at bounding box center [922, 678] width 597 height 40
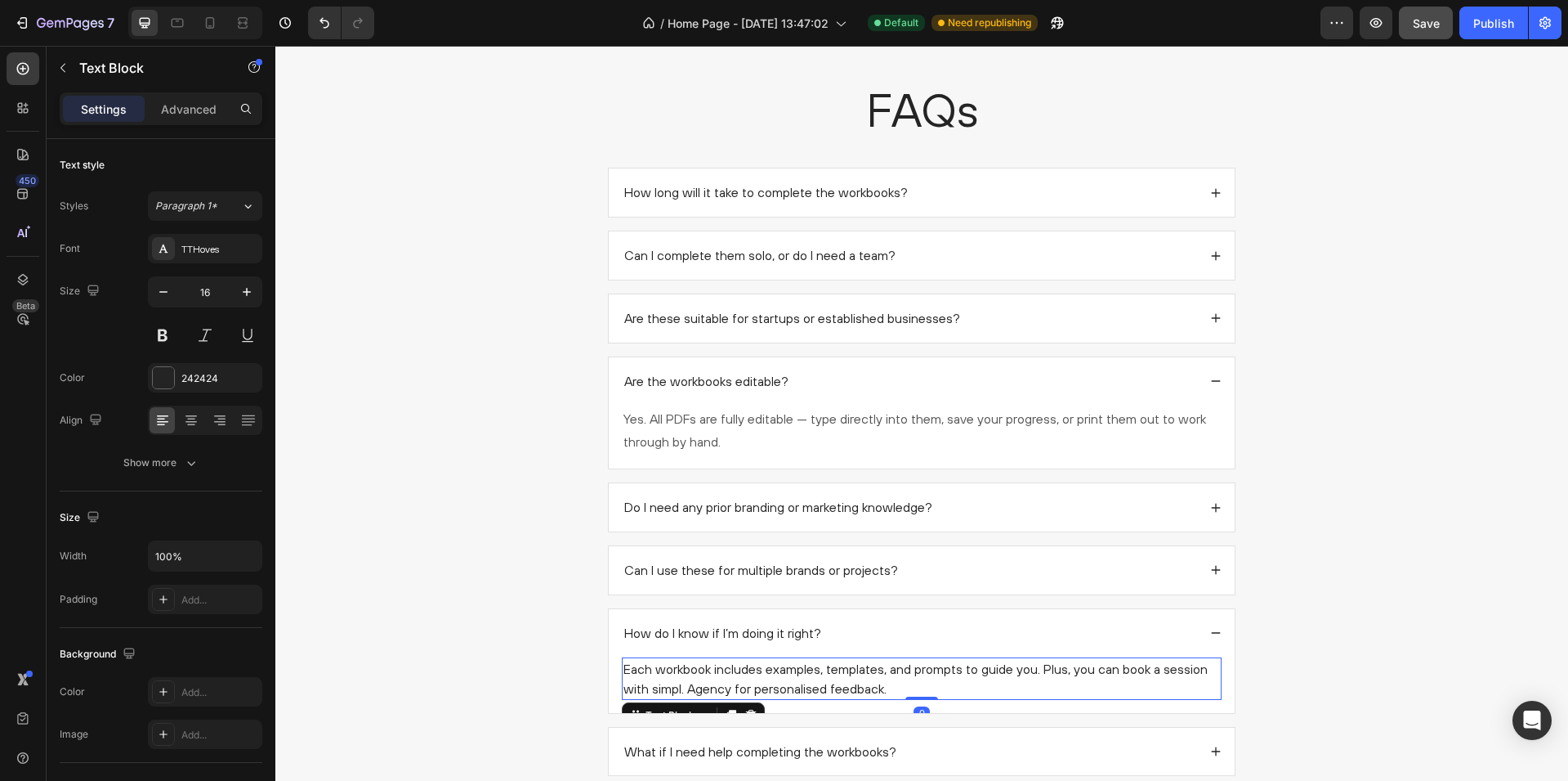
click at [792, 679] on p "Each workbook includes examples, templates, and prompts to guide you. Plus, you…" at bounding box center [922, 678] width 597 height 40
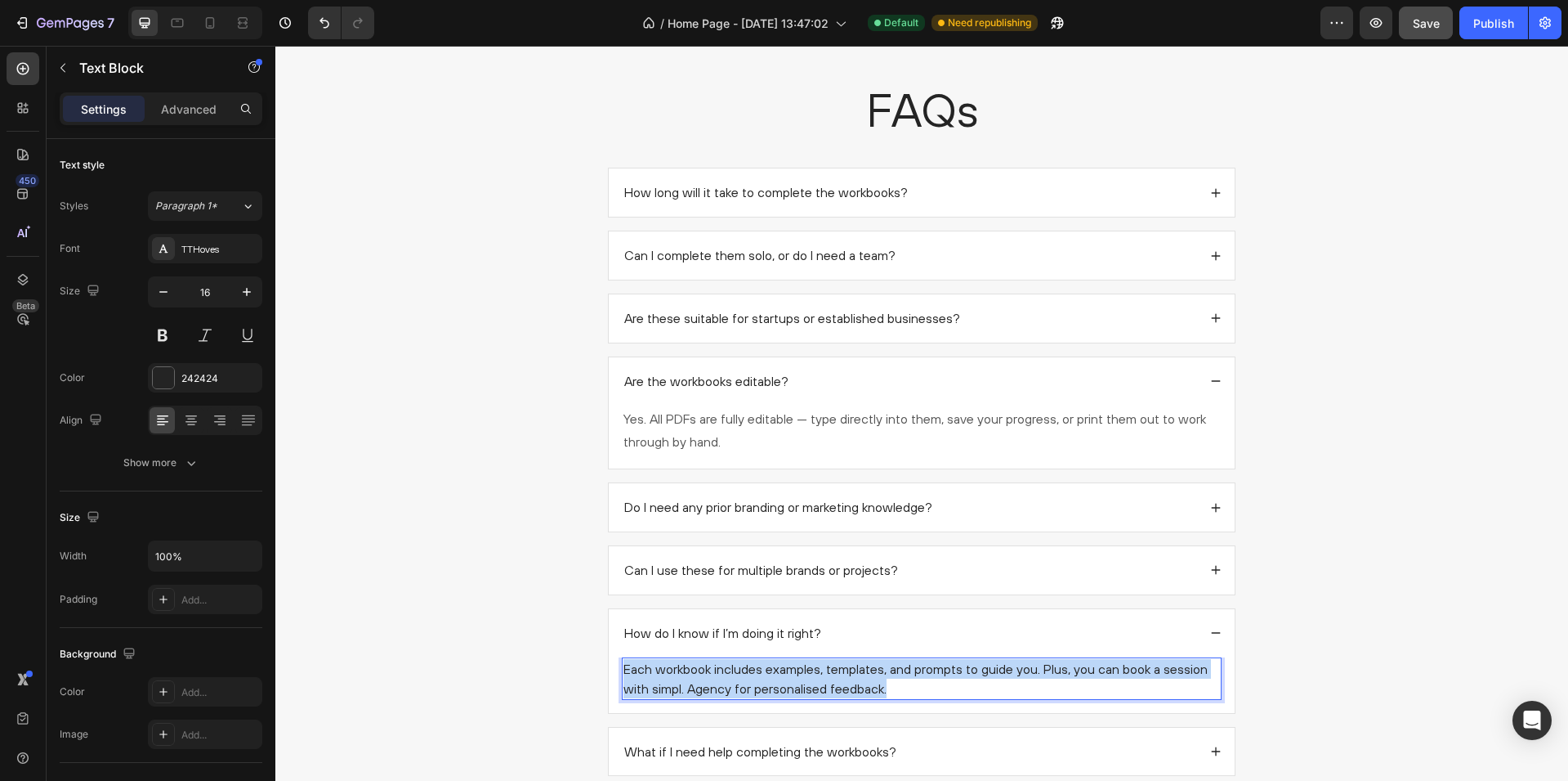
click at [792, 679] on p "Each workbook includes examples, templates, and prompts to guide you. Plus, you…" at bounding box center [922, 678] width 597 height 40
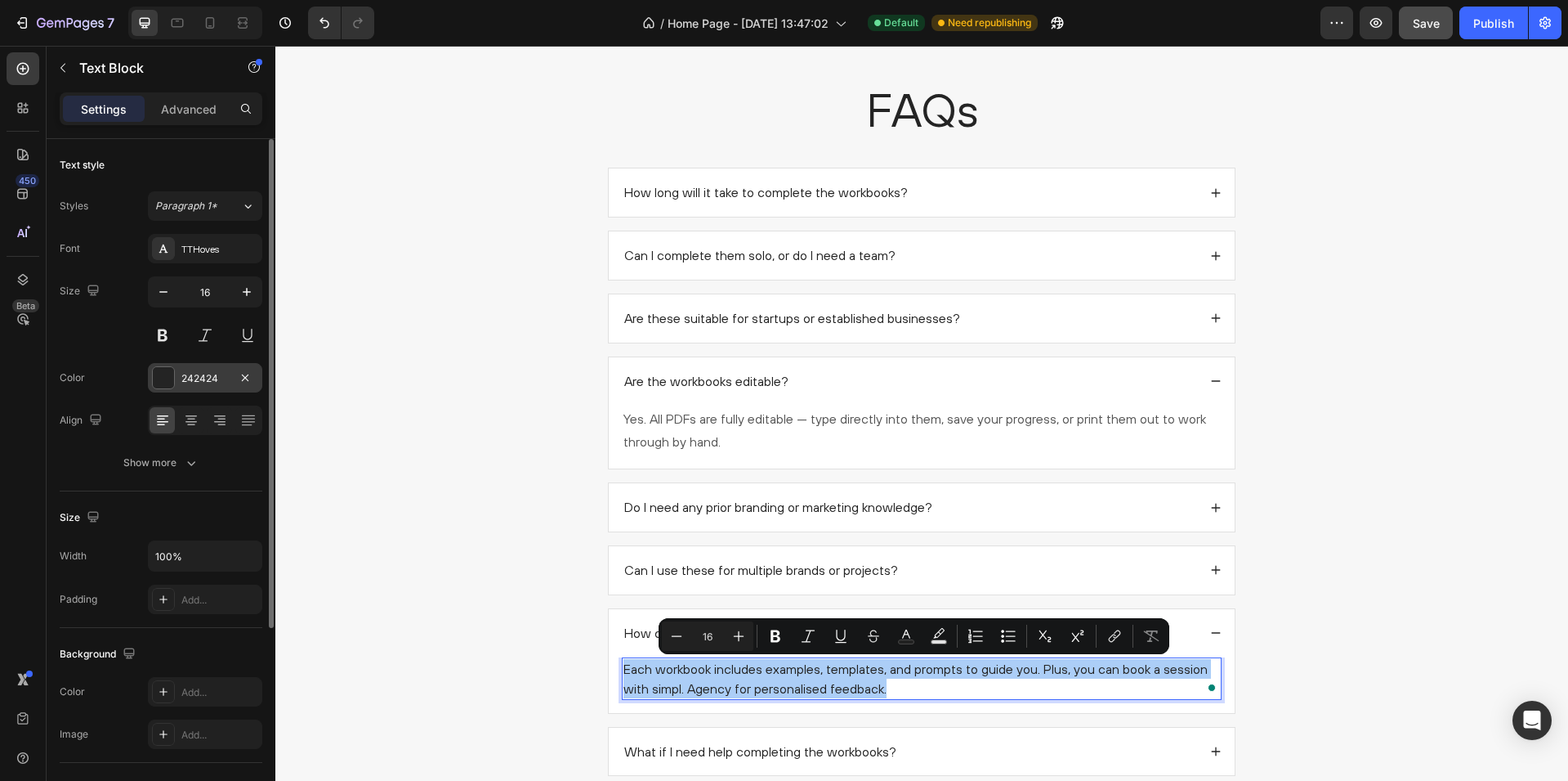
click at [156, 374] on div at bounding box center [163, 377] width 21 height 21
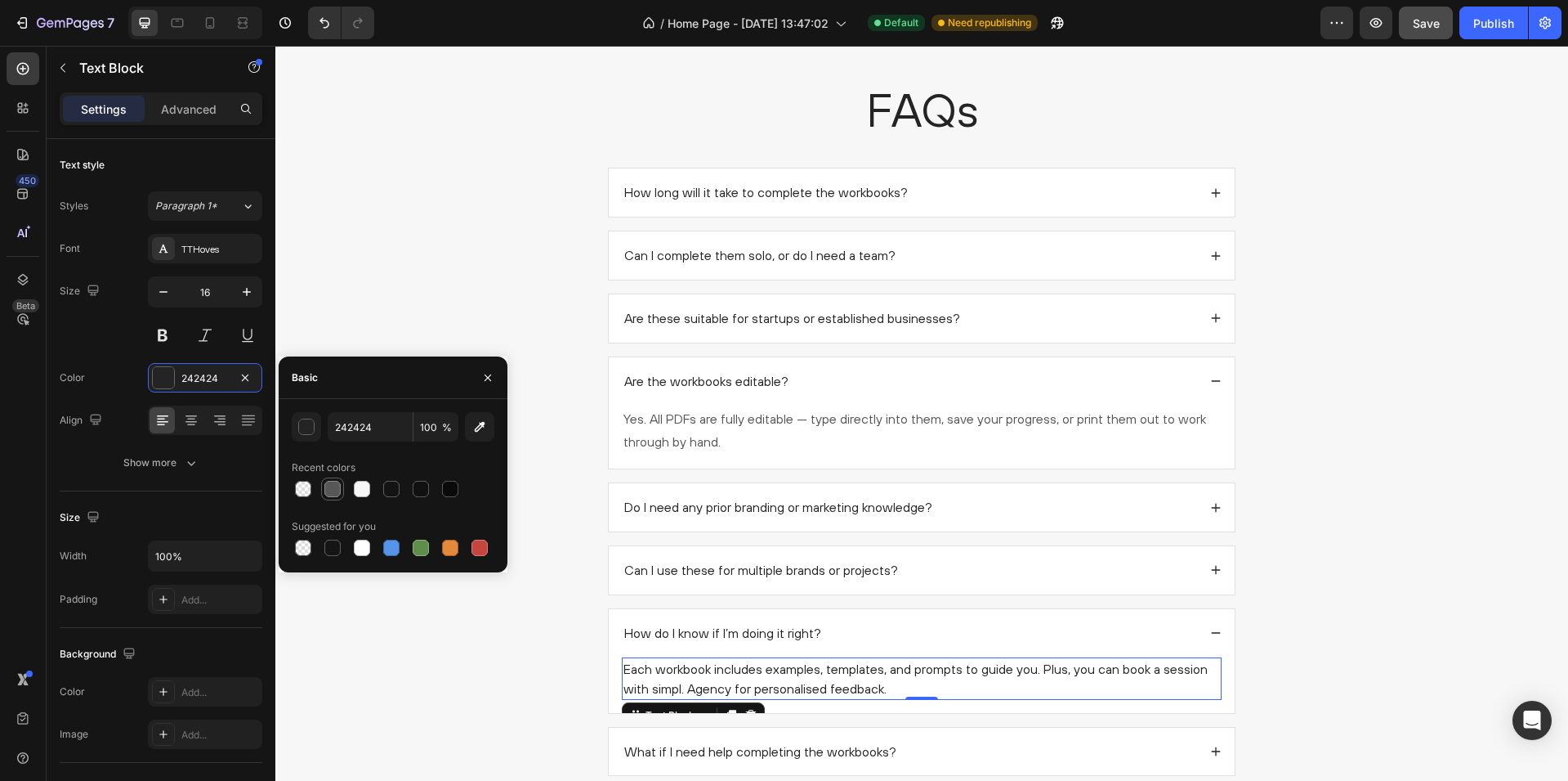
click at [335, 491] on div at bounding box center [332, 488] width 16 height 16
type input "575757"
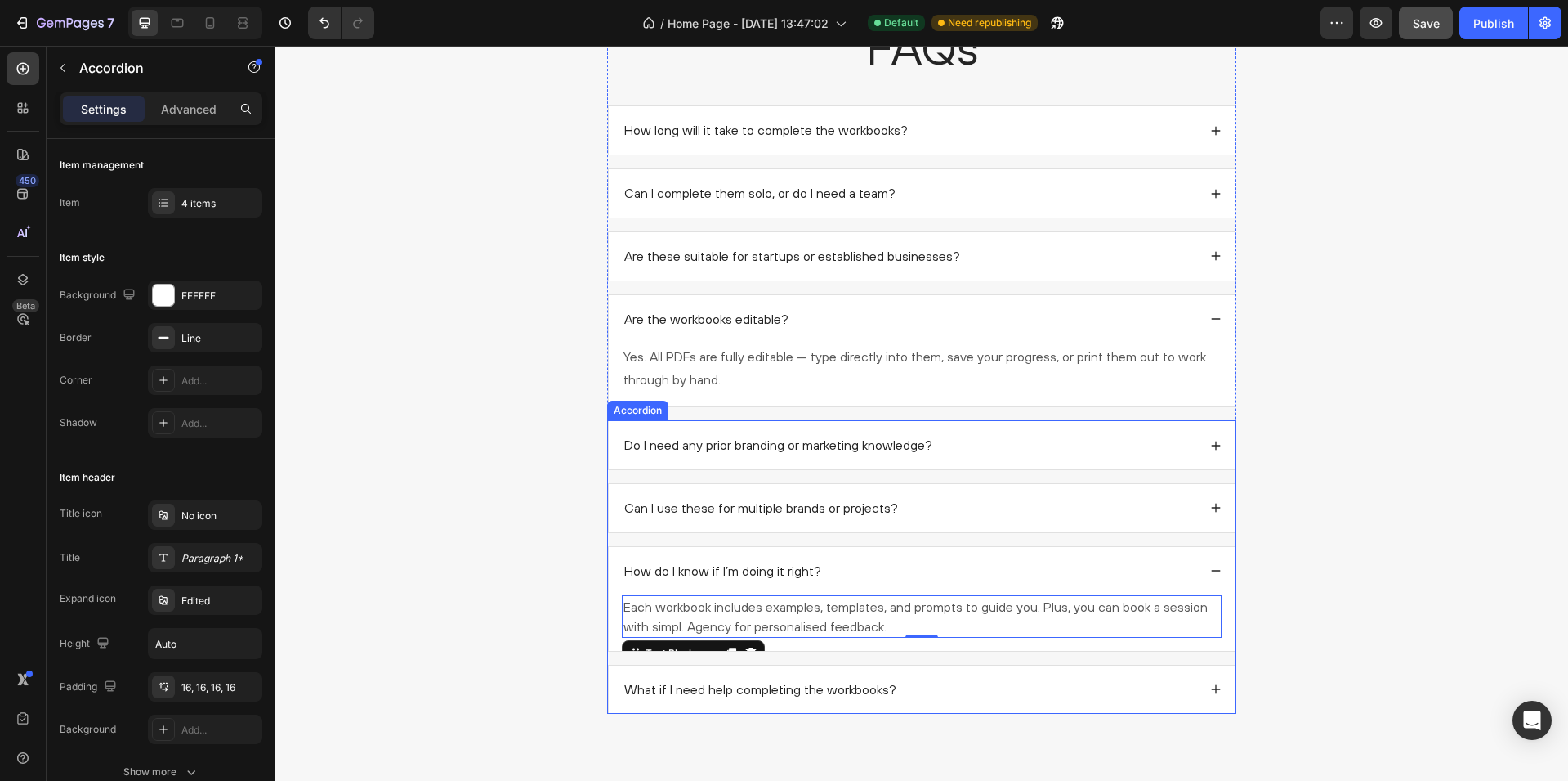
click at [962, 671] on div "What if I need help completing the workbooks?" at bounding box center [922, 689] width 626 height 48
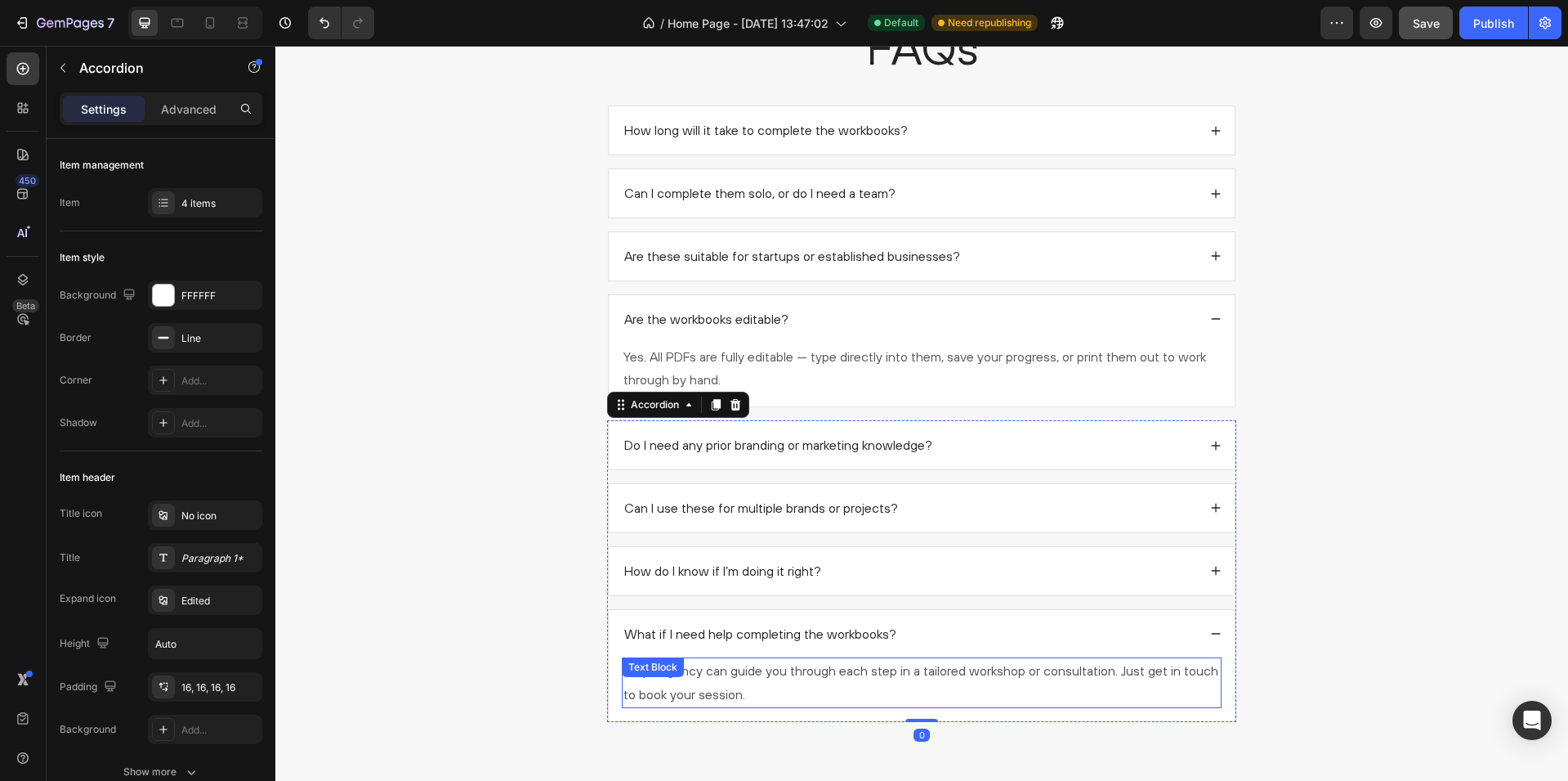
click at [755, 671] on div "simpl. Agency can guide you through each step in a tailored workshop or consult…" at bounding box center [922, 683] width 600 height 50
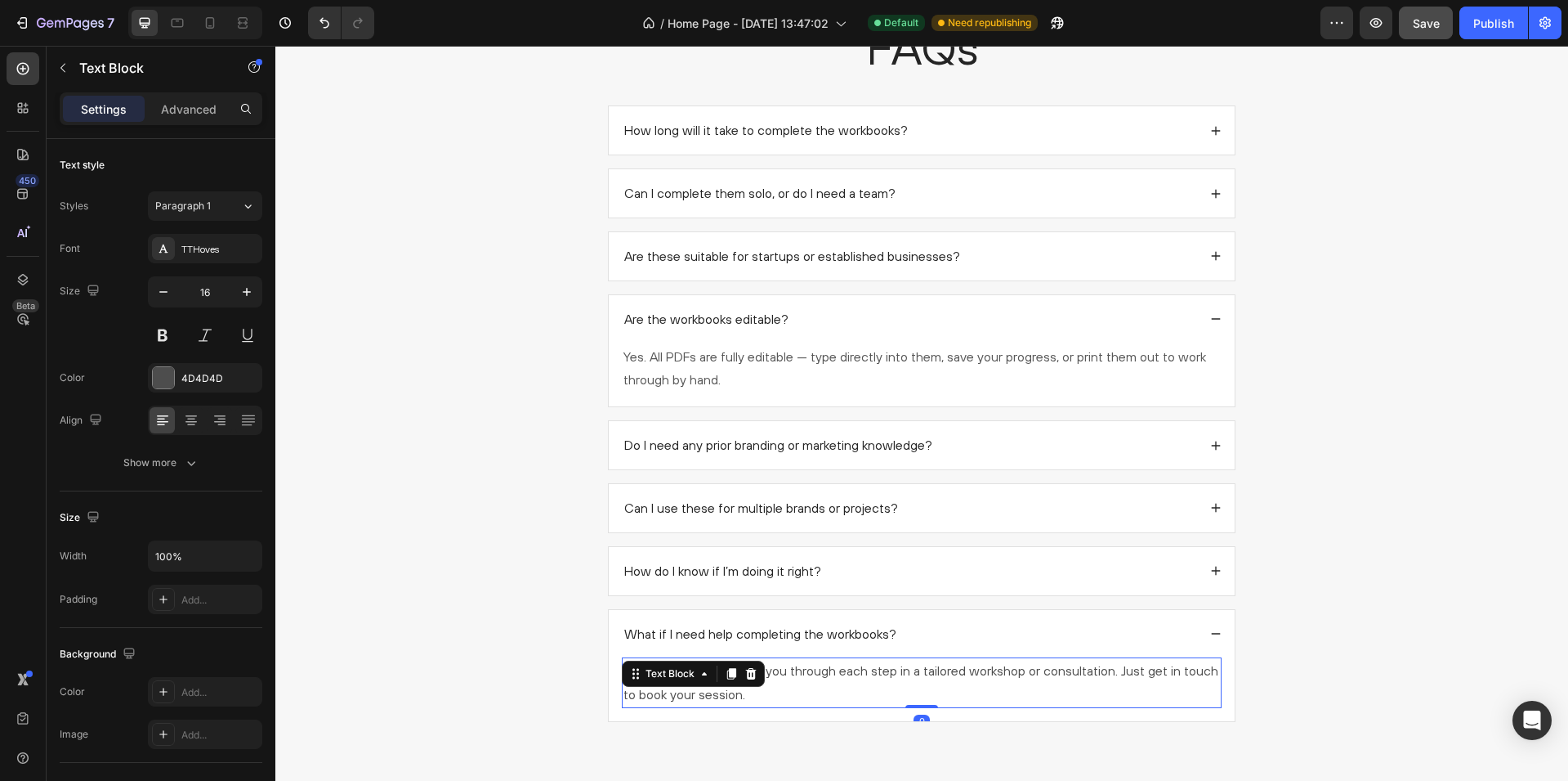
click at [755, 671] on icon at bounding box center [751, 674] width 13 height 13
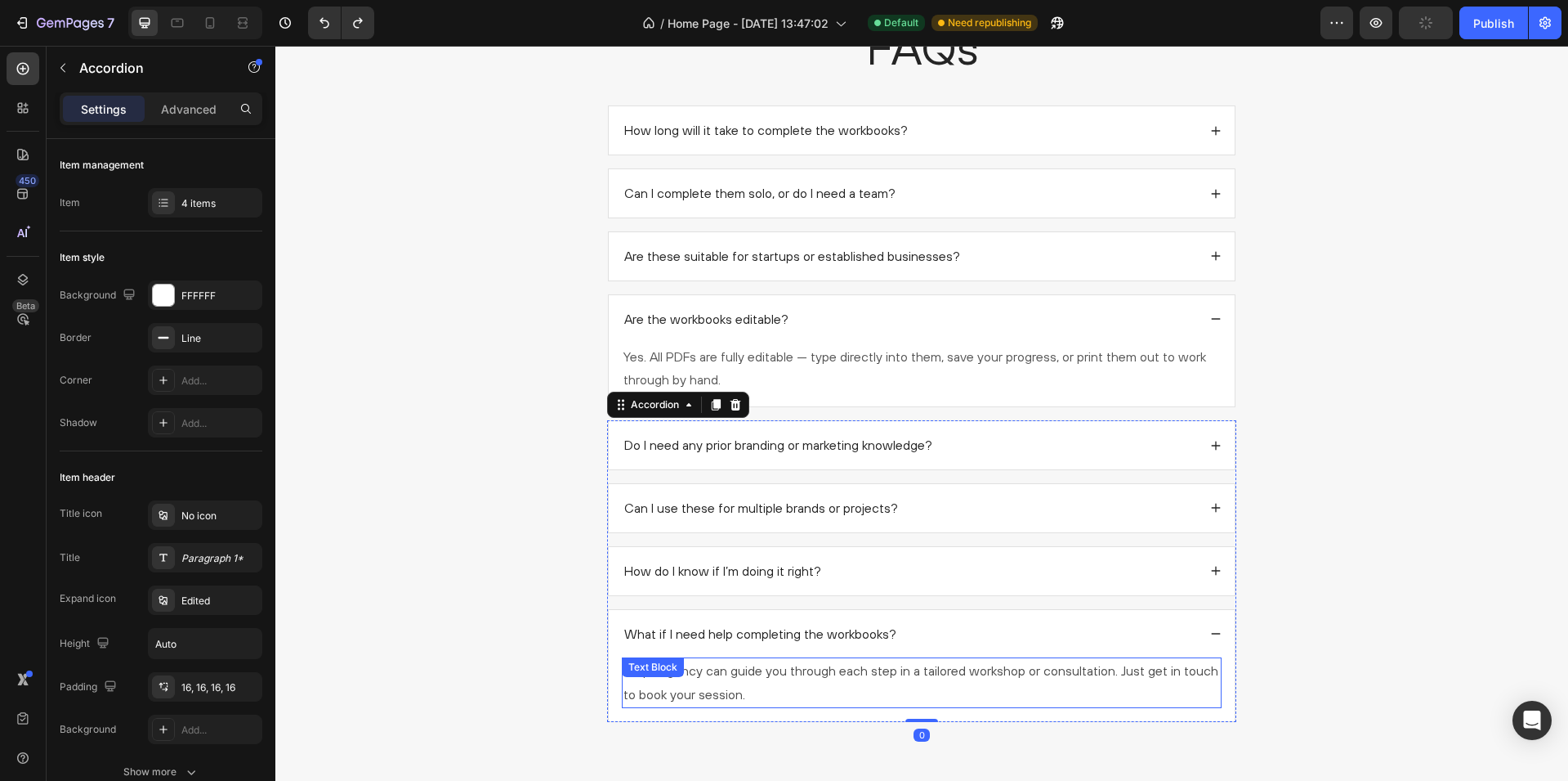
click at [792, 689] on p "simpl. Agency can guide you through each step in a tailored workshop or consult…" at bounding box center [922, 683] width 597 height 47
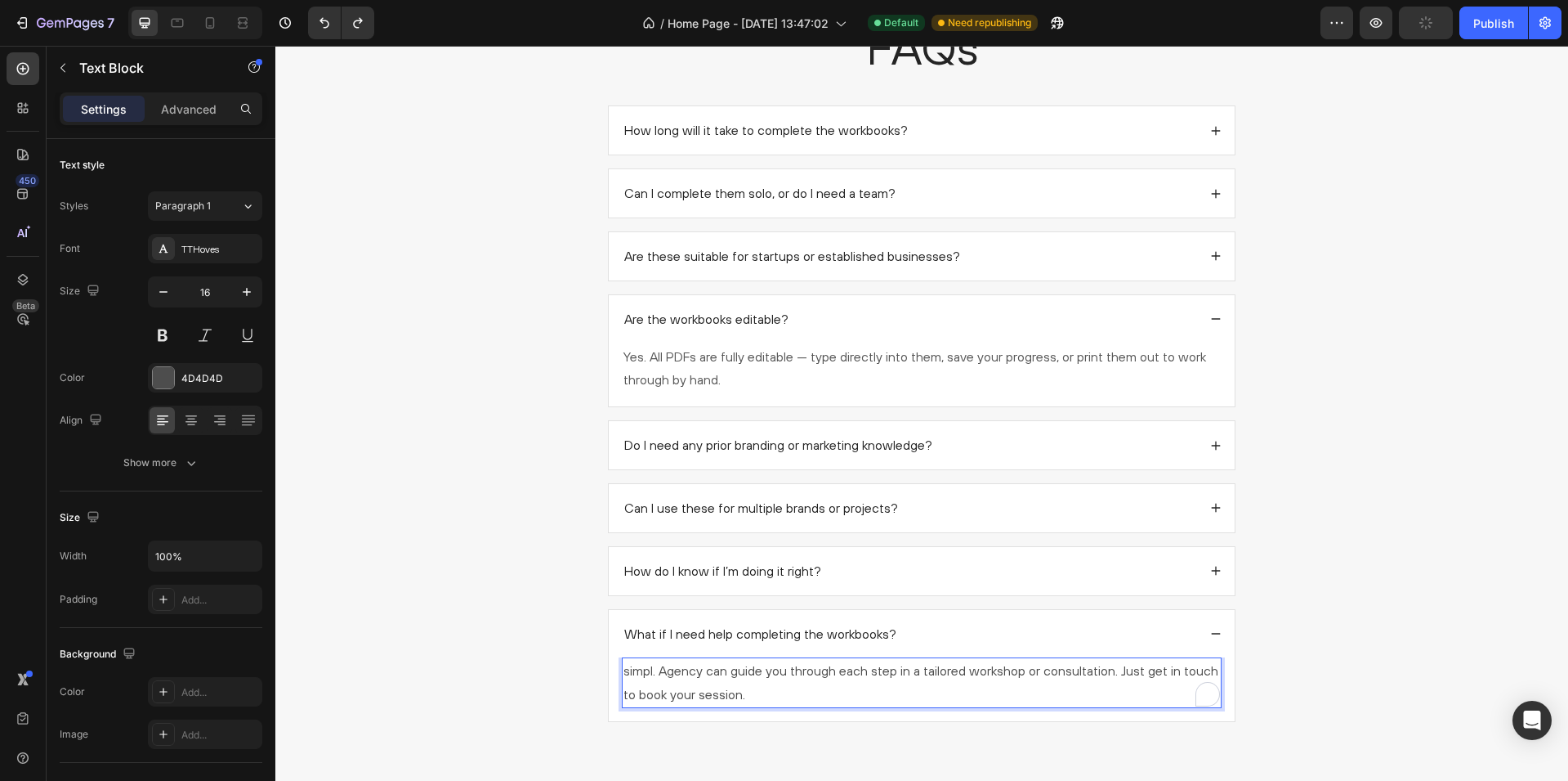
click at [792, 689] on p "simpl. Agency can guide you through each step in a tailored workshop or consult…" at bounding box center [922, 683] width 597 height 47
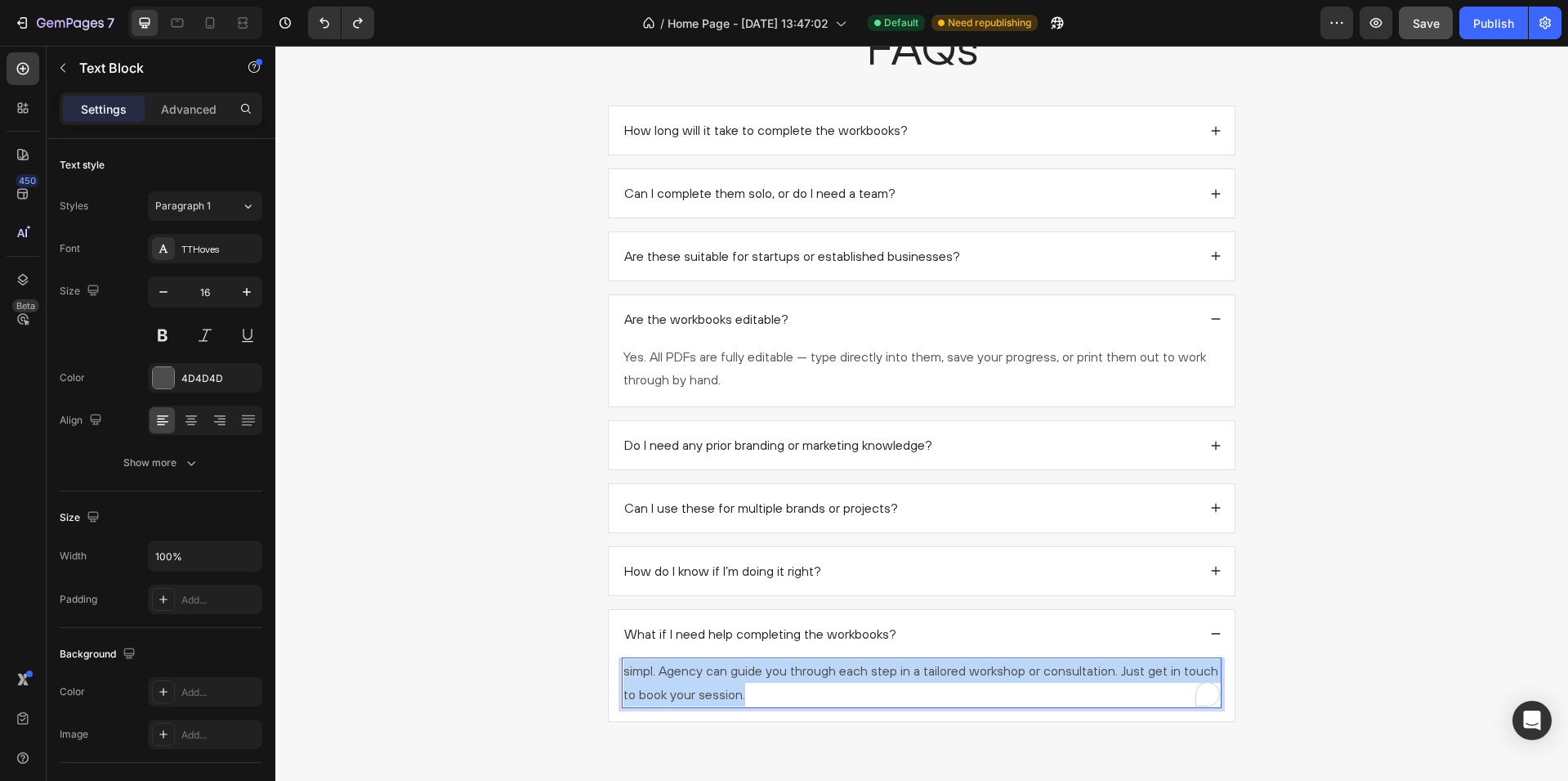
click at [792, 689] on p "simpl. Agency can guide you through each step in a tailored workshop or consult…" at bounding box center [922, 683] width 597 height 47
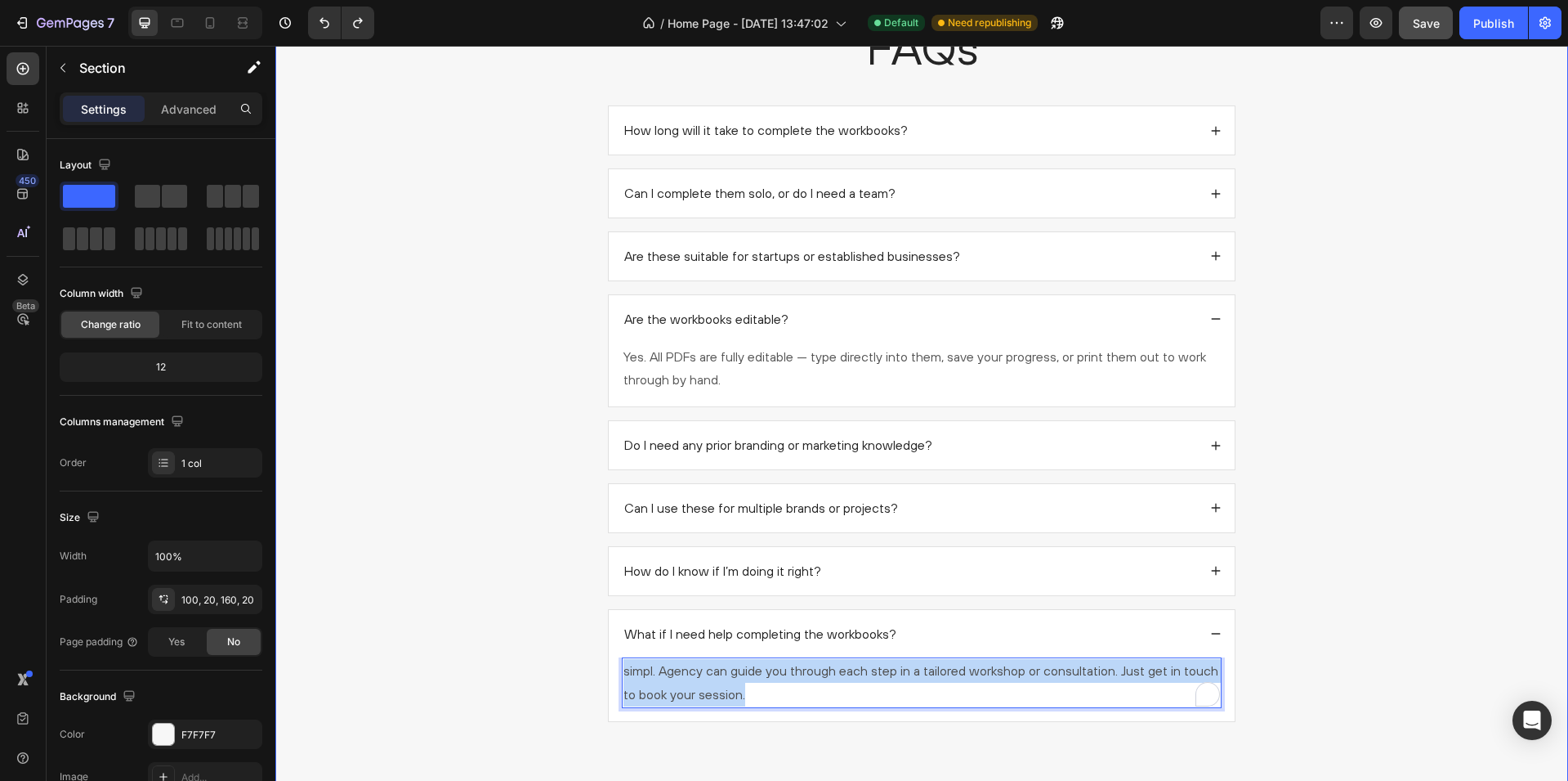
click at [414, 383] on div "FAQs Heading How long will it take to complete the workbooks? Can I complete th…" at bounding box center [922, 375] width 1260 height 720
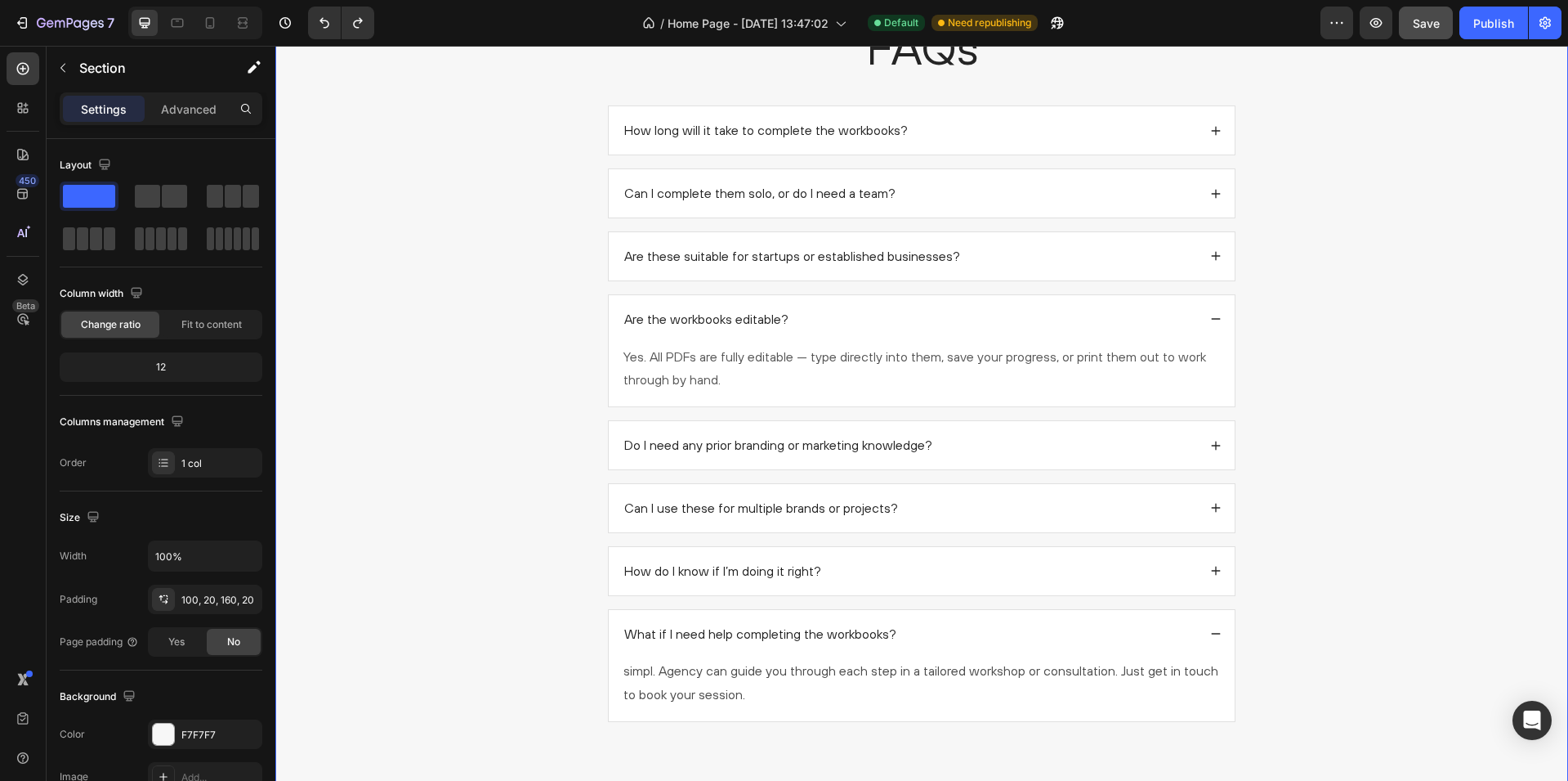
scroll to position [1738, 0]
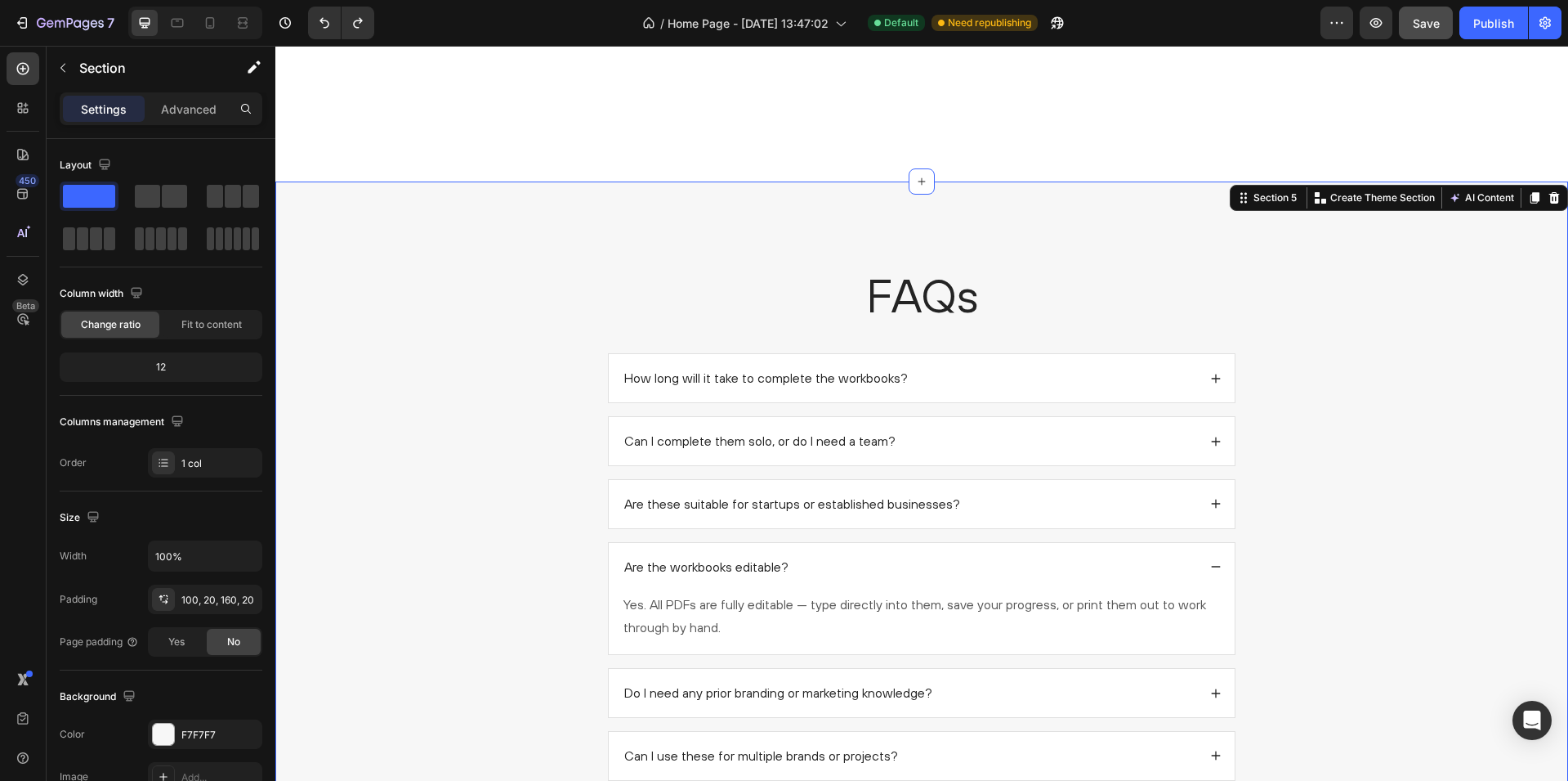
click at [510, 253] on div "FAQs Heading How long will it take to complete the workbooks? Can I complete th…" at bounding box center [922, 647] width 1293 height 932
click at [1440, 19] on span "Save" at bounding box center [1427, 23] width 27 height 14
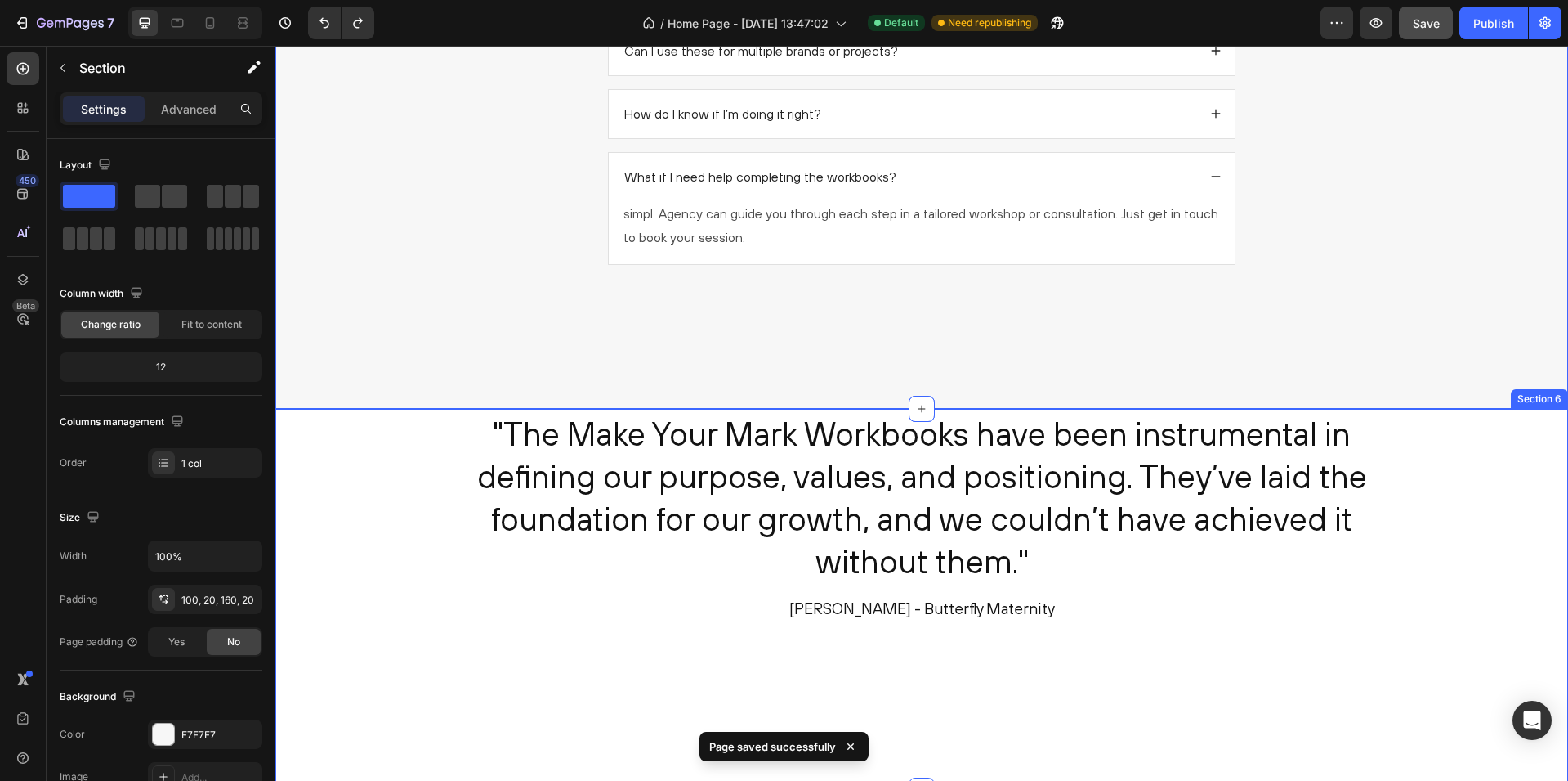
scroll to position [2533, 0]
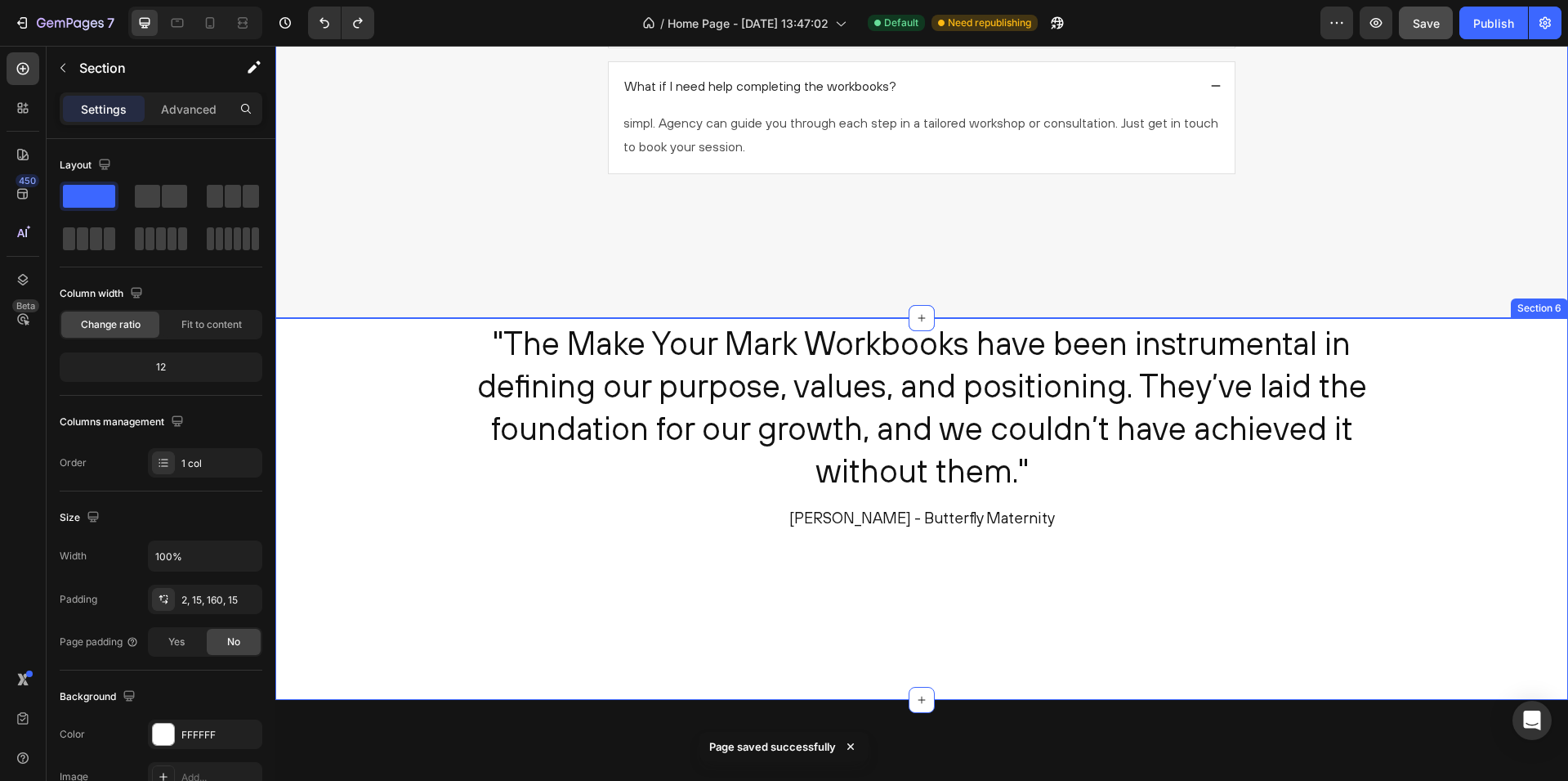
click at [345, 388] on div ""The Make Your Mark Workbooks have been instrumental in defining our purpose, v…" at bounding box center [921, 444] width 1268 height 250
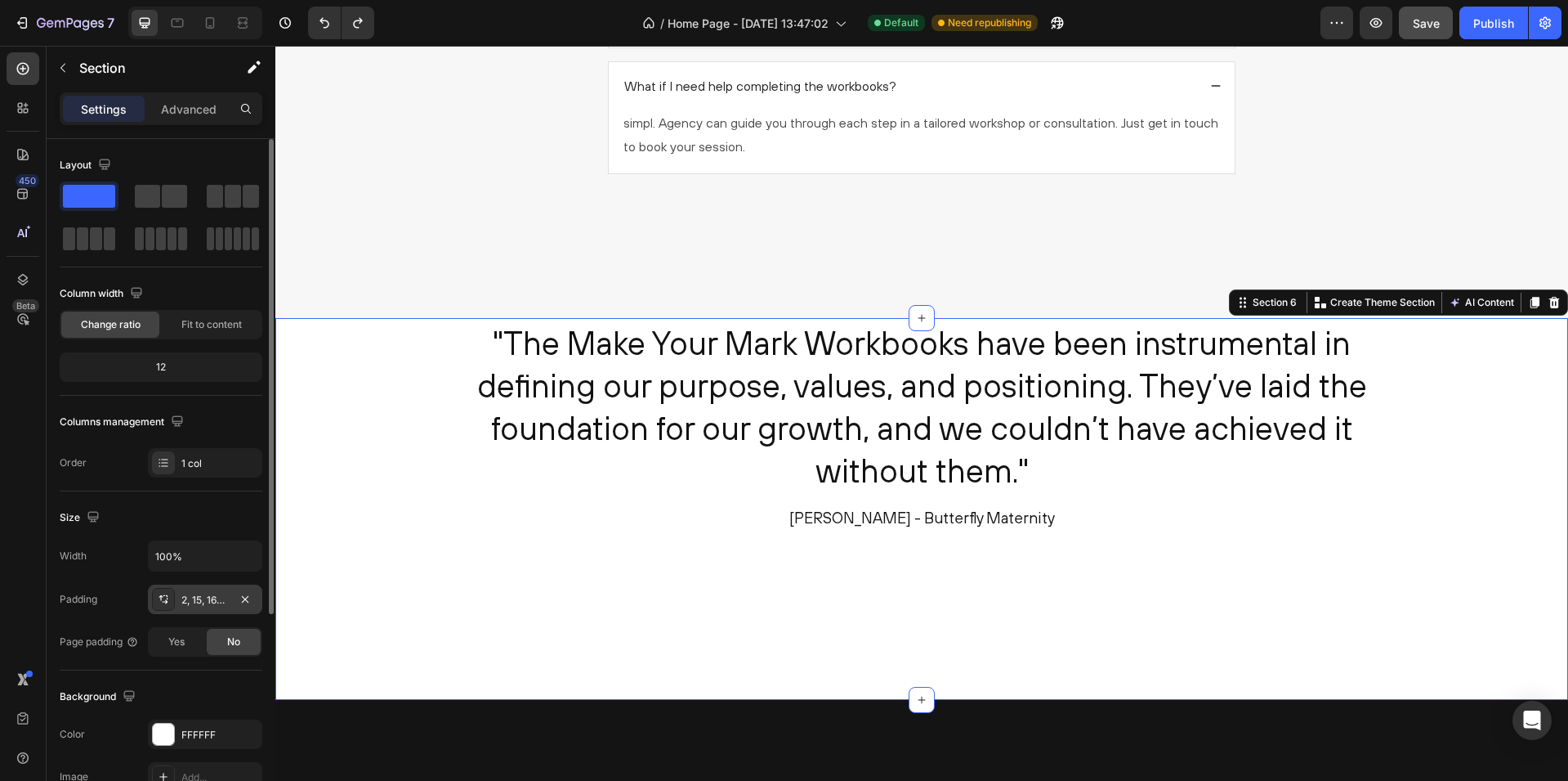
click at [206, 600] on div "2, 15, 160, 15" at bounding box center [205, 600] width 47 height 15
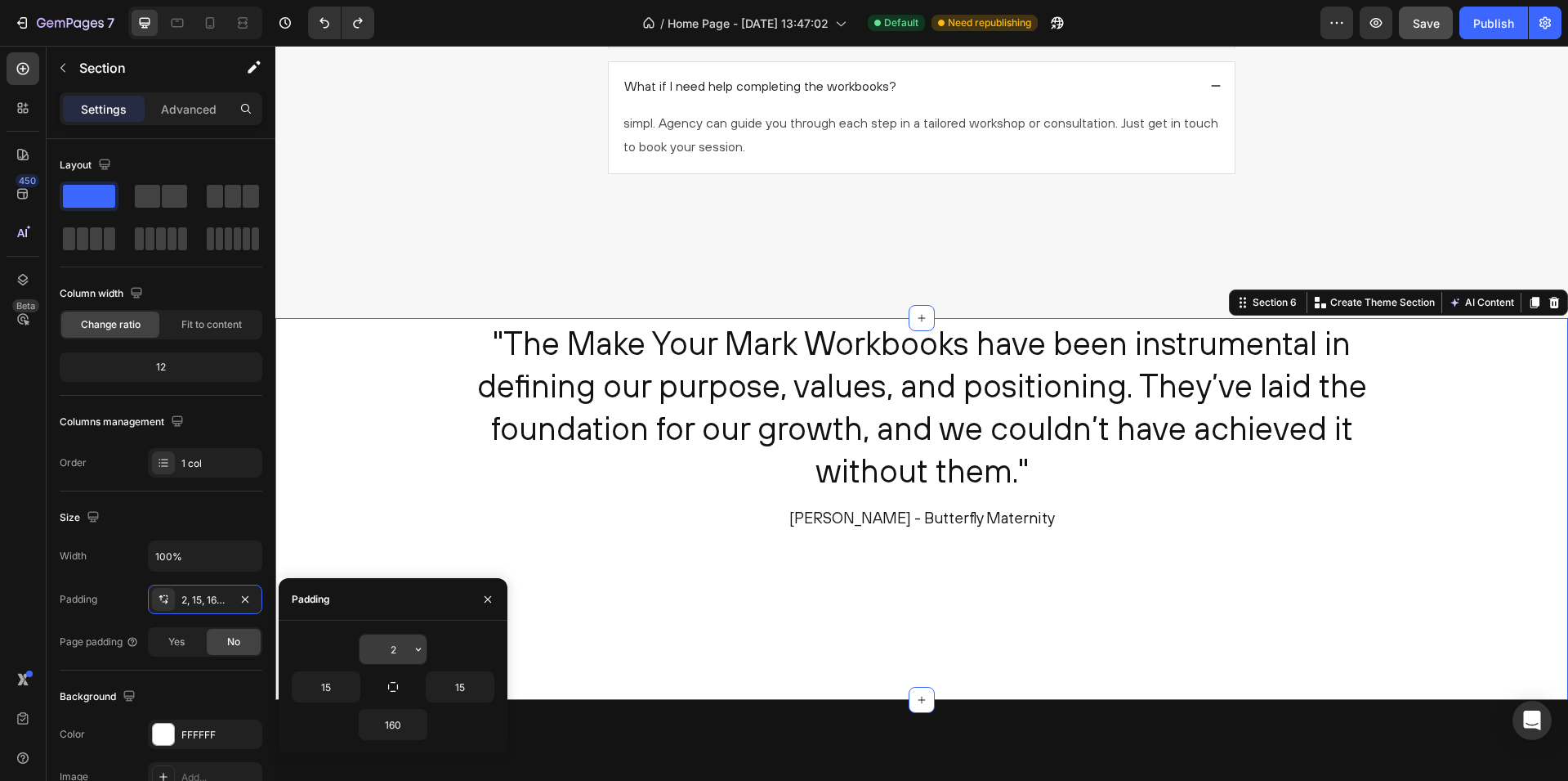
click at [397, 648] on input "2" at bounding box center [393, 649] width 67 height 29
type input "100"
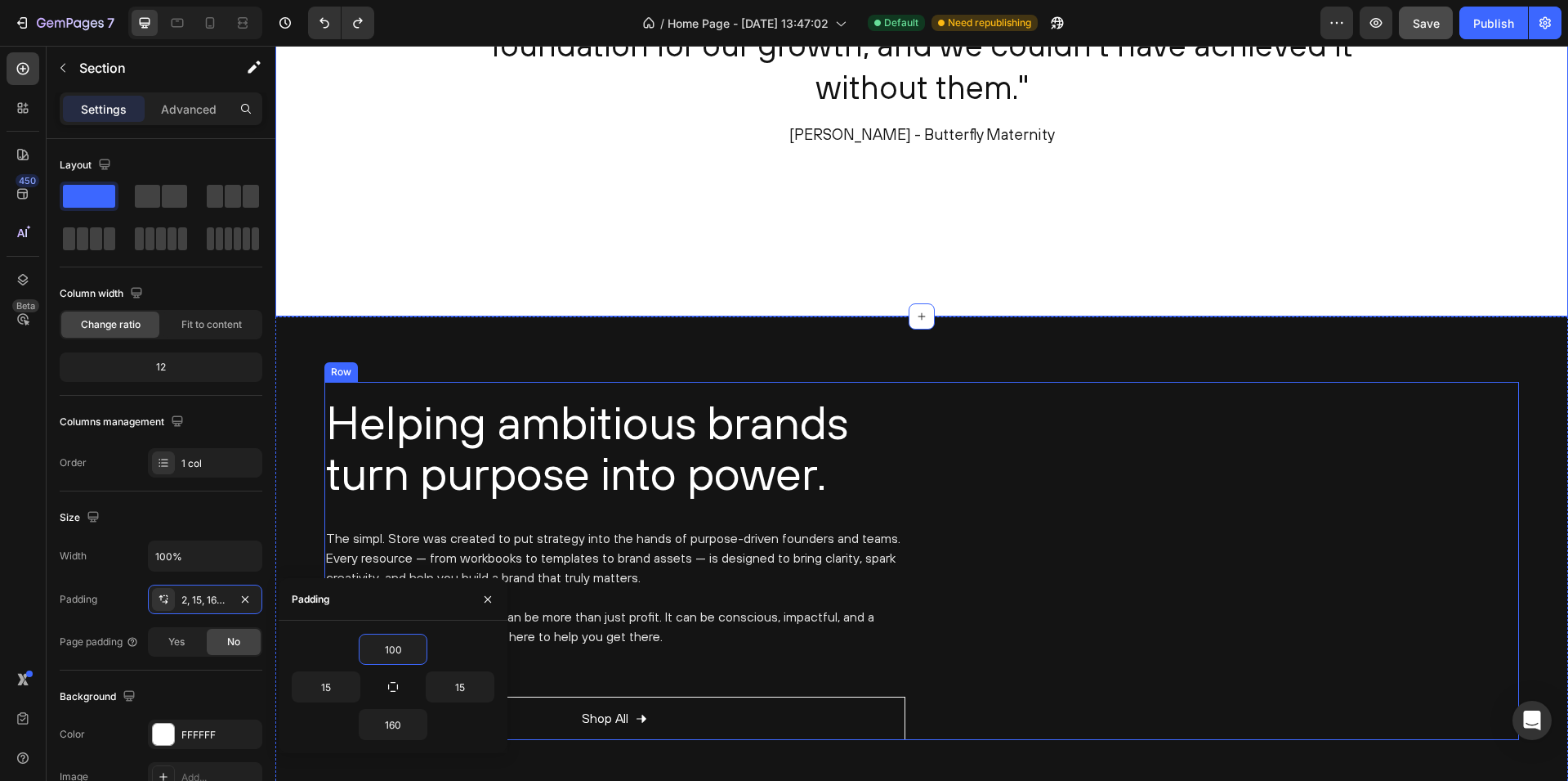
scroll to position [3087, 0]
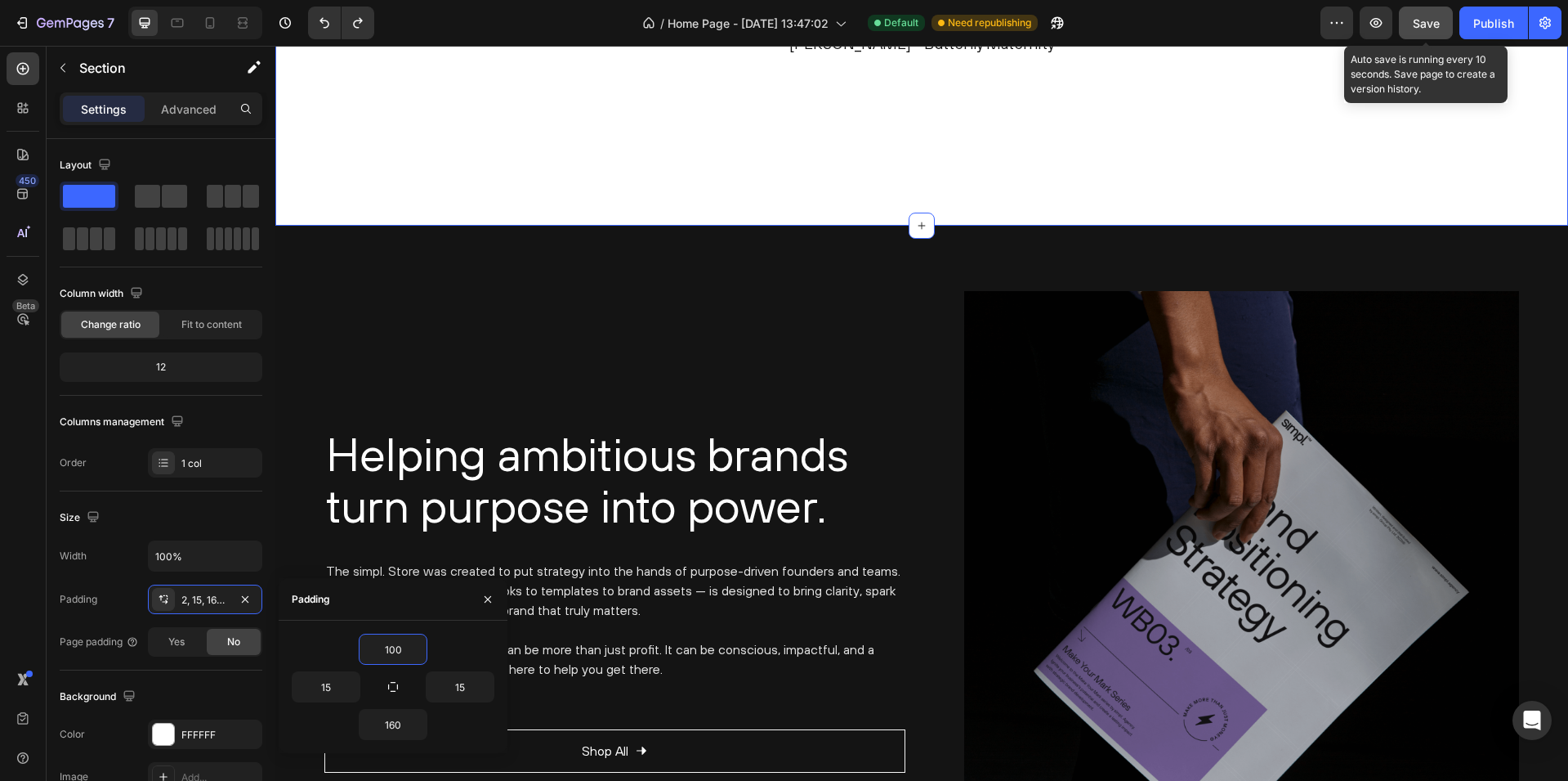
click at [1416, 13] on button "Save" at bounding box center [1426, 23] width 54 height 33
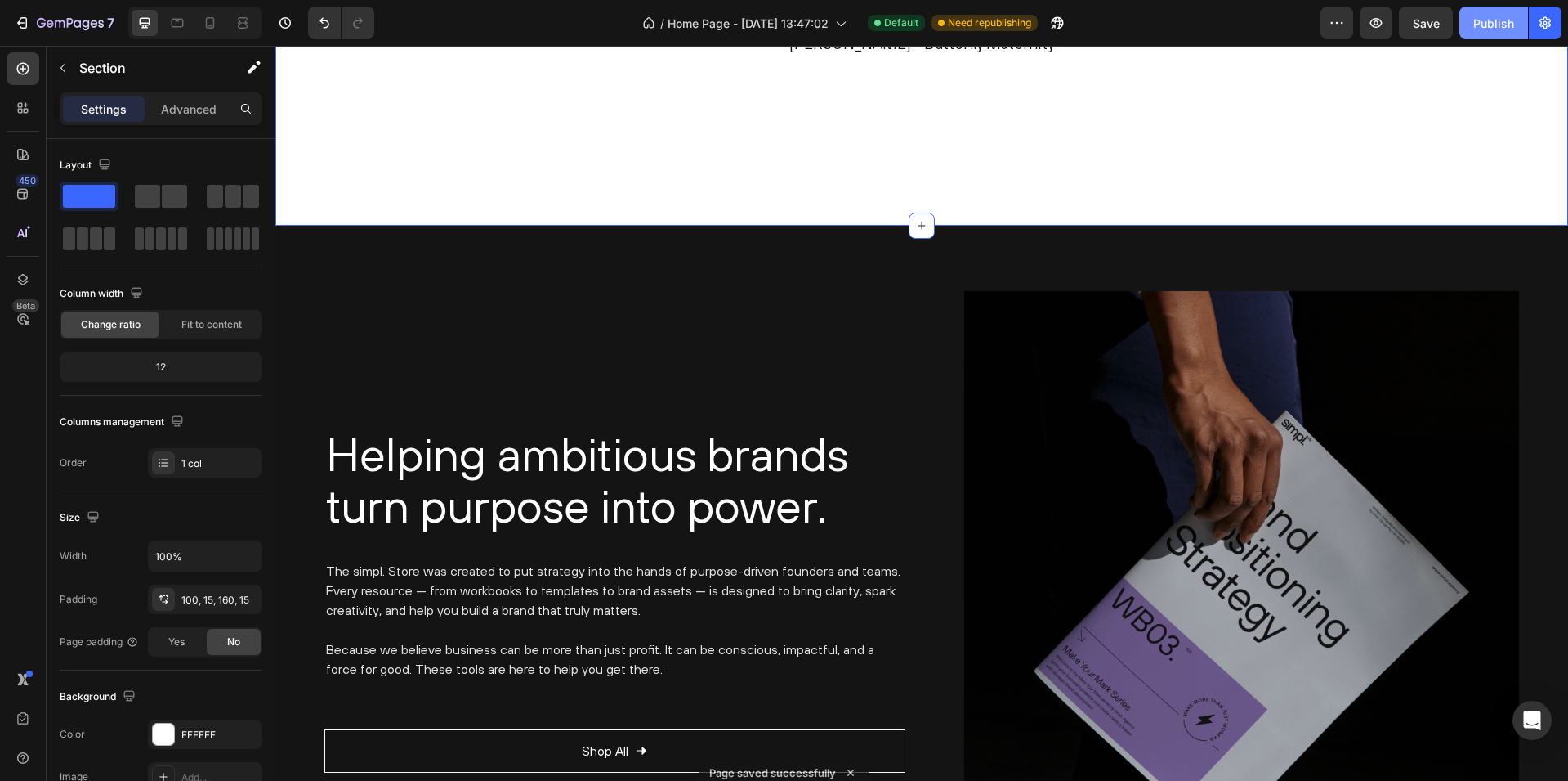
click at [1505, 20] on div "Publish" at bounding box center [1493, 24] width 41 height 17
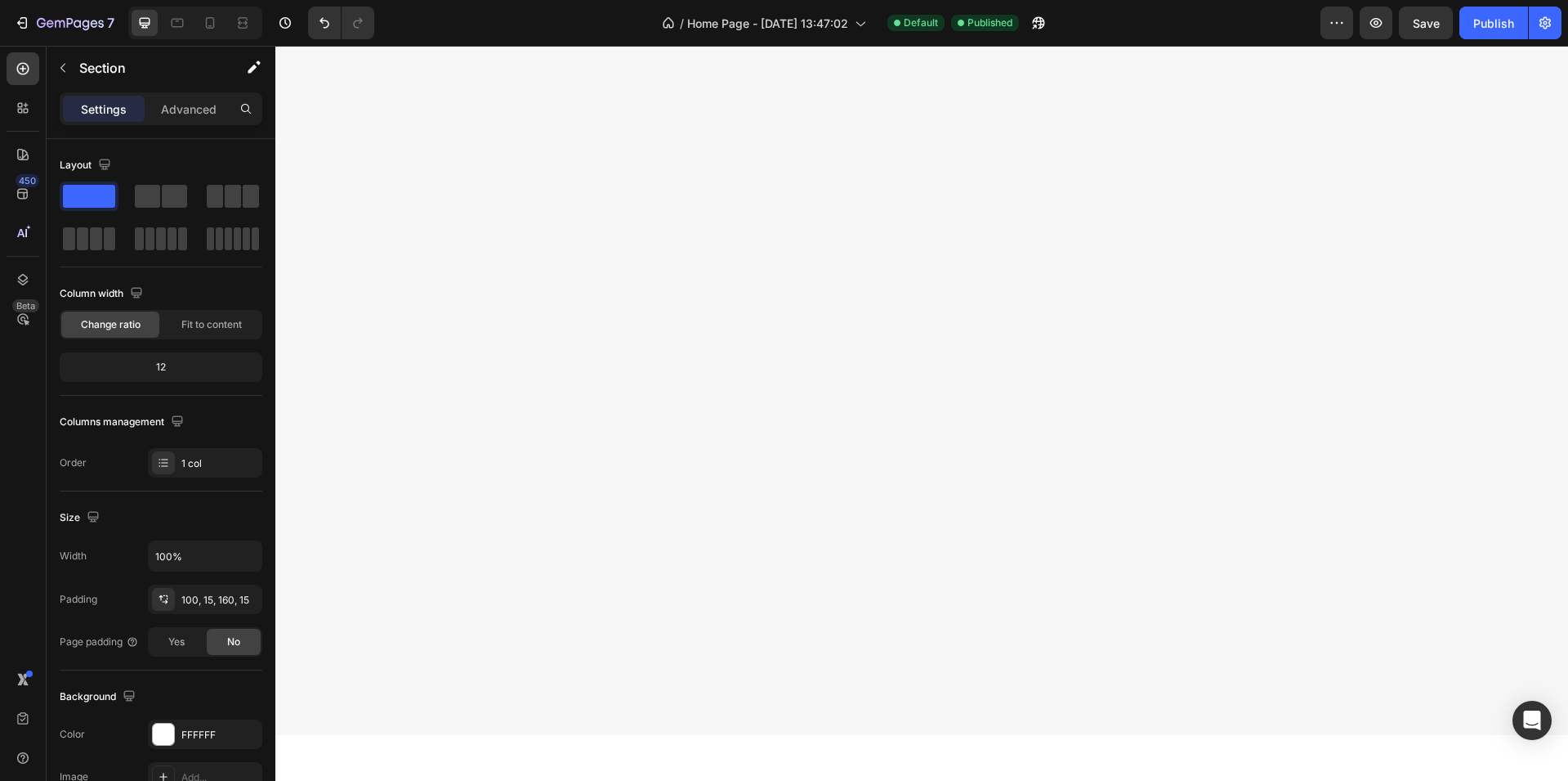
scroll to position [0, 0]
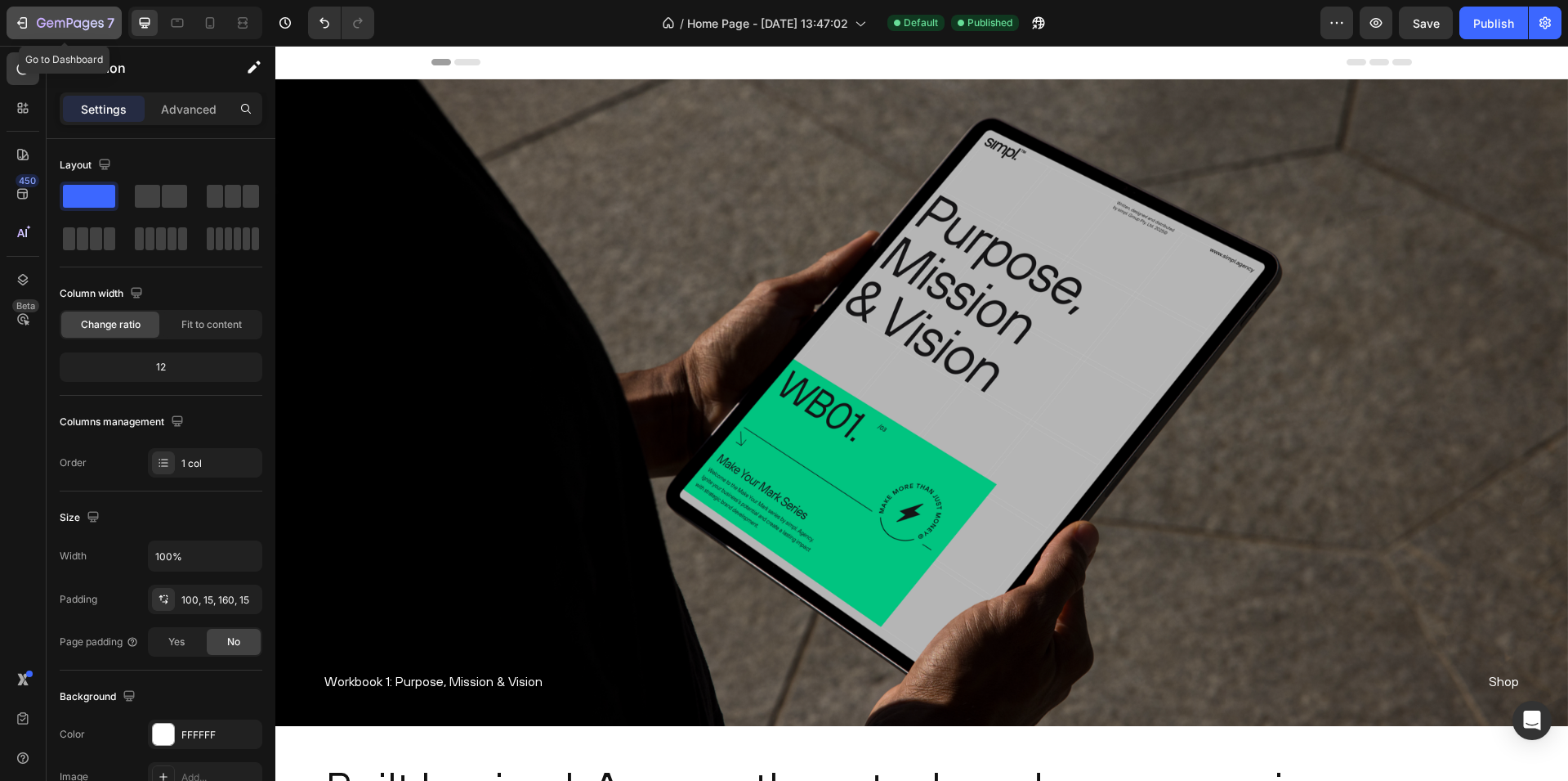
click at [54, 26] on icon "button" at bounding box center [71, 24] width 67 height 14
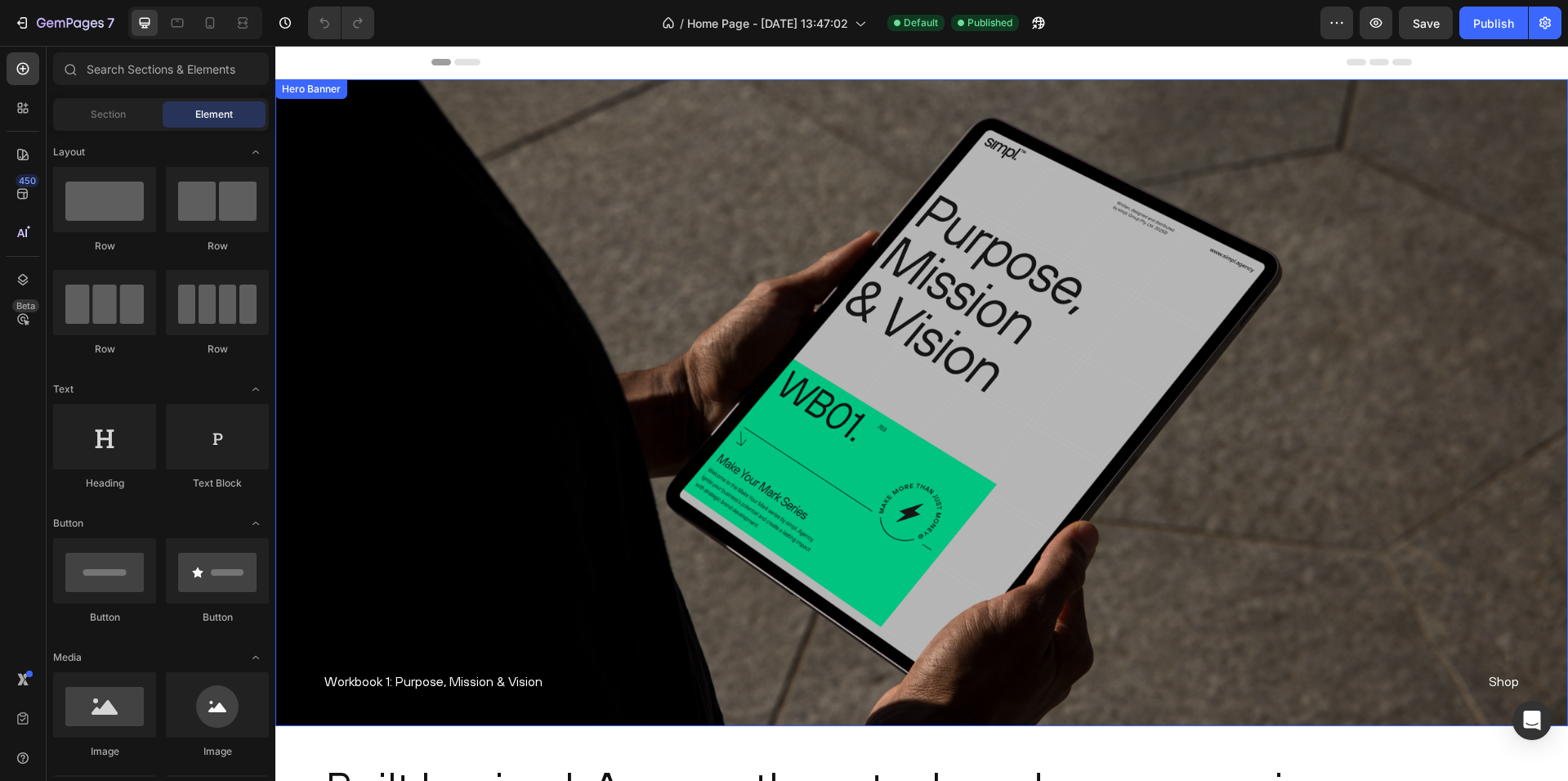
scroll to position [356, 0]
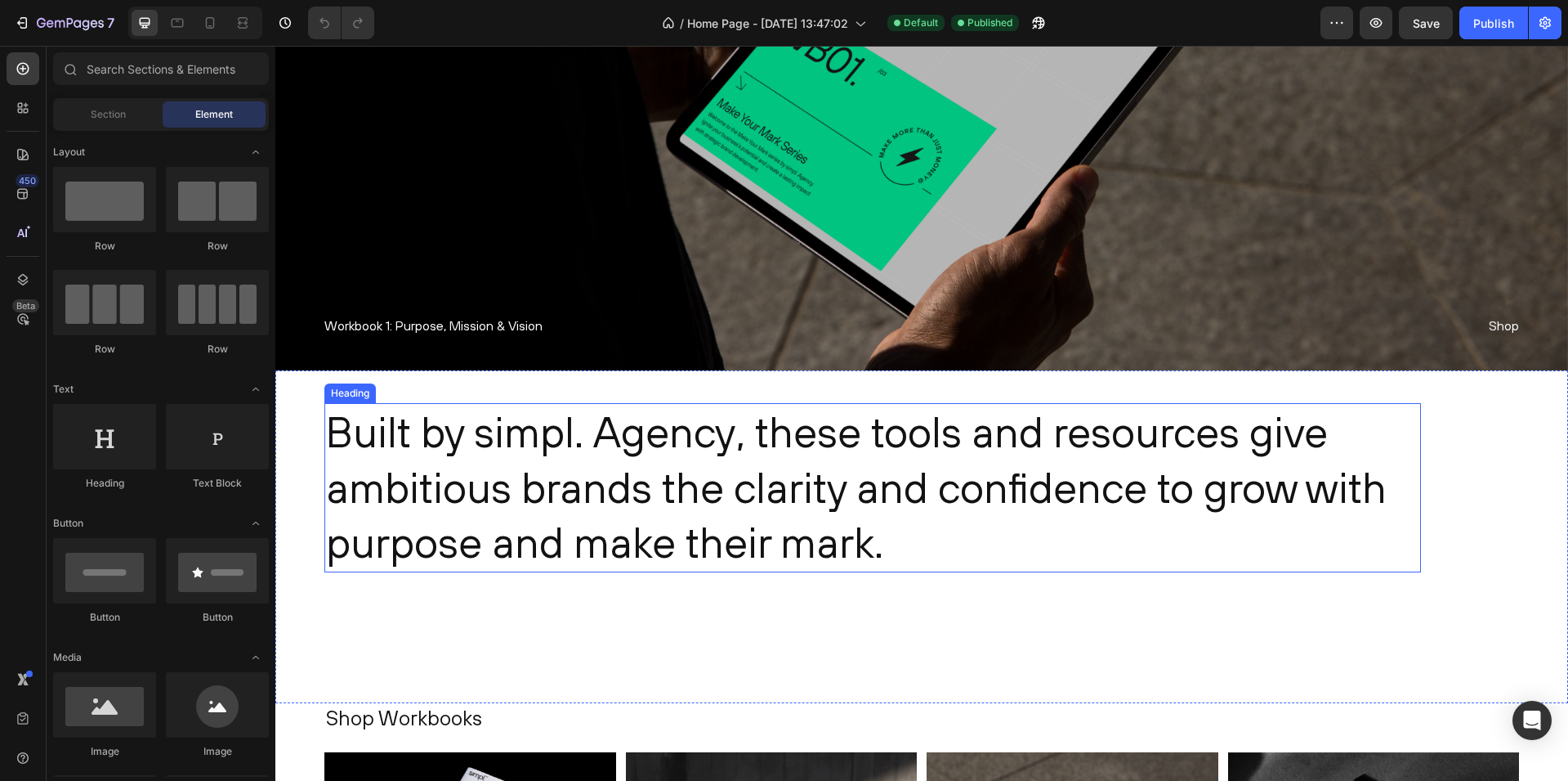
click at [608, 435] on h2 "Built by simpl. Agency, these tools and resources give ambitious brands the cla…" at bounding box center [872, 487] width 1097 height 169
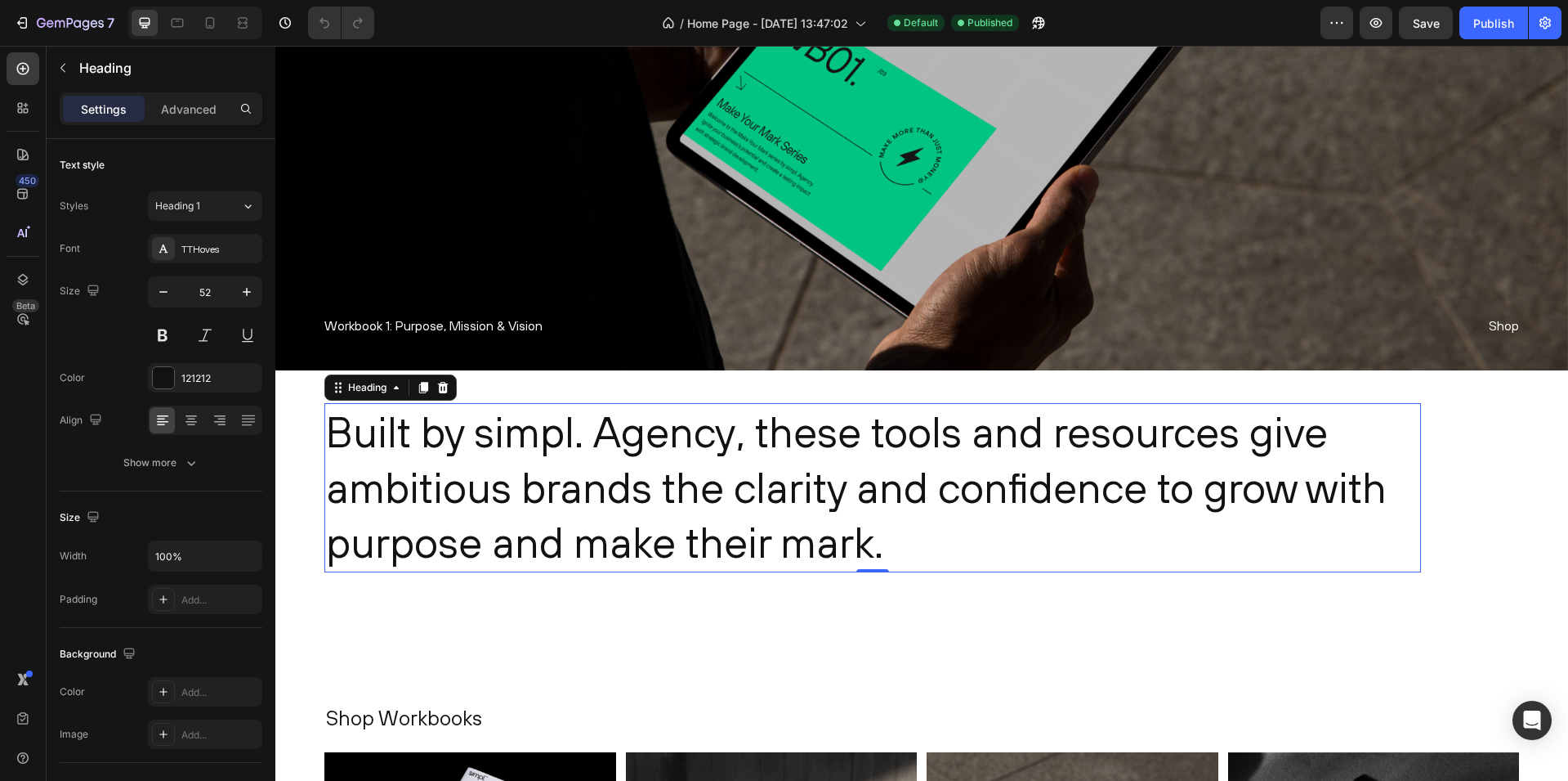
click at [785, 434] on h2 "Built by simpl. Agency, these tools and resources give ambitious brands the cla…" at bounding box center [872, 487] width 1097 height 169
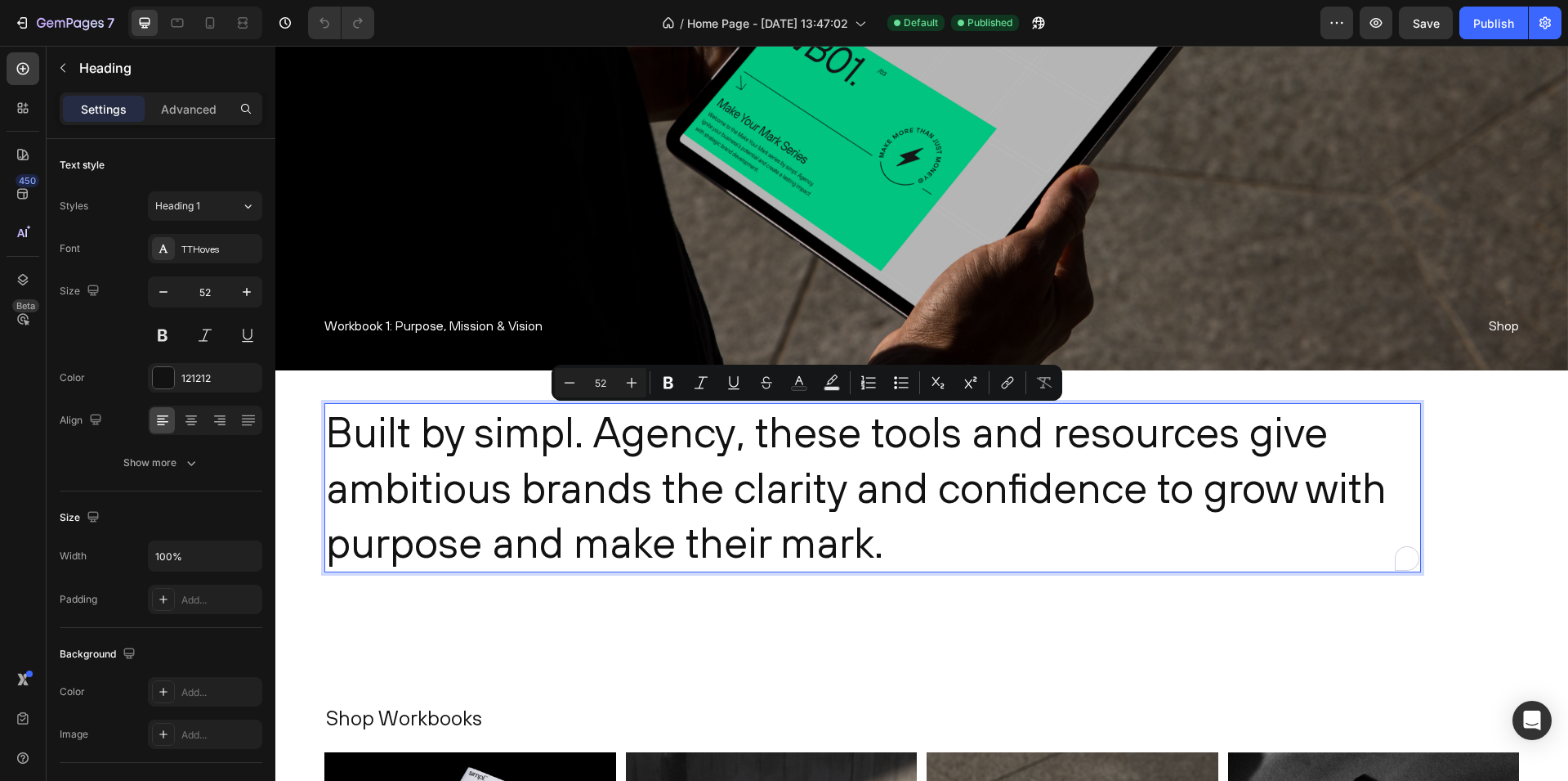
click at [873, 434] on p "Built by simpl. Agency, these tools and resources give ambitious brands the cla…" at bounding box center [872, 487] width 1093 height 166
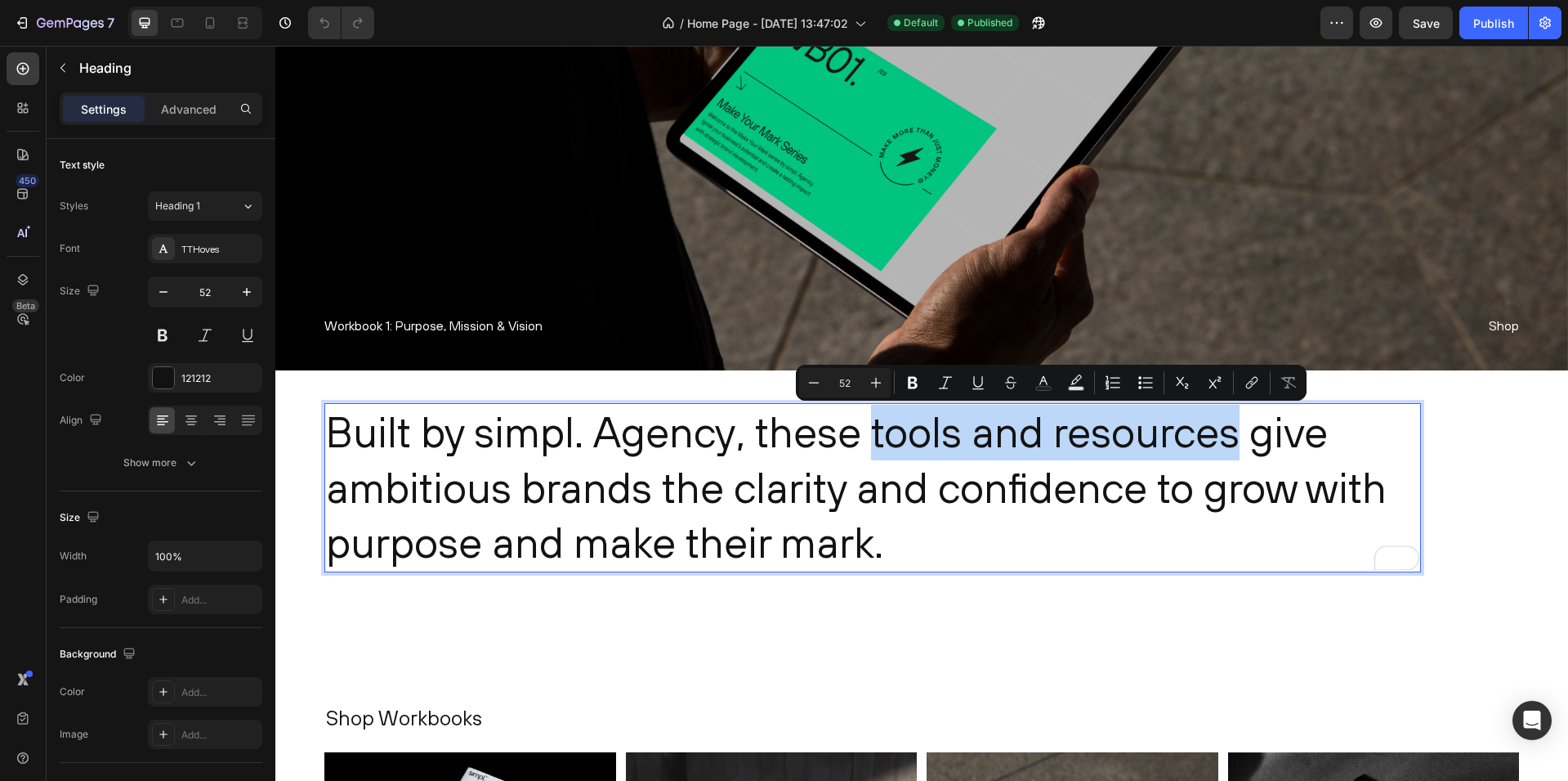
drag, startPoint x: 872, startPoint y: 432, endPoint x: 1227, endPoint y: 436, distance: 355.0
click at [1227, 436] on p "Built by simpl. Agency, these tools and resources give ambitious brands the cla…" at bounding box center [872, 487] width 1093 height 166
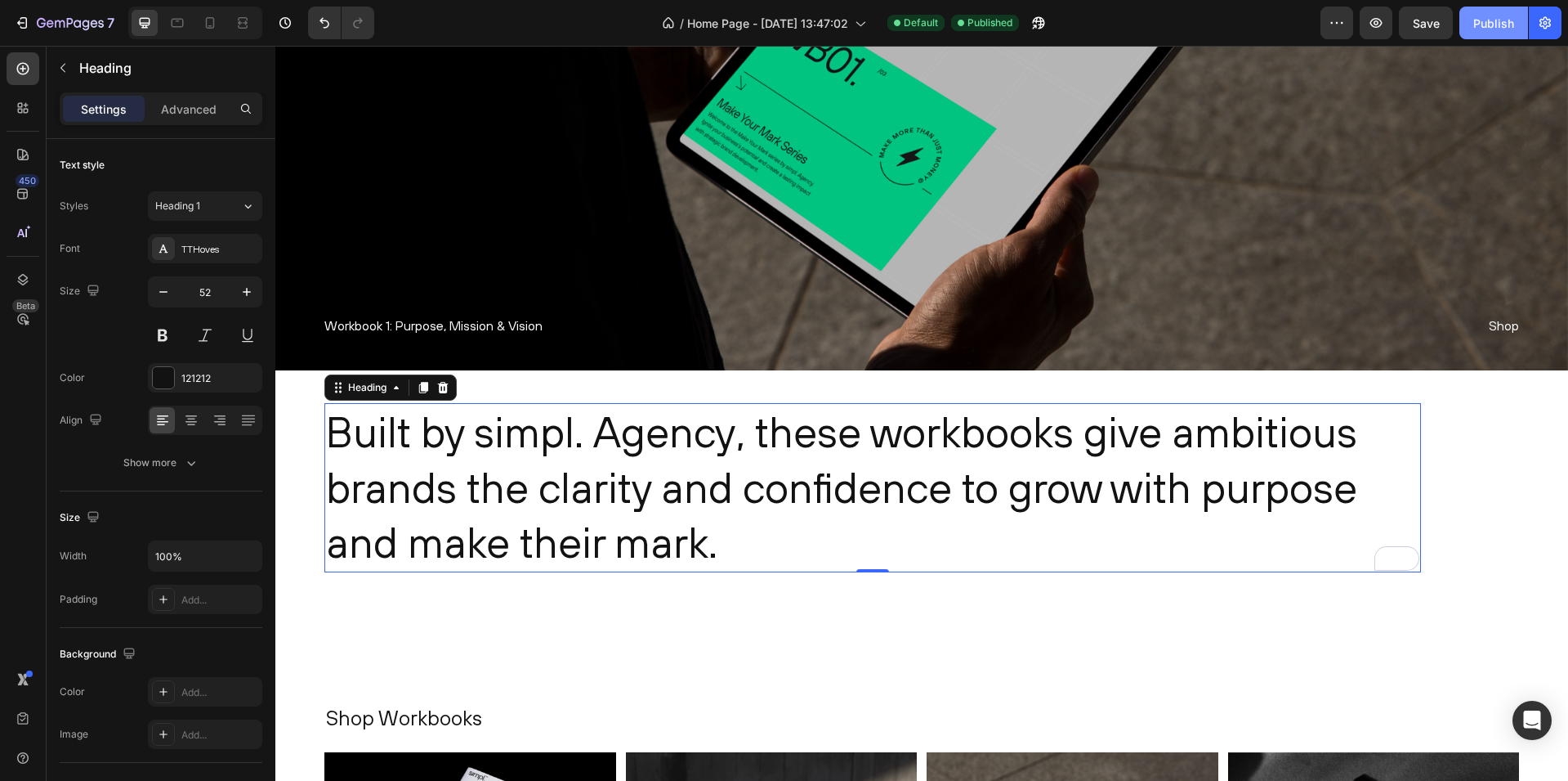
click at [1486, 21] on div "Publish" at bounding box center [1493, 24] width 41 height 17
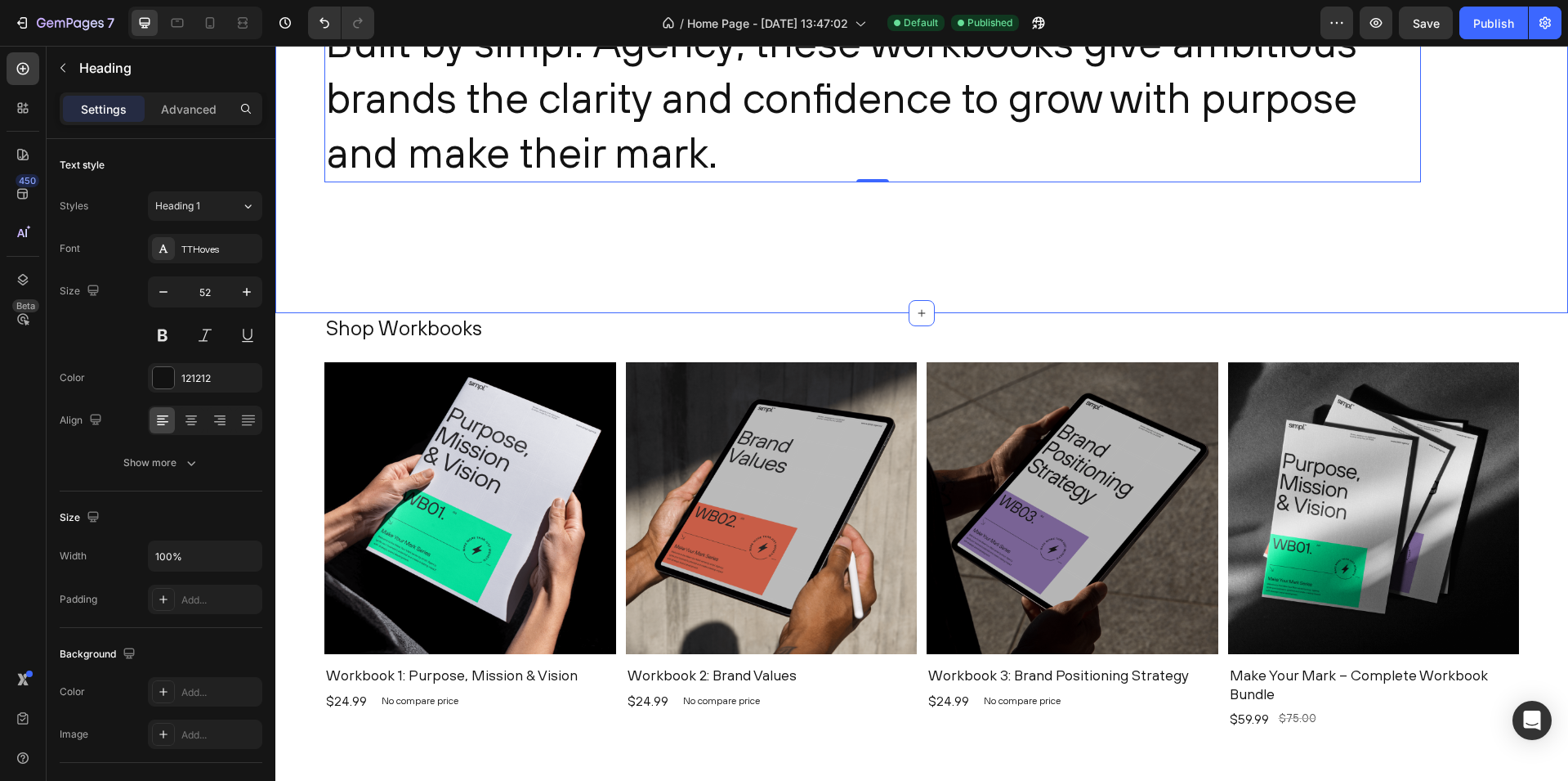
scroll to position [756, 0]
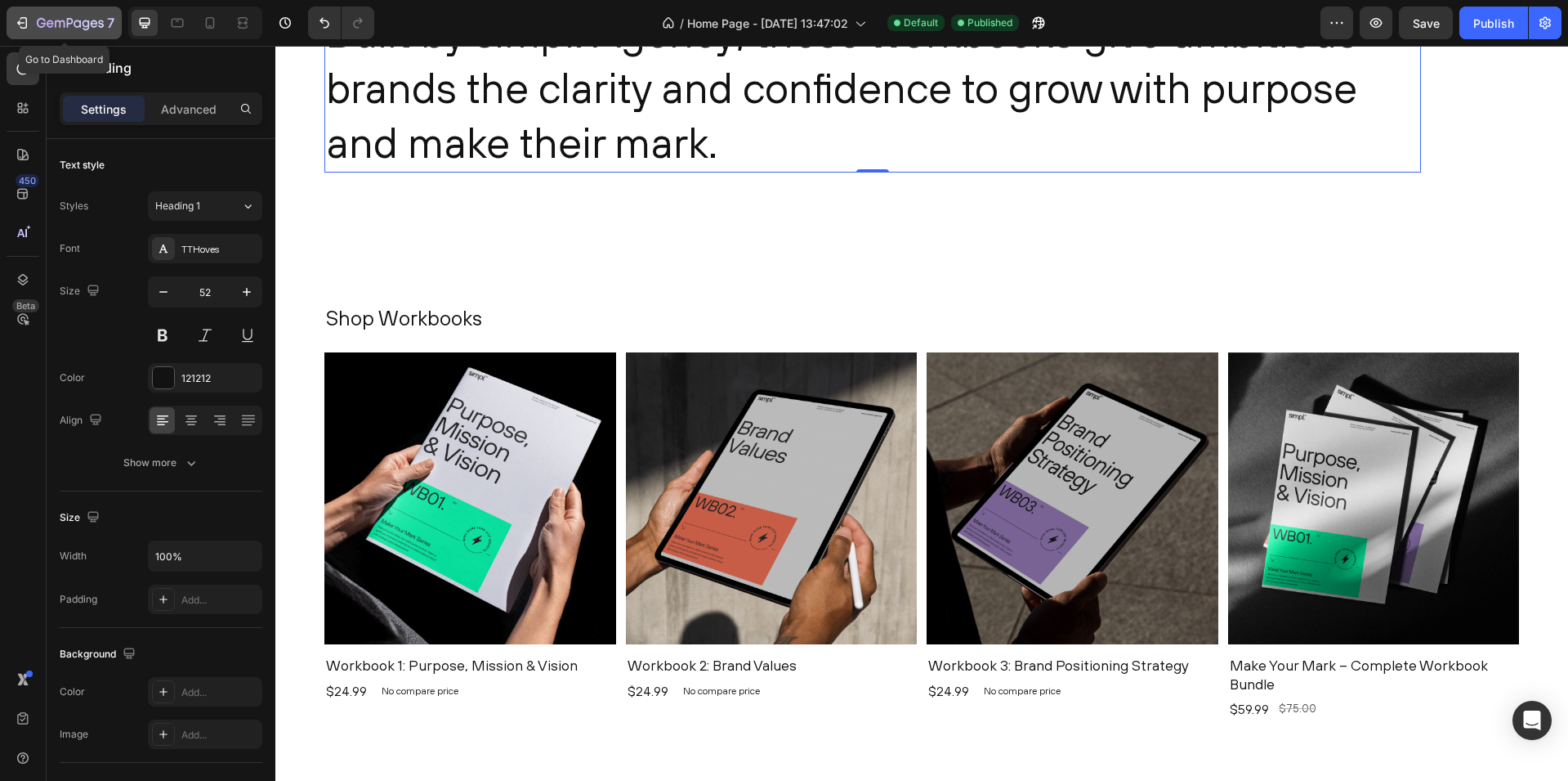
click at [55, 26] on icon "button" at bounding box center [60, 24] width 10 height 8
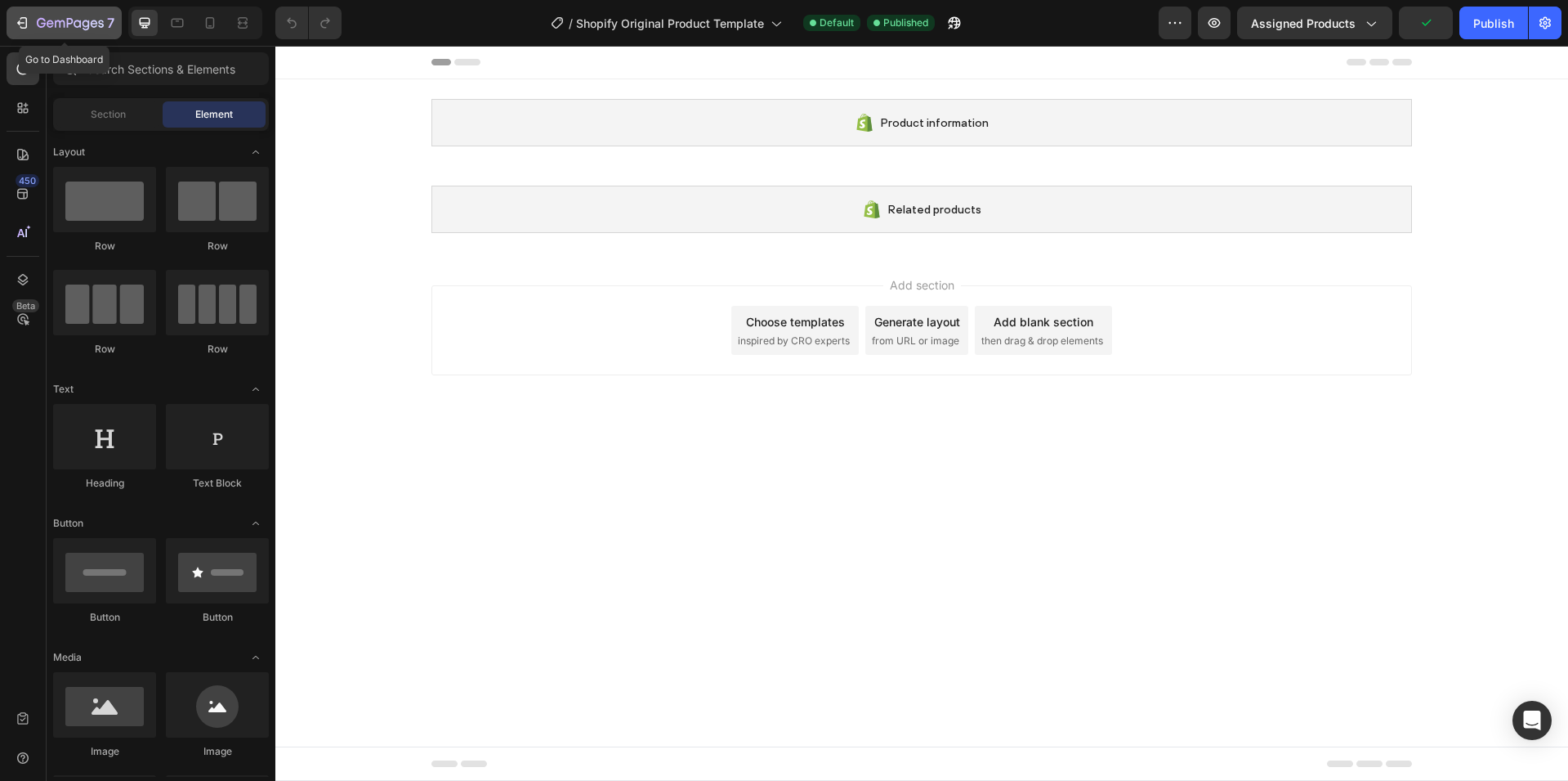
click at [40, 26] on icon "button" at bounding box center [41, 23] width 9 height 10
click at [47, 22] on icon "button" at bounding box center [50, 23] width 8 height 8
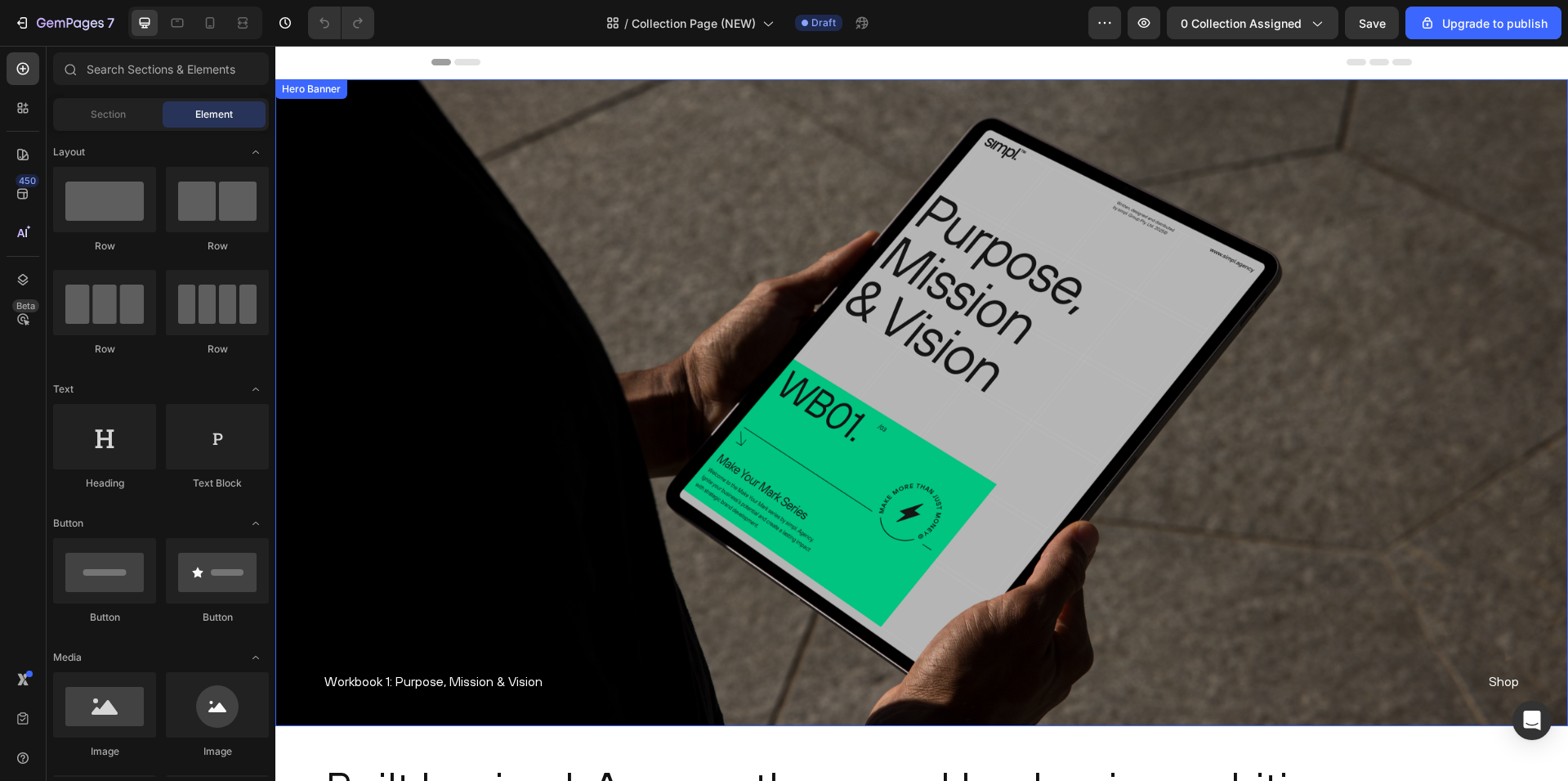
click at [705, 146] on div "Overlay" at bounding box center [922, 402] width 1293 height 646
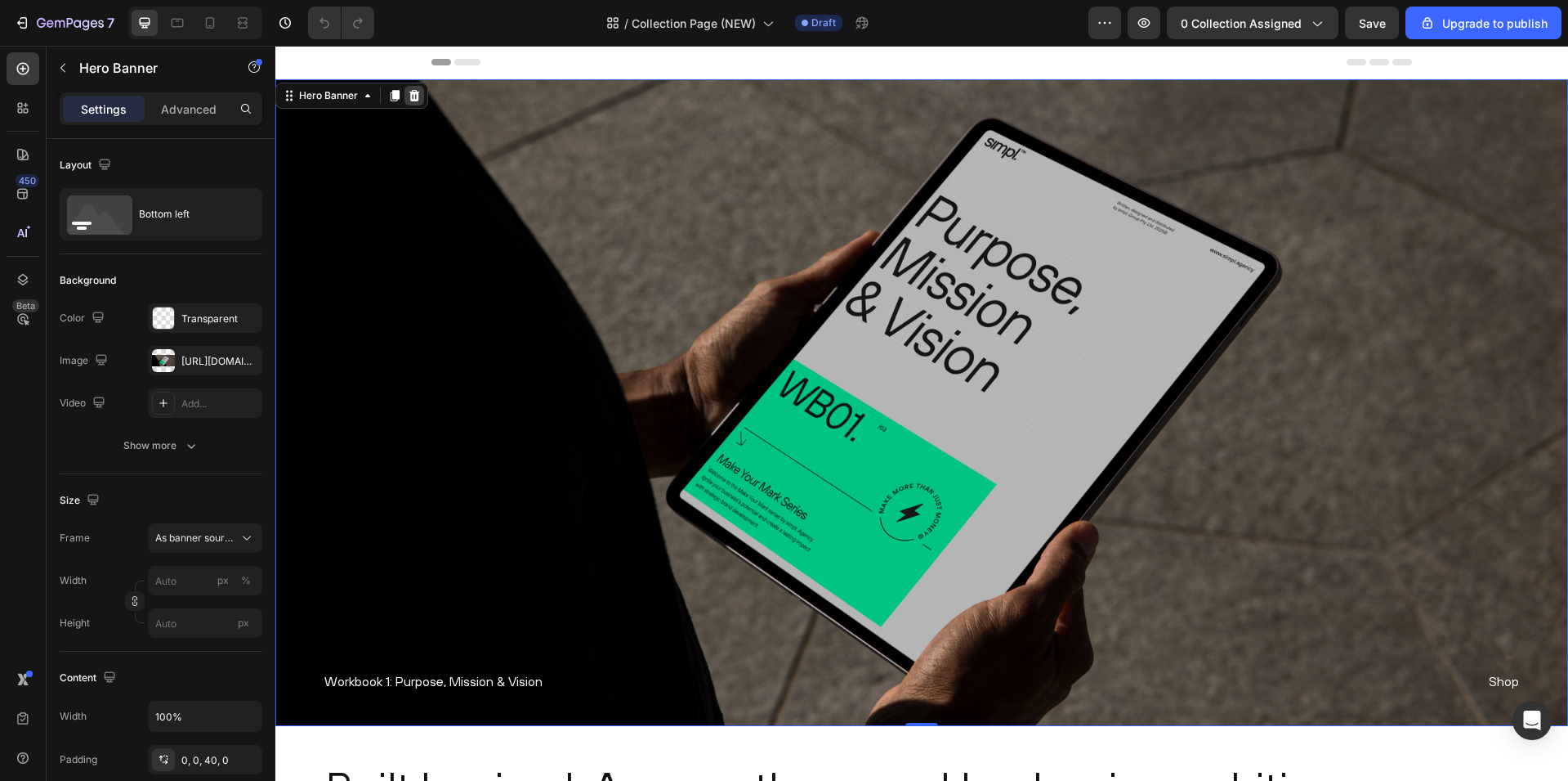
click at [417, 94] on icon at bounding box center [414, 96] width 11 height 12
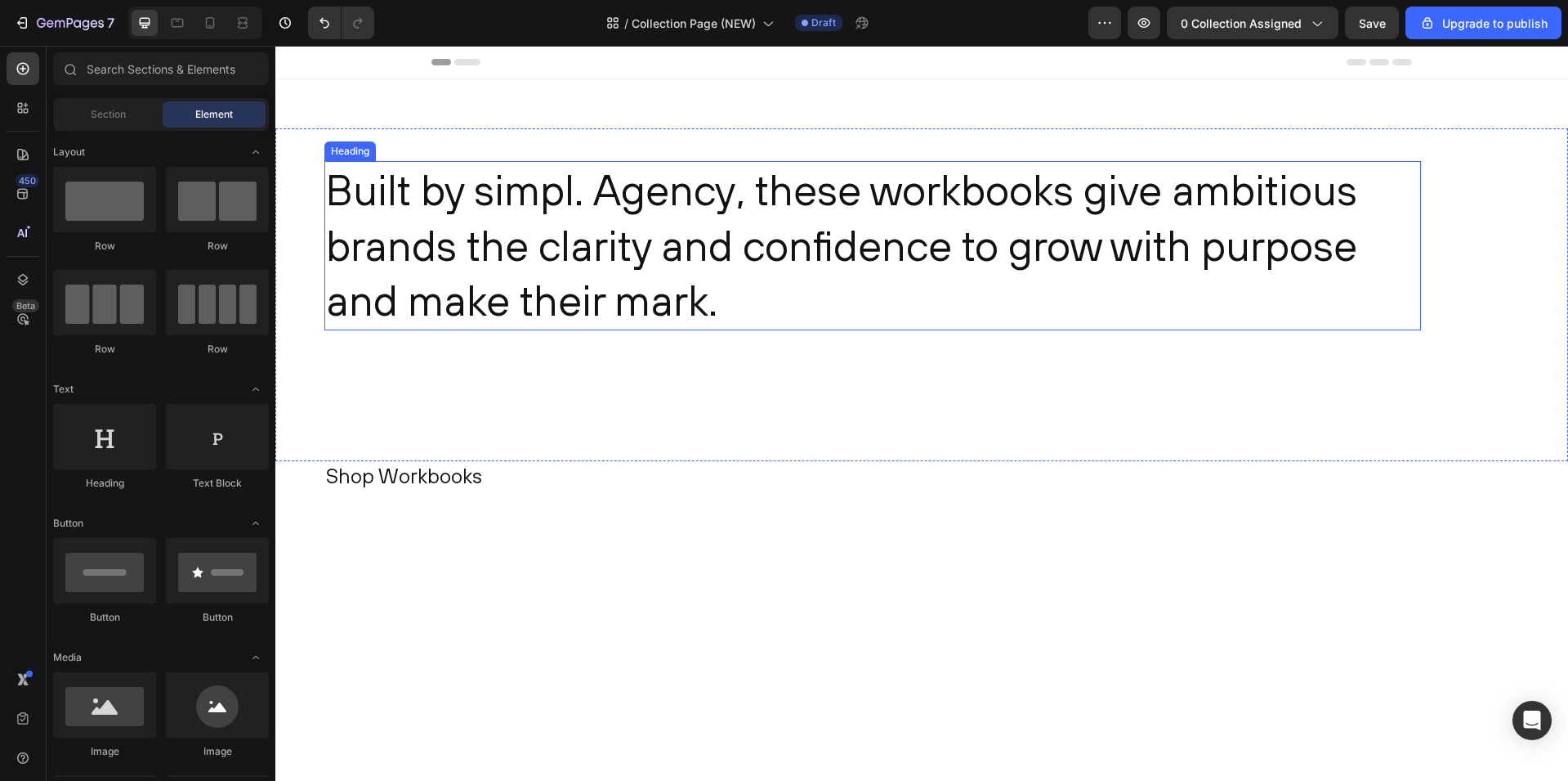
scroll to position [137, 0]
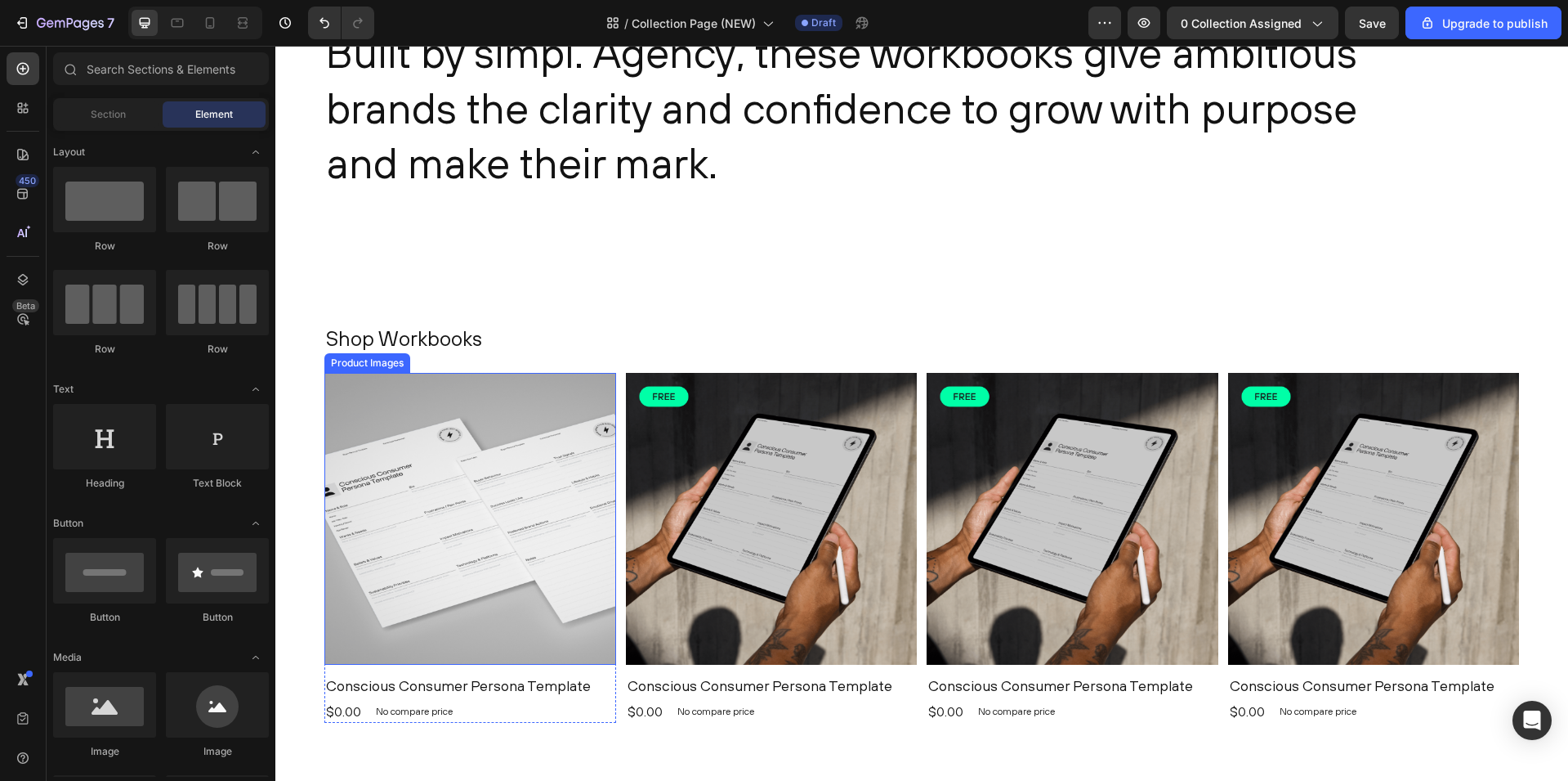
click at [536, 420] on img at bounding box center [470, 518] width 292 height 292
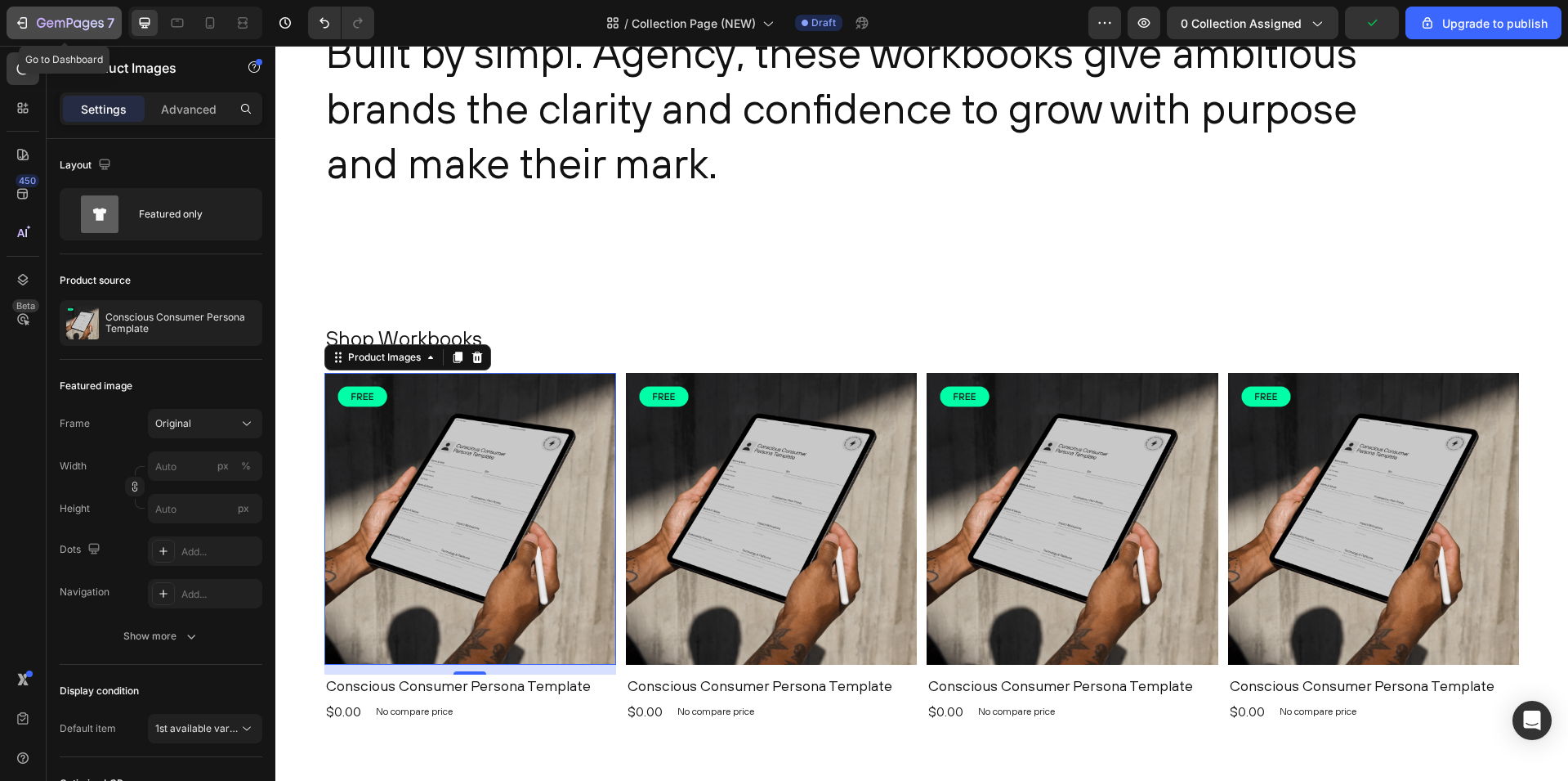
click at [75, 25] on icon "button" at bounding box center [71, 24] width 67 height 14
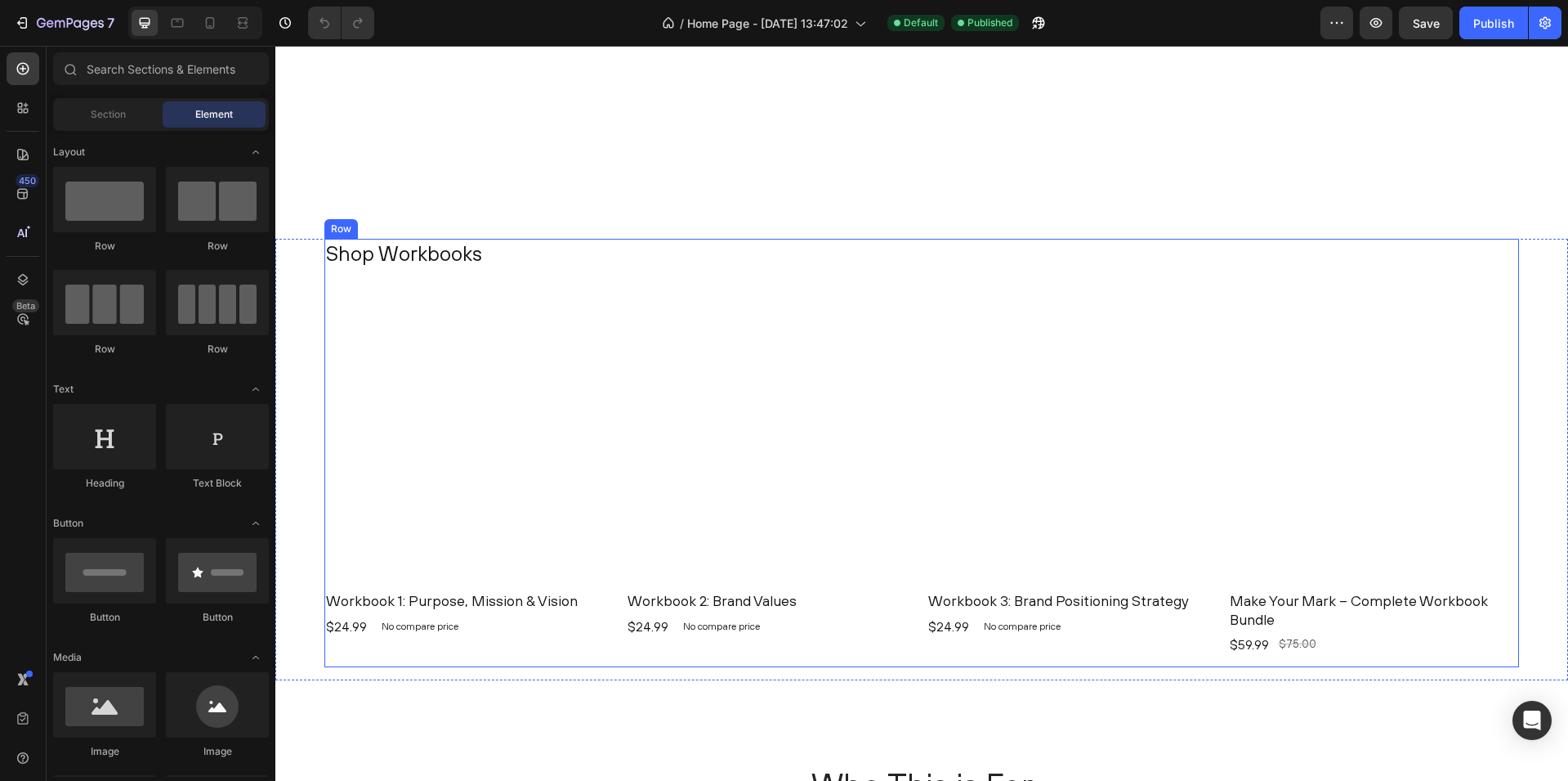
scroll to position [1213, 0]
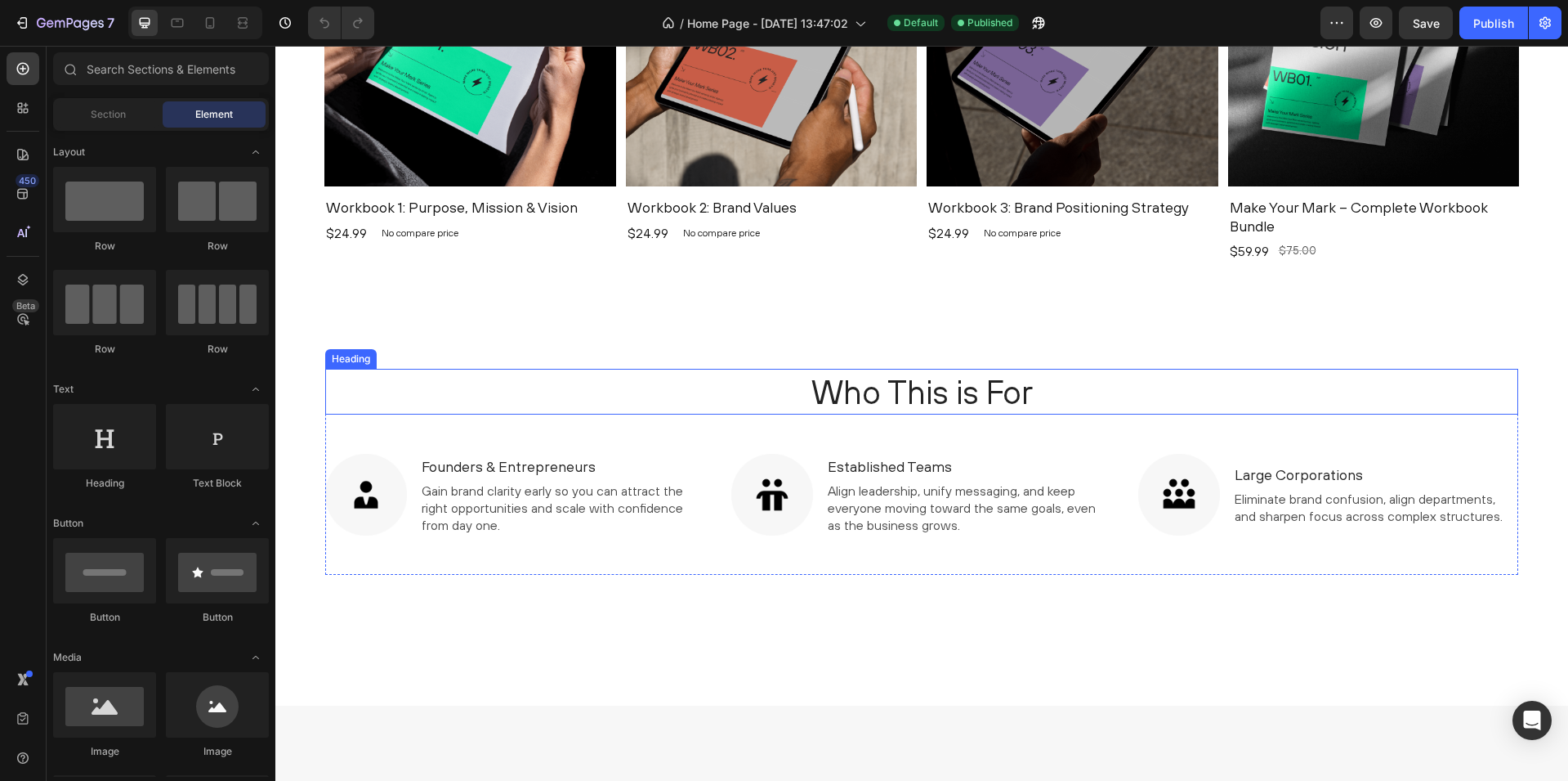
click at [871, 393] on h2 "Who This is For" at bounding box center [922, 392] width 1193 height 45
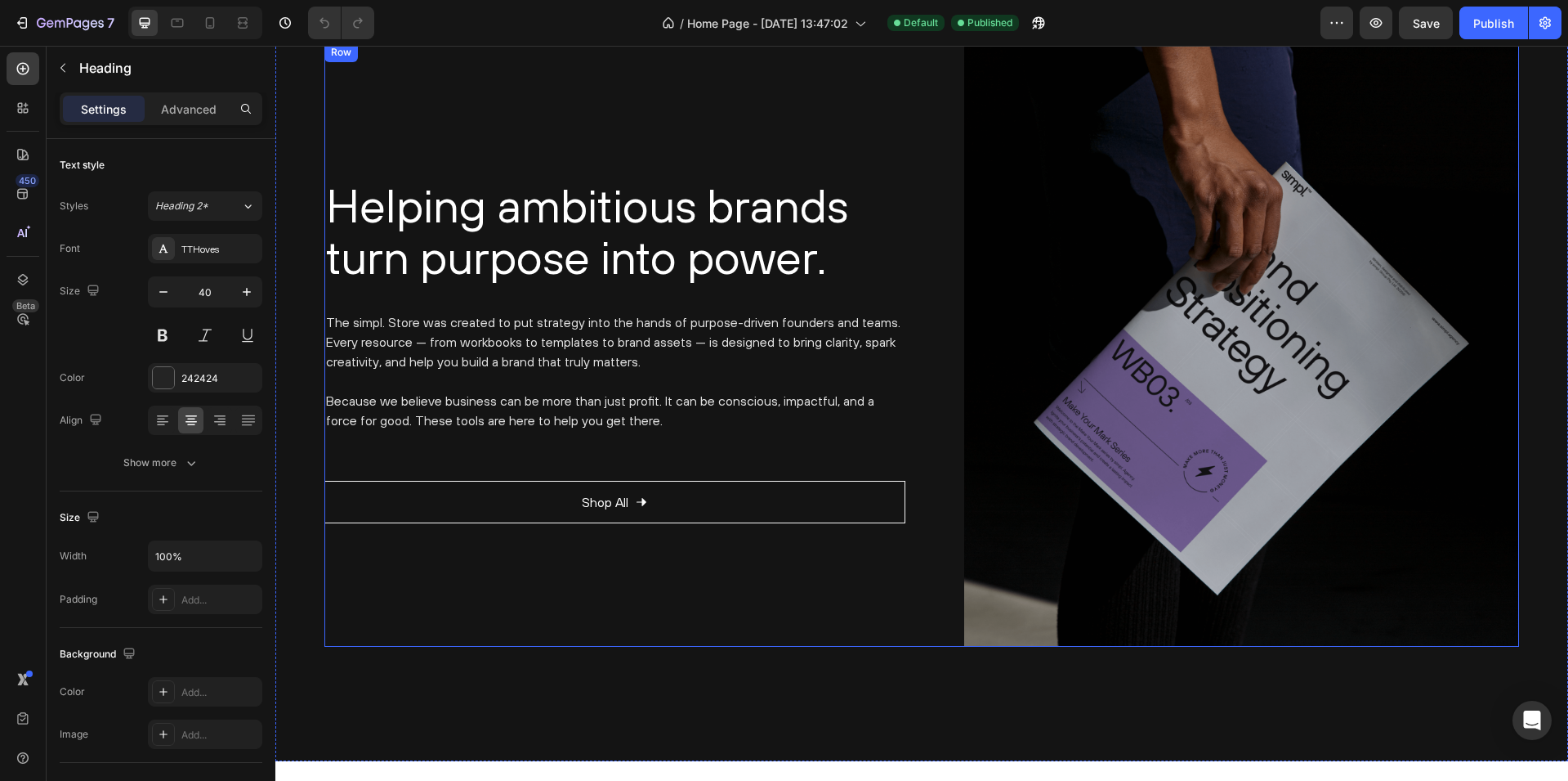
scroll to position [3733, 0]
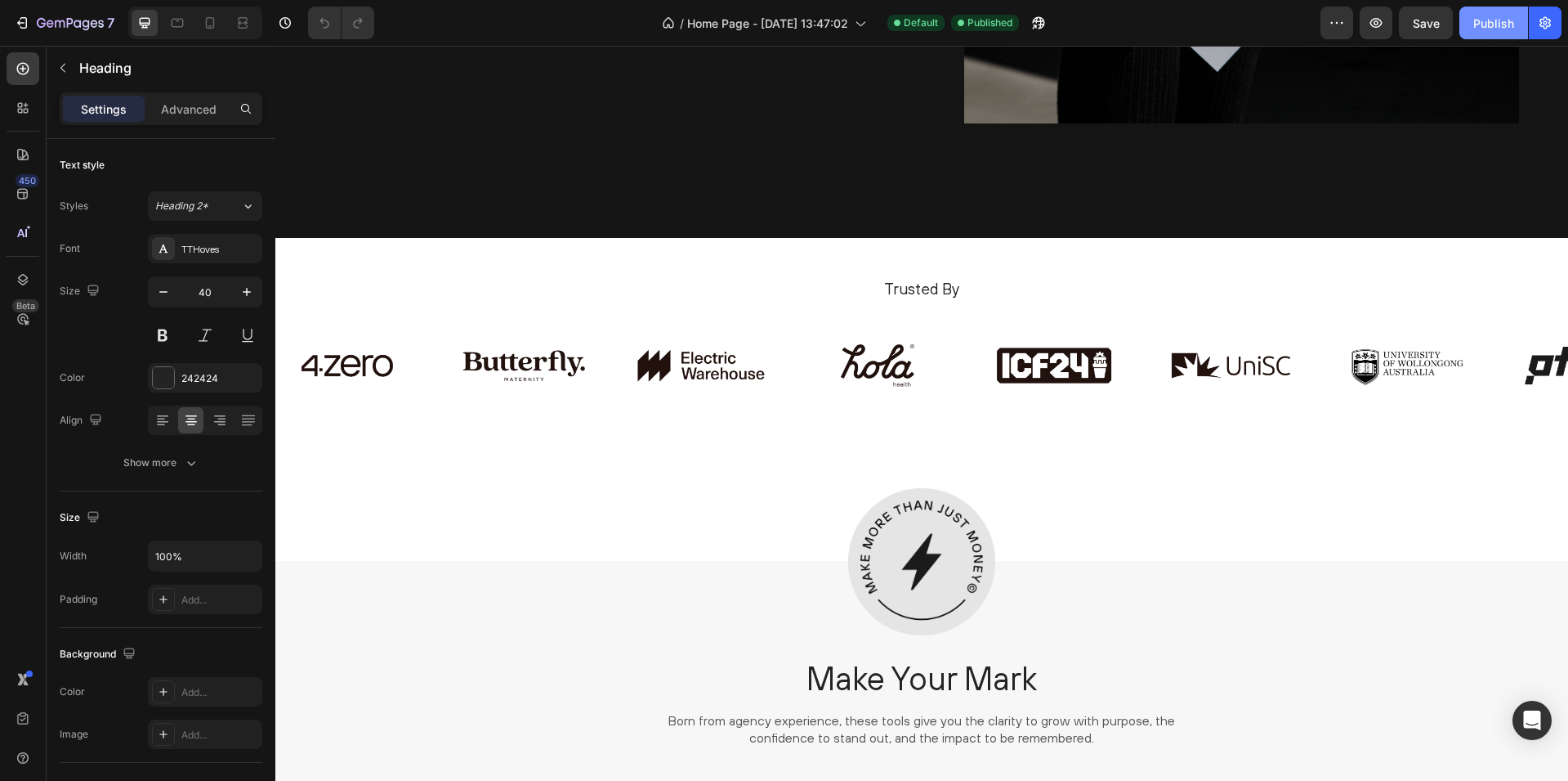
click at [1482, 24] on div "Publish" at bounding box center [1493, 24] width 41 height 17
